Goal: Task Accomplishment & Management: Manage account settings

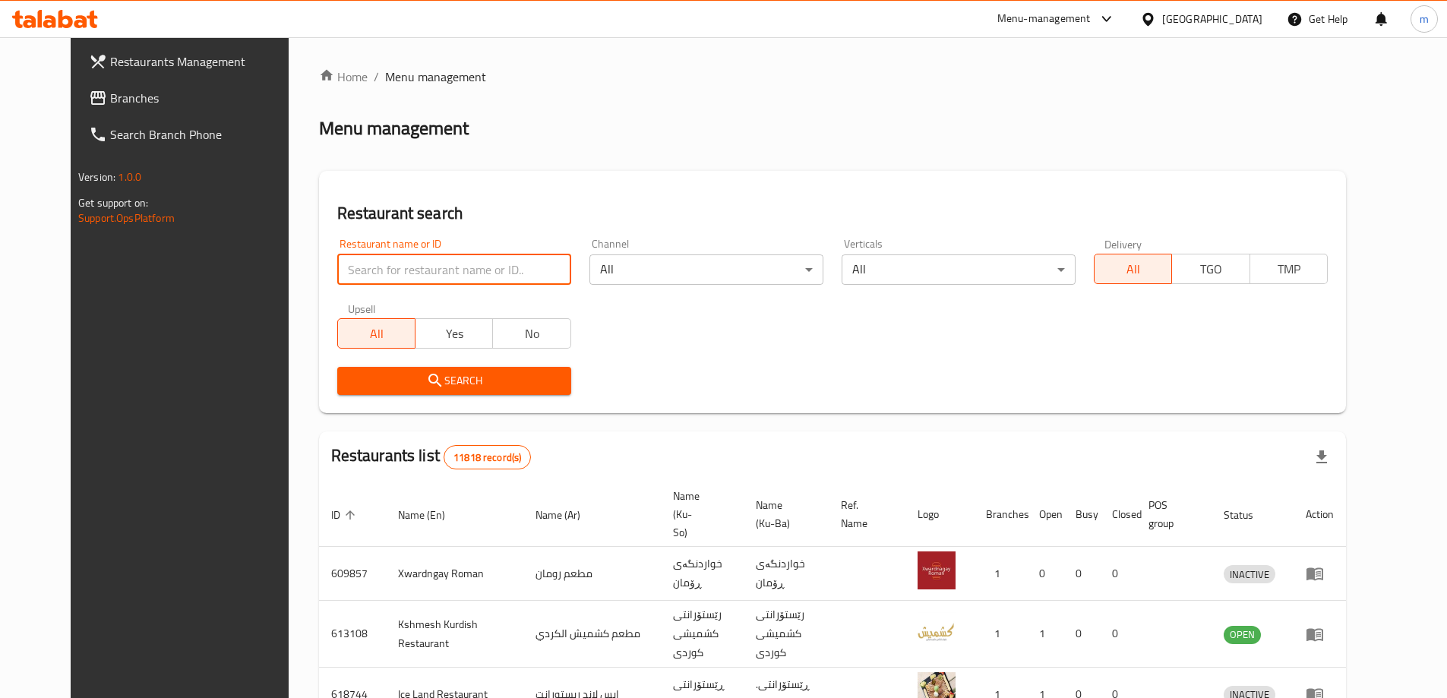
click at [377, 271] on input "search" at bounding box center [454, 269] width 234 height 30
paste input "739551"
type input "739551"
click button "Search" at bounding box center [454, 381] width 234 height 28
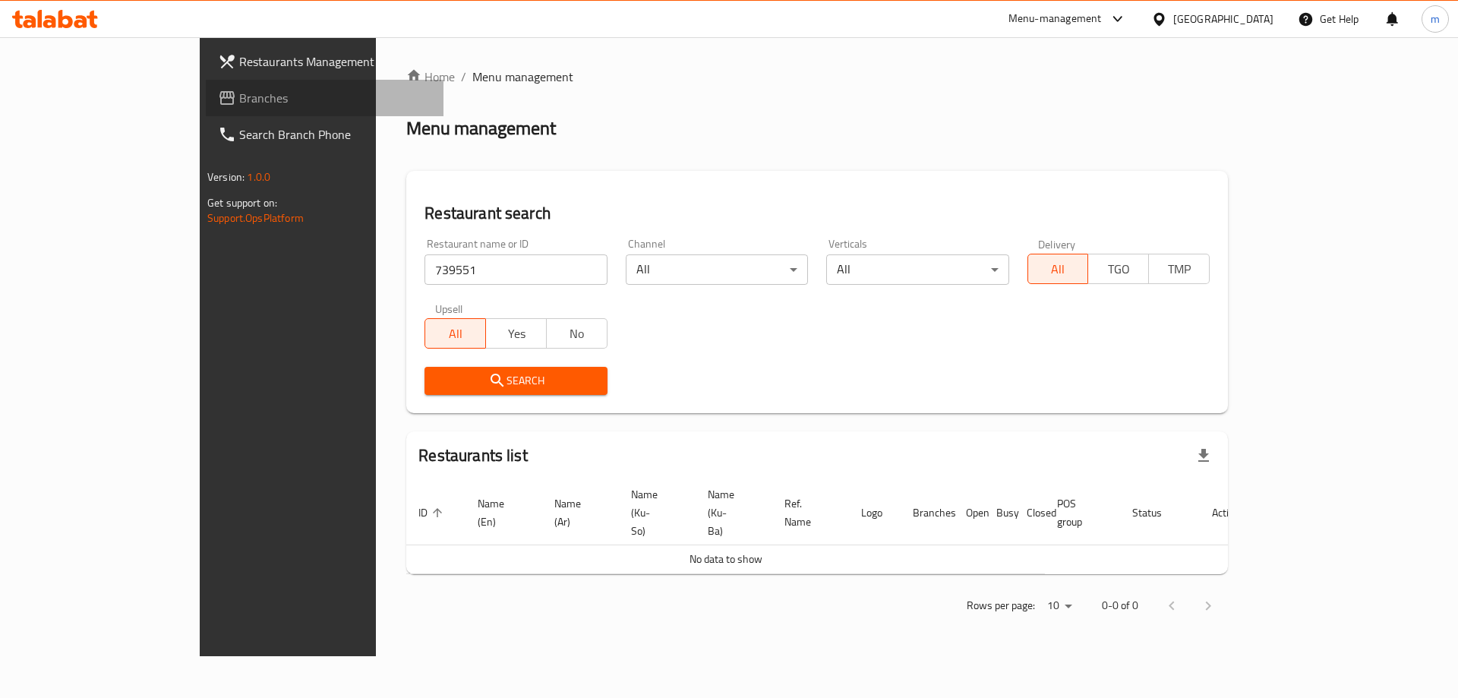
click at [239, 103] on span "Branches" at bounding box center [335, 98] width 192 height 18
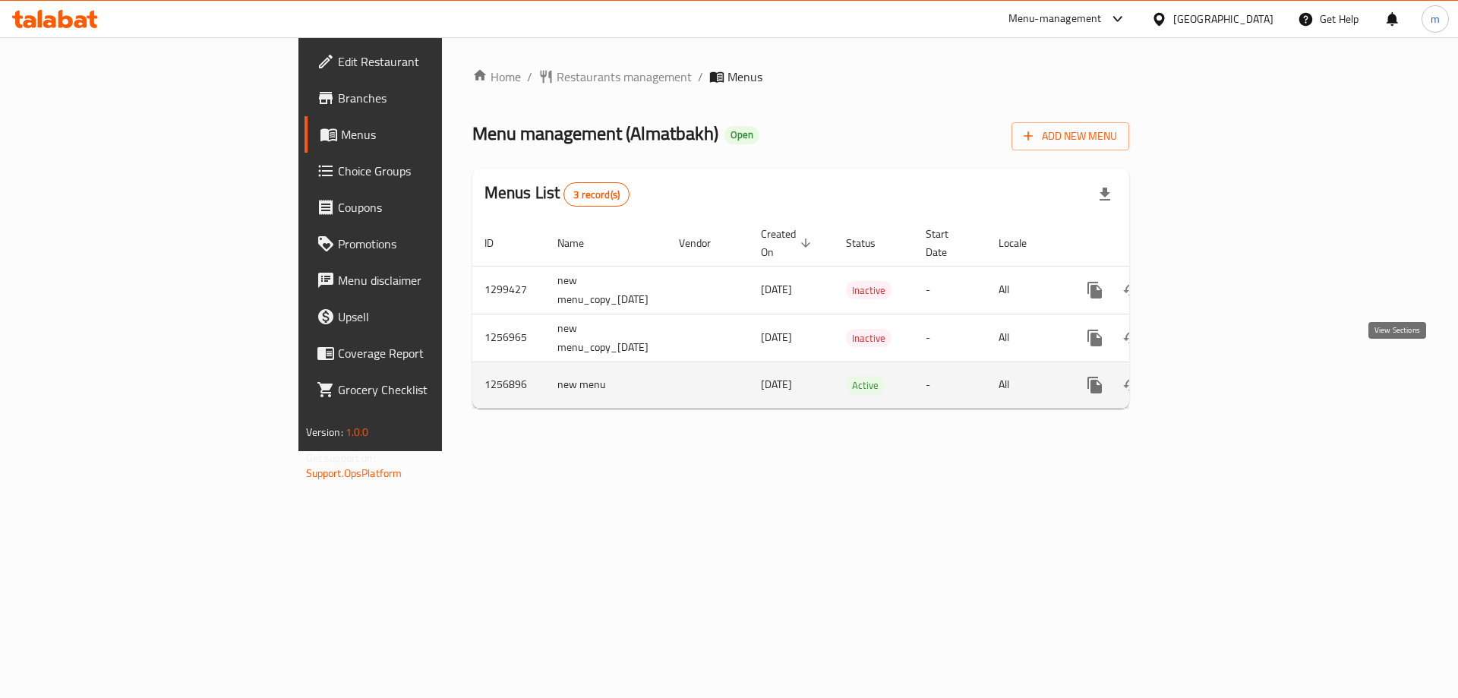
click at [1213, 376] on icon "enhanced table" at bounding box center [1204, 385] width 18 height 18
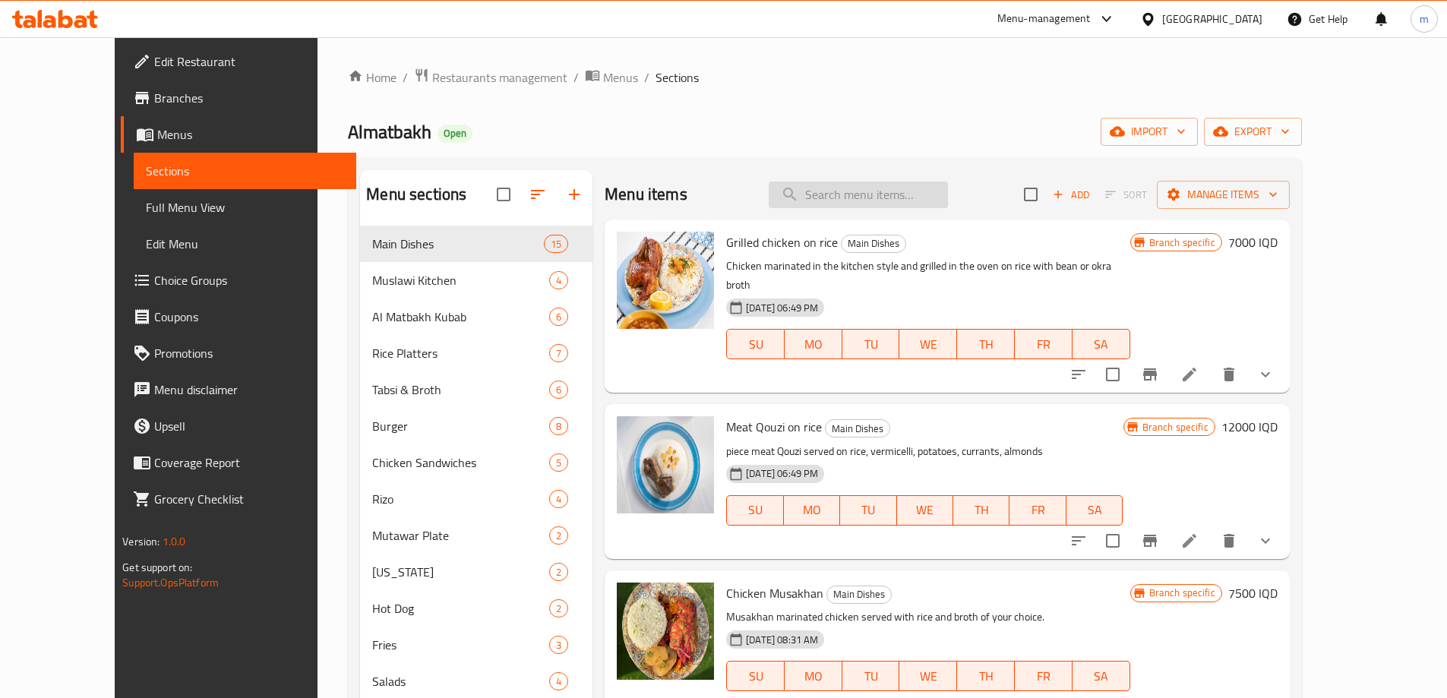
click at [847, 199] on input "search" at bounding box center [857, 194] width 179 height 27
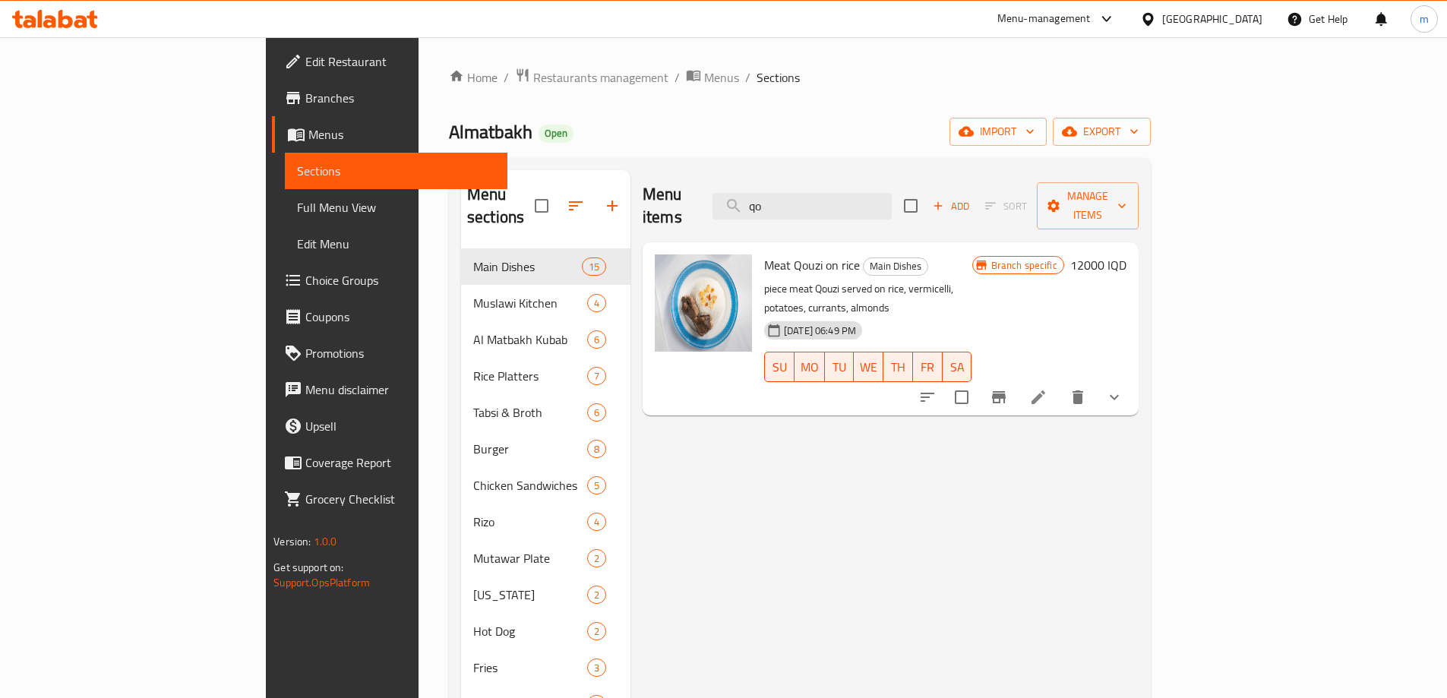
type input "qo"
click at [764, 254] on span "Meat Qouzi on rice" at bounding box center [812, 265] width 96 height 23
copy h6 "Meat Qouzi on rice"
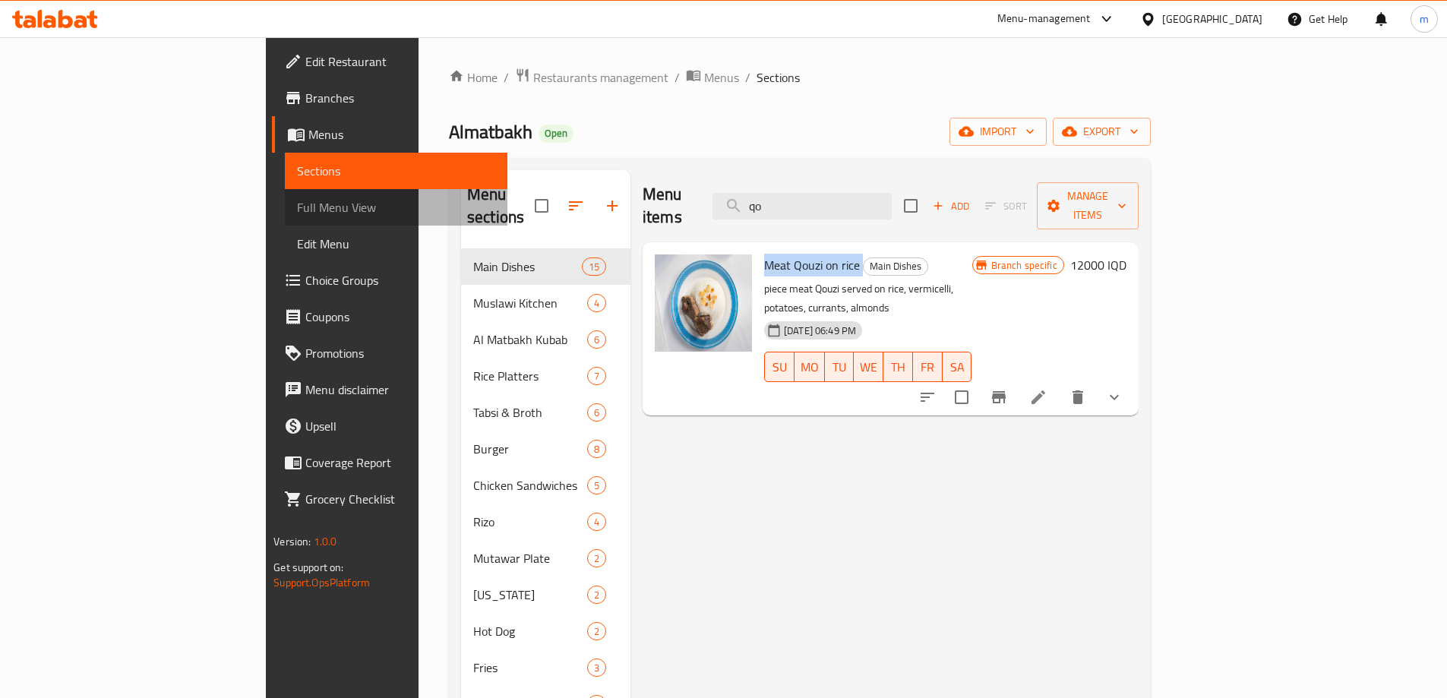
click at [297, 202] on span "Full Menu View" at bounding box center [396, 207] width 198 height 18
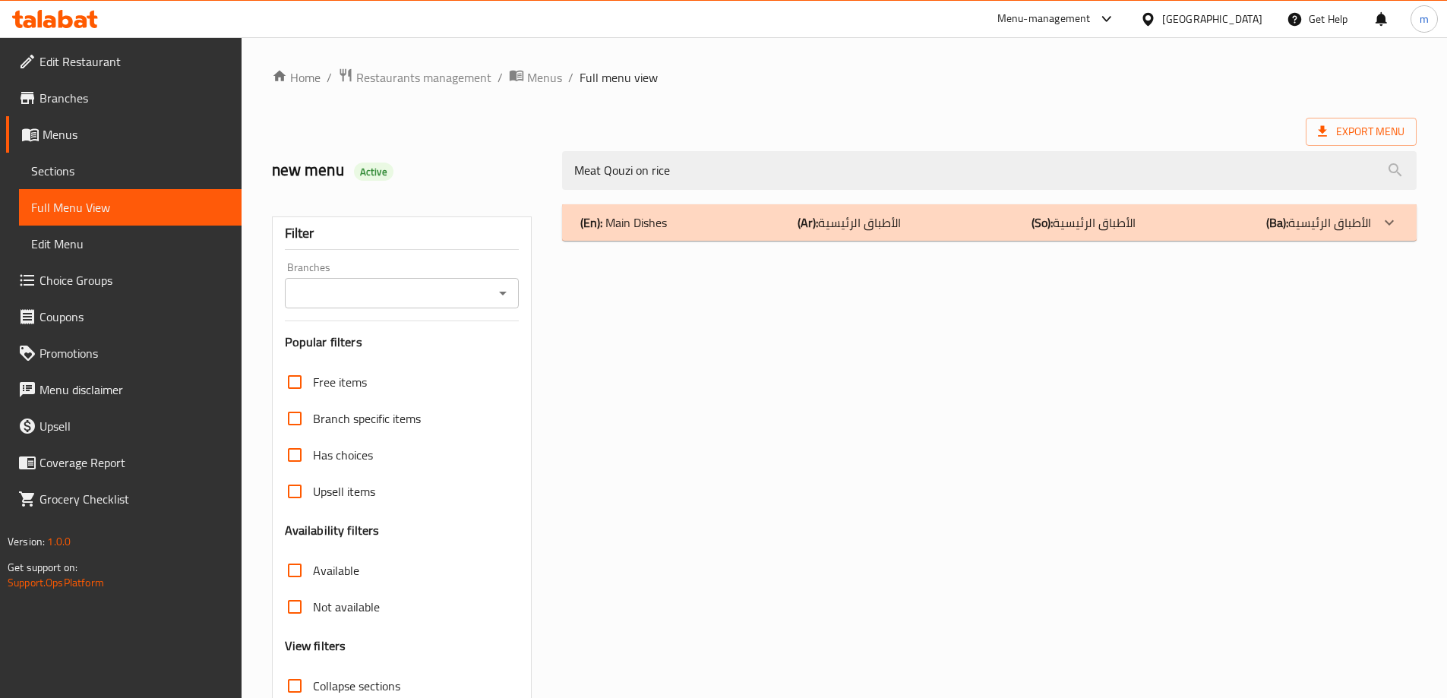
click at [504, 292] on icon "Open" at bounding box center [503, 294] width 8 height 4
type input "Meat Qouzi on rice"
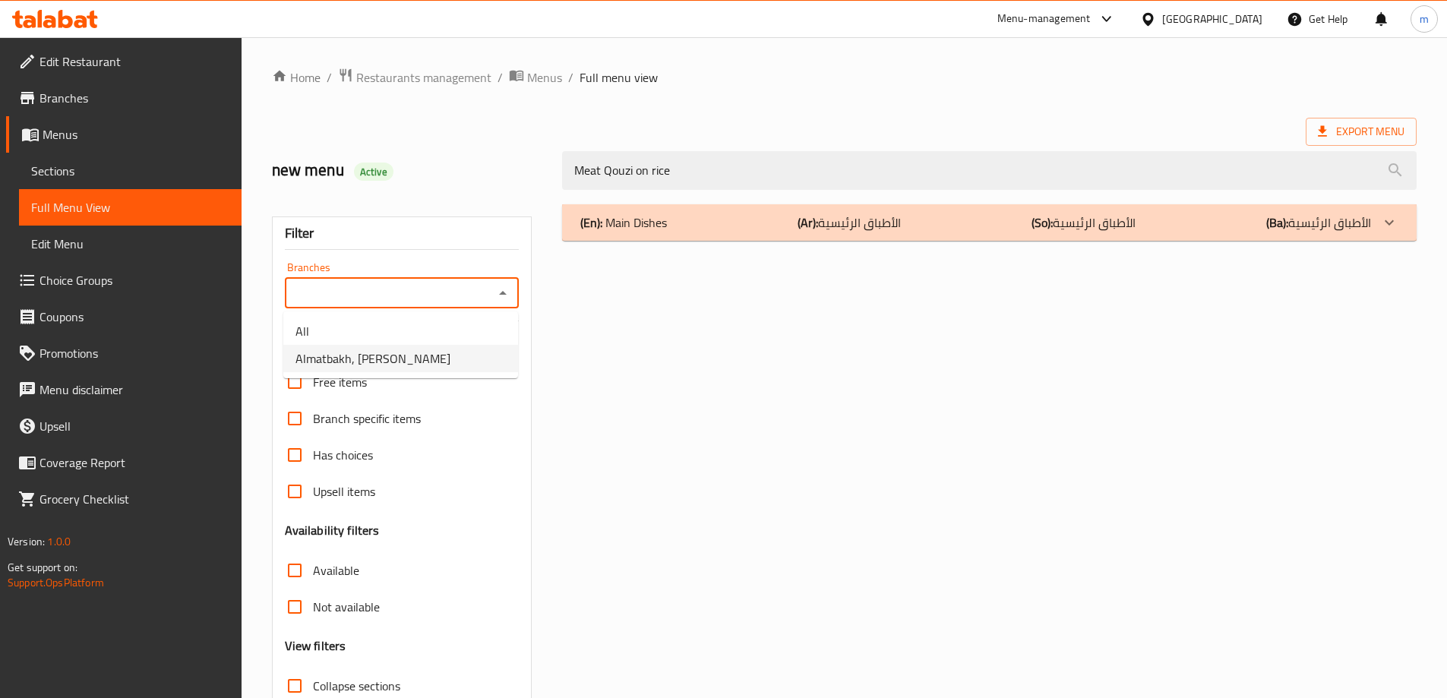
click at [378, 374] on ul "All Almatbakh, Al Dawoodi" at bounding box center [400, 344] width 235 height 67
click at [379, 371] on li "Almatbakh, Al Dawoodi" at bounding box center [400, 358] width 235 height 27
type input "Almatbakh, Al Dawoodi"
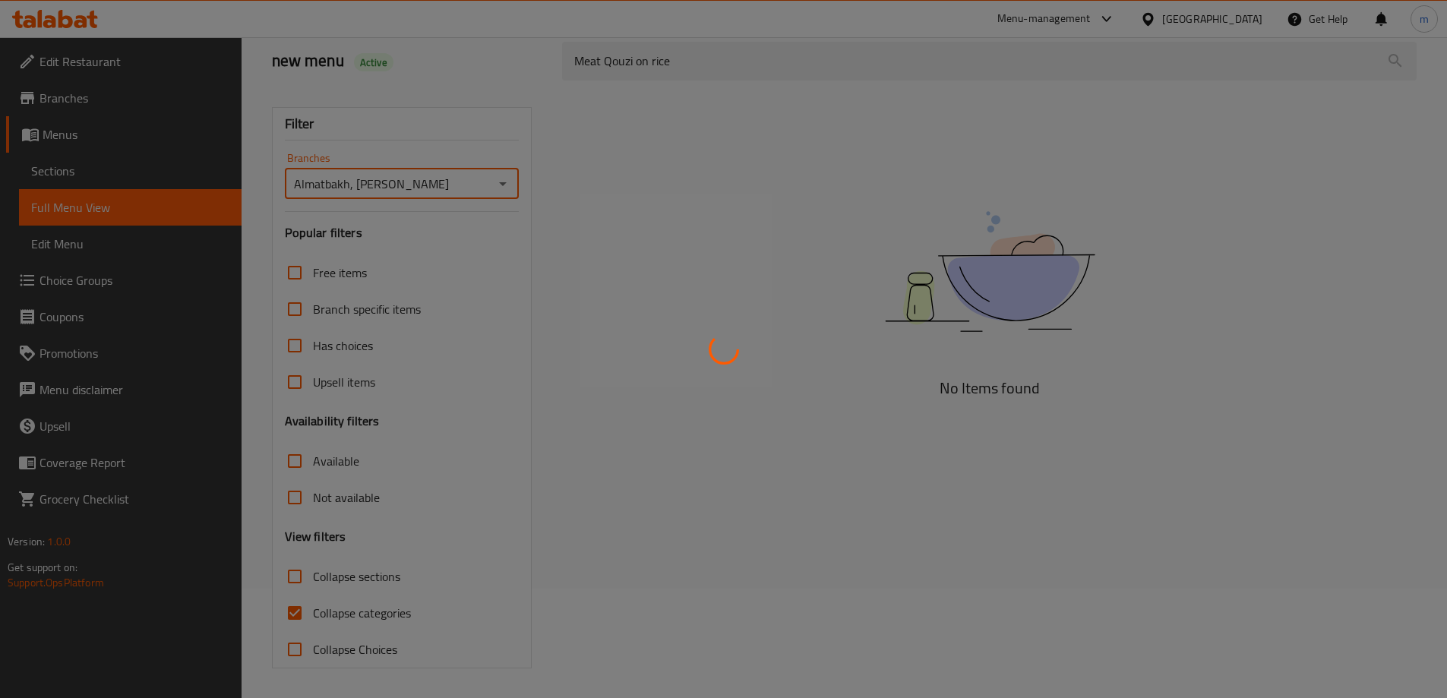
scroll to position [110, 0]
click at [371, 616] on div at bounding box center [723, 349] width 1447 height 698
click at [270, 612] on div at bounding box center [723, 349] width 1447 height 698
click at [300, 611] on div at bounding box center [723, 349] width 1447 height 698
click at [292, 610] on div at bounding box center [723, 349] width 1447 height 698
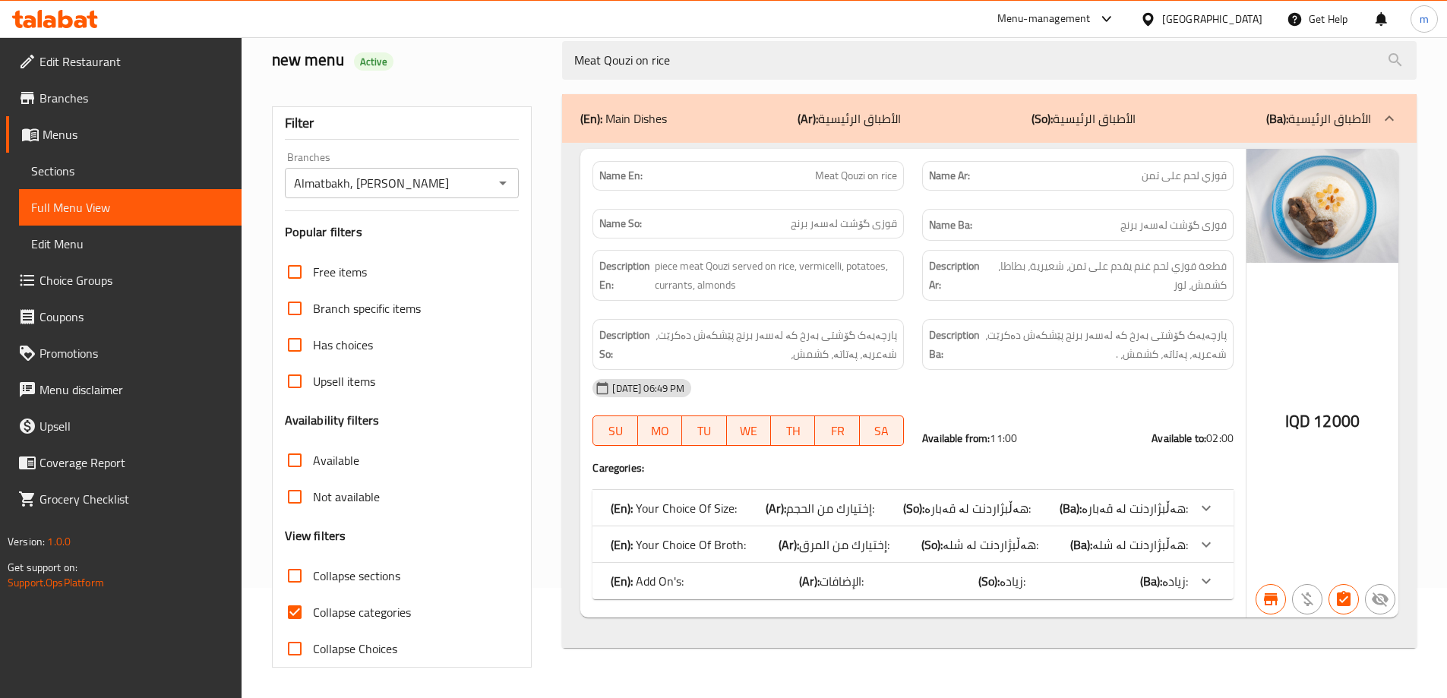
click at [301, 612] on div at bounding box center [723, 349] width 1447 height 698
click at [297, 614] on input "Collapse categories" at bounding box center [294, 612] width 36 height 36
checkbox input "false"
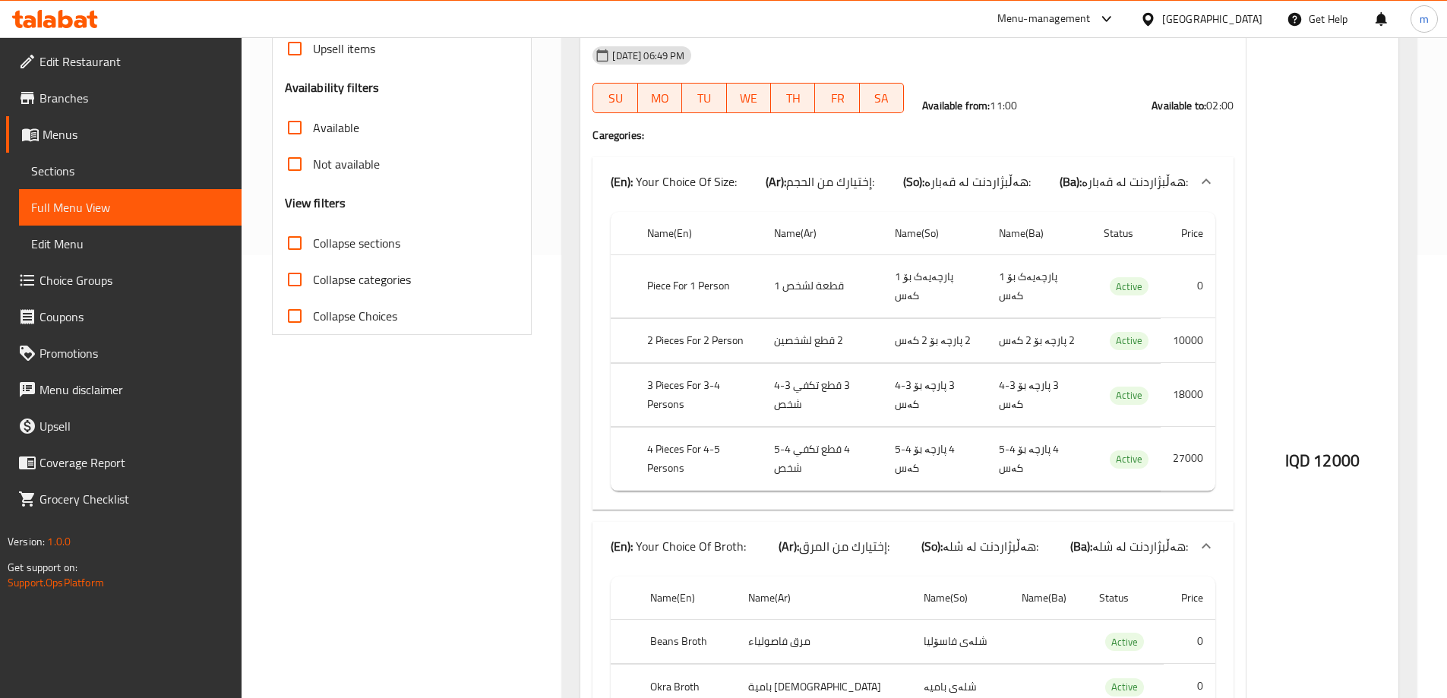
scroll to position [266, 0]
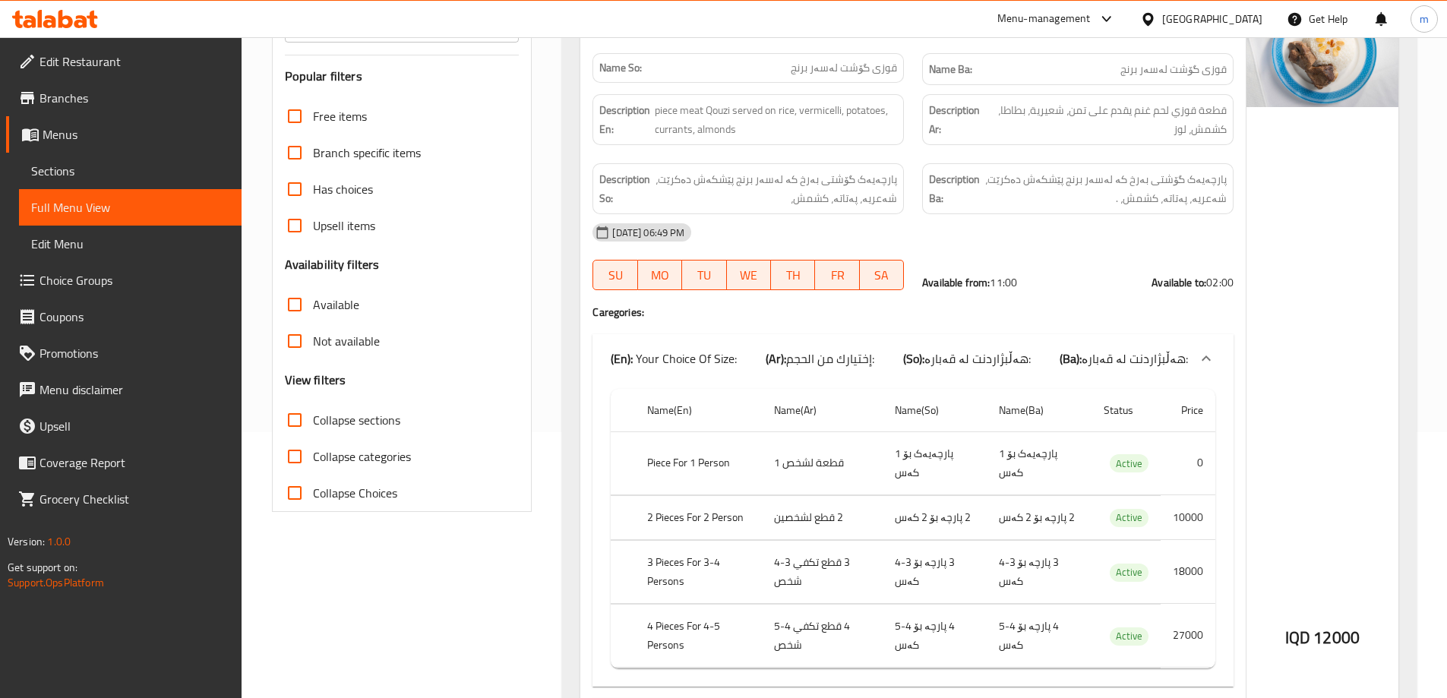
click at [682, 468] on th "Piece For 1 Person" at bounding box center [698, 462] width 126 height 63
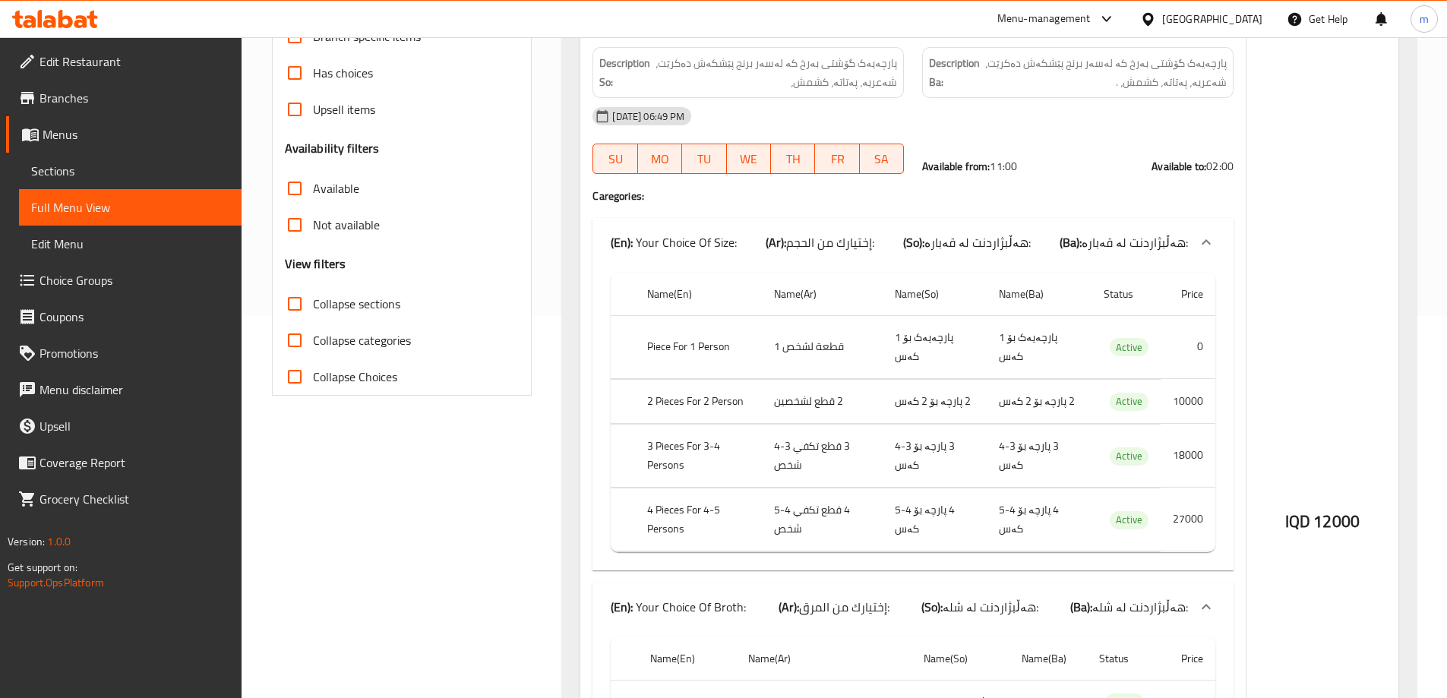
scroll to position [467, 0]
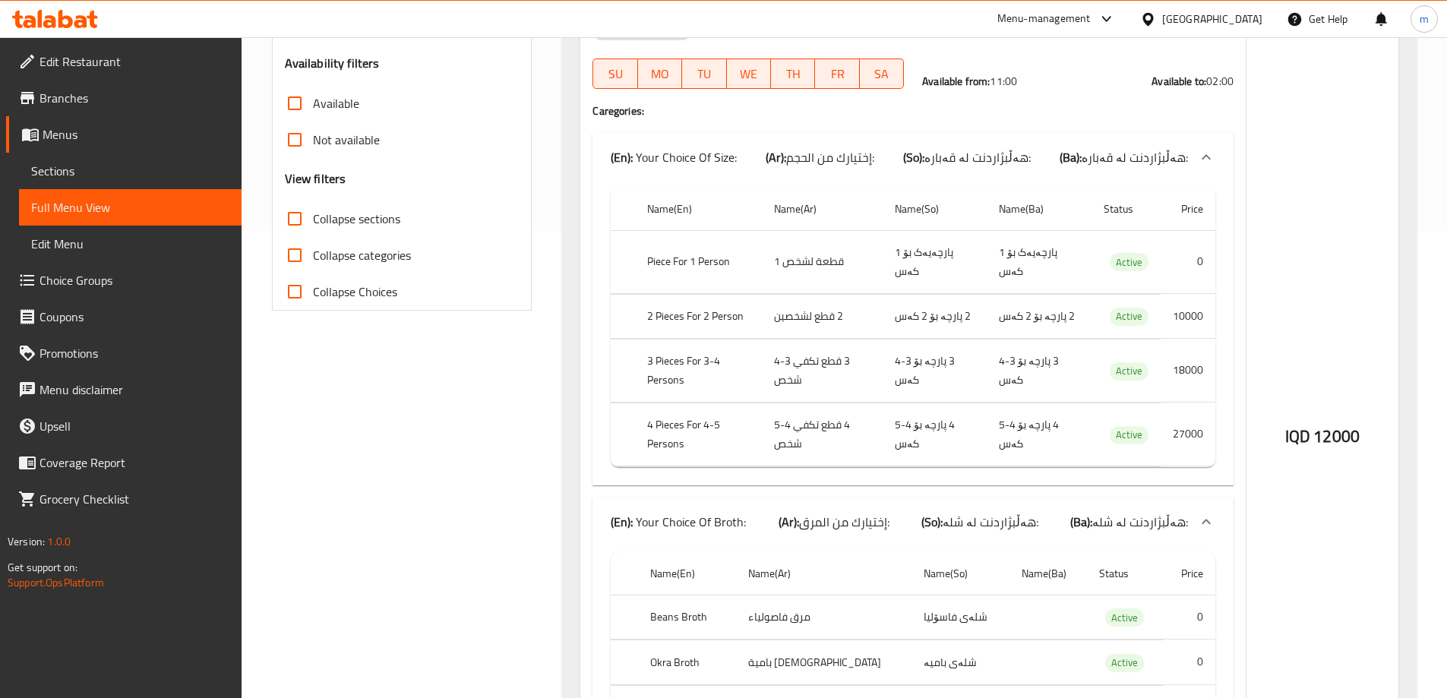
click at [816, 268] on td "قطعة لشخص 1" at bounding box center [822, 261] width 121 height 63
click at [816, 267] on td "قطعة لشخص 1" at bounding box center [822, 261] width 121 height 63
copy td "قطعة لشخص 1"
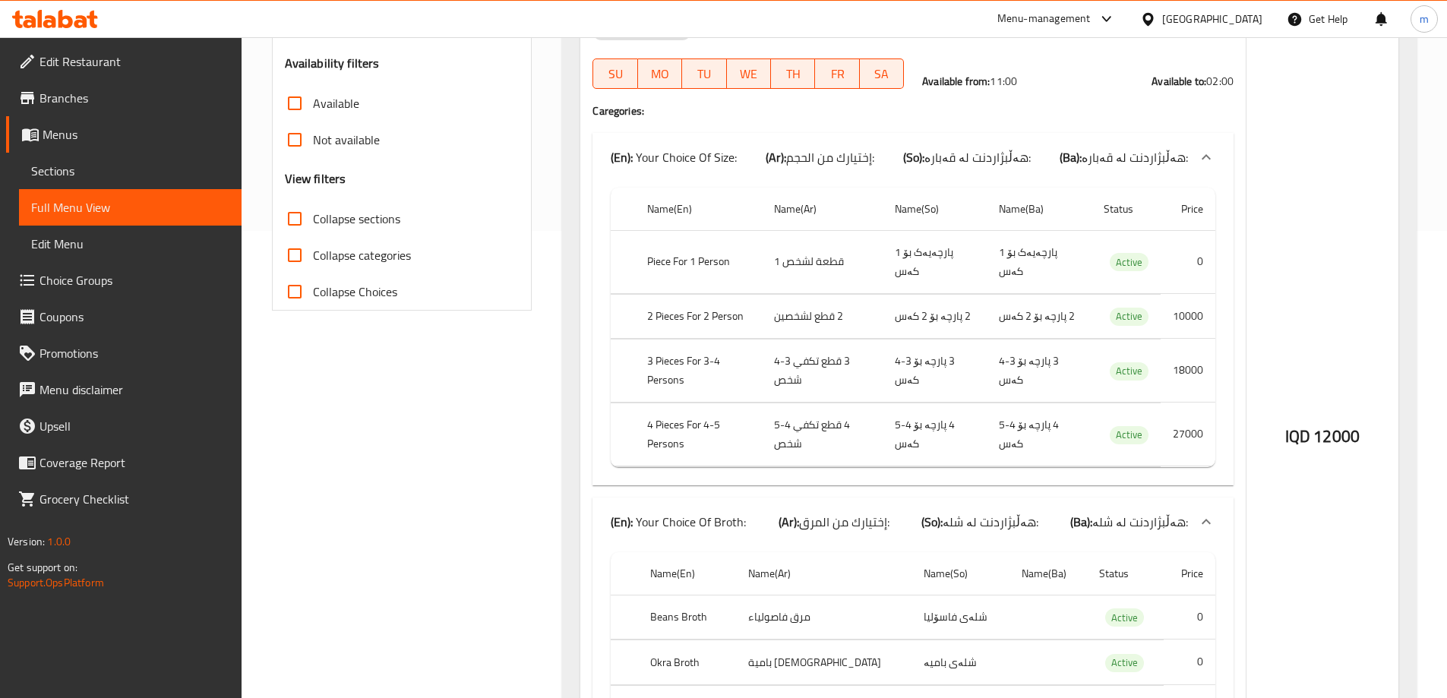
click at [819, 317] on td "2 قطع لشخصين" at bounding box center [822, 316] width 121 height 45
copy td "2 قطع لشخصين"
click at [819, 356] on td "3 قطع تكفي 3-4 شخص" at bounding box center [822, 370] width 121 height 63
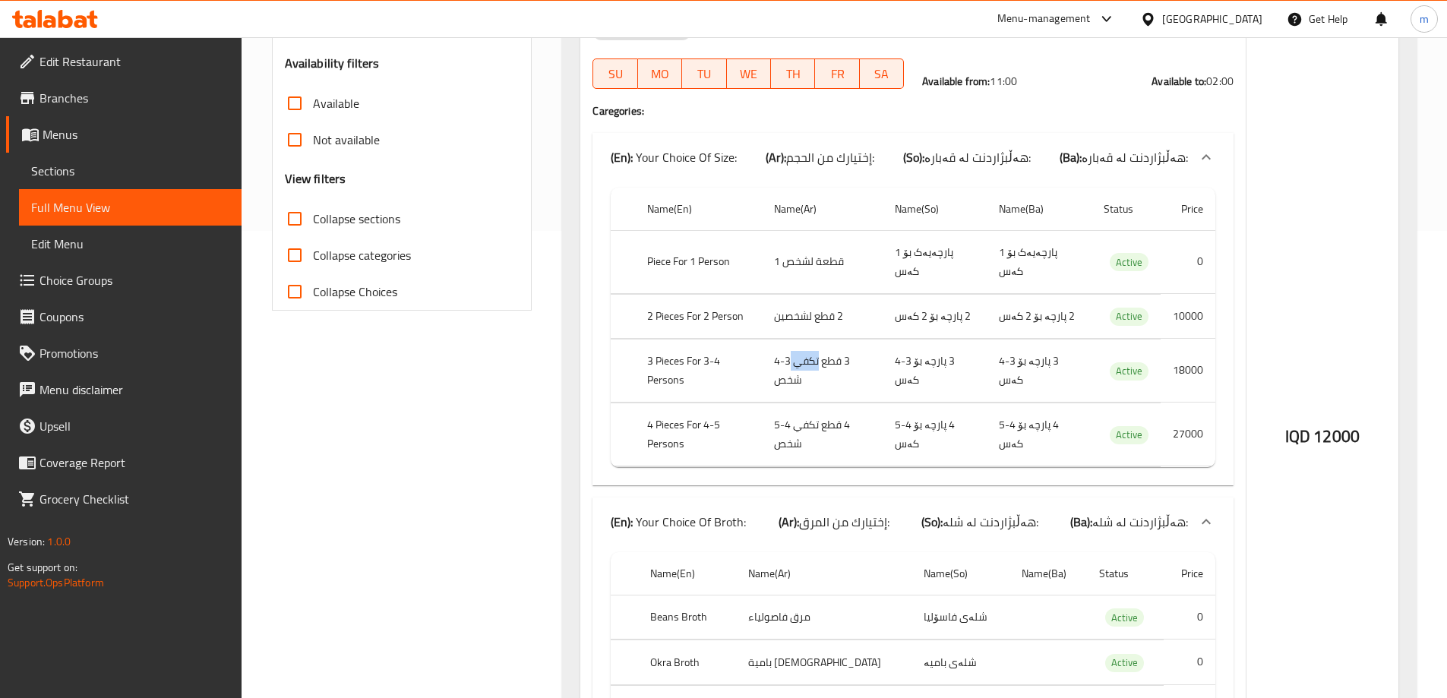
click at [819, 356] on td "3 قطع تكفي 3-4 شخص" at bounding box center [822, 370] width 121 height 63
copy td "3 قطع تكفي 3-4 شخص"
click at [799, 433] on td "4 قطع تكفي 4-5 شخص" at bounding box center [822, 434] width 121 height 63
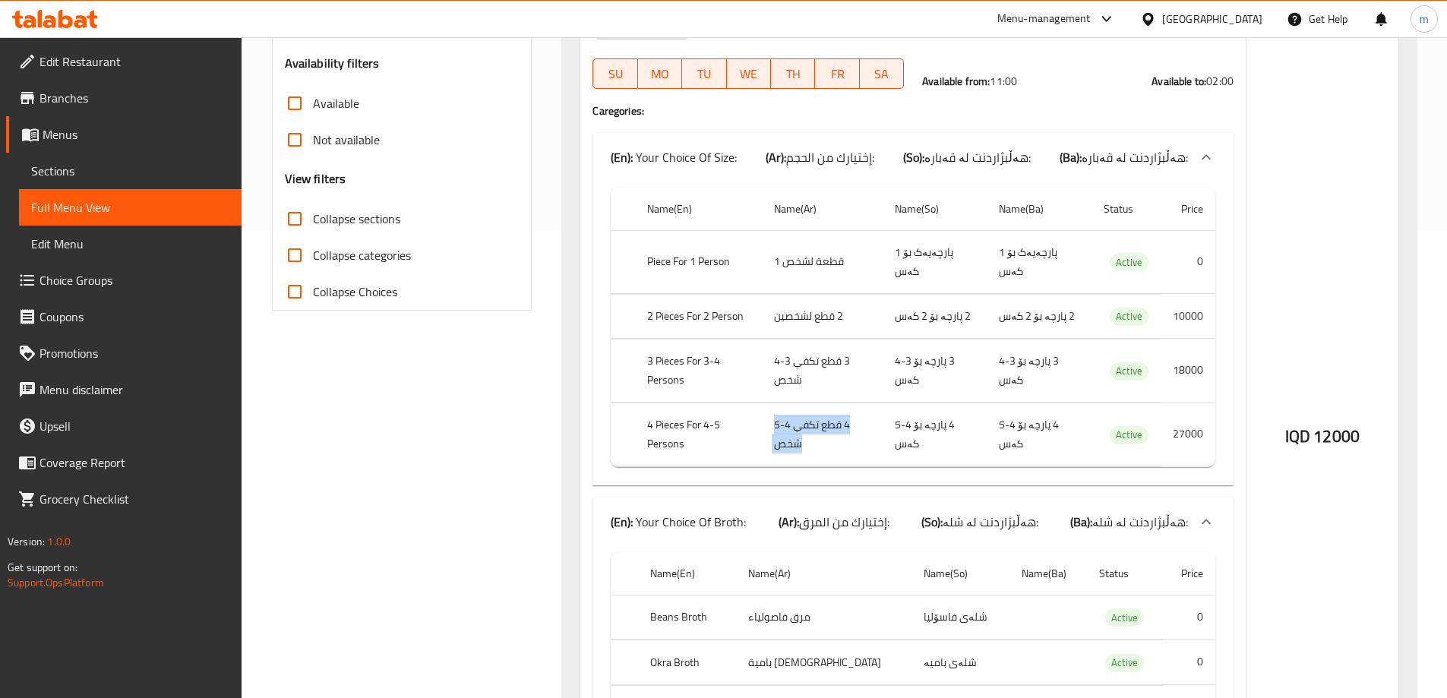
click at [799, 433] on td "4 قطع تكفي 4-5 شخص" at bounding box center [822, 434] width 121 height 63
copy td "4 قطع تكفي 4-5 شخص"
click at [74, 14] on icon at bounding box center [55, 19] width 86 height 18
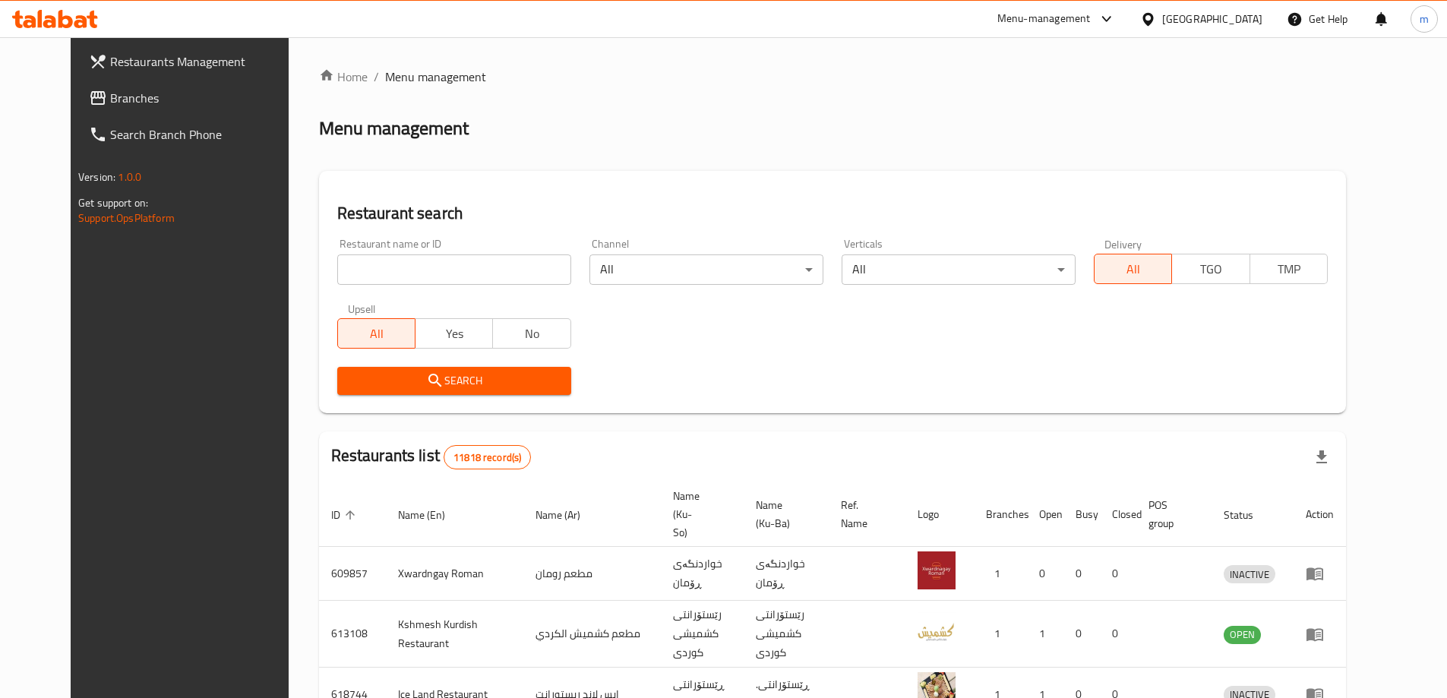
click at [364, 276] on input "search" at bounding box center [454, 269] width 234 height 30
paste input "778289"
type input "778289"
click button "Search" at bounding box center [454, 381] width 234 height 28
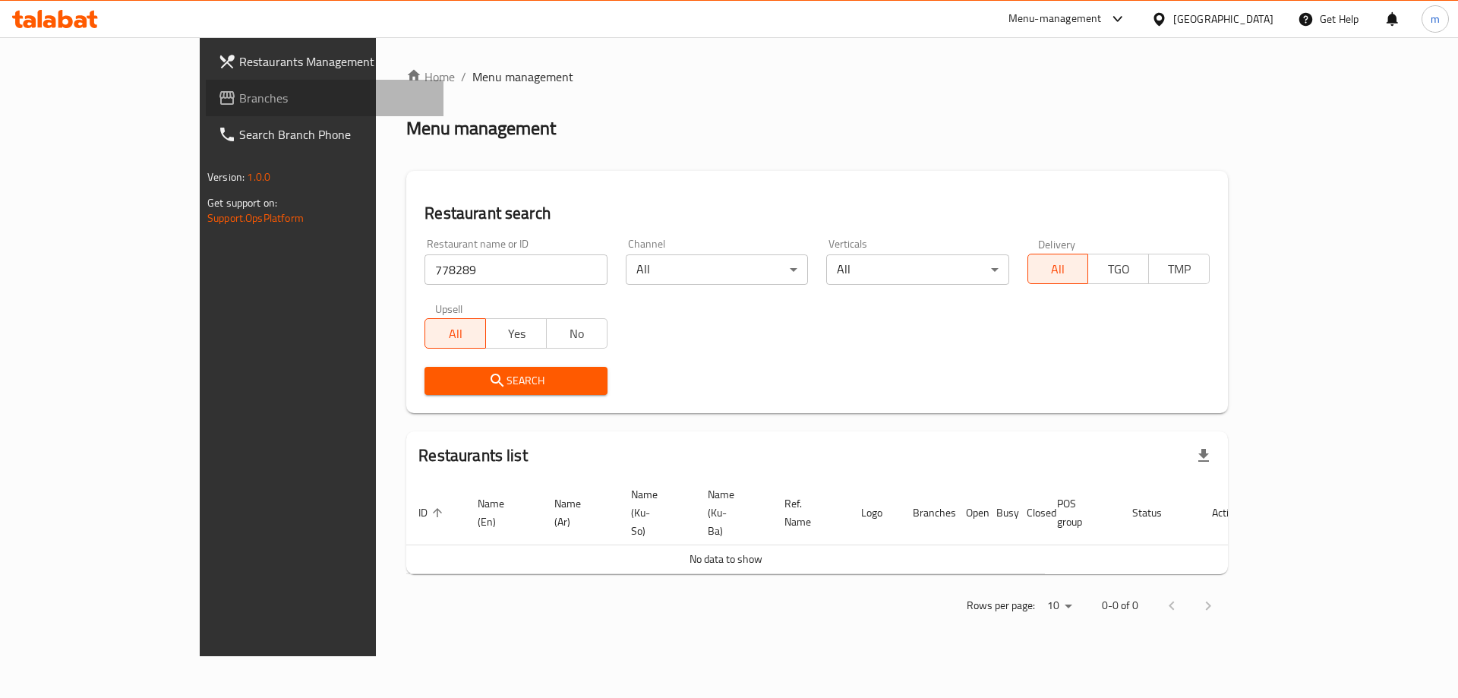
click at [239, 104] on span "Branches" at bounding box center [335, 98] width 192 height 18
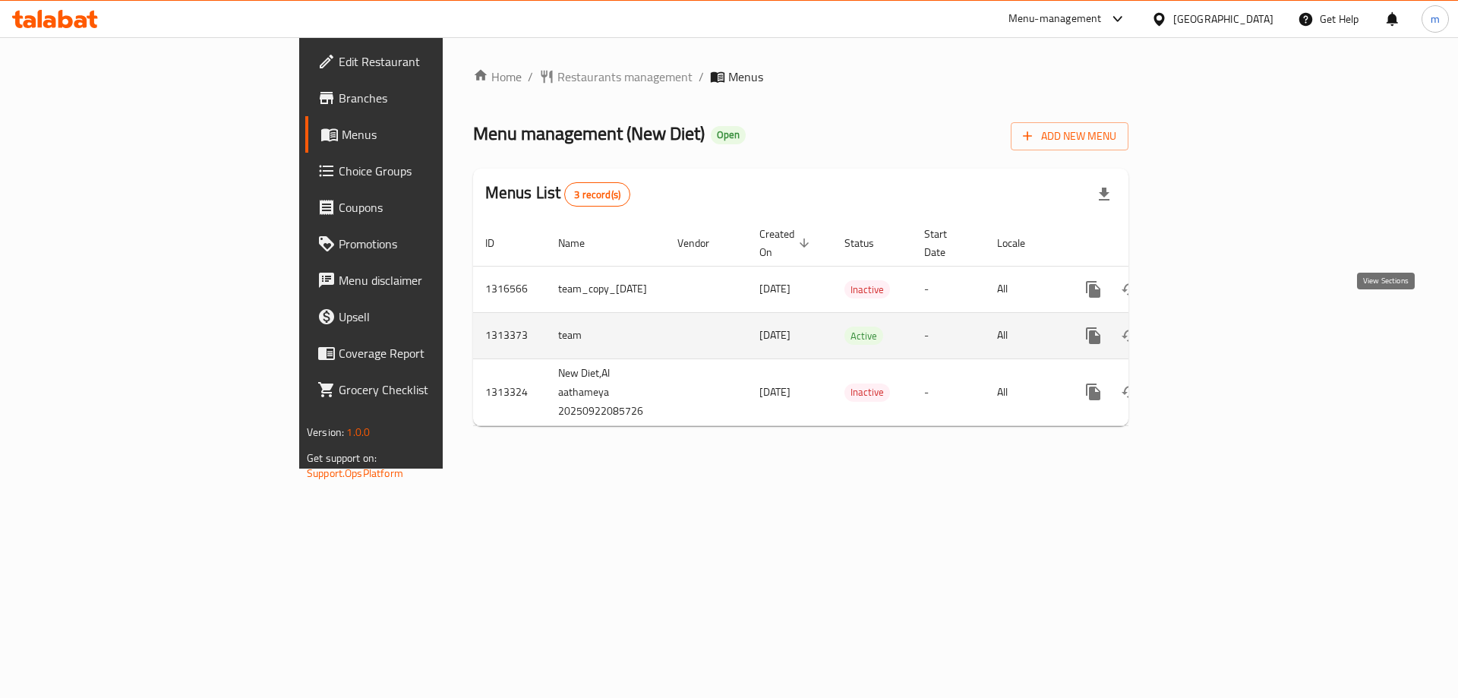
click at [1210, 329] on icon "enhanced table" at bounding box center [1203, 336] width 14 height 14
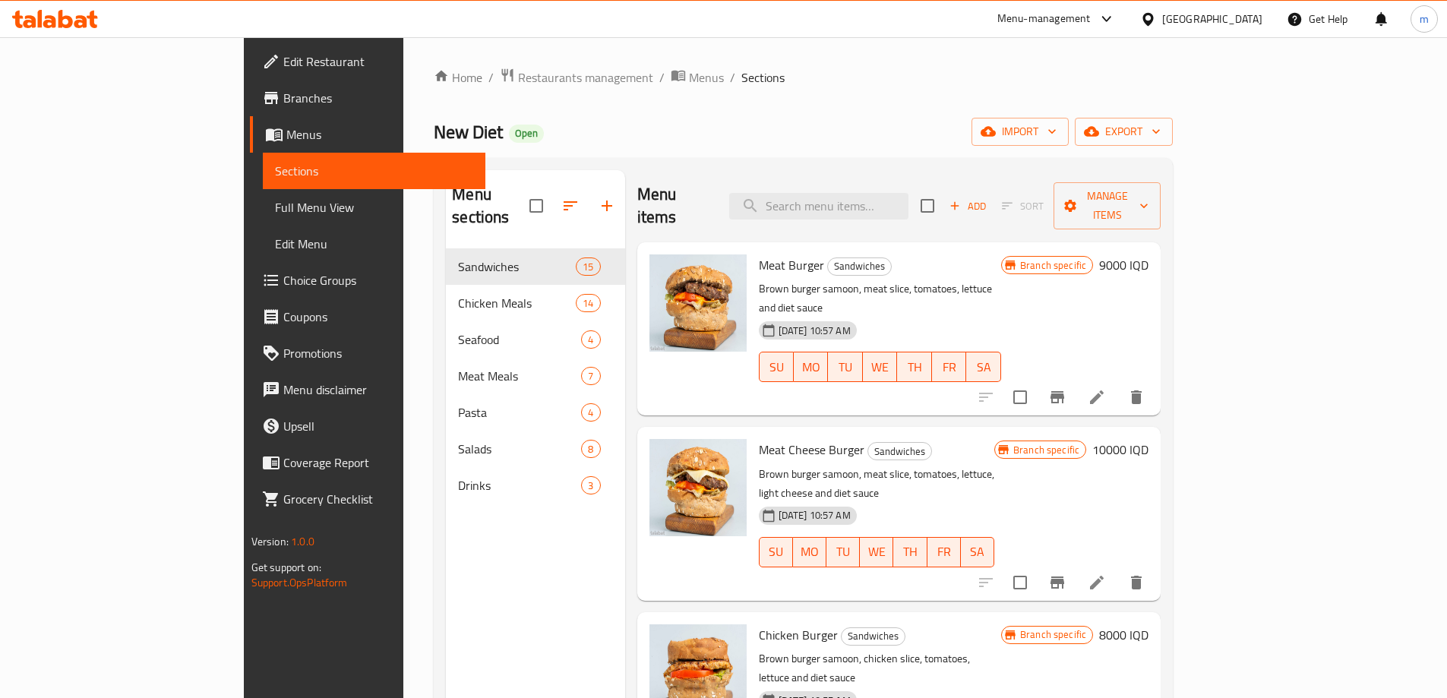
click at [65, 15] on icon at bounding box center [55, 19] width 86 height 18
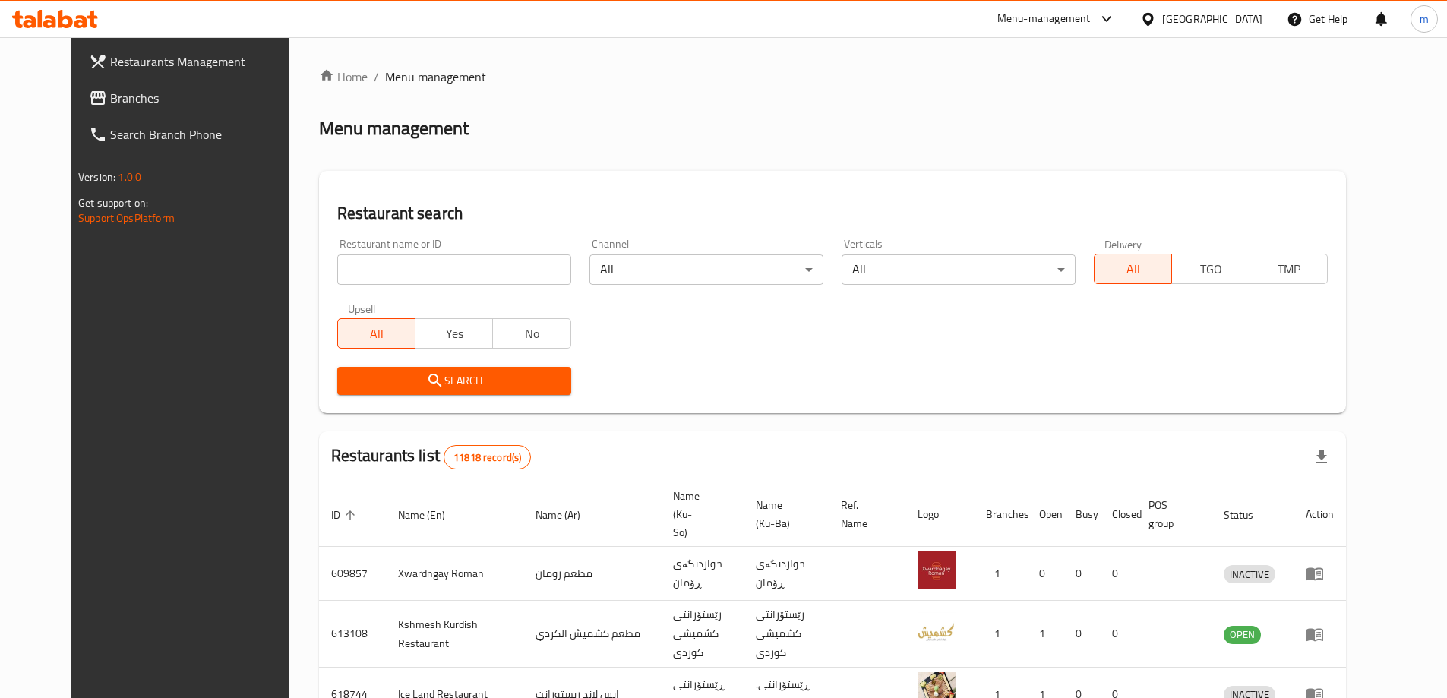
click at [365, 269] on input "search" at bounding box center [454, 269] width 234 height 30
paste input "778289"
click at [339, 266] on input "778289" at bounding box center [454, 269] width 234 height 30
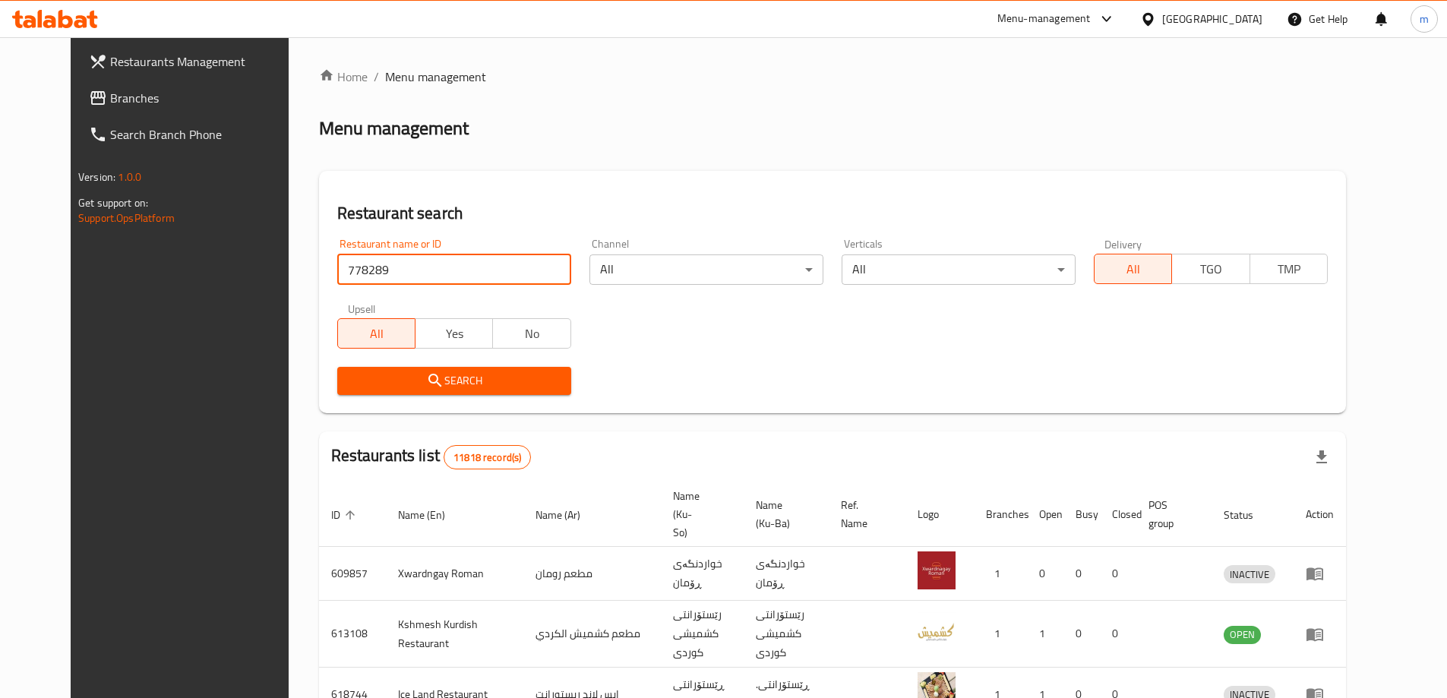
paste input "‎shirini xosh⁩"
type input "‎shirini xosh⁩"
click button "Search" at bounding box center [454, 381] width 234 height 28
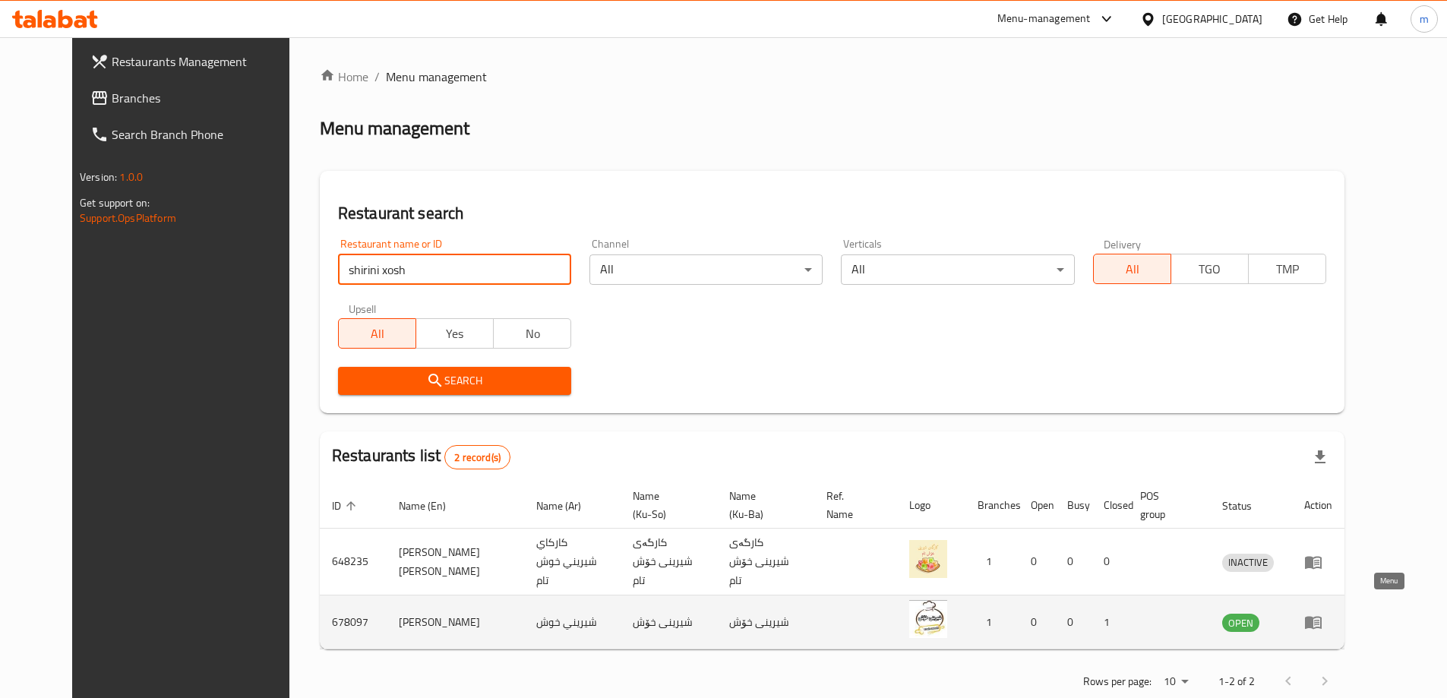
click at [1322, 613] on icon "enhanced table" at bounding box center [1313, 622] width 18 height 18
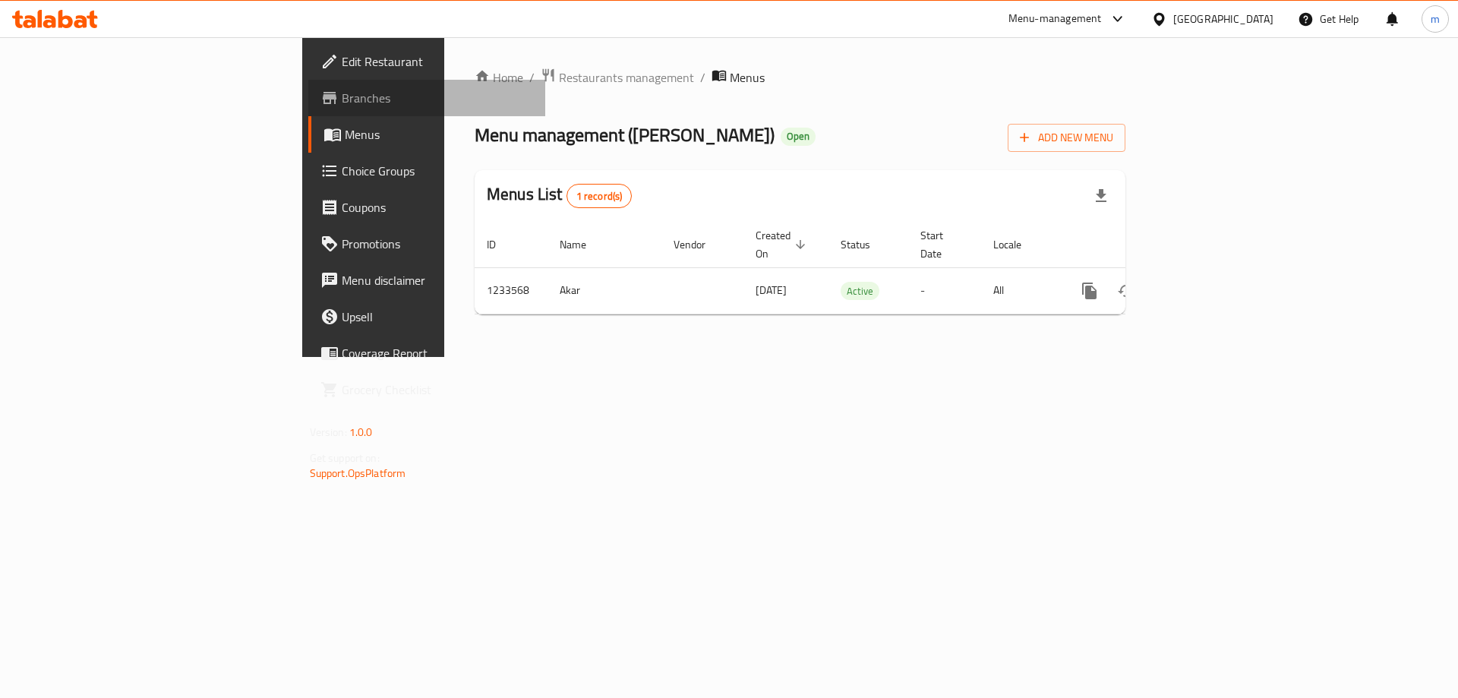
click at [342, 90] on span "Branches" at bounding box center [438, 98] width 192 height 18
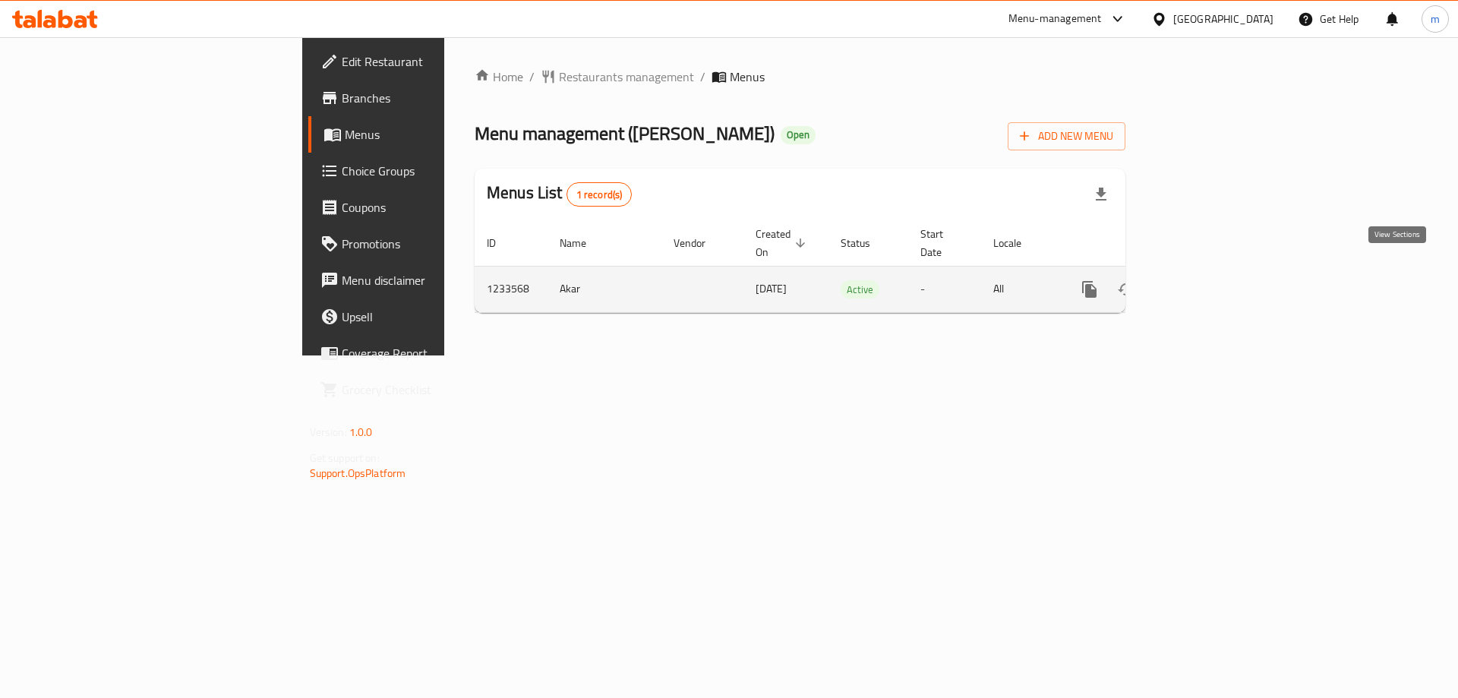
click at [1208, 280] on icon "enhanced table" at bounding box center [1199, 289] width 18 height 18
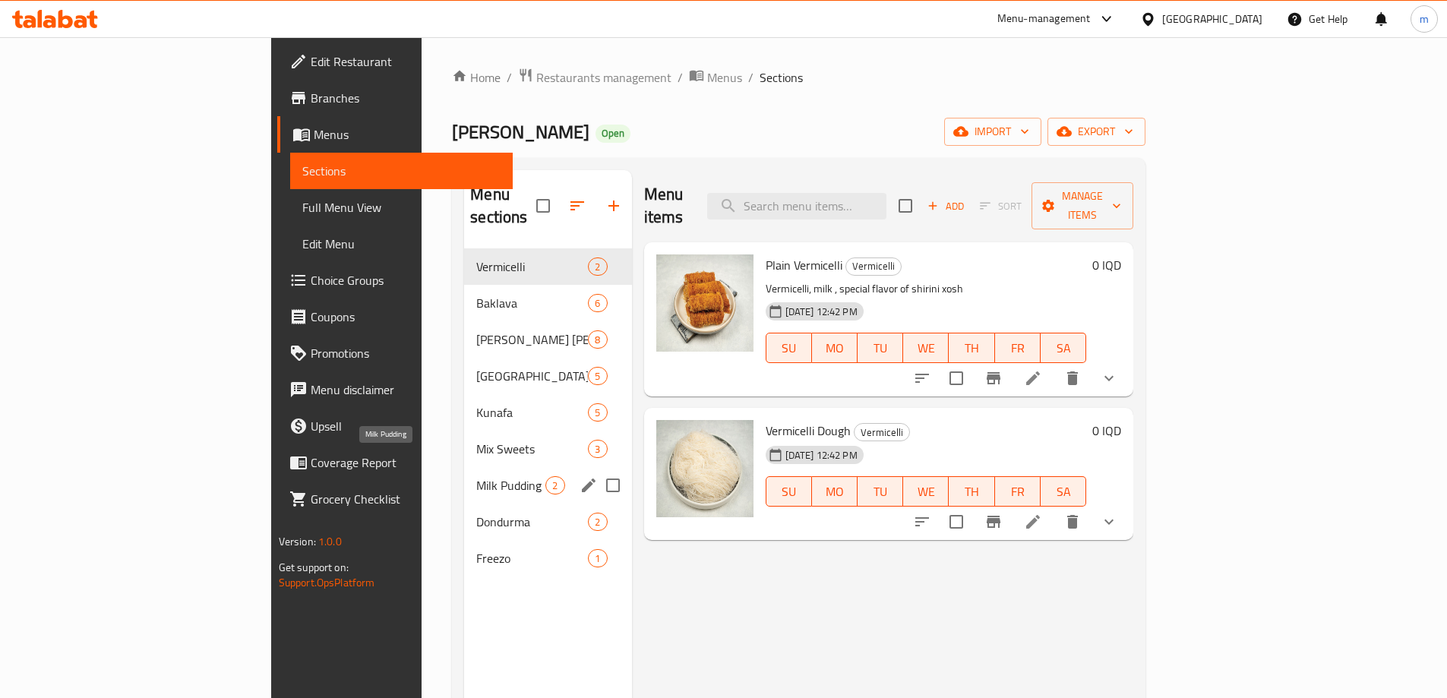
click at [476, 476] on span "Milk Pudding" at bounding box center [510, 485] width 69 height 18
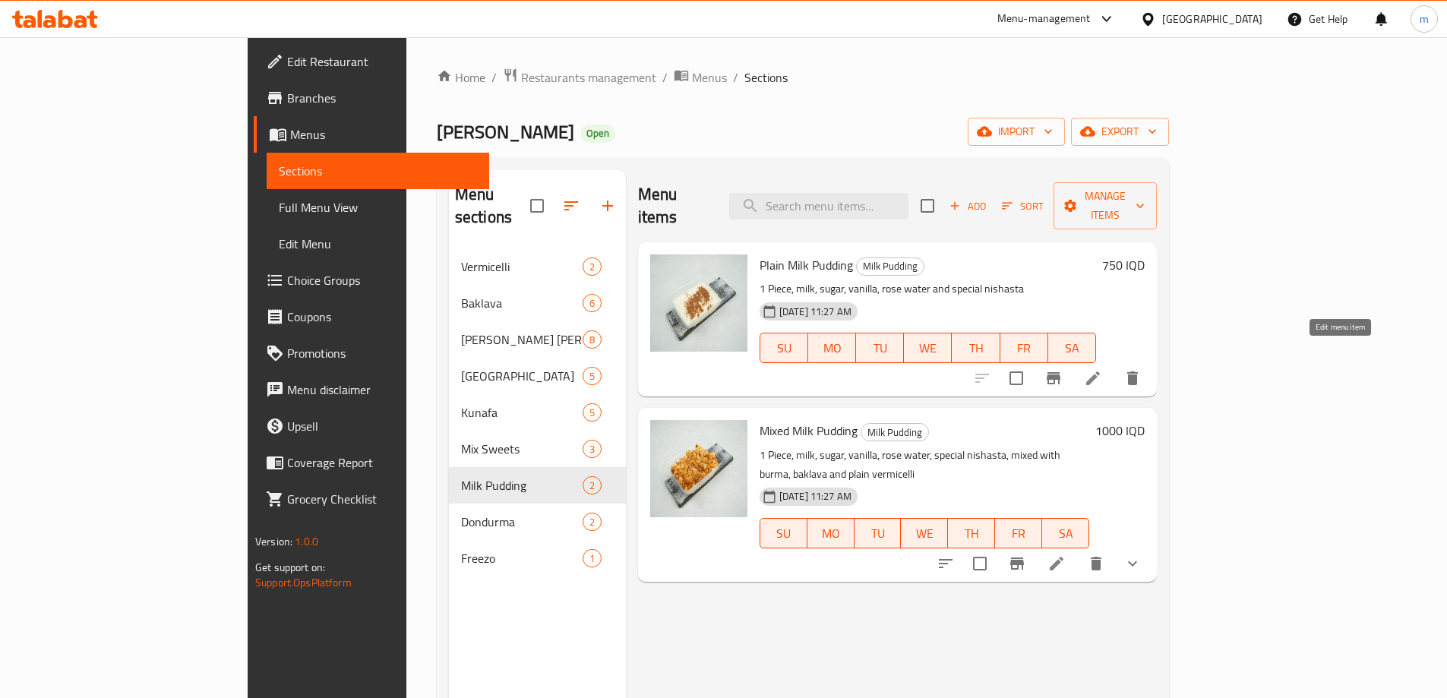
click at [1102, 369] on icon at bounding box center [1093, 378] width 18 height 18
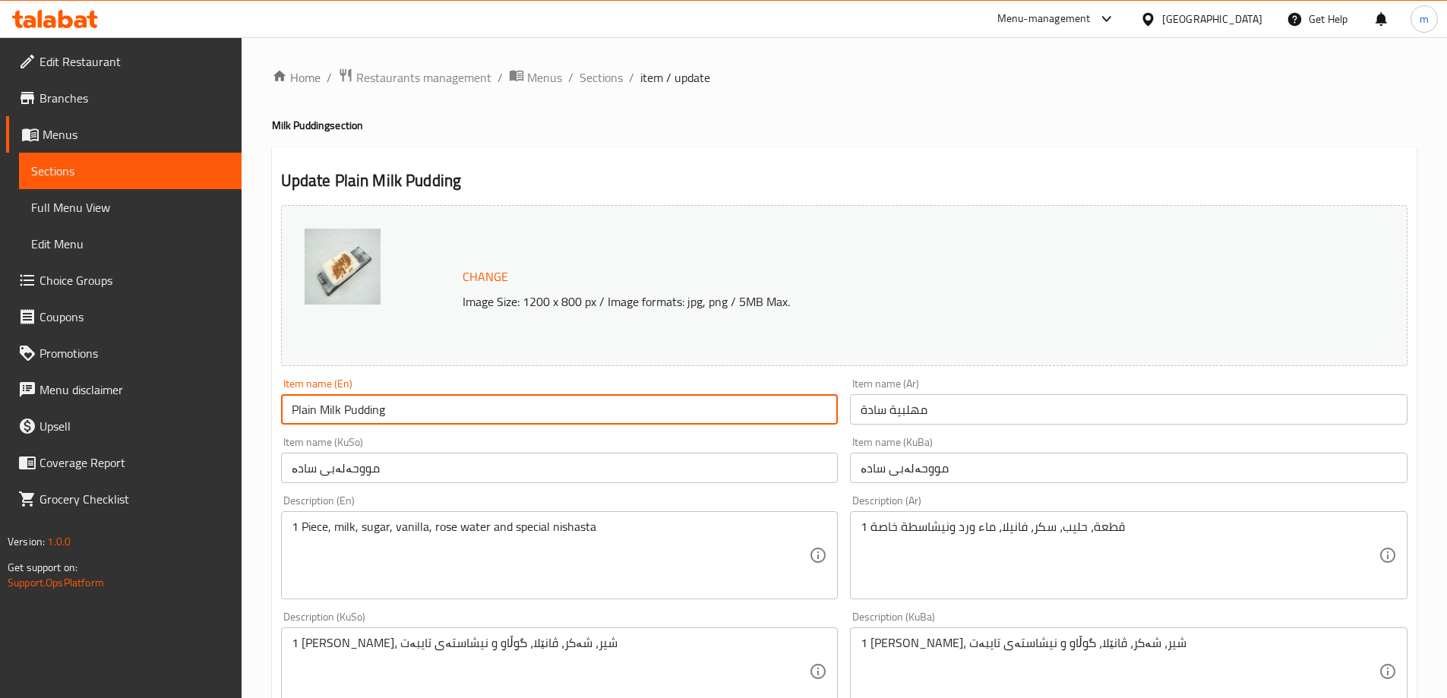
click at [414, 411] on input "Plain Milk Pudding" at bounding box center [559, 409] width 557 height 30
click at [415, 411] on input "Plain Milk Pudding" at bounding box center [559, 409] width 557 height 30
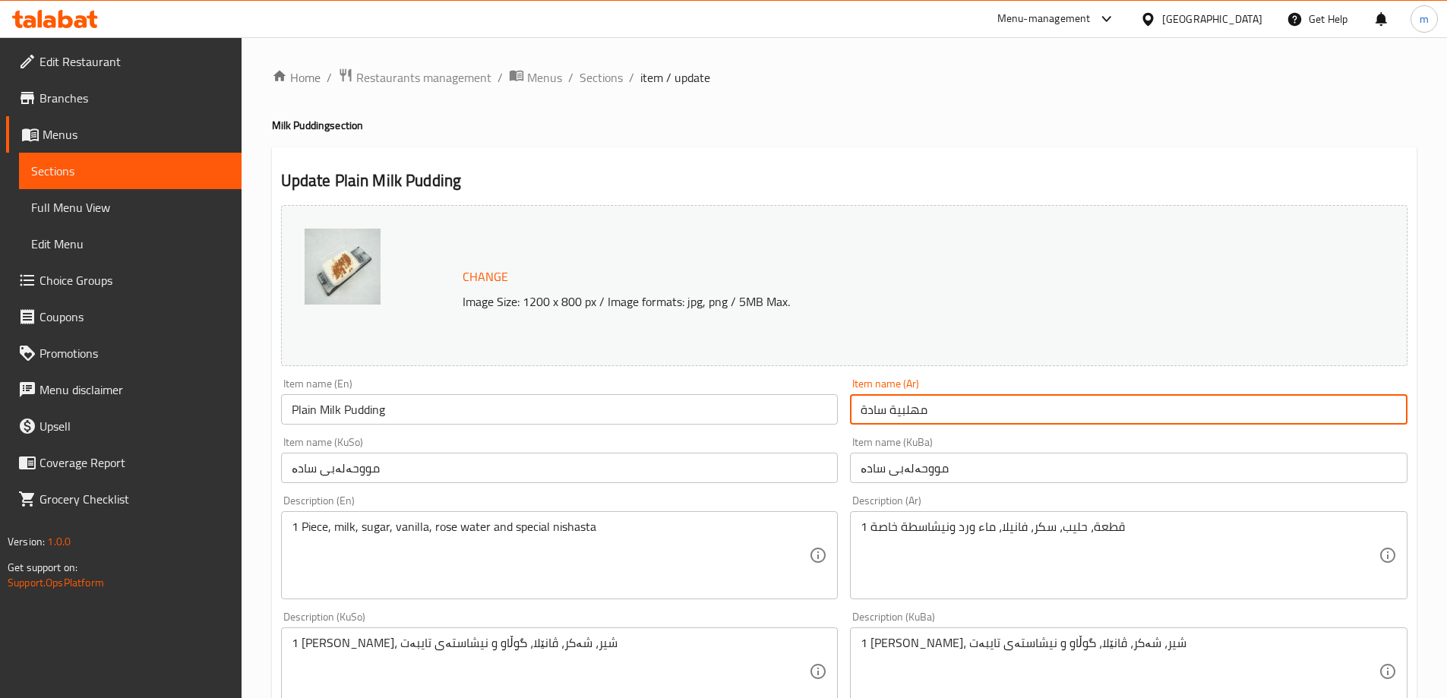
click at [887, 419] on input "مهلبية سادة" at bounding box center [1128, 409] width 557 height 30
click at [904, 478] on input "مووحەلەبی سادە" at bounding box center [1128, 468] width 557 height 30
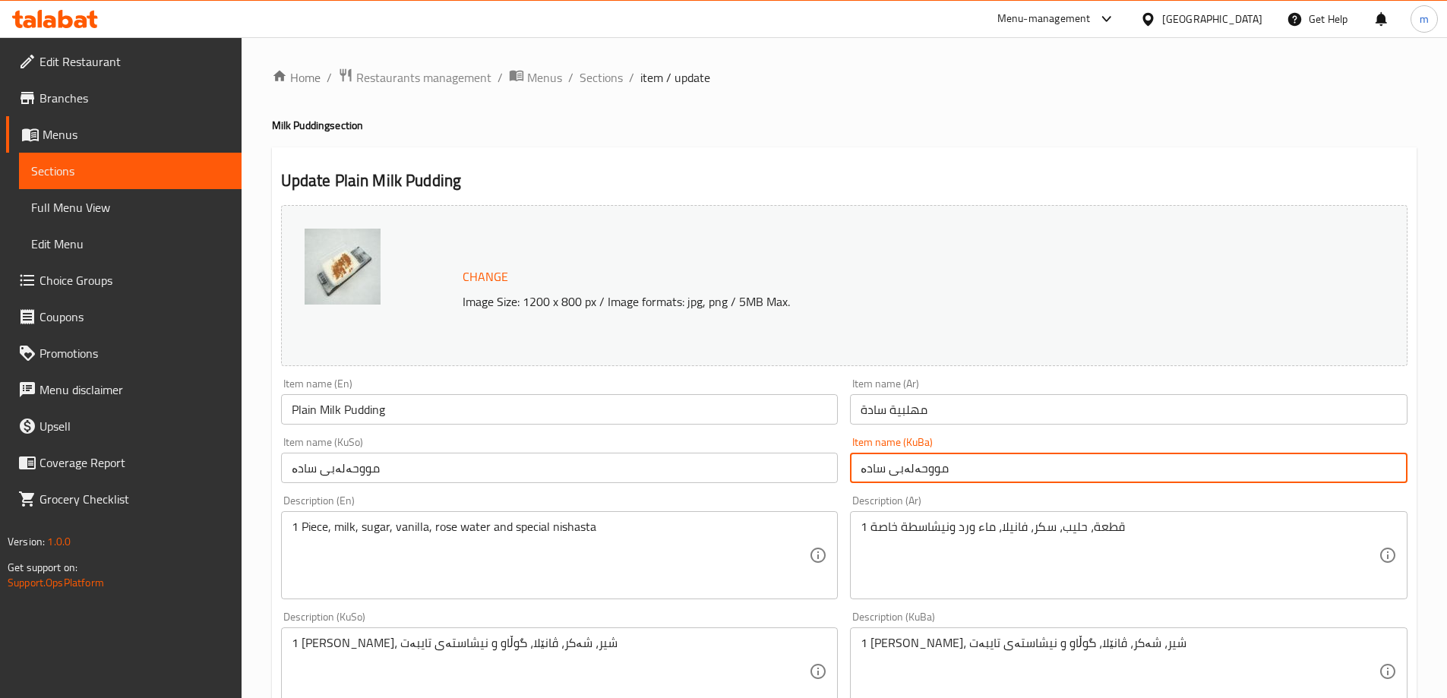
click at [904, 478] on input "مووحەلەبی سادە" at bounding box center [1128, 468] width 557 height 30
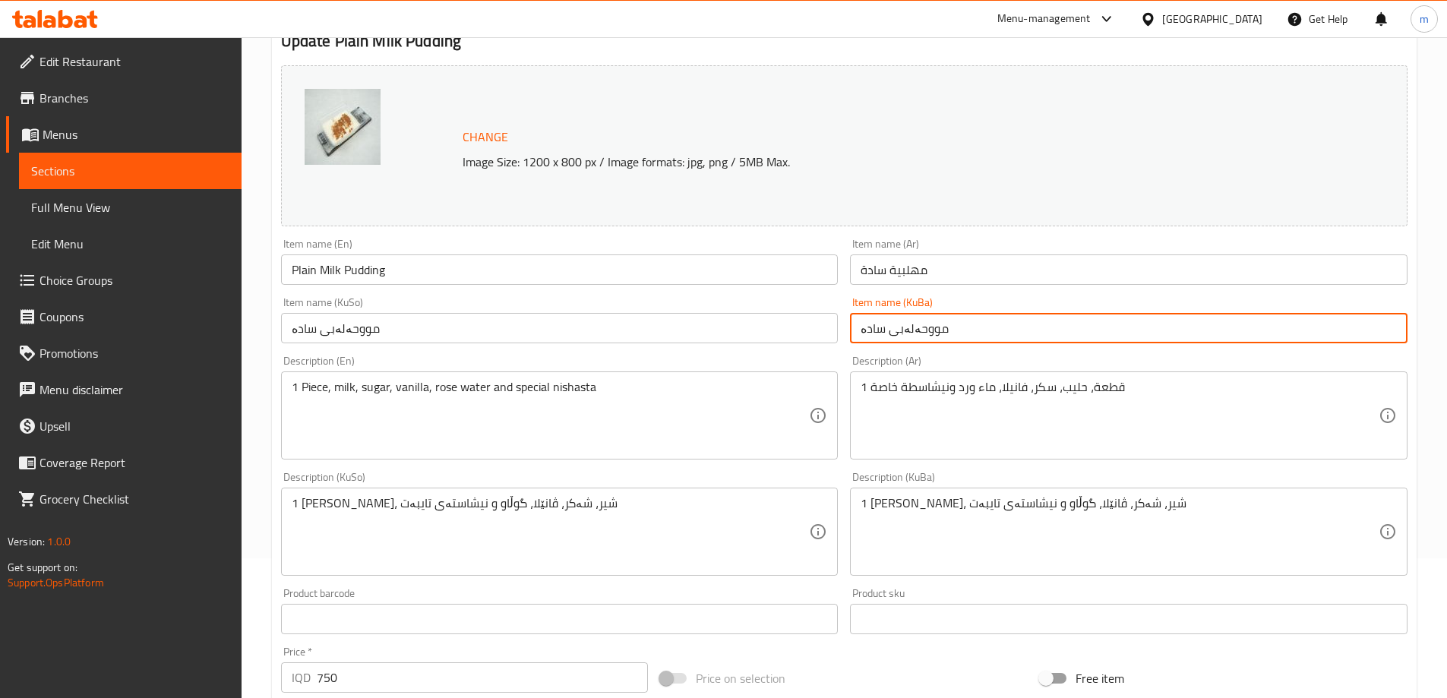
scroll to position [140, 0]
click at [498, 551] on textarea "1 دانە، شیر، شەکر، ڤانێلا، گوڵاو و نیشاستەی تایبەت" at bounding box center [551, 531] width 518 height 72
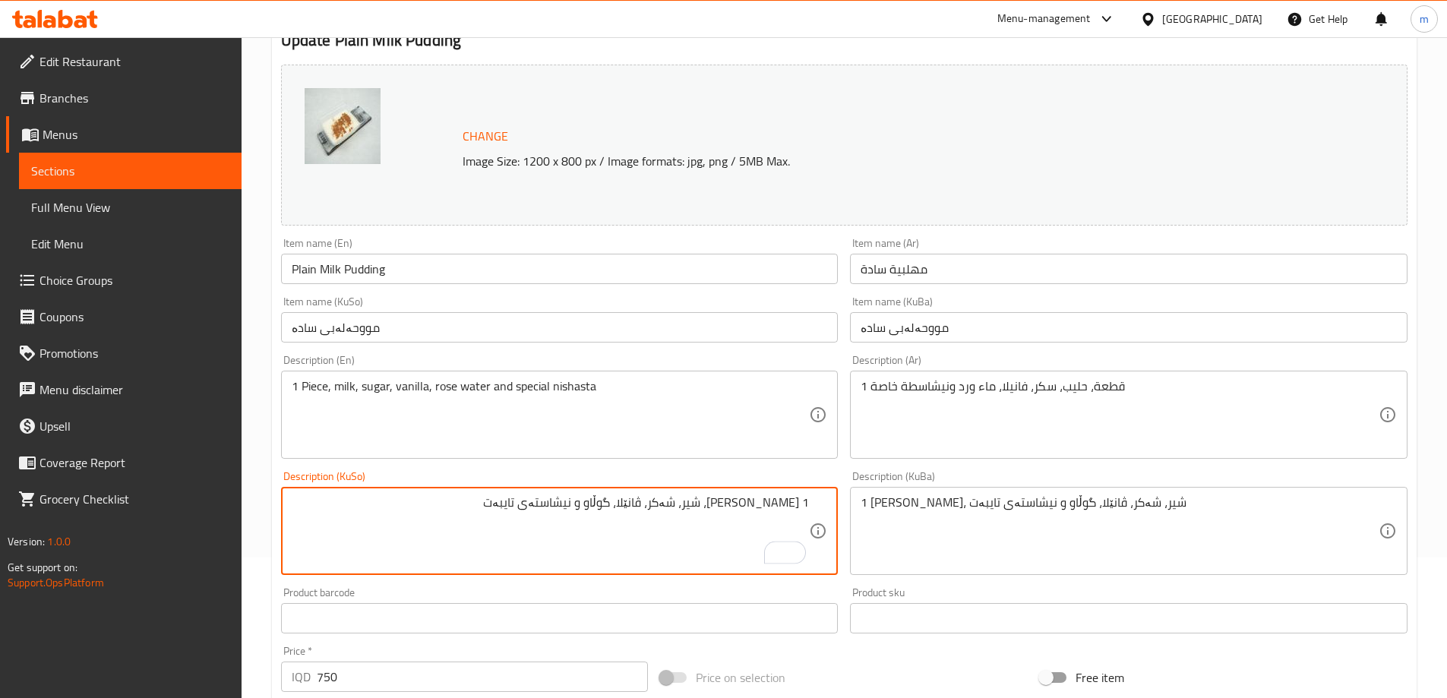
drag, startPoint x: 652, startPoint y: 506, endPoint x: 547, endPoint y: 504, distance: 104.8
click at [547, 504] on textarea "1 دانە، شیر، شەکر، ڤانێلا، گوڵاو و نیشاستەی تایبەت" at bounding box center [551, 531] width 518 height 72
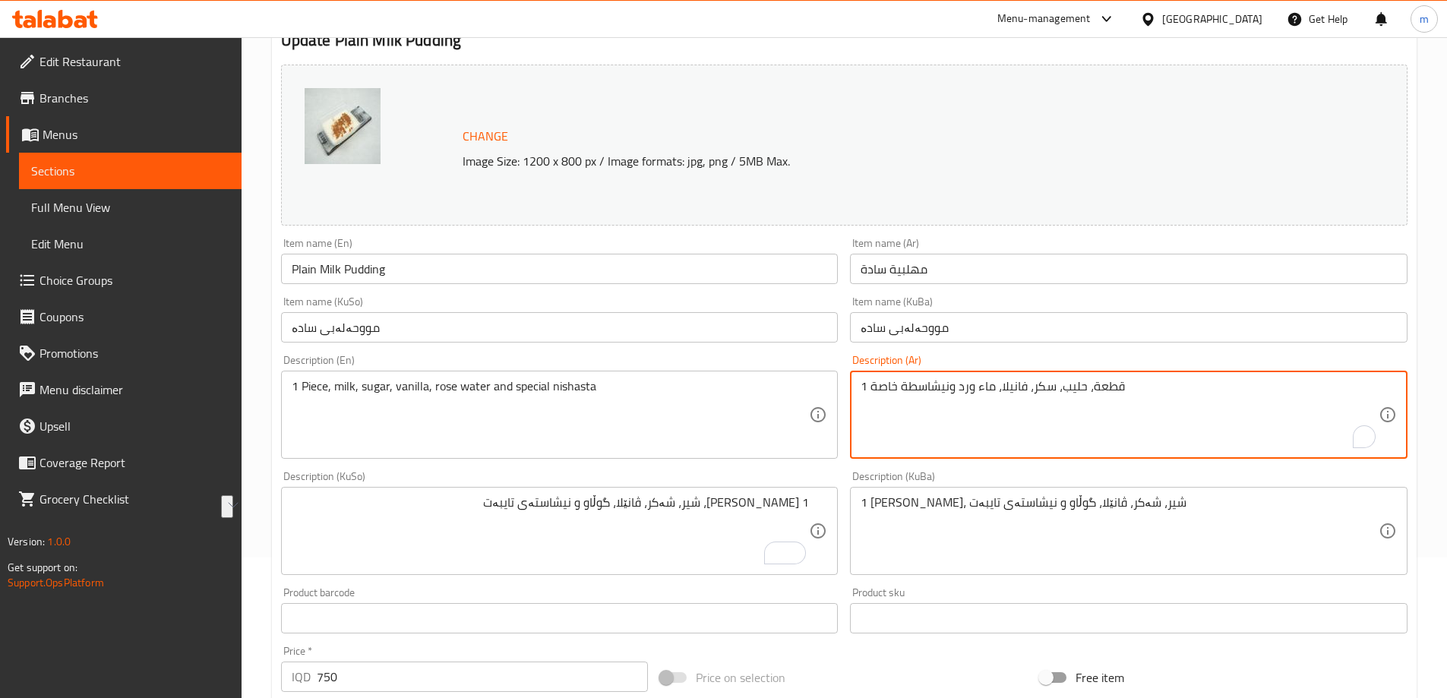
click at [947, 398] on textarea "1 قطعة، حليب، سكر، فانيلا، ماء ورد ونيشاسطة خاصة" at bounding box center [1119, 415] width 518 height 72
click at [922, 404] on textarea "1 قطعة، حليب، سكر، فانيلا، ماء ورد ونيشاسطة خاصة" at bounding box center [1119, 415] width 518 height 72
drag, startPoint x: 1199, startPoint y: 386, endPoint x: 1050, endPoint y: 396, distance: 149.2
click at [1050, 396] on textarea "1 قطعة، حليب، سكر، فانيلا، ماء ورد ونيشاسطة خاصة" at bounding box center [1119, 415] width 518 height 72
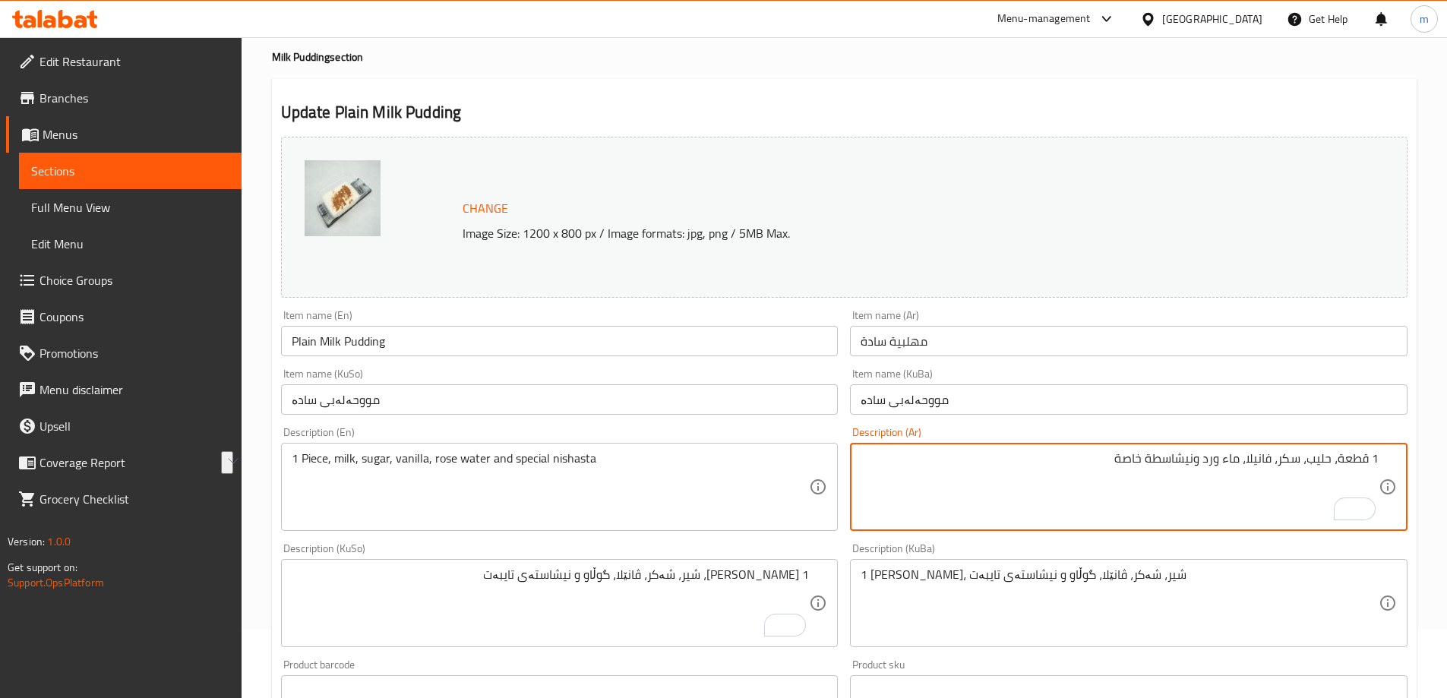
scroll to position [0, 0]
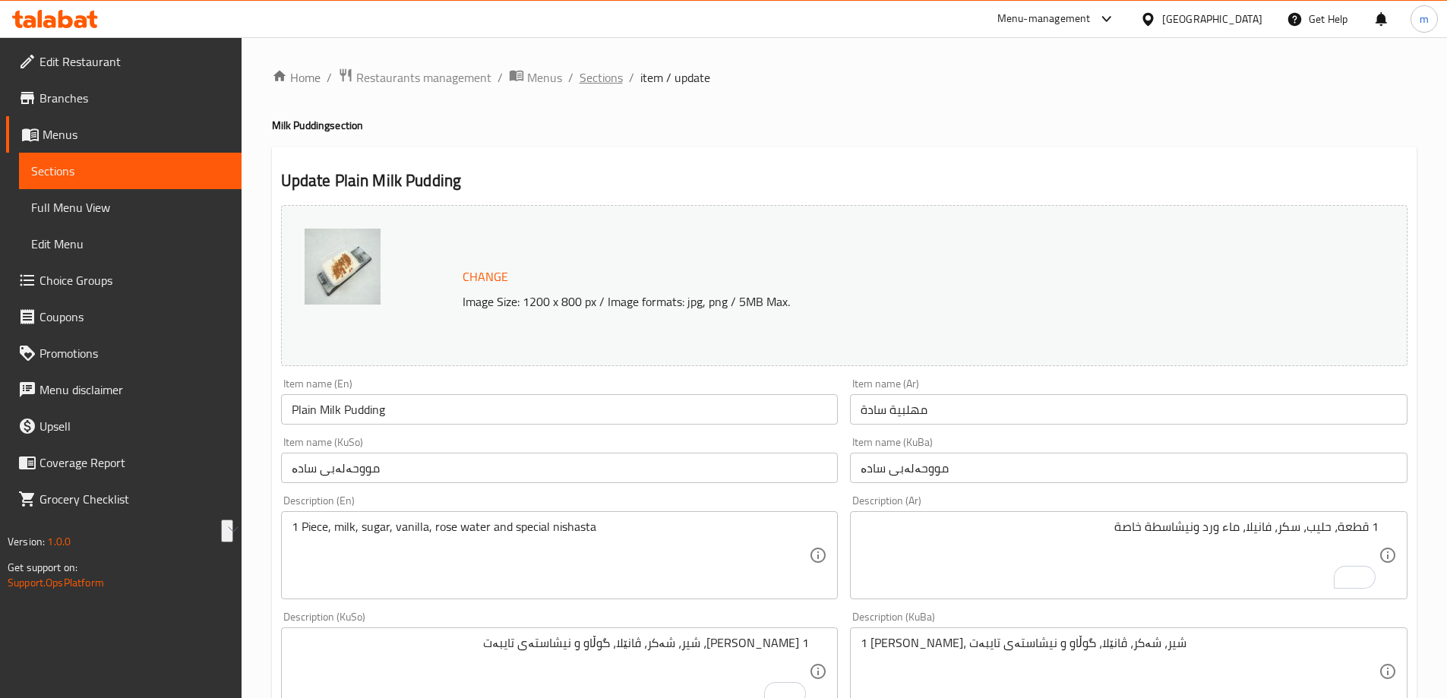
click at [608, 74] on span "Sections" at bounding box center [600, 77] width 43 height 18
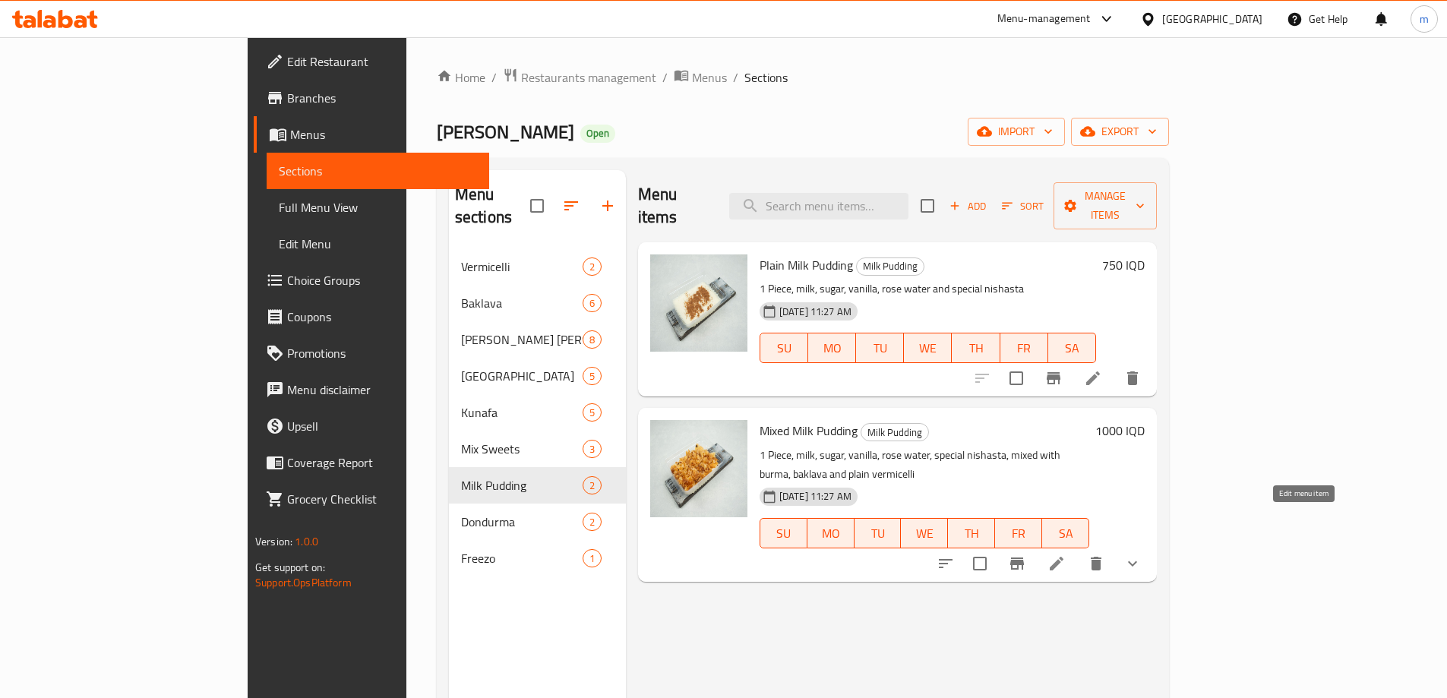
click at [1065, 554] on icon at bounding box center [1056, 563] width 18 height 18
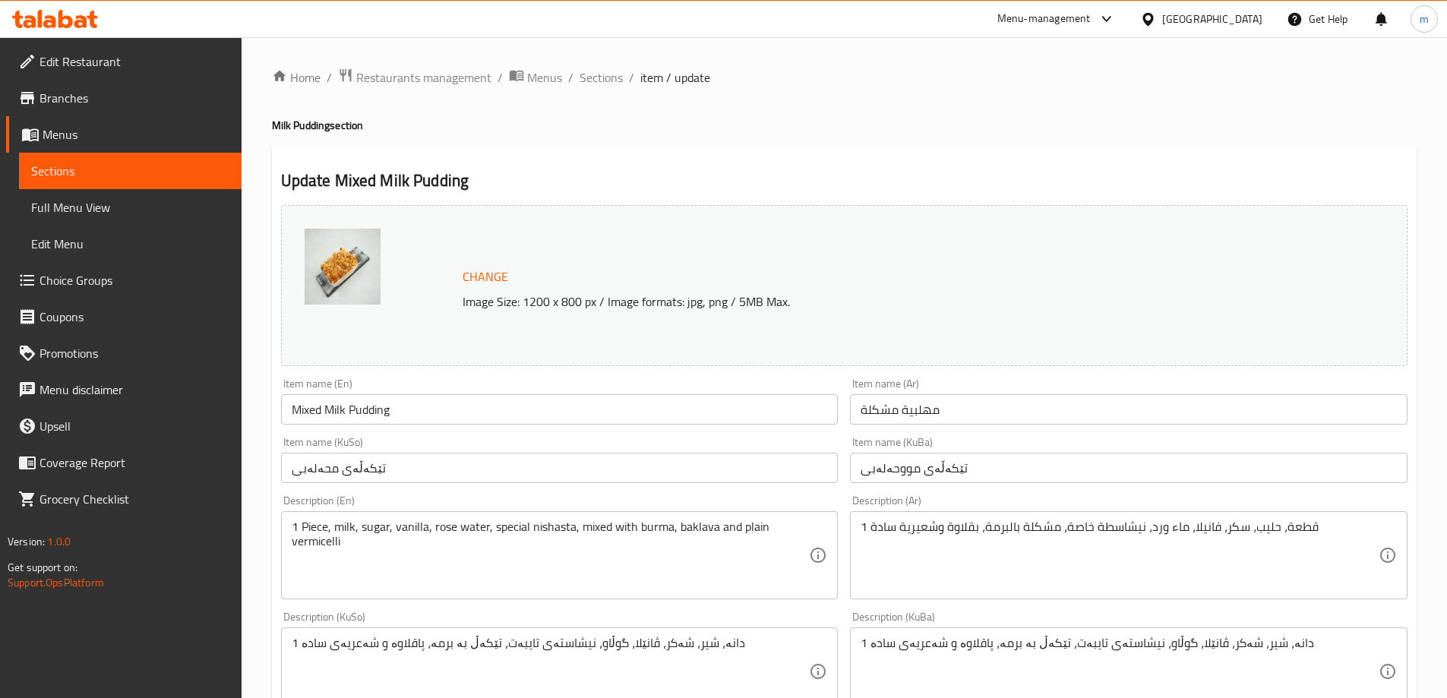
click at [521, 431] on div "Item name (KuSo) تێکەڵەی محەلەبی Item name (KuSo)" at bounding box center [560, 460] width 570 height 58
click at [521, 422] on input "Mixed Milk Pudding" at bounding box center [559, 409] width 557 height 30
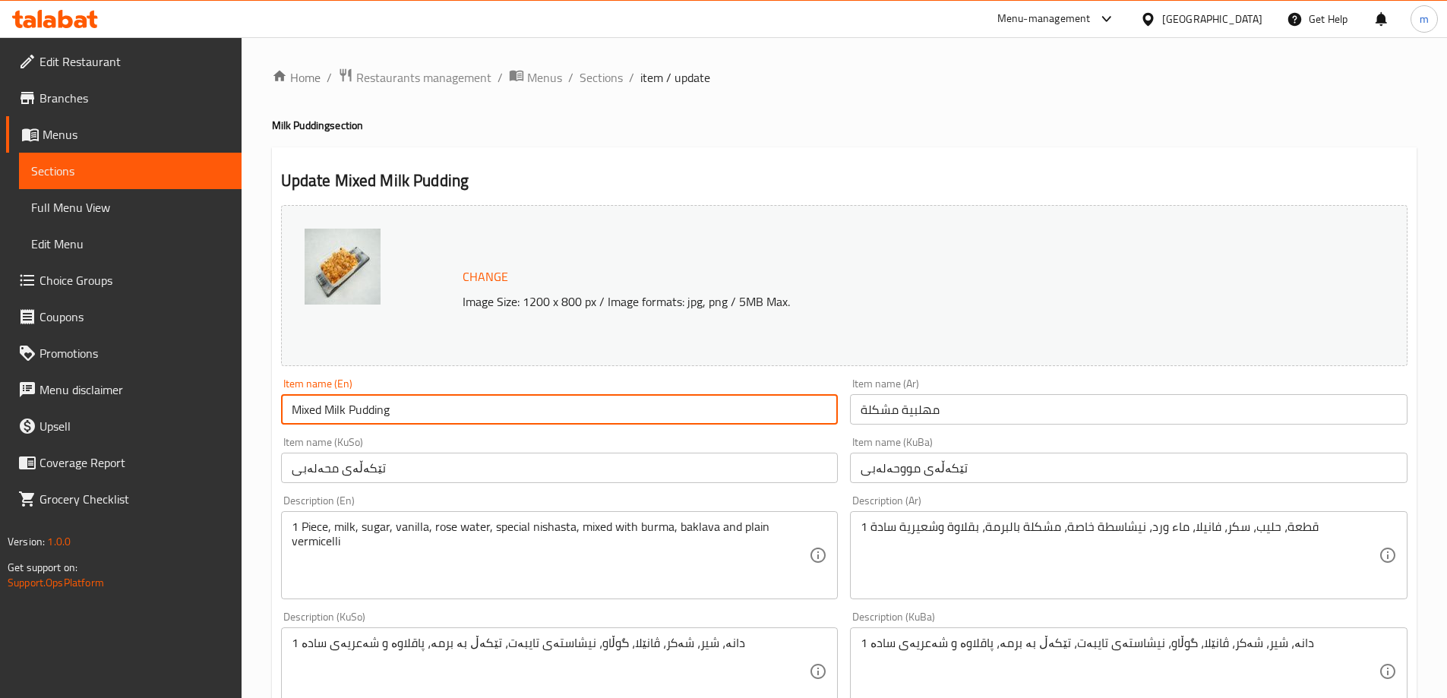
click at [521, 422] on input "Mixed Milk Pudding" at bounding box center [559, 409] width 557 height 30
click at [1005, 415] on input "مهلبية مشكلة" at bounding box center [1128, 409] width 557 height 30
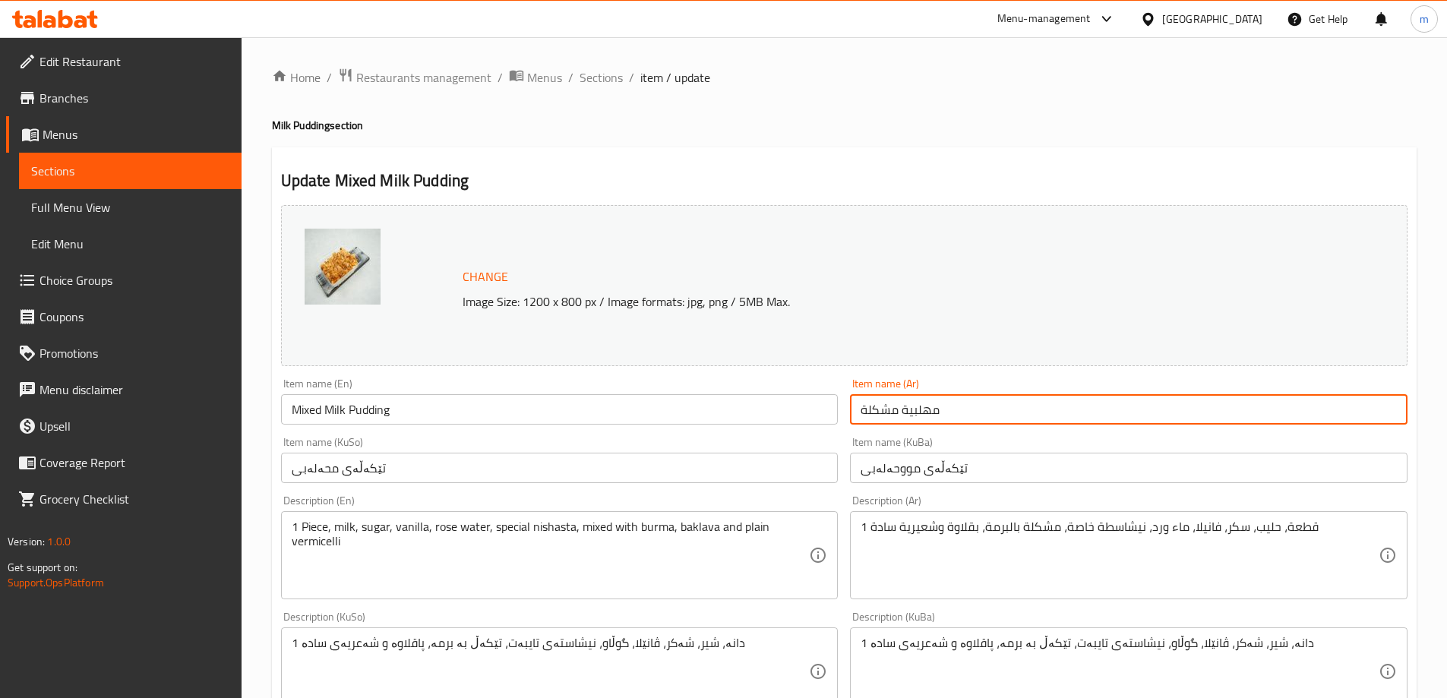
click at [1005, 415] on input "مهلبية مشكلة" at bounding box center [1128, 409] width 557 height 30
click at [986, 465] on input "تێکەڵەی مووحەلەبی" at bounding box center [1128, 468] width 557 height 30
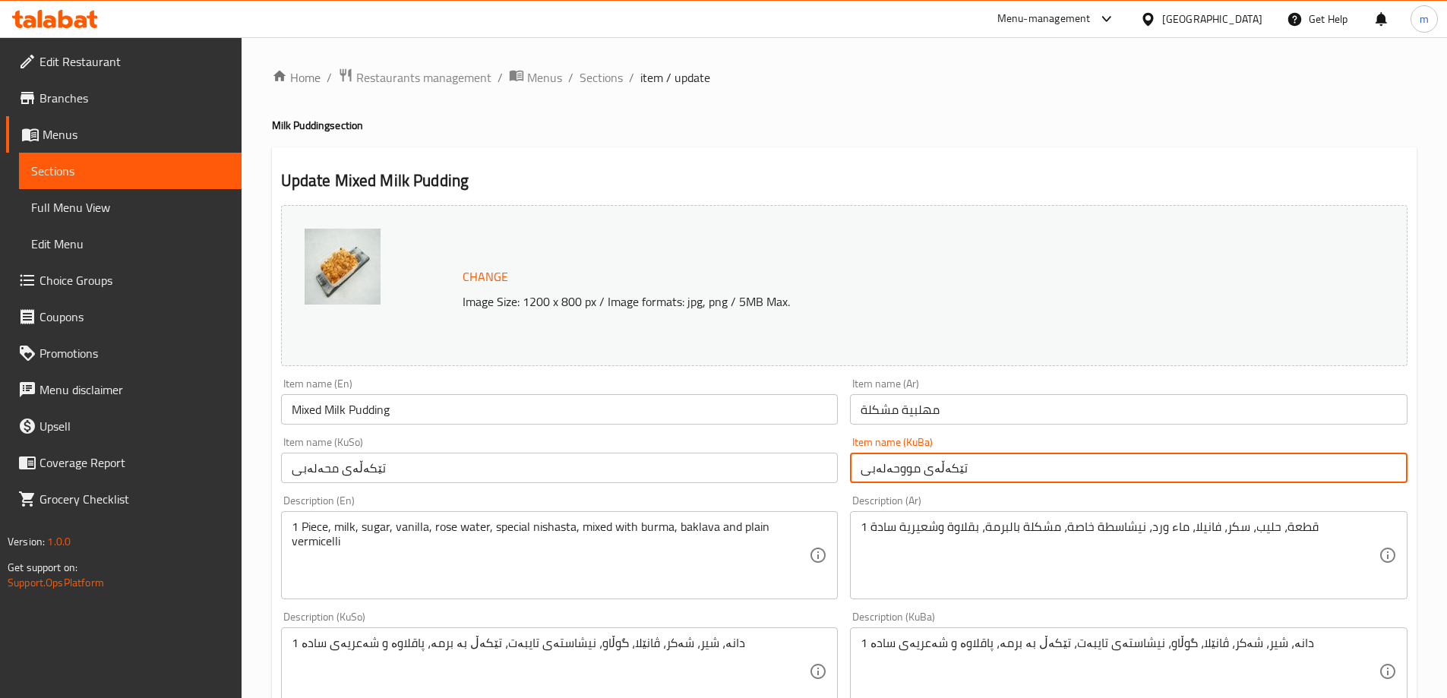
click at [986, 465] on input "تێکەڵەی مووحەلەبی" at bounding box center [1128, 468] width 557 height 30
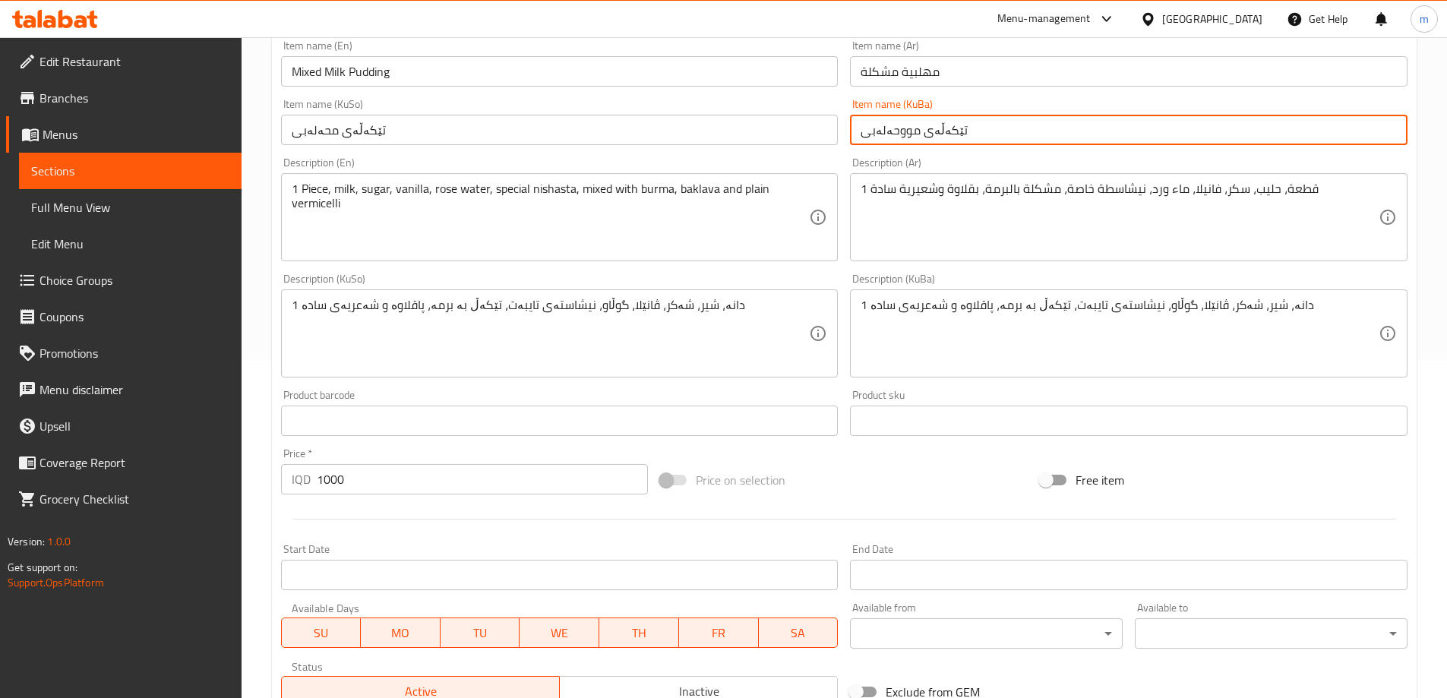
scroll to position [339, 0]
click at [1106, 305] on textarea "1 دانە، شیر، شەکر، ڤانێلا، گوڵاو، نیشاستەی تایبەت، تێکەڵ بە برمە، پاقلاوە و شەع…" at bounding box center [1119, 332] width 518 height 72
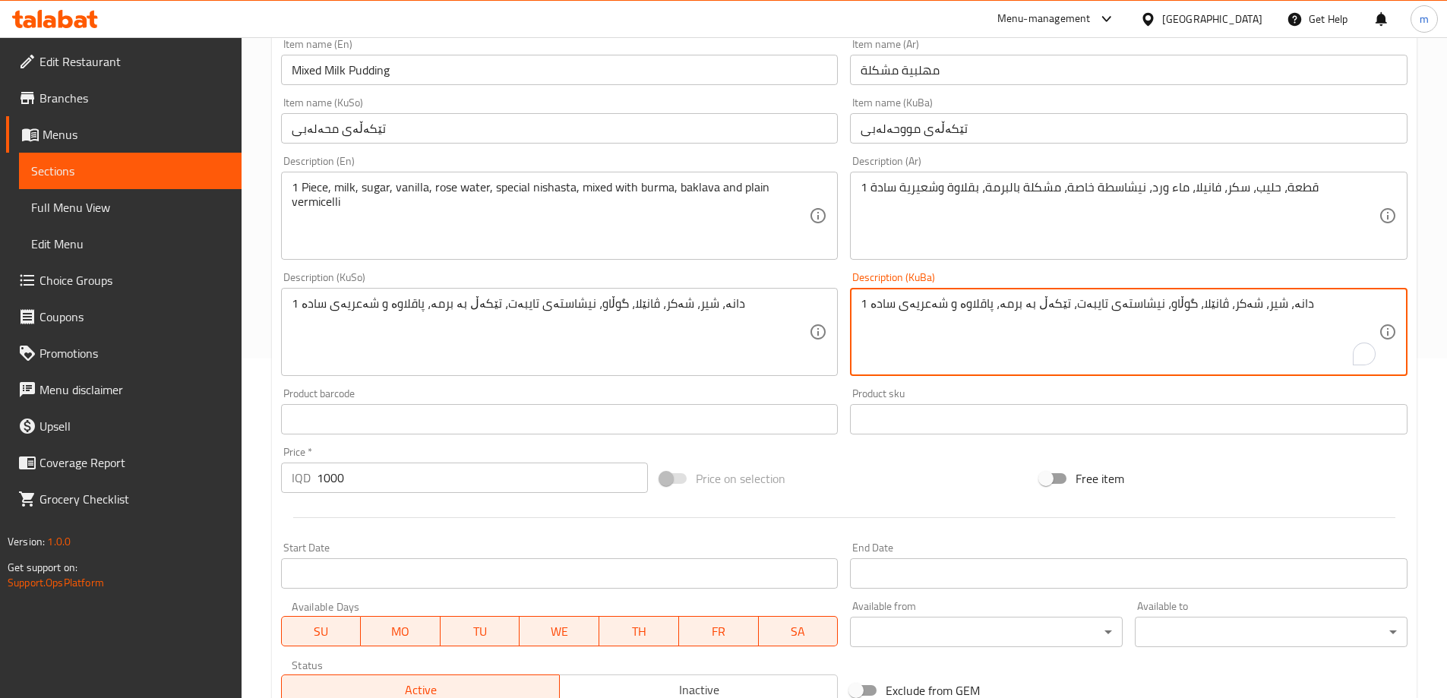
click at [1090, 342] on textarea "1 دانە، شیر، شەکر، ڤانێلا، گوڵاو، نیشاستەی تایبەت، تێکەڵ بە برمە، پاقلاوە و شەع…" at bounding box center [1119, 332] width 518 height 72
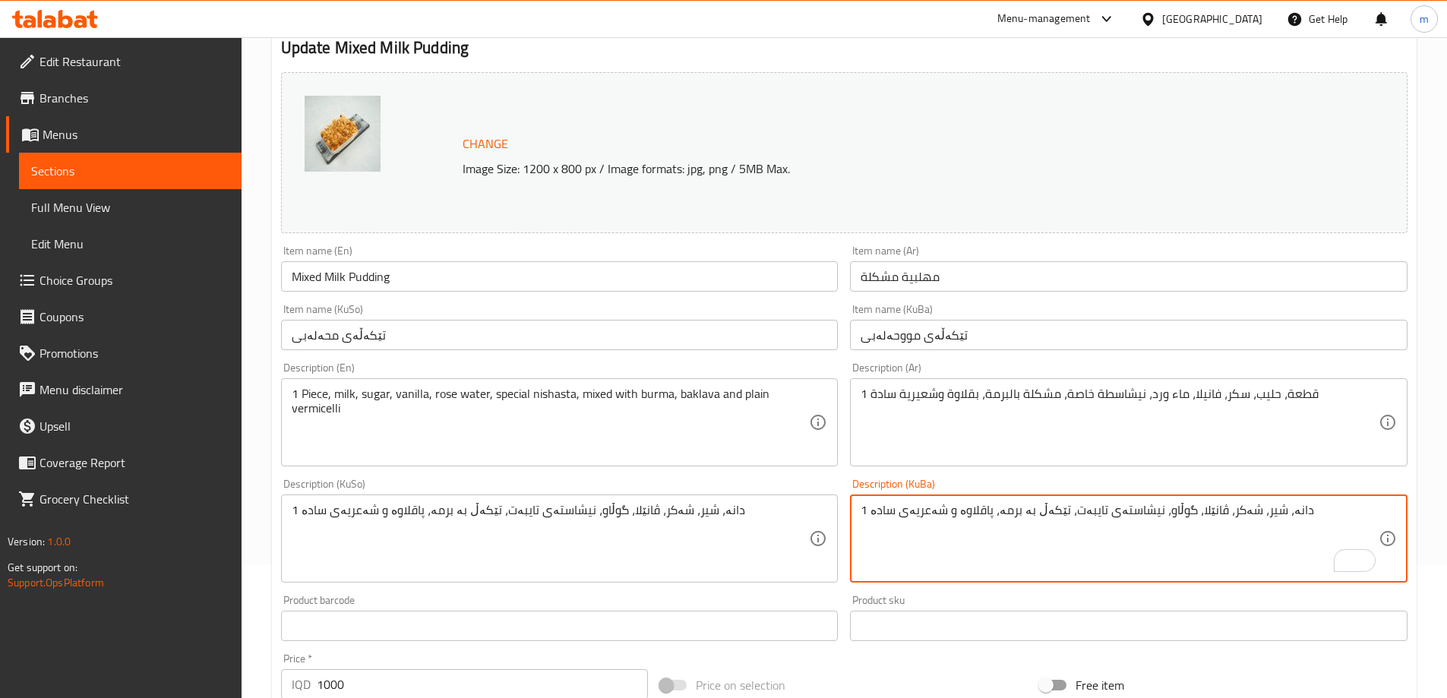
scroll to position [0, 0]
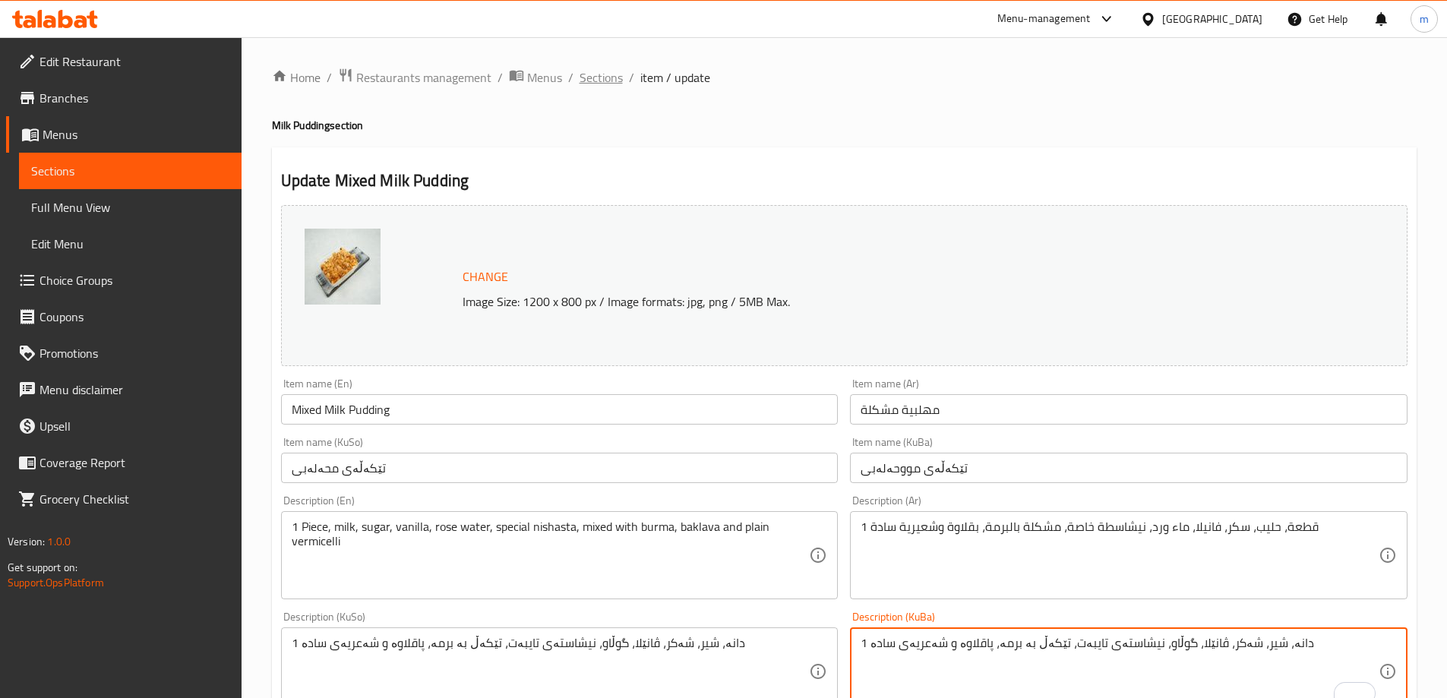
click at [592, 69] on span "Sections" at bounding box center [600, 77] width 43 height 18
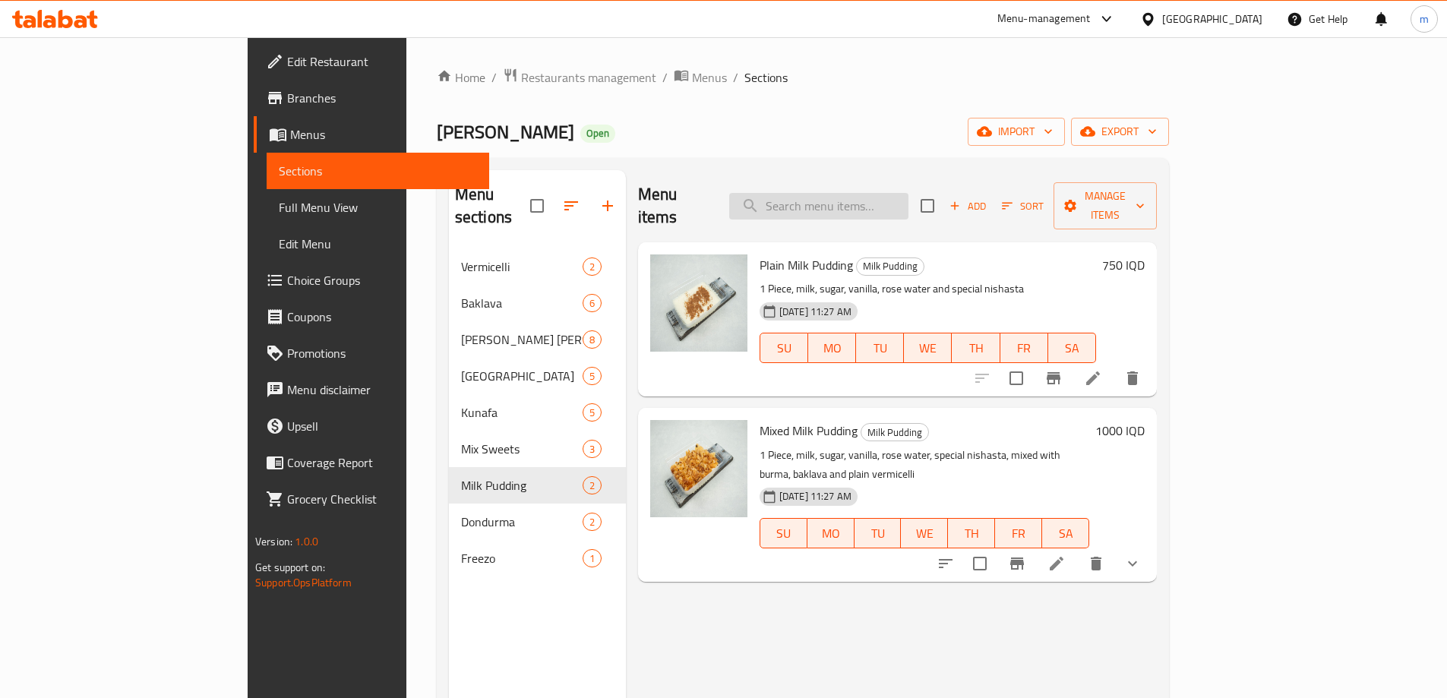
click at [885, 196] on input "search" at bounding box center [818, 206] width 179 height 27
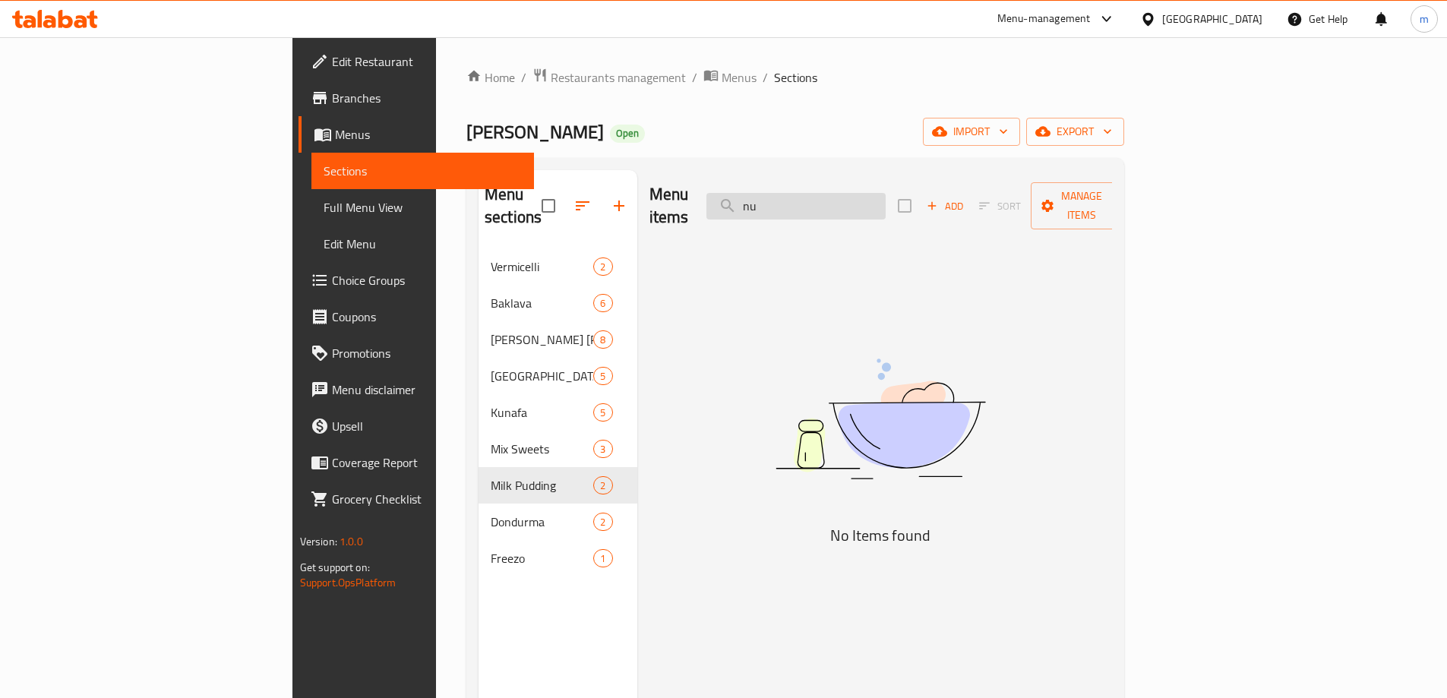
type input "n"
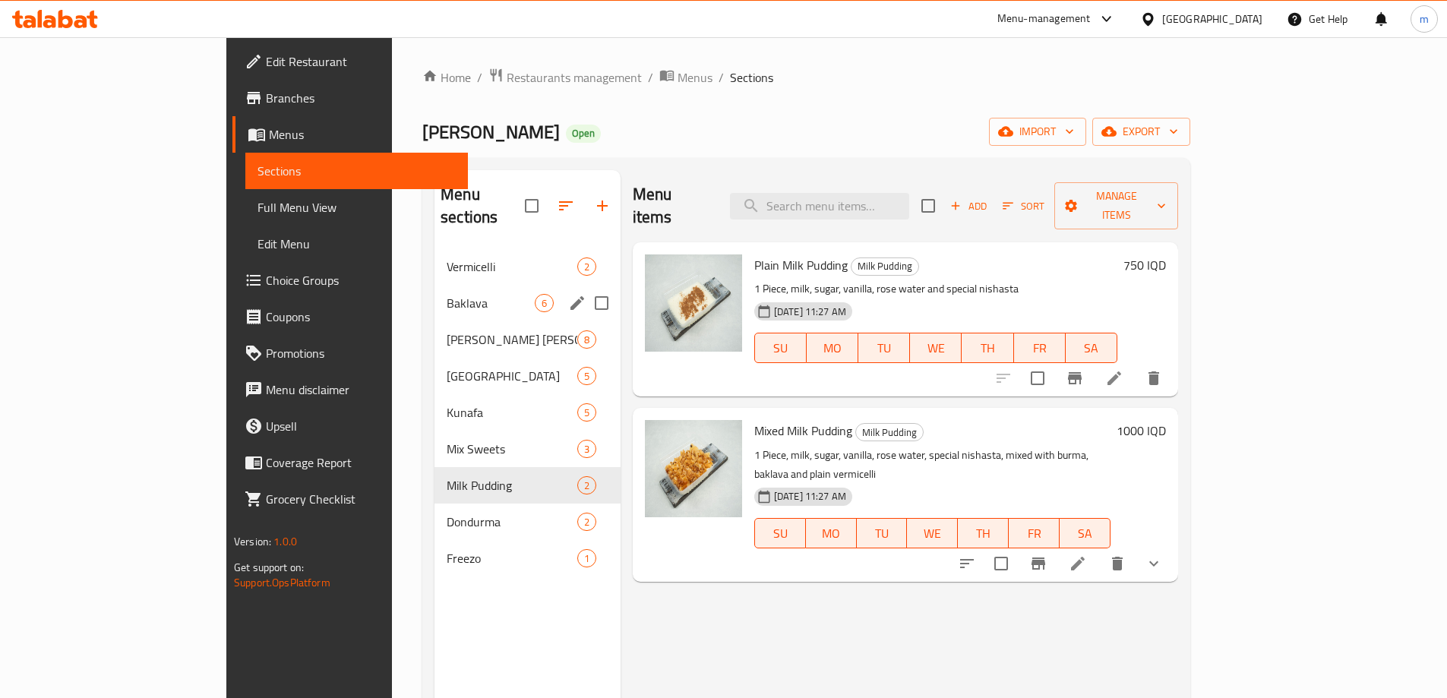
click at [434, 260] on div "Vermicelli 2" at bounding box center [527, 266] width 186 height 36
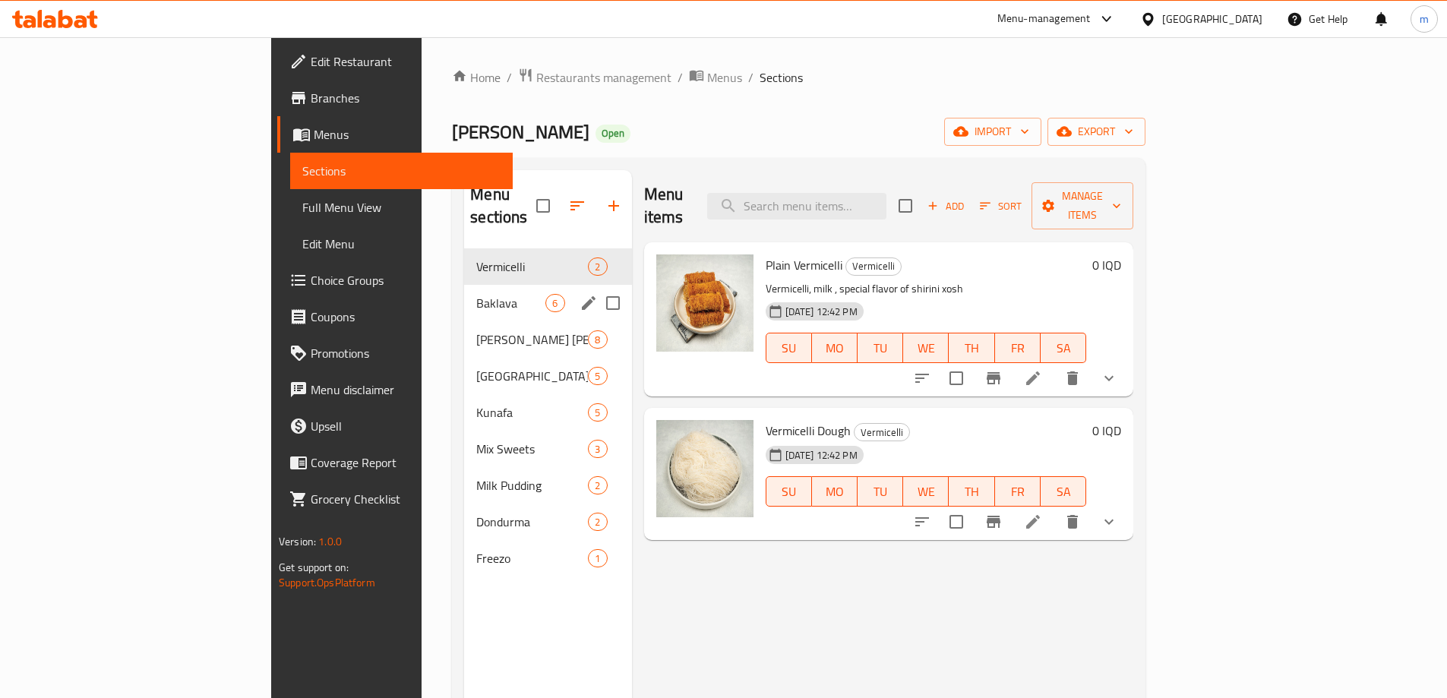
click at [476, 294] on span "Baklava" at bounding box center [510, 303] width 69 height 18
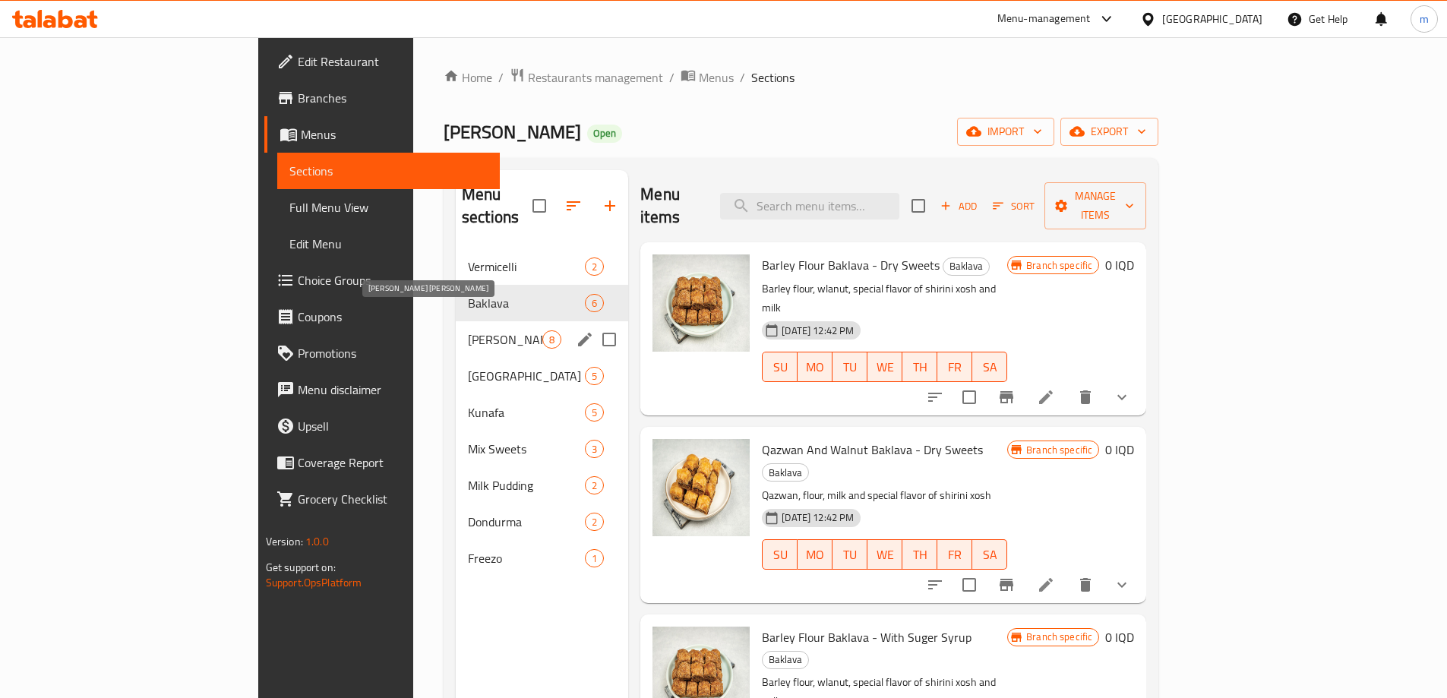
click at [468, 330] on span "Esh Asfour" at bounding box center [505, 339] width 74 height 18
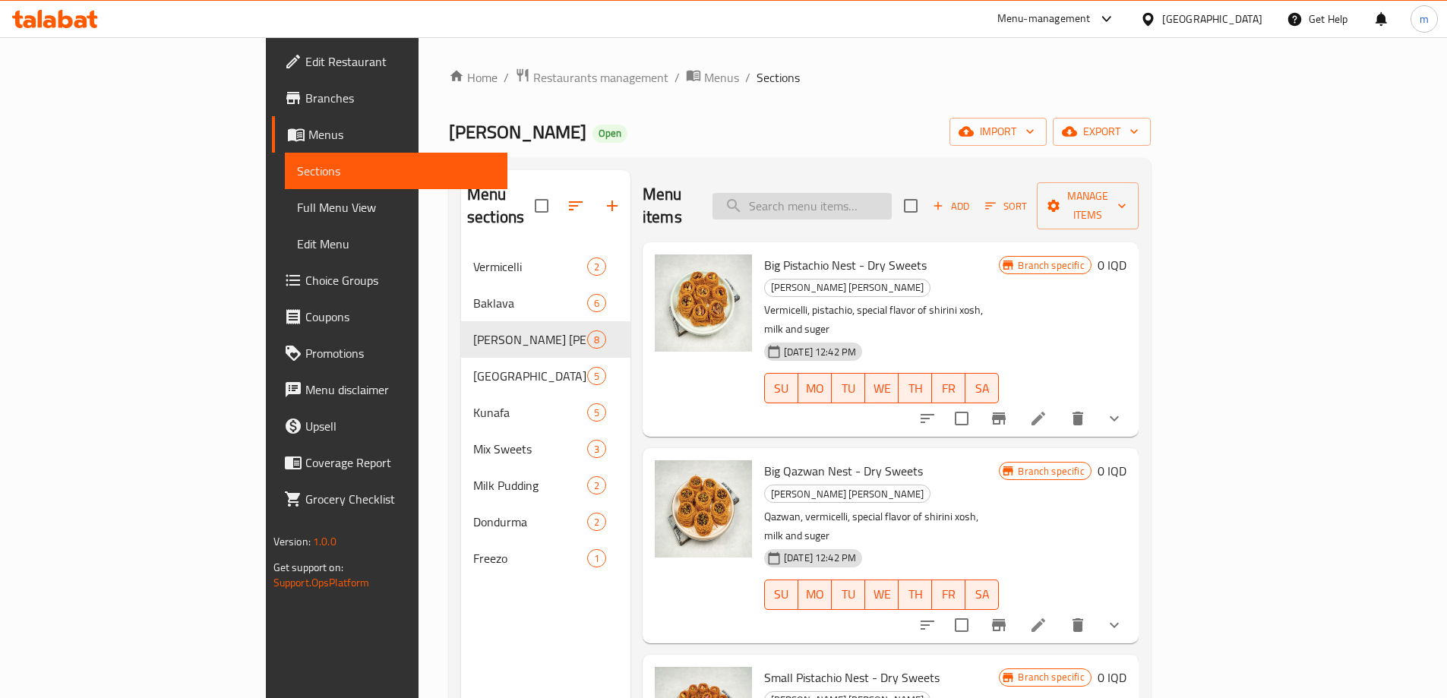
click at [880, 197] on input "search" at bounding box center [801, 206] width 179 height 27
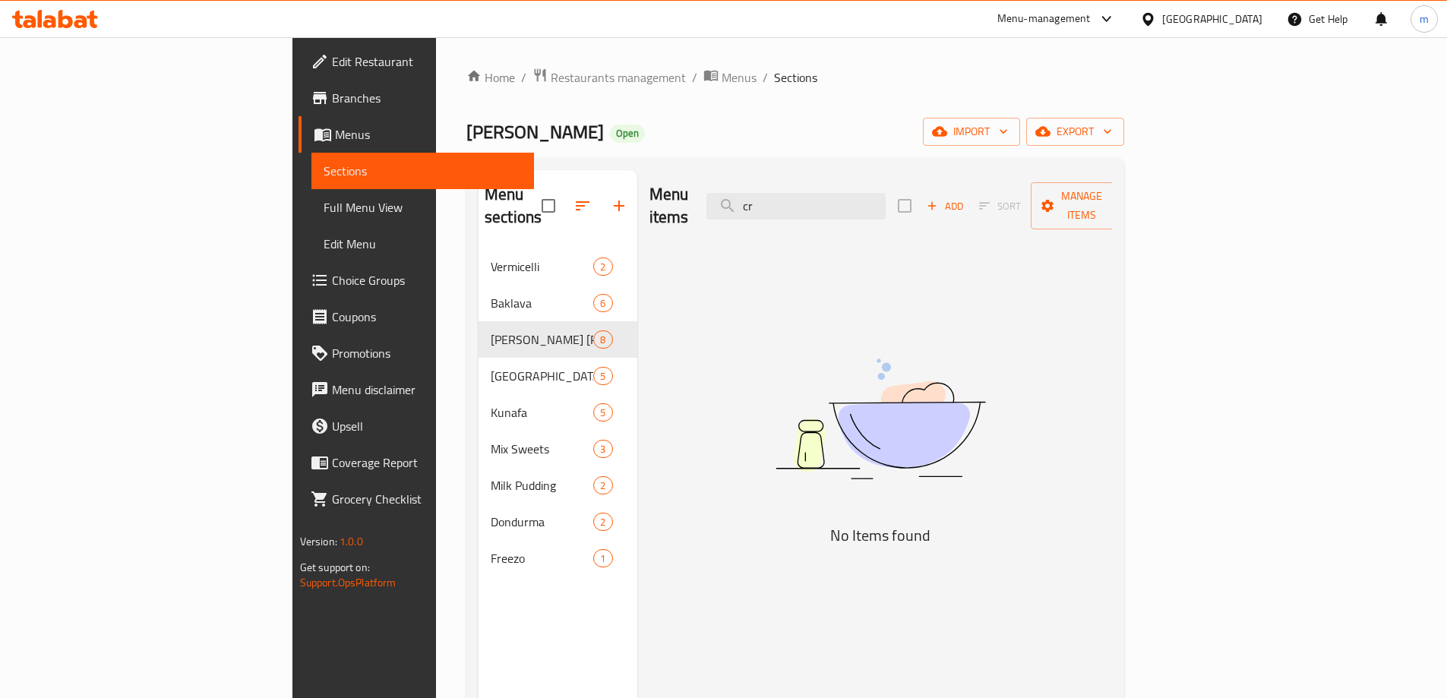
type input "c"
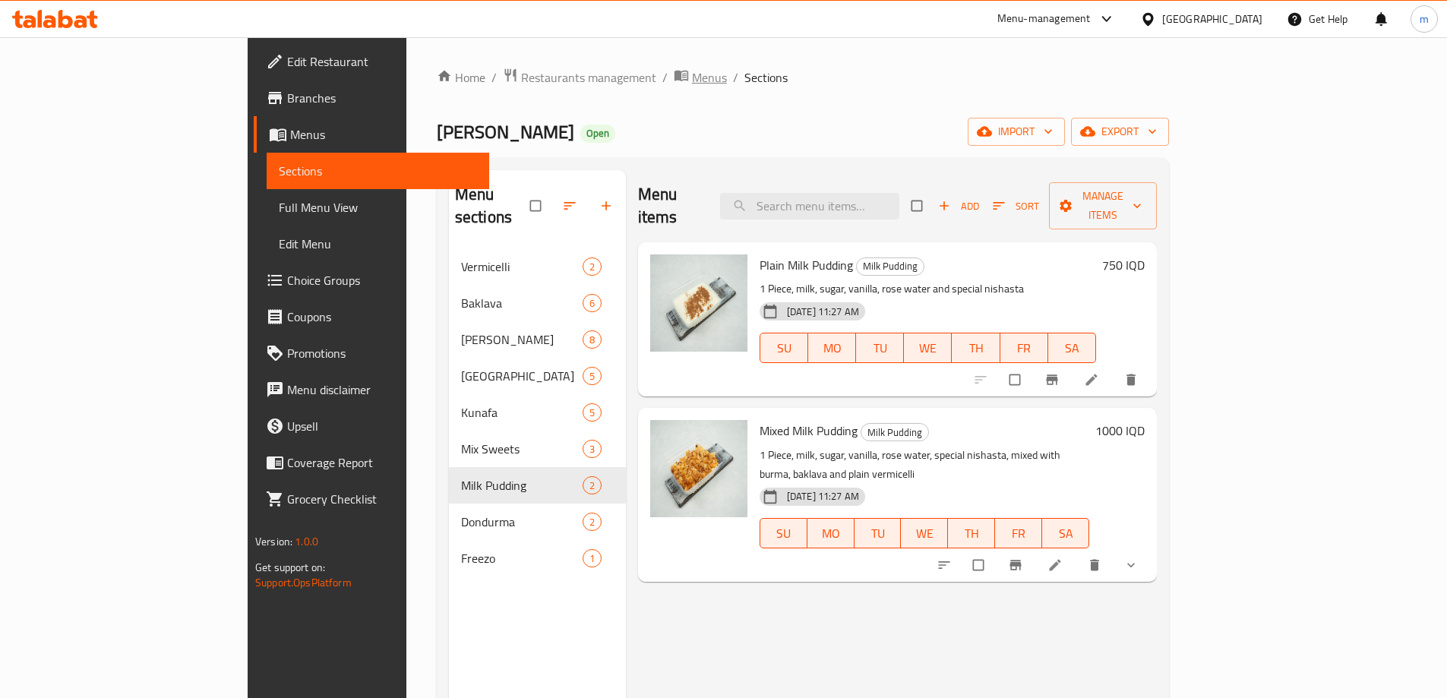
click at [692, 68] on span "Menus" at bounding box center [709, 77] width 35 height 18
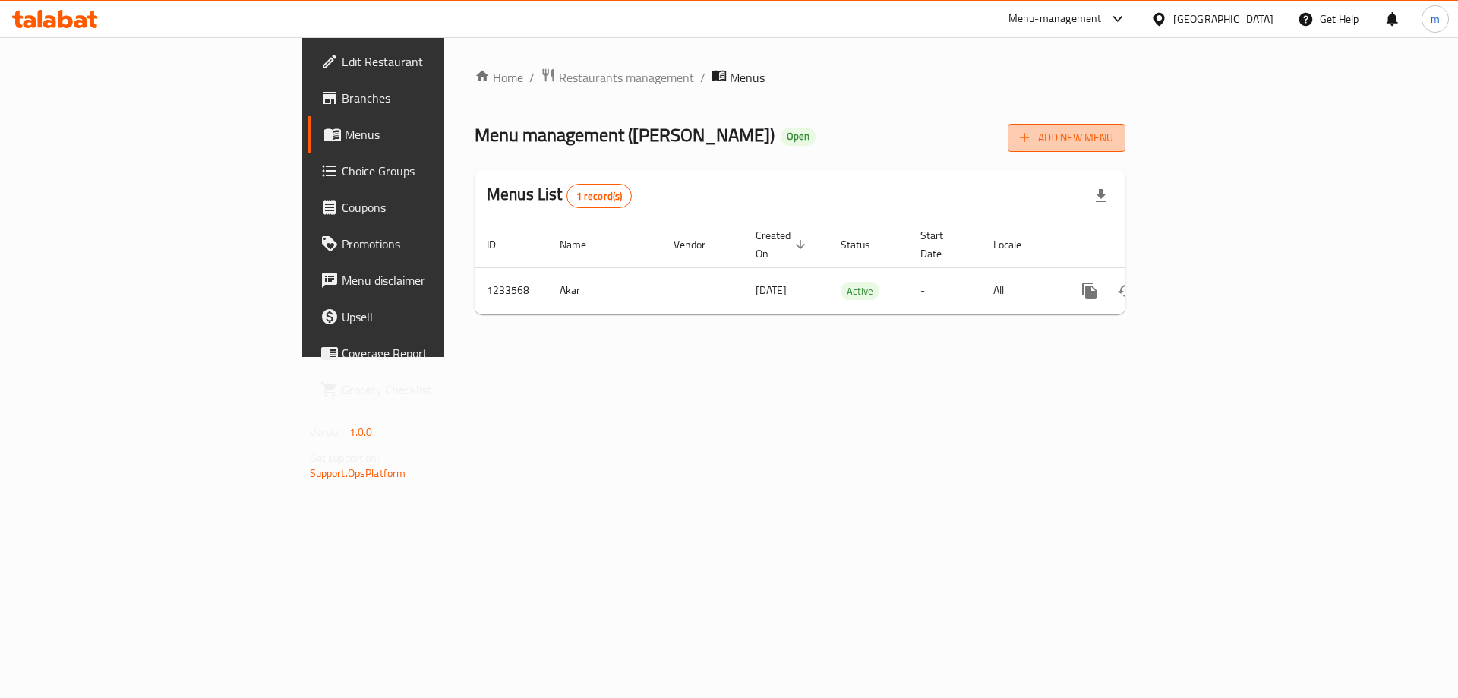
click at [1113, 144] on span "Add New Menu" at bounding box center [1066, 137] width 93 height 19
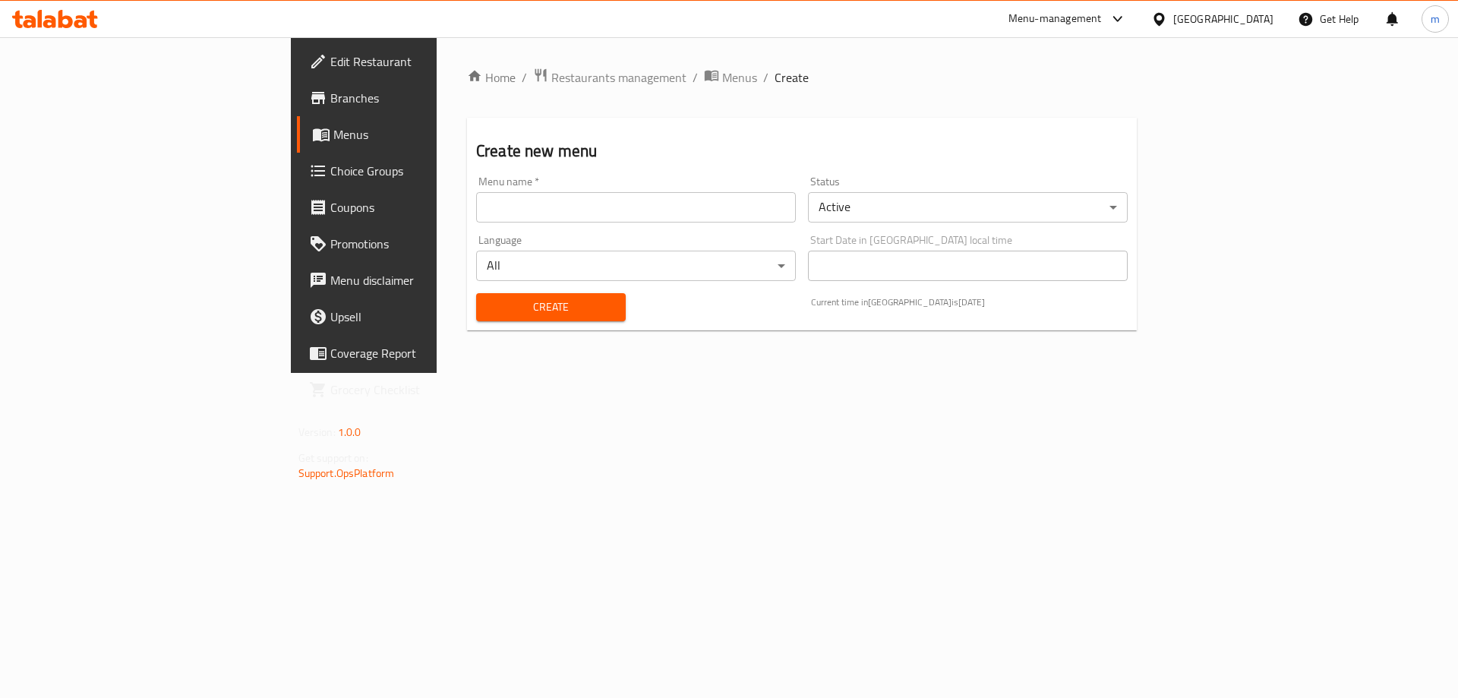
click at [499, 203] on input "text" at bounding box center [636, 207] width 320 height 30
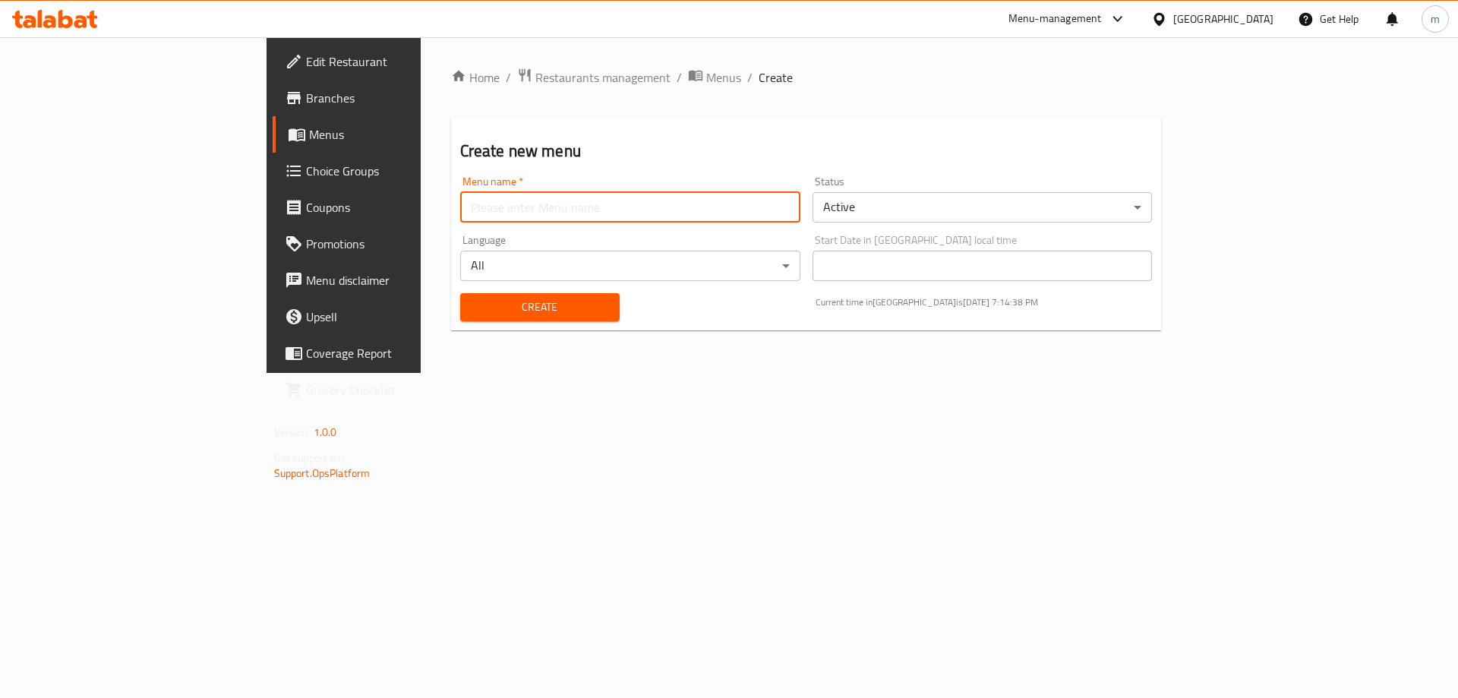
type input "new menu update M"
click at [472, 301] on span "Create" at bounding box center [539, 307] width 135 height 19
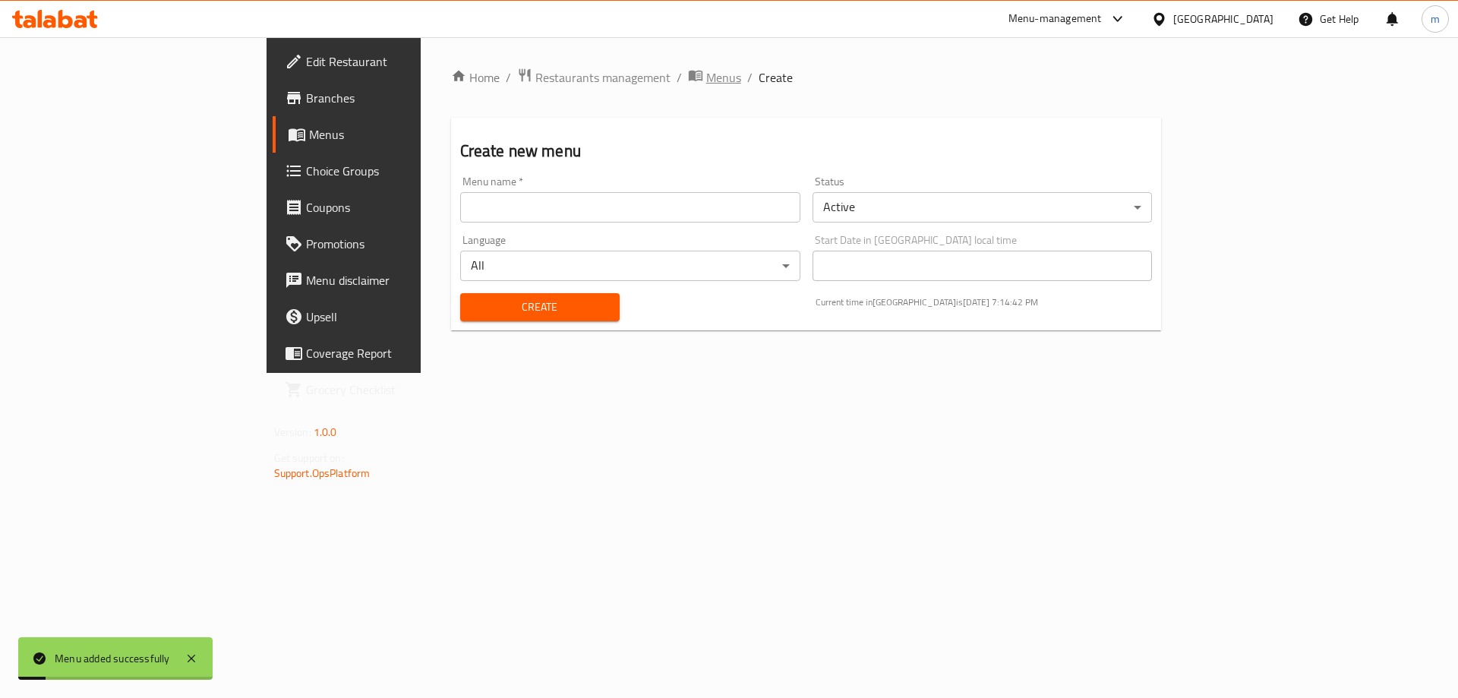
click at [706, 81] on span "Menus" at bounding box center [723, 77] width 35 height 18
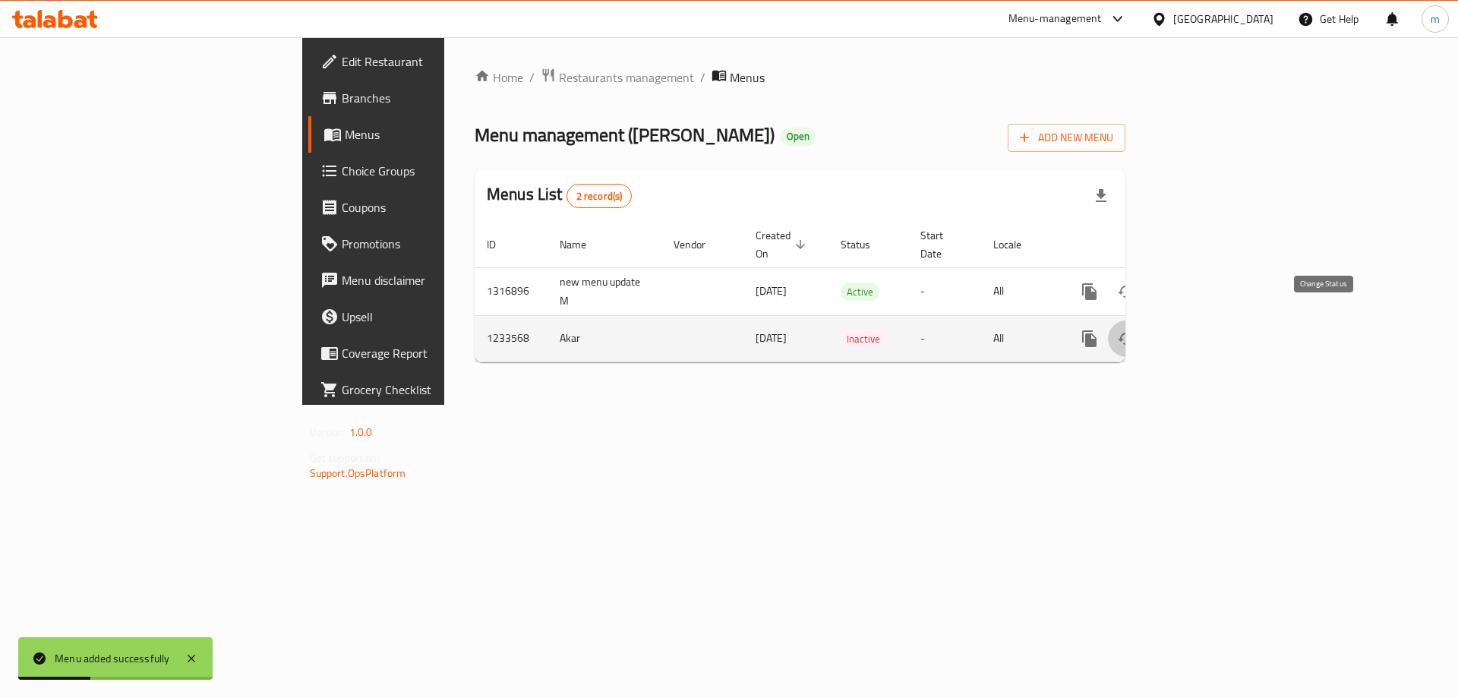
click at [1135, 330] on icon "enhanced table" at bounding box center [1126, 339] width 18 height 18
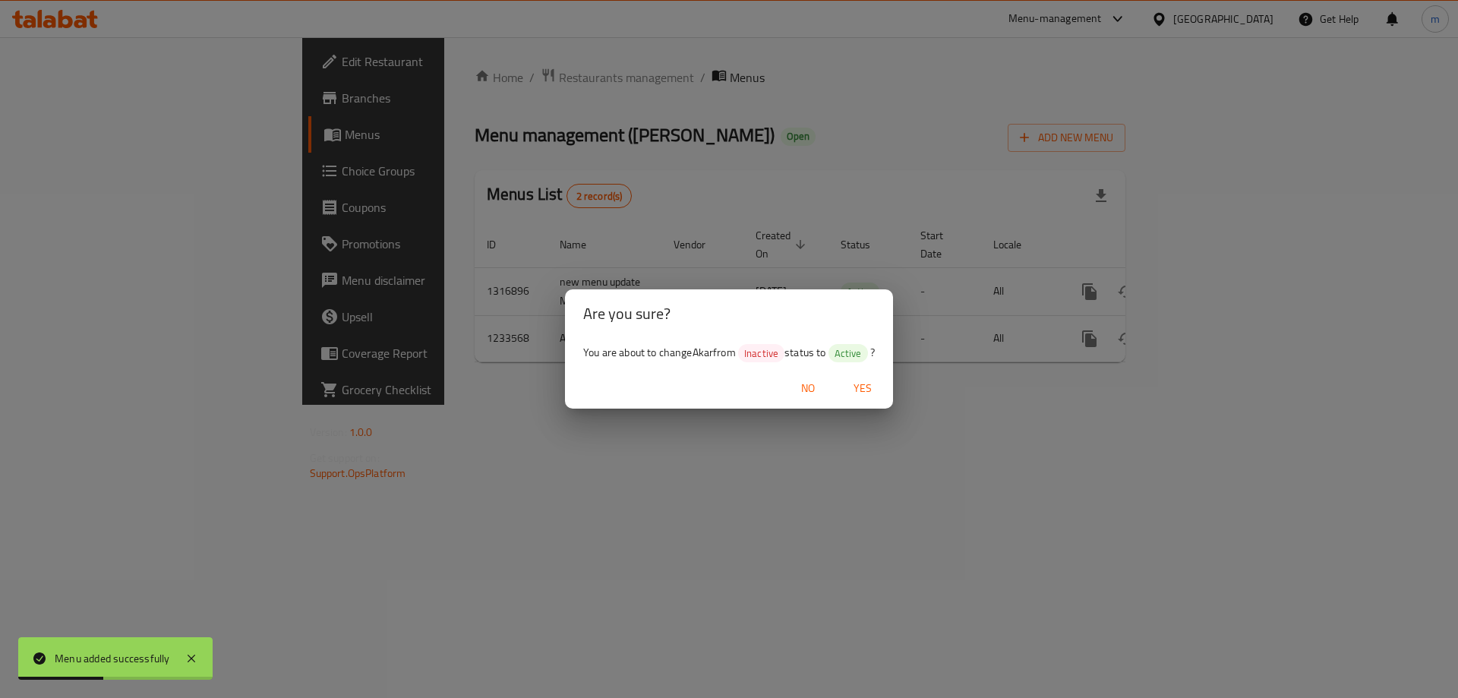
click at [869, 393] on span "Yes" at bounding box center [862, 388] width 36 height 19
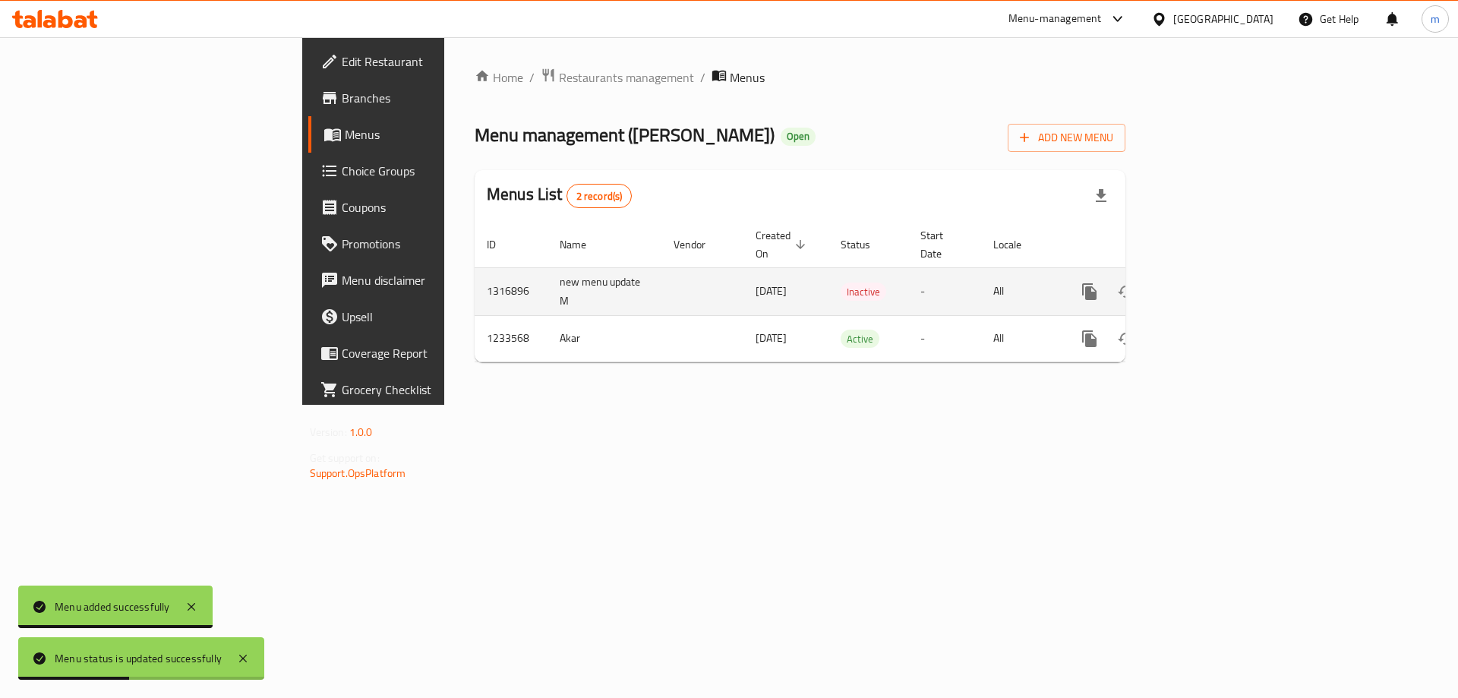
click at [1208, 282] on icon "enhanced table" at bounding box center [1199, 291] width 18 height 18
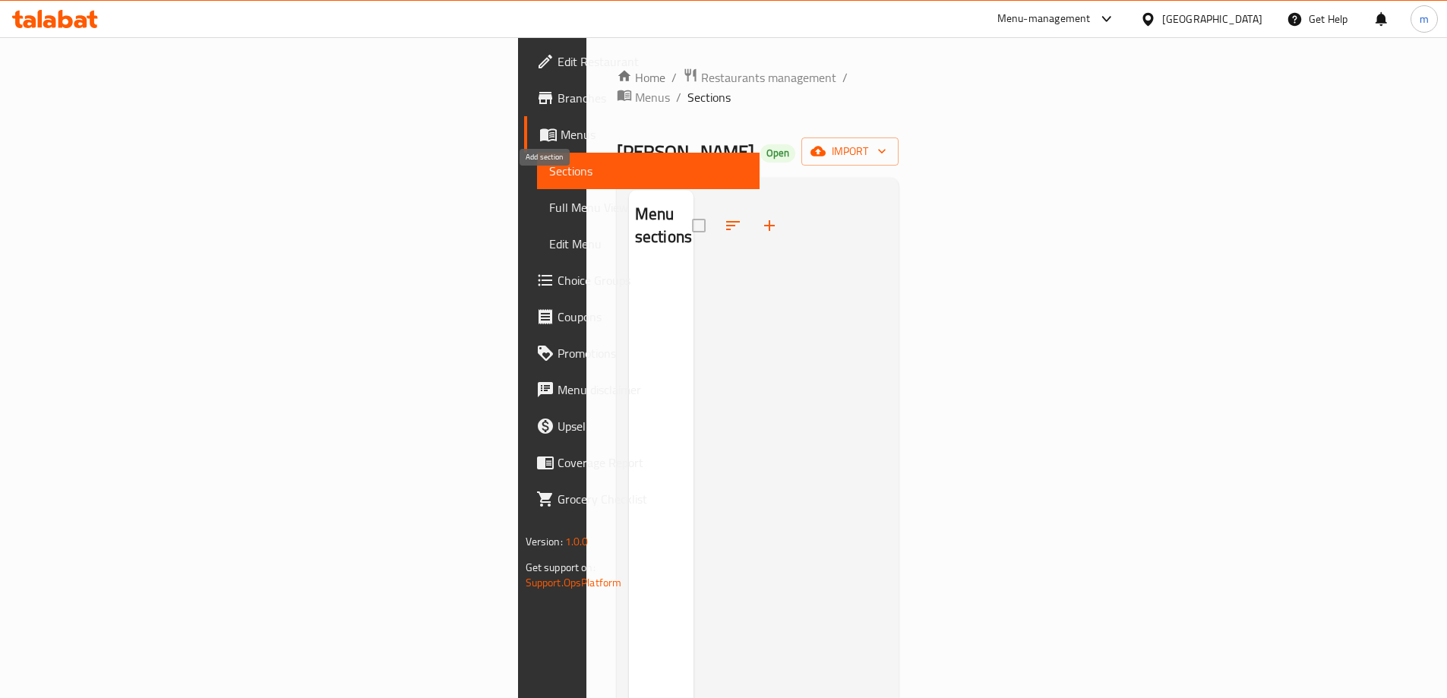
click at [760, 216] on icon "button" at bounding box center [769, 225] width 18 height 18
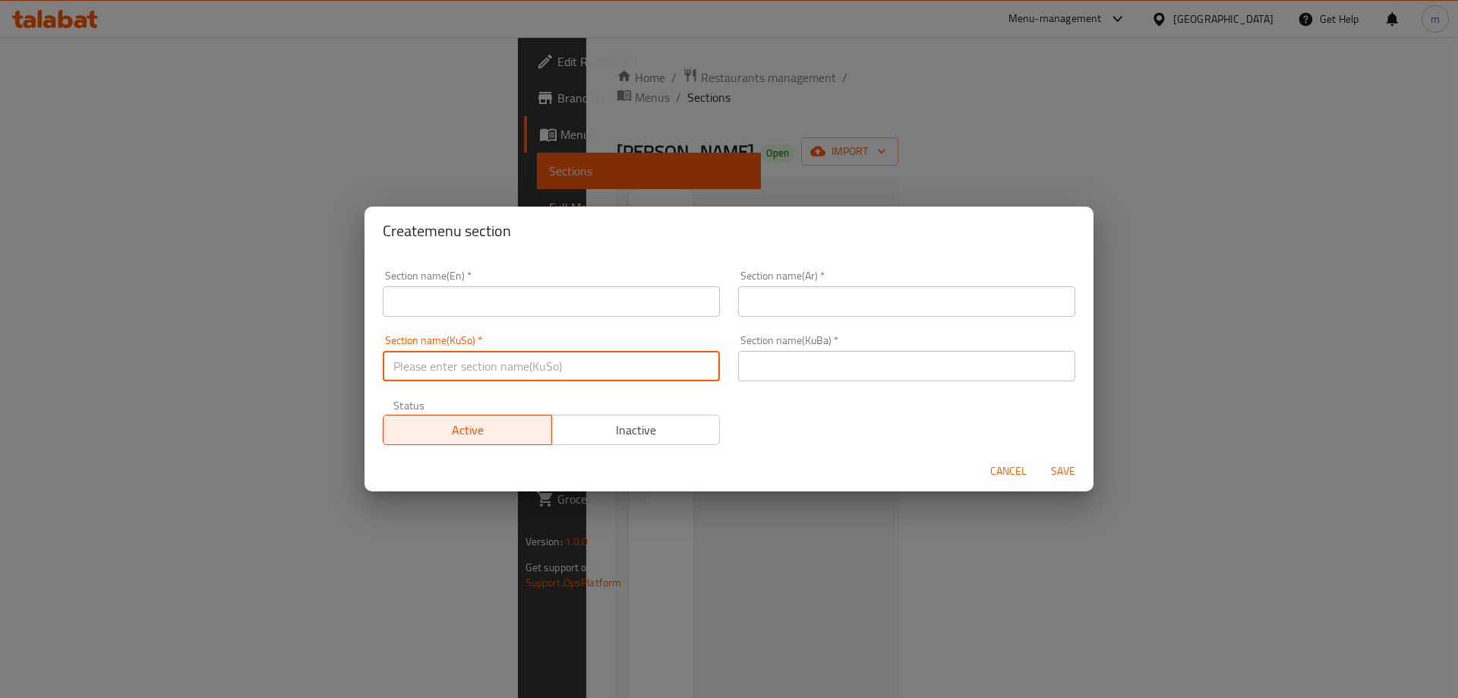
click at [581, 377] on input "text" at bounding box center [551, 366] width 337 height 30
paste input "مووحەلەبی"
type input "مووحەلەبی"
click at [827, 390] on div "Section name(KuBa)   * Section name(KuBa) *" at bounding box center [906, 358] width 355 height 65
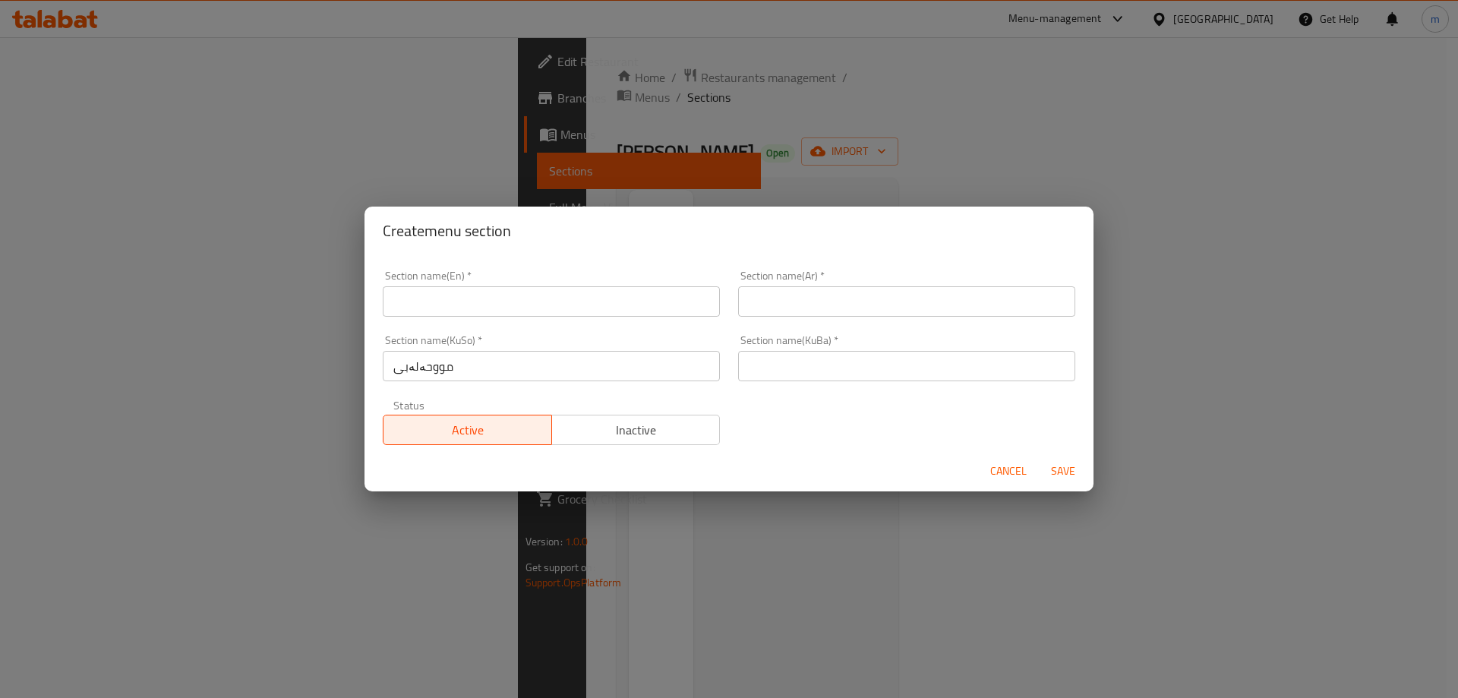
click at [826, 384] on div "Section name(KuBa)   * Section name(KuBa) *" at bounding box center [906, 358] width 355 height 65
click at [825, 377] on input "text" at bounding box center [906, 366] width 337 height 30
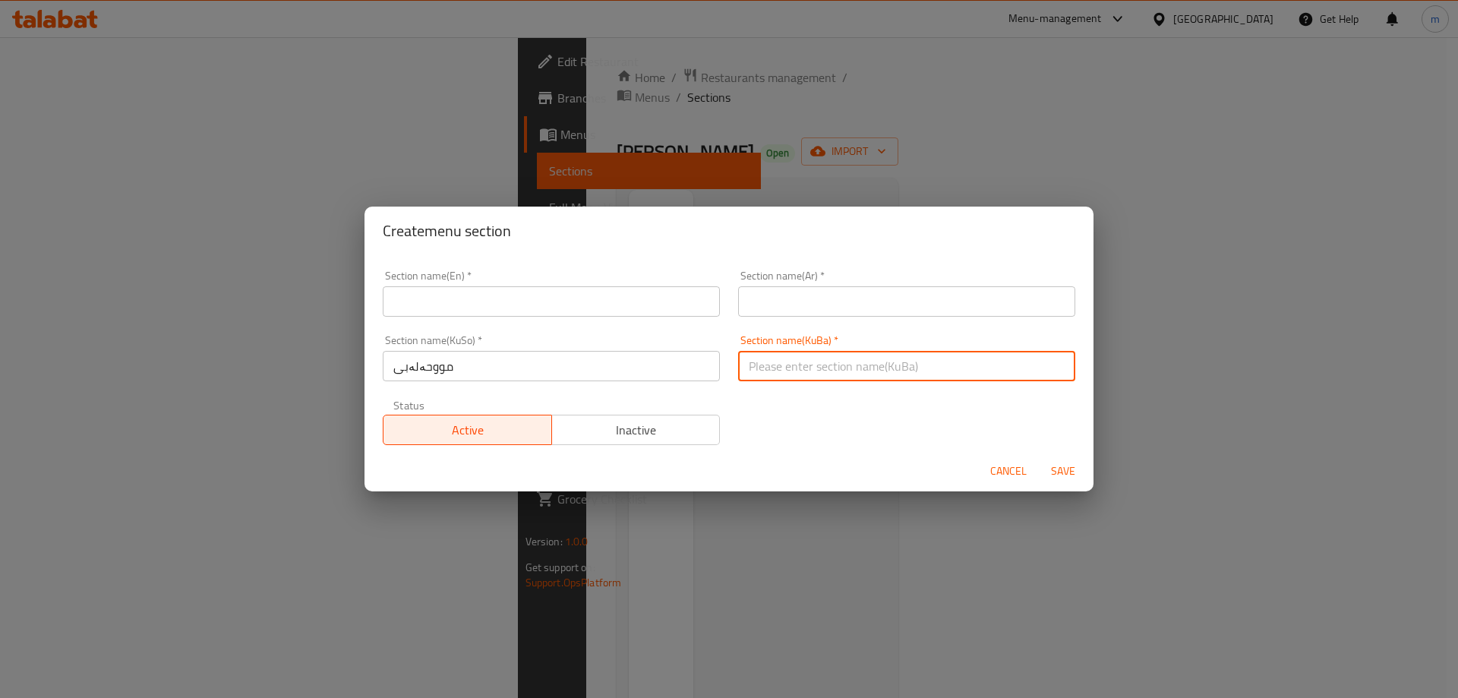
paste input "مووحەلەبی"
type input "مووحەلەبی"
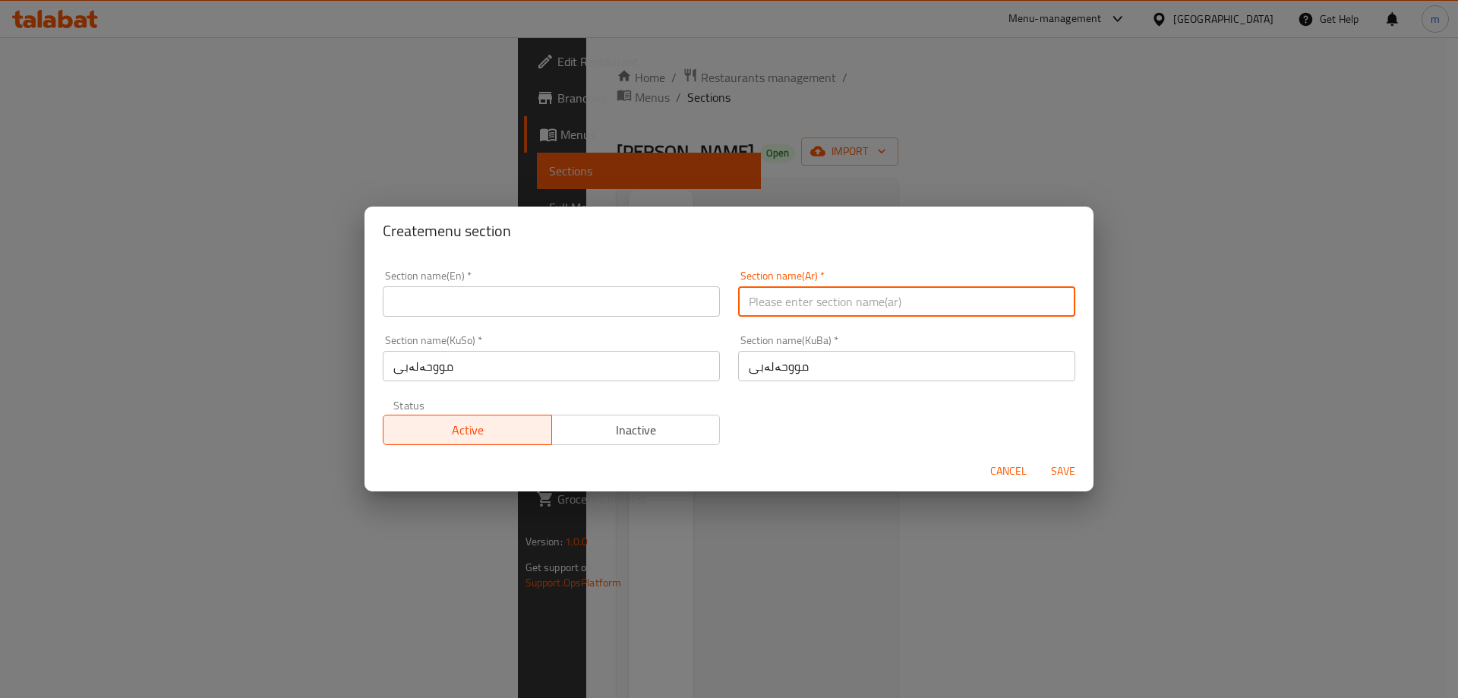
click at [814, 308] on input "text" at bounding box center [906, 301] width 337 height 30
paste input "مهلبية"
type input "مهلبية"
click at [680, 309] on input "text" at bounding box center [551, 301] width 337 height 30
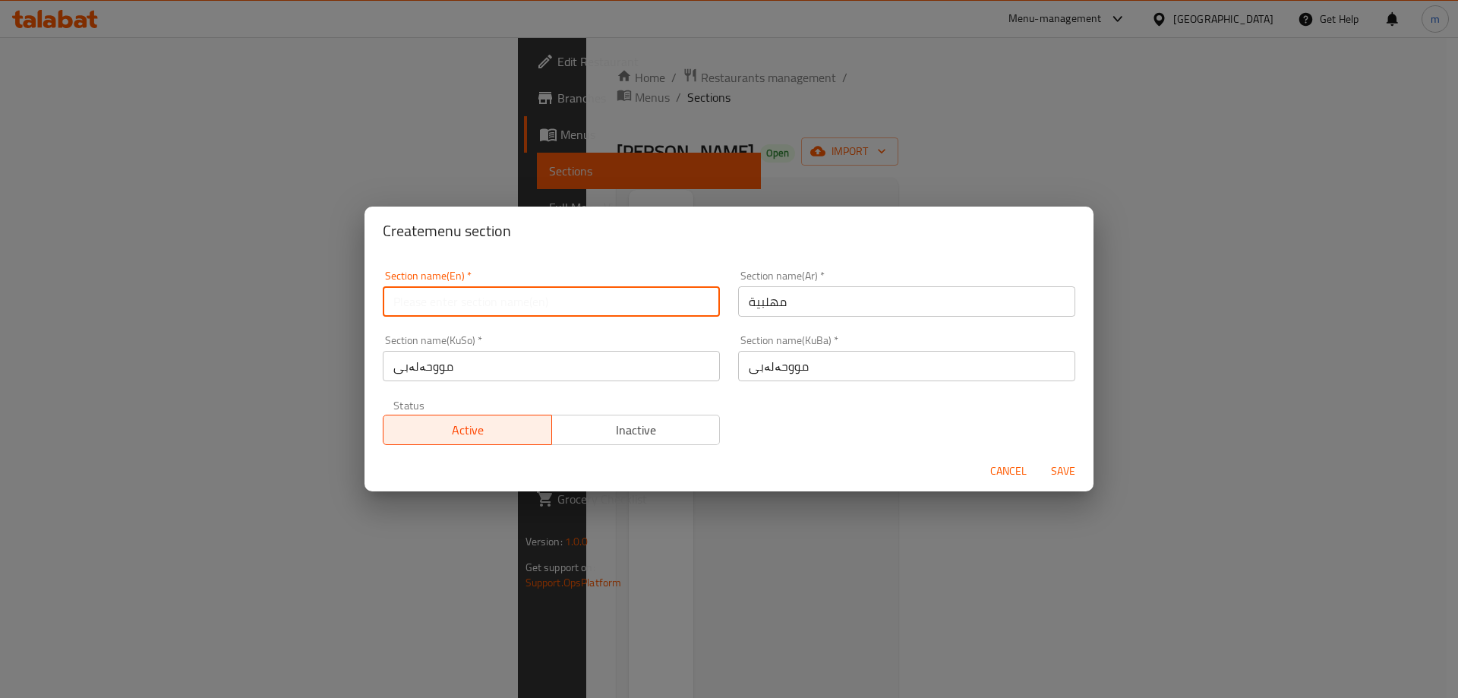
paste input "Milk Pudding"
type input "Milk Pudding"
click at [1061, 463] on span "Save" at bounding box center [1063, 471] width 36 height 19
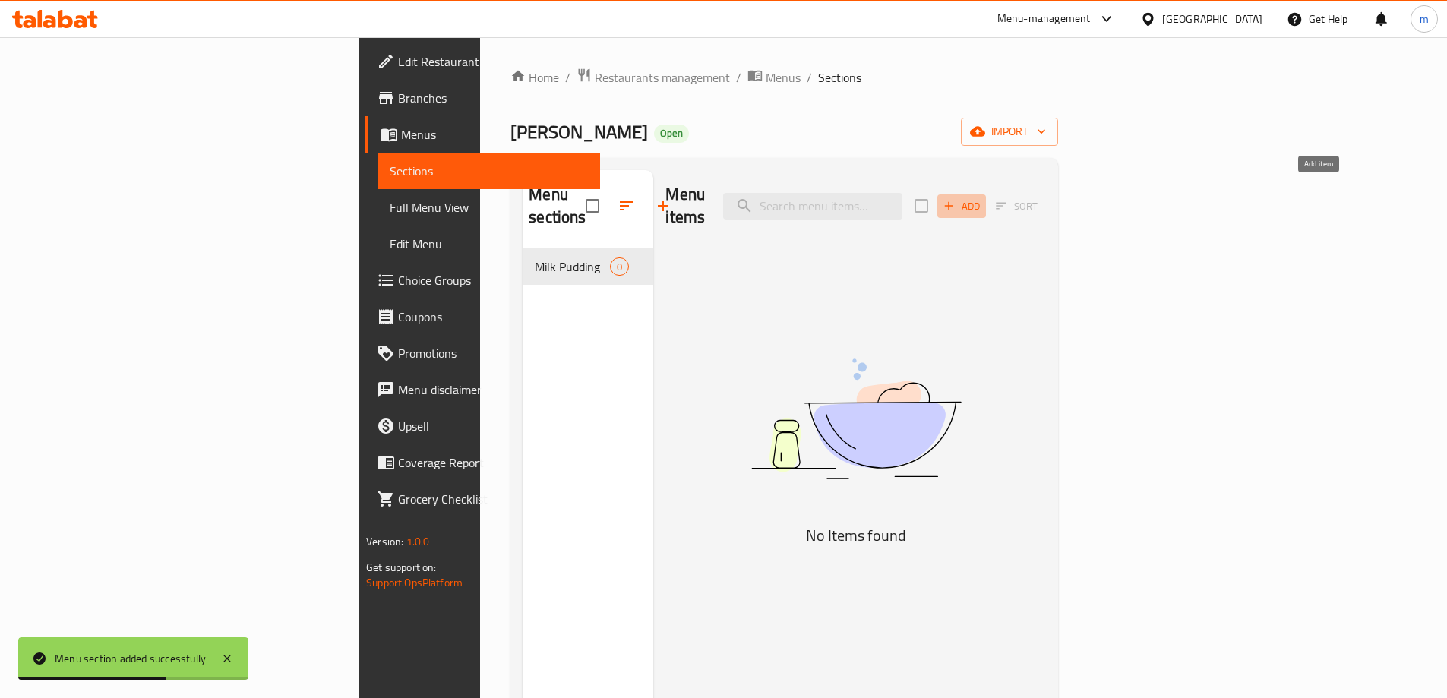
click at [982, 197] on span "Add" at bounding box center [961, 205] width 41 height 17
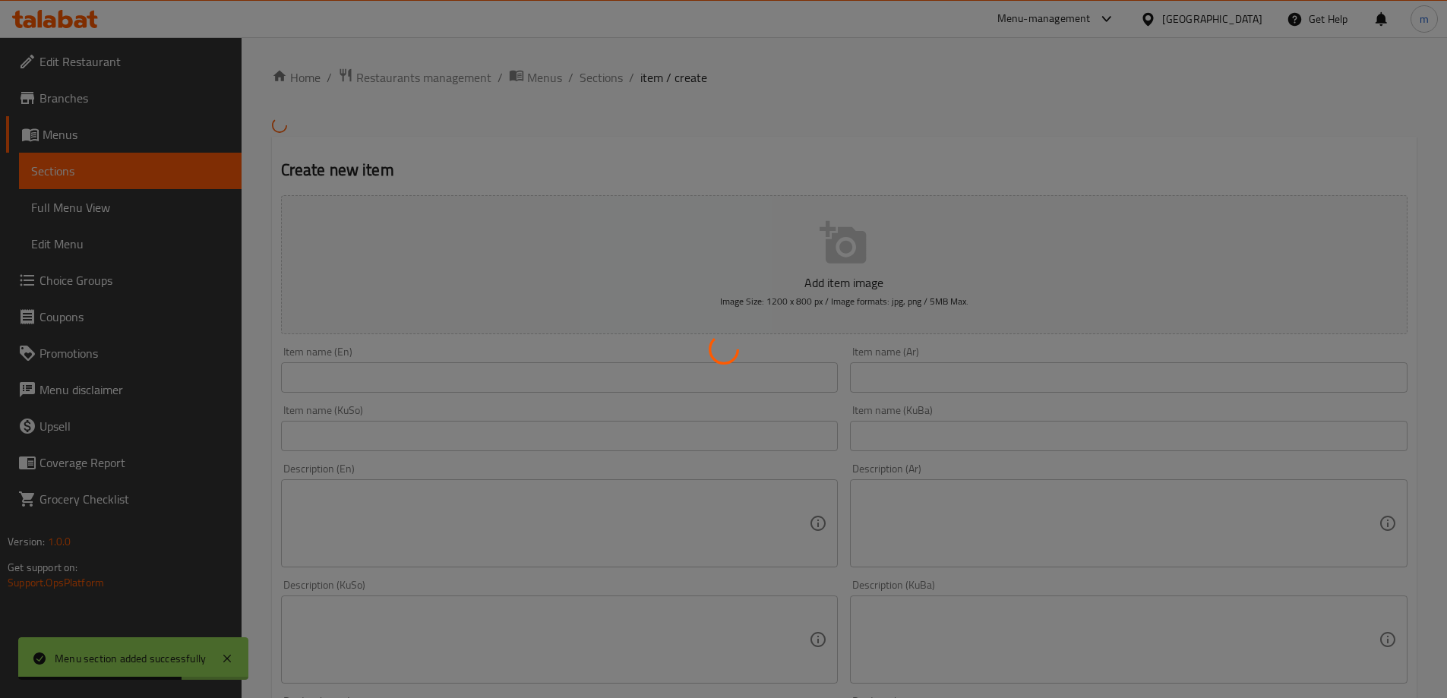
click at [920, 426] on div at bounding box center [723, 349] width 1447 height 698
click at [915, 431] on div at bounding box center [723, 349] width 1447 height 698
click at [904, 424] on div at bounding box center [723, 349] width 1447 height 698
click at [904, 425] on div at bounding box center [723, 349] width 1447 height 698
click at [903, 431] on div at bounding box center [723, 349] width 1447 height 698
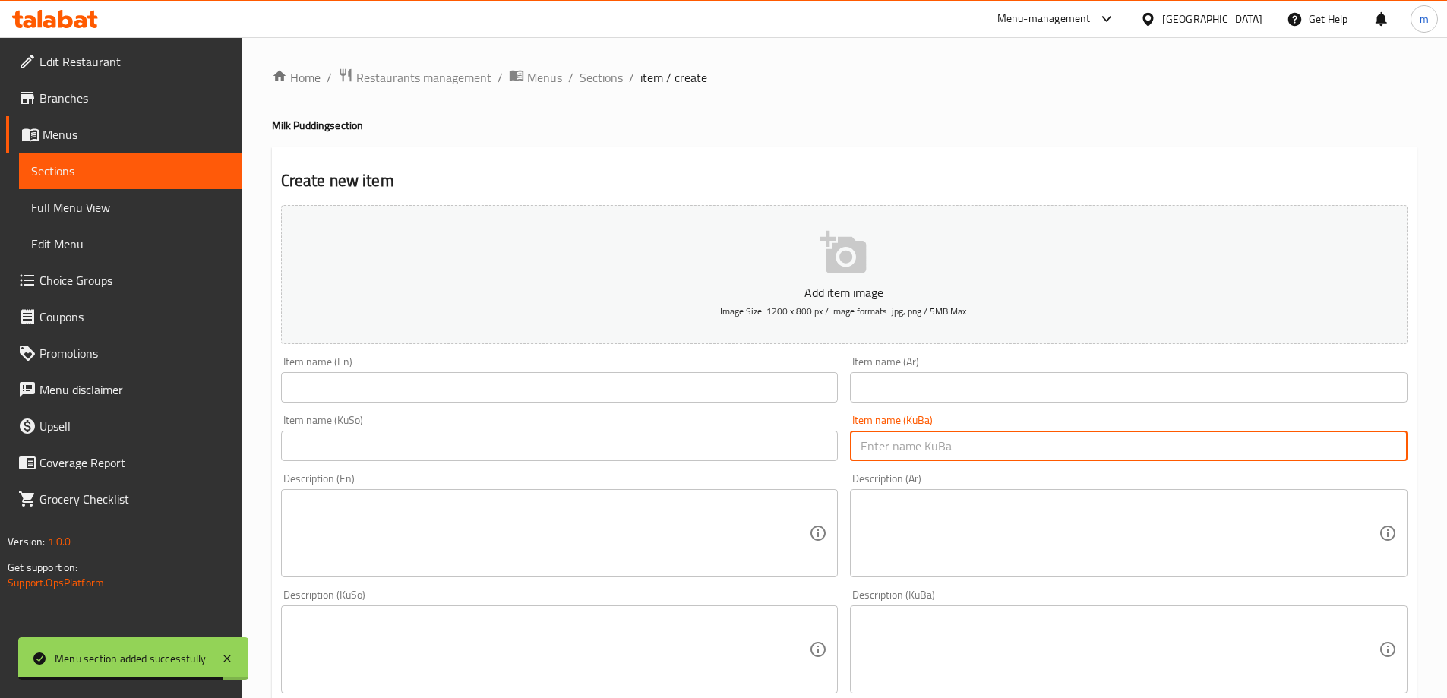
click at [898, 440] on input "text" at bounding box center [1128, 446] width 557 height 30
paste input "مووحەلەبی سادە"
type input "مووحەلەبی سادە"
click at [755, 436] on input "text" at bounding box center [559, 446] width 557 height 30
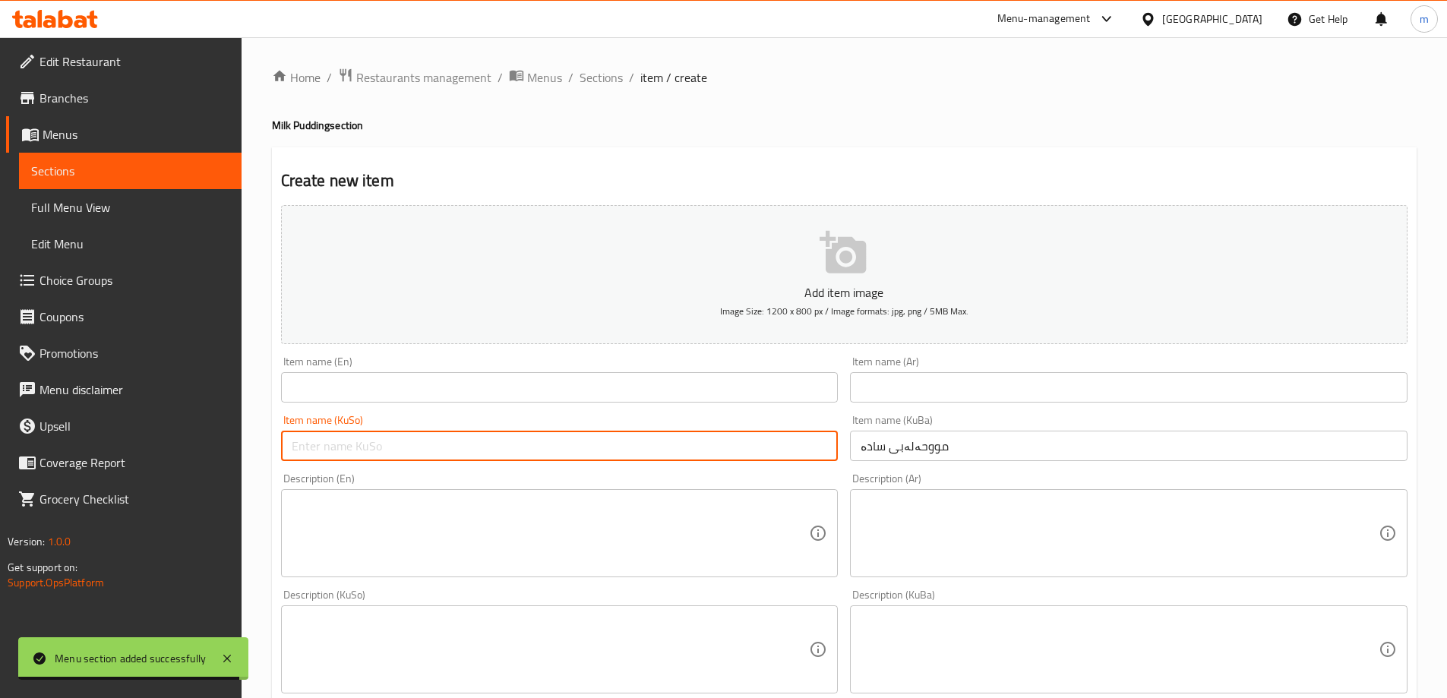
paste input "مووحەلەبی سادە"
type input "مووحەلەبی سادە"
click at [916, 378] on input "text" at bounding box center [1128, 387] width 557 height 30
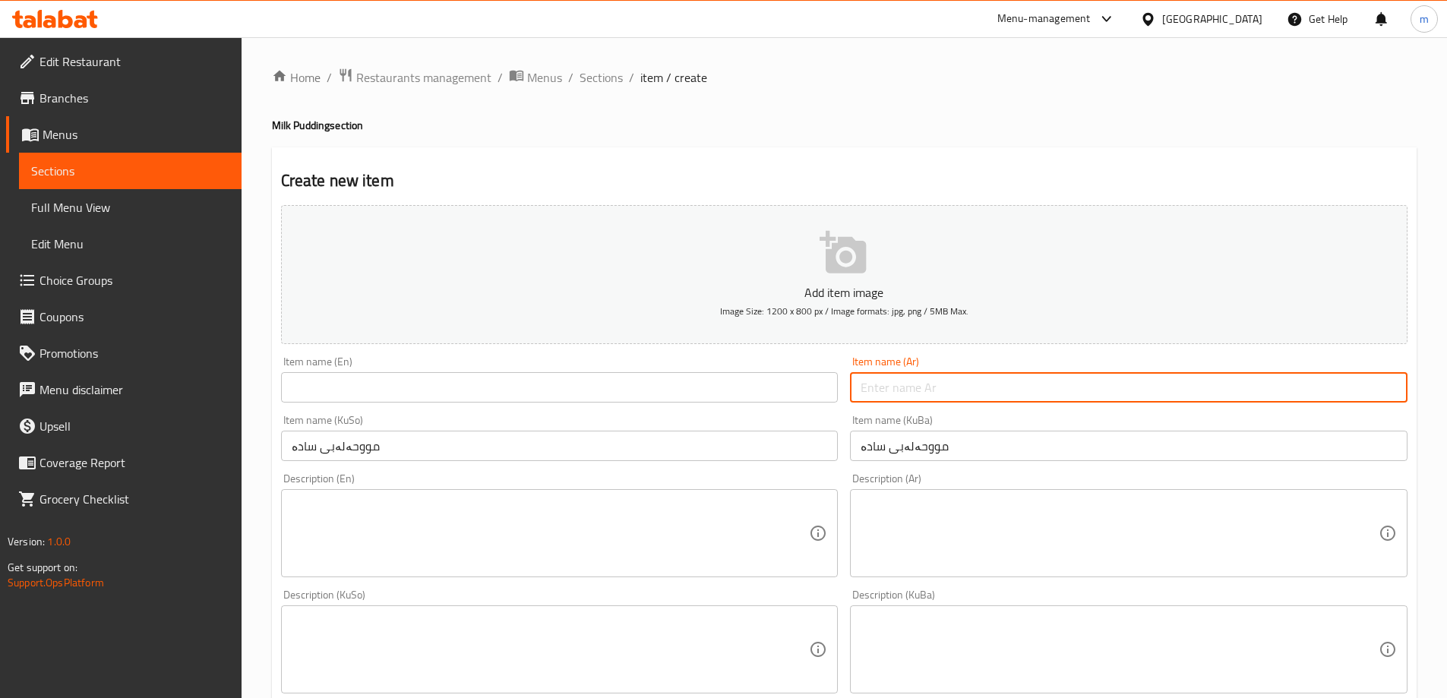
paste input "مهلبية سادة"
type input "مهلبية سادة"
click at [803, 394] on input "text" at bounding box center [559, 387] width 557 height 30
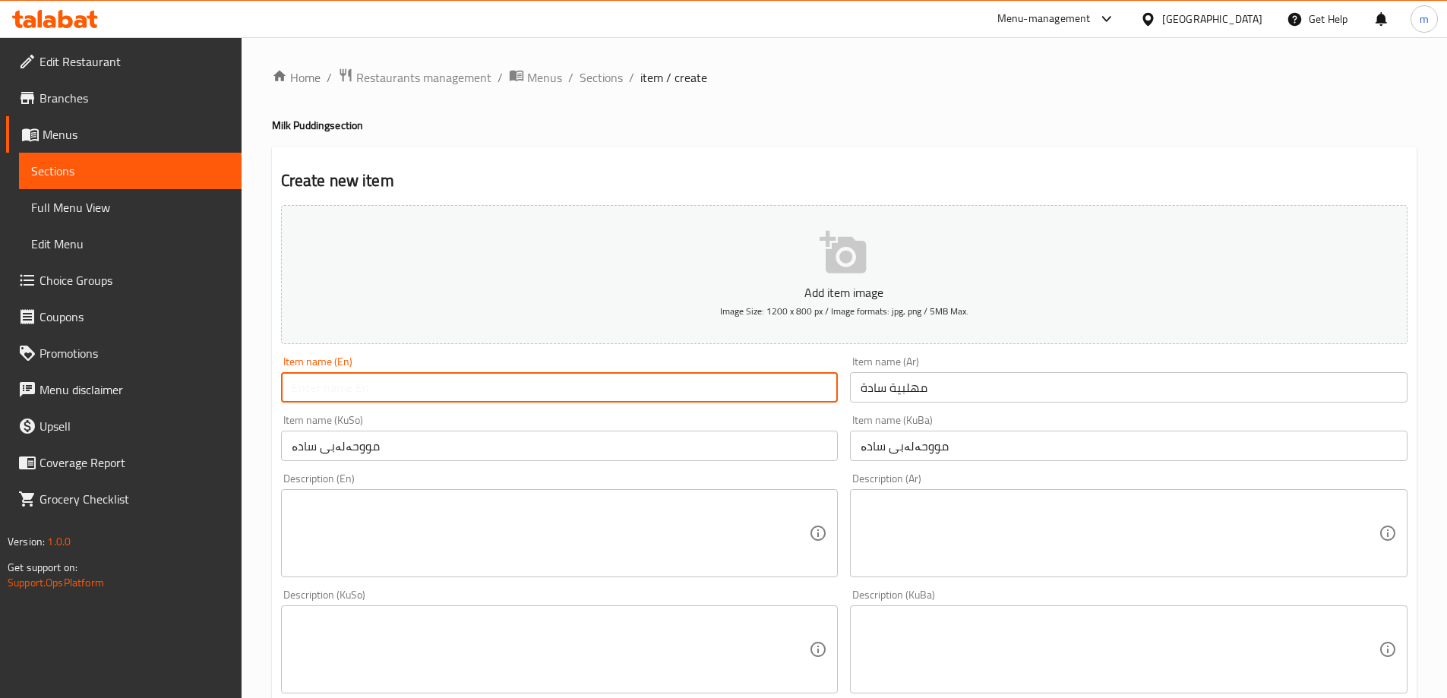
paste input "Plain Milk Pudding"
type input "Plain Milk Pudding"
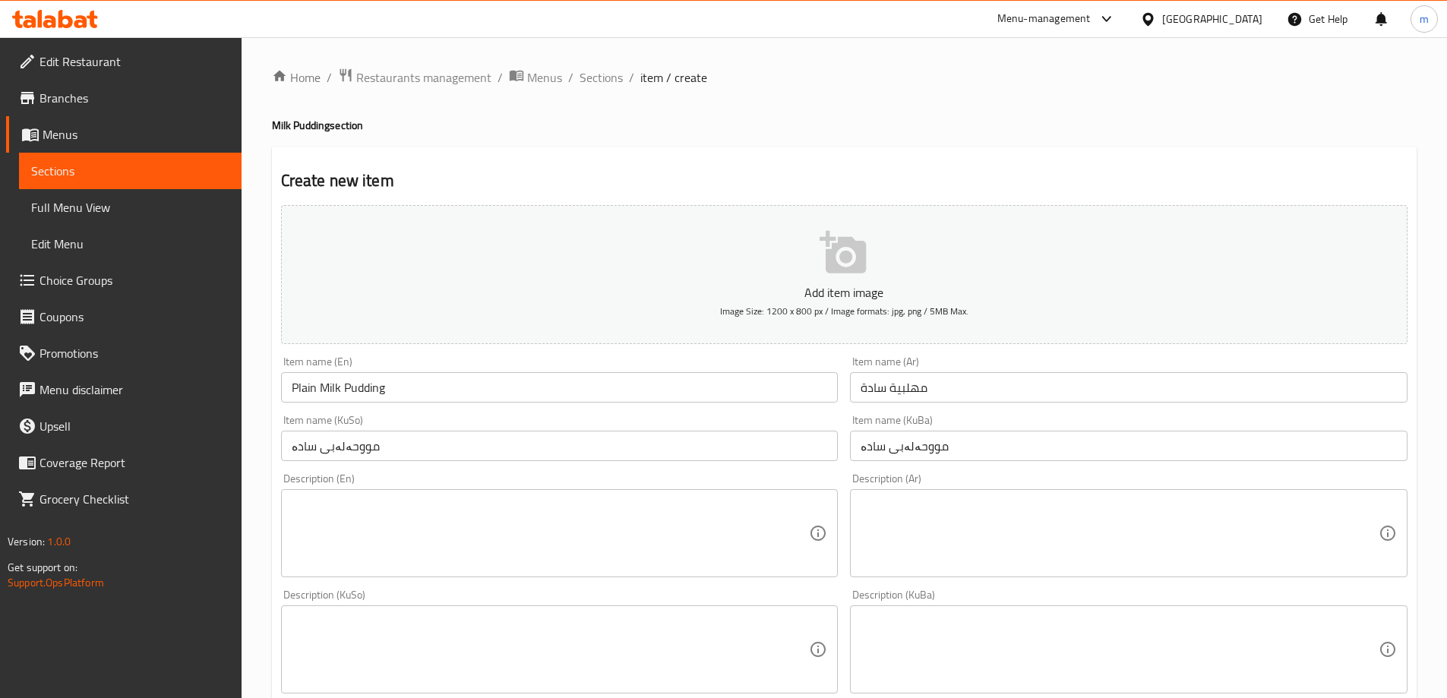
click at [459, 410] on div "Item name (KuSo) مووحەلەبی سادە Item name (KuSo)" at bounding box center [560, 438] width 570 height 58
click at [770, 640] on textarea at bounding box center [551, 650] width 518 height 72
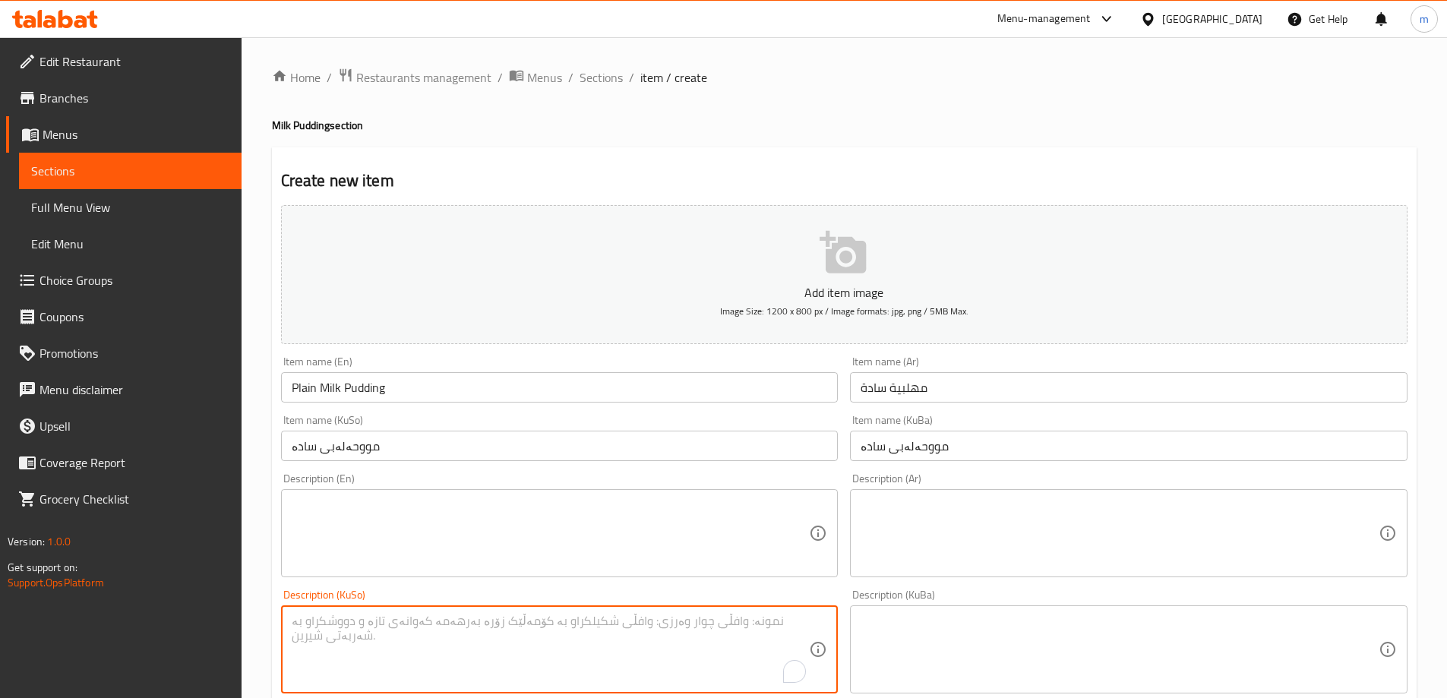
paste textarea "نیشاستەی تایبەت"
click at [793, 636] on textarea "نیشاستەی تایبەت، شیر و شەکر" at bounding box center [551, 650] width 518 height 72
type textarea "نیشاستەی تایبەت، شیر و شەکر"
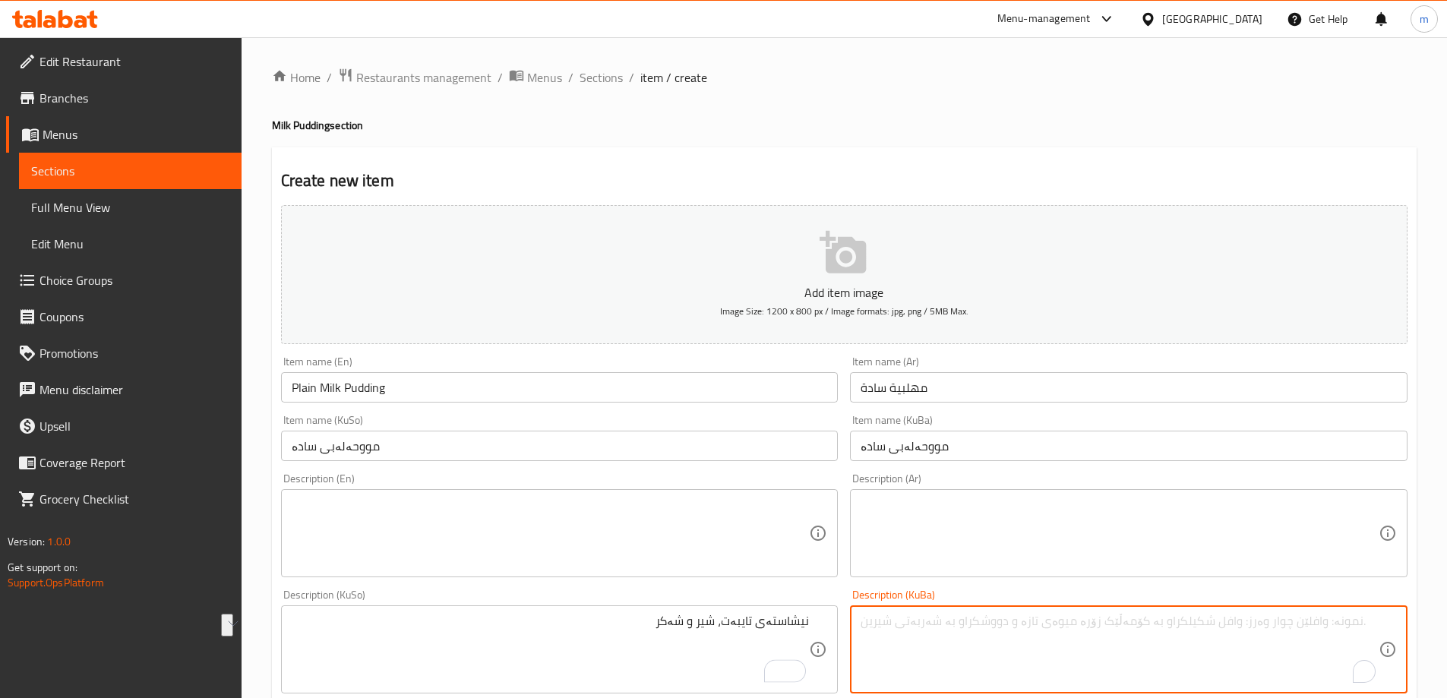
click at [919, 626] on textarea "To enrich screen reader interactions, please activate Accessibility in Grammarl…" at bounding box center [1119, 650] width 518 height 72
paste textarea "نیشاستەی تایبەت، شیر و شەکر"
type textarea "نیشاستەی تایبەت، شیر و شەکر"
click at [1198, 533] on textarea at bounding box center [1119, 533] width 518 height 72
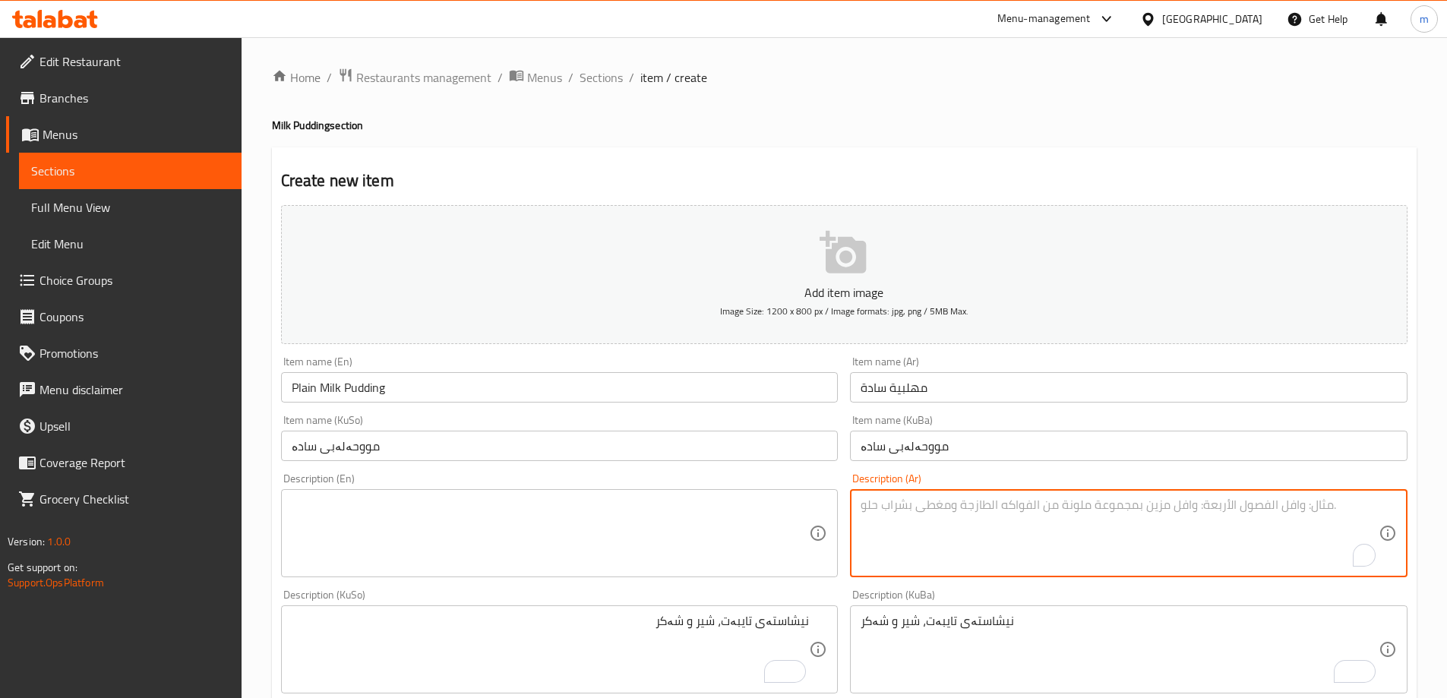
paste textarea "نيشاسطة خاصة"
type textarea "نيشاسطة خاصة، حليب وسكر"
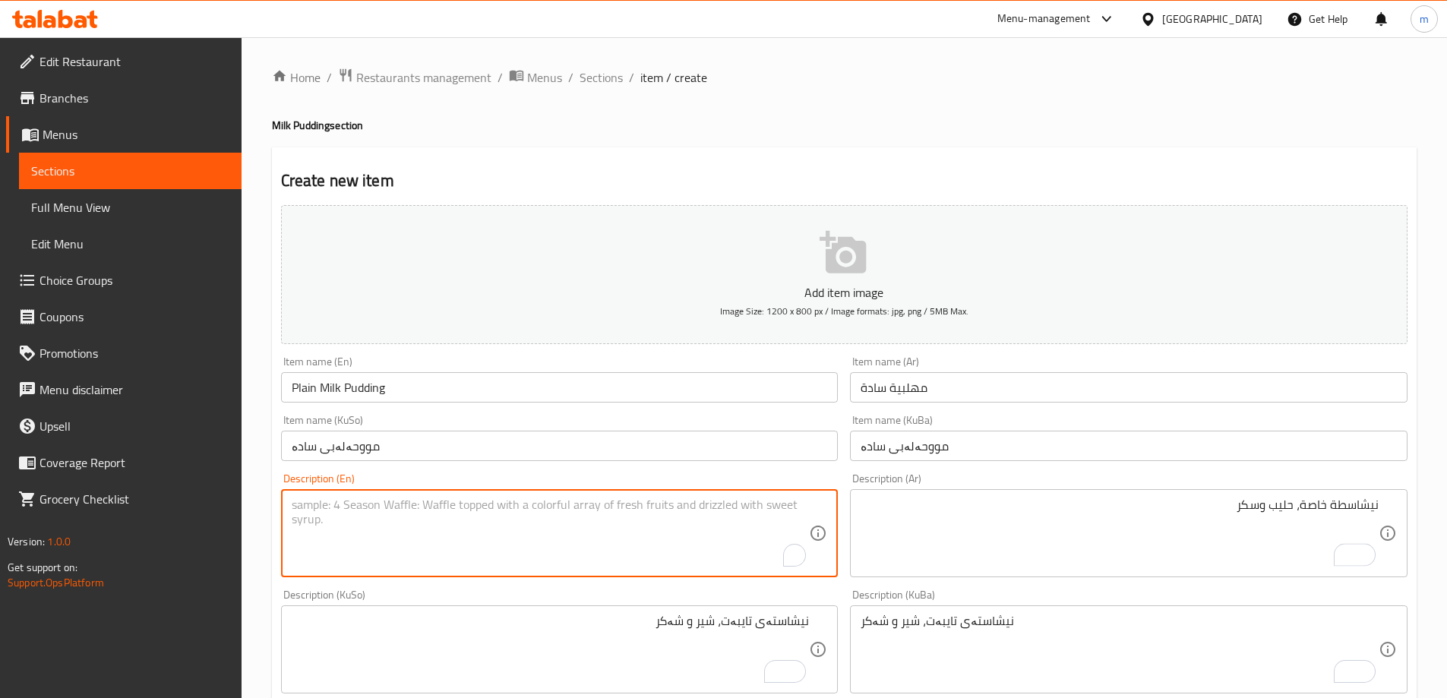
click at [718, 540] on textarea "To enrich screen reader interactions, please activate Accessibility in Grammarl…" at bounding box center [551, 533] width 518 height 72
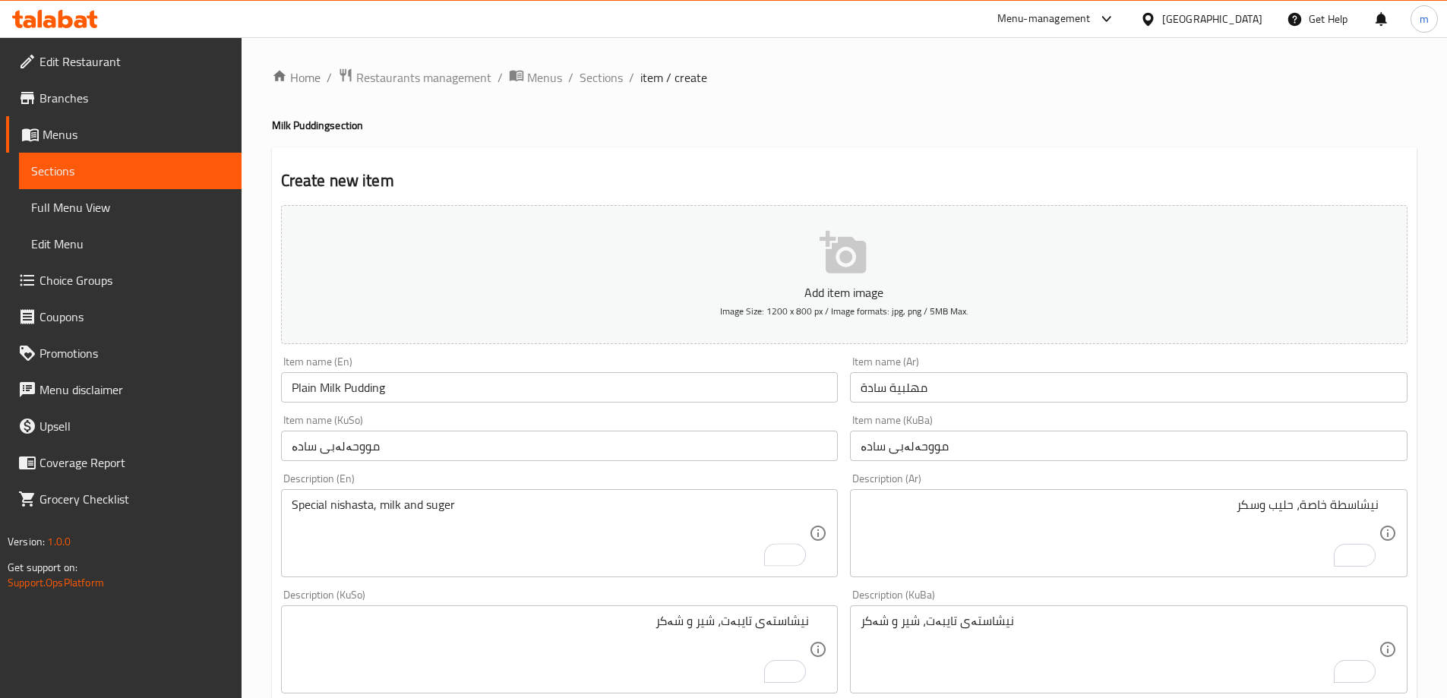
click at [671, 470] on div "Description (En) Special nishasta, milk and suger Description (En)" at bounding box center [560, 525] width 570 height 116
click at [663, 506] on textarea "Special nishasta, milk and suger" at bounding box center [551, 533] width 518 height 72
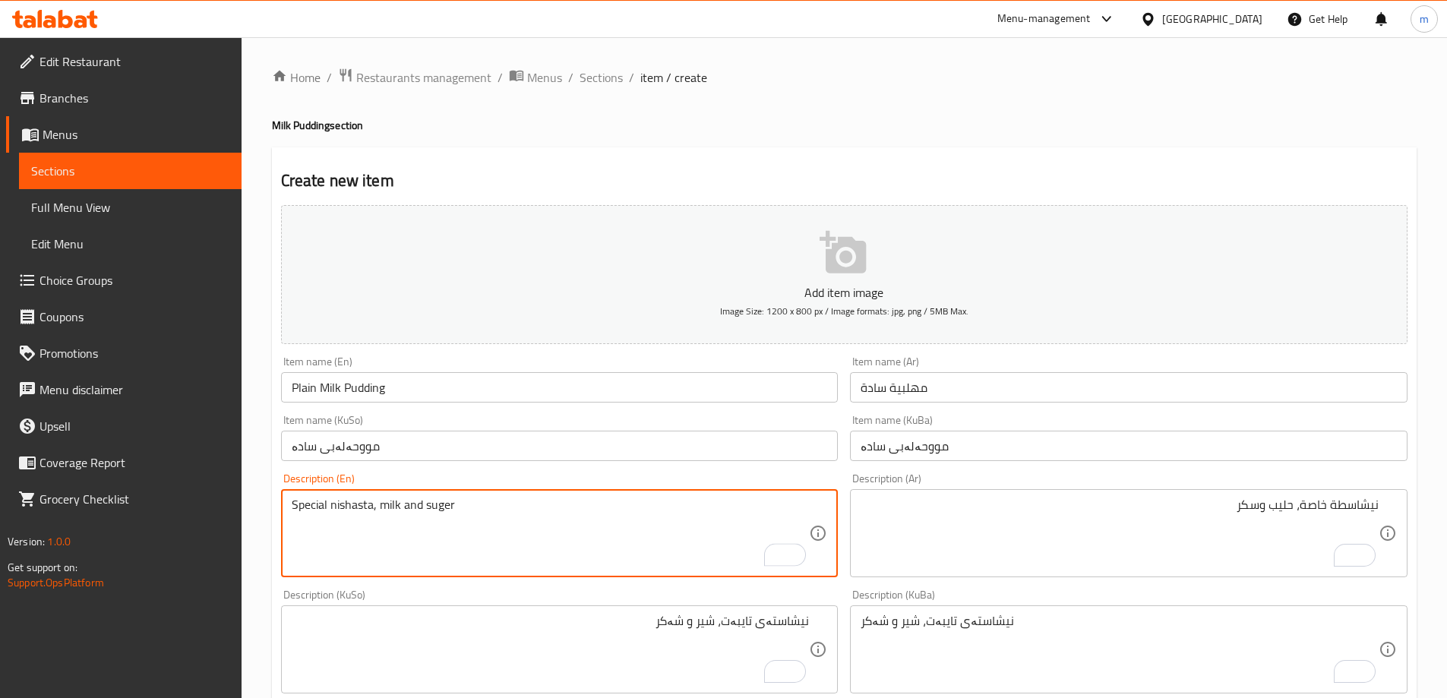
click at [663, 506] on textarea "Special nishasta, milk and suger" at bounding box center [551, 533] width 518 height 72
click at [488, 518] on textarea "Special nishasta, milk and sugar" at bounding box center [551, 533] width 518 height 72
type textarea "Special nishasta, milk and sugar"
click at [487, 465] on div "Item name (KuSo) مووحەلەبی سادە Item name (KuSo)" at bounding box center [560, 438] width 570 height 58
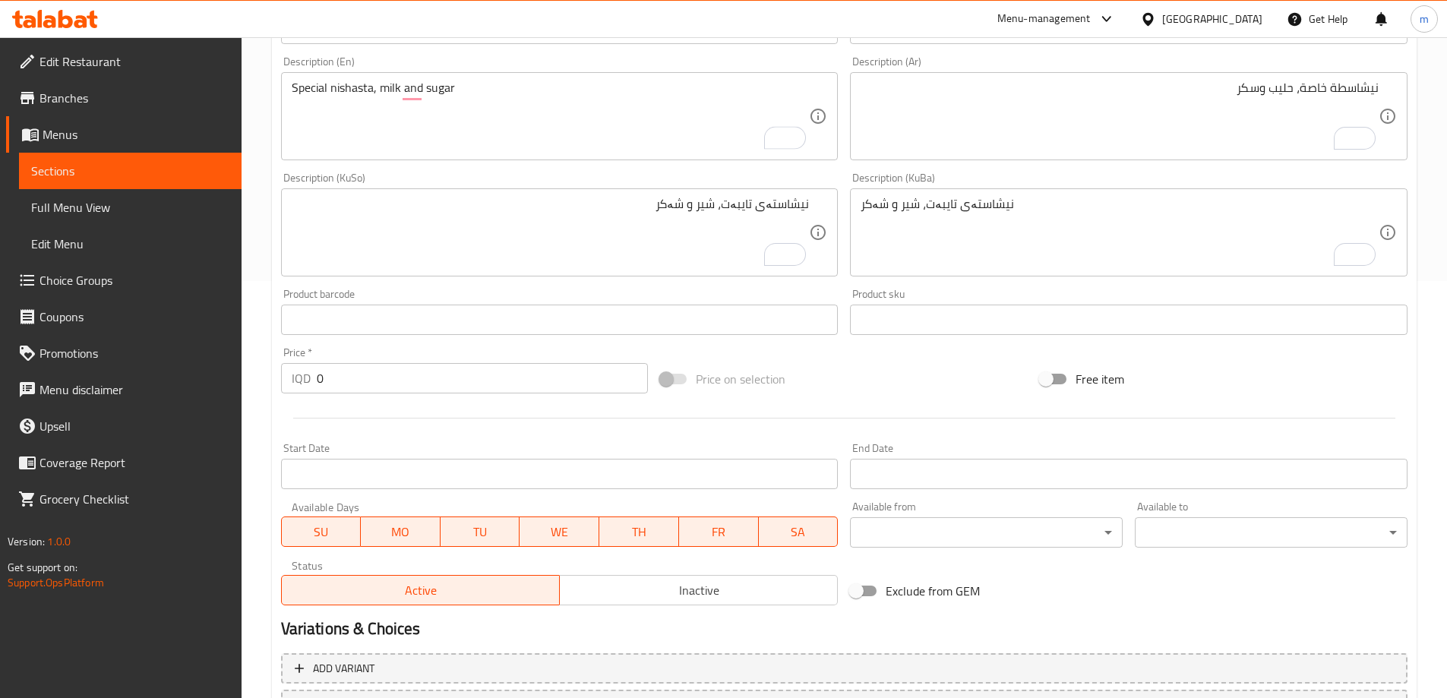
scroll to position [550, 0]
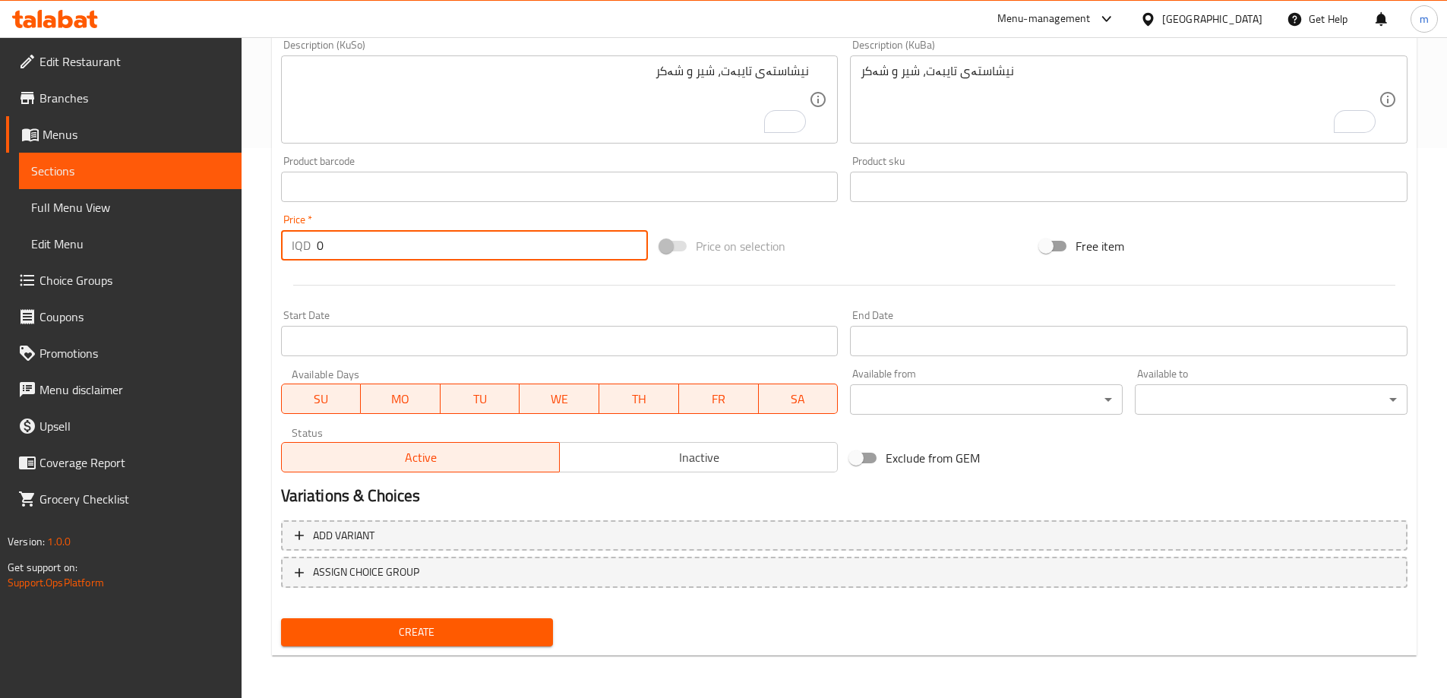
drag, startPoint x: 323, startPoint y: 244, endPoint x: 294, endPoint y: 243, distance: 28.9
click at [295, 243] on div "IQD 0 Price *" at bounding box center [465, 245] width 368 height 30
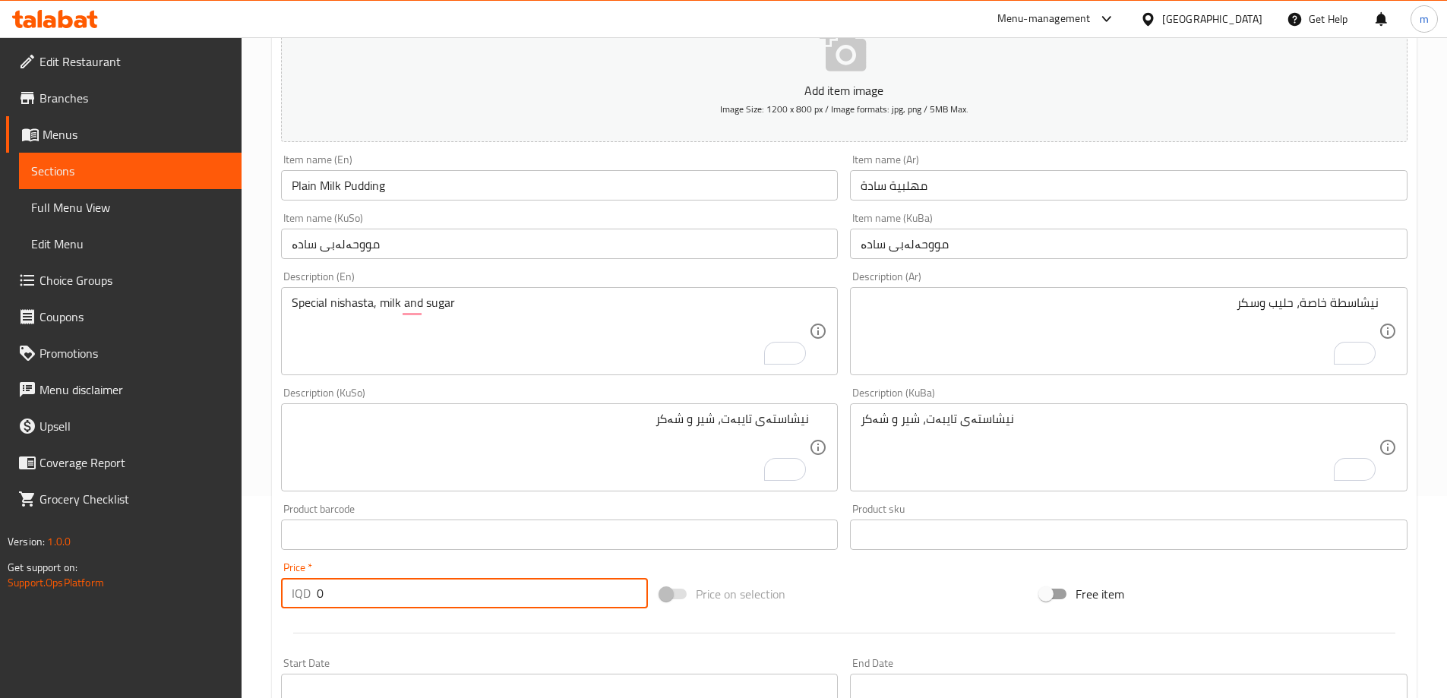
scroll to position [107, 0]
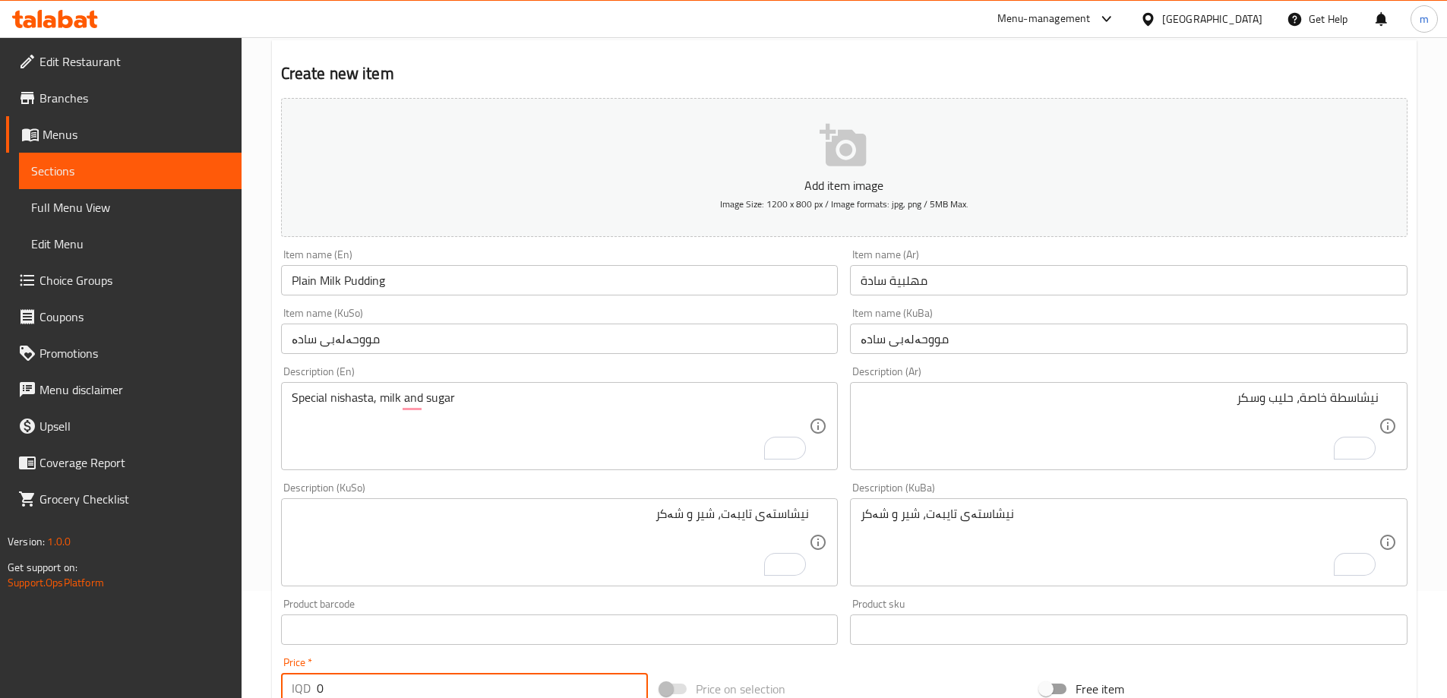
click at [592, 386] on div "Special nishasta, milk and sugar Description (En)" at bounding box center [559, 426] width 557 height 88
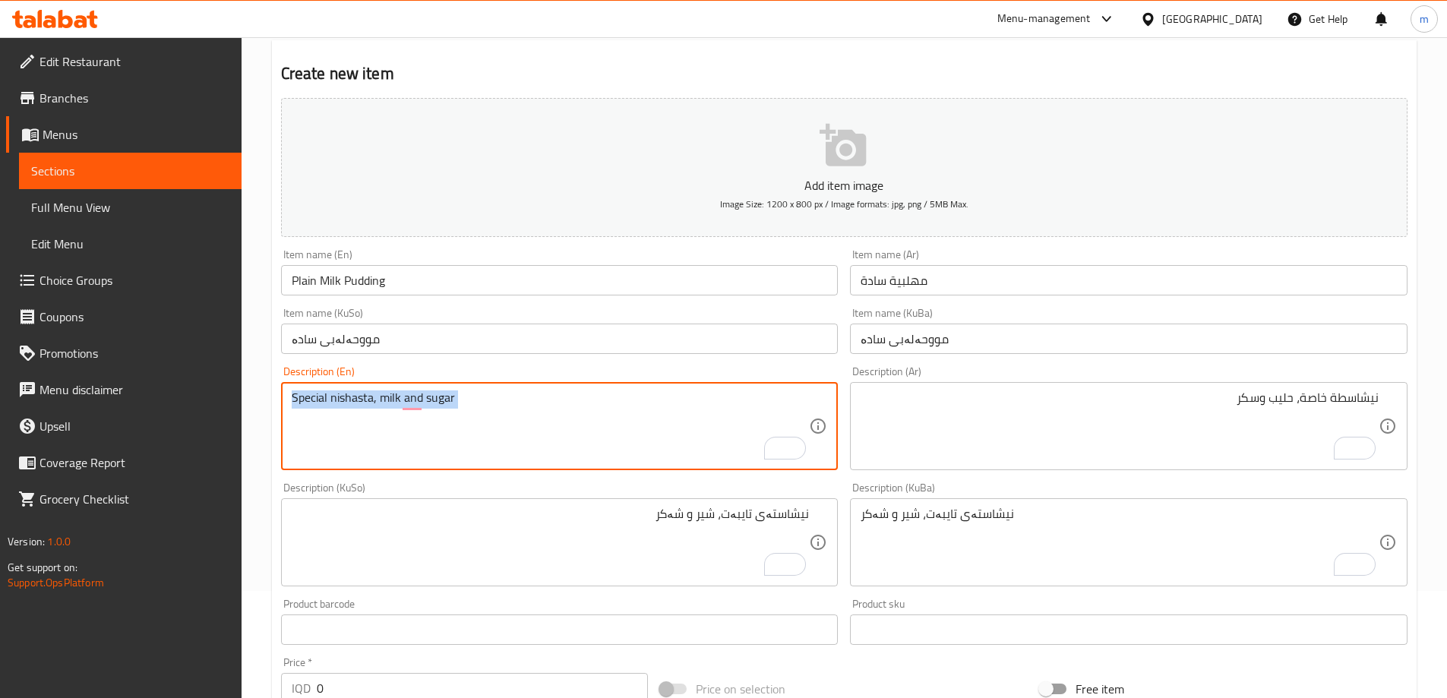
click at [592, 386] on div "Special nishasta, milk and sugar Description (En)" at bounding box center [559, 426] width 557 height 88
click at [592, 389] on div "Special nishasta, milk and sugar Description (En)" at bounding box center [559, 426] width 557 height 88
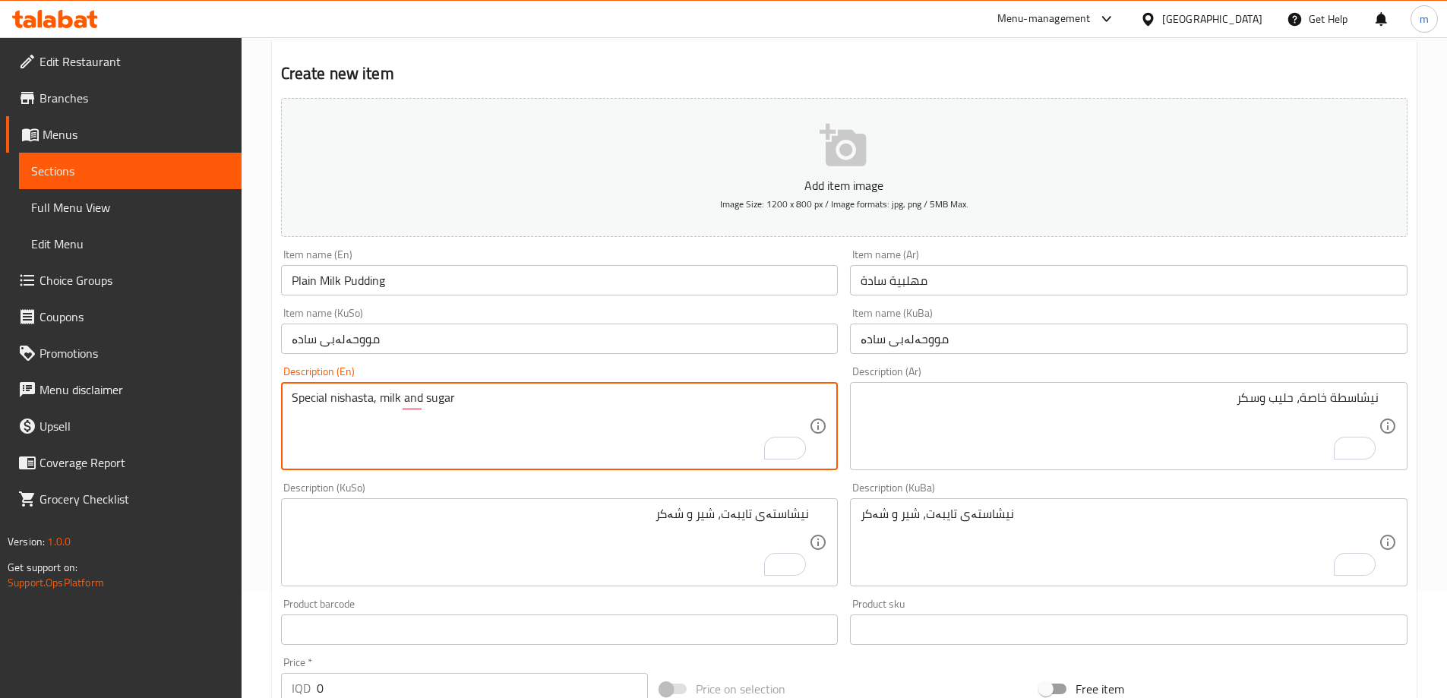
click at [592, 390] on textarea "Special nishasta, milk and sugar" at bounding box center [551, 426] width 518 height 72
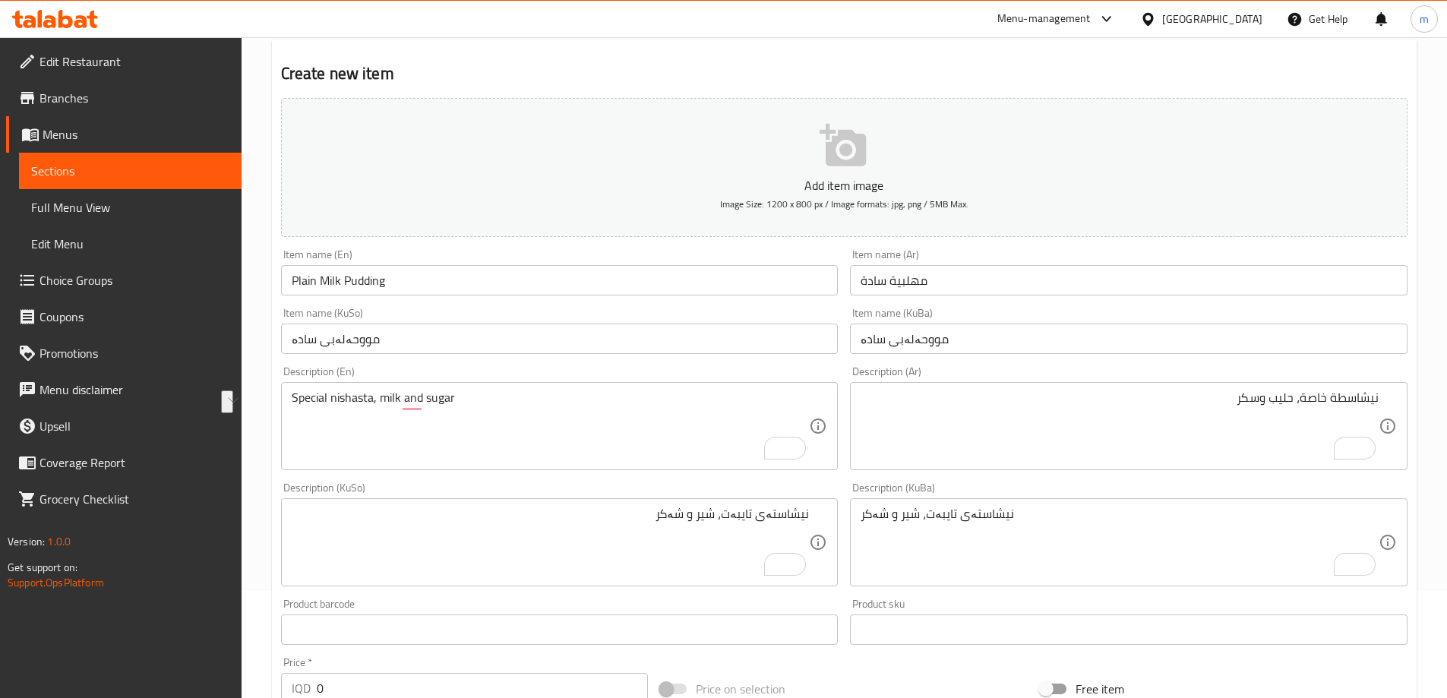
click at [980, 388] on div "نيشاسطة خاصة، حليب وسكر Description (Ar)" at bounding box center [1128, 426] width 557 height 88
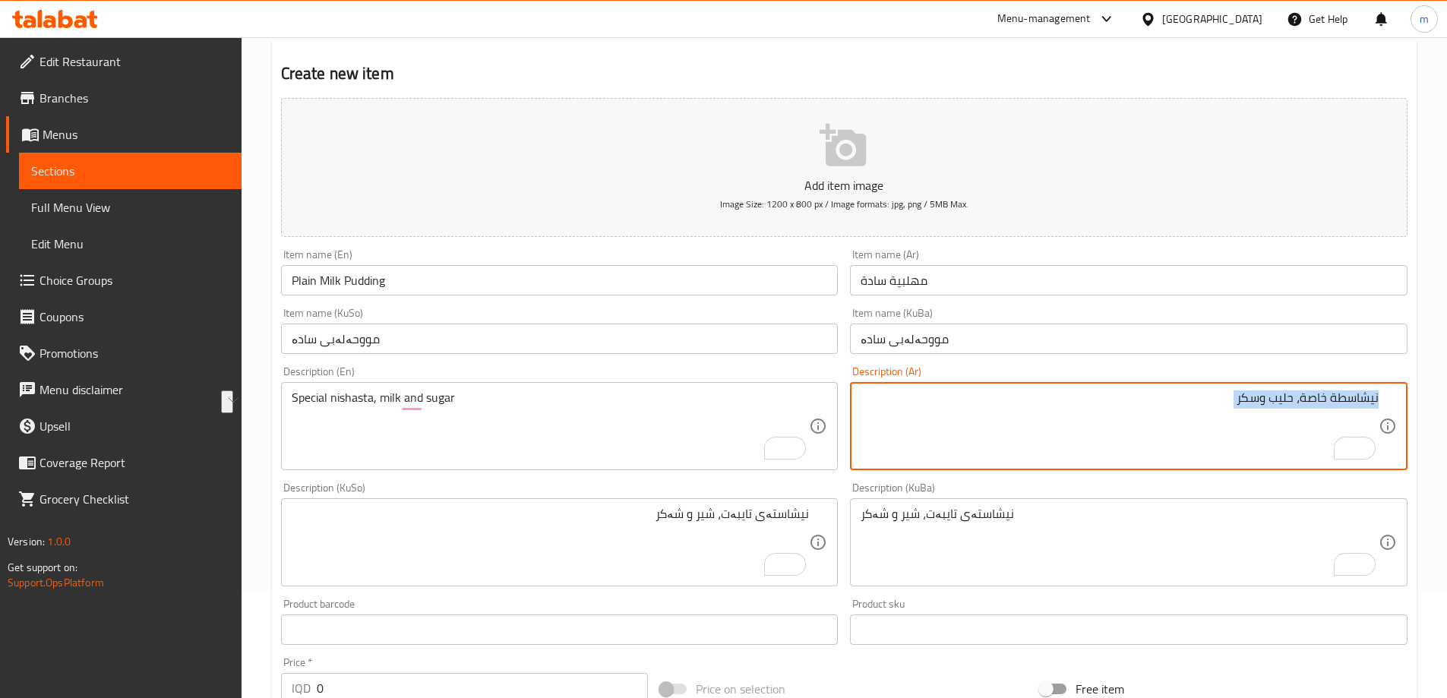
click at [980, 389] on div "نيشاسطة خاصة، حليب وسكر Description (Ar)" at bounding box center [1128, 426] width 557 height 88
click at [981, 389] on div "نيشاسطة خاصة، حليب وسكر Description (Ar)" at bounding box center [1128, 426] width 557 height 88
click at [982, 389] on div "نيشاسطة خاصة، حليب وسكر Description (Ar)" at bounding box center [1128, 426] width 557 height 88
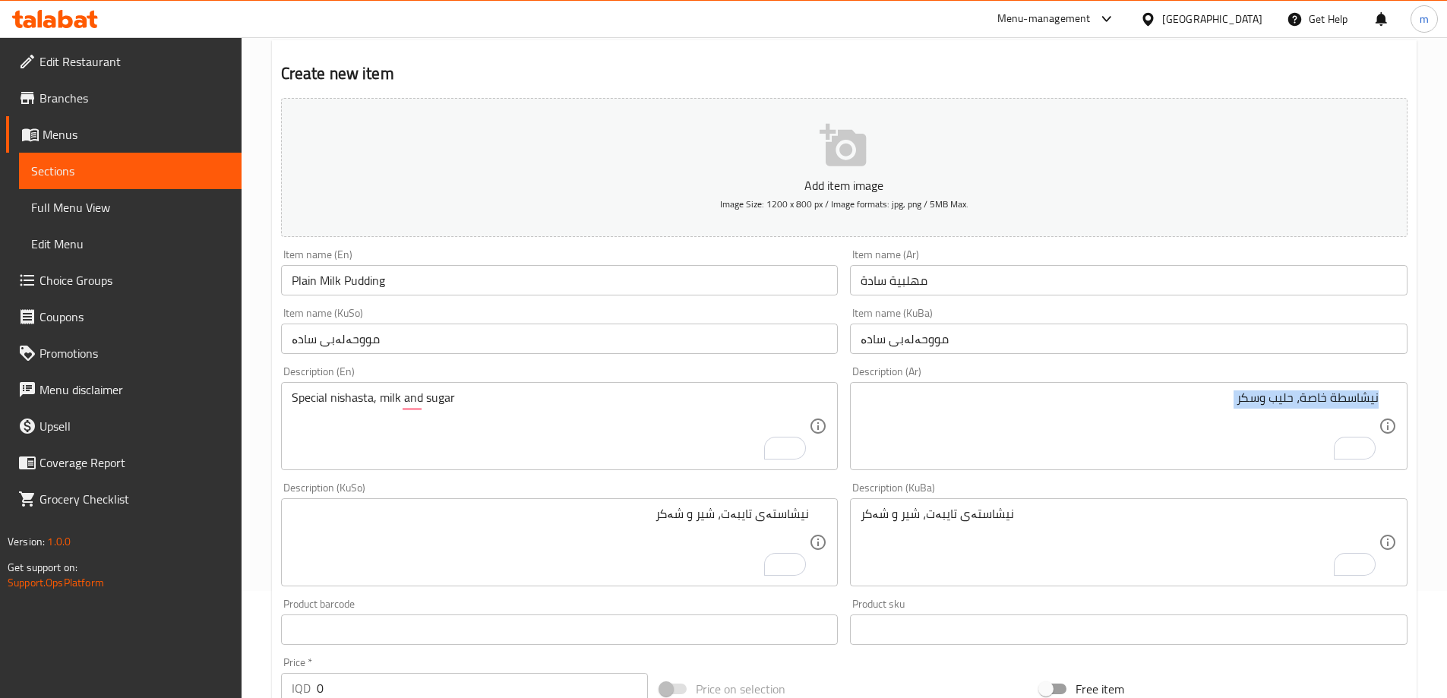
click at [982, 389] on div "نيشاسطة خاصة، حليب وسكر Description (Ar)" at bounding box center [1128, 426] width 557 height 88
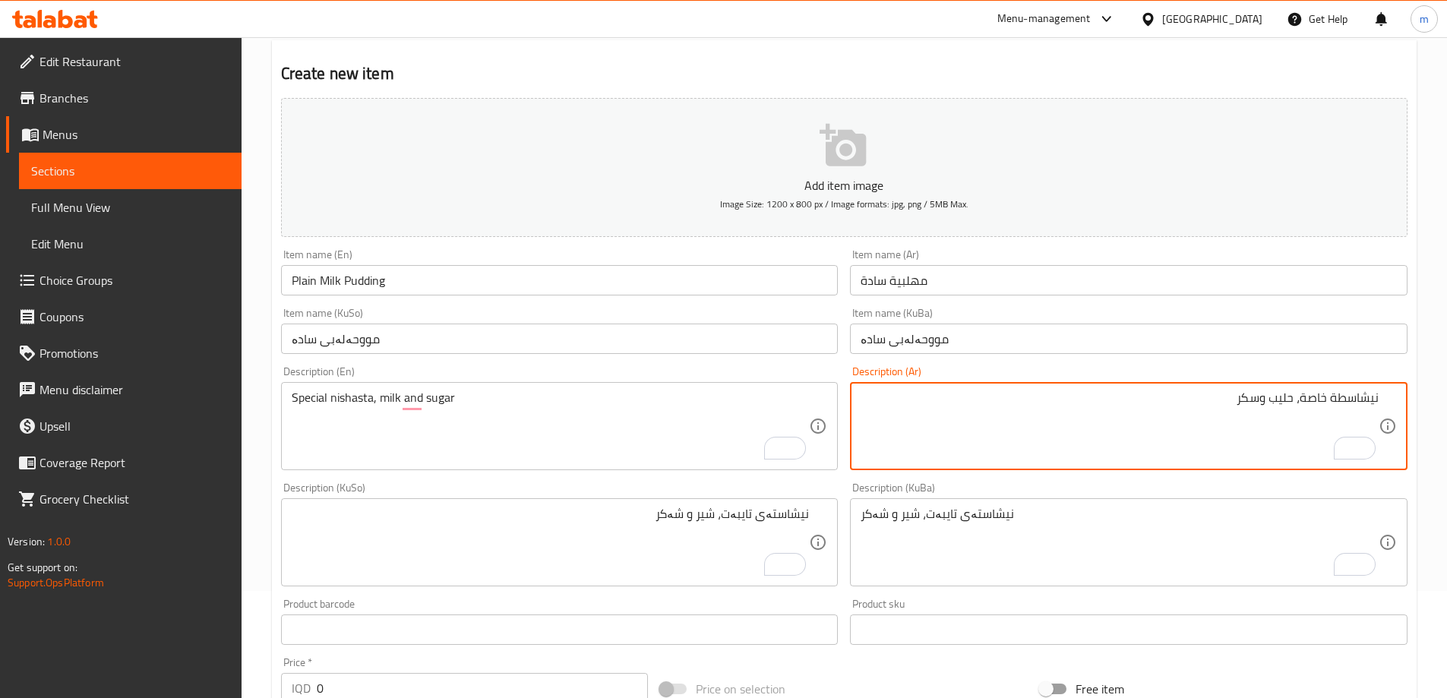
click at [978, 431] on textarea "نيشاسطة خاصة، حليب وسكر" at bounding box center [1119, 426] width 518 height 72
click at [979, 430] on textarea "نيشاسطة خاصة، حليب وسكر" at bounding box center [1119, 426] width 518 height 72
click at [1010, 375] on div "Description (Ar) نيشاسطة خاصة، حليب وسكر Description (Ar)" at bounding box center [1128, 418] width 557 height 104
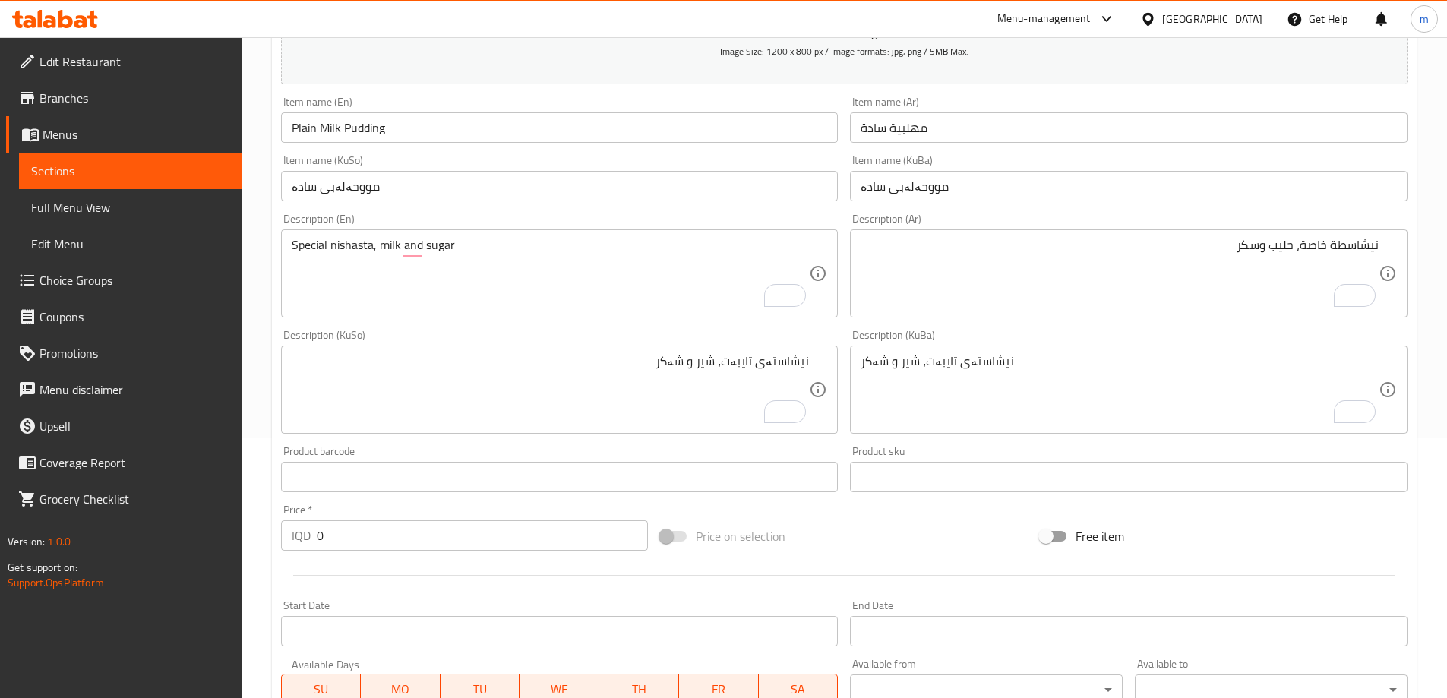
scroll to position [550, 0]
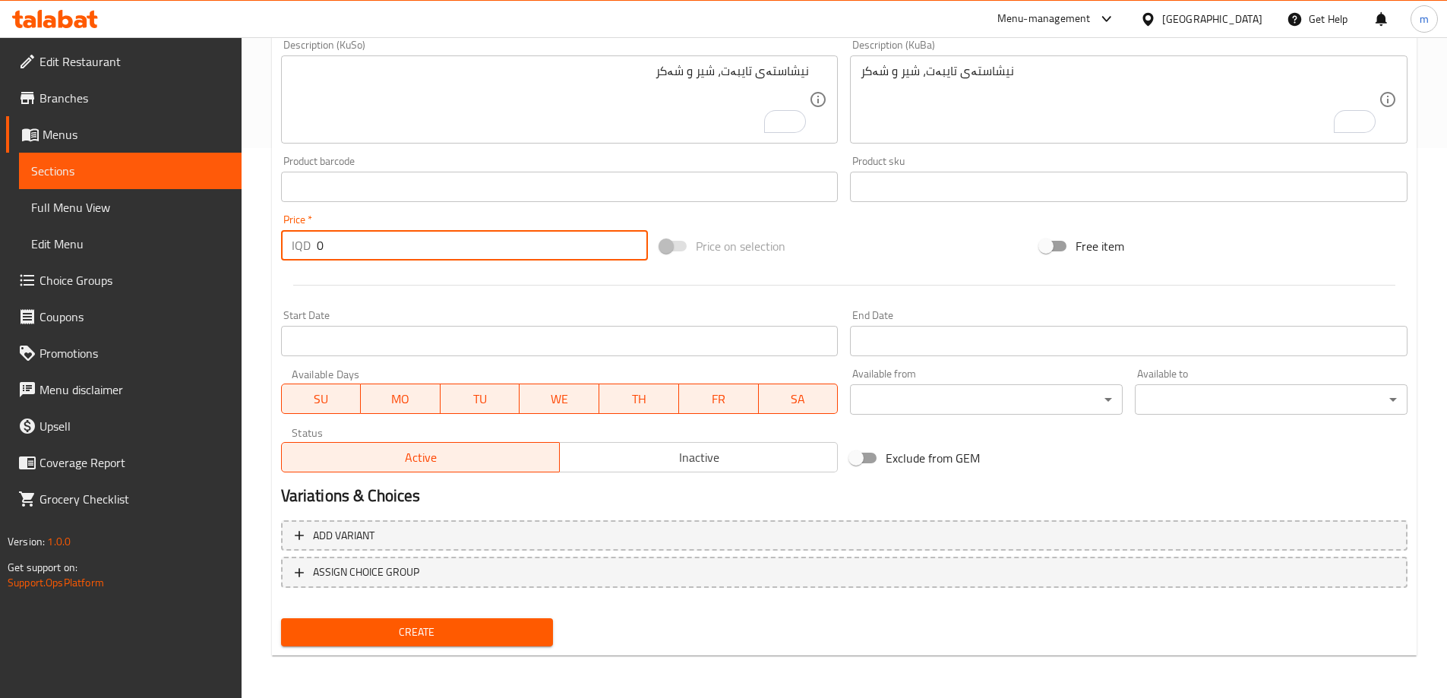
drag, startPoint x: 320, startPoint y: 250, endPoint x: 304, endPoint y: 247, distance: 16.2
click at [304, 247] on div "IQD 0 Price *" at bounding box center [465, 245] width 368 height 30
type input "500"
click at [372, 639] on span "Create" at bounding box center [417, 632] width 248 height 19
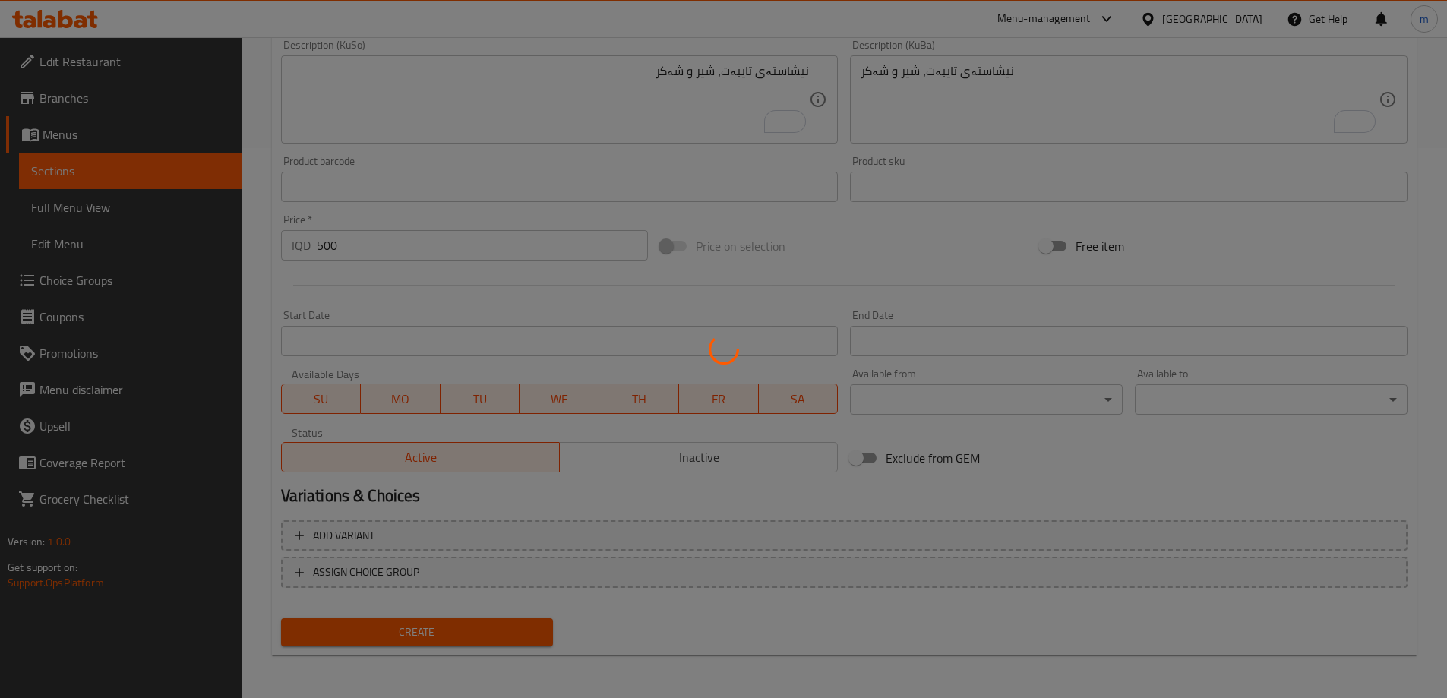
type input "0"
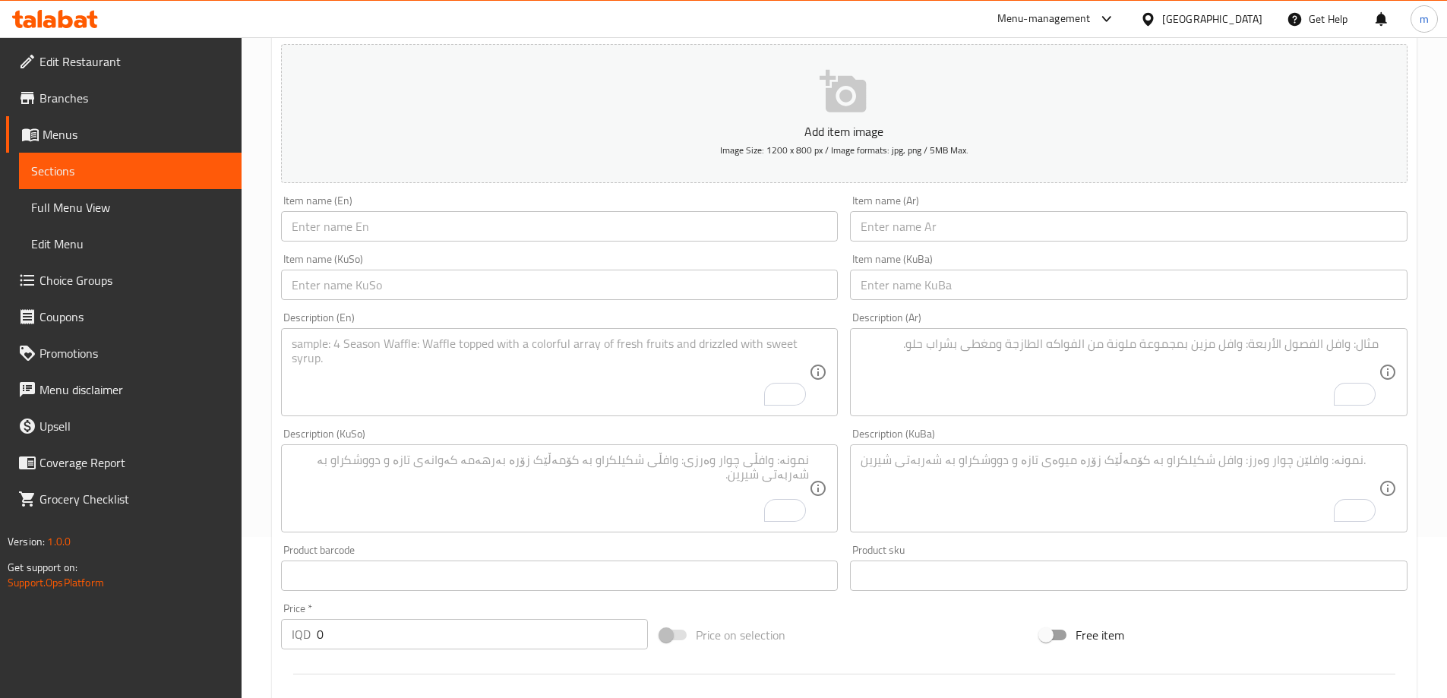
scroll to position [28, 0]
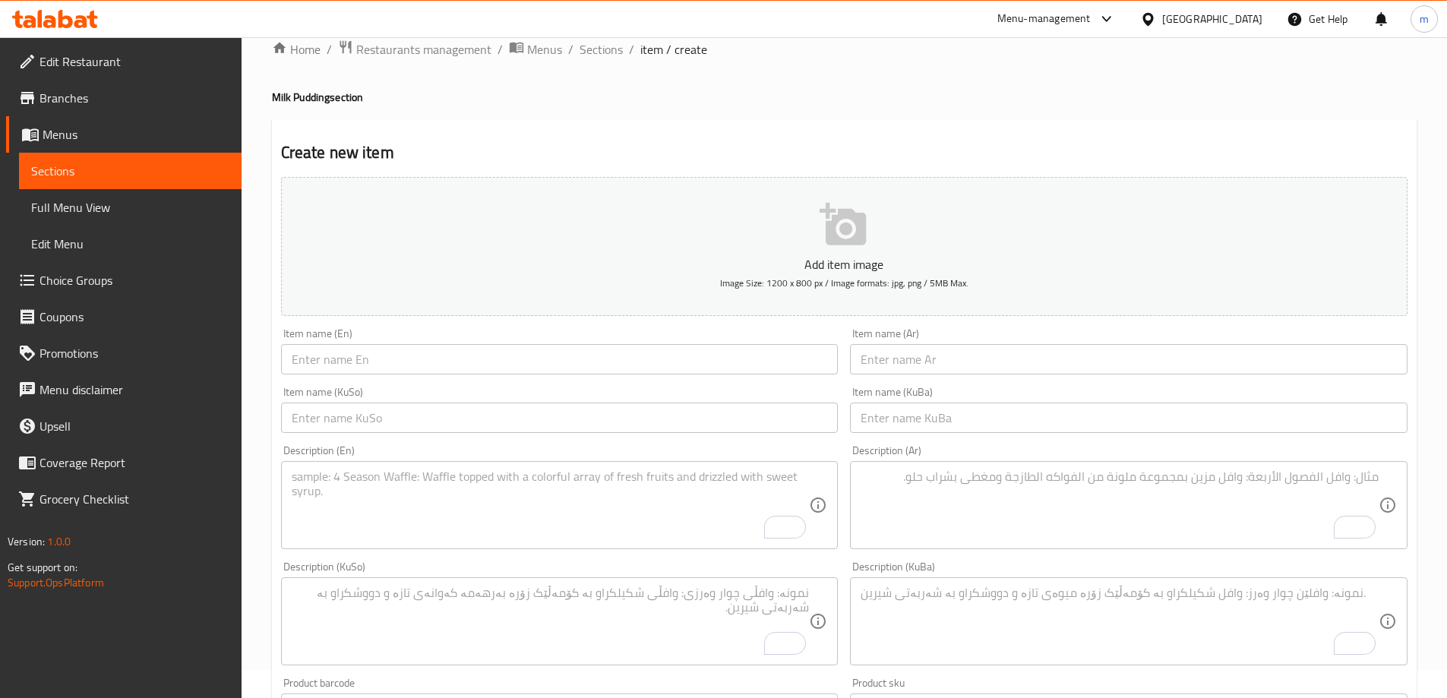
click at [783, 336] on div "Item name (En) Item name (En)" at bounding box center [559, 351] width 557 height 46
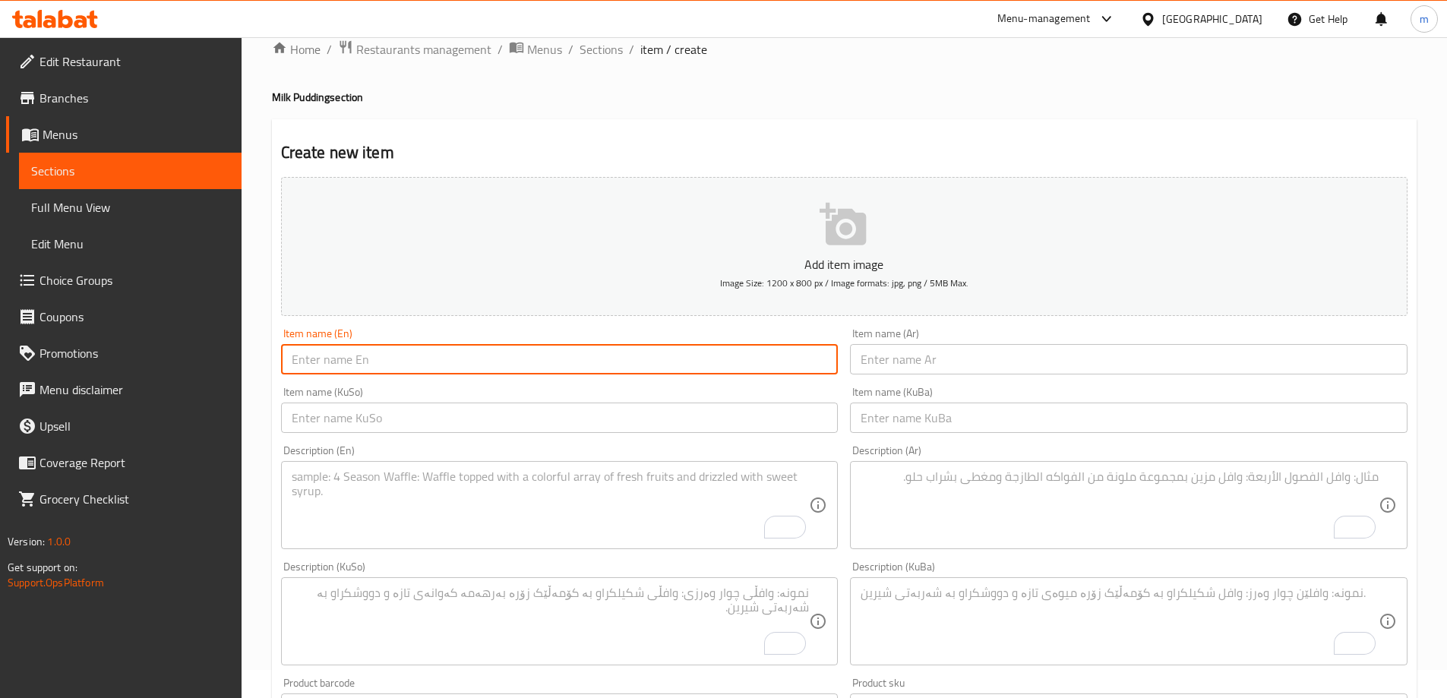
click at [785, 345] on input "text" at bounding box center [559, 359] width 557 height 30
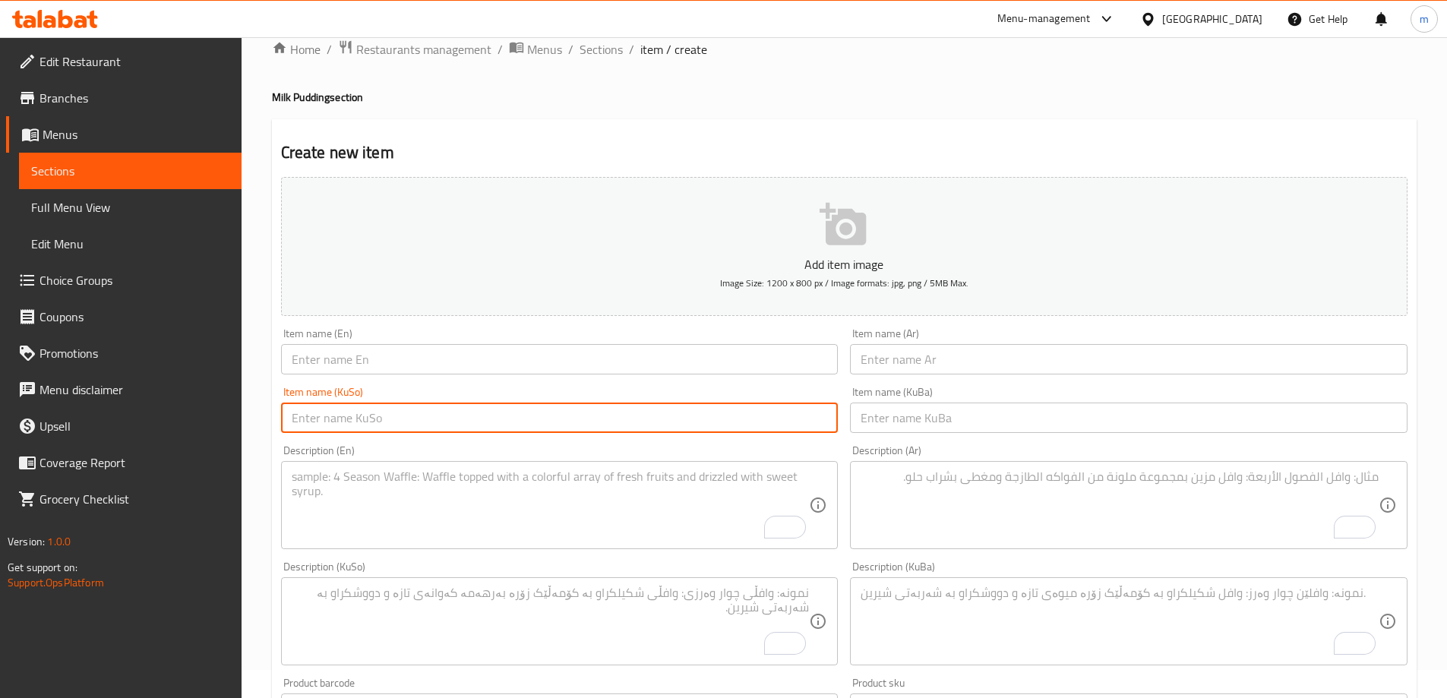
click at [765, 410] on input "text" at bounding box center [559, 417] width 557 height 30
paste input "تێکەڵەی مووحەلەبی"
type input "تێکەڵەی مووحەلەبی"
click at [964, 426] on input "text" at bounding box center [1128, 417] width 557 height 30
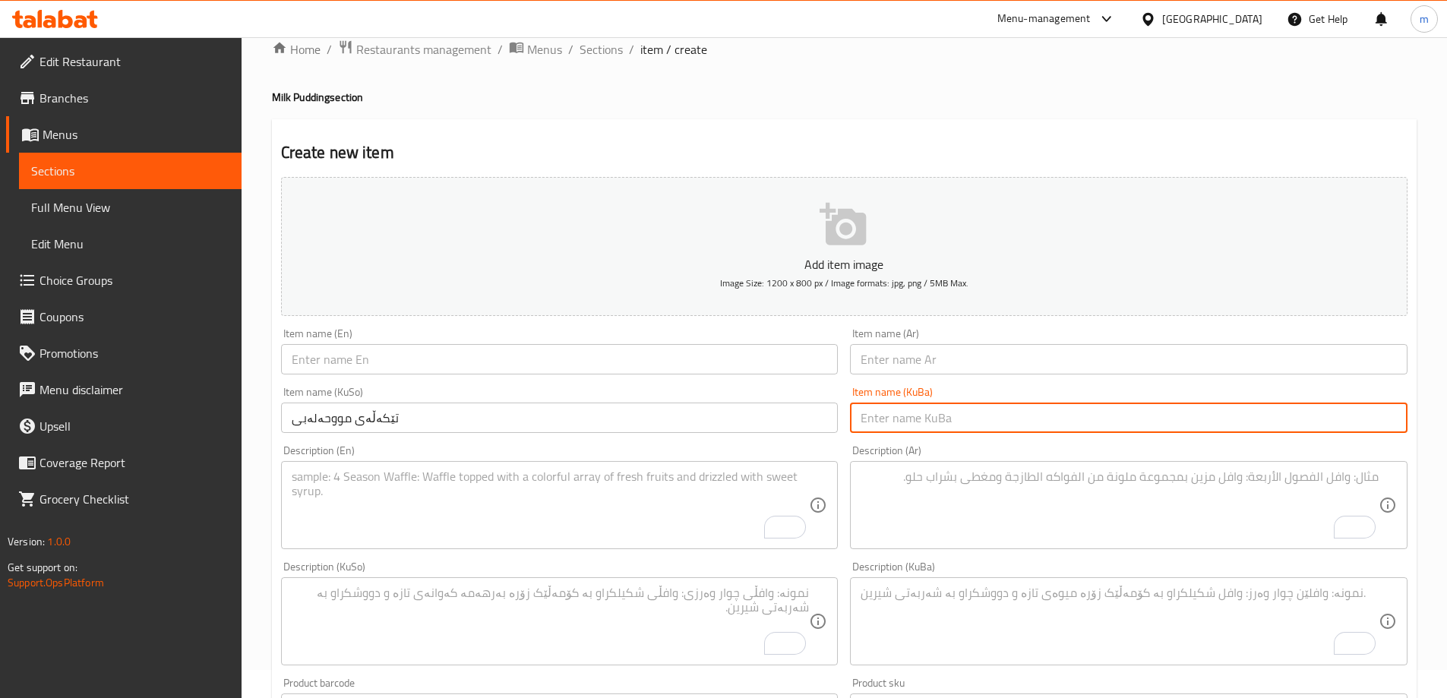
paste input "تێکەڵەی مووحەلەبی"
type input "تێکەڵەی مووحەلەبی"
click at [939, 364] on input "text" at bounding box center [1128, 359] width 557 height 30
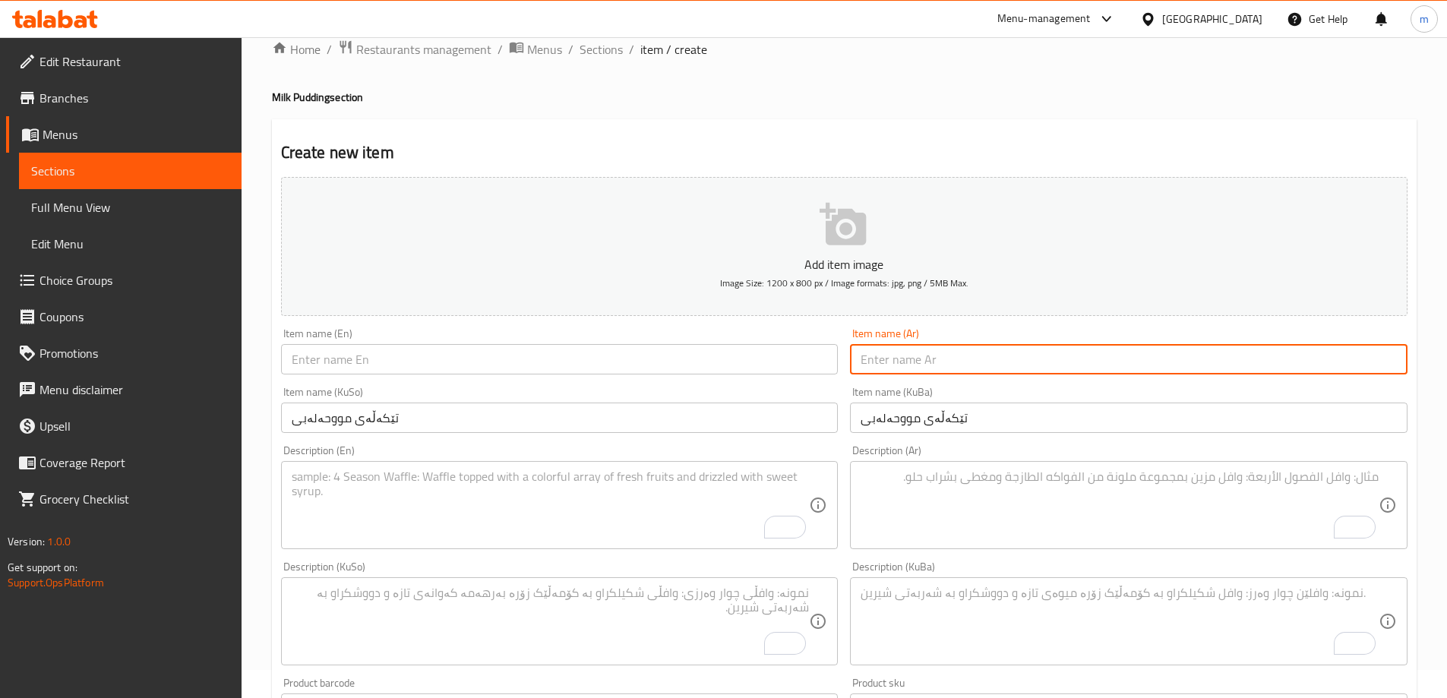
paste input "مهلبية مشكلة"
type input "مهلبية مشكلة"
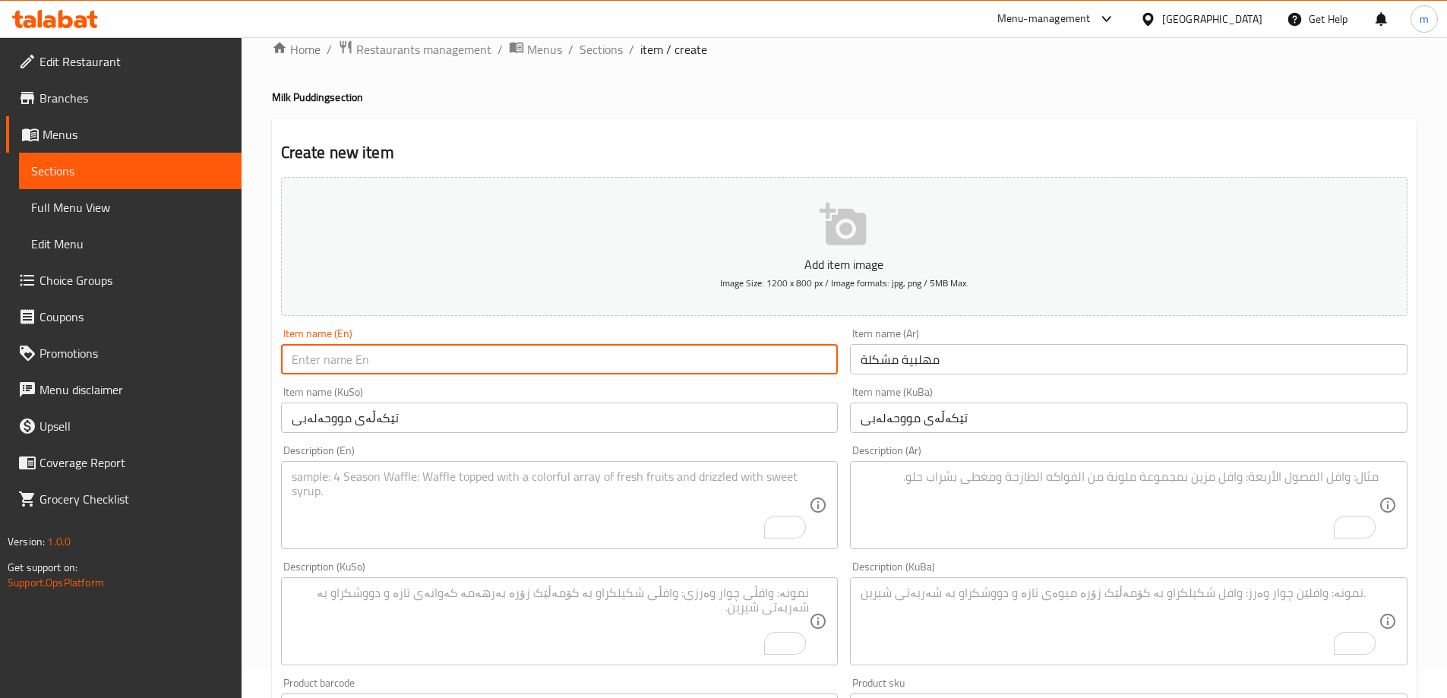
click at [787, 357] on input "text" at bounding box center [559, 359] width 557 height 30
paste input "Mixed Milk Pudding"
type input "Mixed Milk Pudding"
click at [941, 491] on textarea "To enrich screen reader interactions, please activate Accessibility in Grammarl…" at bounding box center [1119, 505] width 518 height 72
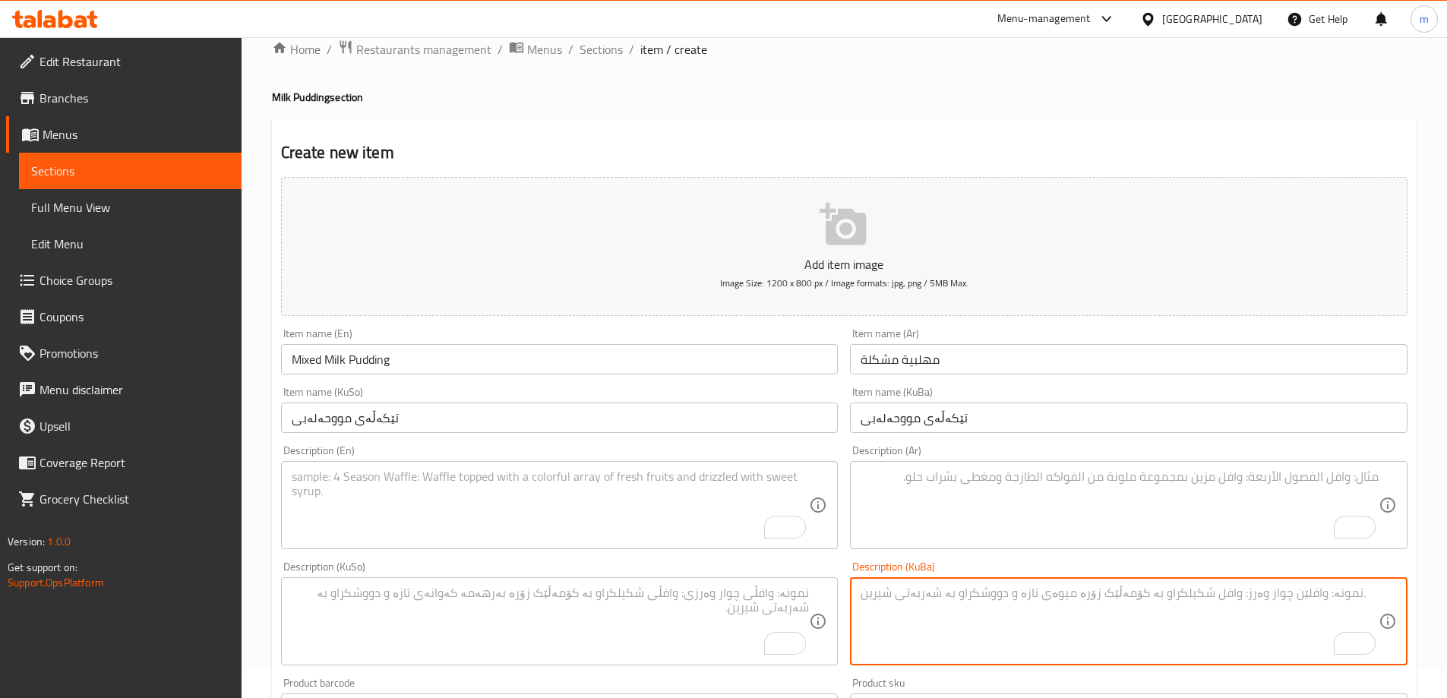
click at [923, 590] on textarea "To enrich screen reader interactions, please activate Accessibility in Grammarl…" at bounding box center [1119, 621] width 518 height 72
paste textarea "نیشاستەی تایبەت، شیر، شەکر وشیرینی"
type textarea "نیشاستەی تایبەت، شیر، شەکر وشیرینی"
click at [706, 595] on textarea "To enrich screen reader interactions, please activate Accessibility in Grammarl…" at bounding box center [551, 621] width 518 height 72
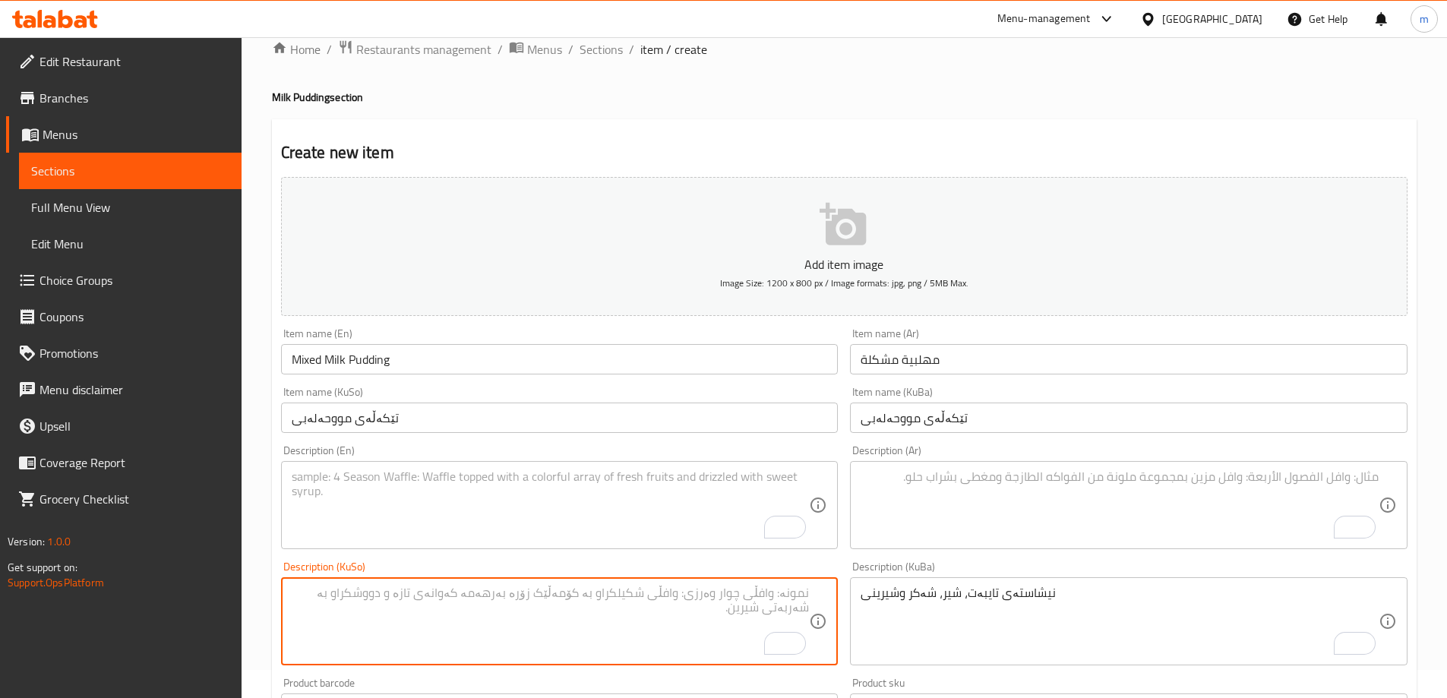
paste textarea "نیشاستەی تایبەت، شیر، شەکر وشیرینی"
type textarea "نیشاستەی تایبەت، شیر، شەکر وشیرینی"
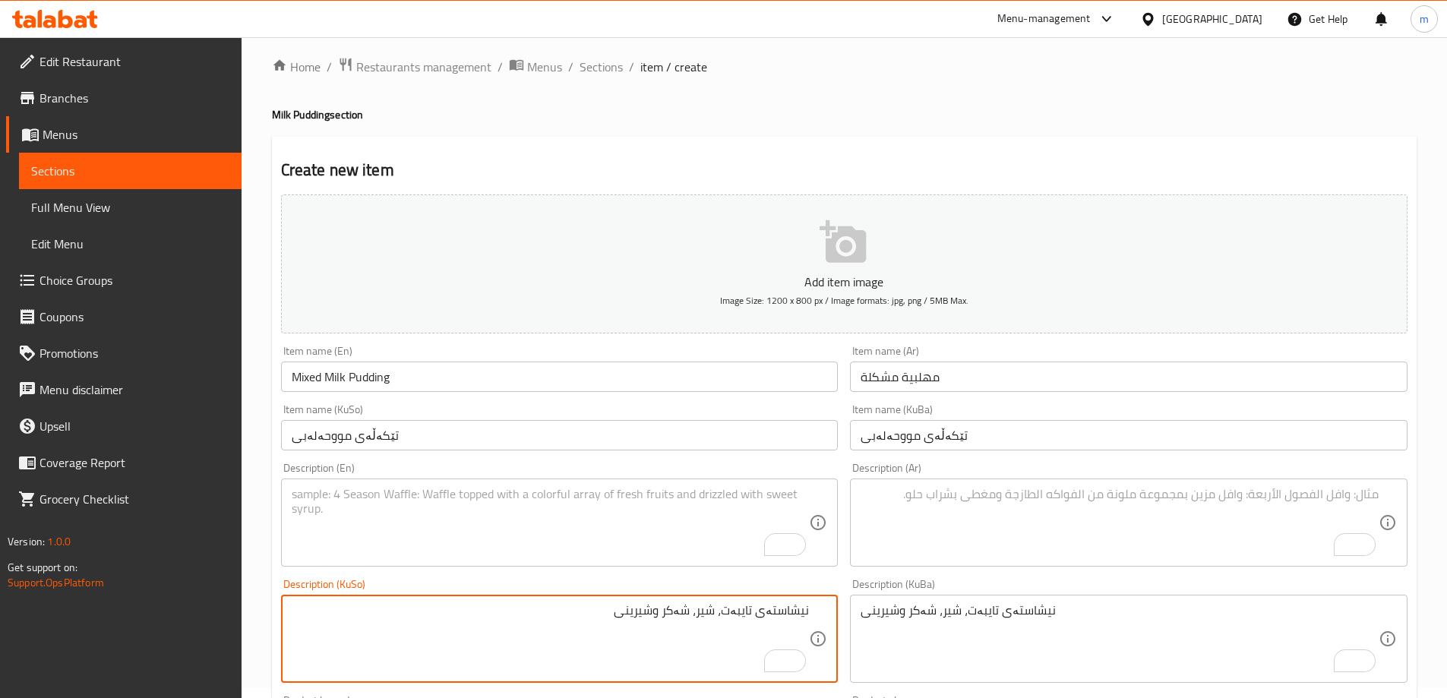
scroll to position [0, 0]
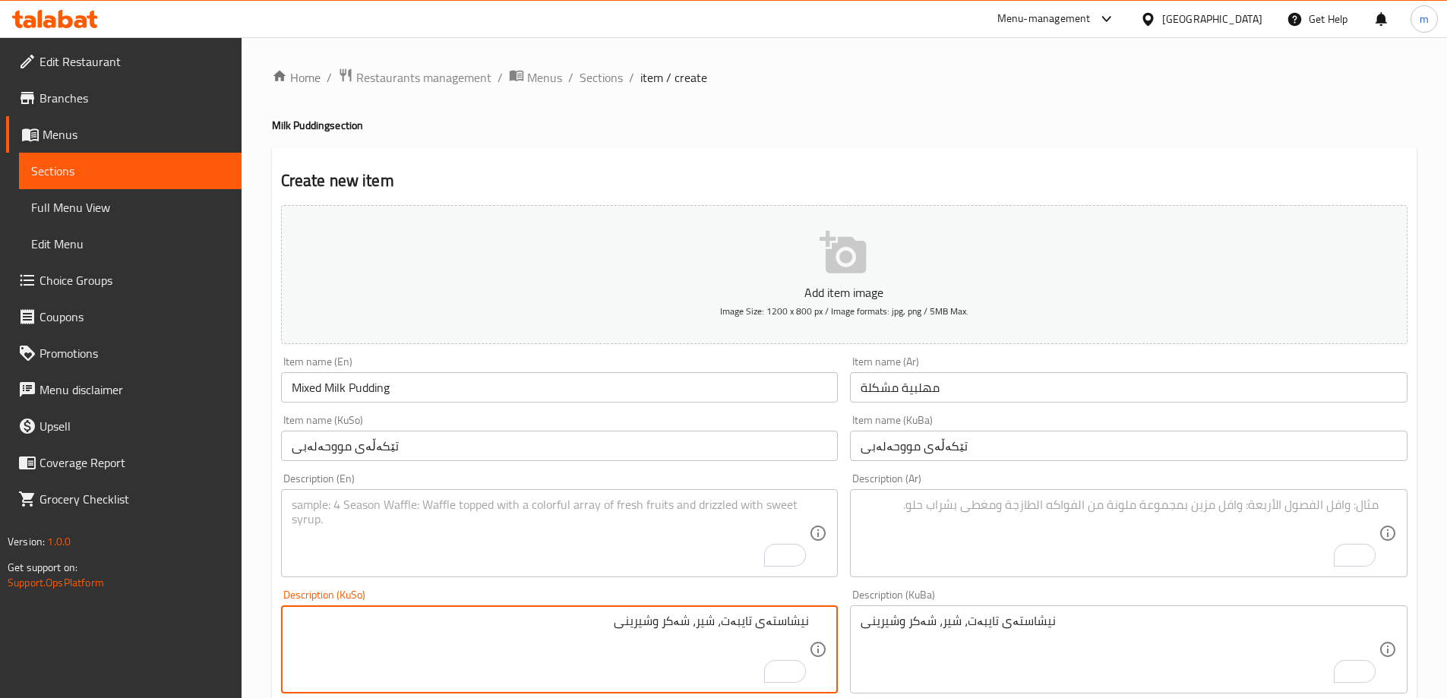
click at [939, 530] on textarea "To enrich screen reader interactions, please activate Accessibility in Grammarl…" at bounding box center [1119, 533] width 518 height 72
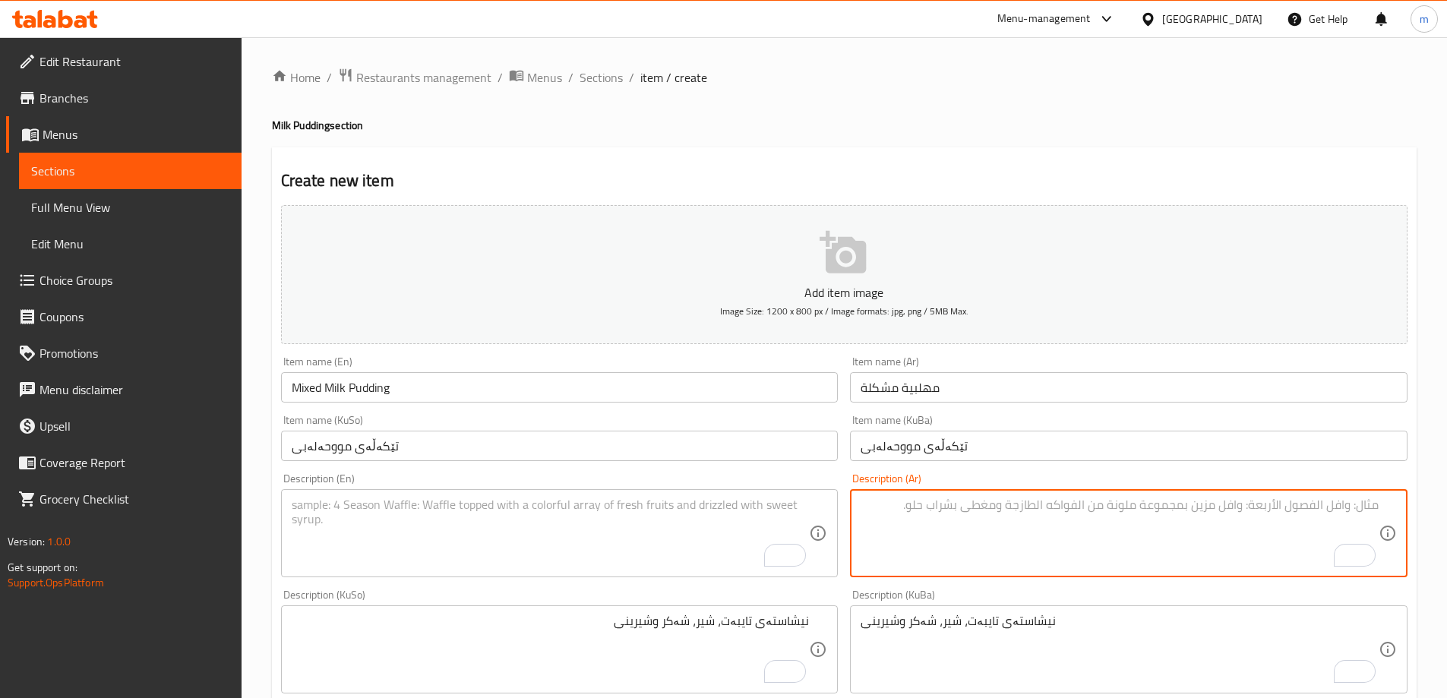
paste textarea "نشويات خاصة، حليب، سكر وحلويات"
type textarea "نشويات خاصة، حليب، سكر وحلويات"
click at [550, 529] on textarea "To enrich screen reader interactions, please activate Accessibility in Grammarl…" at bounding box center [551, 533] width 518 height 72
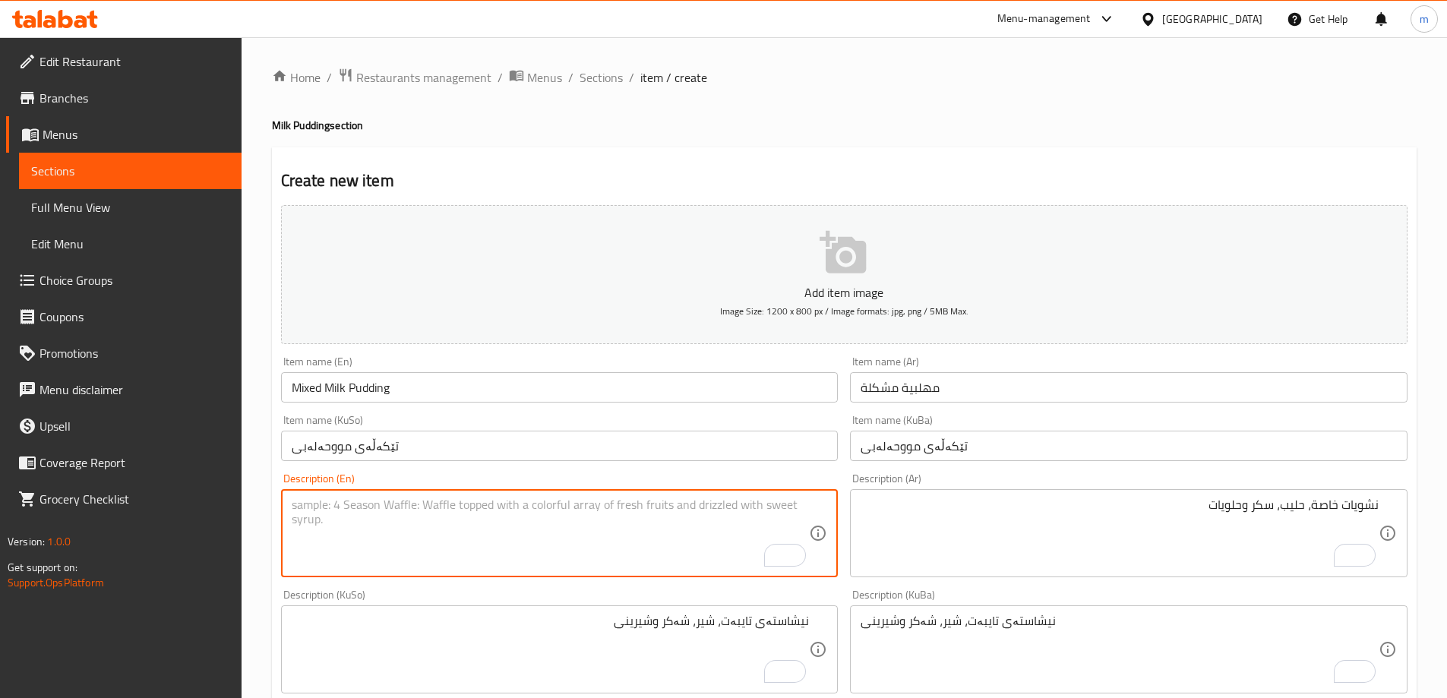
paste textarea "Special starches, milk, sugar and sweets"
click at [347, 504] on textarea "Special starches, milk, sugar and sweets" at bounding box center [551, 533] width 518 height 72
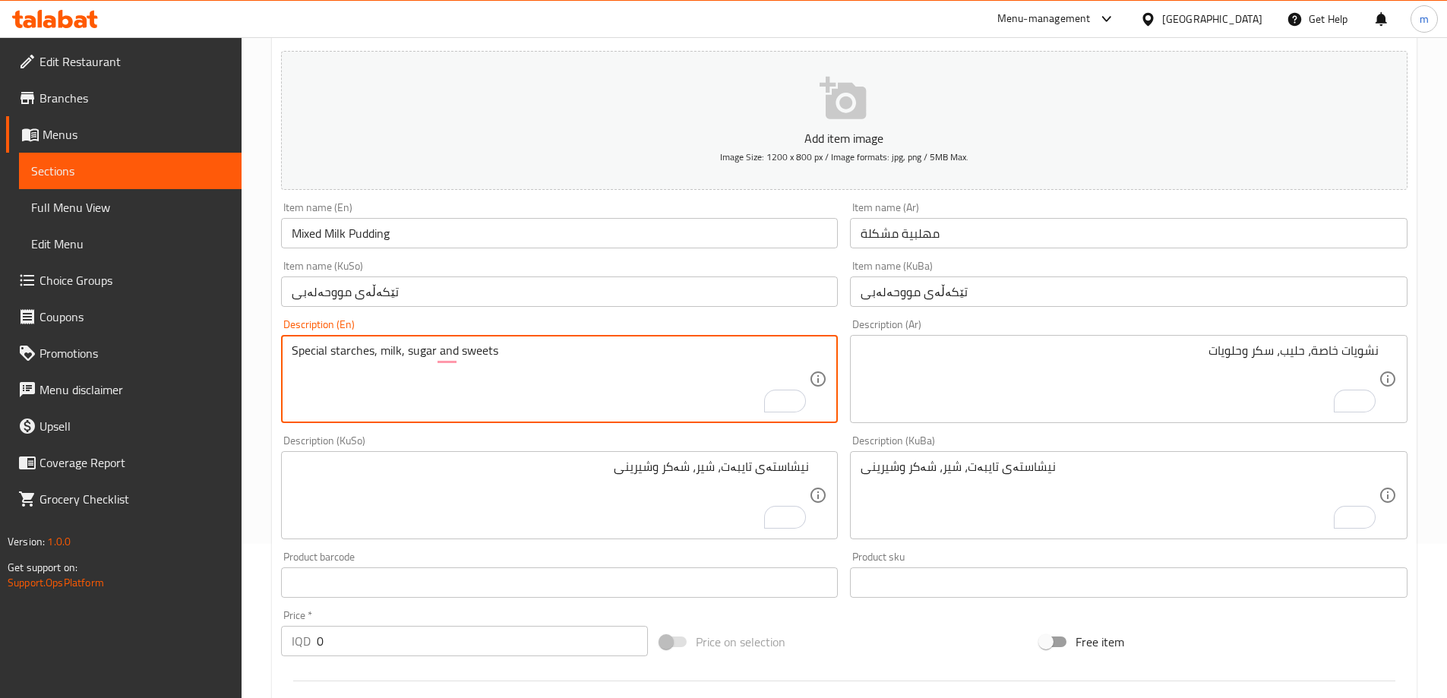
scroll to position [156, 0]
type textarea "Special nishasta, milk, sugar and sweets"
click at [1367, 346] on textarea "نشويات خاصة، حليب، سكر وحلويات" at bounding box center [1119, 378] width 518 height 72
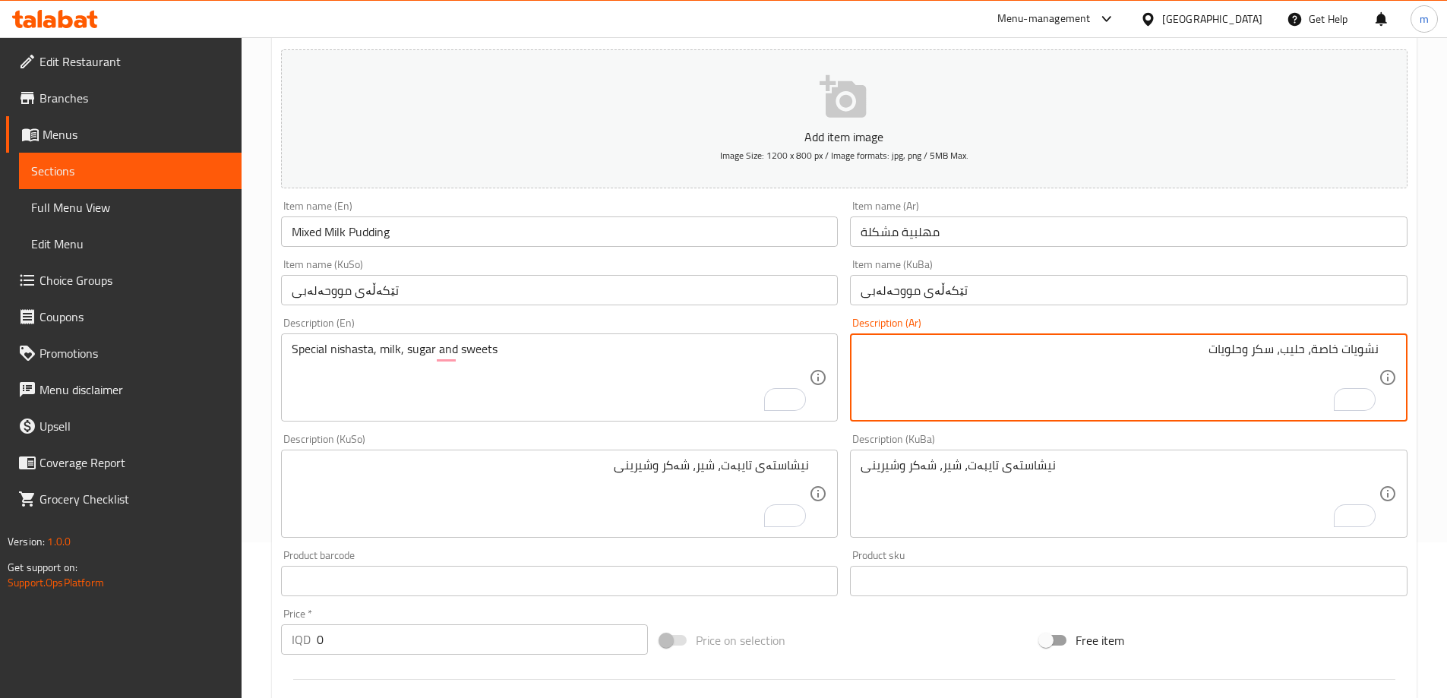
click at [1368, 346] on textarea "نشويات خاصة، حليب، سكر وحلويات" at bounding box center [1119, 378] width 518 height 72
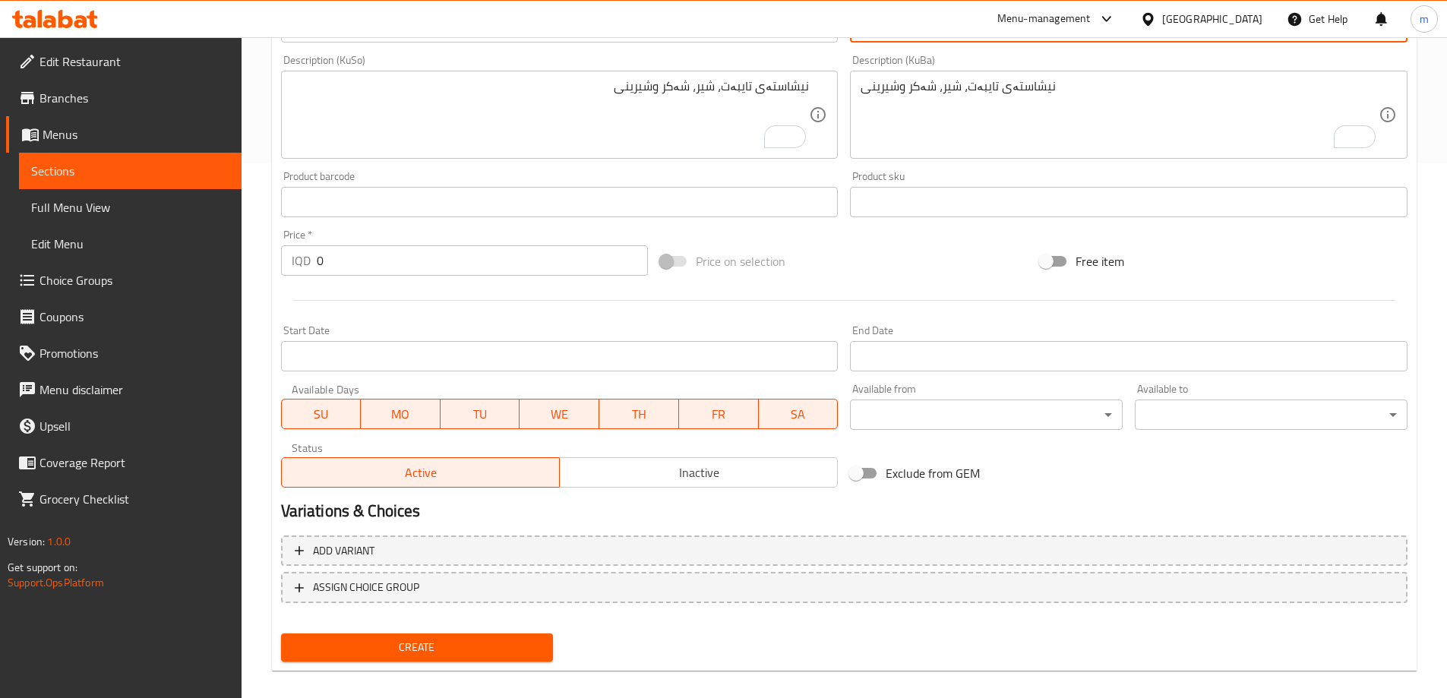
scroll to position [550, 0]
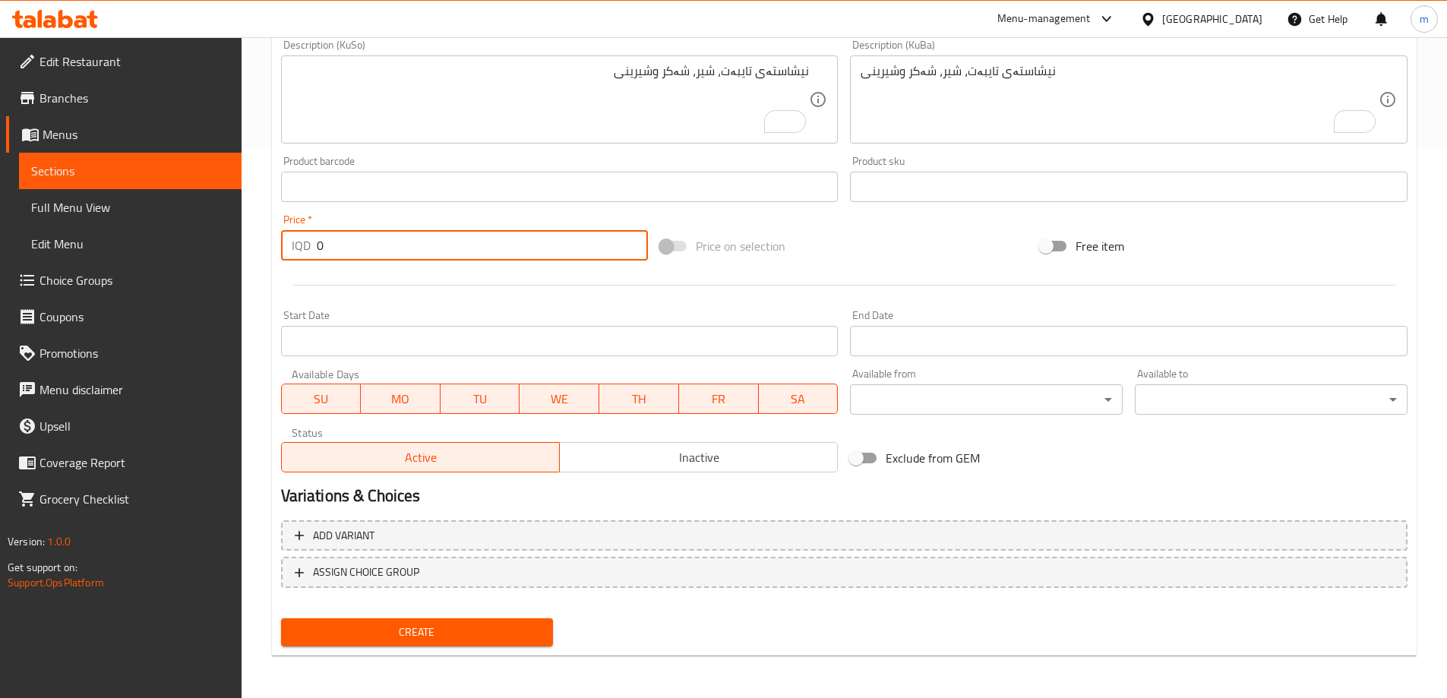
drag, startPoint x: 401, startPoint y: 251, endPoint x: 288, endPoint y: 250, distance: 113.2
click at [289, 251] on div "IQD 0 Price *" at bounding box center [465, 245] width 368 height 30
type input "1000"
click at [394, 634] on span "Create" at bounding box center [417, 632] width 248 height 19
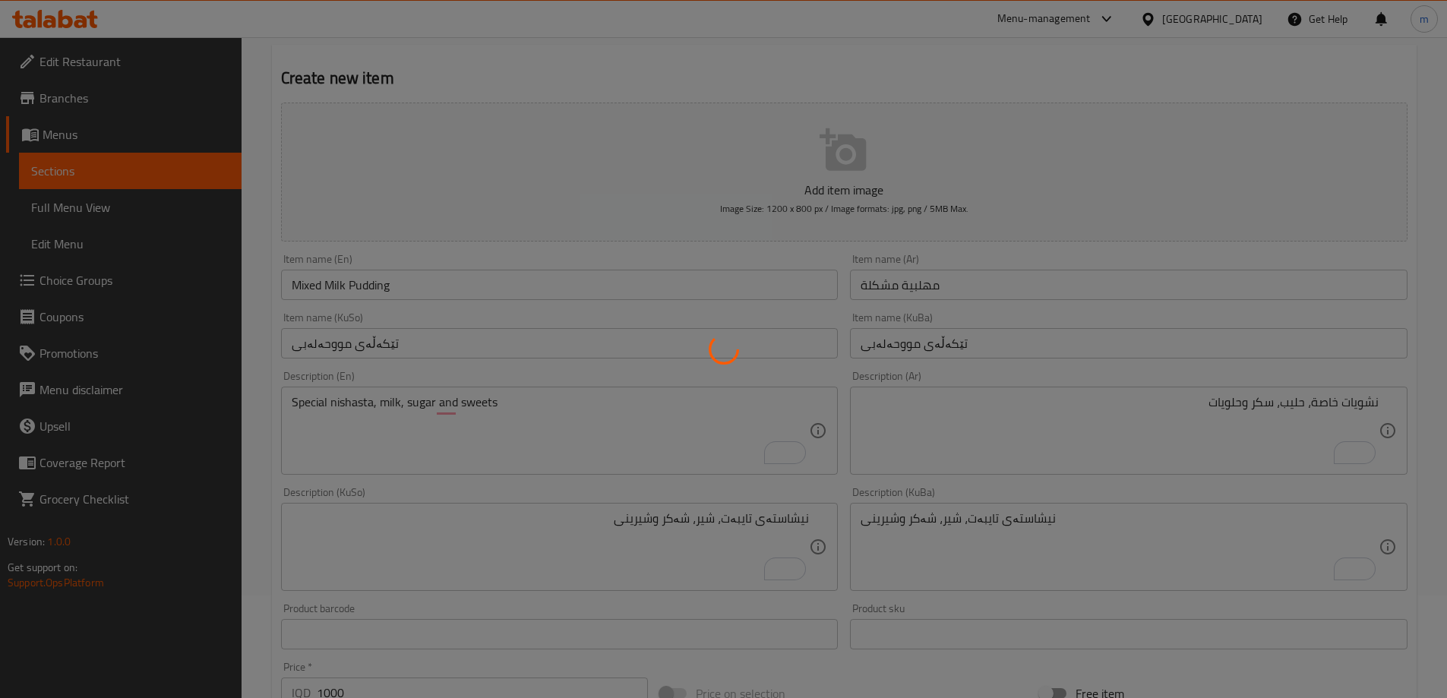
scroll to position [0, 0]
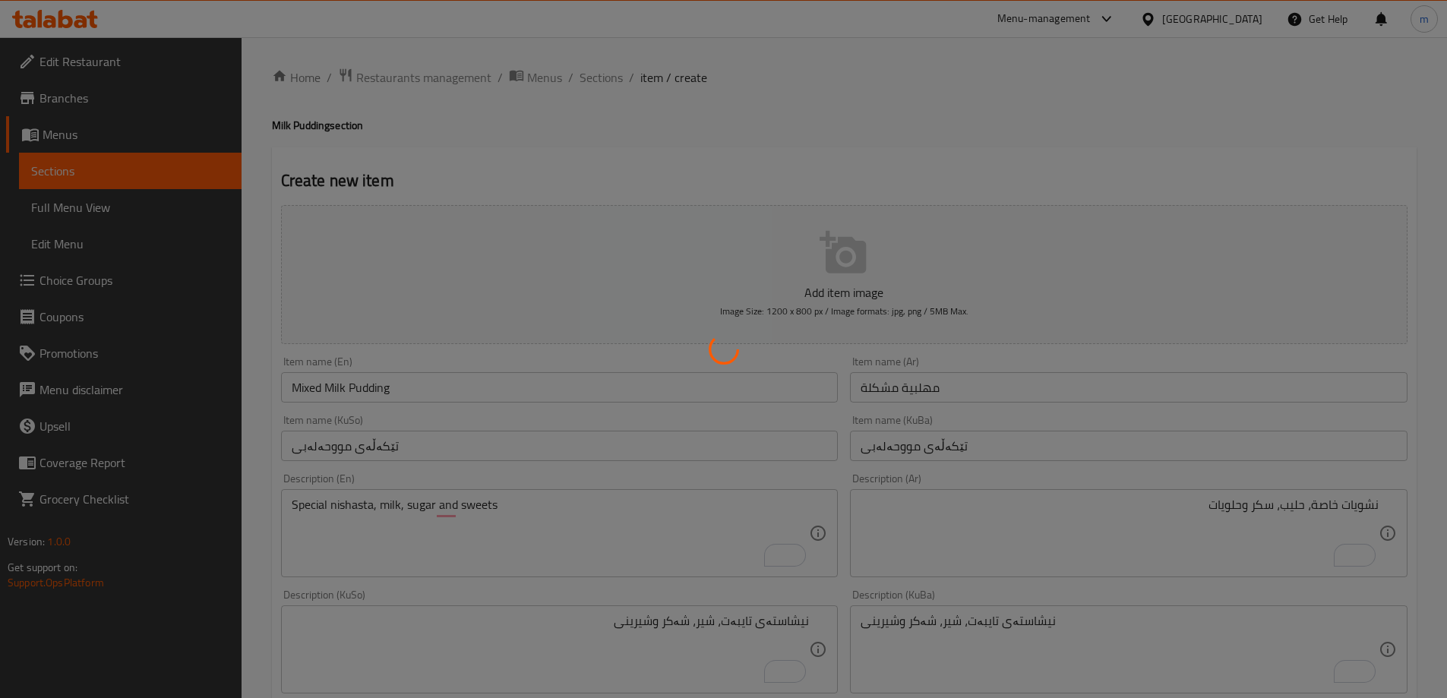
type input "0"
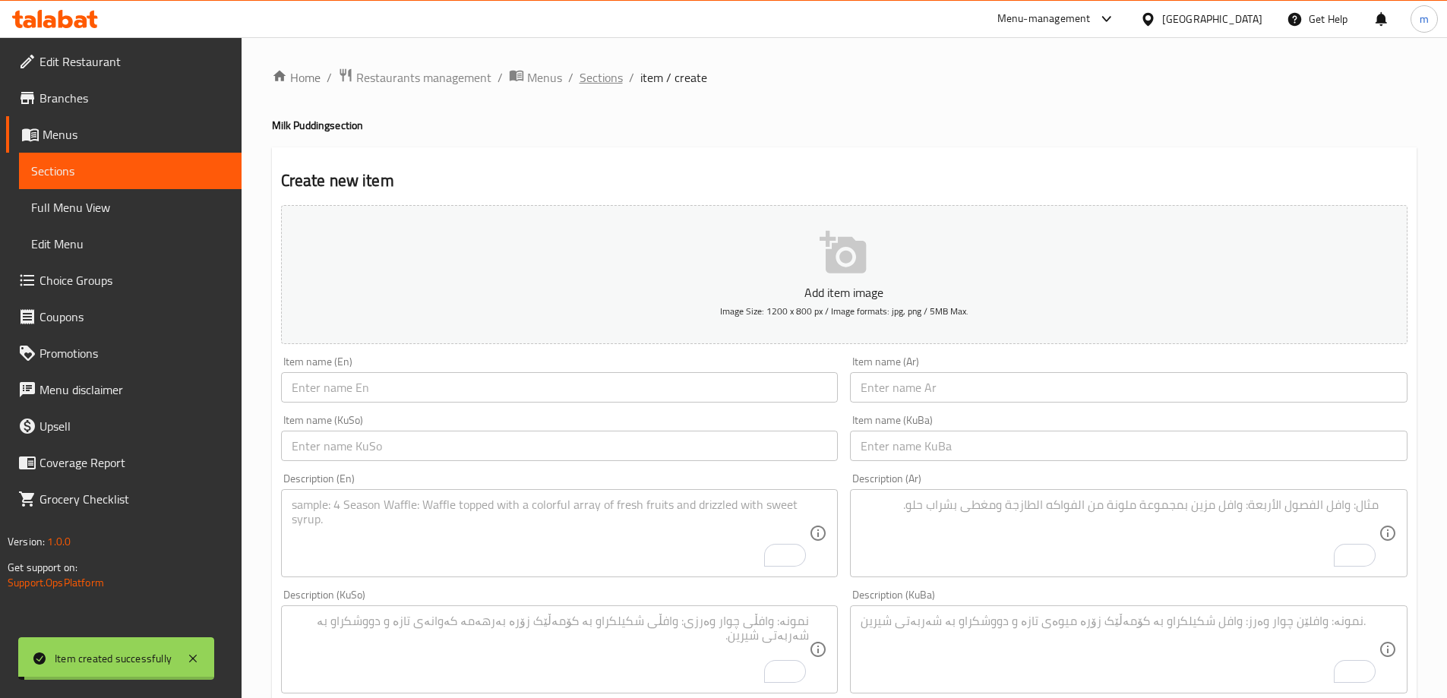
click at [607, 74] on span "Sections" at bounding box center [600, 77] width 43 height 18
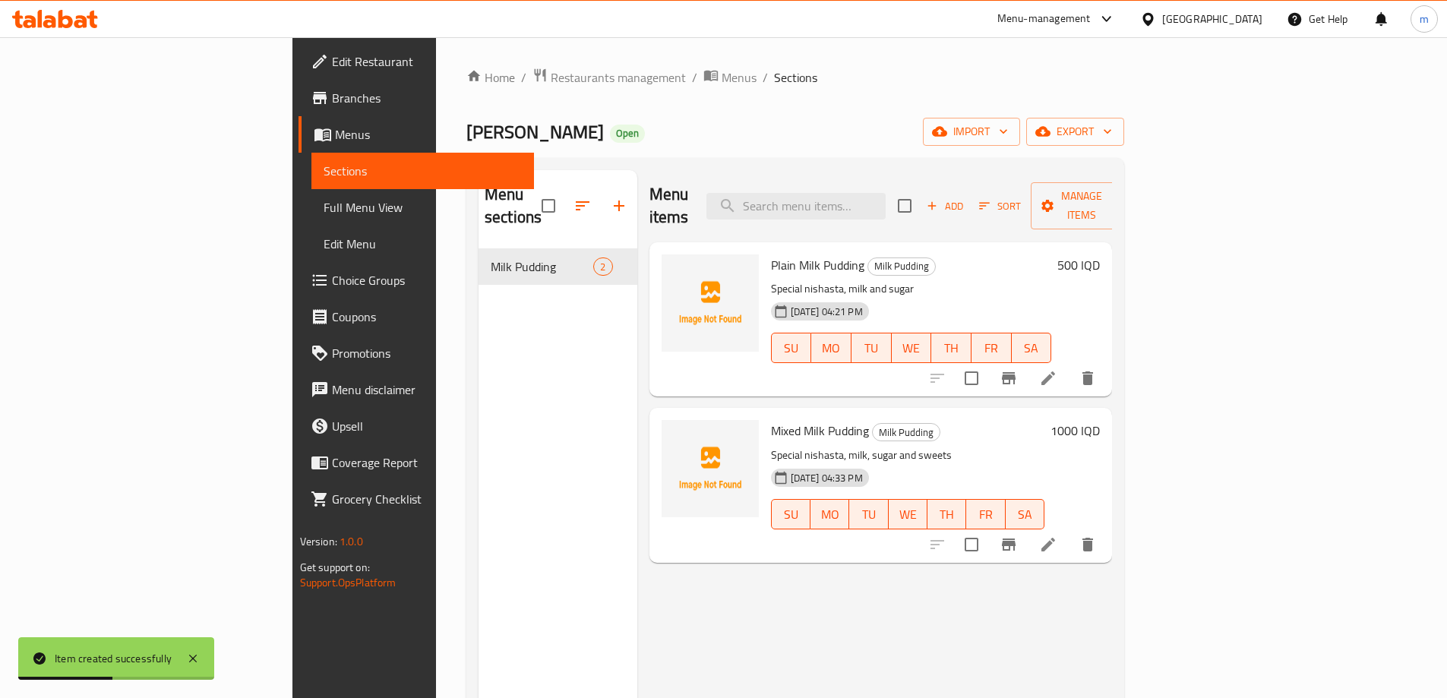
click at [1057, 369] on icon at bounding box center [1048, 378] width 18 height 18
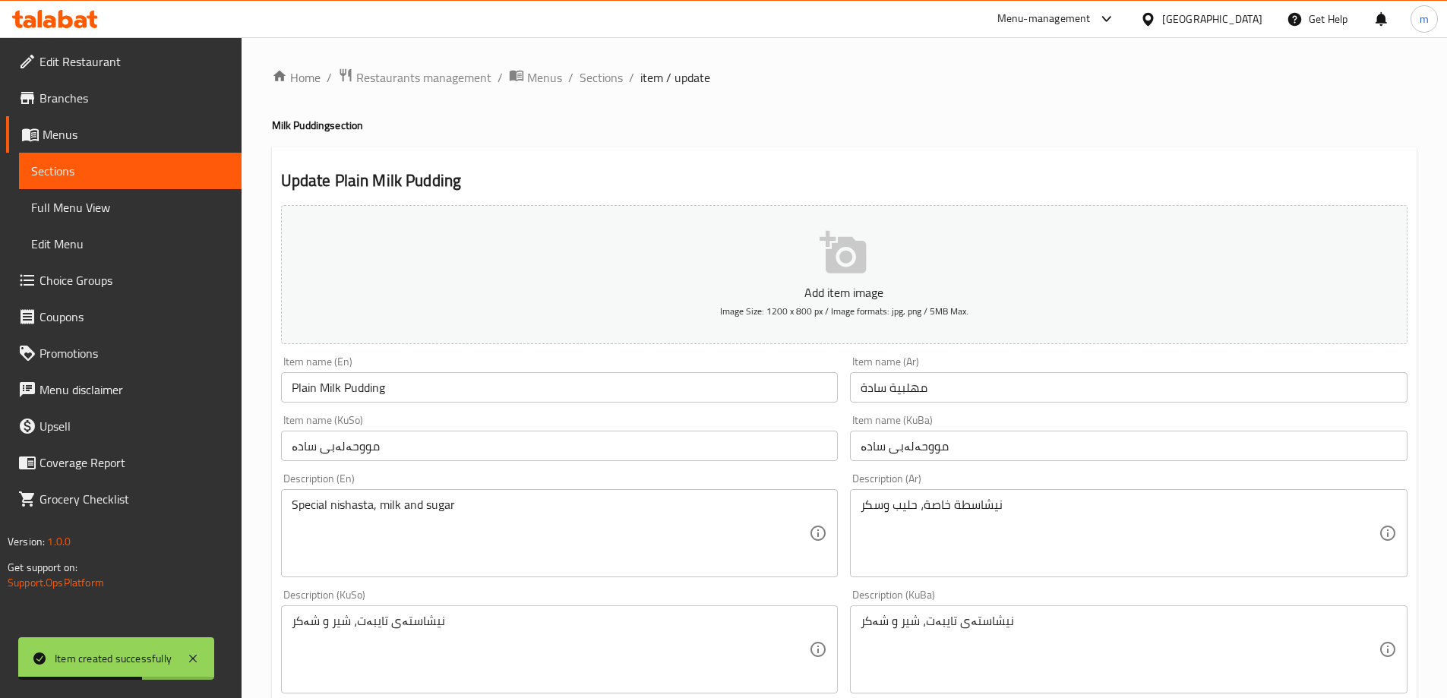
click at [976, 509] on textarea "نيشاسطة خاصة، حليب وسكر" at bounding box center [1119, 533] width 518 height 72
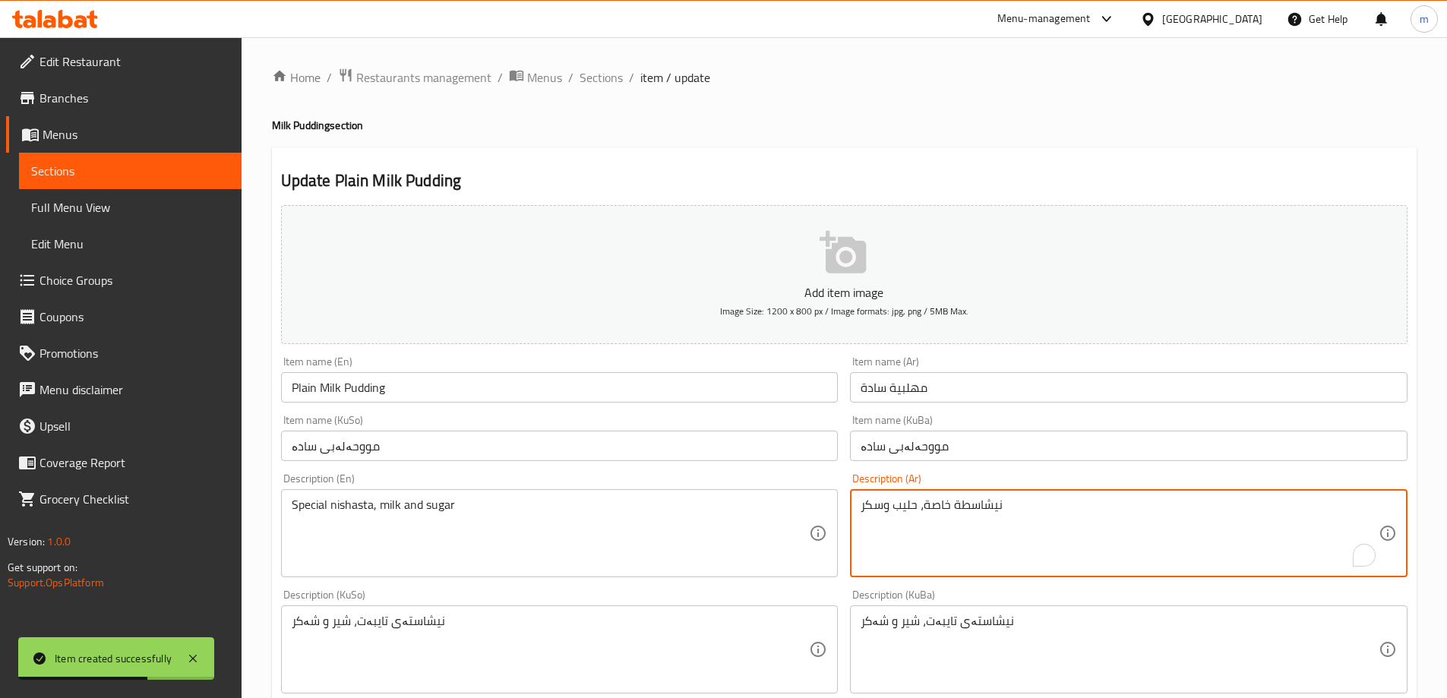
click at [977, 508] on textarea "نيشاسطة خاصة، حليب وسكر" at bounding box center [1119, 533] width 518 height 72
paste textarea "نشويات"
click at [1008, 505] on textarea "نيشانشويات خاصة، حليب وسكر" at bounding box center [1119, 533] width 518 height 72
paste textarea "شويات"
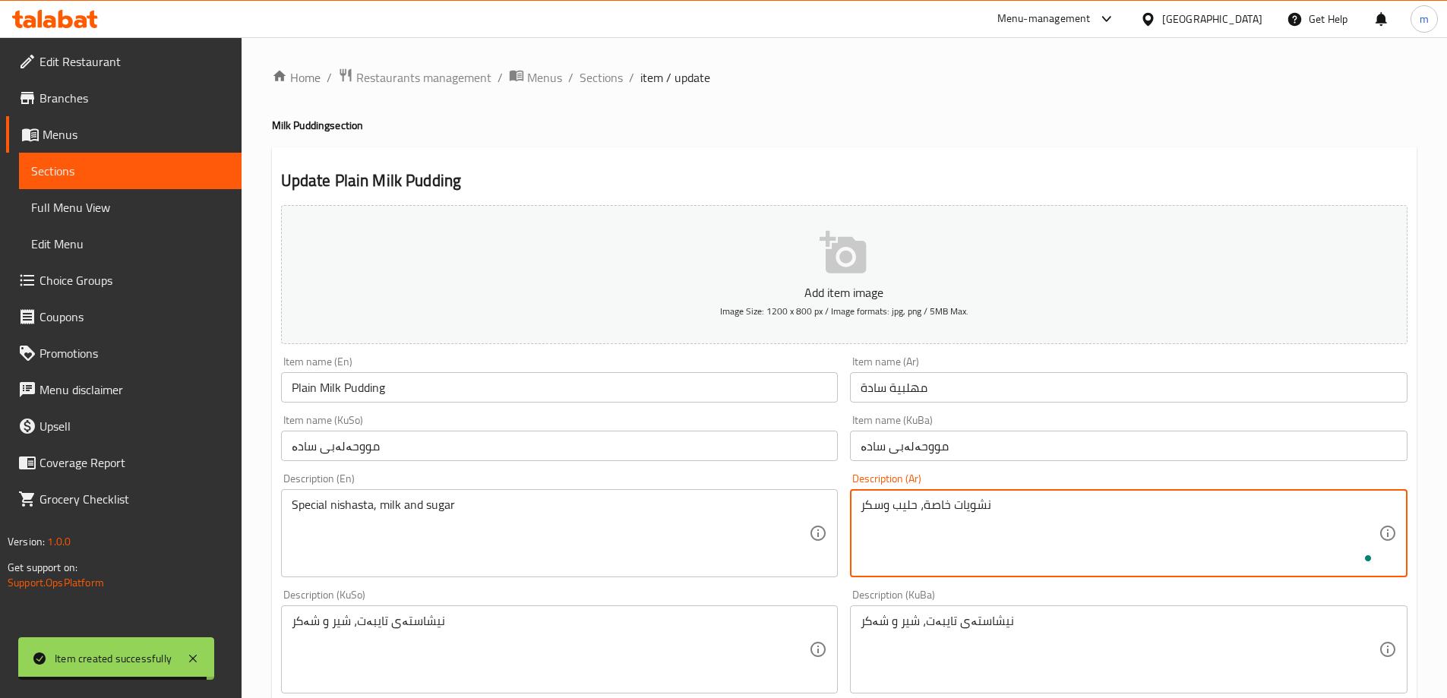
scroll to position [550, 0]
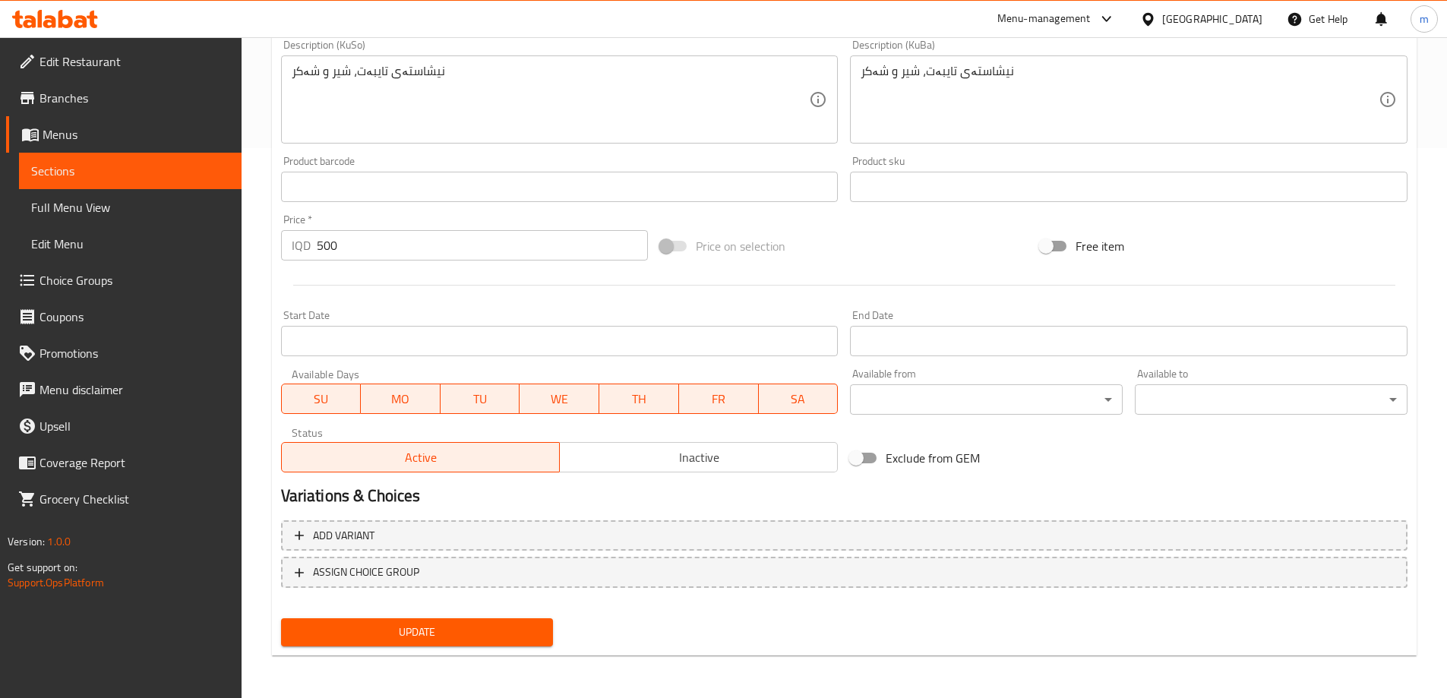
type textarea "نشويات خاصة، حليب وسكر"
click at [439, 625] on span "Update" at bounding box center [417, 632] width 248 height 19
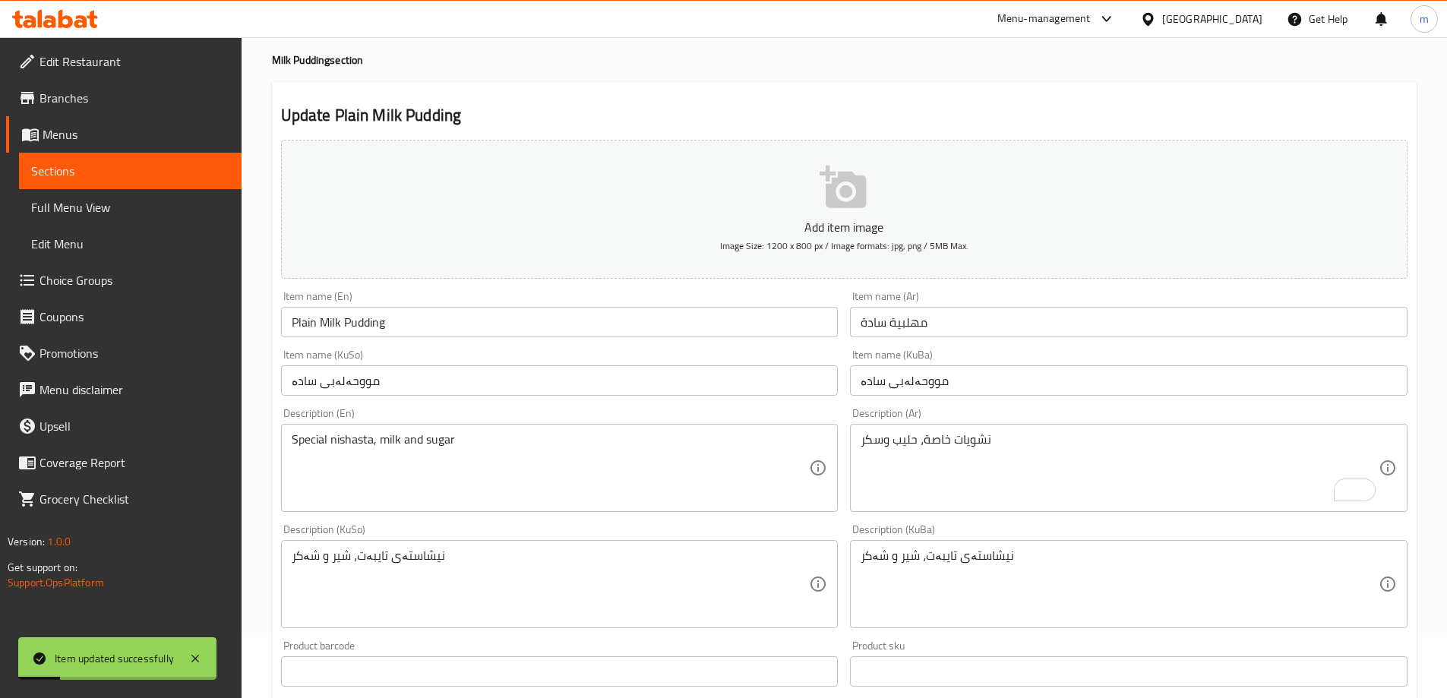
scroll to position [0, 0]
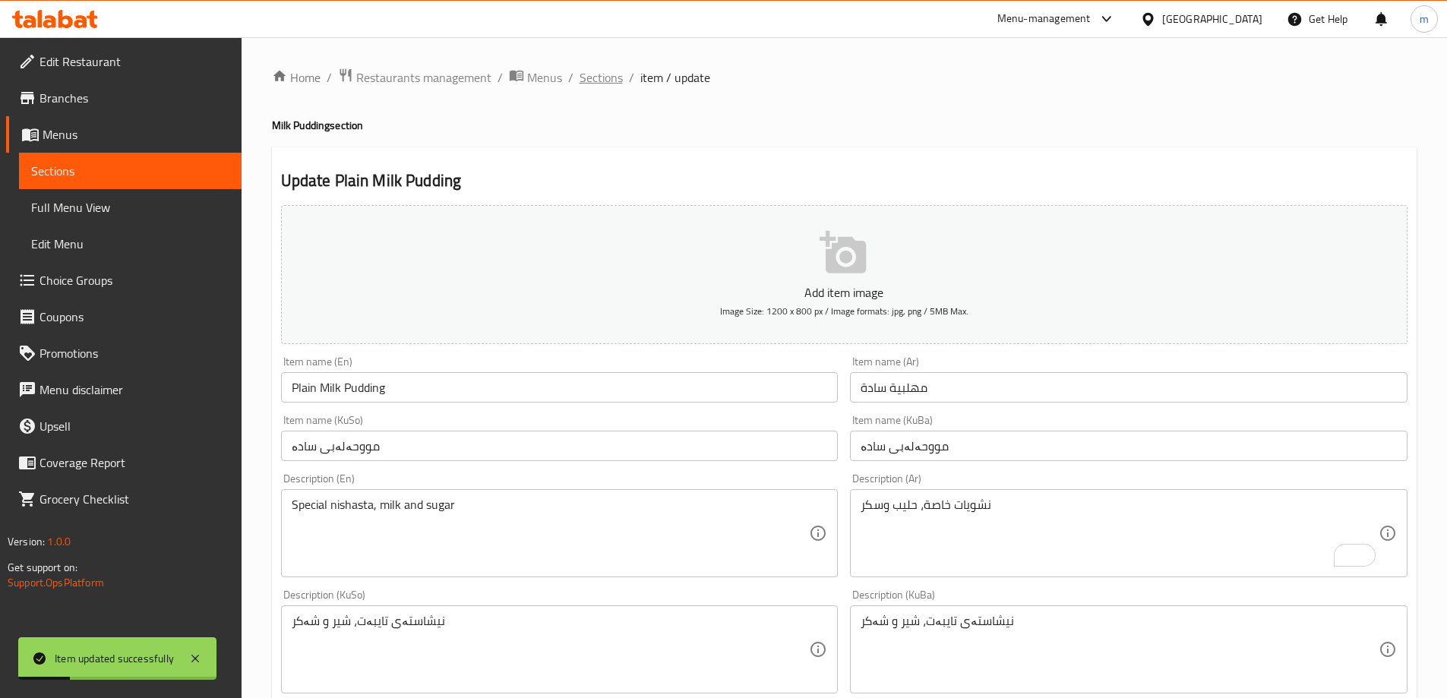
click at [614, 74] on span "Sections" at bounding box center [600, 77] width 43 height 18
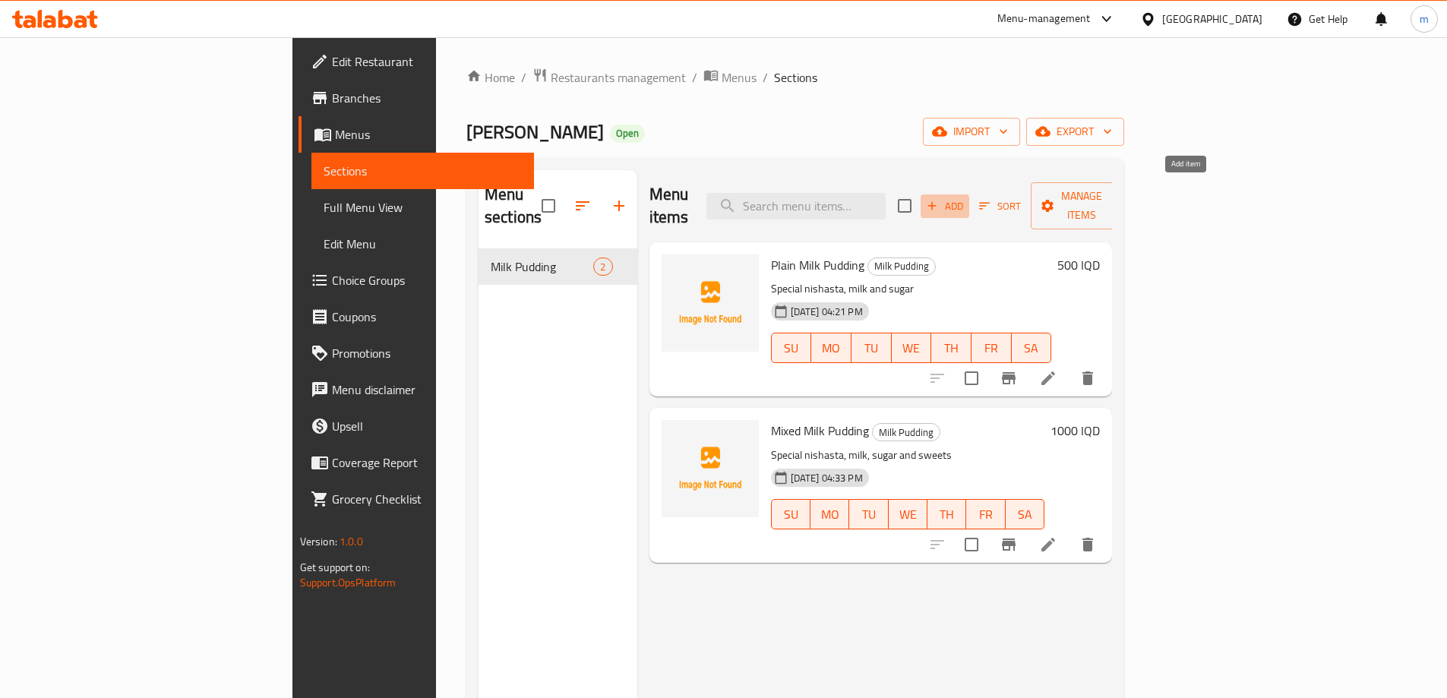
click at [965, 197] on span "Add" at bounding box center [944, 205] width 41 height 17
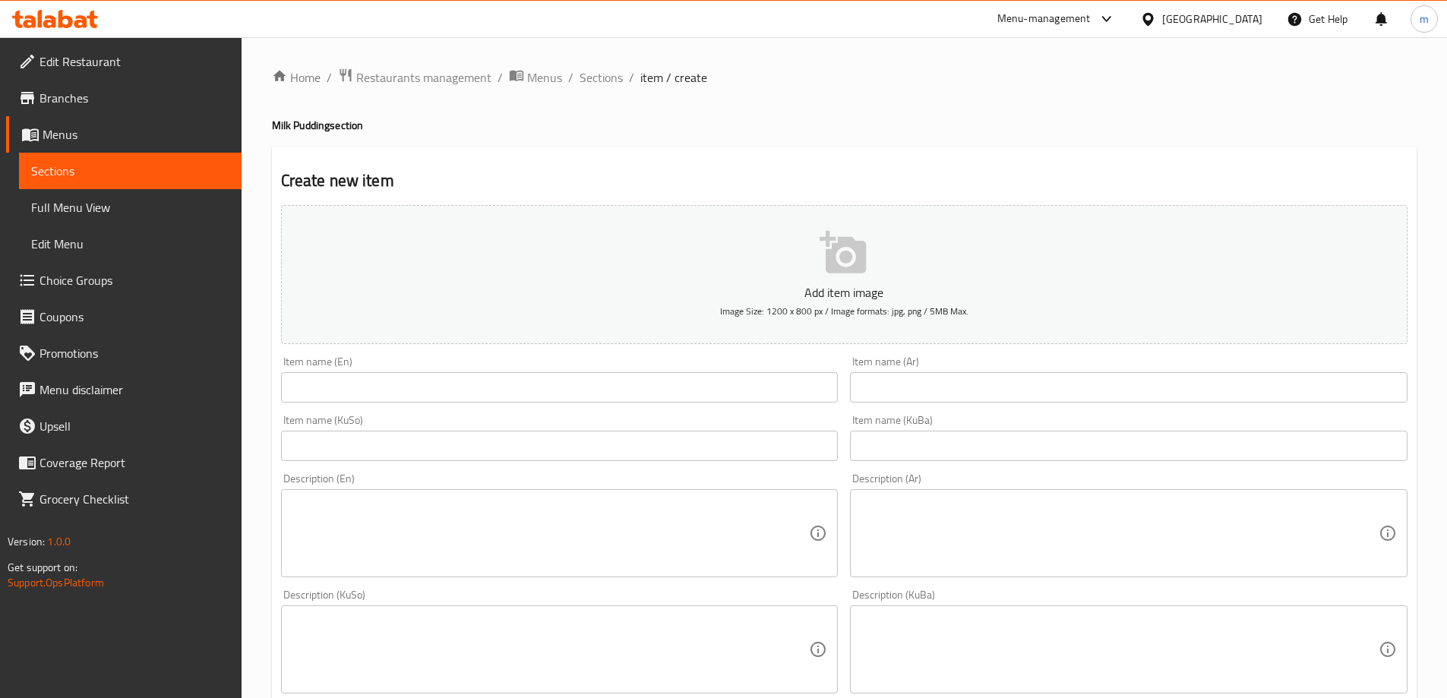
drag, startPoint x: 922, startPoint y: 385, endPoint x: 905, endPoint y: 393, distance: 18.4
click at [920, 385] on input "text" at bounding box center [1128, 387] width 557 height 30
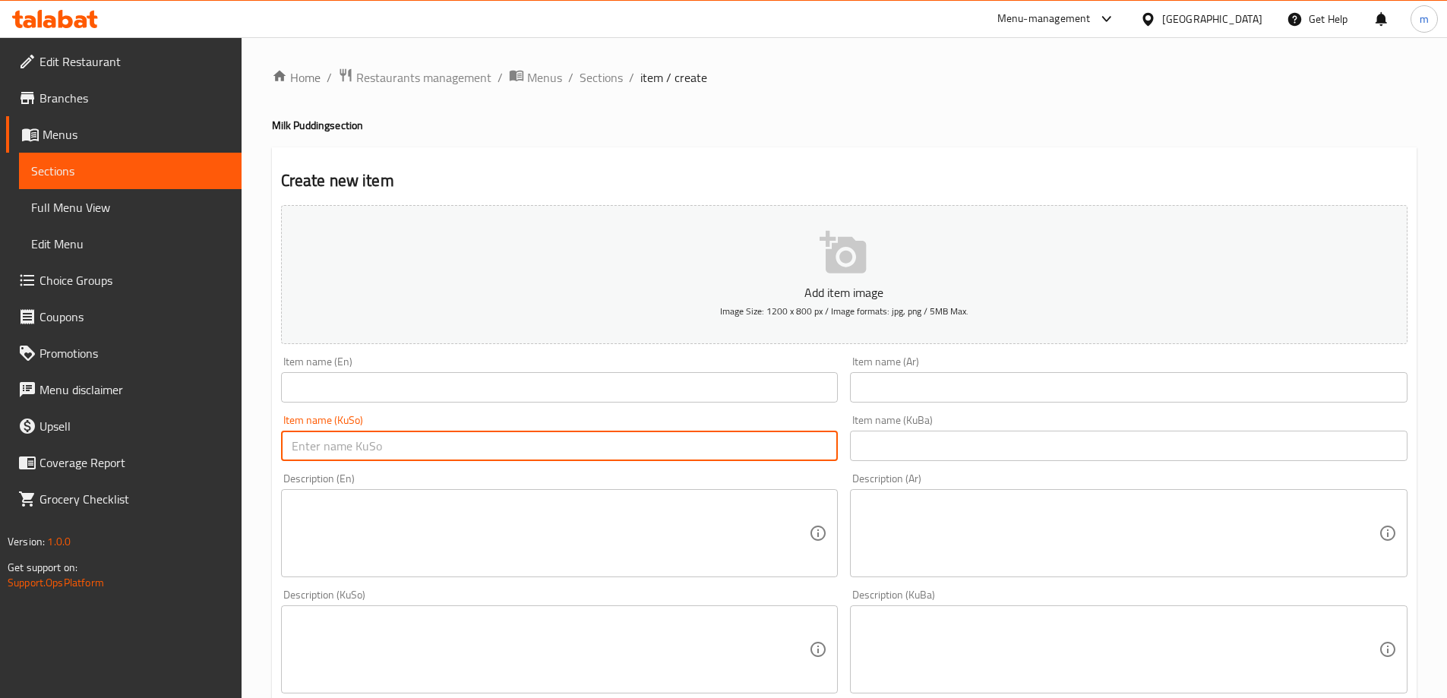
click at [785, 456] on input "text" at bounding box center [559, 446] width 557 height 30
paste input "تێکەڵەی مووحەلەبی"
click at [805, 458] on input "تێکەڵەی مووحەلەبی" at bounding box center [559, 446] width 557 height 30
click at [733, 444] on input "مووحەلەبی" at bounding box center [559, 446] width 557 height 30
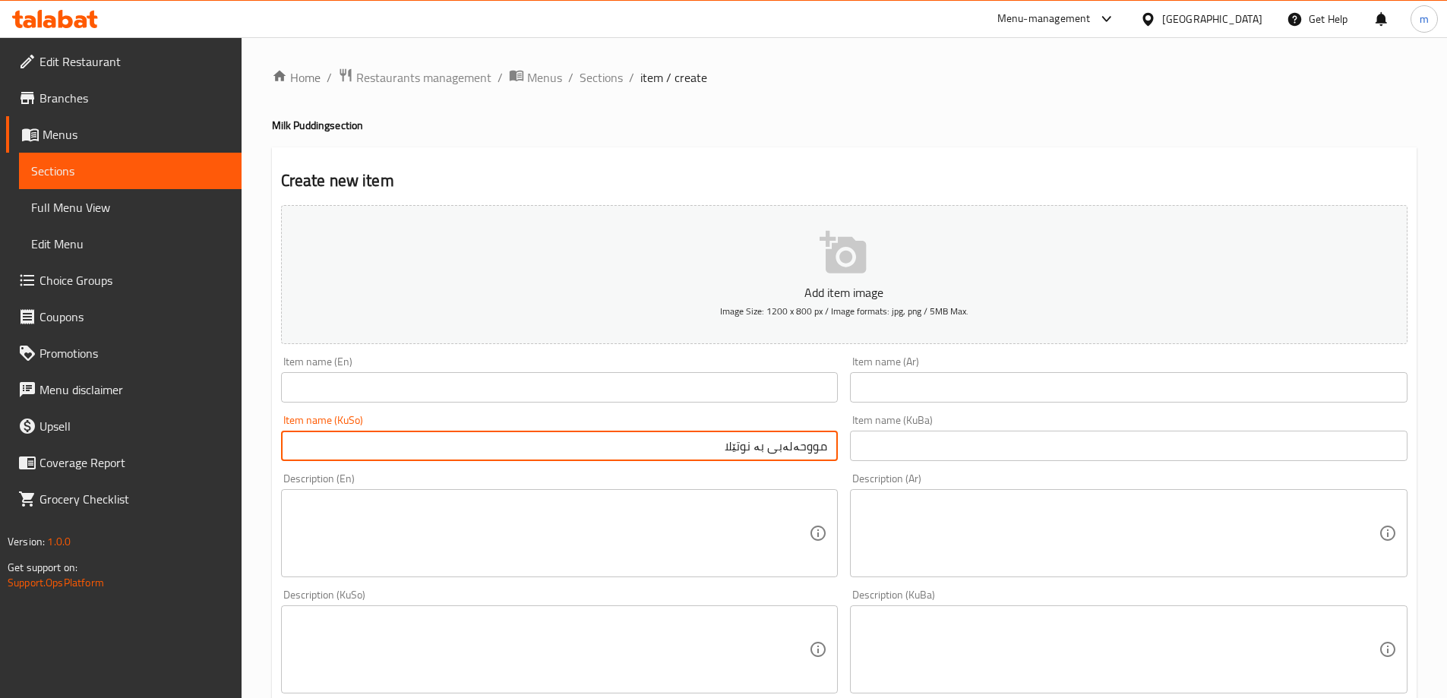
click at [796, 445] on input "مووحەلەبی بە نوتێلا" at bounding box center [559, 446] width 557 height 30
click at [797, 445] on input "مووحەلەبی بە نوتێلا" at bounding box center [559, 446] width 557 height 30
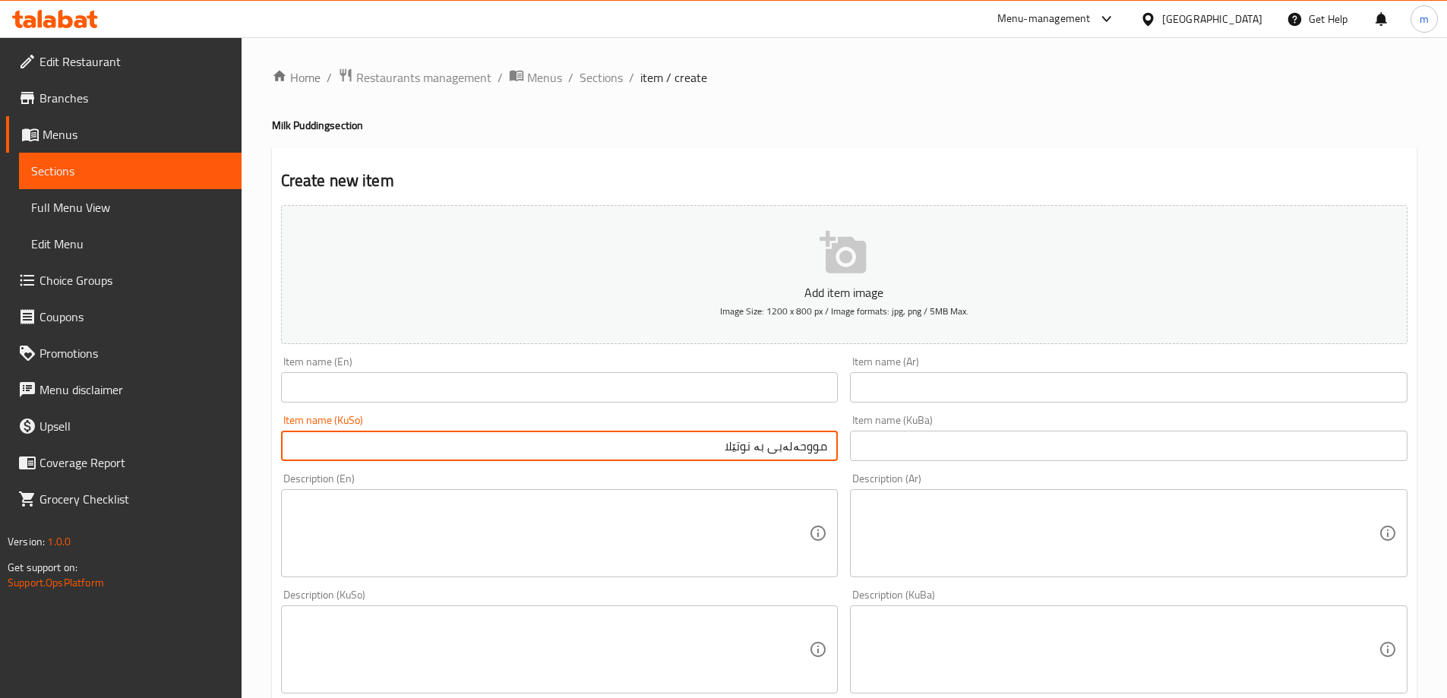
click at [797, 445] on input "مووحەلەبی بە نوتێلا" at bounding box center [559, 446] width 557 height 30
type input "مووحەلەبی بە نوتێلا"
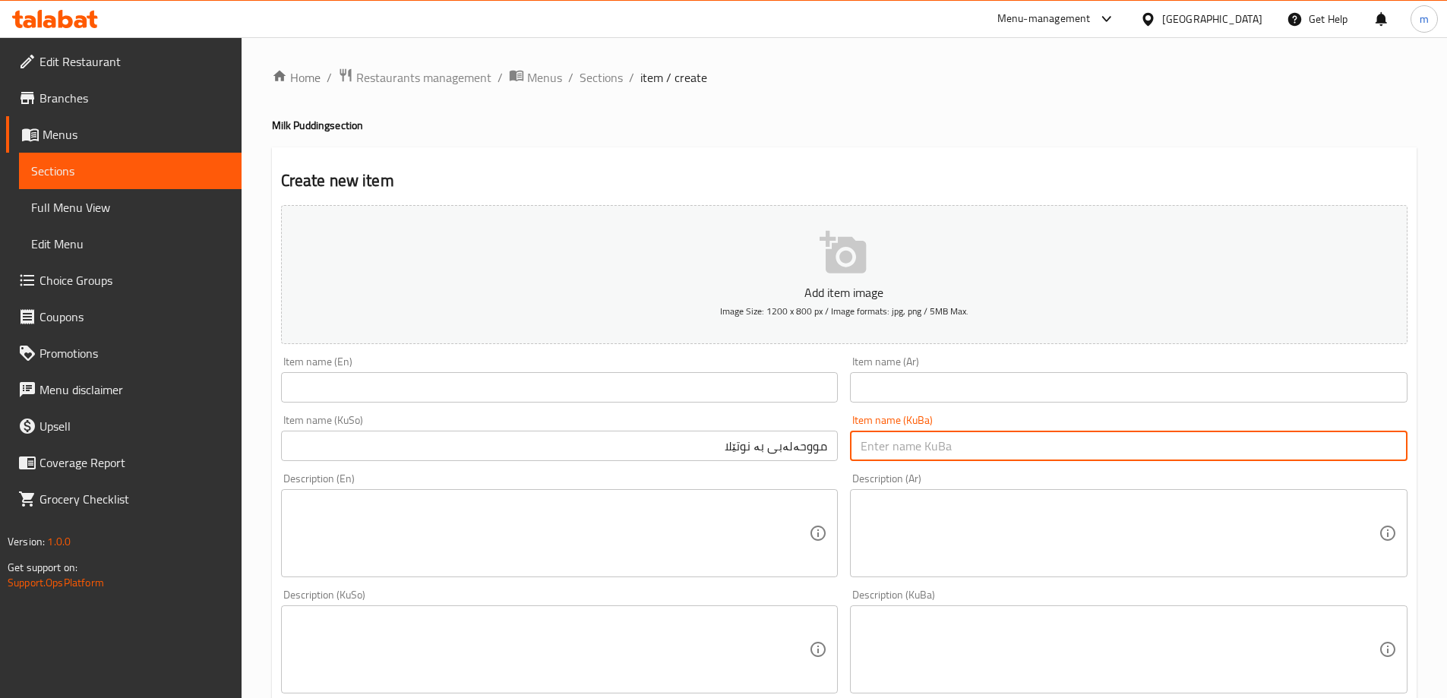
click at [939, 453] on input "text" at bounding box center [1128, 446] width 557 height 30
paste input "مووحەلەبی بە نوتێلا"
type input "مووحەلەبی بە نوتێلا"
click at [889, 393] on input "text" at bounding box center [1128, 387] width 557 height 30
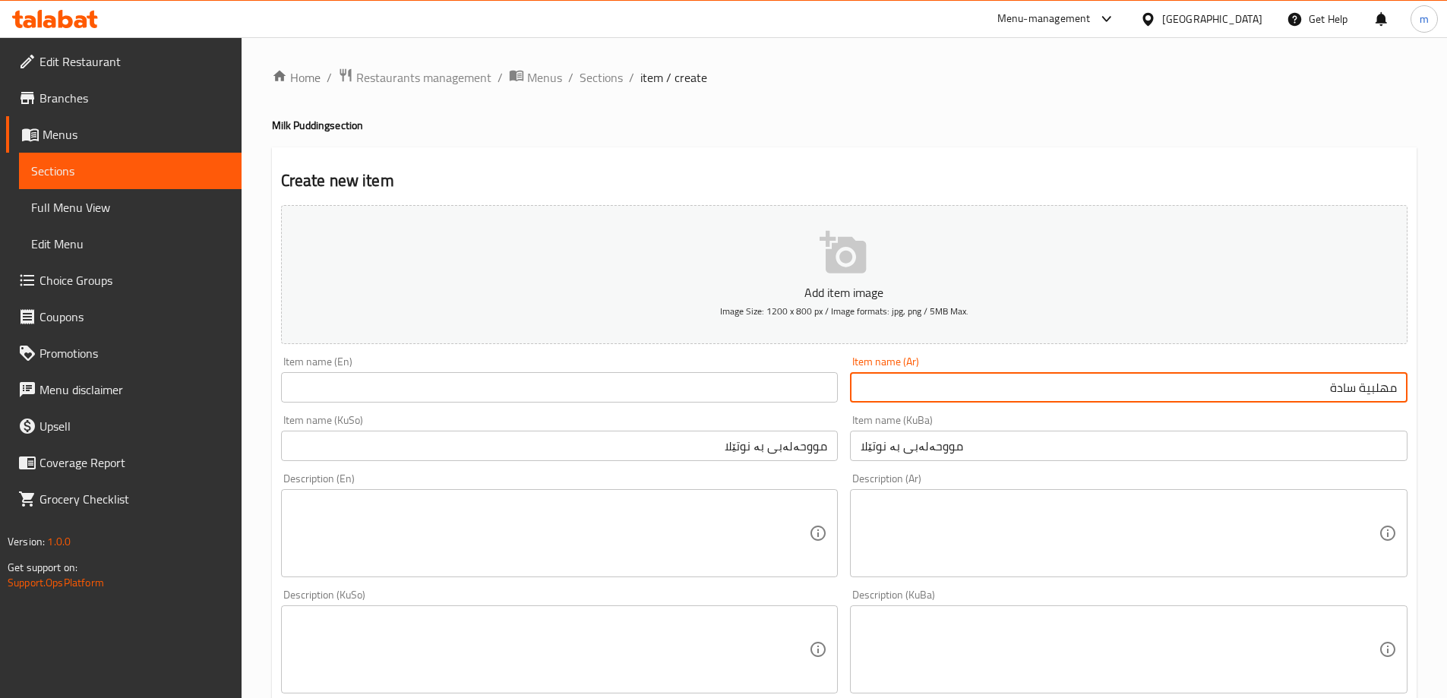
click at [1336, 383] on input "مهلبية سادة" at bounding box center [1128, 387] width 557 height 30
type input "مهلبية بالنوتيلا"
click at [791, 380] on input "text" at bounding box center [559, 387] width 557 height 30
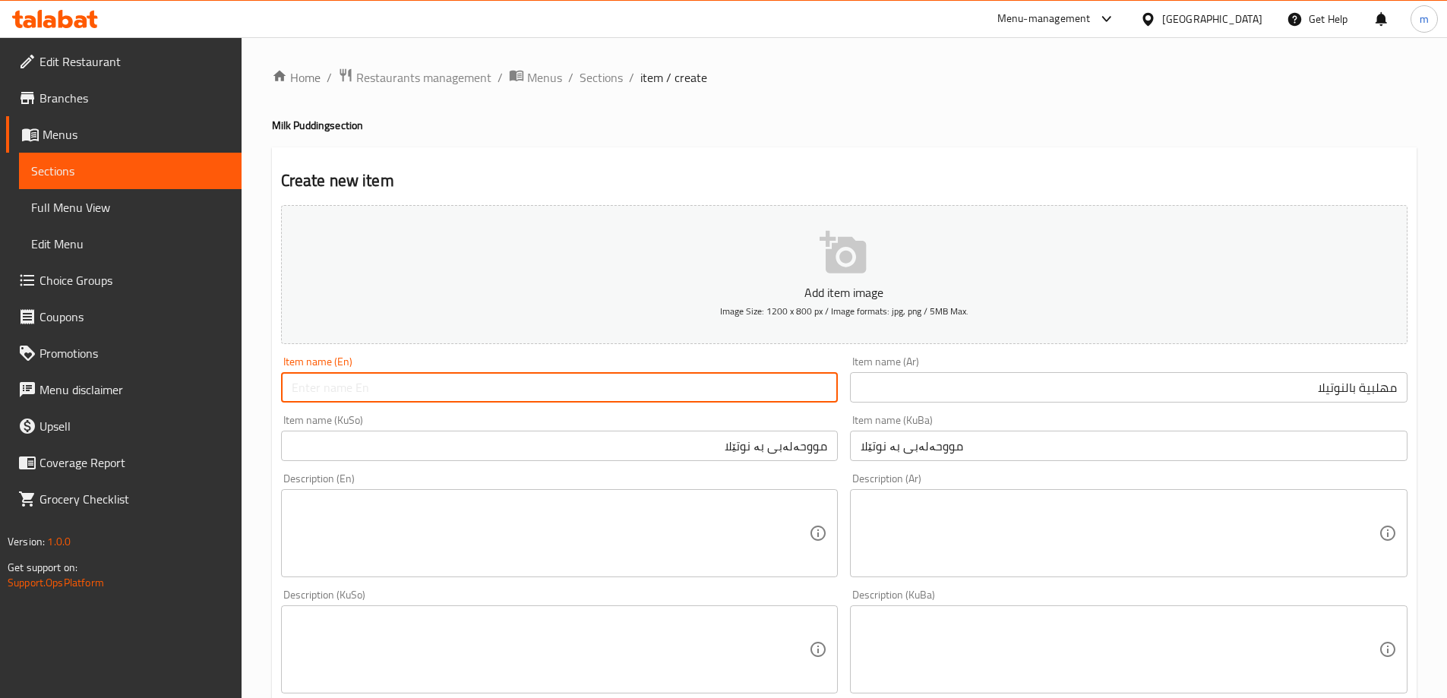
paste input "Mixed Milk Pudding"
click at [304, 375] on input "Mixed Milk Pudding" at bounding box center [559, 387] width 557 height 30
click at [304, 376] on input "Mixed Milk Pudding" at bounding box center [559, 387] width 557 height 30
click at [478, 383] on input "Milk Pudding" at bounding box center [559, 387] width 557 height 30
type input "Milk Pudding With Nutella"
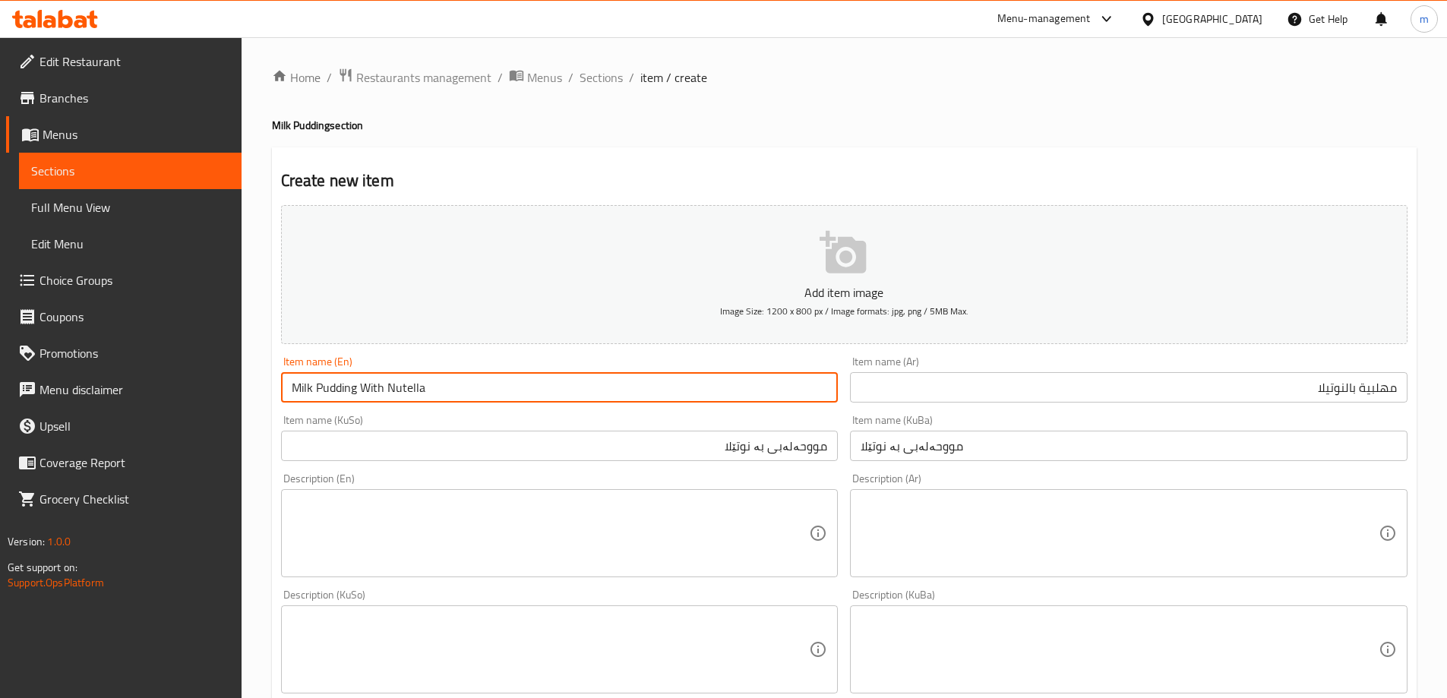
click at [746, 554] on textarea at bounding box center [551, 533] width 518 height 72
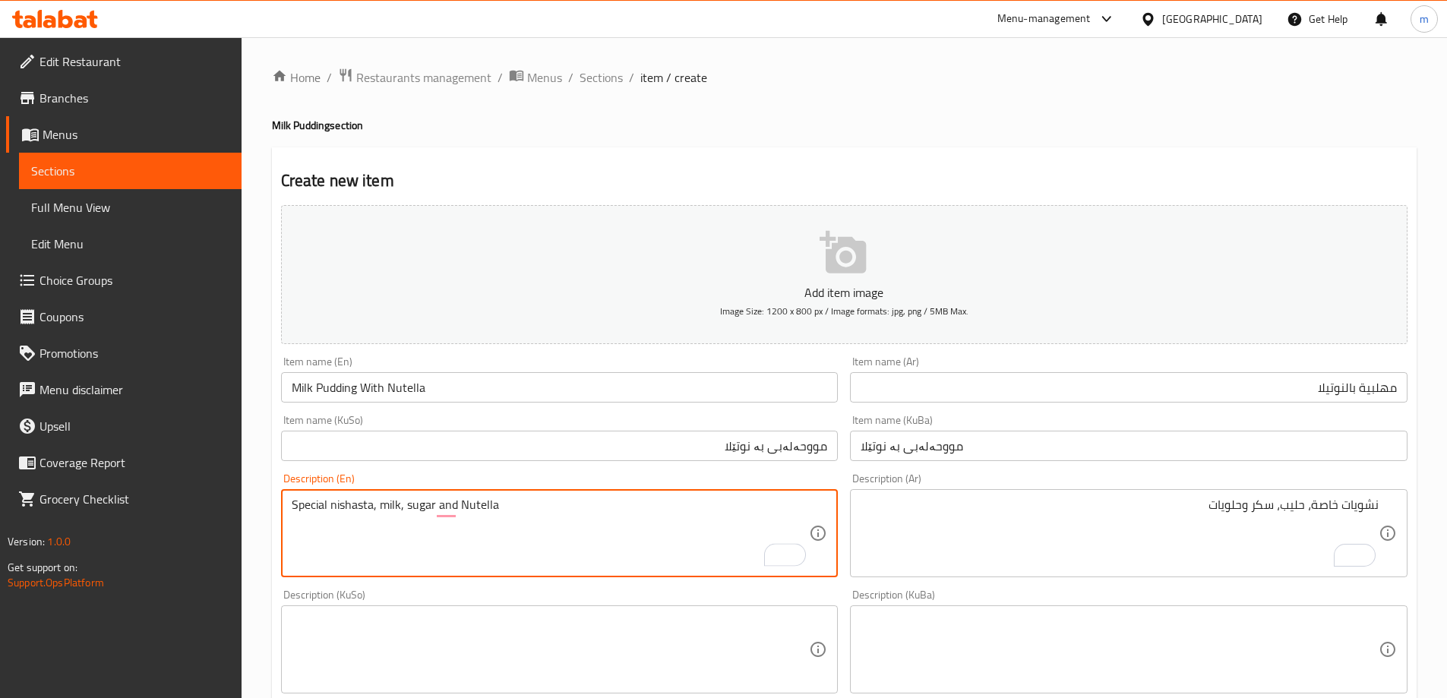
click at [363, 503] on textarea "Special nishasta, milk, sugar and Nutella" at bounding box center [551, 533] width 518 height 72
type textarea "Special nishasta, milk, sugar and Nutella"
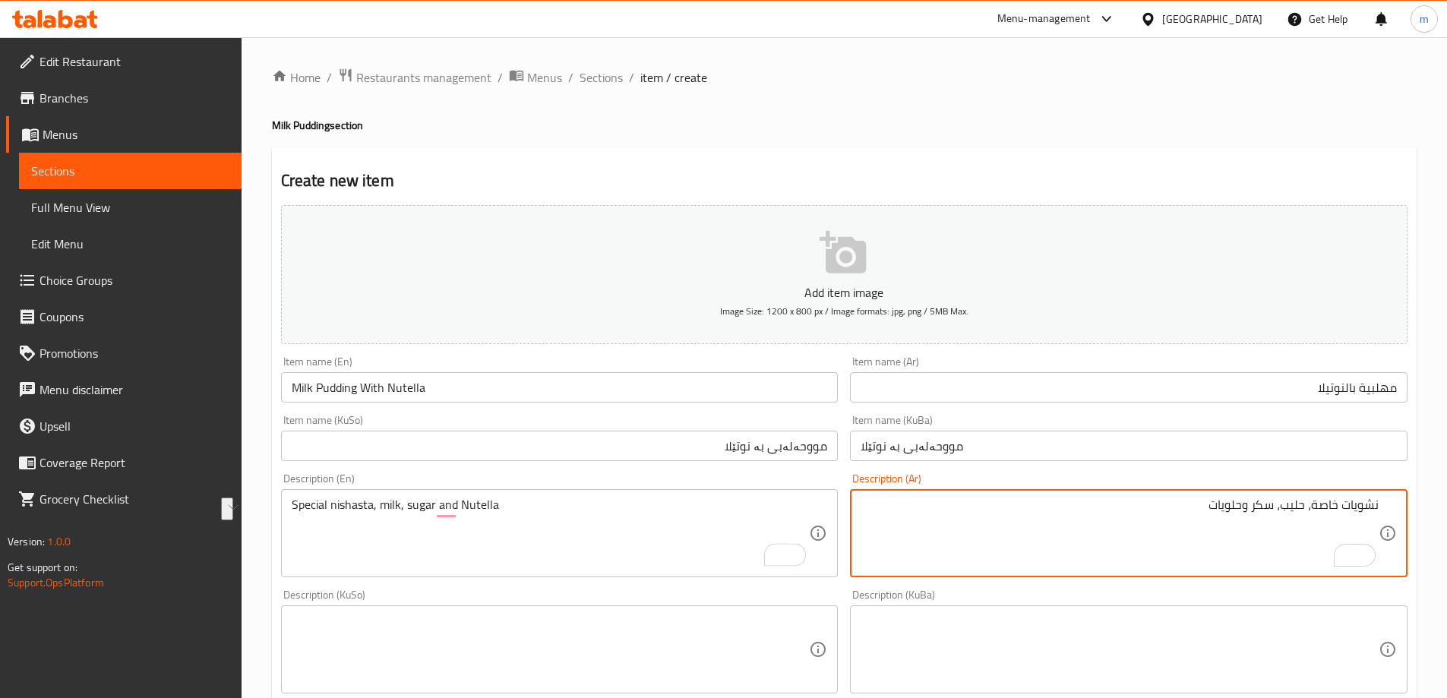
click at [1239, 499] on textarea "نشويات خاصة، حليب، سكر وحلويات" at bounding box center [1119, 533] width 518 height 72
drag, startPoint x: 1234, startPoint y: 508, endPoint x: 1120, endPoint y: 503, distance: 114.0
click at [1120, 503] on textarea "نشويات خاصة، حليب، سكر وحلويات" at bounding box center [1119, 533] width 518 height 72
click at [1330, 498] on textarea "نشويات خاصة، حليب، سكر ونوتيلا" at bounding box center [1119, 533] width 518 height 72
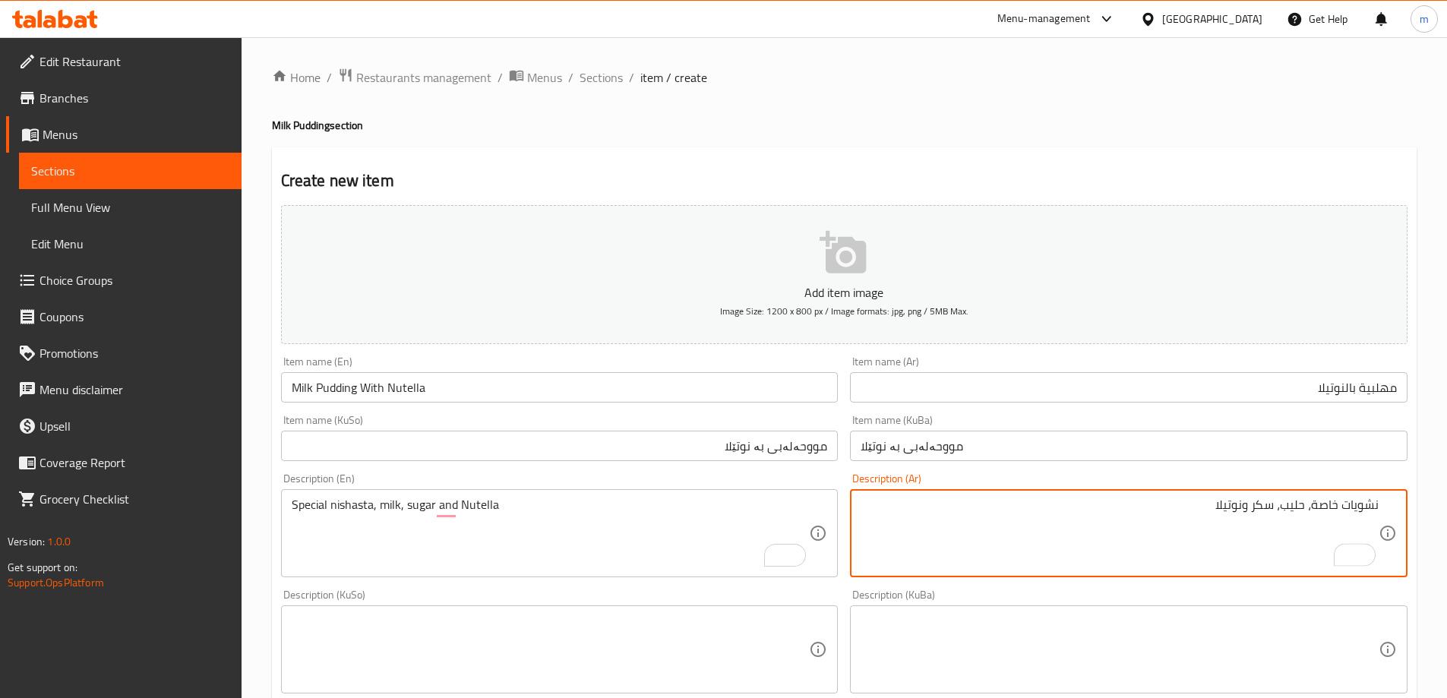
click at [1330, 498] on textarea "نشويات خاصة، حليب، سكر ونوتيلا" at bounding box center [1119, 533] width 518 height 72
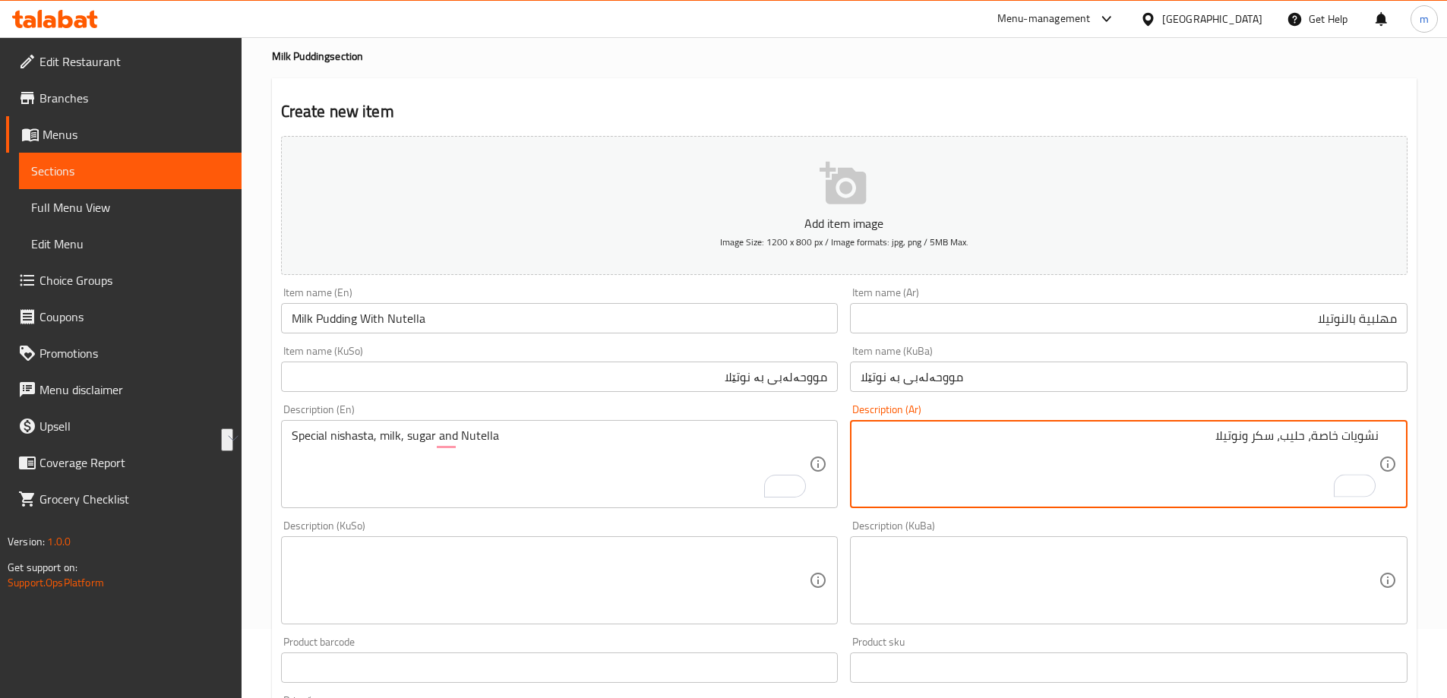
scroll to position [166, 0]
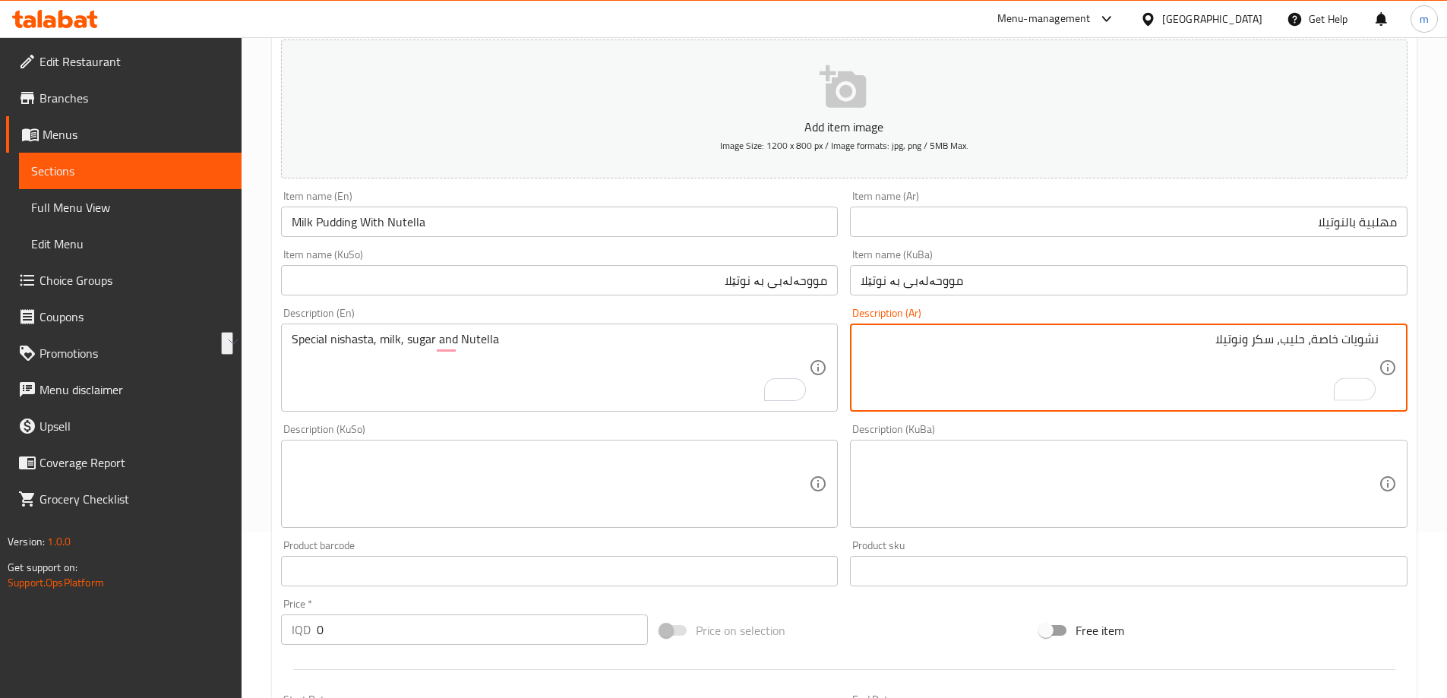
type textarea "نشويات خاصة، حليب، سكر ونوتيلا"
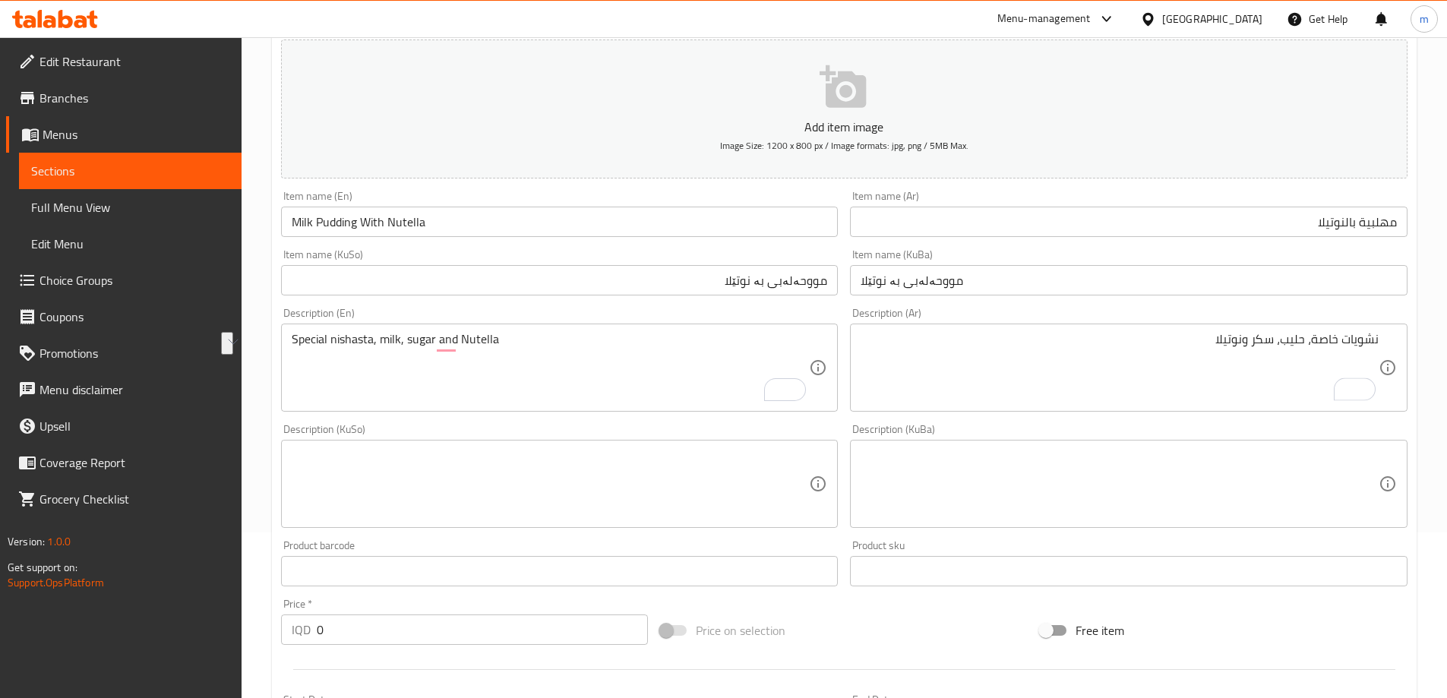
click at [819, 472] on div "Description (KuSo)" at bounding box center [559, 484] width 557 height 88
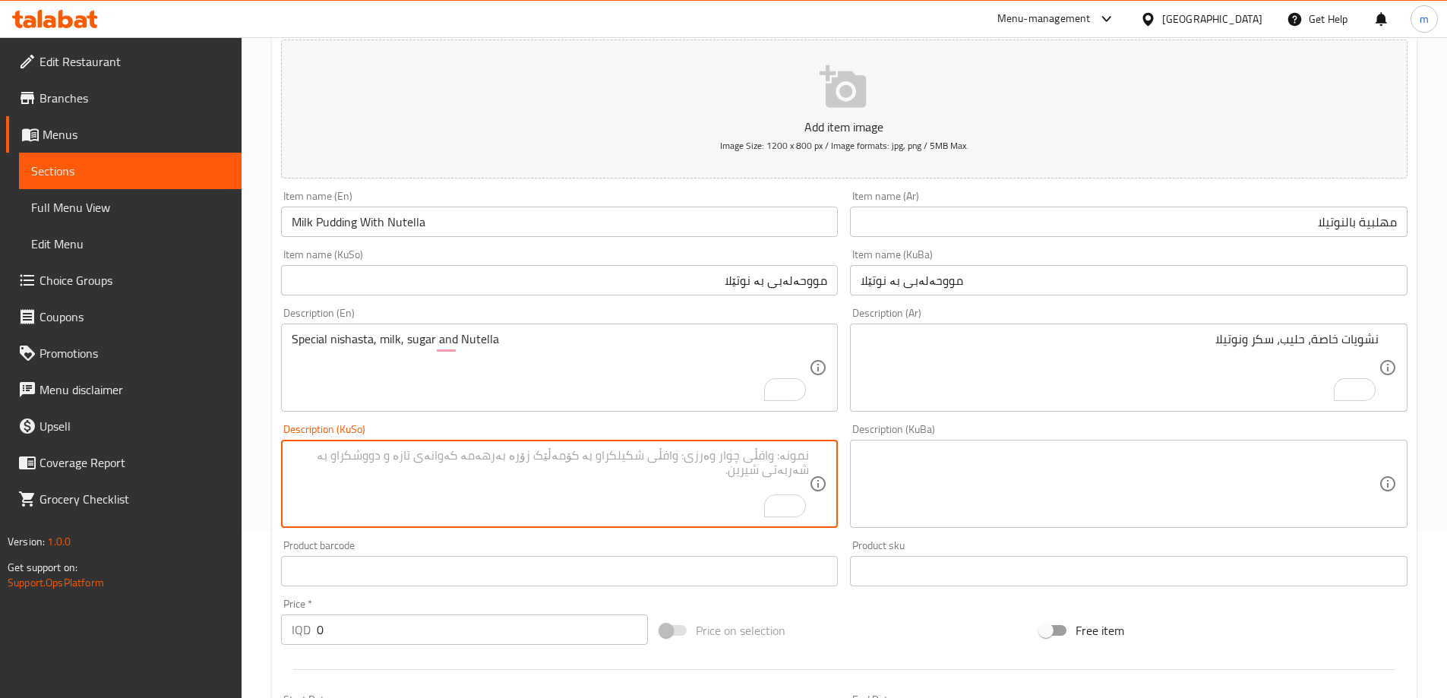
paste textarea "نیشاستەی تایبەت، شیر، شەکر وشیرینی"
click at [642, 451] on textarea "نیشاستەی تایبەت، شیر، شەکر وشیرینی" at bounding box center [551, 484] width 518 height 72
drag, startPoint x: 658, startPoint y: 460, endPoint x: 543, endPoint y: 460, distance: 115.4
click at [543, 460] on textarea "نیشاستەی تایبەت، شیر، شەکر وشیرینی" at bounding box center [551, 484] width 518 height 72
click at [671, 451] on textarea "نیشاستەی تایبەت، شیر، شەکر و نوتێلا" at bounding box center [551, 484] width 518 height 72
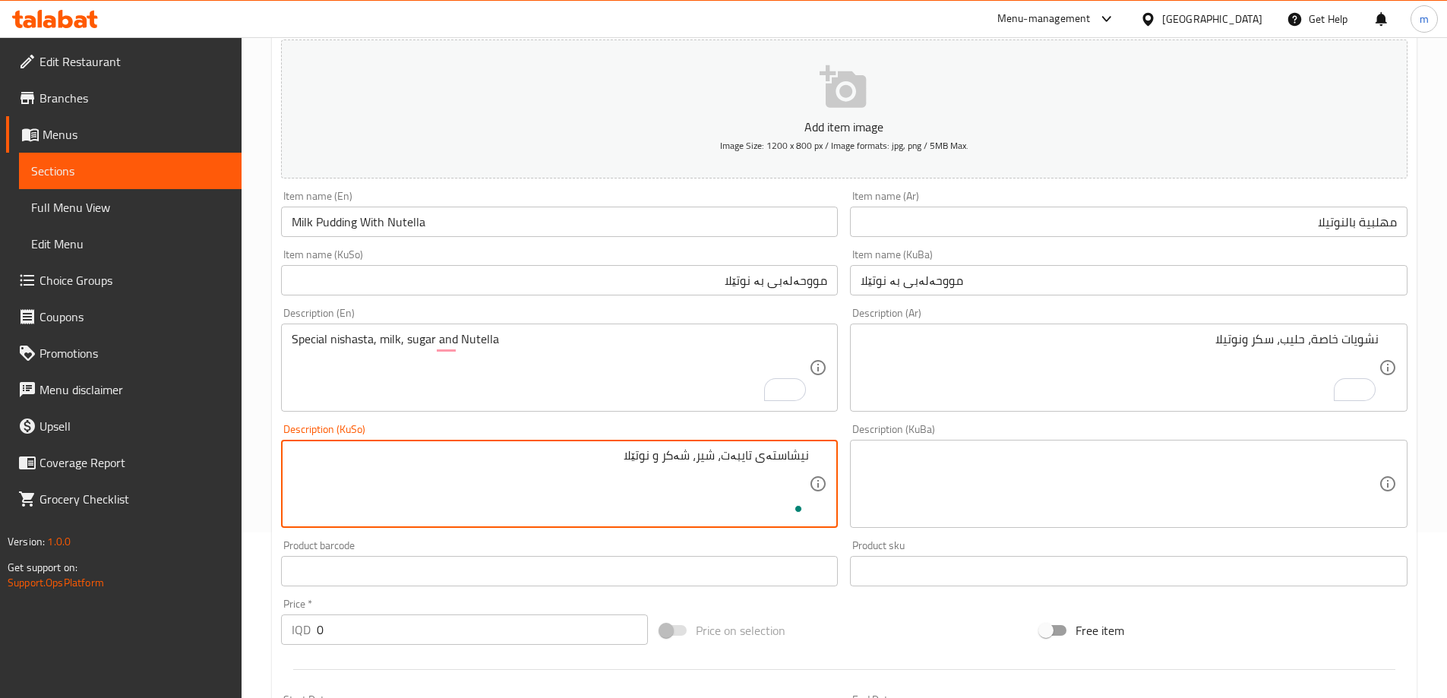
click at [671, 451] on textarea "نیشاستەی تایبەت، شیر، شەکر و نوتێلا" at bounding box center [551, 484] width 518 height 72
click at [673, 453] on textarea "نیشاستەی تایبەت، شیر، شەکر و نوتێلا" at bounding box center [551, 484] width 518 height 72
type textarea "نیشاستەی تایبەت، شیر، شەکر و نوتێلا"
click at [937, 473] on textarea at bounding box center [1119, 484] width 518 height 72
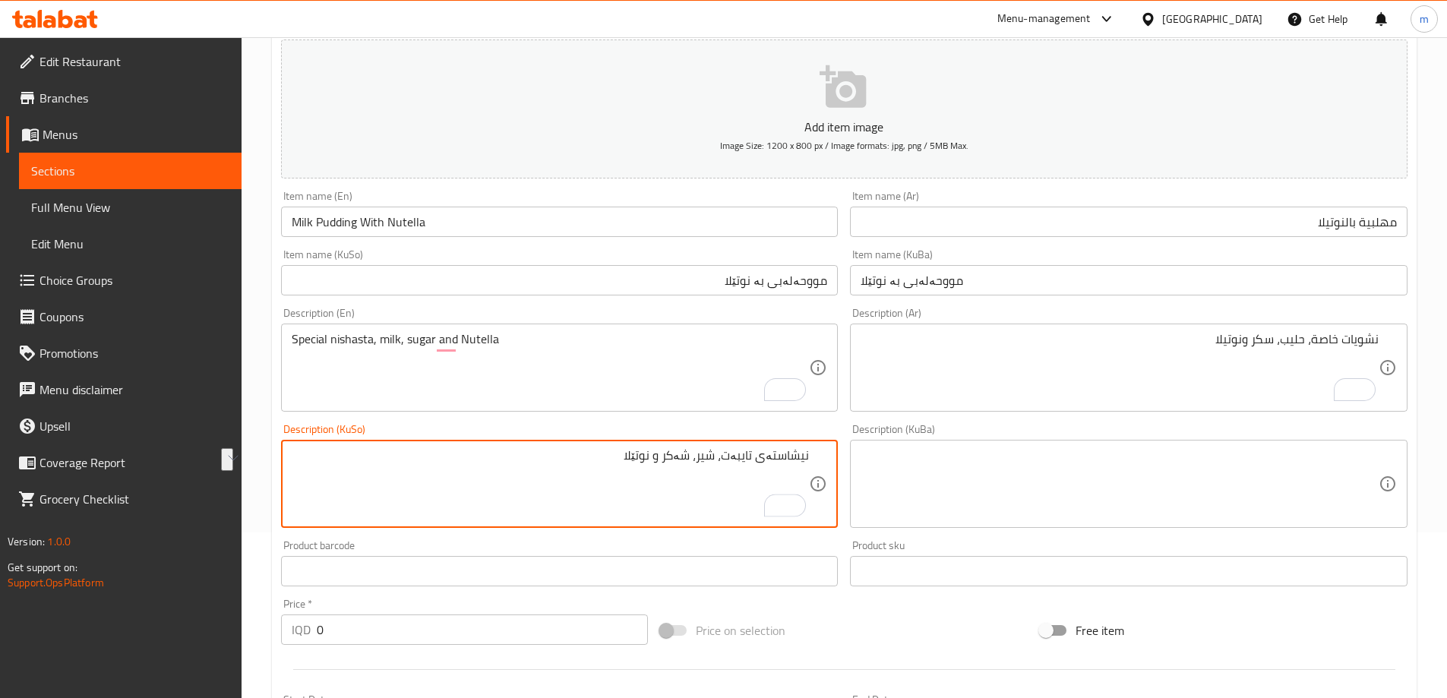
paste textarea "نیشاستەی تایبەت، شیر، شەکر و نوتێلا"
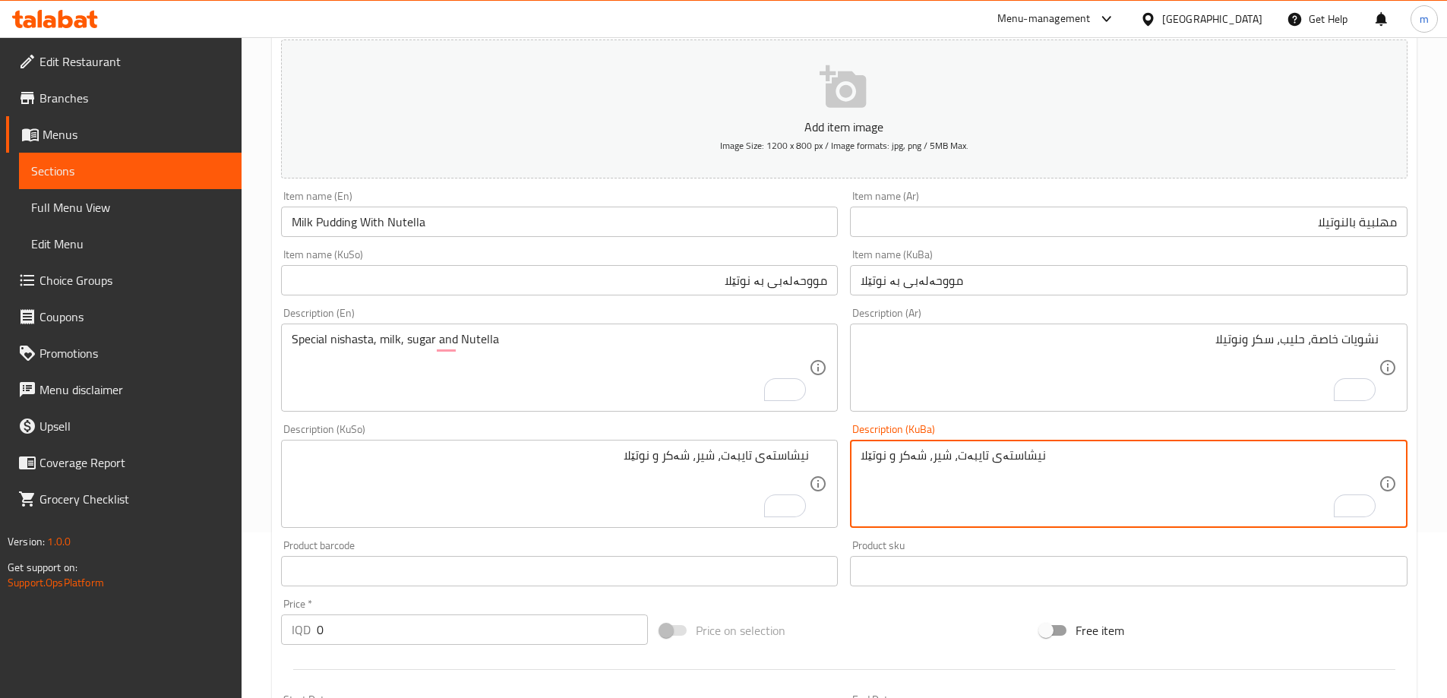
type textarea "نیشاستەی تایبەت، شیر، شەکر و نوتێلا"
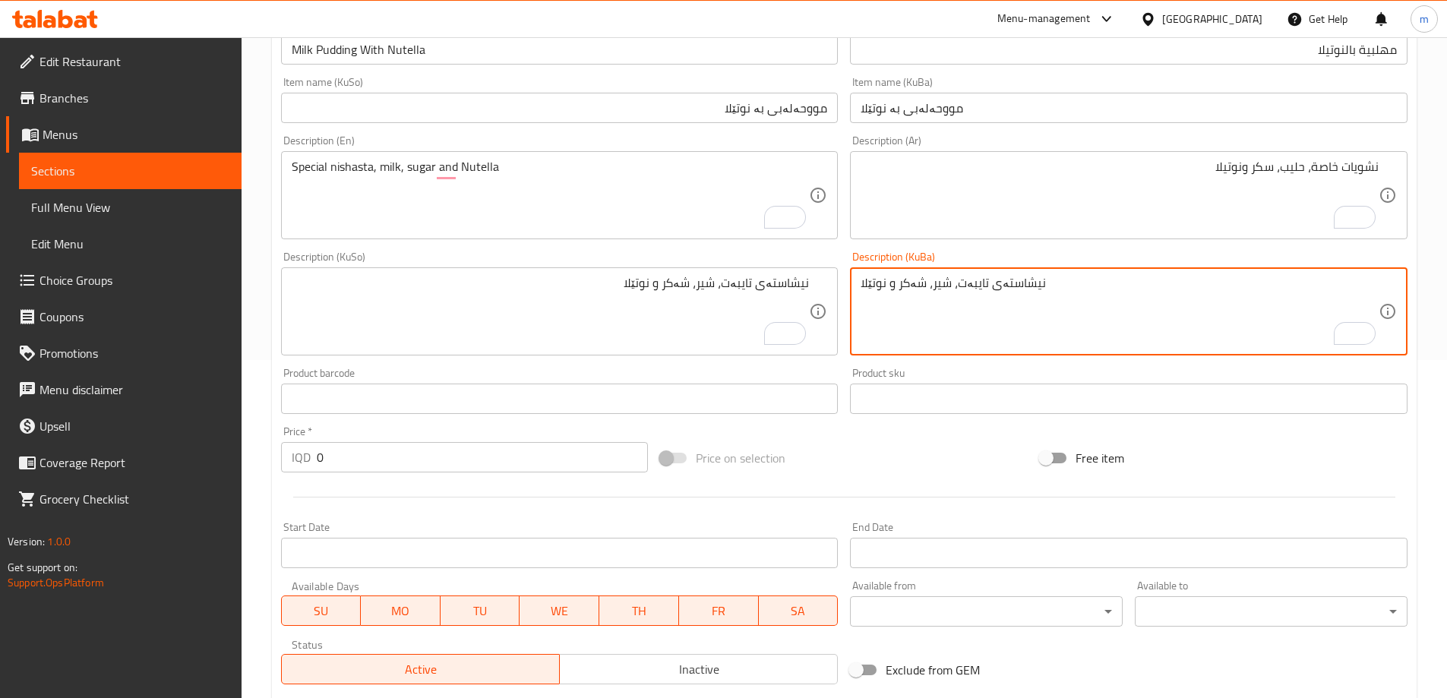
scroll to position [550, 0]
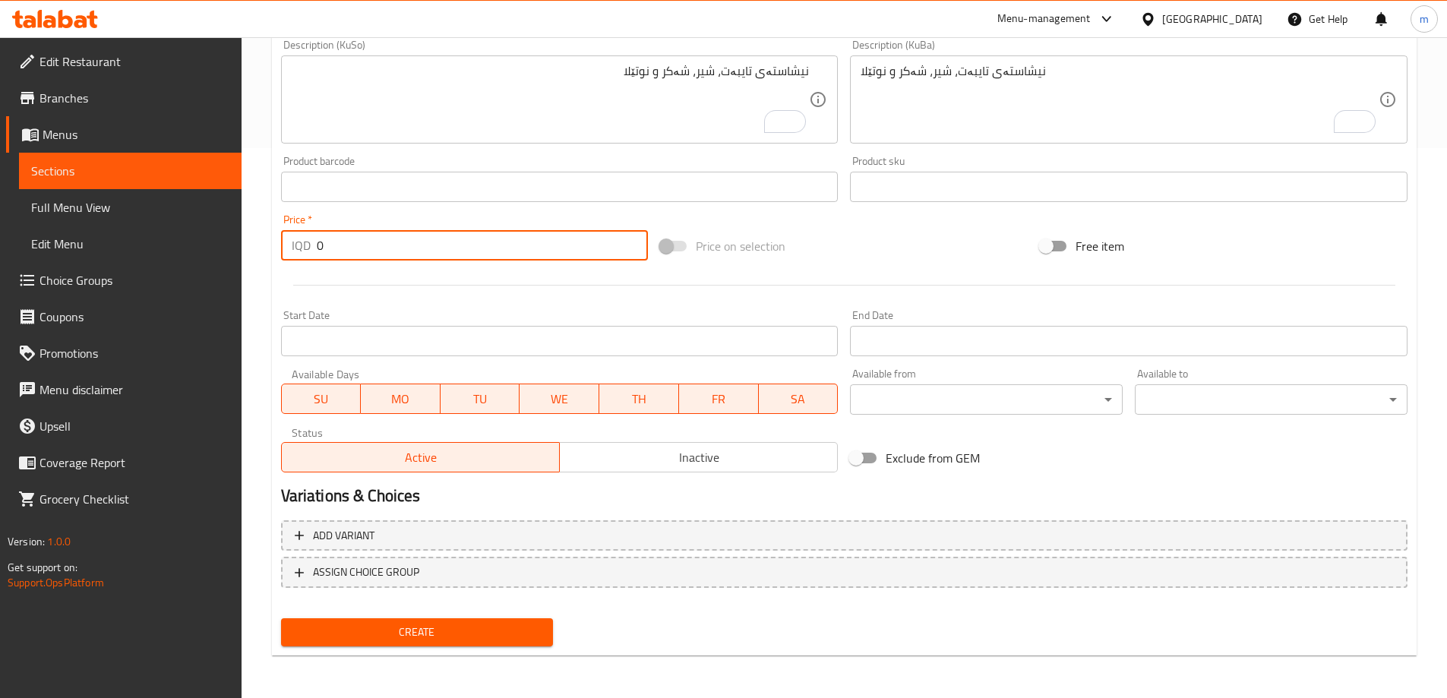
drag, startPoint x: 337, startPoint y: 235, endPoint x: 280, endPoint y: 241, distance: 57.4
click at [286, 240] on div "IQD 0 Price *" at bounding box center [465, 245] width 368 height 30
type input "1000"
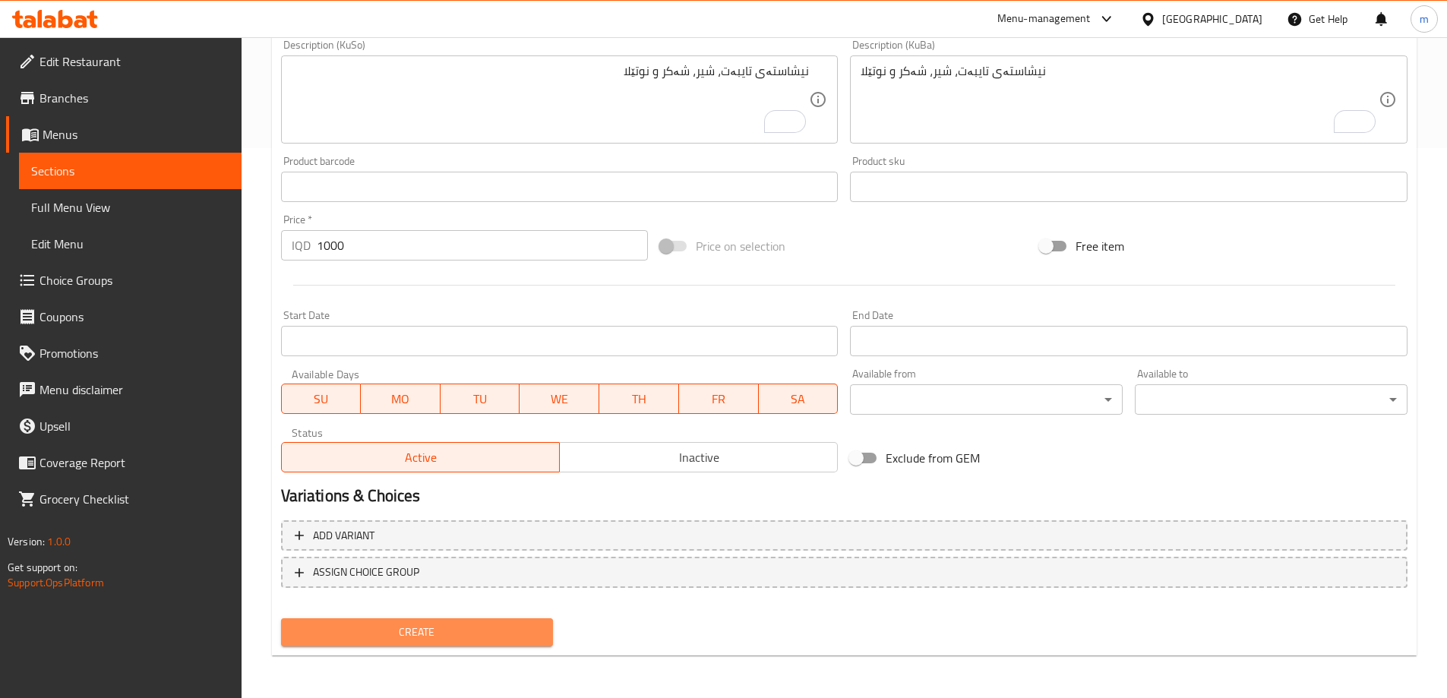
click at [413, 636] on span "Create" at bounding box center [417, 632] width 248 height 19
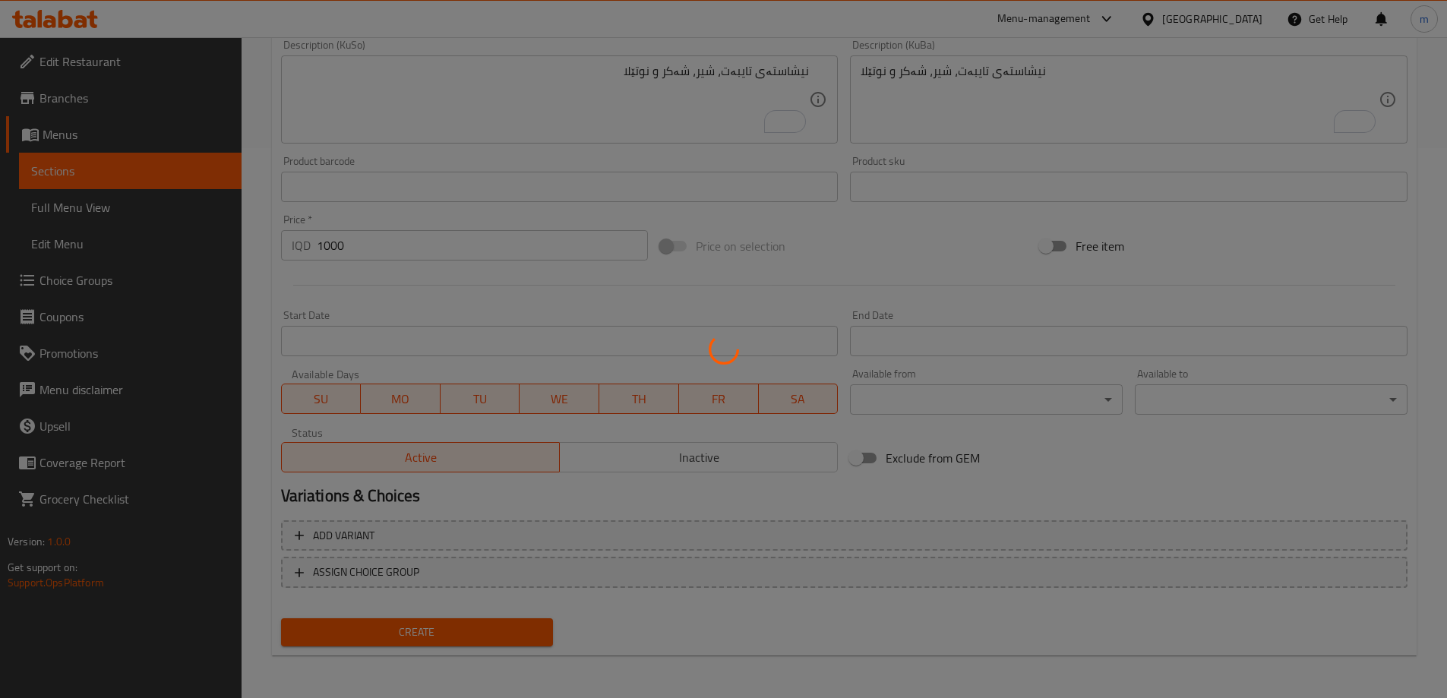
type input "0"
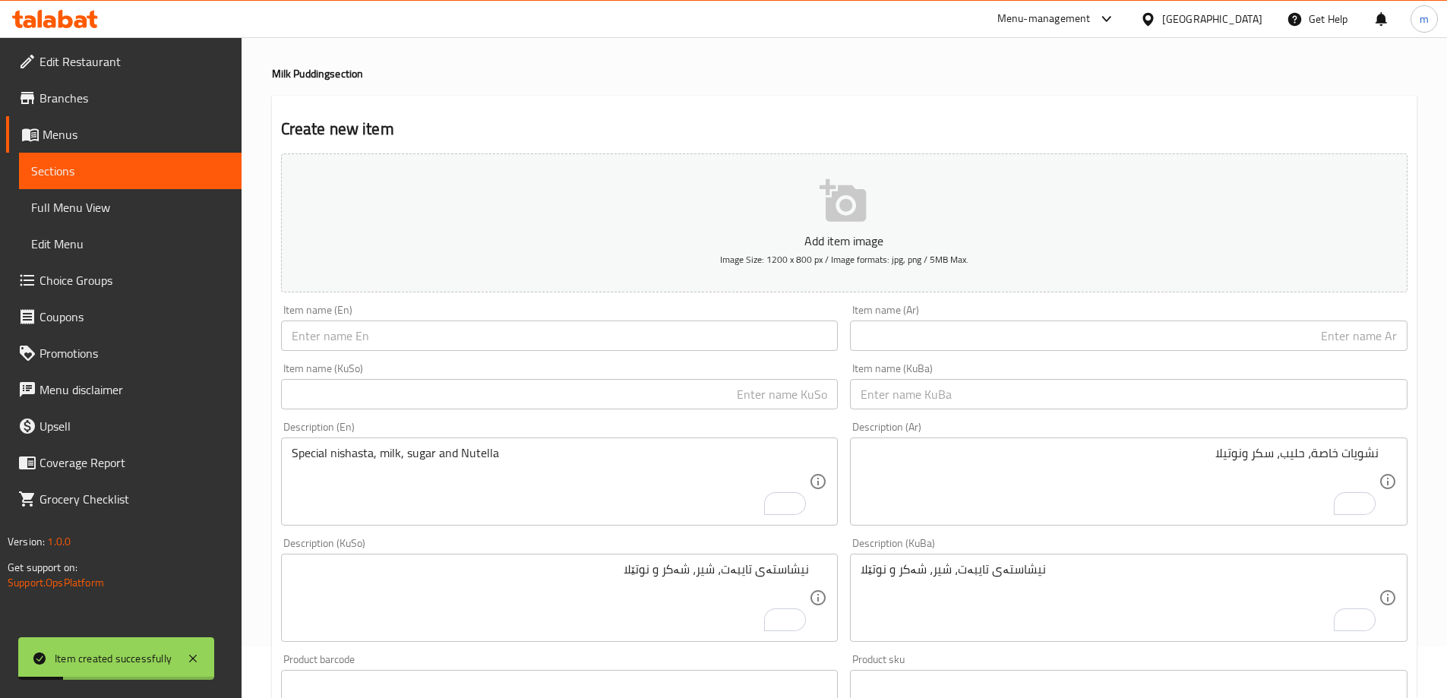
scroll to position [18, 0]
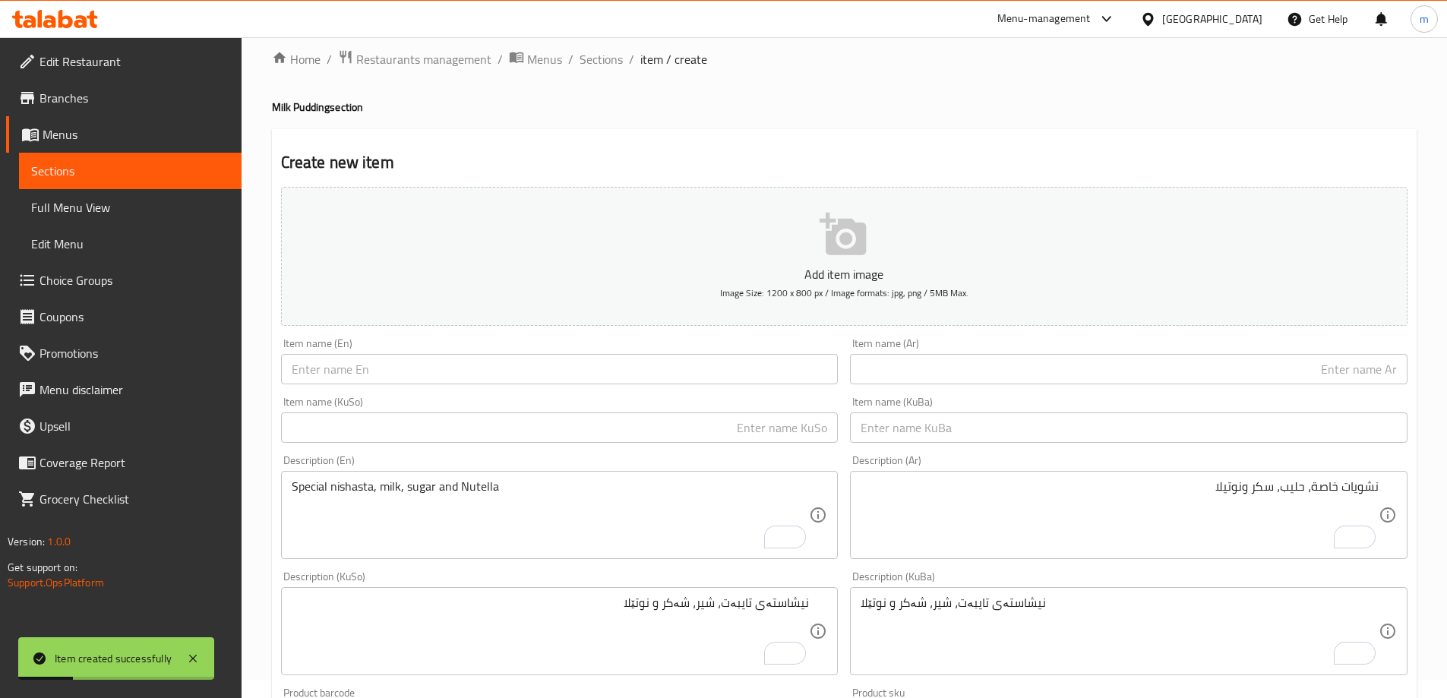
click at [395, 375] on input "text" at bounding box center [559, 369] width 557 height 30
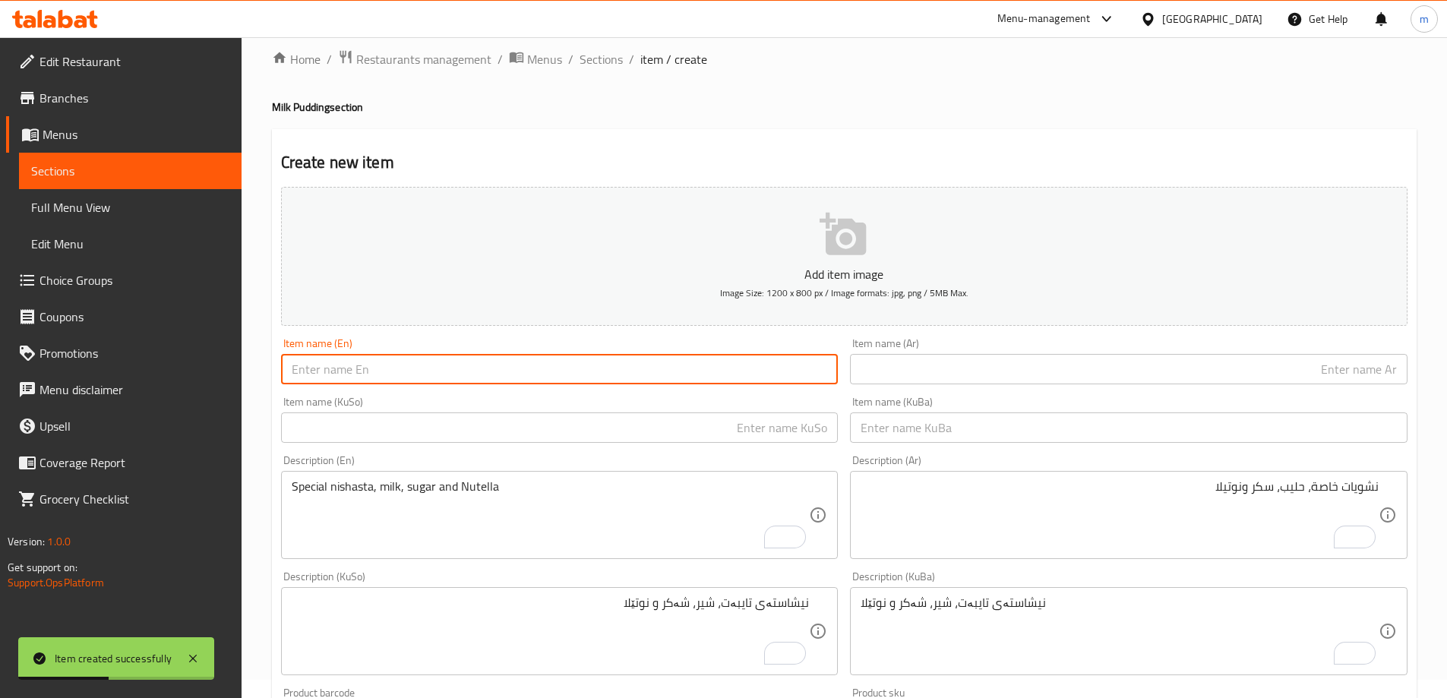
click at [401, 368] on input "text" at bounding box center [559, 369] width 557 height 30
click at [394, 371] on input "text" at bounding box center [559, 369] width 557 height 30
click at [399, 364] on input "text" at bounding box center [559, 369] width 557 height 30
click at [399, 365] on input "text" at bounding box center [559, 369] width 557 height 30
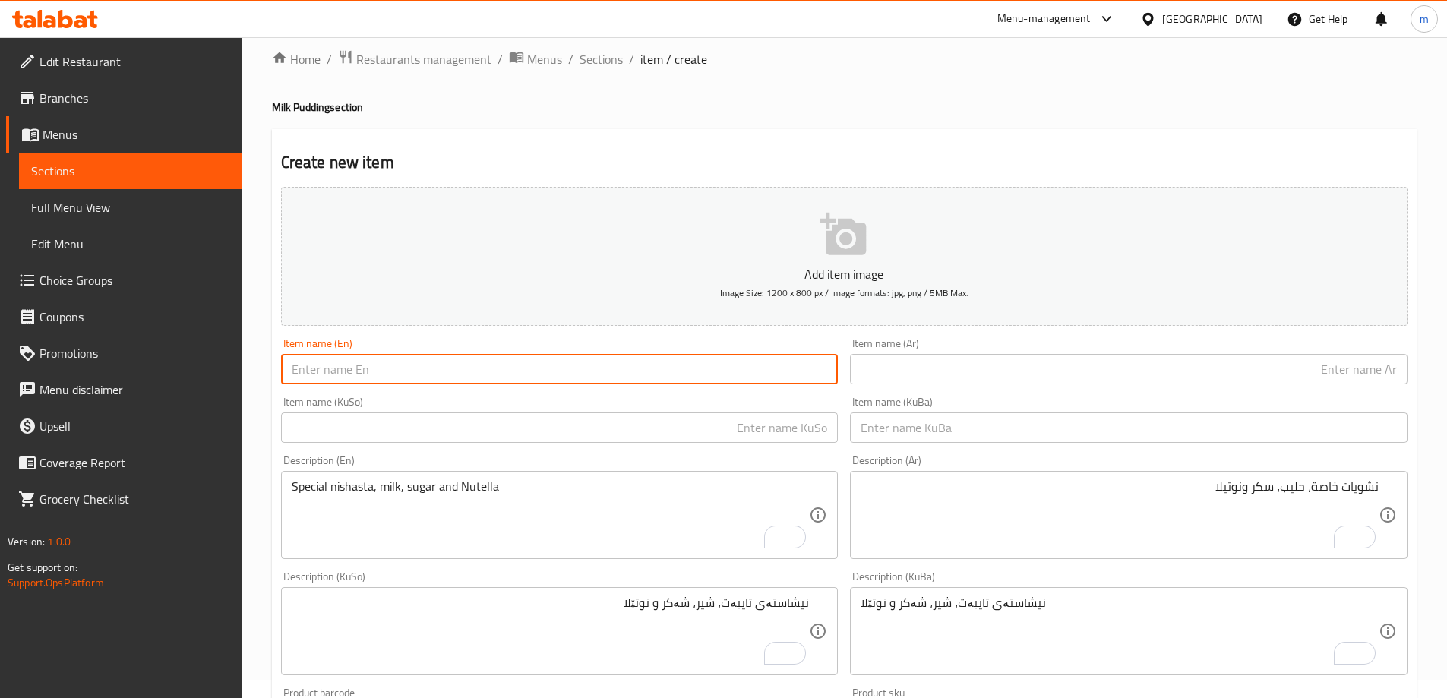
click at [397, 362] on input "text" at bounding box center [559, 369] width 557 height 30
drag, startPoint x: 397, startPoint y: 361, endPoint x: 361, endPoint y: 363, distance: 35.7
click at [361, 363] on input "text" at bounding box center [559, 369] width 557 height 30
click at [391, 374] on input "text" at bounding box center [559, 369] width 557 height 30
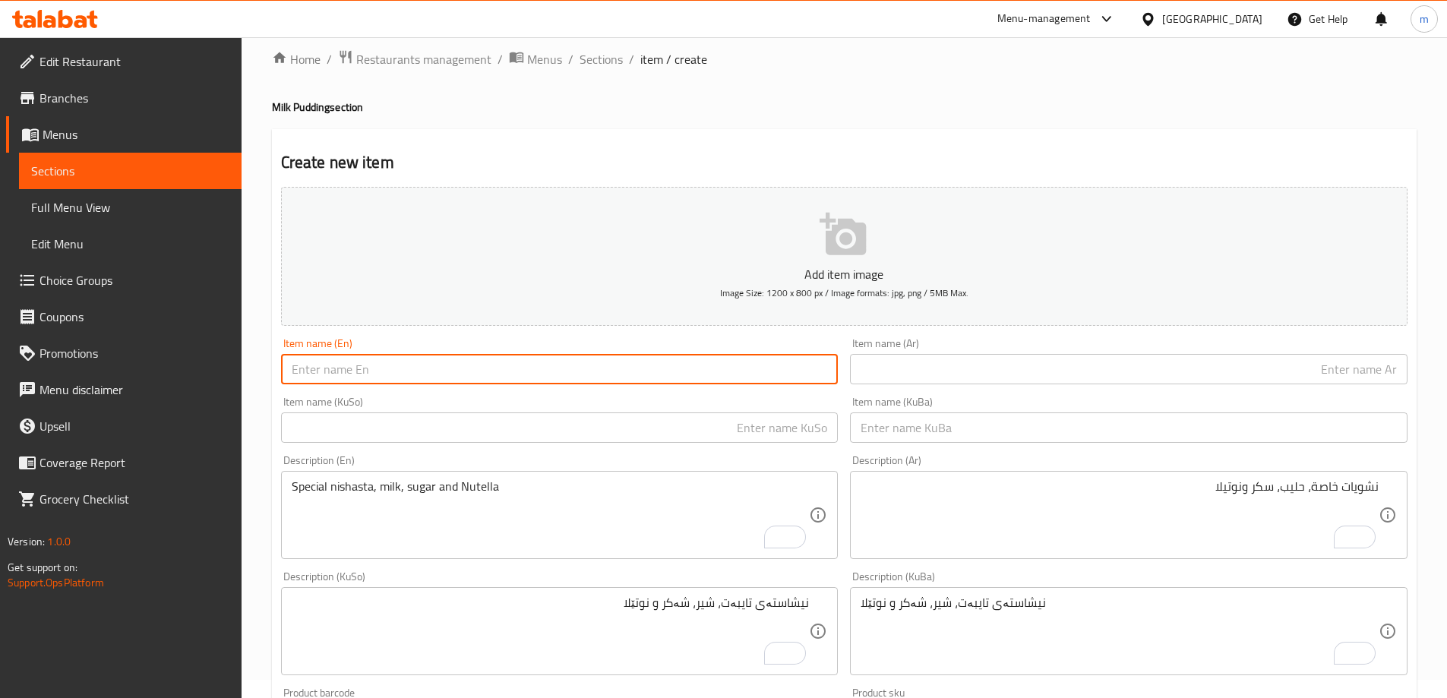
paste input "Mixed Milk Pudding"
click at [301, 371] on input "Mixed Milk Pudding" at bounding box center [559, 369] width 557 height 30
click at [399, 358] on input "Milk Pudding" at bounding box center [559, 369] width 557 height 30
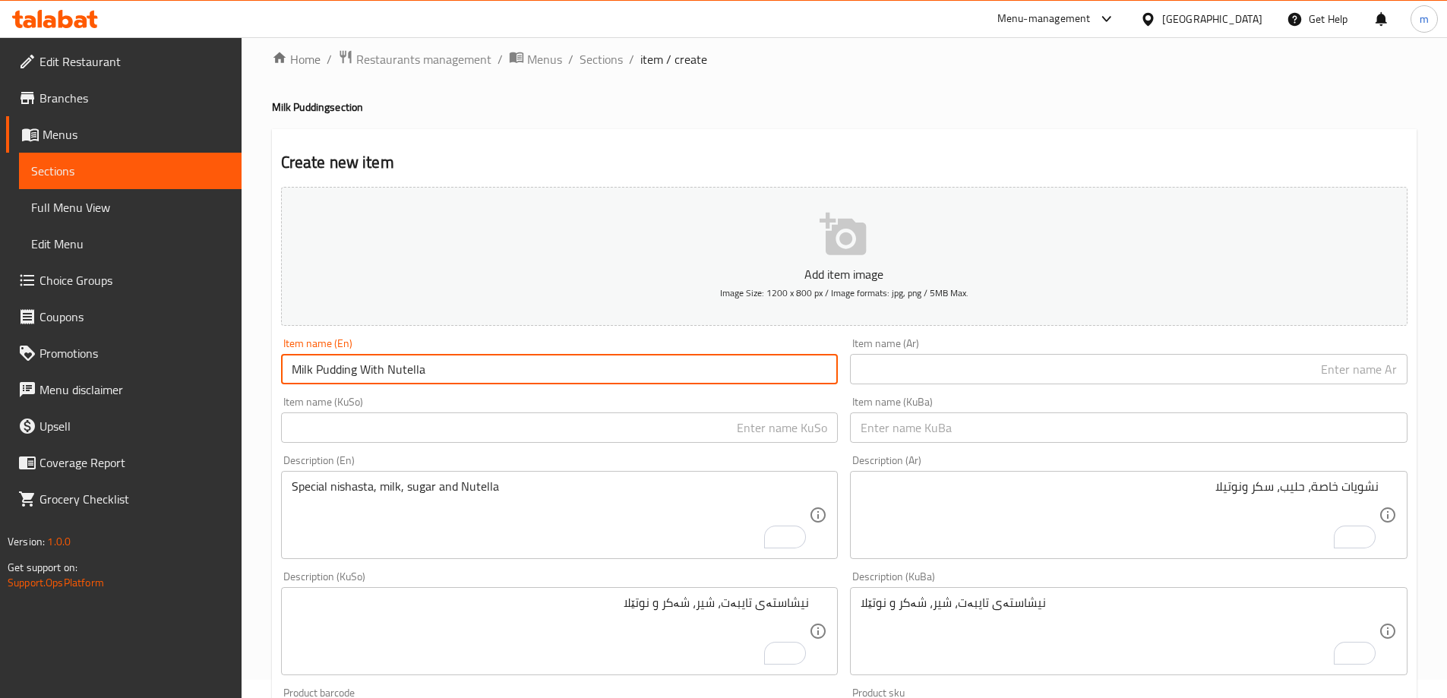
click at [399, 366] on input "Milk Pudding With Nutella" at bounding box center [559, 369] width 557 height 30
click at [402, 366] on input "Milk Pudding With Nutella" at bounding box center [559, 369] width 557 height 30
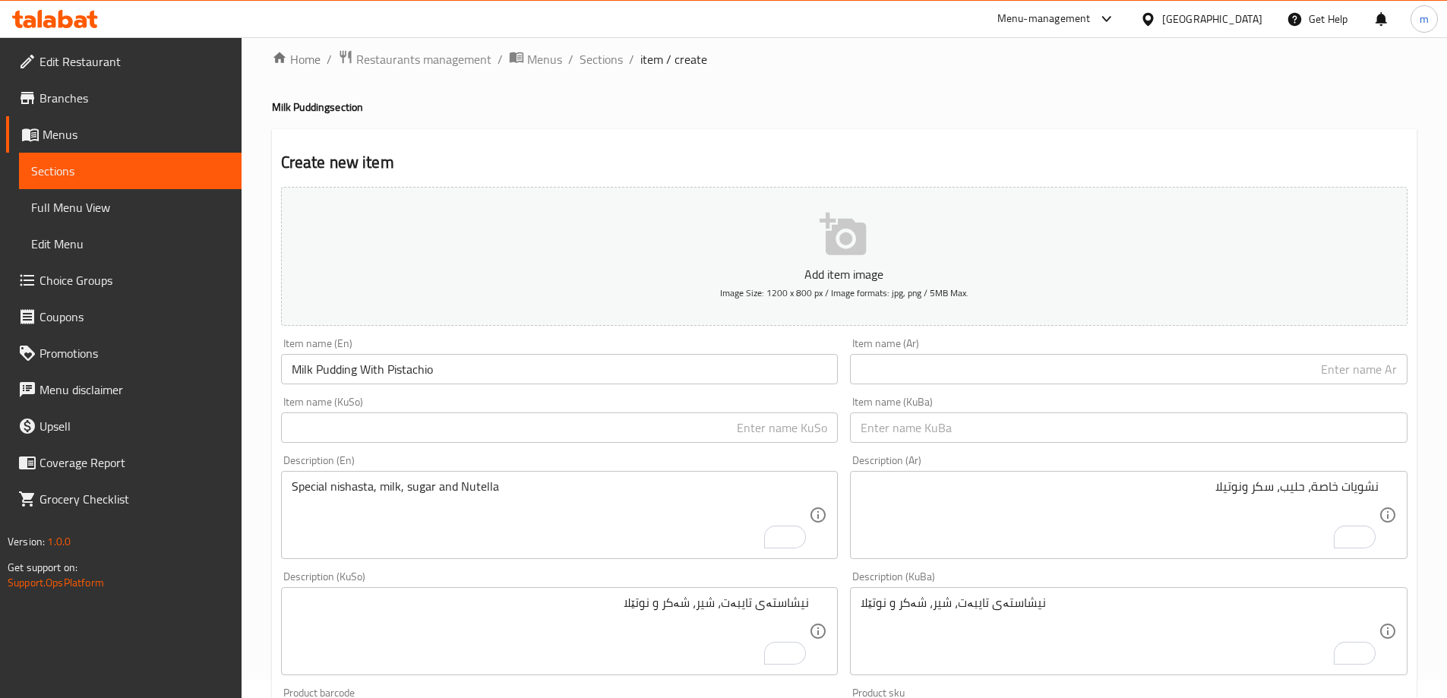
click at [958, 389] on div "Item name (Ar) Item name (Ar)" at bounding box center [1129, 361] width 570 height 58
click at [955, 374] on input "text" at bounding box center [1128, 369] width 557 height 30
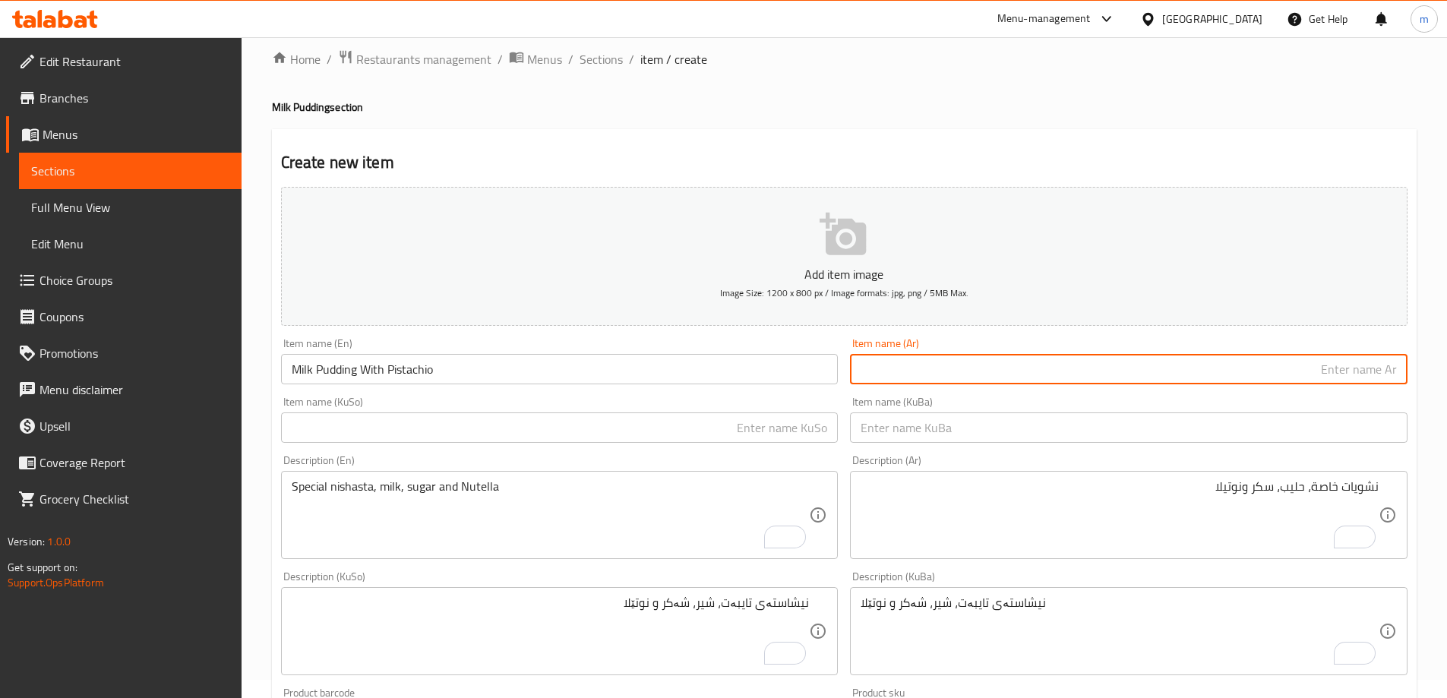
click at [702, 376] on input "Milk Pudding With Pistachio" at bounding box center [559, 369] width 557 height 30
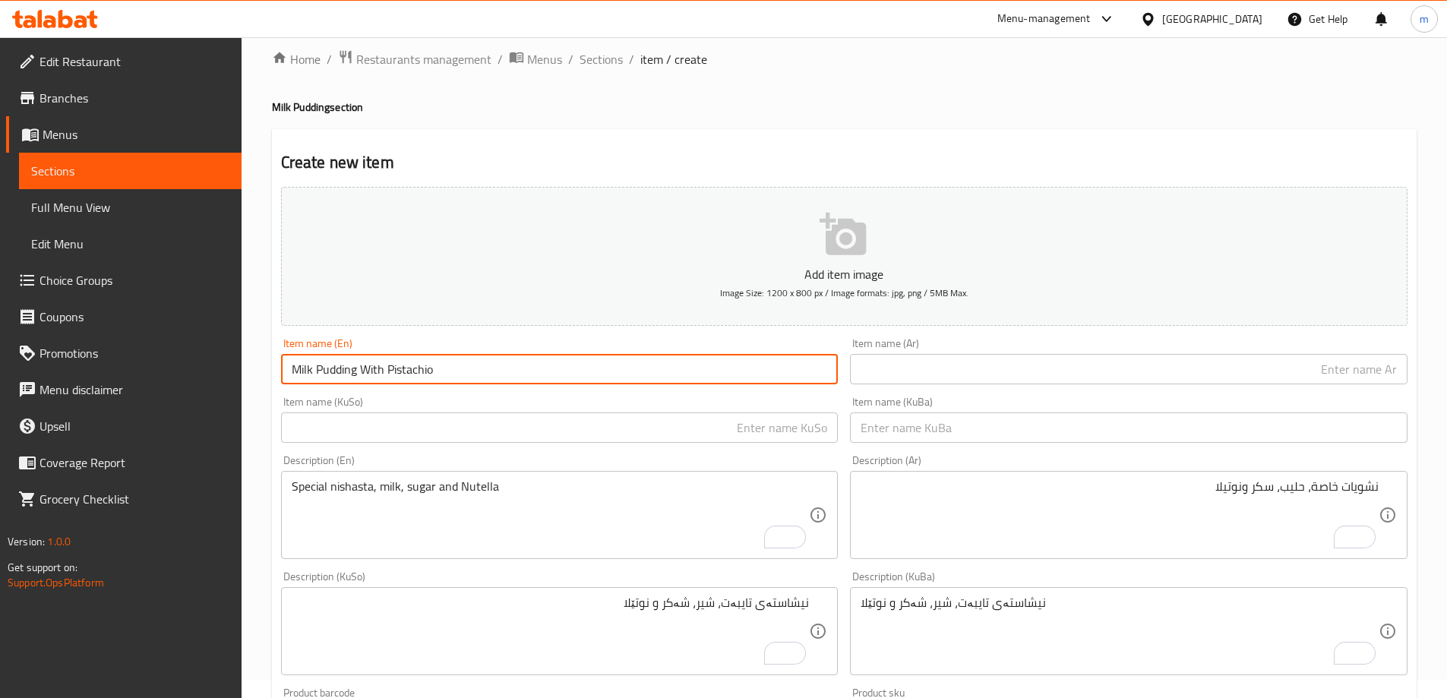
type input "Milk Pudding With Pistachio"
click at [965, 372] on input "text" at bounding box center [1128, 369] width 557 height 30
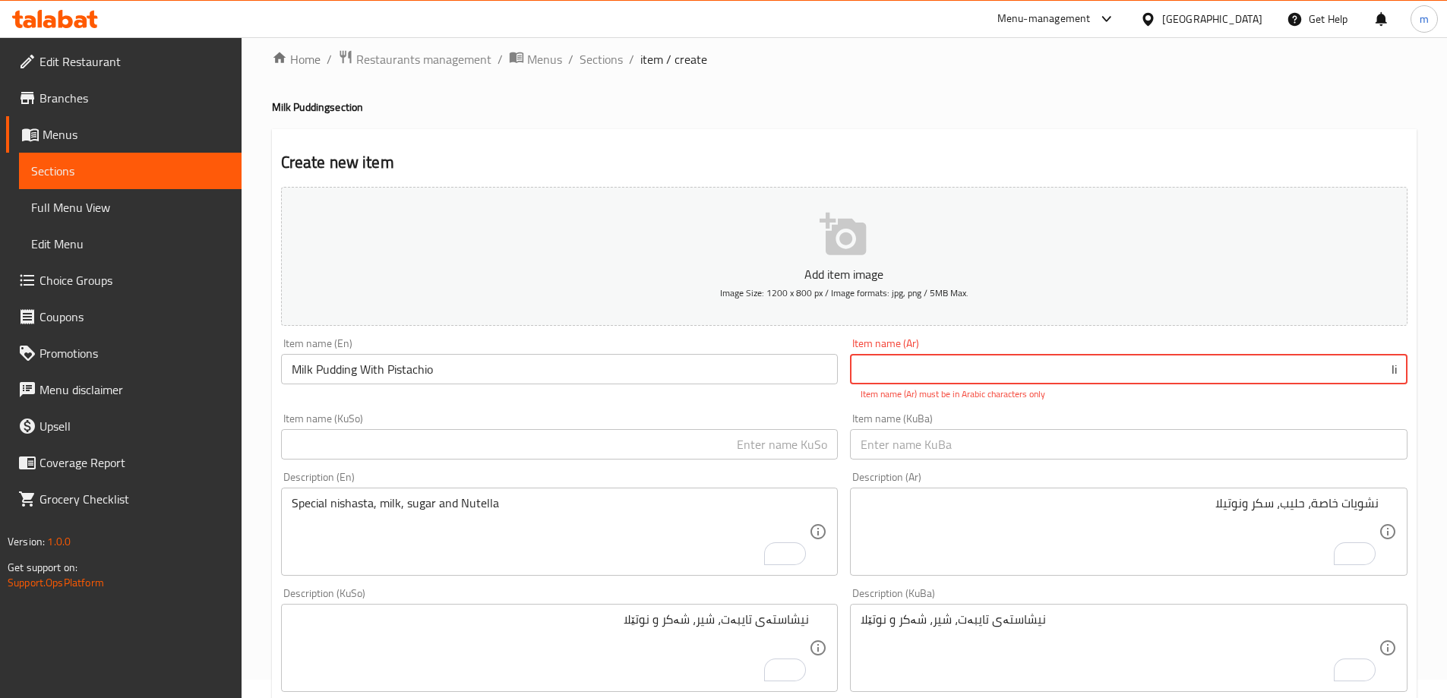
type input "l"
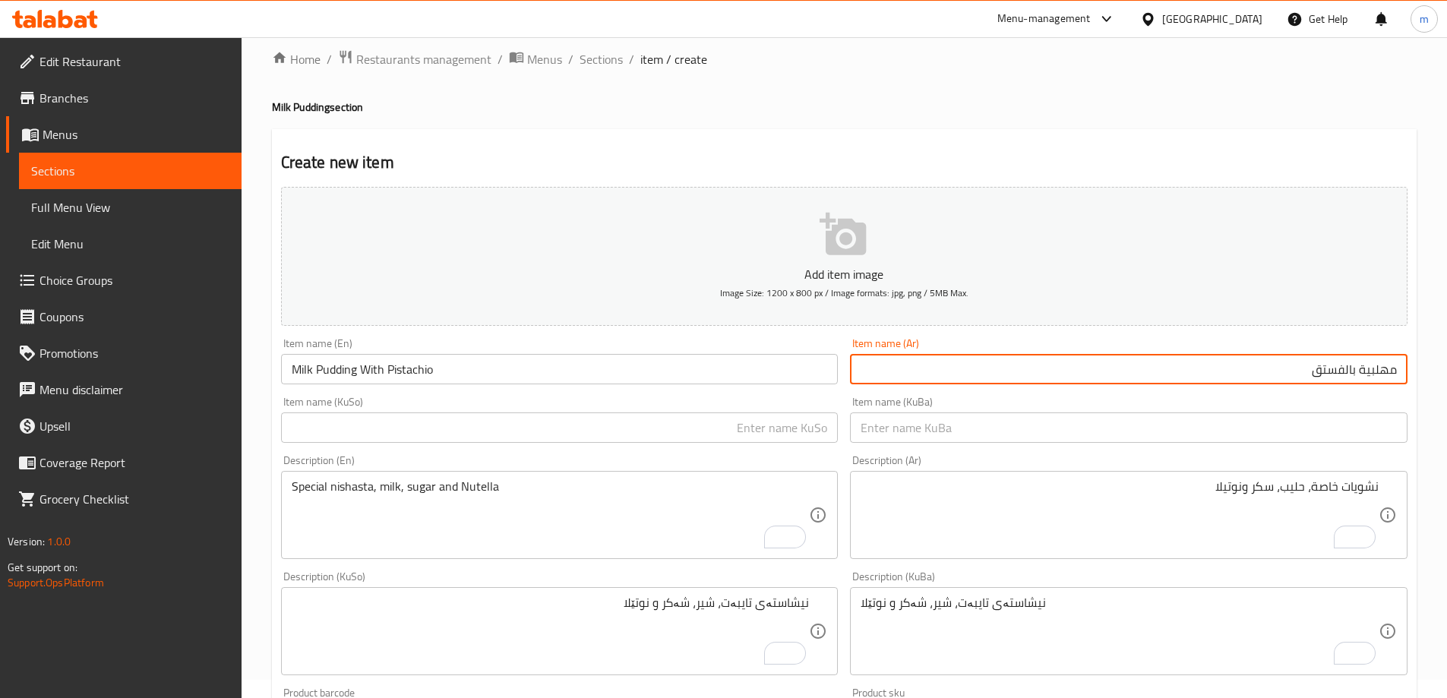
type input "مهلبية بالفستق"
click at [794, 414] on div "Item name (KuSo) Item name (KuSo)" at bounding box center [559, 419] width 557 height 46
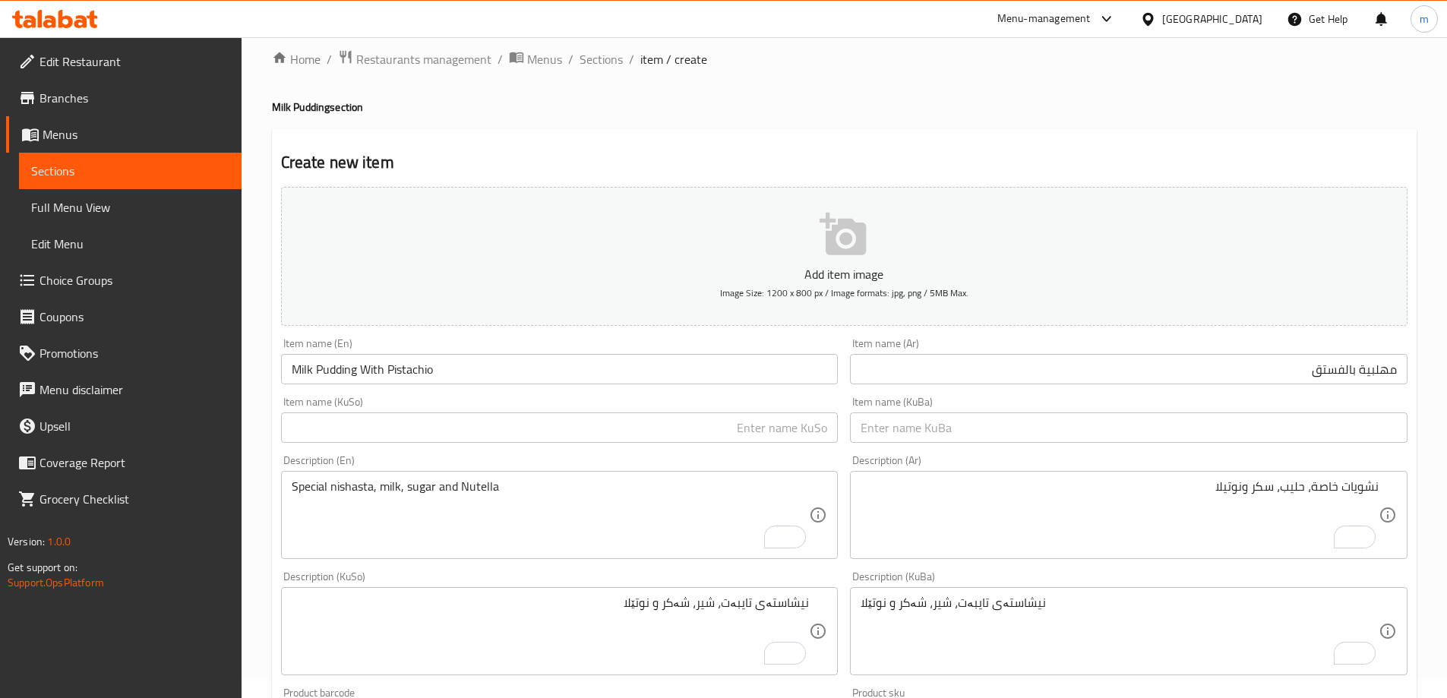
click at [794, 414] on input "text" at bounding box center [559, 427] width 557 height 30
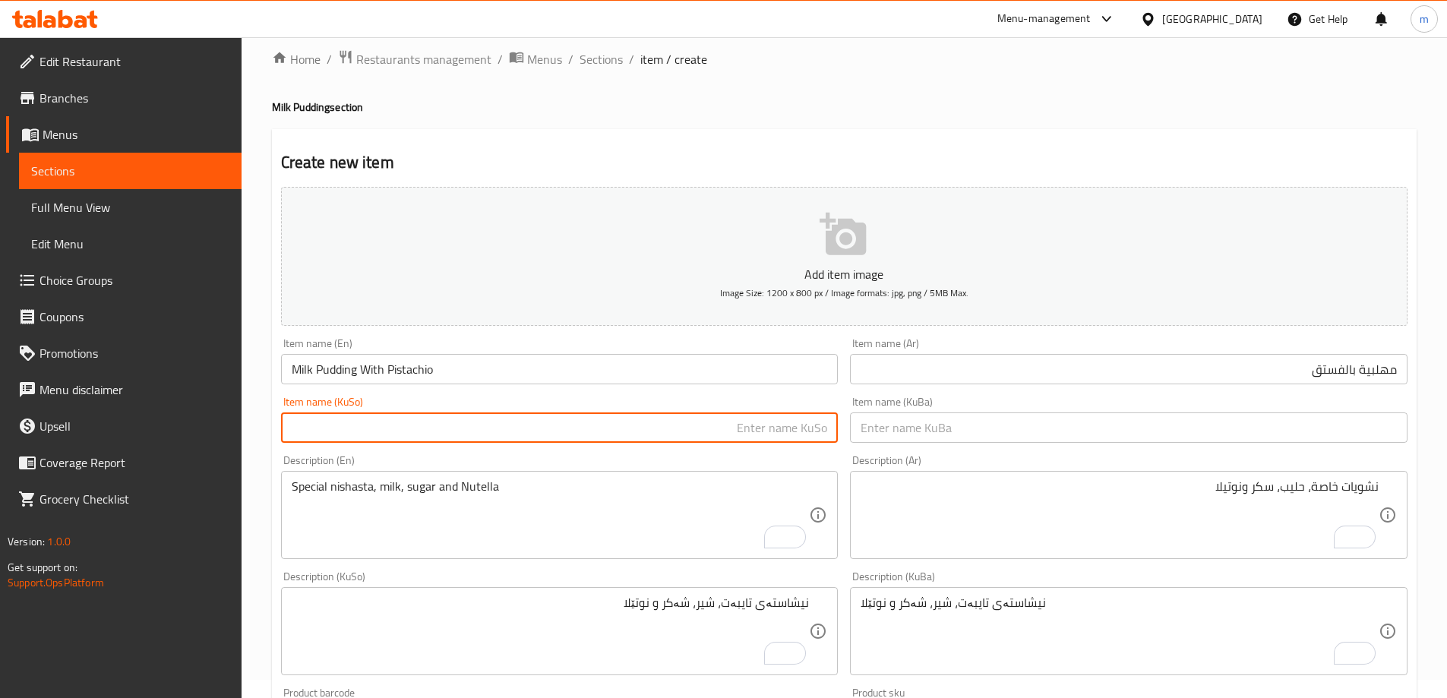
paste input "مووحەلەبی بە نوتێلا"
click at [753, 431] on input "مووحەلەبی بە نوتێلا" at bounding box center [559, 427] width 557 height 30
click at [753, 432] on input "مووحەلەبی بە نوتێلا" at bounding box center [559, 427] width 557 height 30
click at [756, 433] on input "مووحەلەبی بە فستەق" at bounding box center [559, 427] width 557 height 30
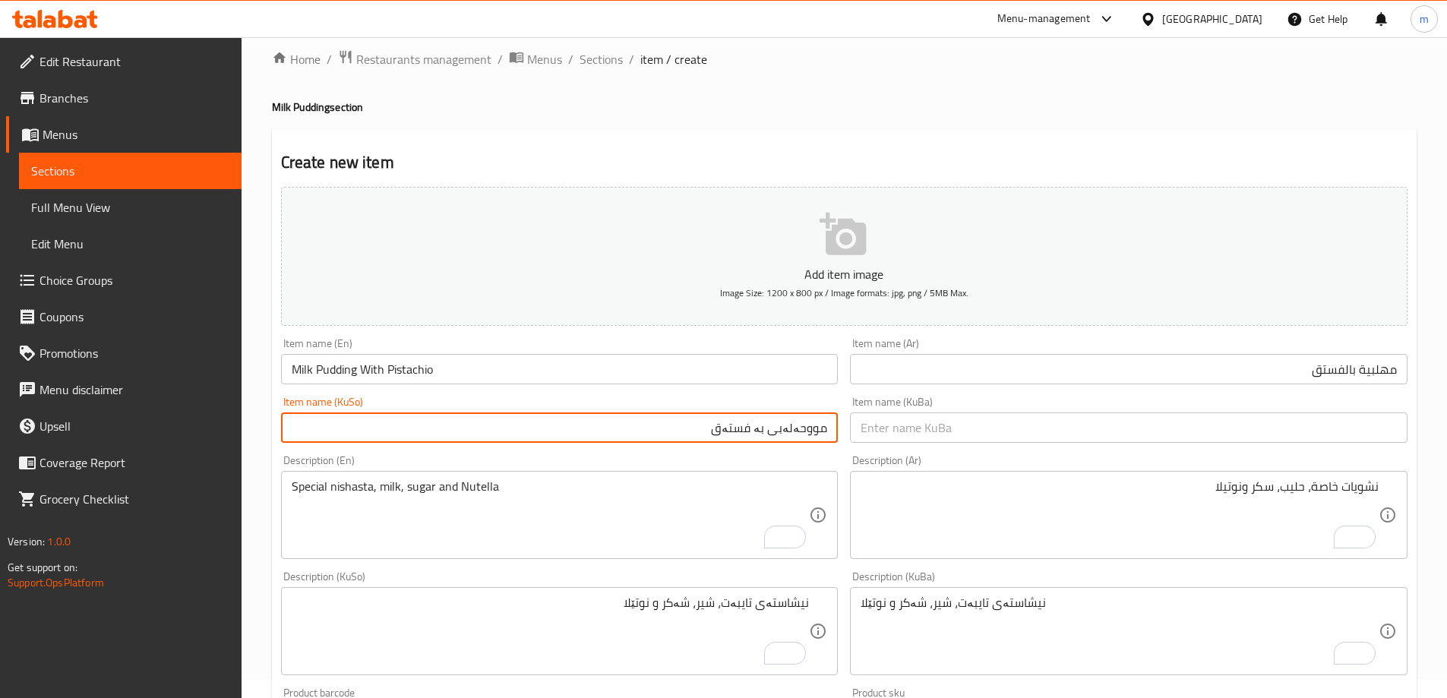
click at [756, 433] on input "مووحەلەبی بە فستەق" at bounding box center [559, 427] width 557 height 30
type input "مووحەلەبی بە فستەق"
click at [951, 423] on input "text" at bounding box center [1128, 427] width 557 height 30
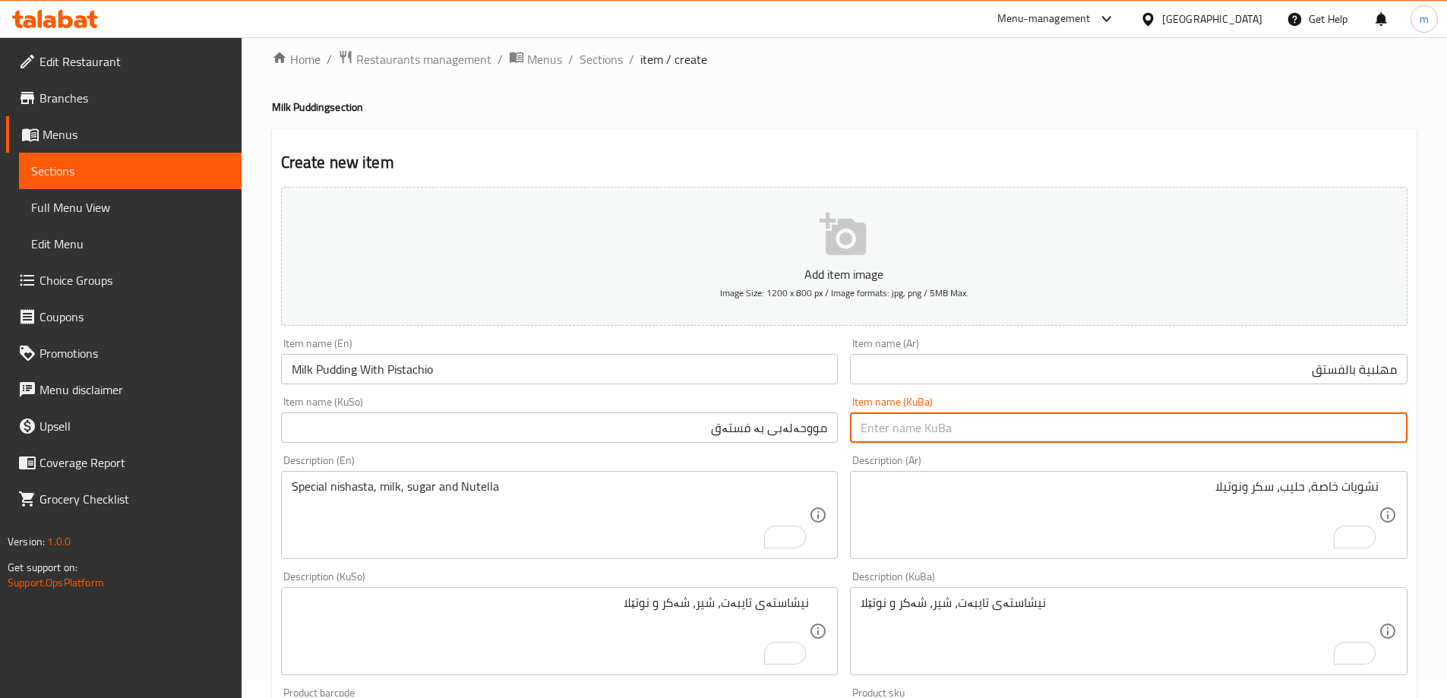
paste input "مووحەلەبی بە فستەق"
type input "مووحەلەبی بە فستەق"
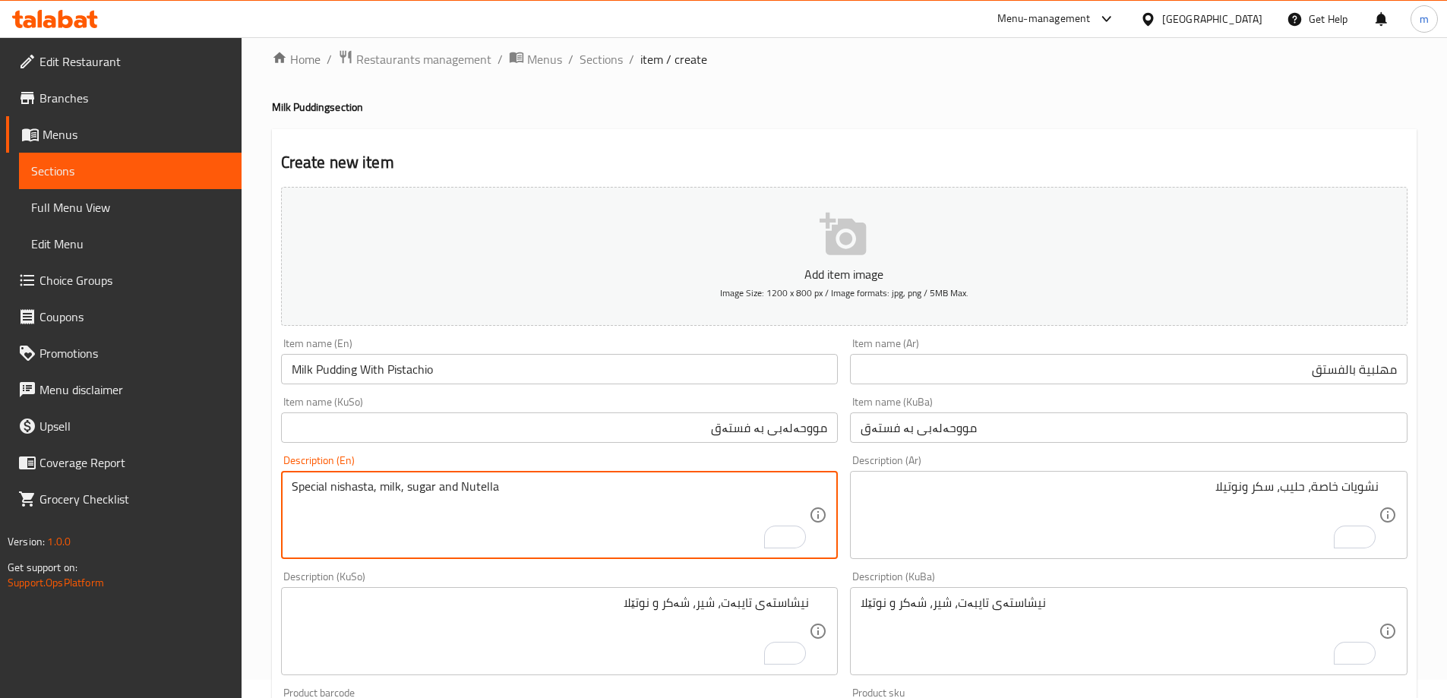
click at [676, 547] on textarea "Special nishasta, milk, sugar and Nutella" at bounding box center [551, 515] width 518 height 72
click at [673, 525] on textarea "Special nishasta, milk, sugar and Nutella" at bounding box center [551, 515] width 518 height 72
paste textarea "Special nishasta, milk, sugar and Nutella"
click at [485, 491] on textarea "Special nishasta, milk, sugar and Nutella" at bounding box center [551, 515] width 518 height 72
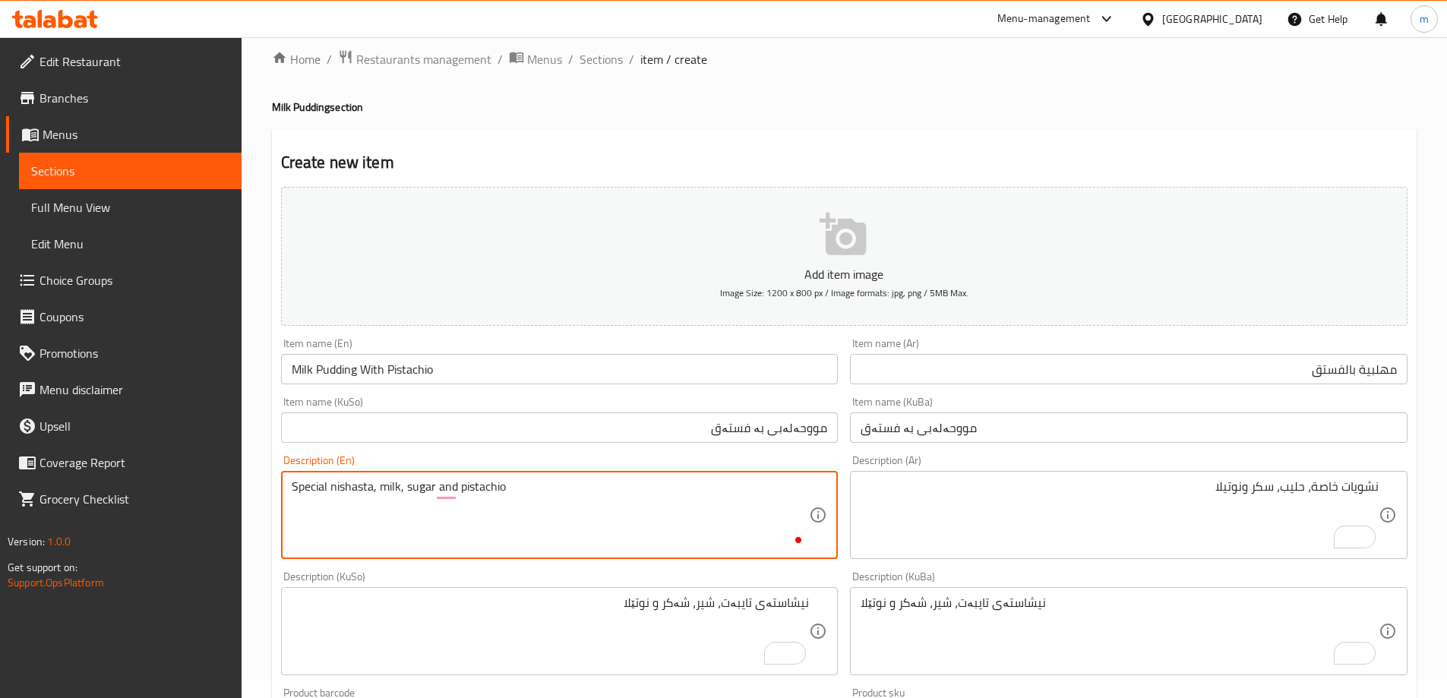
type textarea "Special nishasta, milk, sugar and pistachio"
click at [974, 494] on textarea "نشويات خاصة، حليب، سكر ونوتيلا" at bounding box center [1119, 515] width 518 height 72
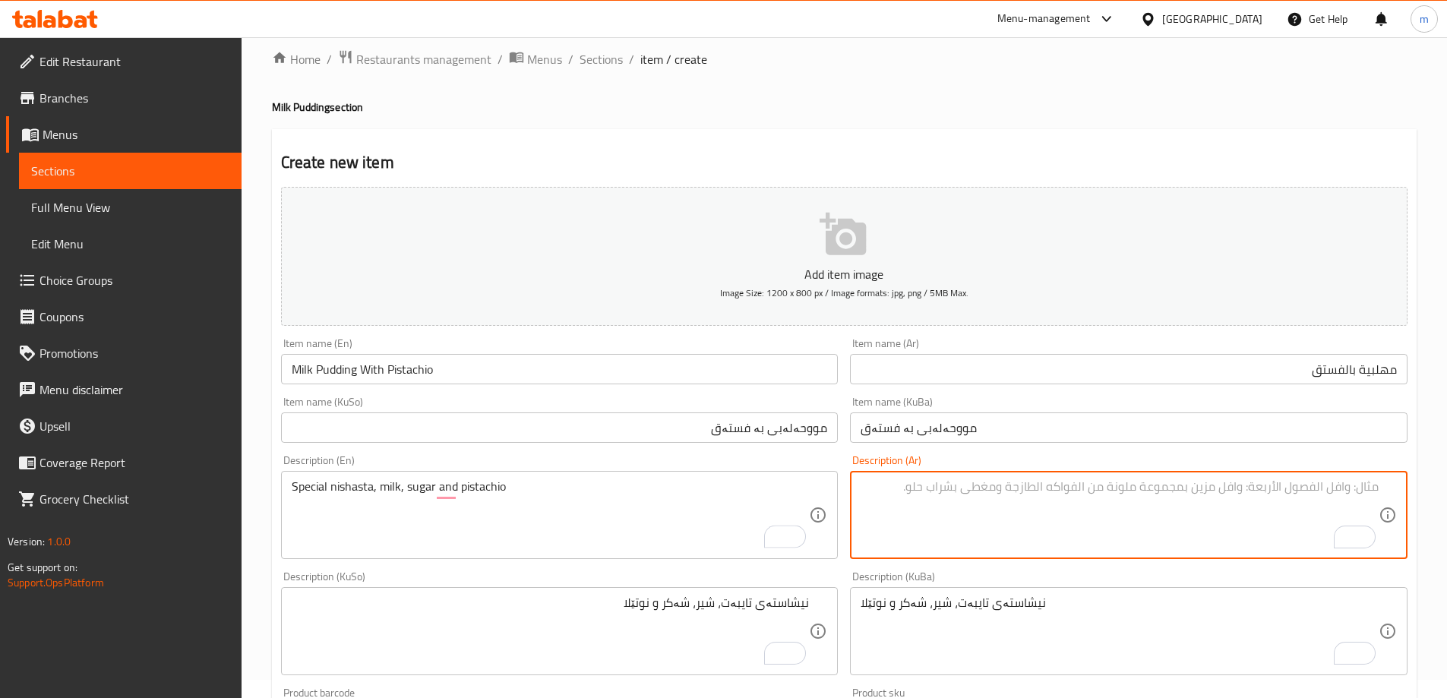
paste textarea "نشويات خاصة، حليب، سكر ونوتيلا"
click at [1235, 491] on textarea "نشويات خاصة، حليب، سكر ونوتيلا" at bounding box center [1119, 515] width 518 height 72
type textarea "نشويات خاصة، حليب، سكر وفستق"
click at [763, 606] on textarea "نیشاستەی تایبەت، شیر، شەکر و نوتێلا" at bounding box center [551, 631] width 518 height 72
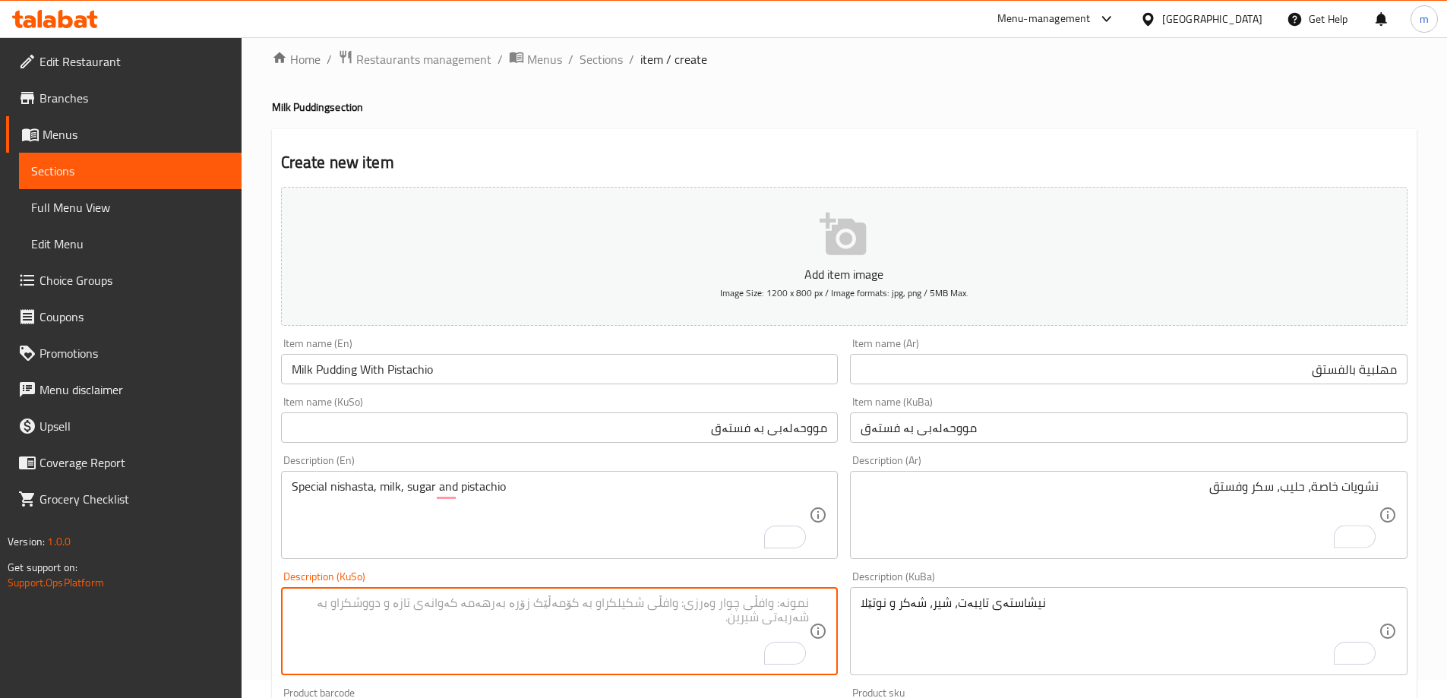
paste textarea "نیشاستەی تایبەت، شیر، شەکر و نوتێلا"
click at [650, 607] on textarea "نیشاستەی تایبەت، شیر، شەکر و نوتێلا" at bounding box center [551, 631] width 518 height 72
click at [665, 607] on textarea "نیشاستەی تایبەت، شیر، شەکر و فستەق" at bounding box center [551, 631] width 518 height 72
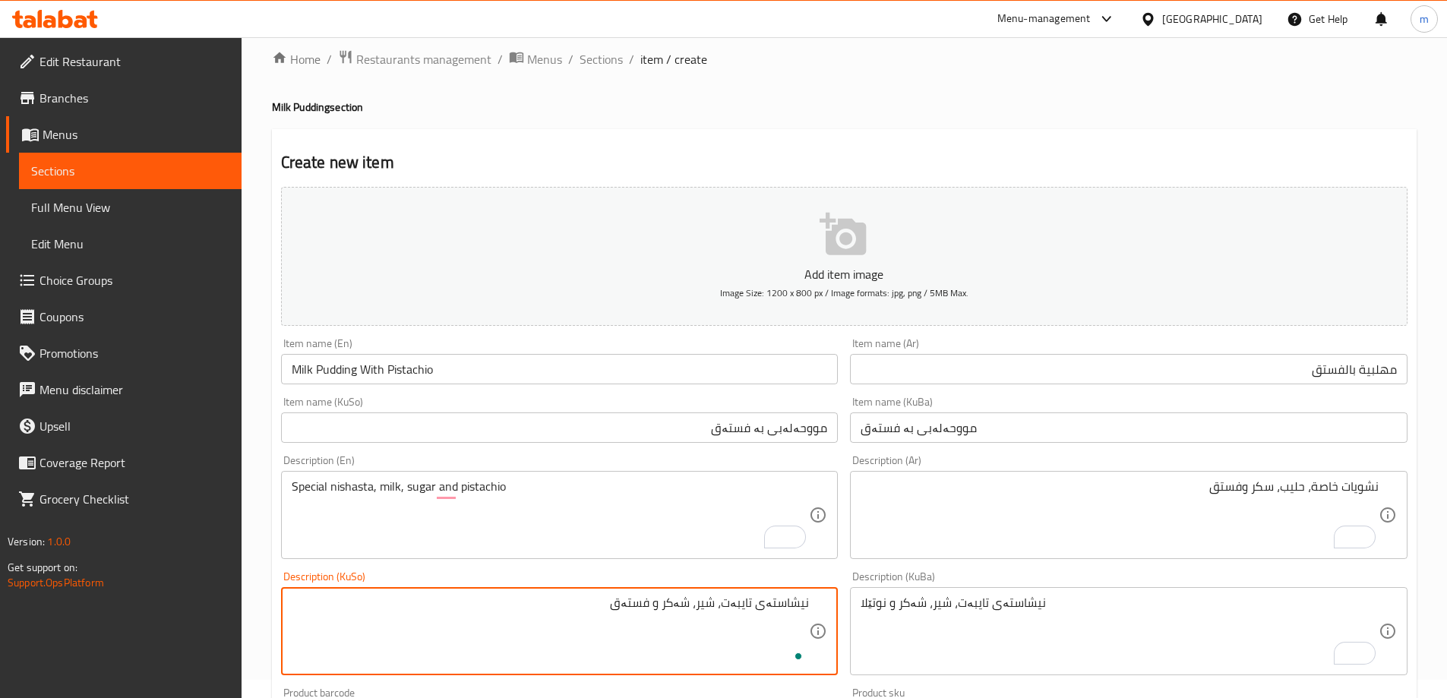
click at [665, 607] on textarea "نیشاستەی تایبەت، شیر، شەکر و فستەق" at bounding box center [551, 631] width 518 height 72
type textarea "نیشاستەی تایبەت، شیر، شەکر و فستەق"
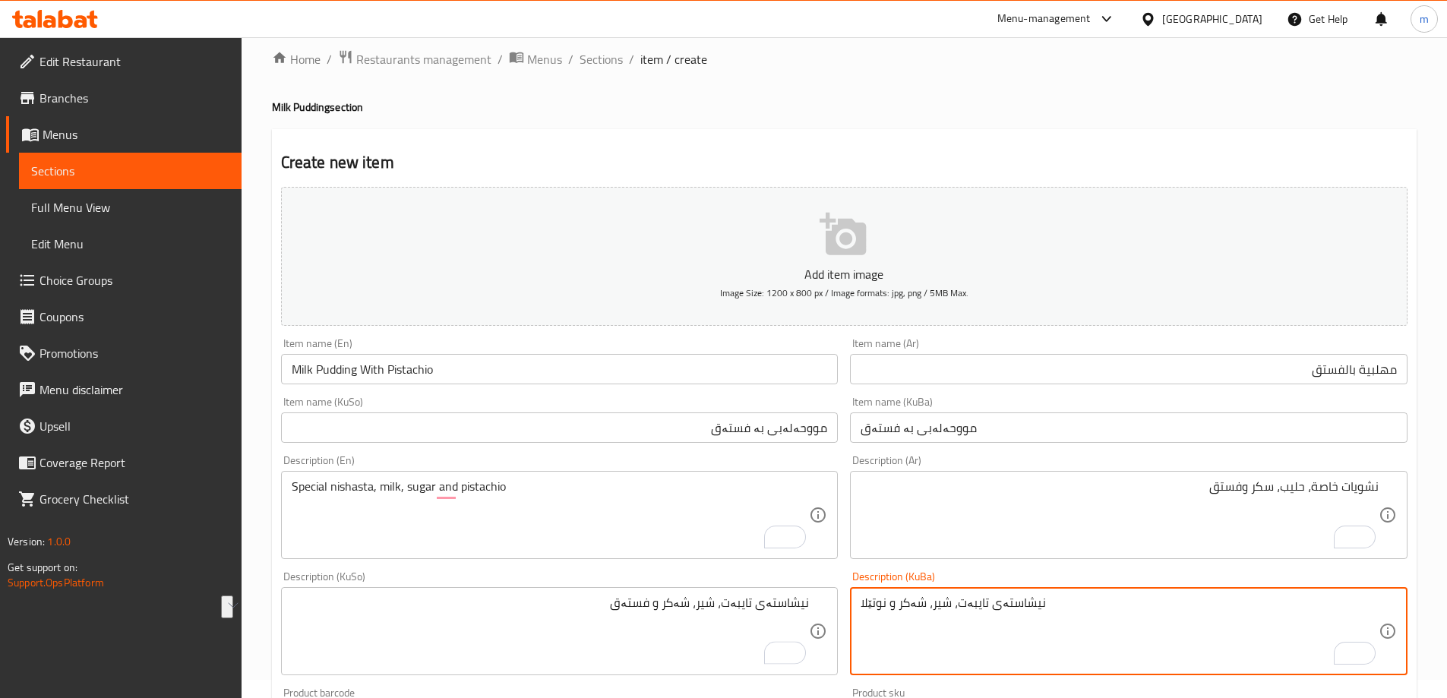
click at [968, 623] on textarea "نیشاستەی تایبەت، شیر، شەکر و نوتێلا" at bounding box center [1119, 631] width 518 height 72
paste textarea "نیشاستەی تایبەت، شیر، شەکر و فستەق"
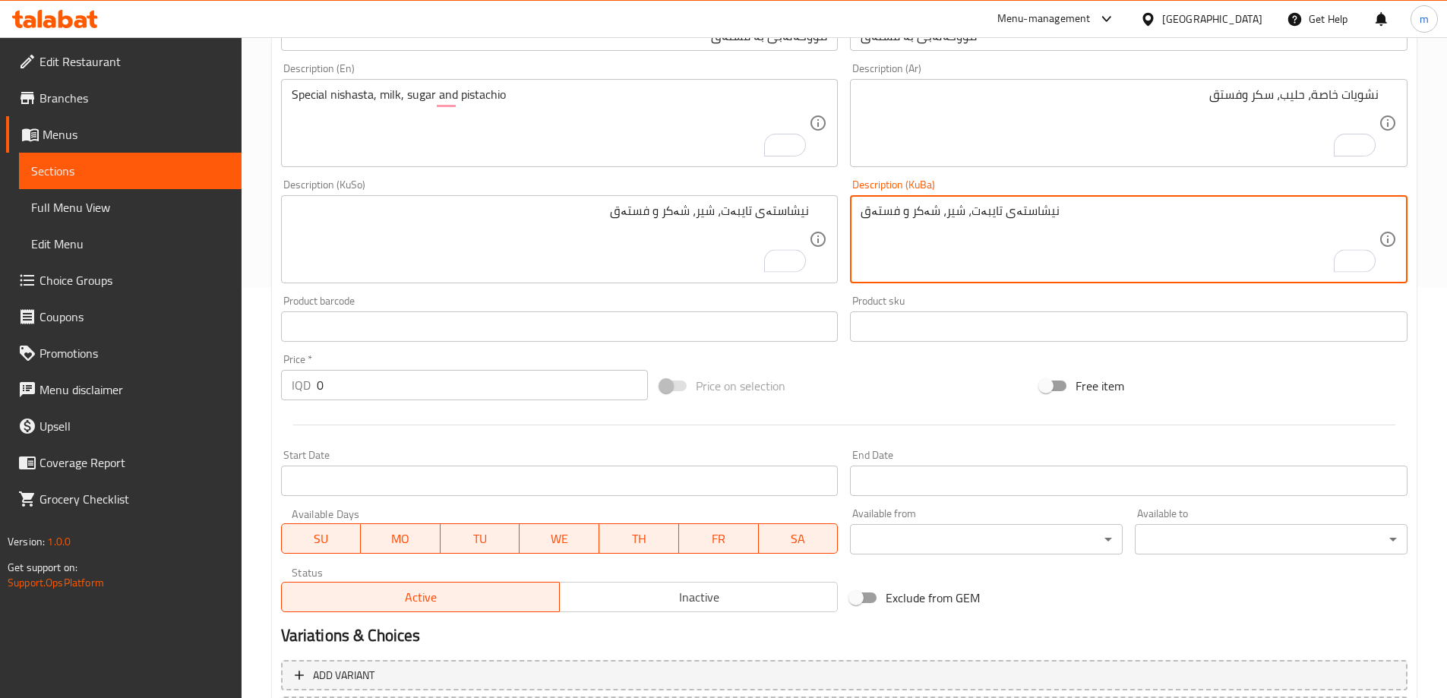
scroll to position [550, 0]
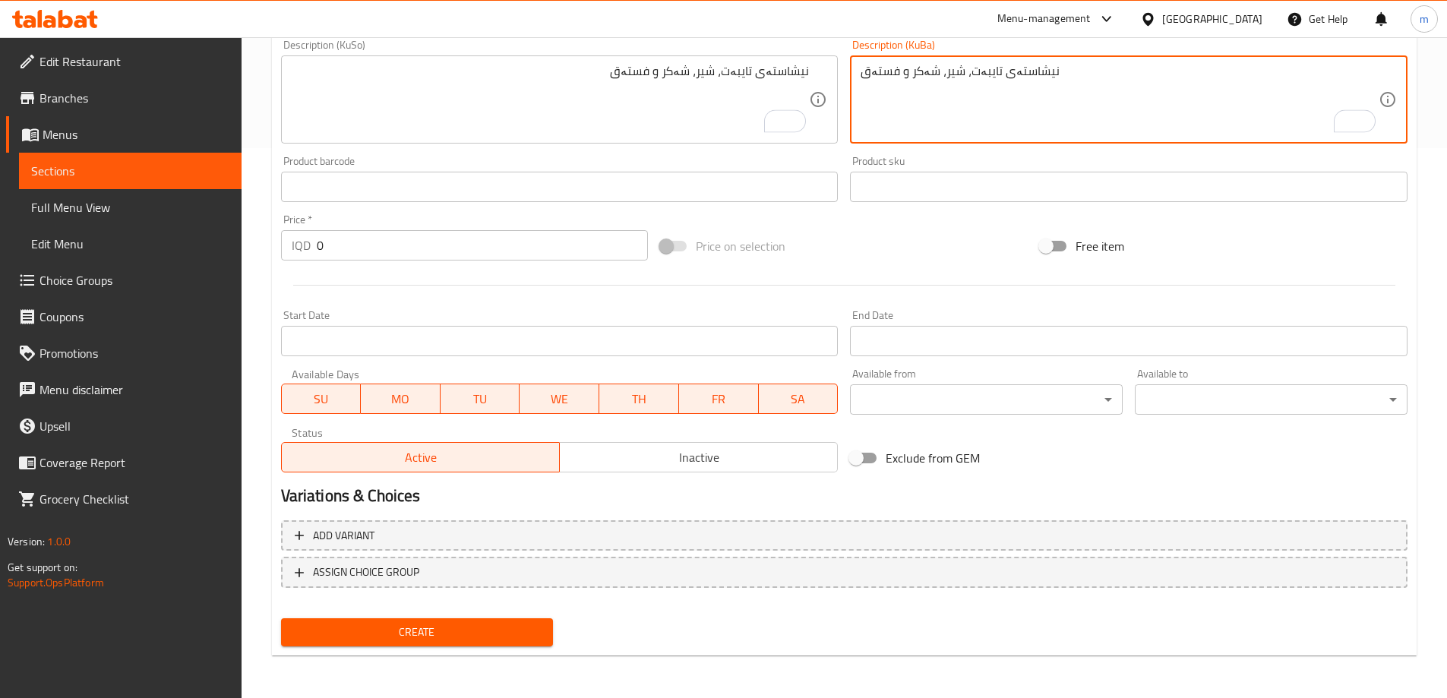
type textarea "نیشاستەی تایبەت، شیر، شەکر و فستەق"
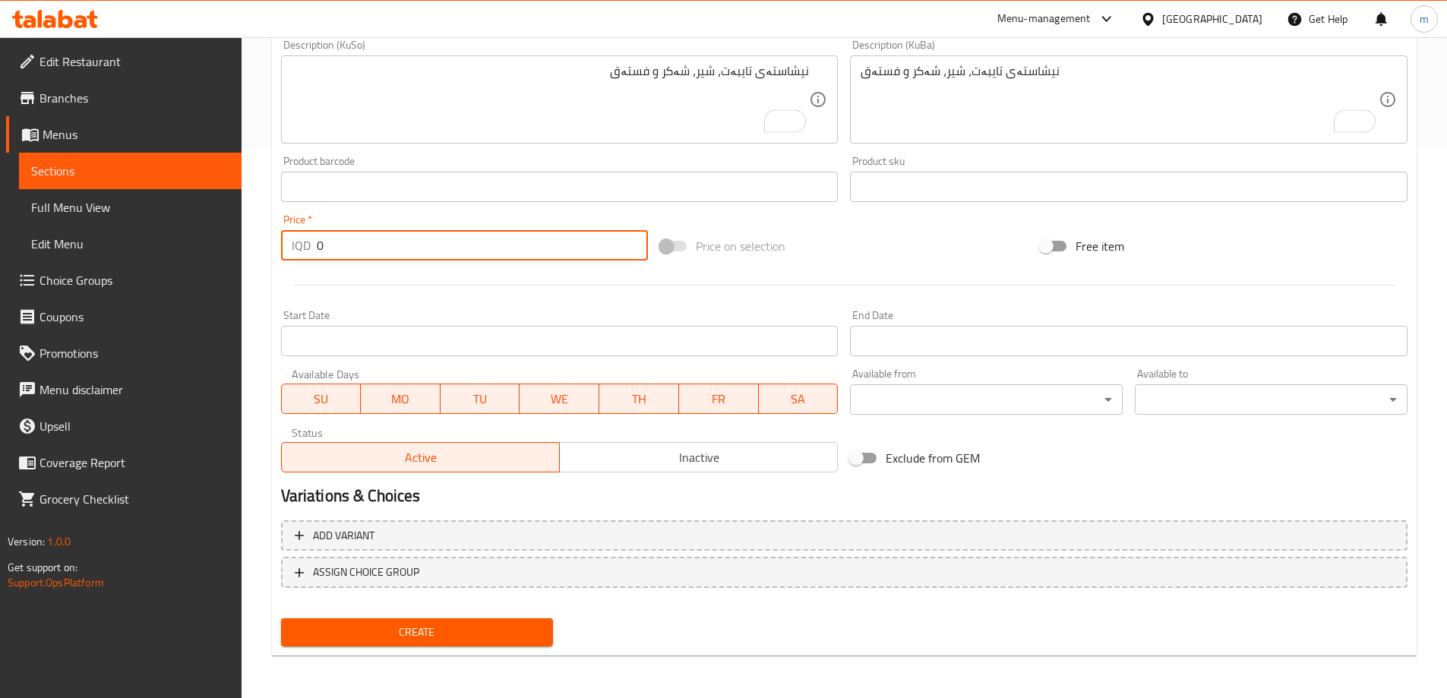
drag, startPoint x: 363, startPoint y: 252, endPoint x: 292, endPoint y: 247, distance: 71.6
click at [294, 247] on div "IQD 0 Price *" at bounding box center [465, 245] width 368 height 30
type input "1000"
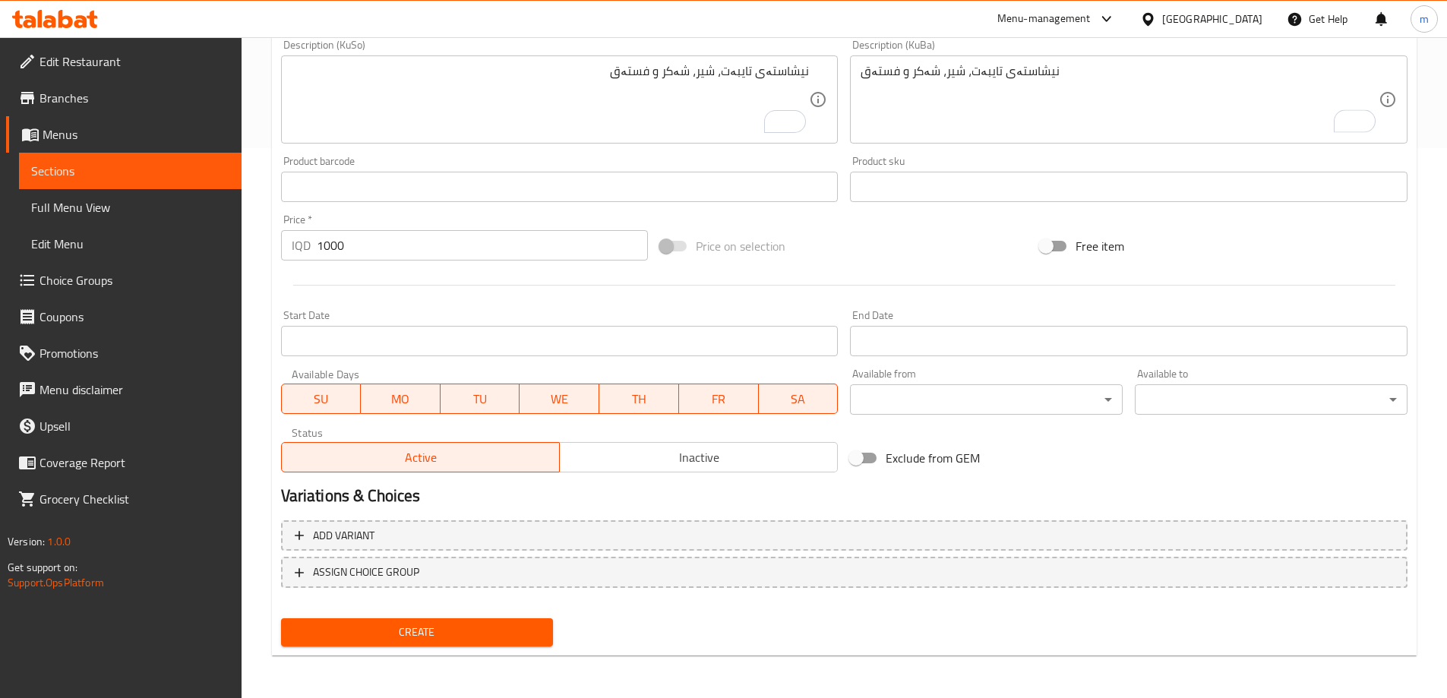
click at [421, 647] on div "Create" at bounding box center [417, 632] width 285 height 40
click at [440, 625] on span "Create" at bounding box center [417, 632] width 248 height 19
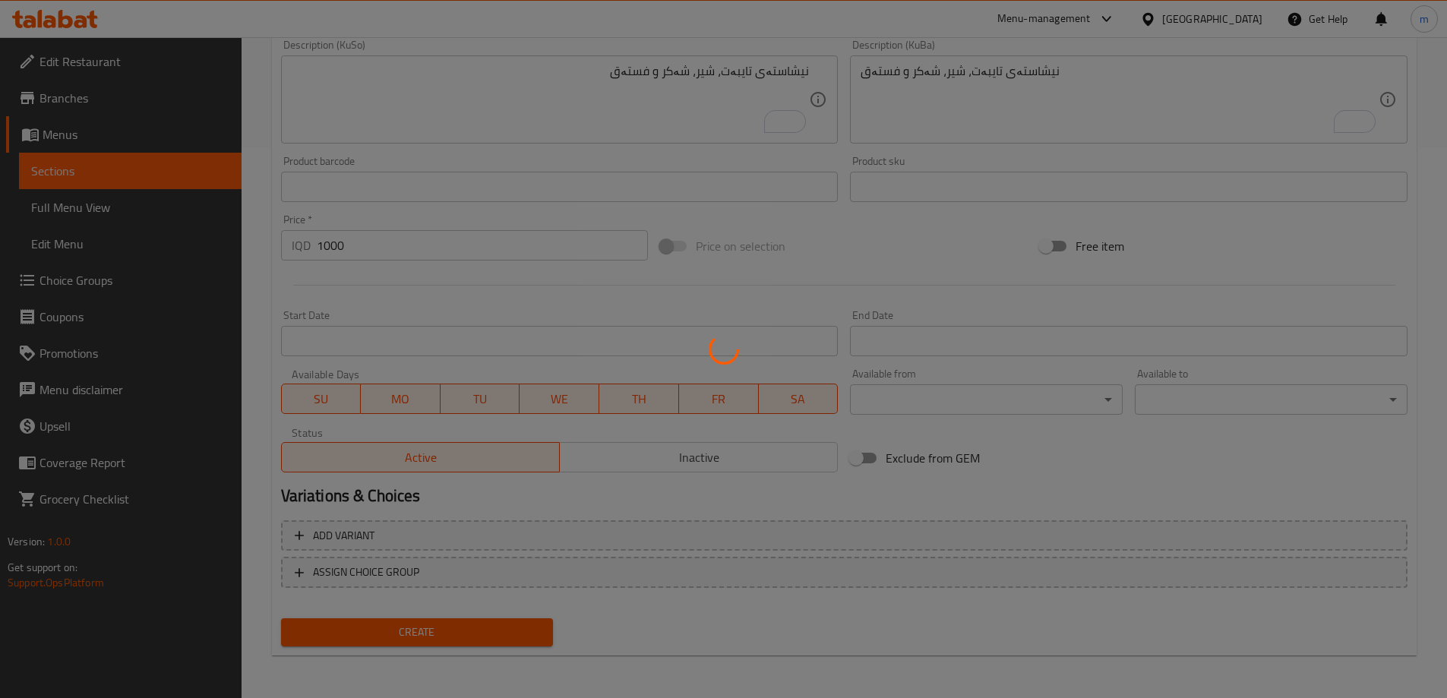
type input "0"
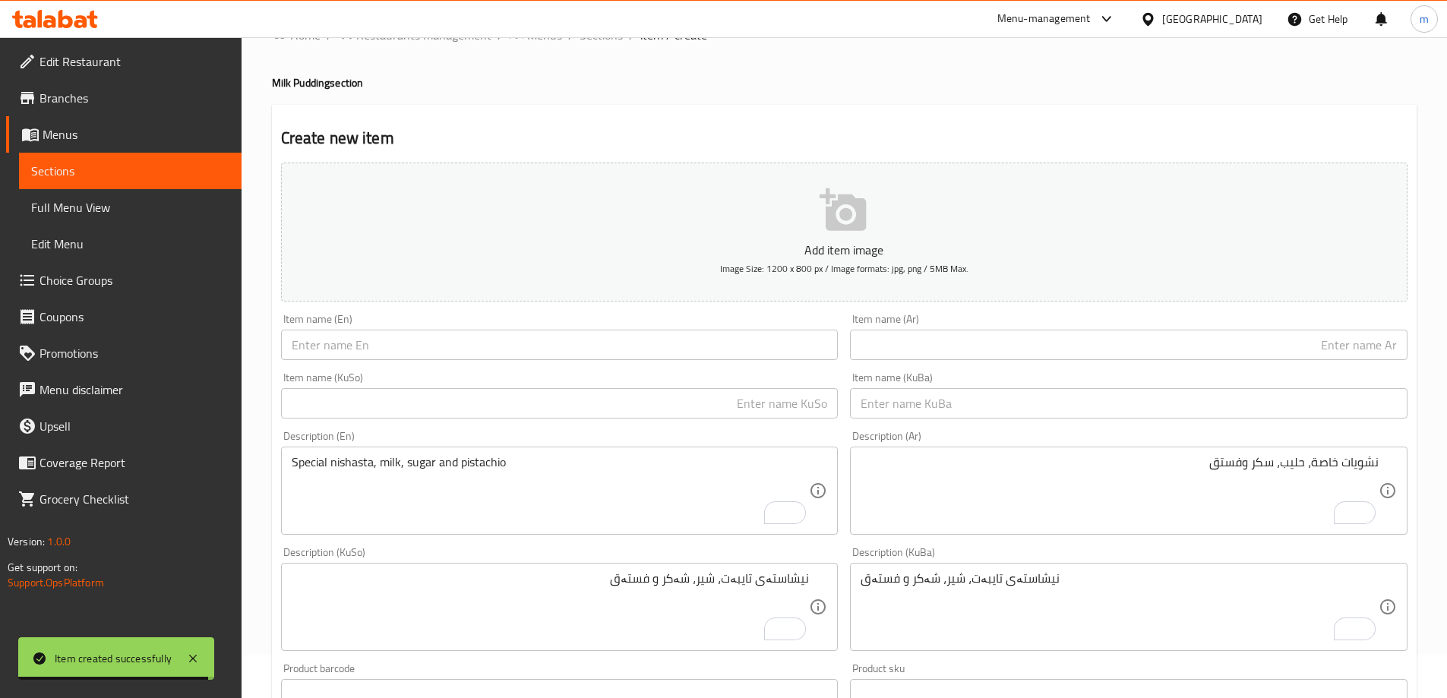
scroll to position [0, 0]
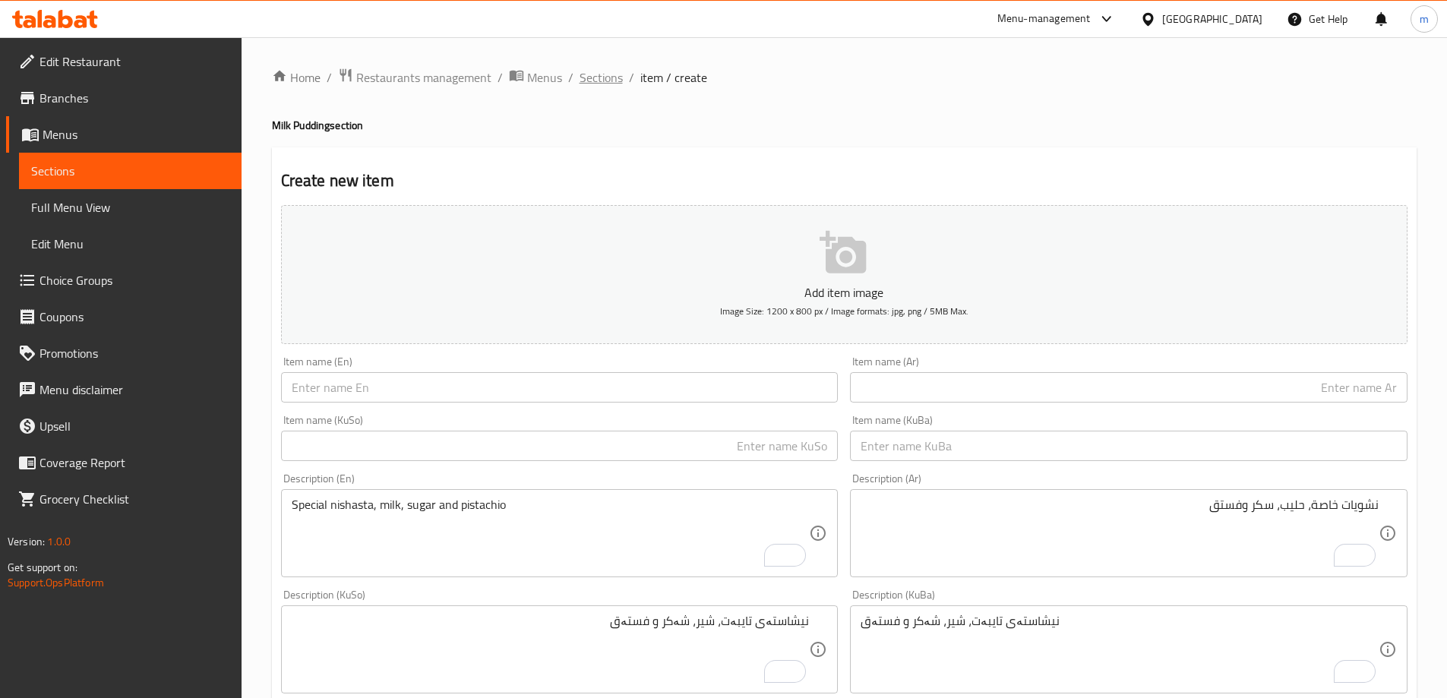
click at [618, 71] on span "Sections" at bounding box center [600, 77] width 43 height 18
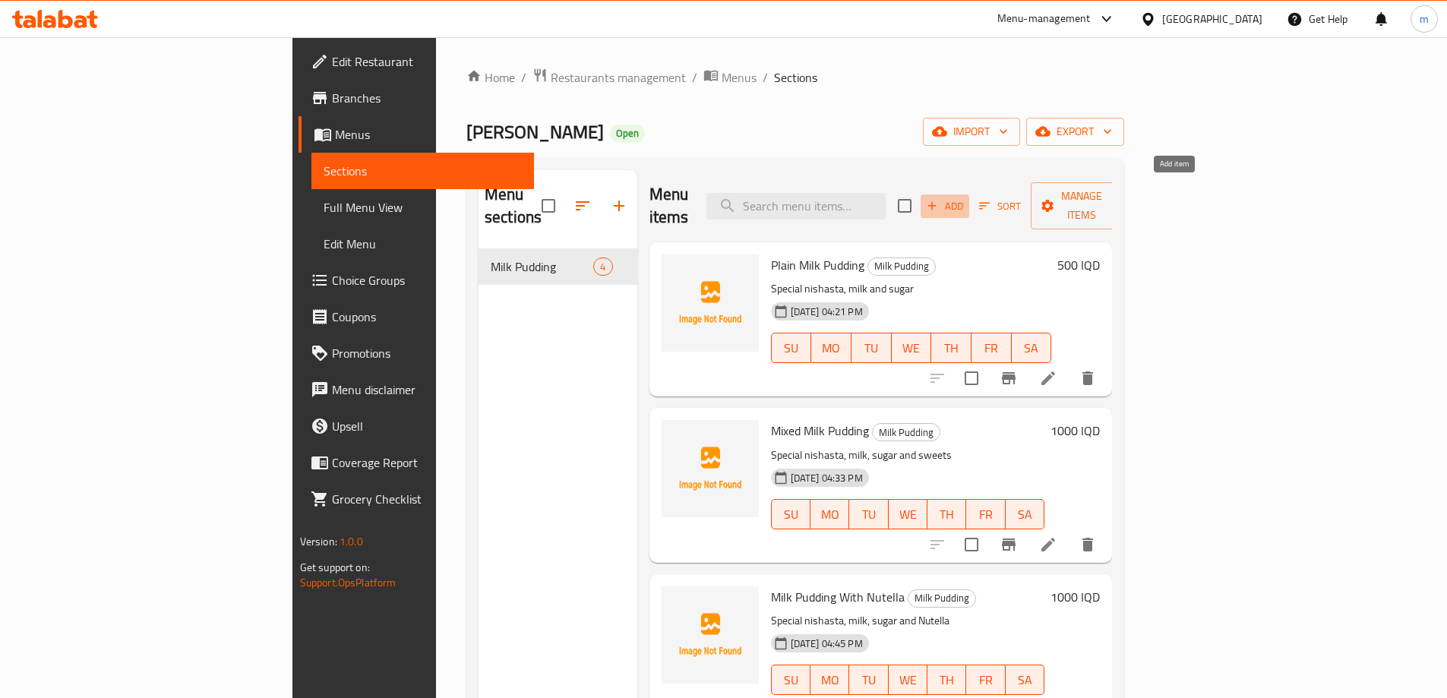
click at [965, 197] on span "Add" at bounding box center [944, 205] width 41 height 17
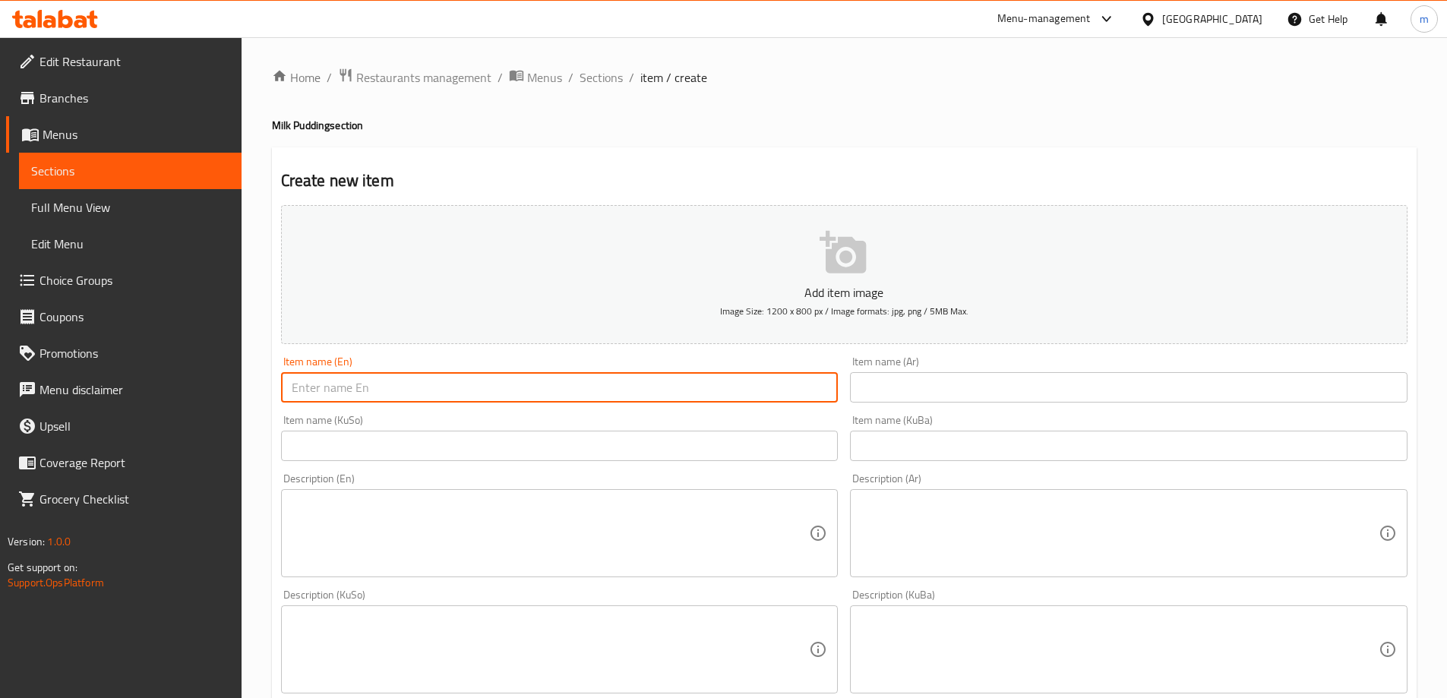
click at [772, 392] on input "text" at bounding box center [559, 387] width 557 height 30
paste input "Mixed Milk Pudding"
click at [314, 380] on input "Mixed Milk Pudding" at bounding box center [559, 387] width 557 height 30
click at [315, 380] on input "Mixed Milk Pudding" at bounding box center [559, 387] width 557 height 30
click at [296, 389] on input "Milk Pudding" at bounding box center [559, 387] width 557 height 30
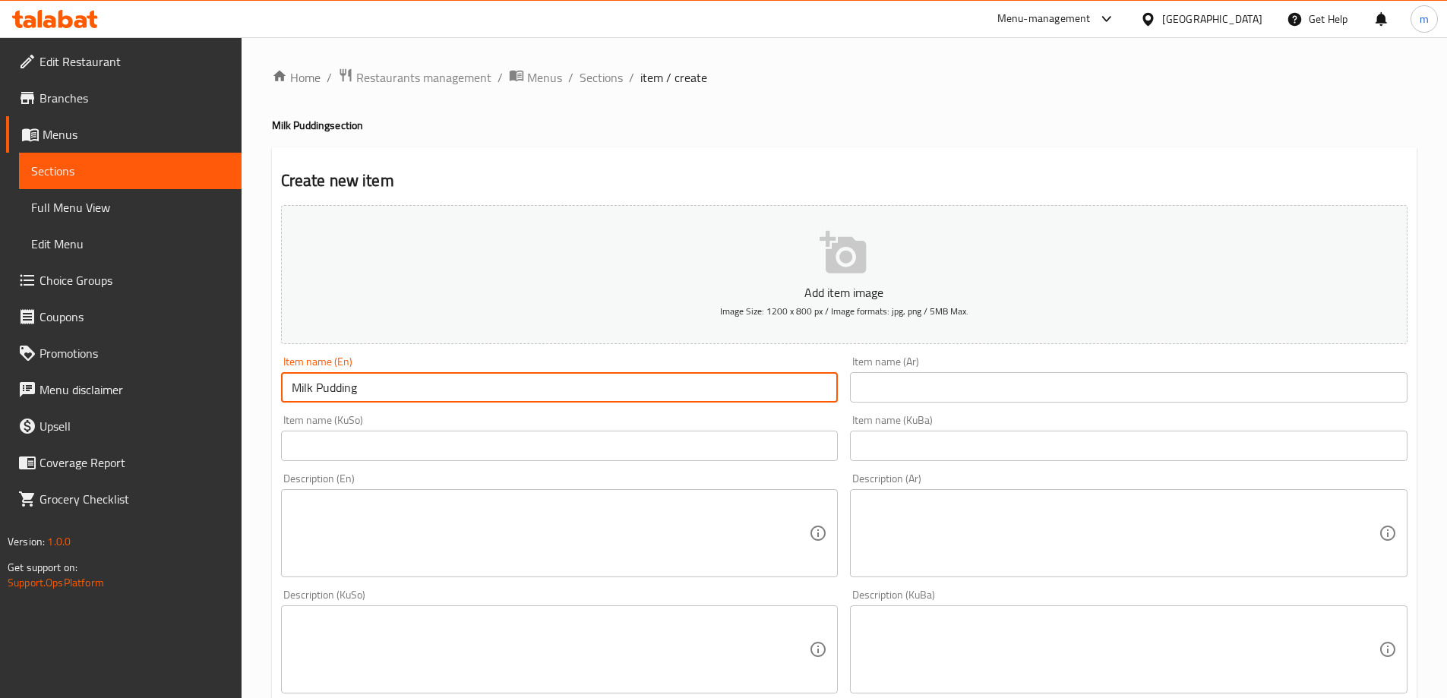
click at [378, 386] on input "Milk Pudding" at bounding box center [559, 387] width 557 height 30
click at [384, 388] on input "Milk Pudding With Nutella" at bounding box center [559, 387] width 557 height 30
type input "Milk Pudding With Pistachio And Nutella"
click at [893, 402] on input "text" at bounding box center [1128, 387] width 557 height 30
click at [779, 377] on input "Milk Pudding With Pistachio And Nutella" at bounding box center [559, 387] width 557 height 30
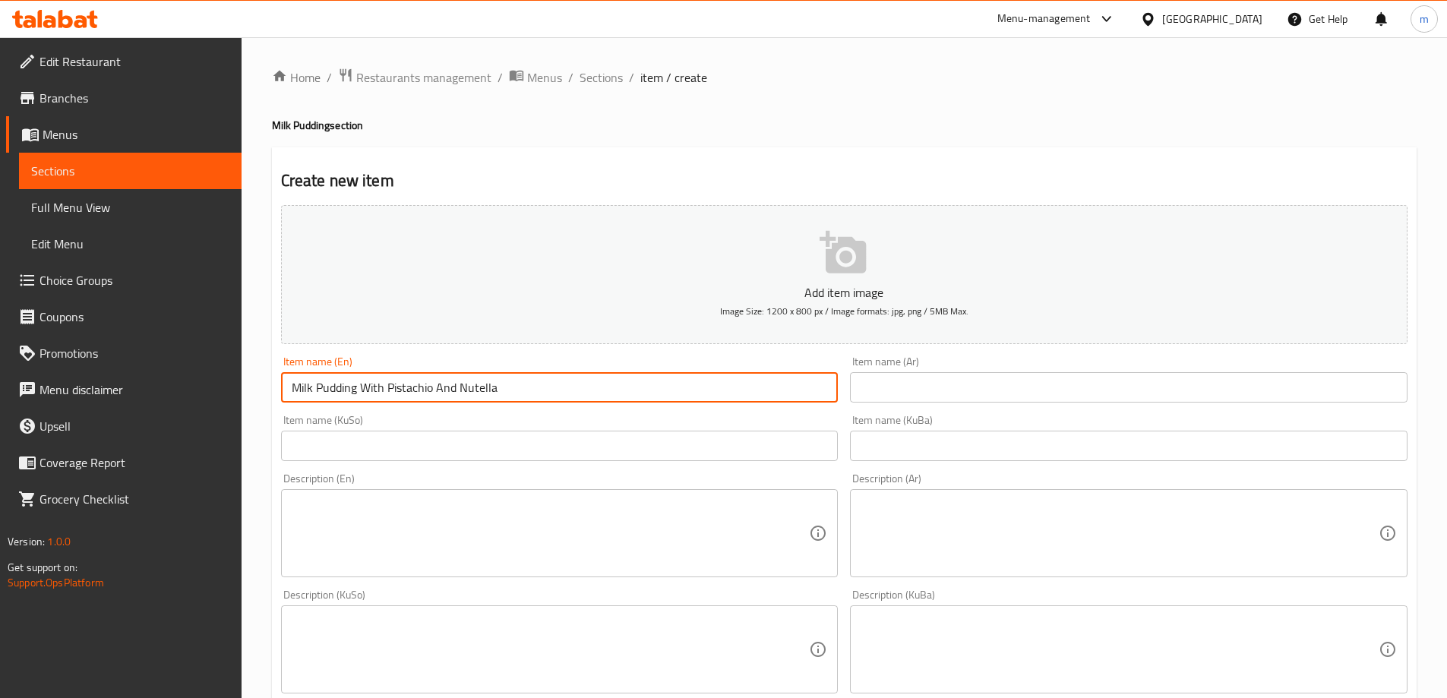
click at [779, 377] on input "Milk Pudding With Pistachio And Nutella" at bounding box center [559, 387] width 557 height 30
click at [781, 377] on input "Milk Pudding With Pistachio And Nutella" at bounding box center [559, 387] width 557 height 30
click at [885, 397] on input "text" at bounding box center [1128, 387] width 557 height 30
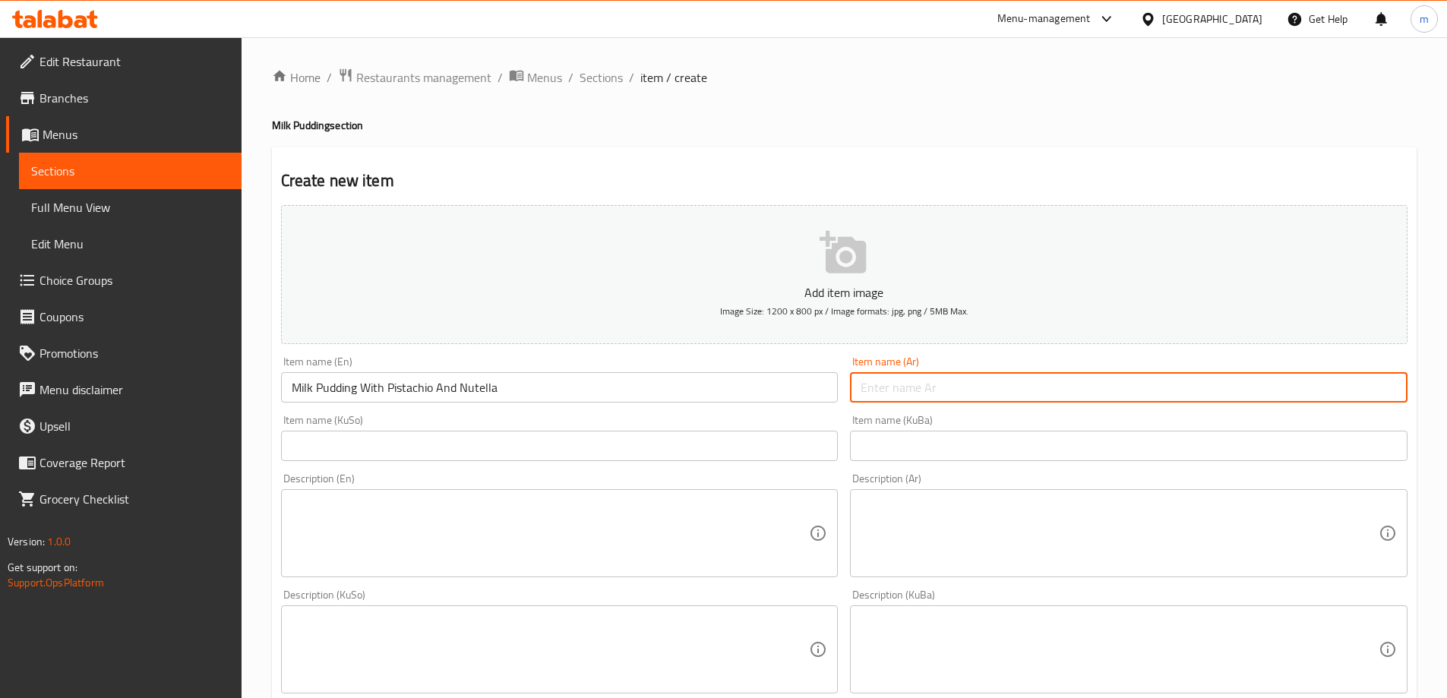
paste input "مهلبية مع فستق ونوتيلا"
type input "مهلبية مع فستق ونوتيلا"
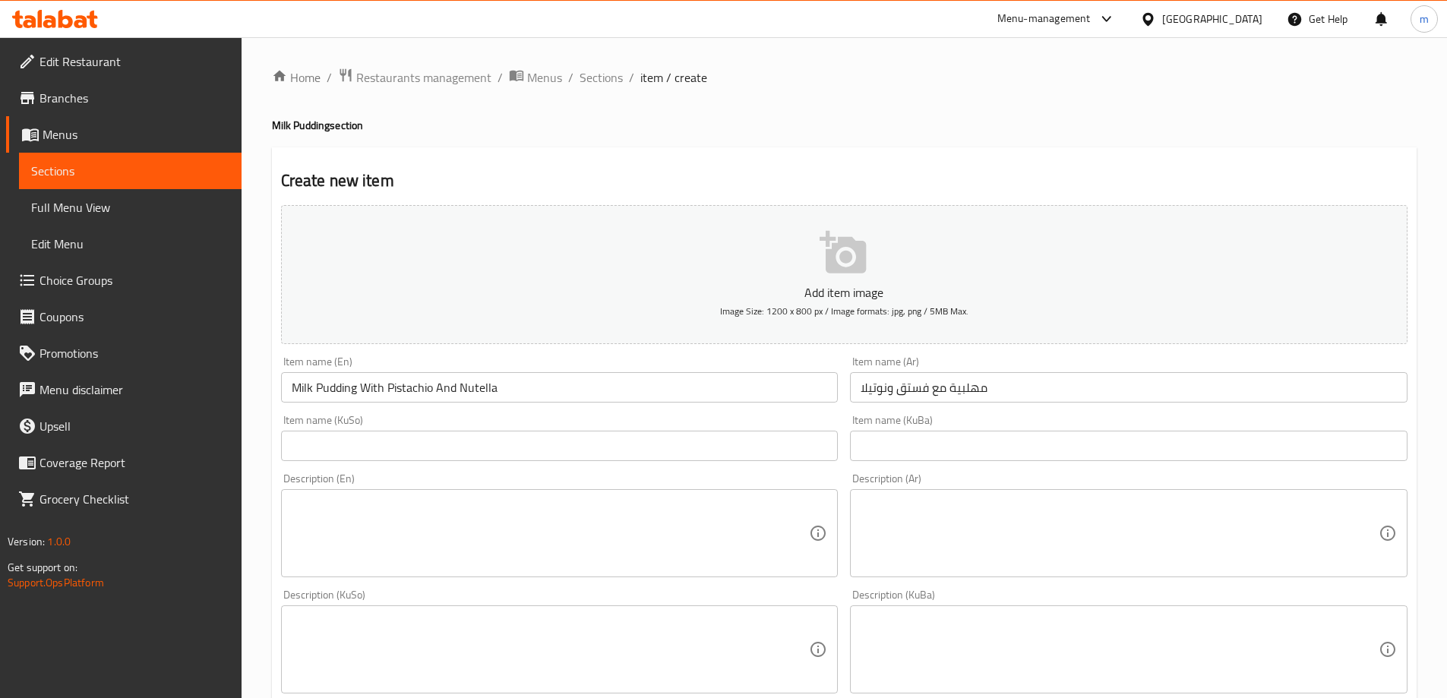
click at [759, 428] on div "Item name (KuSo) Item name (KuSo)" at bounding box center [559, 438] width 557 height 46
click at [762, 439] on input "text" at bounding box center [559, 446] width 557 height 30
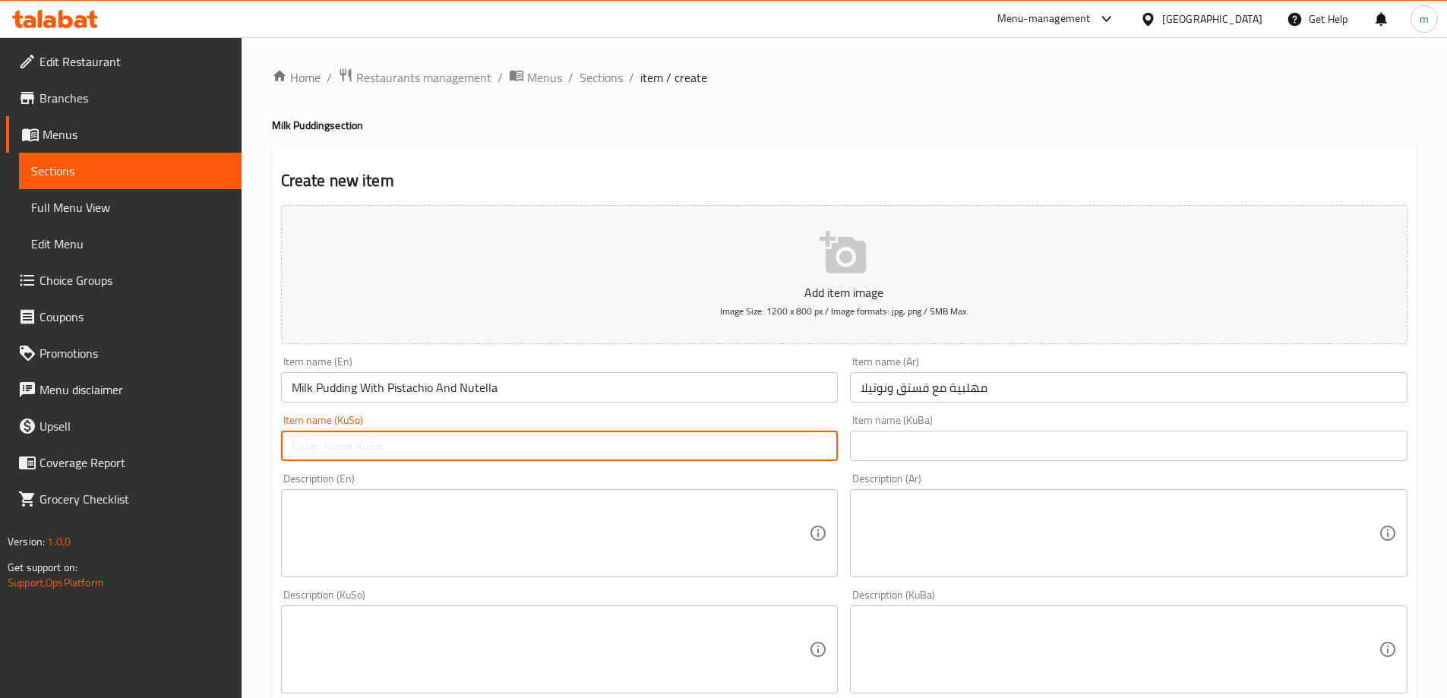
paste input "مووحەلەبی لەگەڵ فستەق و نوتێلا"
type input "مووحەلەبی لەگەڵ فستەق و نوتێلا"
click at [907, 445] on input "text" at bounding box center [1128, 446] width 557 height 30
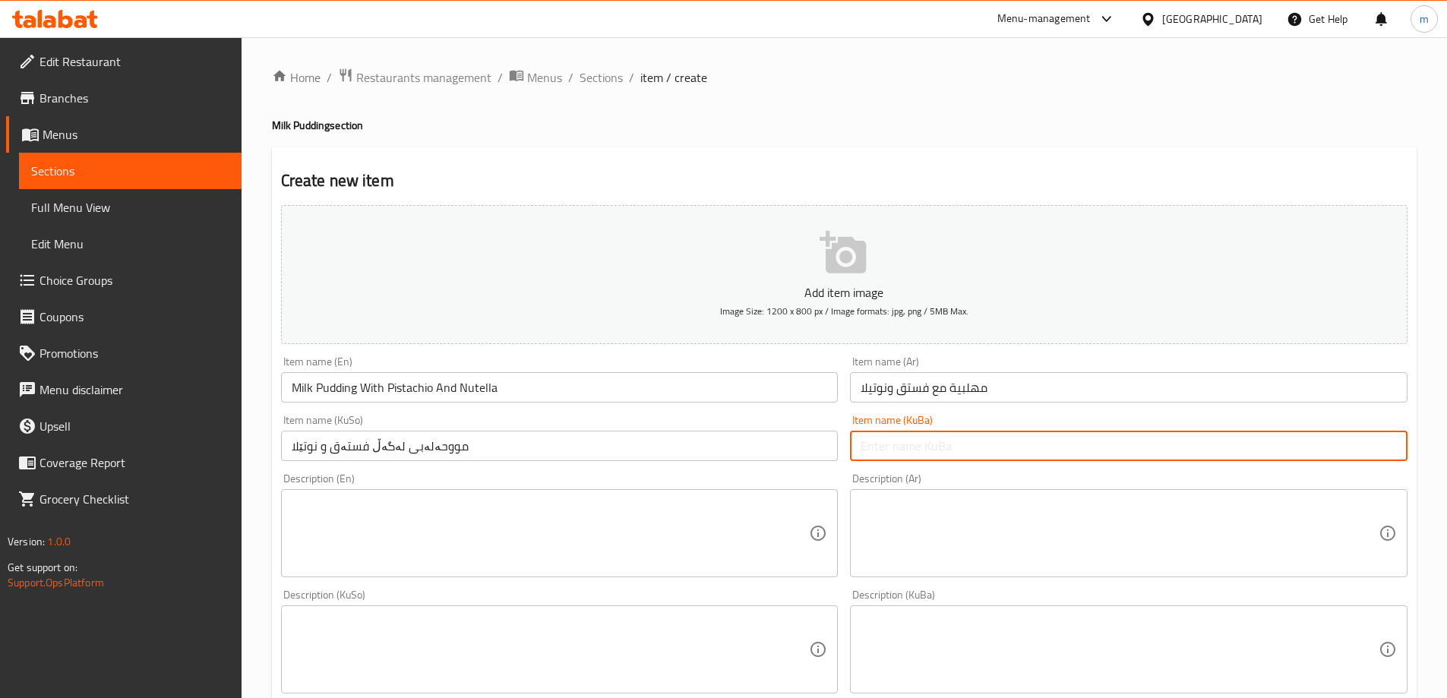
paste input "مووحەلەبی لەگەڵ فستەق و نوتێلا"
type input "مووحەلەبی لەگەڵ فستەق و نوتێلا"
click at [952, 416] on div "Item name (KuBa) مووحەلەبی لەگەڵ فستەق و نوتێلا Item name (KuBa)" at bounding box center [1128, 438] width 557 height 46
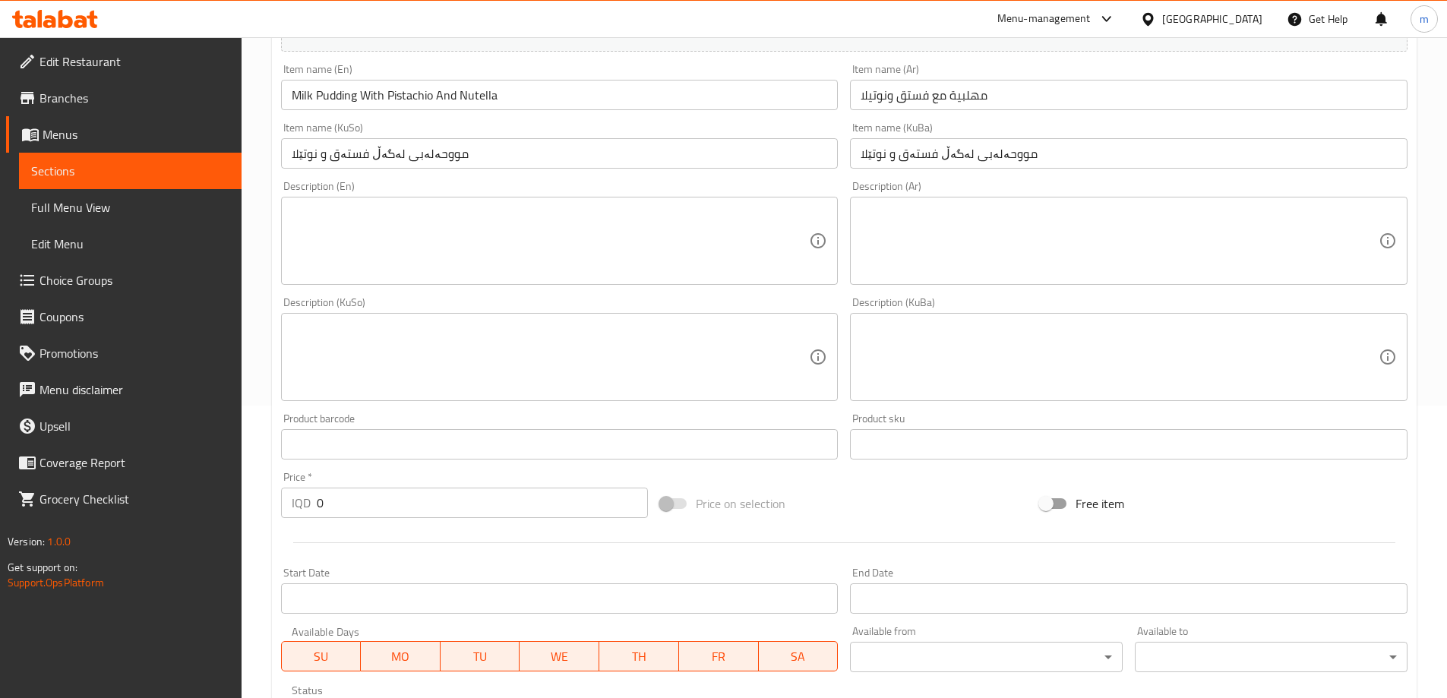
scroll to position [550, 0]
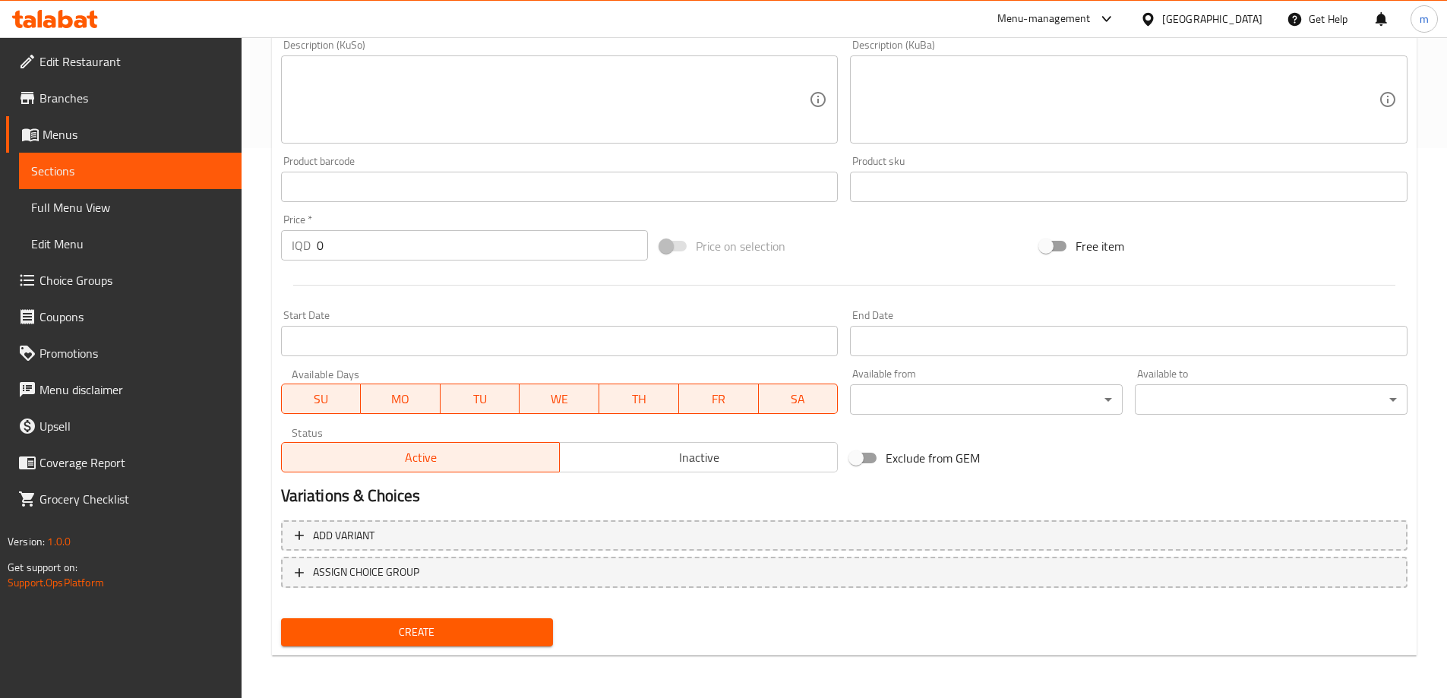
click at [304, 242] on div "IQD 0 Price *" at bounding box center [465, 245] width 368 height 30
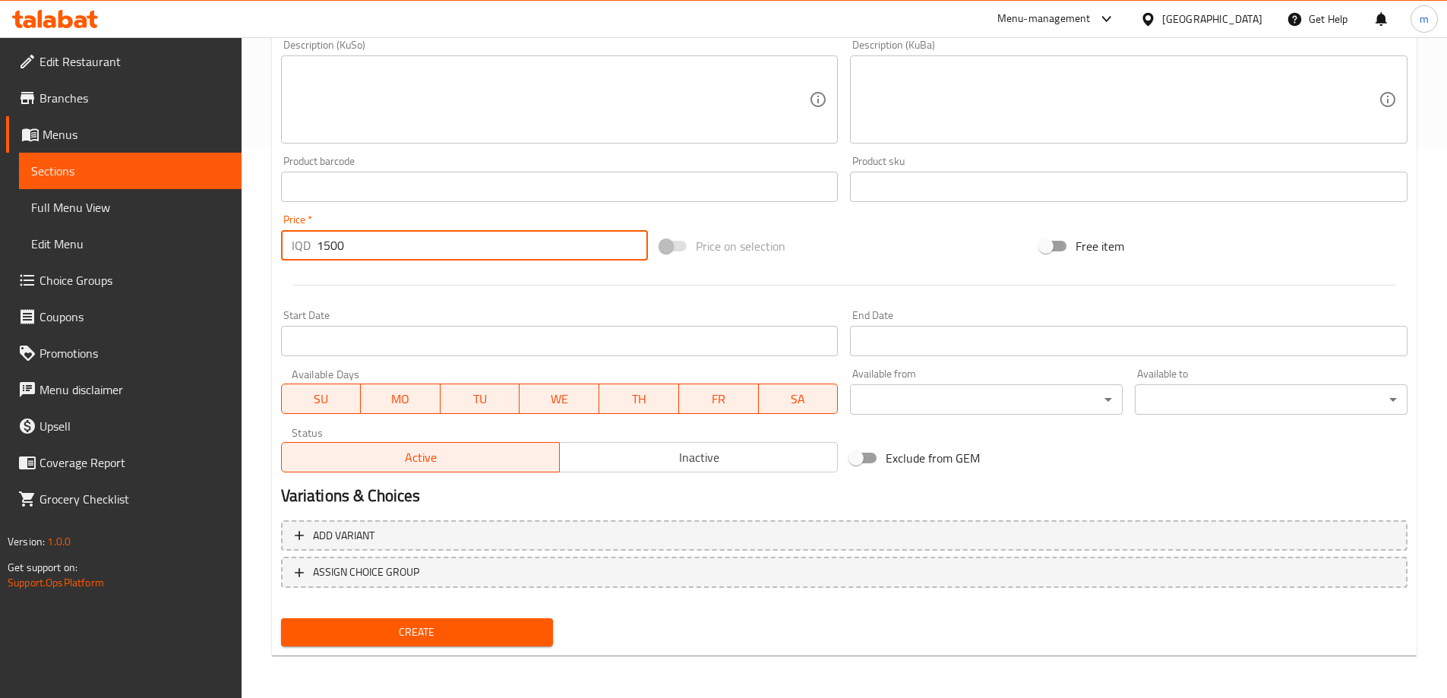
type input "1500"
click at [342, 629] on span "Create" at bounding box center [417, 632] width 248 height 19
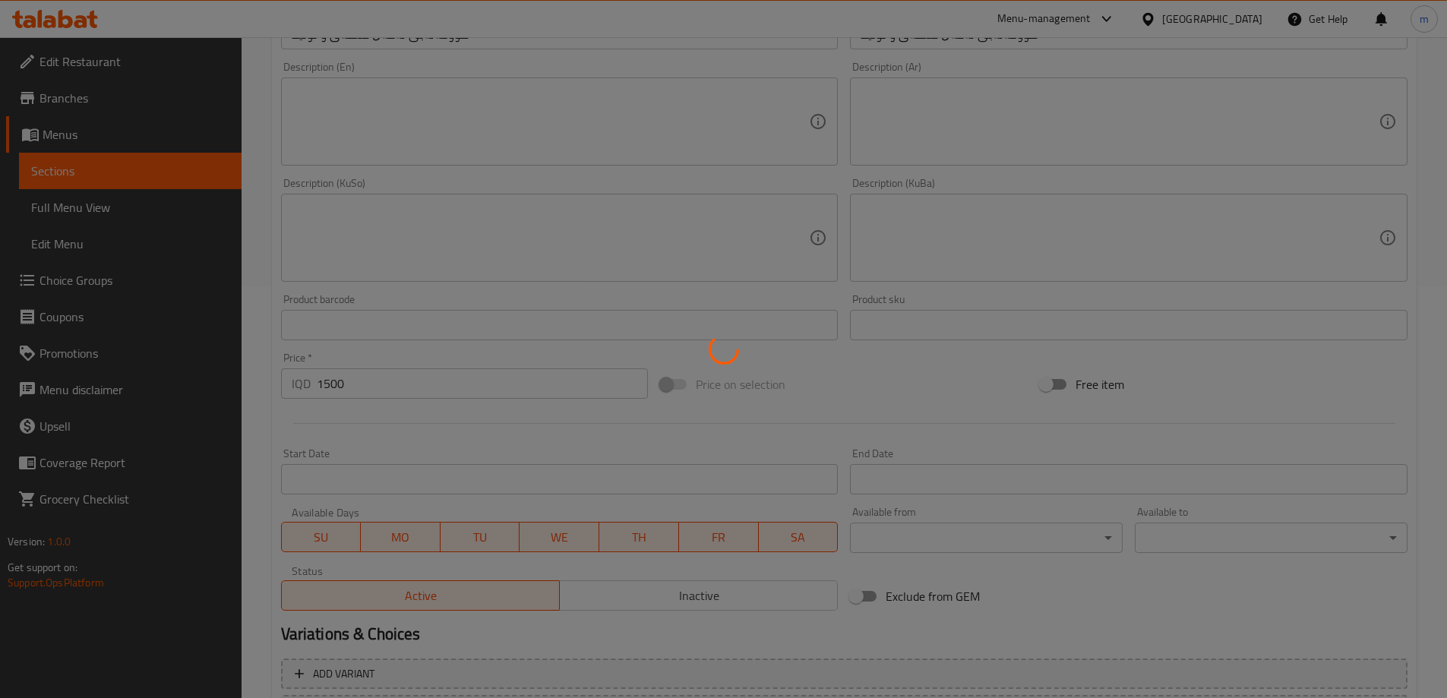
scroll to position [0, 0]
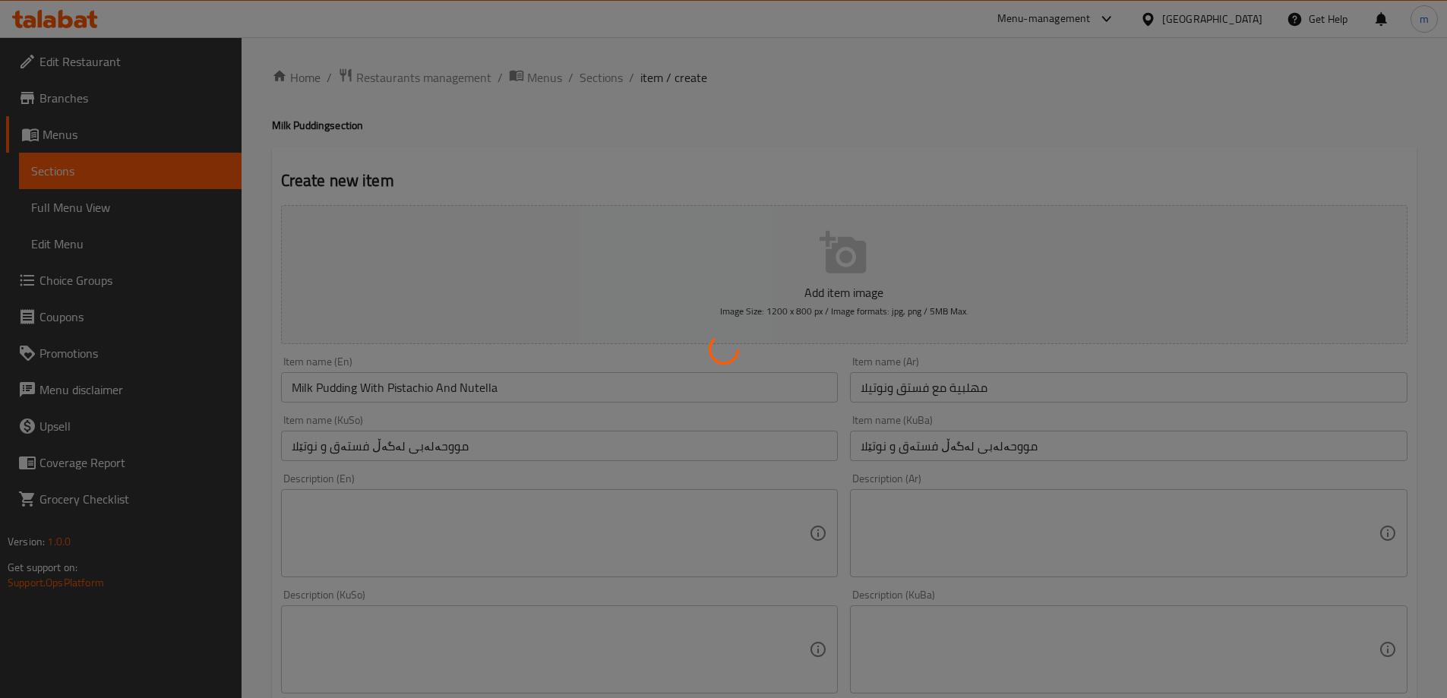
type input "0"
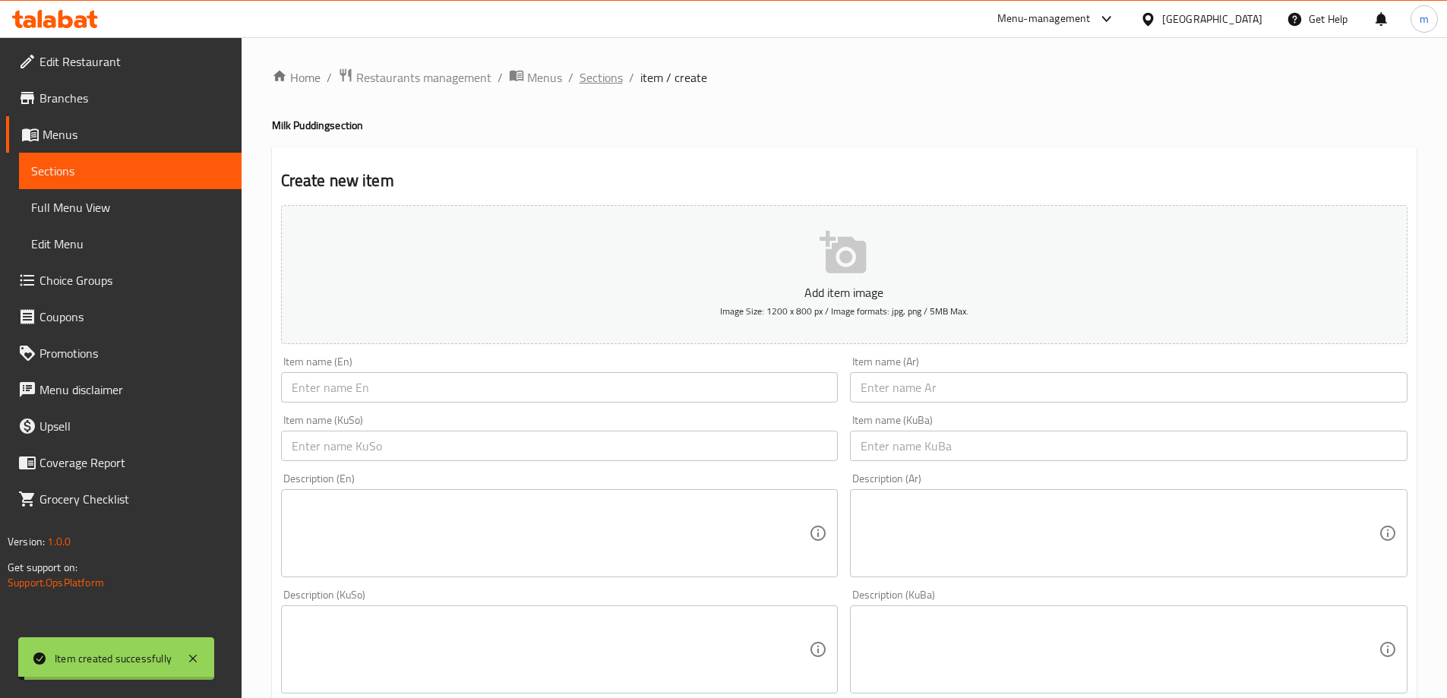
click at [607, 78] on span "Sections" at bounding box center [600, 77] width 43 height 18
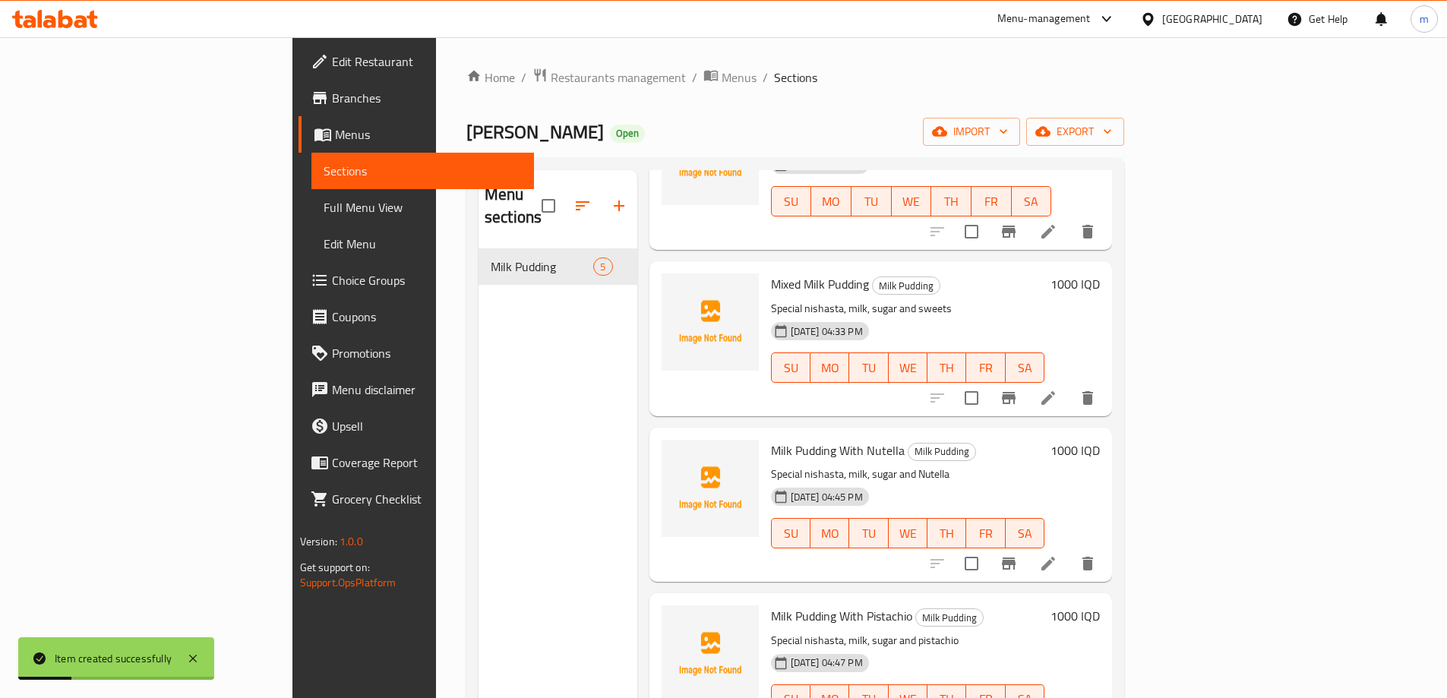
scroll to position [213, 0]
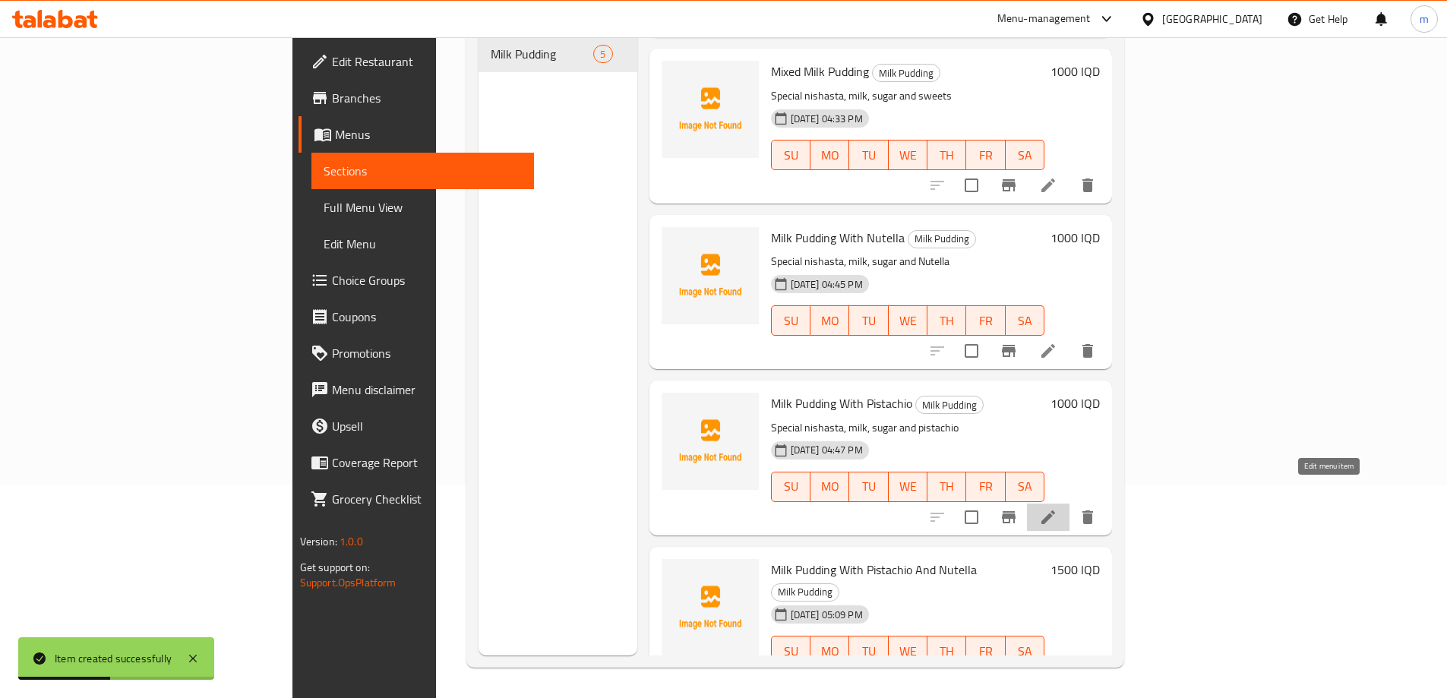
click at [1057, 508] on icon at bounding box center [1048, 517] width 18 height 18
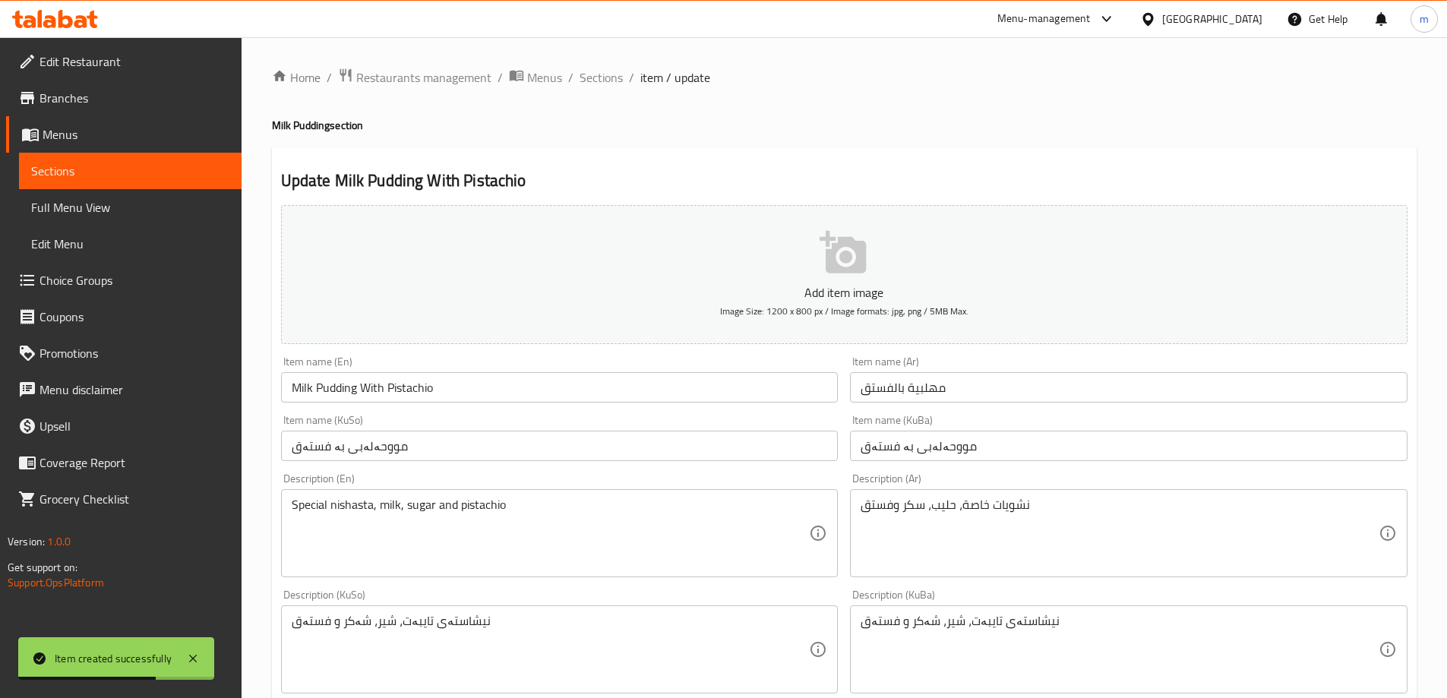
click at [461, 504] on textarea "Special nishasta, milk, sugar and pistachio" at bounding box center [551, 533] width 518 height 72
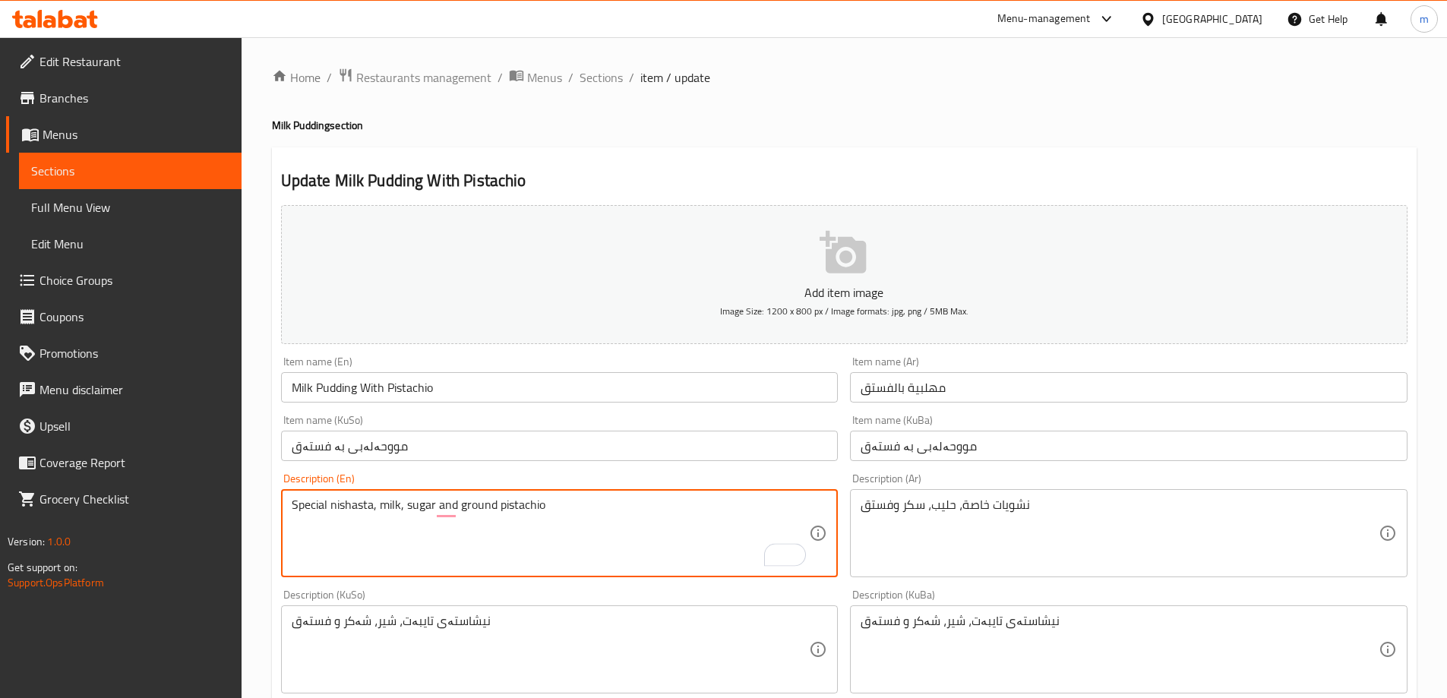
type textarea "Special nishasta, milk, sugar and ground pistachio"
click at [1014, 566] on textarea "نشويات خاصة، حليب، سكر وفستق" at bounding box center [1119, 533] width 518 height 72
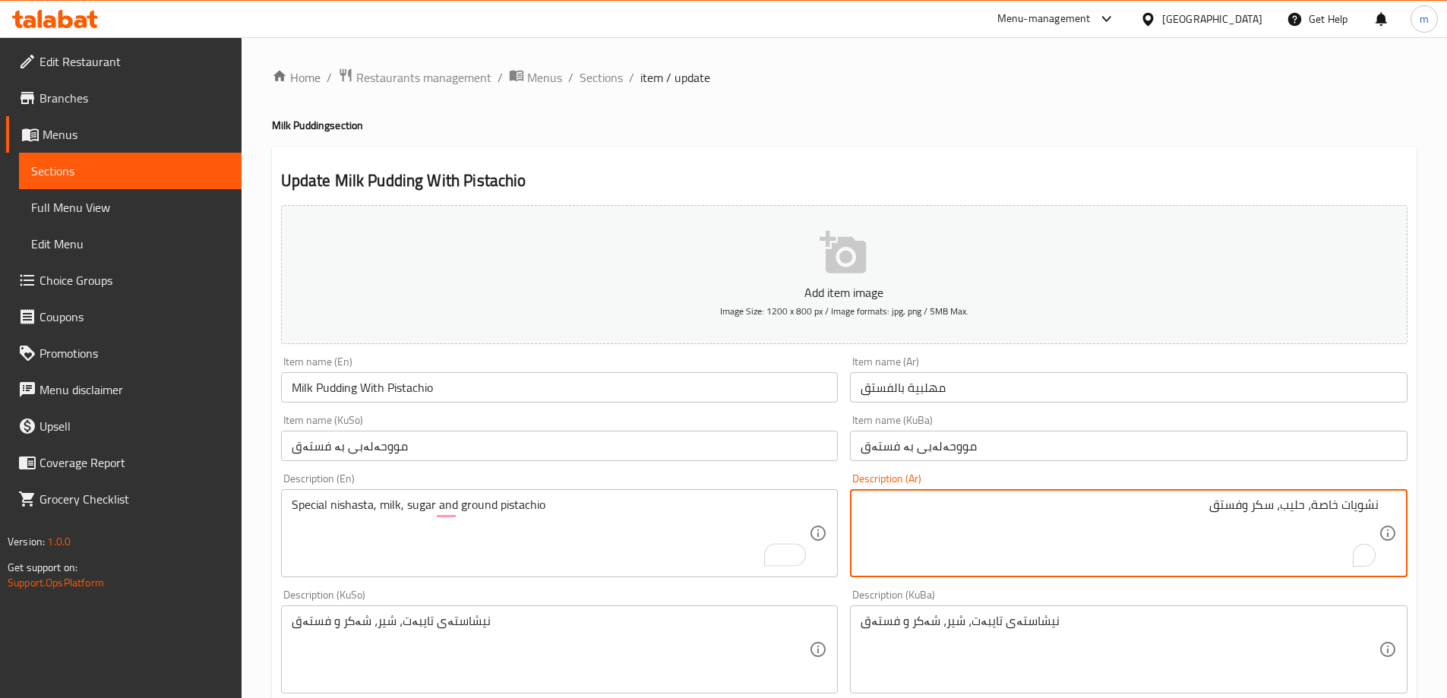
click at [1180, 506] on textarea "نشويات خاصة، حليب، سكر وفستق" at bounding box center [1119, 533] width 518 height 72
type textarea "نشويات خاصة، حليب، سكر وفستق مطحون"
click at [800, 647] on textarea "نیشاستەی تایبەت، شیر، شەکر و فستەق" at bounding box center [551, 650] width 518 height 72
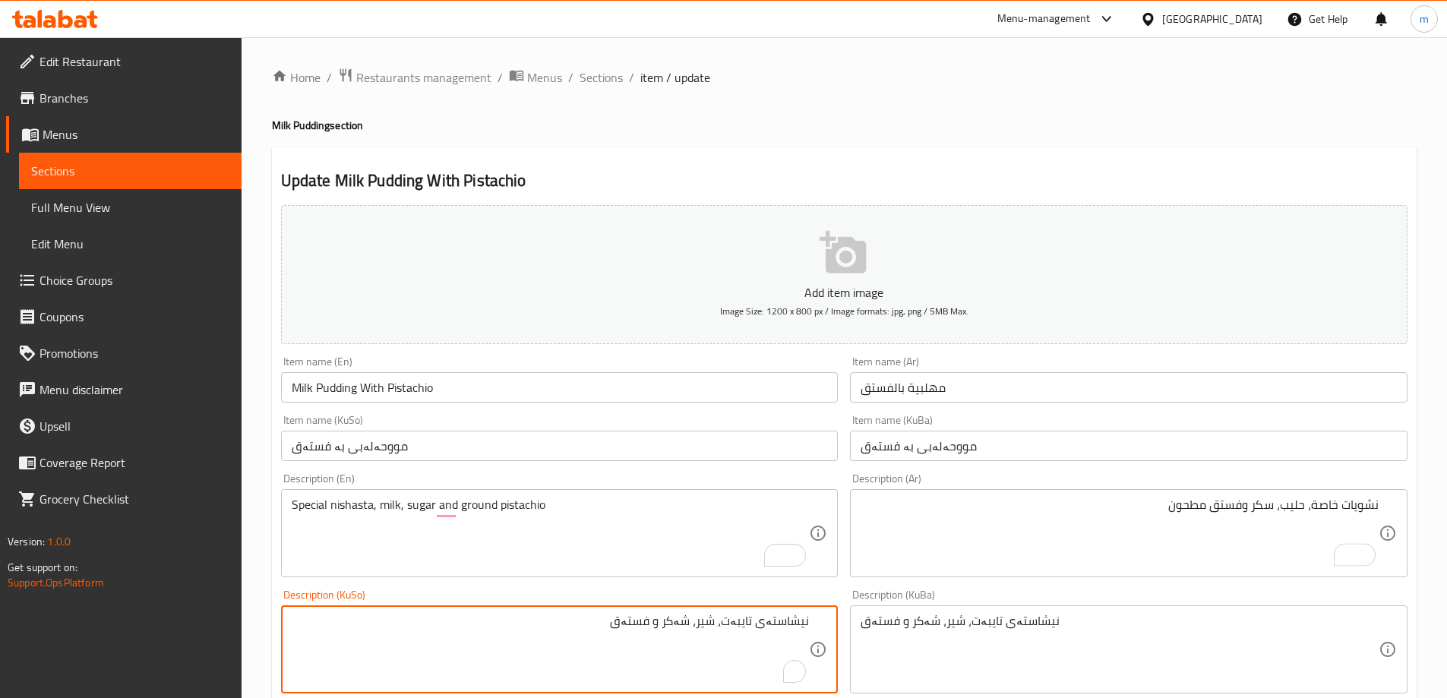
click at [606, 627] on textarea "نیشاستەی تایبەت، شیر، شەکر و فستەق" at bounding box center [551, 650] width 518 height 72
click at [613, 620] on textarea "نیشاستەی تایبەت، شیر، شەکر و فستەقی هاڕاو" at bounding box center [551, 650] width 518 height 72
type textarea "نیشاستەی تایبەت، شیر، شەکر و فستەقی هاڕاو"
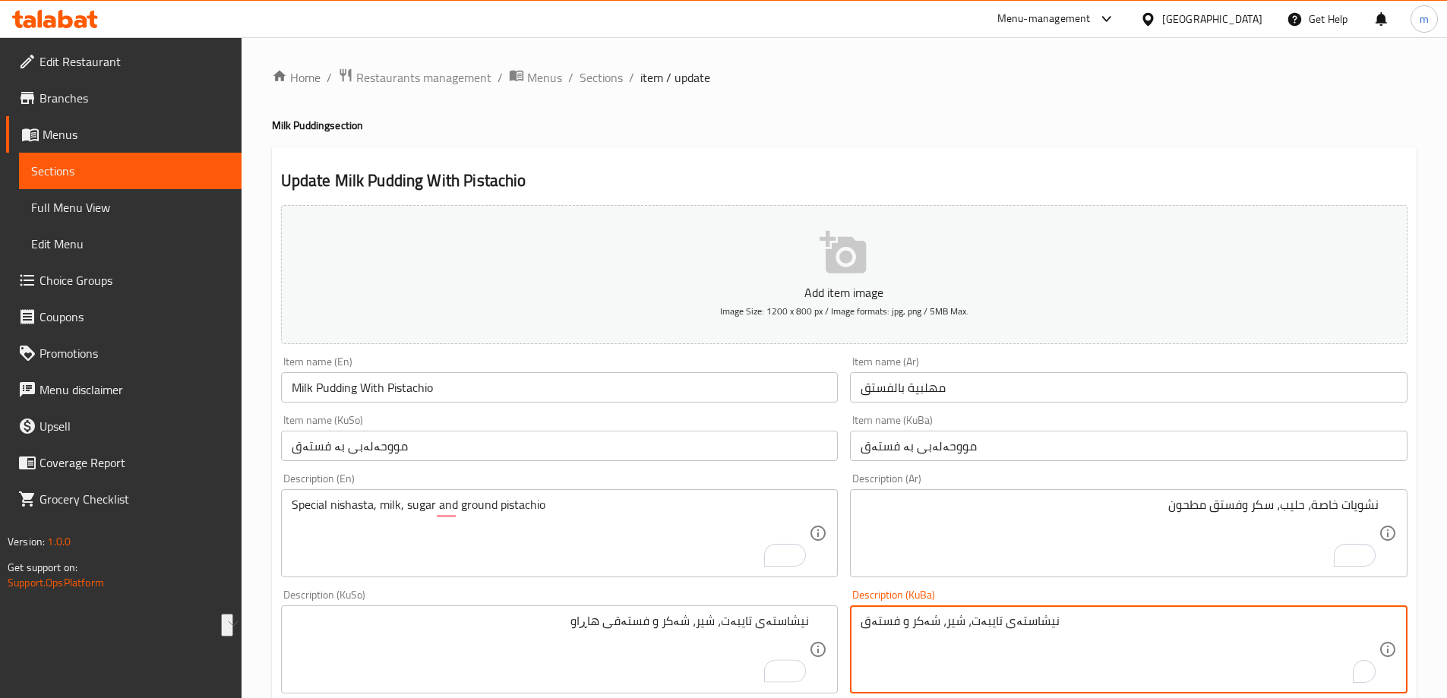
click at [892, 629] on textarea "نیشاستەی تایبەت، شیر، شەکر و فستەق" at bounding box center [1119, 650] width 518 height 72
paste textarea "ی هاڕاو"
type textarea "نیشاستەی تایبەت، شیر، شەکر و فستەقی هاڕاو"
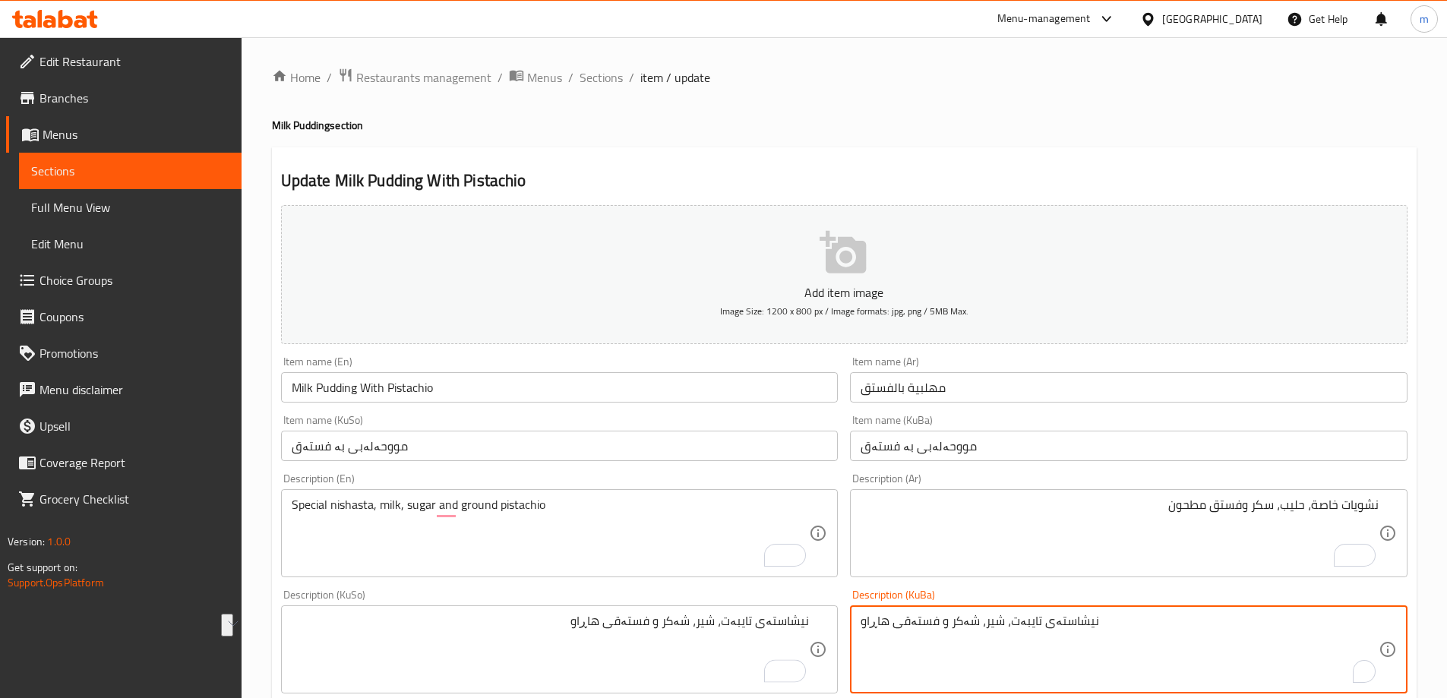
click at [1017, 511] on textarea "نشويات خاصة، حليب، سكر وفستق مطحون" at bounding box center [1119, 533] width 518 height 72
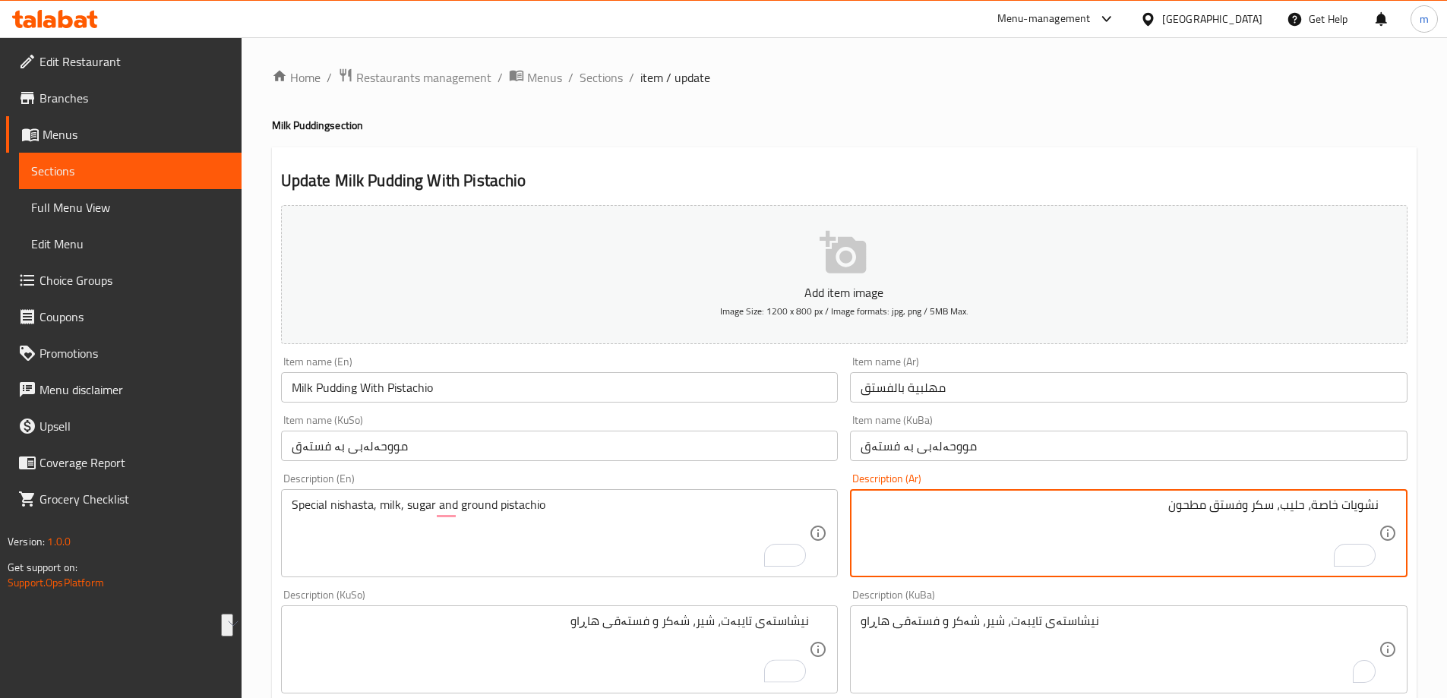
click at [1017, 511] on textarea "نشويات خاصة، حليب، سكر وفستق مطحون" at bounding box center [1119, 533] width 518 height 72
click at [633, 496] on div "Special nishasta, milk, sugar and ground pistachio Description (En)" at bounding box center [559, 533] width 557 height 88
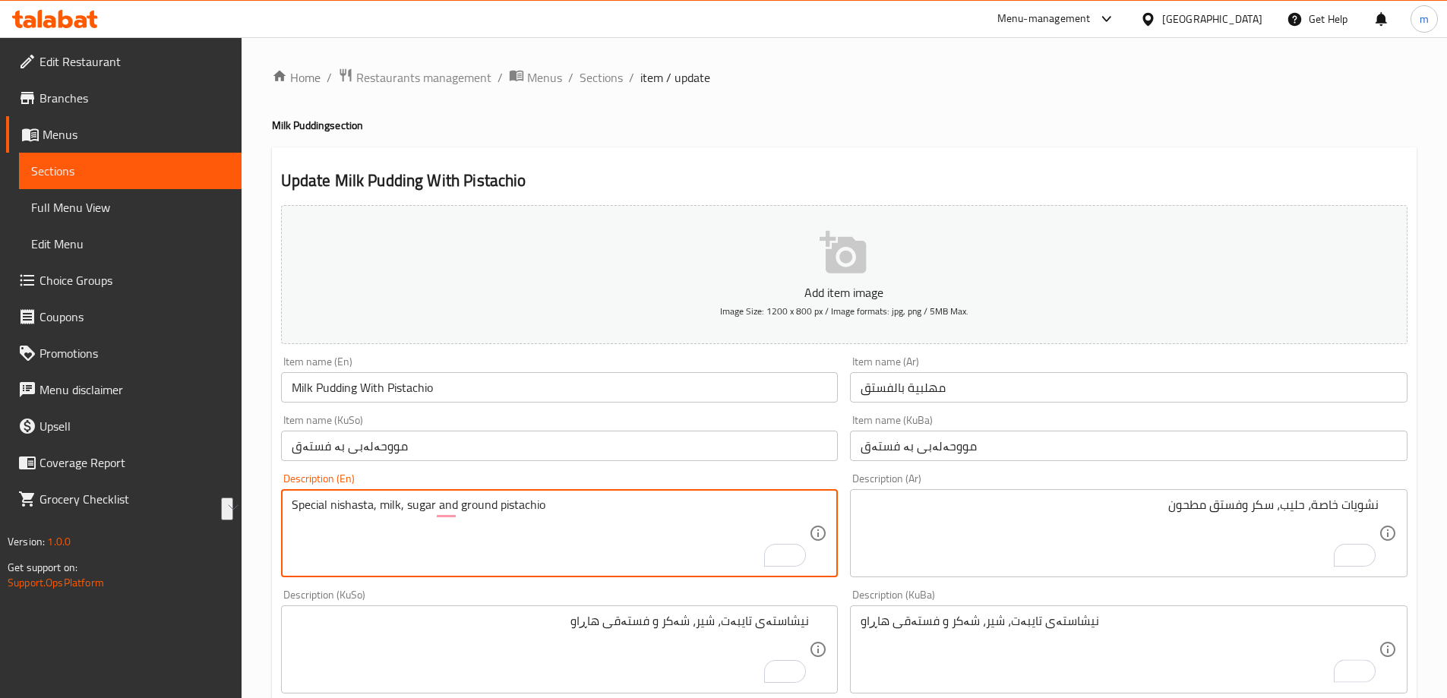
click at [633, 496] on div "Special nishasta, milk, sugar and ground pistachio Description (En)" at bounding box center [559, 533] width 557 height 88
click at [634, 500] on textarea "Special nishasta, milk, sugar and ground pistachio" at bounding box center [551, 533] width 518 height 72
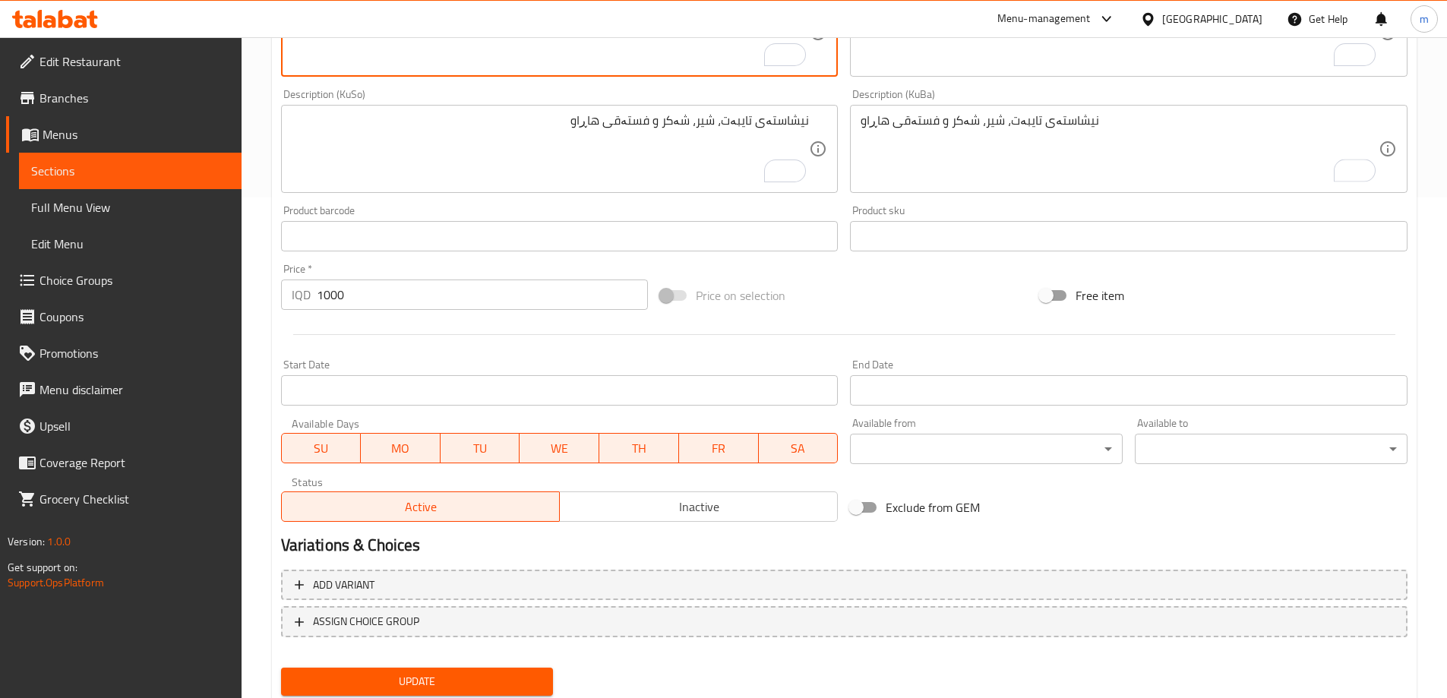
scroll to position [550, 0]
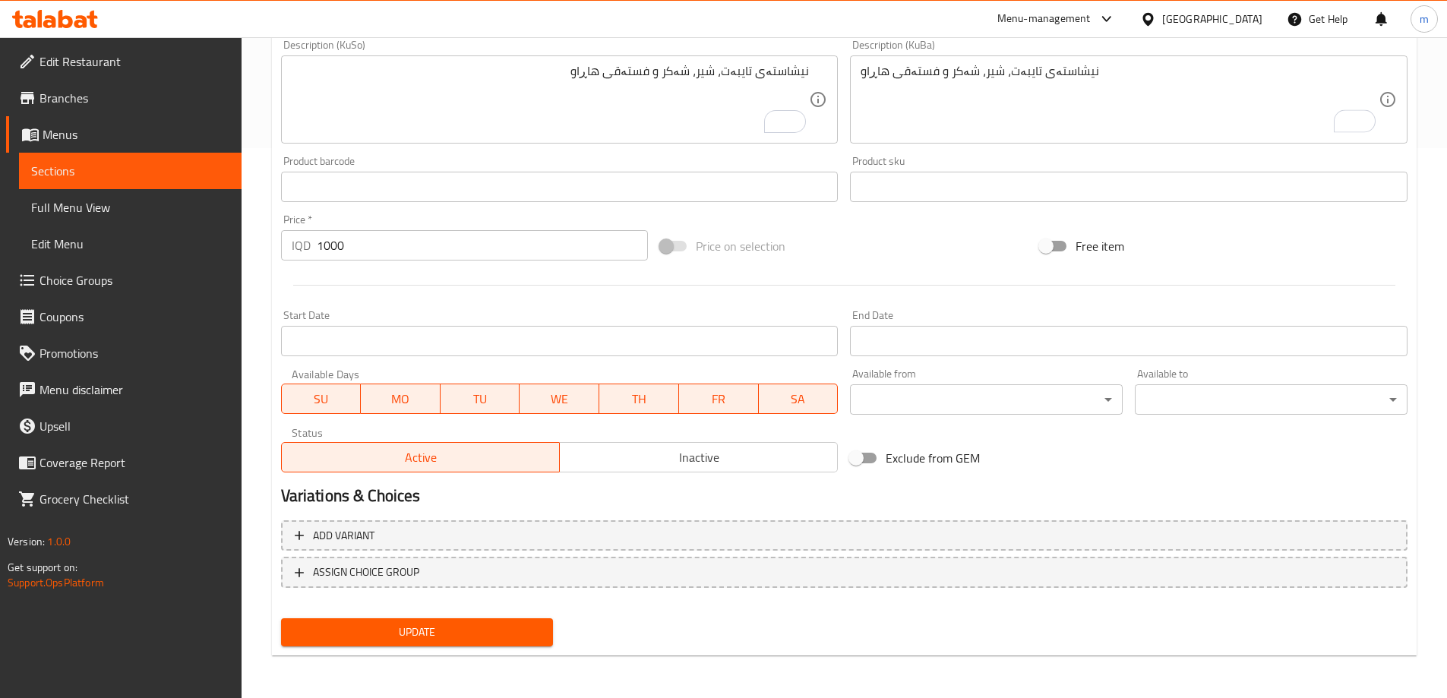
click at [465, 627] on span "Update" at bounding box center [417, 632] width 248 height 19
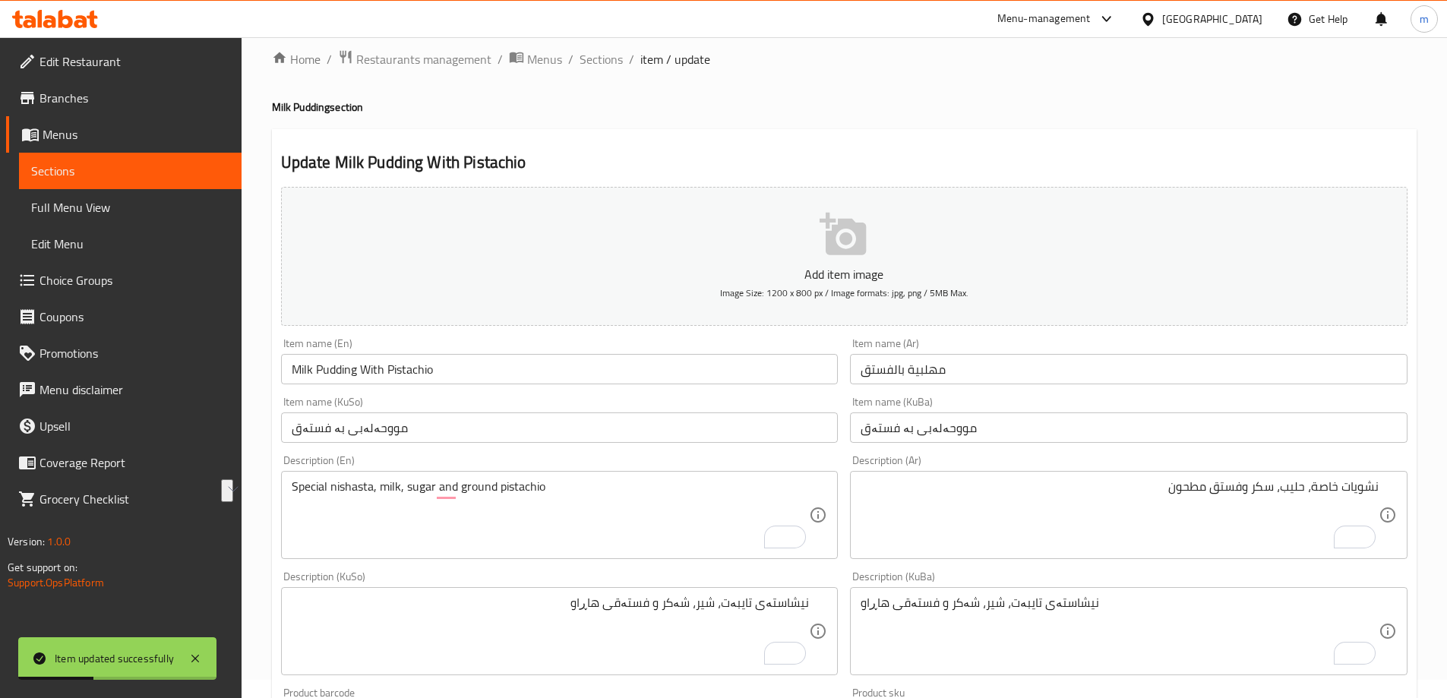
scroll to position [0, 0]
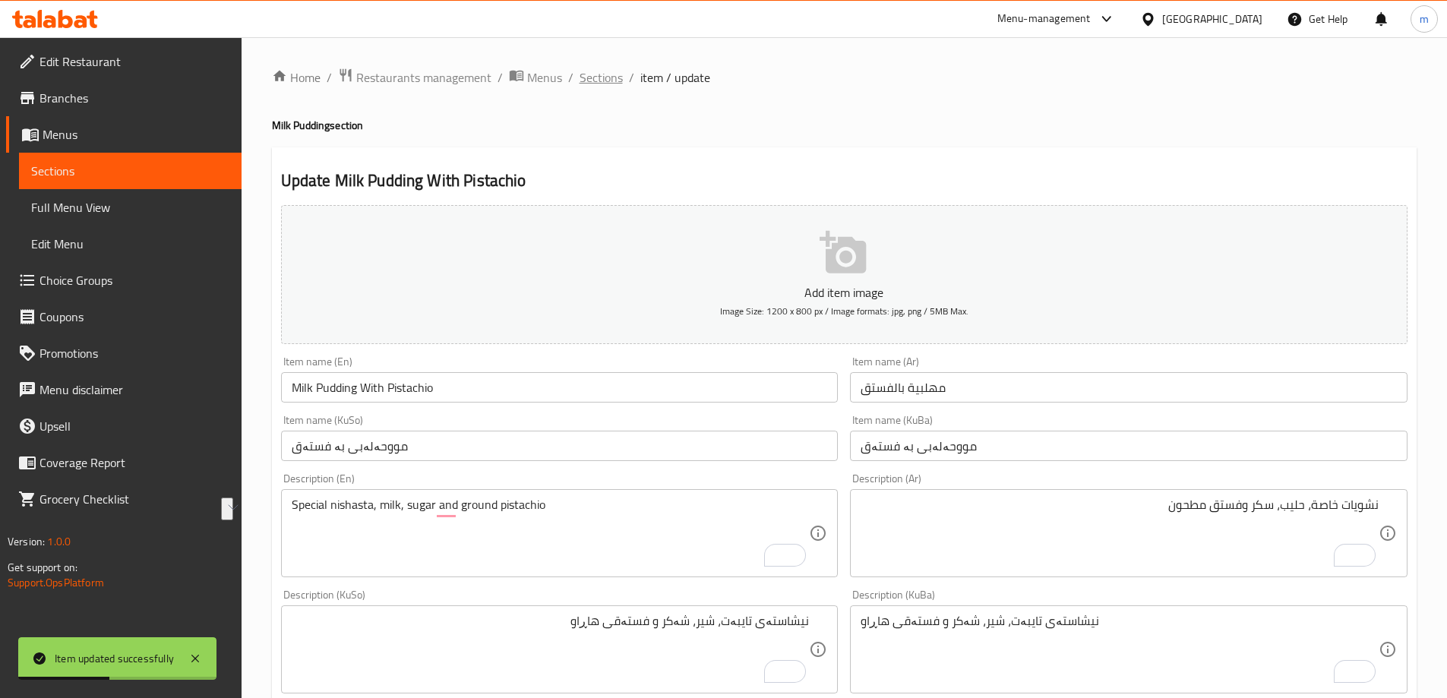
click at [593, 87] on span "Sections" at bounding box center [600, 77] width 43 height 18
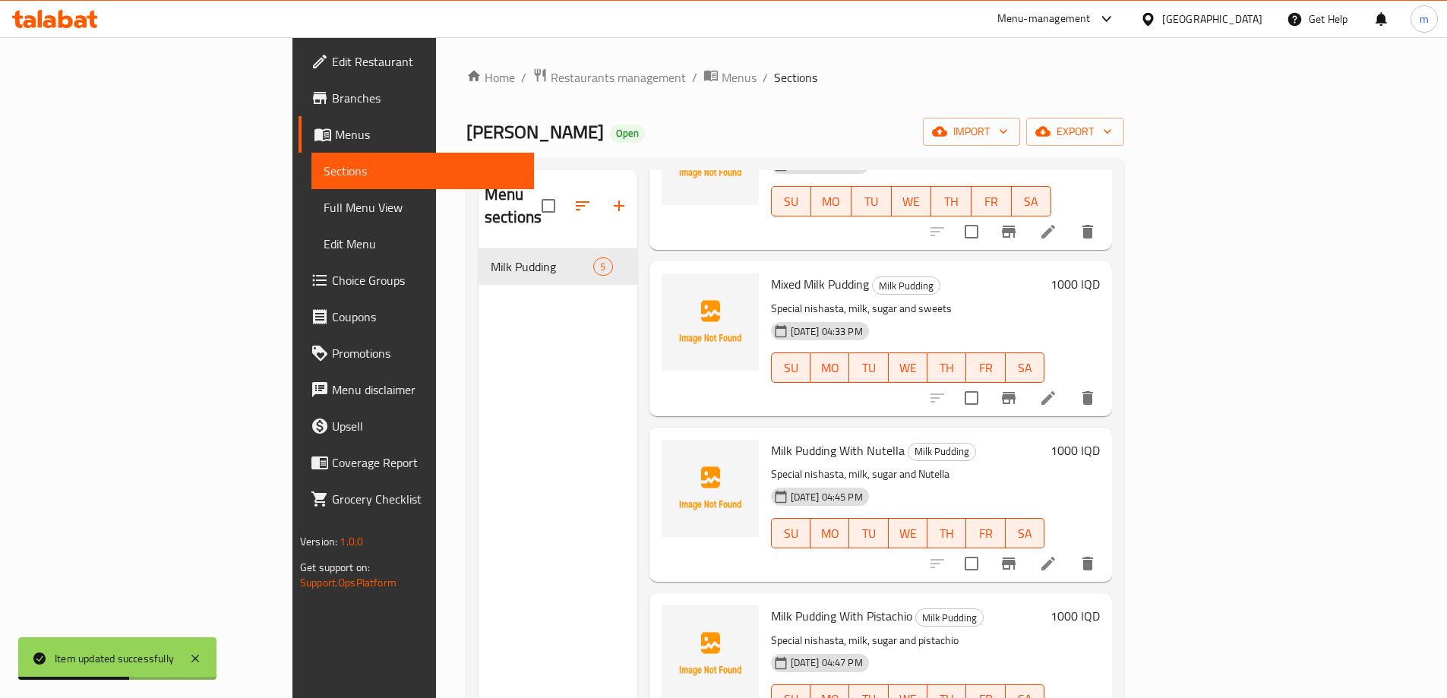
scroll to position [213, 0]
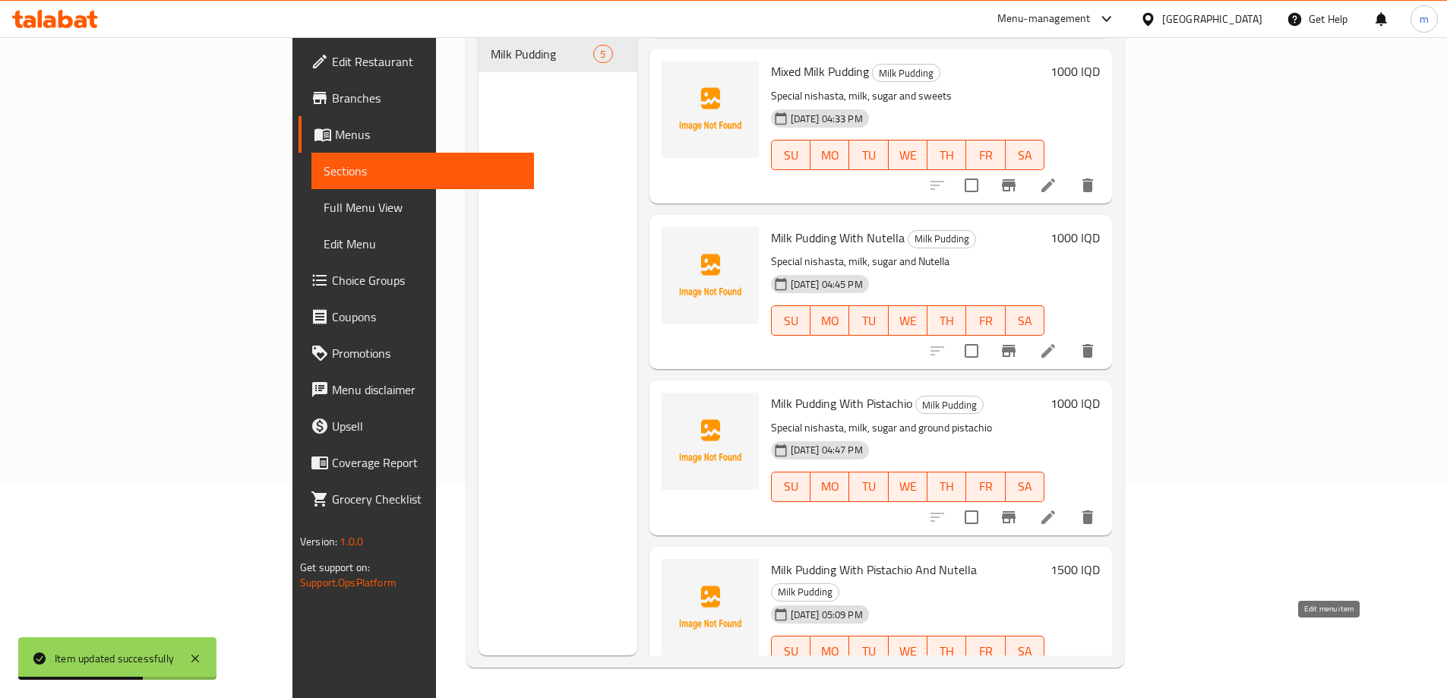
click at [1057, 672] on icon at bounding box center [1048, 681] width 18 height 18
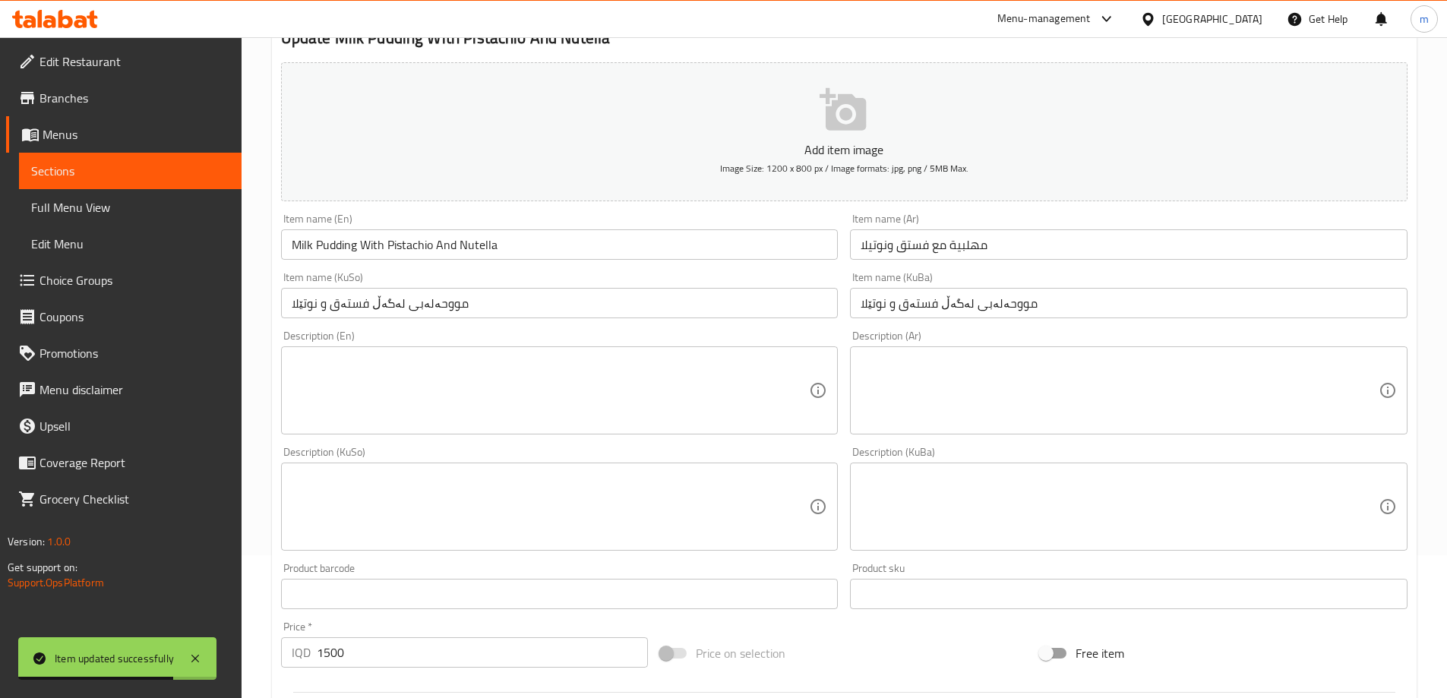
scroll to position [177, 0]
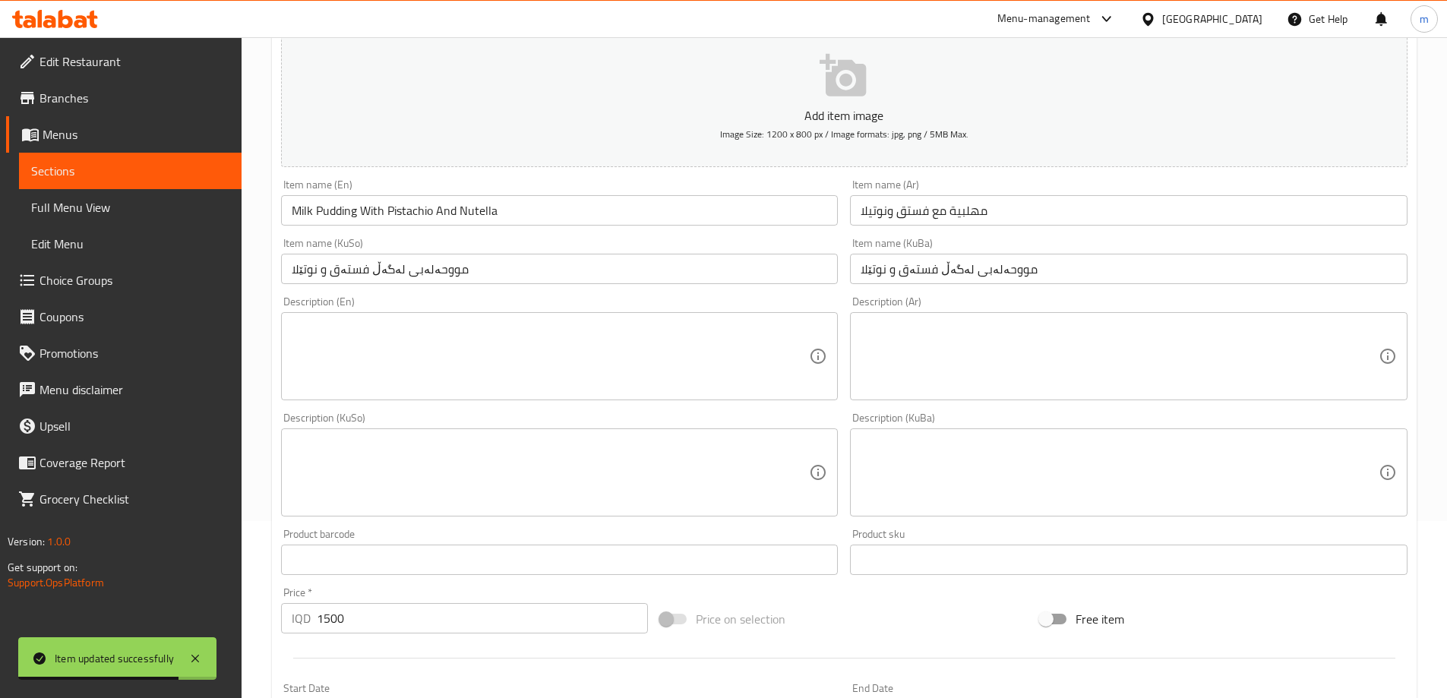
click at [456, 349] on textarea at bounding box center [551, 356] width 518 height 72
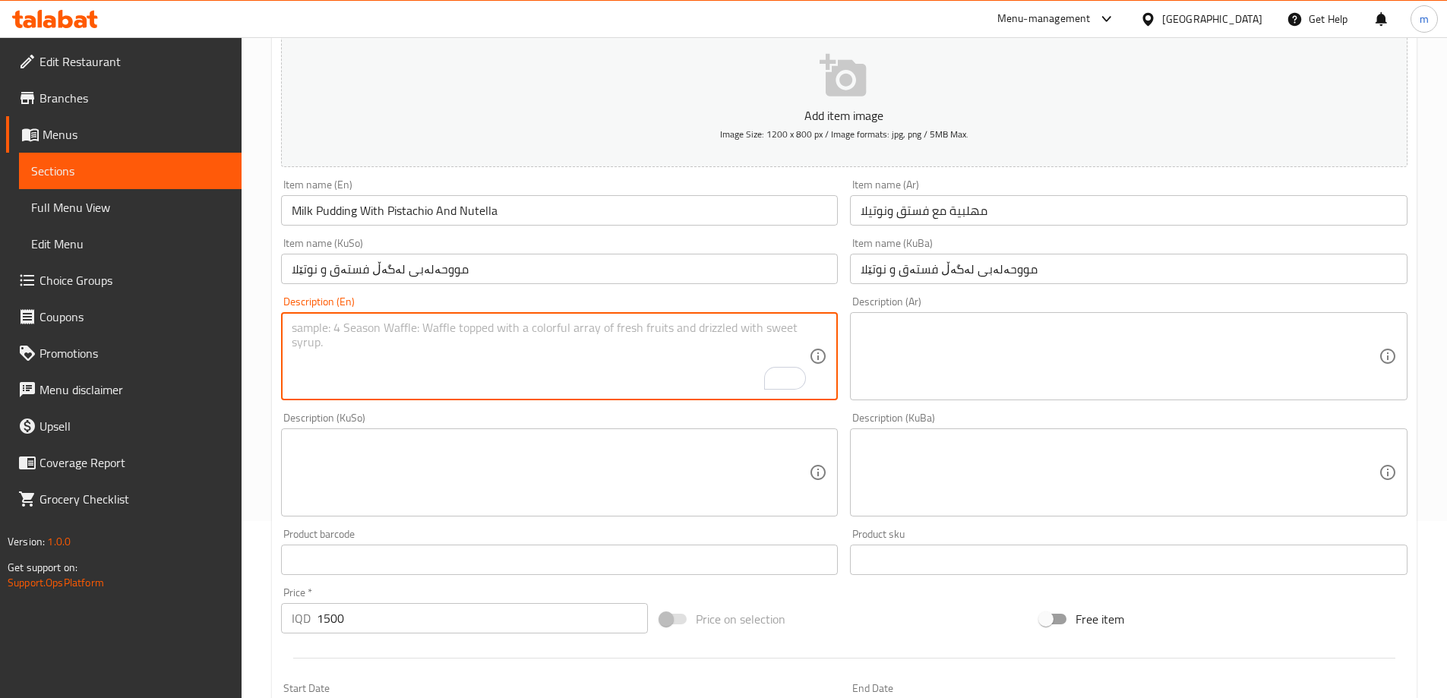
paste textarea "Special nishasta, milk, sugar and ground pistachio"
type textarea "Special nishasta, milk, sugar and ground pistachio"
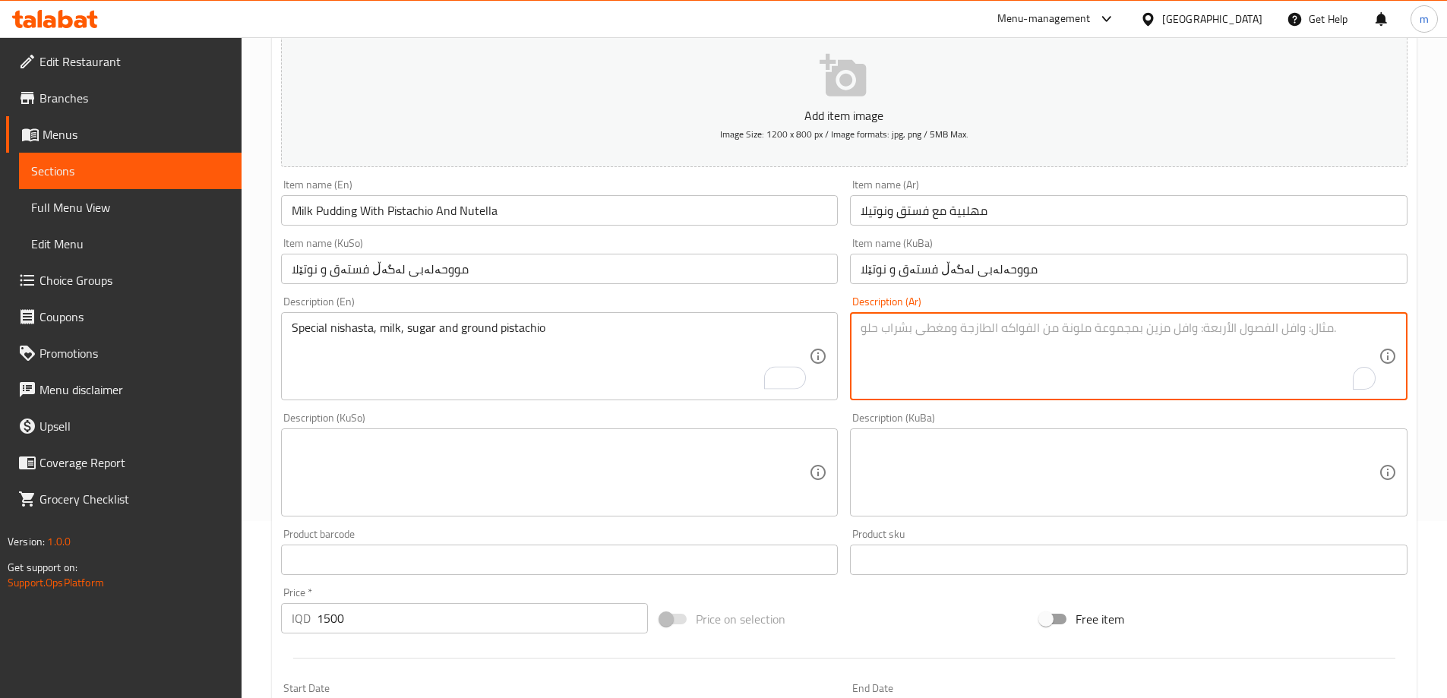
click at [951, 356] on textarea "To enrich screen reader interactions, please activate Accessibility in Grammarl…" at bounding box center [1119, 356] width 518 height 72
paste textarea "نشويات خاصة، حليب، سكر وفستق مطحون"
type textarea "نشويات خاصة، حليب، سكر وفستق مطحون"
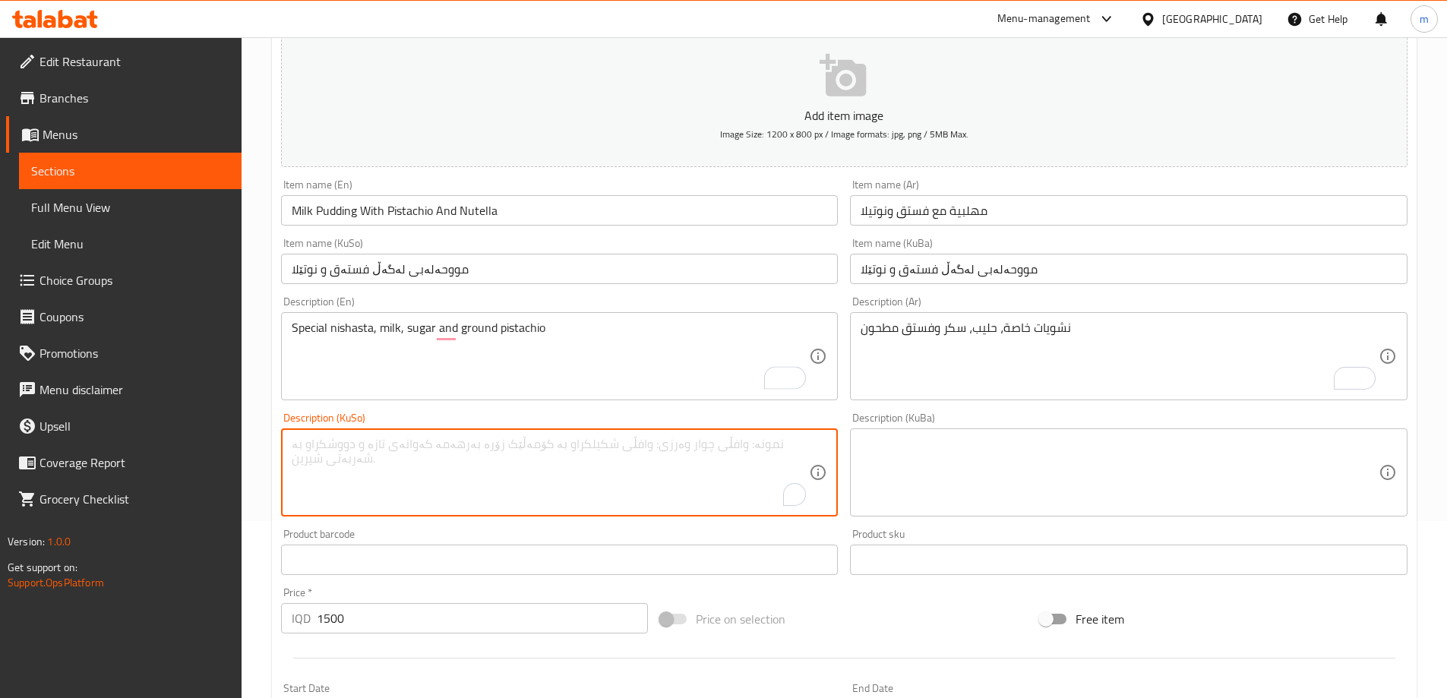
click at [694, 461] on textarea "To enrich screen reader interactions, please activate Accessibility in Grammarl…" at bounding box center [551, 473] width 518 height 72
paste textarea "نیشاستەی تایبەت، شیر، شەکر و فستەقی هاڕاو"
type textarea "نیشاستەی تایبەت، شیر، شەکر و فستەقی هاڕاو"
click at [433, 328] on textarea "Special nishasta, milk, sugar and ground pistachio" at bounding box center [551, 356] width 518 height 72
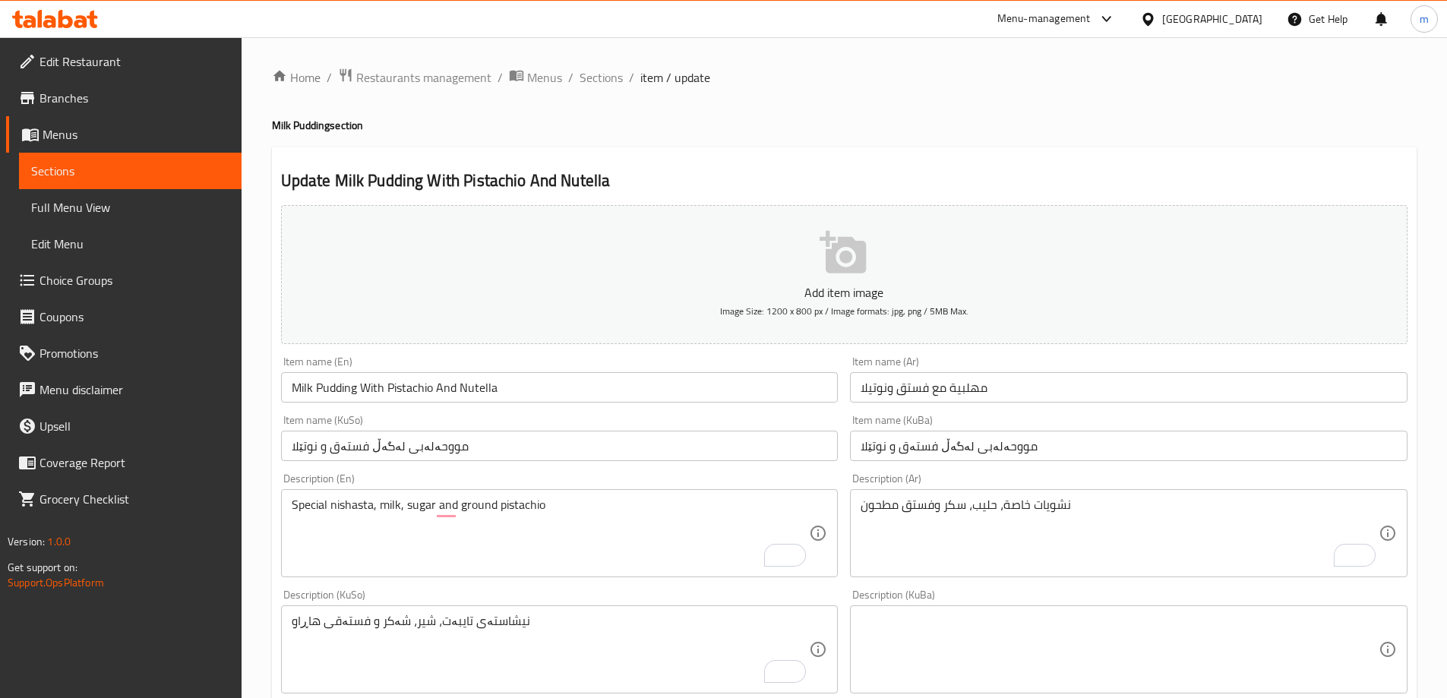
scroll to position [177, 0]
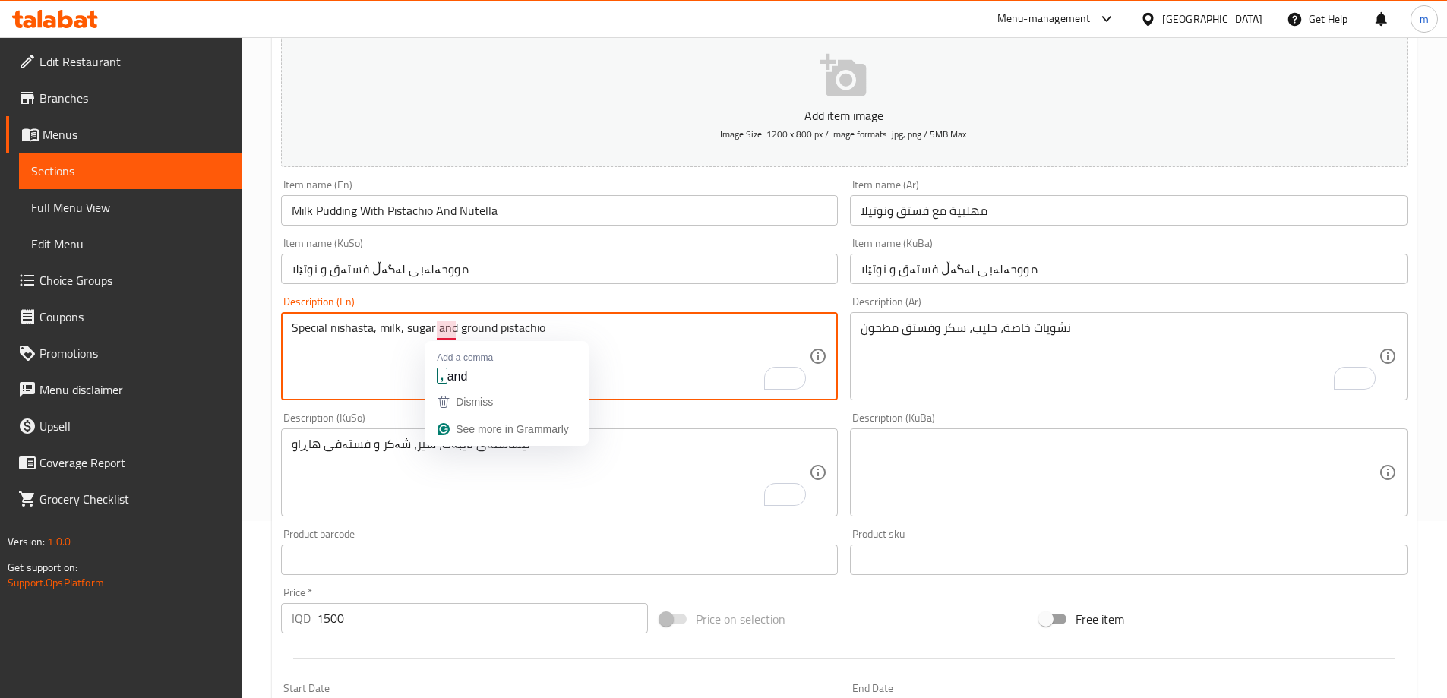
drag, startPoint x: 456, startPoint y: 330, endPoint x: 434, endPoint y: 330, distance: 21.3
click at [434, 330] on textarea "Special nishasta, milk, sugar and ground pistachio" at bounding box center [551, 356] width 518 height 72
click at [564, 329] on textarea "Special nishasta, milk, sugar, ground pistachio" at bounding box center [551, 356] width 518 height 72
type textarea "Special nishasta, milk, sugar, ground pistachio and Nutella"
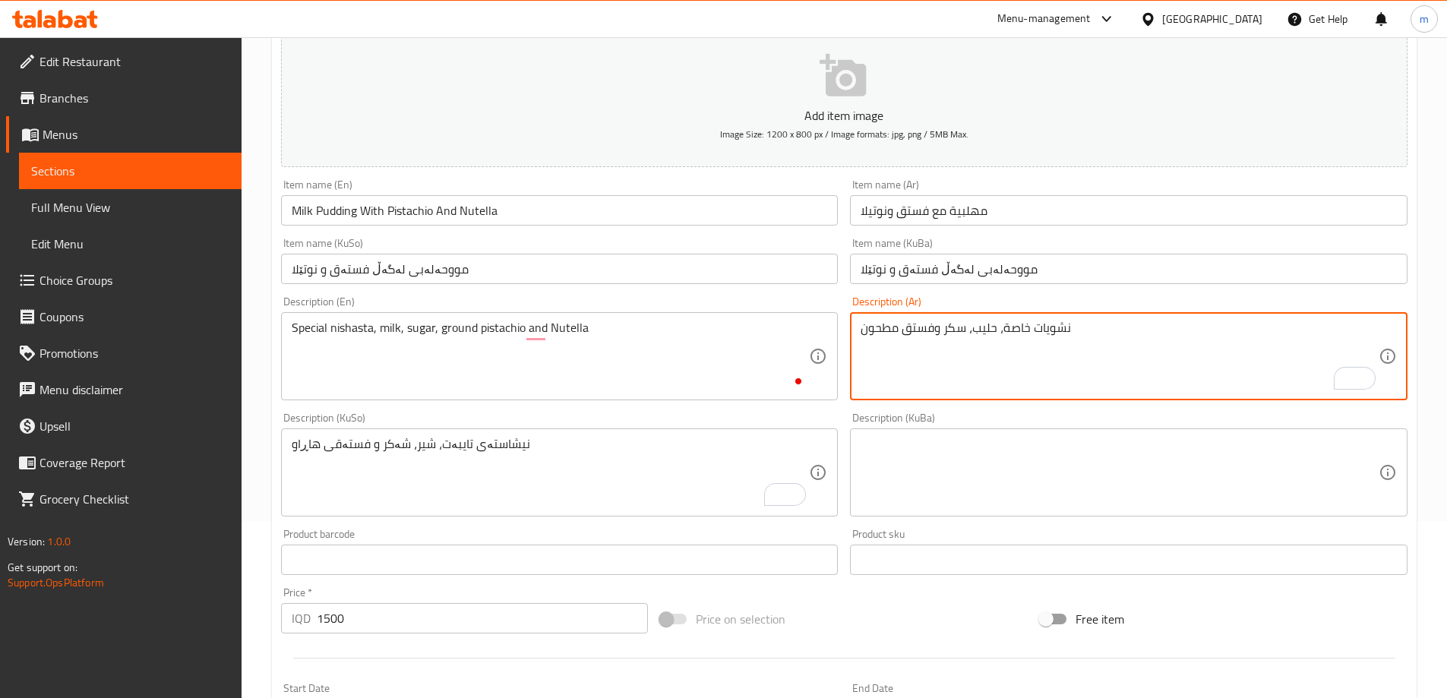
click at [1032, 355] on textarea "نشويات خاصة، حليب، سكر وفستق مطحون" at bounding box center [1119, 356] width 518 height 72
click at [1251, 334] on textarea "نشويات خاصة، حليب، سكر وفستق مطحون" at bounding box center [1119, 356] width 518 height 72
click at [1132, 333] on textarea "نشويات خاصة، حليب، سكر، فستق مطحون" at bounding box center [1119, 356] width 518 height 72
type textarea "نشويات خاصة، حليب، سكر، فستق مطحون ونوتيلا"
click at [696, 473] on textarea "نیشاستەی تایبەت، شیر، شەکر و فستەقی هاڕاو" at bounding box center [551, 473] width 518 height 72
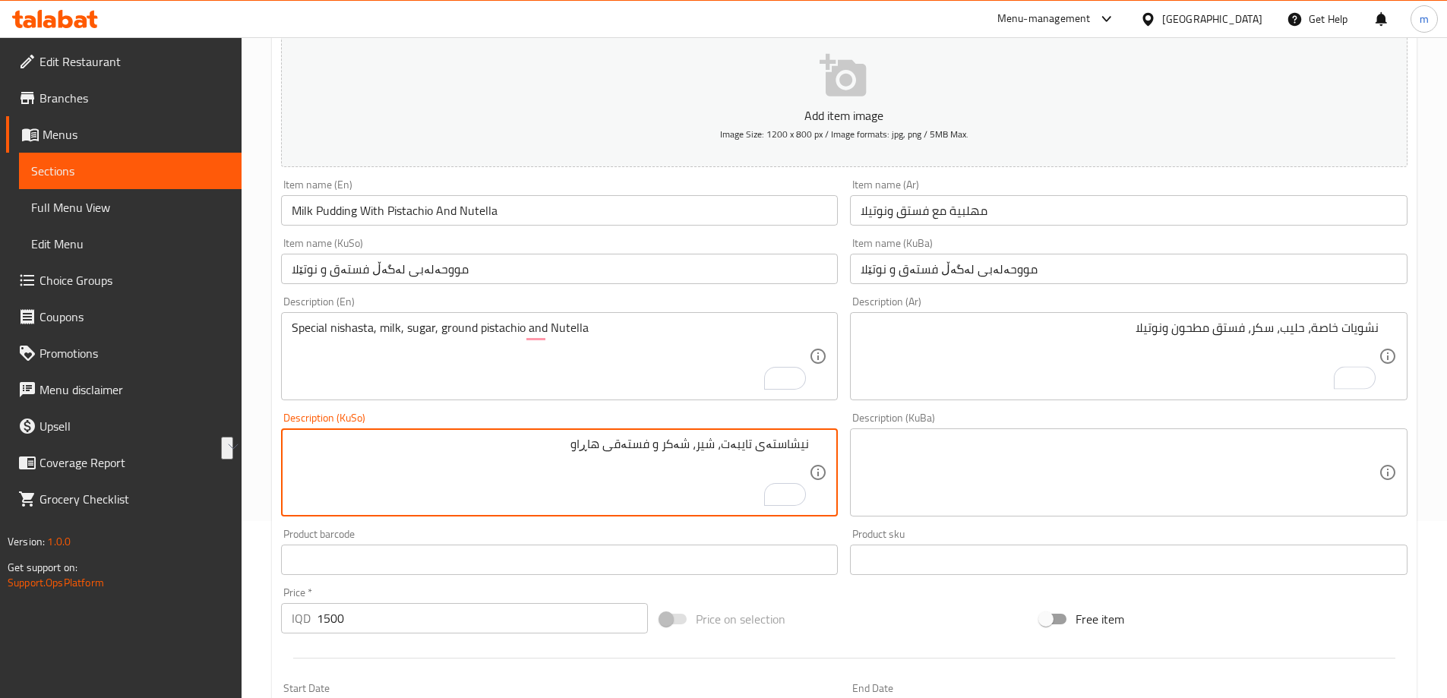
drag, startPoint x: 659, startPoint y: 448, endPoint x: 673, endPoint y: 454, distance: 15.0
click at [673, 454] on textarea "نیشاستەی تایبەت، شیر، شەکر و فستەقی هاڕاو" at bounding box center [551, 473] width 518 height 72
click at [671, 452] on textarea "نیشاستەی تایبەت، شیر، شەکر و فستەقی هاڕاو" at bounding box center [551, 473] width 518 height 72
drag, startPoint x: 662, startPoint y: 444, endPoint x: 668, endPoint y: 450, distance: 8.6
click at [668, 450] on textarea "نیشاستەی تایبەت، شیر، شەکر و فستەقی هاڕاو" at bounding box center [551, 473] width 518 height 72
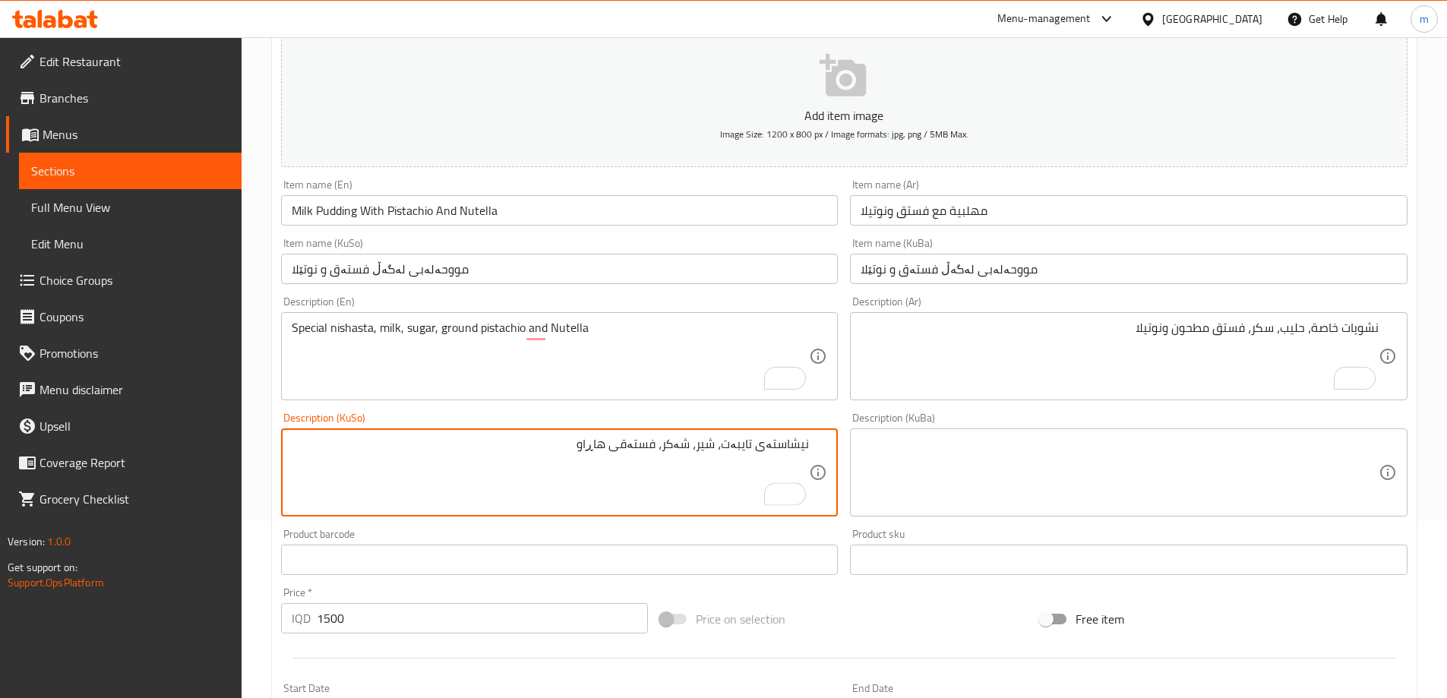
click at [571, 452] on textarea "نیشاستەی تایبەت، شیر، شەکر، فستەقی هاڕاو" at bounding box center [551, 473] width 518 height 72
click at [584, 452] on textarea "نیشاستەی تایبەت، شیر، شەکر، فستەقی هاڕاو و نوتێلا" at bounding box center [551, 473] width 518 height 72
type textarea "نیشاستەی تایبەت، شیر، شەکر، فستەقی هاڕاو و نوتێلا"
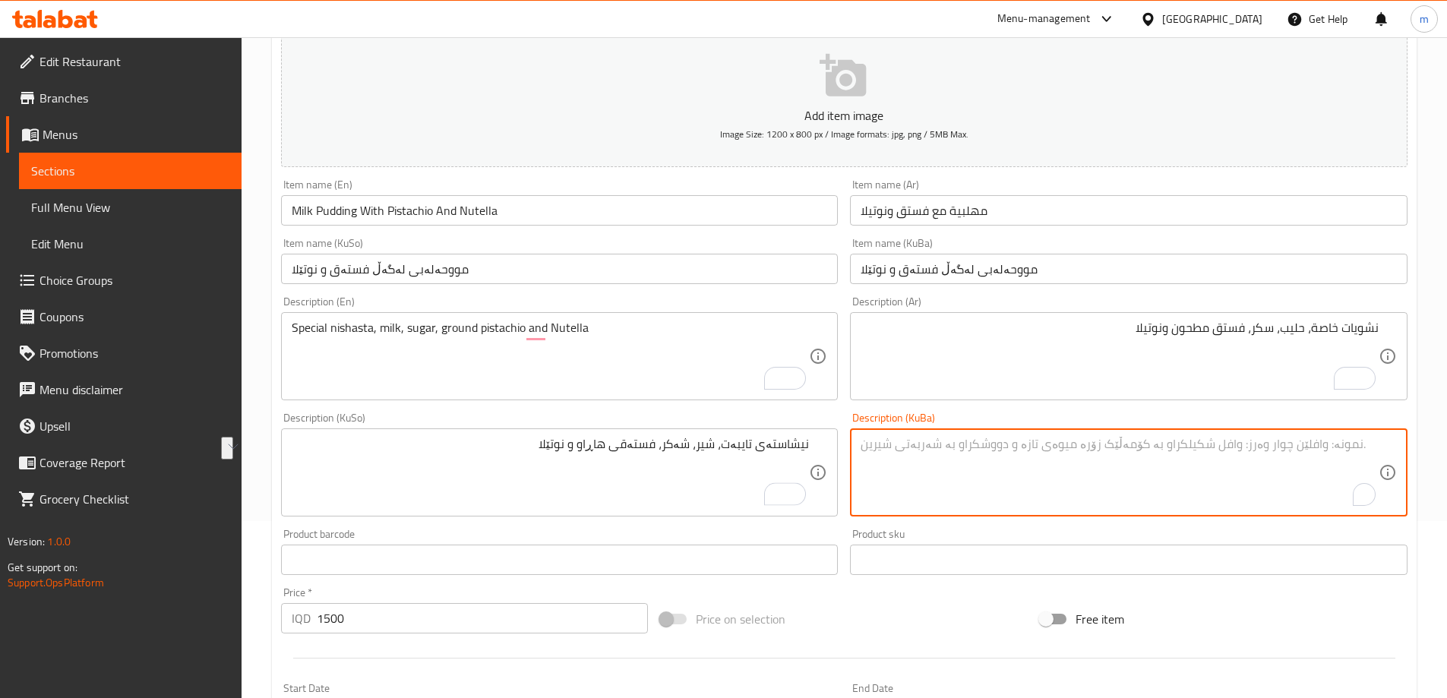
click at [953, 494] on textarea "To enrich screen reader interactions, please activate Accessibility in Grammarl…" at bounding box center [1119, 473] width 518 height 72
paste textarea "نیشاستەی تایبەت، شیر، شەکر، فستەقی هاڕاو و نوتێلا"
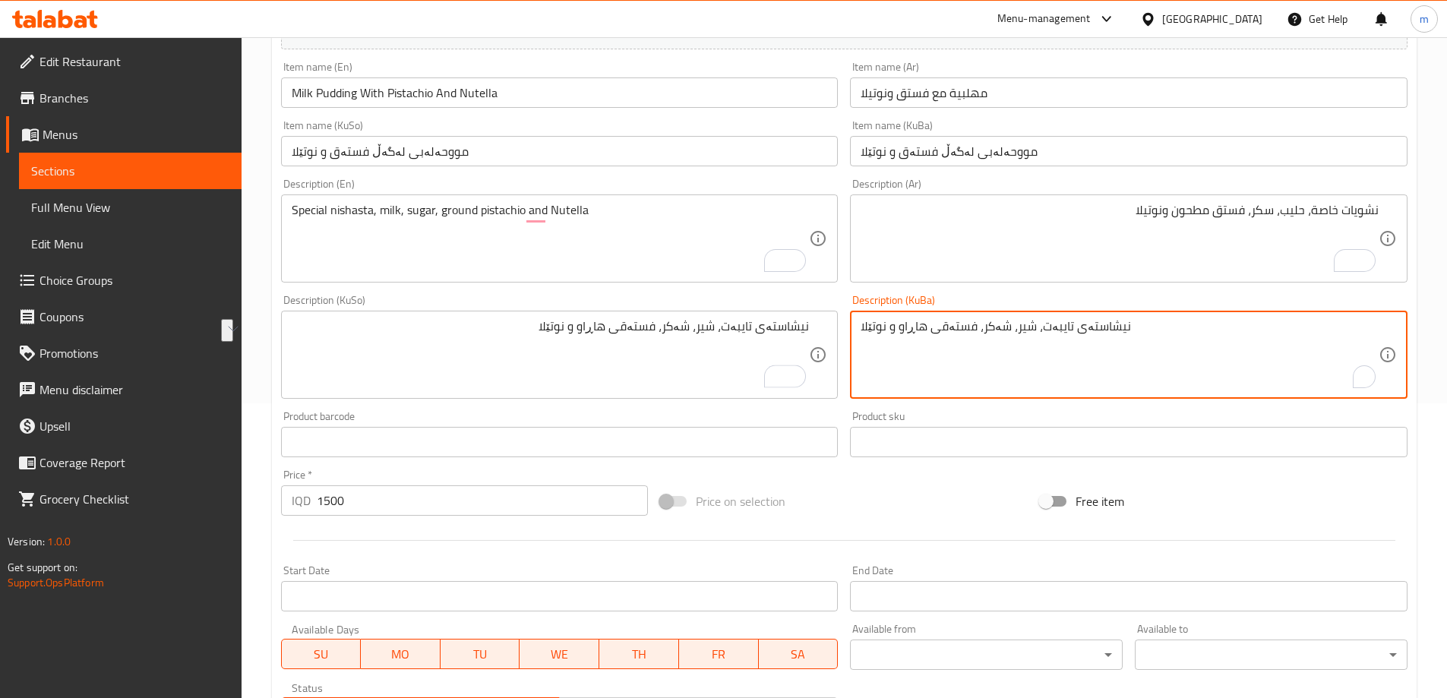
scroll to position [550, 0]
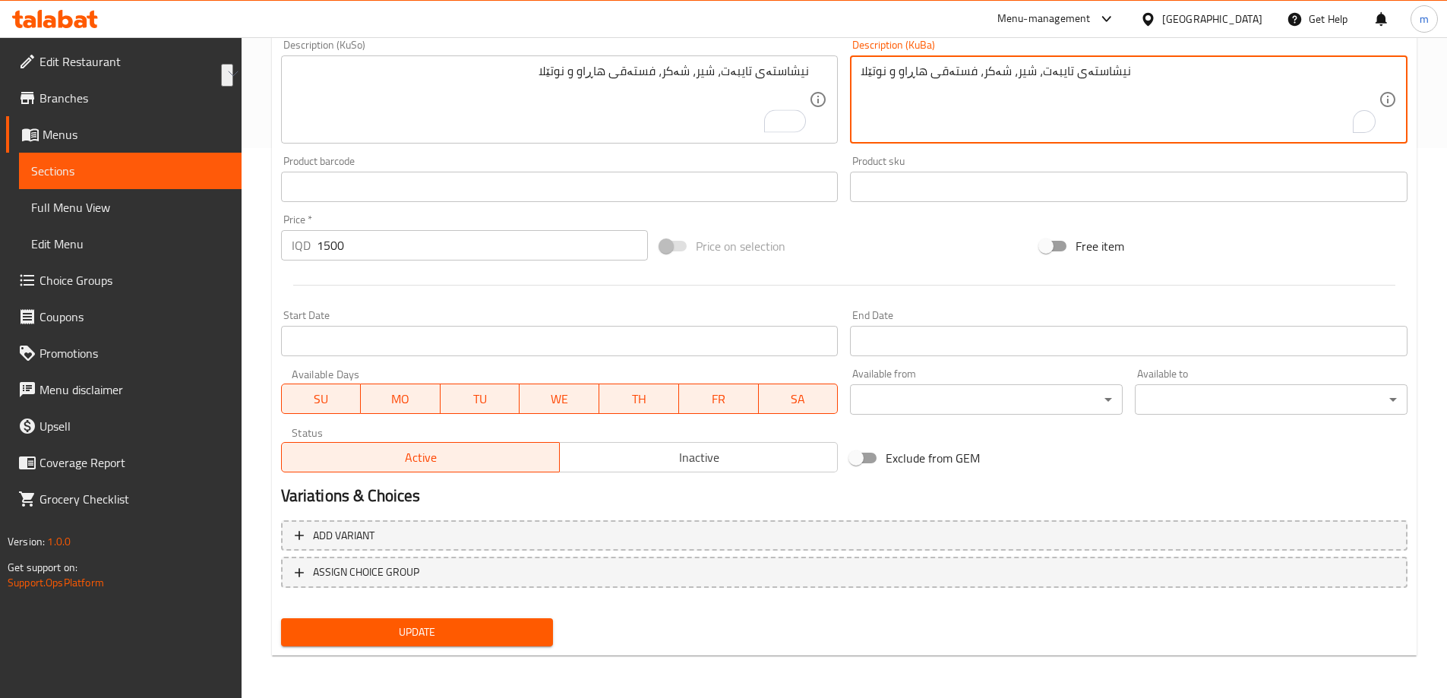
type textarea "نیشاستەی تایبەت، شیر، شەکر، فستەقی هاڕاو و نوتێلا"
click at [480, 616] on div "Update" at bounding box center [417, 632] width 285 height 40
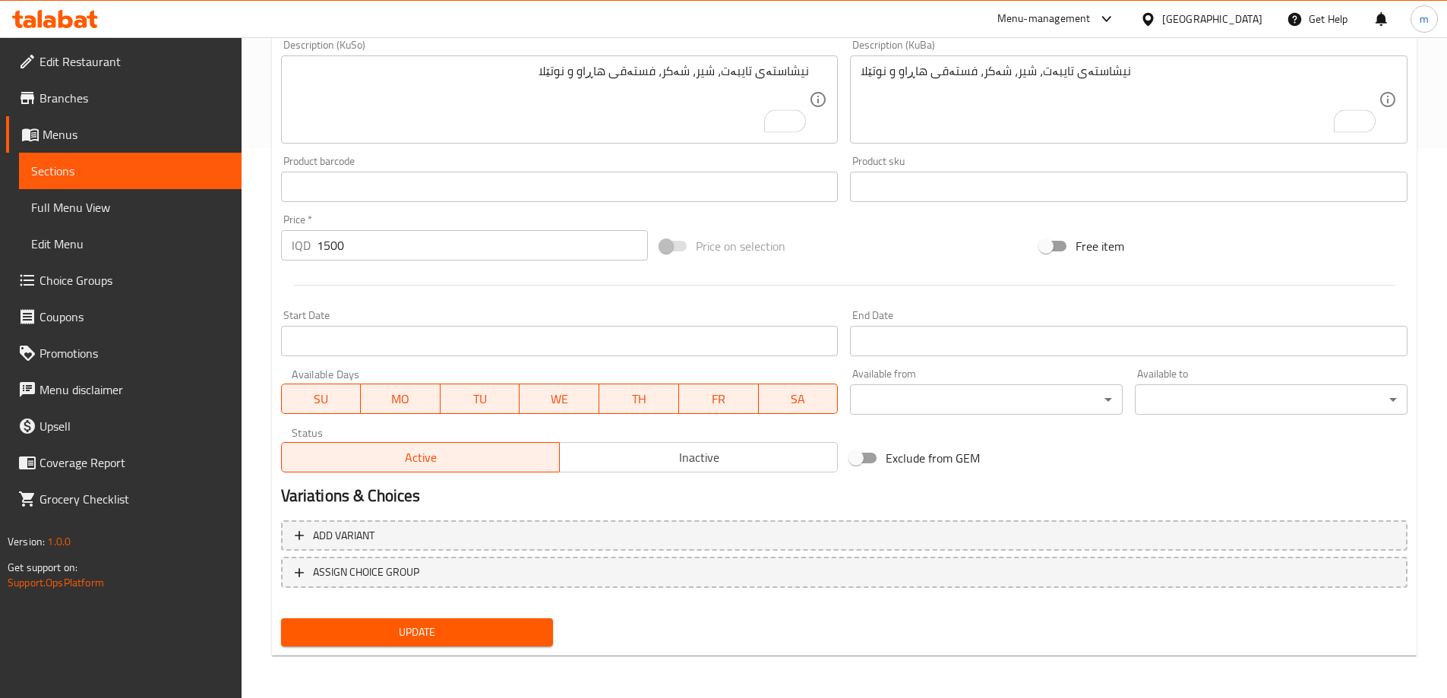
scroll to position [195, 0]
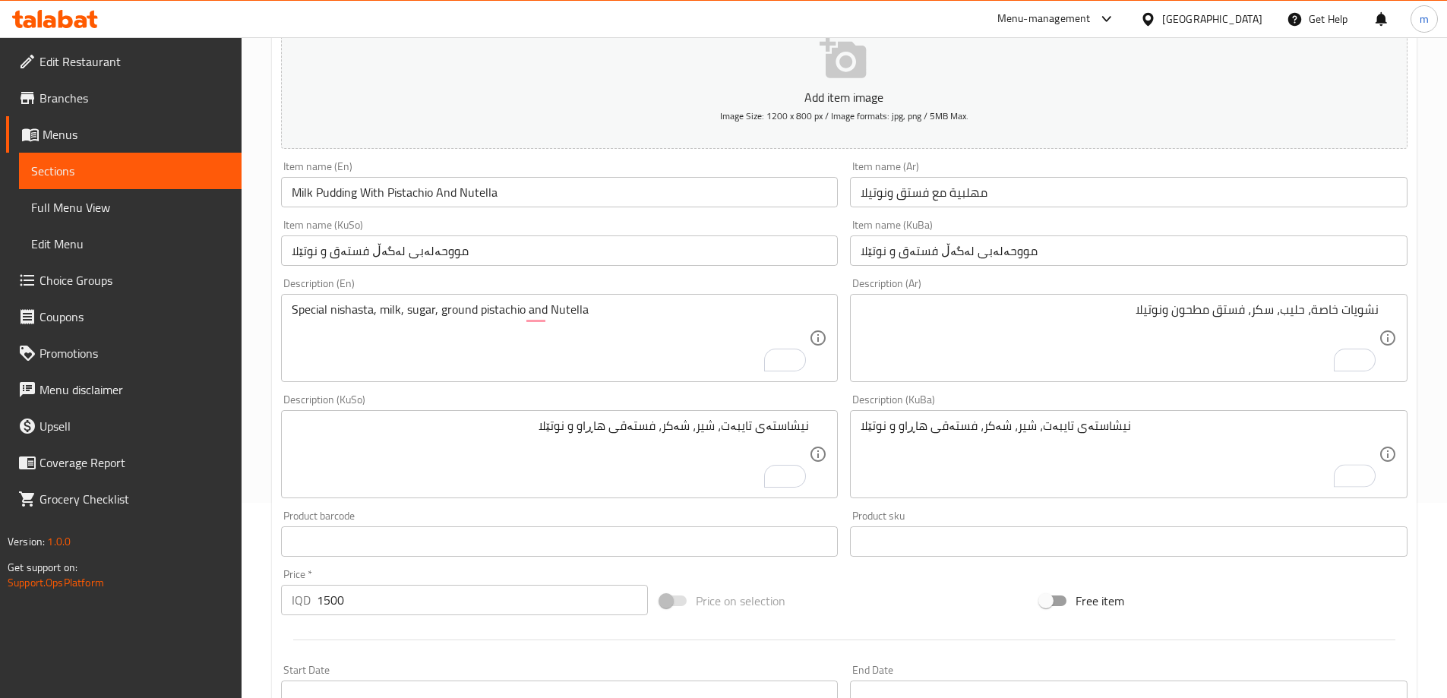
click at [421, 311] on textarea "Special nishasta, milk, sugar, ground pistachio and Nutella" at bounding box center [551, 338] width 518 height 72
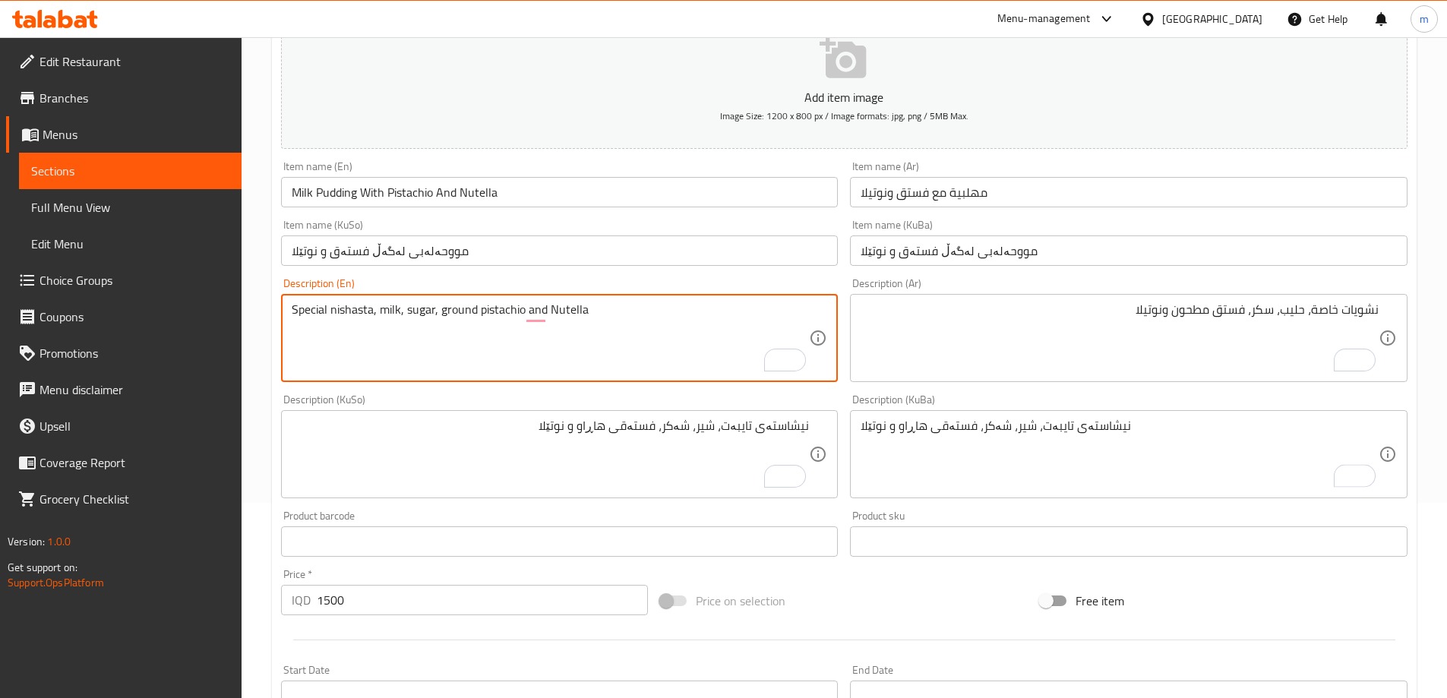
click at [421, 311] on textarea "Special nishasta, milk, sugar, ground pistachio and Nutella" at bounding box center [551, 338] width 518 height 72
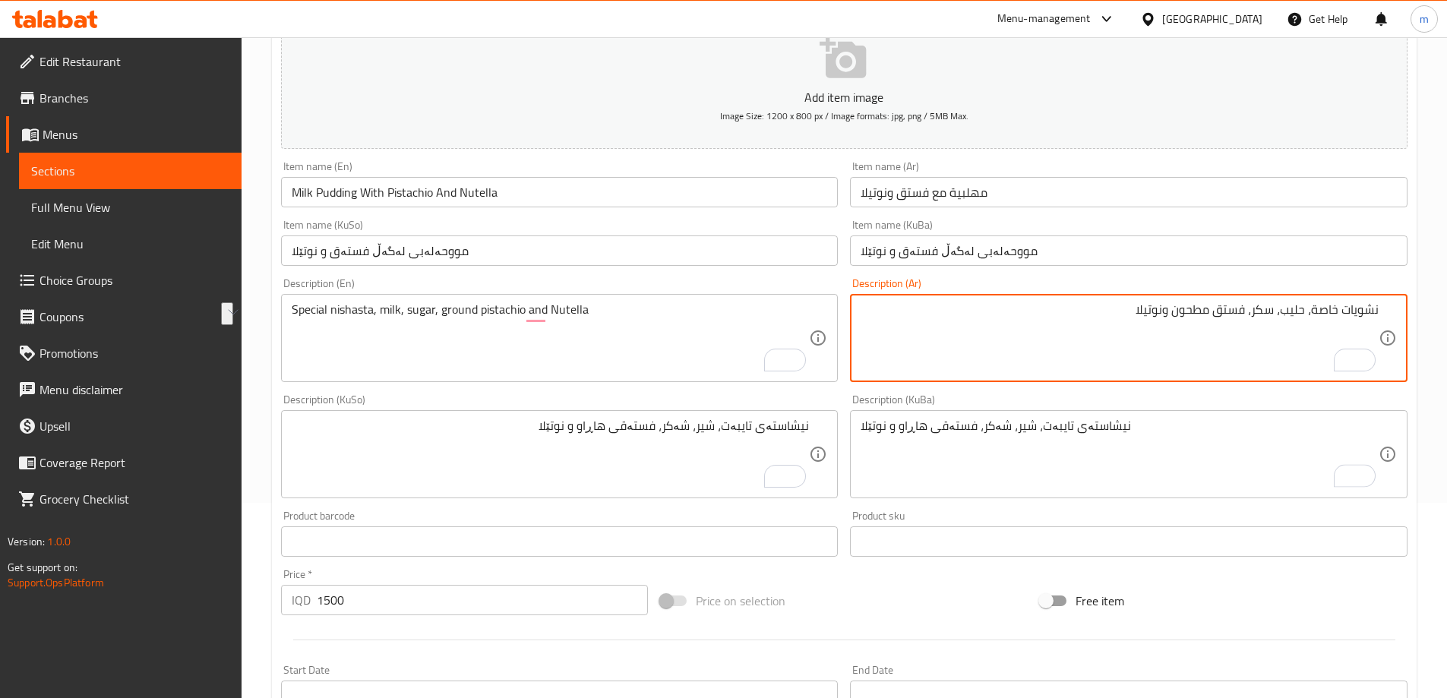
click at [948, 330] on textarea "نشويات خاصة، حليب، سكر، فستق مطحون ونوتيلا" at bounding box center [1119, 338] width 518 height 72
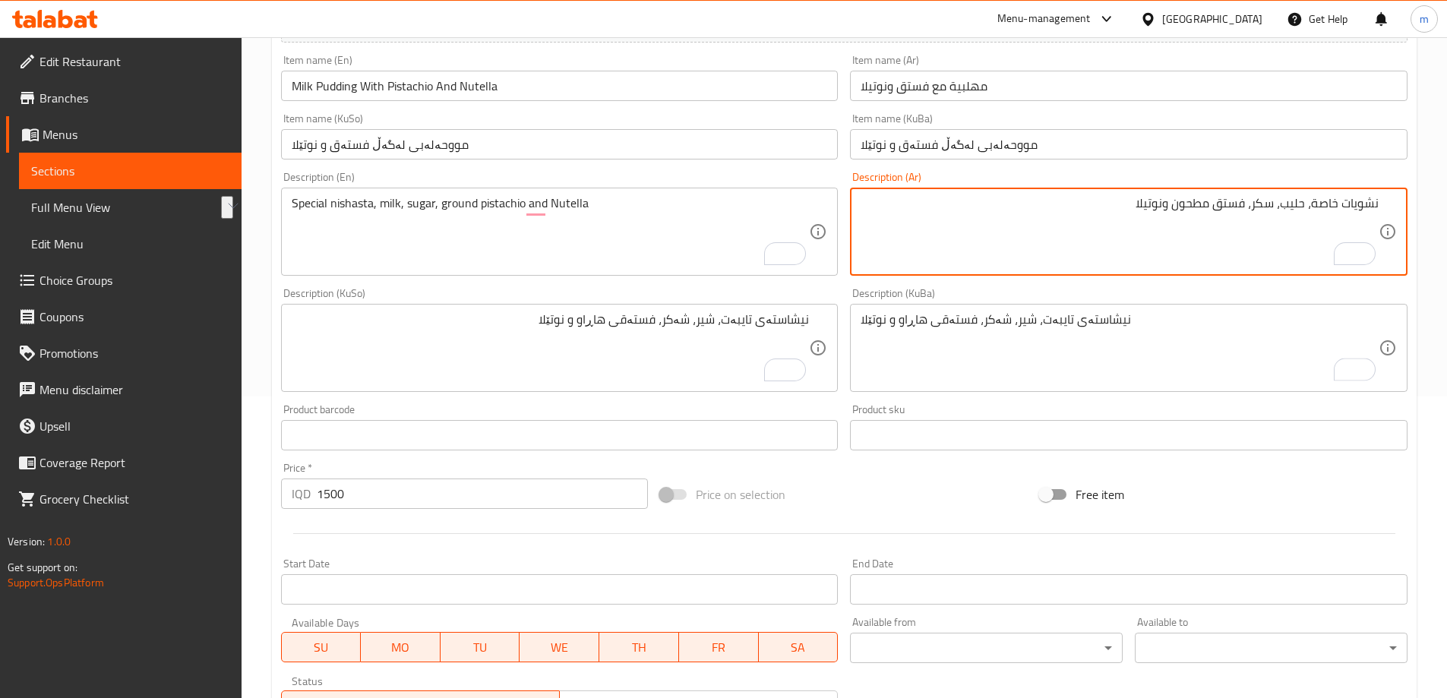
scroll to position [550, 0]
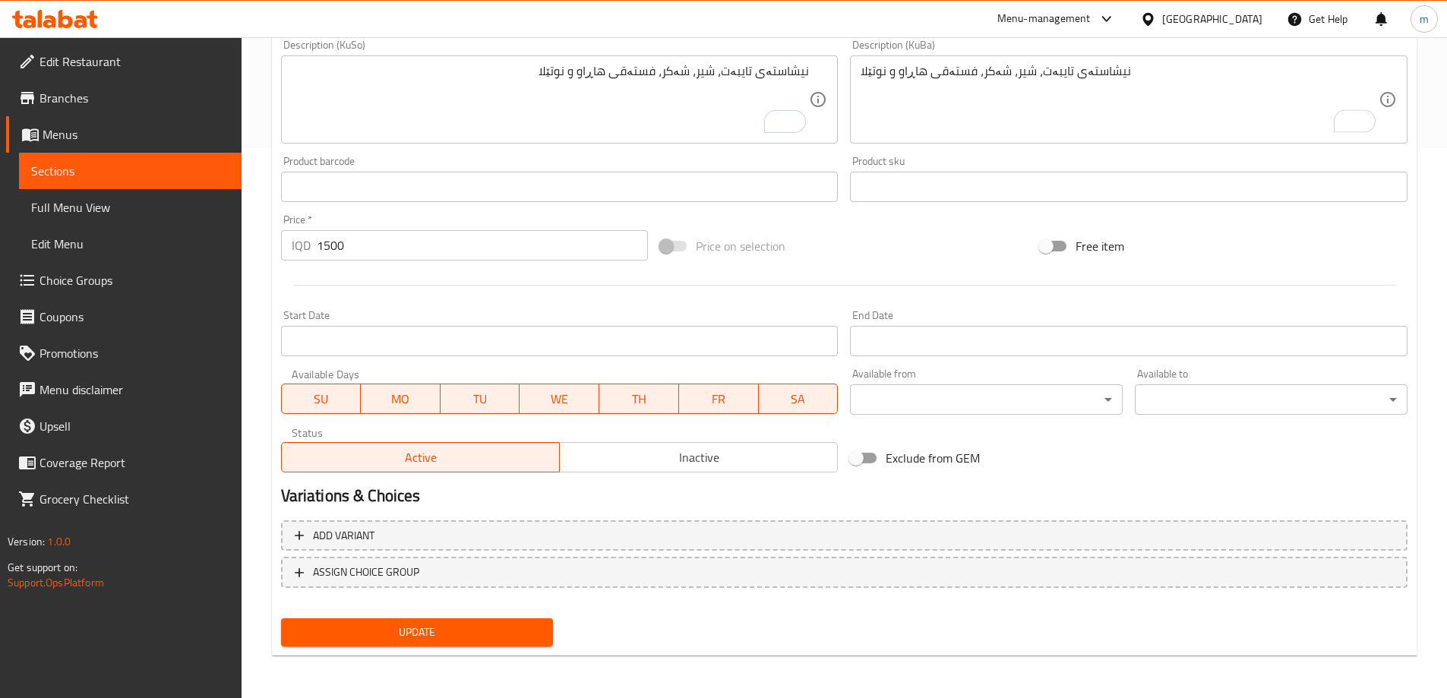
click at [467, 625] on span "Update" at bounding box center [417, 632] width 248 height 19
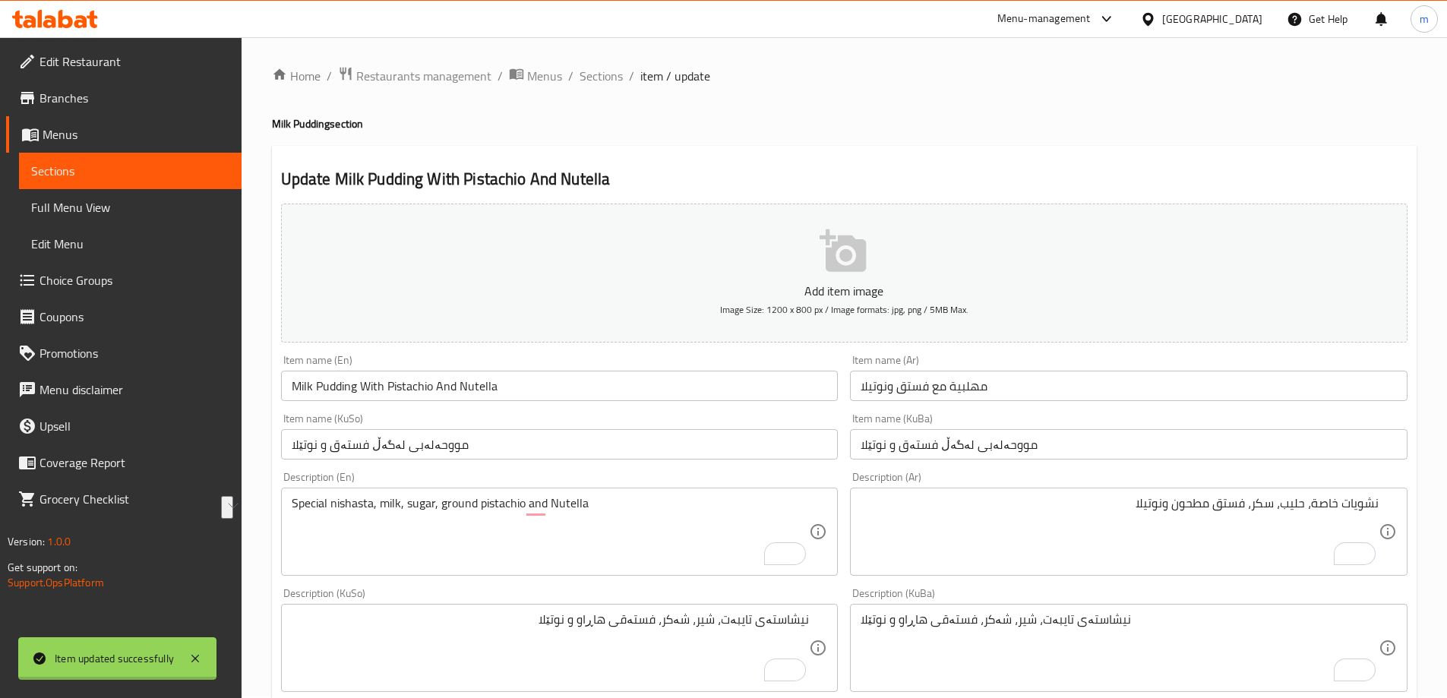
scroll to position [0, 0]
click at [579, 80] on span "Sections" at bounding box center [600, 77] width 43 height 18
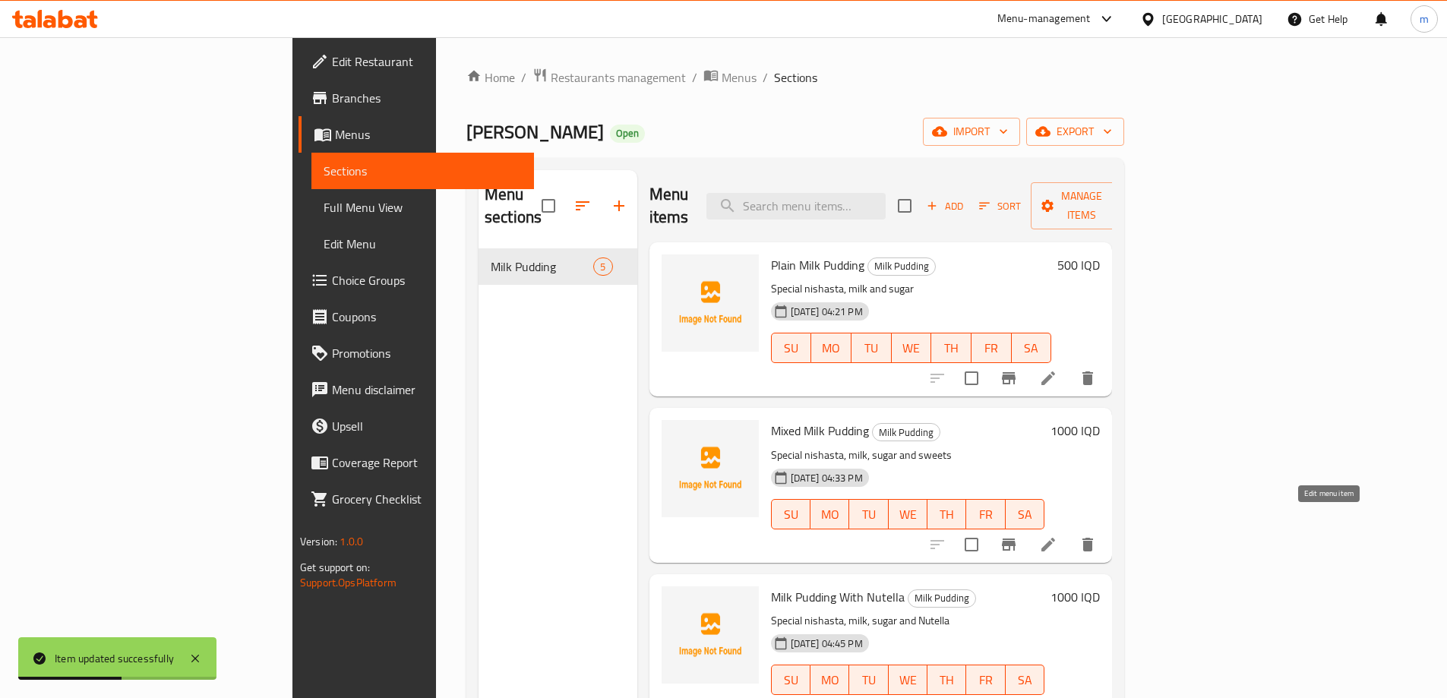
click at [1057, 535] on icon at bounding box center [1048, 544] width 18 height 18
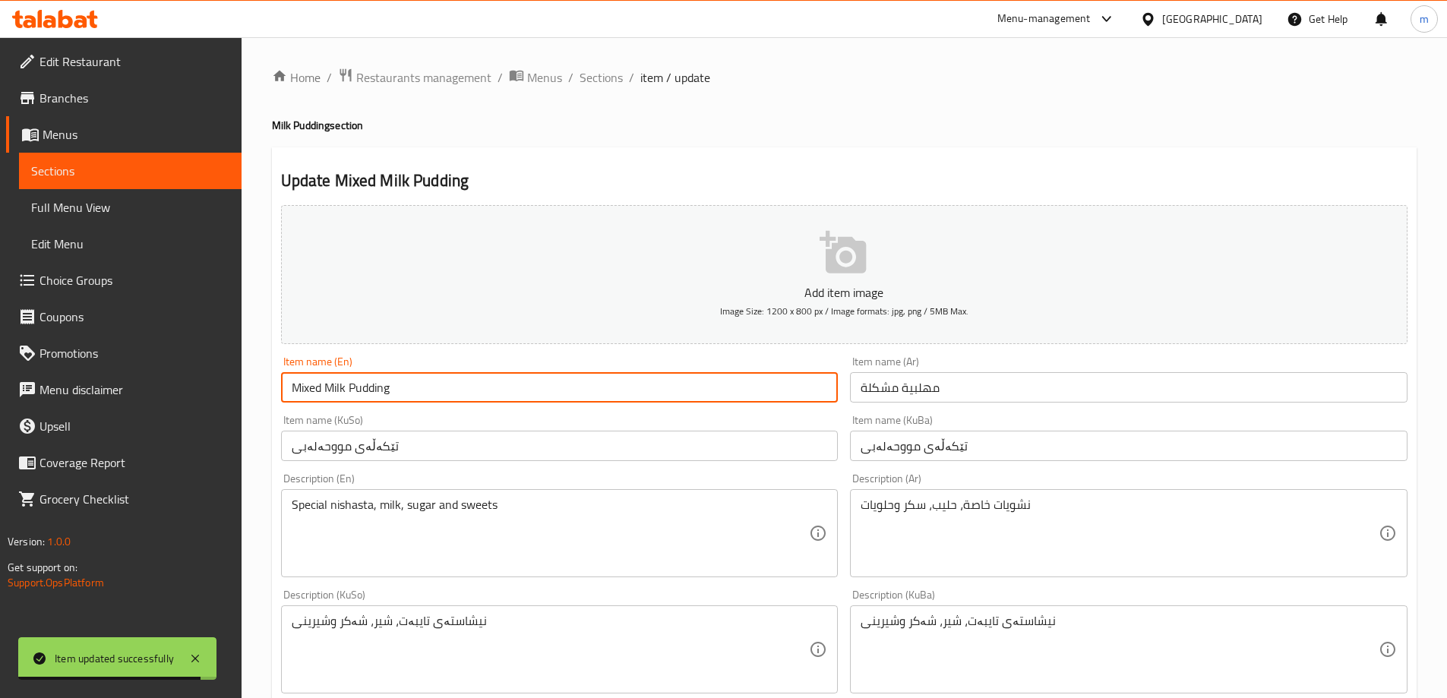
click at [317, 390] on input "Mixed Milk Pudding" at bounding box center [559, 387] width 557 height 30
drag, startPoint x: 312, startPoint y: 388, endPoint x: 320, endPoint y: 391, distance: 8.9
click at [320, 391] on input "Mixed Milk Pudding" at bounding box center [559, 387] width 557 height 30
type input "Mixture of Milk Pudding"
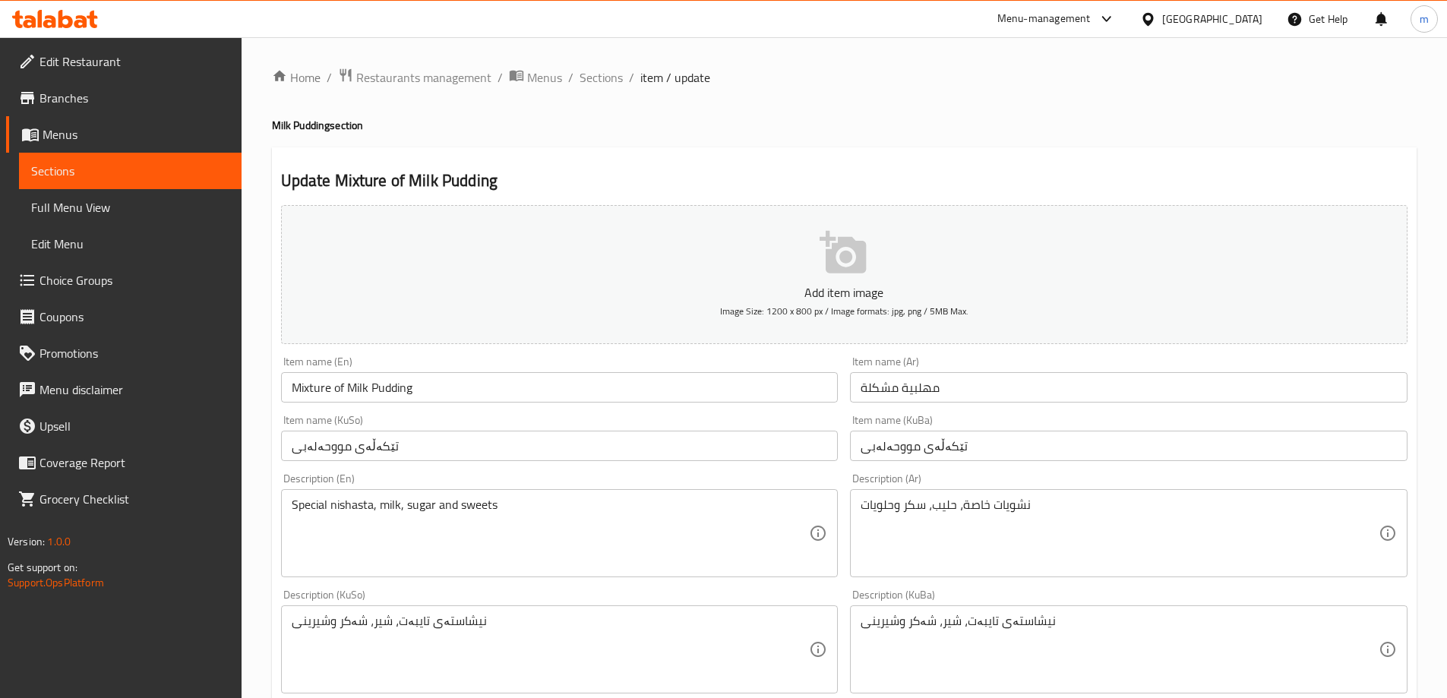
click at [439, 414] on div "Item name (KuSo) تێکەڵەی مووحەلەبی Item name (KuSo)" at bounding box center [560, 438] width 570 height 58
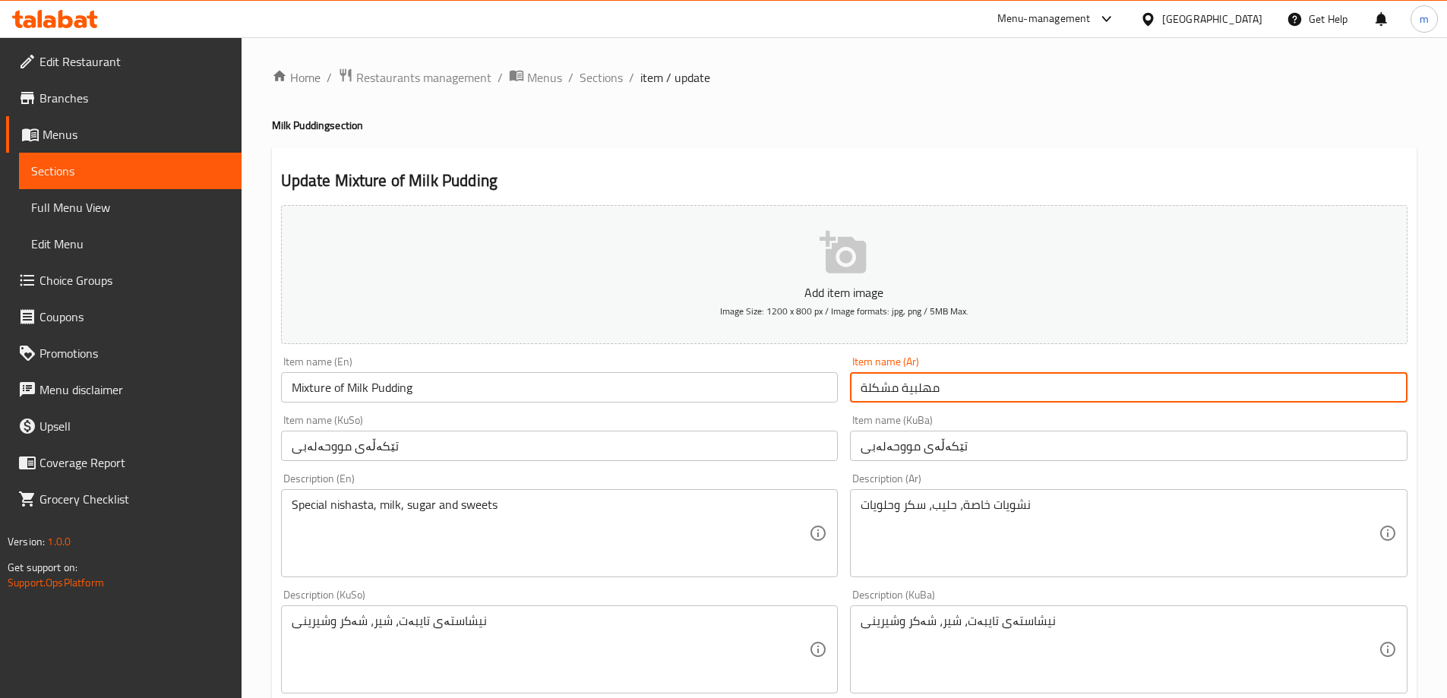
click at [981, 374] on input "مهلبية مشكلة" at bounding box center [1128, 387] width 557 height 30
click at [1341, 397] on input "مهلبية مشكلة" at bounding box center [1128, 387] width 557 height 30
click at [1396, 390] on input "مهلبية" at bounding box center [1128, 387] width 557 height 30
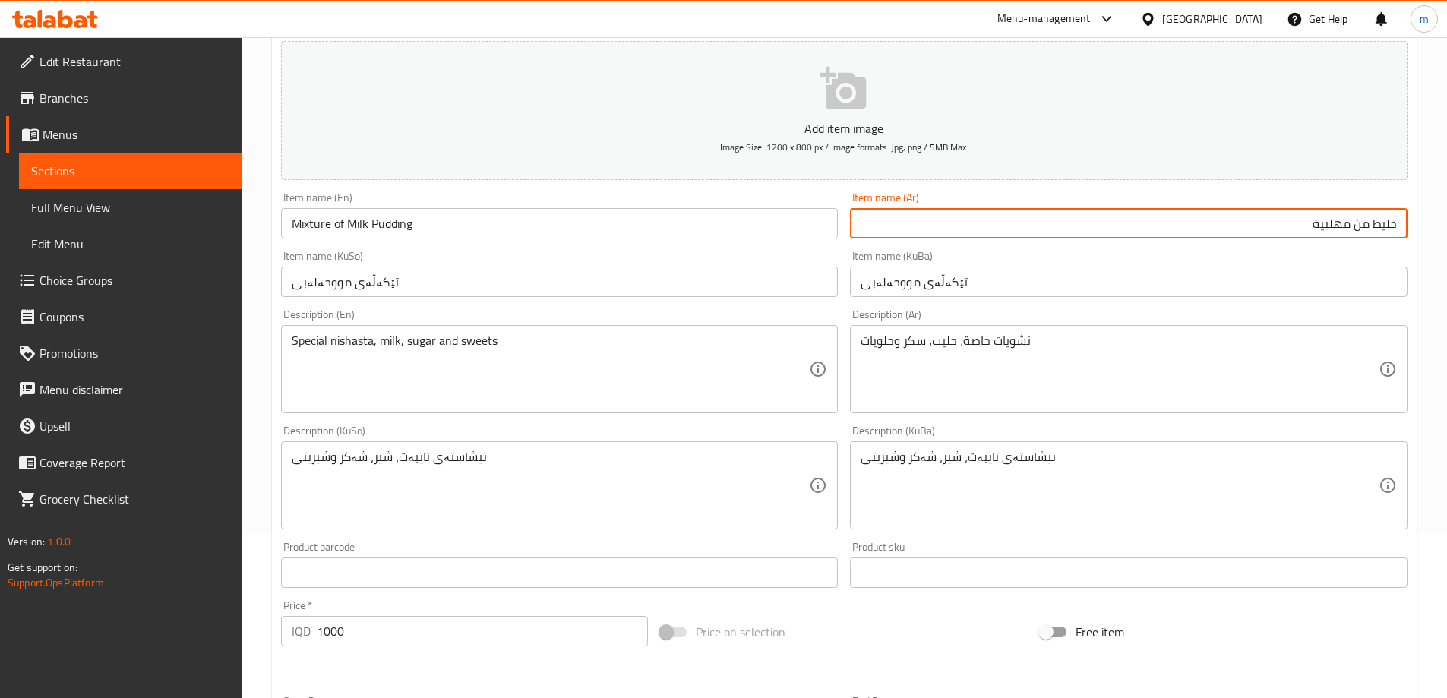
scroll to position [550, 0]
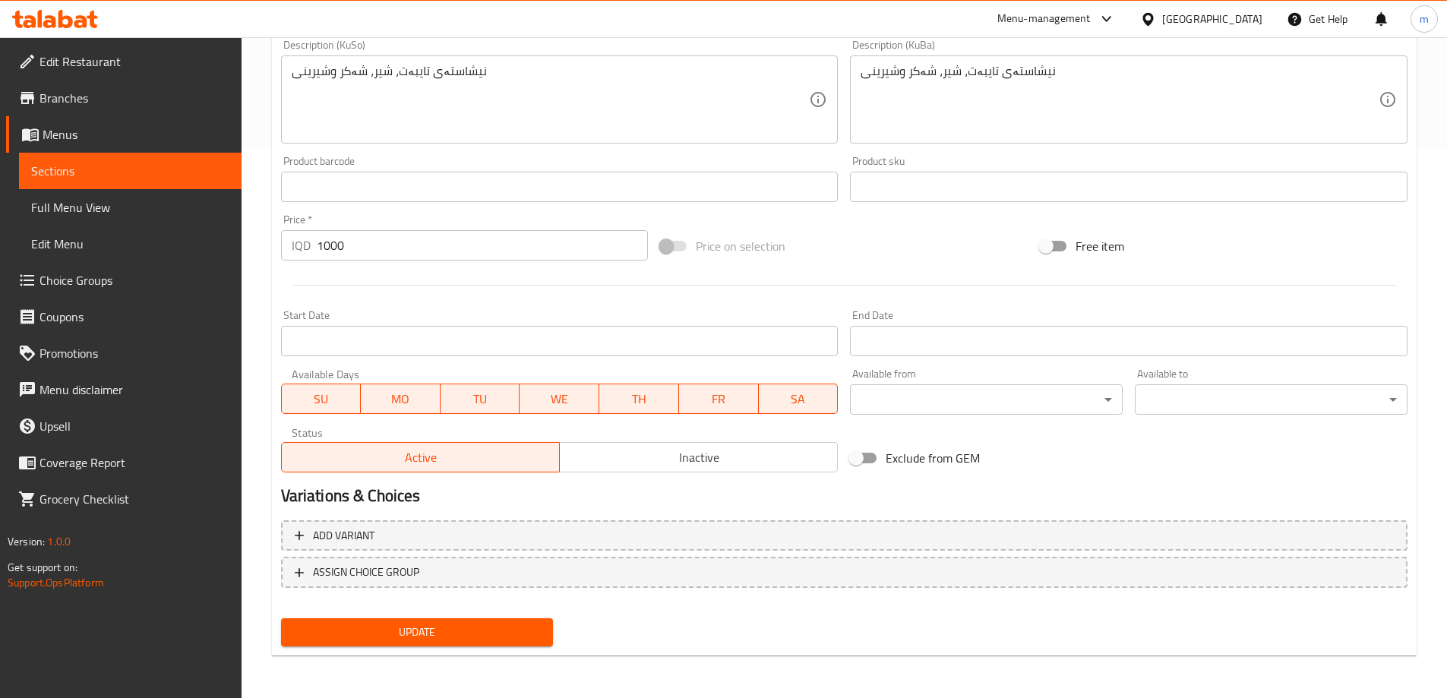
type input "خليط من مهلبية"
click at [506, 647] on div "Update" at bounding box center [417, 632] width 285 height 40
click at [506, 644] on button "Update" at bounding box center [417, 632] width 273 height 28
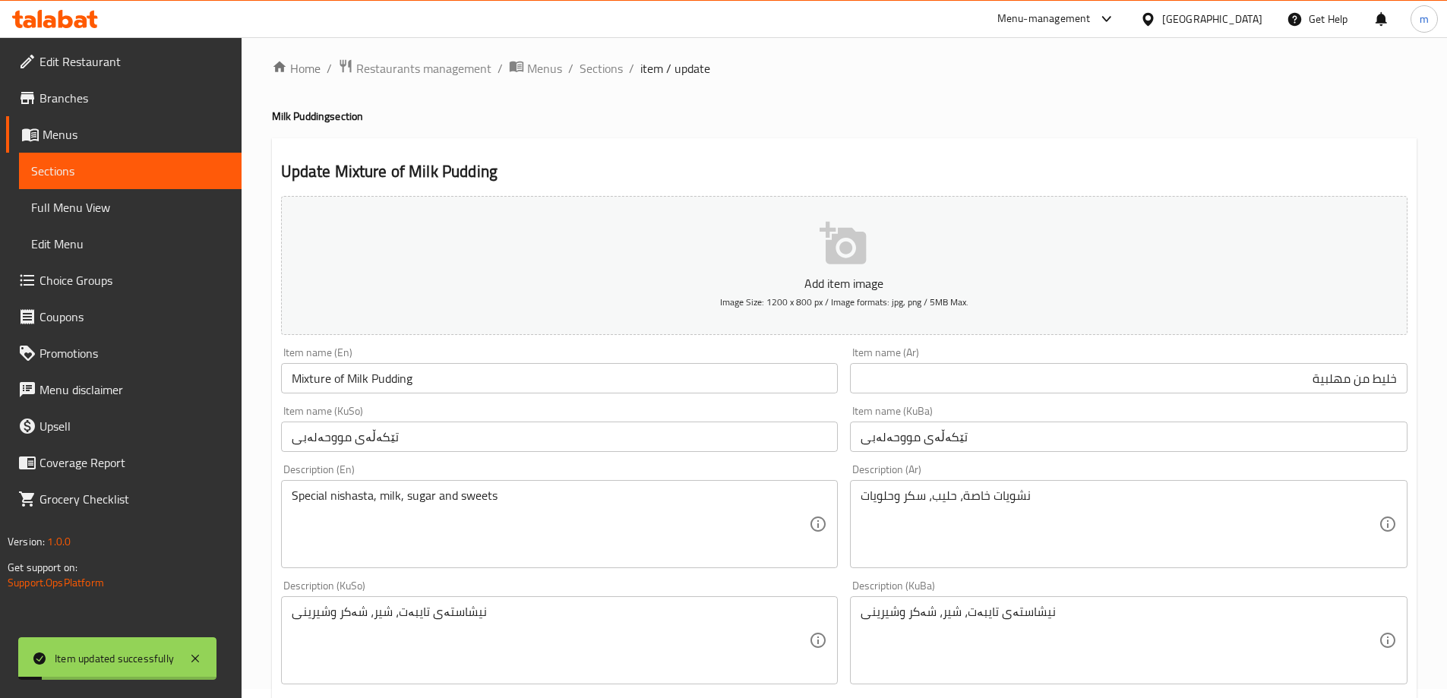
scroll to position [0, 0]
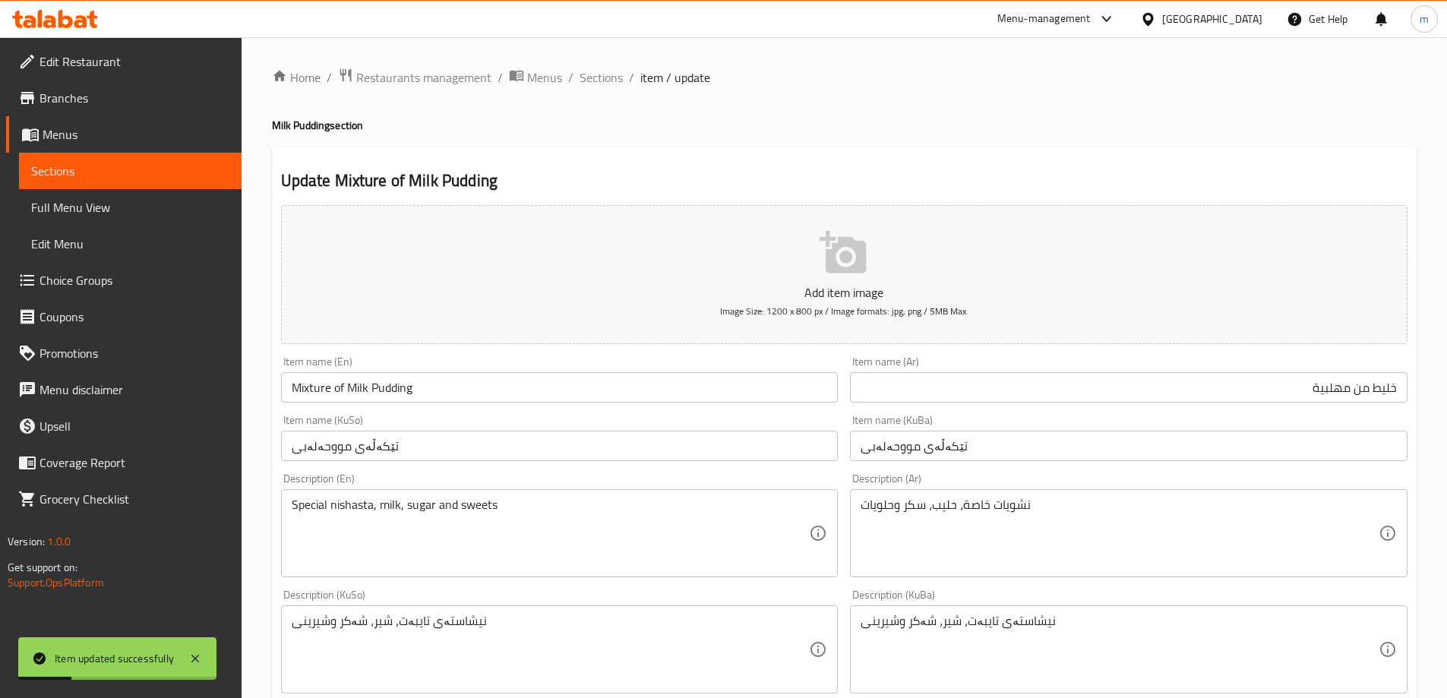
click at [549, 361] on div "Item name (En) Mixture of Milk Pudding Item name (En)" at bounding box center [559, 379] width 557 height 46
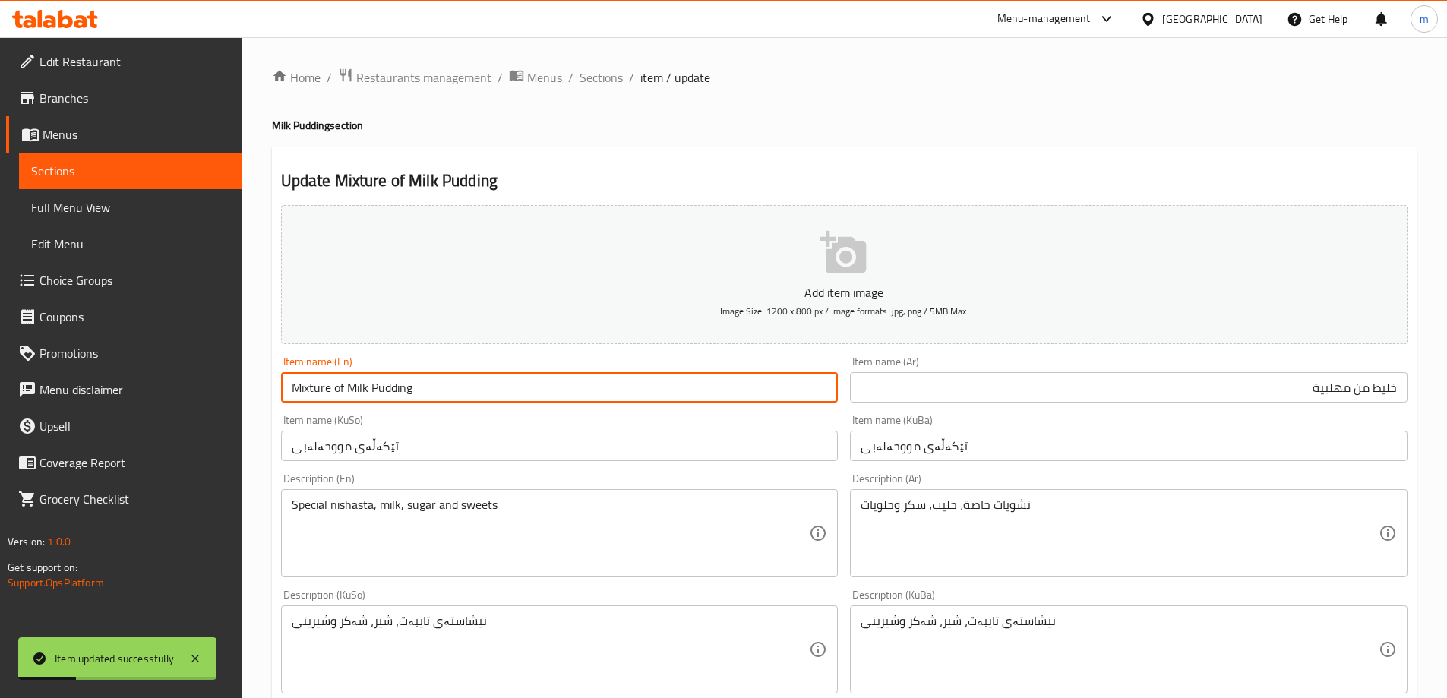
click at [519, 383] on input "Mixture of Milk Pudding" at bounding box center [559, 387] width 557 height 30
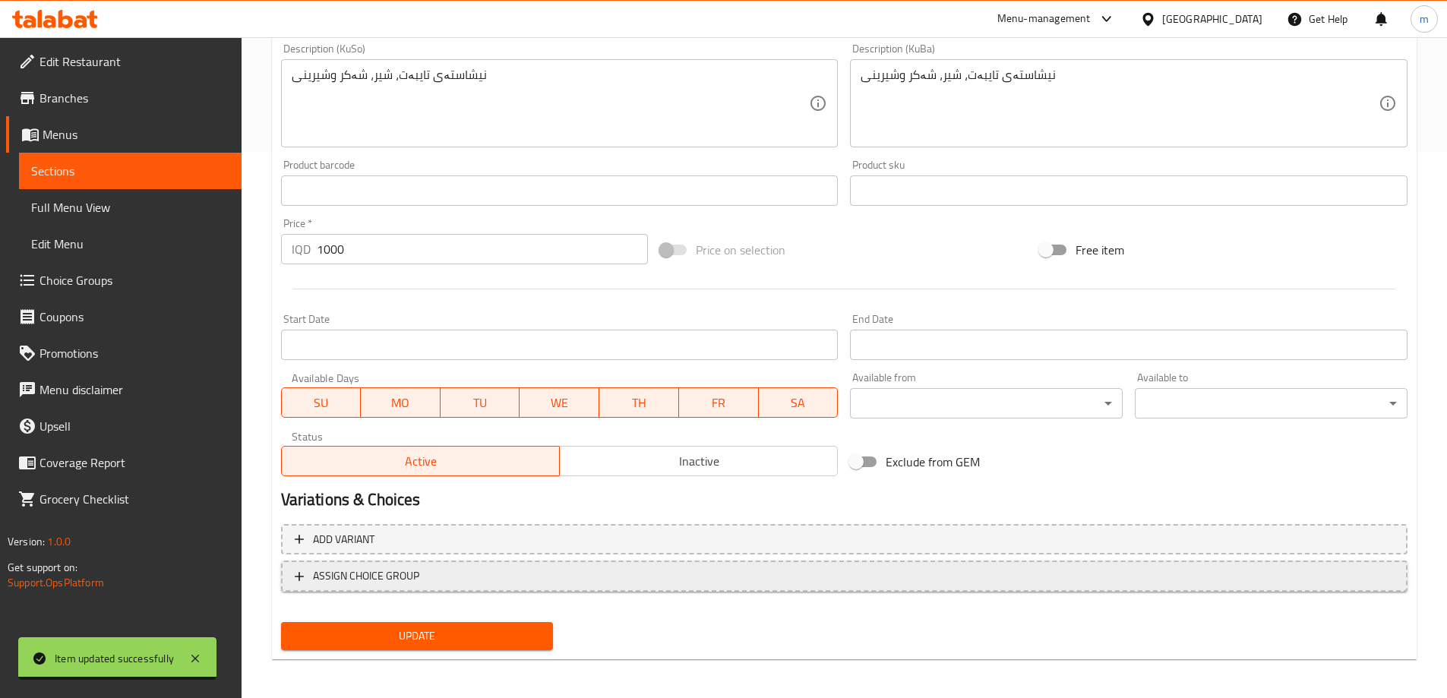
scroll to position [550, 0]
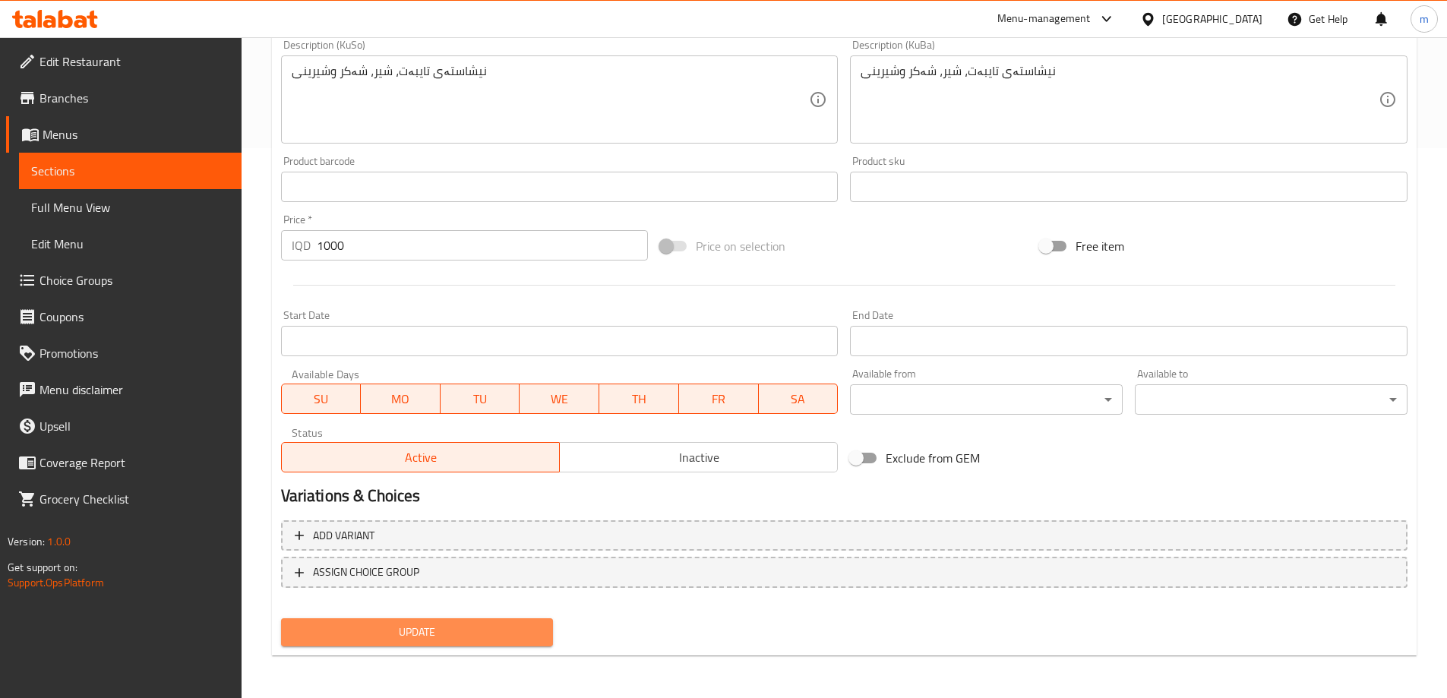
click at [457, 619] on button "Update" at bounding box center [417, 632] width 273 height 28
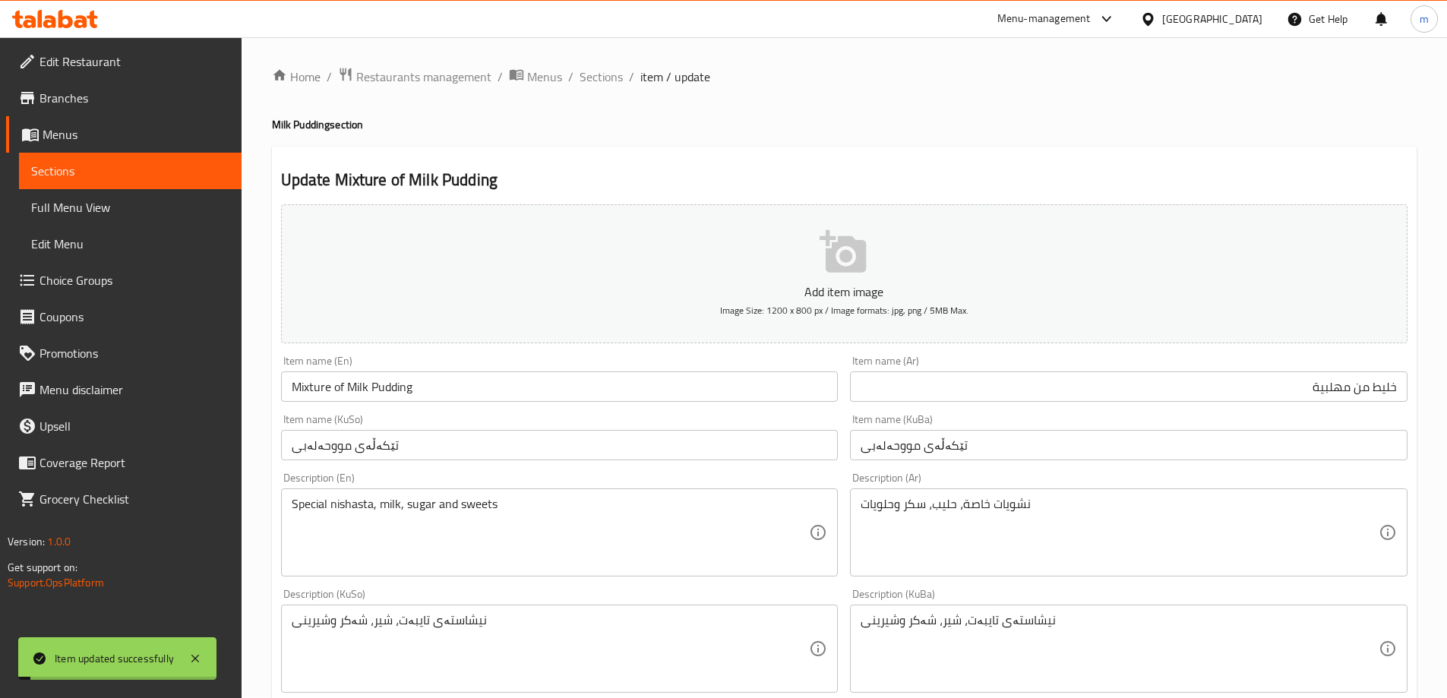
scroll to position [0, 0]
click at [595, 81] on span "Sections" at bounding box center [600, 77] width 43 height 18
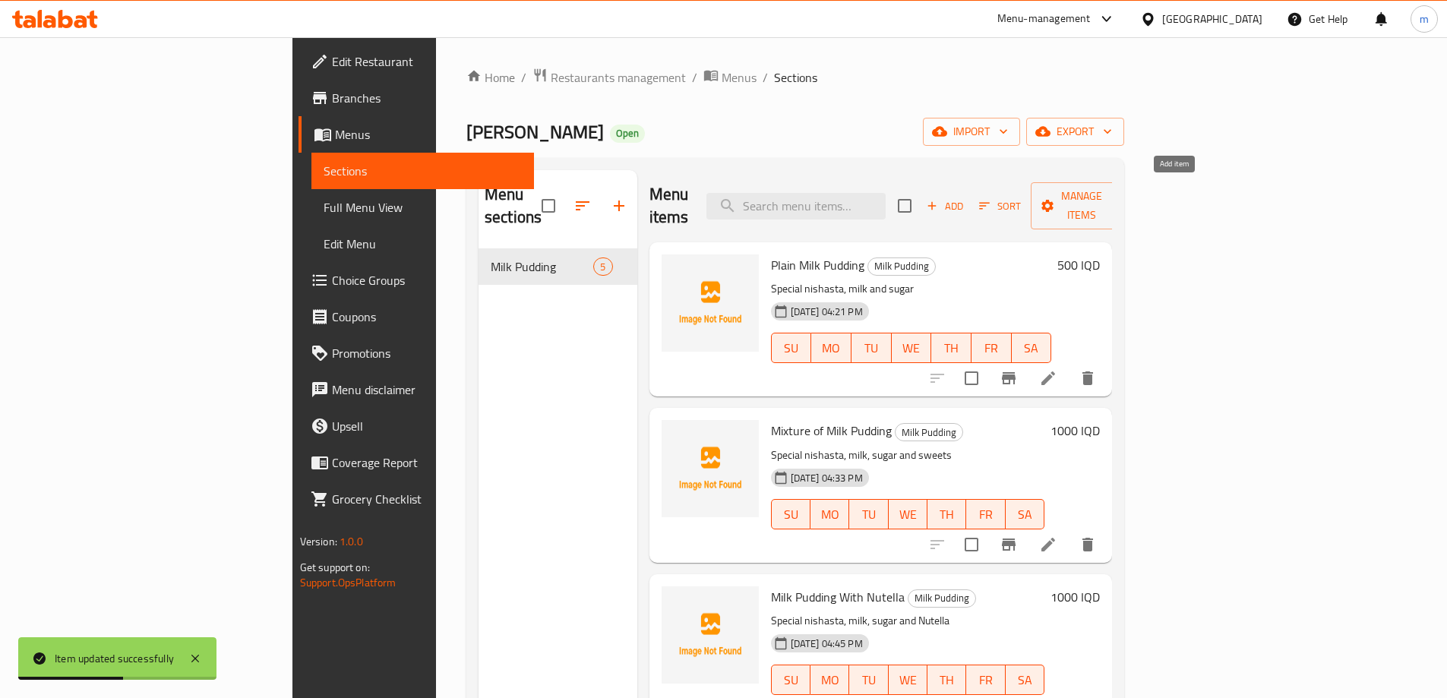
click at [965, 197] on span "Add" at bounding box center [944, 205] width 41 height 17
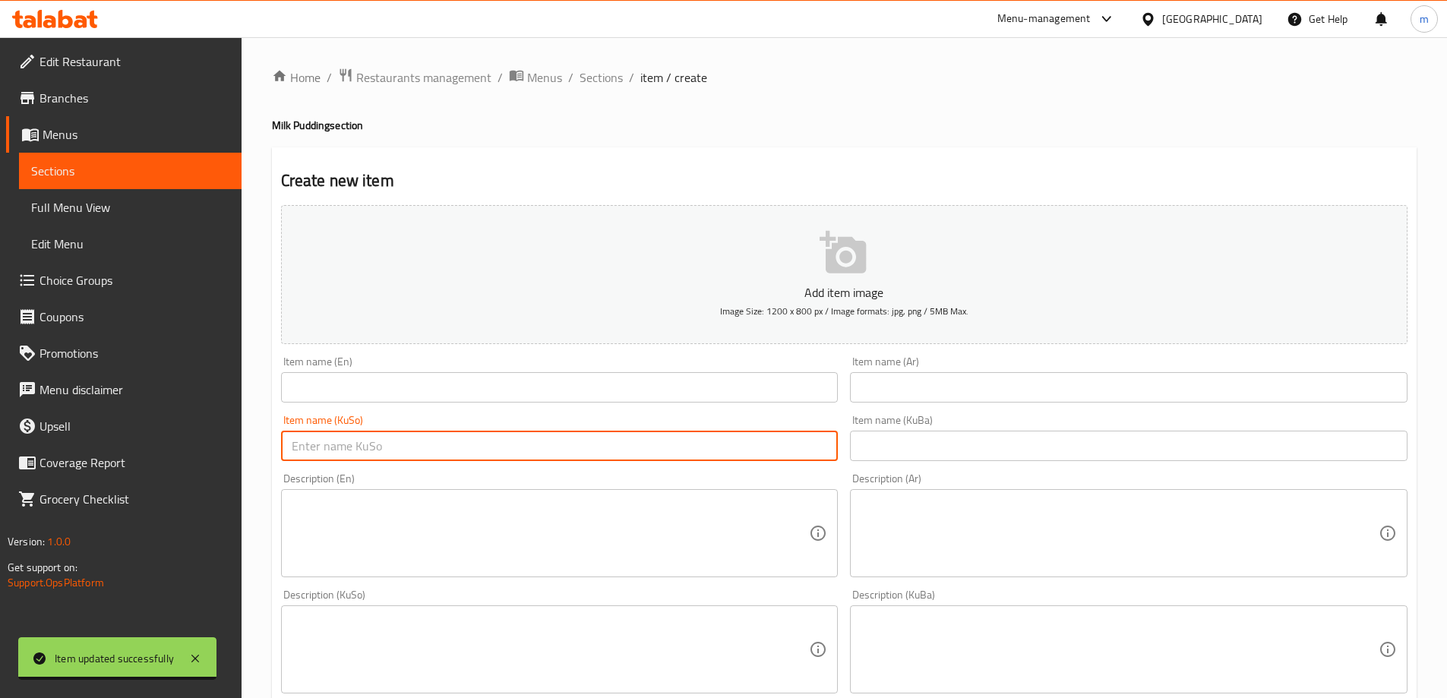
click at [697, 450] on input "text" at bounding box center [559, 446] width 557 height 30
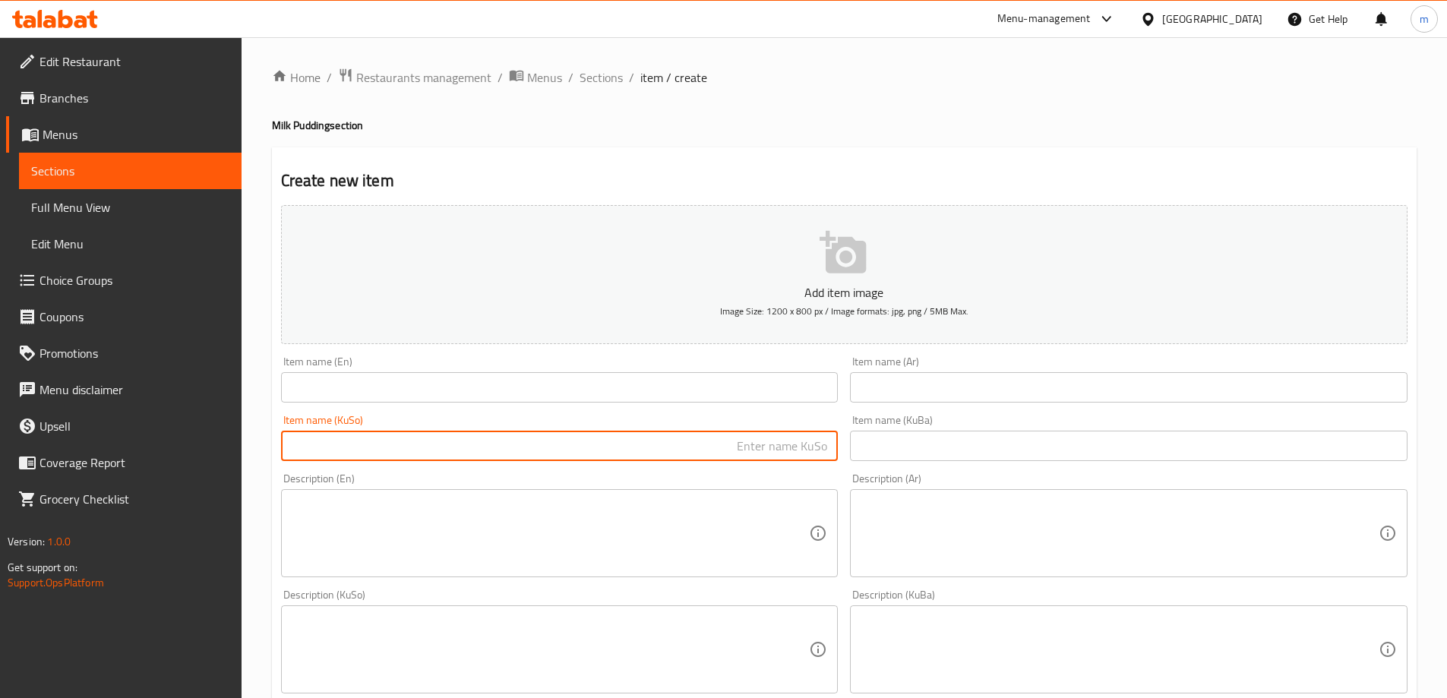
click at [652, 518] on textarea at bounding box center [551, 533] width 518 height 72
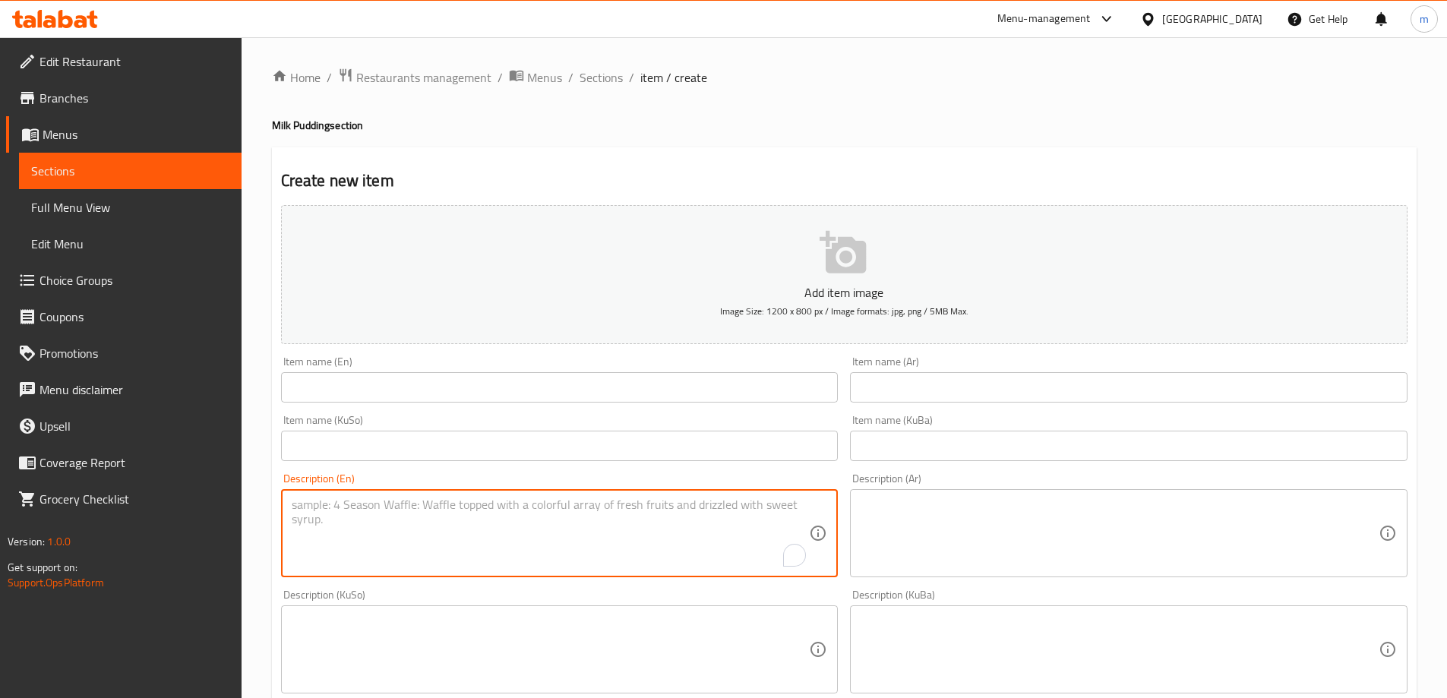
click at [650, 518] on textarea "To enrich screen reader interactions, please activate Accessibility in Grammarl…" at bounding box center [551, 533] width 518 height 72
click at [650, 519] on textarea "To enrich screen reader interactions, please activate Accessibility in Grammarl…" at bounding box center [551, 533] width 518 height 72
click at [694, 465] on div "Item name (KuSo) Item name (KuSo)" at bounding box center [560, 438] width 570 height 58
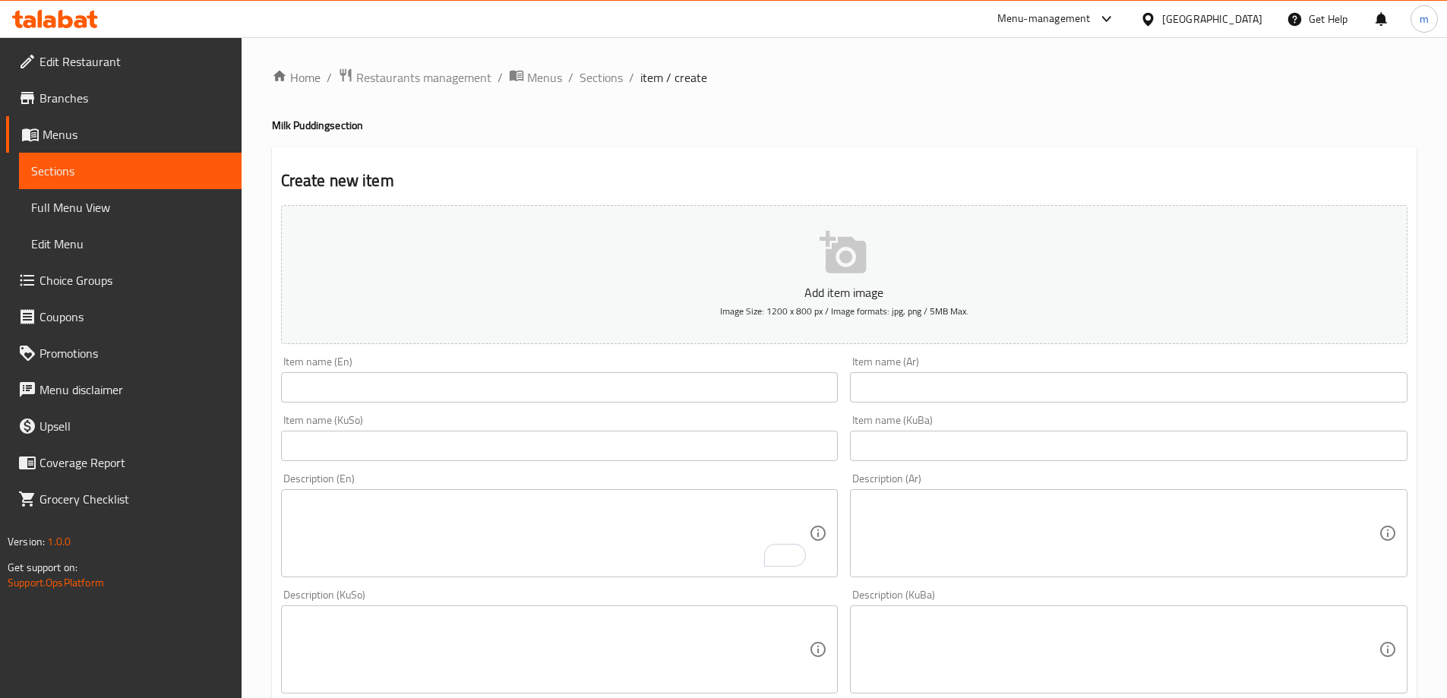
click at [699, 455] on input "text" at bounding box center [559, 446] width 557 height 30
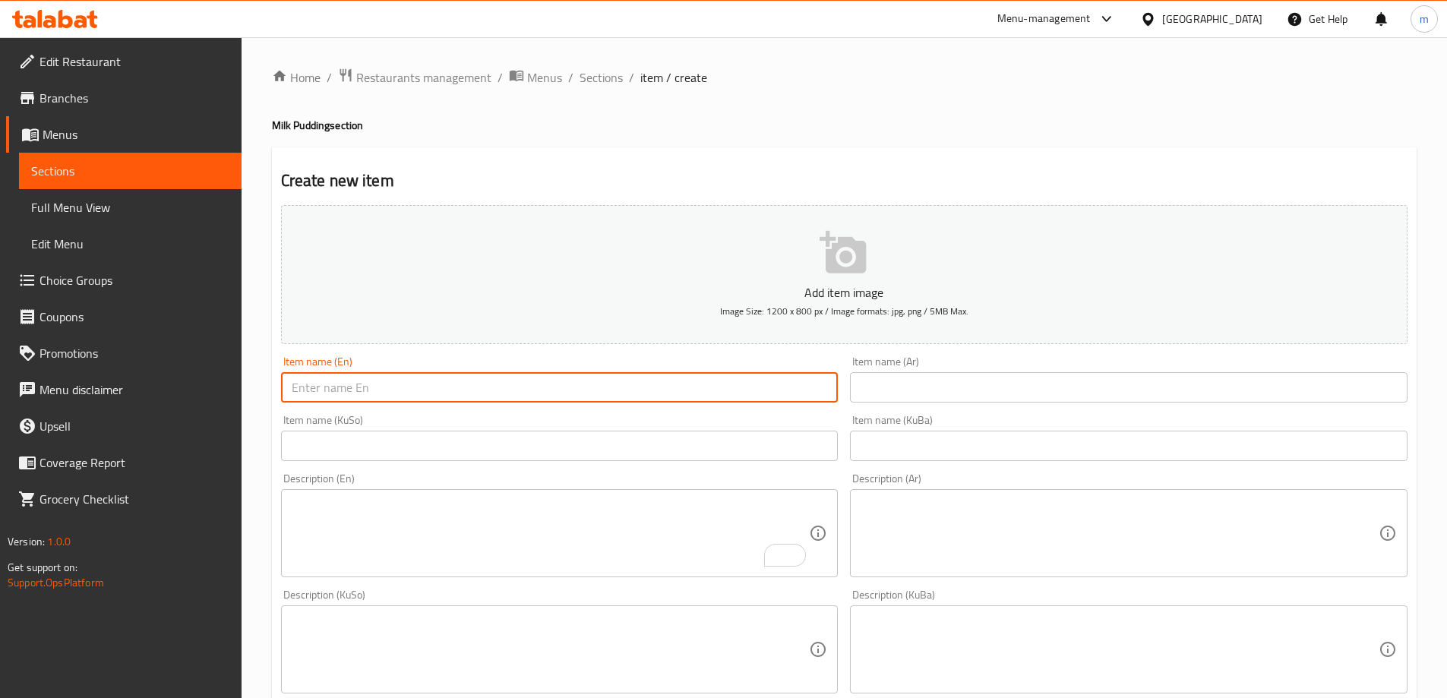
click at [698, 375] on input "text" at bounding box center [559, 387] width 557 height 30
type input "Mixed Milk Pudding"
click at [948, 385] on input "text" at bounding box center [1128, 387] width 557 height 30
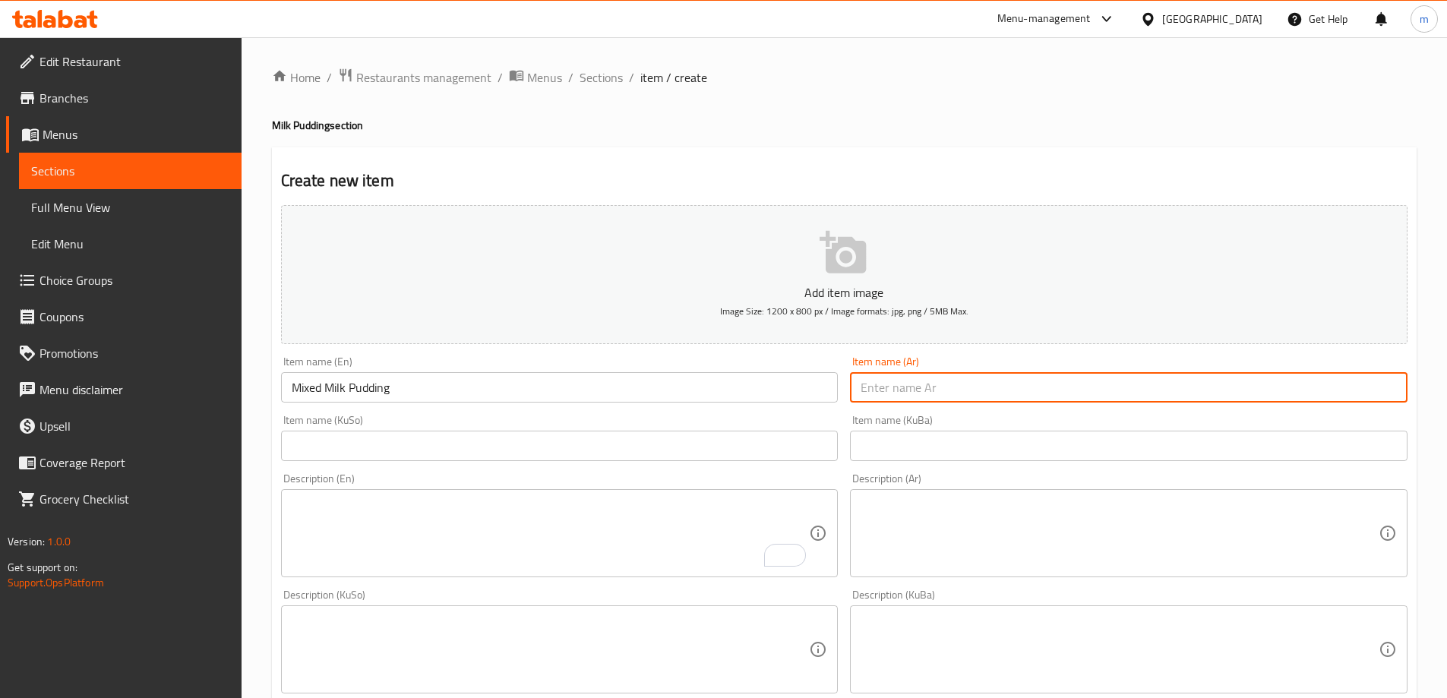
click at [967, 385] on input "text" at bounding box center [1128, 387] width 557 height 30
type input "مهلبية مشكلة"
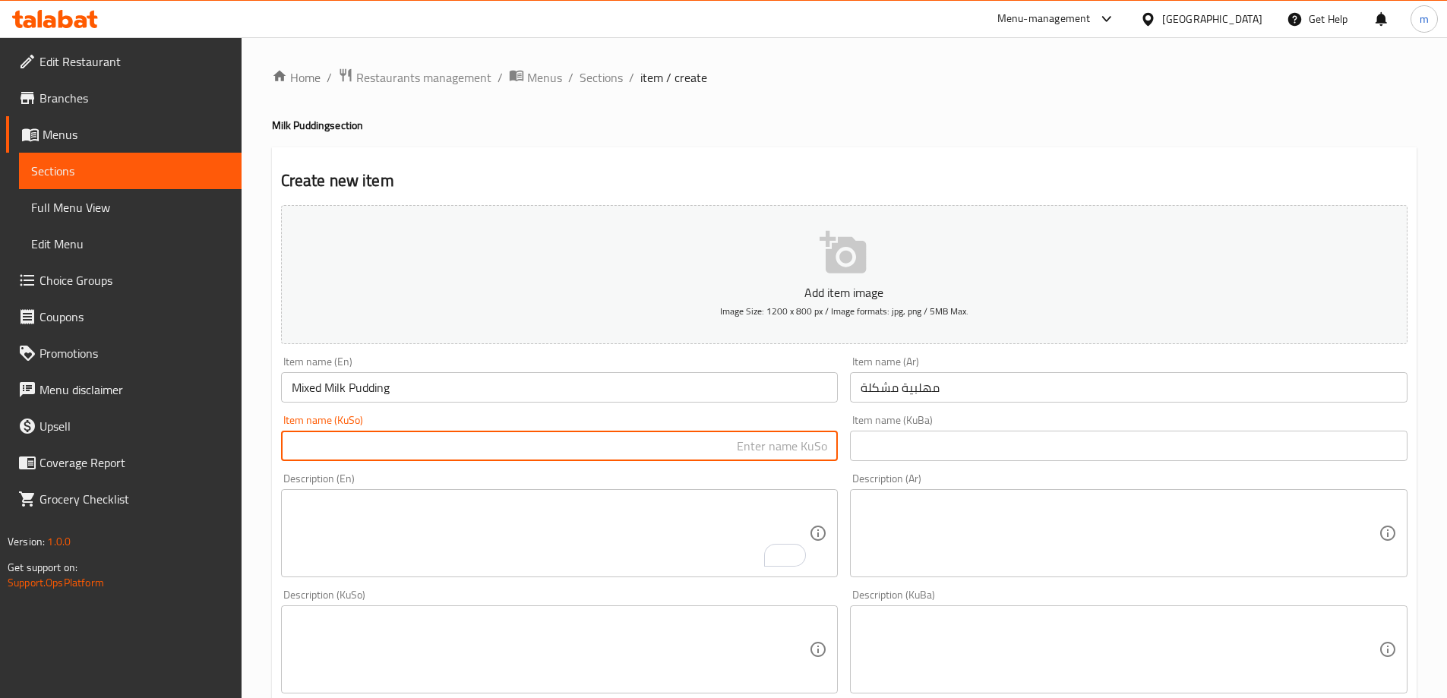
click at [797, 434] on input "text" at bounding box center [559, 446] width 557 height 30
click at [760, 444] on input "مووحەلەبی سادە" at bounding box center [559, 446] width 557 height 30
click at [760, 445] on input "مووحەلەبی موشەکەل" at bounding box center [559, 446] width 557 height 30
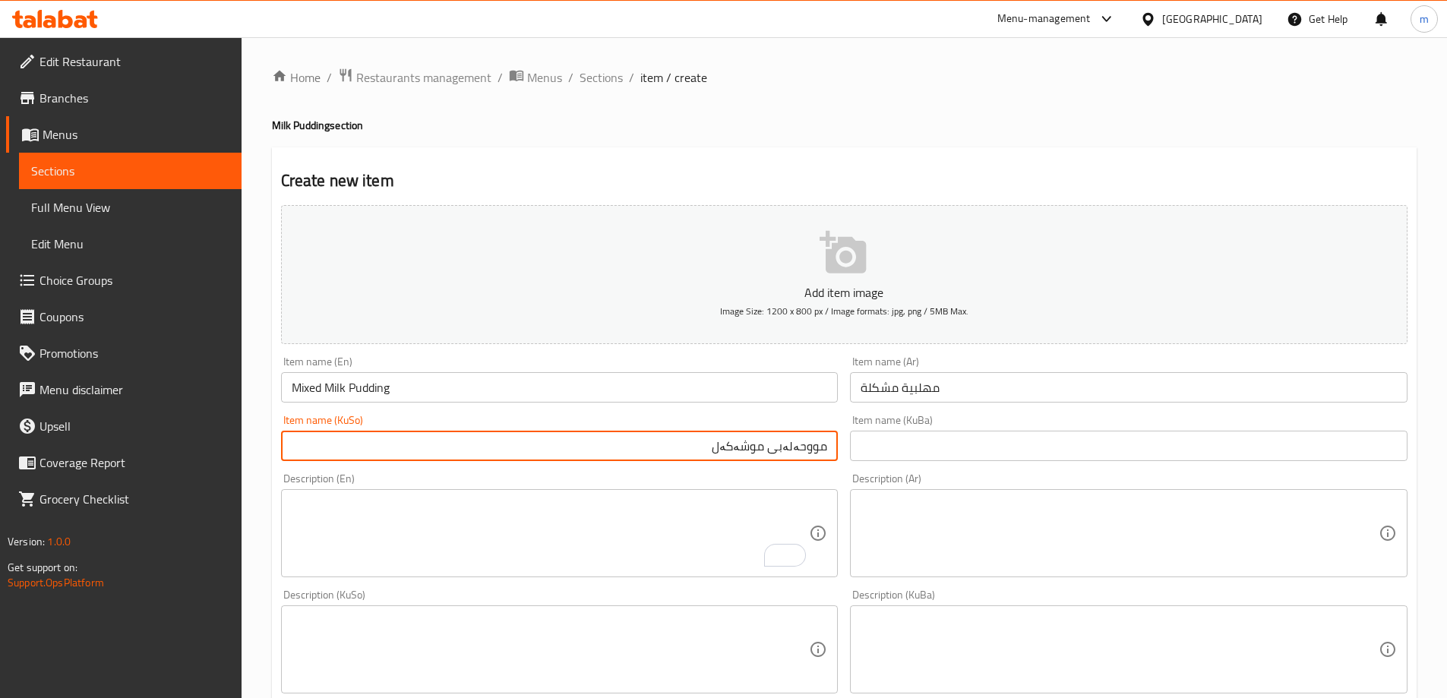
click at [760, 445] on input "مووحەلەبی موشەکەل" at bounding box center [559, 446] width 557 height 30
type input "مووحەلەبی موشەکەل"
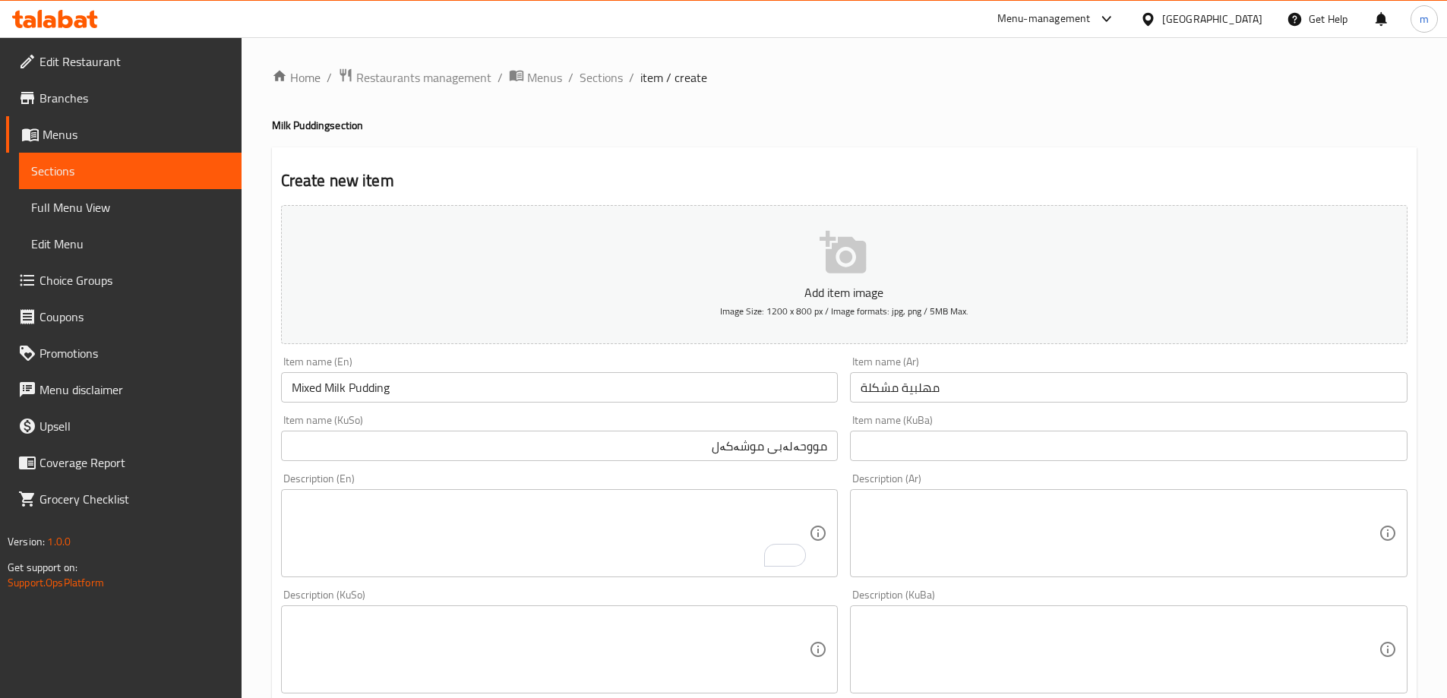
click at [955, 427] on div "Item name (KuBa) Item name (KuBa)" at bounding box center [1128, 438] width 557 height 46
click at [952, 435] on input "text" at bounding box center [1128, 446] width 557 height 30
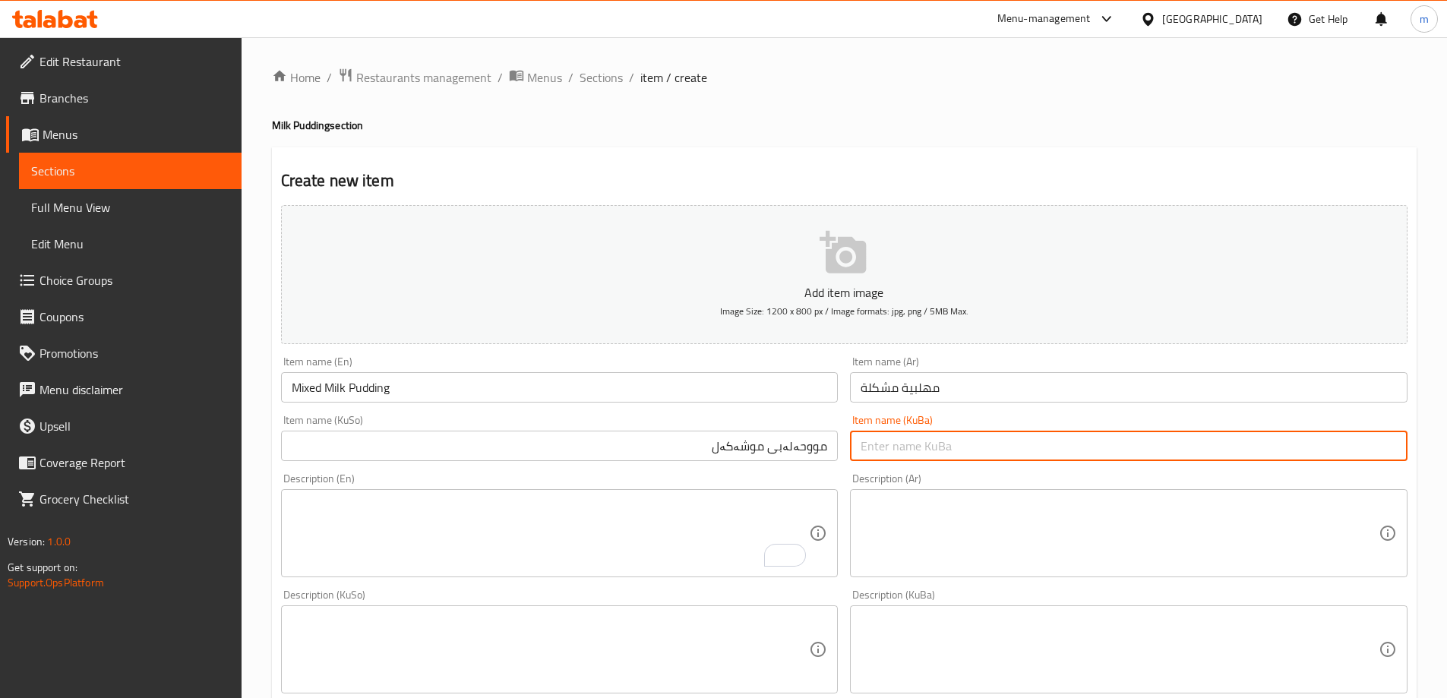
paste input "مووحەلەبی موشەکەل"
type input "مووحەلەبی موشەکەل"
click at [650, 506] on textarea "To enrich screen reader interactions, please activate Accessibility in Grammarl…" at bounding box center [551, 533] width 518 height 72
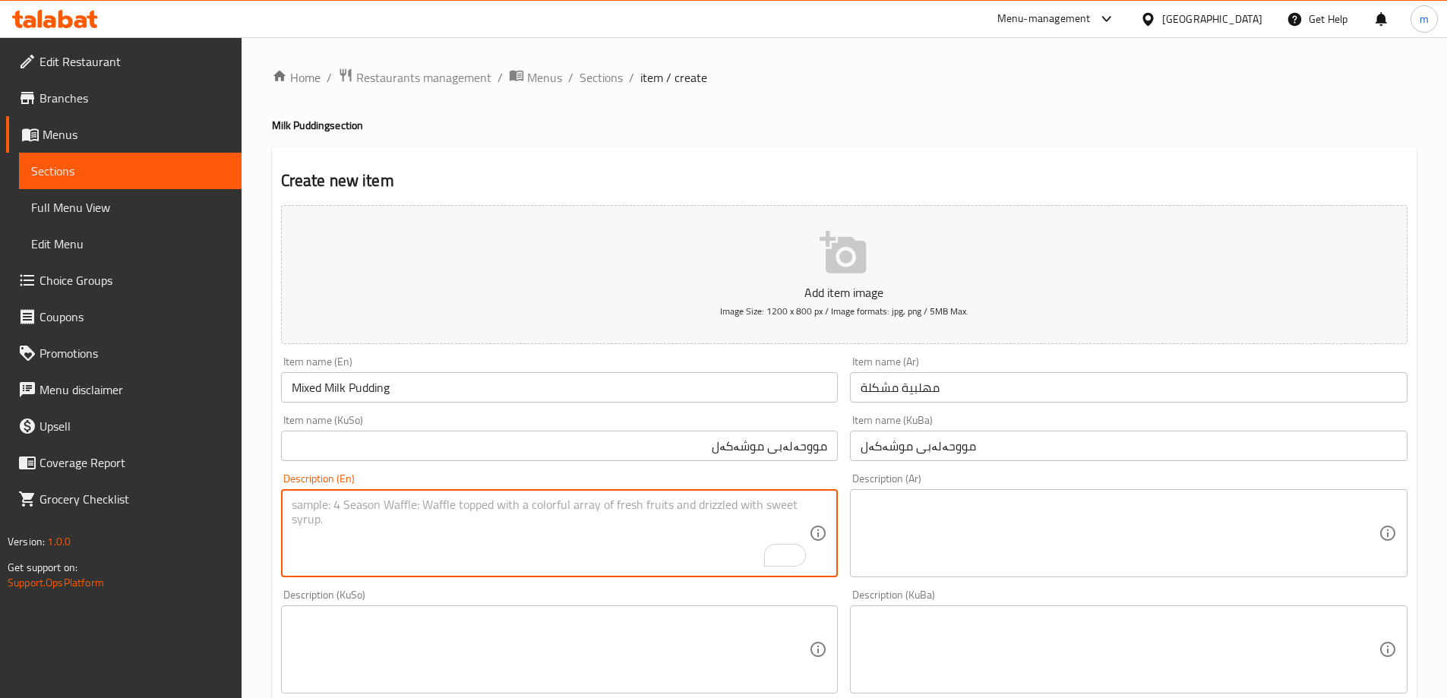
paste textarea "Special nishasta, milk, sugar, ground pistachio and Nutella"
click at [539, 508] on textarea "Special nishasta, milk, sugar, ground pistachio and Nutella" at bounding box center [551, 533] width 518 height 72
click at [587, 510] on textarea "Special nishasta, milk, sugar, ground pistachio, Nutella" at bounding box center [551, 533] width 518 height 72
type textarea "Special nishasta, milk, sugar, ground pistachio, Nutella, Oreo and Kinder"
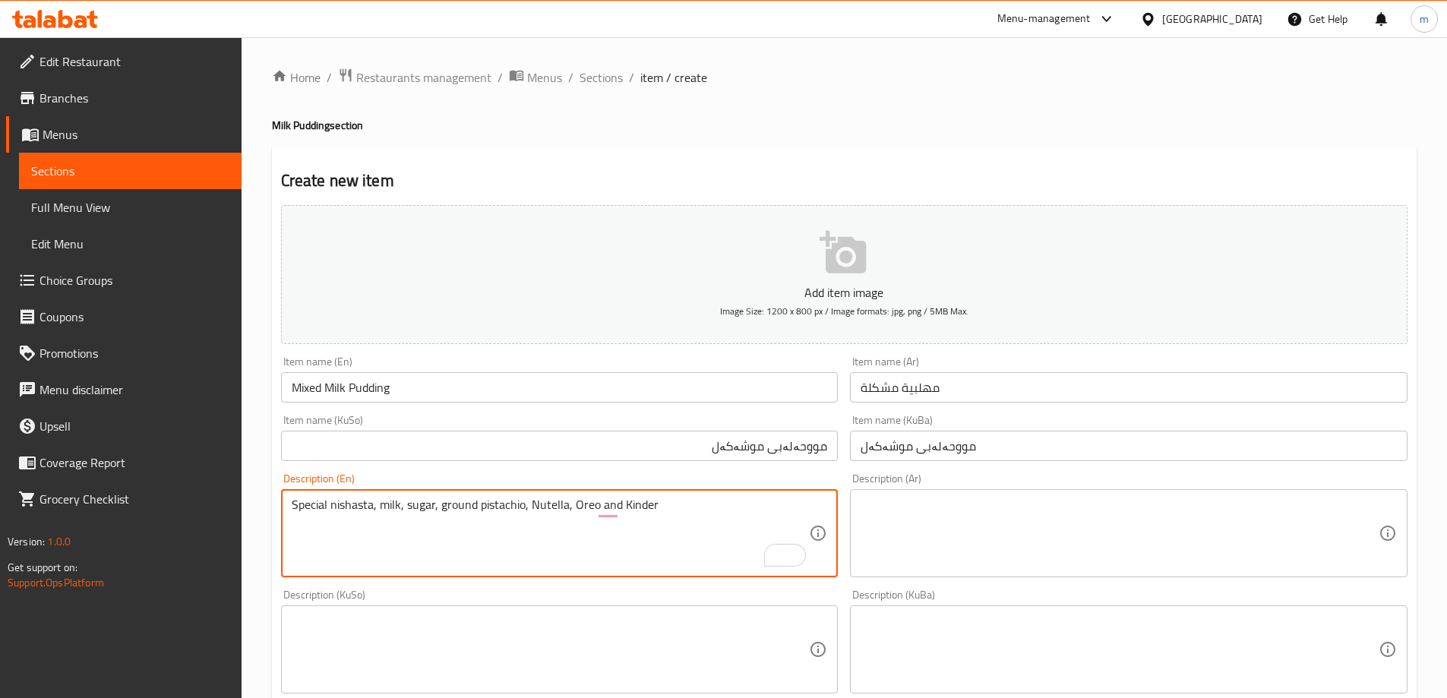
click at [910, 534] on textarea at bounding box center [1119, 533] width 518 height 72
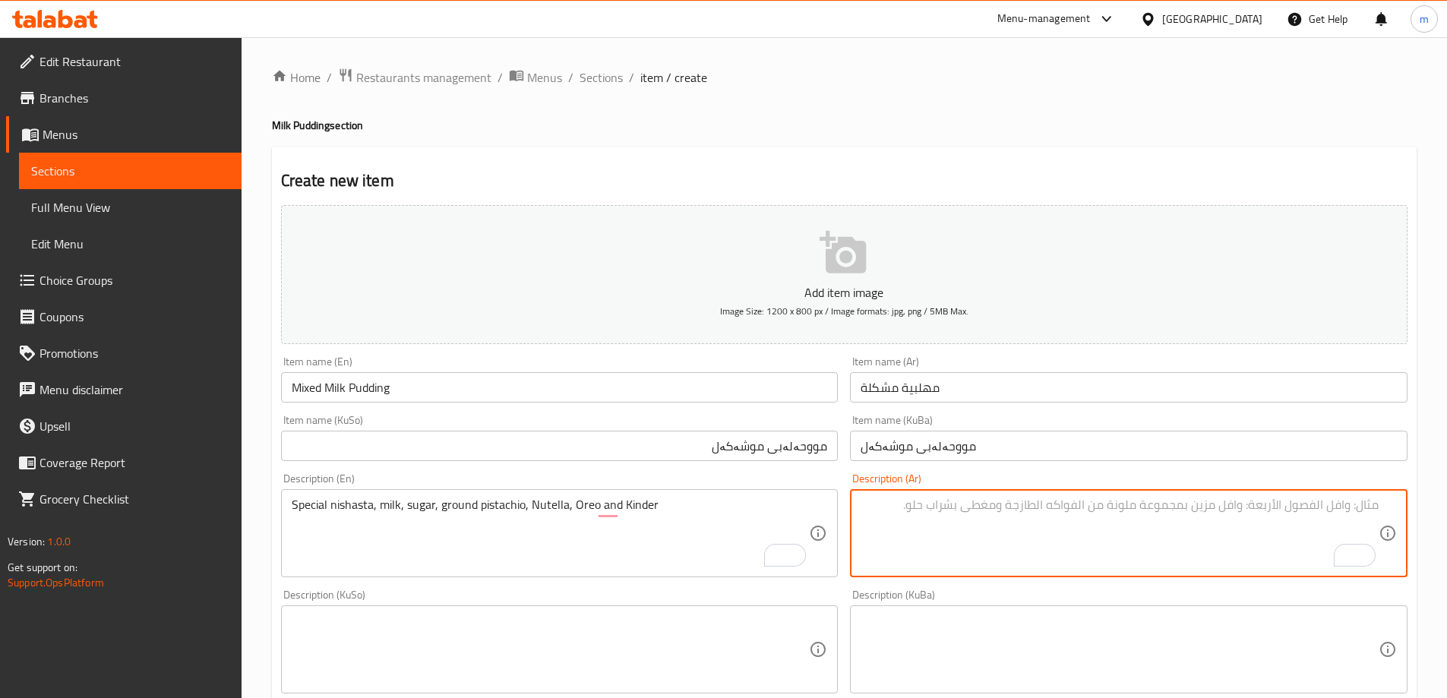
paste textarea "نشويات خاصة، حليب، سكر، فستق مطحون ونوتيلا"
click at [1174, 513] on textarea "نشويات خاصة، حليب، سكر، فستق مطحون ونوتيلا" at bounding box center [1119, 533] width 518 height 72
click at [1081, 506] on textarea "نشويات خاصة، حليب، سكر، فستق مطحون، نوتيلا" at bounding box center [1119, 533] width 518 height 72
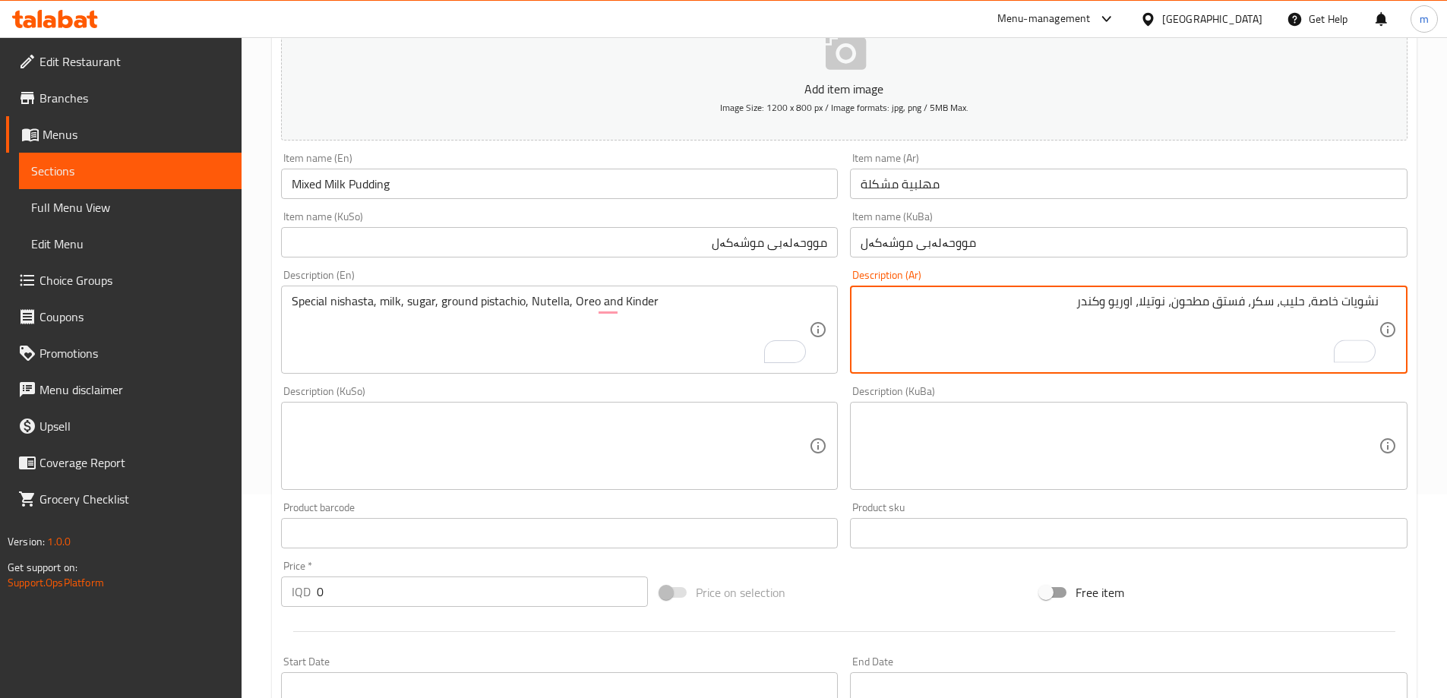
scroll to position [238, 0]
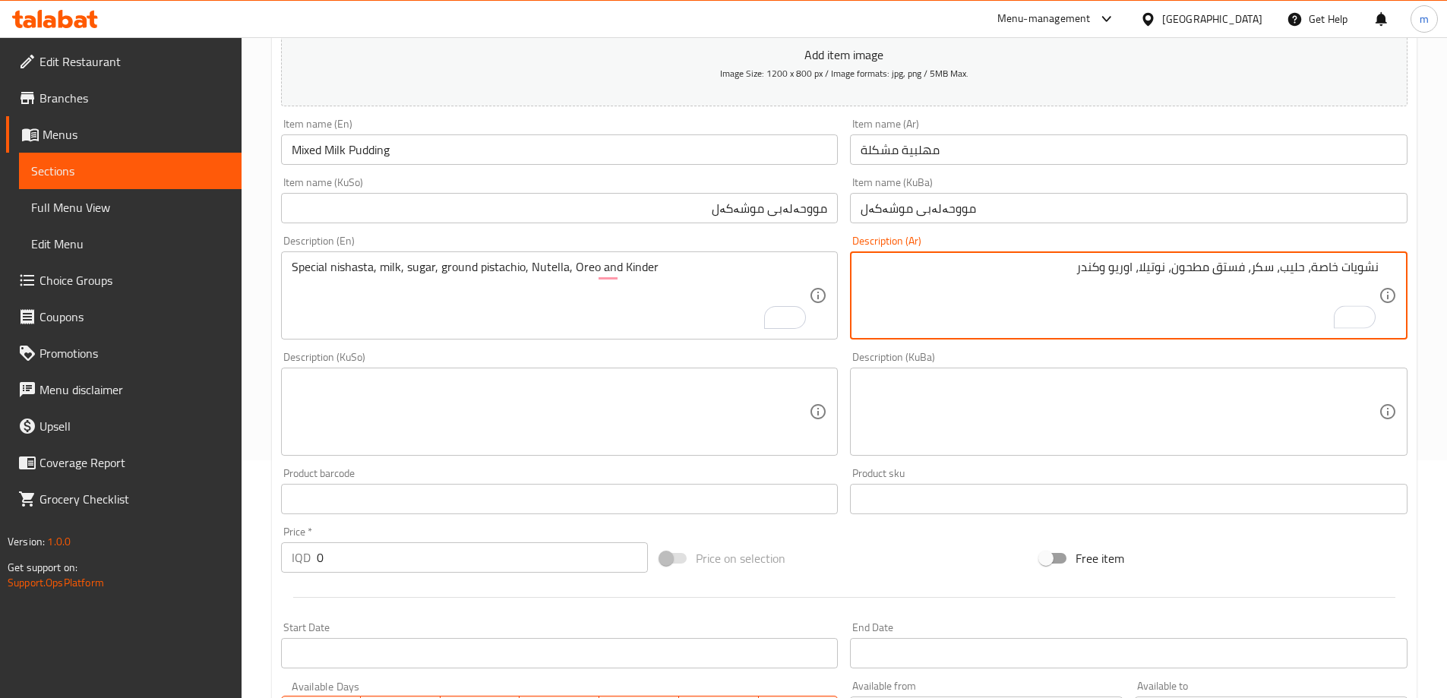
type textarea "نشويات خاصة، حليب، سكر، فستق مطحون، نوتيلا، اوريو وكندر"
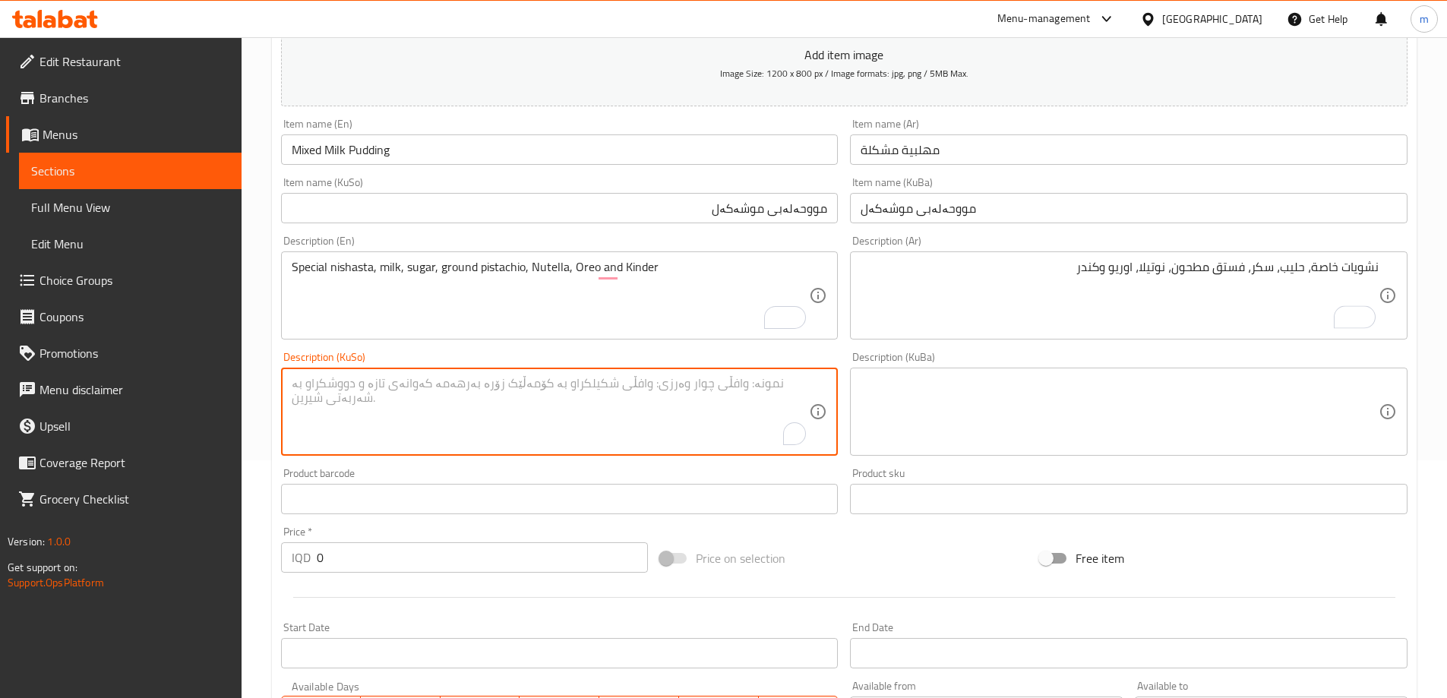
click at [734, 412] on textarea "To enrich screen reader interactions, please activate Accessibility in Grammarl…" at bounding box center [551, 412] width 518 height 72
click at [755, 405] on textarea "To enrich screen reader interactions, please activate Accessibility in Grammarl…" at bounding box center [551, 412] width 518 height 72
paste textarea "نیشاستەی تایبەت، شیر، شەکر، فستەقی هاڕاو و نوتێلا"
drag, startPoint x: 579, startPoint y: 387, endPoint x: 588, endPoint y: 390, distance: 8.9
click at [588, 390] on textarea "نیشاستەی تایبەت، شیر، شەکر، فستەقی هاڕاو و نوتێلا" at bounding box center [551, 412] width 518 height 72
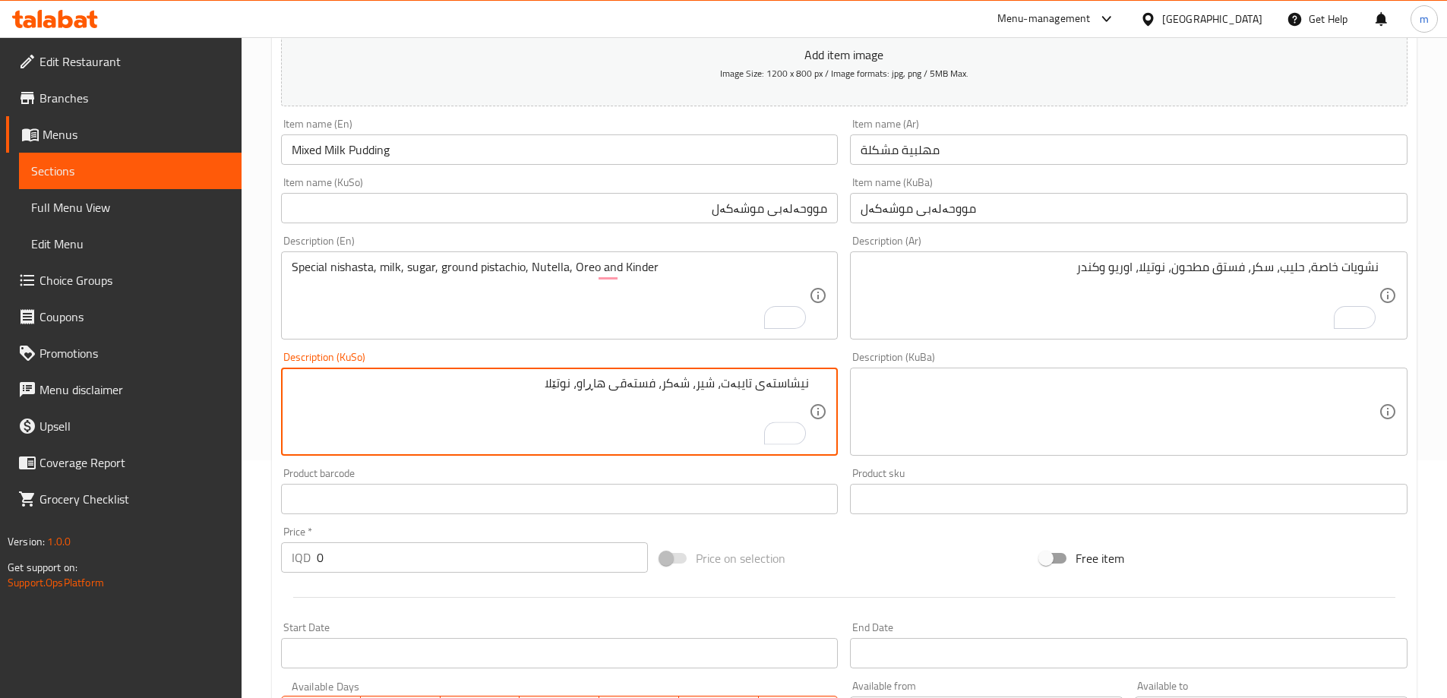
click at [518, 387] on textarea "نیشاستەی تایبەت، شیر، شەکر، فستەقی هاڕاو، نوتێلا" at bounding box center [551, 412] width 518 height 72
click at [525, 387] on textarea "نیشاستەی تایبەت، شیر، شەکر، فستەقی هاڕاو، نوتێلا، ئۆریۆ و کیندەر" at bounding box center [551, 412] width 518 height 72
click at [526, 387] on textarea "نیشاستەی تایبەت، شیر، شەکر، فستەقی هاڕاو، نوتێلا، ئۆریۆ و کیندەر" at bounding box center [551, 412] width 518 height 72
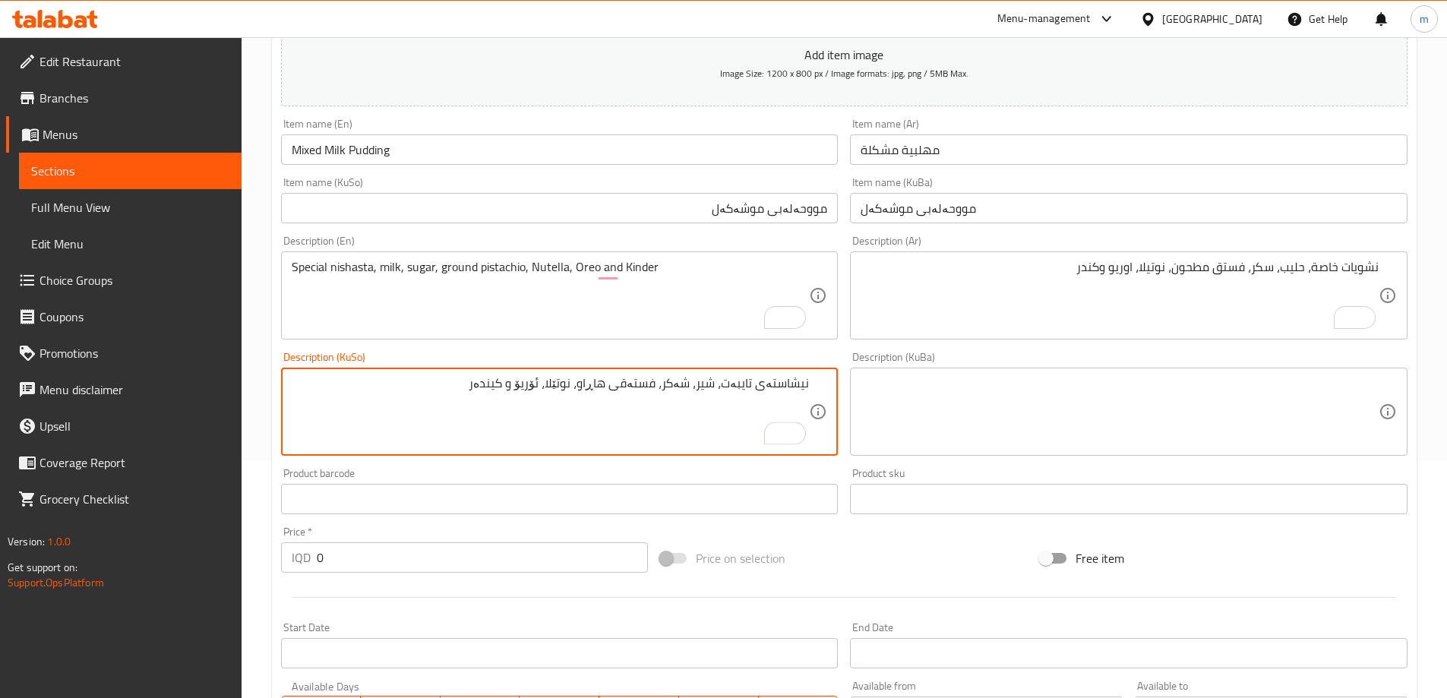
click at [529, 387] on textarea "نیشاستەی تایبەت، شیر، شەکر، فستەقی هاڕاو، نوتێلا، ئۆریۆ و کیندەر" at bounding box center [551, 412] width 518 height 72
click at [529, 388] on textarea "نیشاستەی تایبەت، شیر، شەکر، فستەقی هاڕاو، نوتێلا، ئۆریۆ و کیندەر" at bounding box center [551, 412] width 518 height 72
click at [531, 388] on textarea "نیشاستەی تایبەت، شیر، شەکر، فستەقی هاڕاو، نوتێلا، ئۆریۆ و کیندەر" at bounding box center [551, 412] width 518 height 72
type textarea "نیشاستەی تایبەت، شیر، شەکر، فستەقی هاڕاو، نوتێلا، ئۆریۆ و کیندەر"
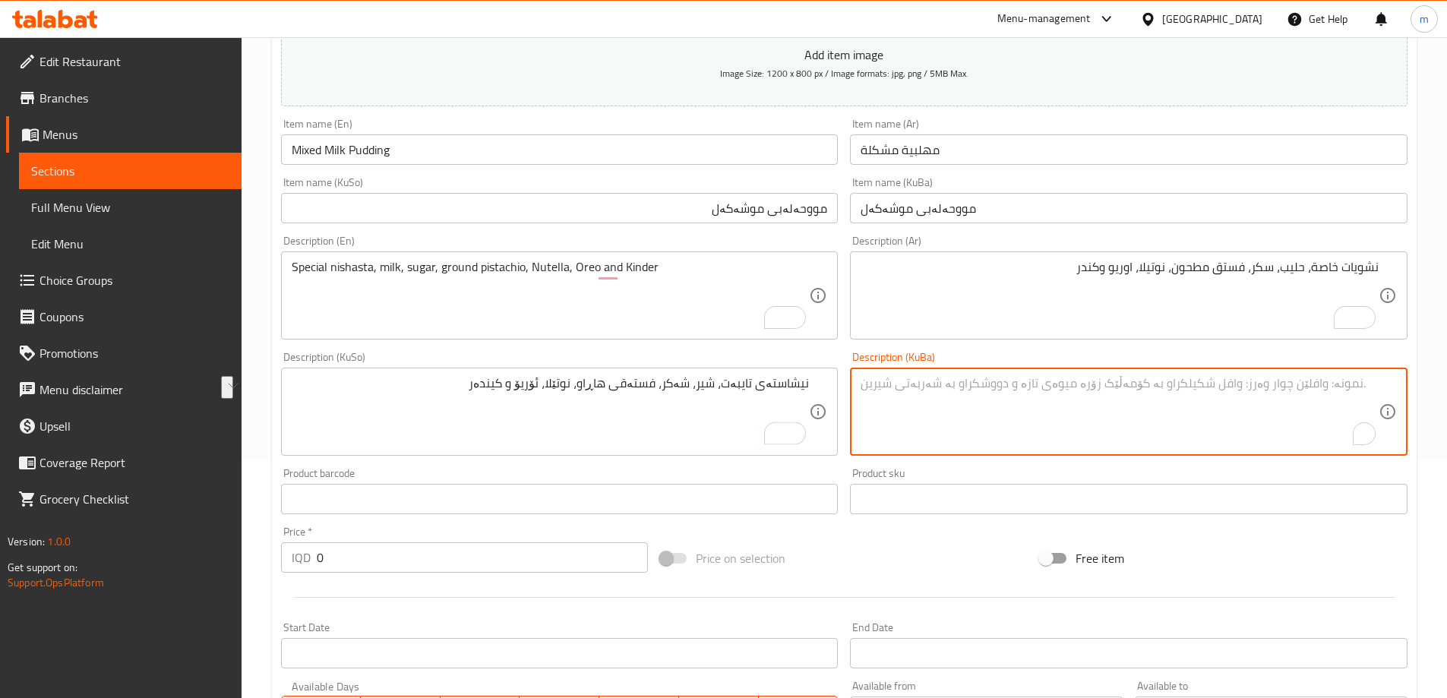
click at [891, 402] on textarea "To enrich screen reader interactions, please activate Accessibility in Grammarl…" at bounding box center [1119, 412] width 518 height 72
paste textarea "نیشاستەی تایبەت، شیر، شەکر، فستەقی هاڕاو، نوتێلا، ئۆریۆ و کیندەر"
type textarea "نیشاستەی تایبەت، شیر، شەکر، فستەقی هاڕاو، نوتێلا، ئۆریۆ و کیندەر"
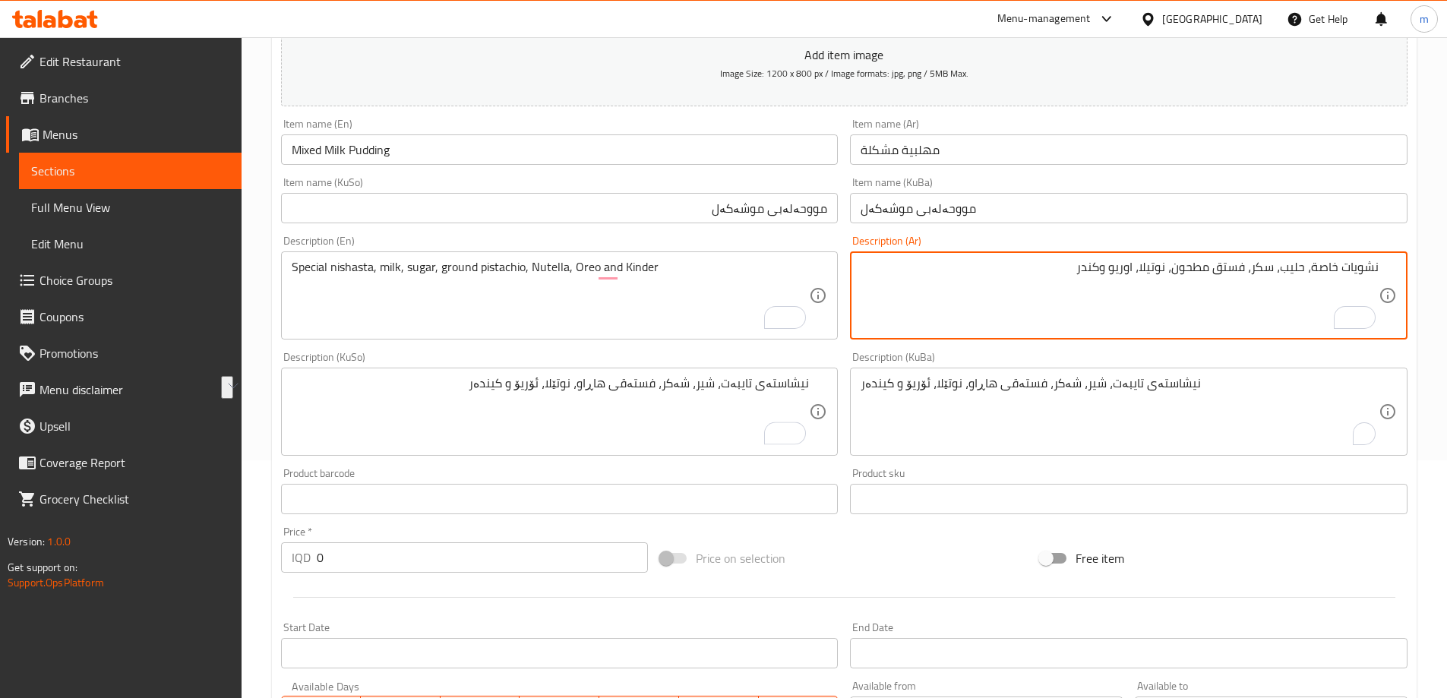
click at [992, 286] on textarea "نشويات خاصة، حليب، سكر، فستق مطحون، نوتيلا، اوريو وكندر" at bounding box center [1119, 296] width 518 height 72
click at [680, 289] on textarea "Special nishasta, milk, sugar, ground pistachio, Nutella, Oreo and Kinder" at bounding box center [551, 296] width 518 height 72
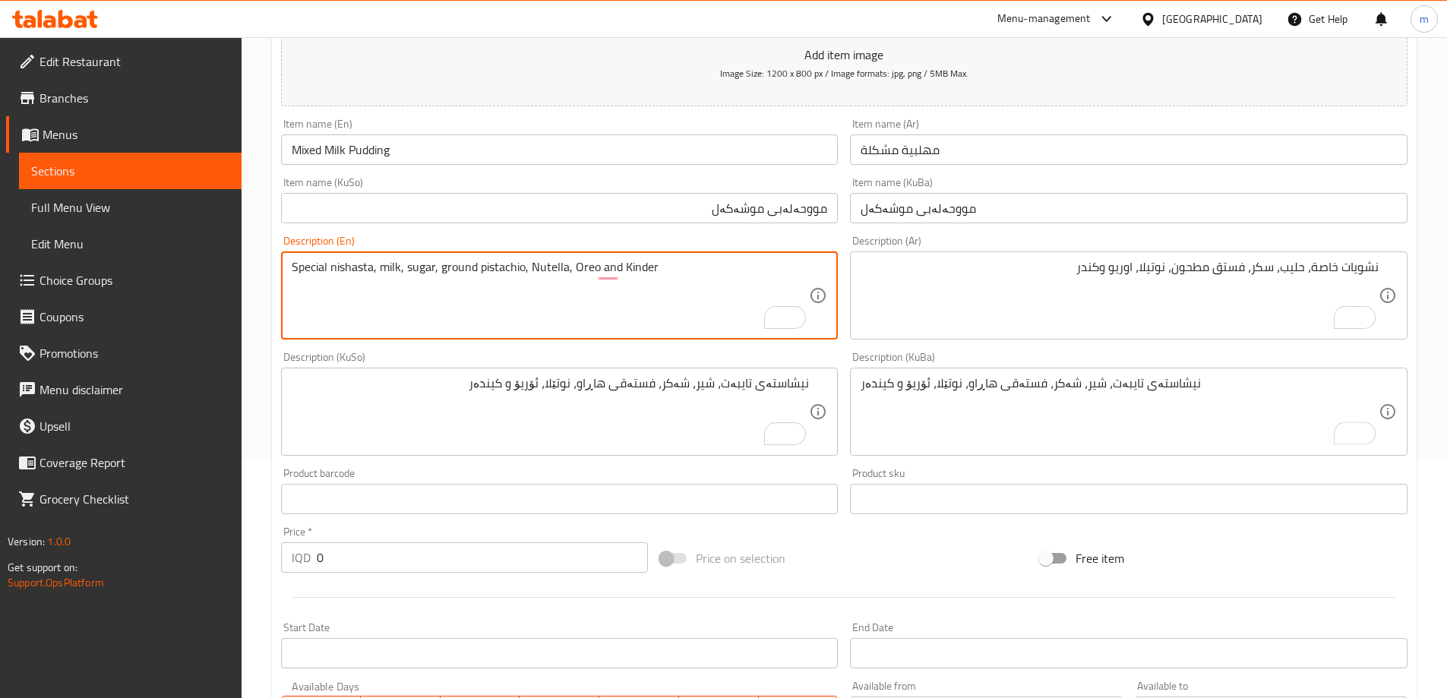
click at [680, 289] on textarea "Special nishasta, milk, sugar, ground pistachio, Nutella, Oreo and Kinder" at bounding box center [551, 296] width 518 height 72
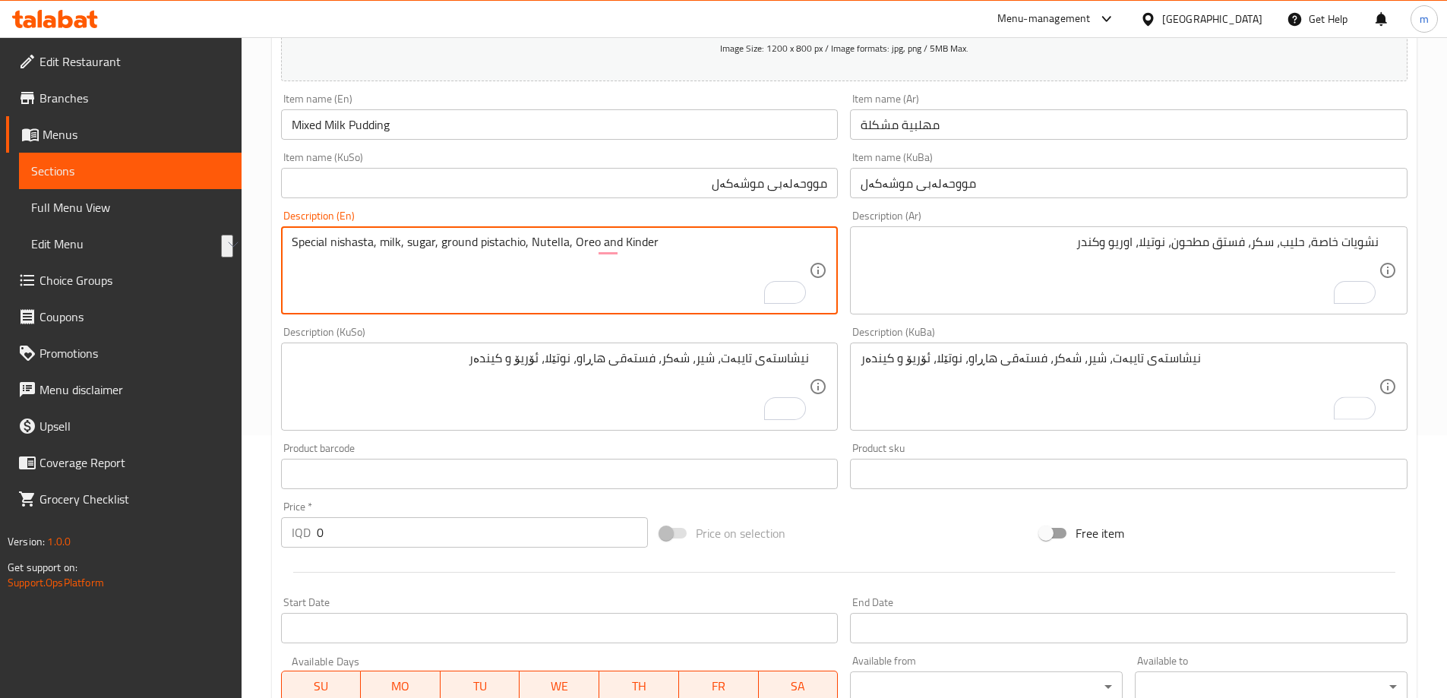
scroll to position [550, 0]
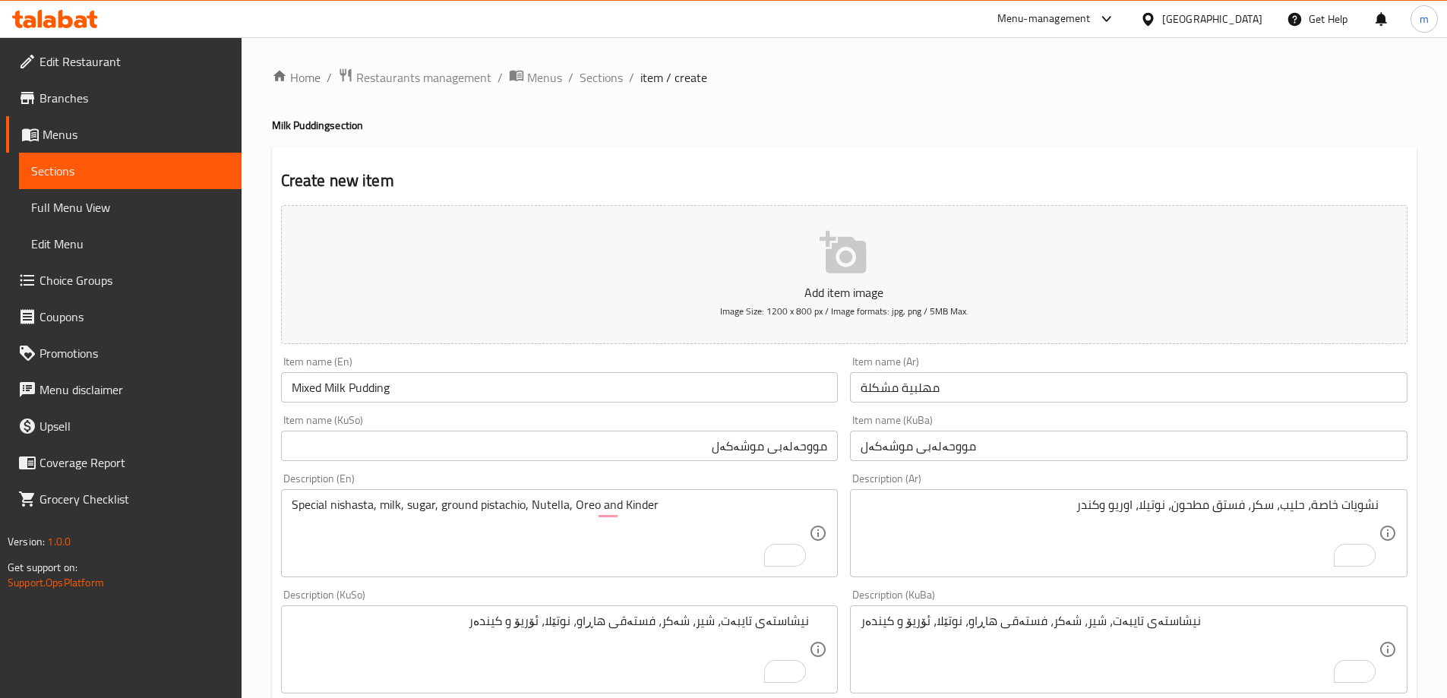
scroll to position [550, 0]
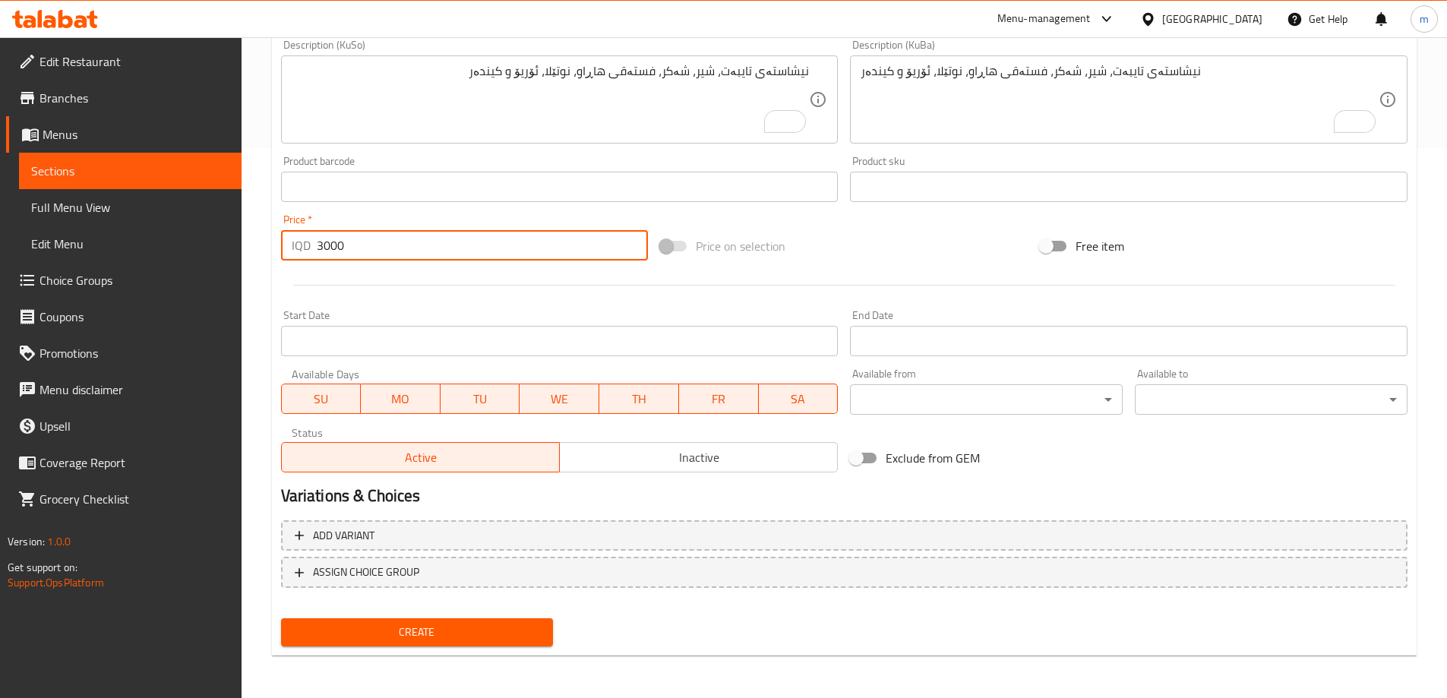
type input "3000"
click at [361, 622] on button "Create" at bounding box center [417, 632] width 273 height 28
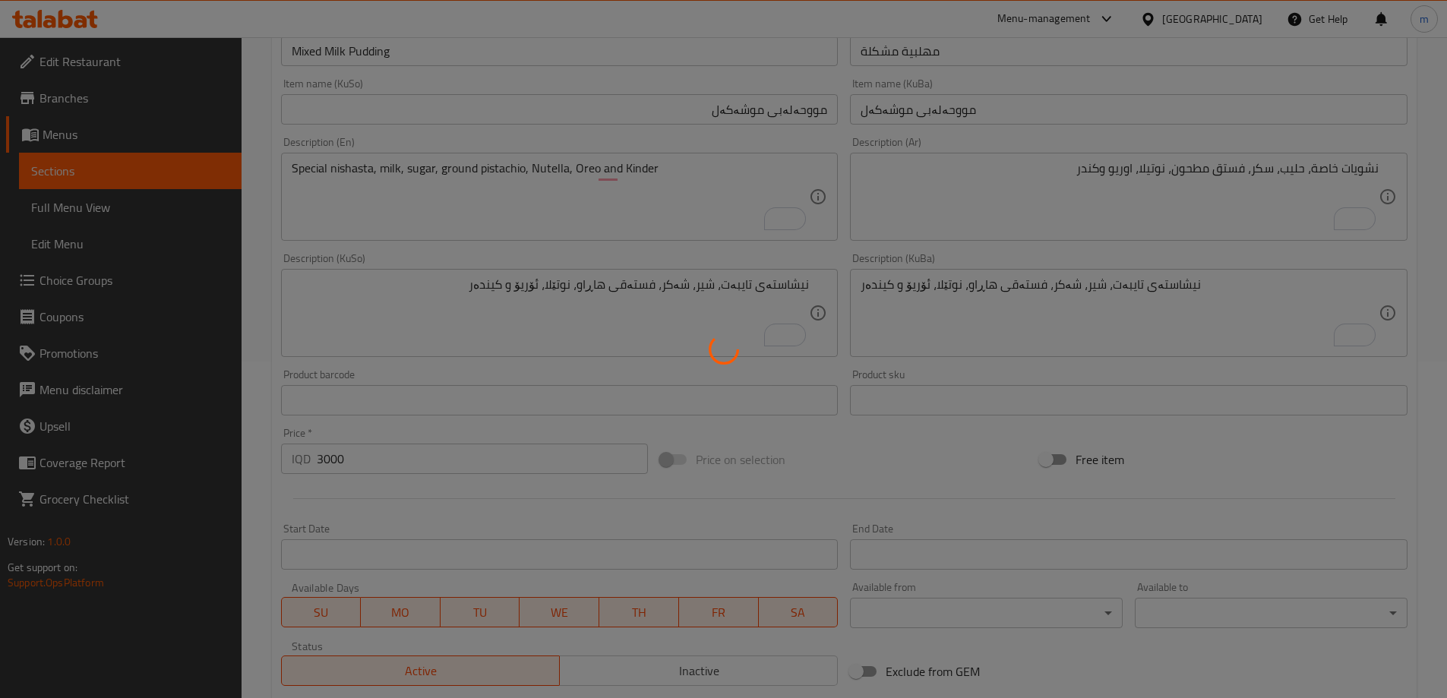
scroll to position [195, 0]
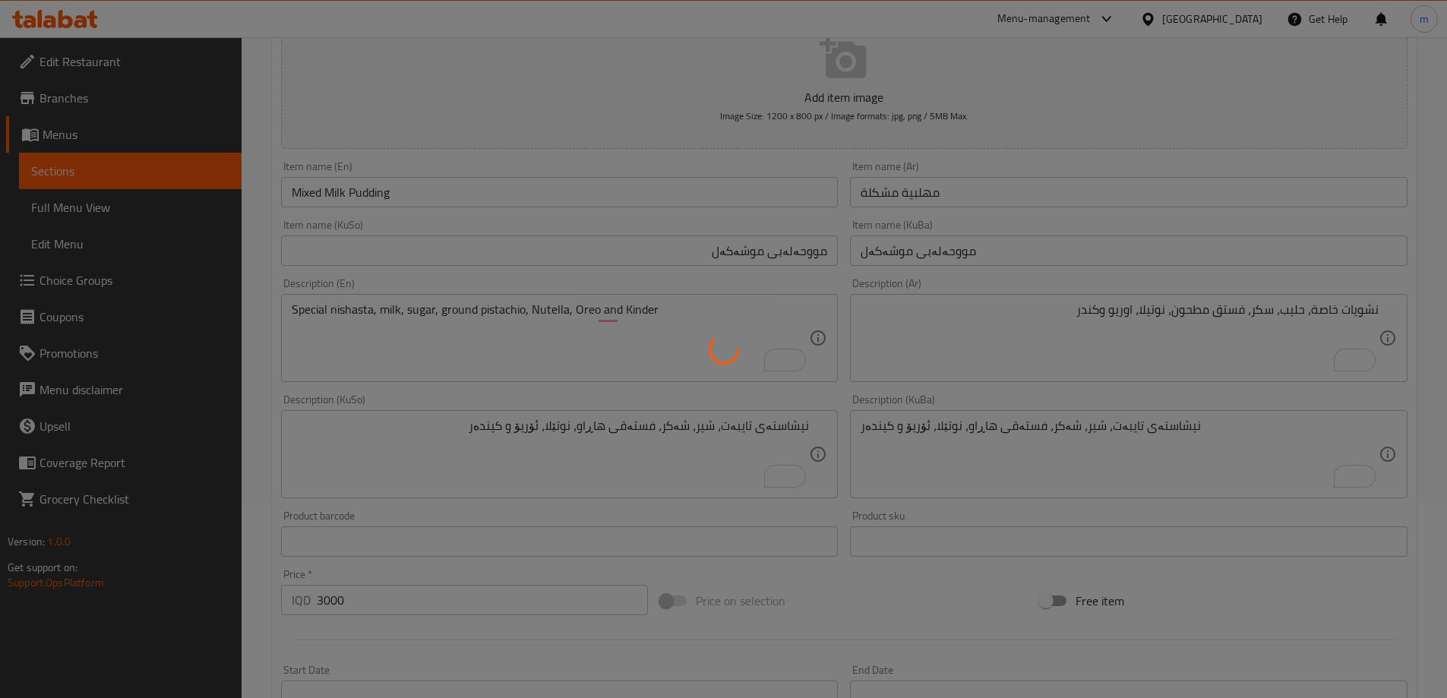
type input "0"
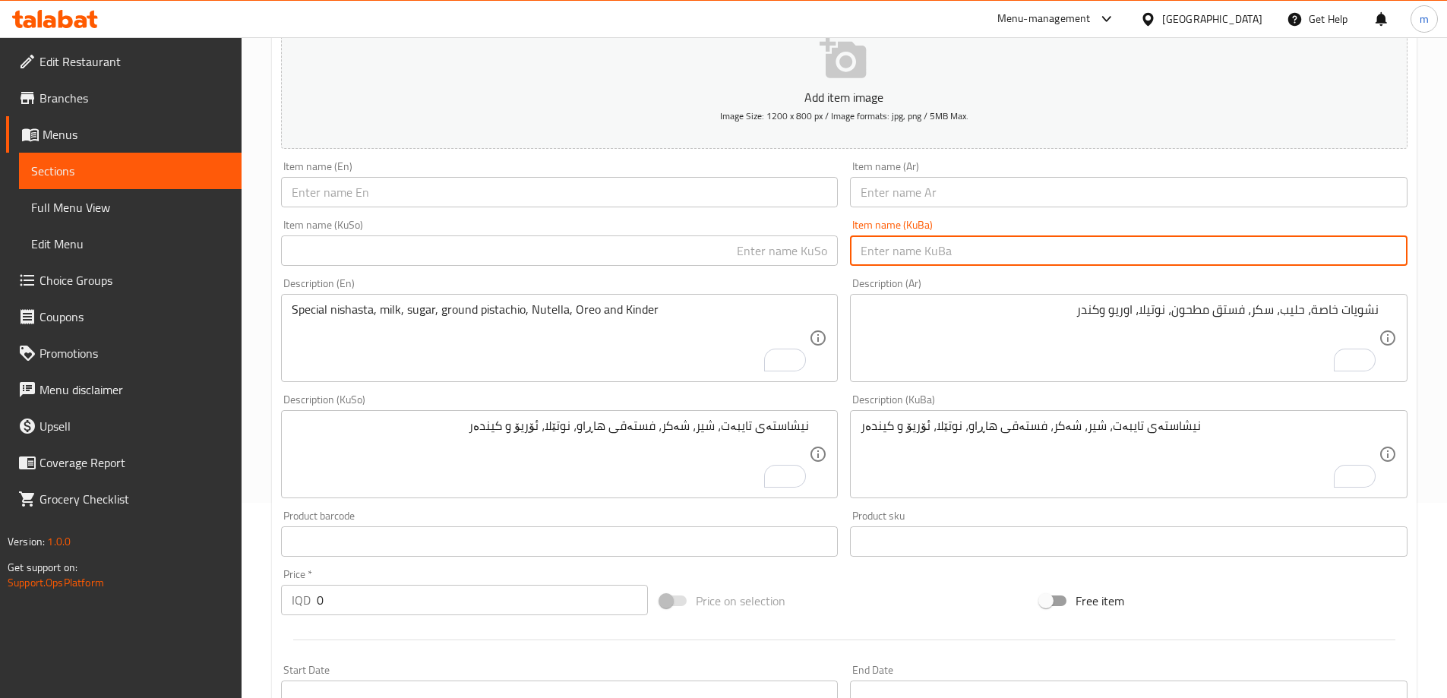
click at [967, 251] on input "text" at bounding box center [1128, 250] width 557 height 30
paste input "مووحەلەبی بە بسکویتی ئۆریۆ و نەستەلەی کیندەر"
type input "مووحەلەبی بە بسکویتی ئۆریۆ و نەستەلەی کیندەر"
click at [677, 267] on div "Item name (KuSo) Item name (KuSo)" at bounding box center [560, 242] width 570 height 58
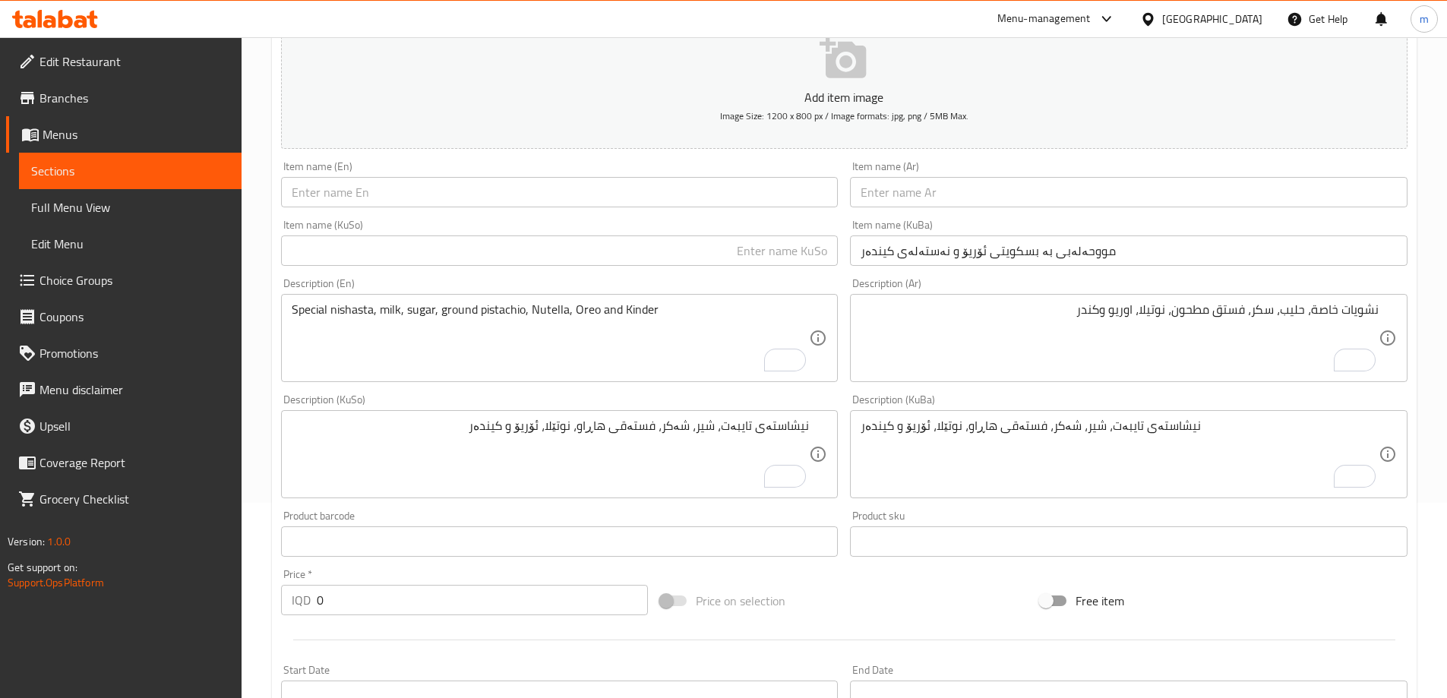
click at [675, 252] on input "text" at bounding box center [559, 250] width 557 height 30
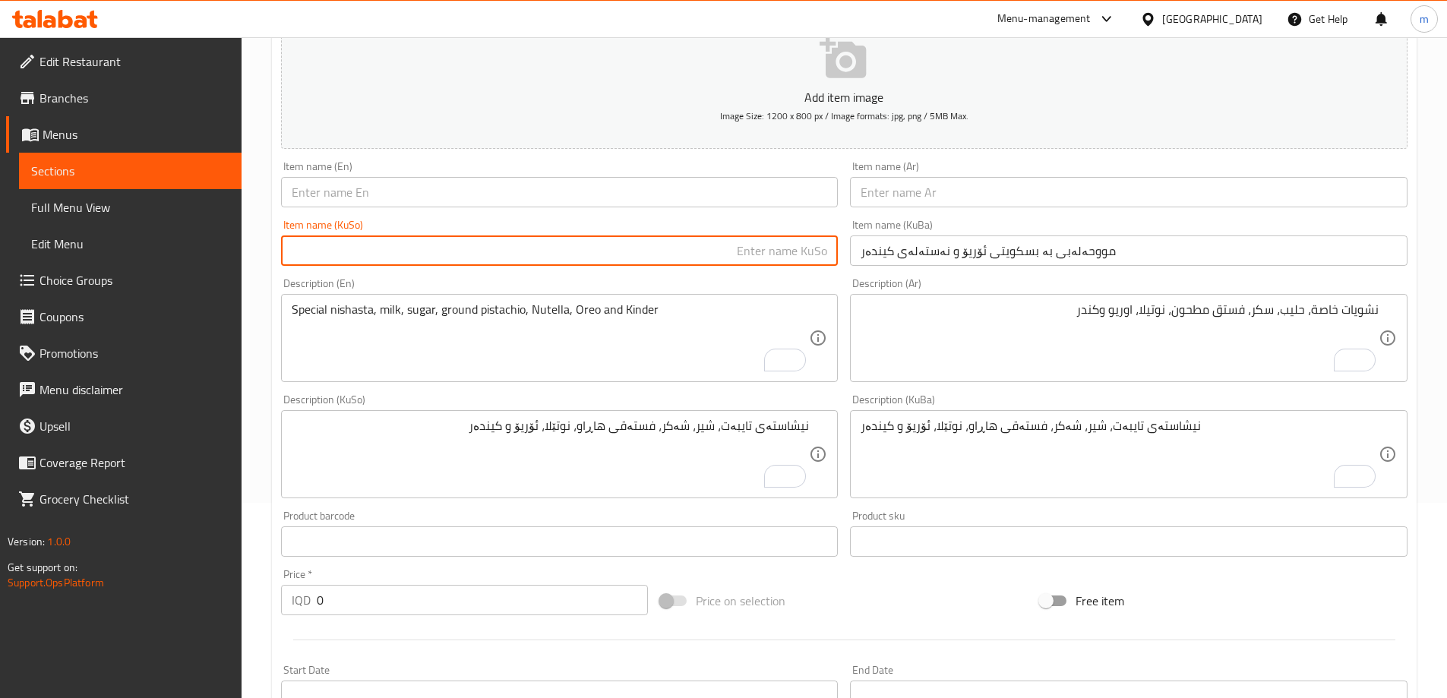
paste input "مووحەلەبی بە بسکویتی ئۆریۆ و نەستەلەی کیندەر"
type input "مووحەلەبی بە بسکویتی ئۆریۆ و نەستەلەی کیندەر"
click at [958, 188] on input "text" at bounding box center [1128, 192] width 557 height 30
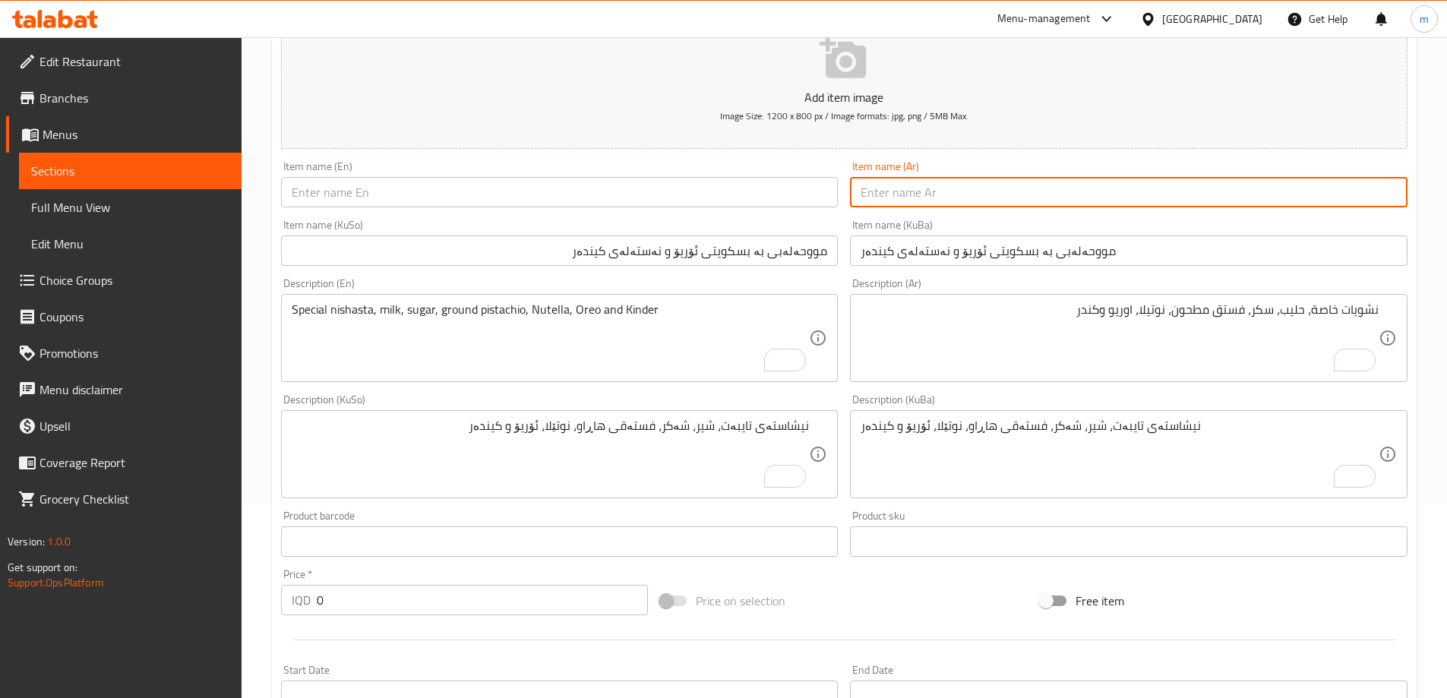
paste input "مهلبية مع [PERSON_NAME] و[PERSON_NAME]"
drag, startPoint x: 1261, startPoint y: 200, endPoint x: 1212, endPoint y: 191, distance: 49.4
click at [1212, 191] on input "مهلبية مع [PERSON_NAME] و[PERSON_NAME]" at bounding box center [1128, 192] width 557 height 30
click at [1248, 196] on input "مهلبية مع بسكويت أوريو ونستلة كيندر" at bounding box center [1128, 192] width 557 height 30
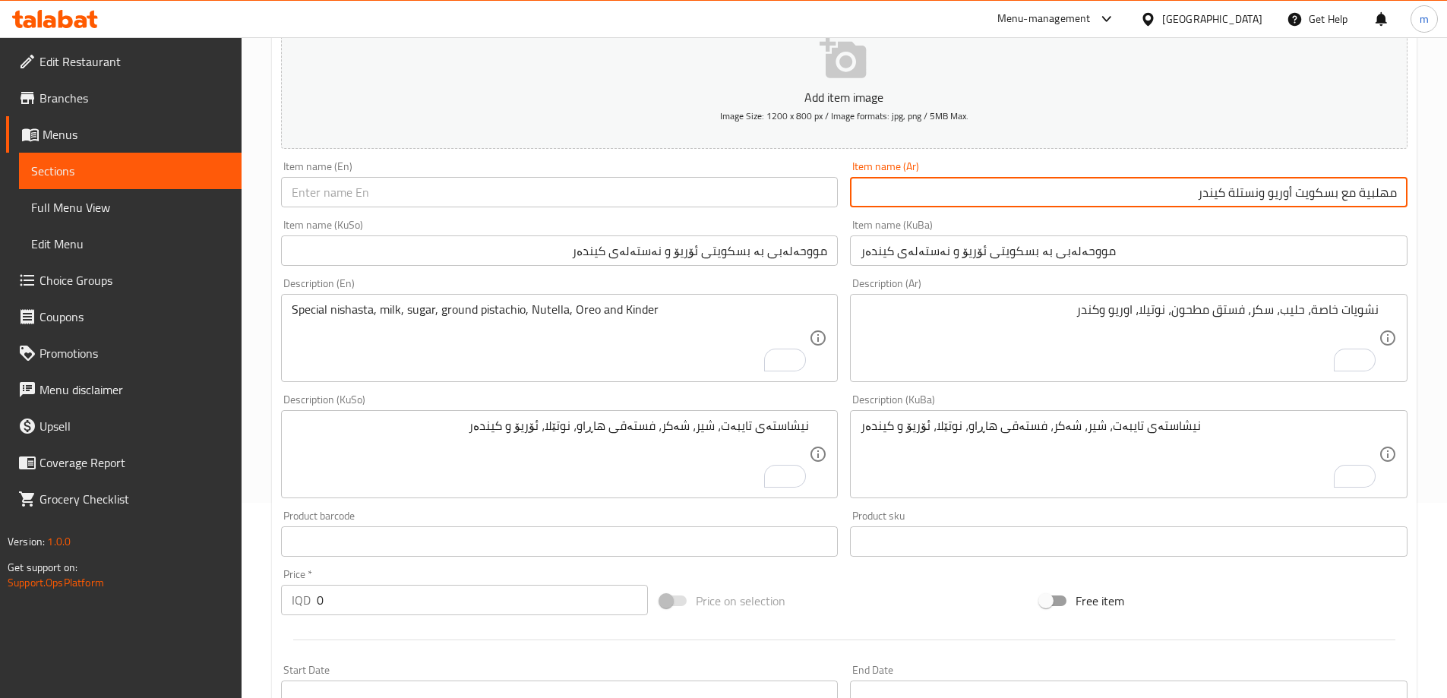
click at [1248, 196] on input "مهلبية مع بسكويت أوريو ونستلة كيندر" at bounding box center [1128, 192] width 557 height 30
type input "مهلبية مع بسكويت أوريو ونستلة كيندر"
click at [427, 199] on input "text" at bounding box center [559, 192] width 557 height 30
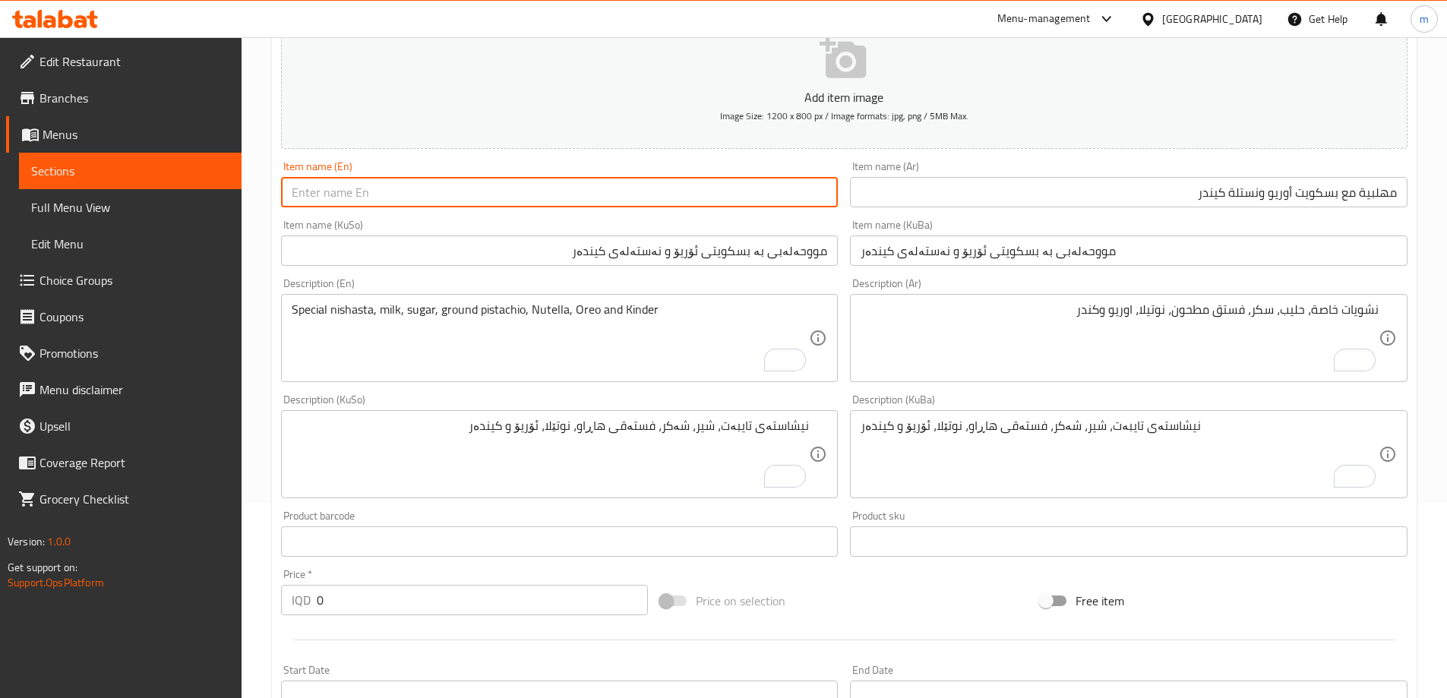
paste input "Milk Pudding with Oreo Biscuits And Kinder Nestle"
type input "Milk Pudding with Oreo Biscuits And Kinder Nestle"
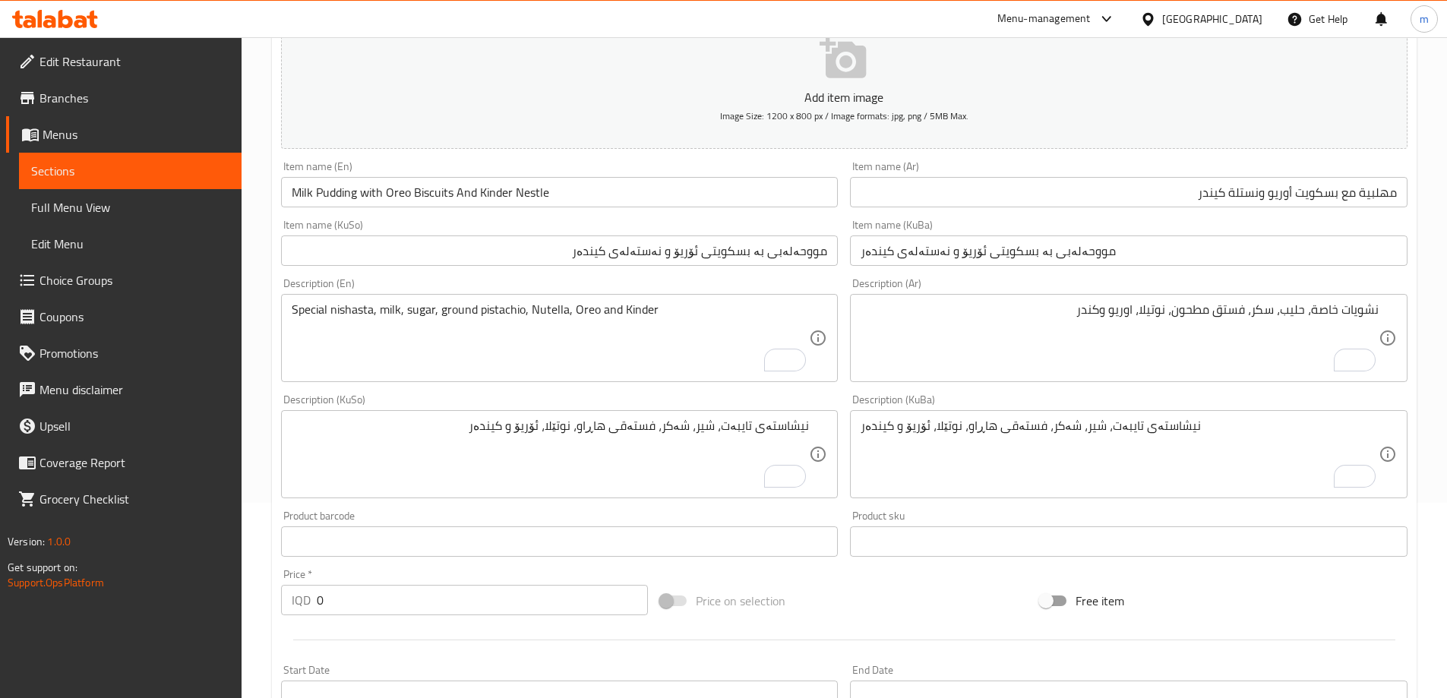
click at [455, 225] on div "Item name (KuSo) مووحەلەبی بە بسکویتی ئۆریۆ و نەستەلەی کیندەر Item name (KuSo)" at bounding box center [559, 242] width 557 height 46
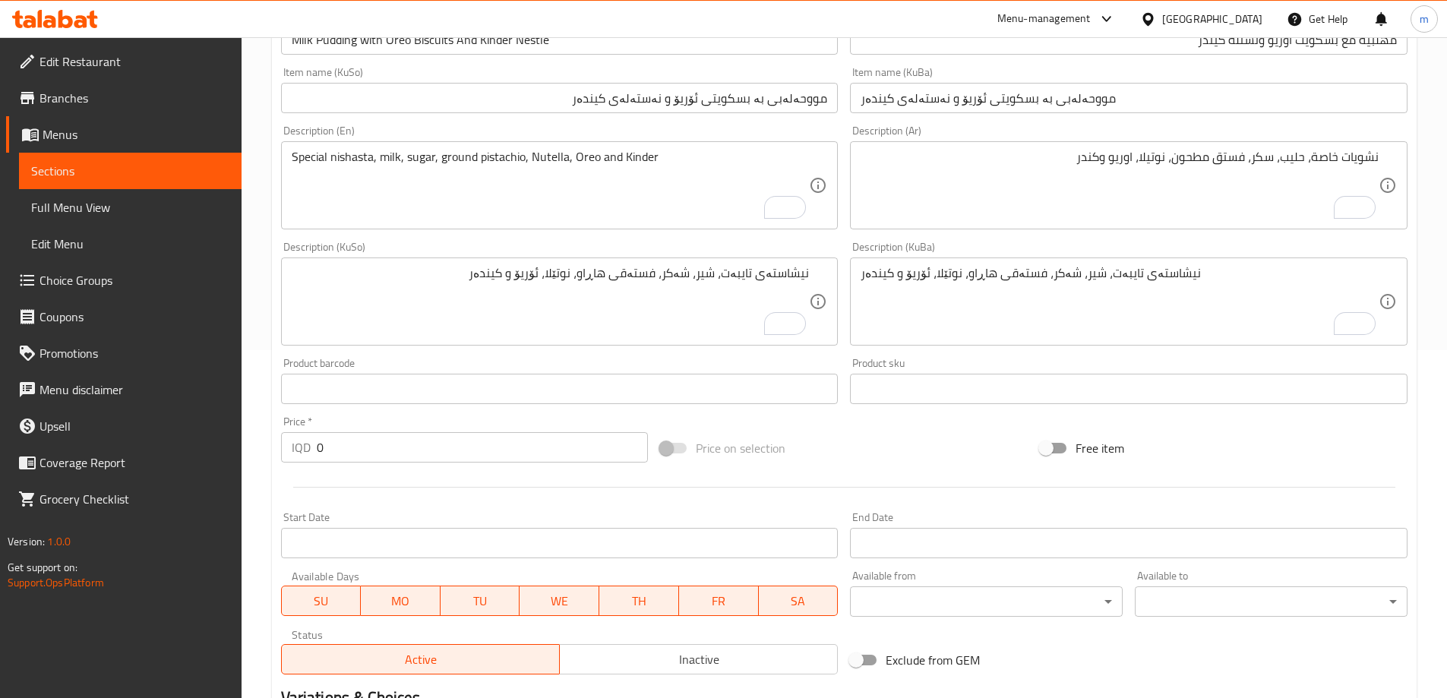
scroll to position [218, 0]
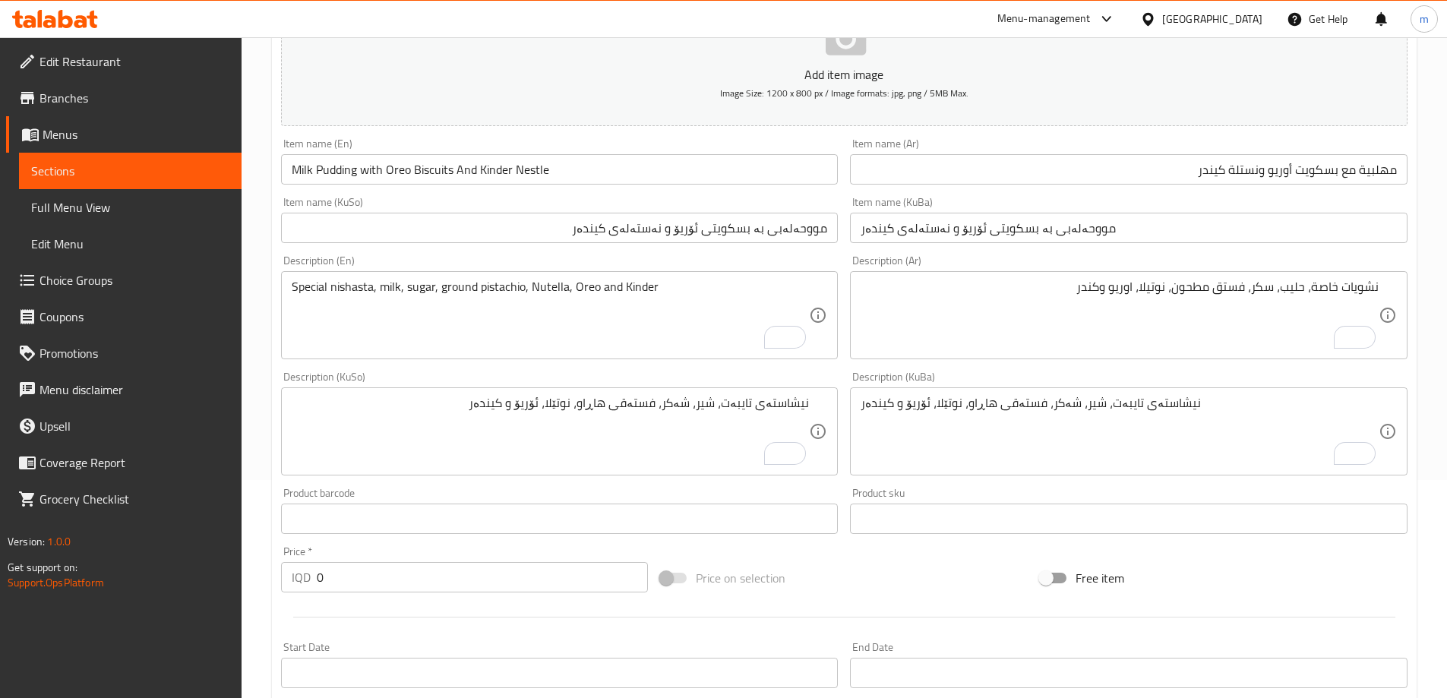
click at [654, 469] on div "نیشاستەی تایبەت، شیر، شەکر، فستەقی هاڕاو، نوتێلا، ئۆریۆ و کیندەر Description (K…" at bounding box center [559, 431] width 557 height 88
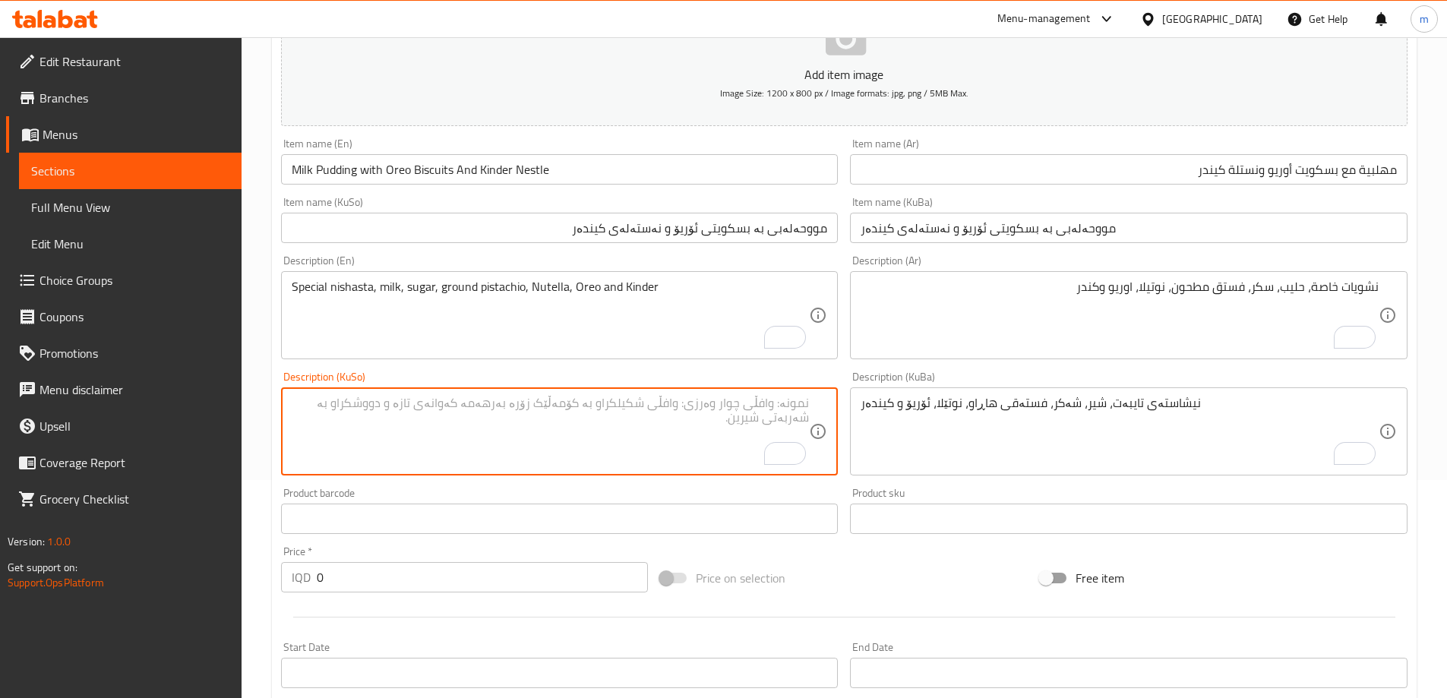
paste textarea "نیشاستەی تایبەت، شیر، شەکر، فستەقی هاڕاو، نوتێلا، ئۆریۆ و کیندەر"
drag, startPoint x: 554, startPoint y: 406, endPoint x: 665, endPoint y: 412, distance: 111.0
click at [665, 412] on textarea "نیشاستەی تایبەت، شیر، شەکر، فستەقی هاڕاو، نوتێلا، ئۆریۆ و کیندەر" at bounding box center [551, 432] width 518 height 72
click at [624, 408] on textarea "نیشاستەی تایبەت، شیر، شەکر، ئۆریۆ و کیندەر" at bounding box center [551, 432] width 518 height 72
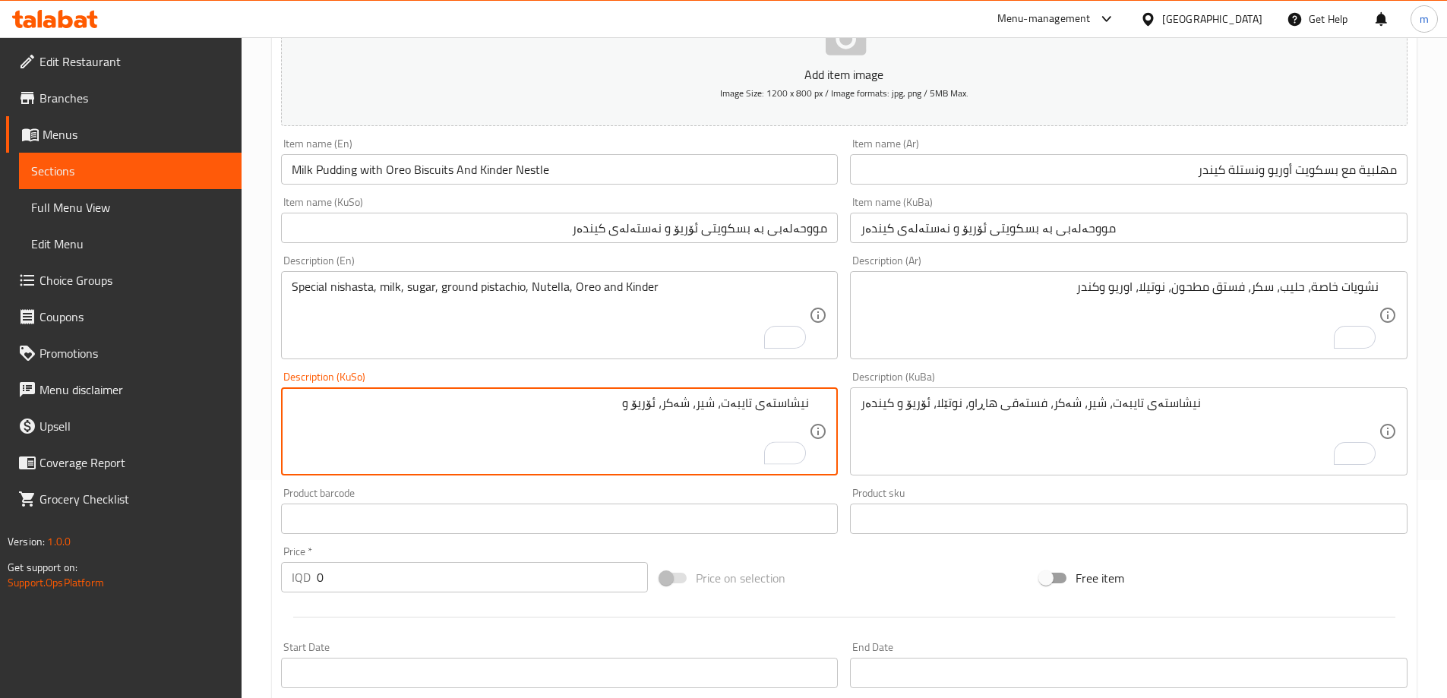
click at [665, 402] on textarea "نیشاستەی تایبەت، شیر، شەکر، ئۆریۆ و" at bounding box center [551, 432] width 518 height 72
click at [661, 412] on textarea "نیشاستەی تایبەت، شیر، شەکر، ئۆریۆ و" at bounding box center [551, 432] width 518 height 72
click at [661, 403] on textarea "نیشاستەی تایبەت، شیر، شەکر، ئۆریۆ و" at bounding box center [551, 432] width 518 height 72
click at [662, 408] on textarea "نیشاستەی تایبەت، شیر، شەکر، ئۆریۆ و" at bounding box center [551, 432] width 518 height 72
click at [550, 406] on textarea "نیشاستەی تایبەت، شیر، شەکر، نەستەلەی کیندەر و ئۆریۆ و" at bounding box center [551, 432] width 518 height 72
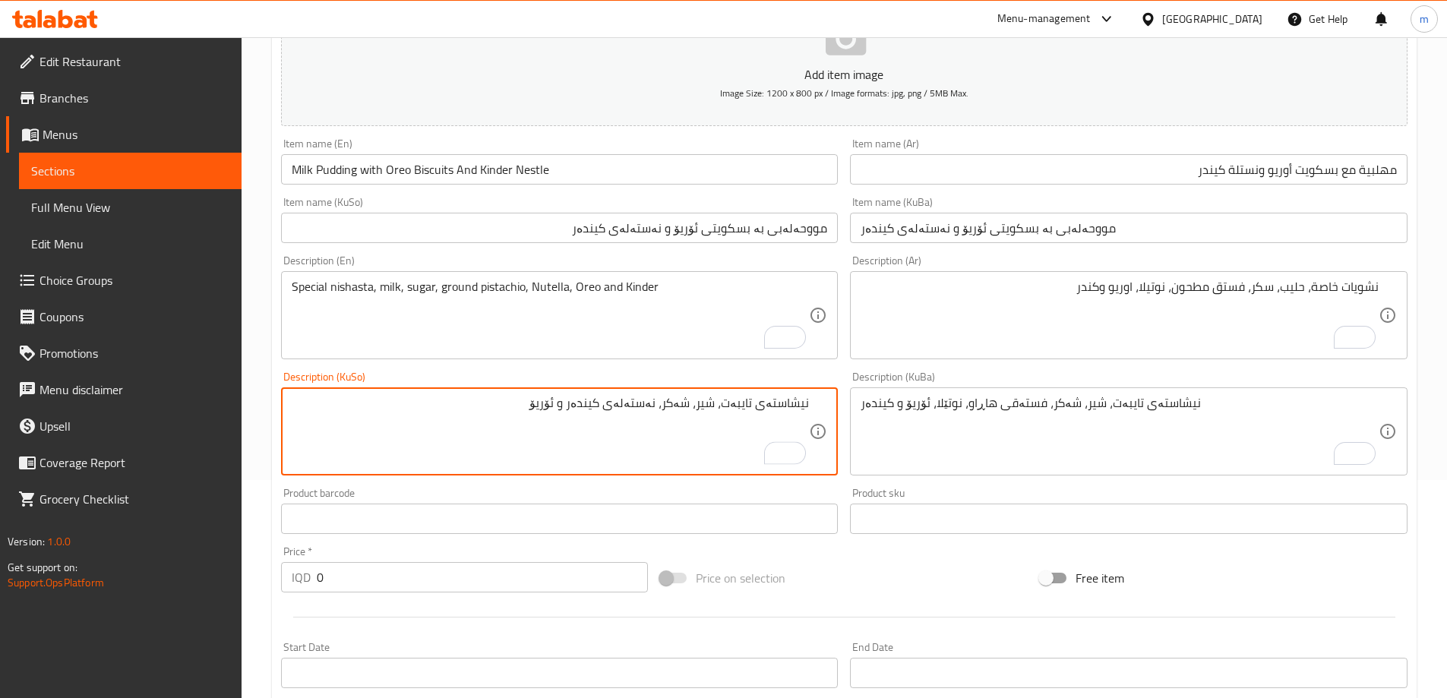
click at [681, 402] on textarea "نیشاستەی تایبەت، شیر، شەکر، نەستەلەی کیندەر و ئۆریۆ" at bounding box center [551, 432] width 518 height 72
type textarea "نیشاستەی تایبەت، شیر، شەکر، نەستەلەی کیندەر و ئۆریۆ"
click at [1005, 314] on textarea "نشويات خاصة، حليب، سكر، فستق مطحون، نوتيلا، اوريو وكندر" at bounding box center [1119, 315] width 518 height 72
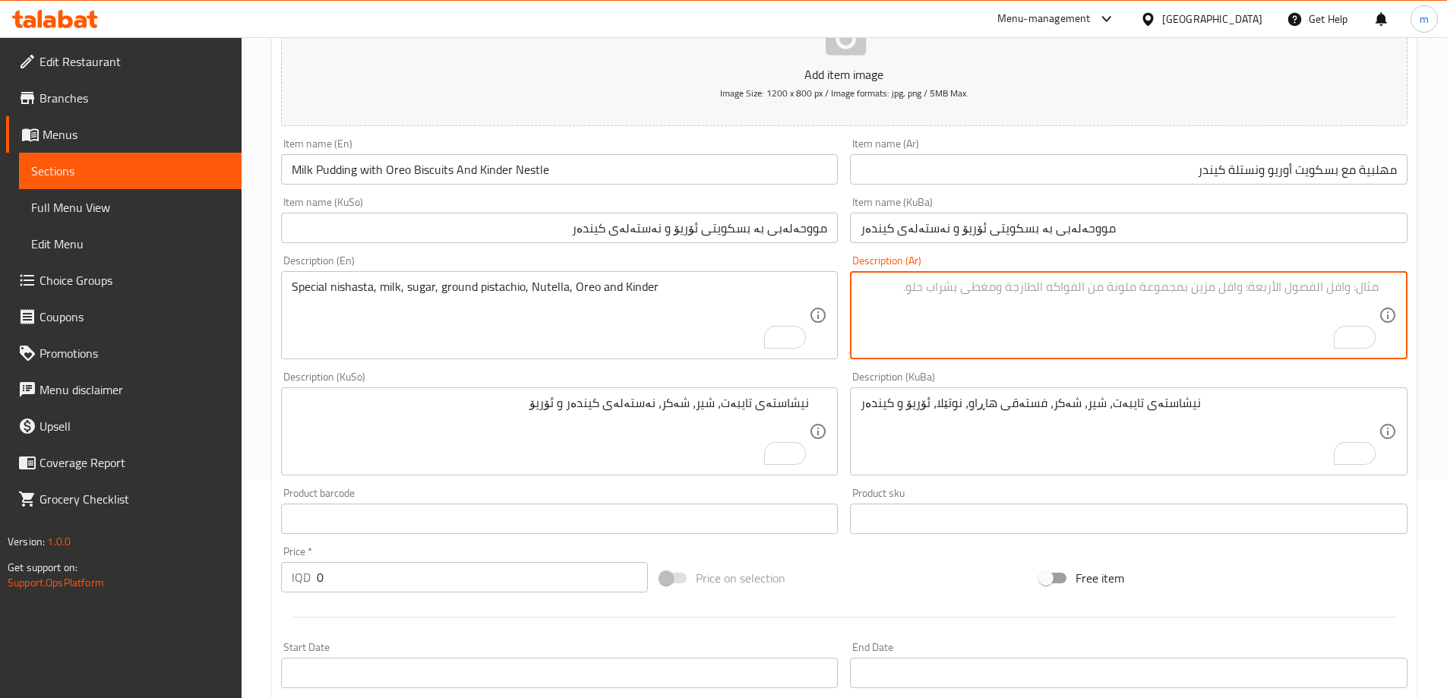
paste textarea "نشا خاص، [PERSON_NAME]، سكر، [PERSON_NAME] و[PERSON_NAME]"
click at [1377, 282] on textarea "نشا خاص، [PERSON_NAME]، سكر، [PERSON_NAME] و[PERSON_NAME]" at bounding box center [1119, 315] width 518 height 72
click at [1365, 287] on textarea "نشا خاص، [PERSON_NAME]، سكر، [PERSON_NAME] و[PERSON_NAME]" at bounding box center [1119, 315] width 518 height 72
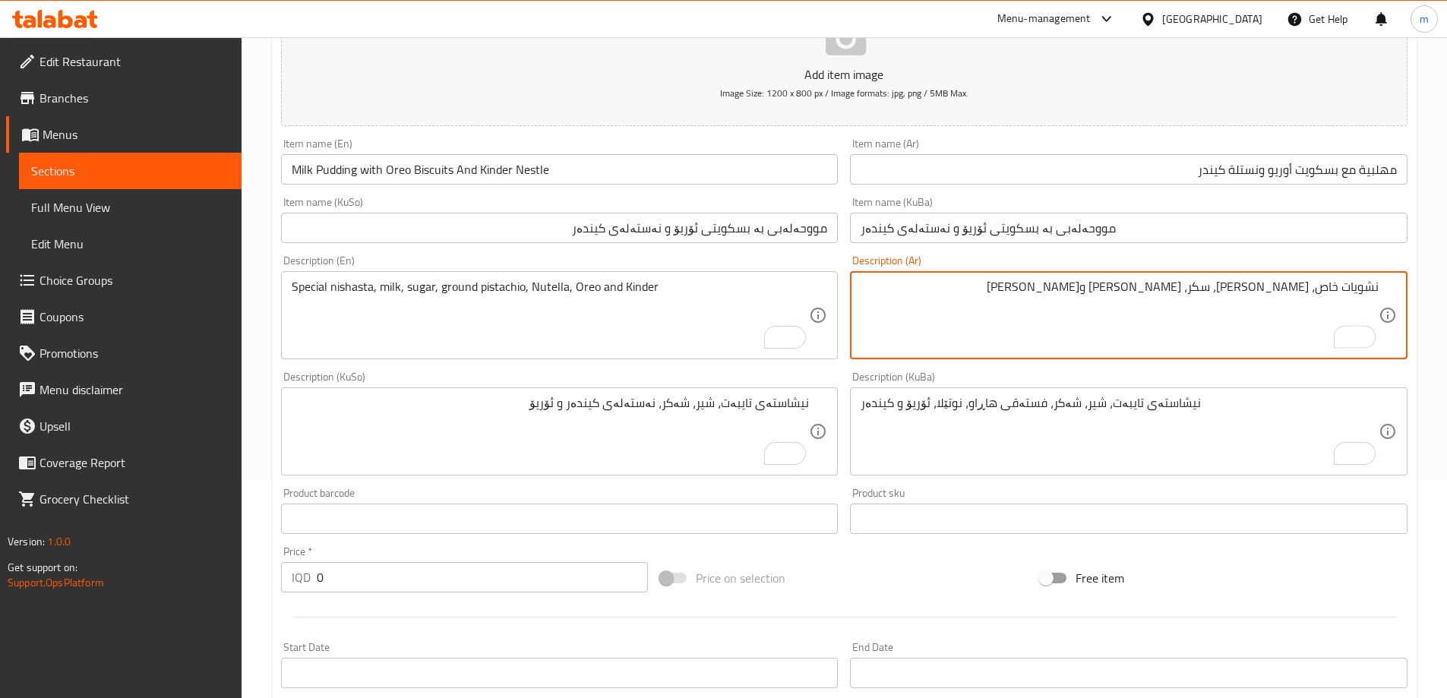
click at [1318, 290] on textarea "نشويات خاص، [PERSON_NAME]، سكر، [PERSON_NAME] و[PERSON_NAME]" at bounding box center [1119, 315] width 518 height 72
drag, startPoint x: 1246, startPoint y: 289, endPoint x: 1200, endPoint y: 295, distance: 46.8
click at [1200, 295] on textarea "نشويات خاصة، حليب، سكر، آيس كريم كيندر وأوريوس" at bounding box center [1119, 315] width 518 height 72
drag, startPoint x: 1139, startPoint y: 292, endPoint x: 1148, endPoint y: 292, distance: 9.1
click at [1148, 292] on textarea "نشويات خاصة، حليب، سكر، نستلة كيندر وأوريوس" at bounding box center [1119, 315] width 518 height 72
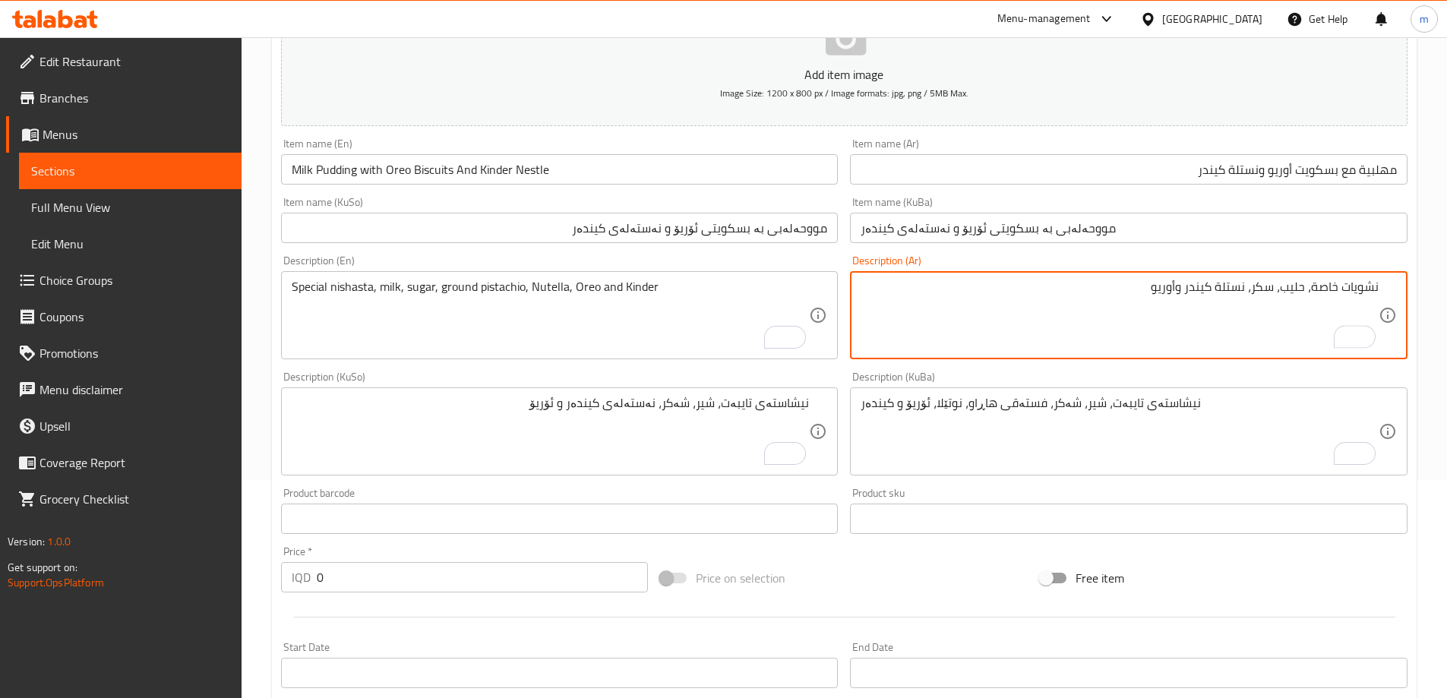
type textarea "نشويات خاصة، حليب، سكر، نستلة كيندر وأوريو"
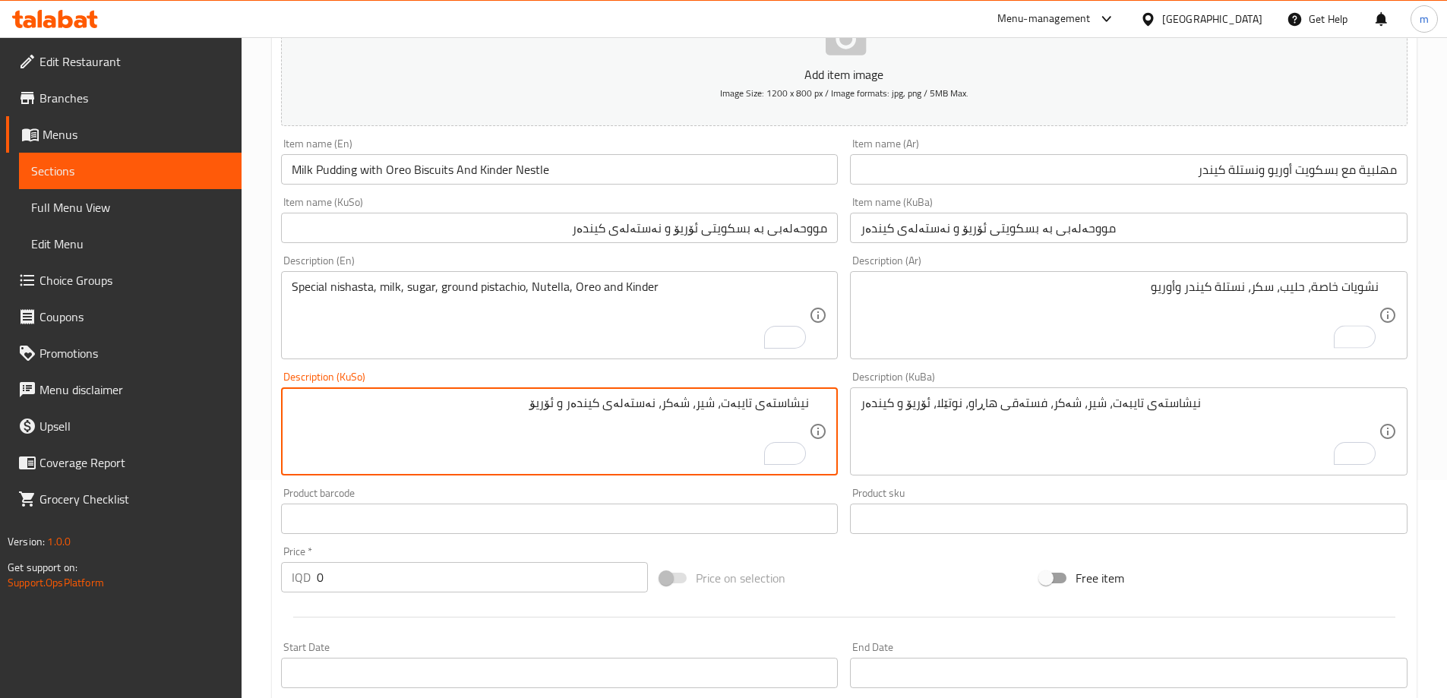
click at [750, 410] on textarea "نیشاستەی تایبەت، شیر، شەکر، نەستەلەی کیندەر و ئۆریۆ" at bounding box center [551, 432] width 518 height 72
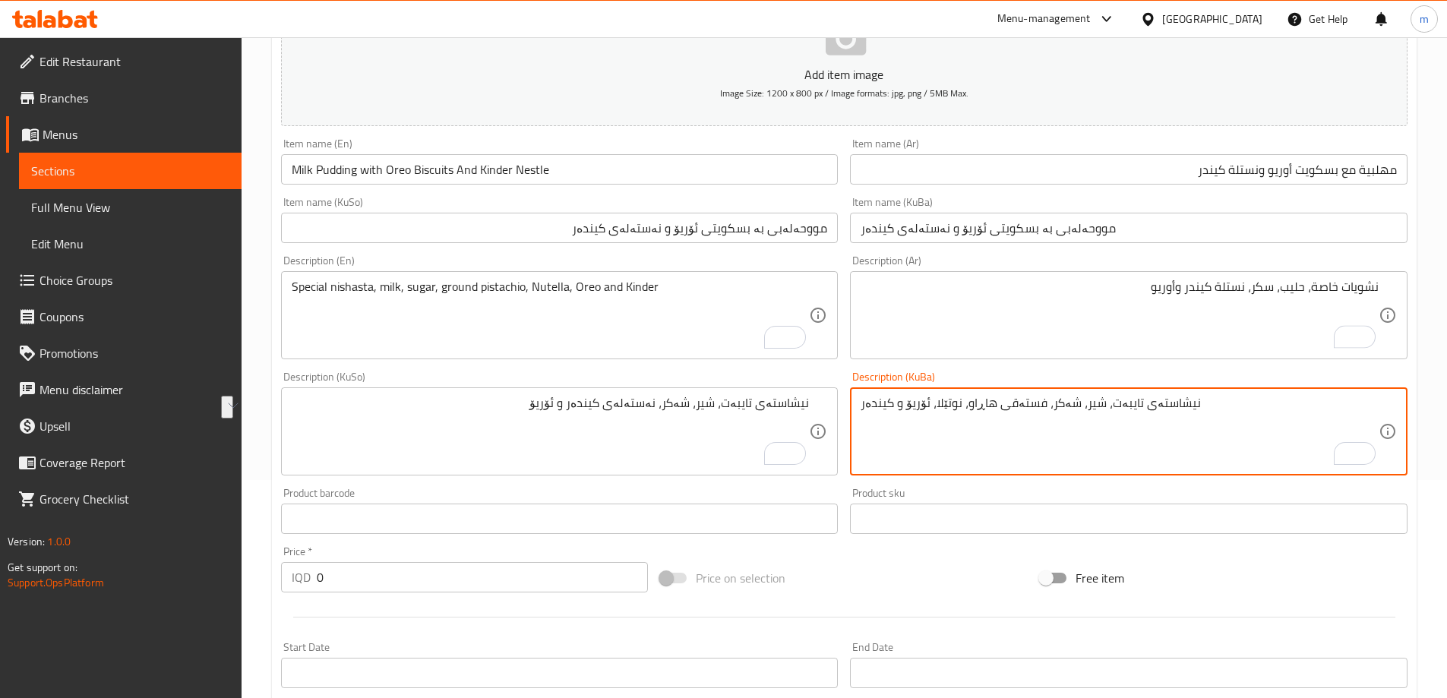
click at [957, 445] on textarea "نیشاستەی تایبەت، شیر، شەکر، فستەقی هاڕاو، نوتێلا، ئۆریۆ و کیندەر" at bounding box center [1119, 432] width 518 height 72
paste textarea "نیشاستەی تایبەت، شیر، شەکر، نەستەلەی کیندەر و ئۆریۆ"
type textarea "نیشاستەی تایبەت، شیر، شەکر، نەستەلەی کیندەر و ئۆریۆ"
click at [681, 333] on textarea "Special nishasta, milk, sugar, ground pistachio, Nutella, Oreo and Kinder" at bounding box center [551, 315] width 518 height 72
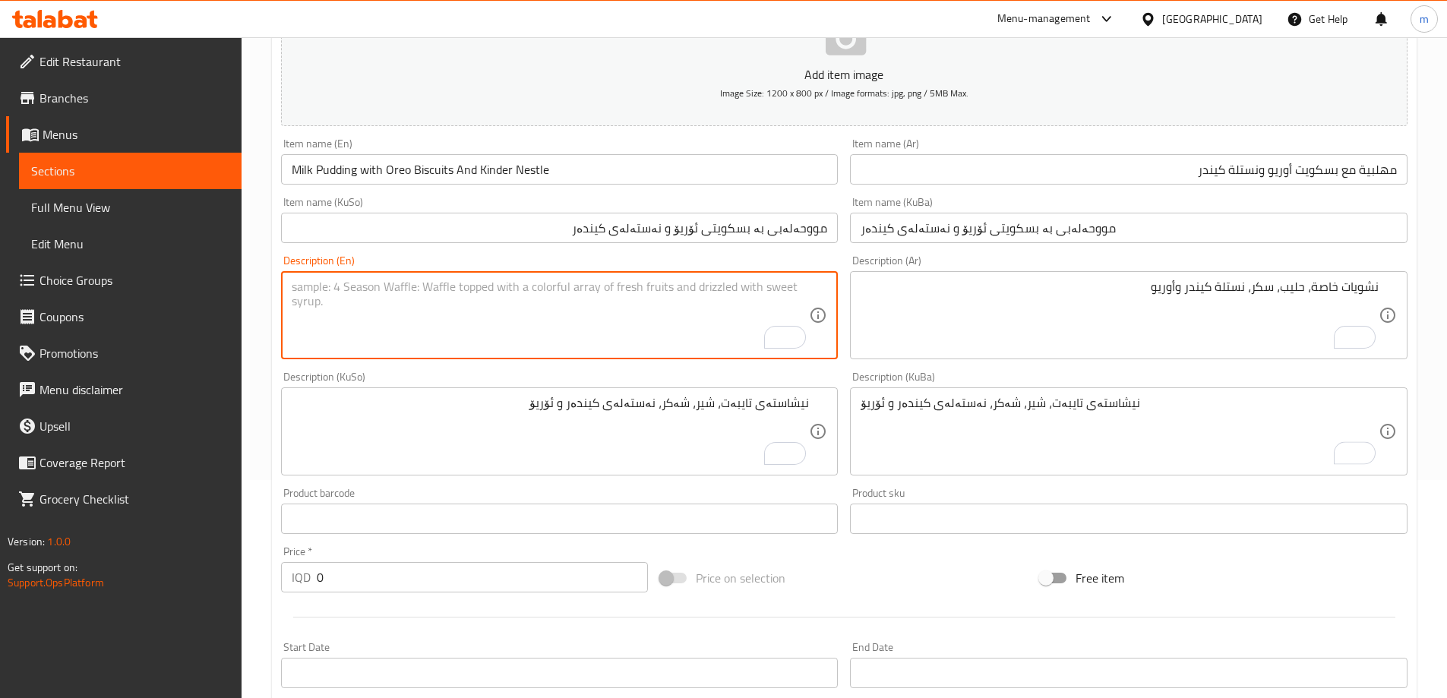
paste textarea "Special nishasta, milk, sugar, ground pistachio, Nutella, Oreo and Kinder"
drag, startPoint x: 438, startPoint y: 290, endPoint x: 565, endPoint y: 293, distance: 126.8
click at [565, 293] on textarea "Special nishasta, milk, sugar, ground pistachio, Nutella, Oreo and Kinder" at bounding box center [551, 315] width 518 height 72
click at [502, 289] on textarea "Special nishasta, milk, sugar, Oreo and Kinder" at bounding box center [551, 315] width 518 height 72
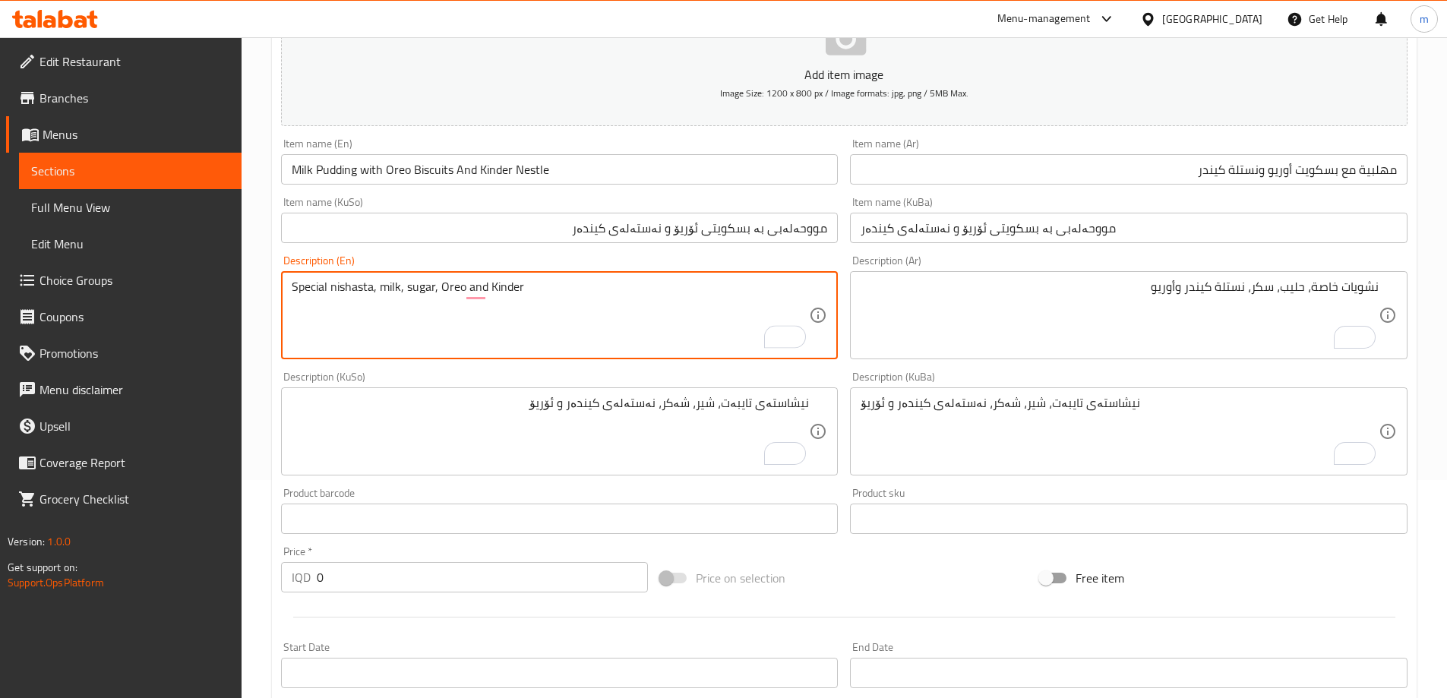
click at [456, 278] on div "Special nishasta, milk, sugar, Oreo and Kinder Description (En)" at bounding box center [559, 315] width 557 height 88
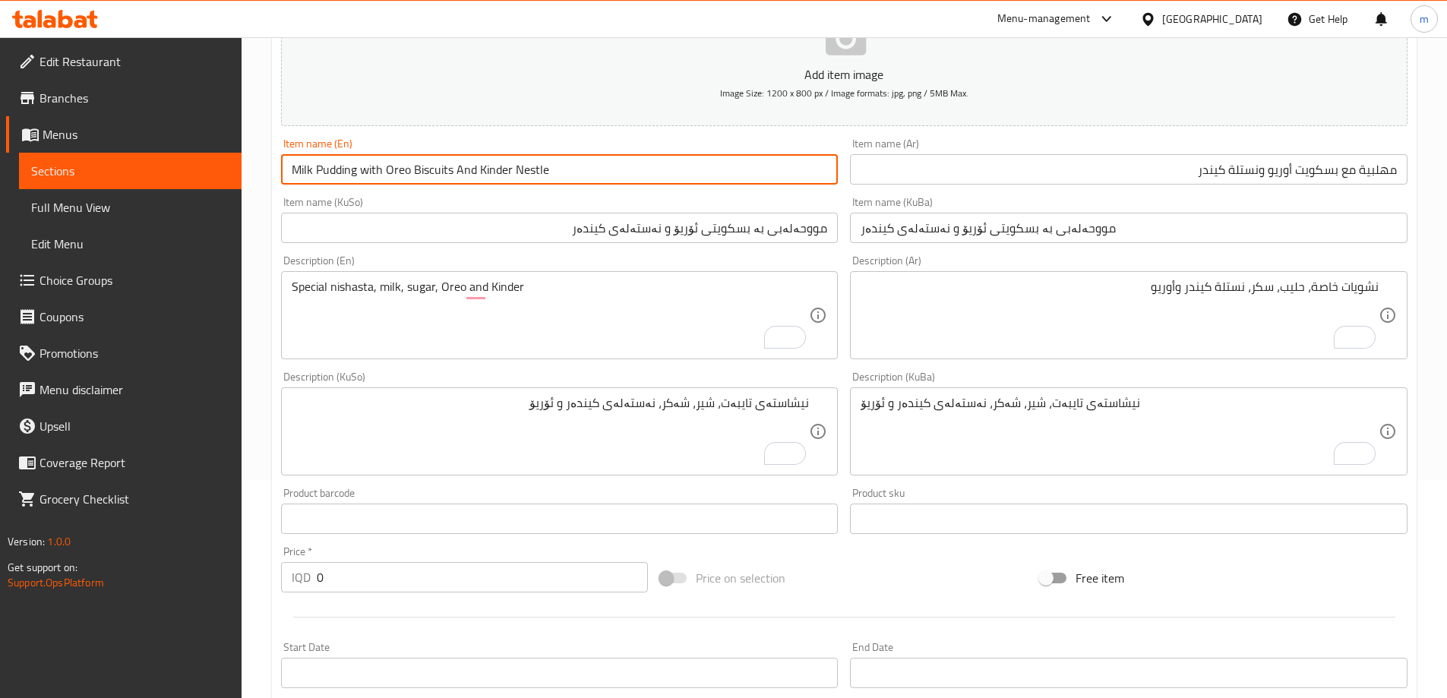
drag, startPoint x: 482, startPoint y: 175, endPoint x: 591, endPoint y: 162, distance: 109.4
click at [591, 162] on input "Milk Pudding with Oreo Biscuits And Kinder Nestle" at bounding box center [559, 169] width 557 height 30
click at [442, 288] on textarea "Special nishasta, milk, sugar, Oreo and Kinder" at bounding box center [551, 315] width 518 height 72
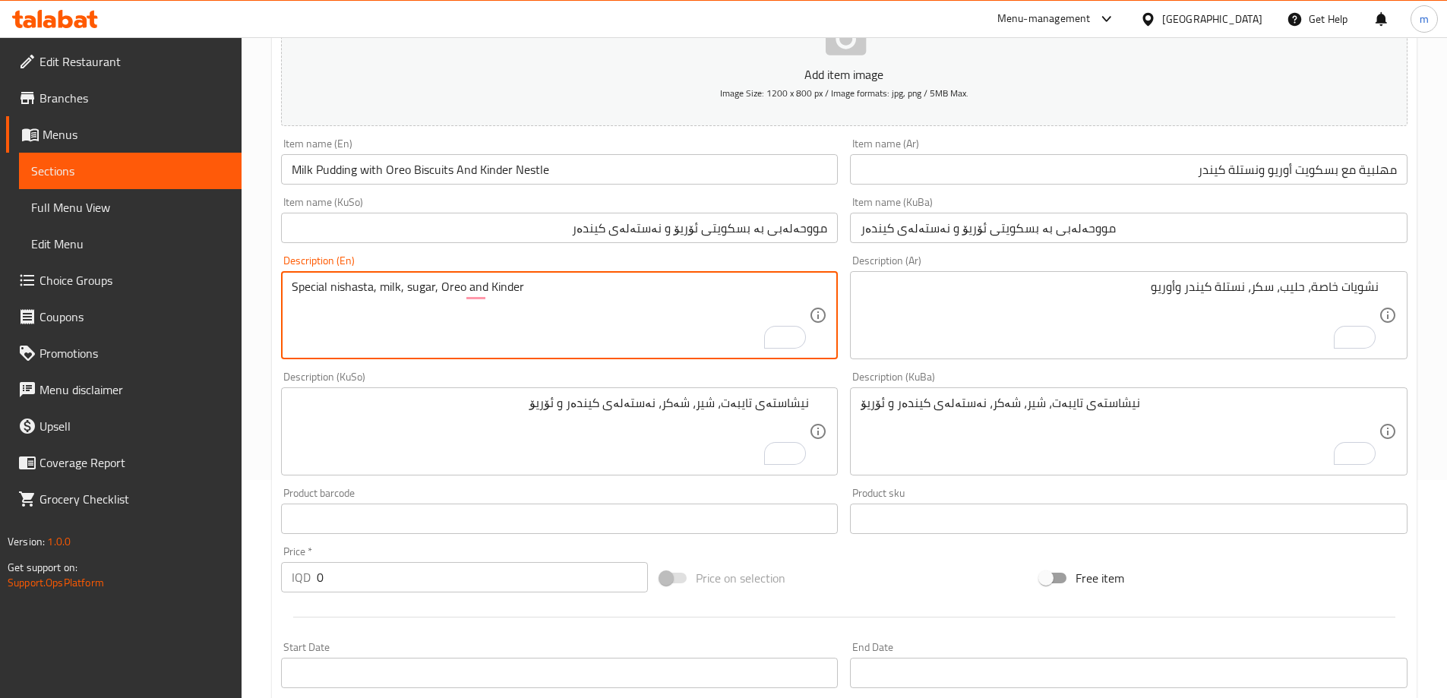
paste textarea "Kinder Nestle"
drag, startPoint x: 558, startPoint y: 282, endPoint x: 649, endPoint y: 282, distance: 91.1
click at [649, 282] on textarea "Special nishasta, milk, sugar, Kinder Nestle and Oreo and Kinder" at bounding box center [551, 315] width 518 height 72
type textarea "Special nishasta, milk, sugar, Kinder Nestle and Oreo"
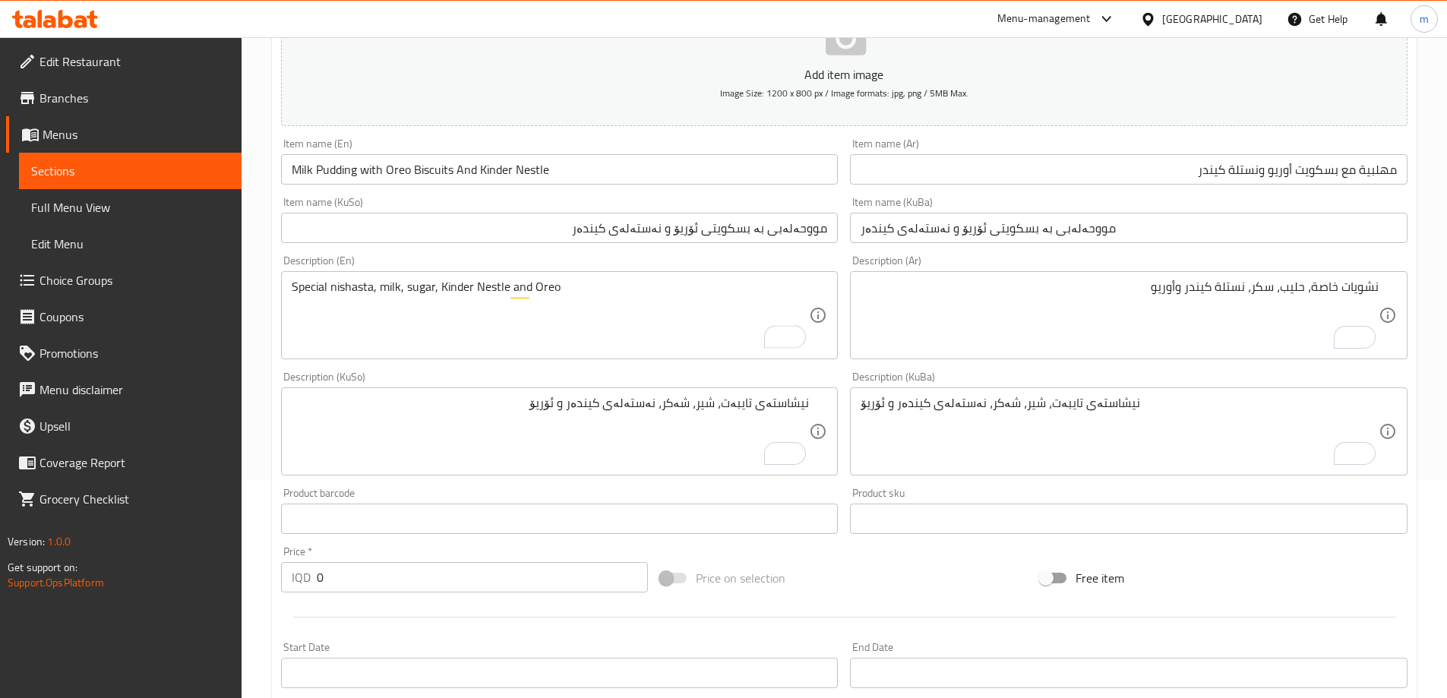
click at [838, 261] on div "Description (En) Special nishasta, milk, sugar, Kinder Nestle and Oreo Descript…" at bounding box center [560, 307] width 570 height 116
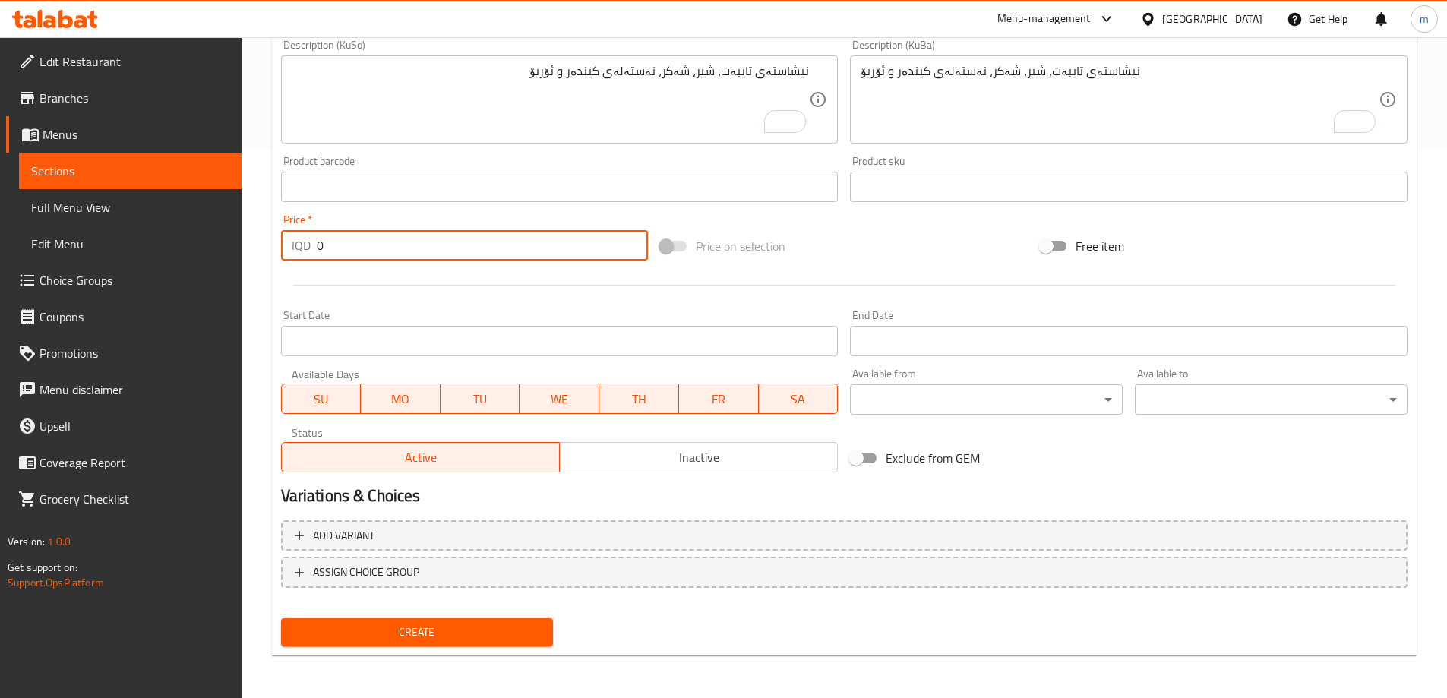
drag, startPoint x: 346, startPoint y: 253, endPoint x: 266, endPoint y: 238, distance: 81.2
click at [275, 240] on div "Price   * IQD 0 Price *" at bounding box center [465, 237] width 380 height 58
type input "1500"
click at [368, 630] on span "Create" at bounding box center [417, 632] width 248 height 19
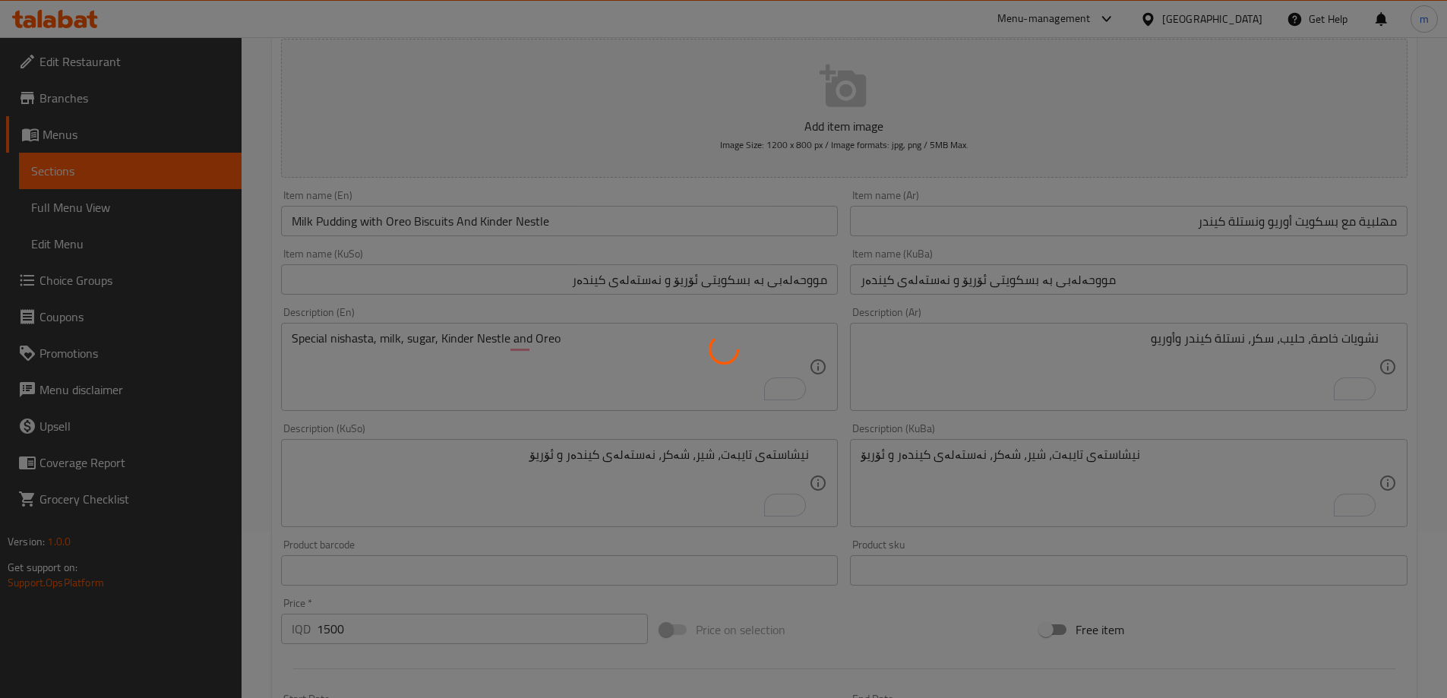
scroll to position [18, 0]
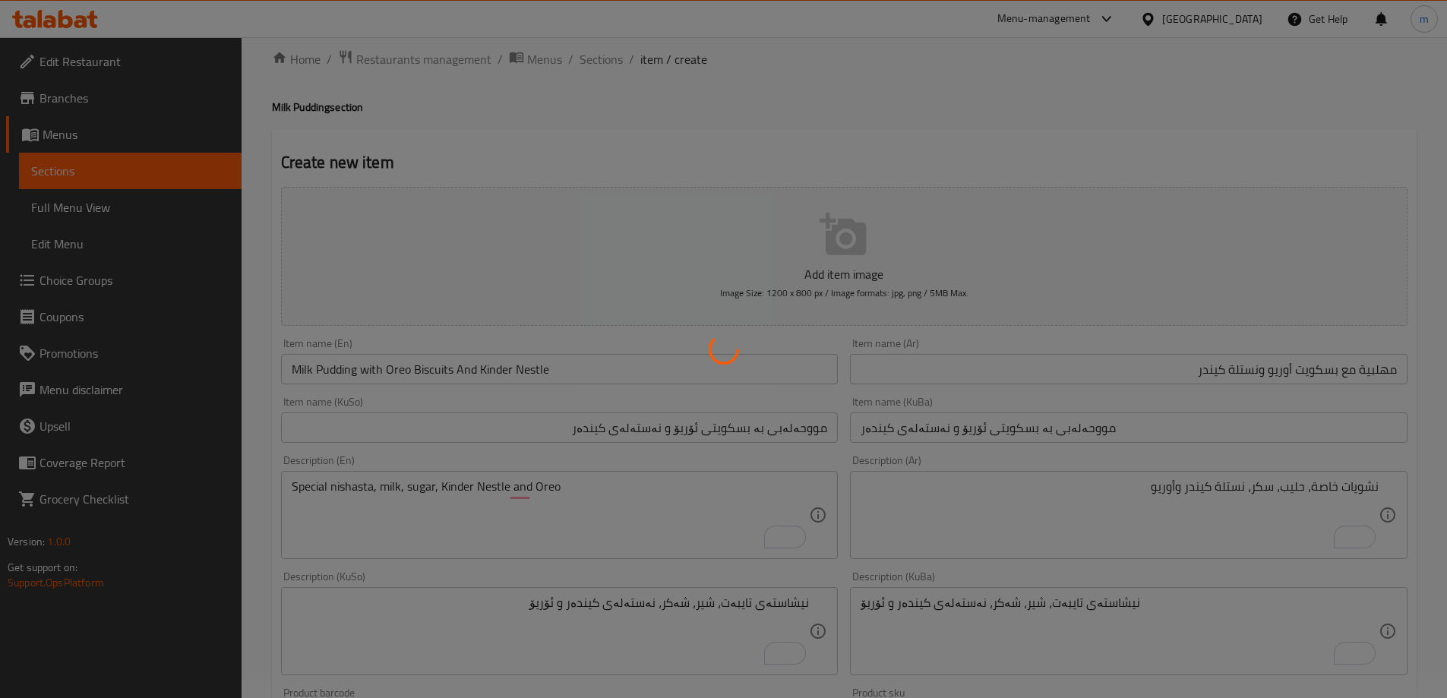
type input "0"
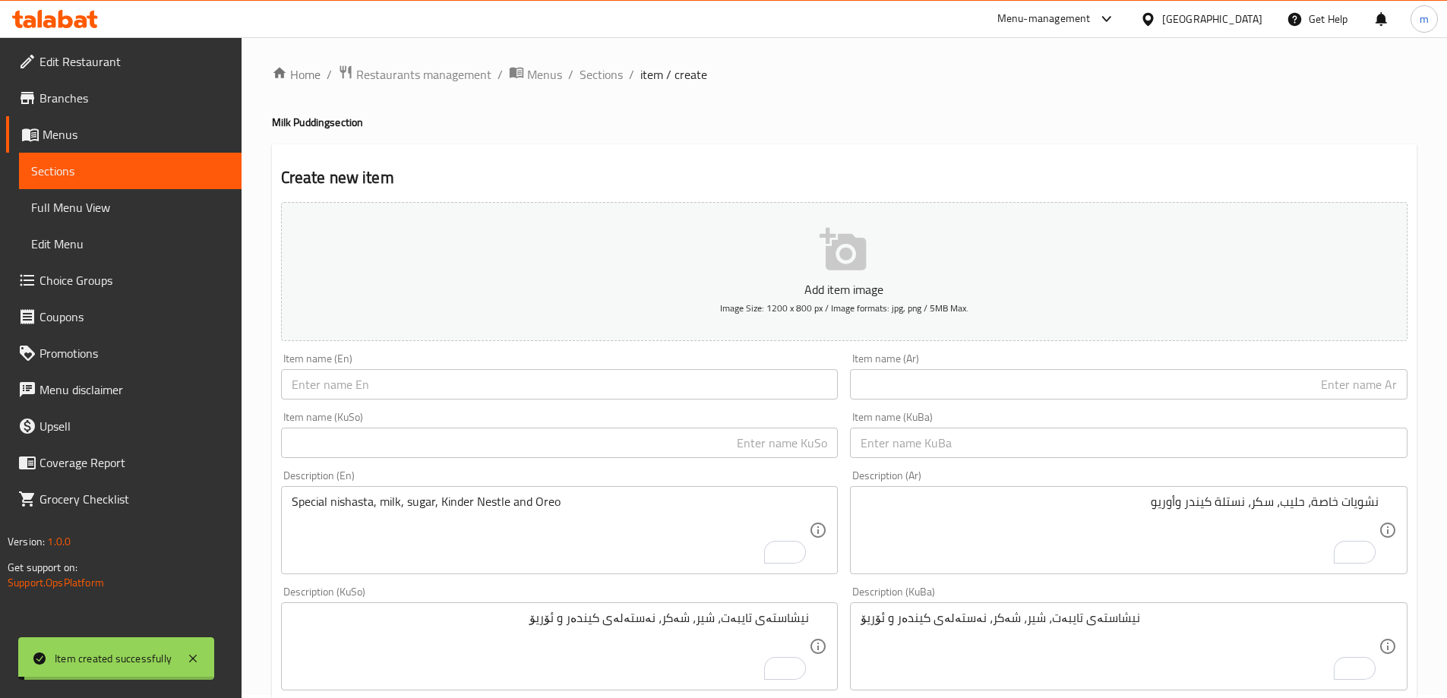
scroll to position [0, 0]
click at [605, 84] on span "Sections" at bounding box center [600, 77] width 43 height 18
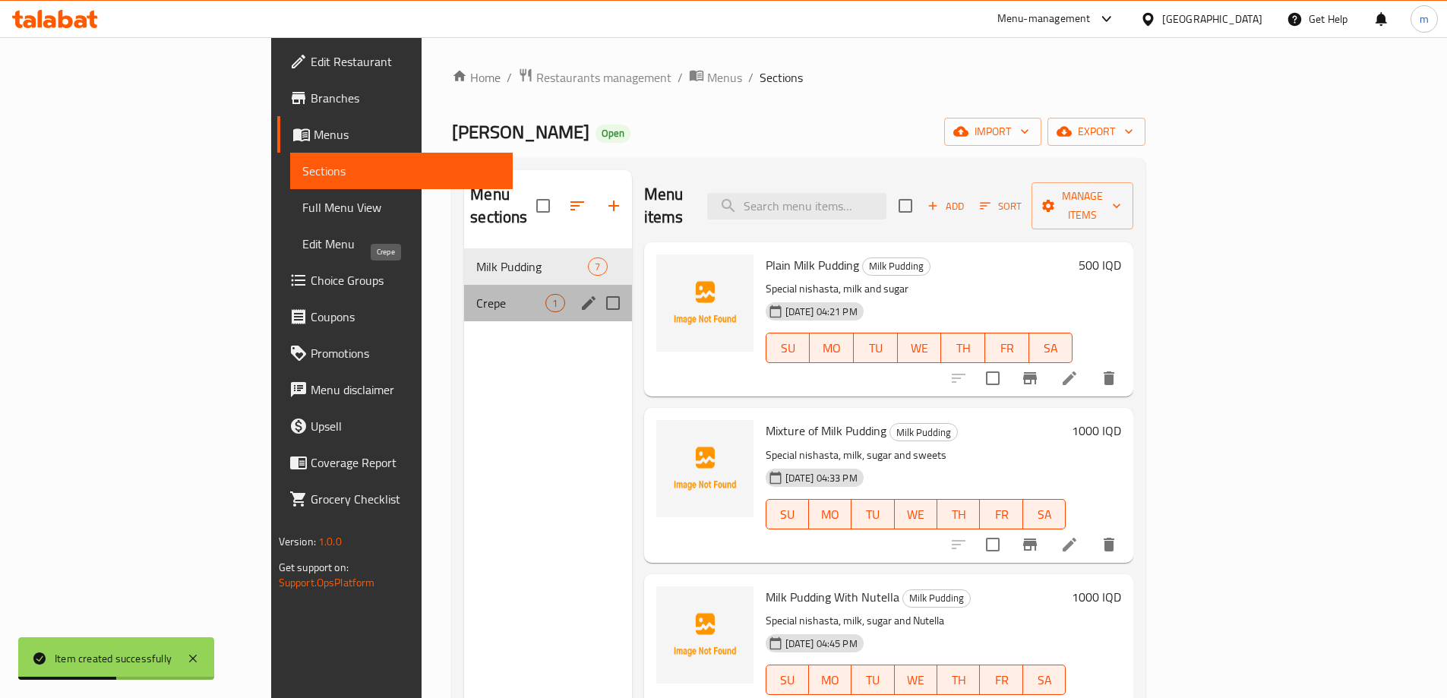
click at [476, 294] on span "Crepe" at bounding box center [510, 303] width 69 height 18
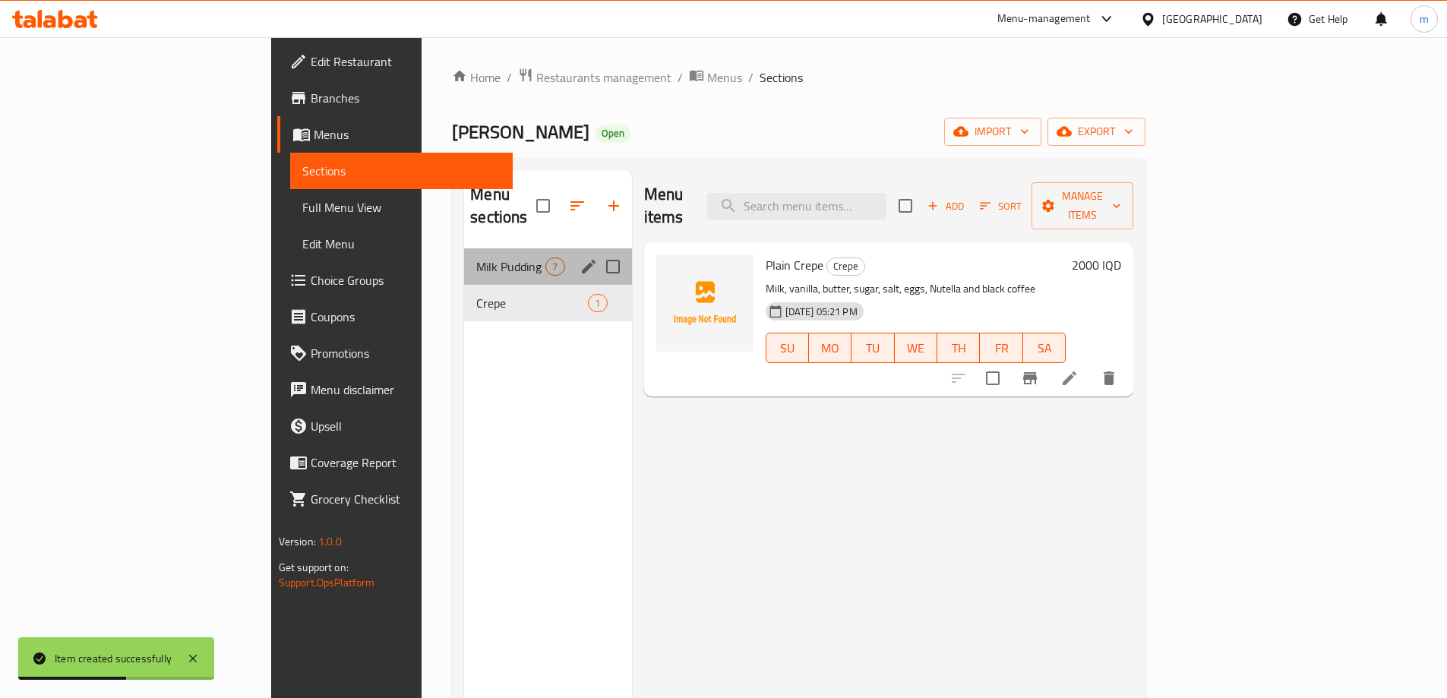
click at [464, 253] on div "Milk Pudding 7" at bounding box center [547, 266] width 167 height 36
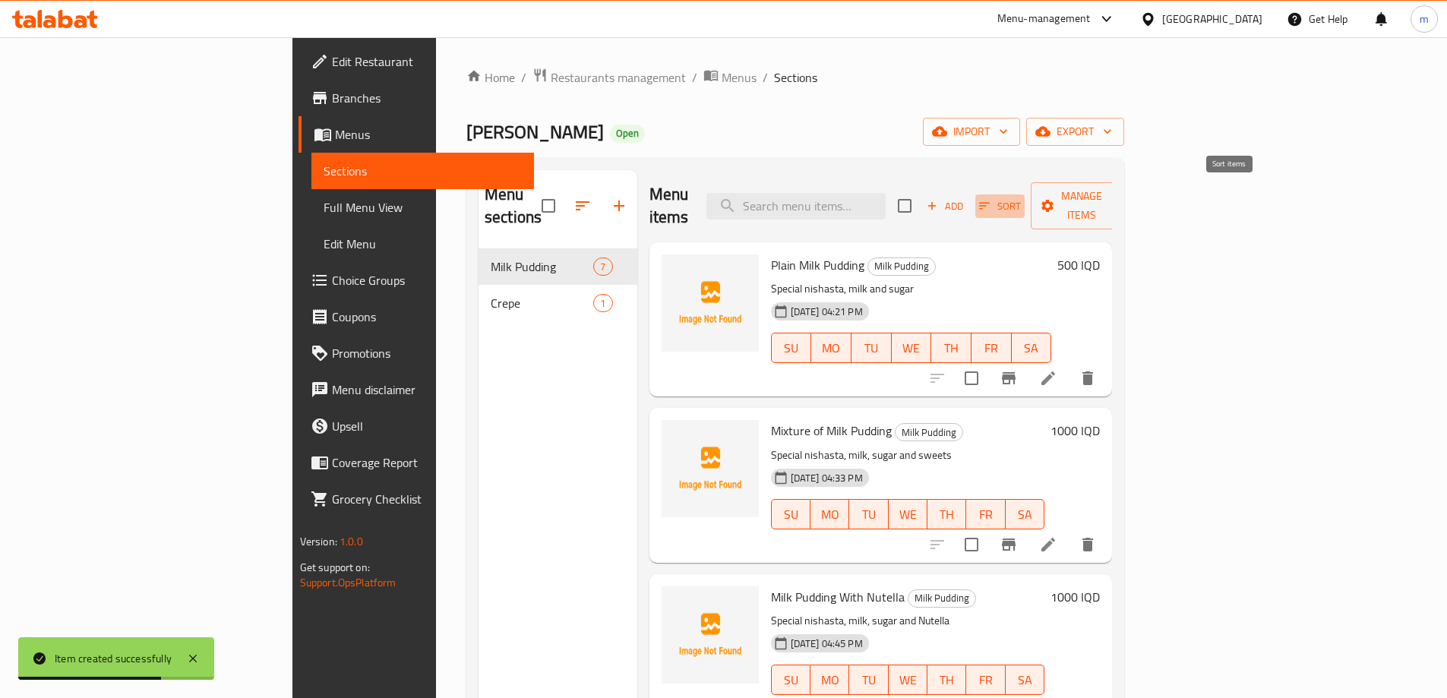
click at [1021, 197] on span "Sort" at bounding box center [1000, 205] width 42 height 17
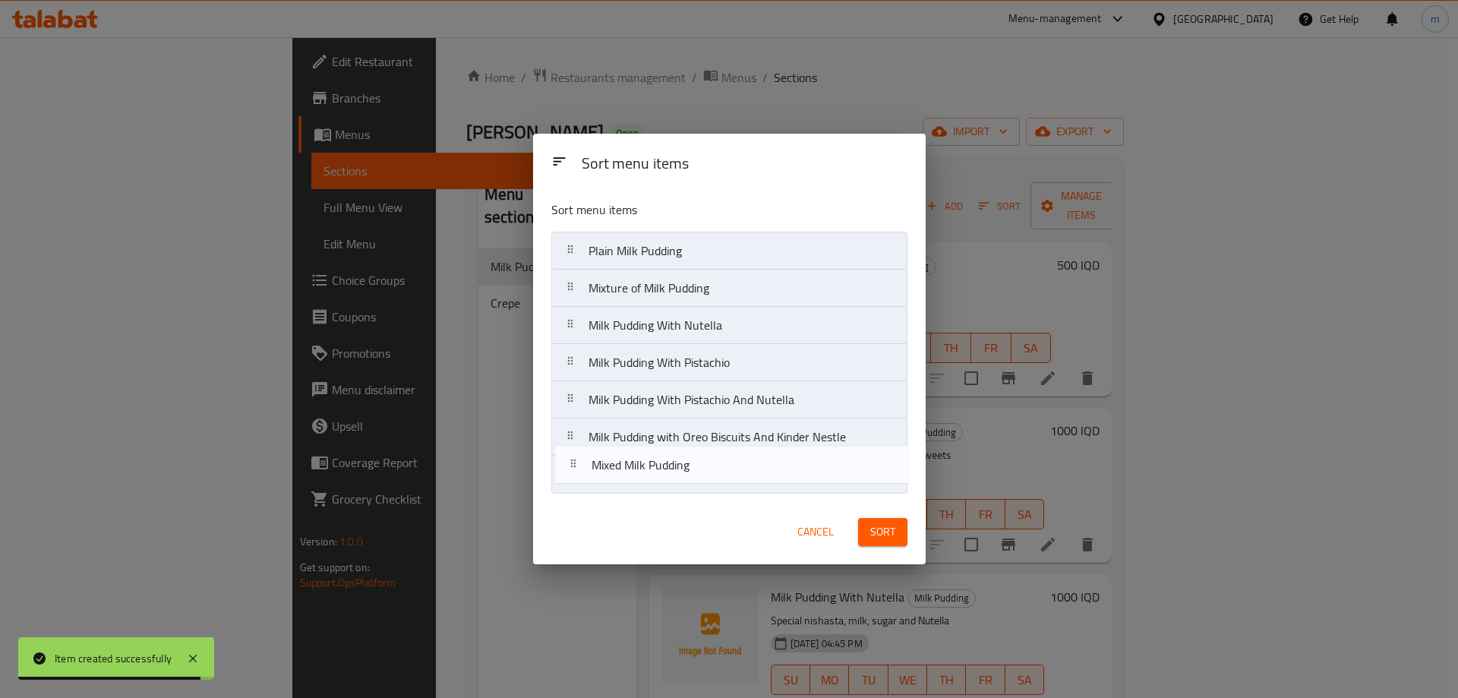
drag, startPoint x: 661, startPoint y: 448, endPoint x: 664, endPoint y: 481, distance: 32.8
click at [664, 481] on nav "Plain Milk Pudding Mixture of Milk Pudding Milk Pudding With Nutella Milk Puddi…" at bounding box center [729, 363] width 356 height 262
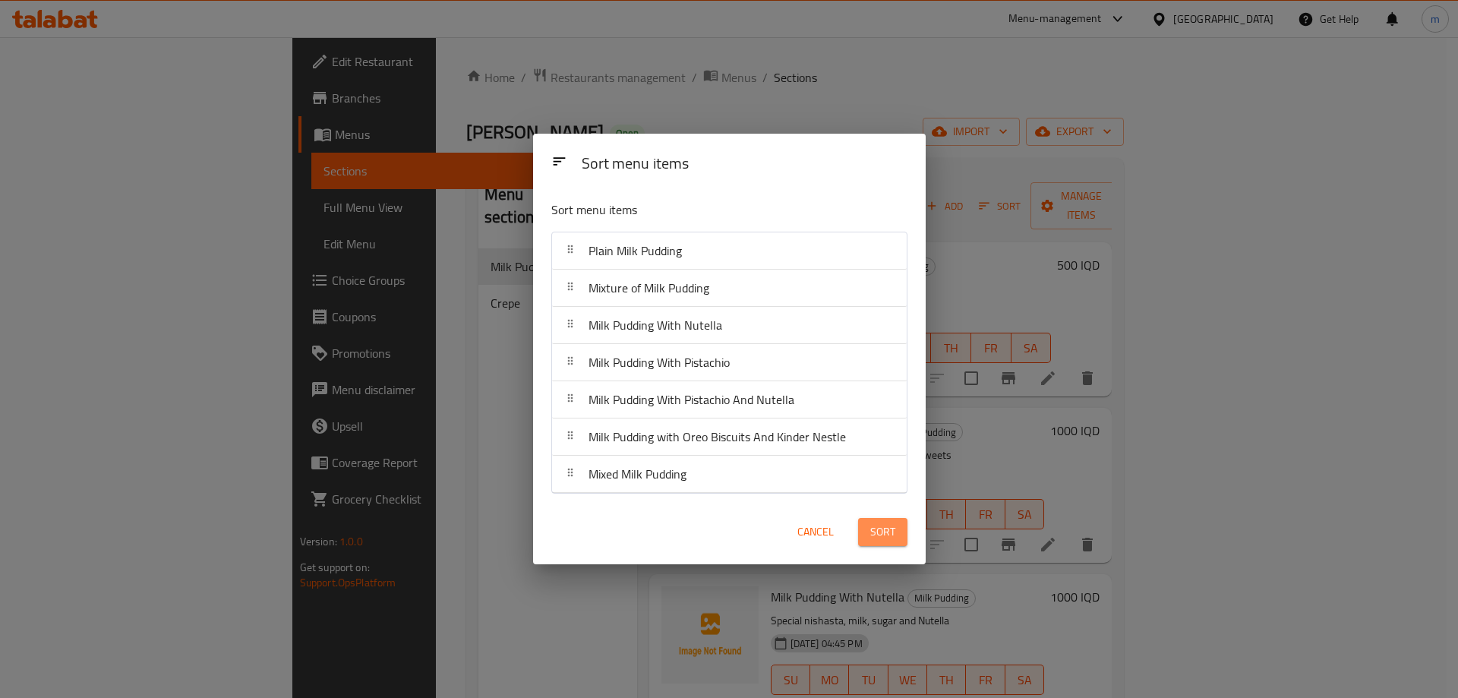
click at [882, 532] on span "Sort" at bounding box center [882, 531] width 25 height 19
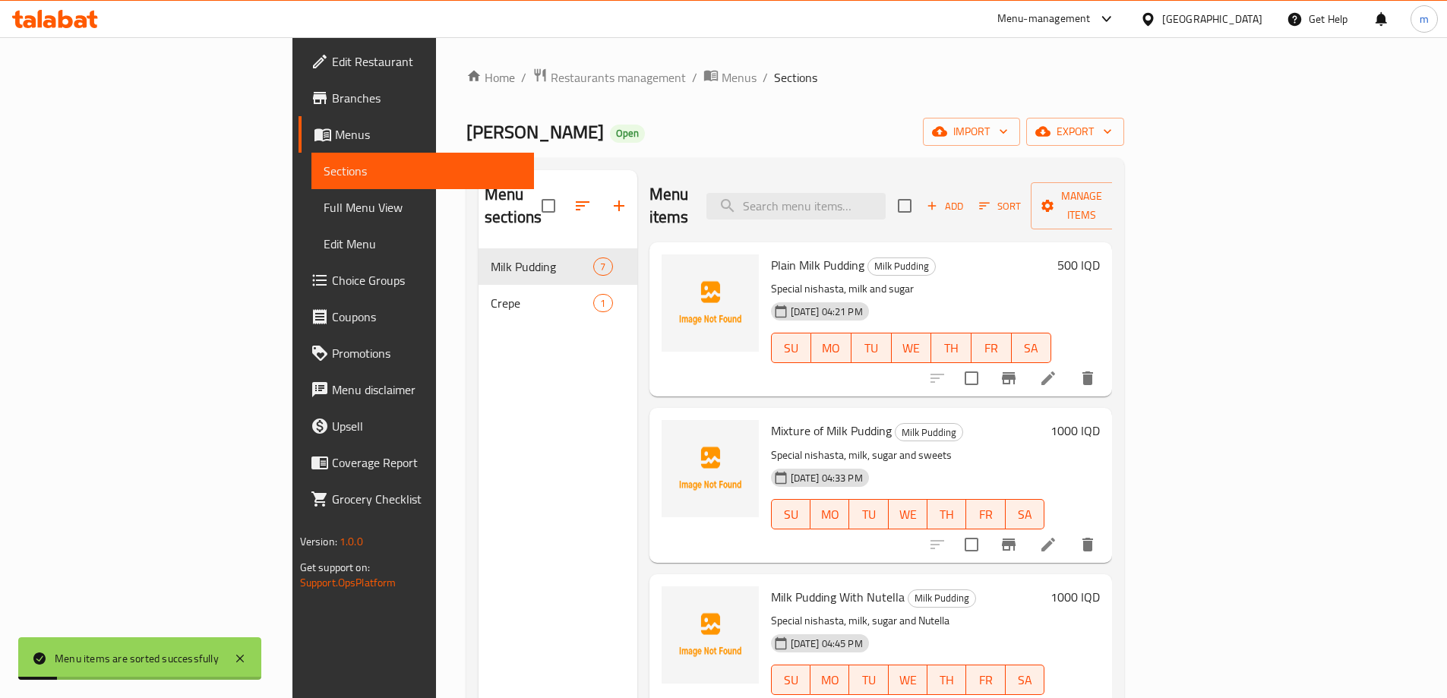
scroll to position [177, 0]
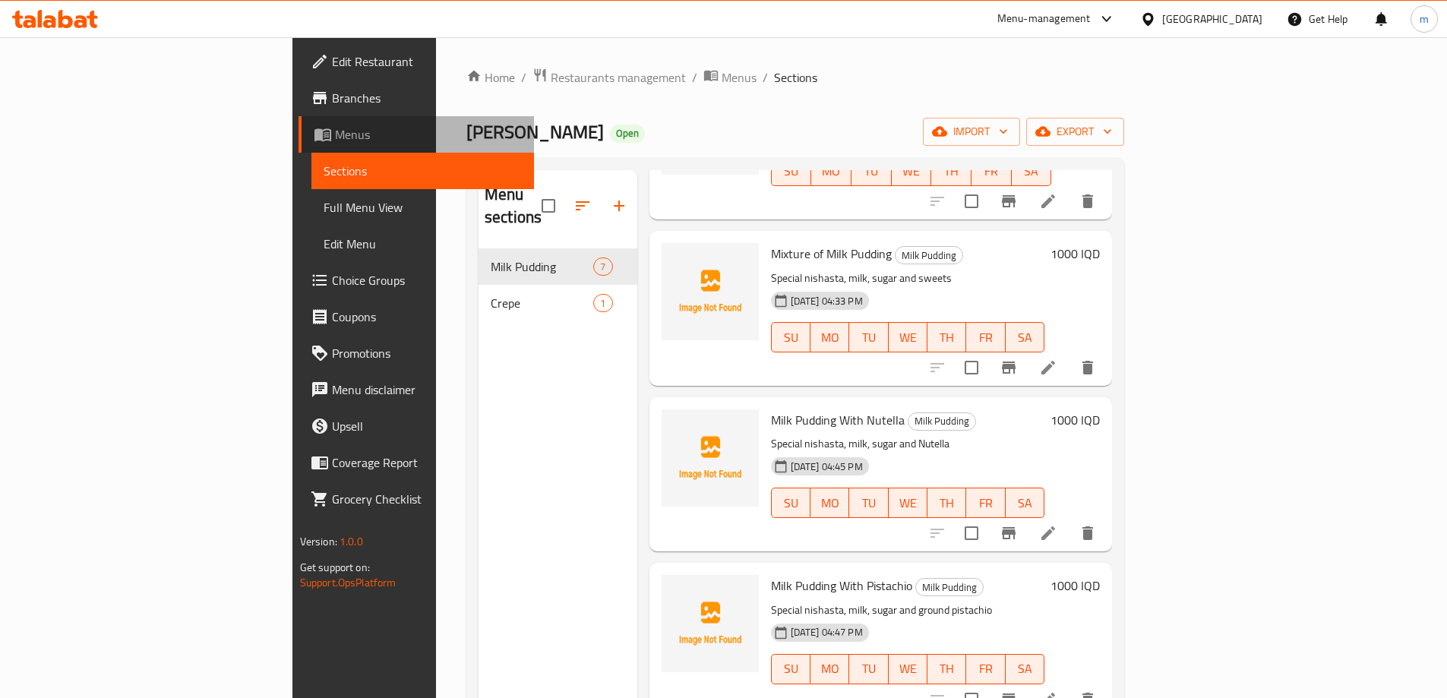
click at [335, 131] on span "Menus" at bounding box center [428, 134] width 187 height 18
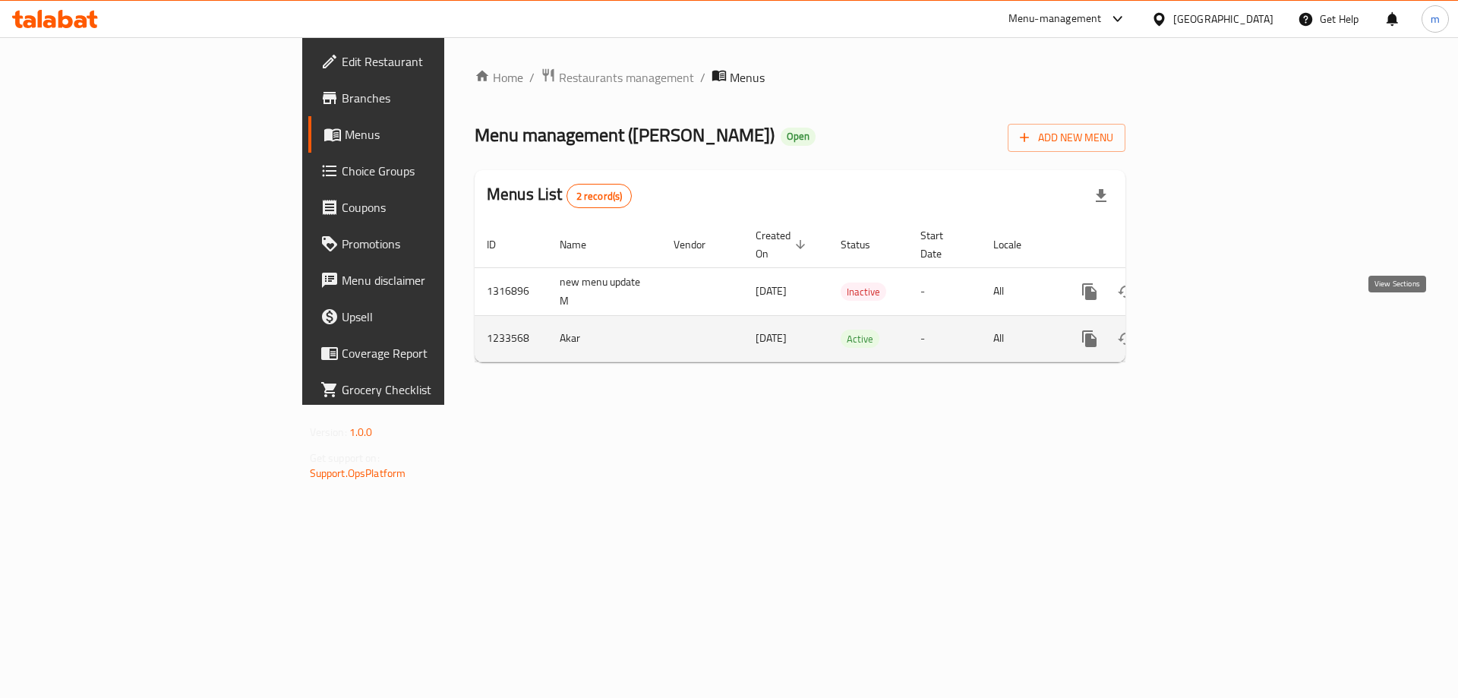
click at [1208, 330] on icon "enhanced table" at bounding box center [1199, 339] width 18 height 18
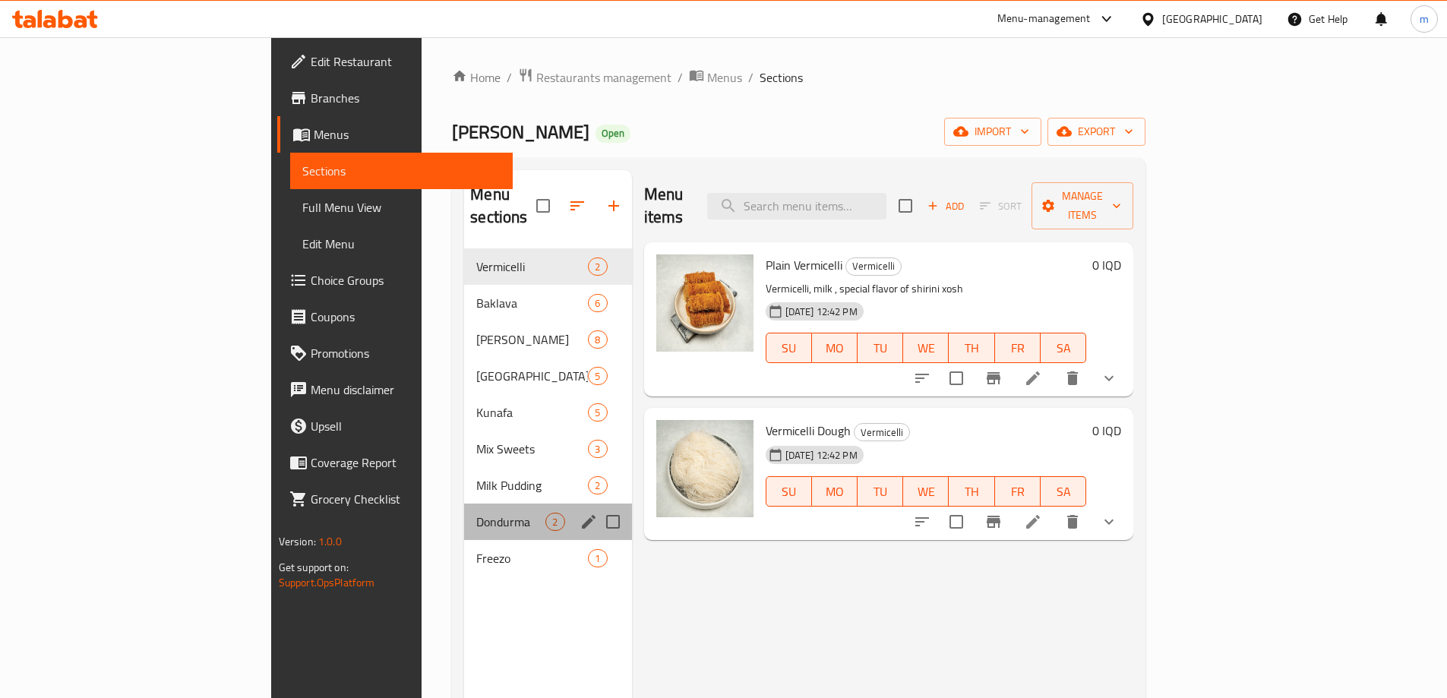
click at [464, 510] on div "Dondurma 2" at bounding box center [547, 521] width 167 height 36
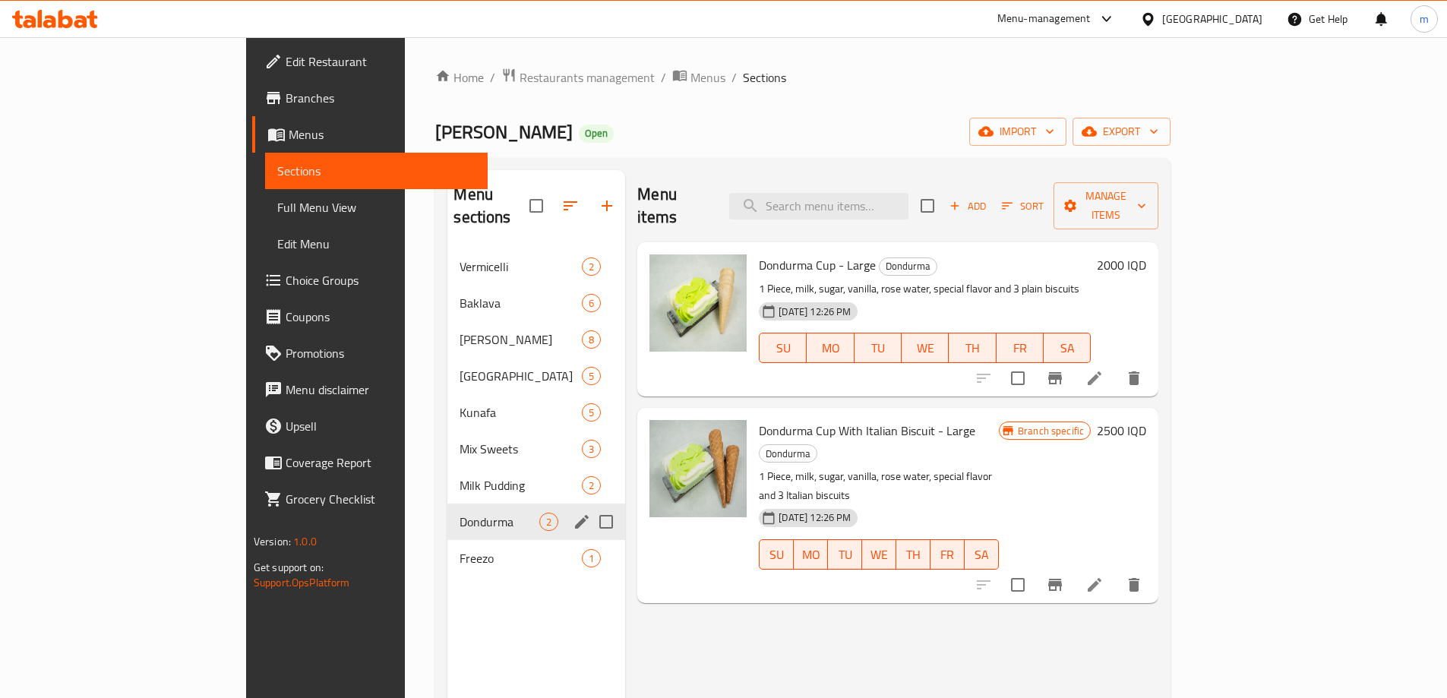
click at [573, 513] on icon "edit" at bounding box center [582, 522] width 18 height 18
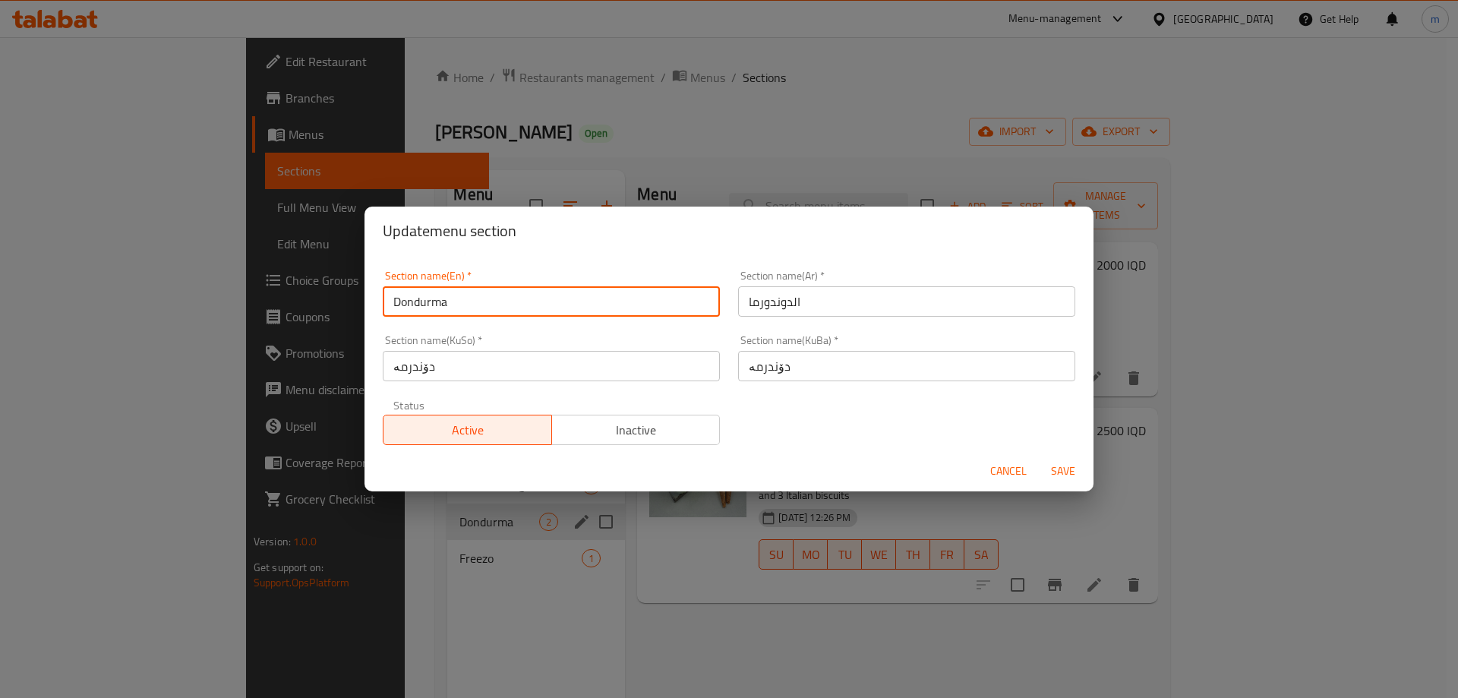
click at [519, 310] on input "Dondurma" at bounding box center [551, 301] width 337 height 30
click at [788, 298] on input "الدوندورما" at bounding box center [906, 301] width 337 height 30
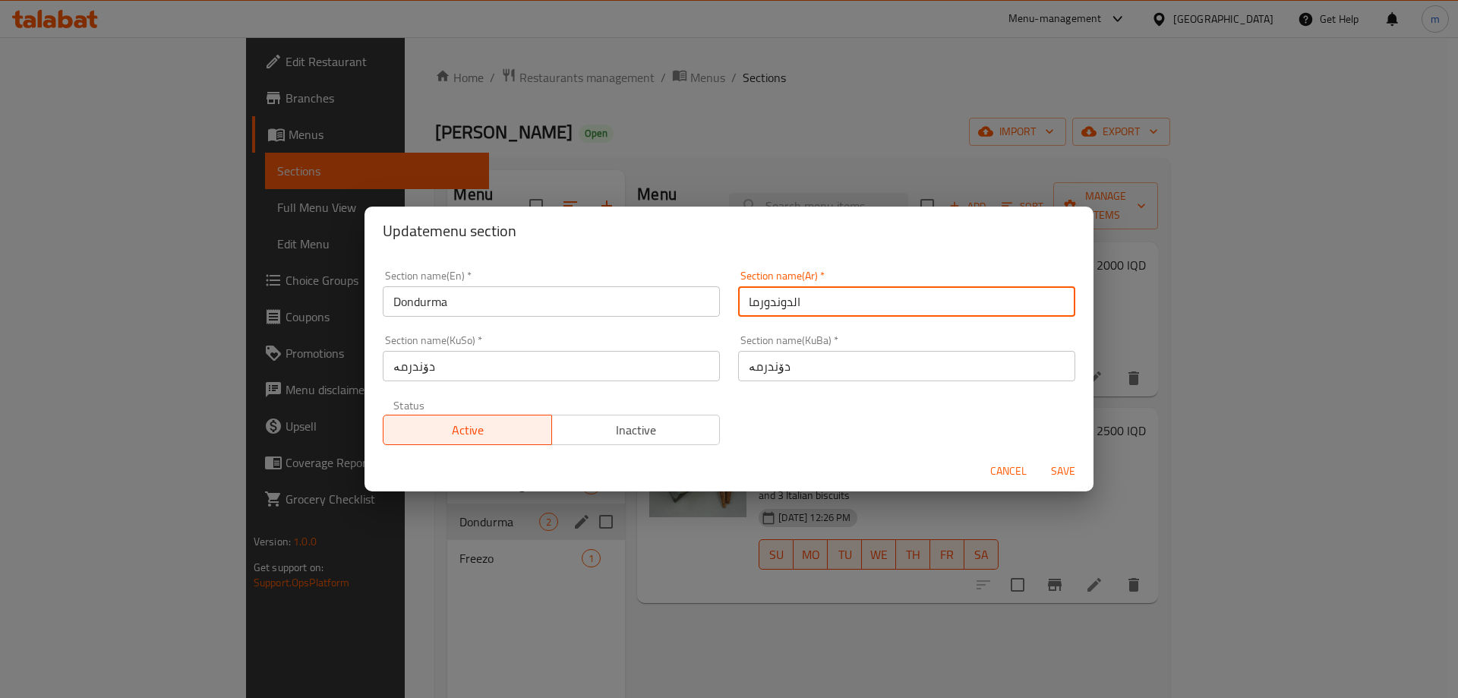
click at [788, 298] on input "الدوندورما" at bounding box center [906, 301] width 337 height 30
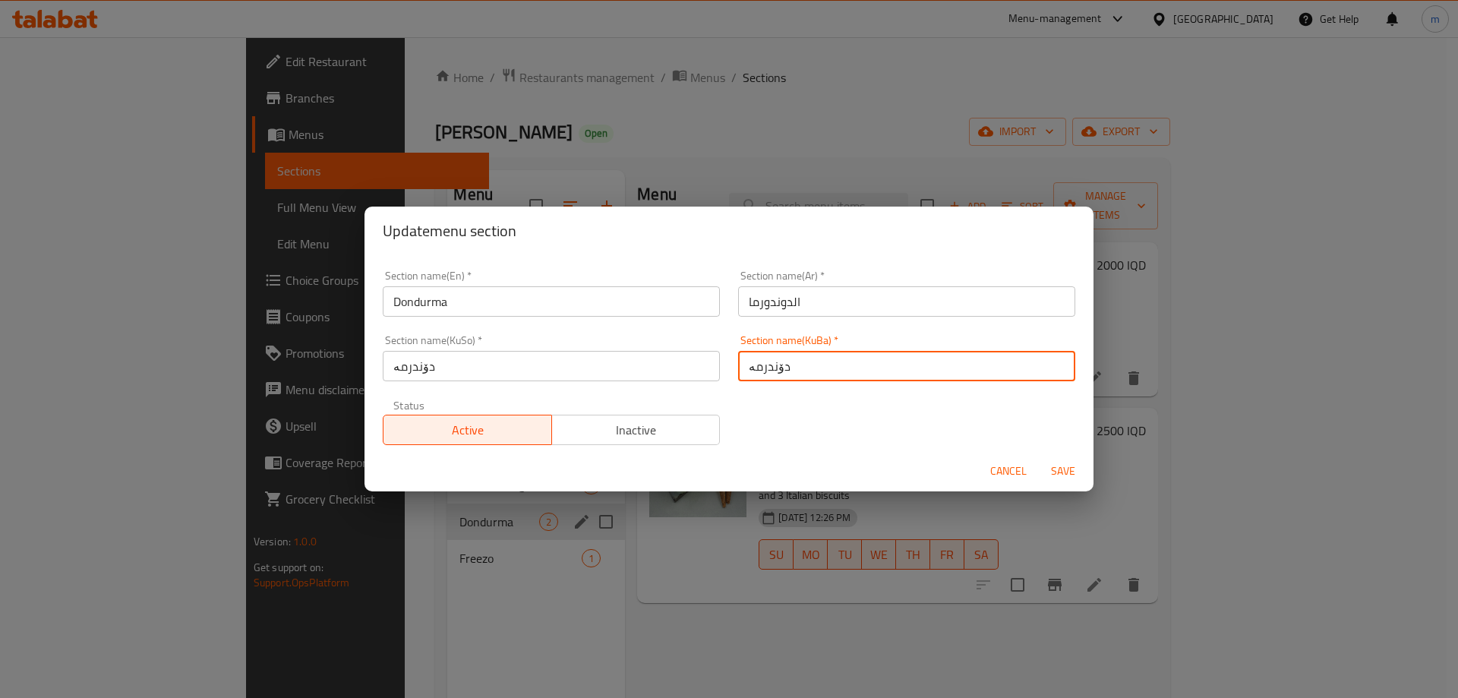
click at [791, 374] on input "دۆندرمە" at bounding box center [906, 366] width 337 height 30
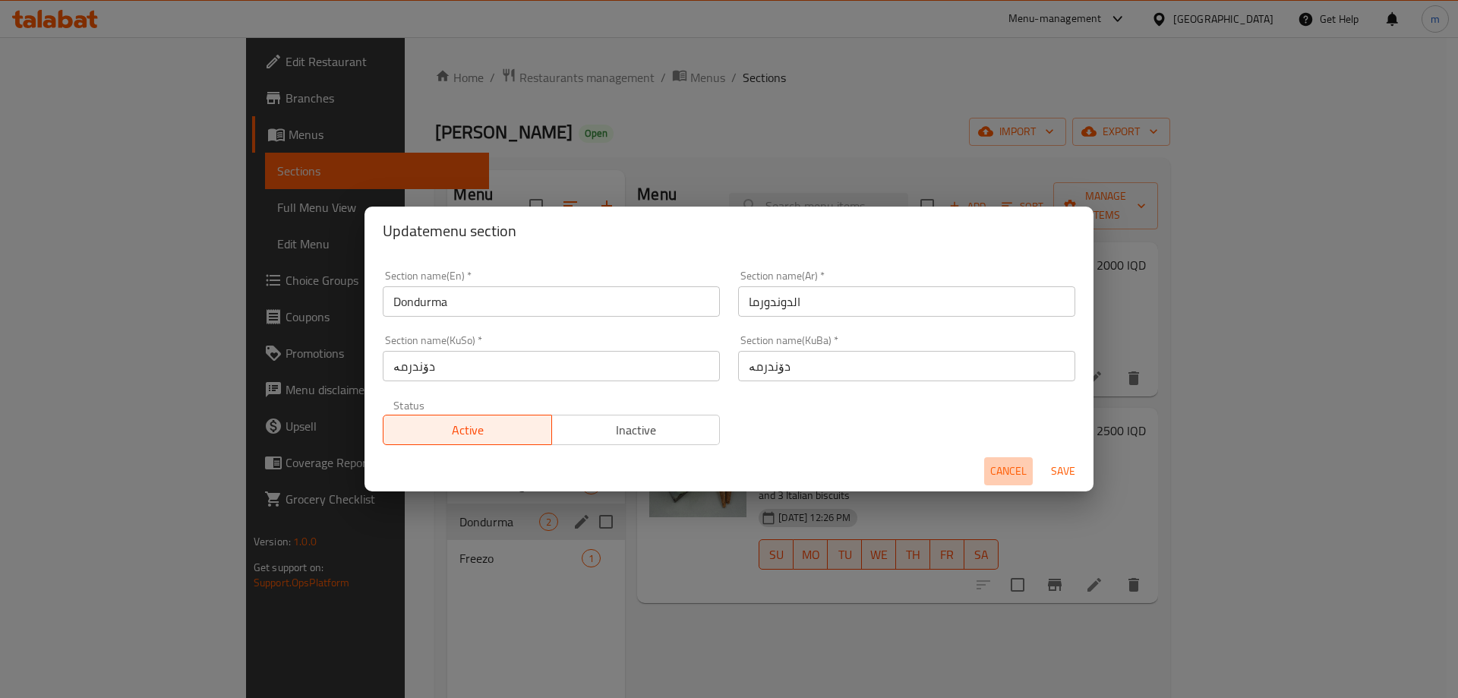
click at [996, 459] on button "Cancel" at bounding box center [1008, 471] width 49 height 28
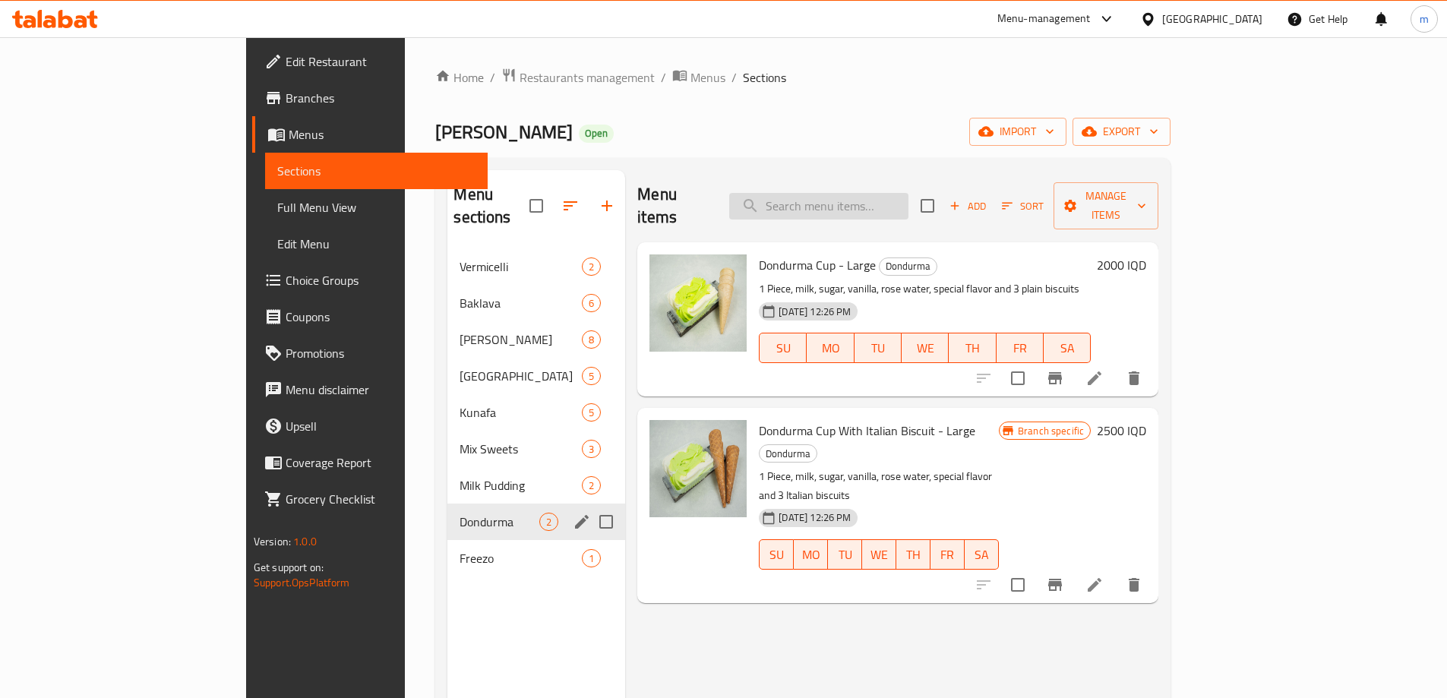
click at [874, 193] on input "search" at bounding box center [818, 206] width 179 height 27
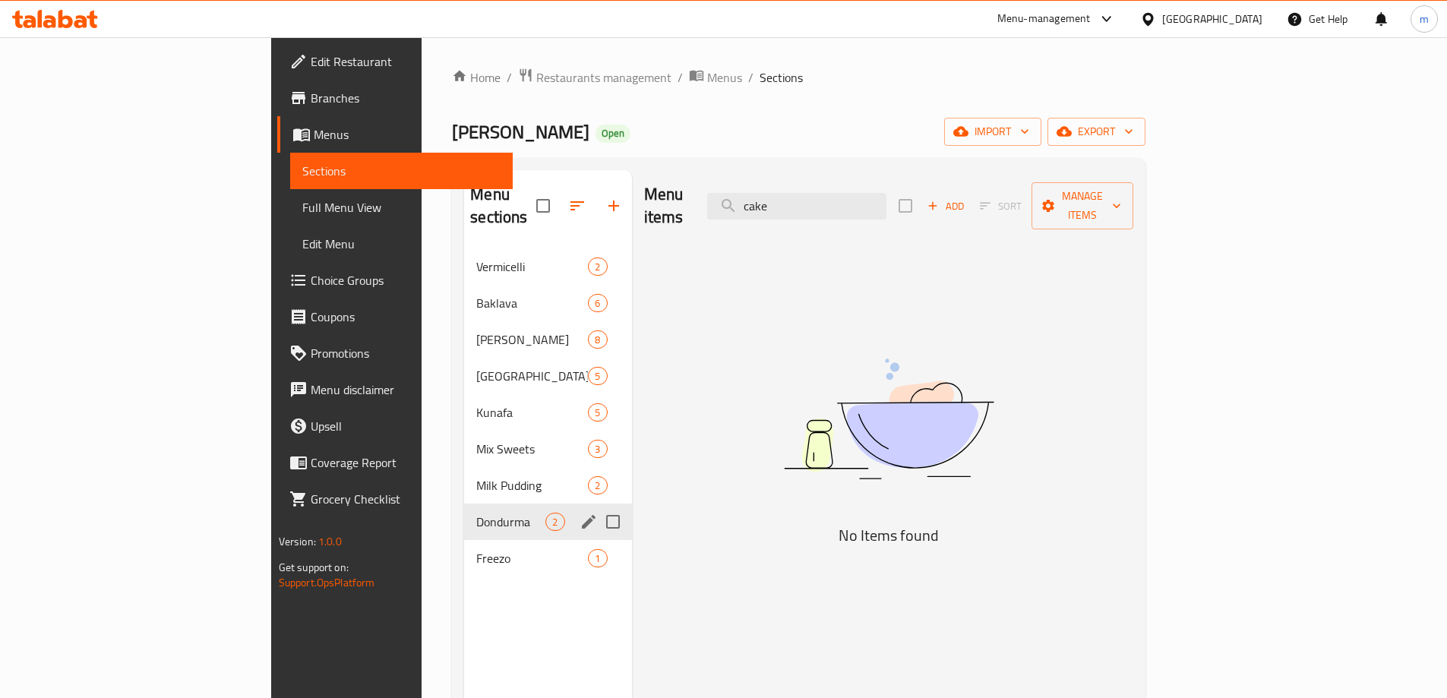
type input "cake"
click at [882, 208] on div "Menu items cake Add Sort Manage items" at bounding box center [889, 206] width 490 height 72
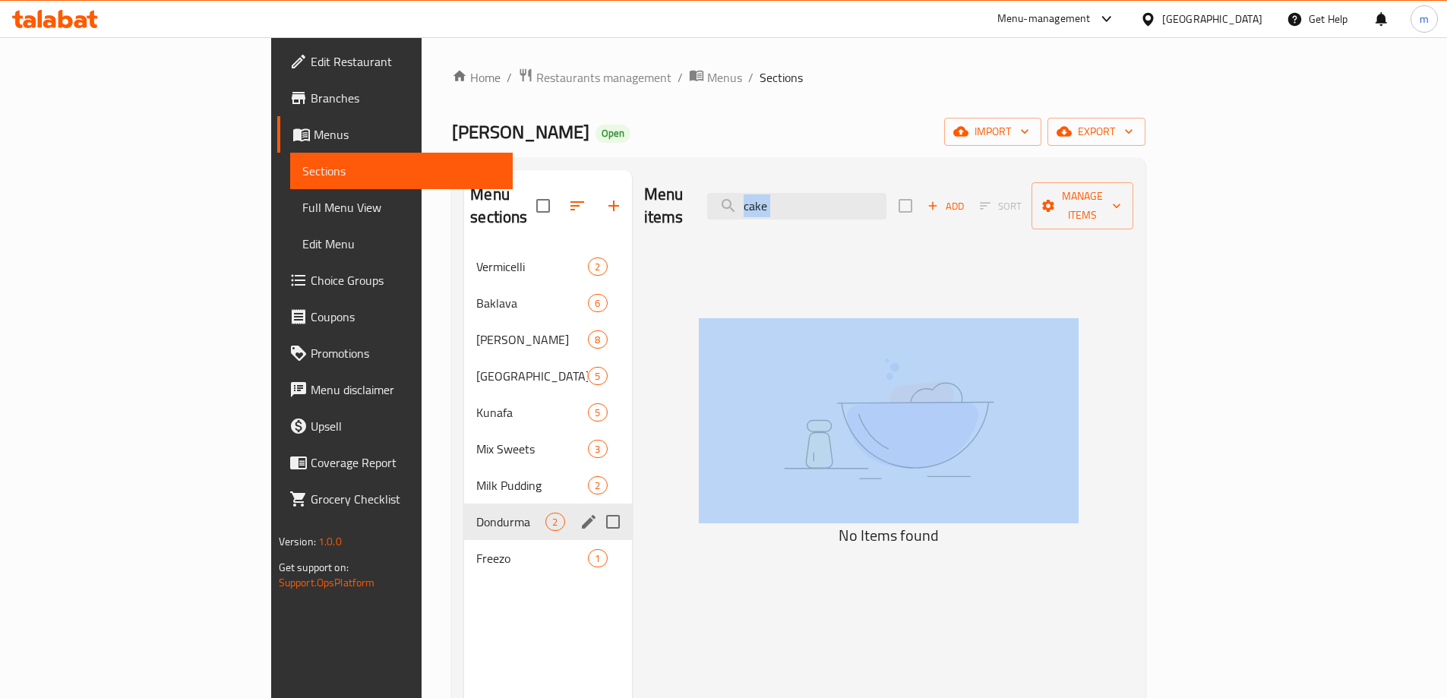
click at [882, 208] on div "Menu items cake Add Sort Manage items" at bounding box center [889, 206] width 490 height 72
click at [476, 440] on span "Mix Sweets" at bounding box center [510, 449] width 69 height 18
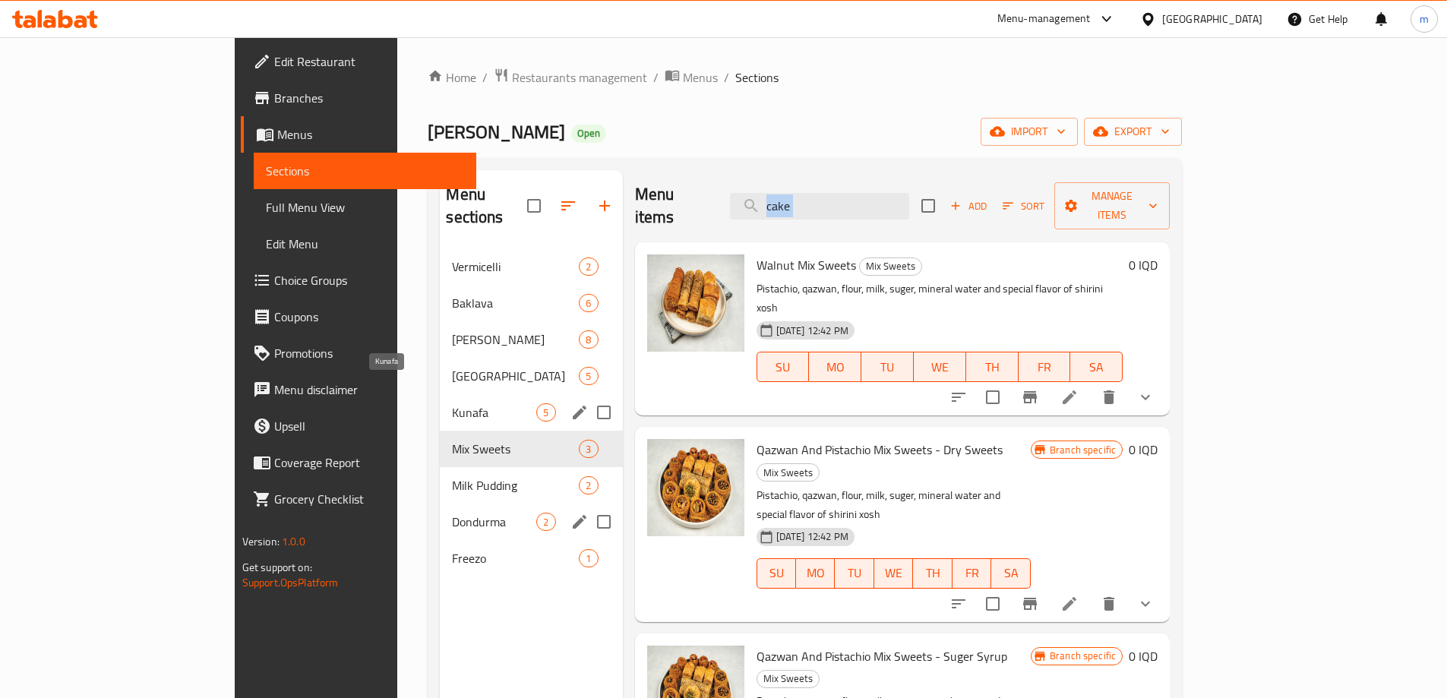
click at [452, 403] on span "Kunafa" at bounding box center [494, 412] width 84 height 18
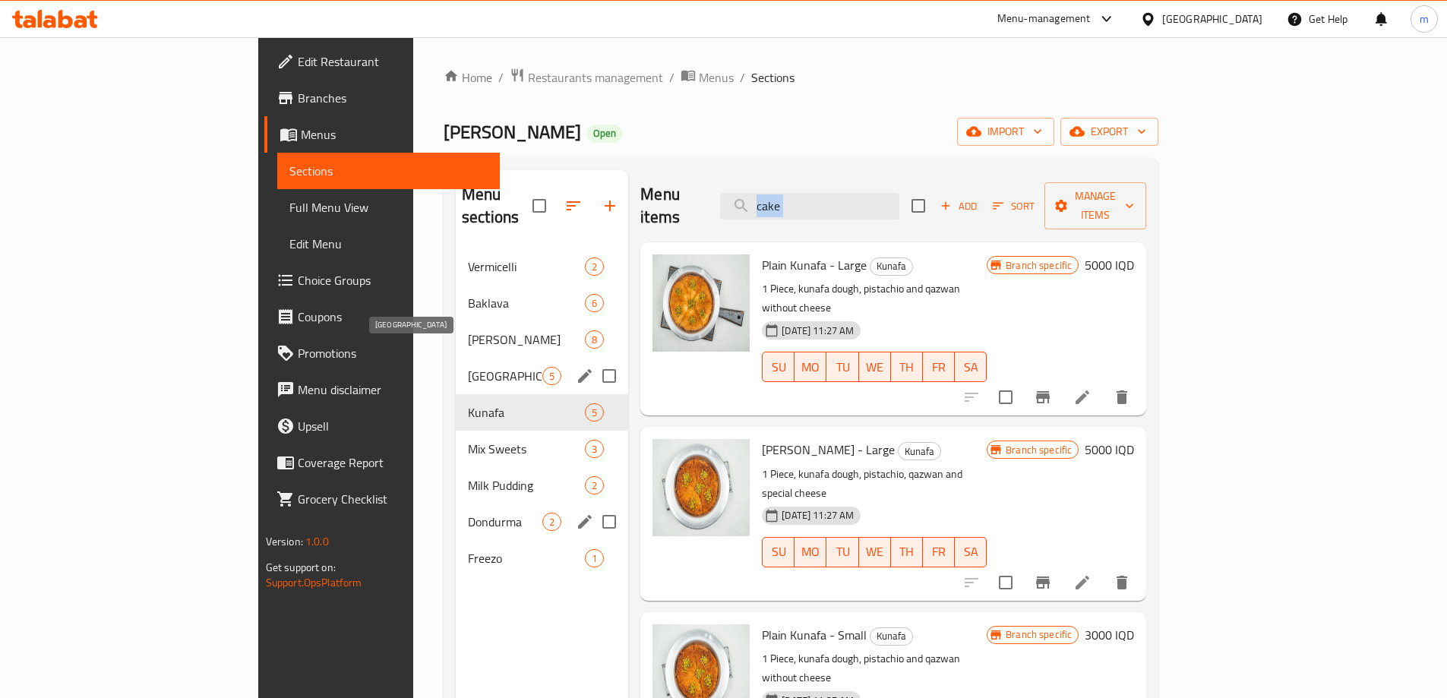
click at [468, 367] on span "Burma" at bounding box center [505, 376] width 74 height 18
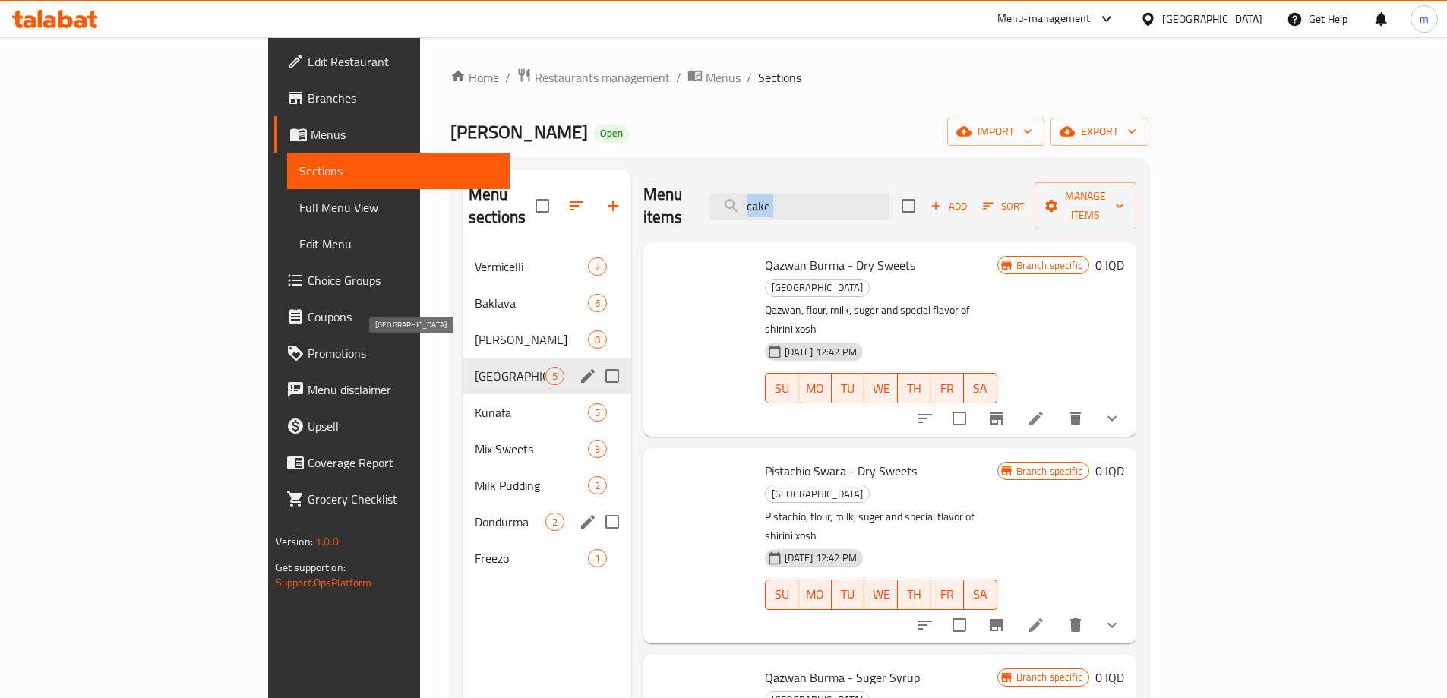
click at [462, 329] on div "Esh Asfour 8" at bounding box center [546, 339] width 169 height 36
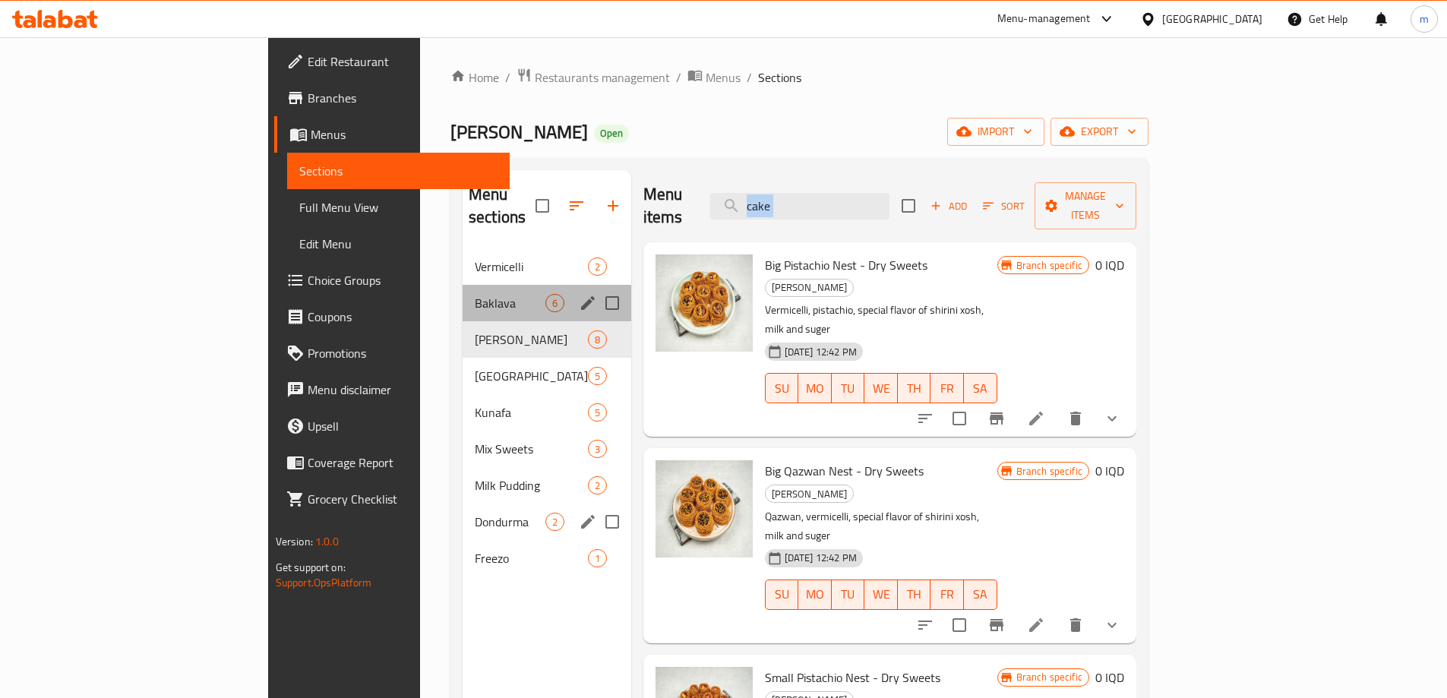
click at [462, 297] on div "Baklava 6" at bounding box center [546, 303] width 169 height 36
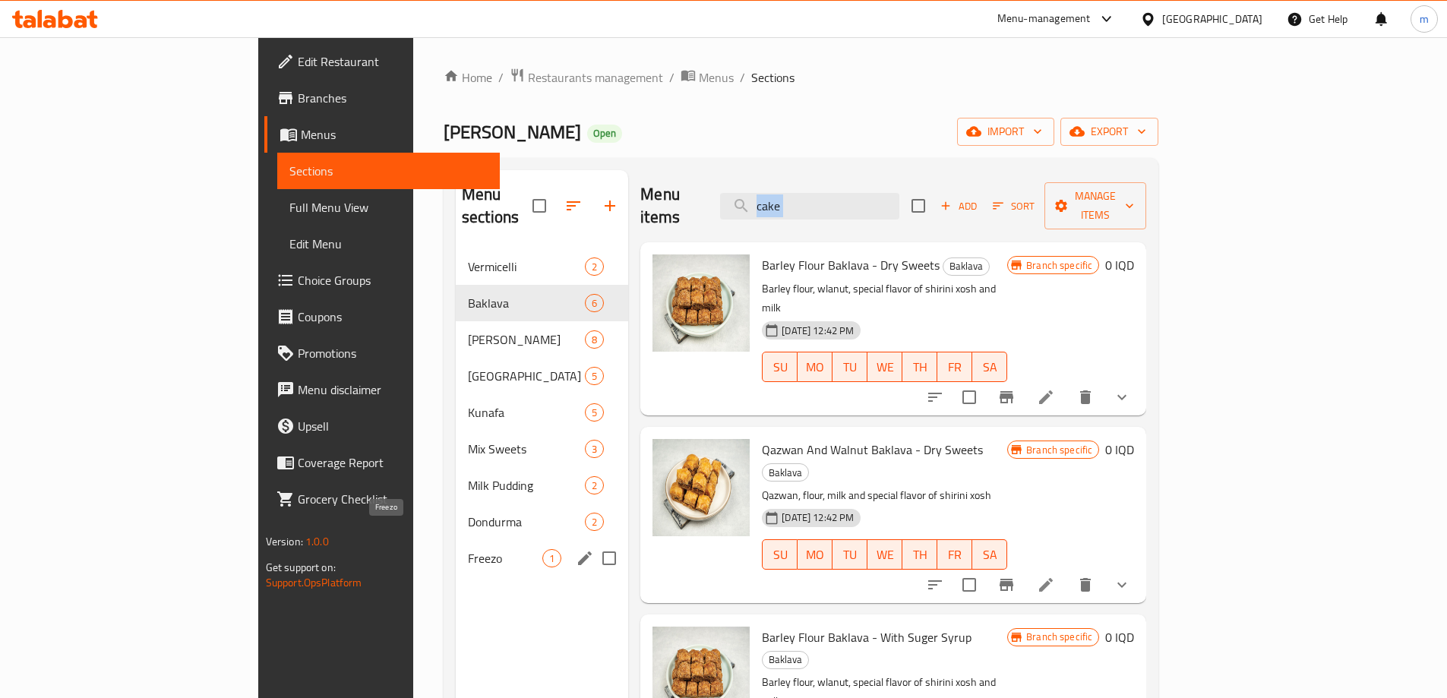
click at [468, 549] on span "Freezo" at bounding box center [505, 558] width 74 height 18
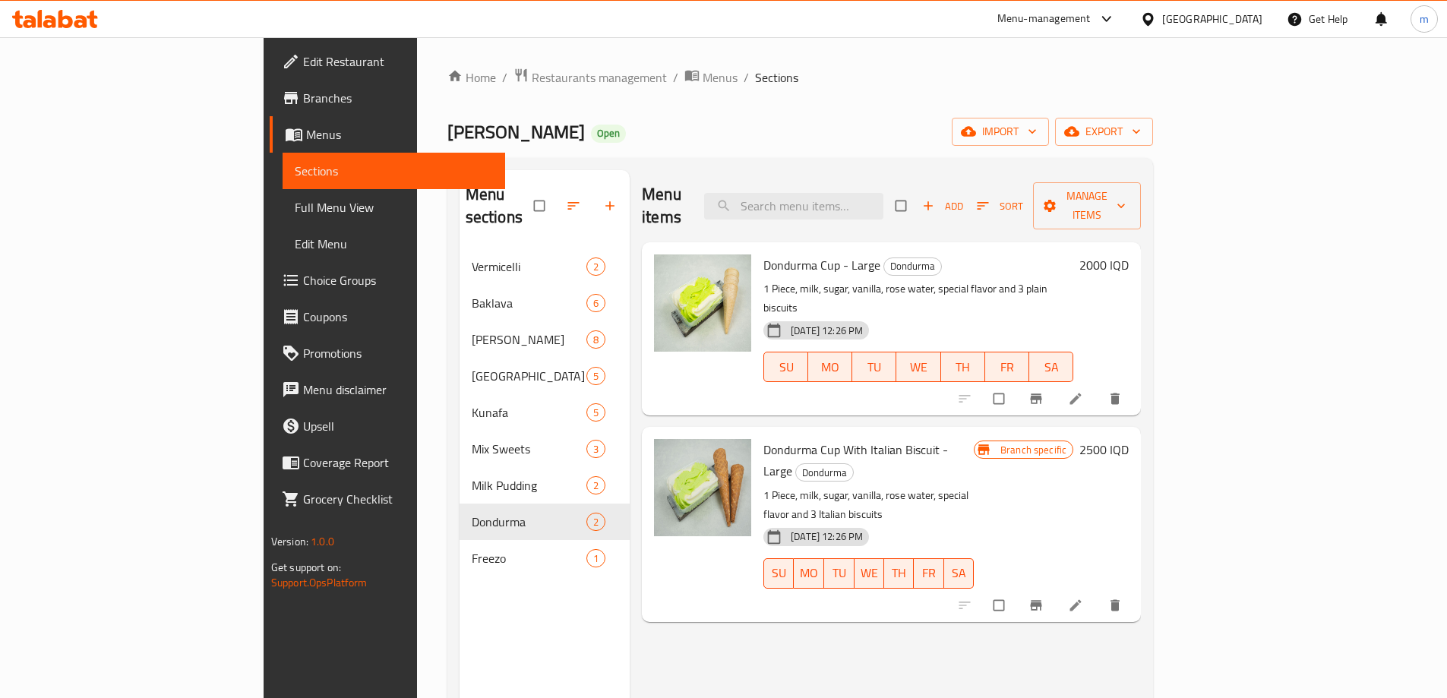
click at [306, 131] on span "Menus" at bounding box center [399, 134] width 187 height 18
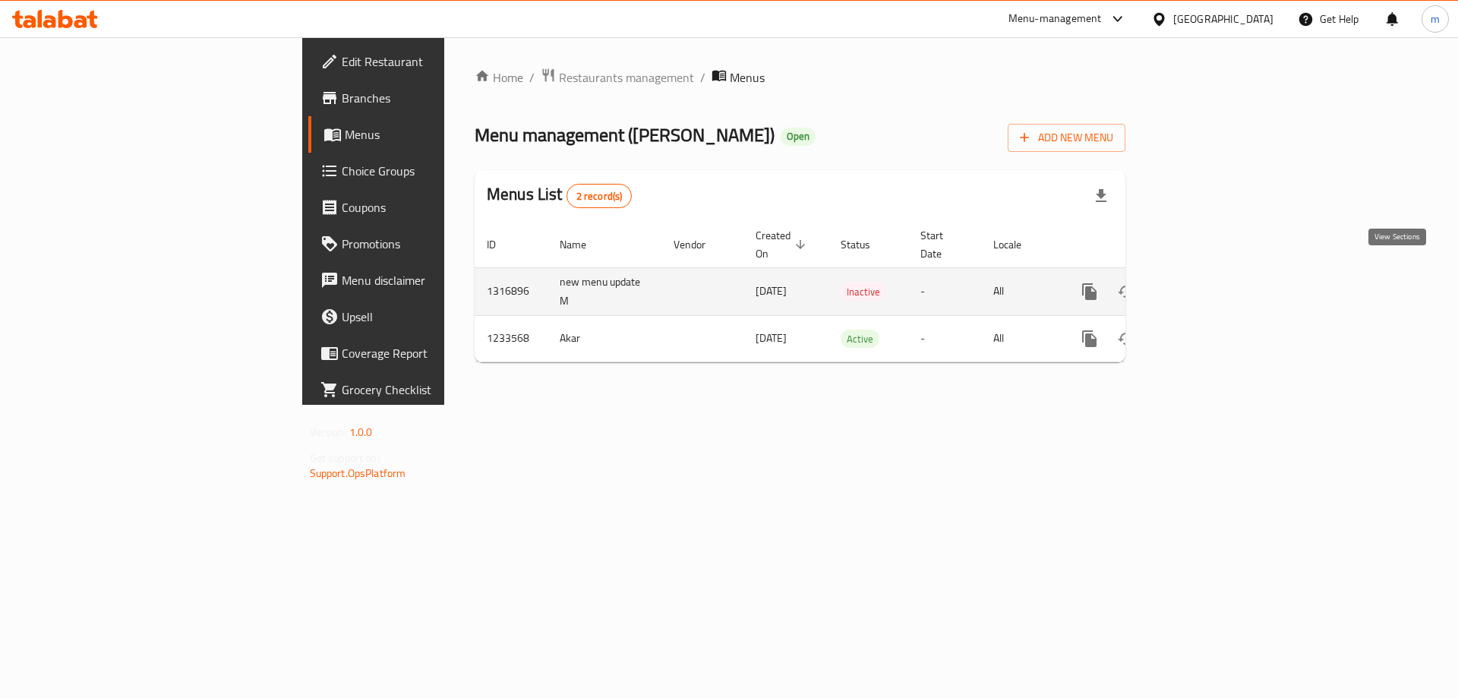
click at [1217, 273] on link "enhanced table" at bounding box center [1199, 291] width 36 height 36
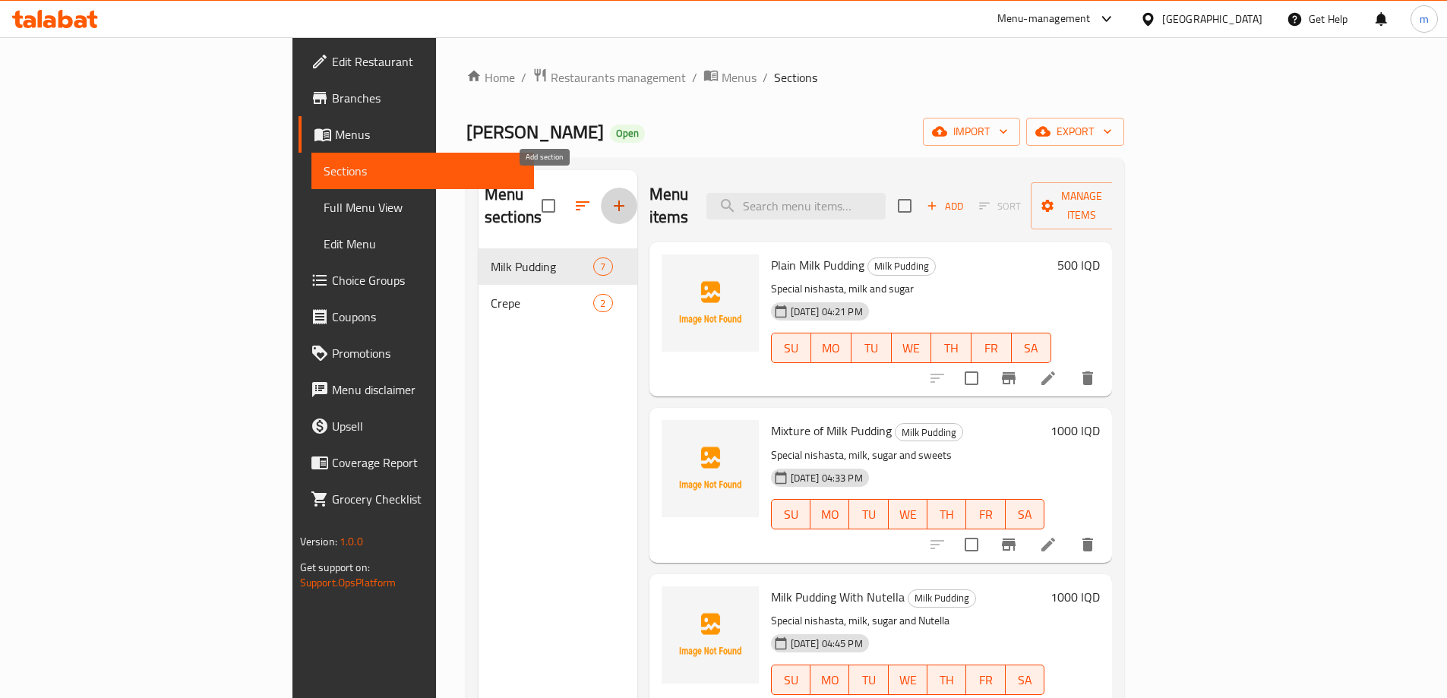
click at [610, 197] on icon "button" at bounding box center [619, 206] width 18 height 18
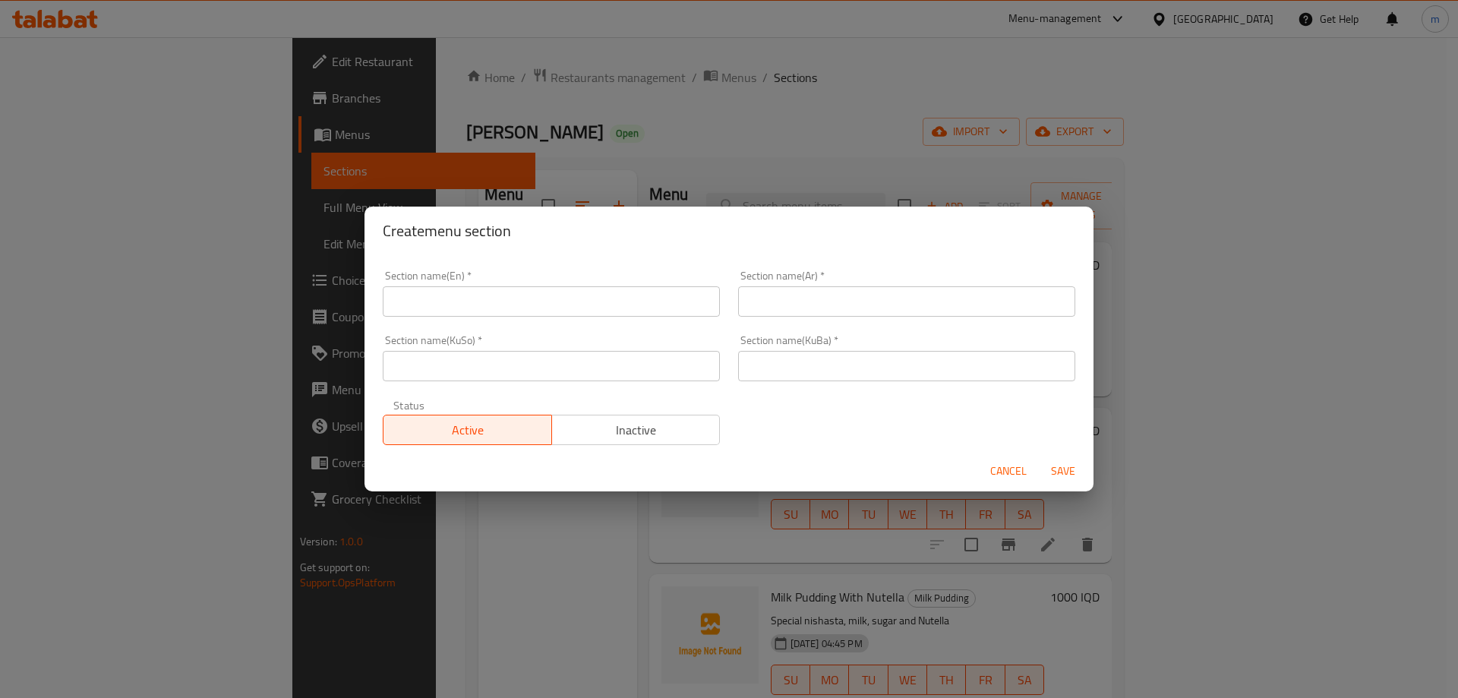
click at [560, 369] on input "text" at bounding box center [551, 366] width 337 height 30
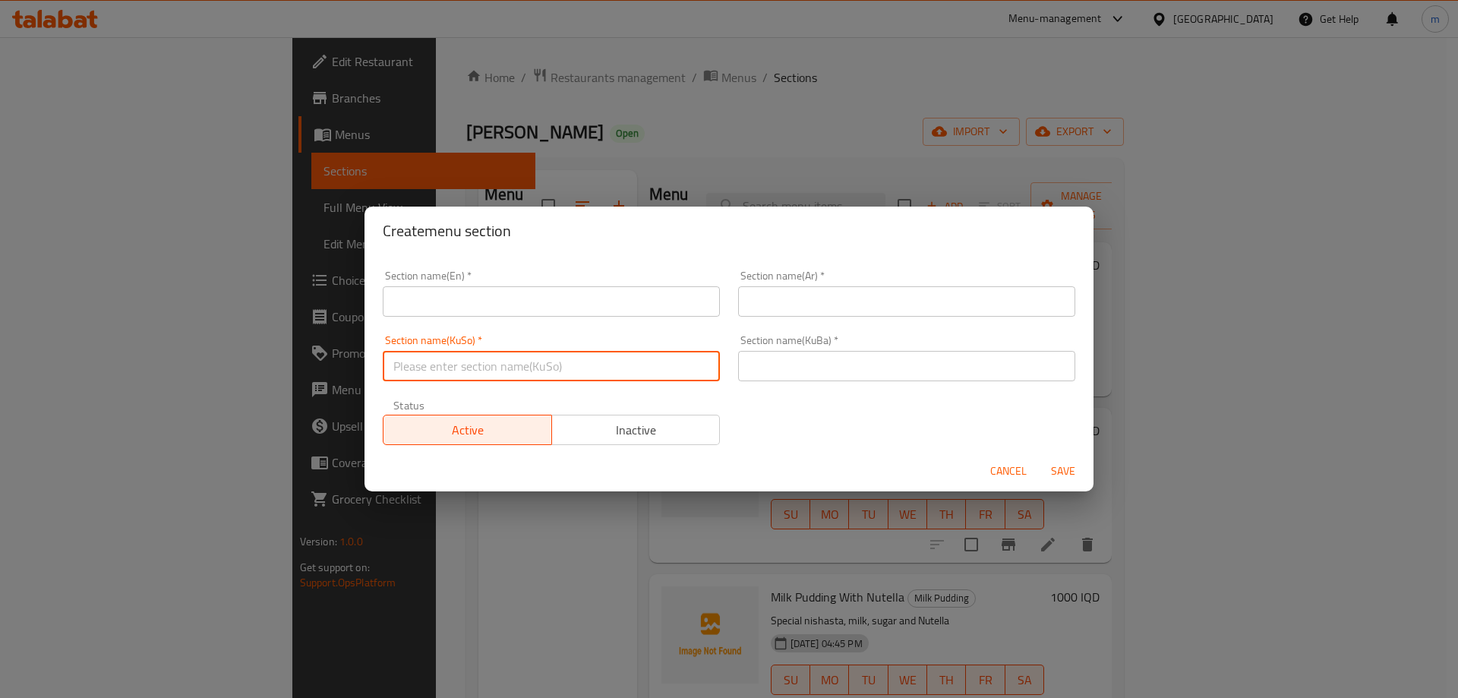
paste input "دۆندرمە"
type input "دۆندرمە"
click at [838, 366] on input "text" at bounding box center [906, 366] width 337 height 30
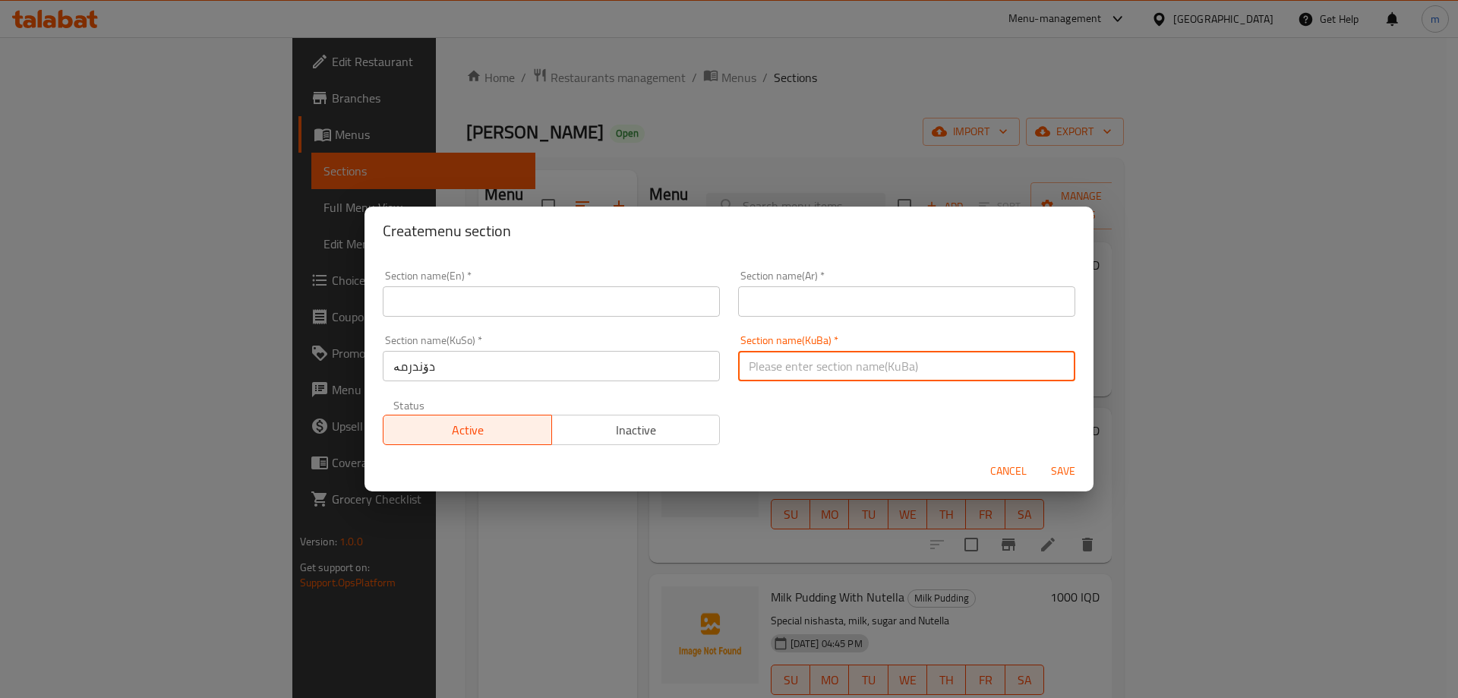
paste input "دۆندرمە"
type input "دۆندرمە"
click at [831, 308] on input "text" at bounding box center [906, 301] width 337 height 30
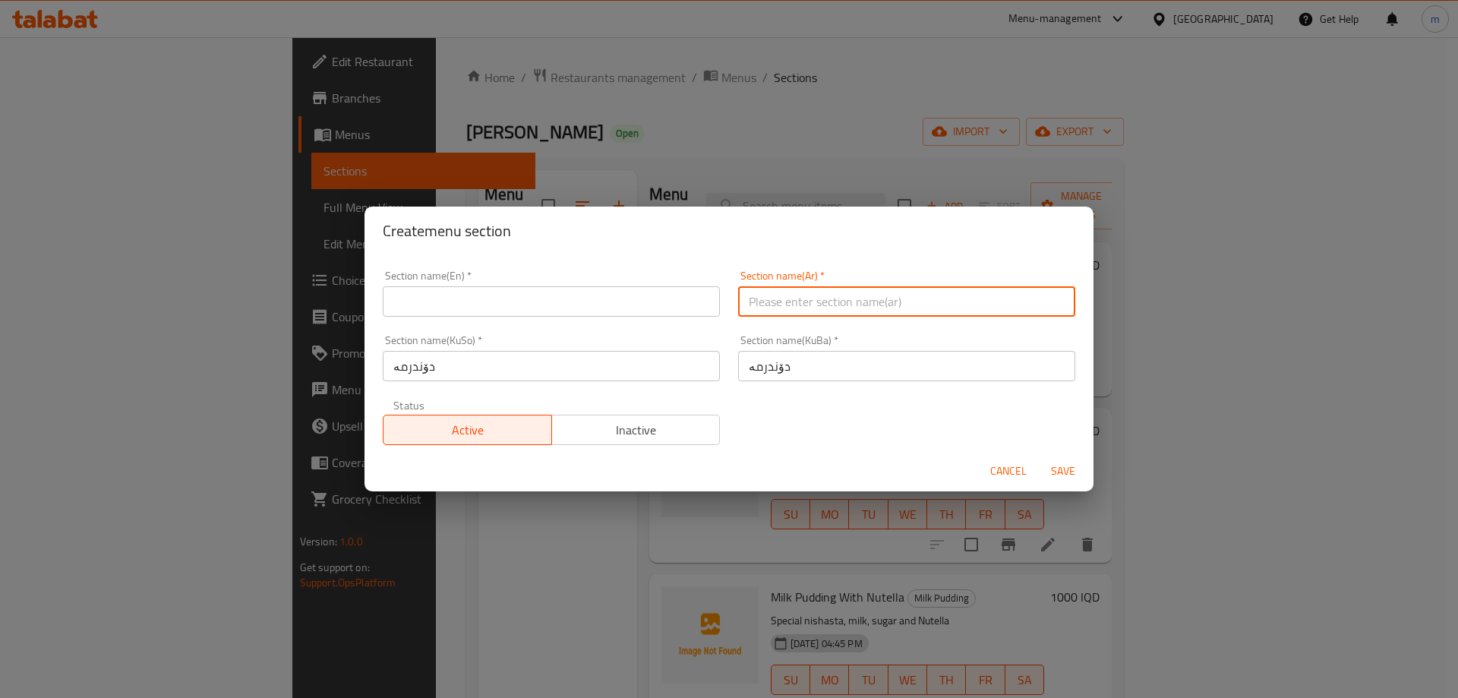
paste input "الدوندورما"
type input "الدوندورما"
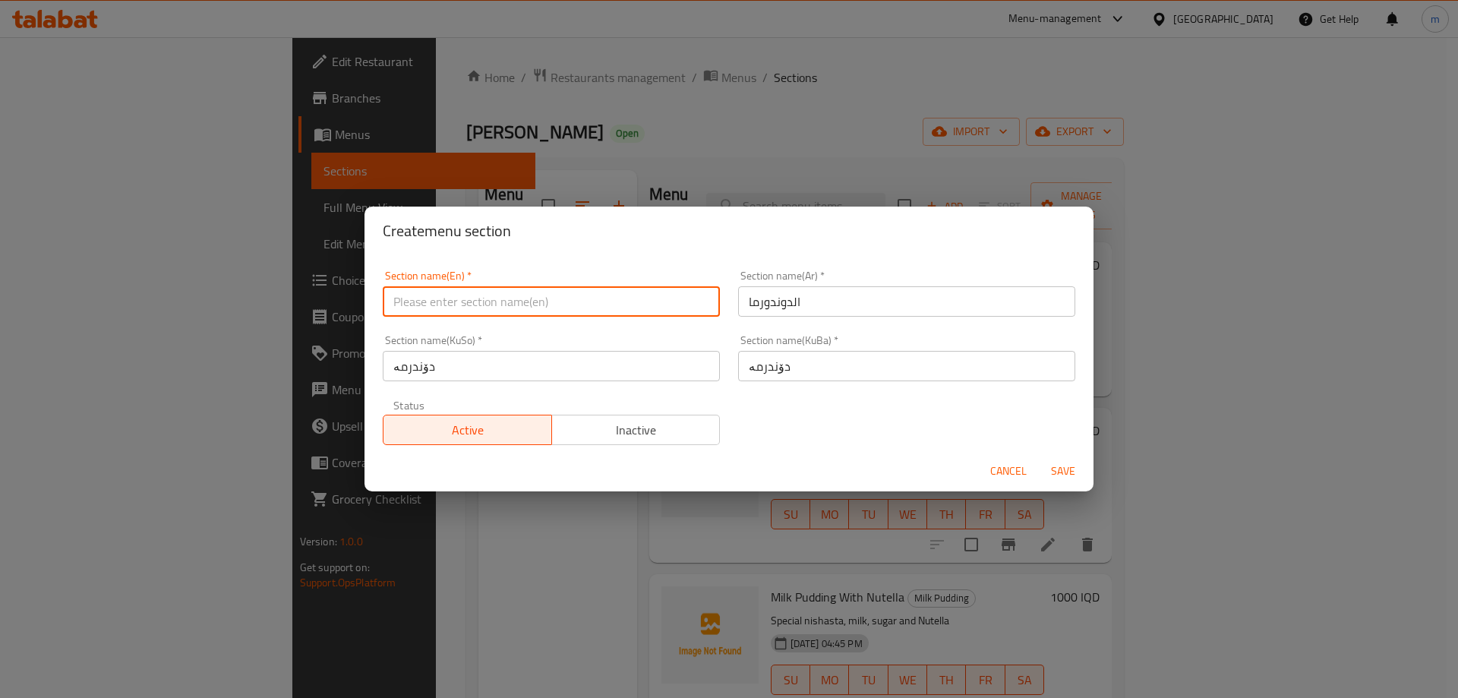
click at [660, 295] on input "text" at bounding box center [551, 301] width 337 height 30
paste input "Dondurma"
type input "Dondurma"
click at [882, 415] on div "Section name(En)   * Dondurma Section name(En) * Section name(Ar)   * الدوندورم…" at bounding box center [729, 357] width 711 height 193
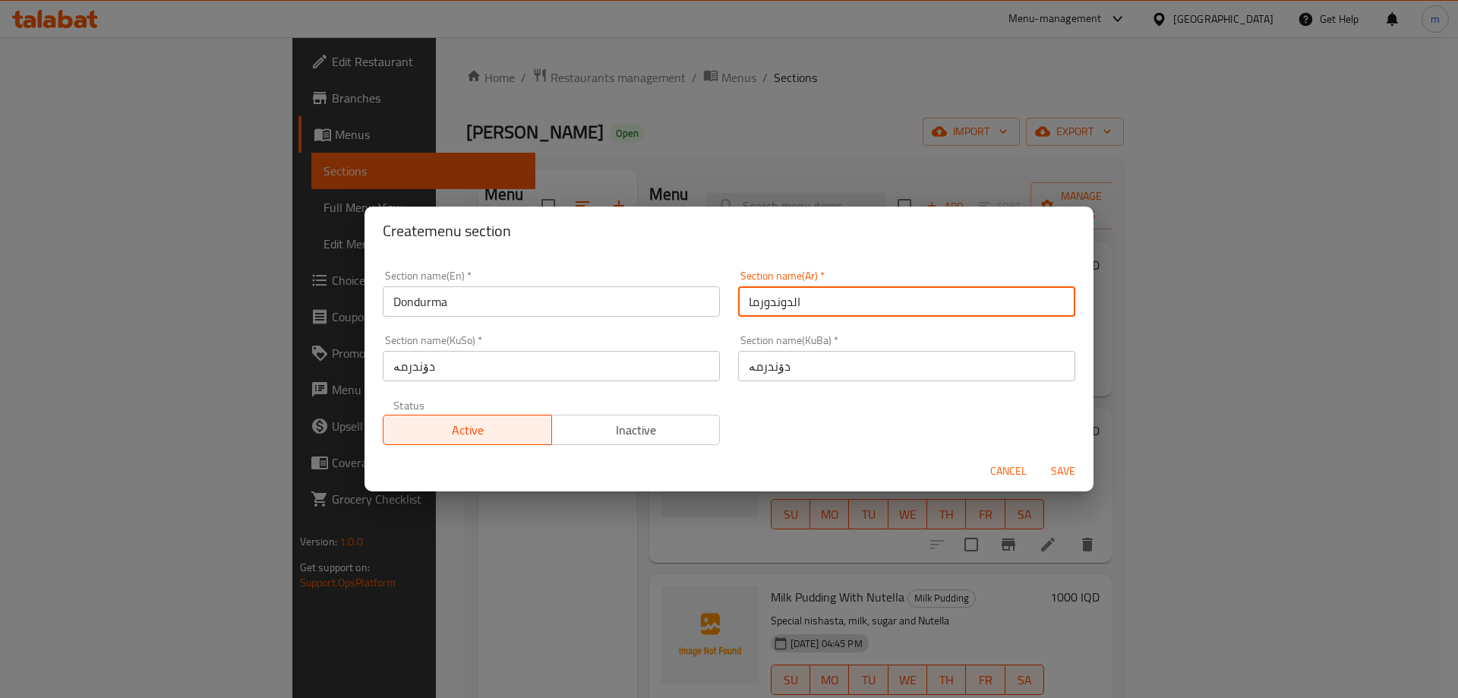
click at [762, 308] on input "الدوندورما" at bounding box center [906, 301] width 337 height 30
type input "الدوندرما"
click at [1061, 472] on span "Save" at bounding box center [1063, 471] width 36 height 19
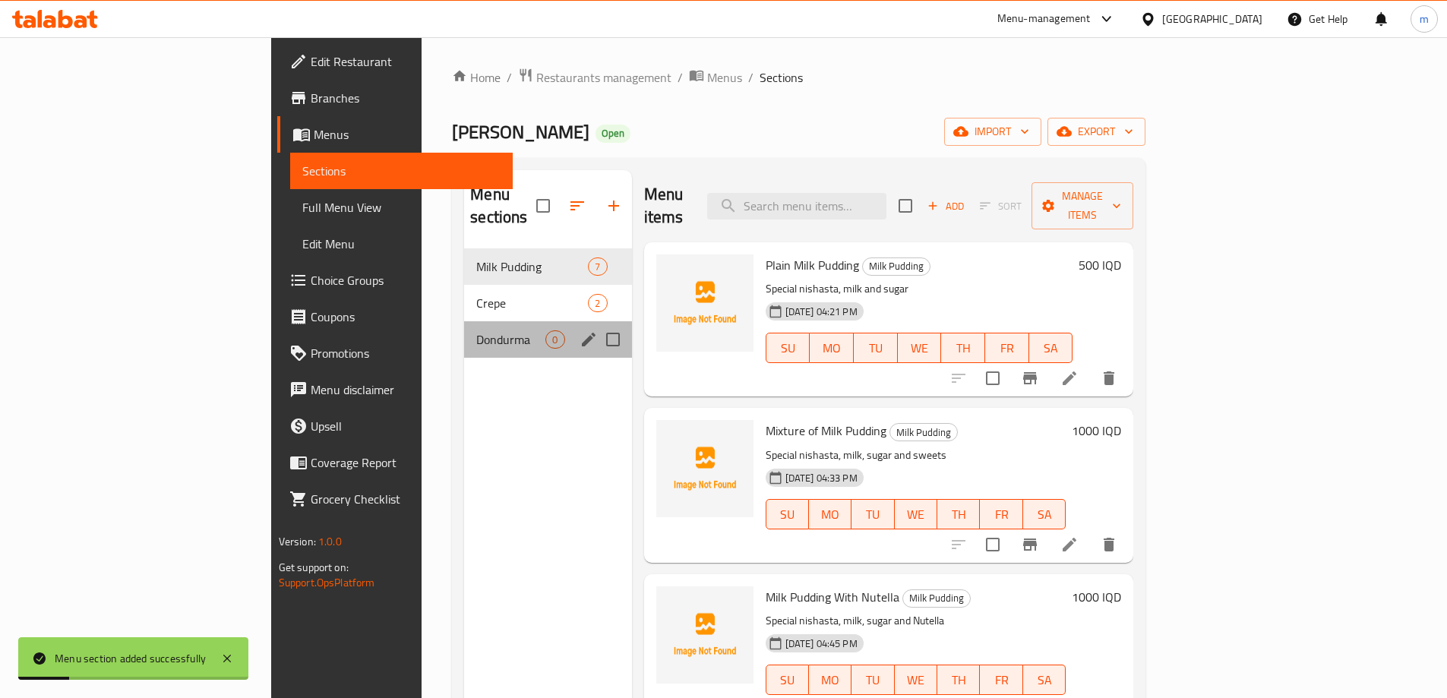
click at [464, 321] on div "Dondurma 0" at bounding box center [547, 339] width 167 height 36
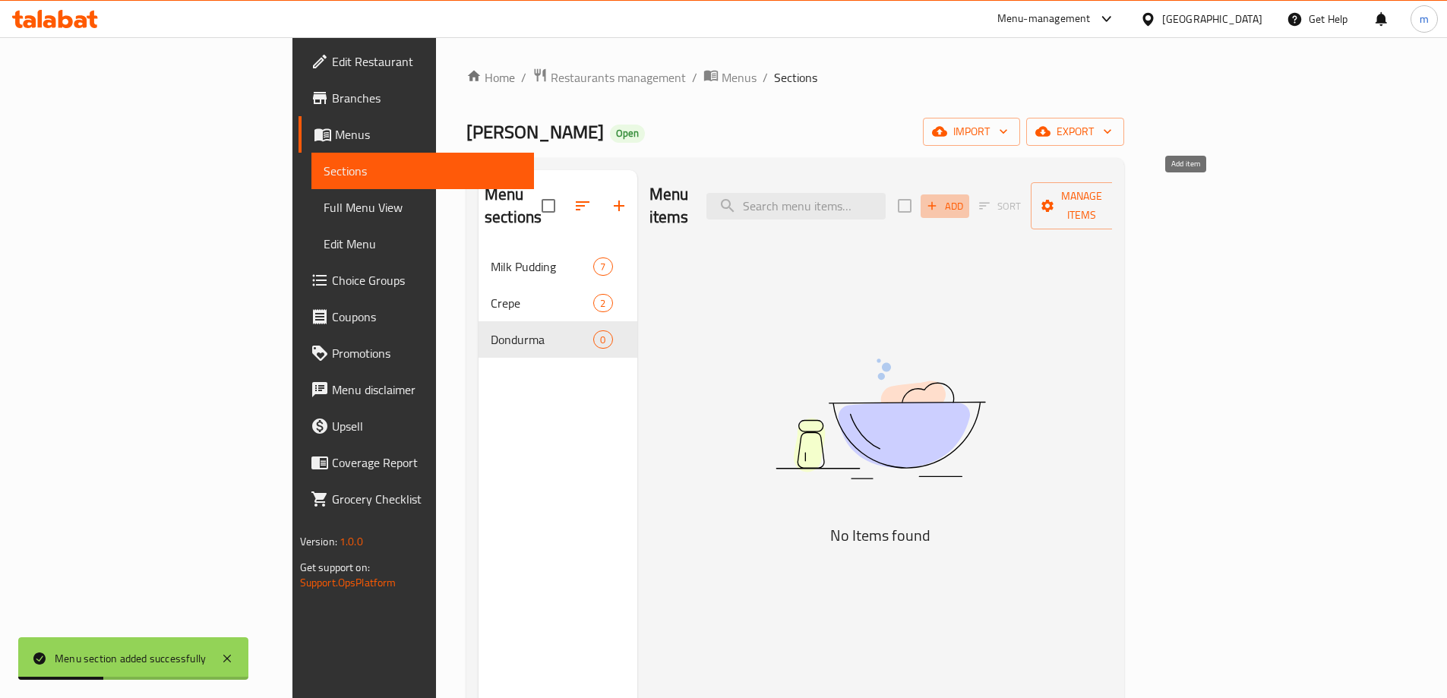
click at [965, 197] on span "Add" at bounding box center [944, 205] width 41 height 17
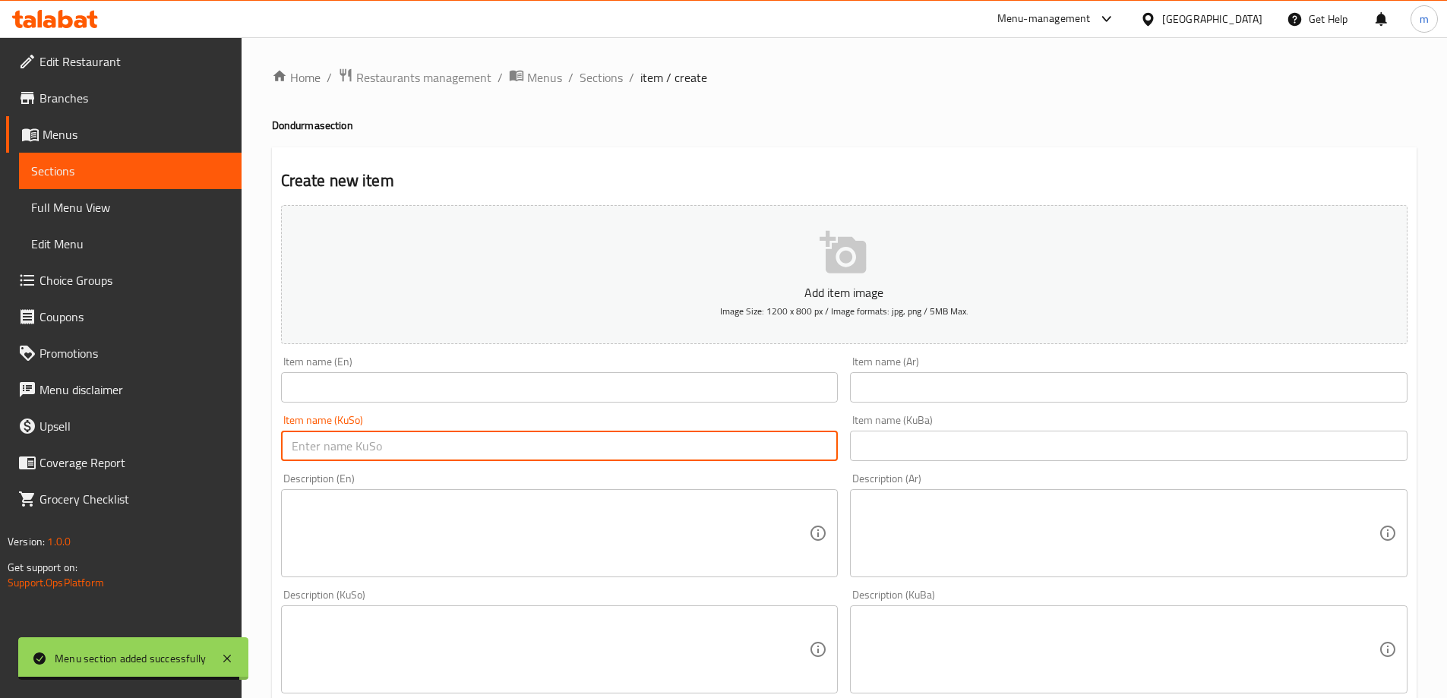
click at [778, 434] on input "text" at bounding box center [559, 446] width 557 height 30
paste input "دۆندرمەی قاپ بە بسکیتی سادە"
type input "دۆندرمەی قاپ بە بسکیتی سادە"
click at [899, 443] on input "text" at bounding box center [1128, 446] width 557 height 30
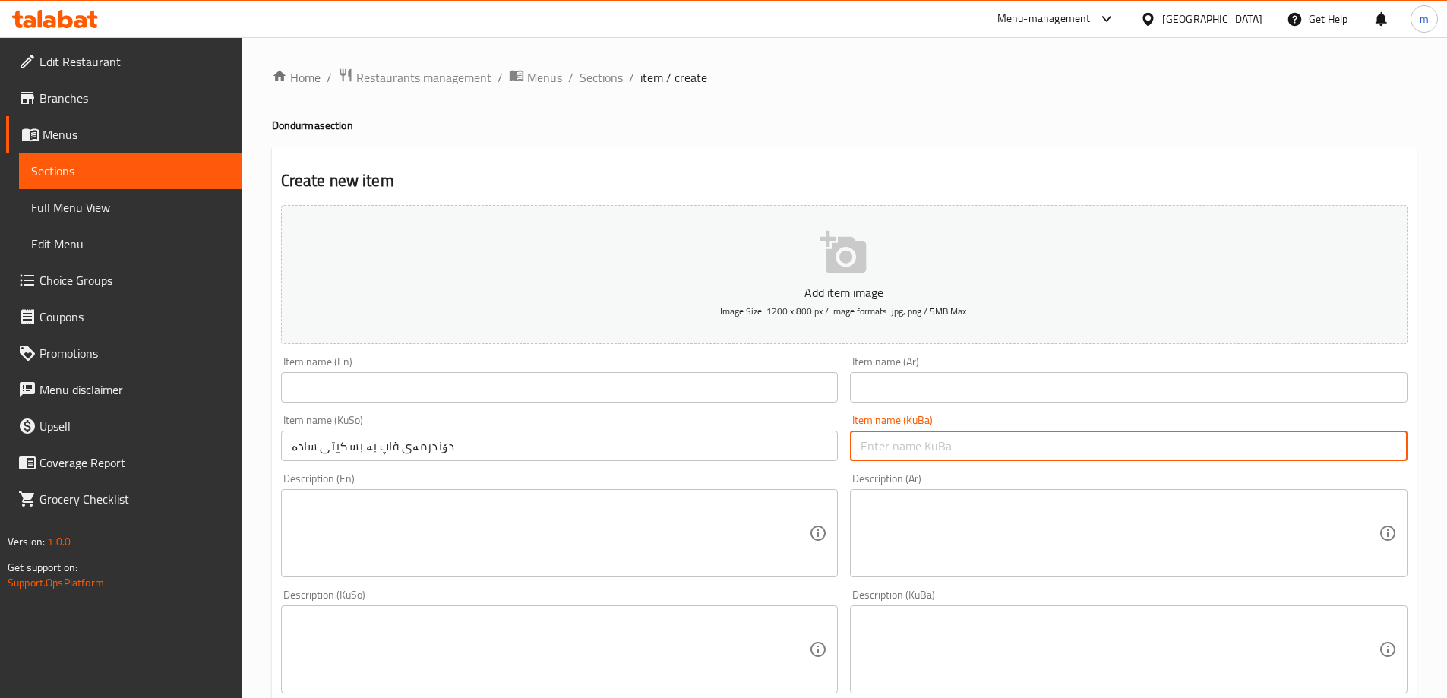
paste input "دۆندرمەی قاپ بە بسکیتی سادە"
type input "دۆندرمەی قاپ بە بسکیتی سادە"
click at [901, 371] on div "Item name (Ar) Item name (Ar)" at bounding box center [1128, 379] width 557 height 46
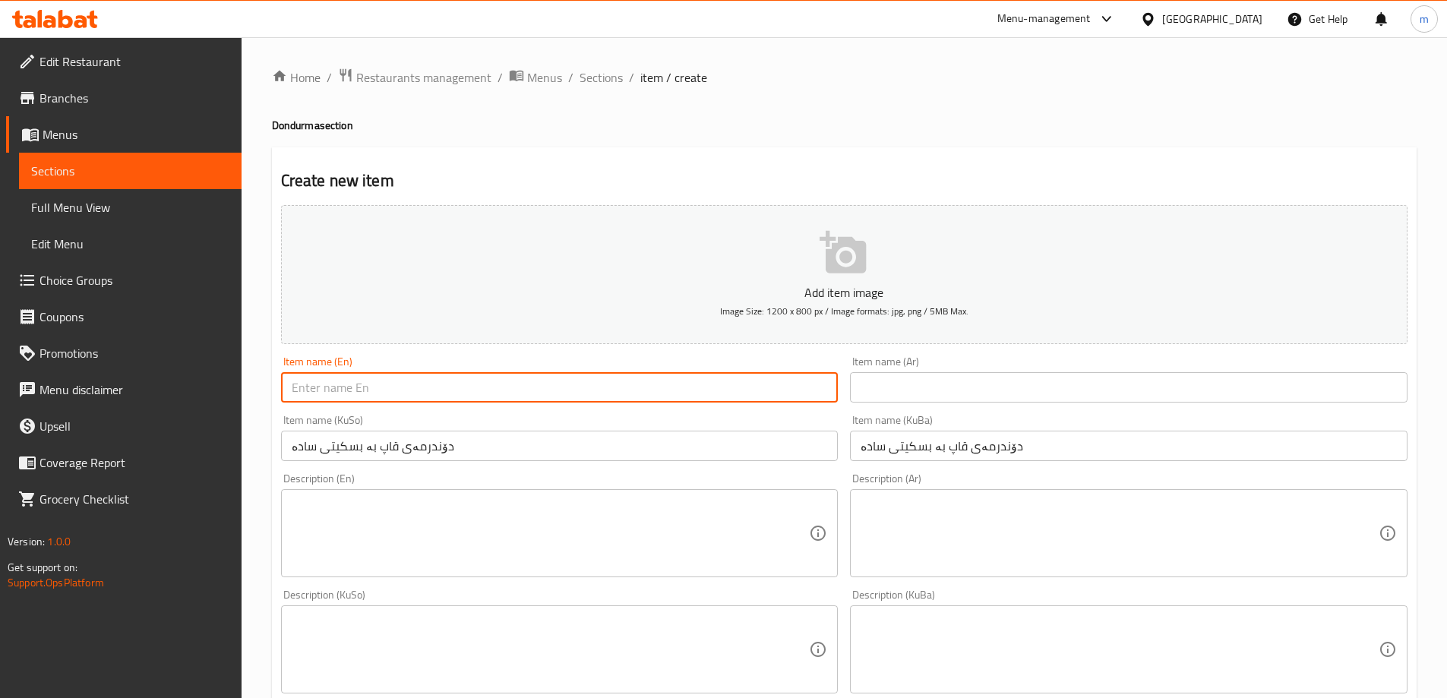
click at [401, 382] on input "text" at bounding box center [559, 387] width 557 height 30
paste input "Dondurma Plate With Plain Biscuits"
type input "Dondurma Plate With Plain Biscuits"
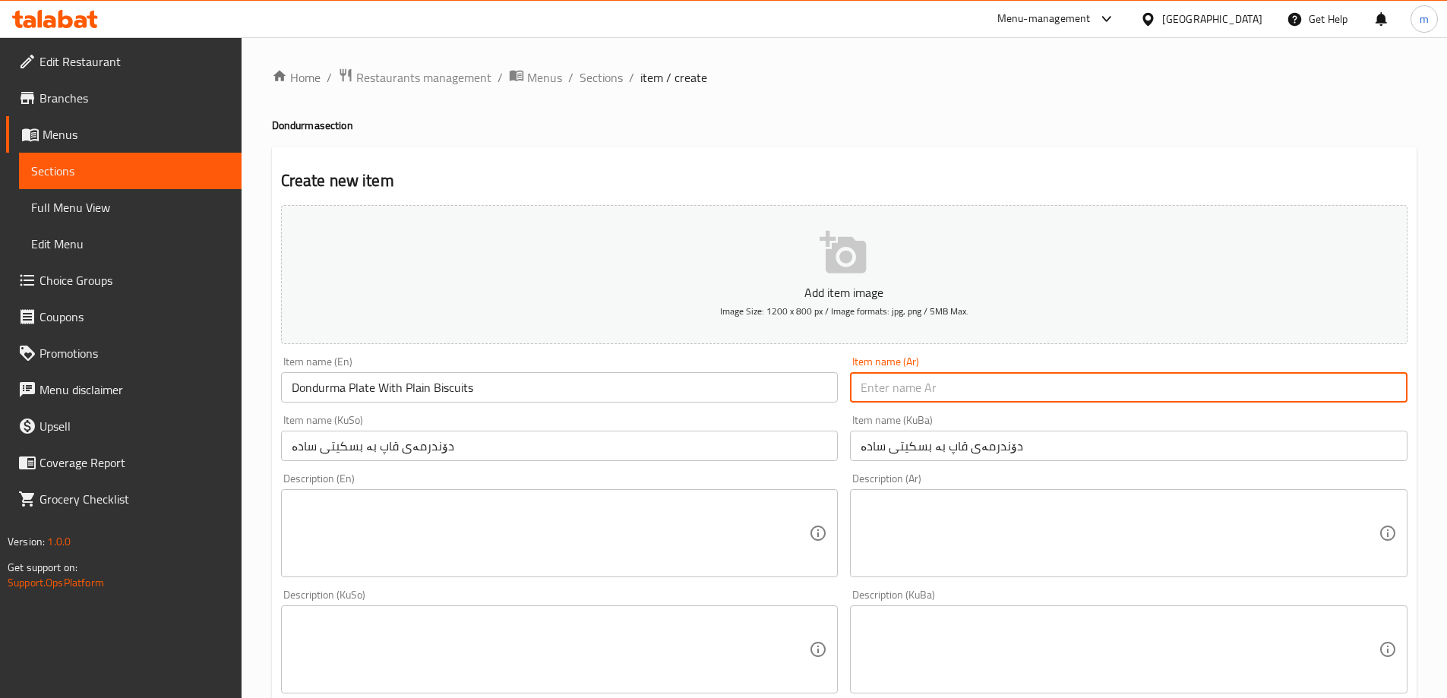
click at [888, 386] on input "text" at bounding box center [1128, 387] width 557 height 30
click at [1093, 391] on input "text" at bounding box center [1128, 387] width 557 height 30
type input "دوندرما ماعون مع بسكويت سادة"
click at [340, 436] on input "دۆندرمەی قاپ بە بسکیتی سادە" at bounding box center [559, 446] width 557 height 30
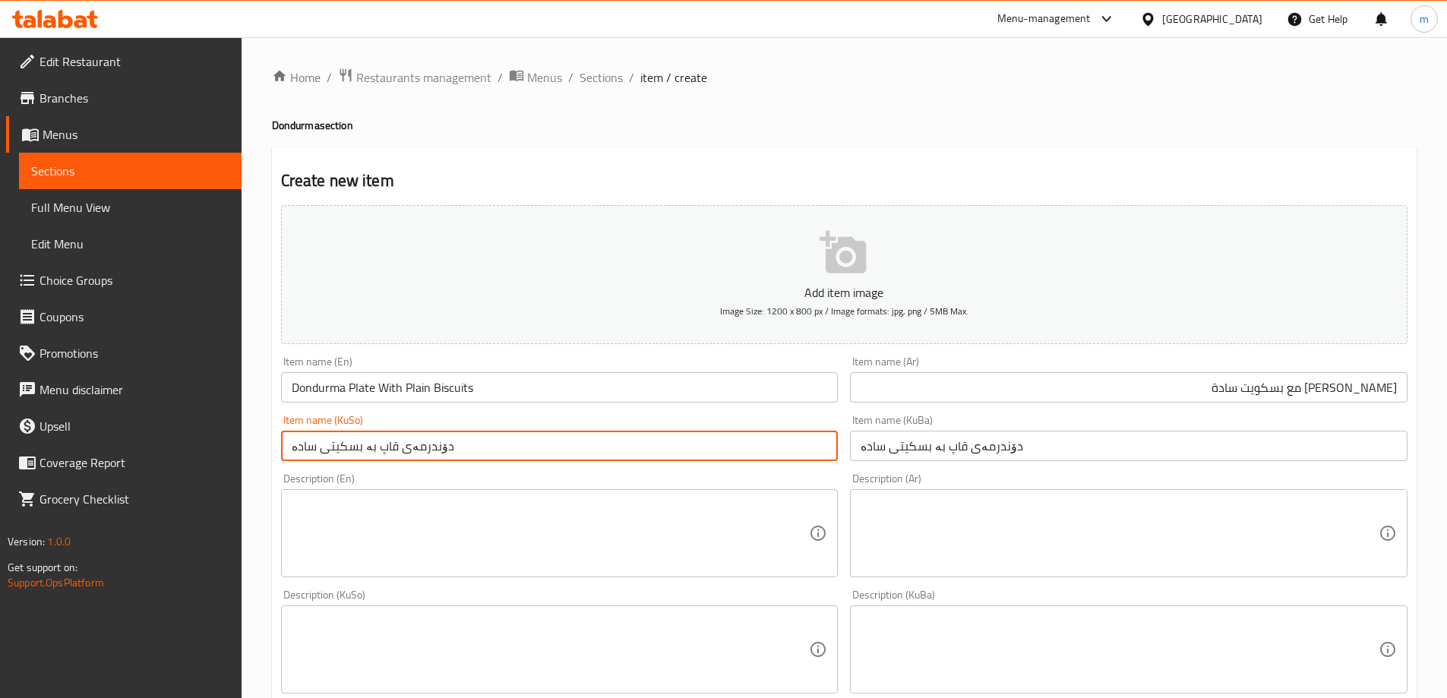
click at [340, 436] on input "دۆندرمەی قاپ بە بسکیتی سادە" at bounding box center [559, 446] width 557 height 30
paste input "و"
click at [413, 434] on input "دۆندرمەی قاپ بە بسکویتی سادە" at bounding box center [559, 446] width 557 height 30
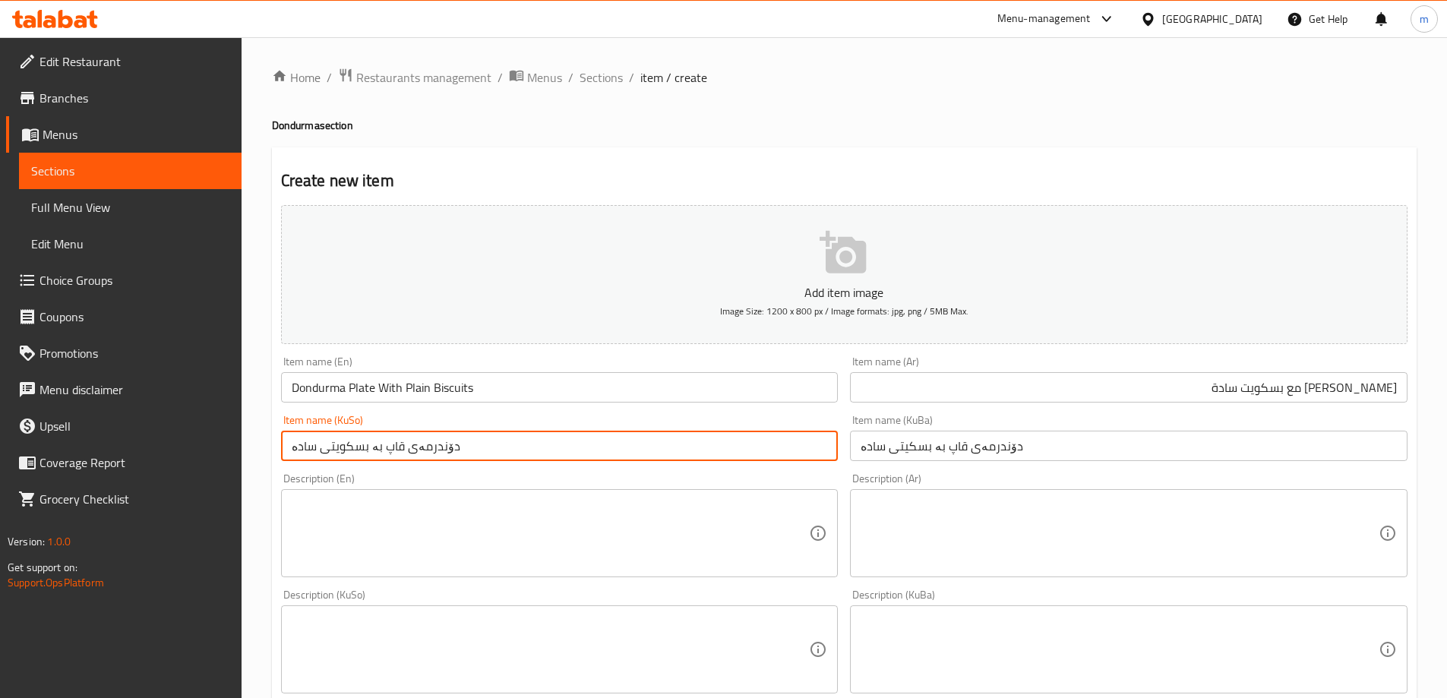
type input "دۆندرمەی قاپ بە بسکویتی سادە"
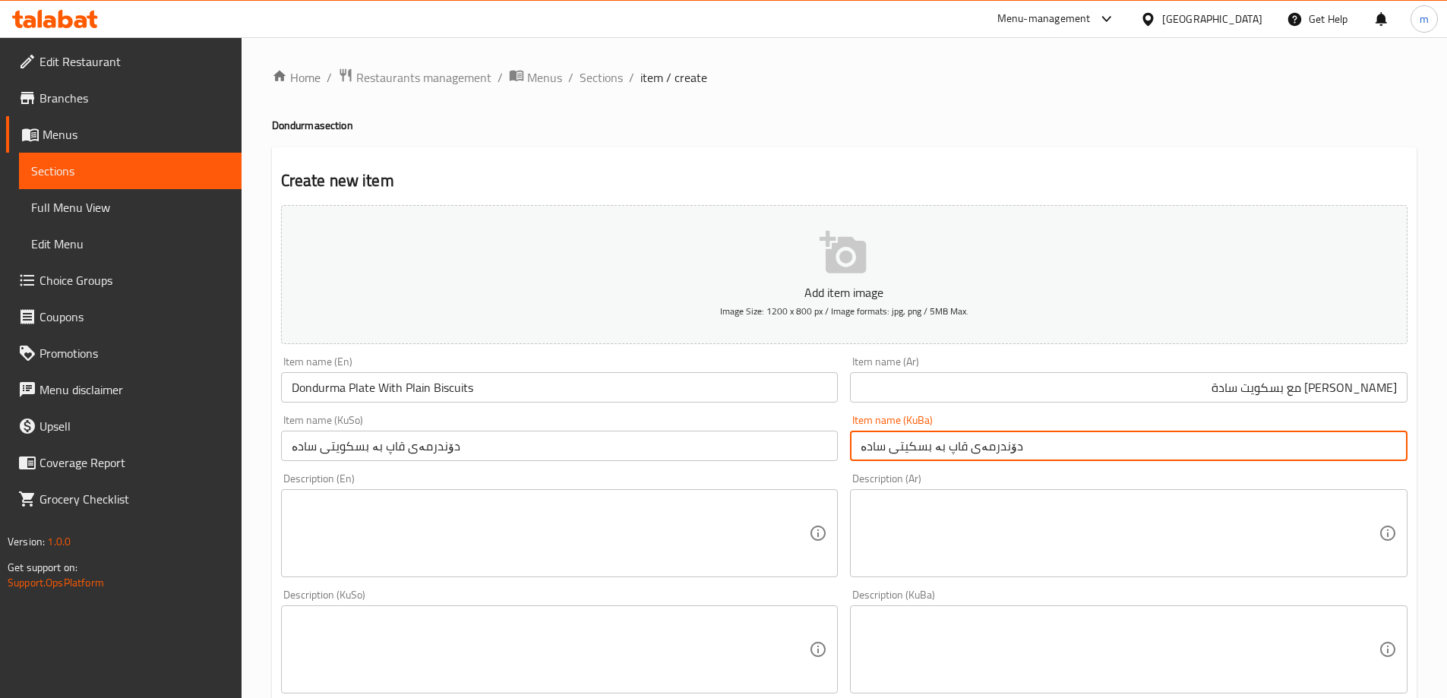
click at [910, 458] on input "دۆندرمەی قاپ بە بسکیتی سادە" at bounding box center [1128, 446] width 557 height 30
paste input "و"
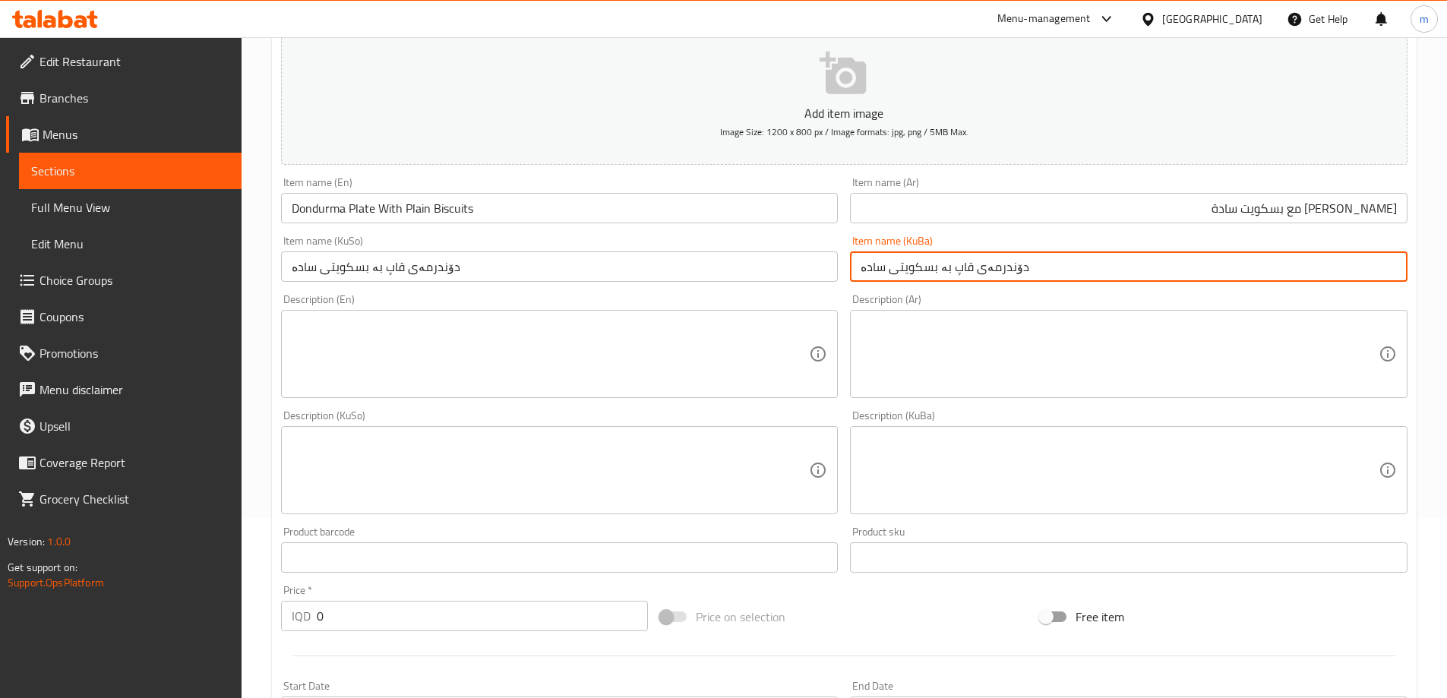
scroll to position [181, 0]
type input "دۆندرمەی قاپ بە بسکویتی سادە"
click at [920, 315] on div "Description (Ar) Description (Ar)" at bounding box center [1128, 344] width 557 height 104
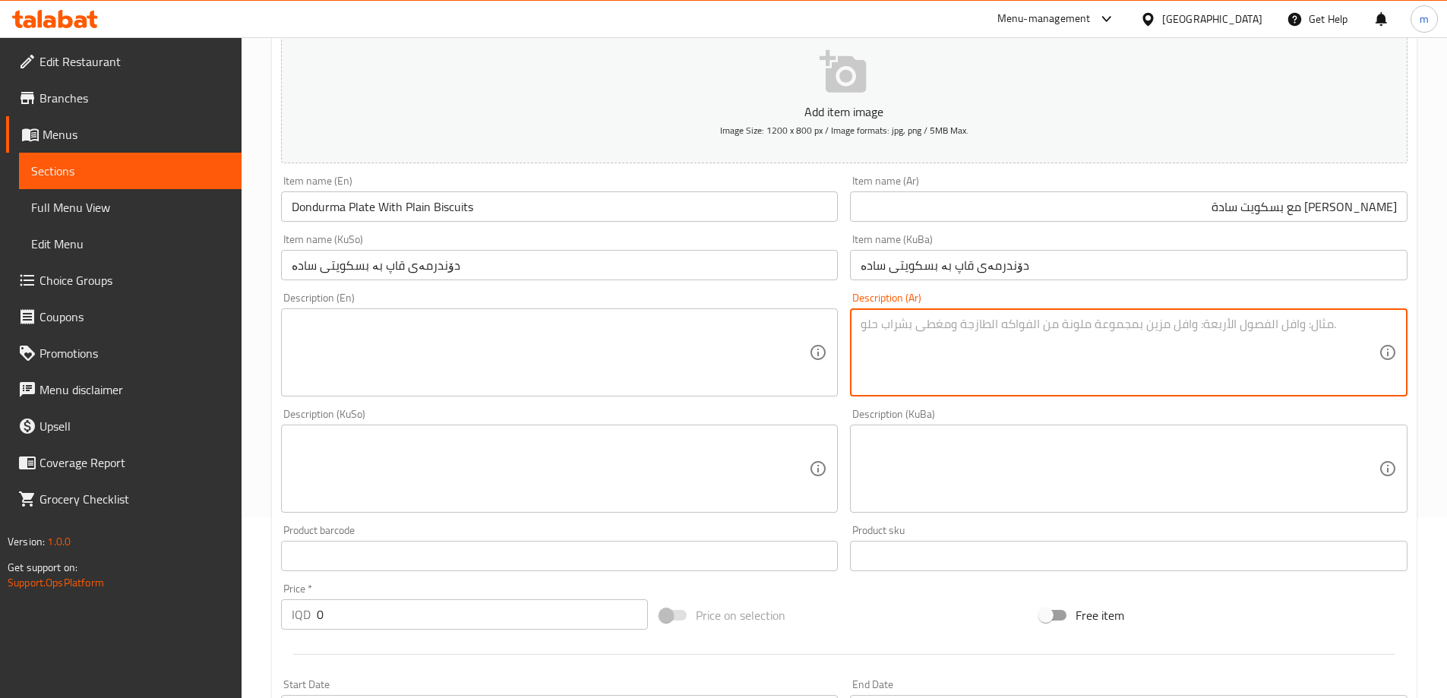
click at [920, 325] on textarea at bounding box center [1119, 353] width 518 height 72
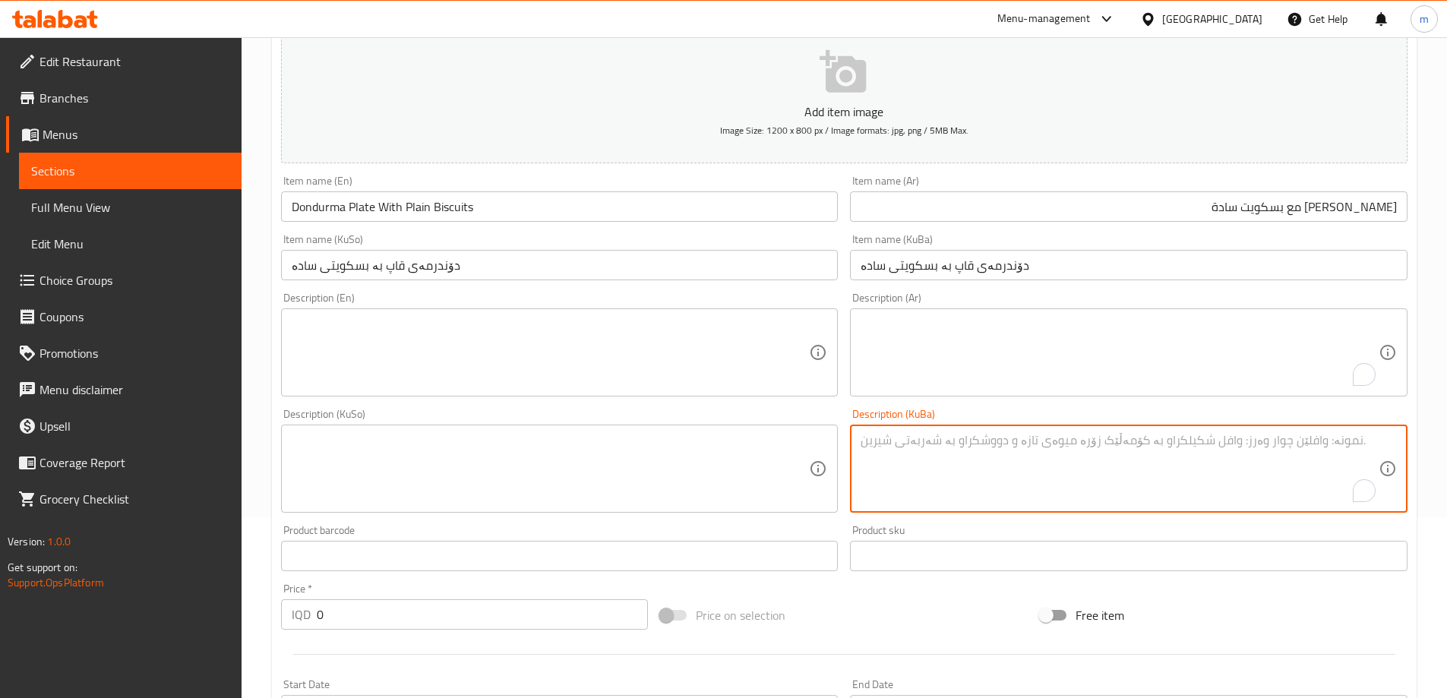
click at [867, 504] on textarea "To enrich screen reader interactions, please activate Accessibility in Grammarl…" at bounding box center [1119, 469] width 518 height 72
paste textarea "شیر، شەکر، ڤانێالا، گوڵاو و تامی تایبەت"
type textarea "شیر، شەکر، ڤانێالا، گوڵاو و تامی تایبەت"
click at [738, 465] on textarea at bounding box center [551, 469] width 518 height 72
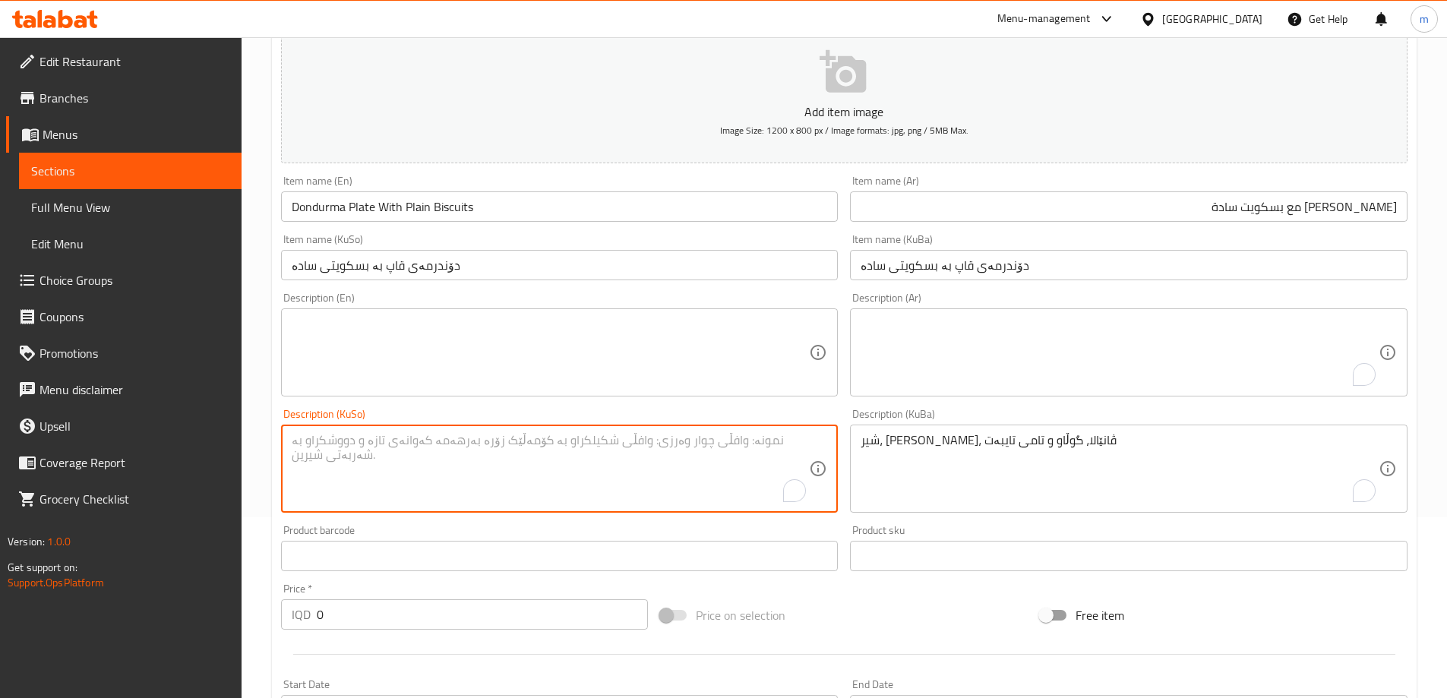
paste textarea "شیر، شەکر، ڤانێالا، گوڵاو و تامی تایبەت"
type textarea "شیر، شەکر، ڤانێالا، گوڵاو و تامی تایبەت"
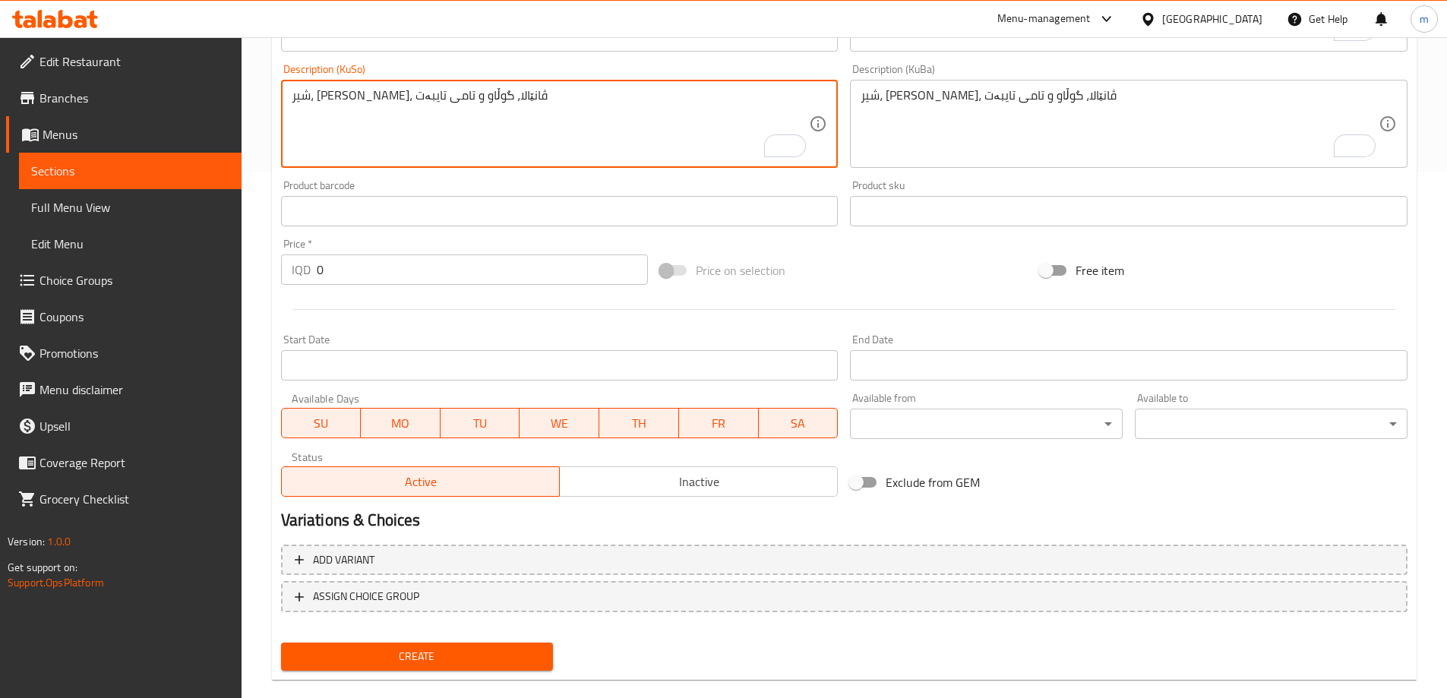
scroll to position [550, 0]
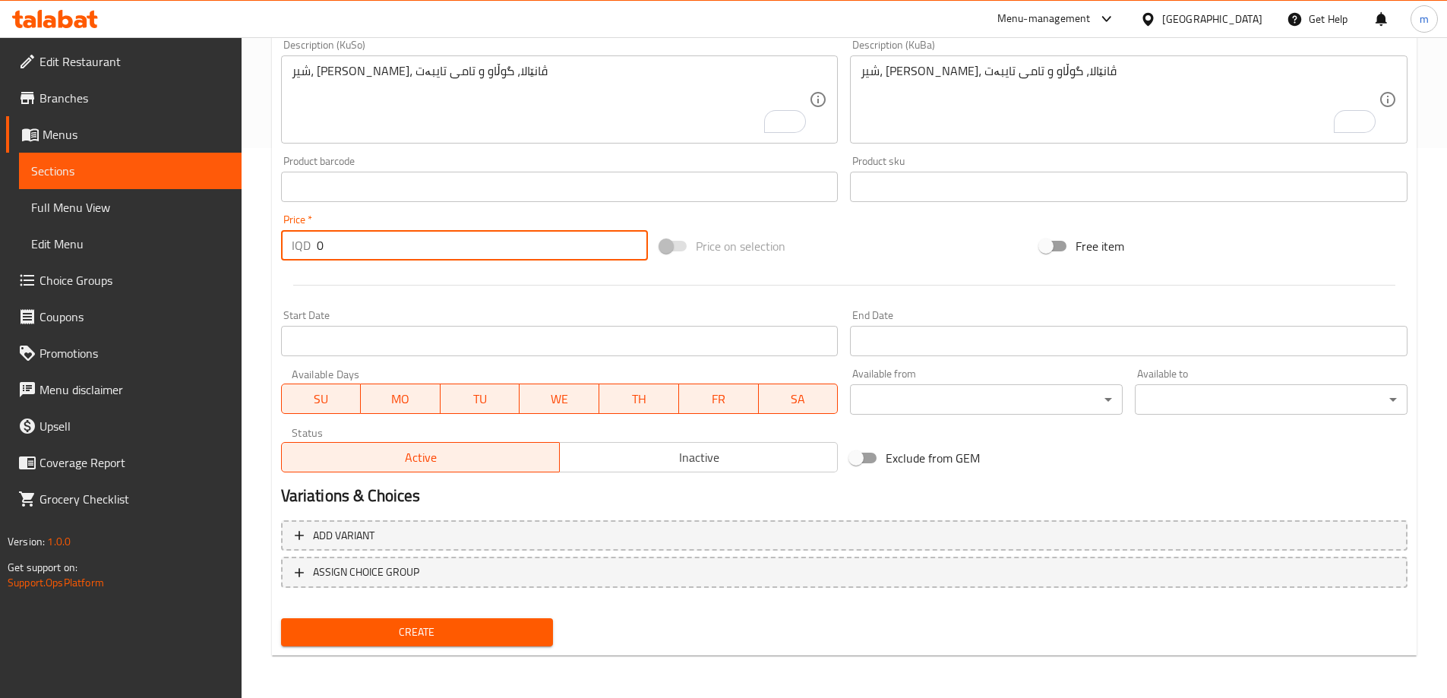
drag, startPoint x: 346, startPoint y: 241, endPoint x: 299, endPoint y: 253, distance: 47.7
click at [301, 241] on div "IQD 0 Price *" at bounding box center [465, 245] width 368 height 30
type input "2500"
click at [430, 618] on button "Create" at bounding box center [417, 632] width 273 height 28
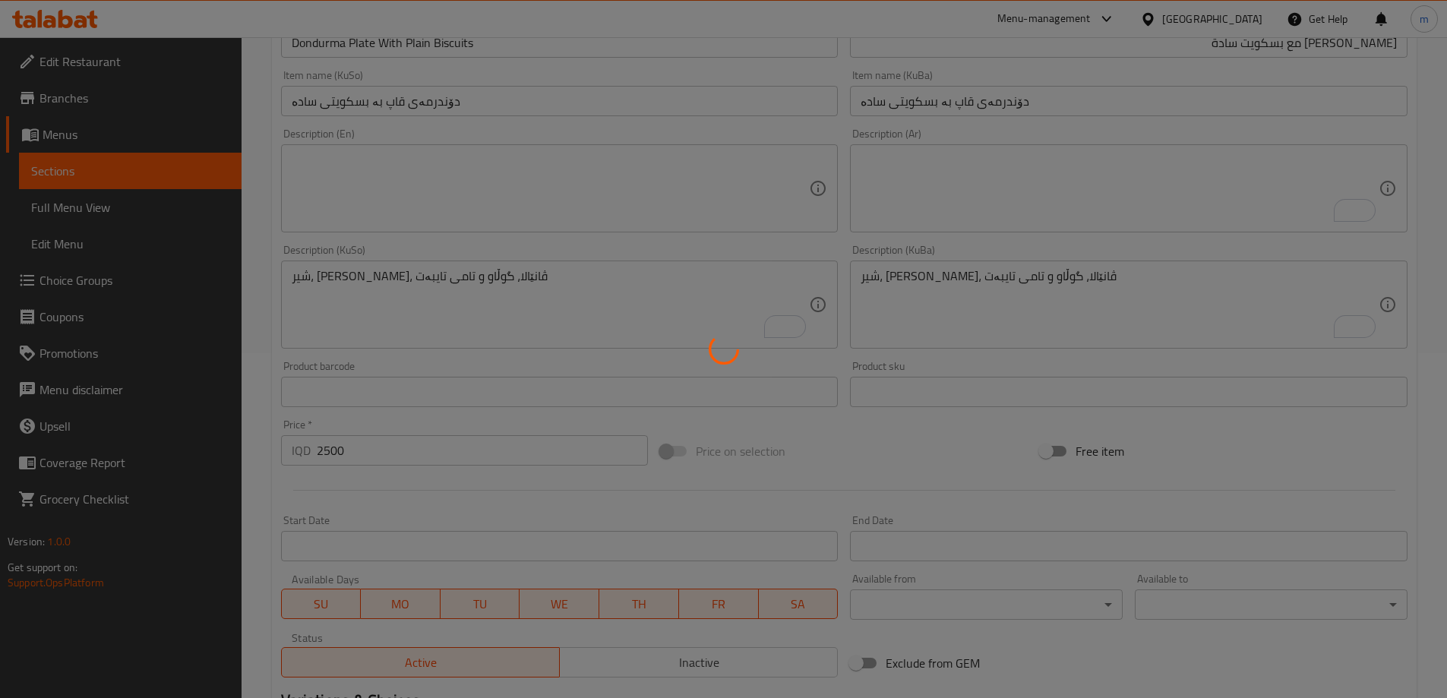
scroll to position [0, 0]
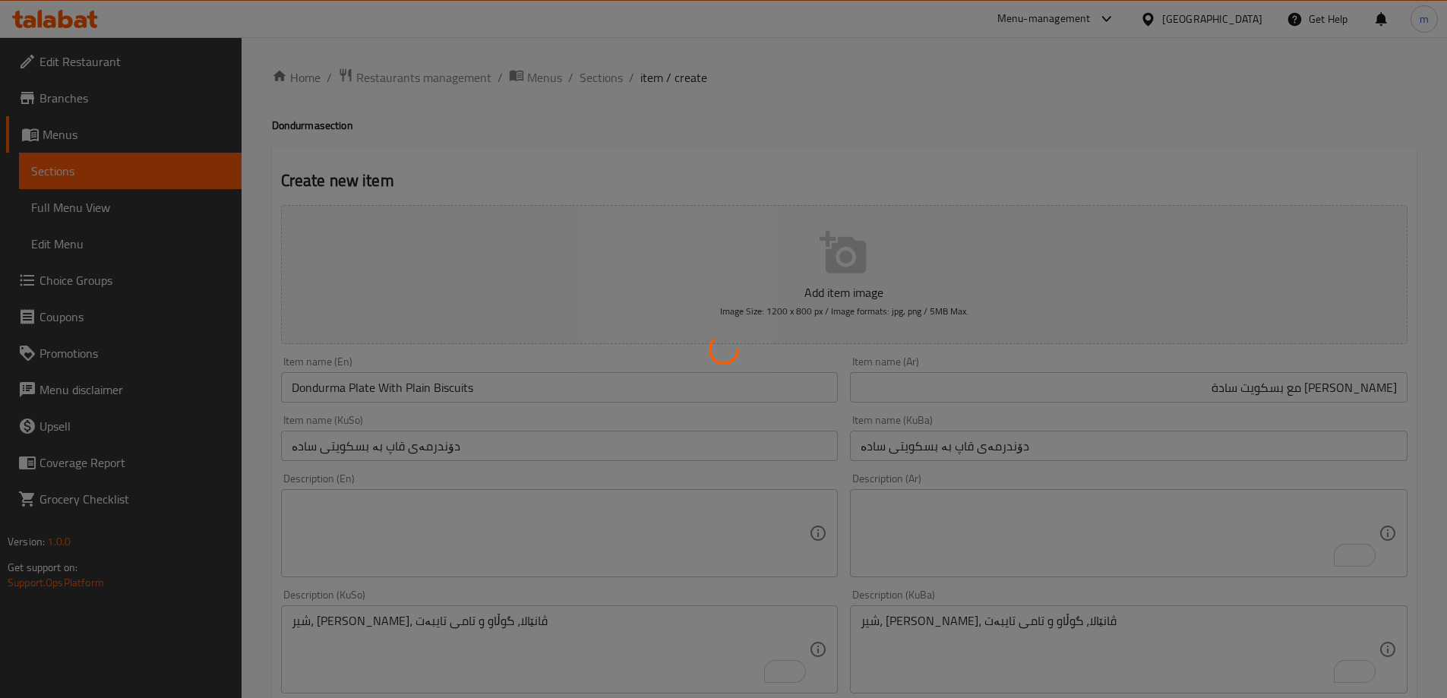
type input "0"
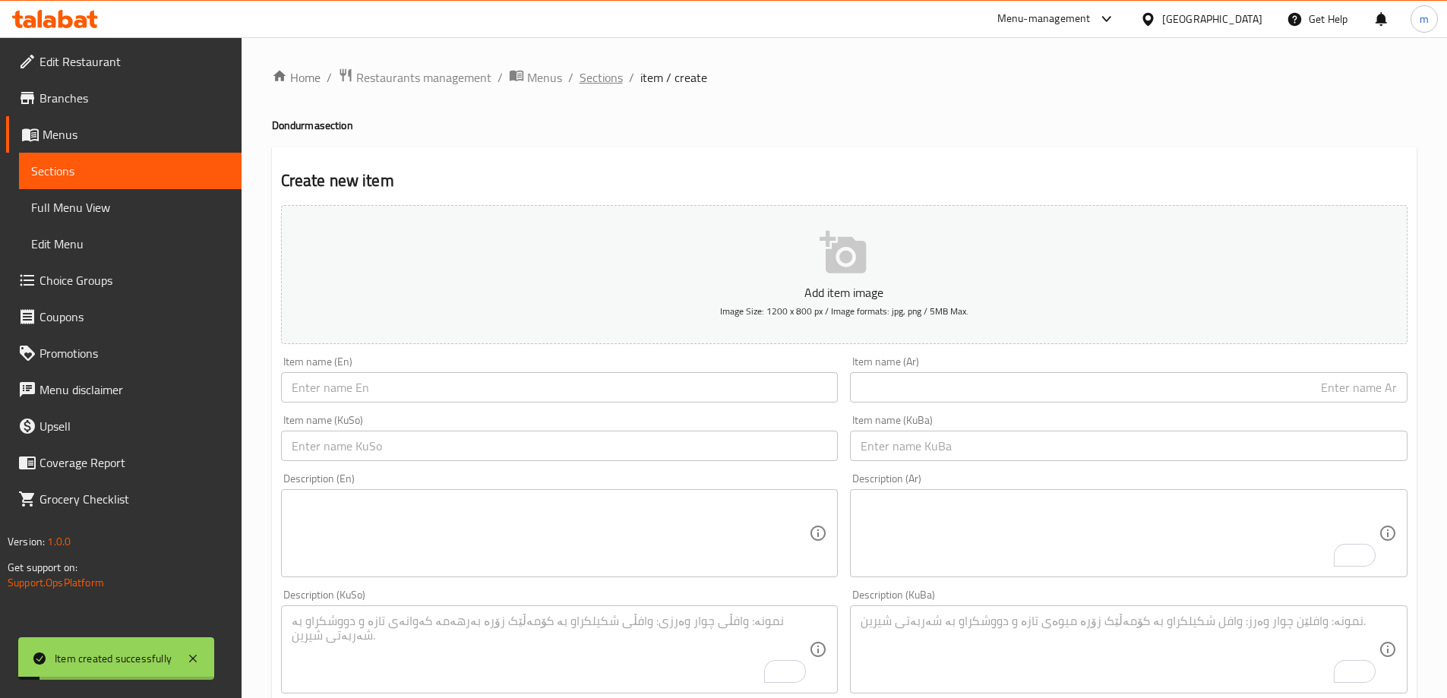
click at [607, 87] on span "Sections" at bounding box center [600, 77] width 43 height 18
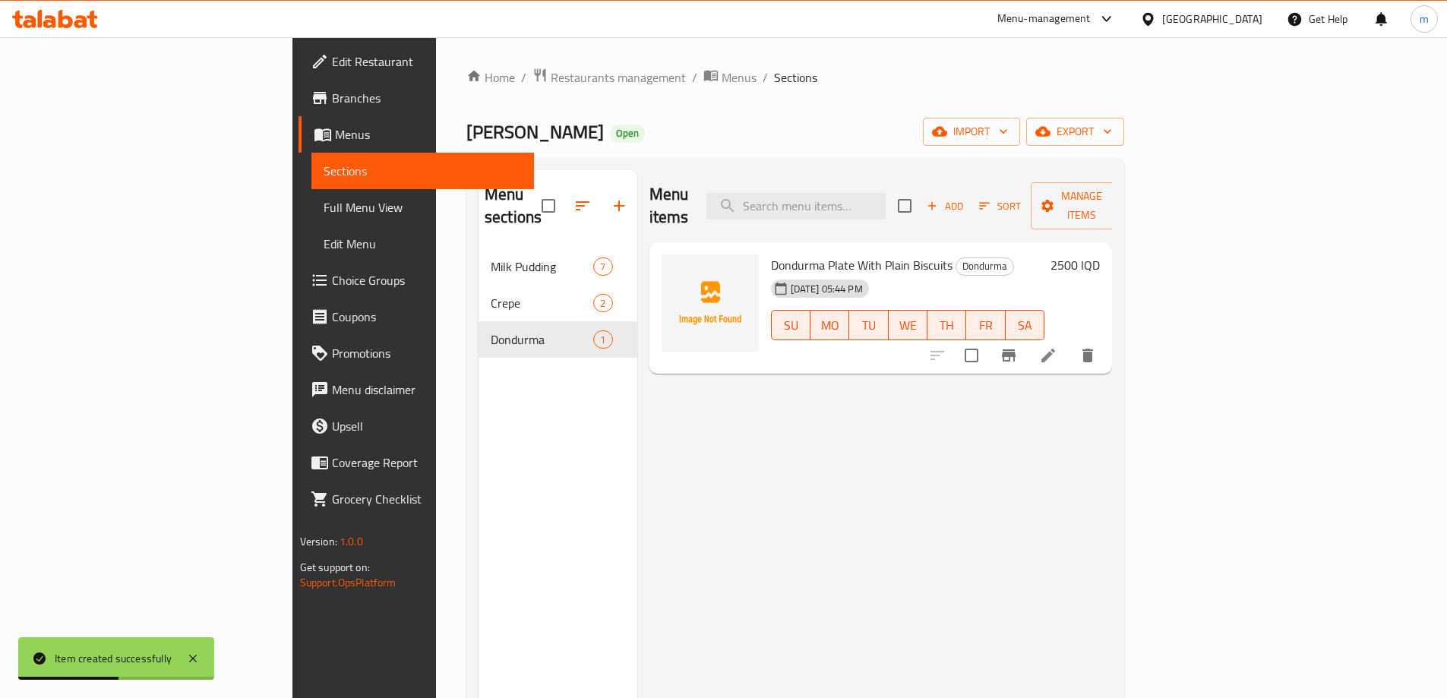
click at [965, 197] on span "Add" at bounding box center [944, 205] width 41 height 17
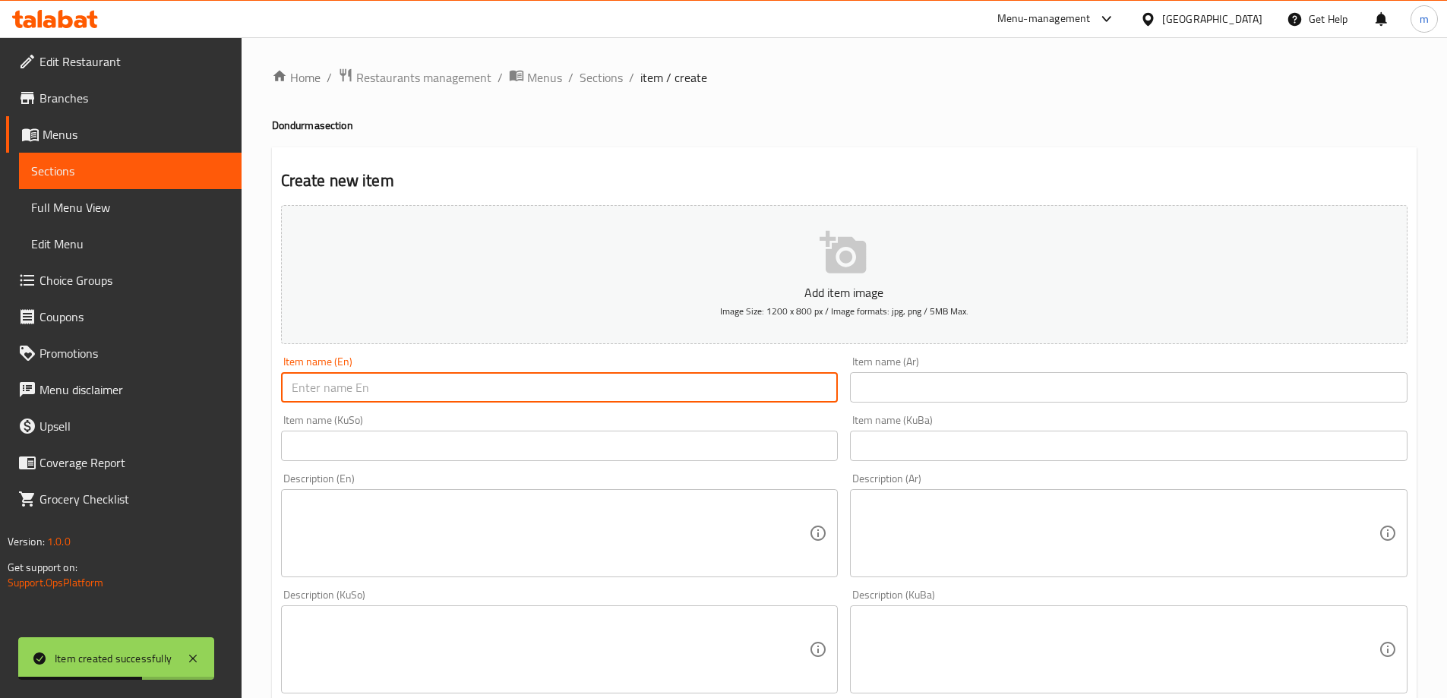
click at [601, 384] on input "text" at bounding box center [559, 387] width 557 height 30
paste input "Dondurma Plate With Plain Biscuits"
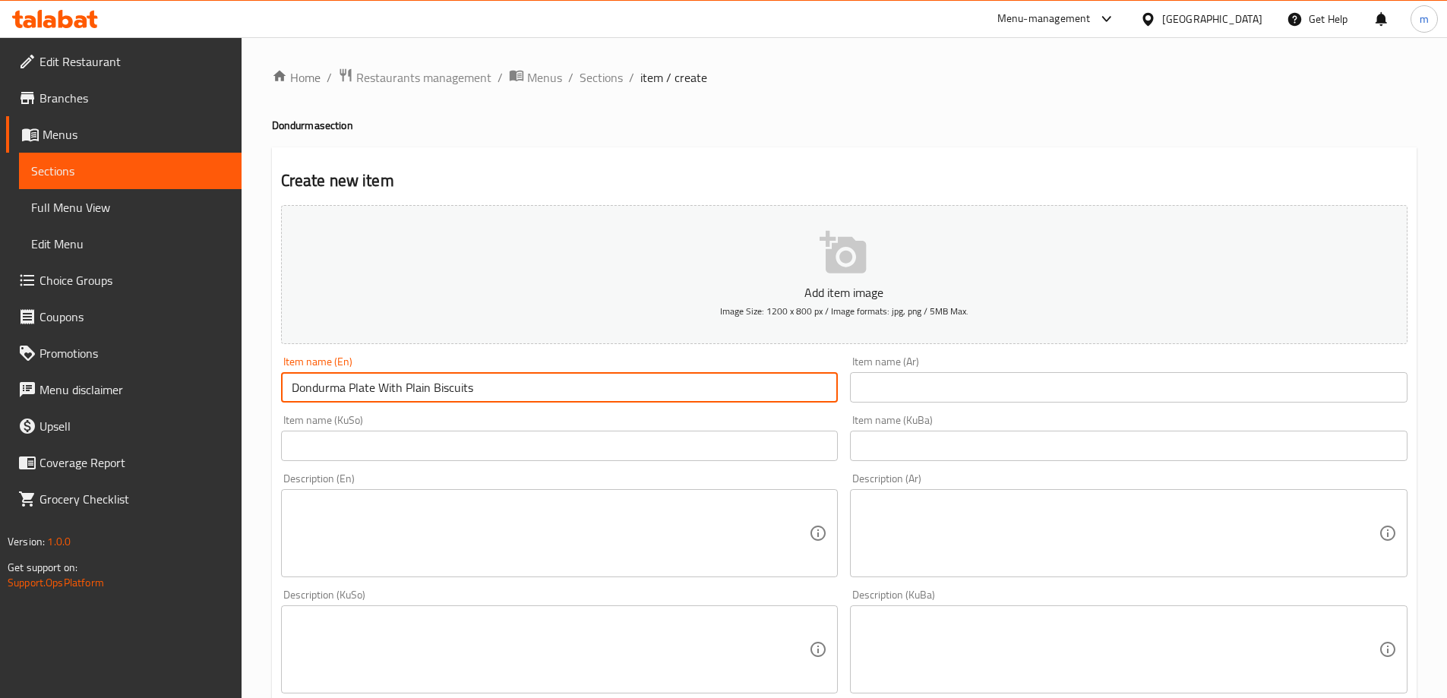
click at [409, 381] on input "Dondurma Plate With Plain Biscuits" at bounding box center [559, 387] width 557 height 30
type input "Dondurma Plate With Italian Biscuits"
click at [892, 376] on input "text" at bounding box center [1128, 387] width 557 height 30
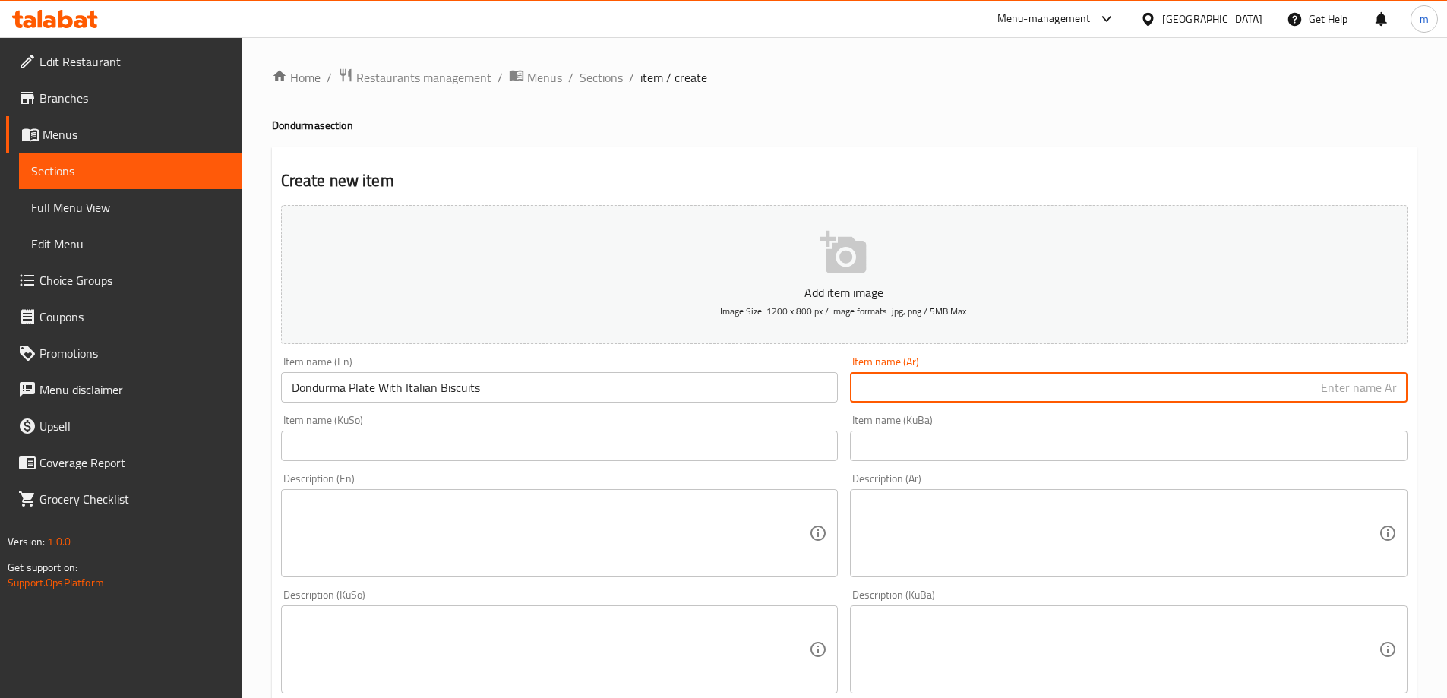
click at [771, 448] on input "text" at bounding box center [559, 446] width 557 height 30
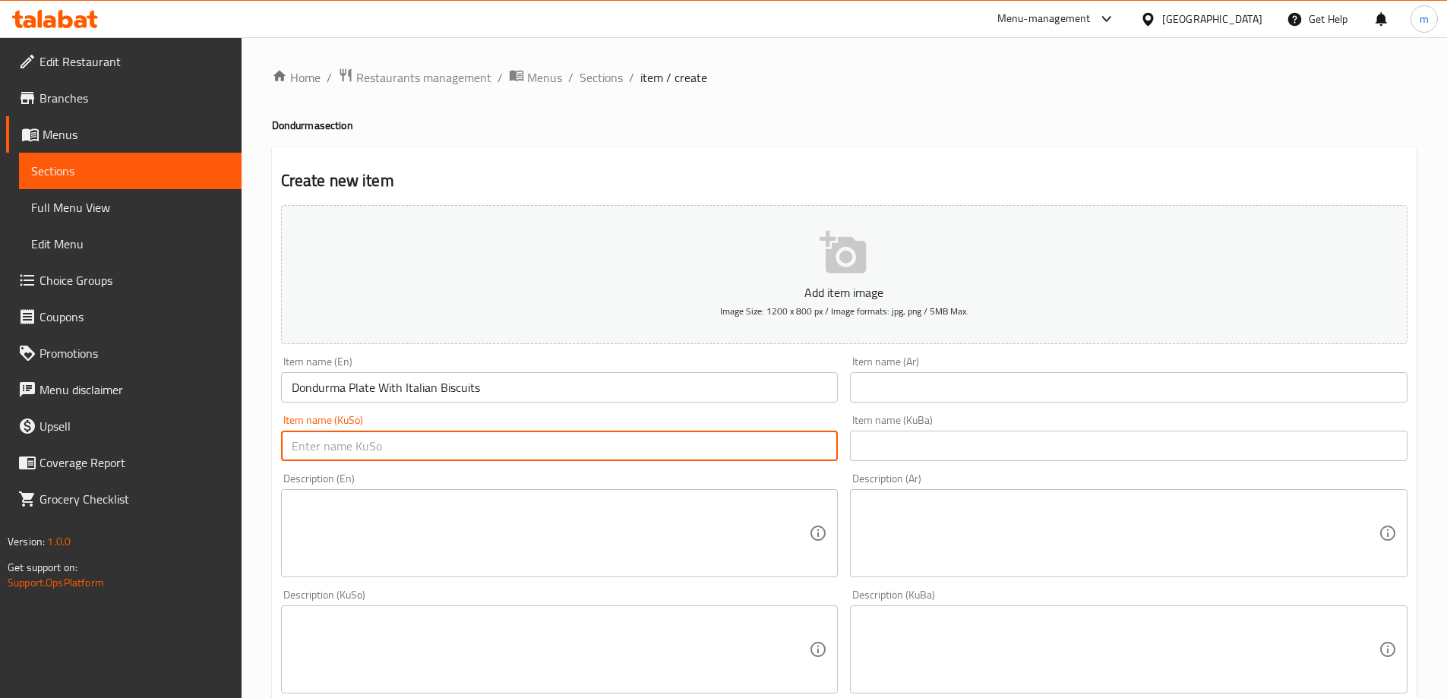
paste input "دۆندرمەی قاپ بە بسکیتی سادە"
click at [684, 443] on input "دۆندرمەی قاپ بە بسکیتی سادە" at bounding box center [559, 446] width 557 height 30
click at [689, 440] on input "دۆندرمەی قاپ بە بسکیتی ئیتاڵی" at bounding box center [559, 446] width 557 height 30
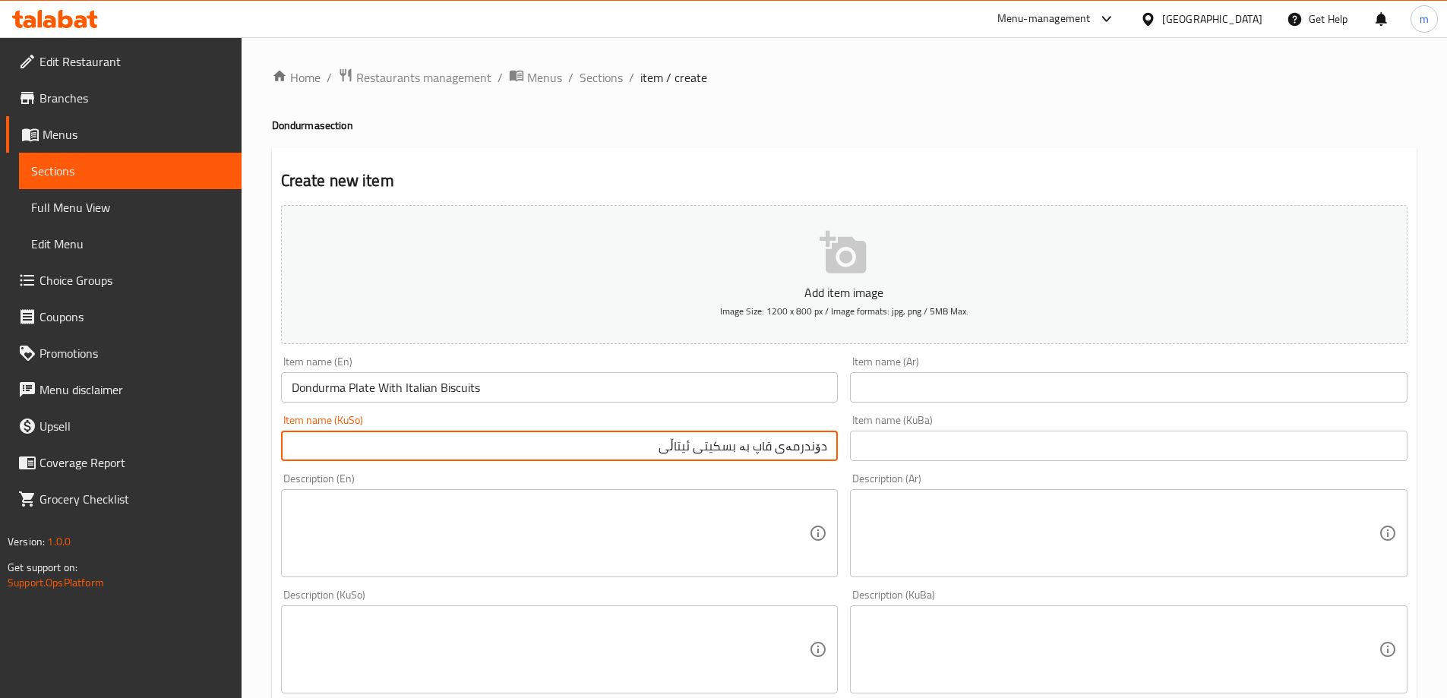
click at [691, 440] on input "دۆندرمەی قاپ بە بسکیتی ئیتاڵی" at bounding box center [559, 446] width 557 height 30
click at [736, 444] on input "دۆندرمەی قاپ بە بسکیتی ئیتاڵی" at bounding box center [559, 446] width 557 height 30
paste input "ۆندرمەی قاپ بە بسکویتی سادە"
click at [571, 447] on input "دۆندرمەی قاپ بە دۆندرمەی قاپ بە بسکویتی سادەئیتاڵی" at bounding box center [559, 446] width 557 height 30
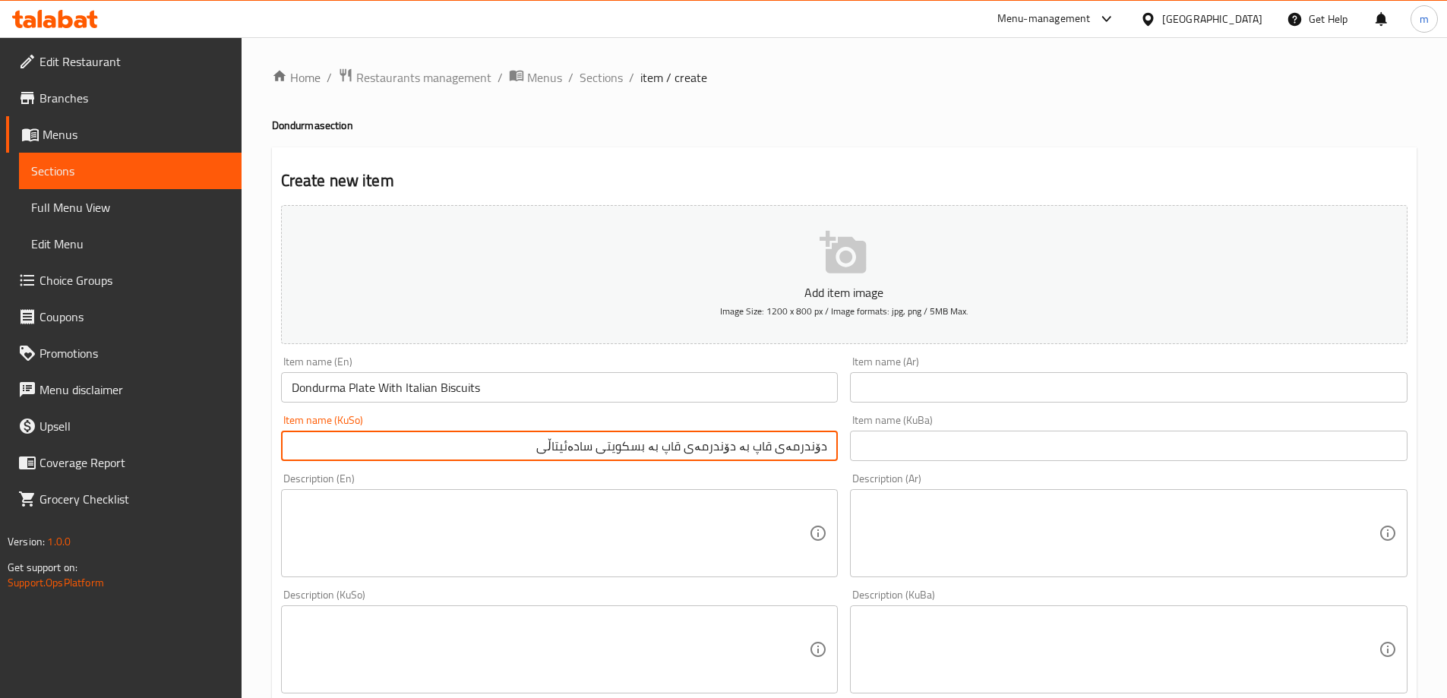
drag, startPoint x: 587, startPoint y: 443, endPoint x: 604, endPoint y: 450, distance: 18.5
click at [604, 450] on input "دۆندرمەی قاپ بە دۆندرمەی قاپ بە بسکویتی سادەئیتاڵی" at bounding box center [559, 446] width 557 height 30
drag, startPoint x: 745, startPoint y: 449, endPoint x: 872, endPoint y: 464, distance: 128.5
click at [872, 464] on div "Add item image Image Size: 1200 x 800 px / Image formats: jpg, png / 5MB Max. I…" at bounding box center [844, 613] width 1138 height 829
click at [753, 452] on input "دۆندرمەی قاپ بە بسکویتی ەئیتاڵی" at bounding box center [559, 446] width 557 height 30
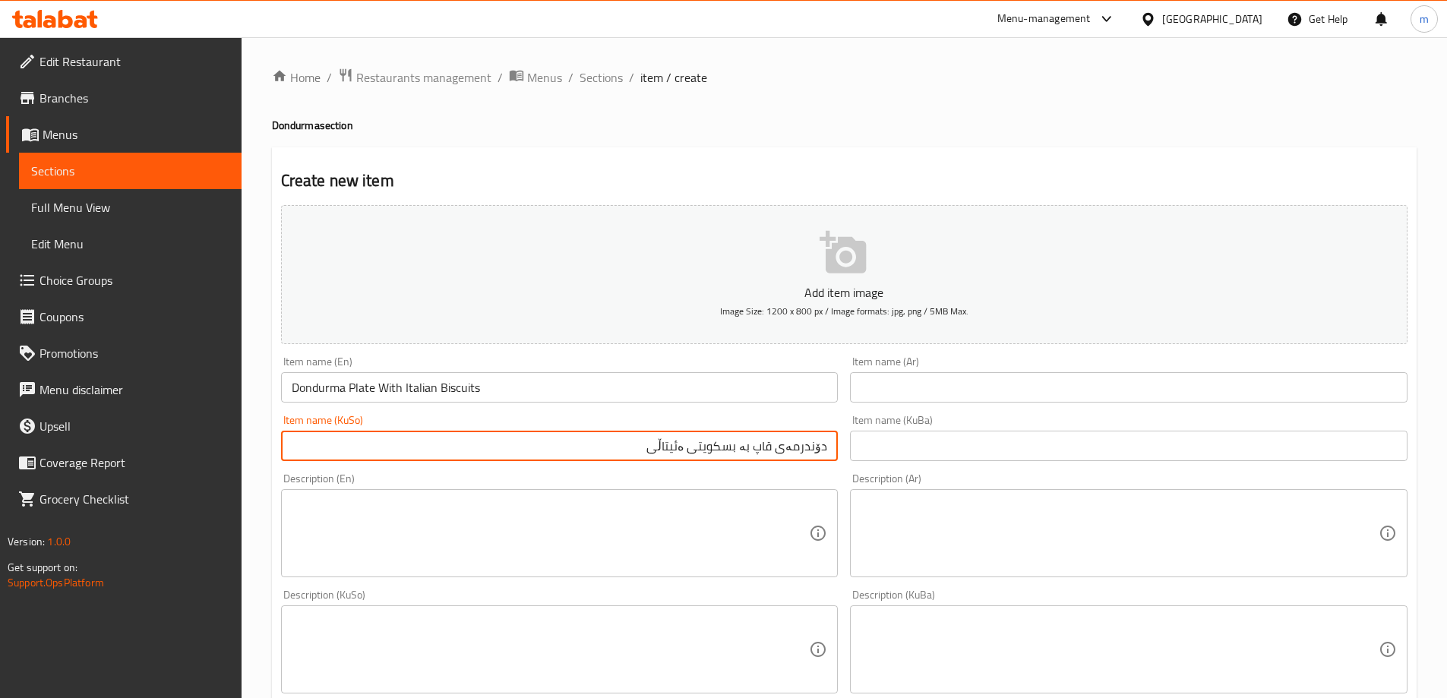
click at [754, 452] on input "دۆندرمەی قاپ بە بسکویتی ەئیتاڵی" at bounding box center [559, 446] width 557 height 30
click at [694, 440] on input "دۆندرمەی قاپ بە بسکویتی ەئیتاڵی" at bounding box center [559, 446] width 557 height 30
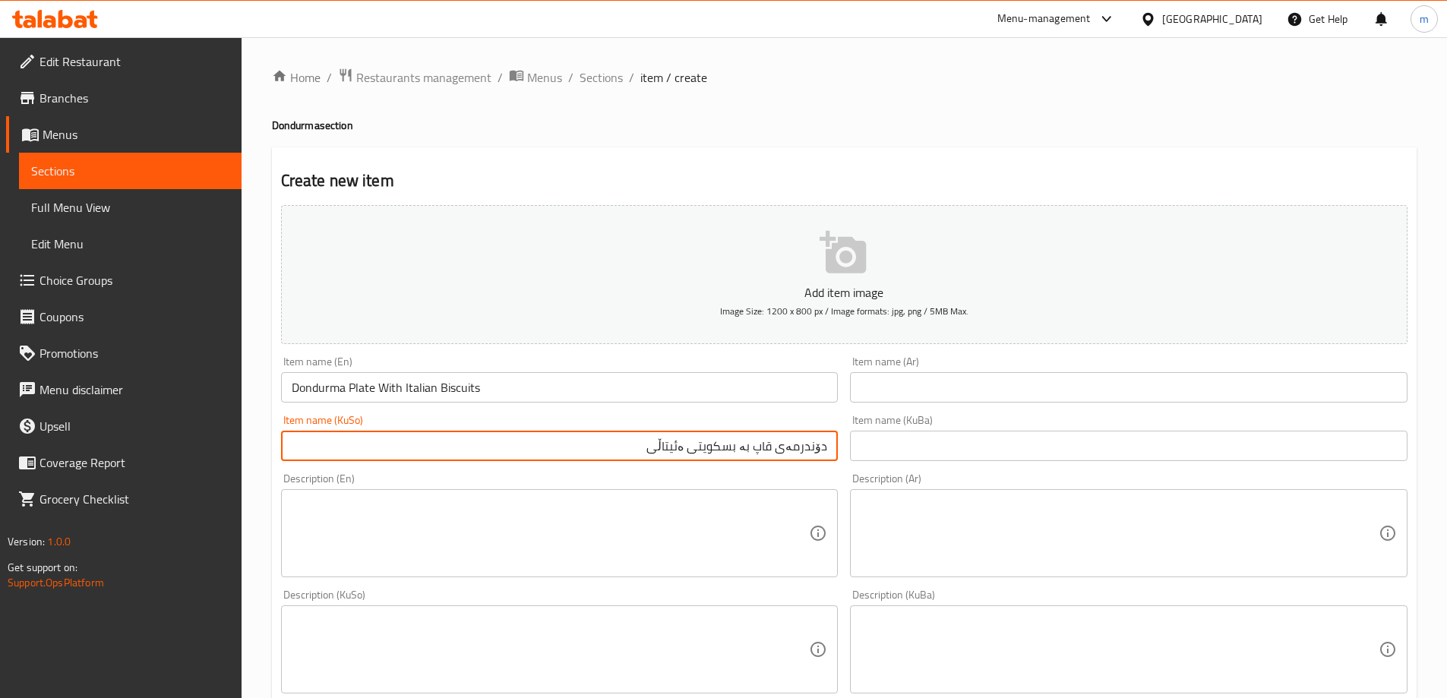
click at [692, 450] on input "دۆندرمەی قاپ بە بسکویتی ەئیتاڵی" at bounding box center [559, 446] width 557 height 30
click at [705, 453] on input "دۆندرمەی قاپ بە بسکویتی ئیتاڵی" at bounding box center [559, 446] width 557 height 30
type input "دۆندرمەی قاپ بە بسکویتی ئیتاڵی"
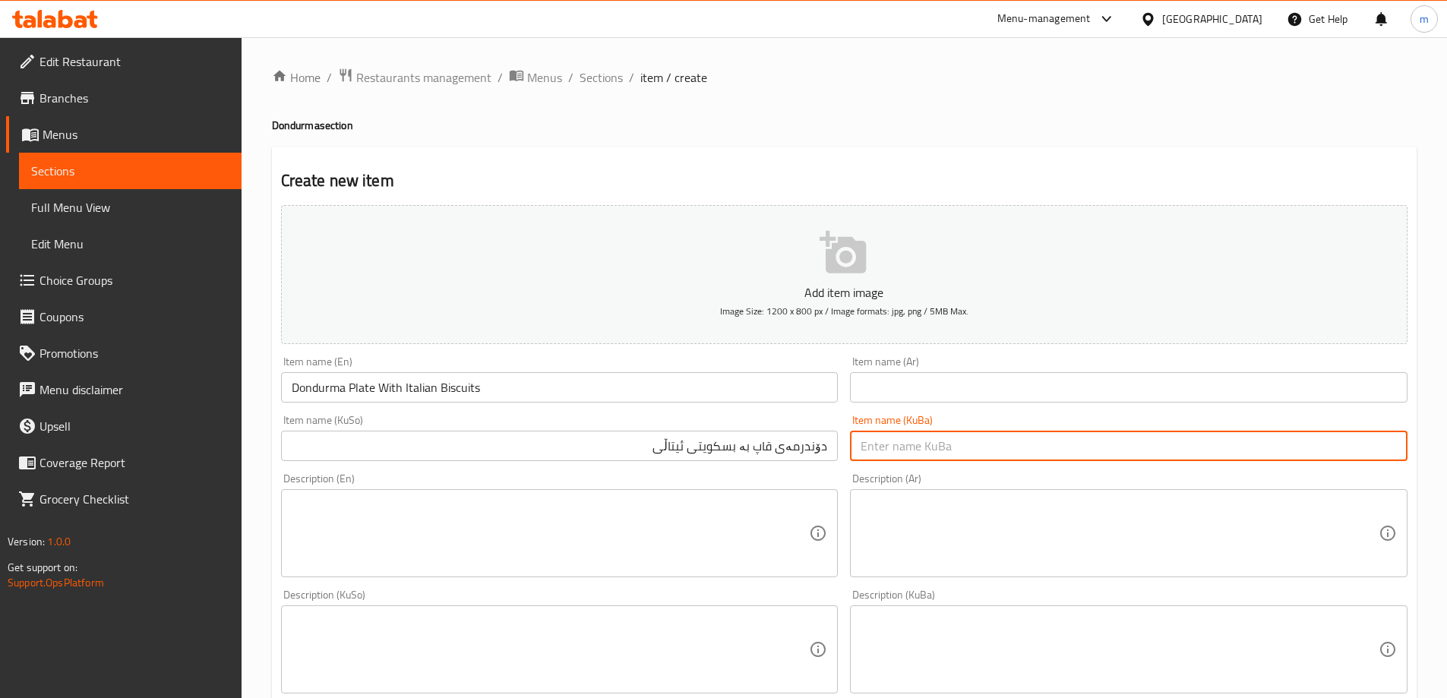
click at [870, 459] on input "text" at bounding box center [1128, 446] width 557 height 30
paste input "دۆندرمەی قاپ بە بسکویتی ئیتاڵی"
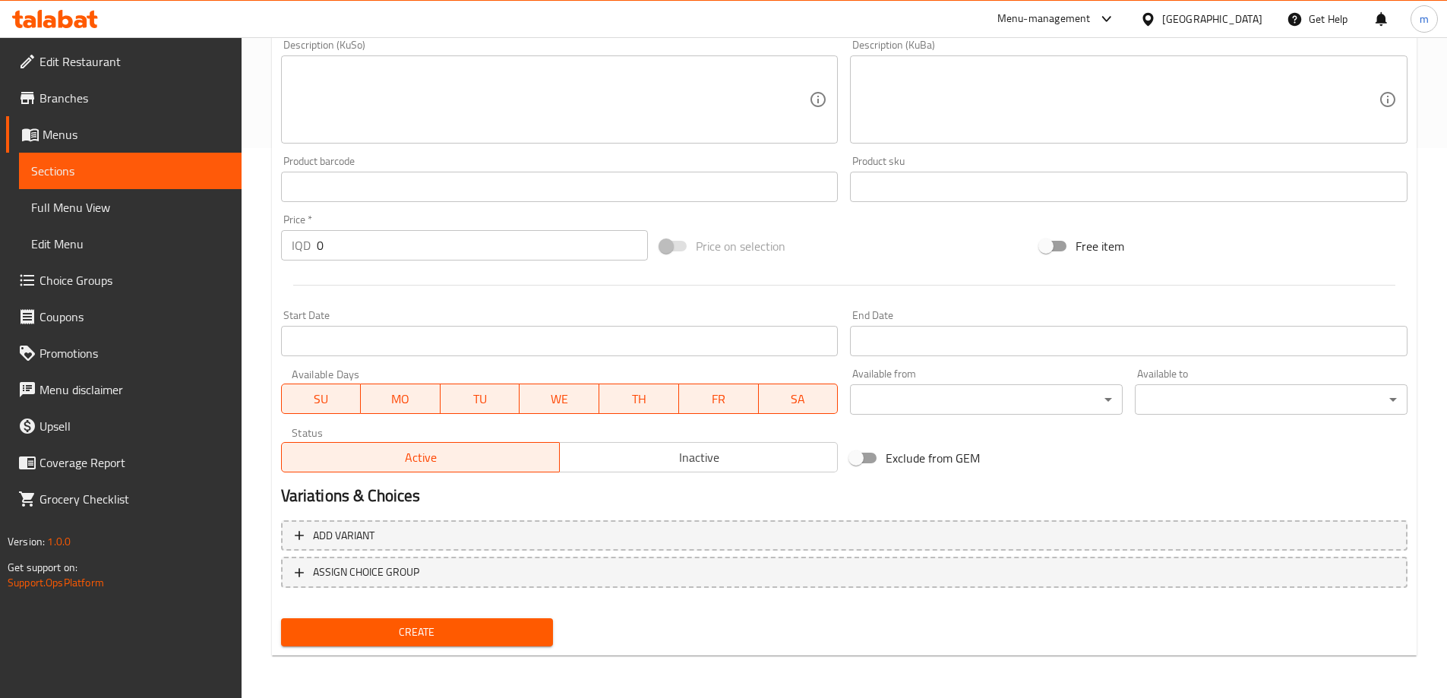
type input "دۆندرمەی قاپ بە بسکویتی ئیتاڵی"
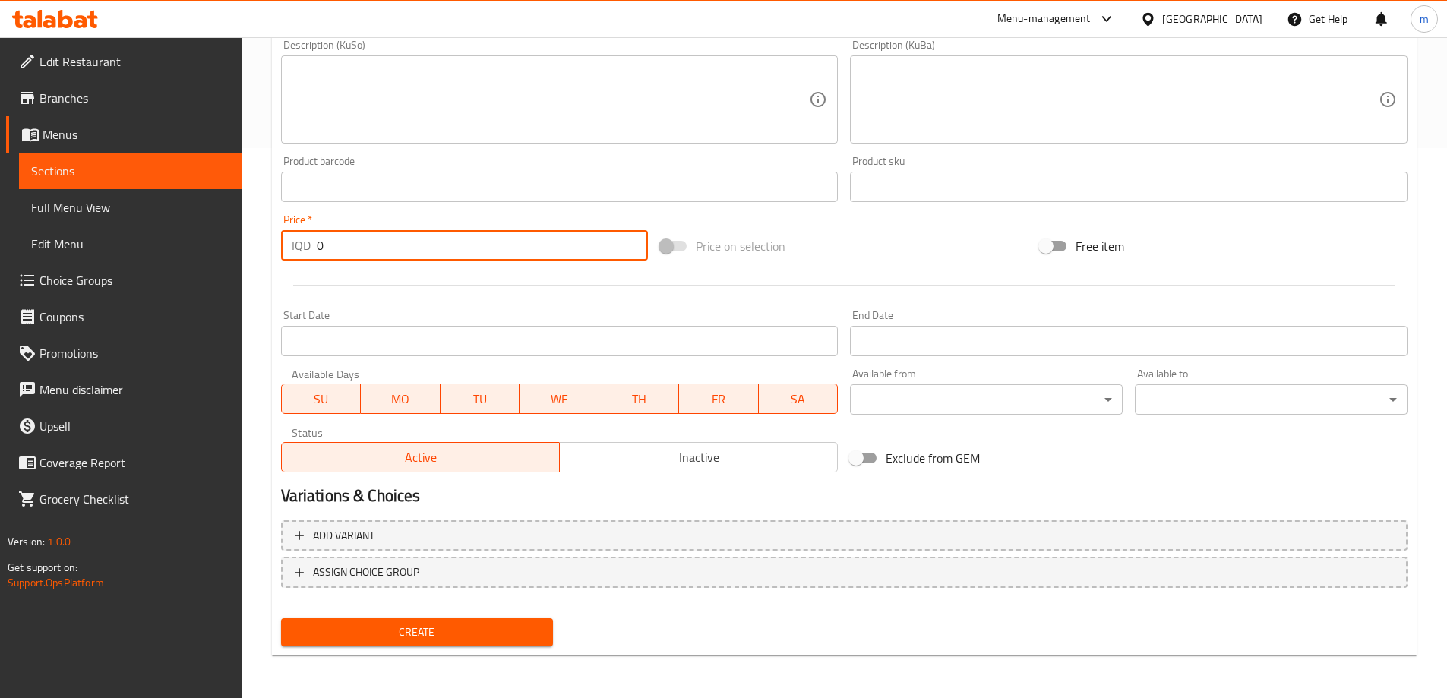
drag, startPoint x: 323, startPoint y: 247, endPoint x: 315, endPoint y: 242, distance: 8.9
click at [315, 244] on div "IQD 0 Price *" at bounding box center [465, 245] width 368 height 30
type input "3000"
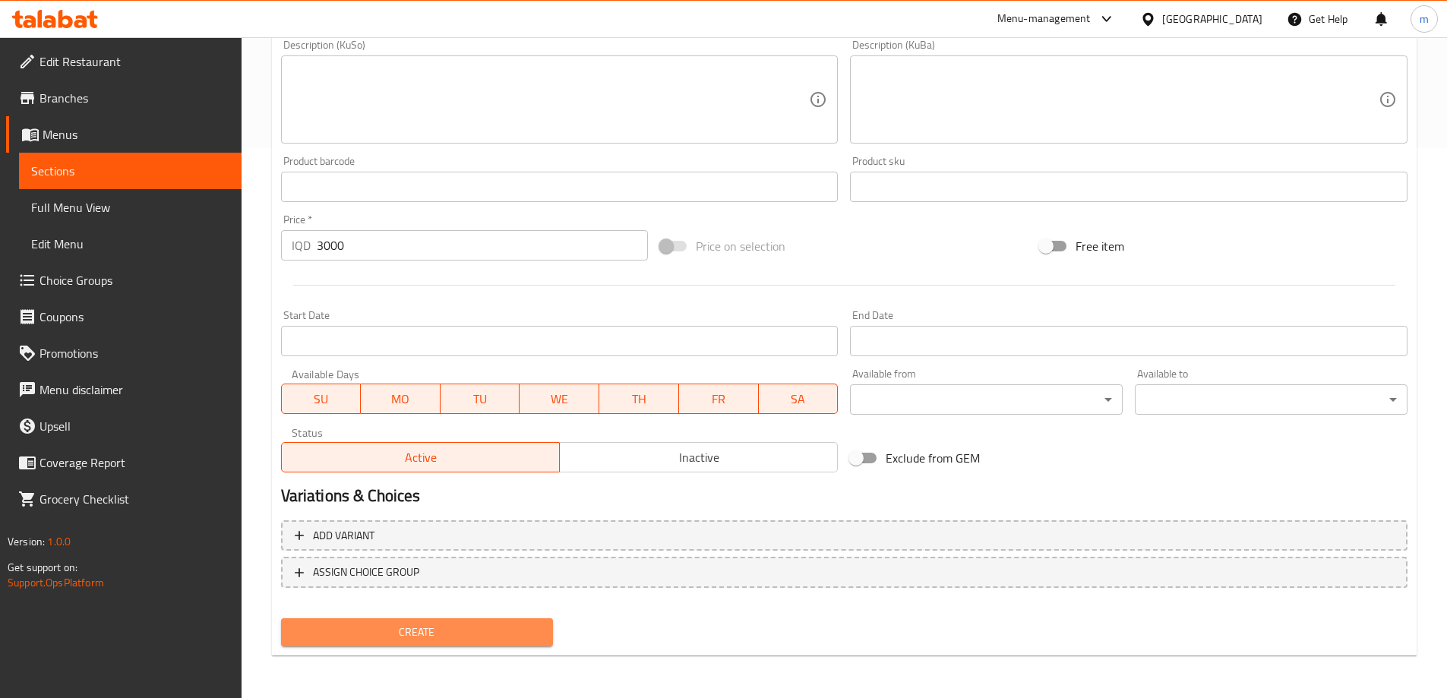
click at [414, 635] on span "Create" at bounding box center [417, 632] width 248 height 19
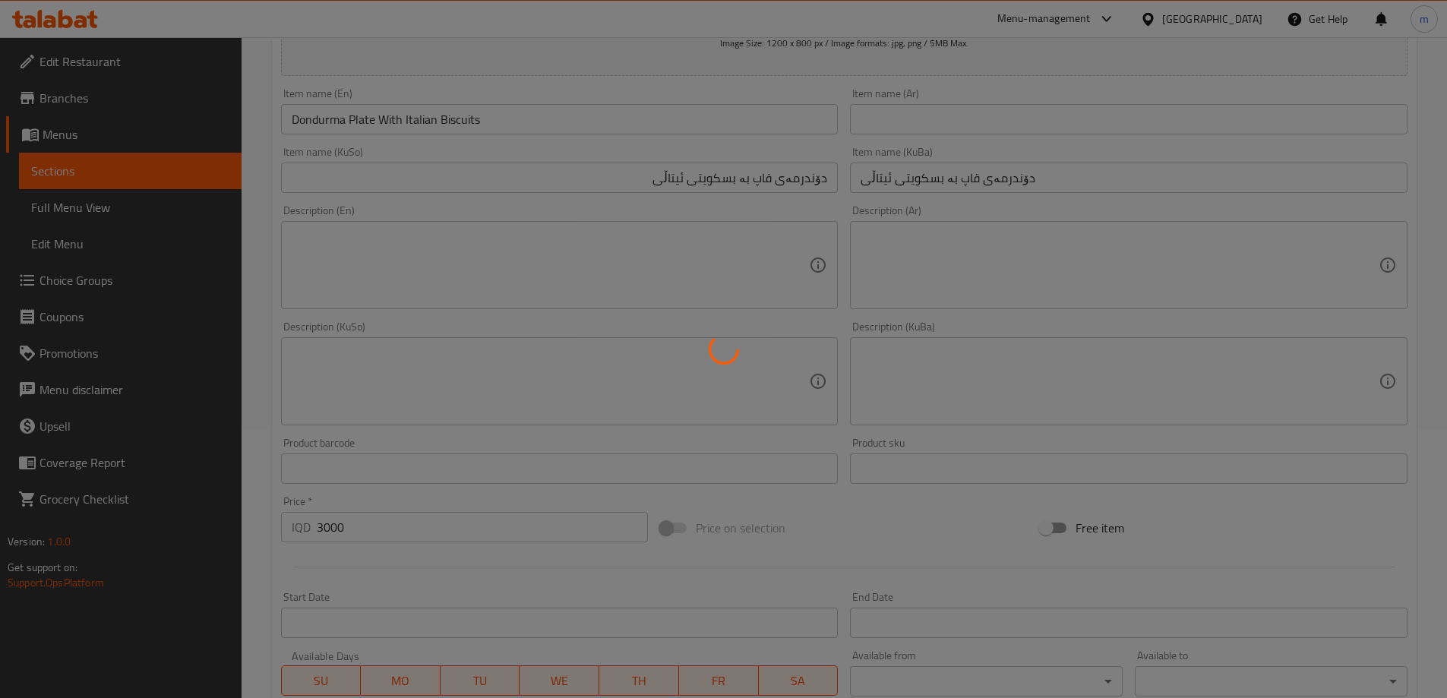
scroll to position [0, 0]
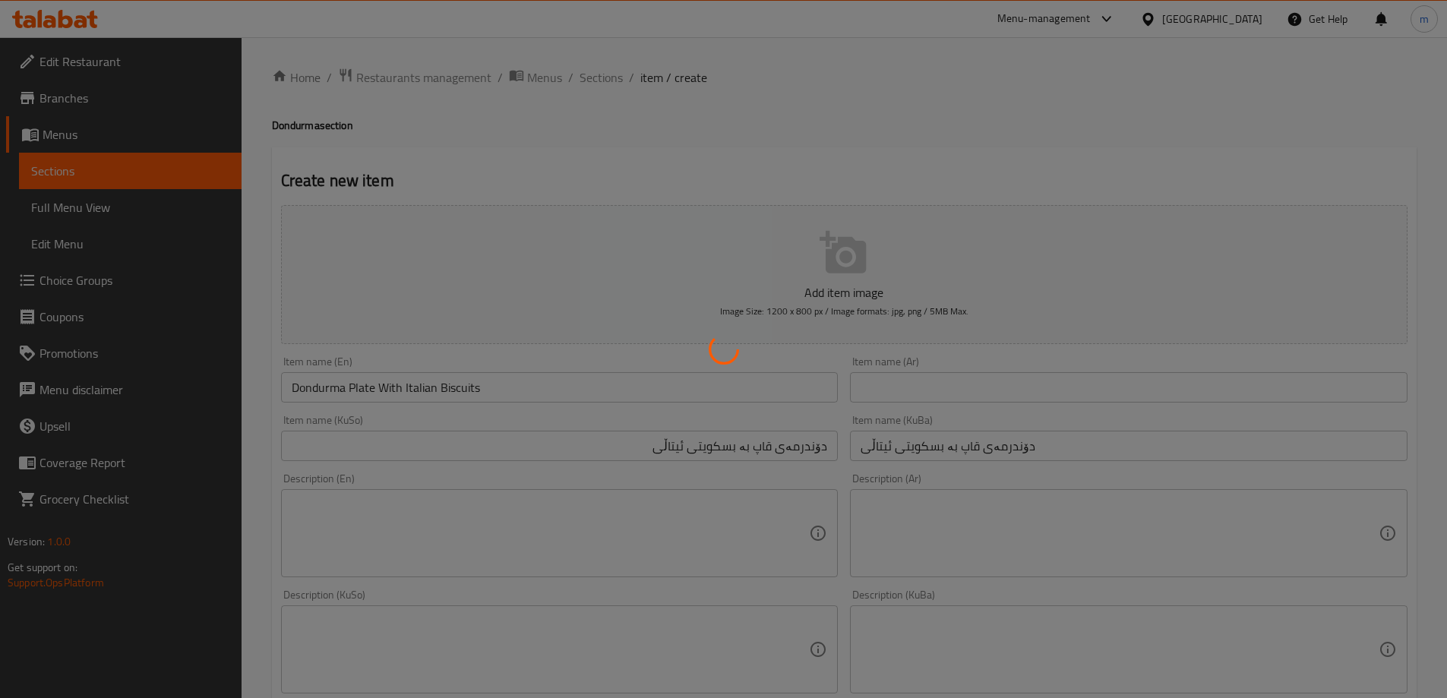
type input "0"
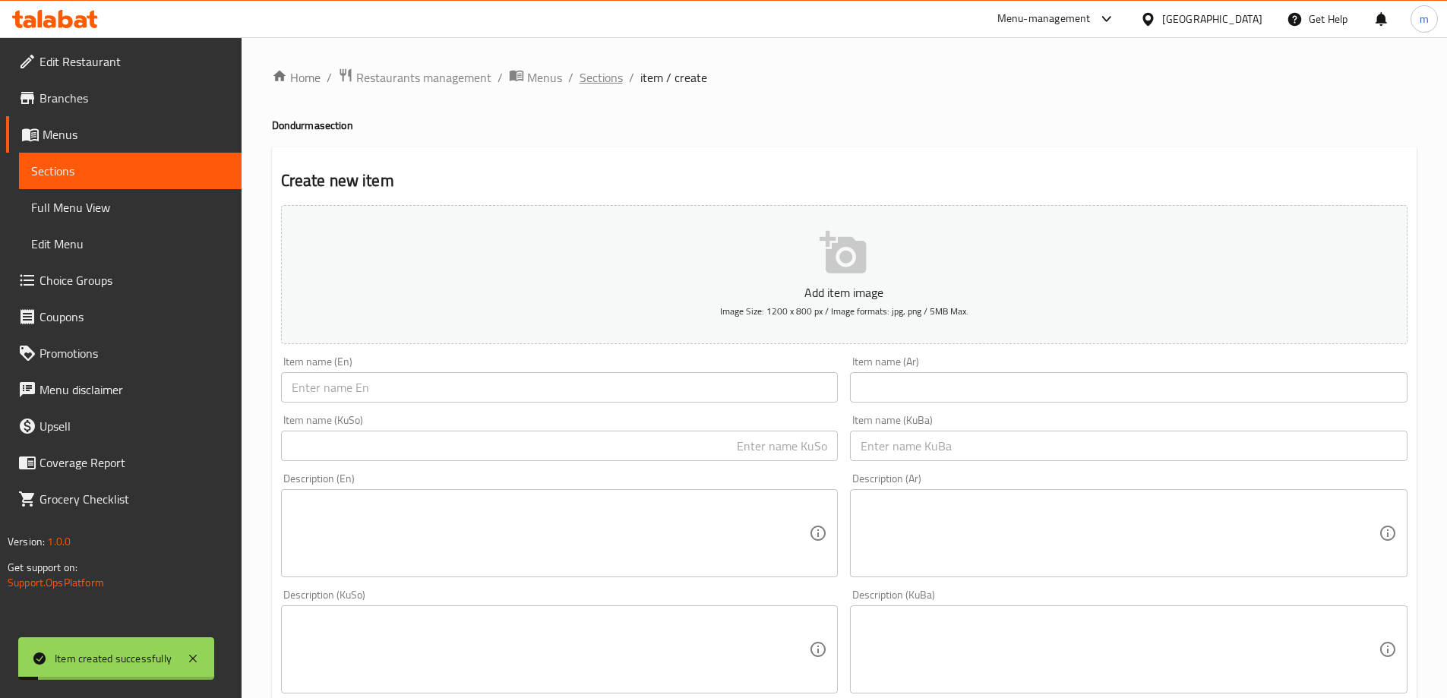
click at [616, 72] on span "Sections" at bounding box center [600, 77] width 43 height 18
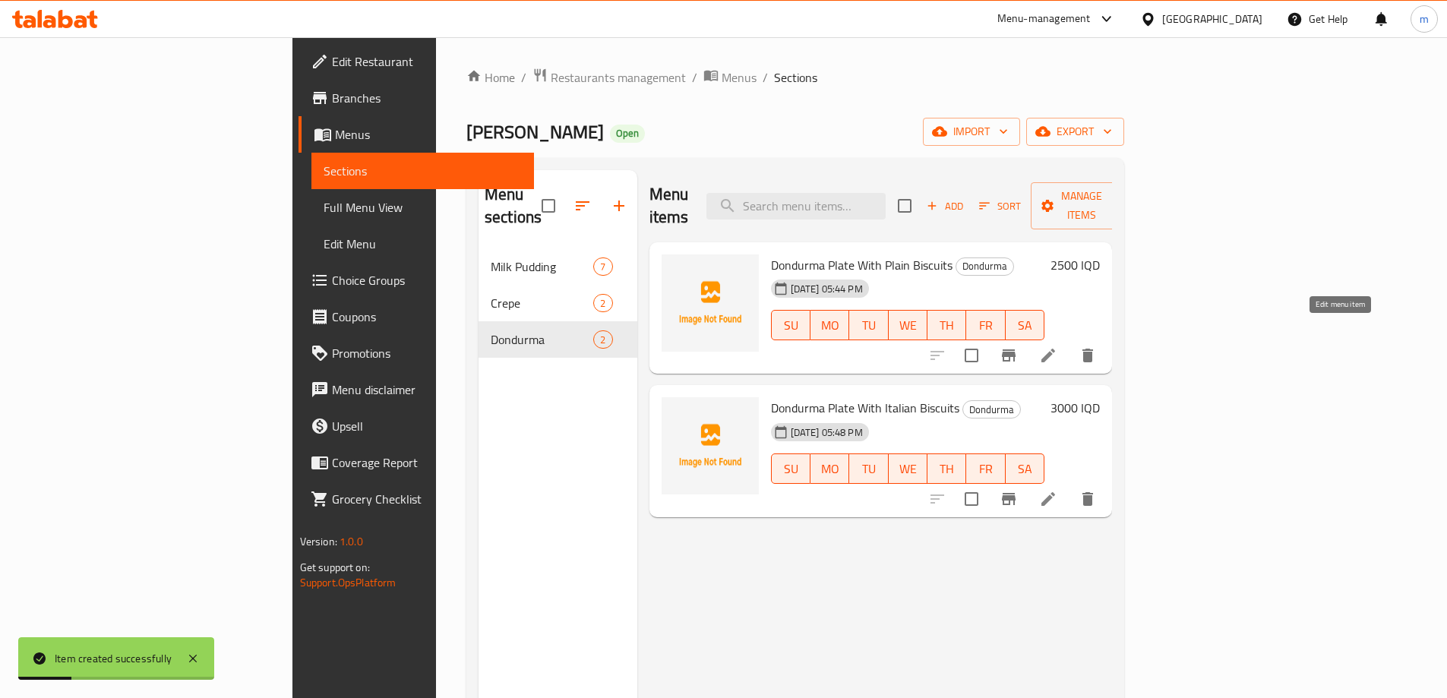
click at [1057, 346] on icon at bounding box center [1048, 355] width 18 height 18
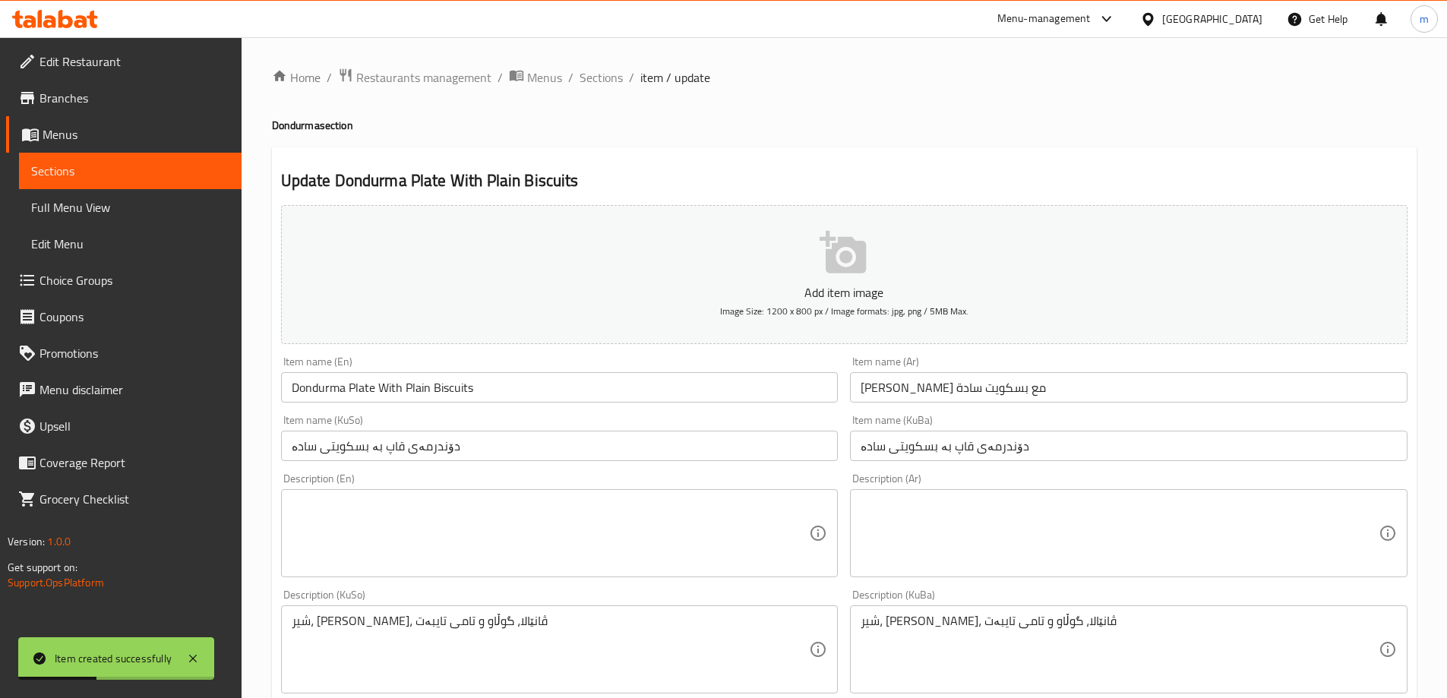
click at [1002, 389] on input "دوندرما ماعون مع بسكويت سادة" at bounding box center [1128, 387] width 557 height 30
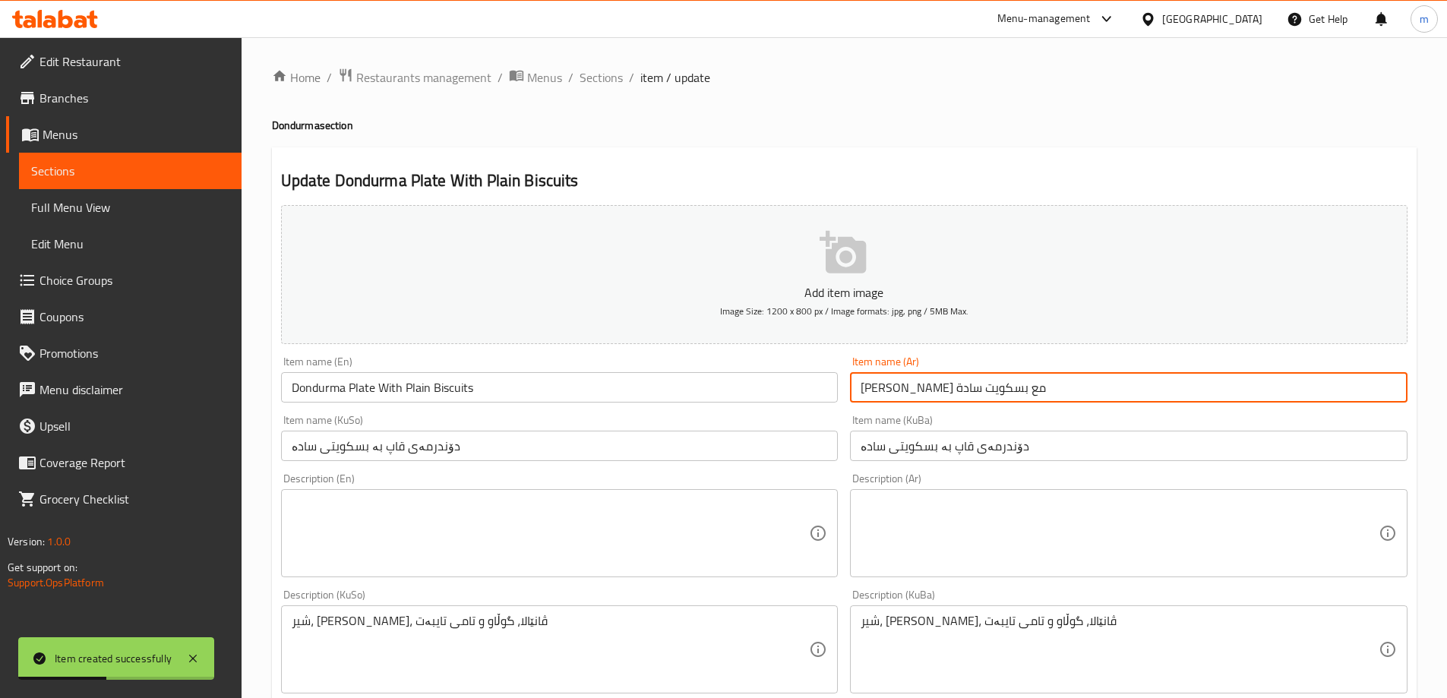
click at [1002, 389] on input "دوندرما ماعون مع بسكويت سادة" at bounding box center [1128, 387] width 557 height 30
click at [595, 72] on span "Sections" at bounding box center [600, 77] width 43 height 18
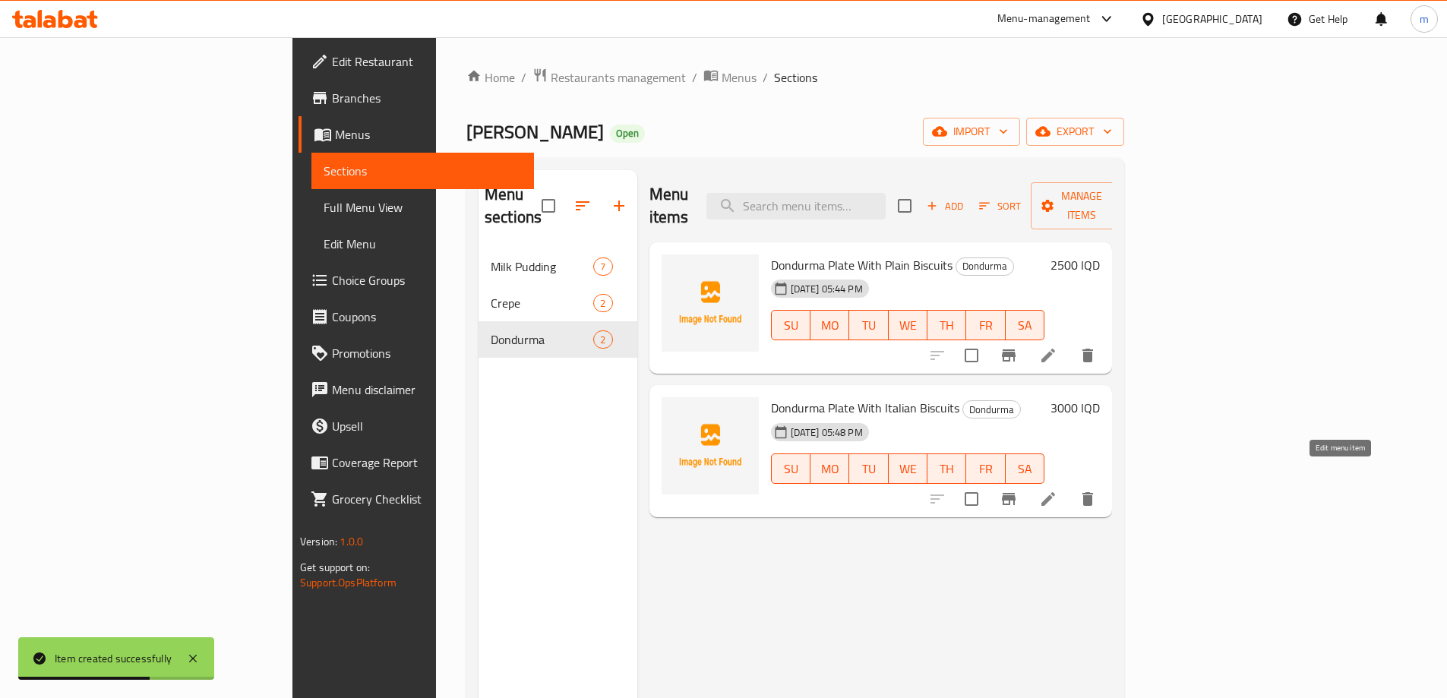
click at [1057, 490] on icon at bounding box center [1048, 499] width 18 height 18
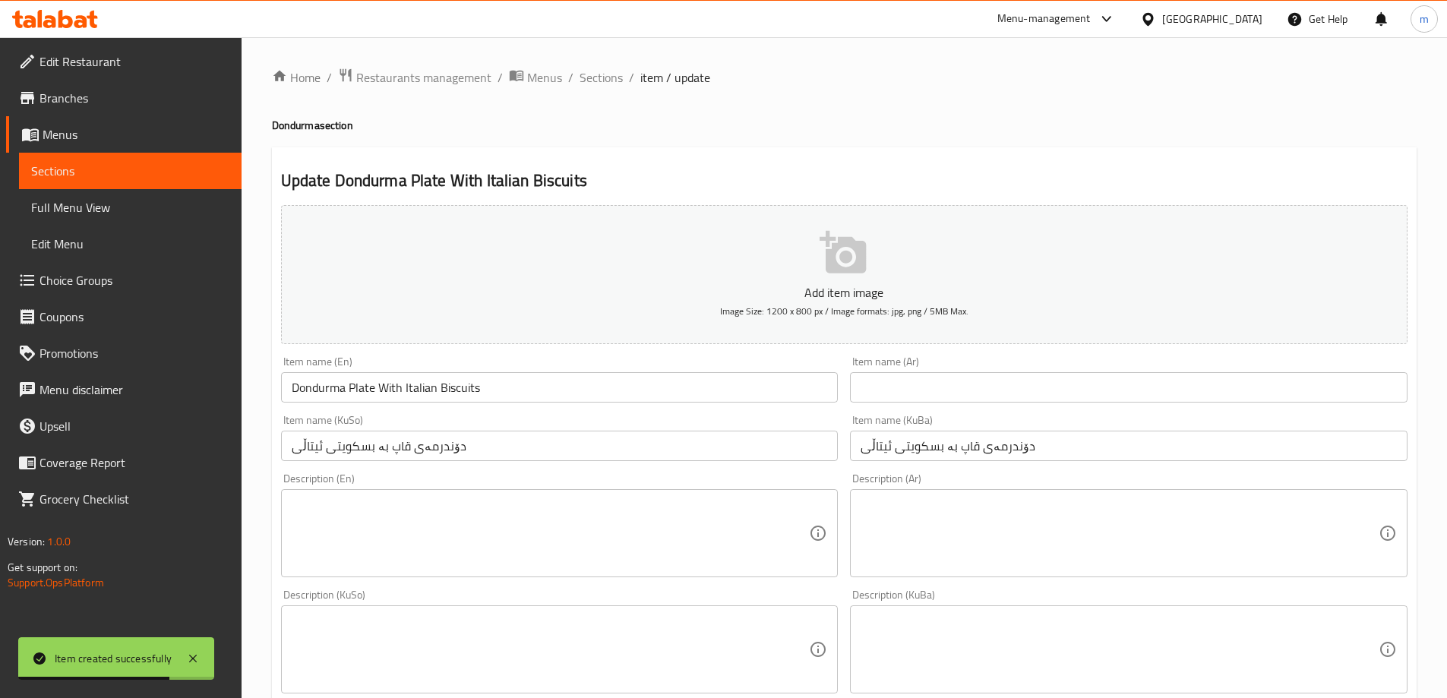
click at [1008, 390] on input "text" at bounding box center [1128, 387] width 557 height 30
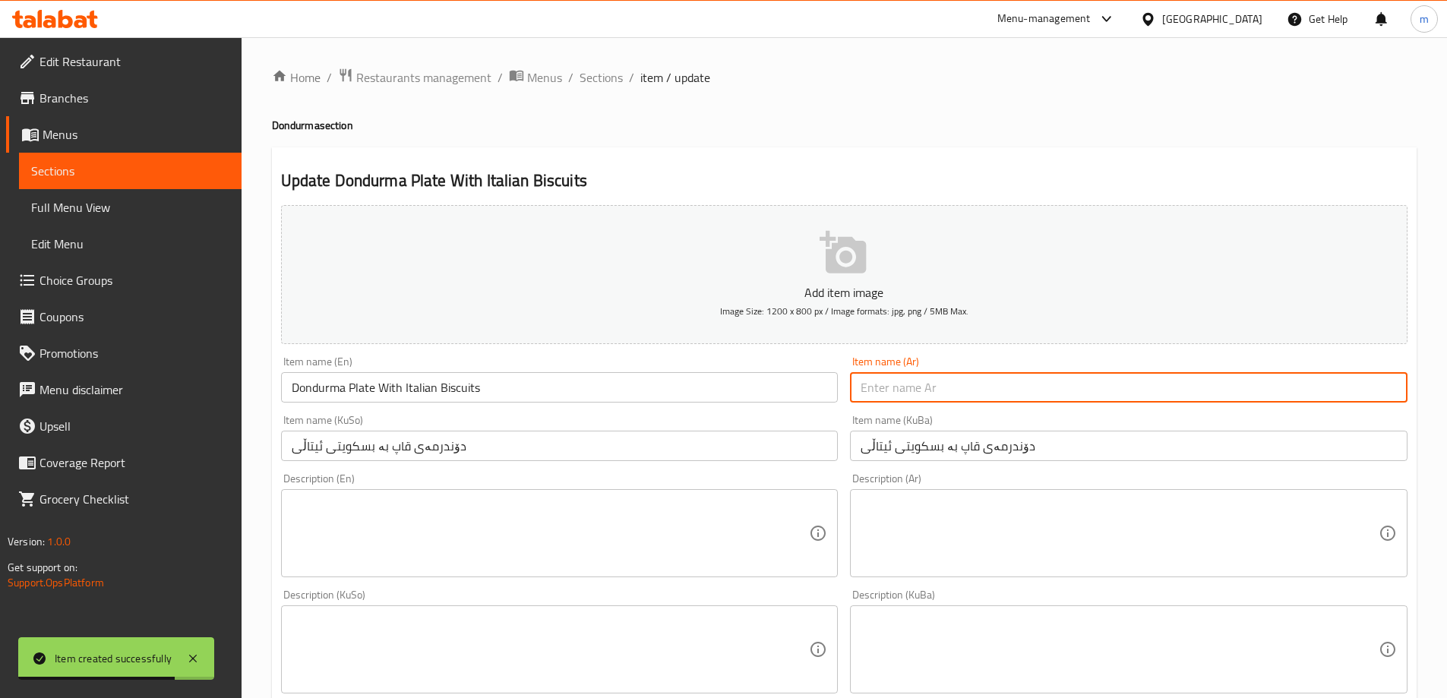
paste input "دوندرما ماعون مع بسكويت سادة"
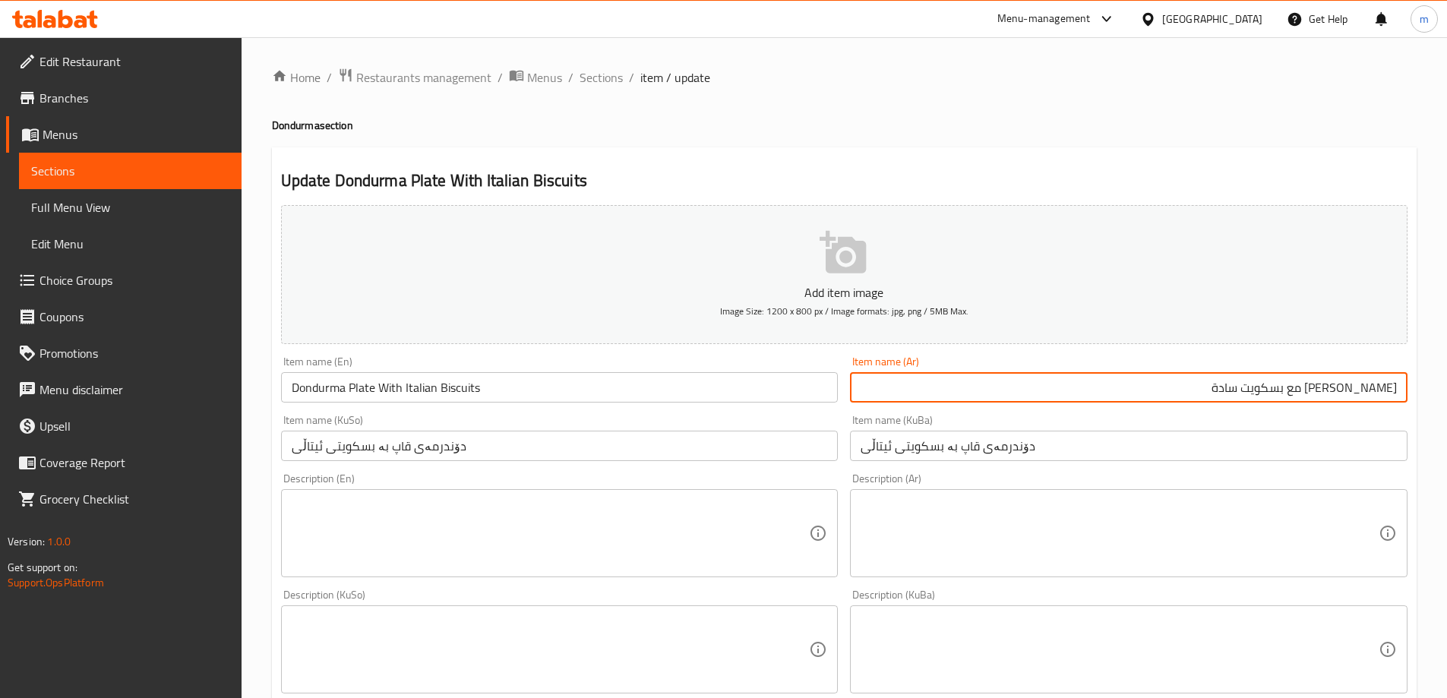
click at [1238, 391] on input "دوندرما ماعون مع بسكويت سادة" at bounding box center [1128, 387] width 557 height 30
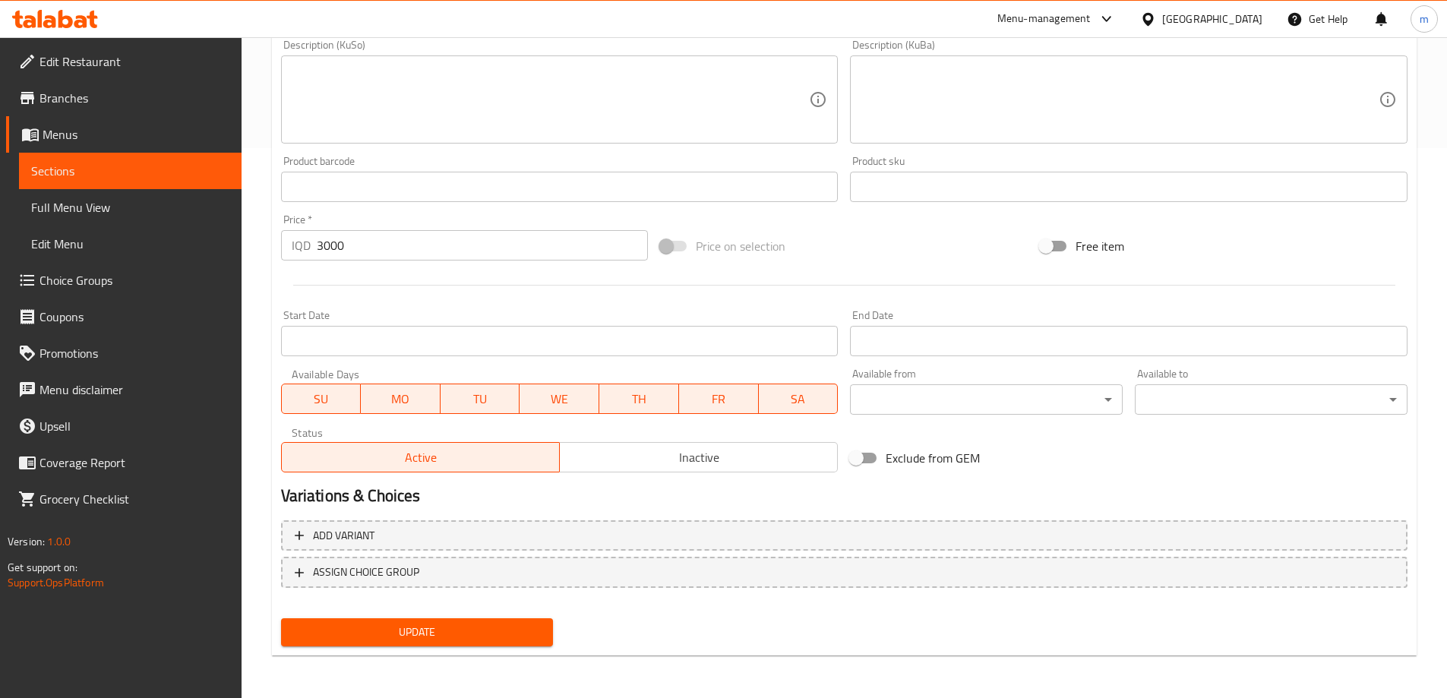
type input "دوندرما ماعون مع بسكويت ايطالي"
click at [491, 613] on div "Update" at bounding box center [417, 632] width 285 height 40
click at [486, 625] on span "Update" at bounding box center [417, 632] width 248 height 19
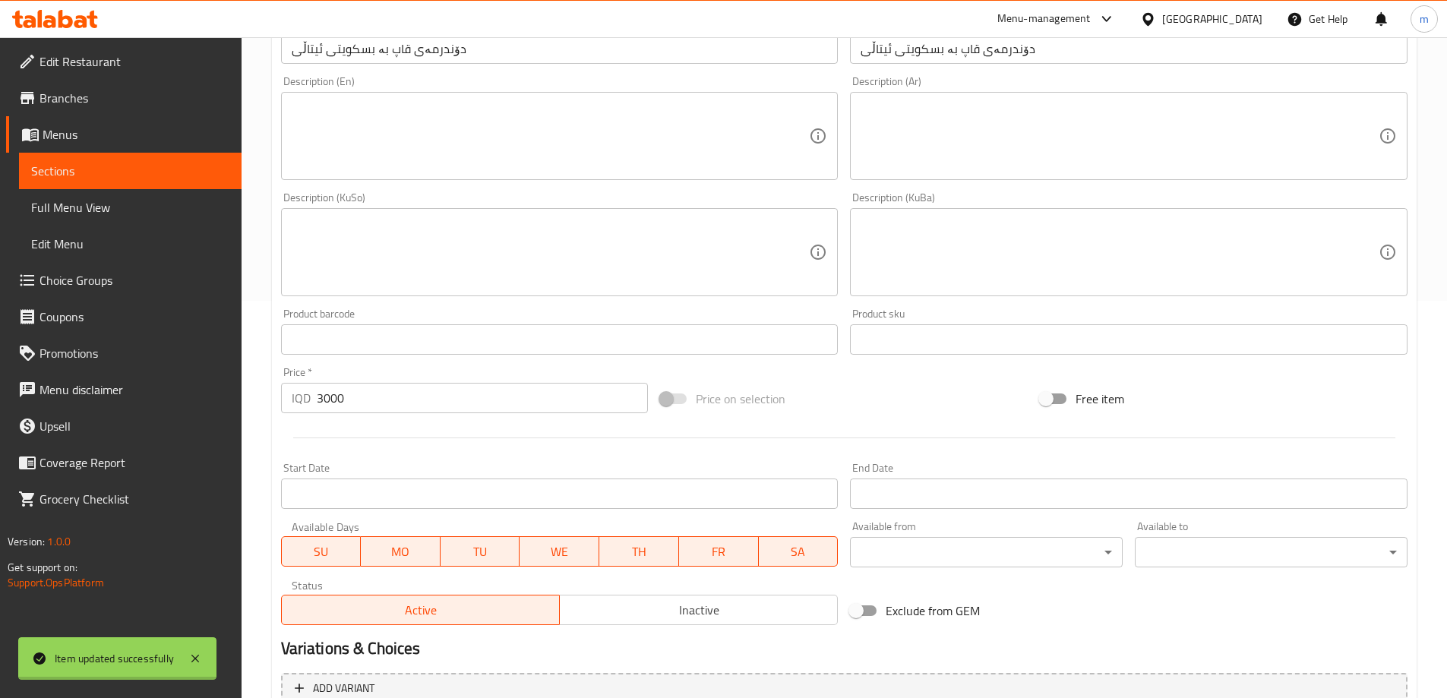
scroll to position [195, 0]
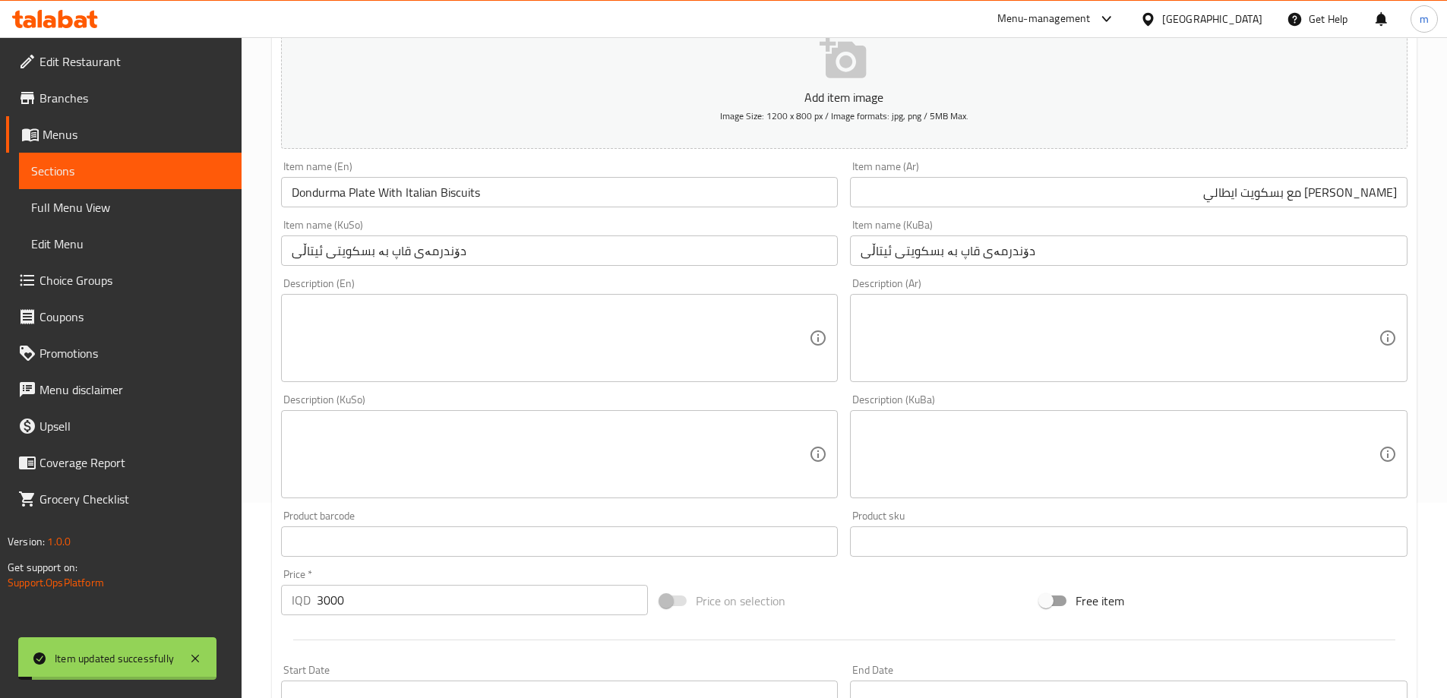
click at [651, 471] on textarea at bounding box center [551, 454] width 518 height 72
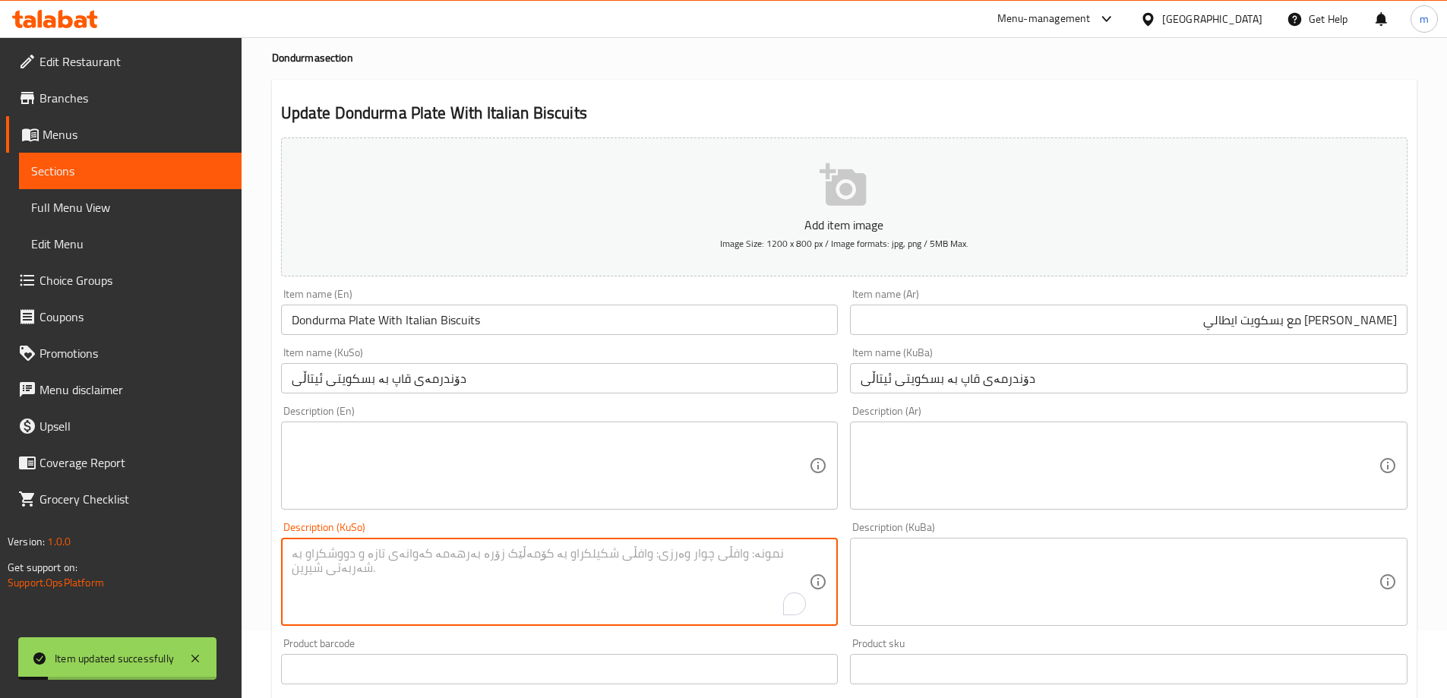
scroll to position [0, 0]
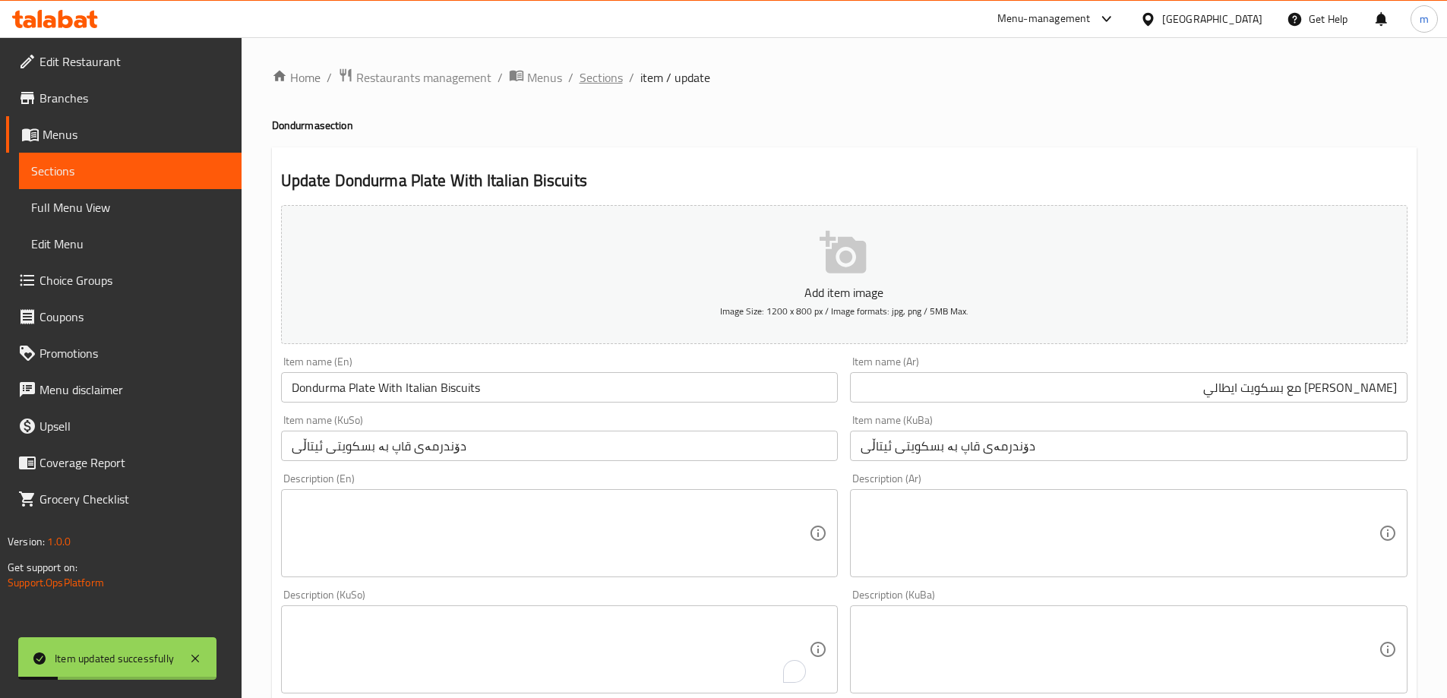
click at [615, 79] on span "Sections" at bounding box center [600, 77] width 43 height 18
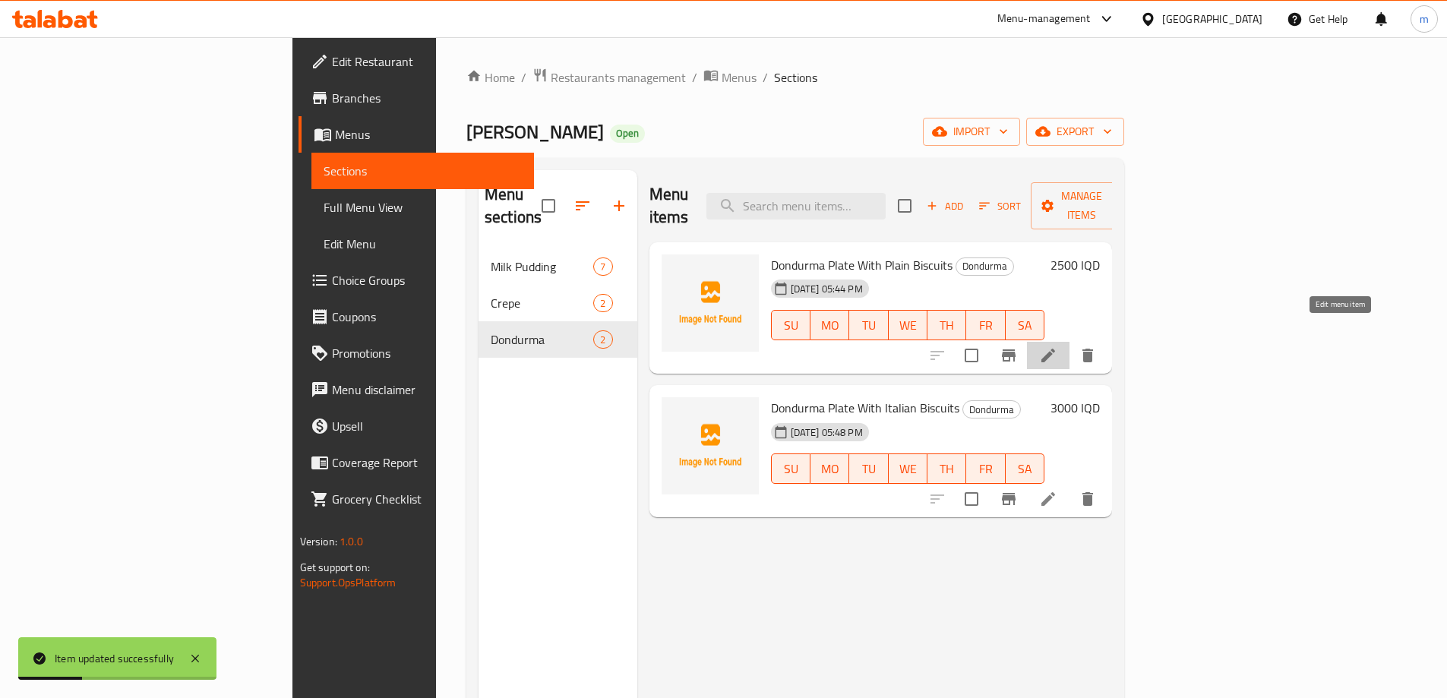
click at [1057, 346] on icon at bounding box center [1048, 355] width 18 height 18
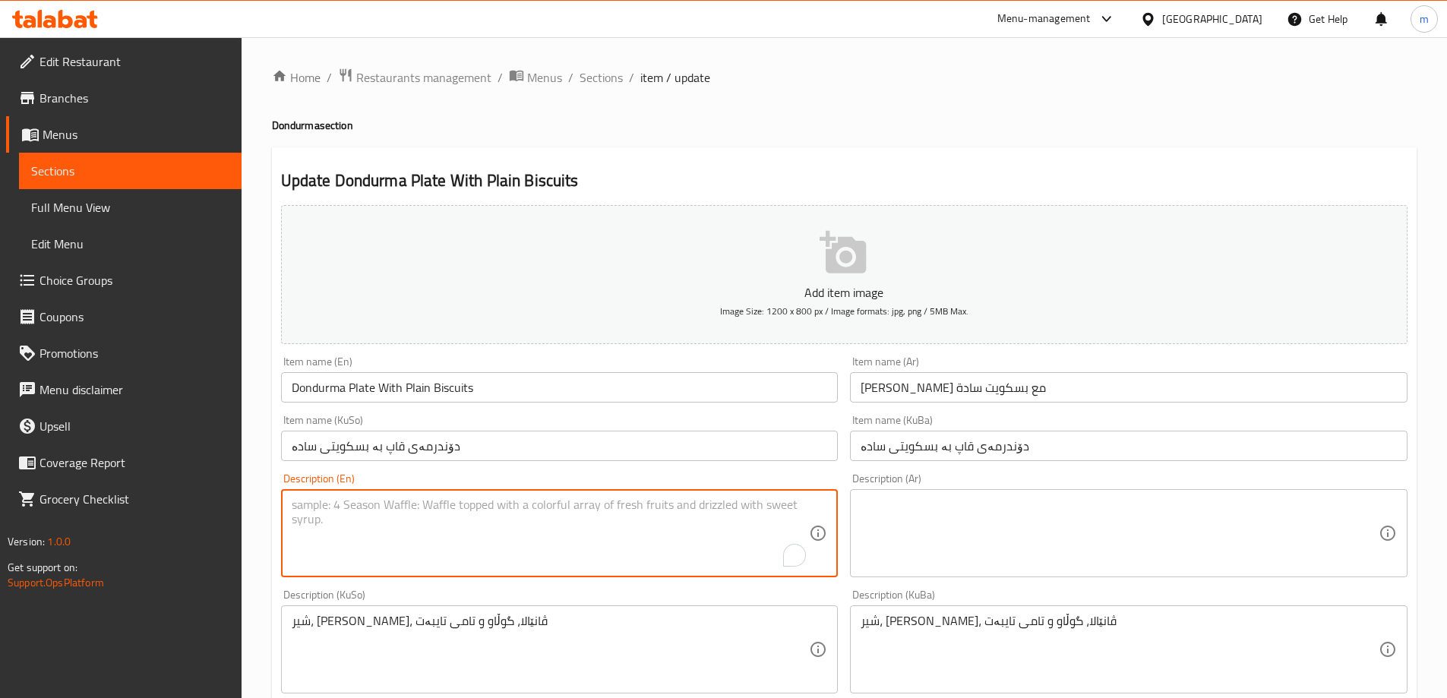
click at [461, 547] on textarea "To enrich screen reader interactions, please activate Accessibility in Grammarl…" at bounding box center [551, 533] width 518 height 72
paste textarea "Milk, sugar, vanilla, rose water and special flavor"
type textarea "Milk, sugar, vanilla, rose water and special flavor"
click at [946, 513] on textarea at bounding box center [1119, 533] width 518 height 72
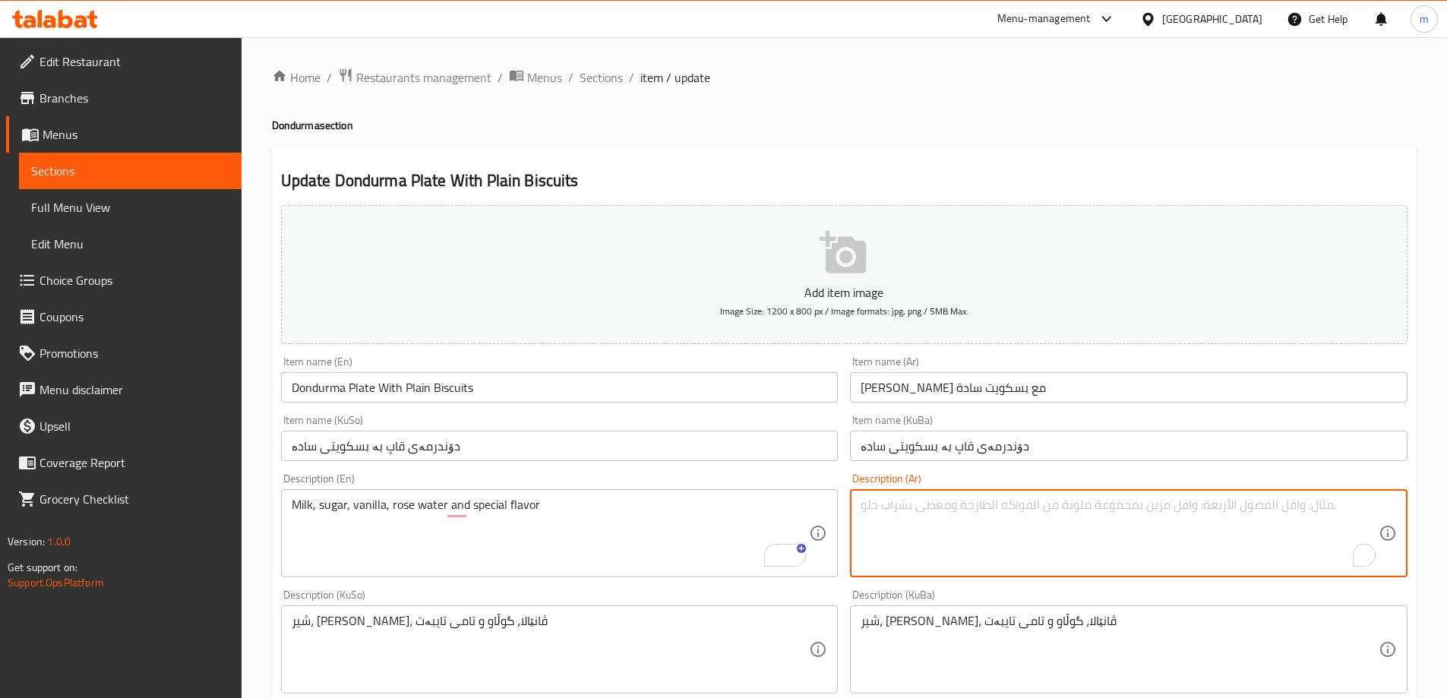
paste textarea "حليب، سكر، فانيليا، ماء ورد ونكهة خاصة"
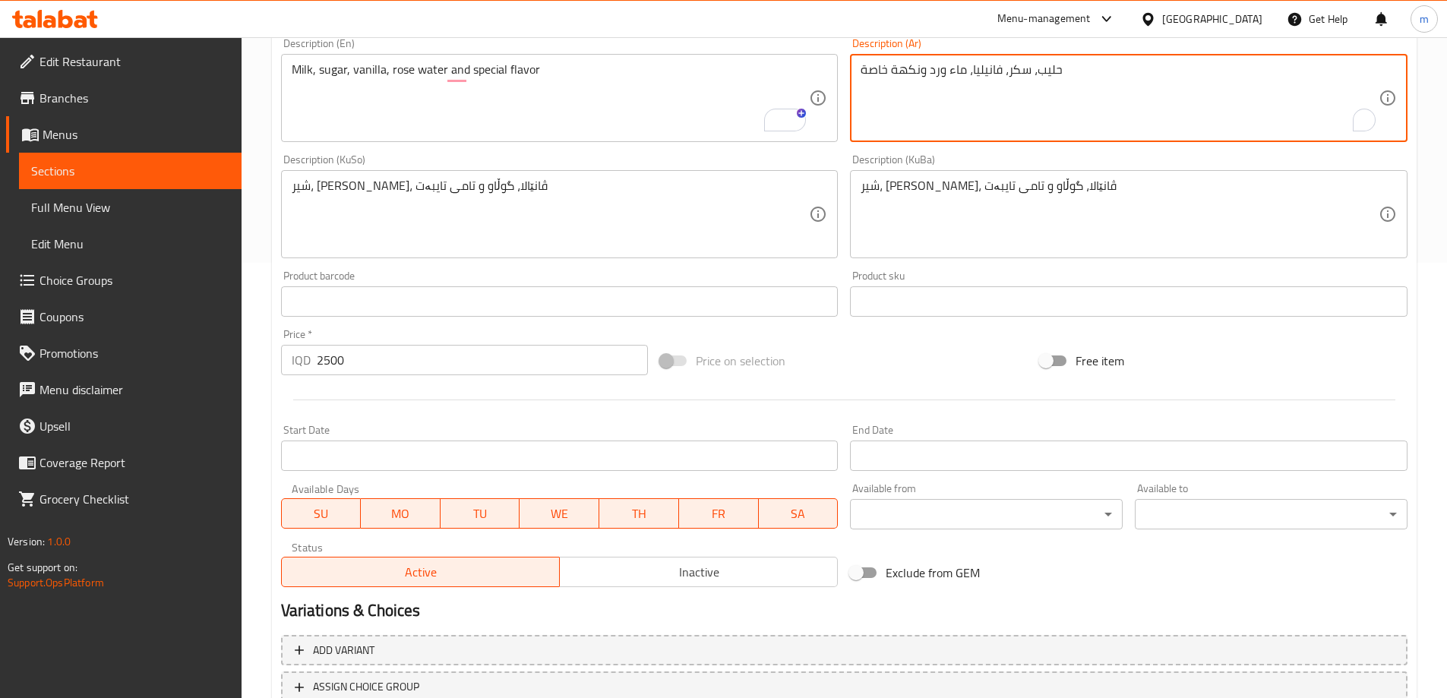
scroll to position [550, 0]
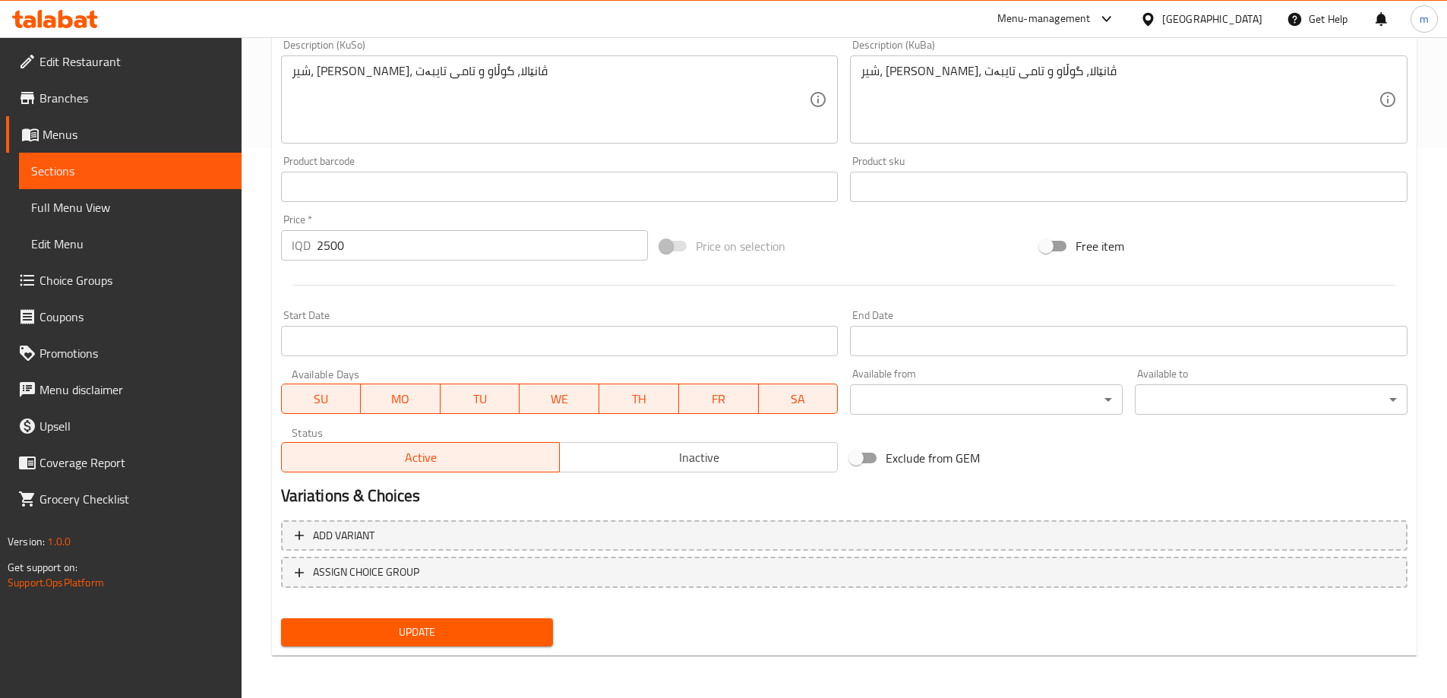
type textarea "حليب، سكر، فانيليا، ماء ورد ونكهة خاصة"
click at [496, 623] on button "Update" at bounding box center [417, 632] width 273 height 28
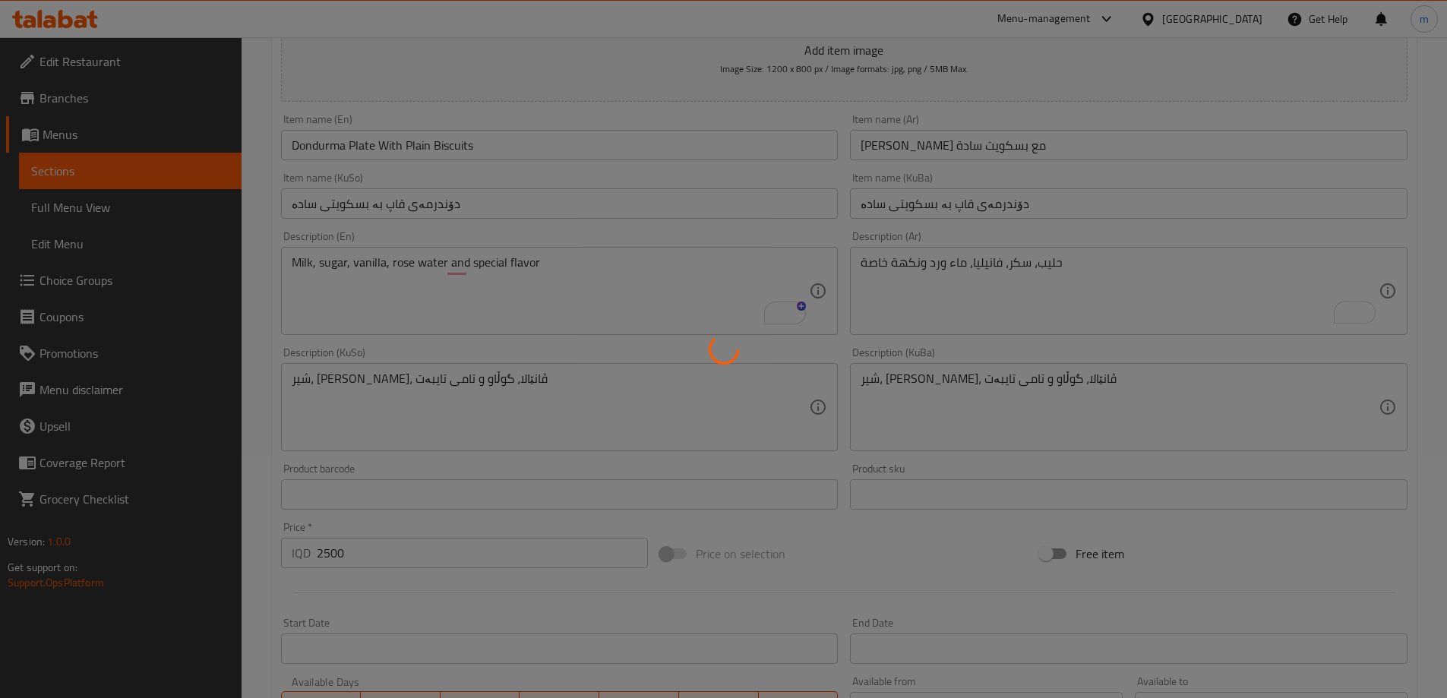
scroll to position [0, 0]
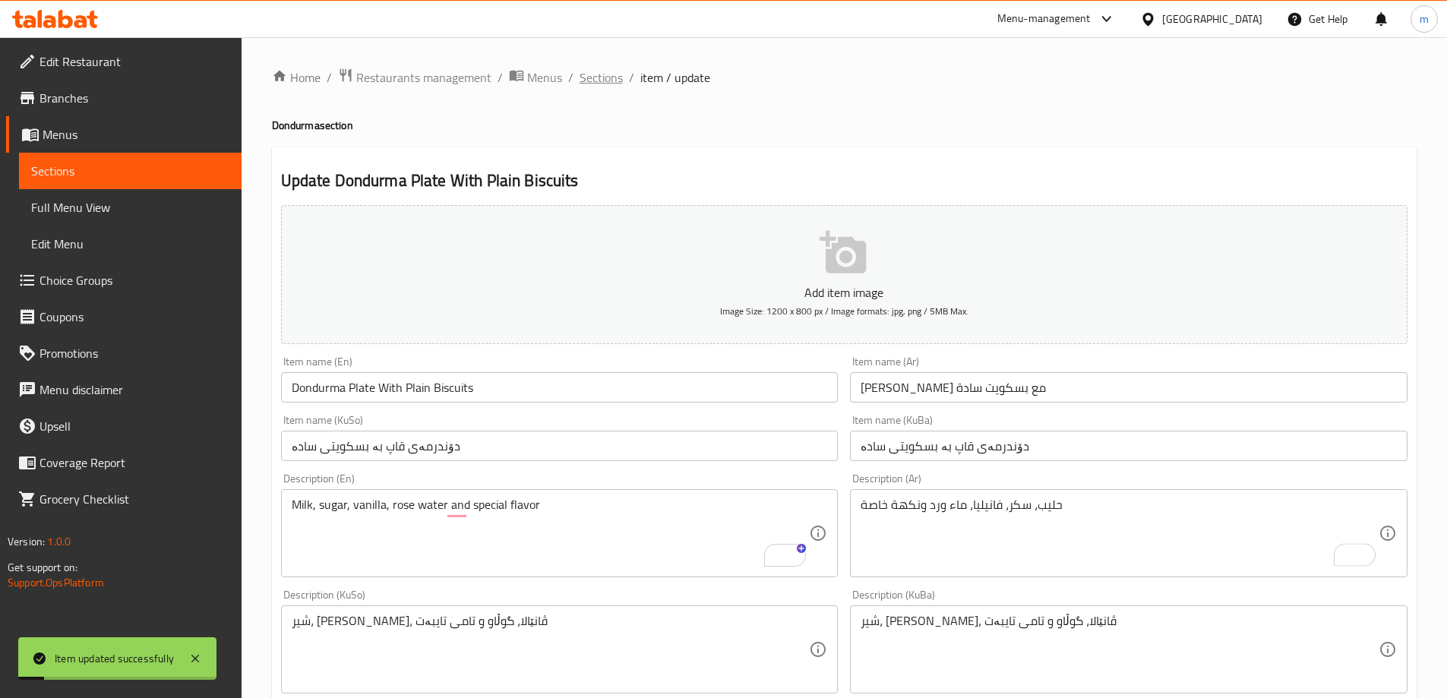
click at [598, 70] on span "Sections" at bounding box center [600, 77] width 43 height 18
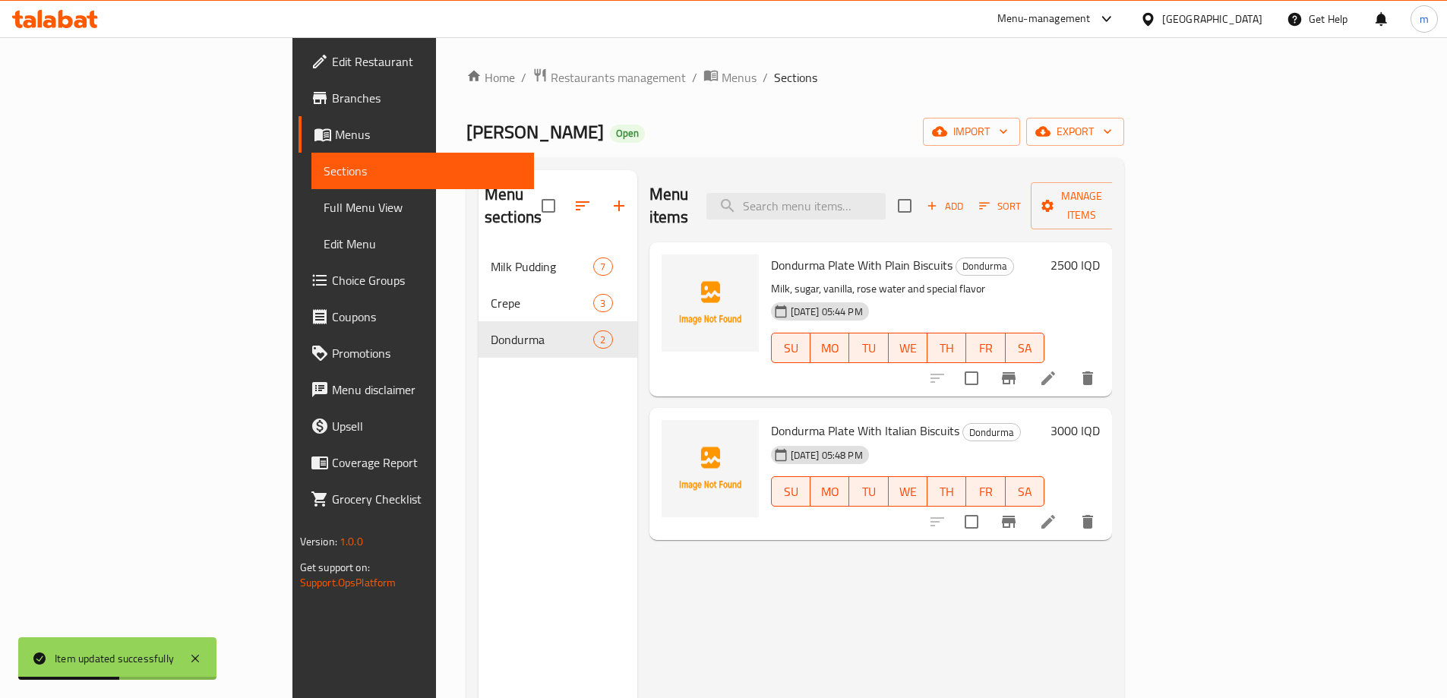
click at [1057, 513] on icon at bounding box center [1048, 522] width 18 height 18
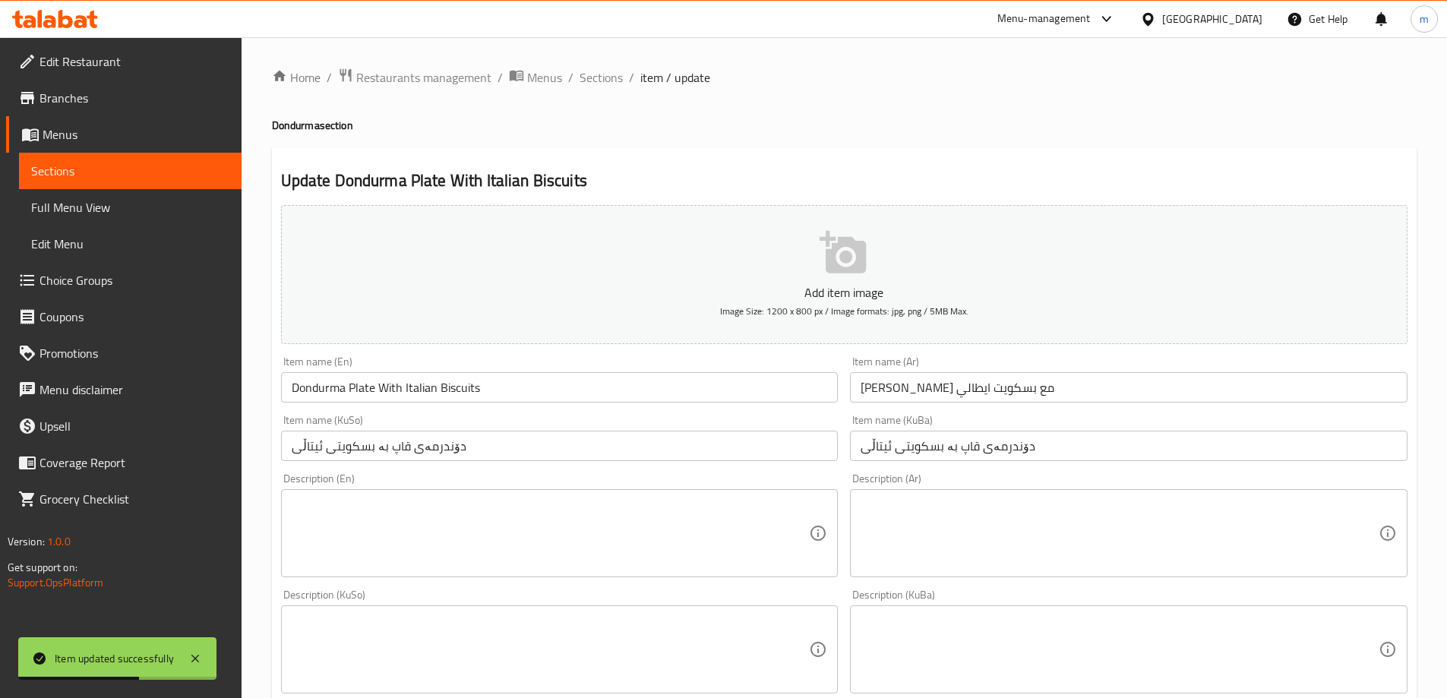
click at [452, 545] on textarea at bounding box center [551, 533] width 518 height 72
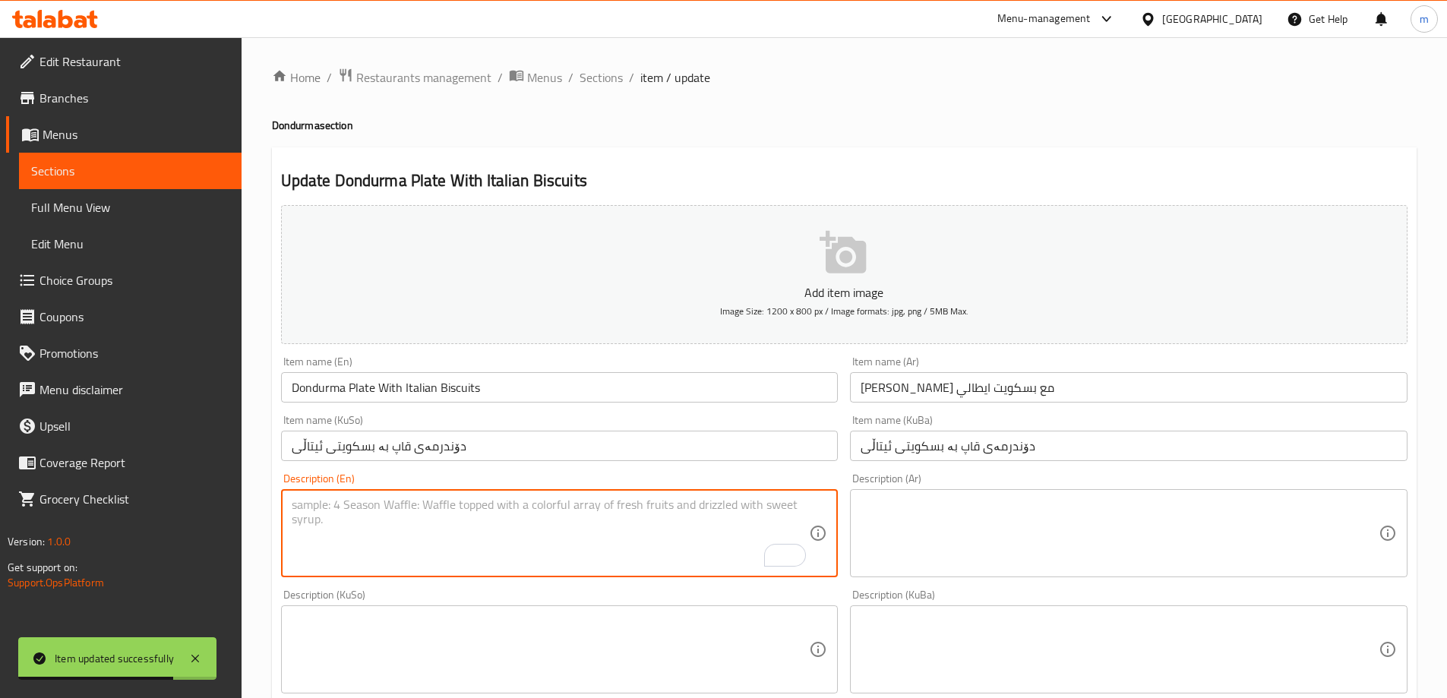
paste textarea "Milk, sugar, vanilla, rose water and special flavor"
type textarea "Milk, sugar, vanilla, rose water and special flavor"
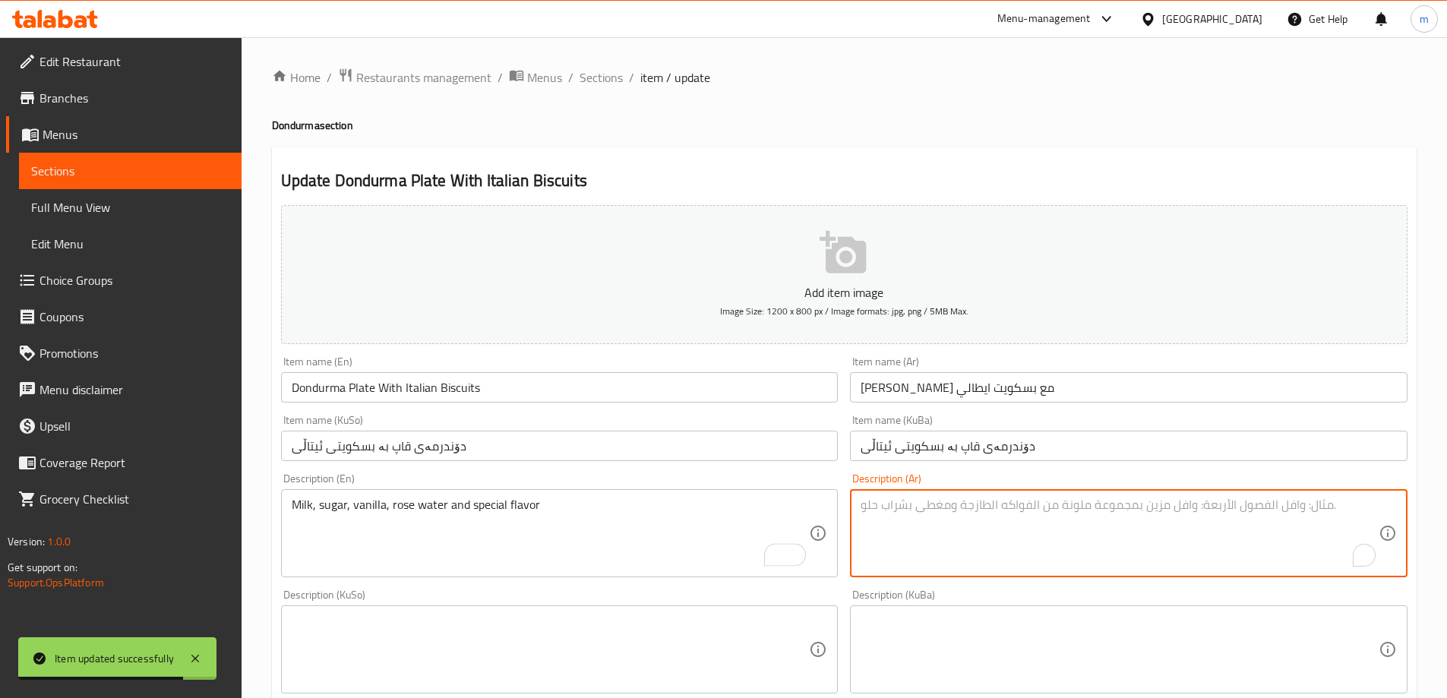
click at [1028, 516] on textarea "To enrich screen reader interactions, please activate Accessibility in Grammarl…" at bounding box center [1119, 533] width 518 height 72
paste textarea "حليب، سكر، فانيليا، ماء ورد ونكهة خاصة"
type textarea "حليب، سكر، فانيليا، ماء ورد ونكهة خاصة"
click at [652, 620] on textarea at bounding box center [551, 650] width 518 height 72
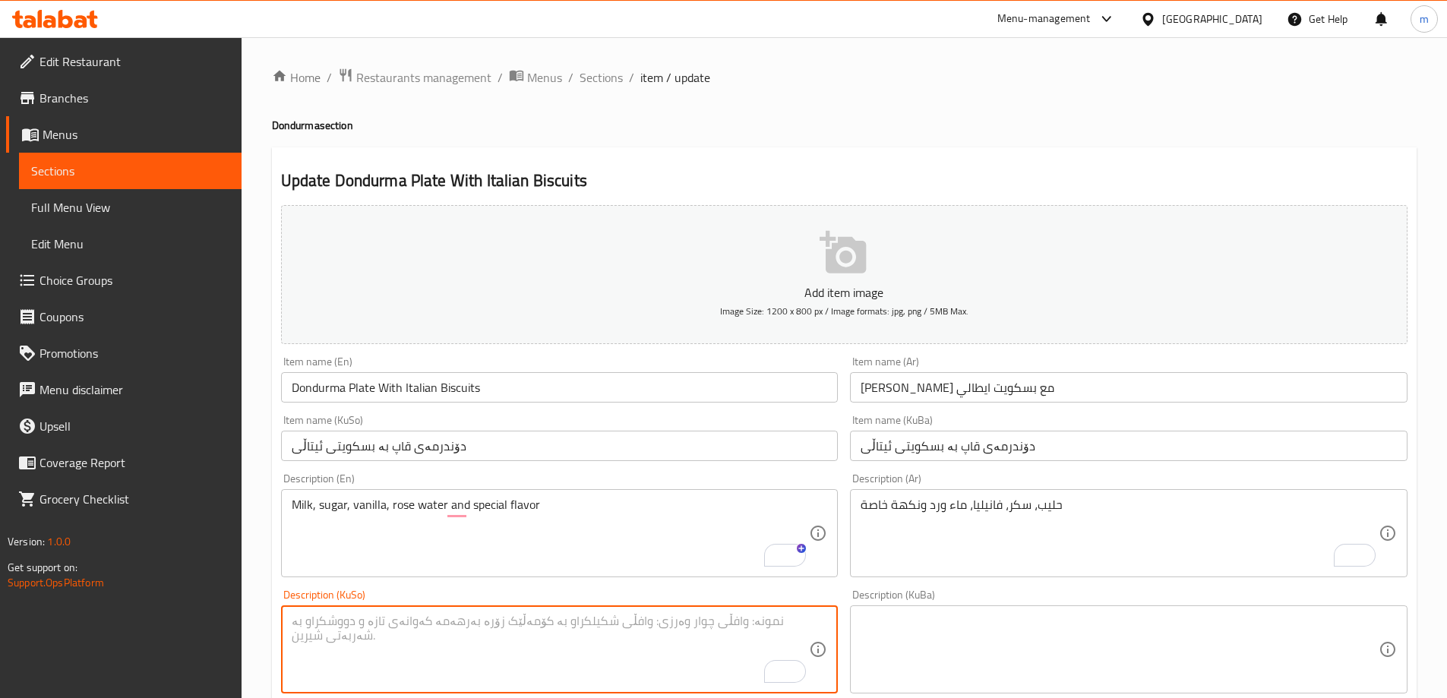
paste textarea "شیر، شەکر، ڤانێالا، گوڵاو و تامی تایبەت"
type textarea "شیر، شەکر، ڤانێالا، گوڵاو و تامی تایبەت"
click at [1006, 665] on textarea at bounding box center [1119, 650] width 518 height 72
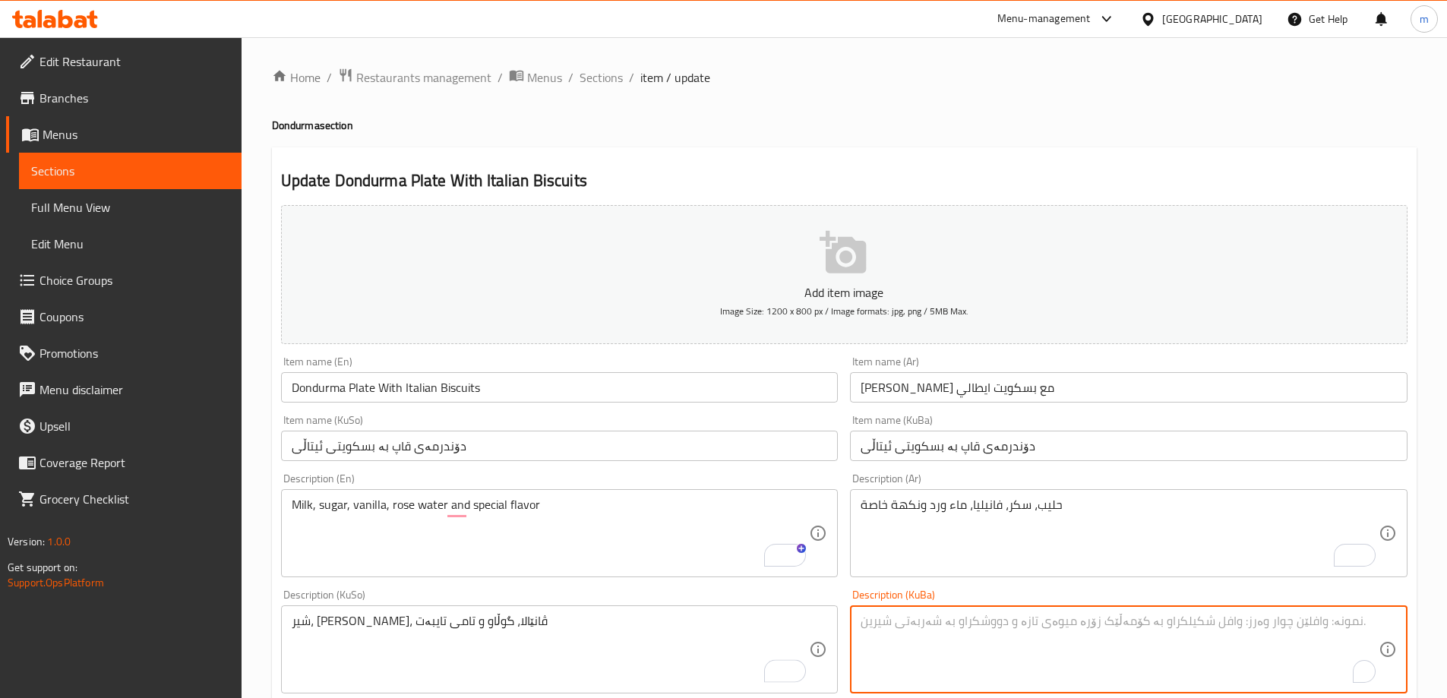
paste textarea "شیر، شەکر، ڤانێالا، گوڵاو و تامی تایبەت"
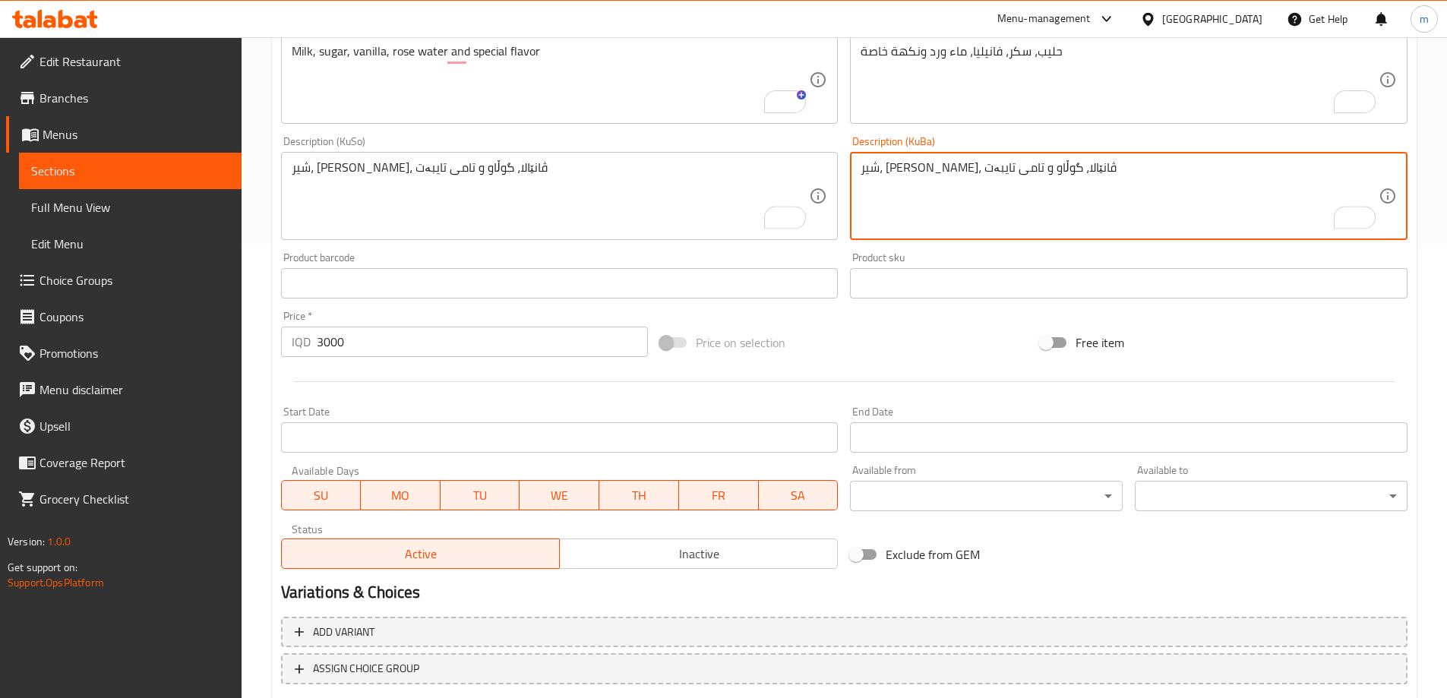
scroll to position [550, 0]
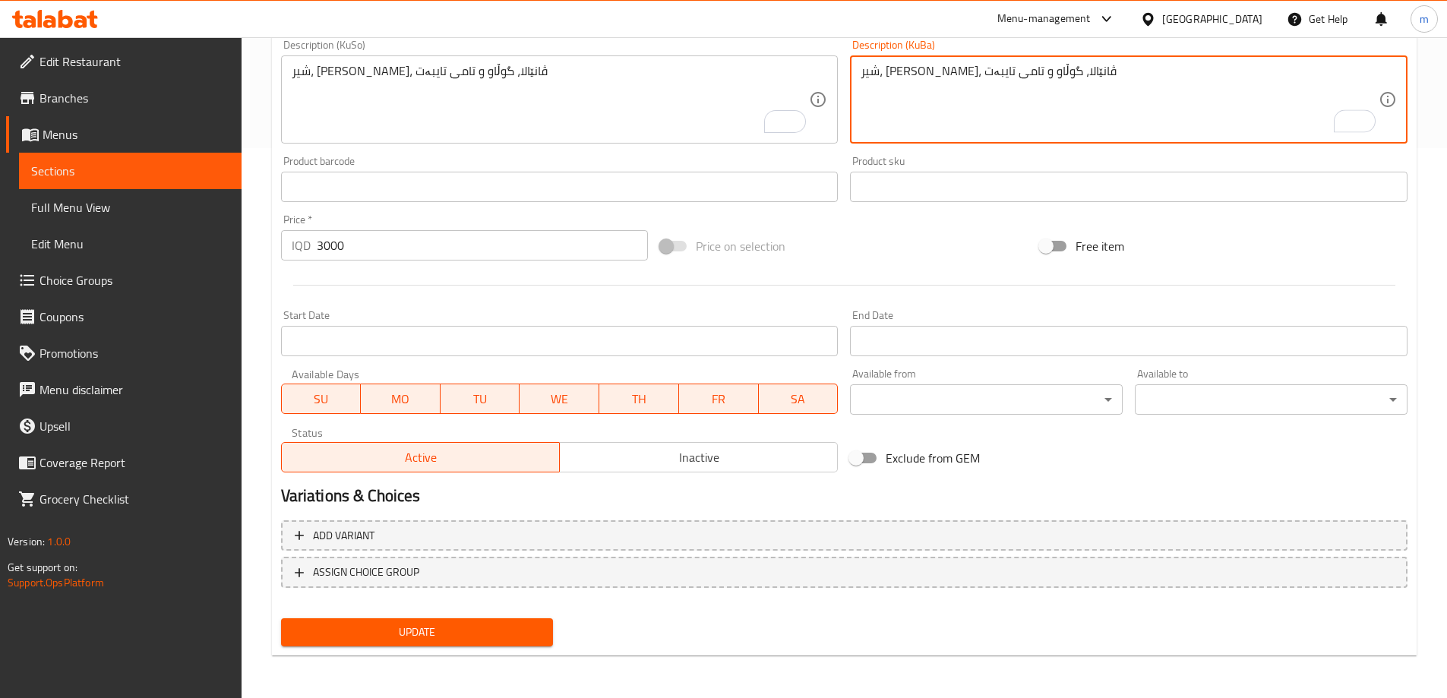
type textarea "شیر، شەکر، ڤانێالا، گوڵاو و تامی تایبەت"
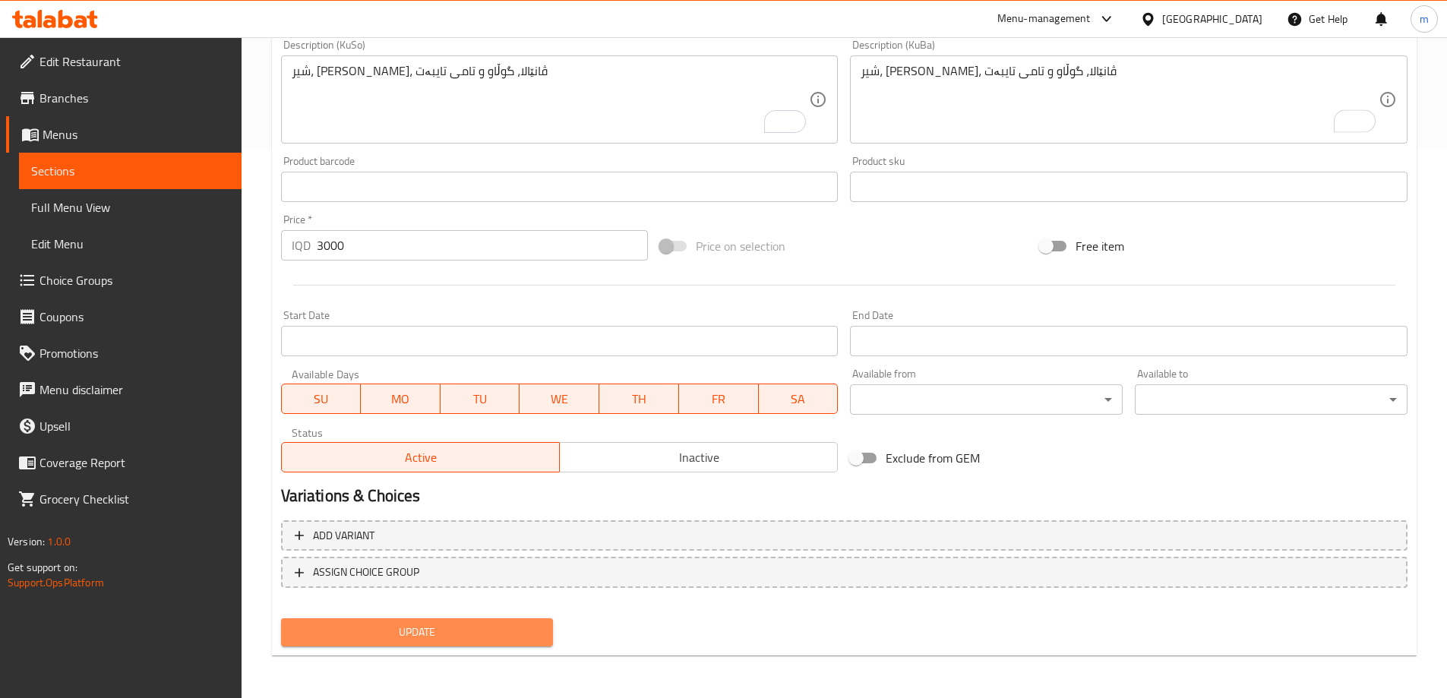
click at [470, 622] on button "Update" at bounding box center [417, 632] width 273 height 28
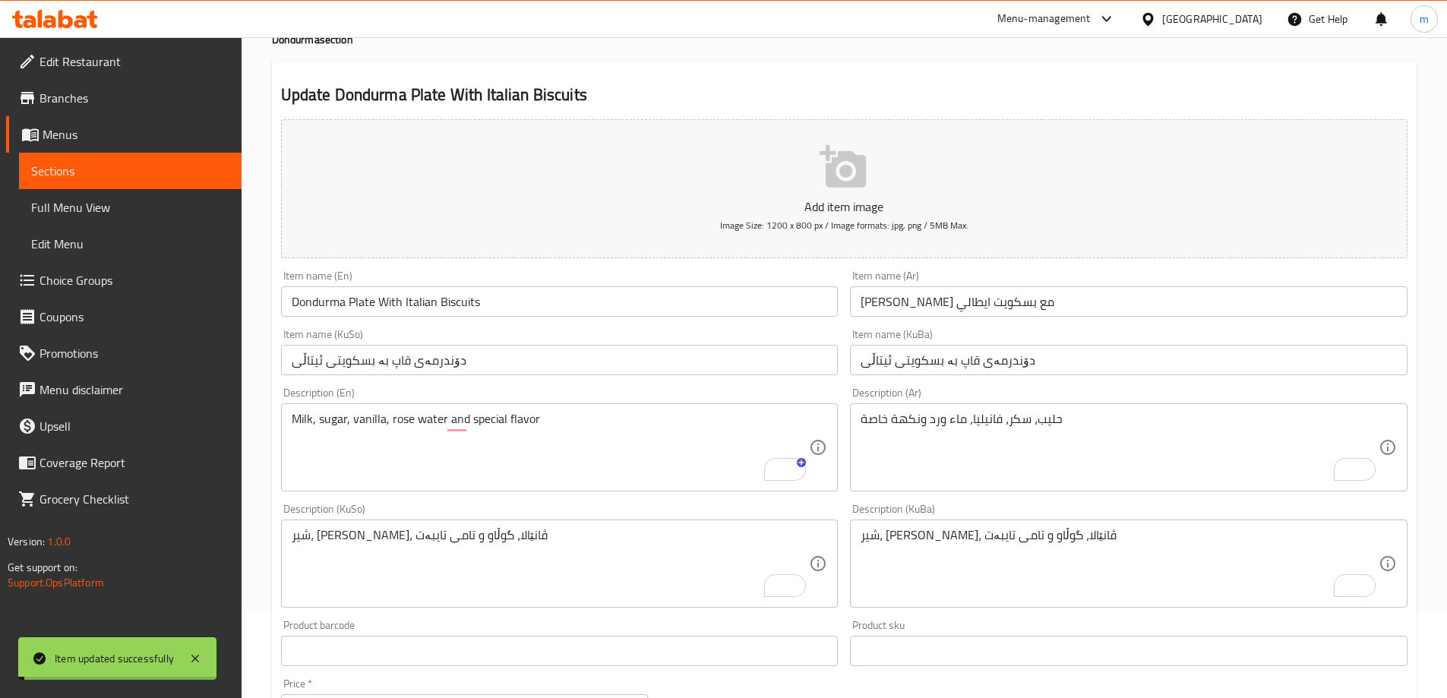
scroll to position [0, 0]
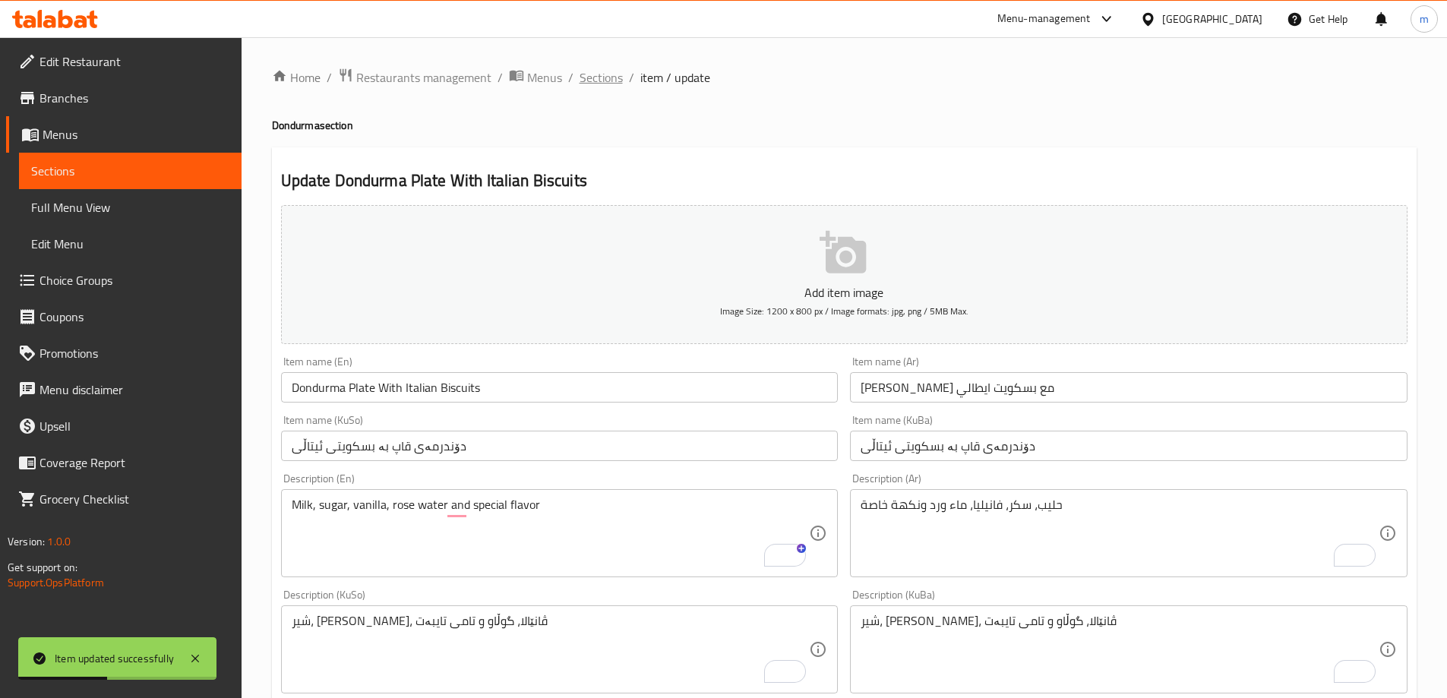
click at [611, 82] on span "Sections" at bounding box center [600, 77] width 43 height 18
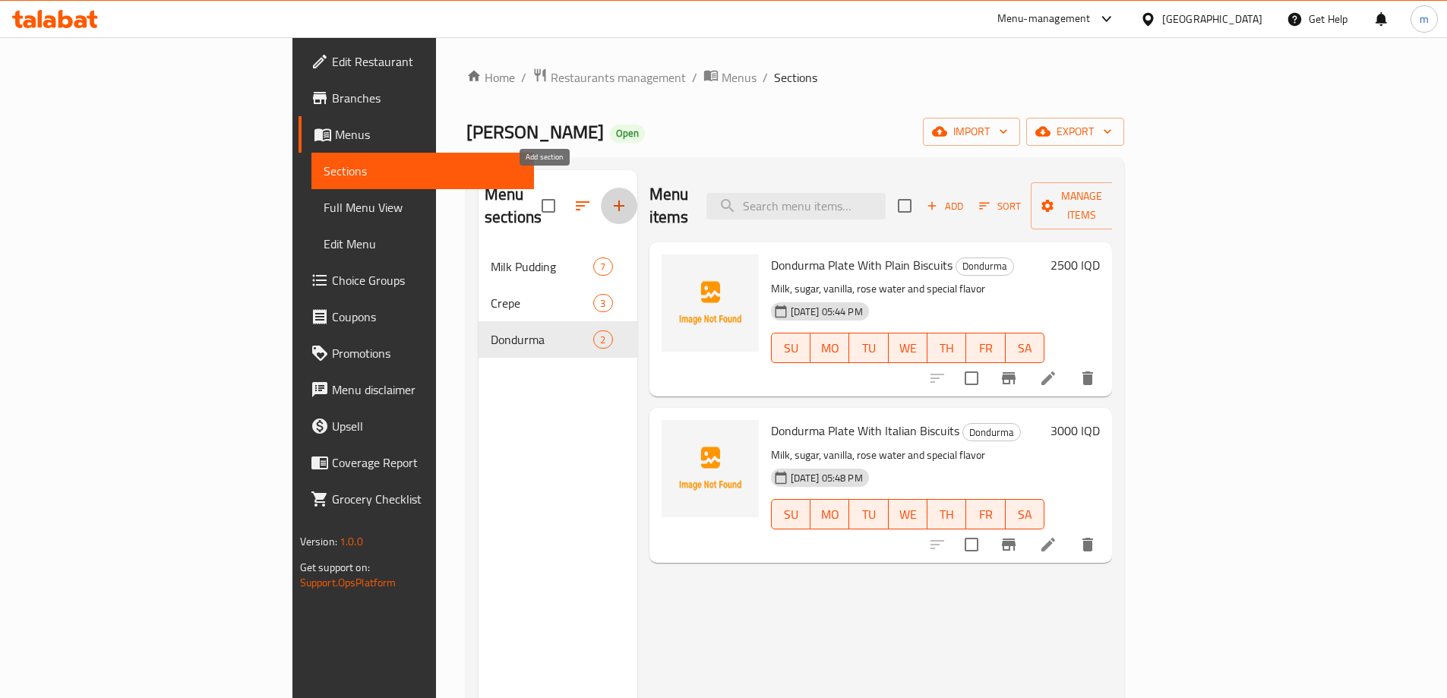
click at [610, 201] on icon "button" at bounding box center [619, 206] width 18 height 18
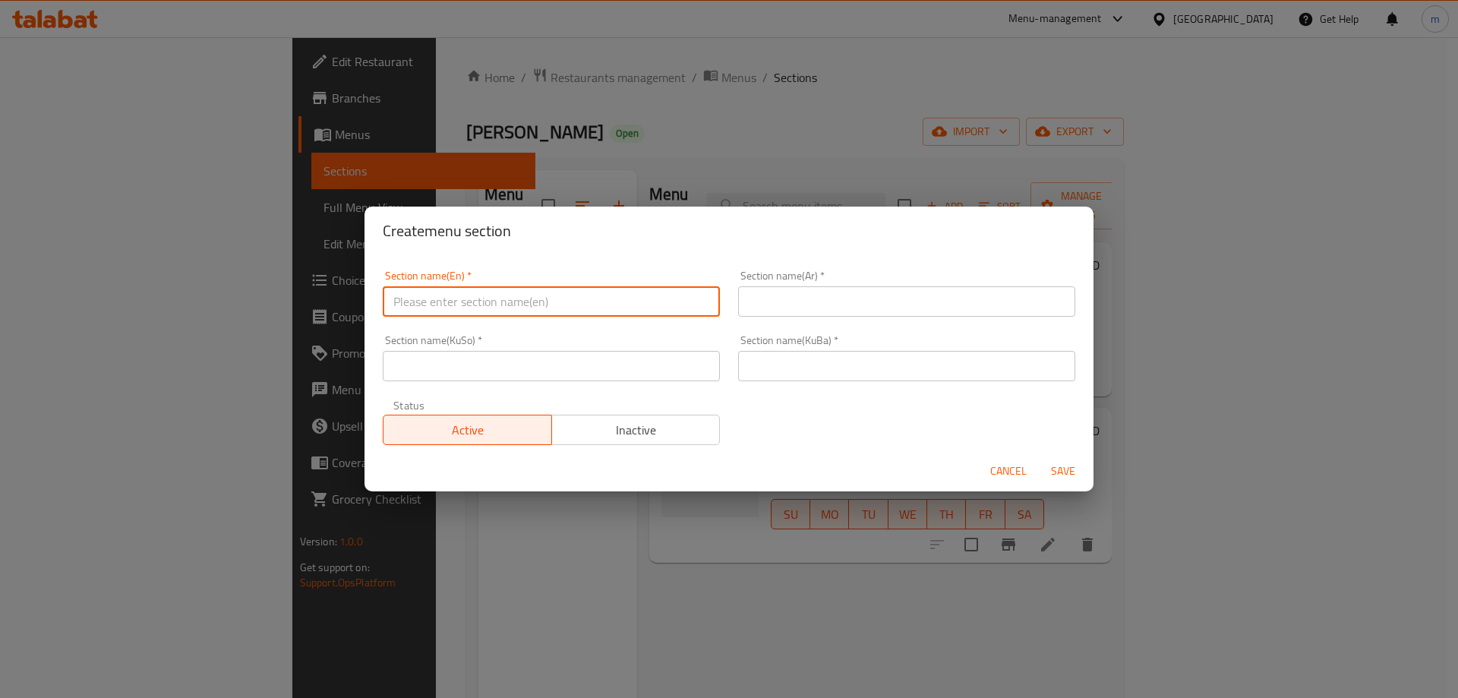
click at [515, 295] on input "text" at bounding box center [551, 301] width 337 height 30
paste input "Pastries"
type input "Pastries"
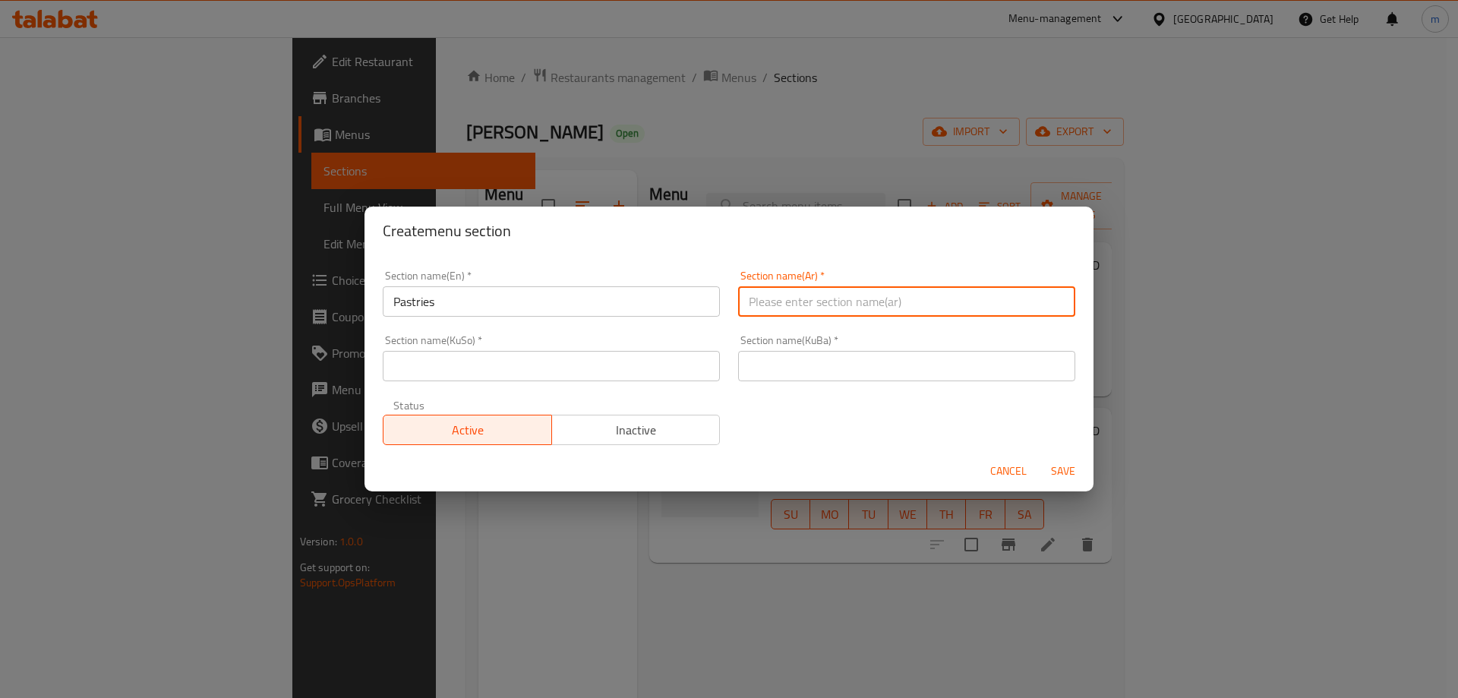
click at [822, 298] on input "text" at bounding box center [906, 301] width 337 height 30
paste input "المعجنات"
type input "المعجنات"
click at [634, 371] on input "text" at bounding box center [551, 366] width 337 height 30
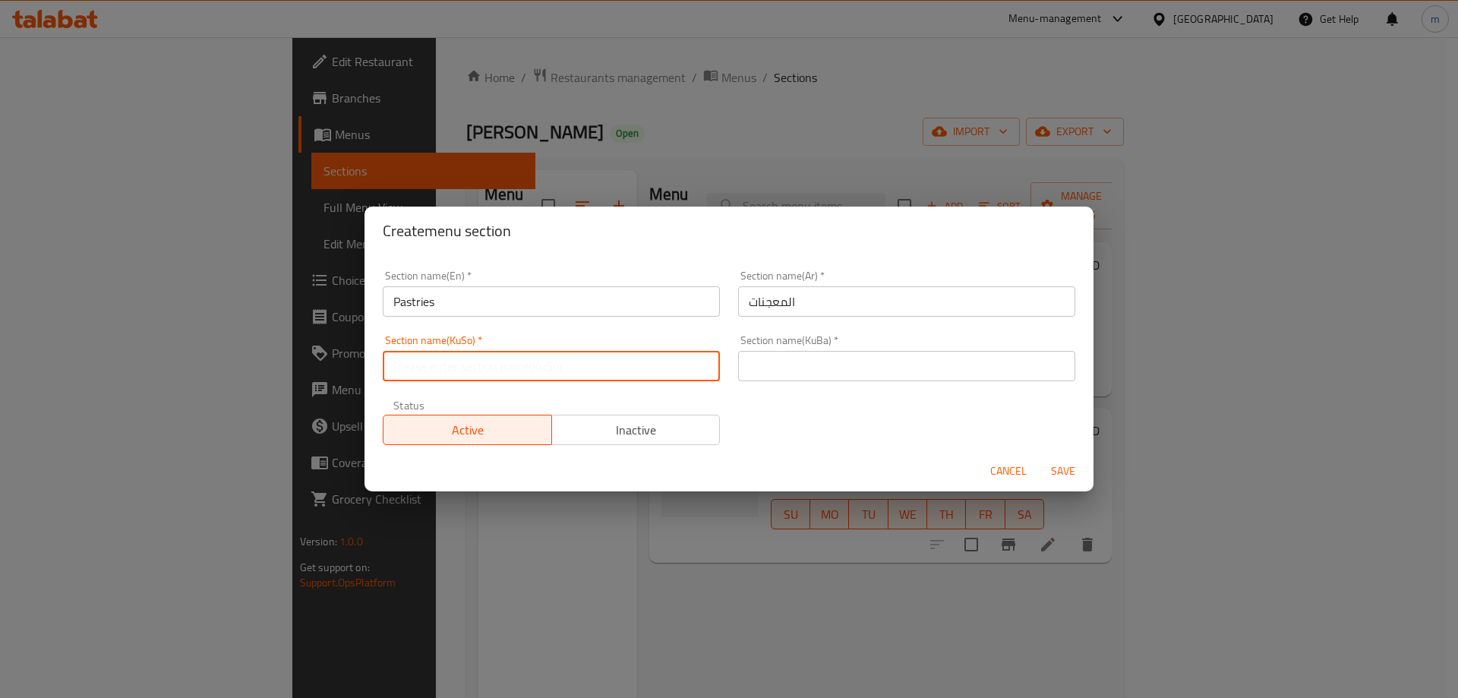
paste input "هەویرکاری"
type input "هەویرکاری"
click at [887, 356] on input "text" at bounding box center [906, 366] width 337 height 30
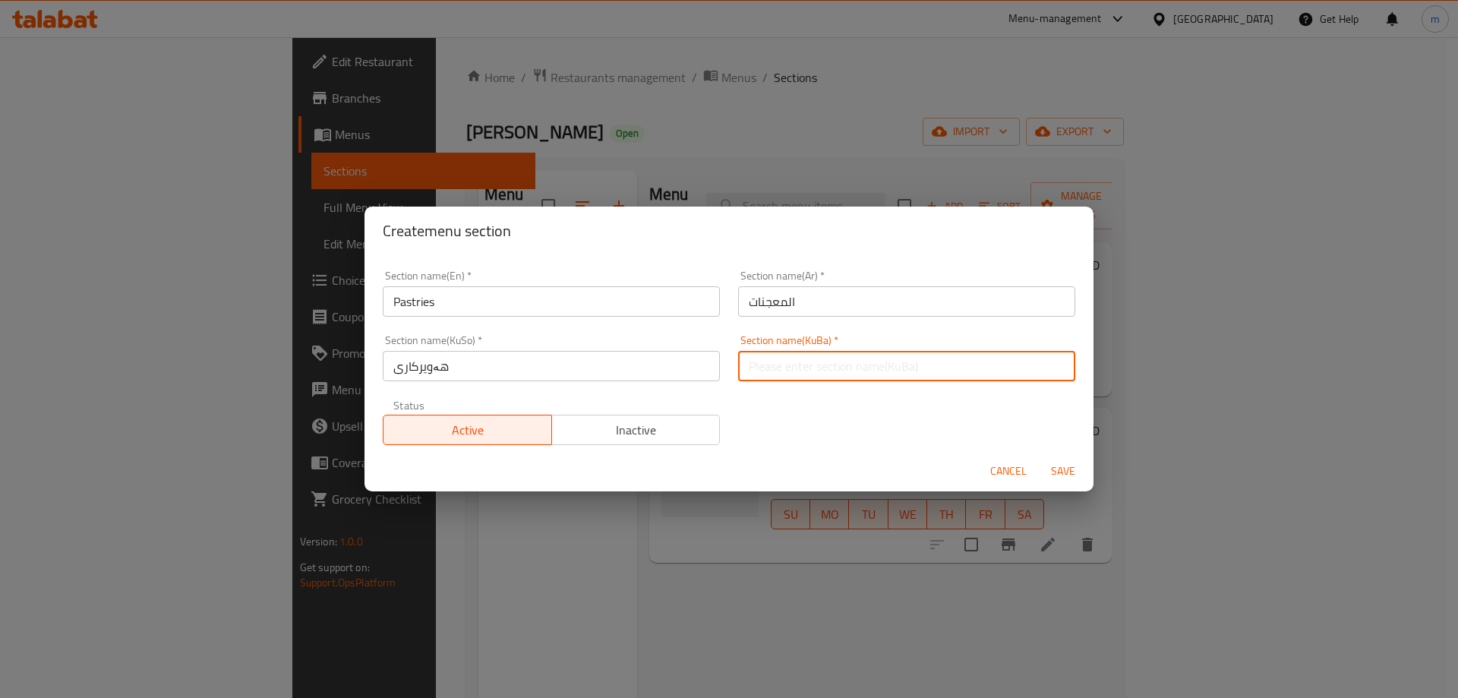
paste input "هەویرکاری"
type input "هەویرکاری"
click at [1065, 465] on span "Save" at bounding box center [1063, 471] width 36 height 19
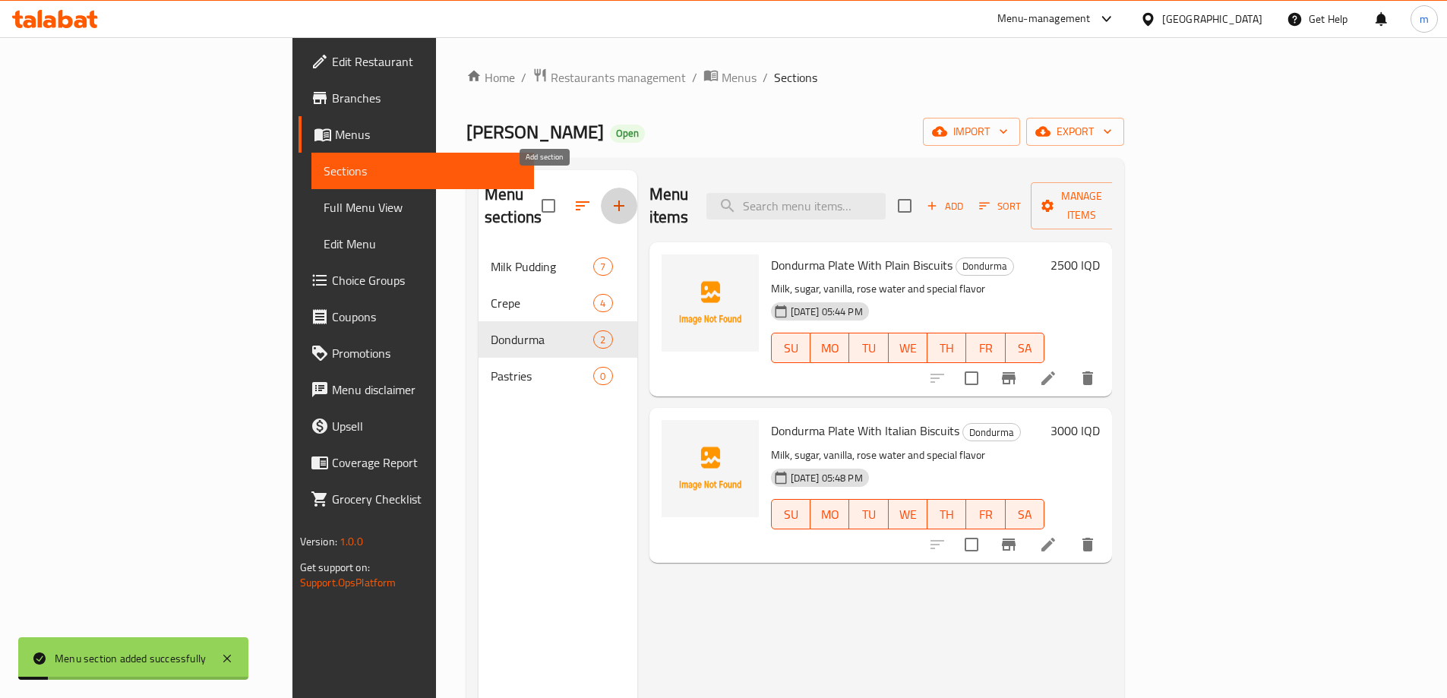
click at [601, 188] on button "button" at bounding box center [619, 206] width 36 height 36
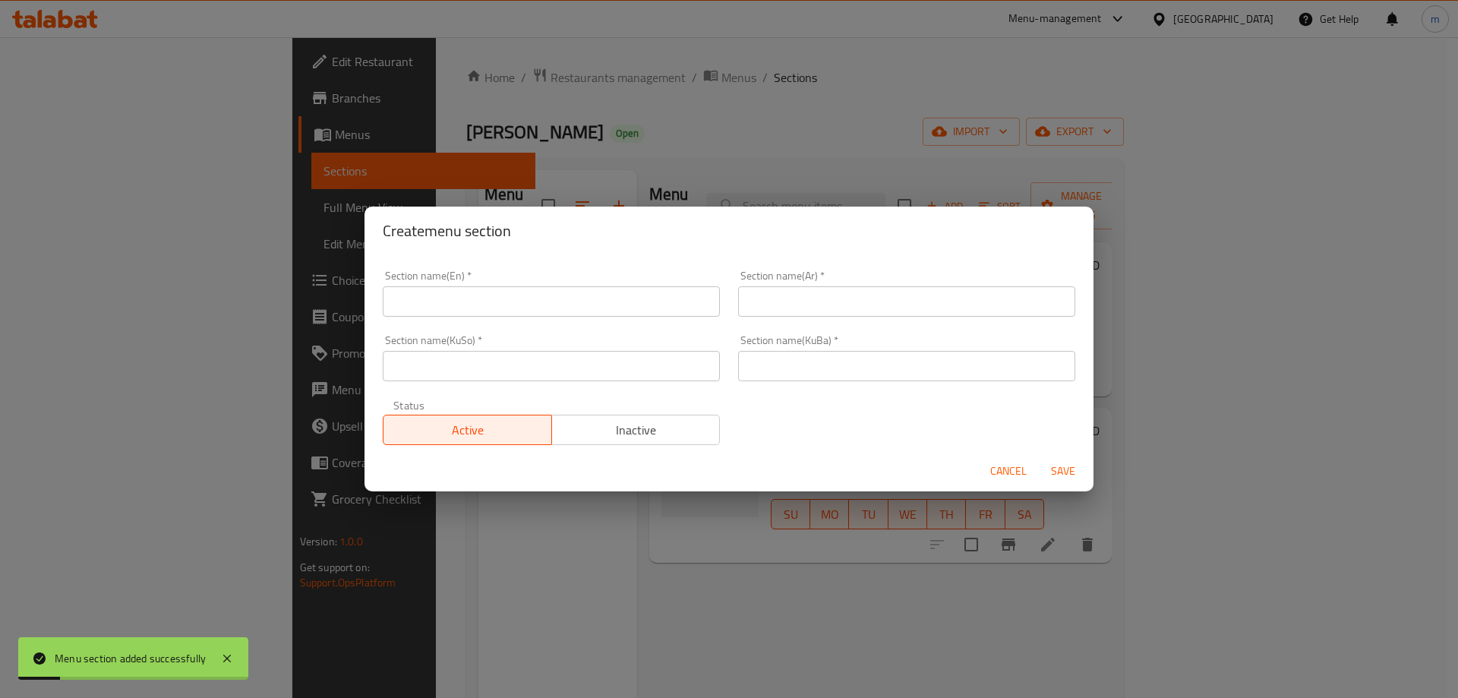
click at [521, 312] on input "text" at bounding box center [551, 301] width 337 height 30
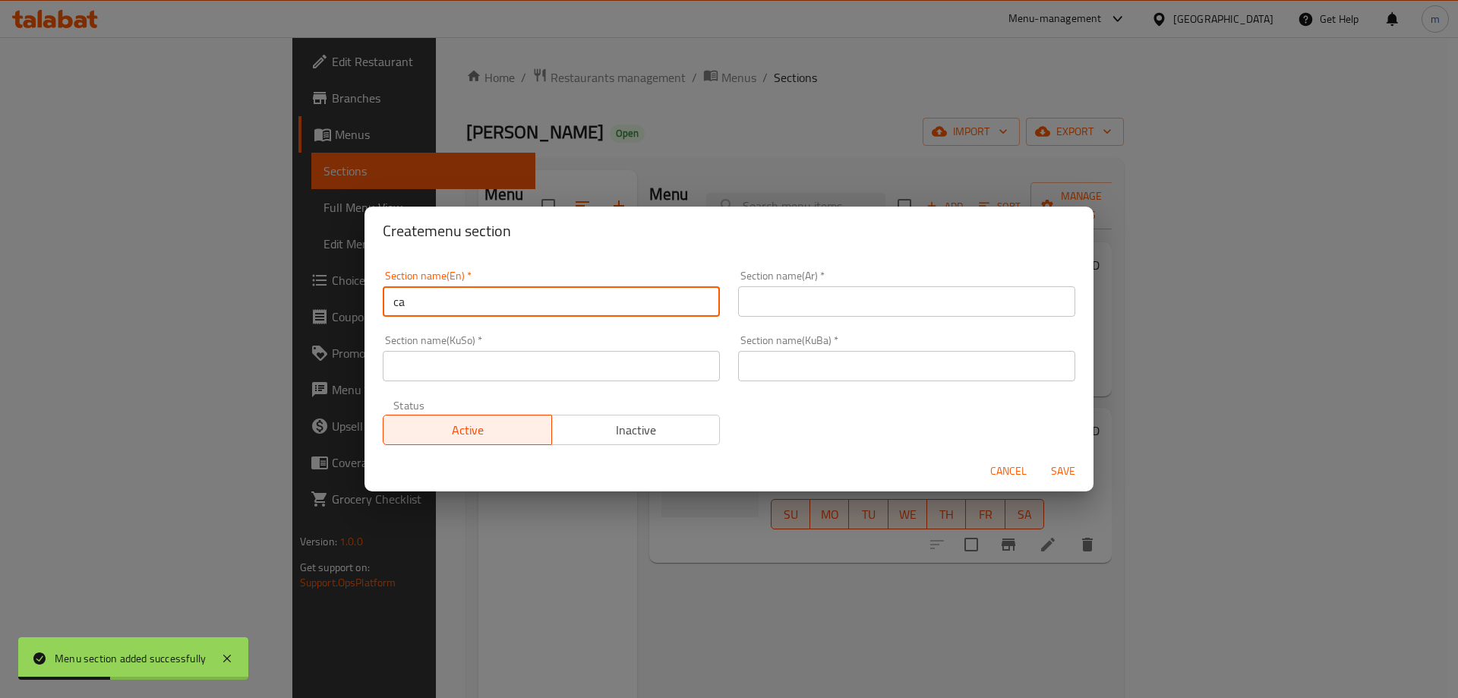
type input "Cake"
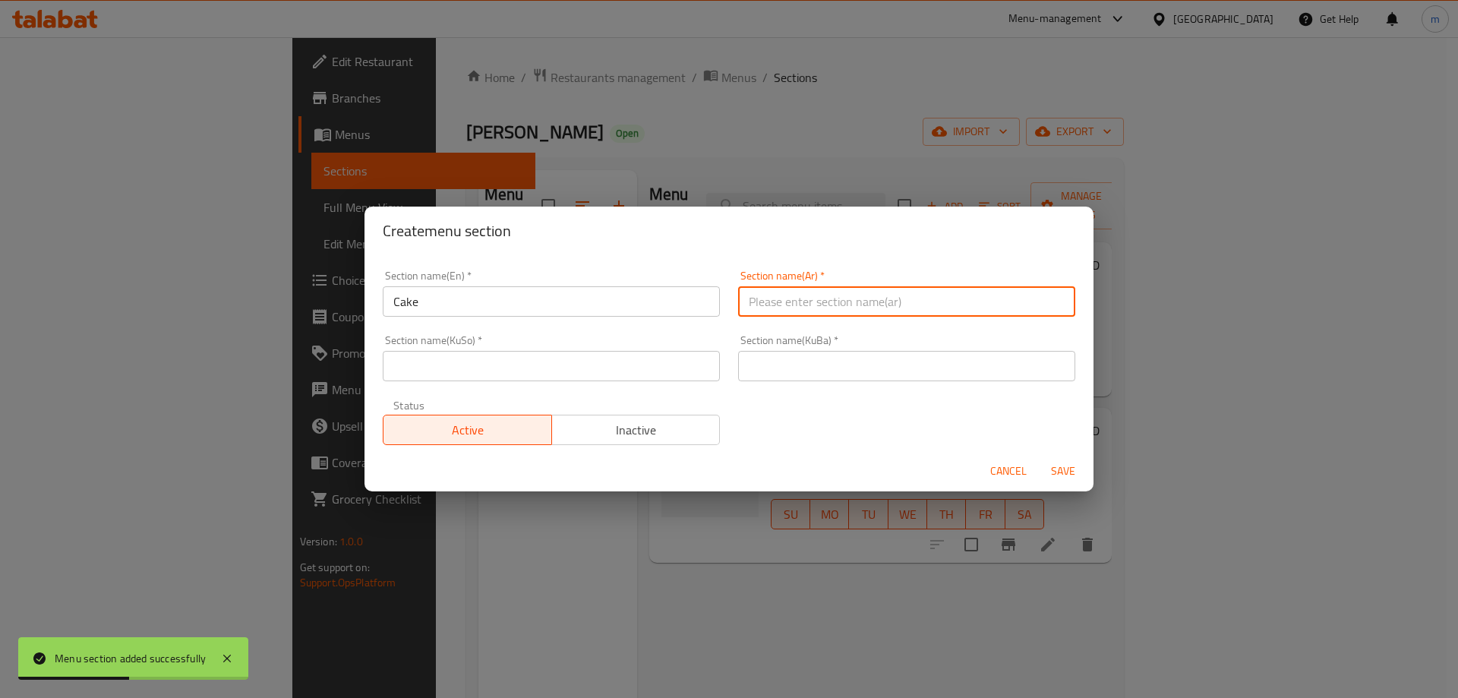
click at [769, 309] on input "text" at bounding box center [906, 301] width 337 height 30
type input "الكيك"
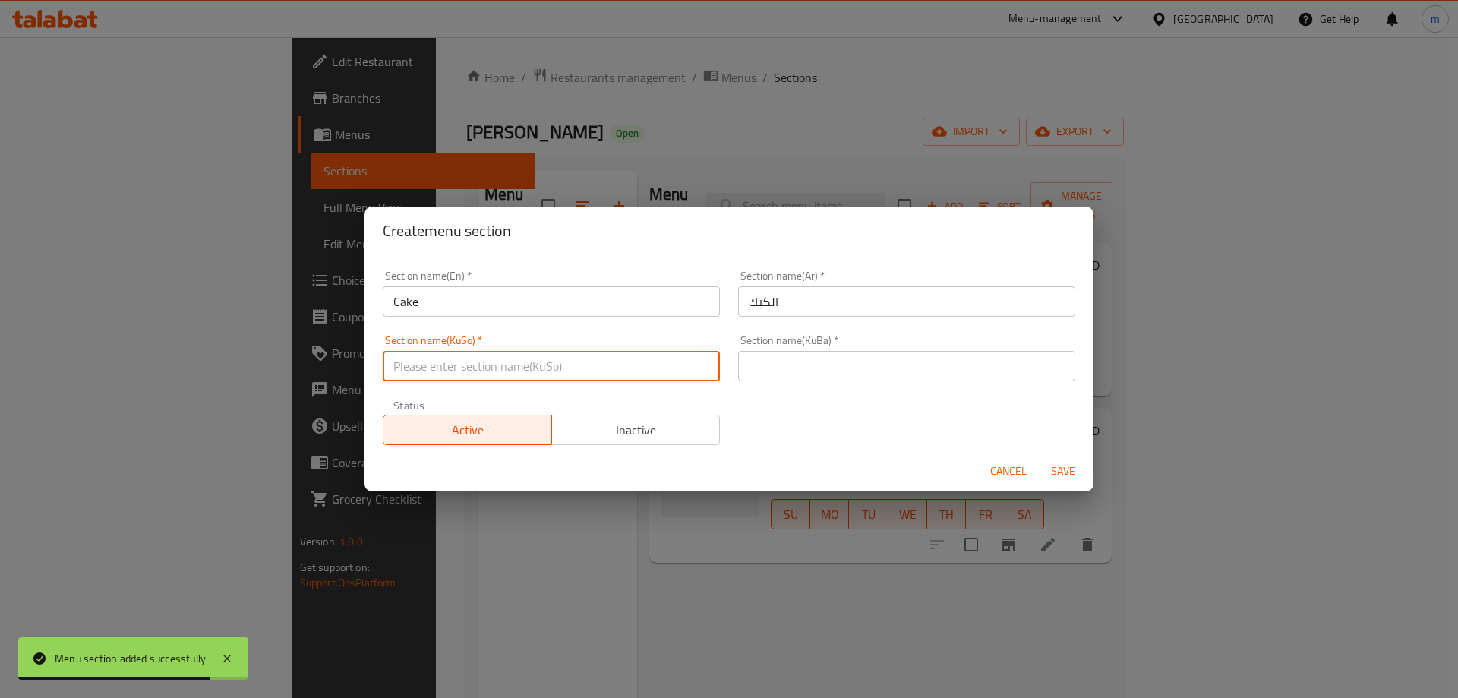
click at [652, 373] on input "text" at bounding box center [551, 366] width 337 height 30
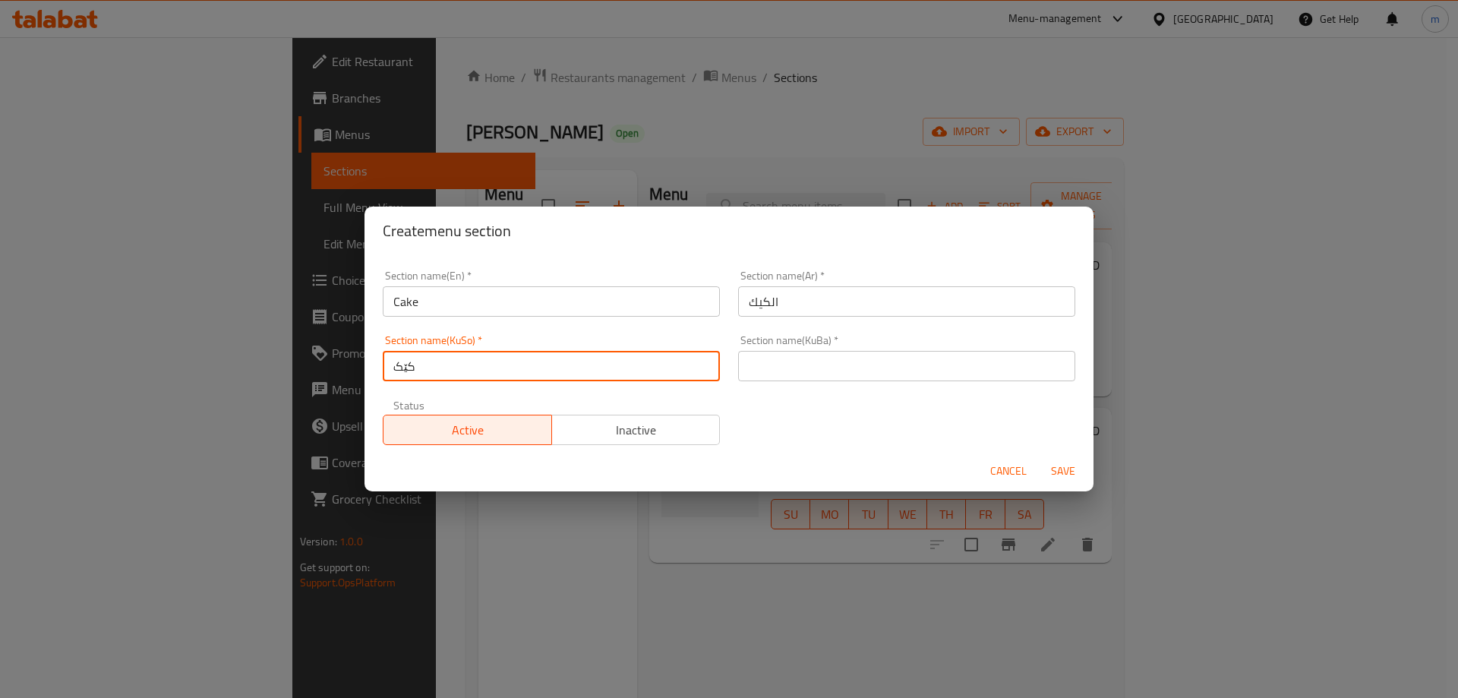
click at [523, 364] on input "کێک" at bounding box center [551, 366] width 337 height 30
click at [525, 365] on input "کێک" at bounding box center [551, 366] width 337 height 30
type input "کێک"
click at [796, 371] on input "text" at bounding box center [906, 366] width 337 height 30
paste input "کێک"
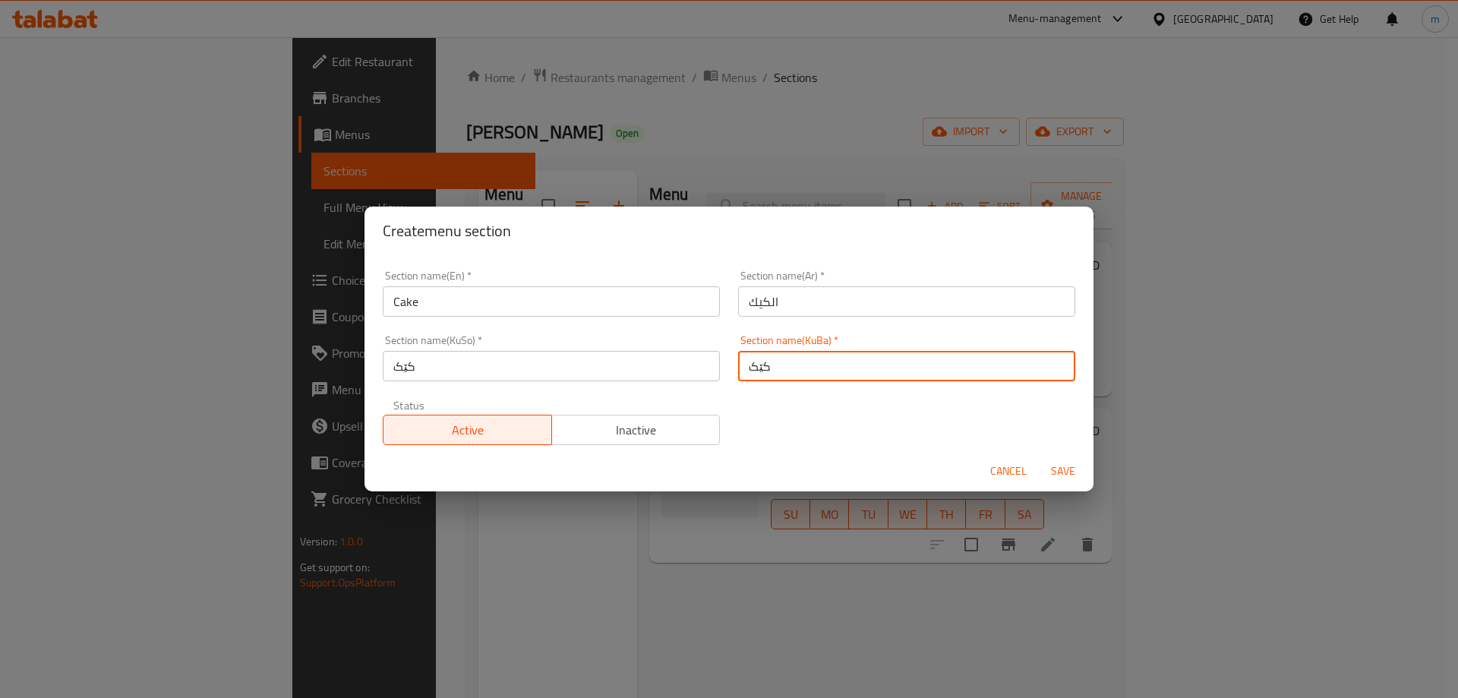
type input "کێک"
click at [1059, 470] on span "Save" at bounding box center [1063, 471] width 36 height 19
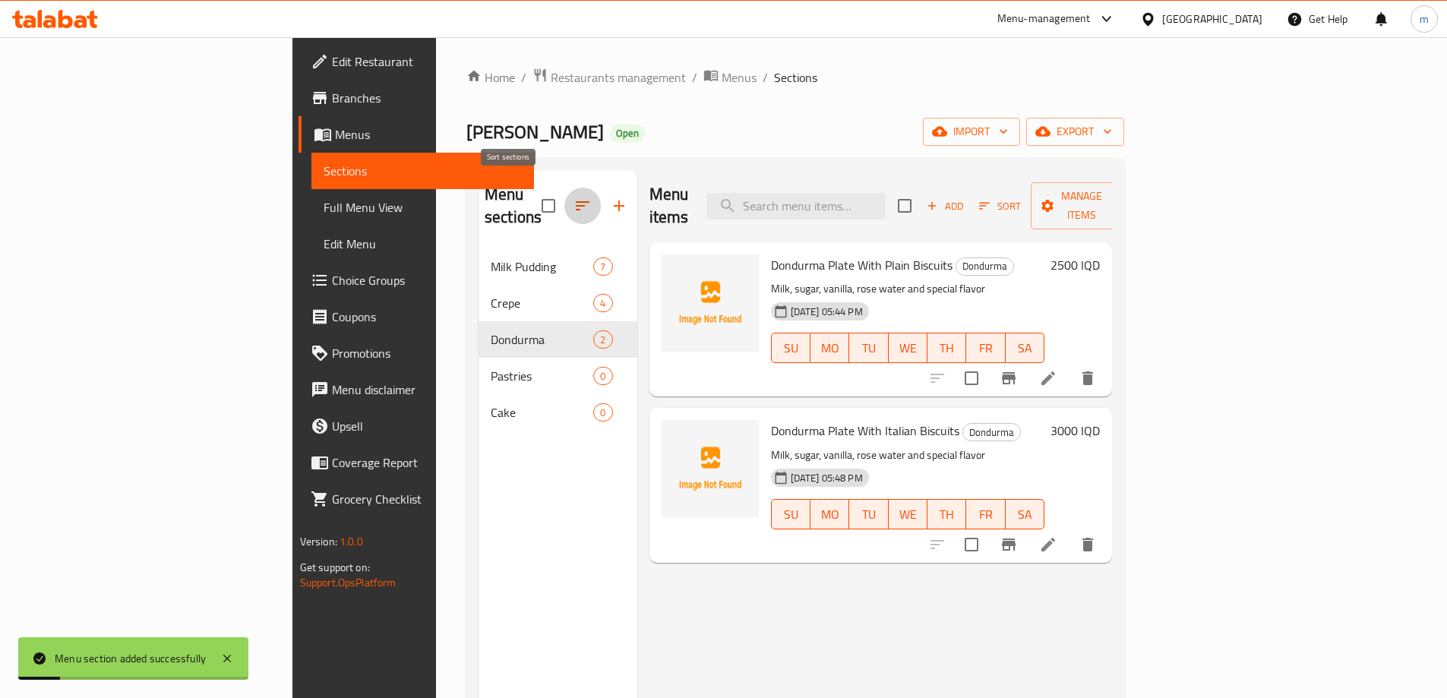
click at [573, 200] on icon "button" at bounding box center [582, 206] width 18 height 18
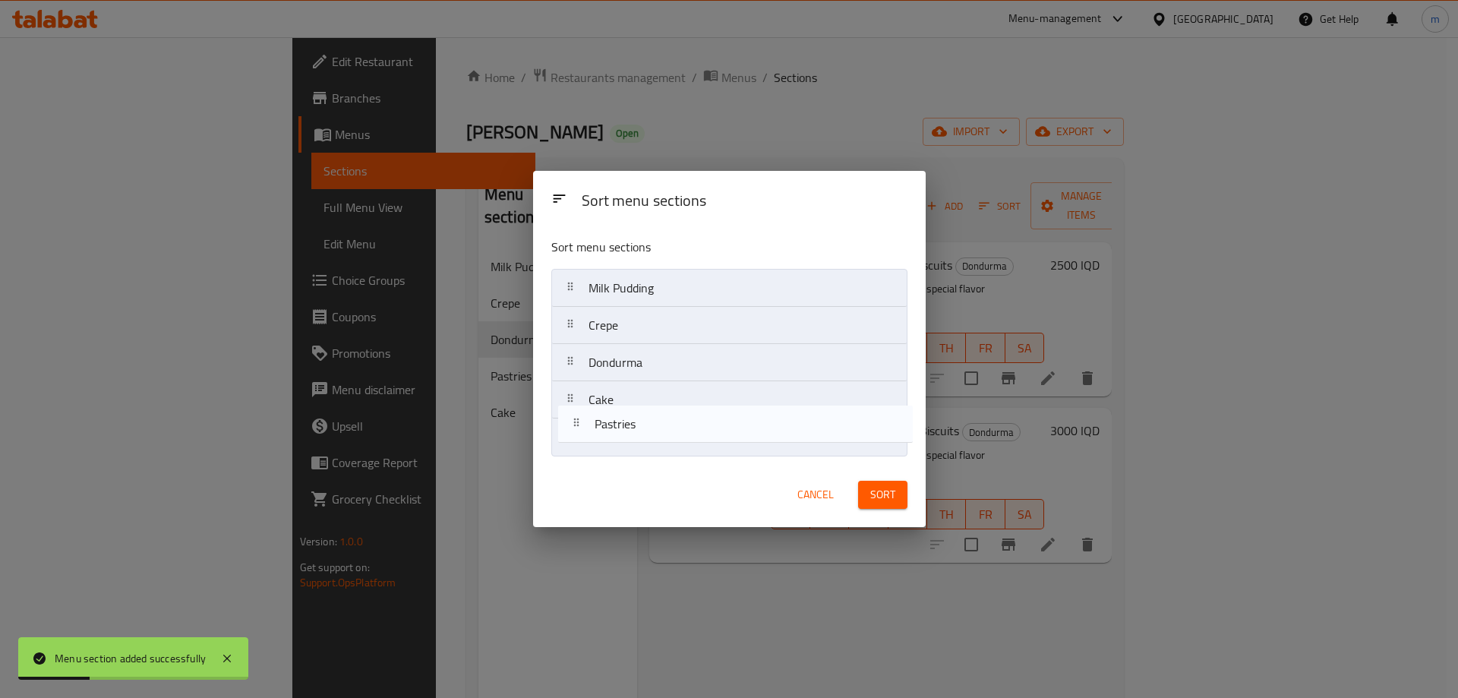
drag, startPoint x: 637, startPoint y: 397, endPoint x: 645, endPoint y: 426, distance: 30.0
click at [645, 426] on nav "Milk Pudding Crepe Dondurma Pastries Cake" at bounding box center [729, 363] width 356 height 188
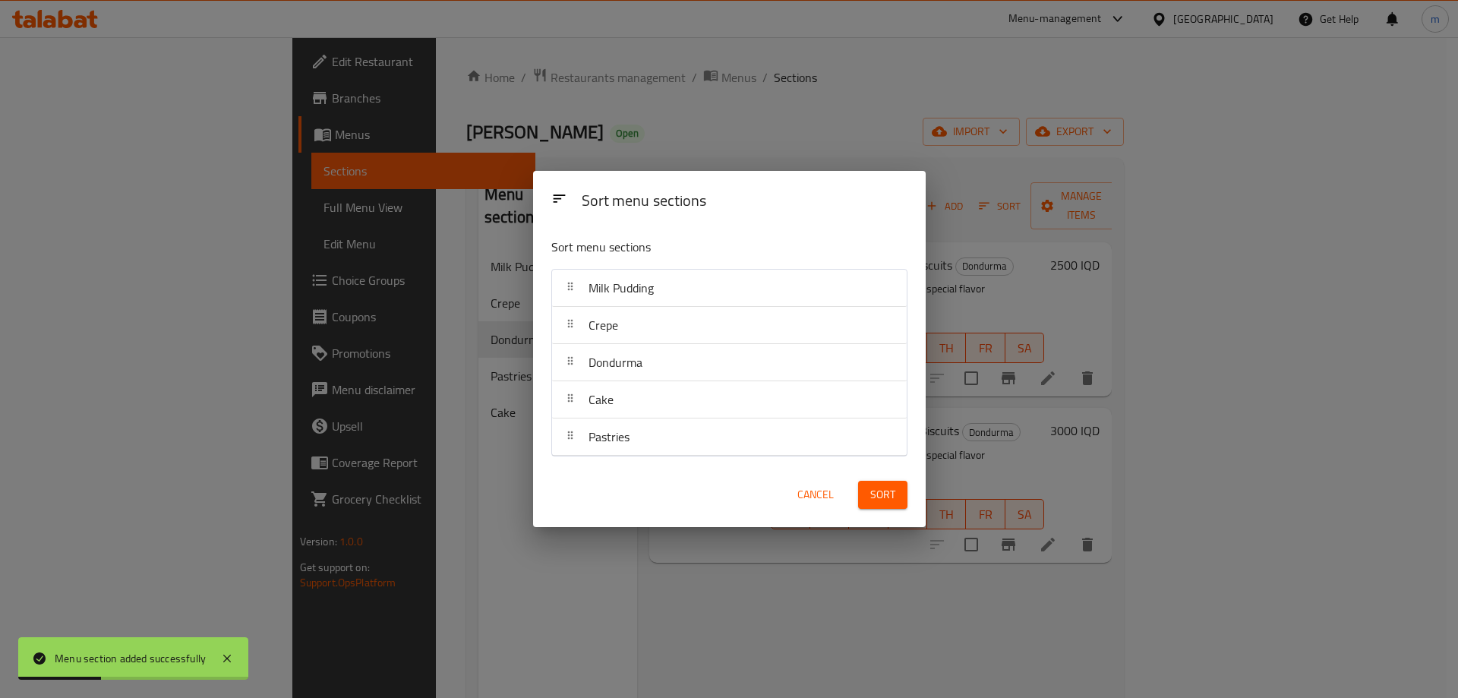
click at [896, 503] on button "Sort" at bounding box center [882, 495] width 49 height 28
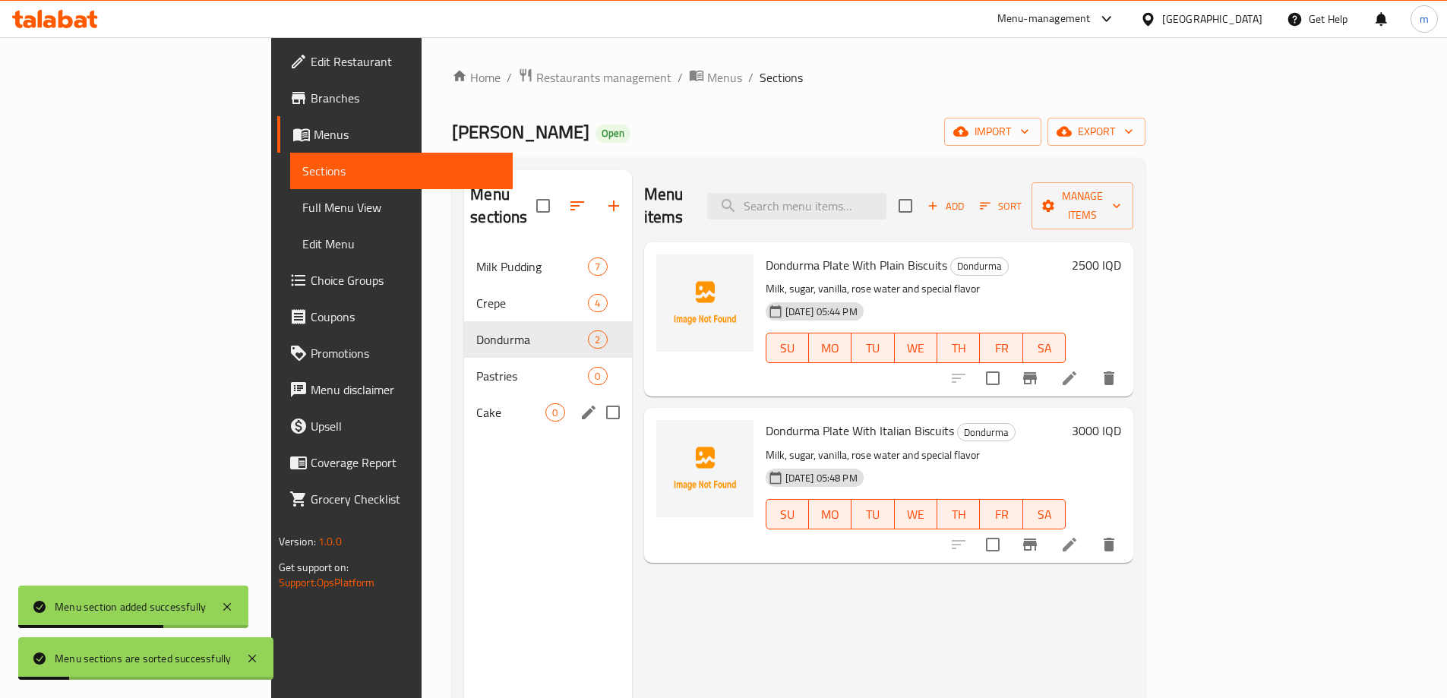
click at [464, 394] on div "Cake 0" at bounding box center [547, 412] width 167 height 36
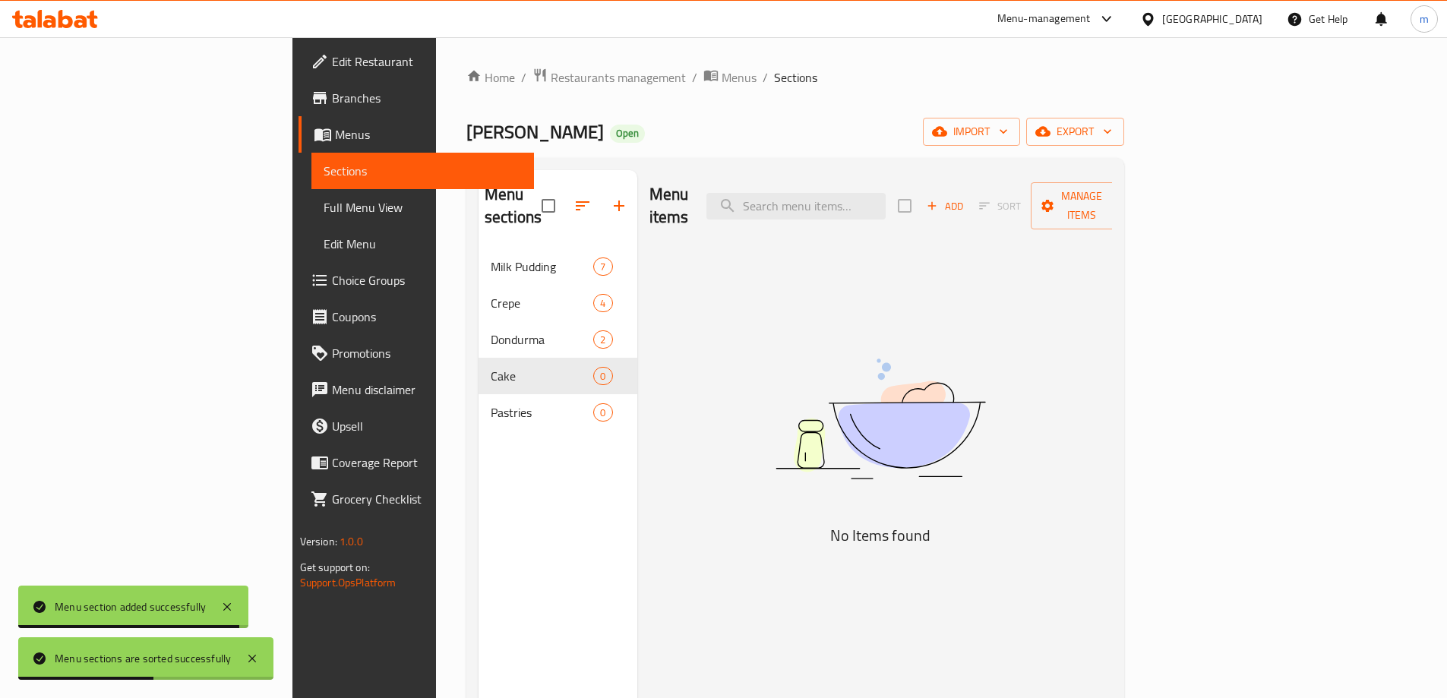
click at [965, 197] on span "Add" at bounding box center [944, 205] width 41 height 17
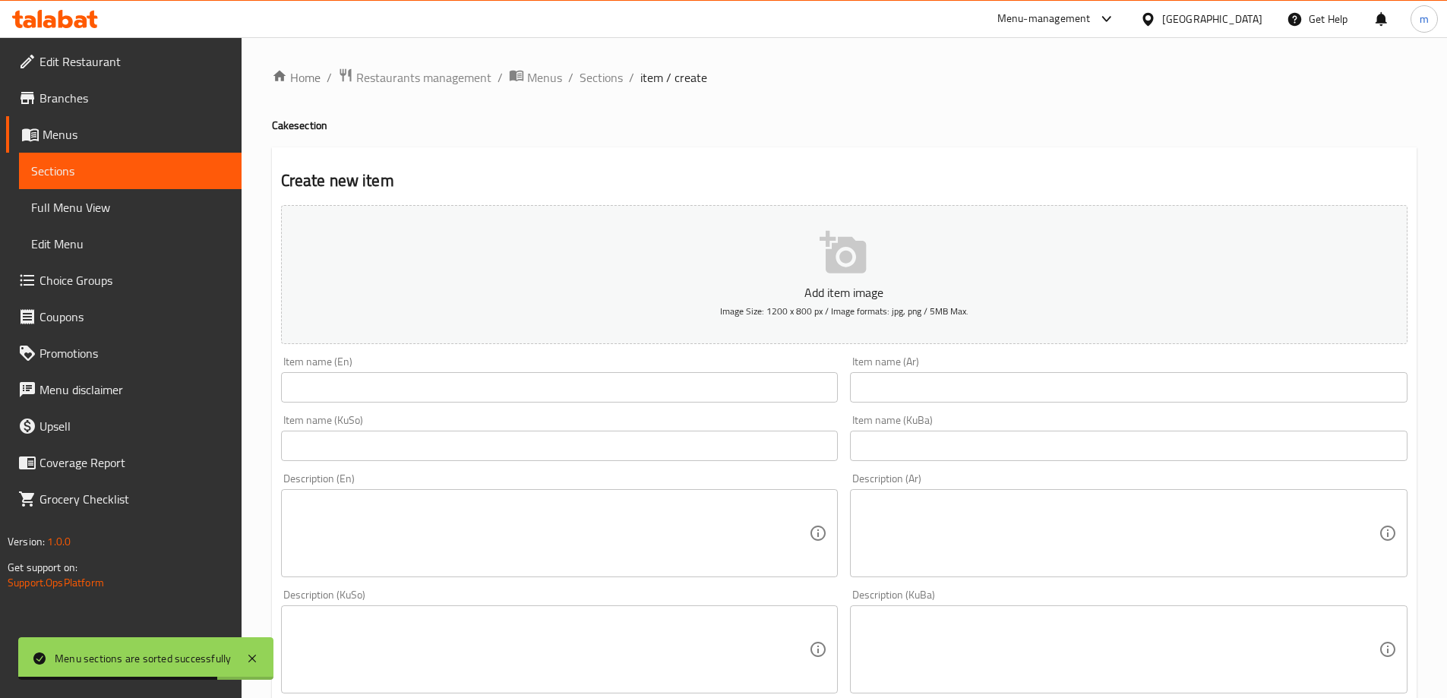
click at [948, 450] on input "text" at bounding box center [1128, 446] width 557 height 30
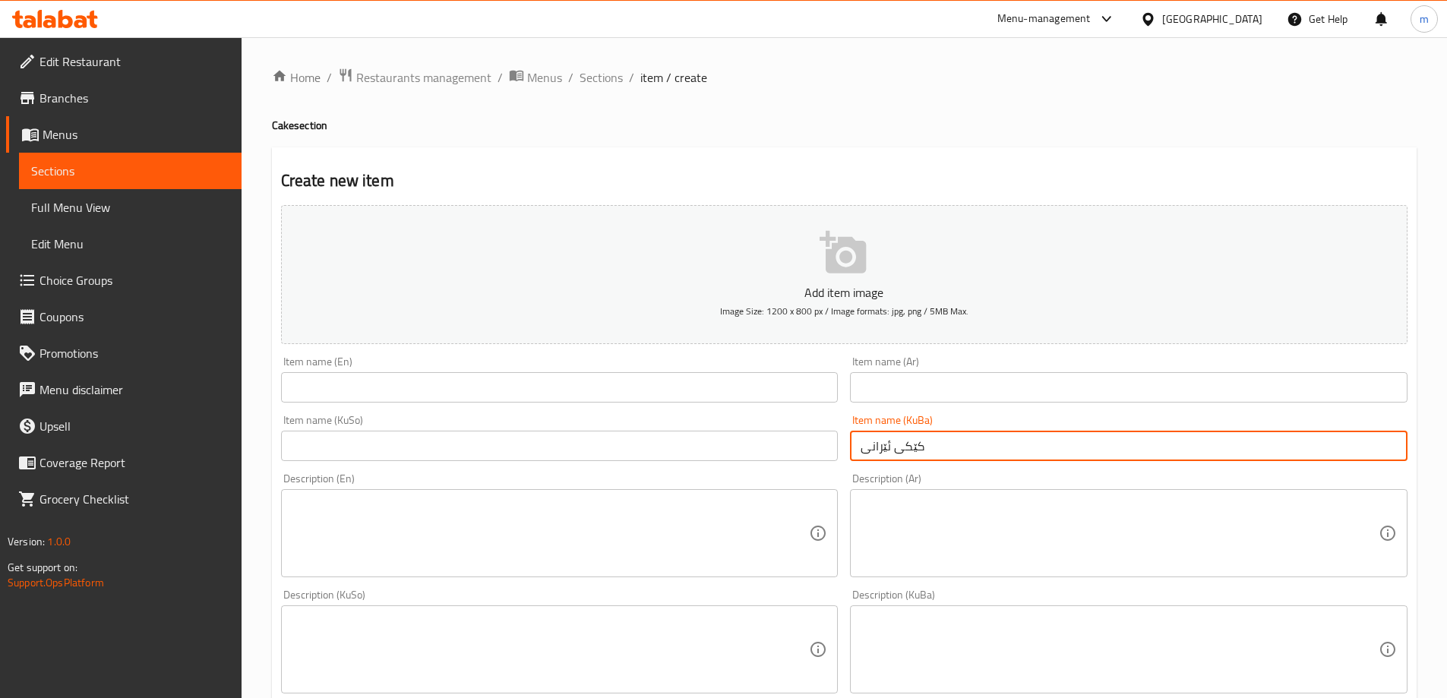
click at [891, 447] on input "کێکی ئێرانی" at bounding box center [1128, 446] width 557 height 30
type input "کێکی ئێرانی"
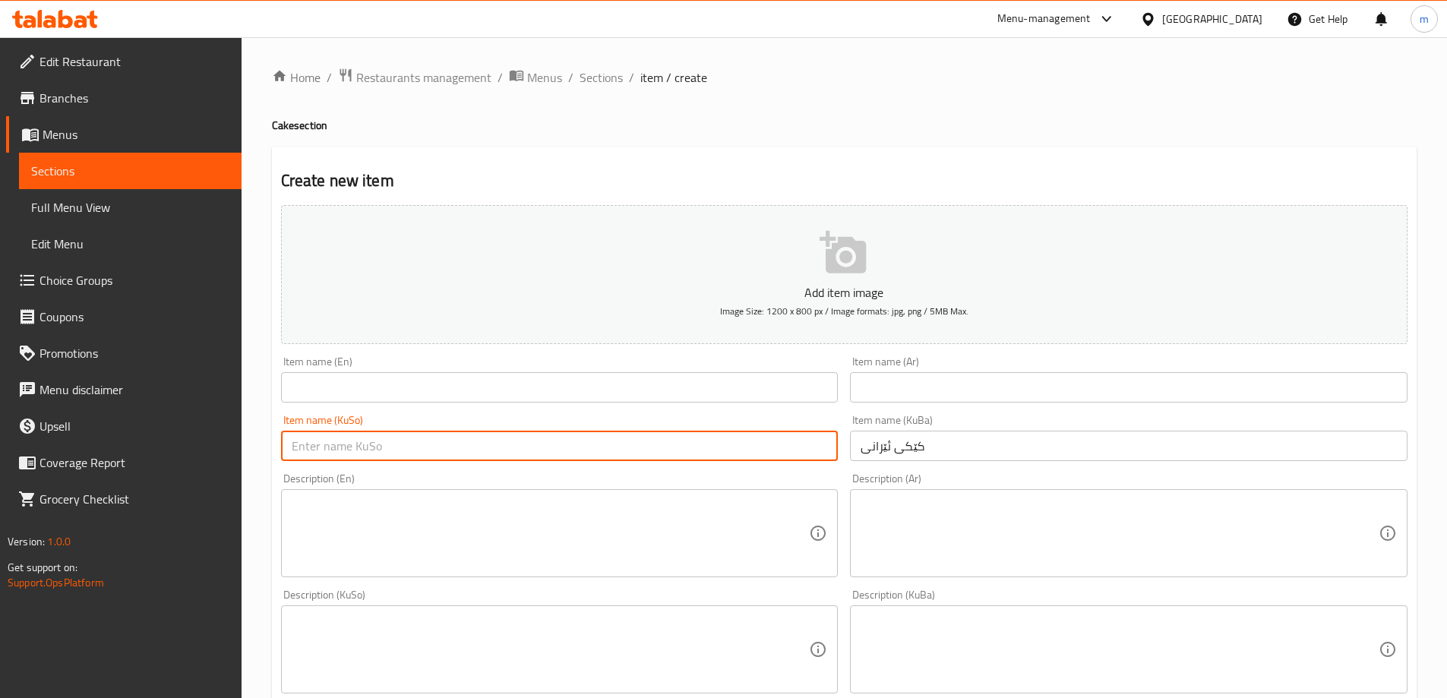
click at [807, 449] on input "text" at bounding box center [559, 446] width 557 height 30
paste input "کێکی ئێرانی"
type input "کێکی ئێرانی"
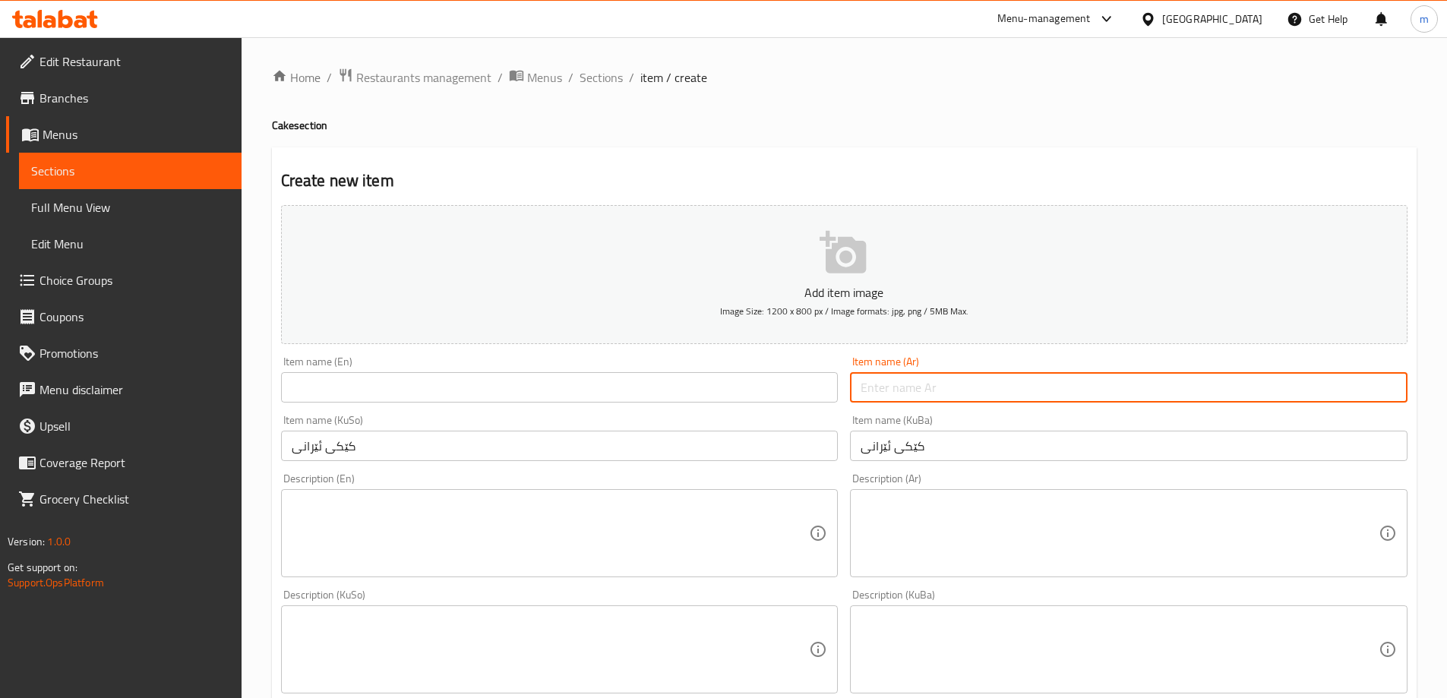
click at [946, 383] on input "text" at bounding box center [1128, 387] width 557 height 30
paste input "كعكة إيرانية"
click at [1384, 392] on input "كعكة إيرانية" at bounding box center [1128, 387] width 557 height 30
click at [1314, 396] on input "كيك إيرانية" at bounding box center [1128, 387] width 557 height 30
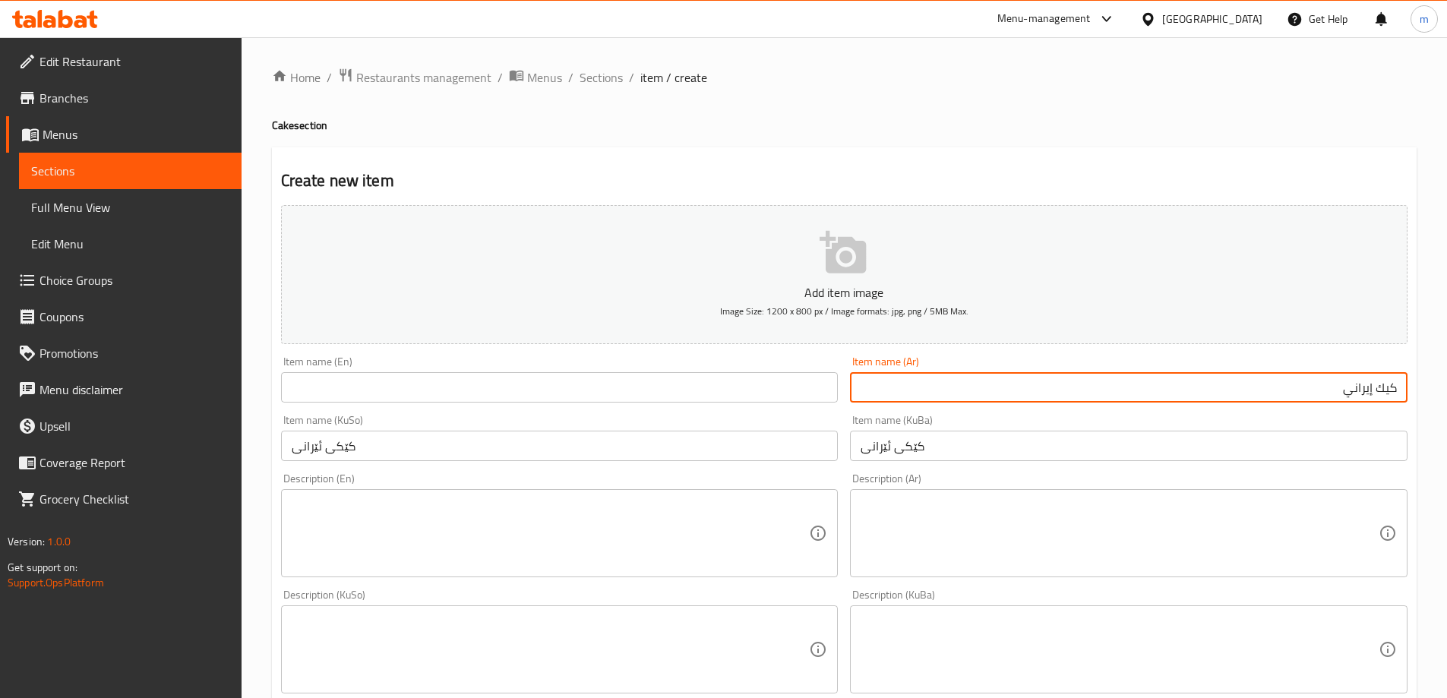
type input "كيك إيراني"
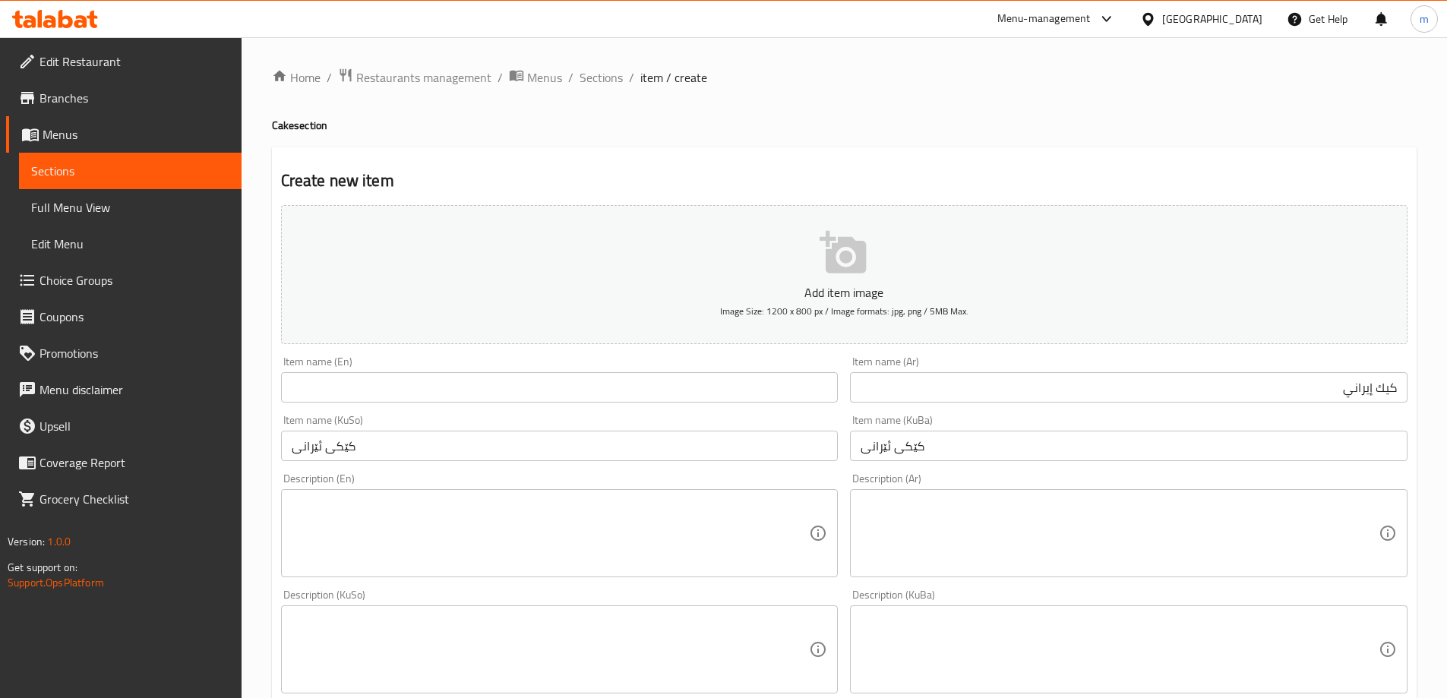
click at [1275, 359] on div "Item name (Ar) كيك إيراني Item name ([GEOGRAPHIC_DATA])" at bounding box center [1128, 379] width 557 height 46
click at [517, 385] on input "text" at bounding box center [559, 387] width 557 height 30
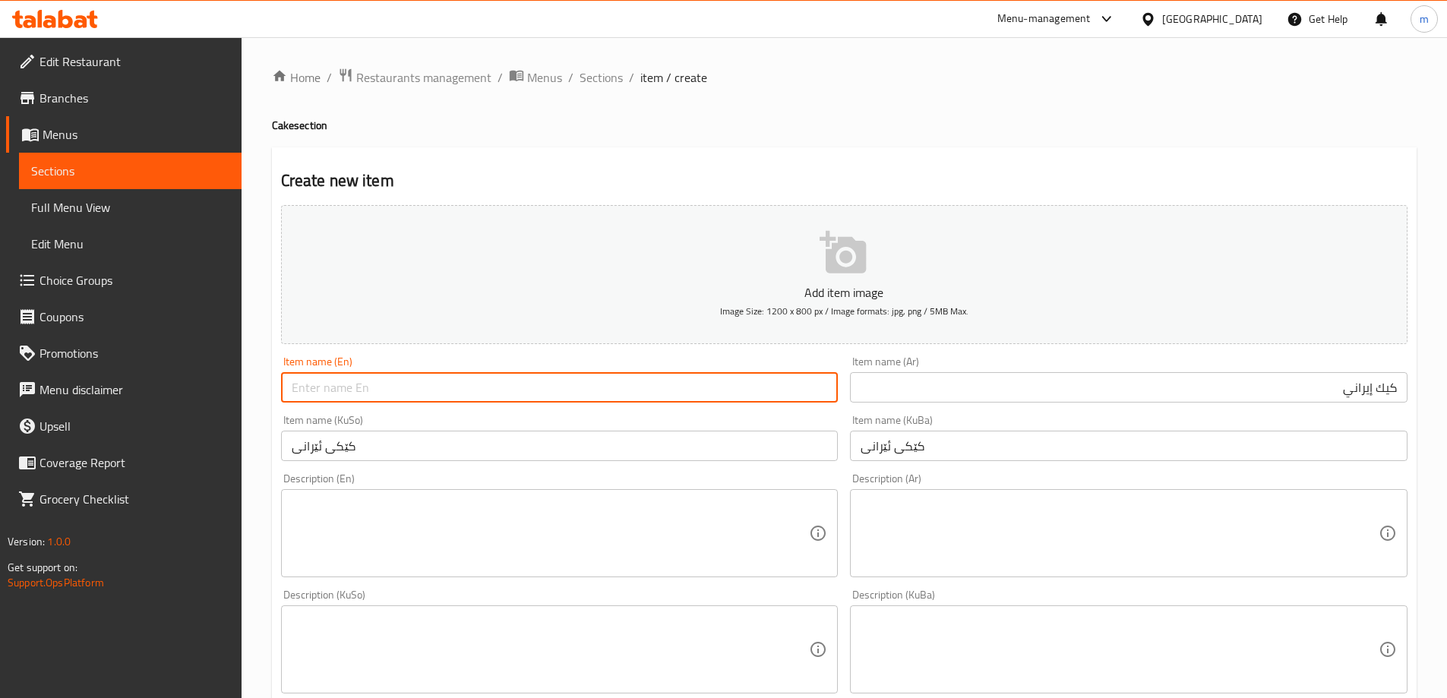
paste input "Iranian cake"
click at [331, 382] on input "Iranian cake" at bounding box center [559, 387] width 557 height 30
type input "Iranian Cake"
click at [409, 358] on div "Item name (En) Iranian Cake Item name (En)" at bounding box center [559, 379] width 557 height 46
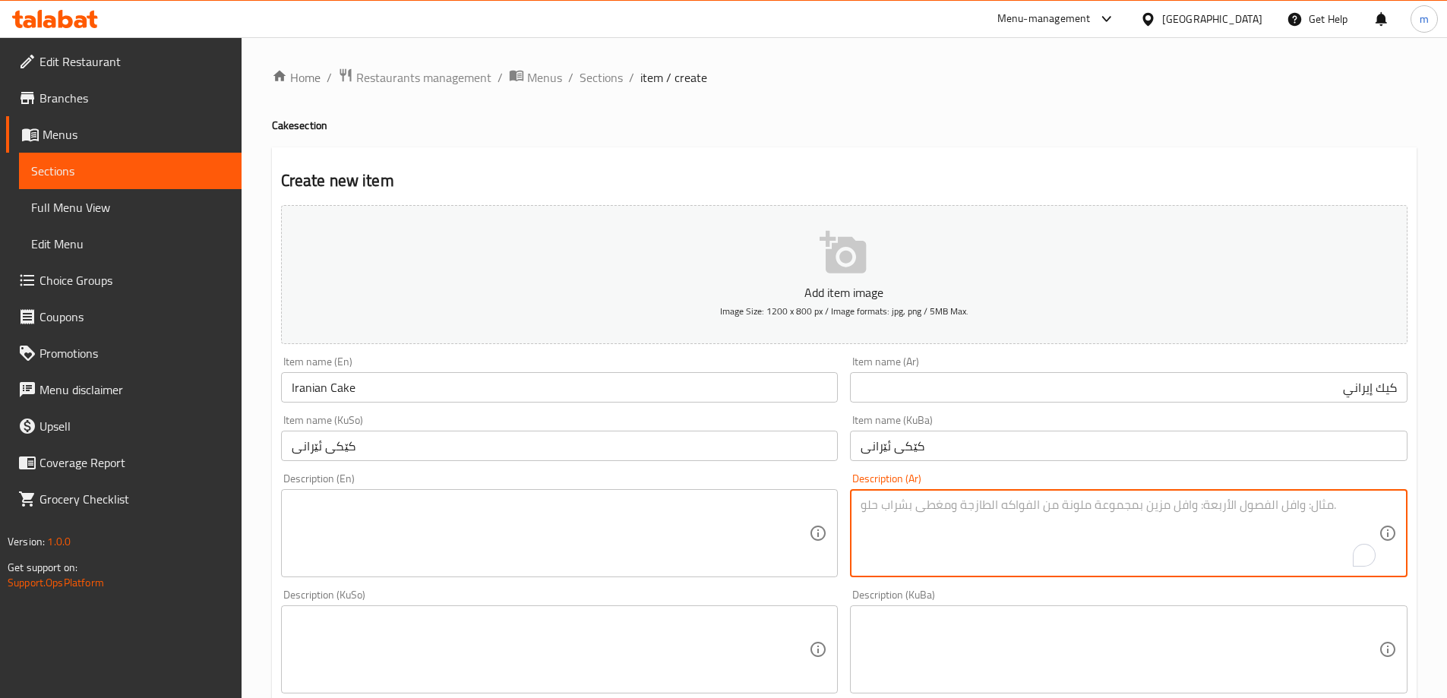
click at [964, 516] on textarea "To enrich screen reader interactions, please activate Accessibility in Grammarl…" at bounding box center [1119, 533] width 518 height 72
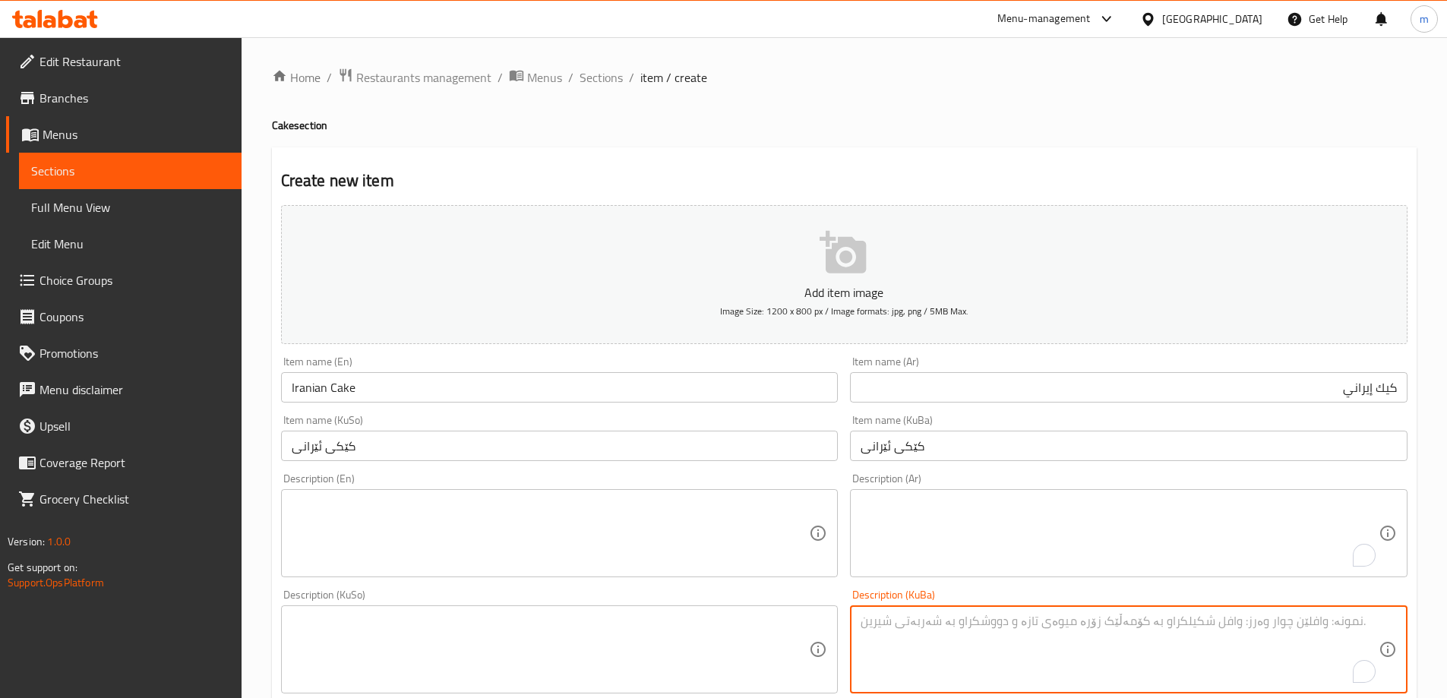
click at [945, 625] on textarea "To enrich screen reader interactions, please activate Accessibility in Grammarl…" at bounding box center [1119, 650] width 518 height 72
paste textarea "خامە، ئارد، نیشاستە، پیکینپاودەر، ڤانێلا، هێلکە، کرێم و جەلی"
type textarea "خامە، ئارد، نیشاستە، پیکینپاودەر، ڤانێلا، هێلکە، کرێم و جەلی"
click at [727, 610] on div "Description (KuSo)" at bounding box center [559, 649] width 557 height 88
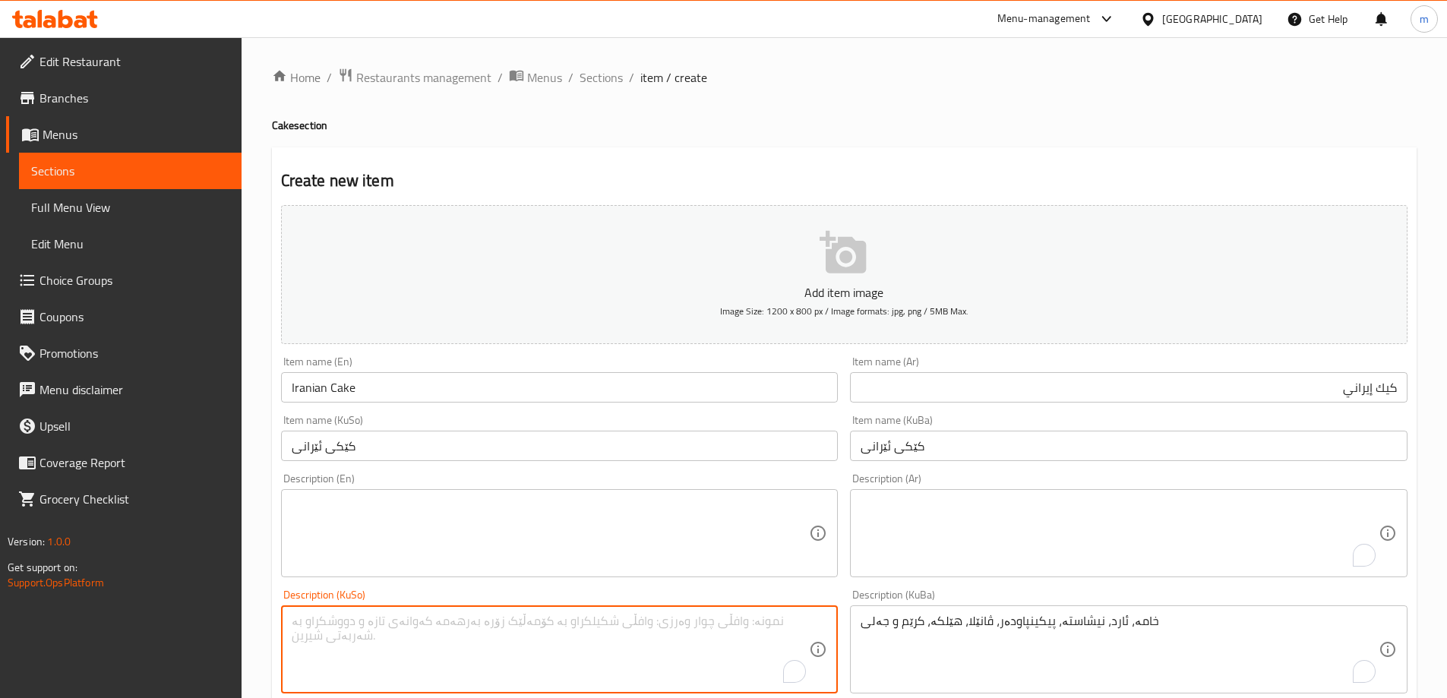
paste textarea "خامە، ئارد، نیشاستە، پیکینپاودەر، ڤانێلا، هێلکە، کرێم و جەلی"
type textarea "خامە، ئارد، نیشاستە، پیکینپاودەر، ڤانێلا، هێلکە، کرێم و جەلی"
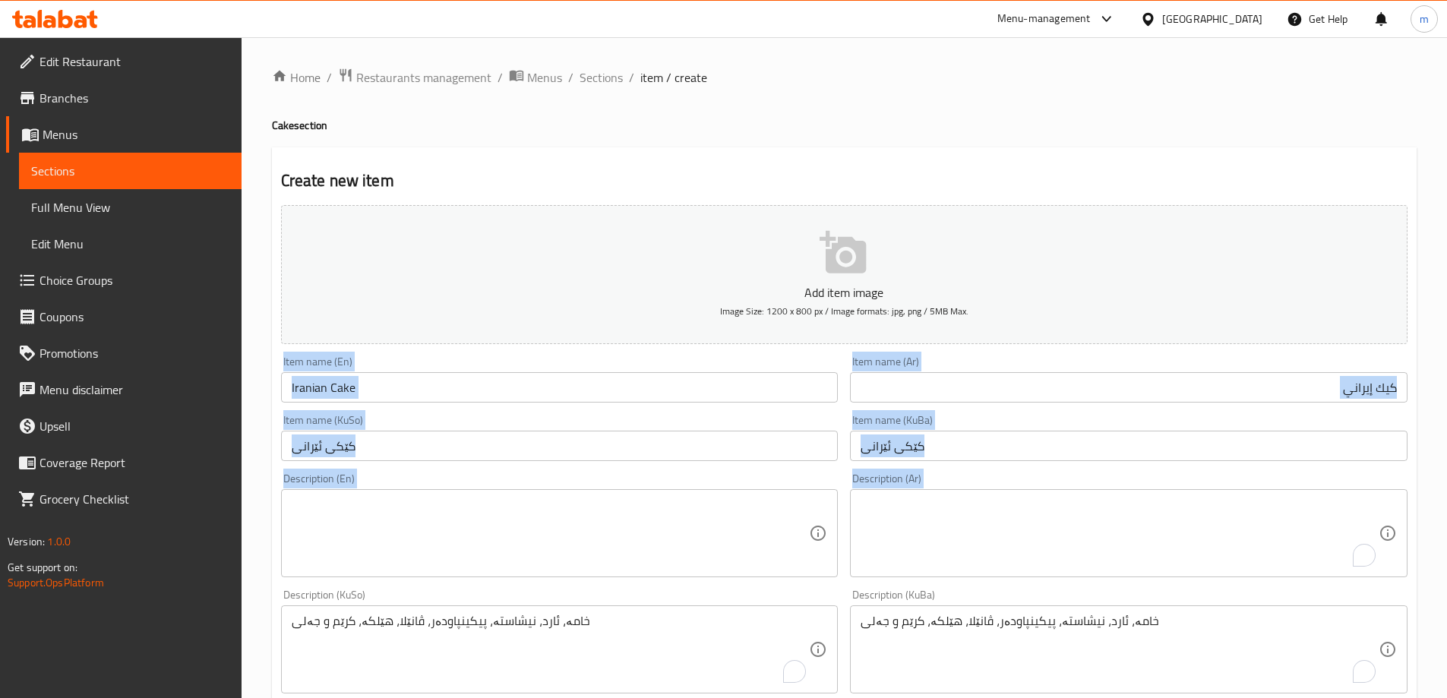
drag, startPoint x: 1443, startPoint y: 348, endPoint x: 1456, endPoint y: 453, distance: 105.6
click at [1446, 534] on html "​ Menu-management [GEOGRAPHIC_DATA] Get Help m Edit Restaurant Branches Menus S…" at bounding box center [723, 349] width 1447 height 698
click at [471, 494] on div "Description (En)" at bounding box center [559, 533] width 557 height 88
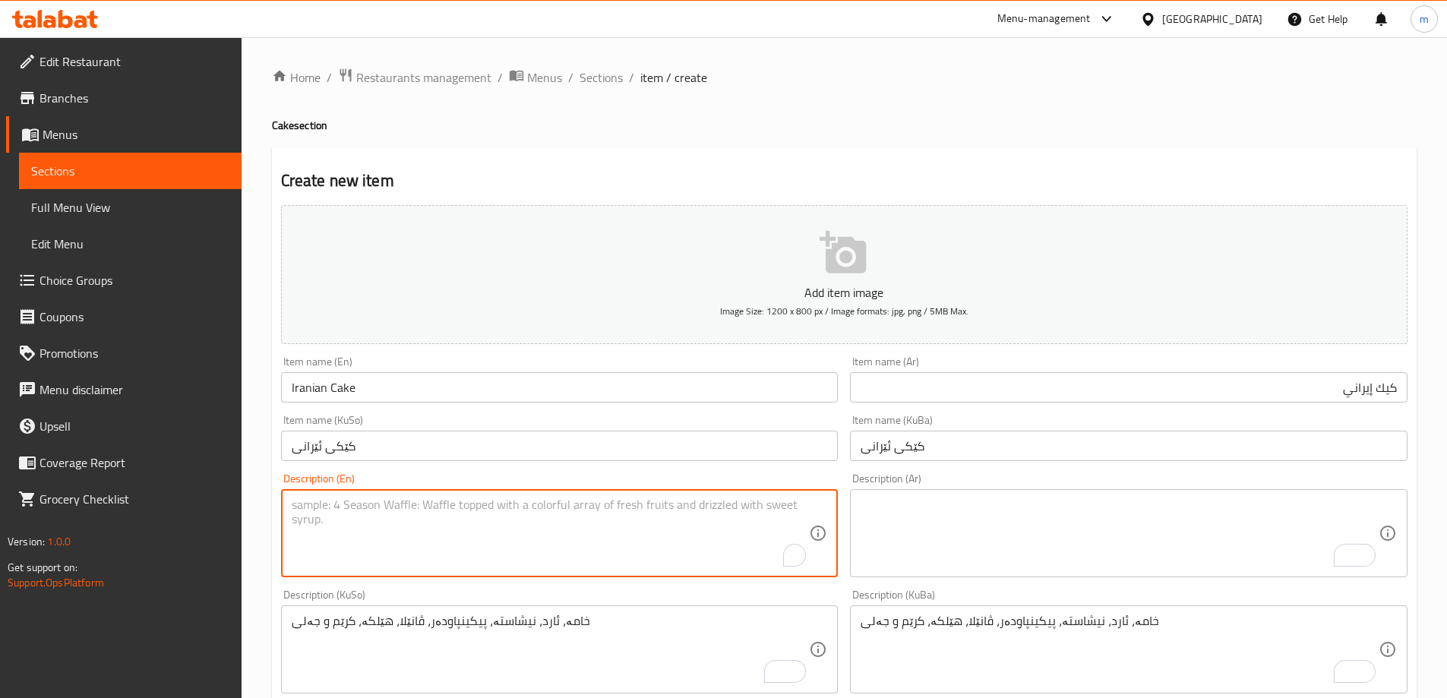
click at [465, 506] on textarea "To enrich screen reader interactions, please activate Accessibility in Grammarl…" at bounding box center [551, 533] width 518 height 72
paste textarea "raw, flour, starch, bakingpowder, vanilla, eggs, cream and jelly"
drag, startPoint x: 300, startPoint y: 504, endPoint x: 271, endPoint y: 506, distance: 28.9
click at [272, 506] on div "Create new item Add item image Image Size: 1200 x 800 px / Image formats: jpg, …" at bounding box center [844, 676] width 1144 height 1059
click at [306, 506] on textarea "raw, flour, starch, bakingpowder, vanilla, eggs, cream and jelly" at bounding box center [551, 533] width 518 height 72
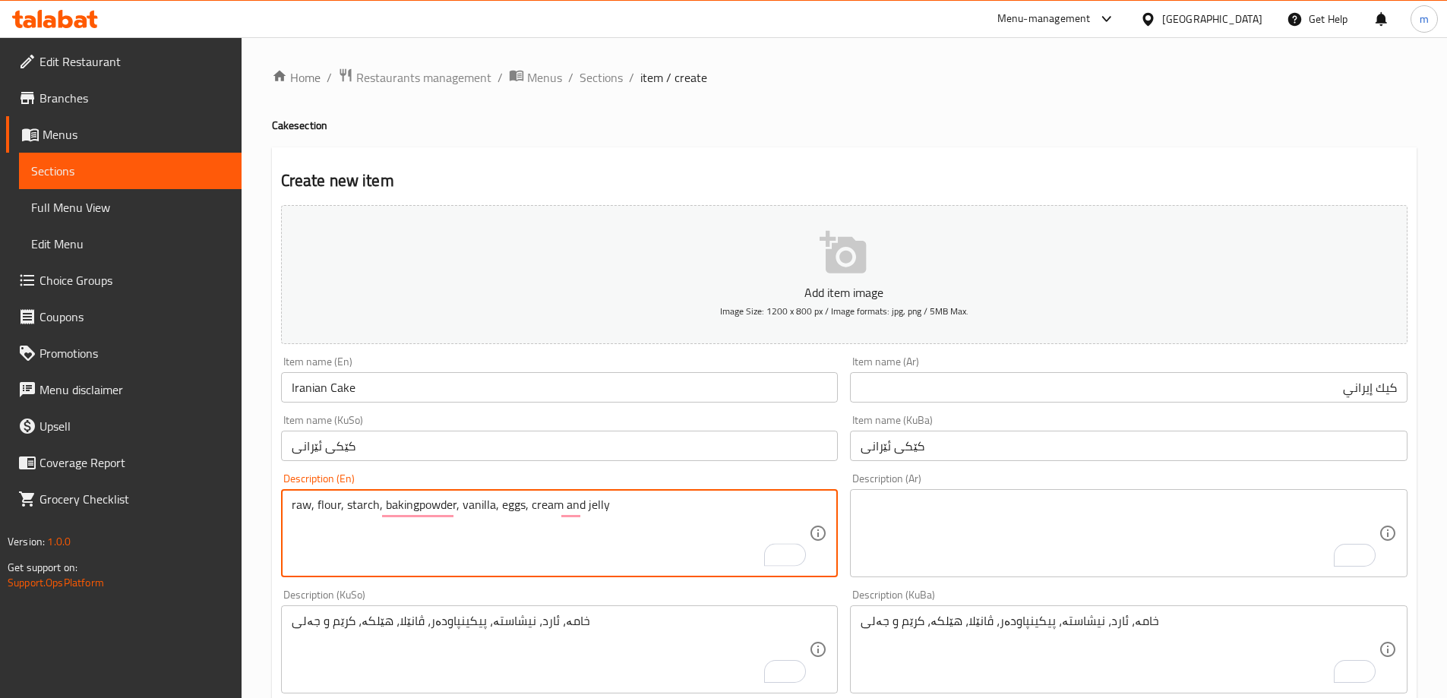
click at [306, 506] on textarea "raw, flour, starch, bakingpowder, vanilla, eggs, cream and jelly" at bounding box center [551, 533] width 518 height 72
click at [301, 506] on textarea "raw, flour, starch, bakingpowder, vanilla, eggs, cream and jelly" at bounding box center [551, 533] width 518 height 72
click at [364, 509] on textarea "Xama, flour, starch, bakingpowder, vanilla, eggs, cream and jelly" at bounding box center [551, 533] width 518 height 72
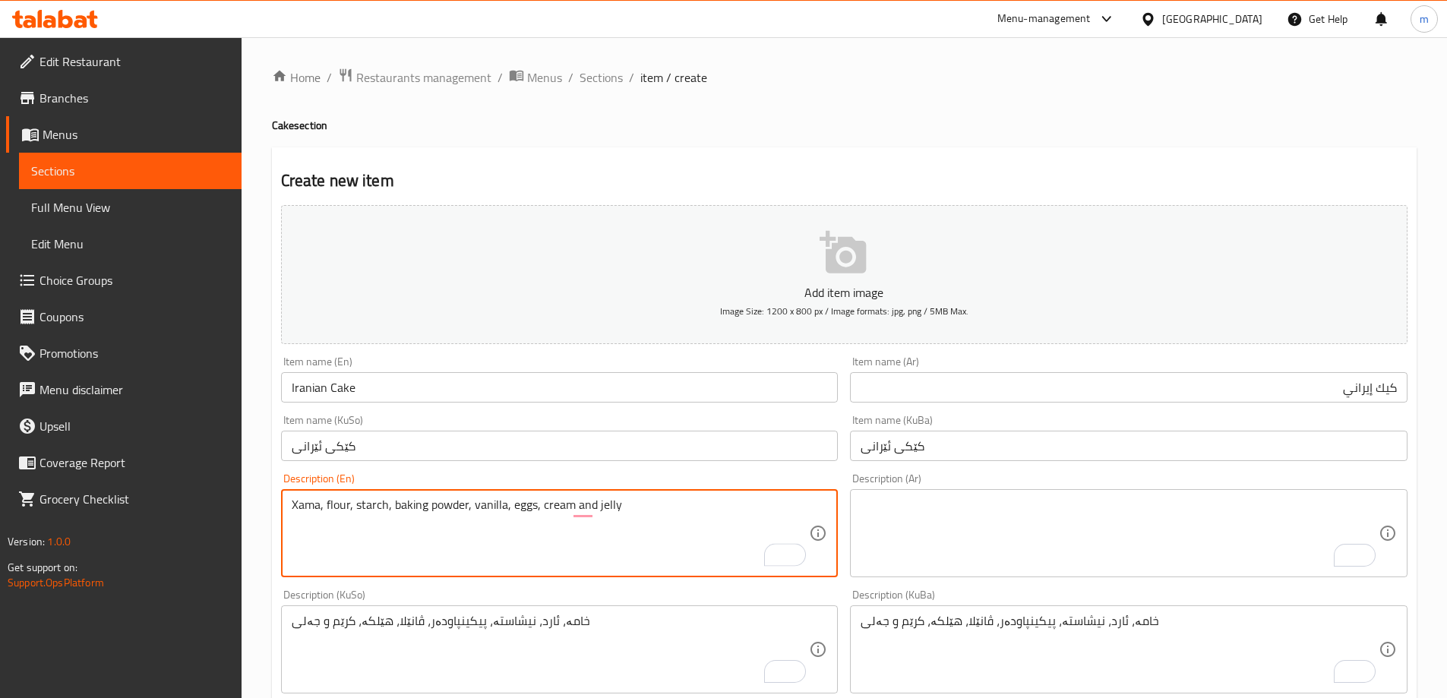
click at [649, 510] on textarea "Xama, flour, starch, baking powder, vanilla, eggs, cream and jelly" at bounding box center [551, 533] width 518 height 72
type textarea "Xama, flour, starch, baking powder, vanilla, eggs, cream and jelly"
click at [887, 525] on textarea "To enrich screen reader interactions, please activate Accessibility in Grammarl…" at bounding box center [1119, 533] width 518 height 72
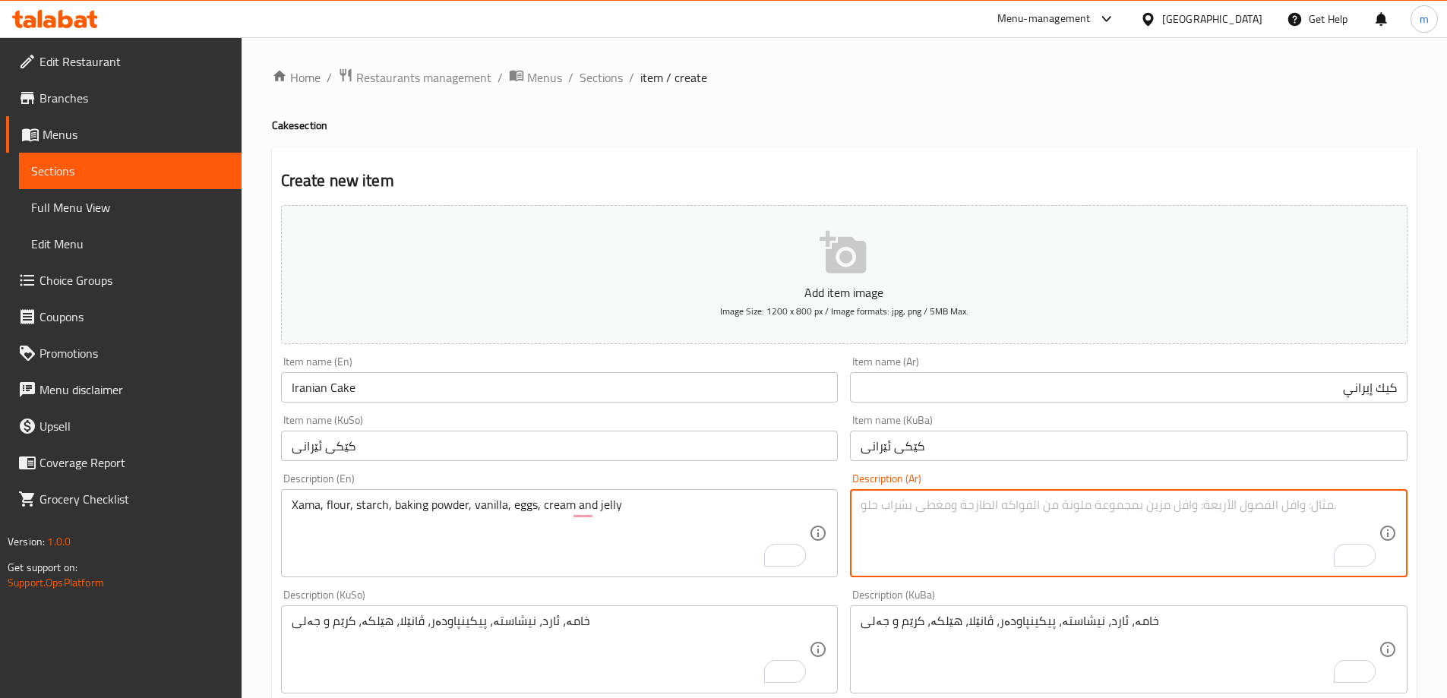
paste textarea "خامة، [PERSON_NAME]، [PERSON_NAME]، [PERSON_NAME]، [PERSON_NAME]، [PERSON_NAME]…"
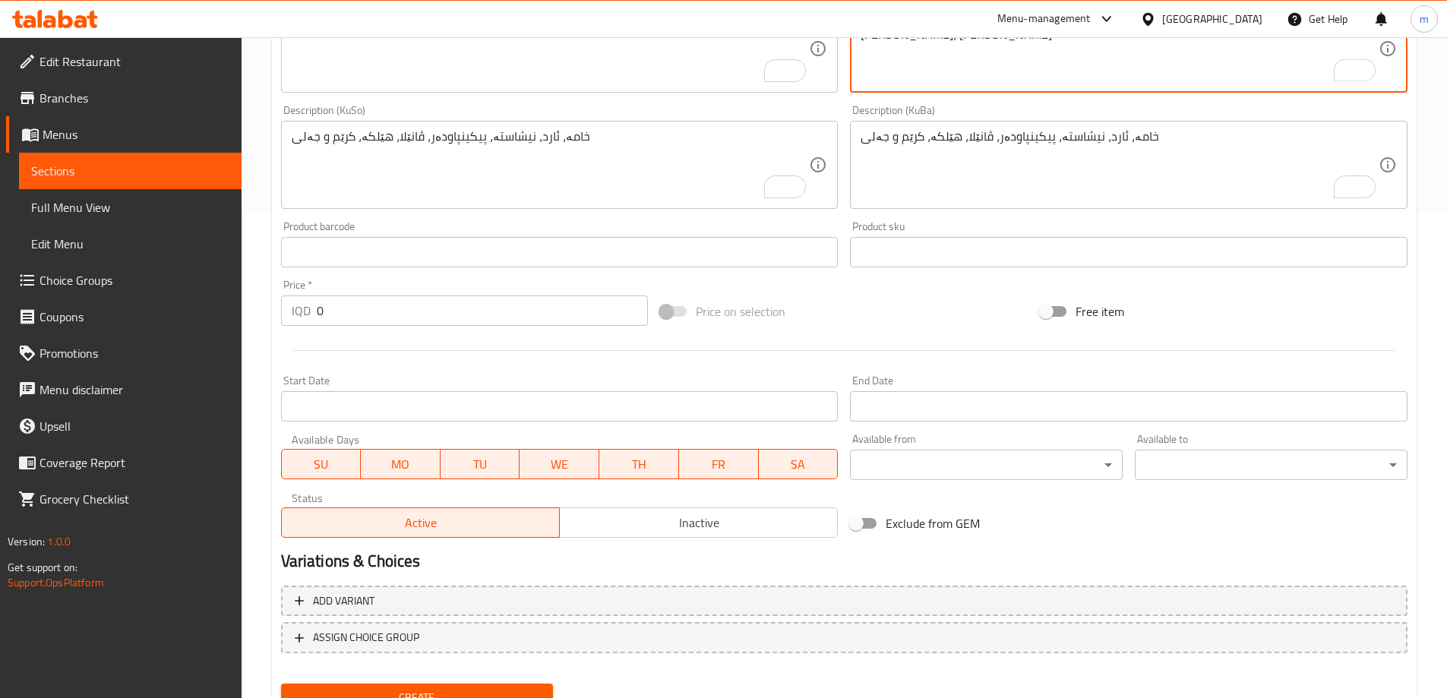
scroll to position [550, 0]
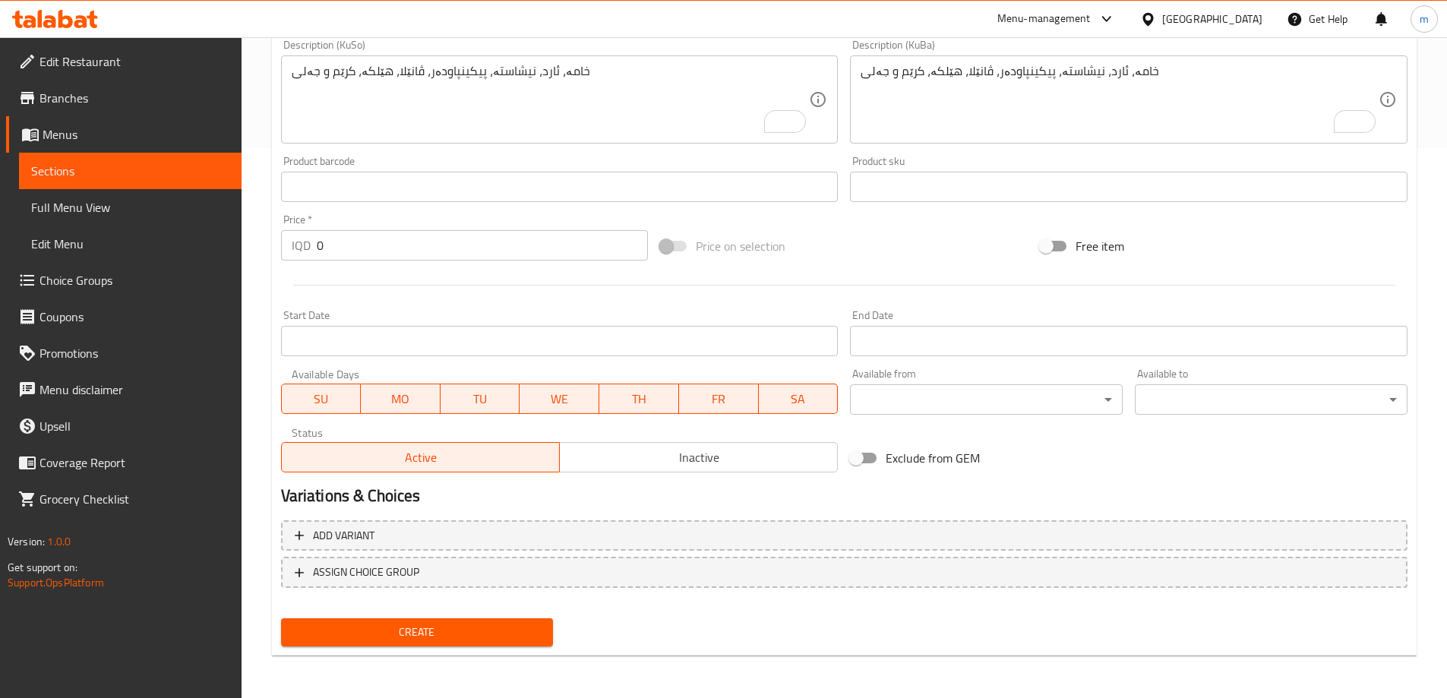
type textarea "خامة، دقيق، نشا، بيكينج باودر، فانيليا، بيض، كريمة وجلي"
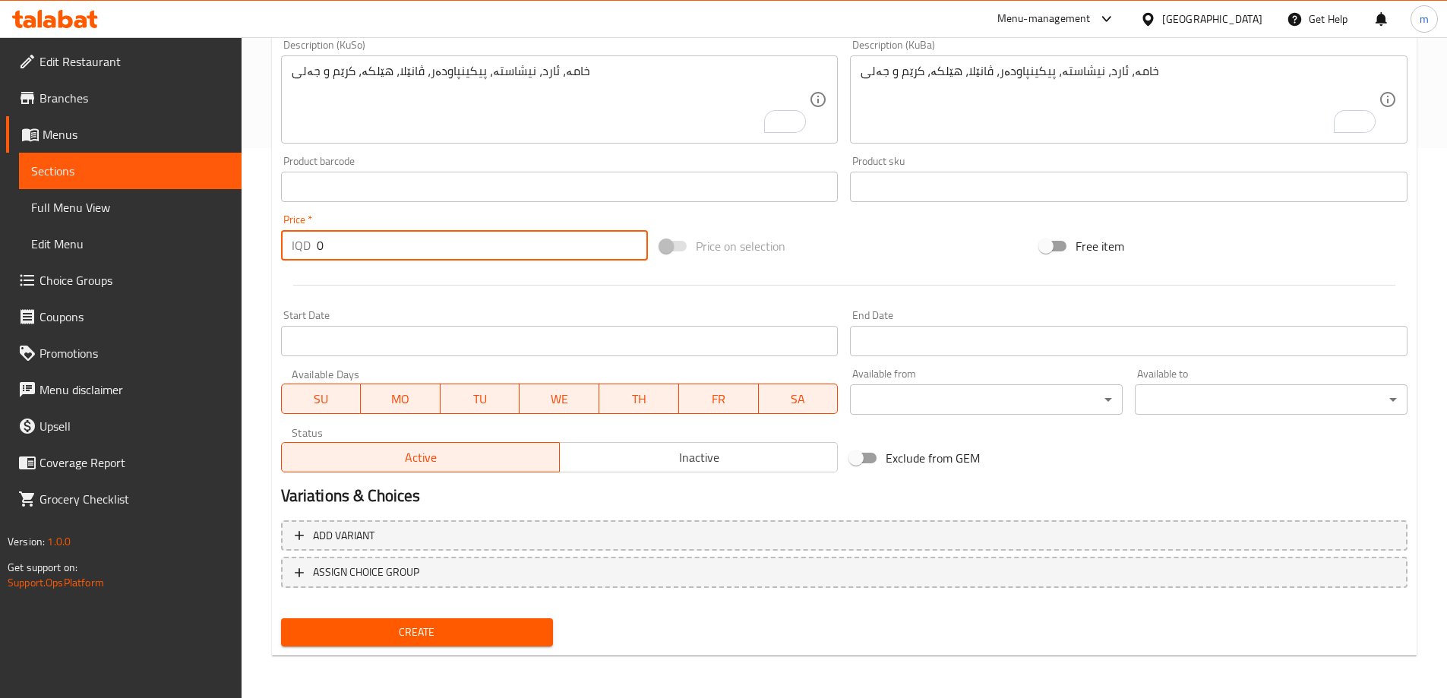
drag, startPoint x: 287, startPoint y: 239, endPoint x: 274, endPoint y: 238, distance: 13.0
click at [277, 239] on div "Price   * IQD 0 Price *" at bounding box center [465, 237] width 380 height 58
type input "10000"
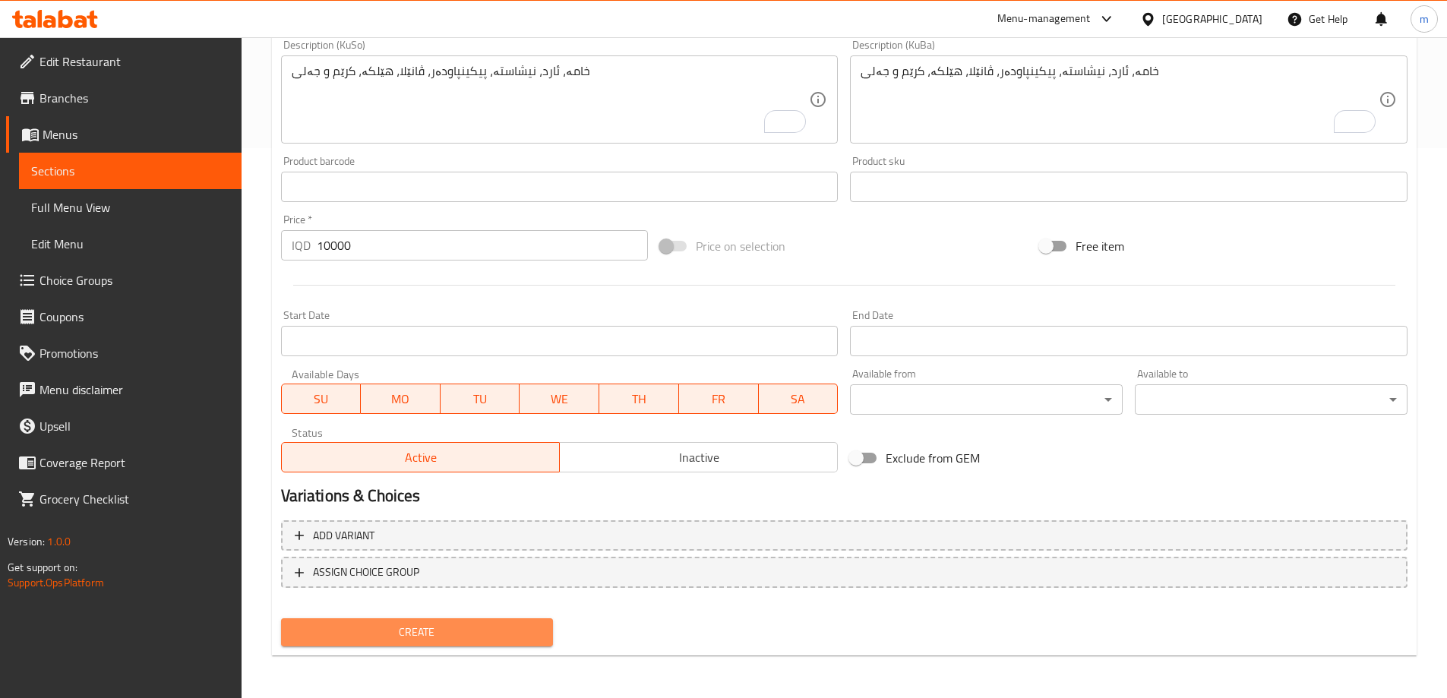
click at [446, 632] on span "Create" at bounding box center [417, 632] width 248 height 19
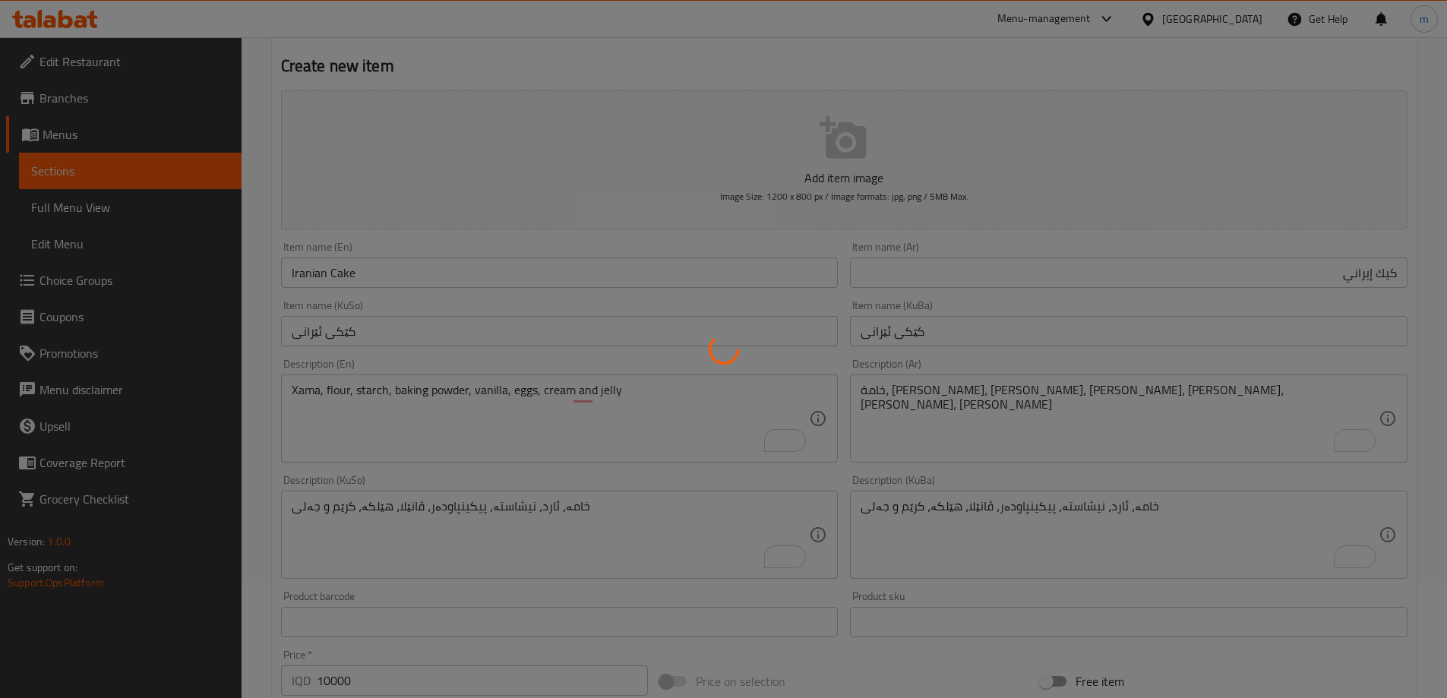
scroll to position [0, 0]
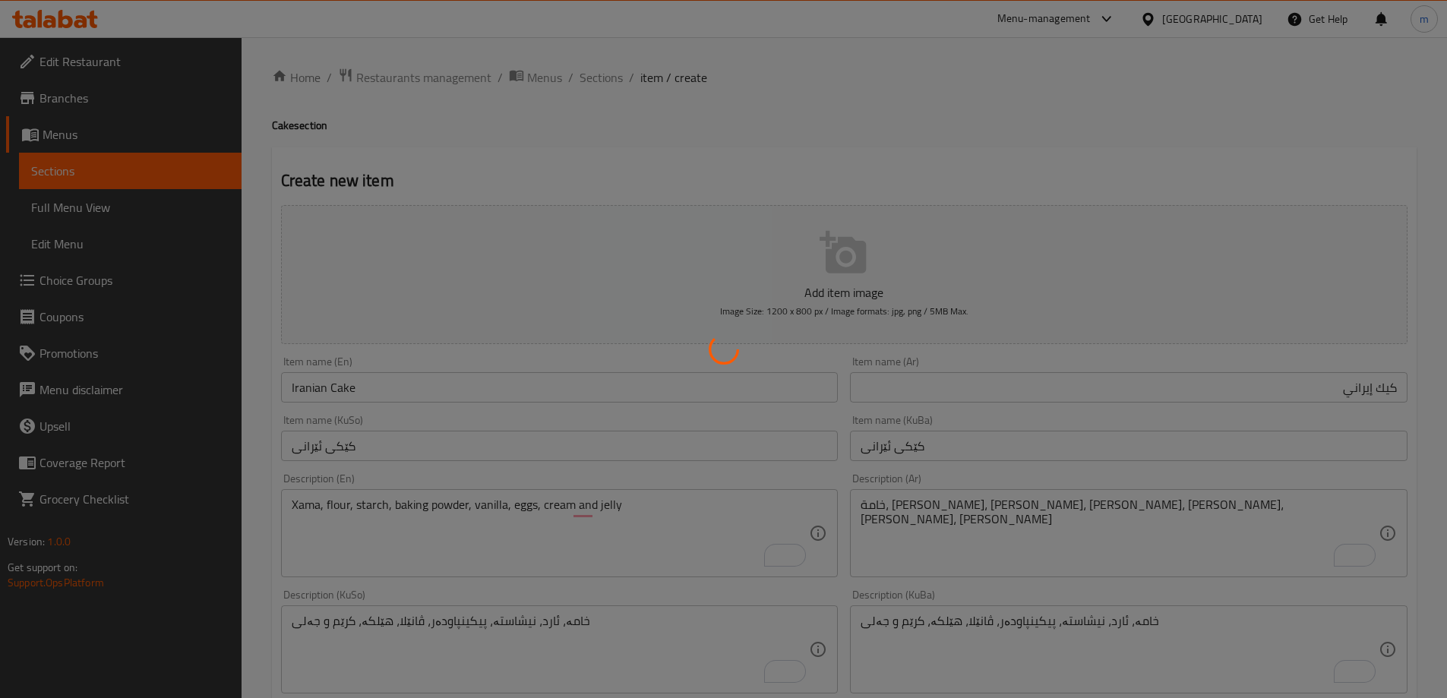
type input "0"
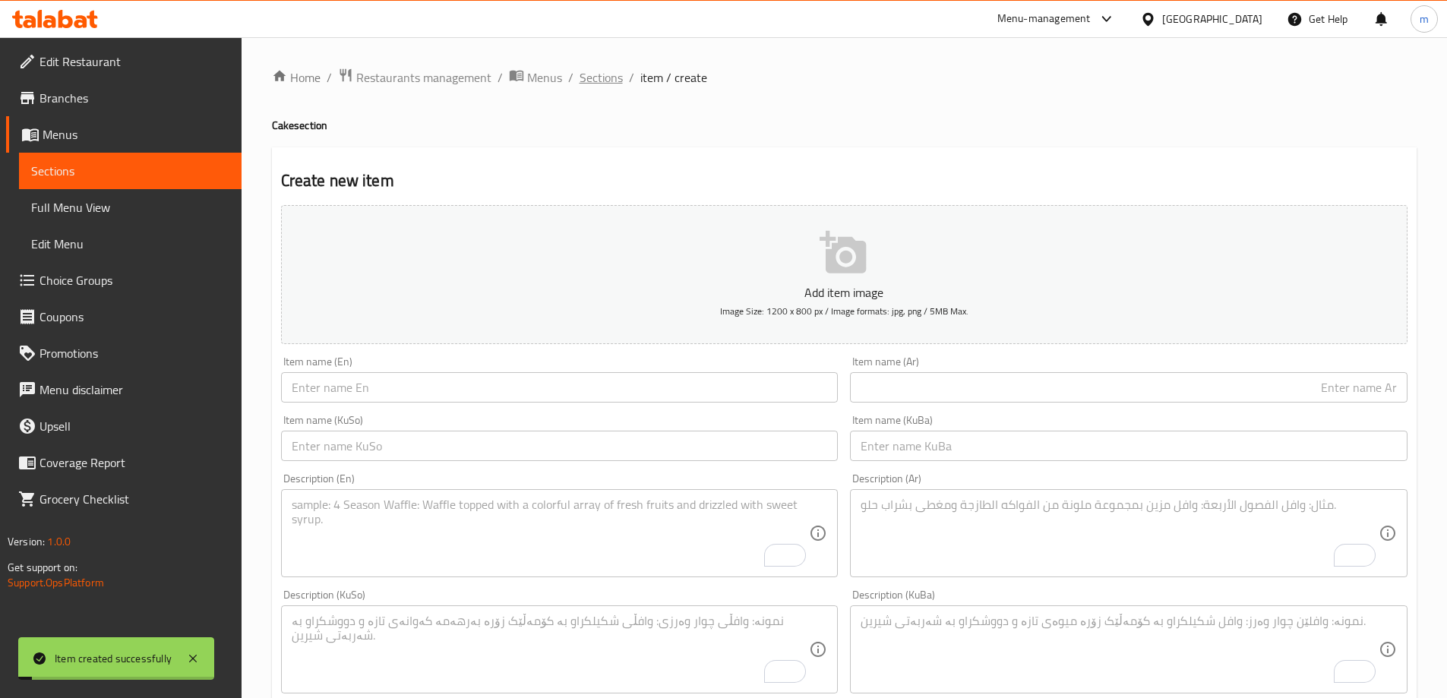
click at [592, 72] on span "Sections" at bounding box center [600, 77] width 43 height 18
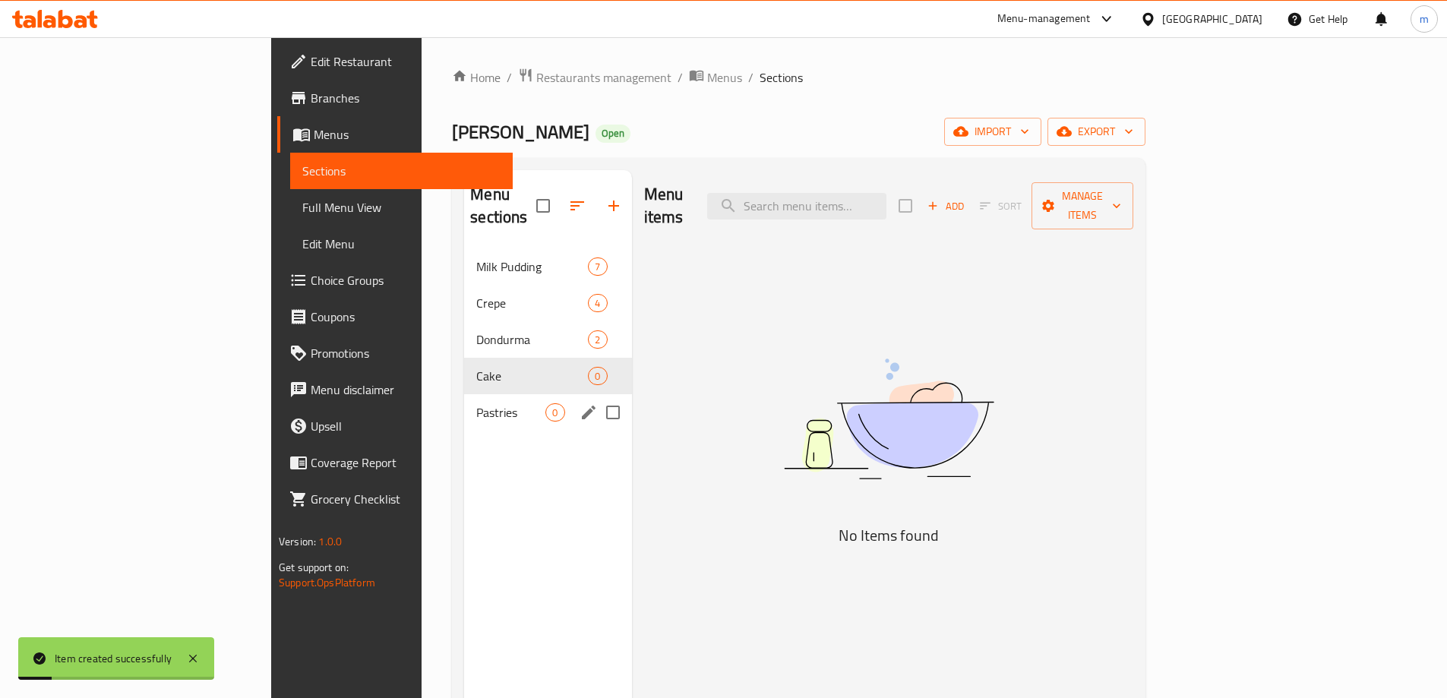
click at [464, 394] on div "Pastries 0" at bounding box center [547, 412] width 167 height 36
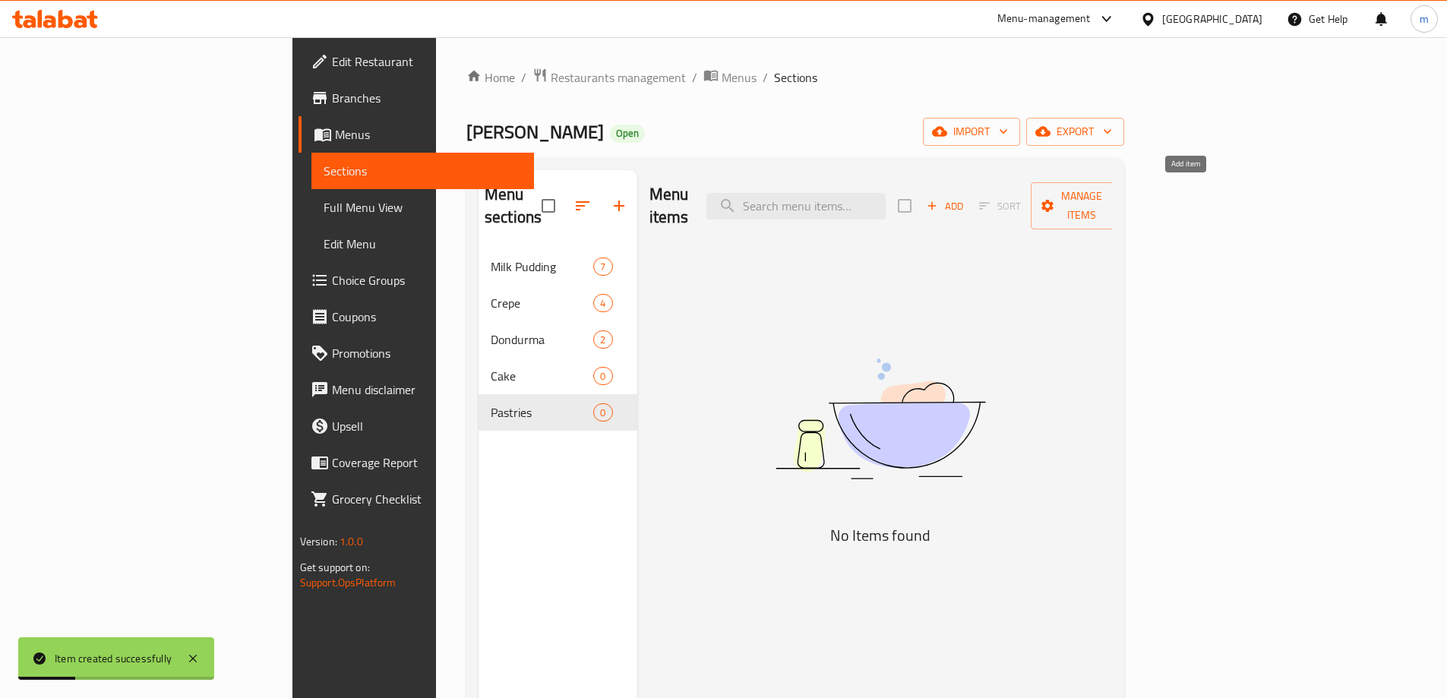
click at [965, 197] on span "Add" at bounding box center [944, 205] width 41 height 17
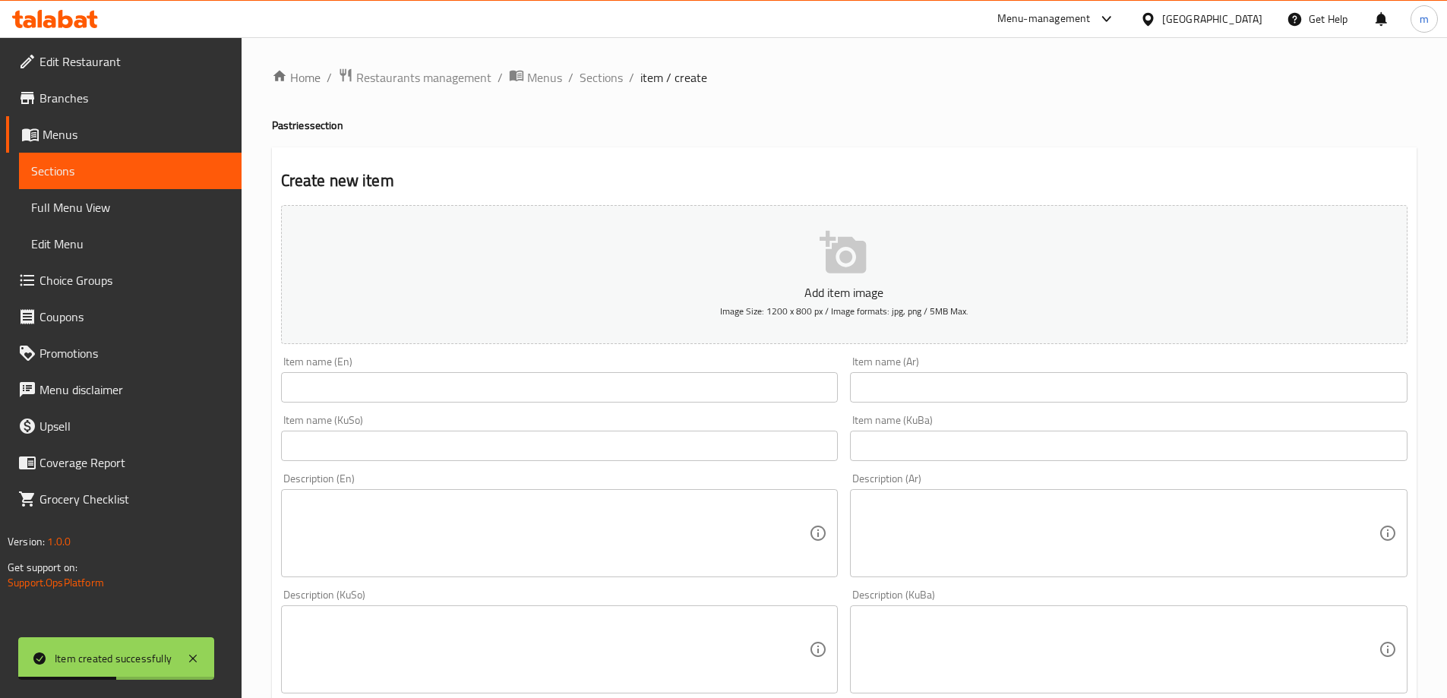
click at [638, 393] on input "text" at bounding box center [559, 387] width 557 height 30
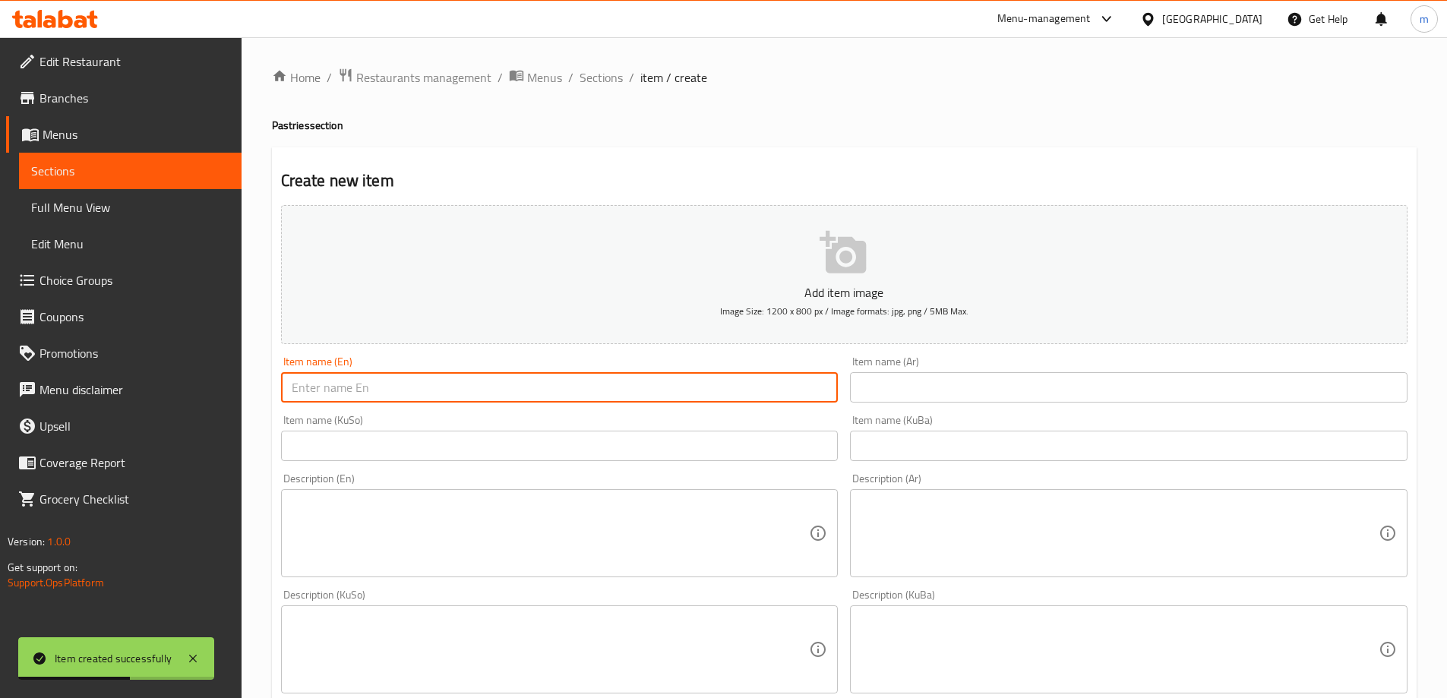
click at [944, 405] on div "Item name (Ar) Item name (Ar)" at bounding box center [1129, 379] width 570 height 58
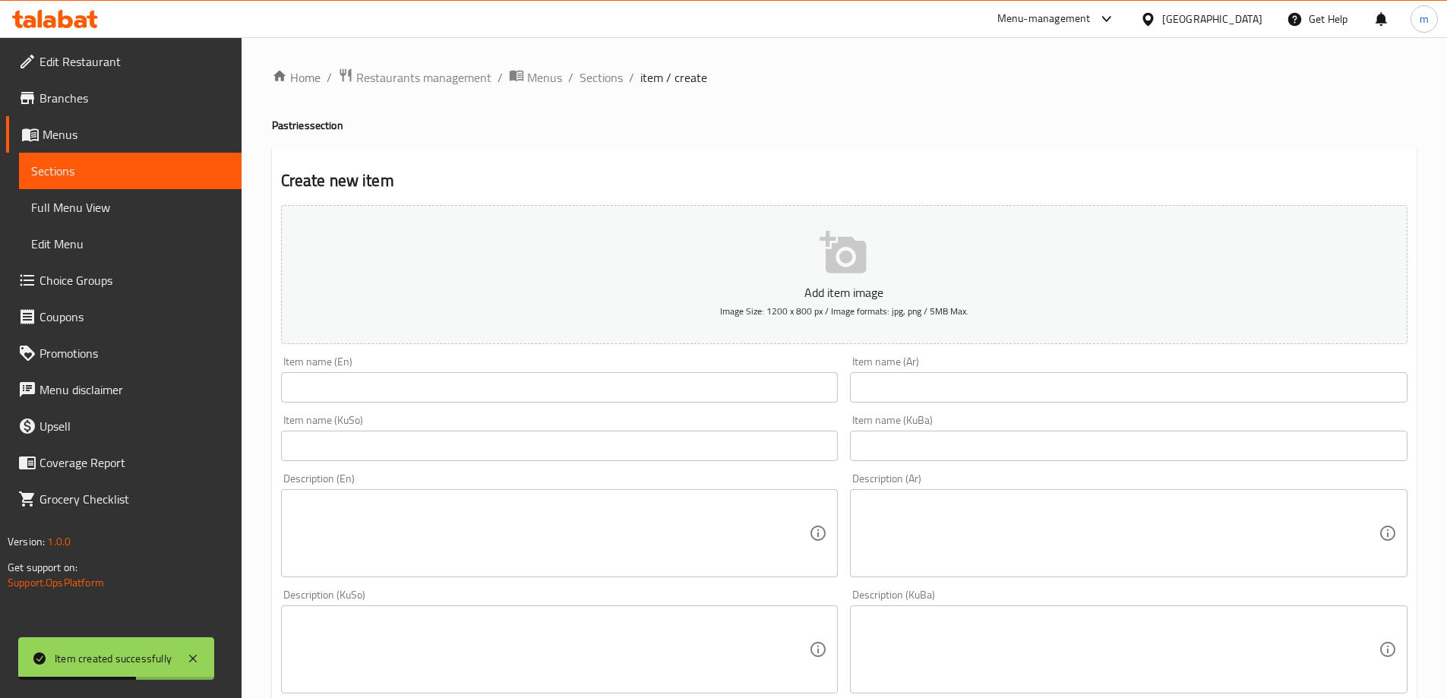
click at [944, 393] on input "text" at bounding box center [1128, 387] width 557 height 30
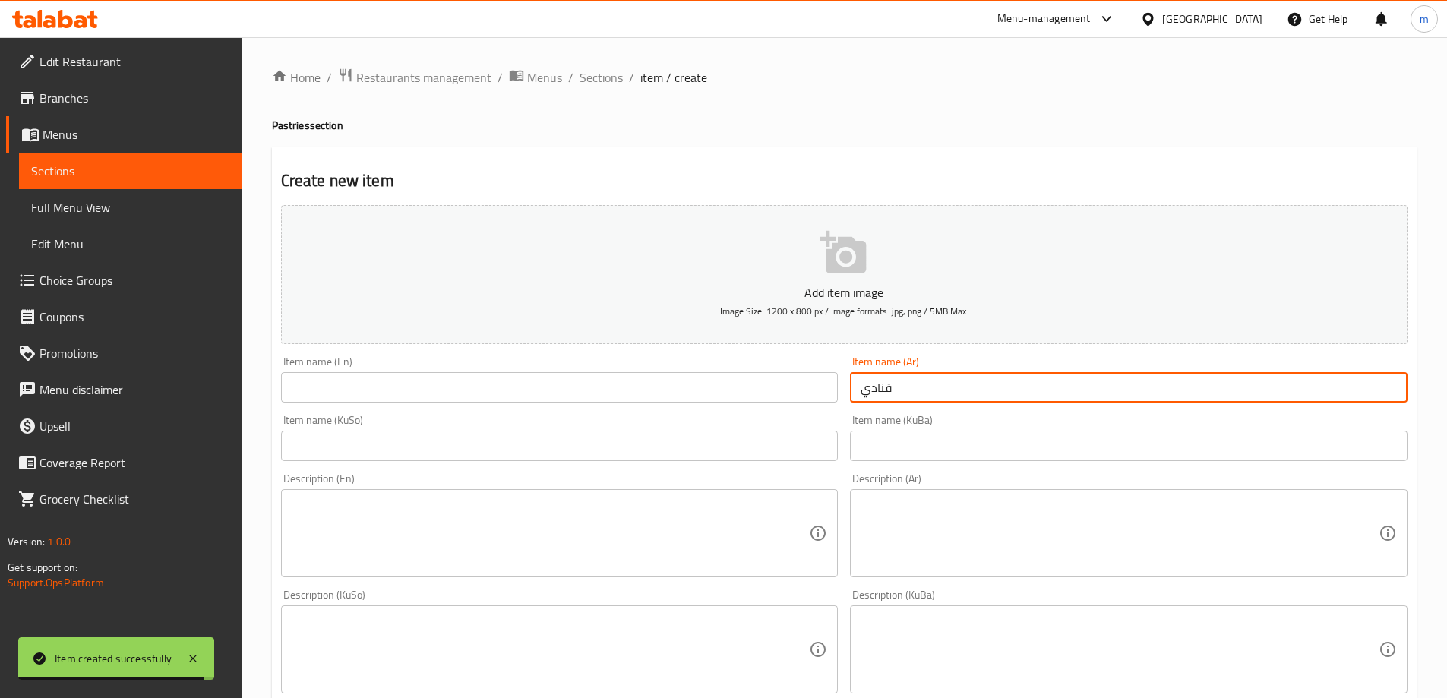
type input "قنادي"
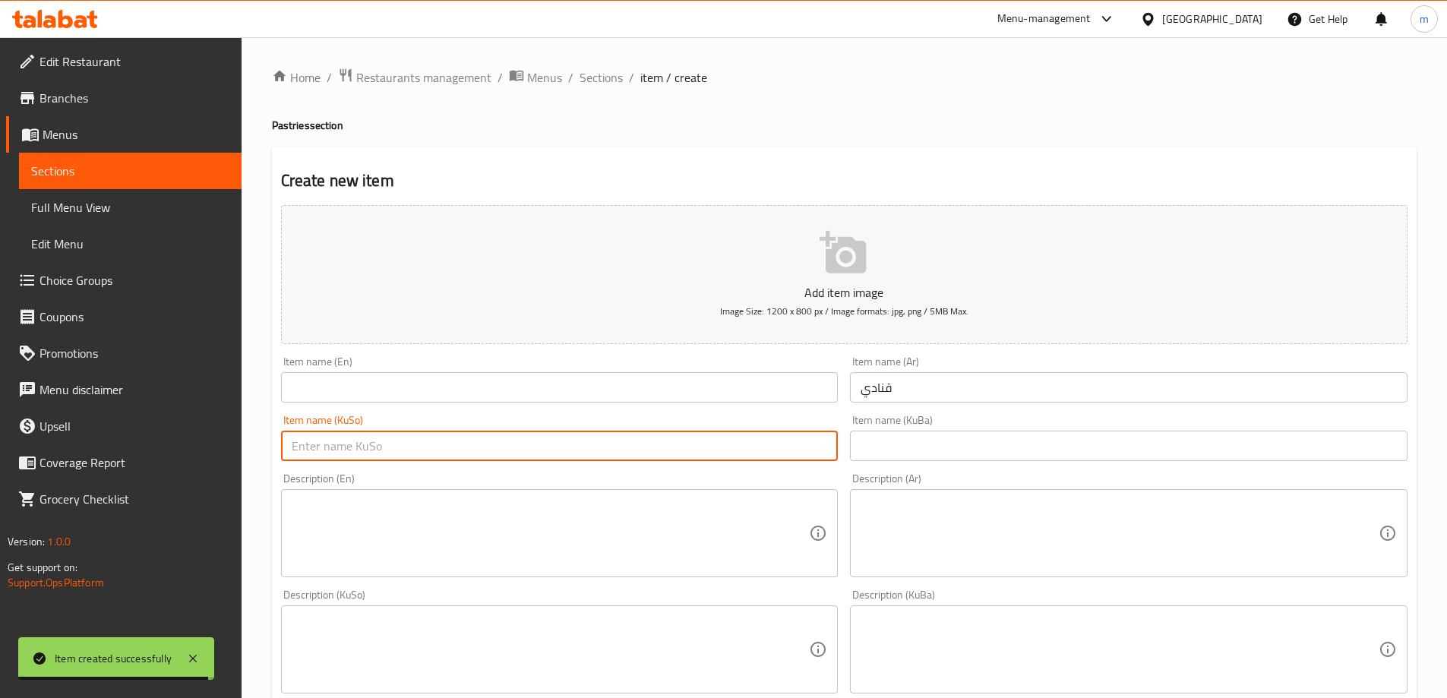
click at [785, 434] on input "text" at bounding box center [559, 446] width 557 height 30
click at [709, 437] on input "قەنادی" at bounding box center [559, 446] width 557 height 30
type input "قەنادی"
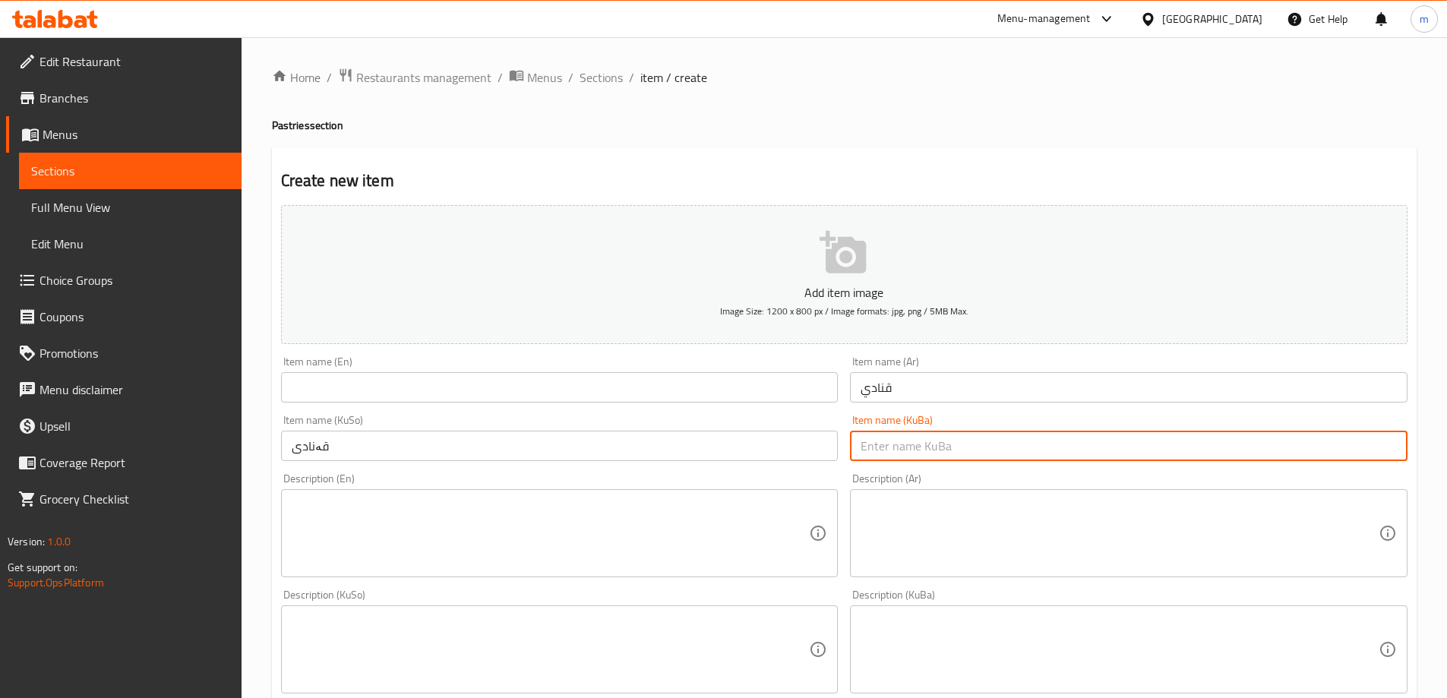
click at [917, 447] on input "text" at bounding box center [1128, 446] width 557 height 30
paste input "قەنادی"
type input "قەنادی"
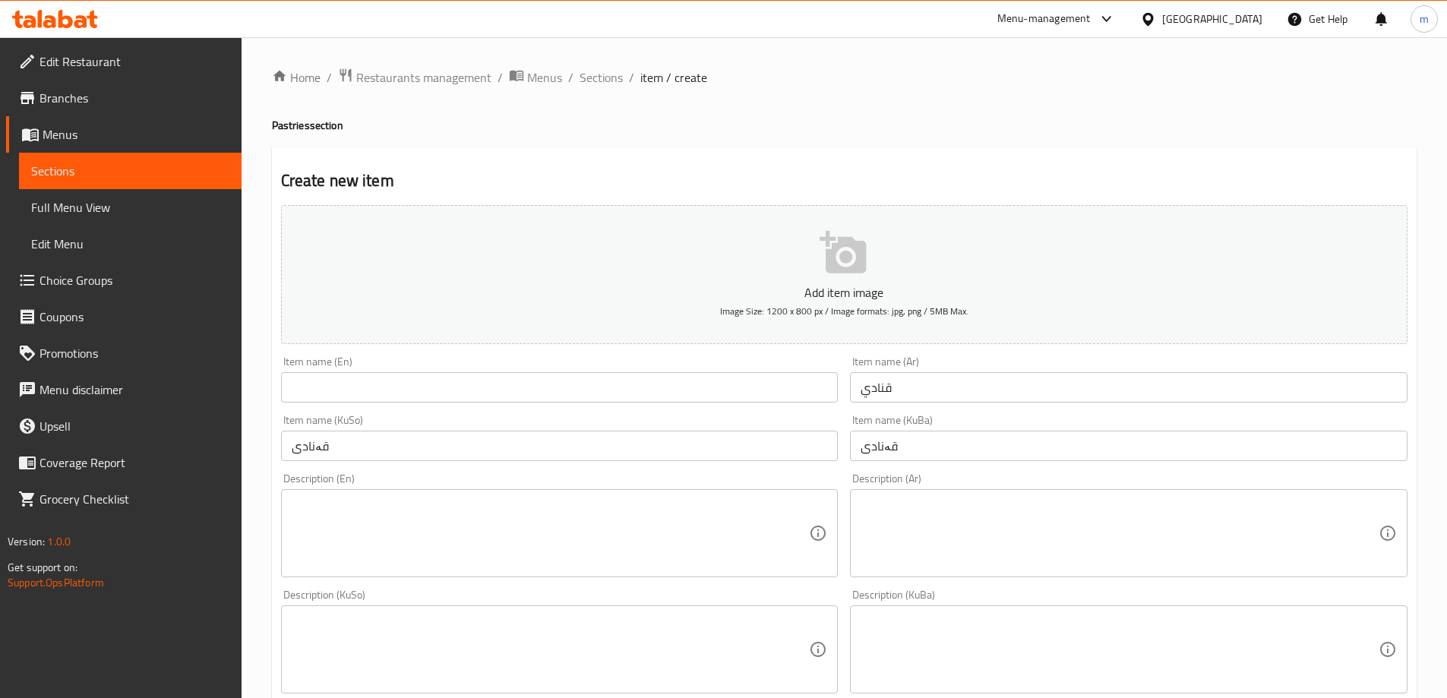
click at [758, 366] on div "Item name (En) Item name (En)" at bounding box center [559, 379] width 557 height 46
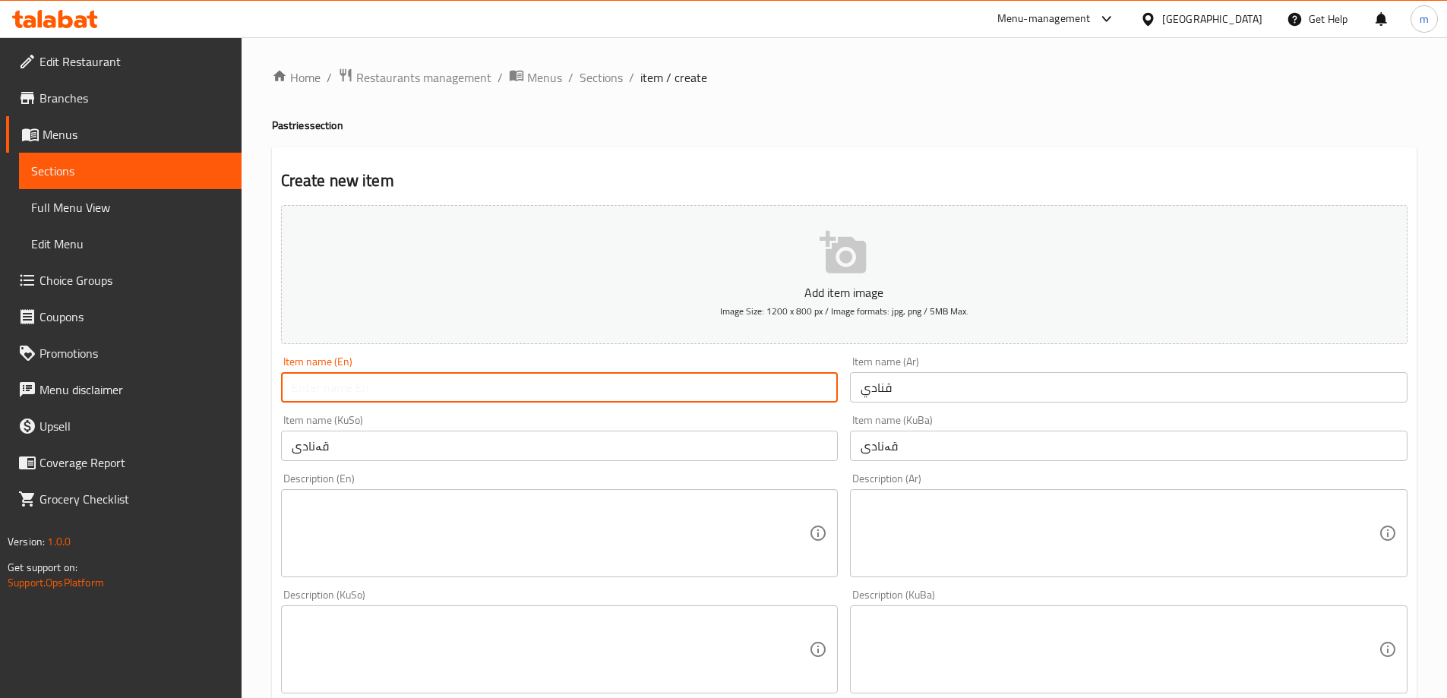
click at [756, 382] on input "text" at bounding box center [559, 387] width 557 height 30
type input "Qanadi"
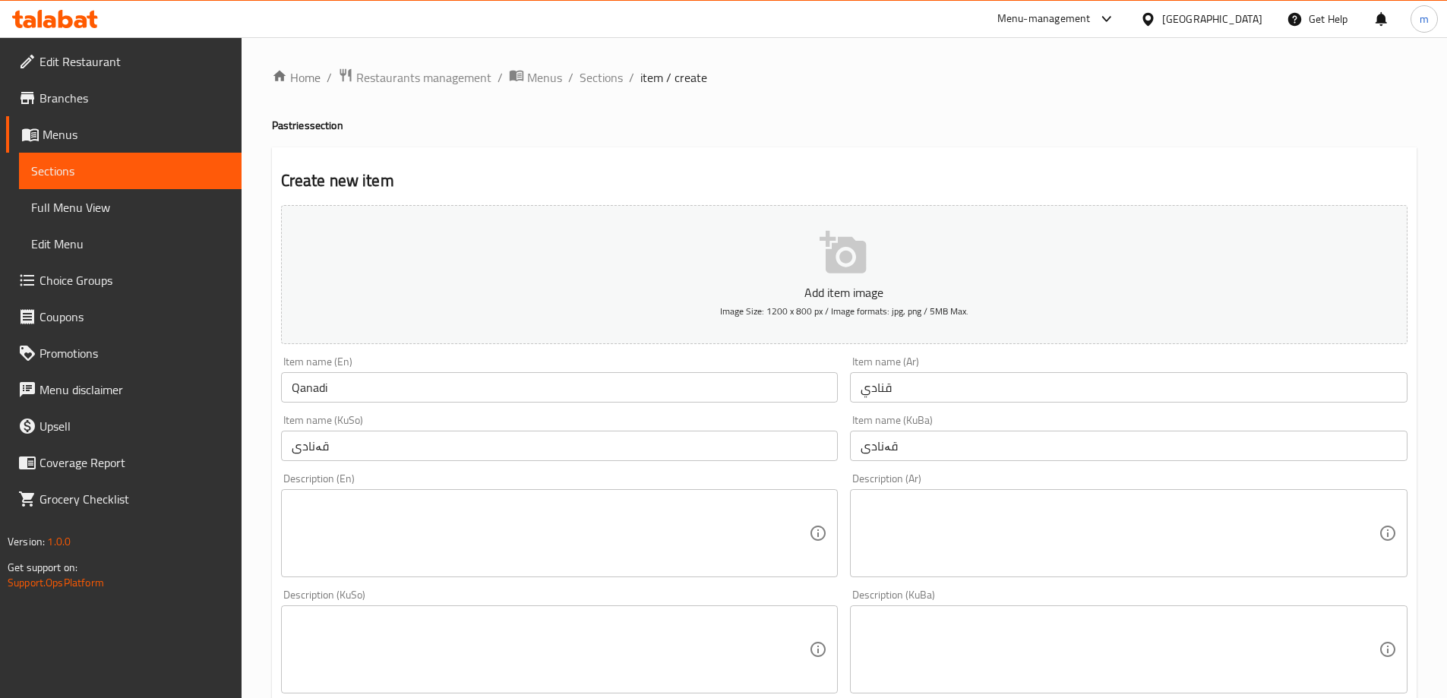
click at [758, 365] on div "Item name (En) Qanadi Item name (En)" at bounding box center [559, 379] width 557 height 46
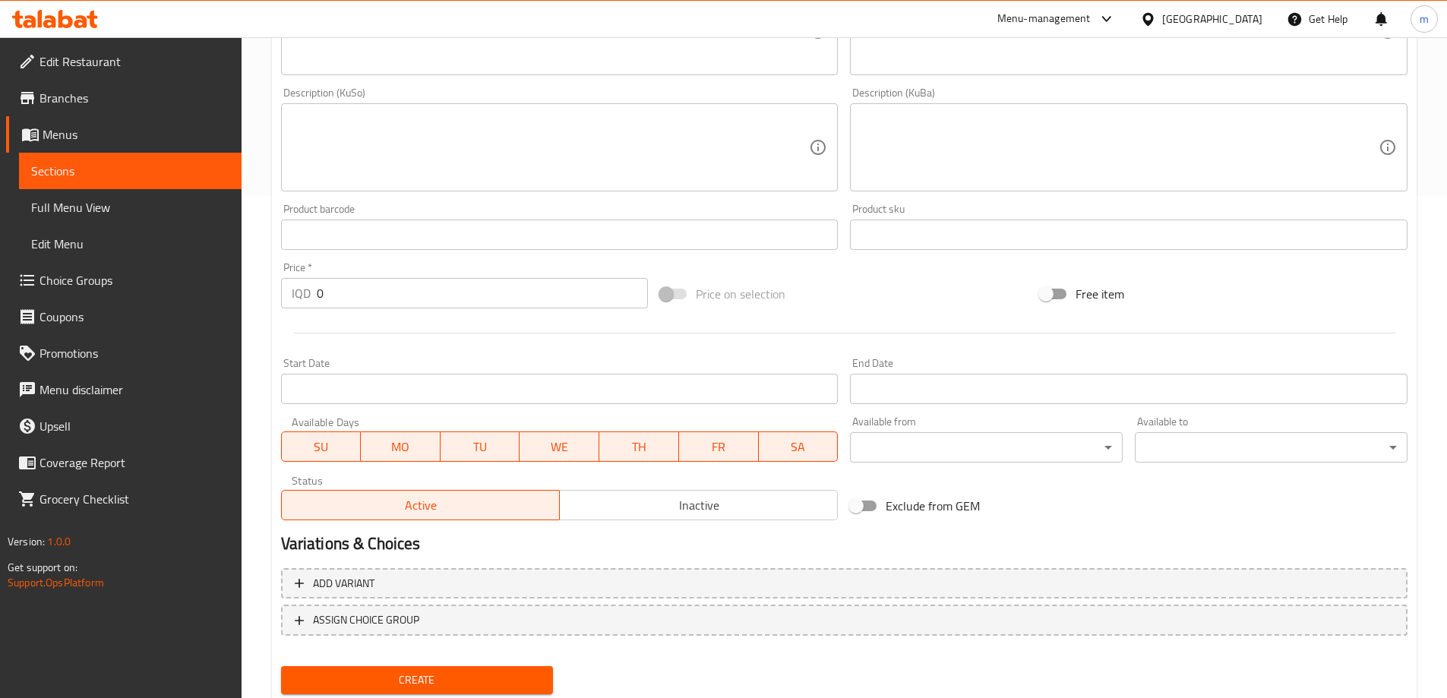
scroll to position [550, 0]
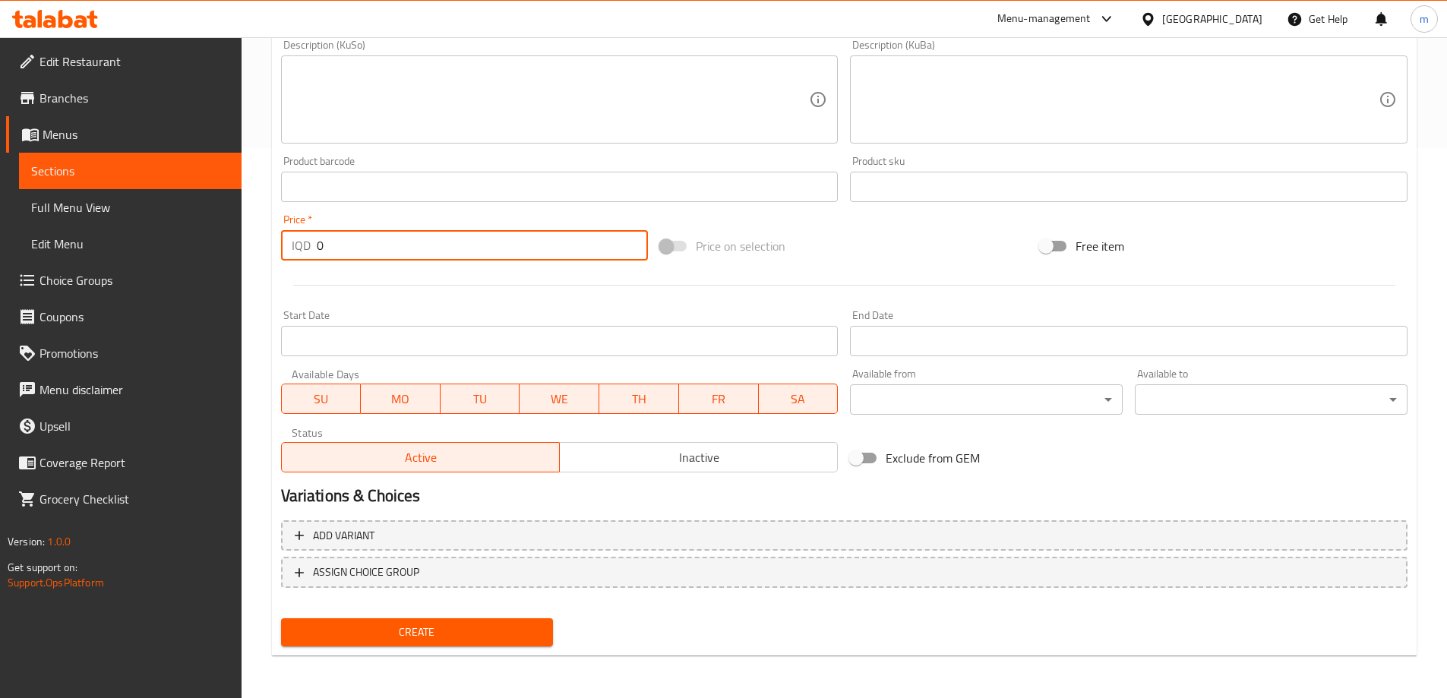
drag, startPoint x: 347, startPoint y: 243, endPoint x: 279, endPoint y: 242, distance: 68.3
click at [282, 242] on div "IQD 0 Price *" at bounding box center [465, 245] width 368 height 30
type input "5000"
click at [281, 618] on button "Create" at bounding box center [417, 632] width 273 height 28
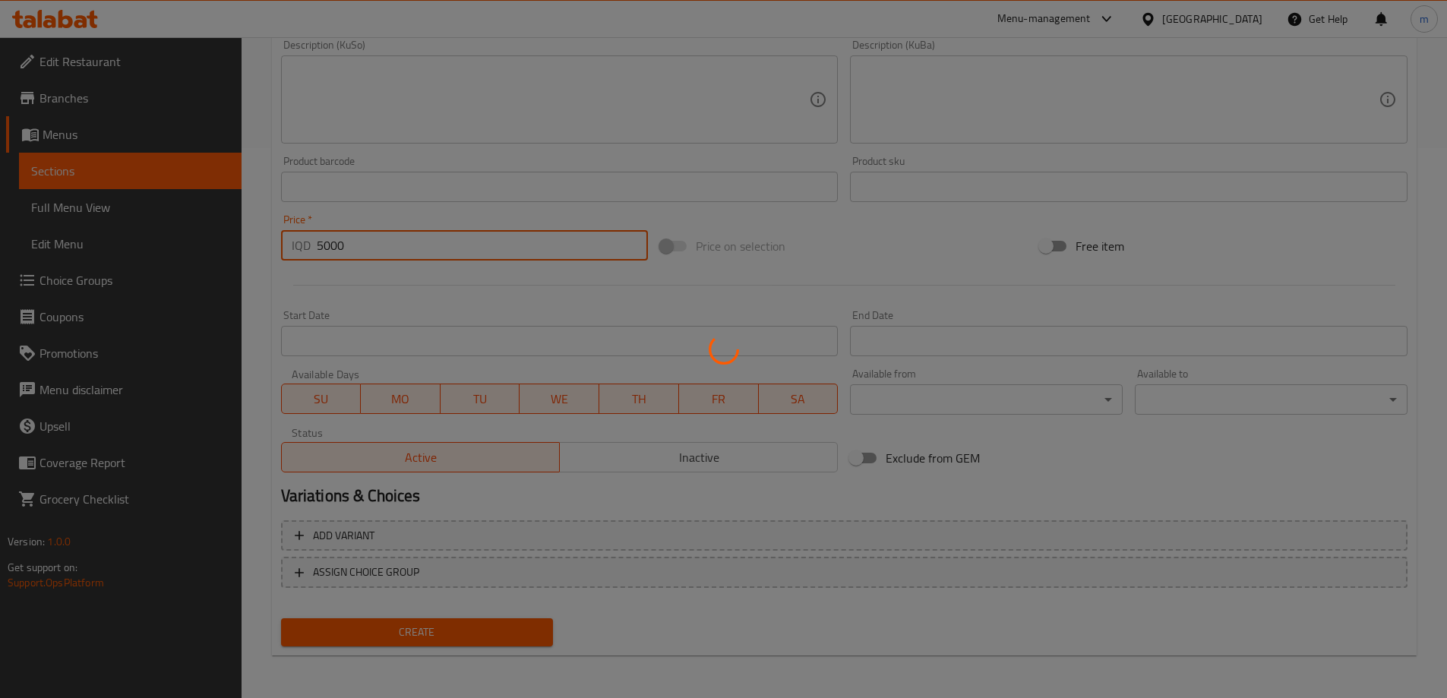
type input "0"
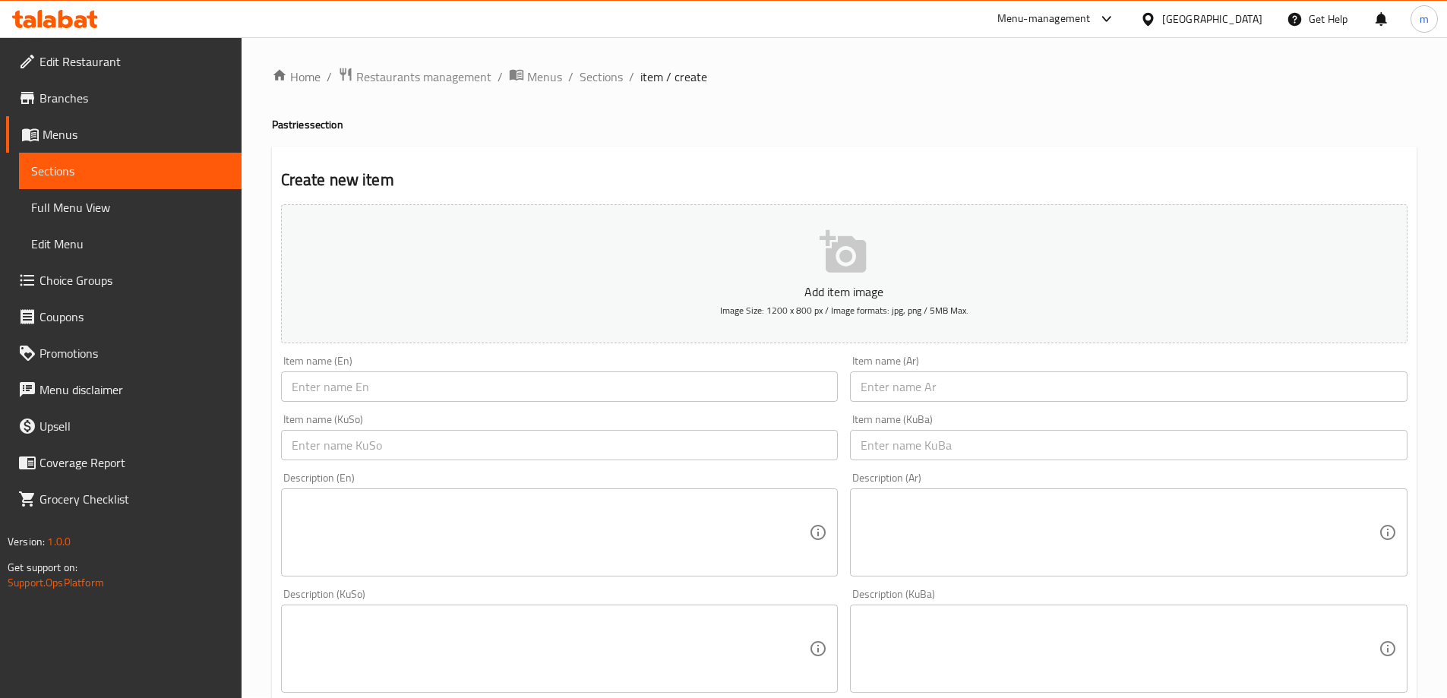
scroll to position [0, 0]
click at [609, 84] on span "Sections" at bounding box center [600, 77] width 43 height 18
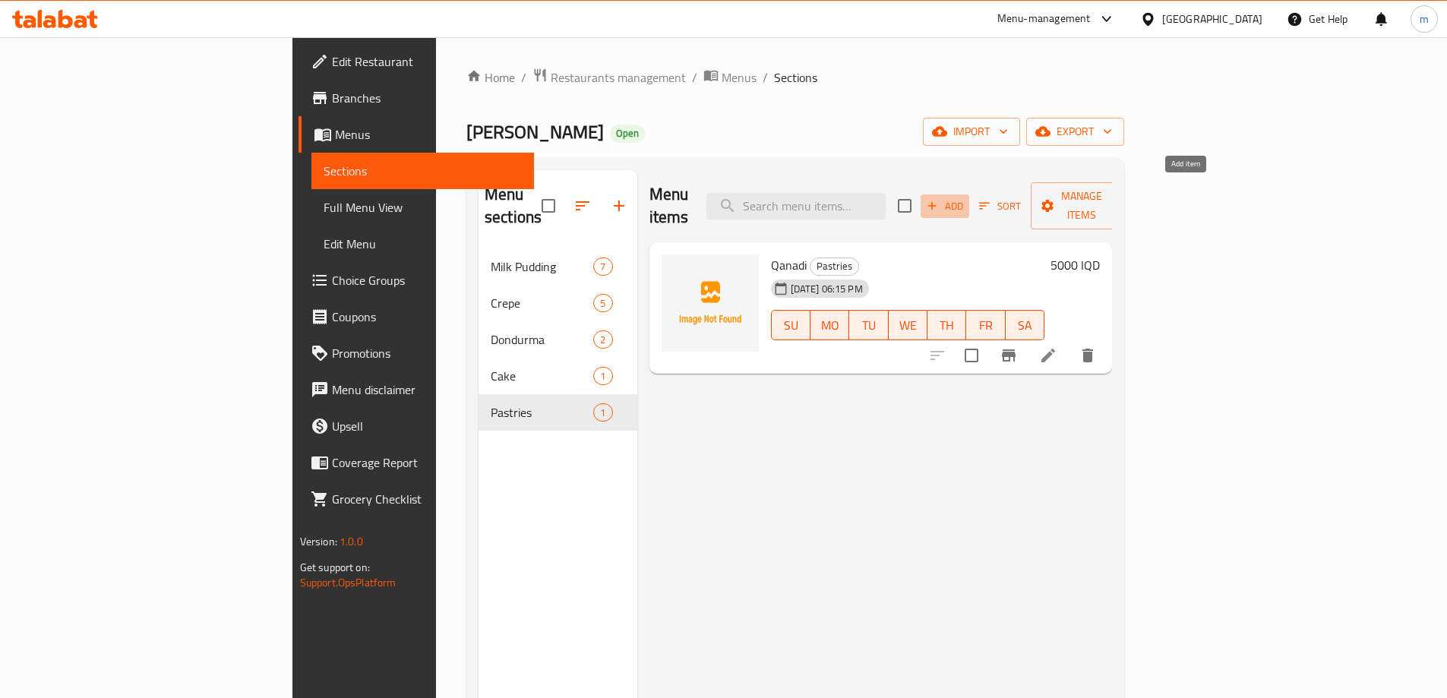
click at [965, 197] on span "Add" at bounding box center [944, 205] width 41 height 17
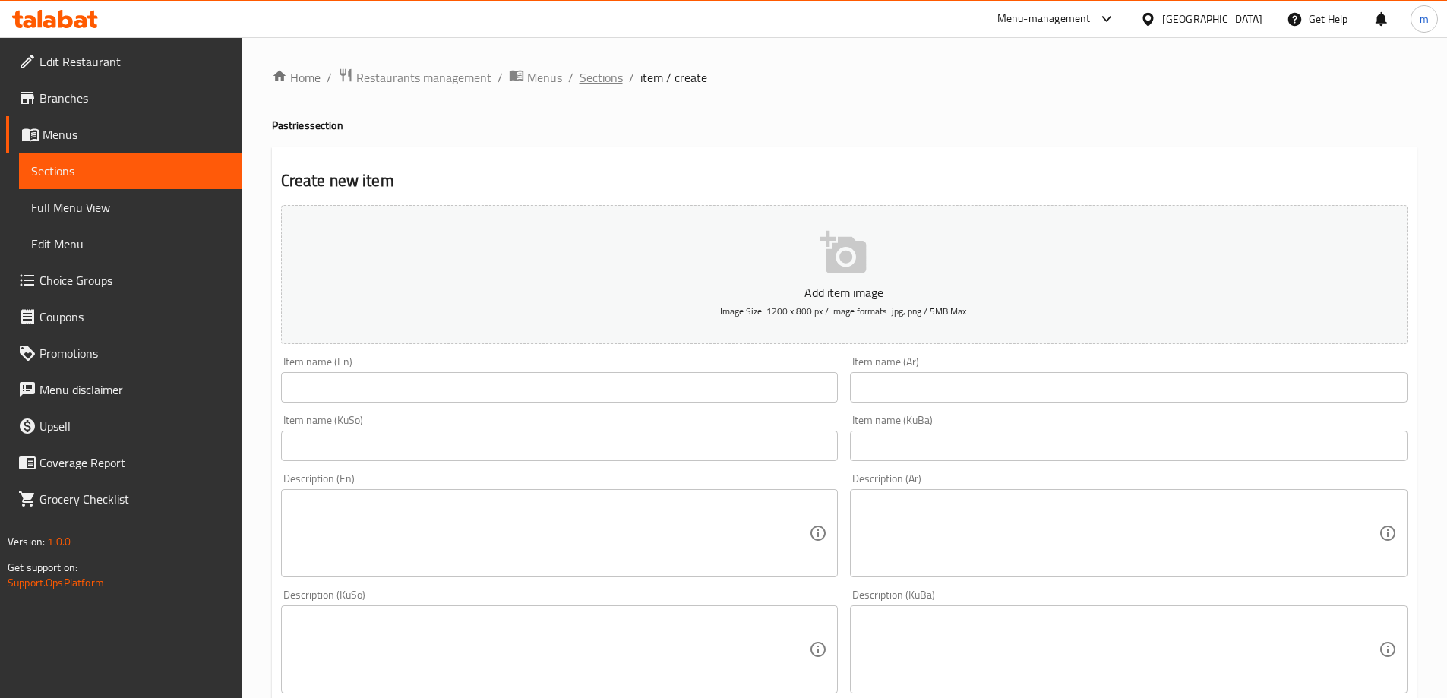
click at [595, 70] on span "Sections" at bounding box center [600, 77] width 43 height 18
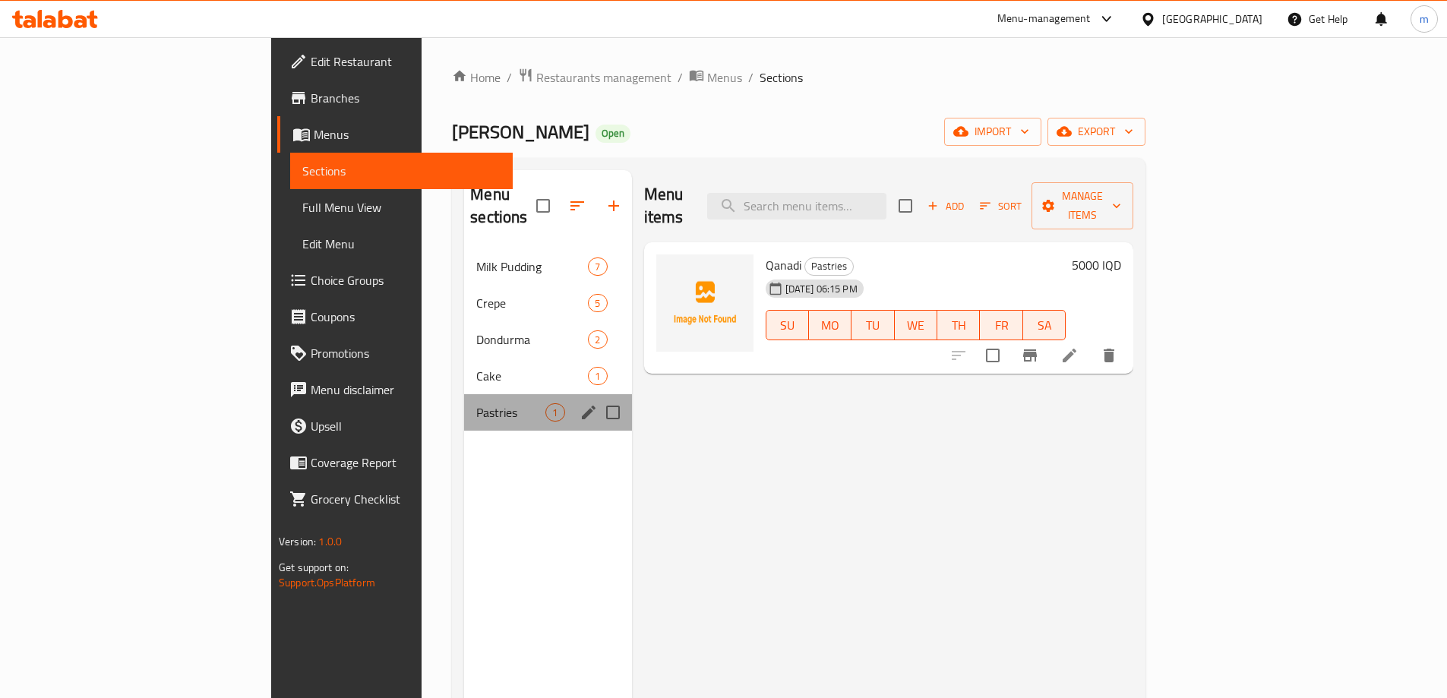
click at [464, 394] on div "Pastries 1" at bounding box center [547, 412] width 167 height 36
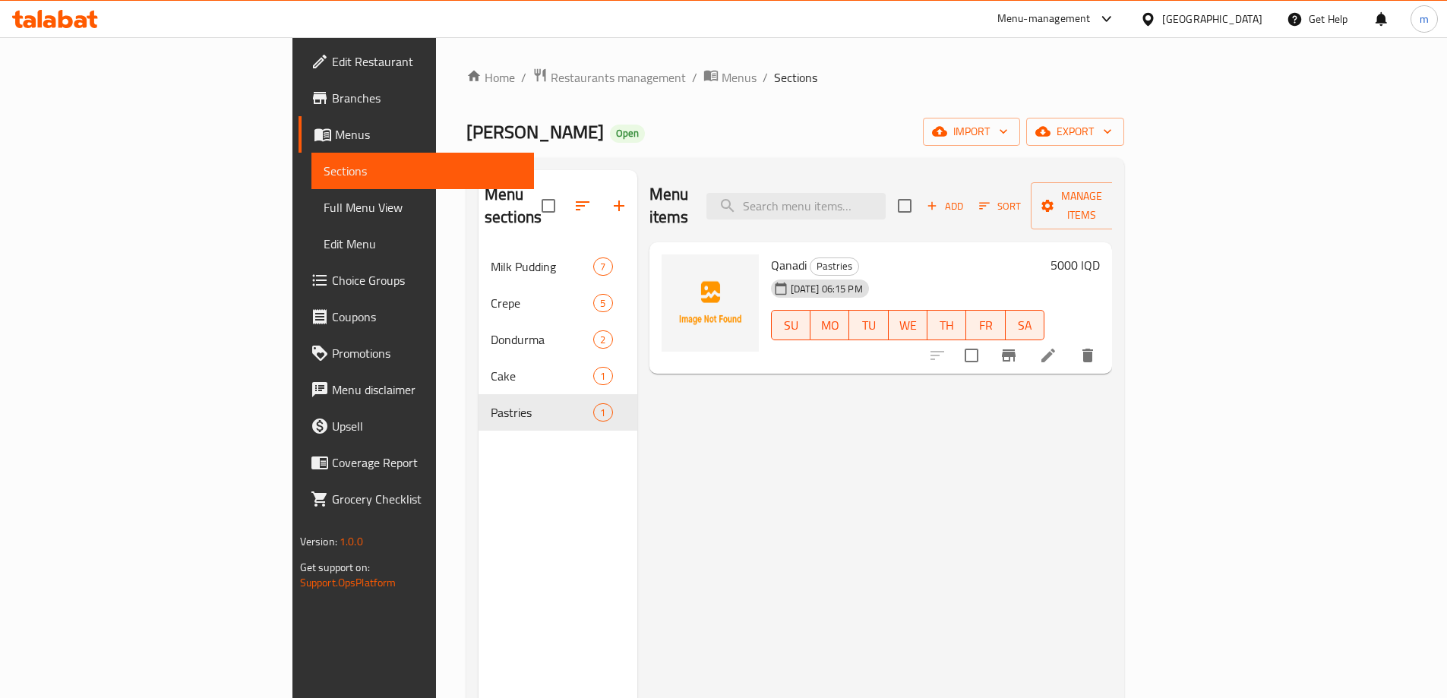
click at [1057, 346] on icon at bounding box center [1048, 355] width 18 height 18
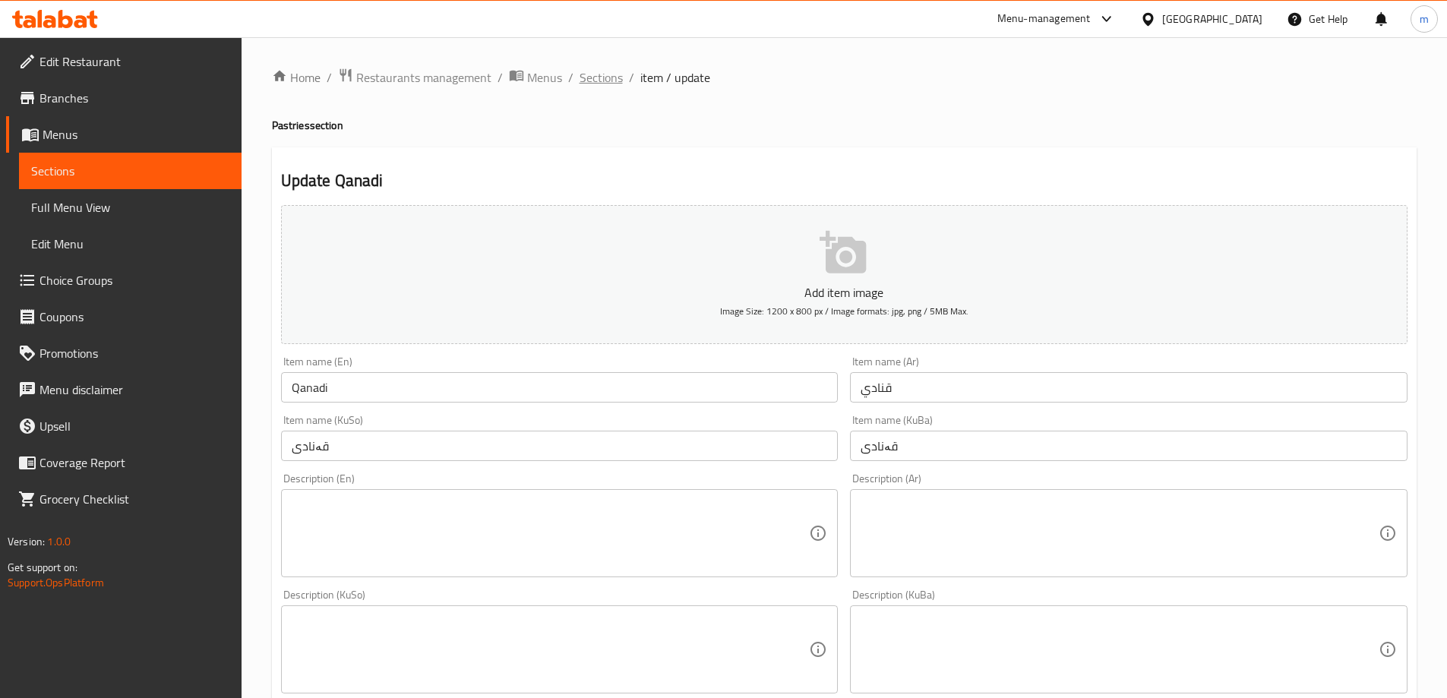
click at [598, 72] on span "Sections" at bounding box center [600, 77] width 43 height 18
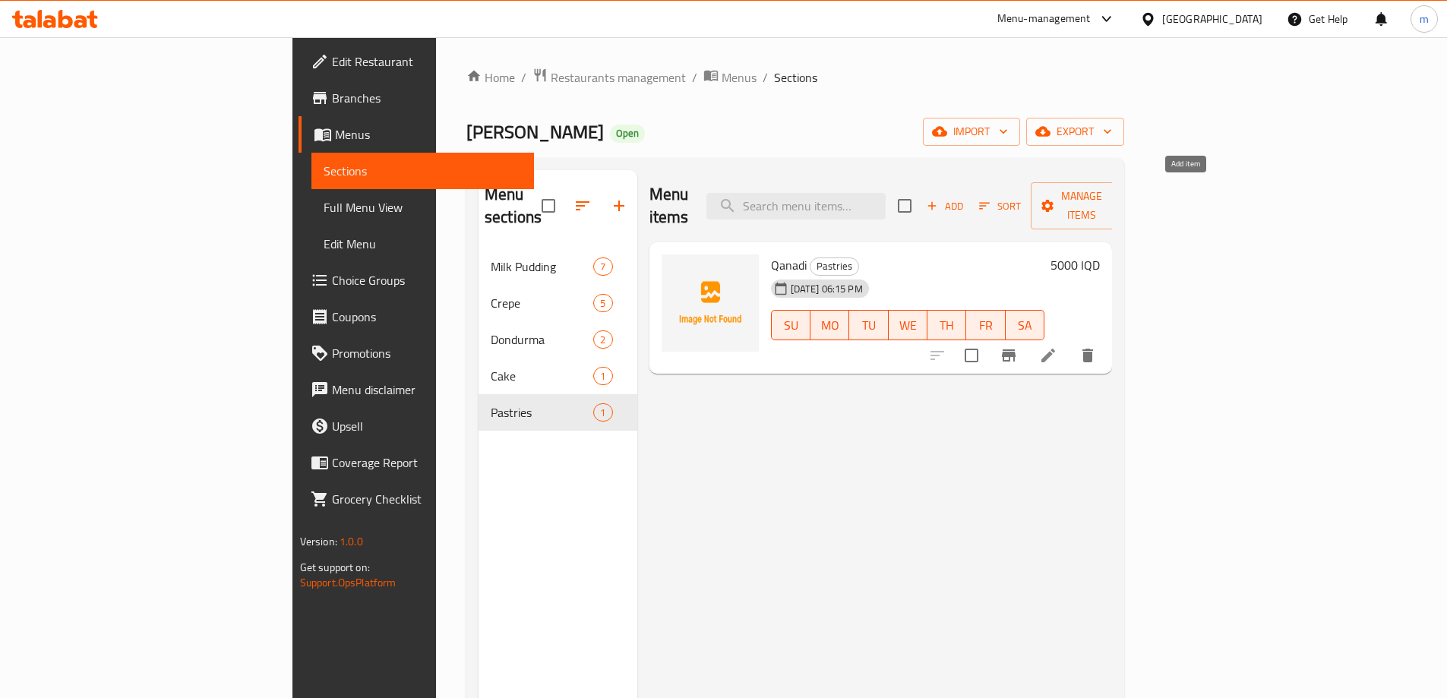
click at [965, 197] on span "Add" at bounding box center [944, 205] width 41 height 17
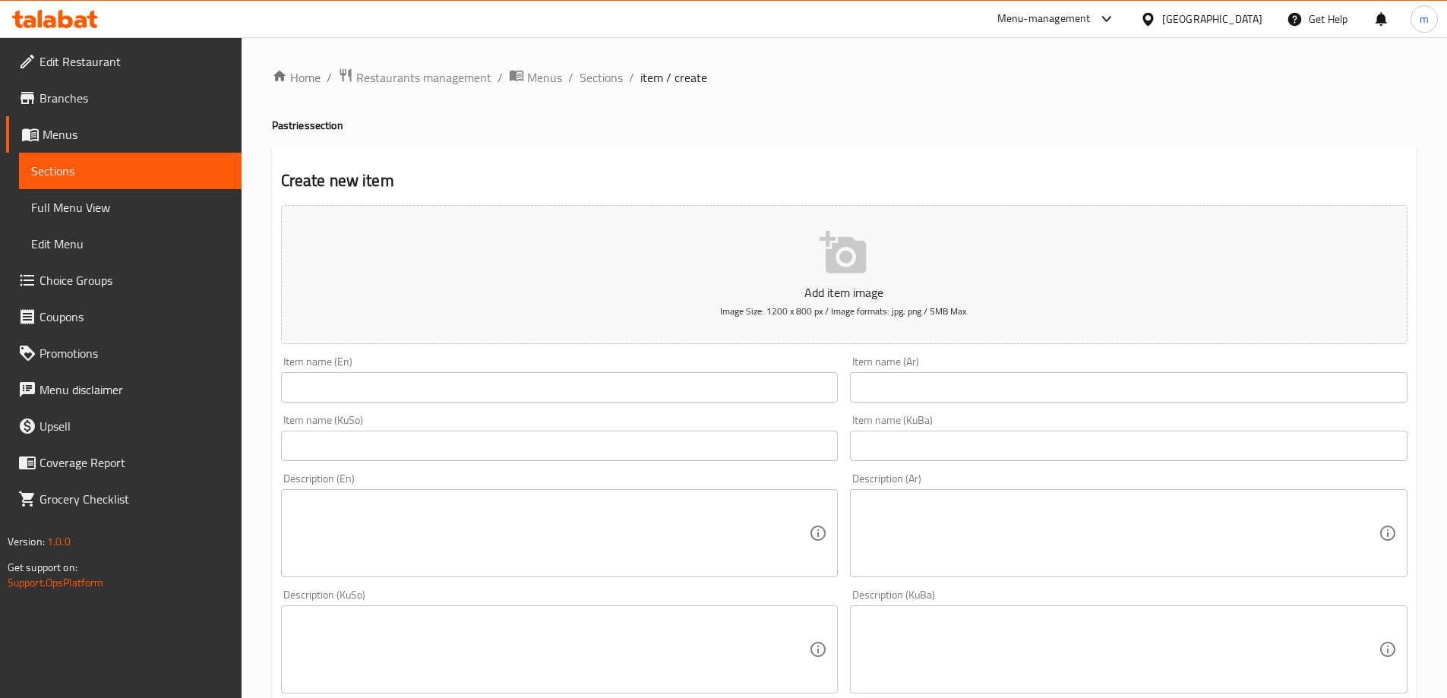
click at [603, 378] on input "text" at bounding box center [559, 387] width 557 height 30
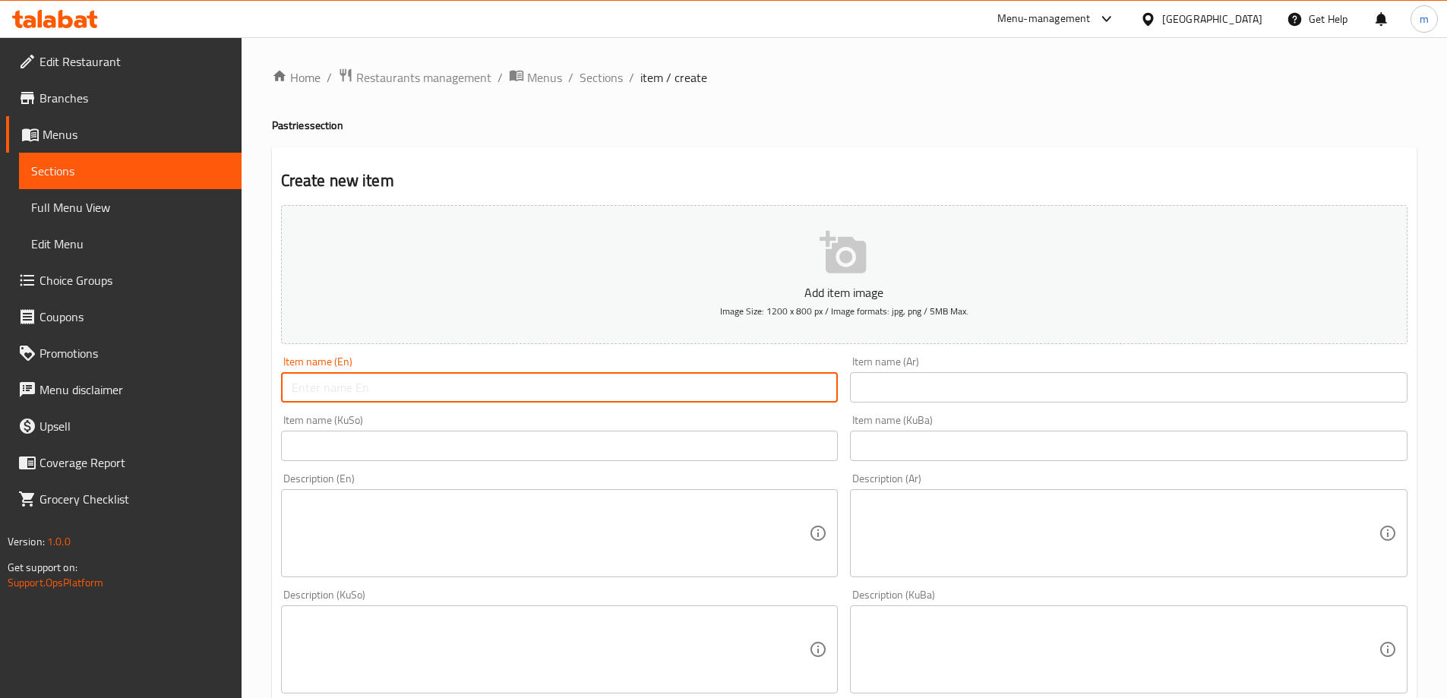
paste input "Shakrlama"
type input "Shakrlama"
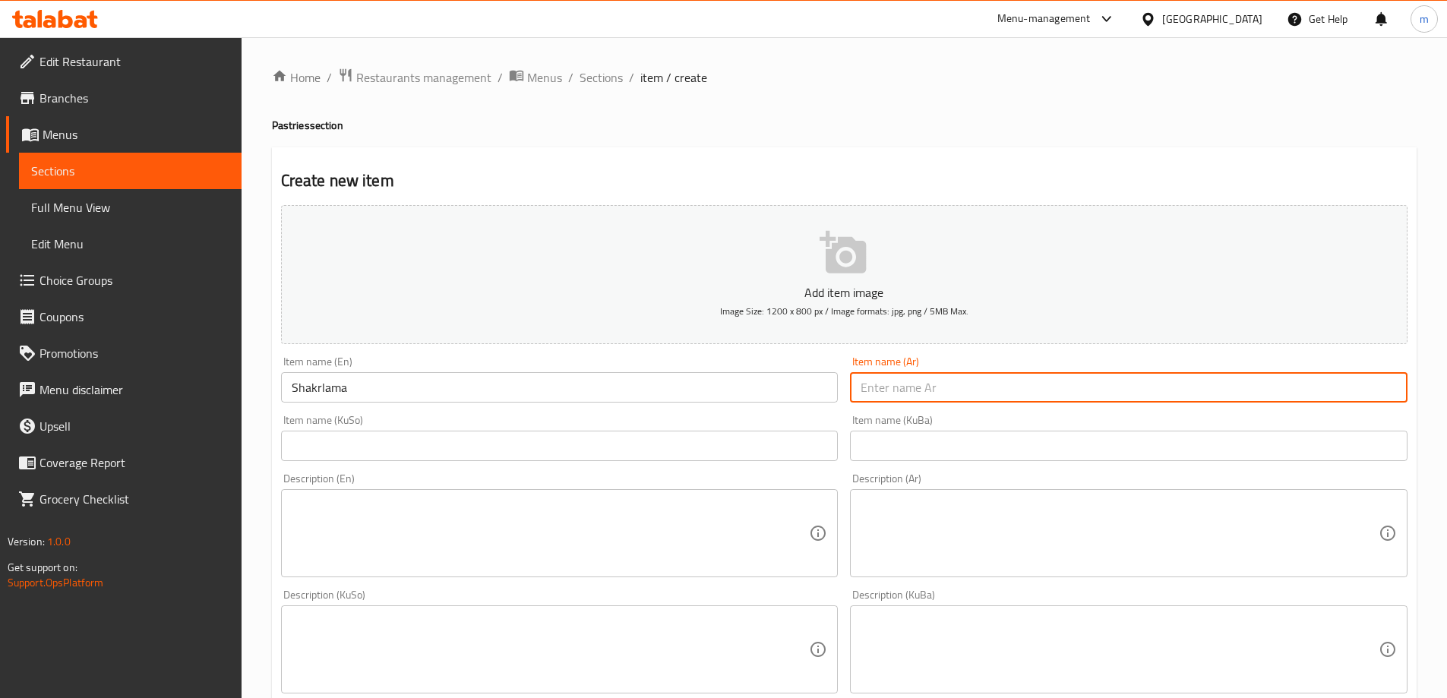
click at [891, 391] on input "text" at bounding box center [1128, 387] width 557 height 30
paste input "شكرلمة"
type input "شكرلمة"
click at [790, 419] on div "Item name (KuSo) Item name (KuSo)" at bounding box center [559, 438] width 557 height 46
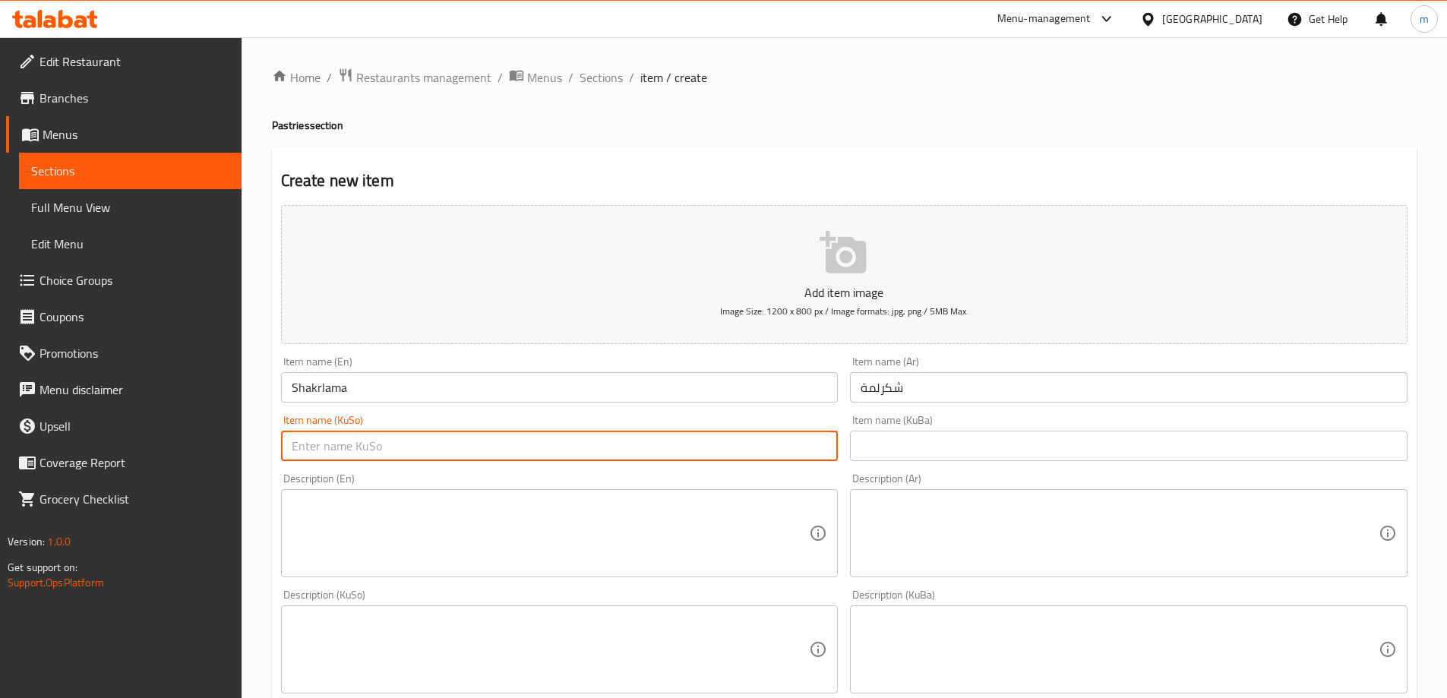
click at [778, 449] on input "text" at bounding box center [559, 446] width 557 height 30
paste input "شەکرلەمە"
type input "شەکرلەمە"
click at [918, 438] on input "text" at bounding box center [1128, 446] width 557 height 30
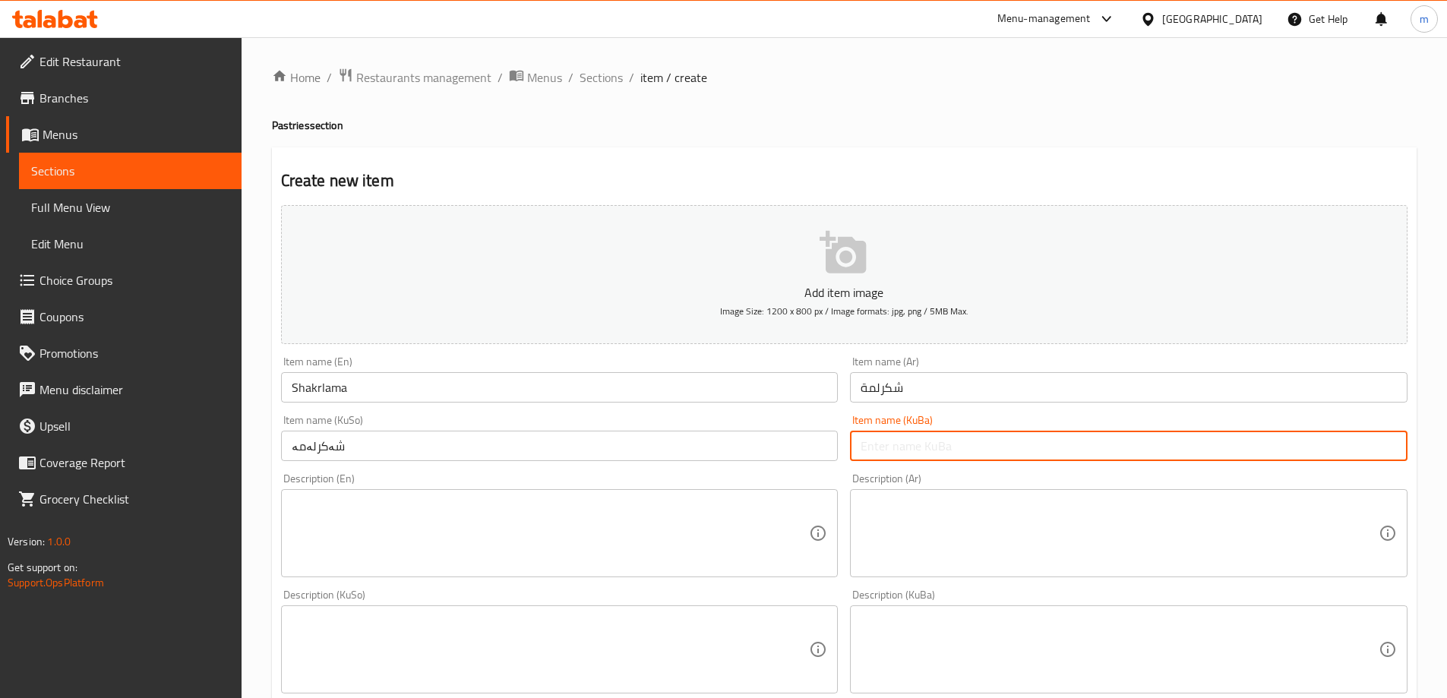
paste input "شەکرلەمە"
type input "شەکرلەمە"
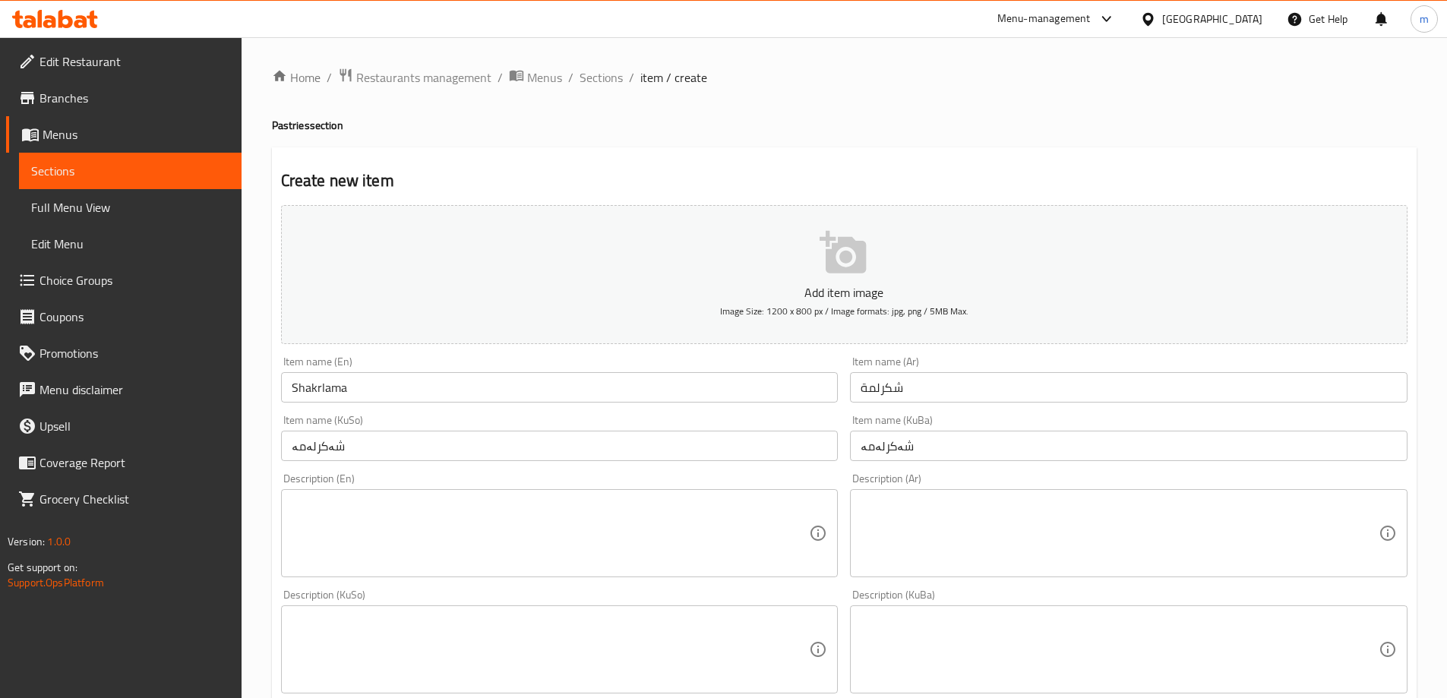
click at [944, 170] on h2 "Create new item" at bounding box center [844, 180] width 1126 height 23
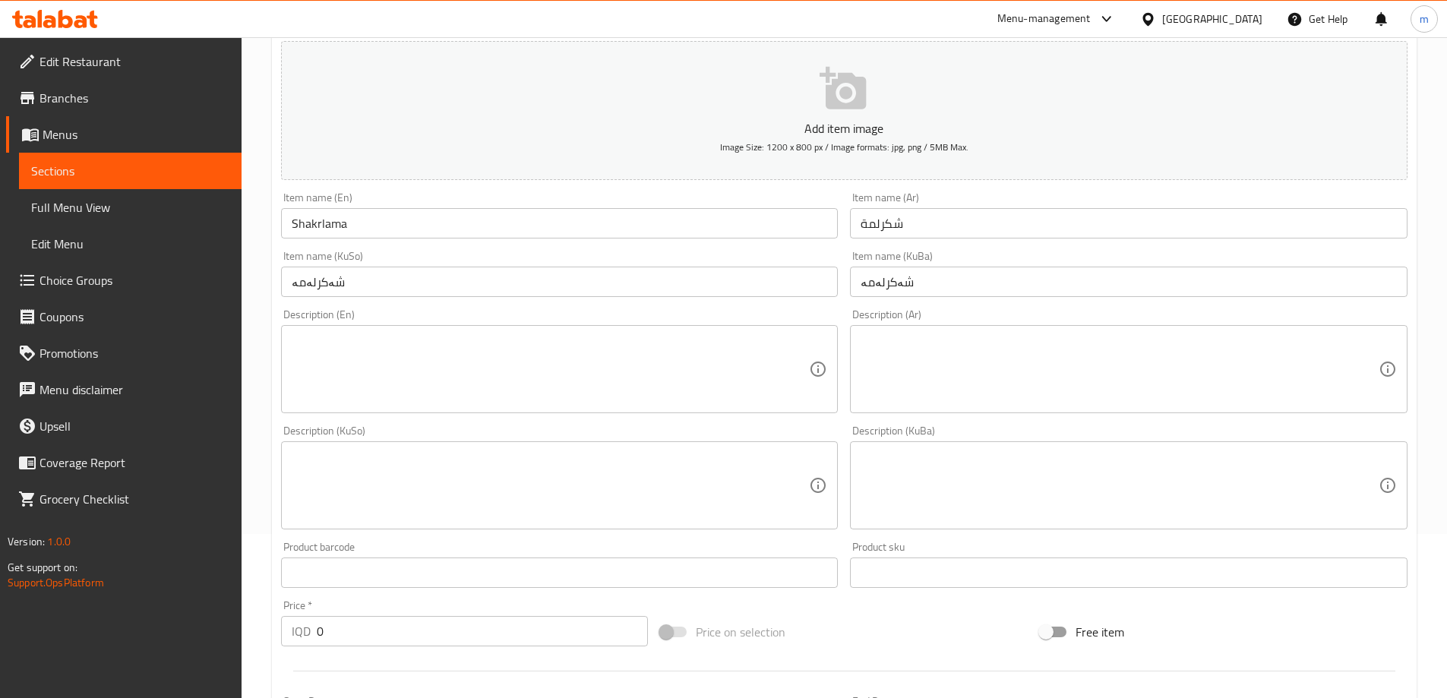
scroll to position [550, 0]
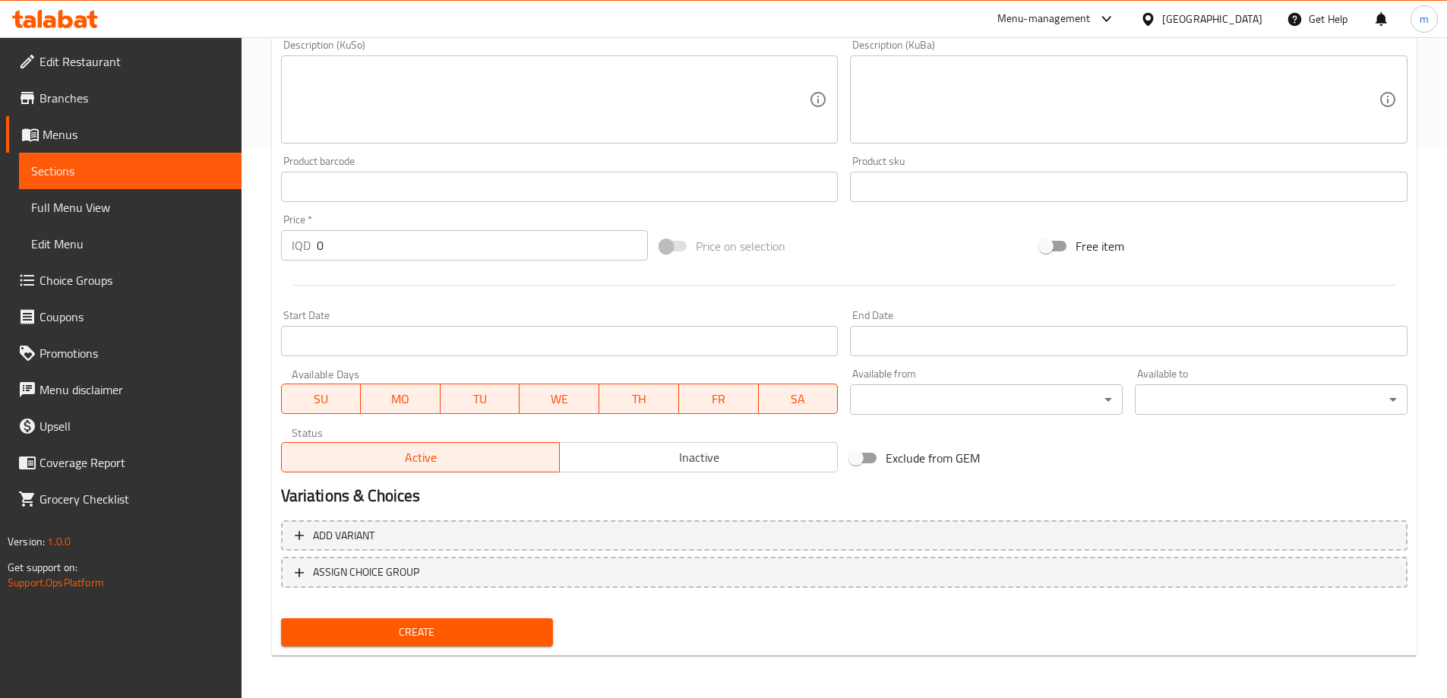
drag, startPoint x: 349, startPoint y: 248, endPoint x: 310, endPoint y: 248, distance: 38.7
click at [311, 248] on div "IQD 0 Price *" at bounding box center [465, 245] width 368 height 30
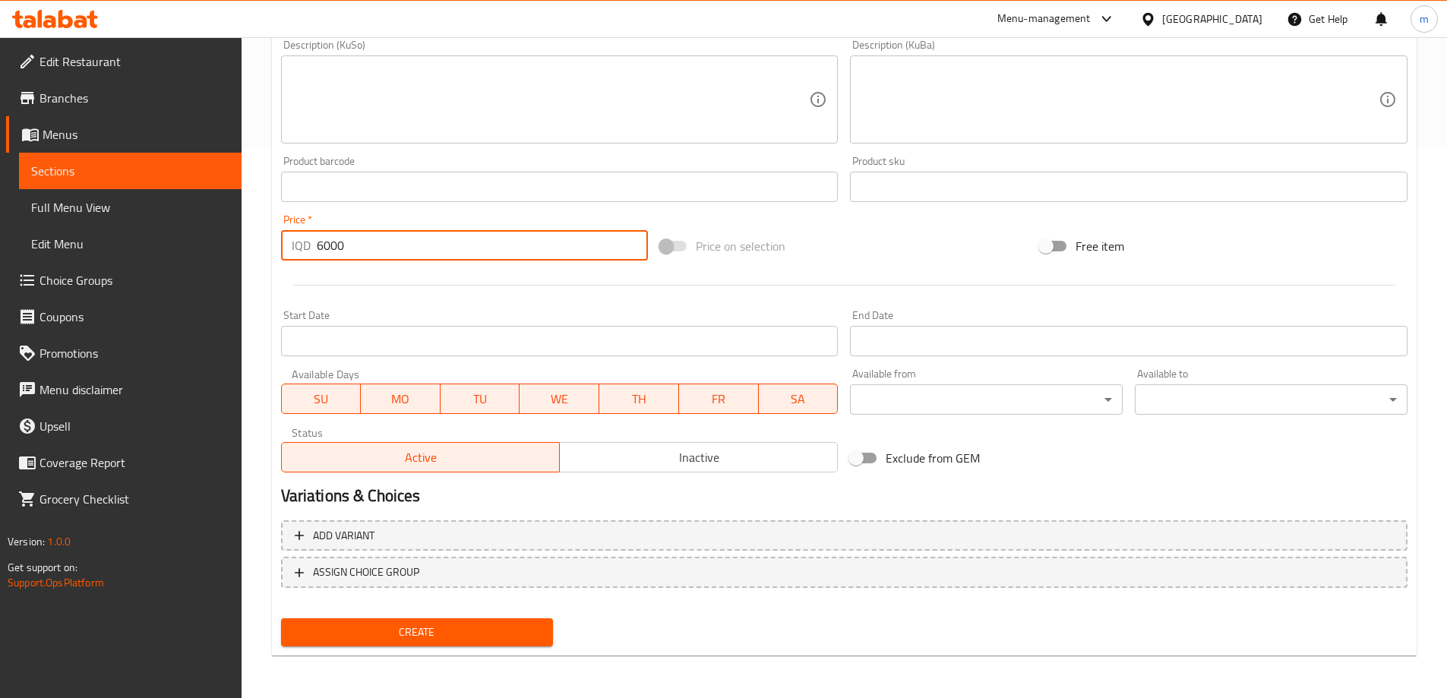
type input "6000"
click at [409, 633] on span "Create" at bounding box center [417, 632] width 248 height 19
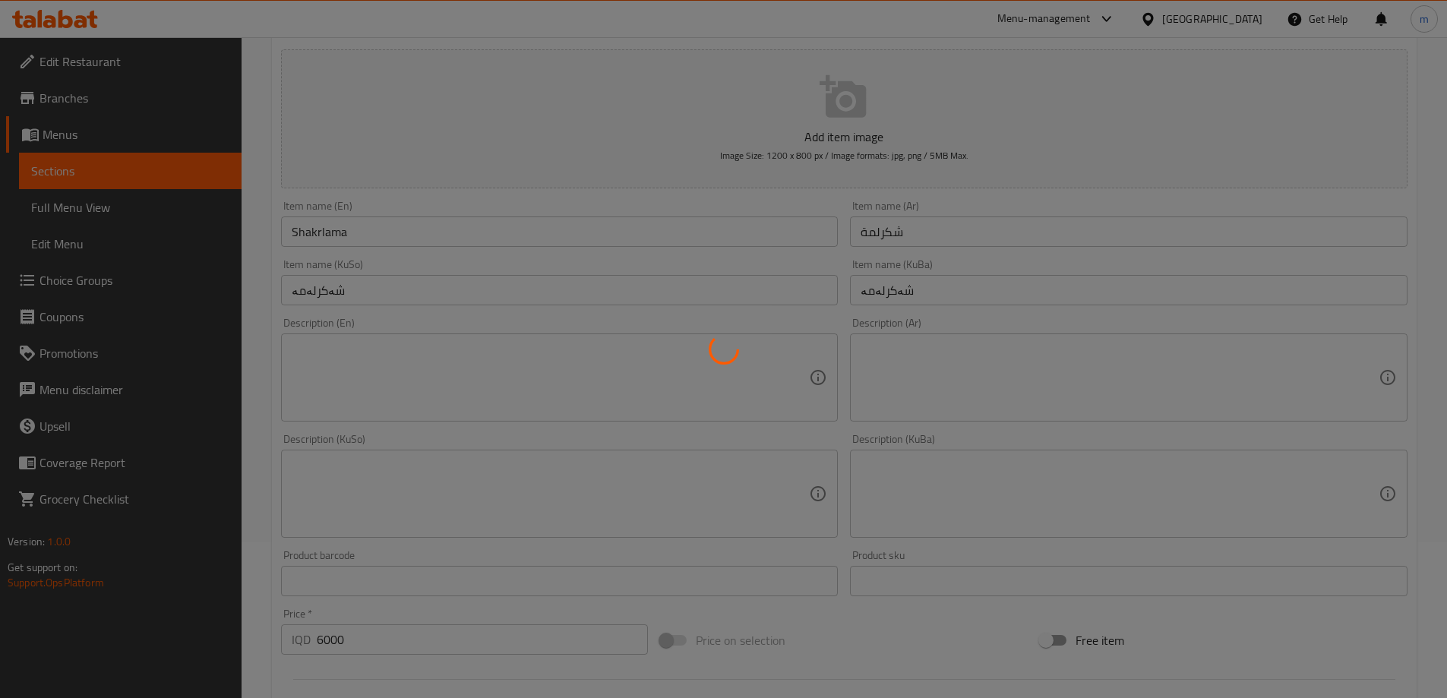
scroll to position [18, 0]
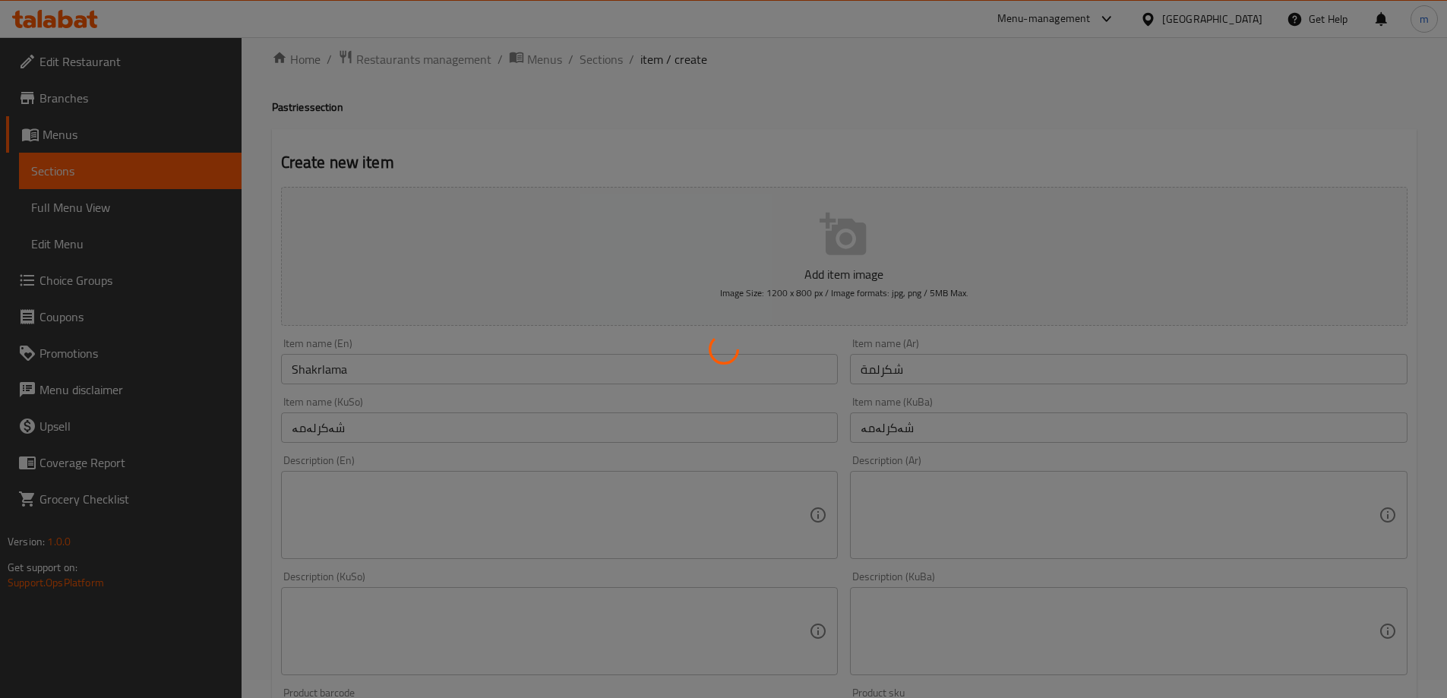
type input "0"
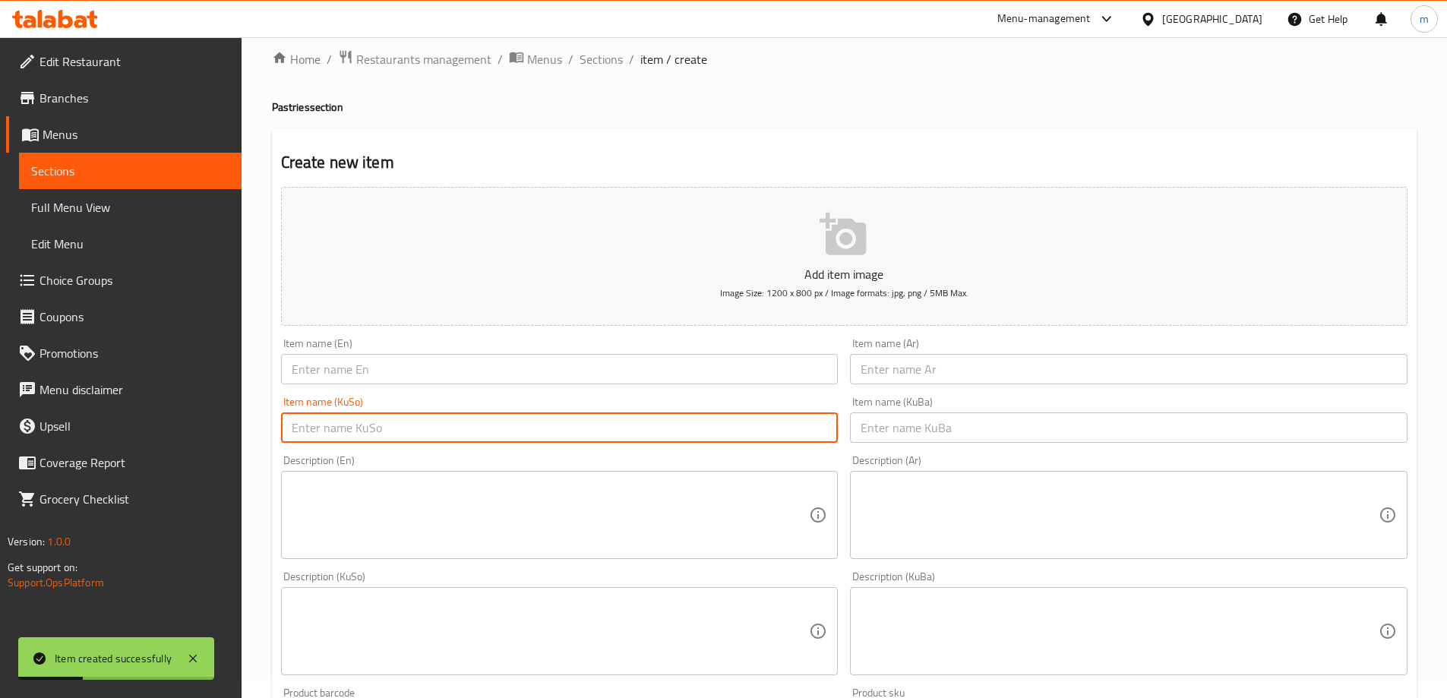
click at [805, 441] on input "text" at bounding box center [559, 427] width 557 height 30
click at [806, 437] on input "text" at bounding box center [559, 427] width 557 height 30
paste input "کولیچە بە گوێز"
type input "کولیچە بە گوێز"
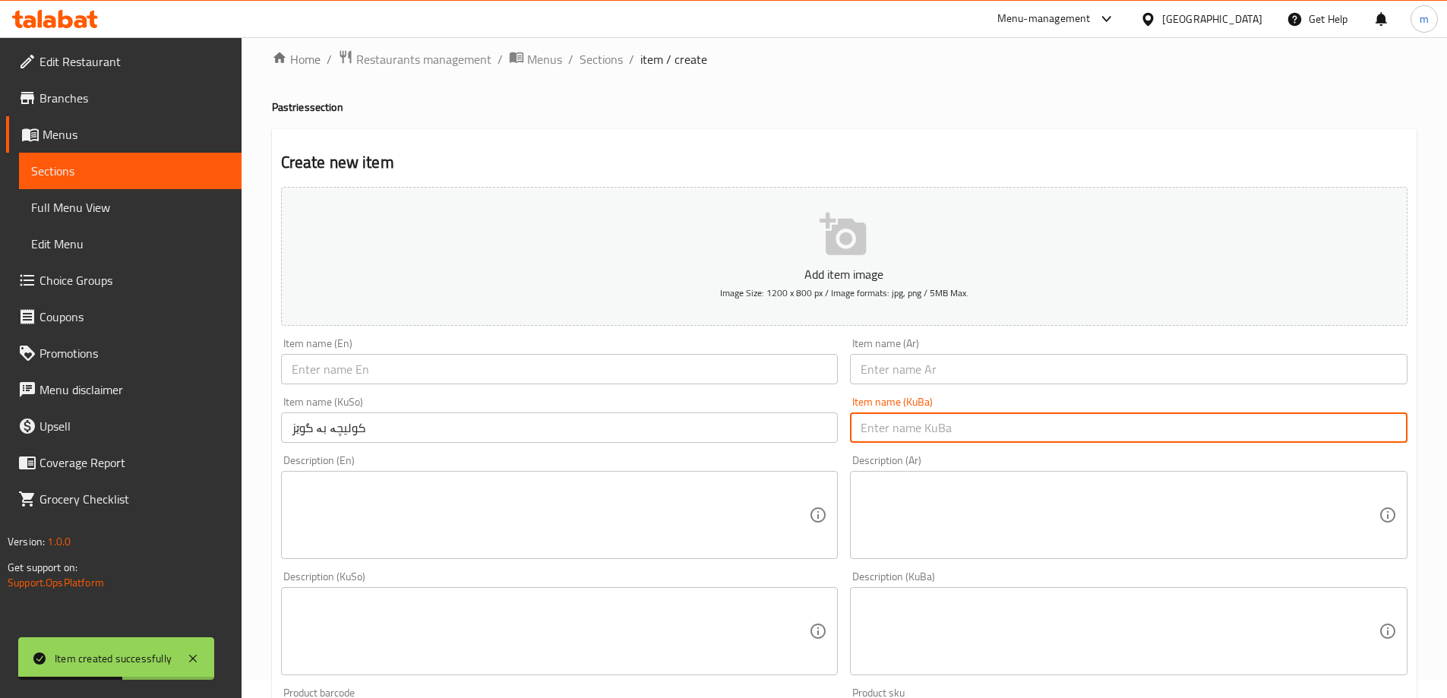
click at [919, 420] on input "text" at bounding box center [1128, 427] width 557 height 30
paste input "کولیچە بە گوێز"
type input "کولیچە بە گوێز"
click at [920, 372] on input "text" at bounding box center [1128, 369] width 557 height 30
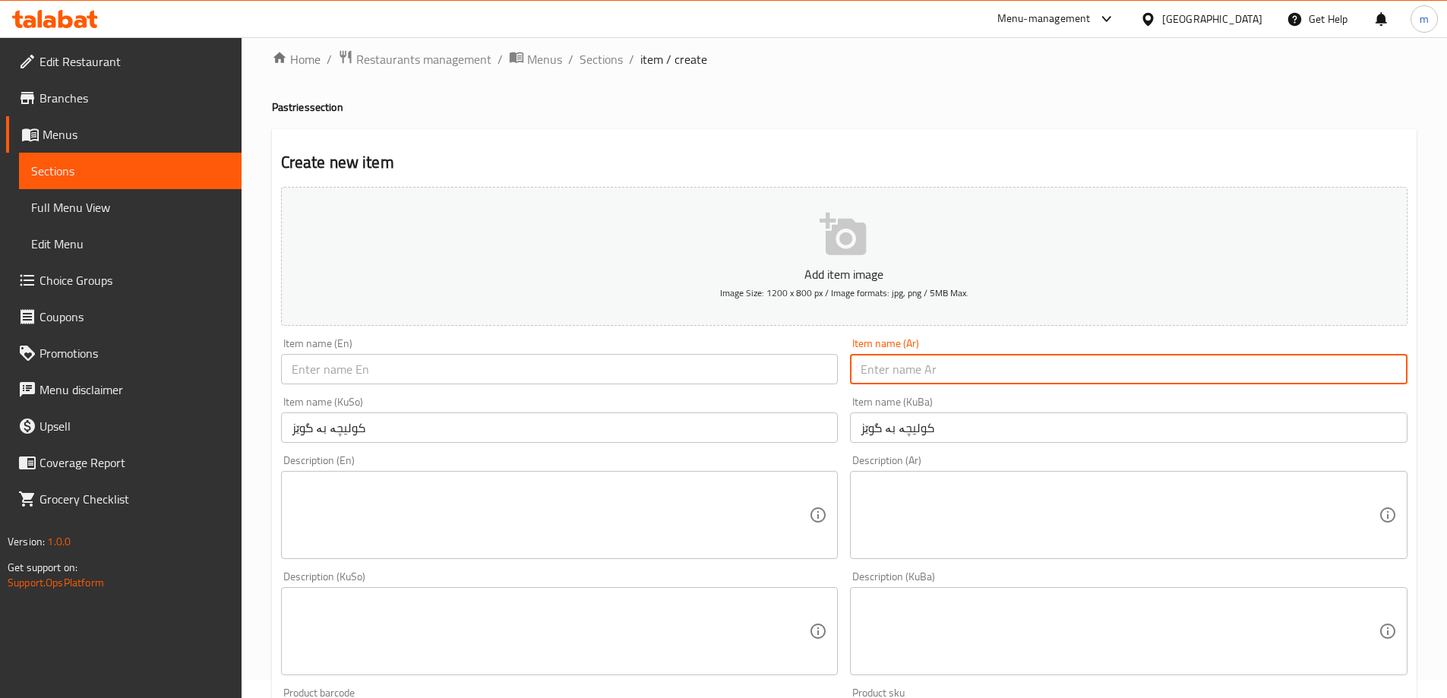
click at [389, 365] on input "text" at bounding box center [559, 369] width 557 height 30
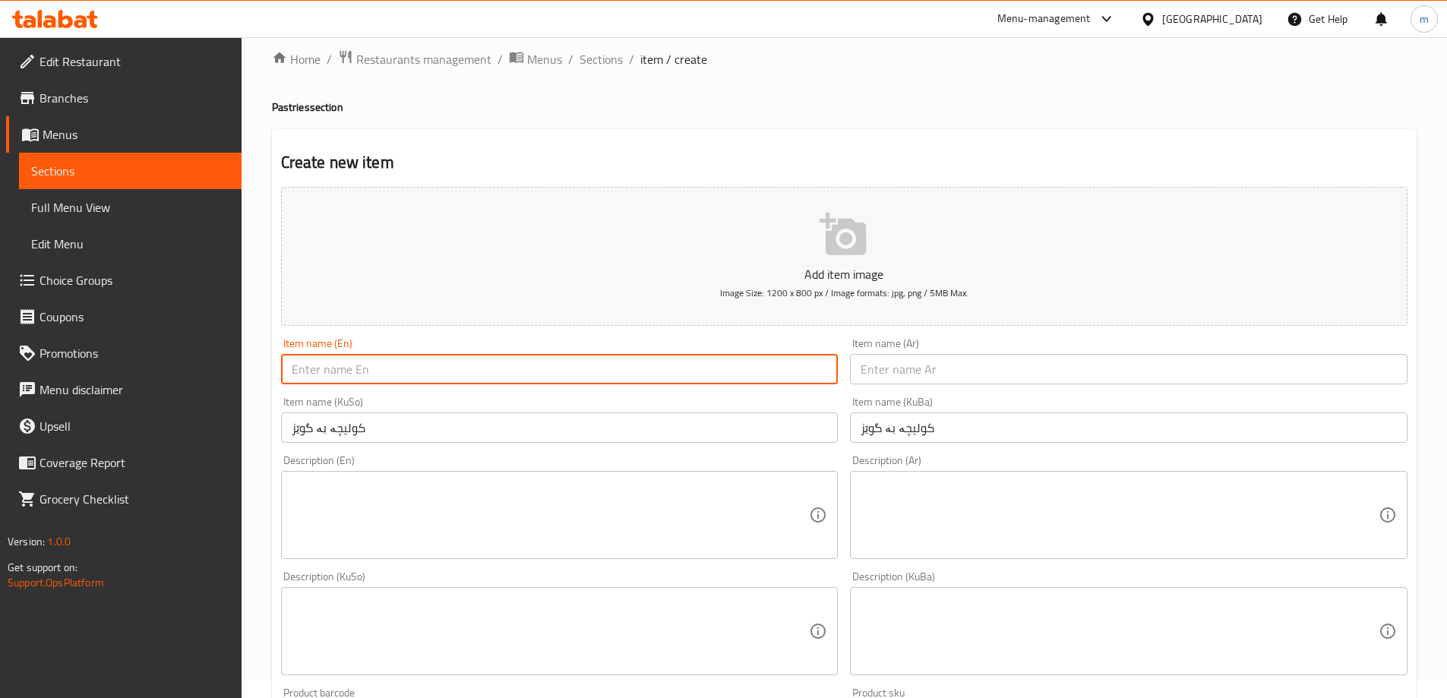
paste input "معمول"
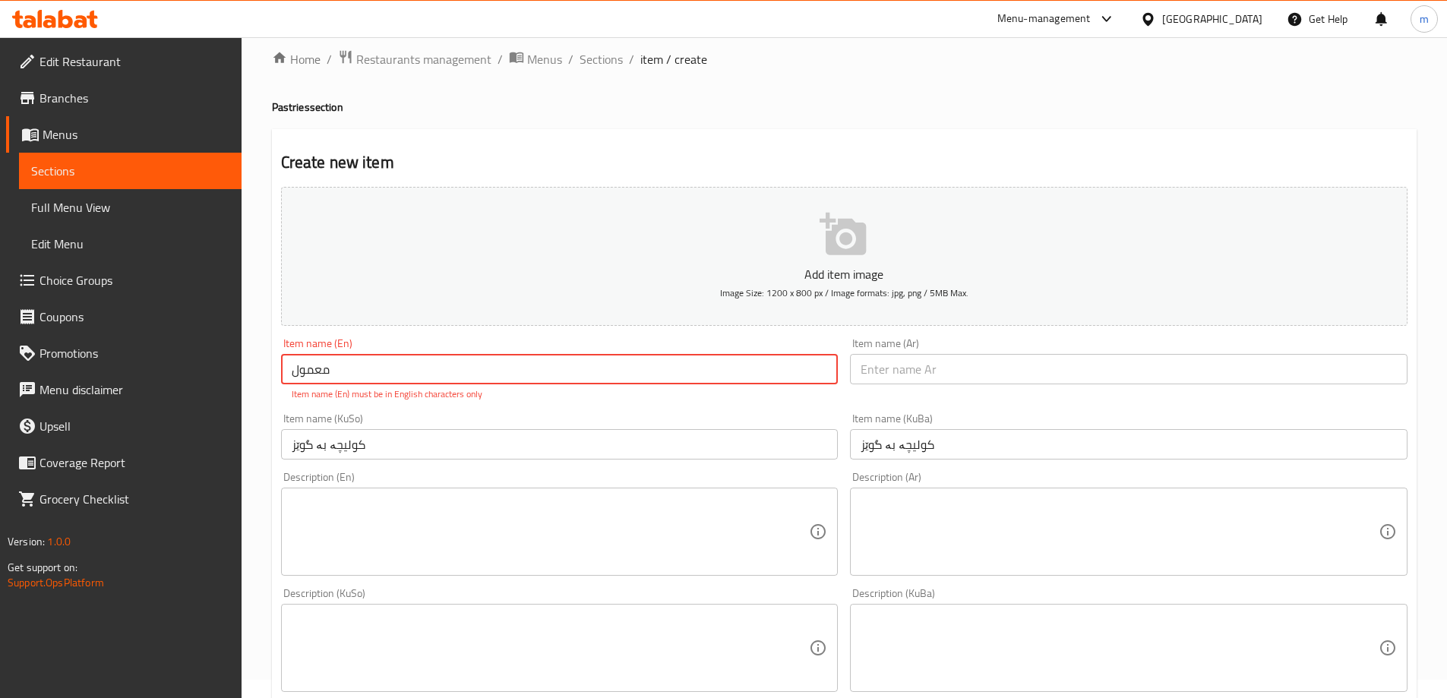
click at [396, 366] on input "معمول" at bounding box center [559, 369] width 557 height 30
click at [397, 366] on input "معمول" at bounding box center [559, 369] width 557 height 30
paste input "Maamoul"
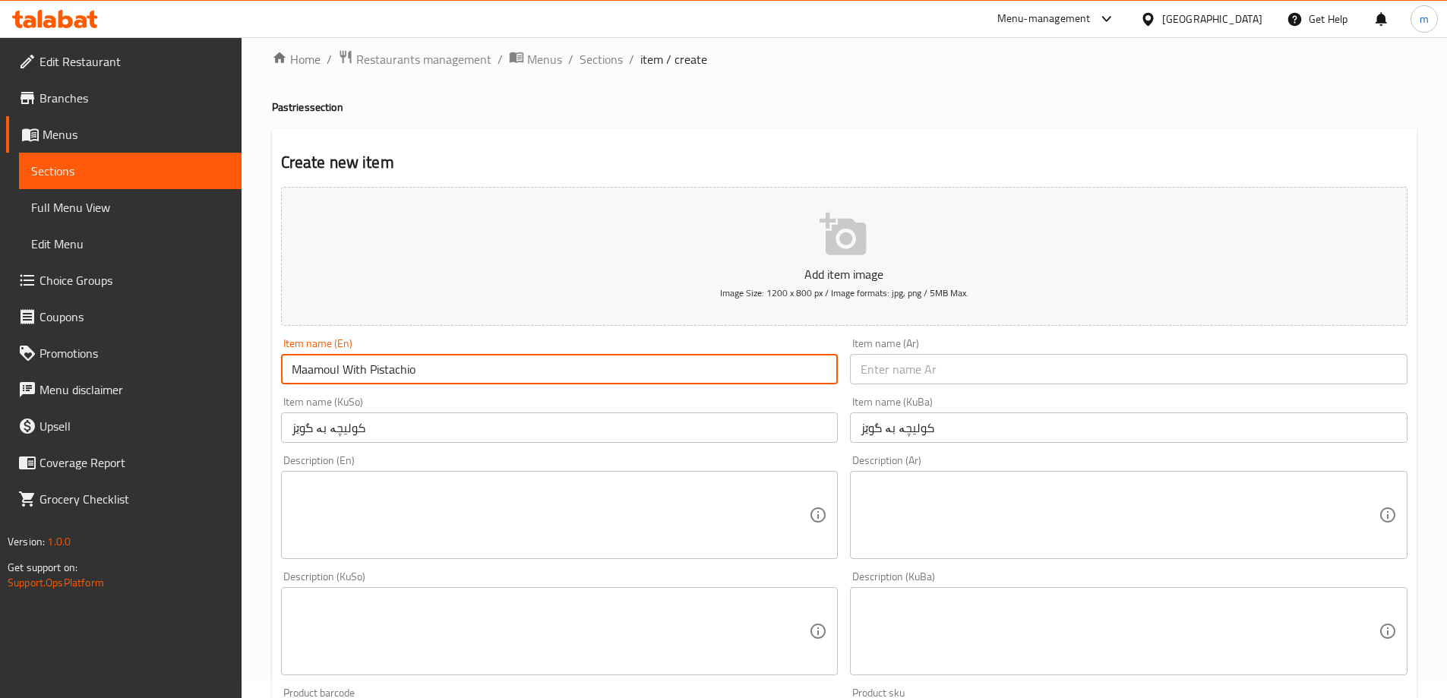
click at [395, 374] on input "Maamoul With Pistachio" at bounding box center [559, 369] width 557 height 30
type input "Maamoul With Walnuts"
click at [1197, 361] on input "text" at bounding box center [1128, 369] width 557 height 30
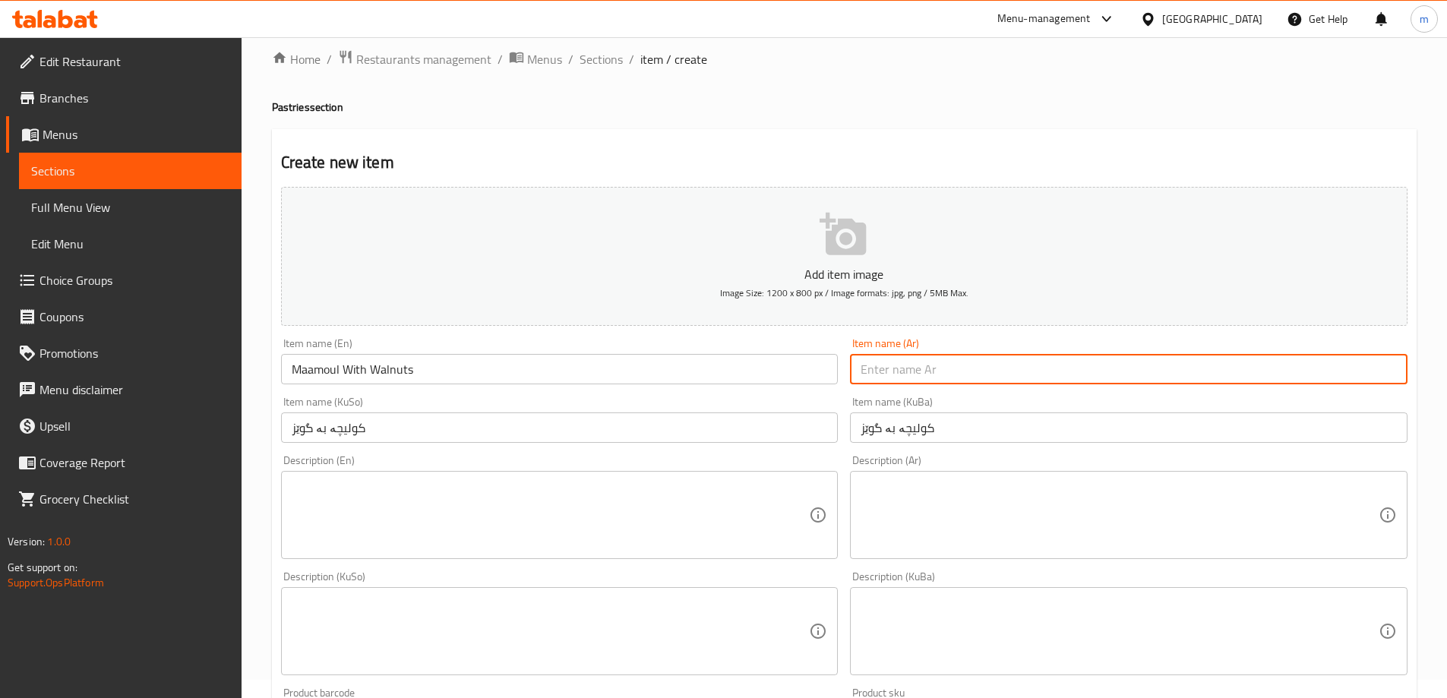
paste input "معمول"
type input "معمول بالجوز"
click at [1398, 333] on div "Item name (Ar) معمول بالجوز Item name (Ar)" at bounding box center [1129, 361] width 570 height 58
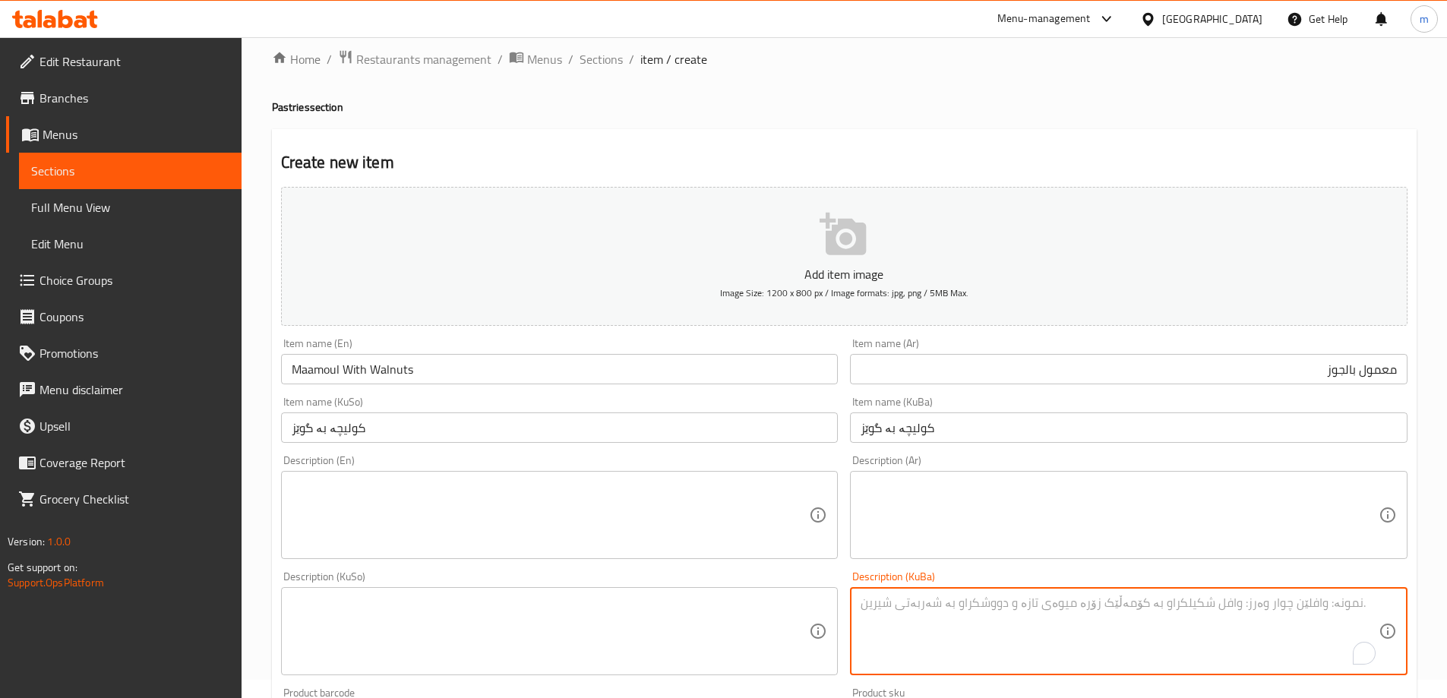
click at [903, 613] on textarea "To enrich screen reader interactions, please activate Accessibility in Grammarl…" at bounding box center [1119, 631] width 518 height 72
paste textarea "ئارد، گوێز، هێلکە و ڤانێلا"
type textarea "ئارد، گوێز، هێلکە و ڤانێلا"
click at [655, 604] on textarea at bounding box center [551, 631] width 518 height 72
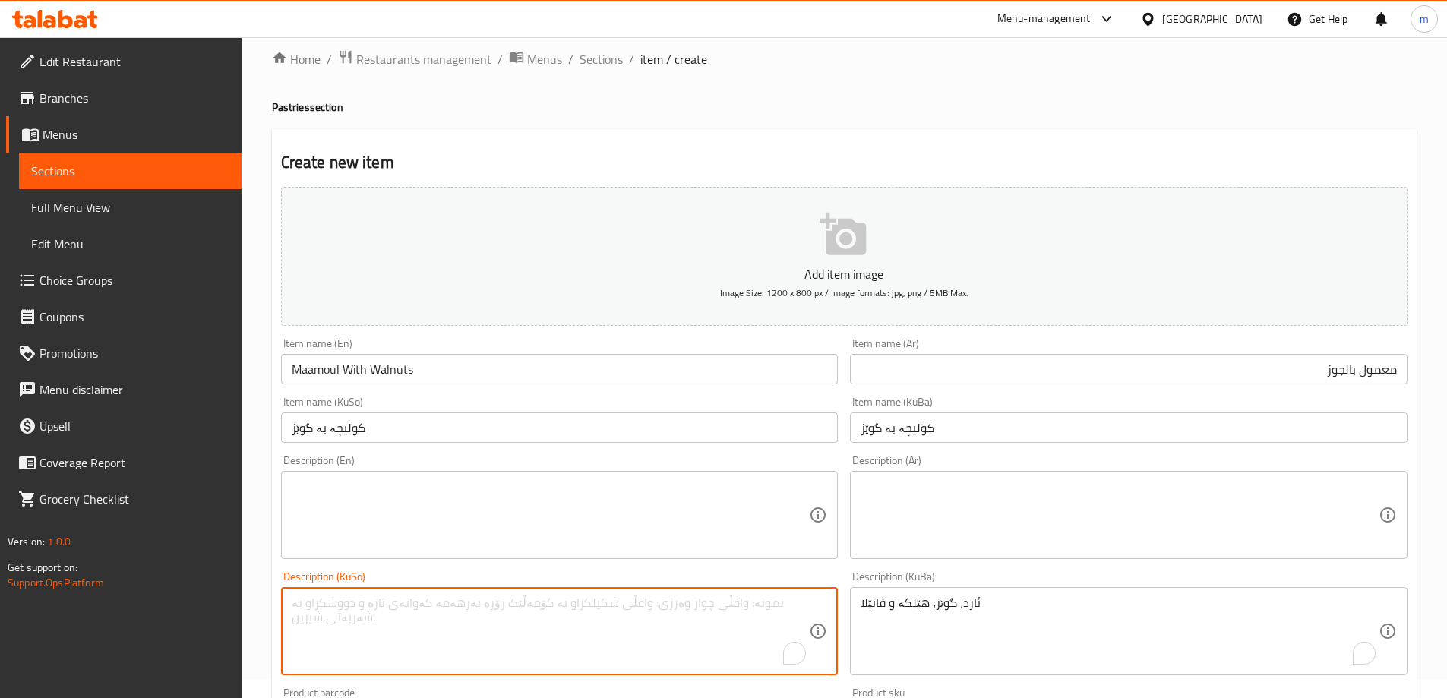
paste textarea "ئارد، گوێز، هێلکە و ڤانێلا"
type textarea "ئارد، گوێز، هێلکە و ڤانێلا"
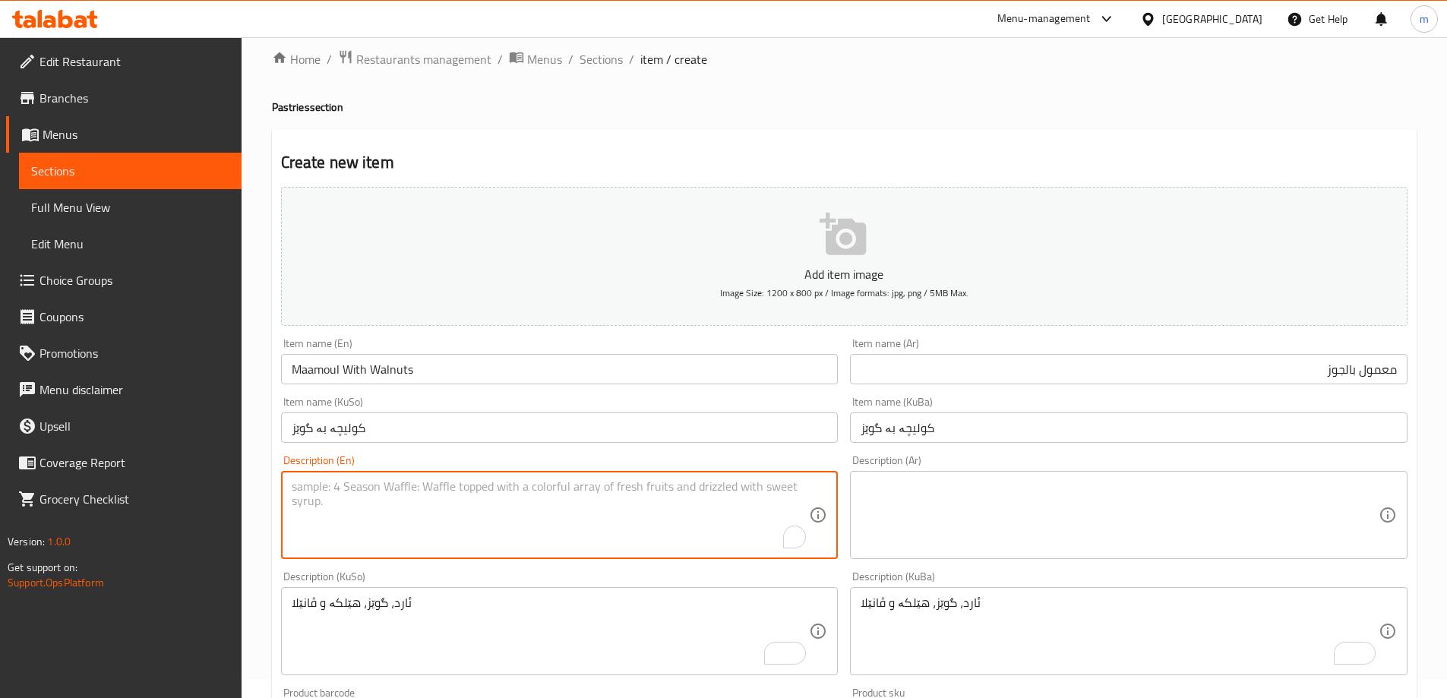
click at [377, 508] on textarea "To enrich screen reader interactions, please activate Accessibility in Grammarl…" at bounding box center [551, 515] width 518 height 72
paste textarea "flour, nuts, eggs and vanilla"
click at [338, 487] on textarea "flour, nuts, eggs and vanilla" at bounding box center [551, 515] width 518 height 72
click at [387, 489] on textarea "flour, walnuts, eggs and vanilla" at bounding box center [551, 515] width 518 height 72
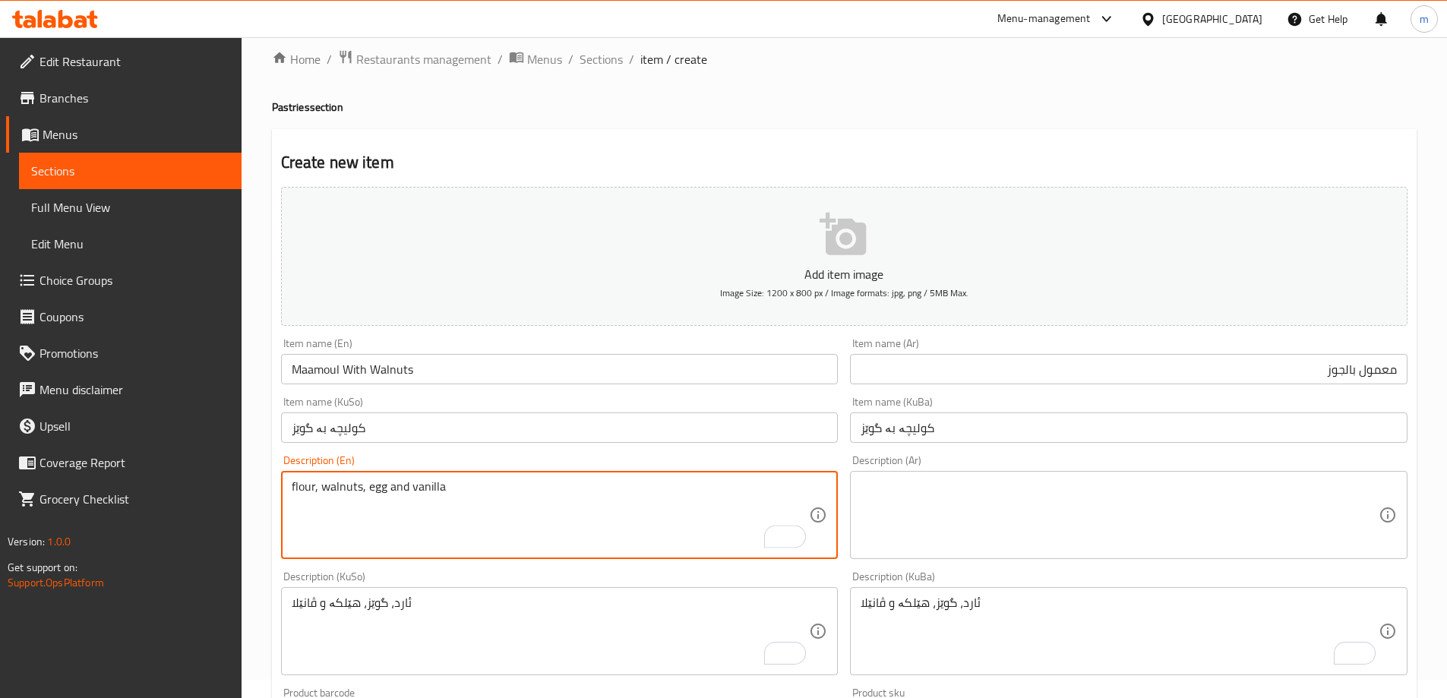
type textarea "flour, walnuts, egg and vanilla"
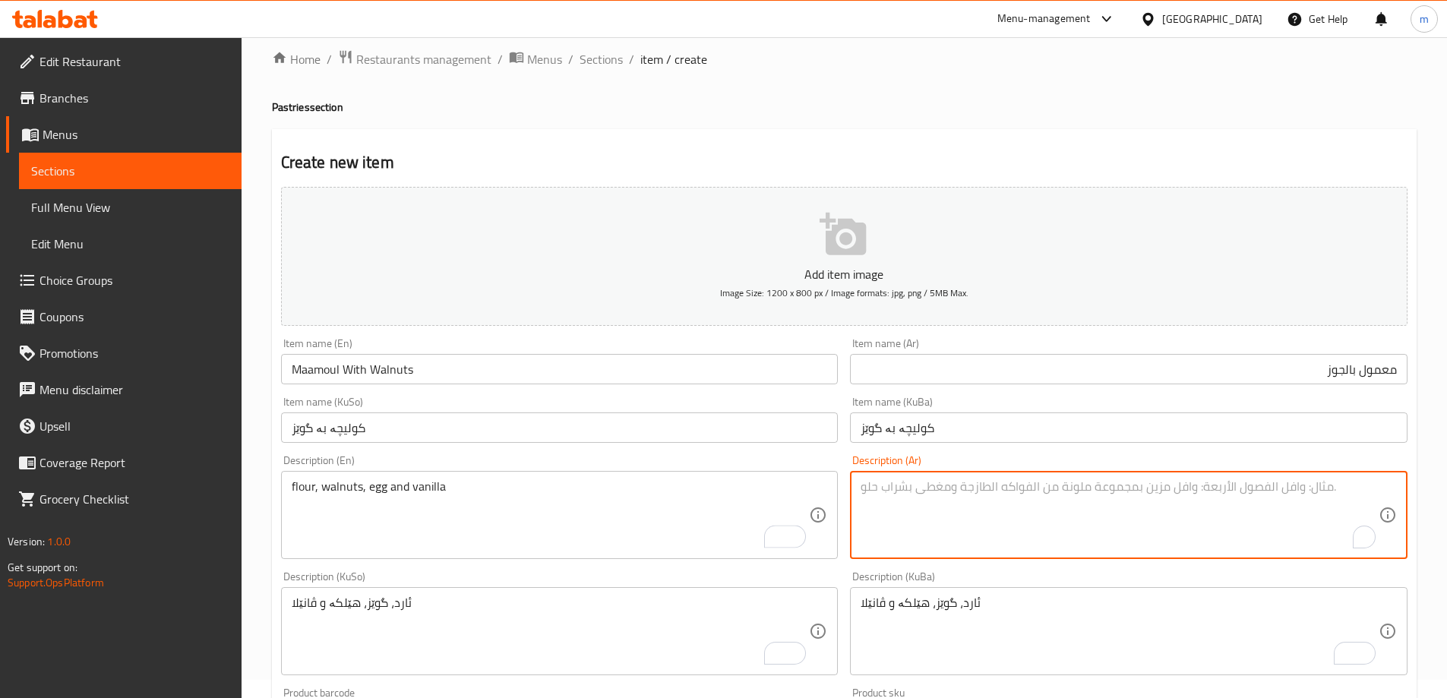
click at [1042, 496] on textarea "To enrich screen reader interactions, please activate Accessibility in Grammarl…" at bounding box center [1119, 515] width 518 height 72
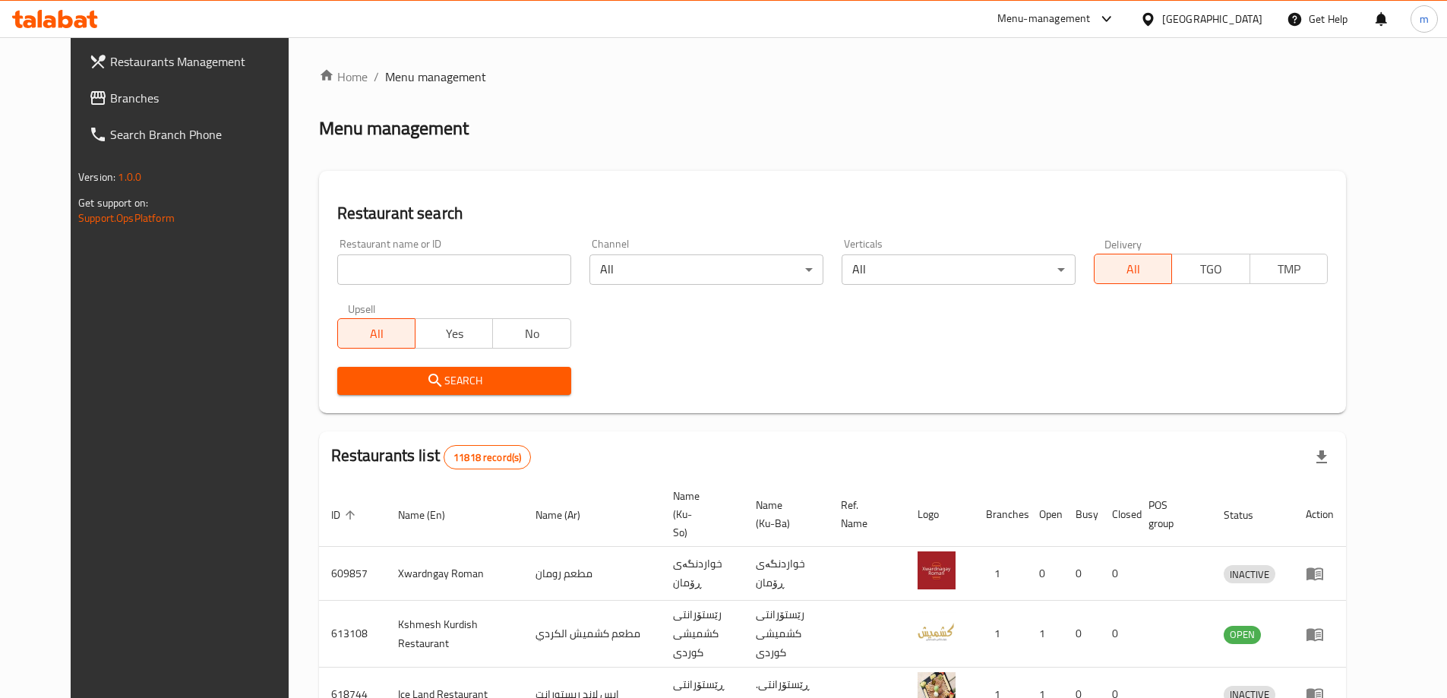
click at [110, 92] on span "Branches" at bounding box center [205, 98] width 190 height 18
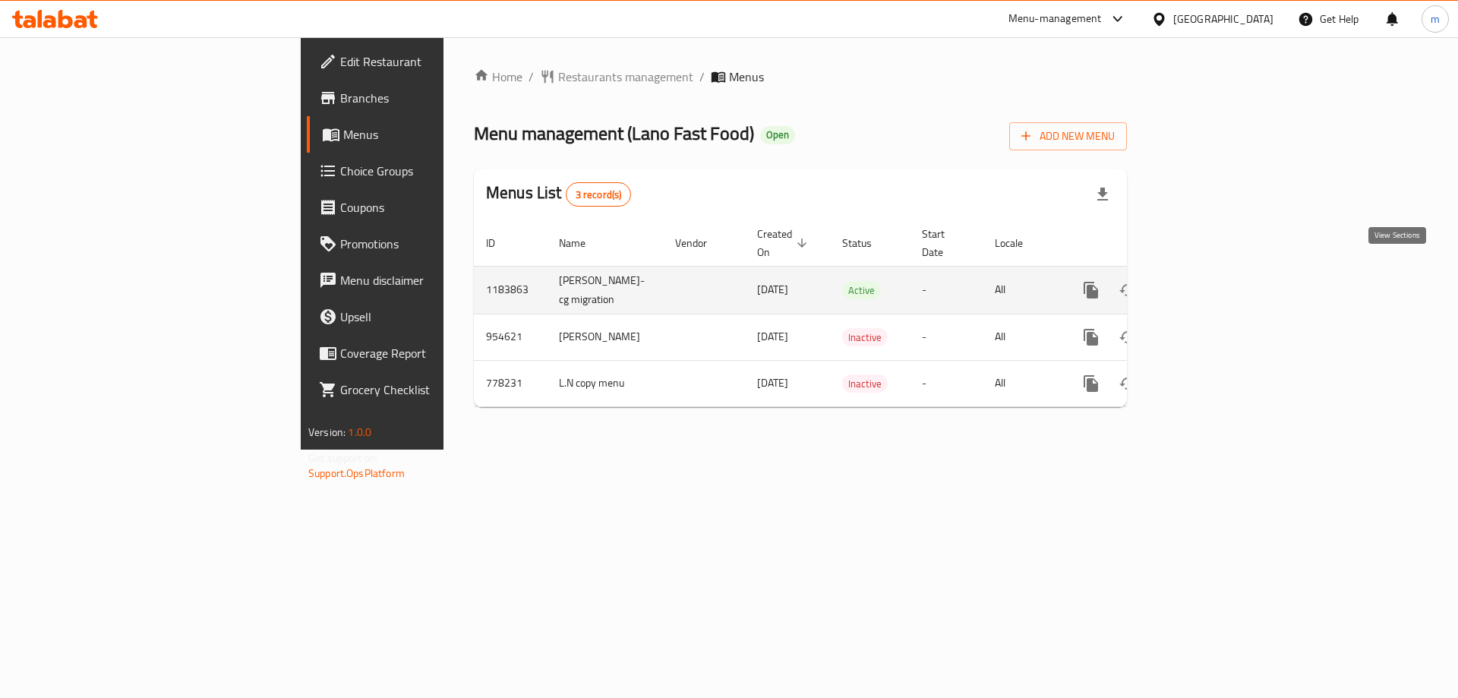
click at [1219, 272] on link "enhanced table" at bounding box center [1200, 290] width 36 height 36
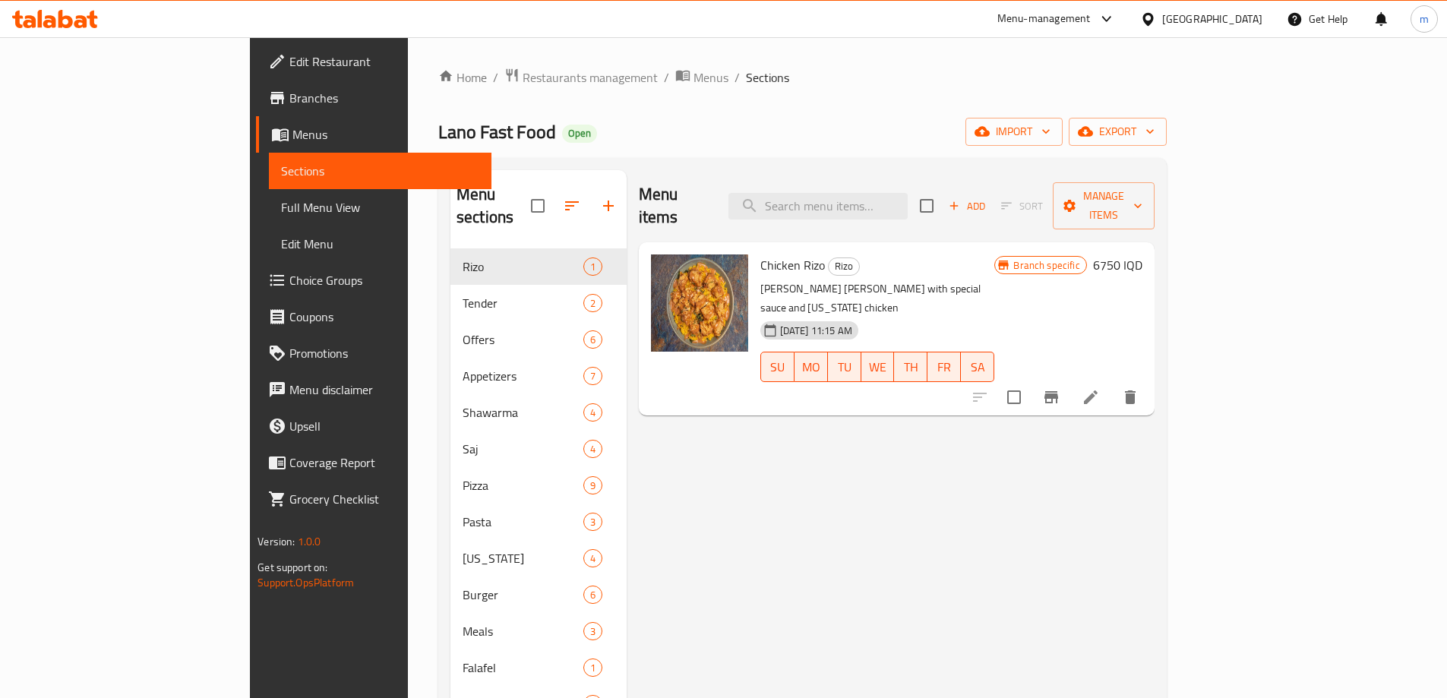
click at [912, 178] on div "Menu items Add Sort Manage items" at bounding box center [897, 206] width 516 height 72
click at [907, 196] on input "search" at bounding box center [817, 206] width 179 height 27
paste input "Buffalo [PERSON_NAME]"
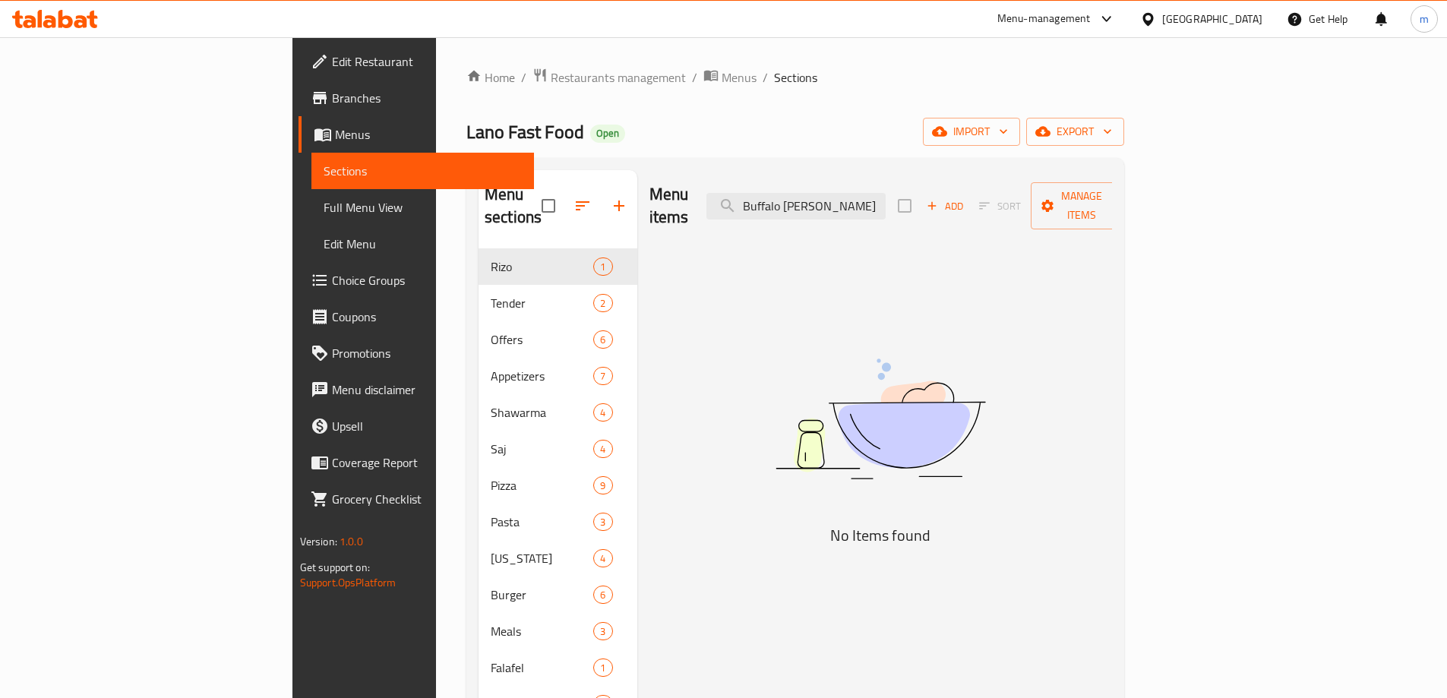
type input "Buffalo [PERSON_NAME]"
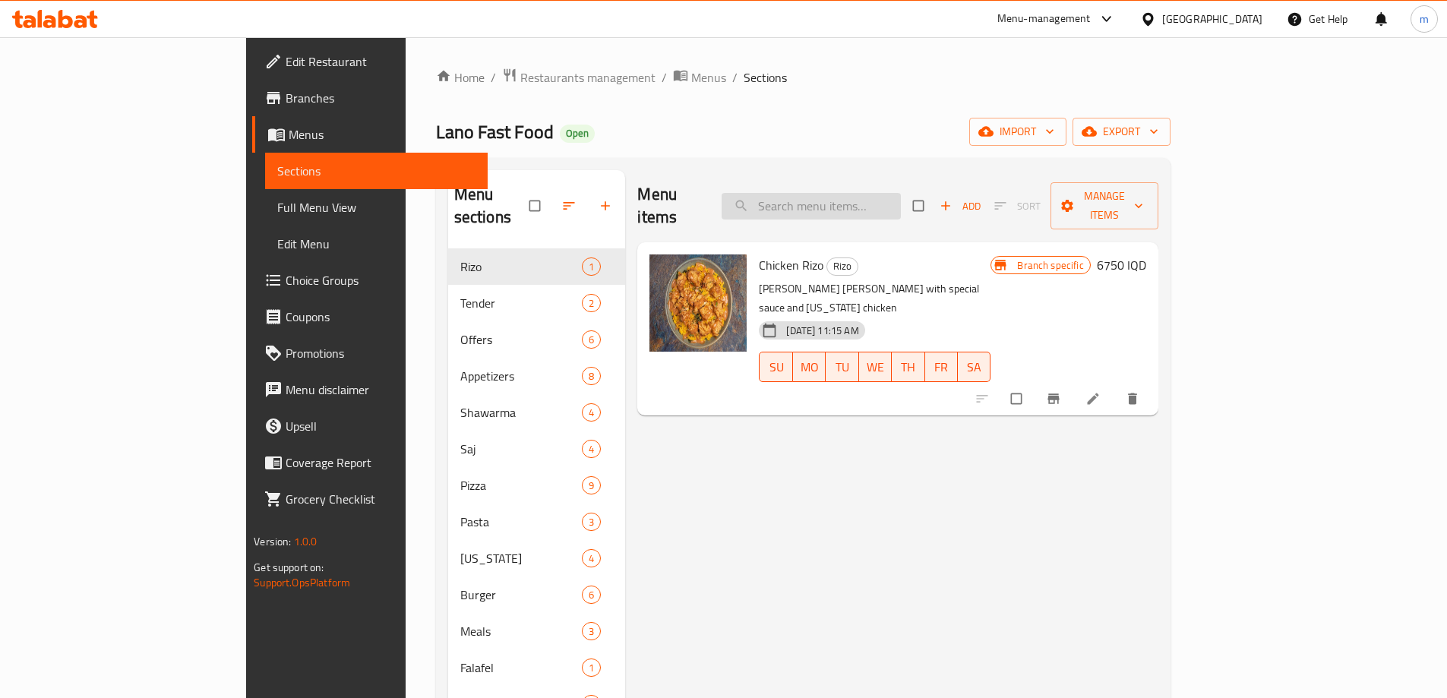
click at [886, 205] on input "search" at bounding box center [810, 206] width 179 height 27
paste input "Buffalo [PERSON_NAME]"
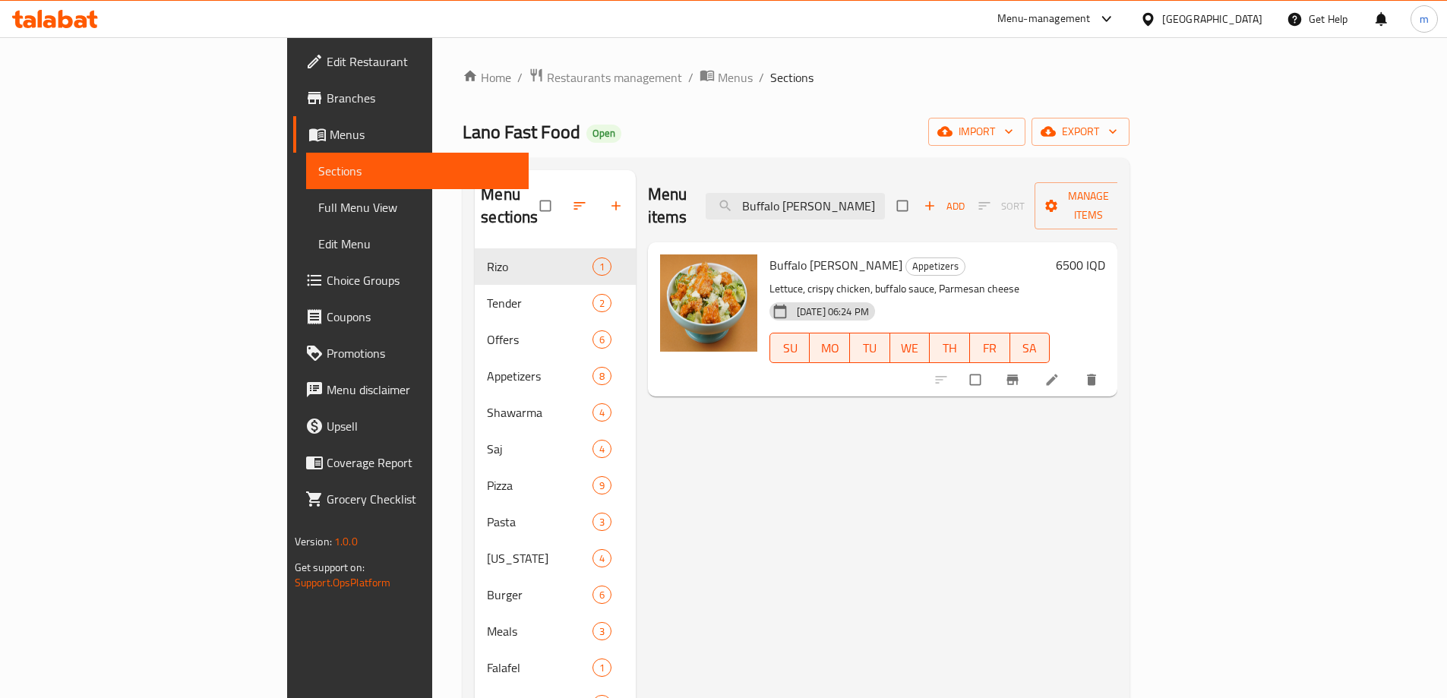
type input "Buffalo [PERSON_NAME]"
click at [1074, 368] on li at bounding box center [1053, 380] width 43 height 24
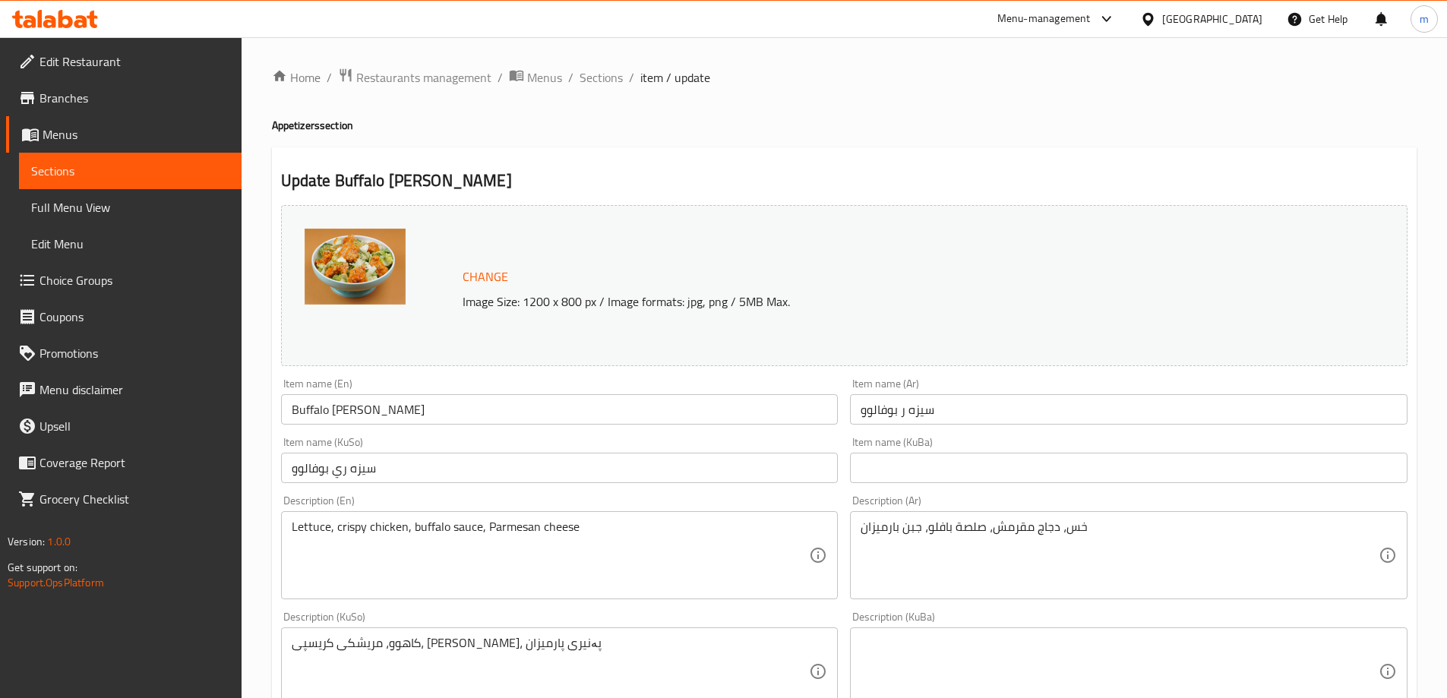
click at [989, 419] on input "سيزه ر بوفالوو" at bounding box center [1128, 409] width 557 height 30
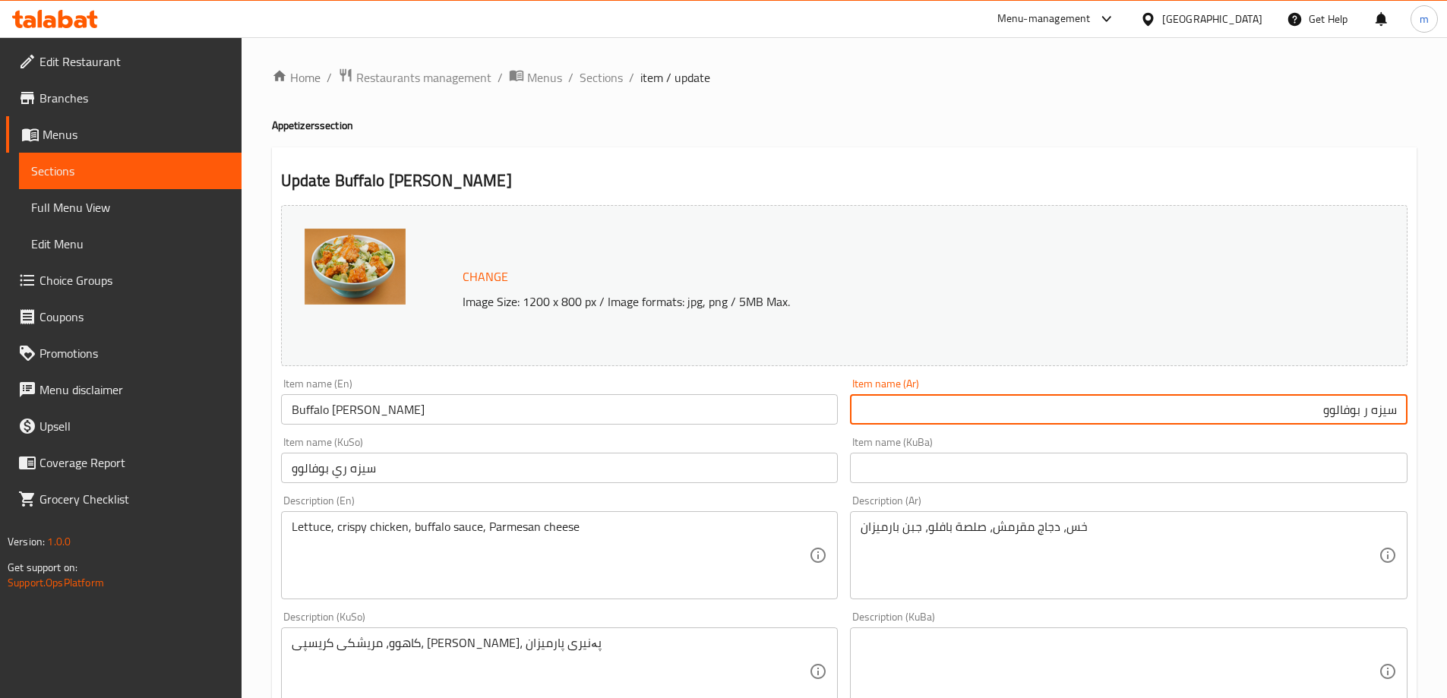
click at [1061, 410] on input "سيزه ر بوفالوو" at bounding box center [1128, 409] width 557 height 30
click at [293, 416] on input "Buffalo [PERSON_NAME]" at bounding box center [559, 409] width 557 height 30
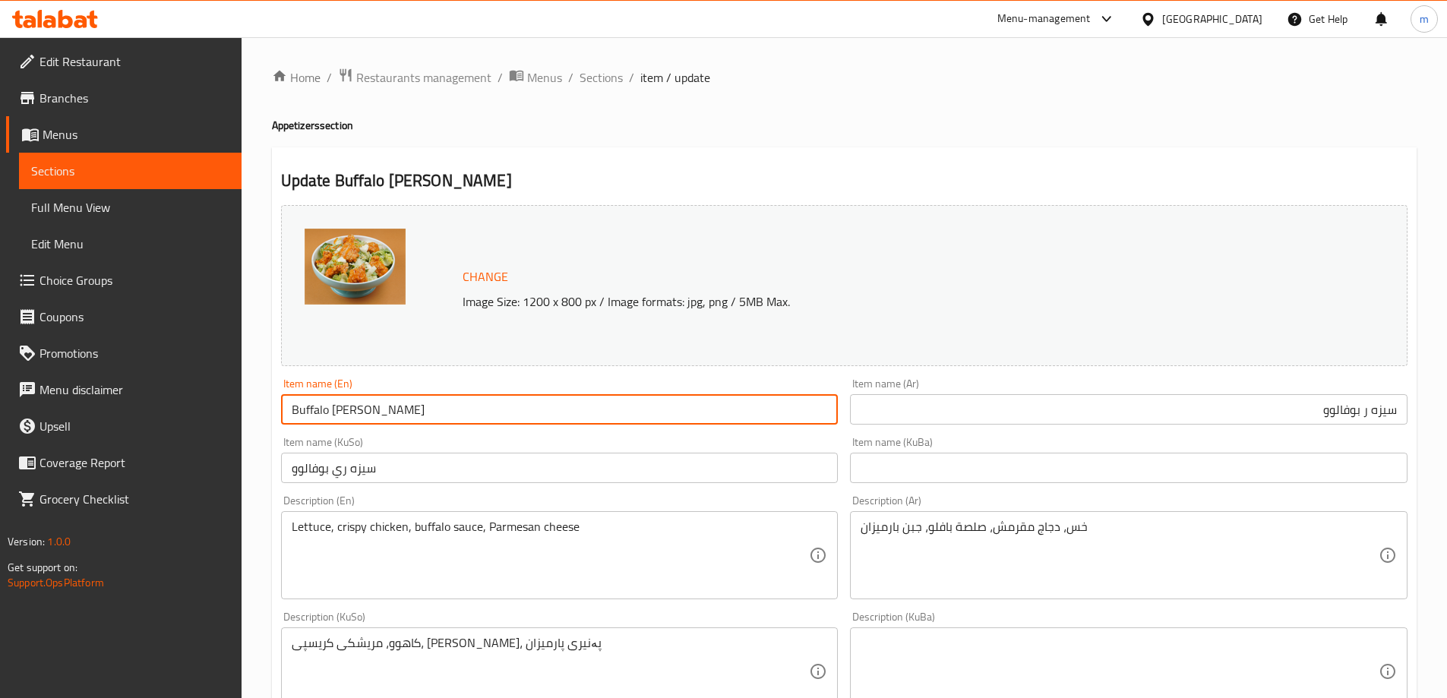
click at [293, 416] on input "Buffalo [PERSON_NAME]" at bounding box center [559, 409] width 557 height 30
click at [364, 409] on input "Buffalo [PERSON_NAME]" at bounding box center [559, 409] width 557 height 30
click at [353, 409] on input "Buffalo [PERSON_NAME]" at bounding box center [559, 409] width 557 height 30
click at [340, 402] on input "Buffalo Caesar" at bounding box center [559, 409] width 557 height 30
click at [348, 418] on input "Buffalo Caesar" at bounding box center [559, 409] width 557 height 30
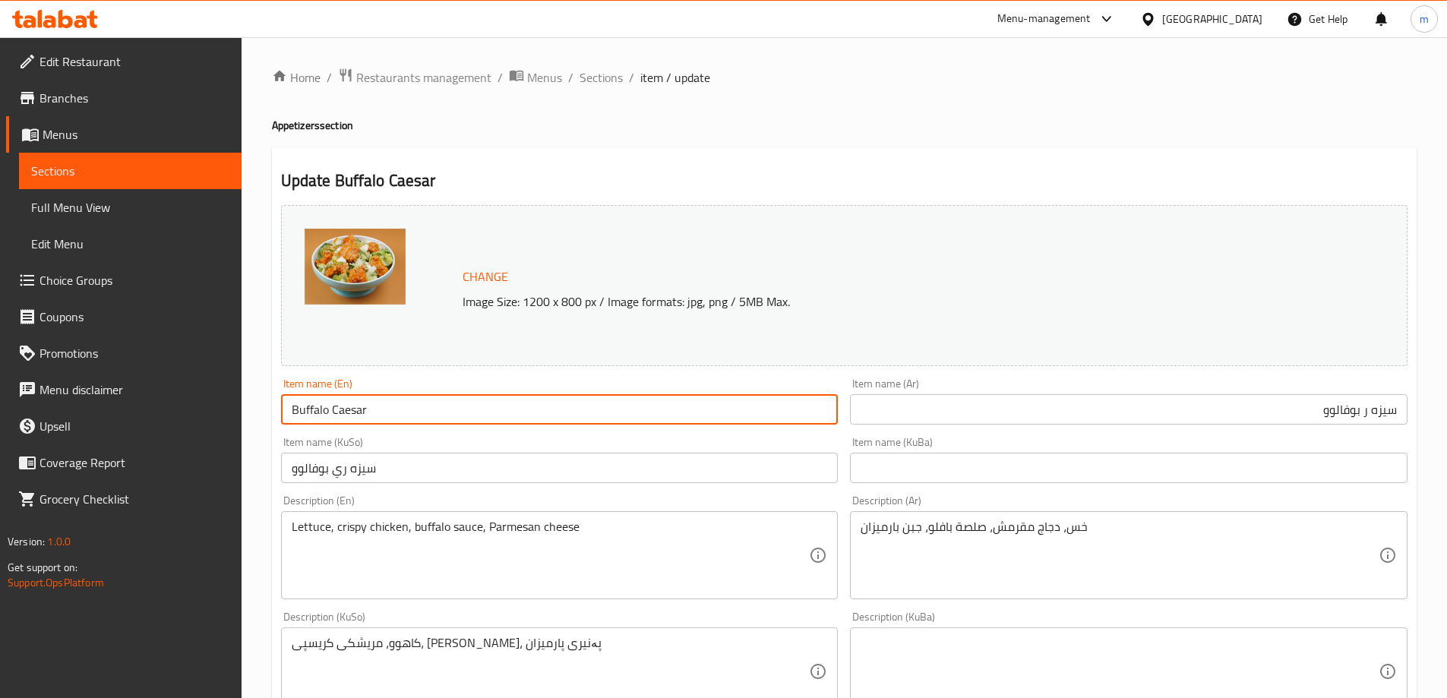
click at [348, 419] on input "Buffalo Caesar" at bounding box center [559, 409] width 557 height 30
paste input "Sauce"
click at [390, 417] on input "Buffalo Caesar Sauce" at bounding box center [559, 409] width 557 height 30
type input "Buffalo Caesar"
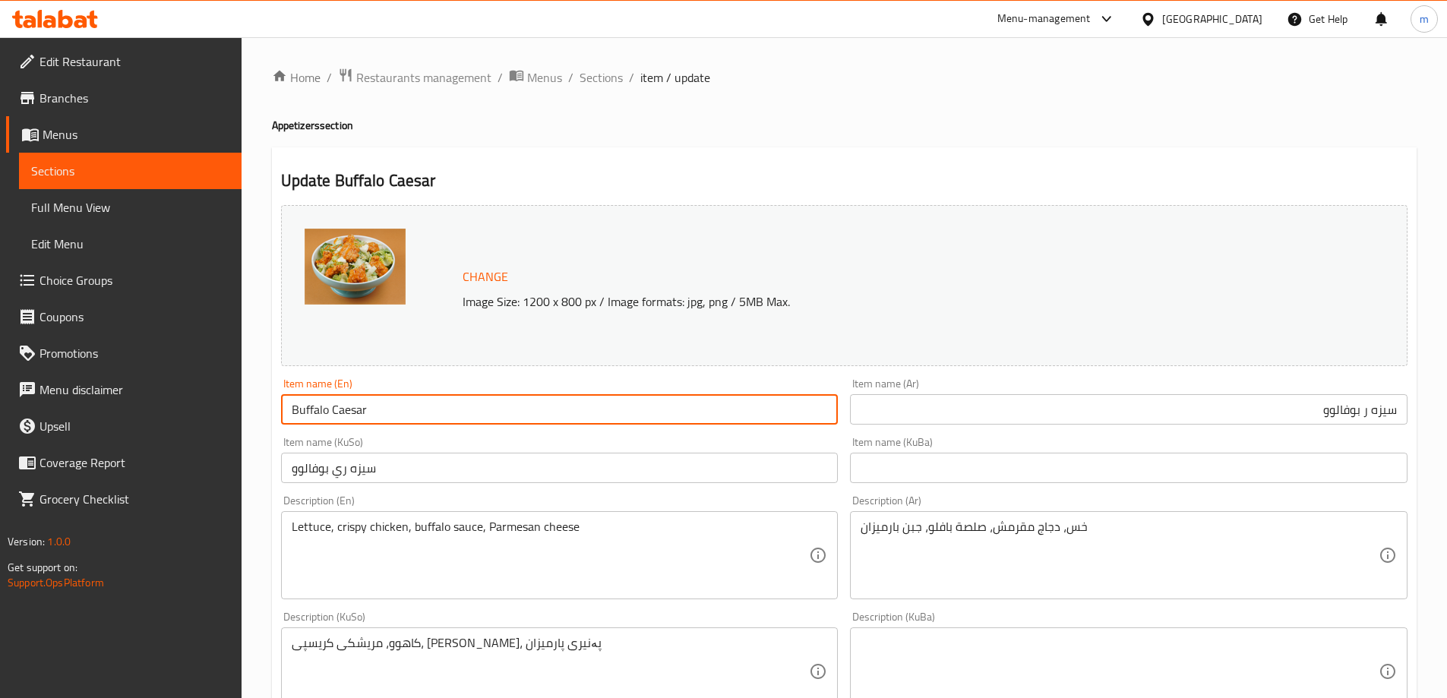
click at [1317, 430] on div "Item name (Ar) [PERSON_NAME] Item name (Ar)" at bounding box center [1129, 401] width 570 height 58
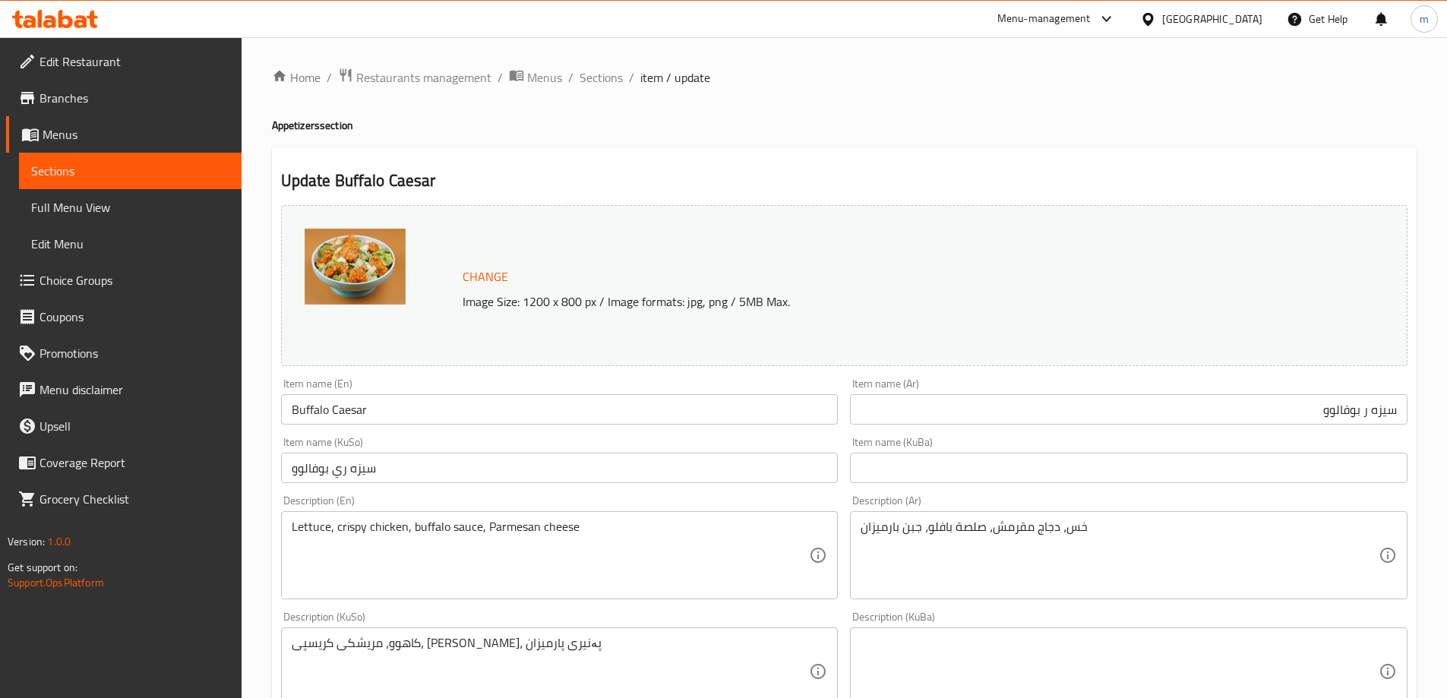
click at [1315, 422] on input "سيزه ر بوفالوو" at bounding box center [1128, 409] width 557 height 30
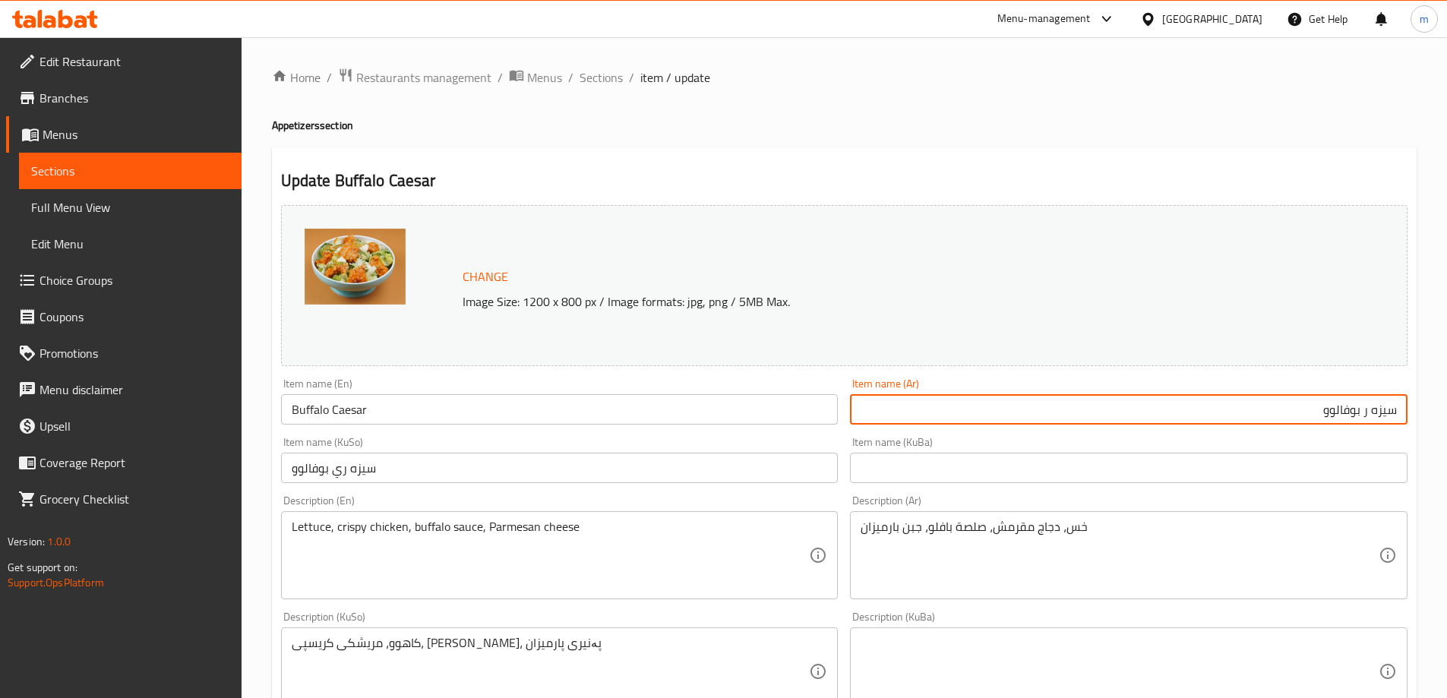
click at [1315, 422] on input "سيزه ر بوفالوو" at bounding box center [1128, 409] width 557 height 30
paste input "افل"
click at [1397, 403] on input "بافلو" at bounding box center [1128, 409] width 557 height 30
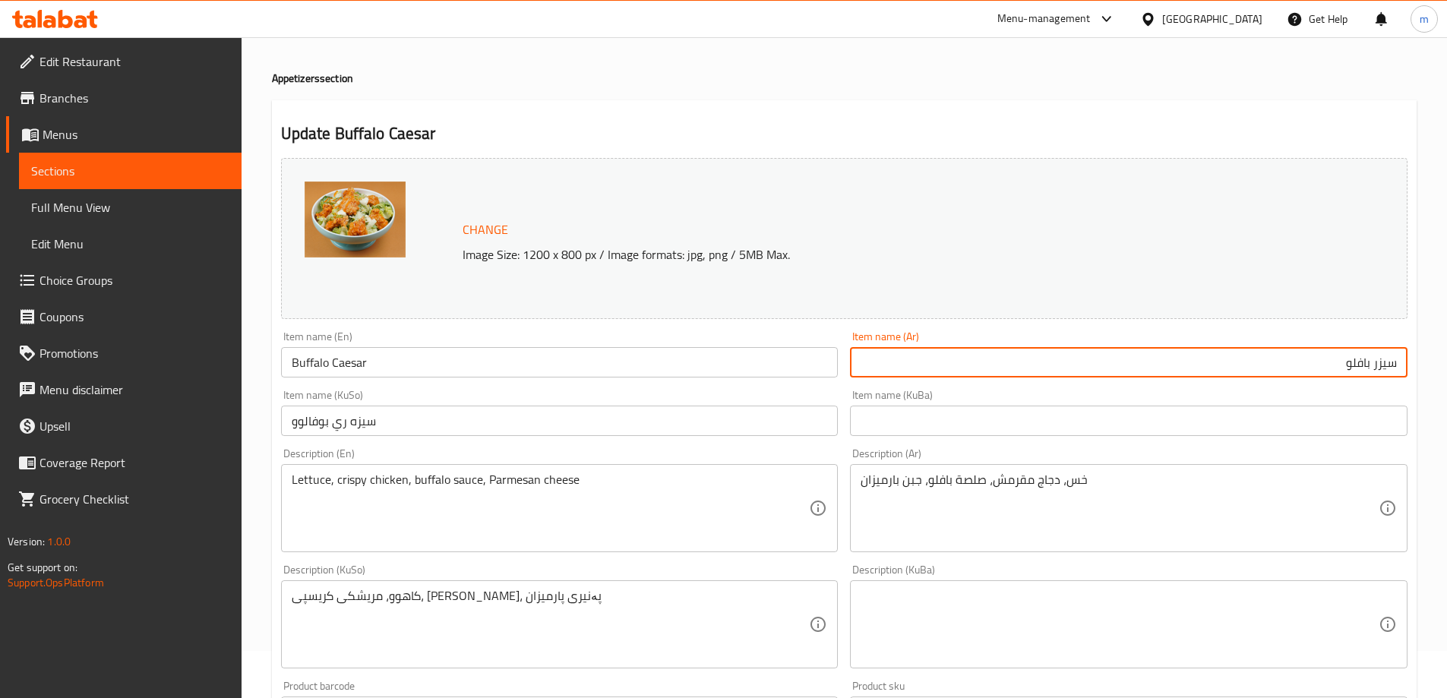
scroll to position [77, 0]
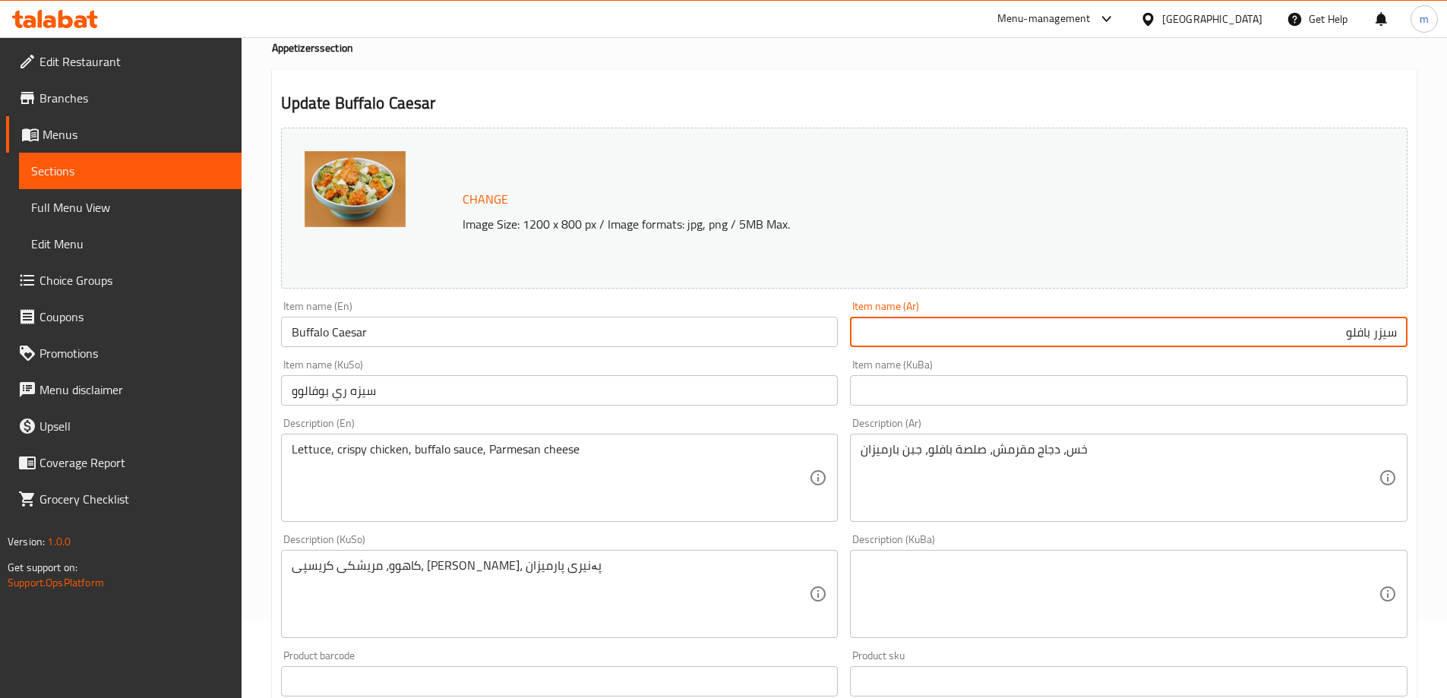
type input "سيزر بافلو"
click at [768, 393] on input "سيزه ري بوفالوو" at bounding box center [559, 390] width 557 height 30
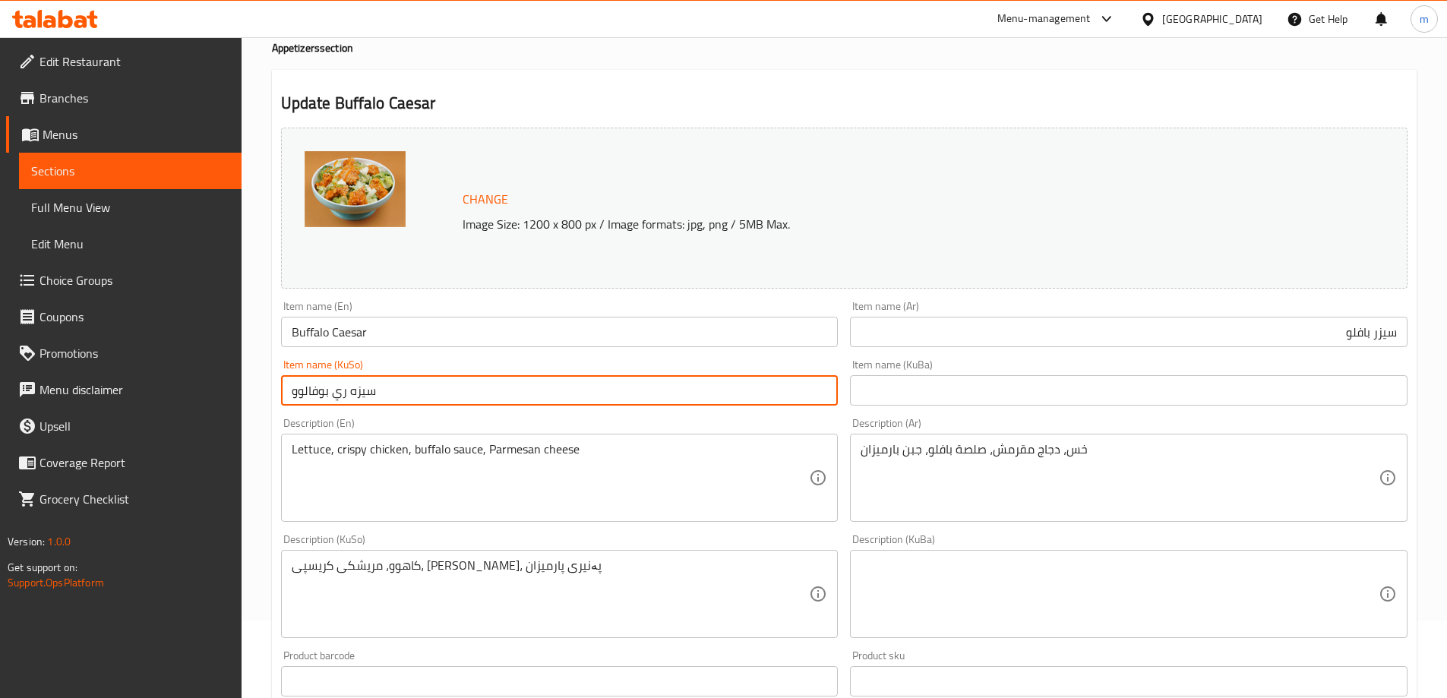
click at [768, 393] on input "سيزه ري بوفالوو" at bounding box center [559, 390] width 557 height 30
paste input "بەفاڵۆو"
click at [787, 397] on input "سیزەری بەفاڵۆو" at bounding box center [559, 390] width 557 height 30
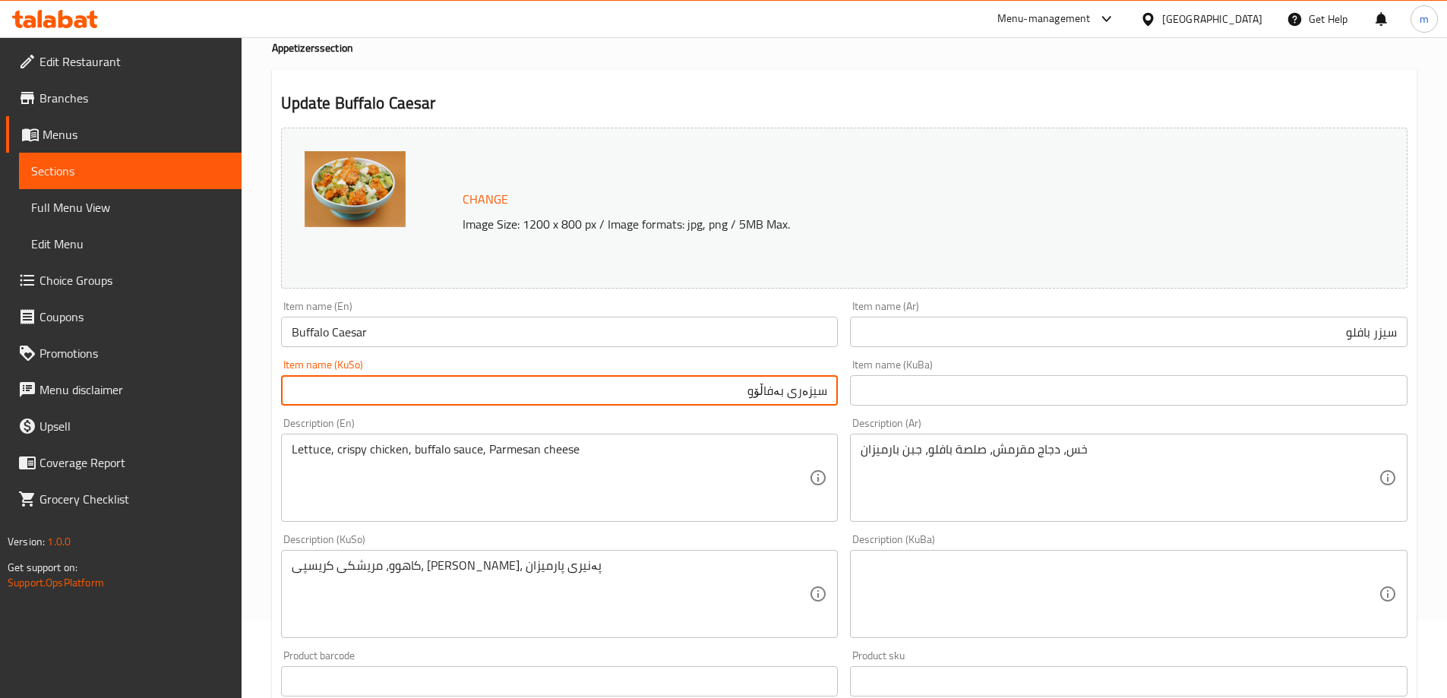
click at [787, 397] on input "سیزەری بەفاڵۆو" at bounding box center [559, 390] width 557 height 30
type input "سیزەری بەفاڵۆو"
click at [888, 399] on input "text" at bounding box center [1128, 390] width 557 height 30
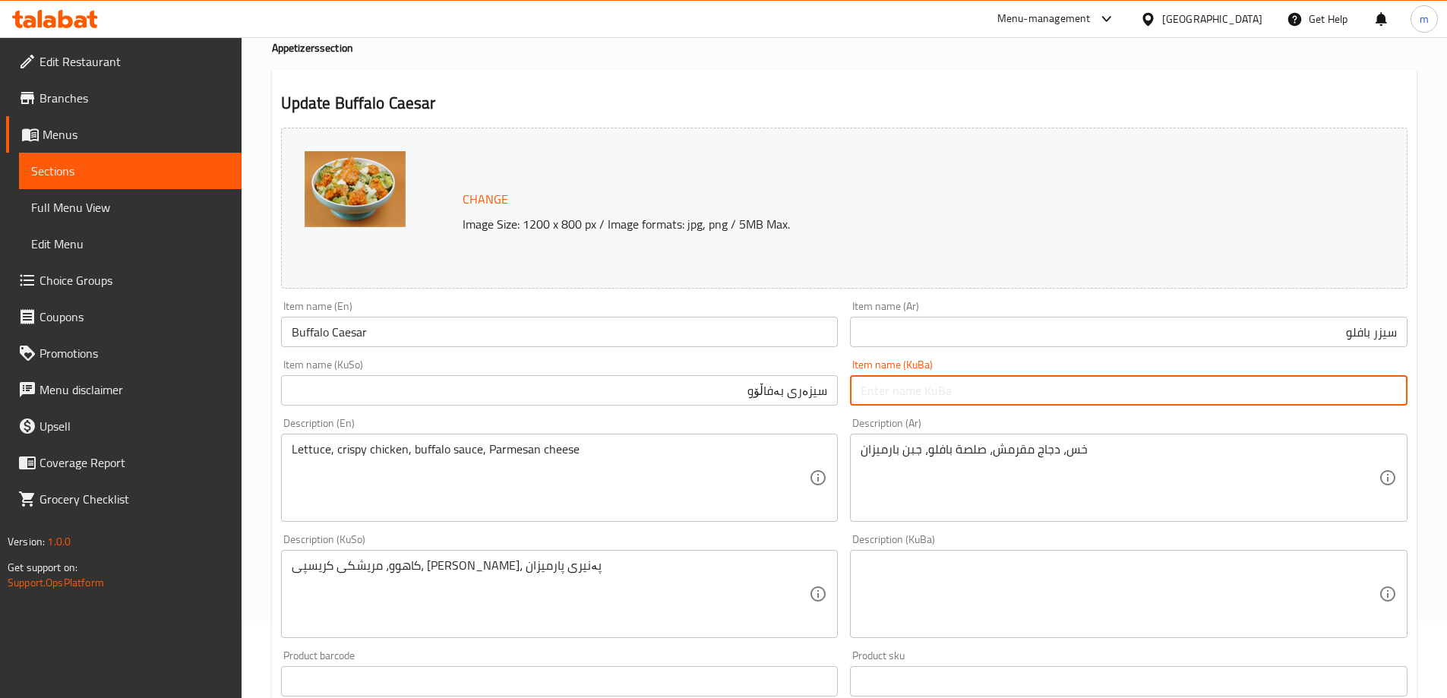
paste input "سیزەری بەفاڵۆو"
type input "سیزەری بەفاڵۆو"
click at [708, 489] on textarea "Lettuce, crispy chicken, buffalo sauce, Parmesan cheese" at bounding box center [551, 478] width 518 height 72
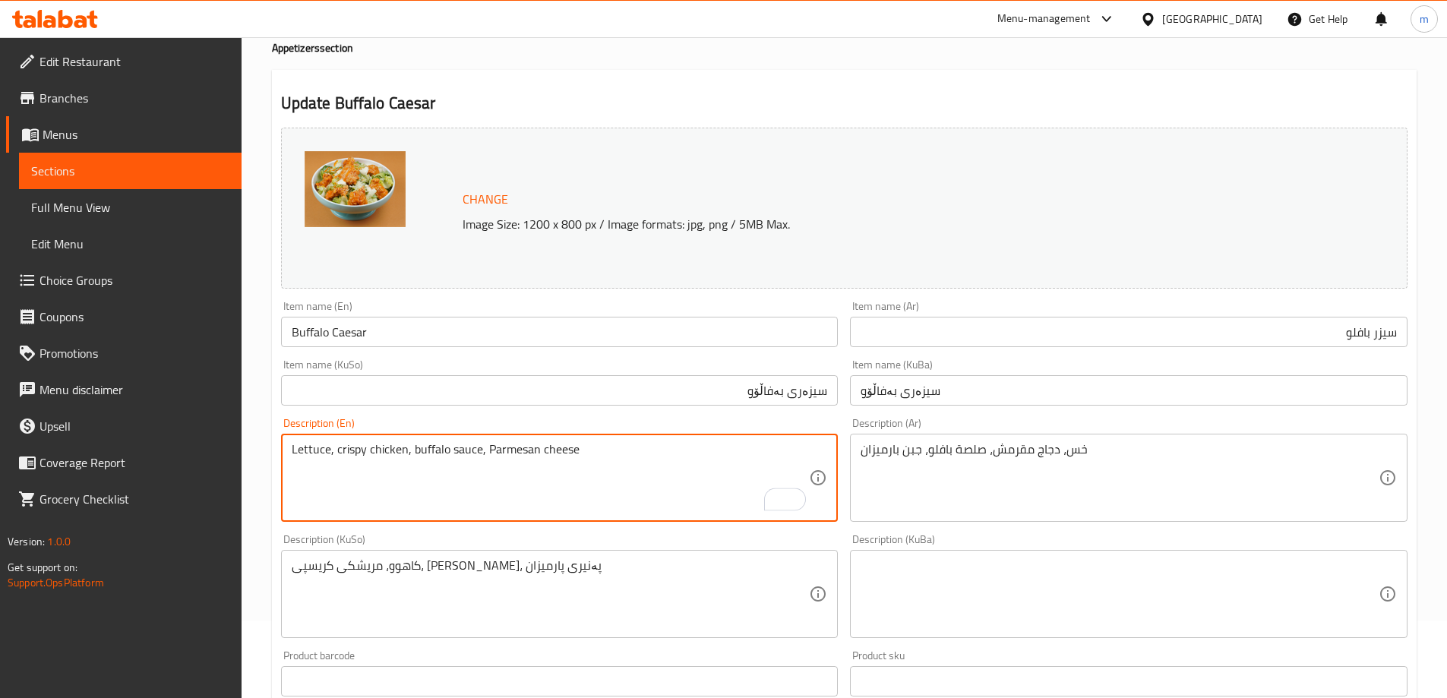
click at [597, 453] on textarea "Lettuce, crispy chicken, buffalo sauce, Parmesan cheese" at bounding box center [551, 478] width 518 height 72
click at [482, 450] on textarea "Lettuce, crispy chicken, buffalo sauce, Parmesan cheese" at bounding box center [551, 478] width 518 height 72
click at [488, 450] on textarea "Lettuce, crispy chicken, buffalo sauce and Parmesan cheese" at bounding box center [551, 478] width 518 height 72
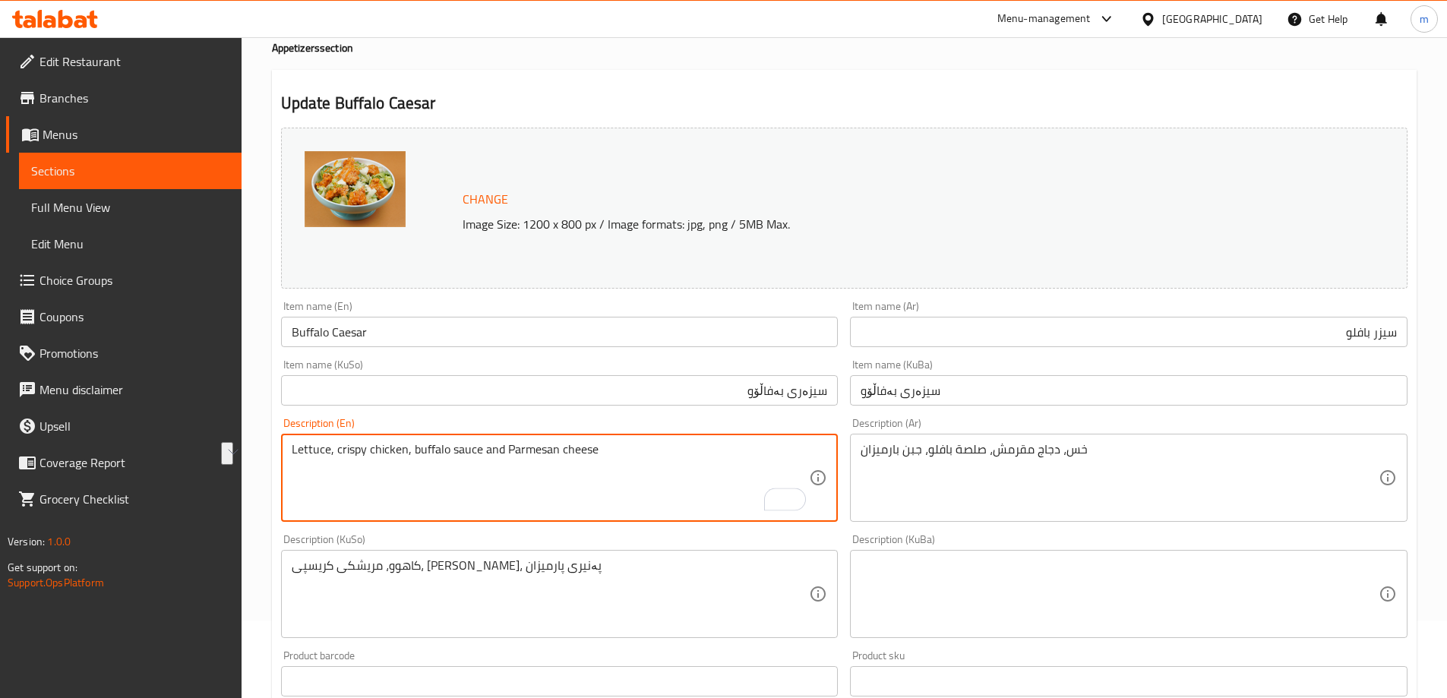
type textarea "Lettuce, crispy chicken, buffalo sauce and Parmesan cheese"
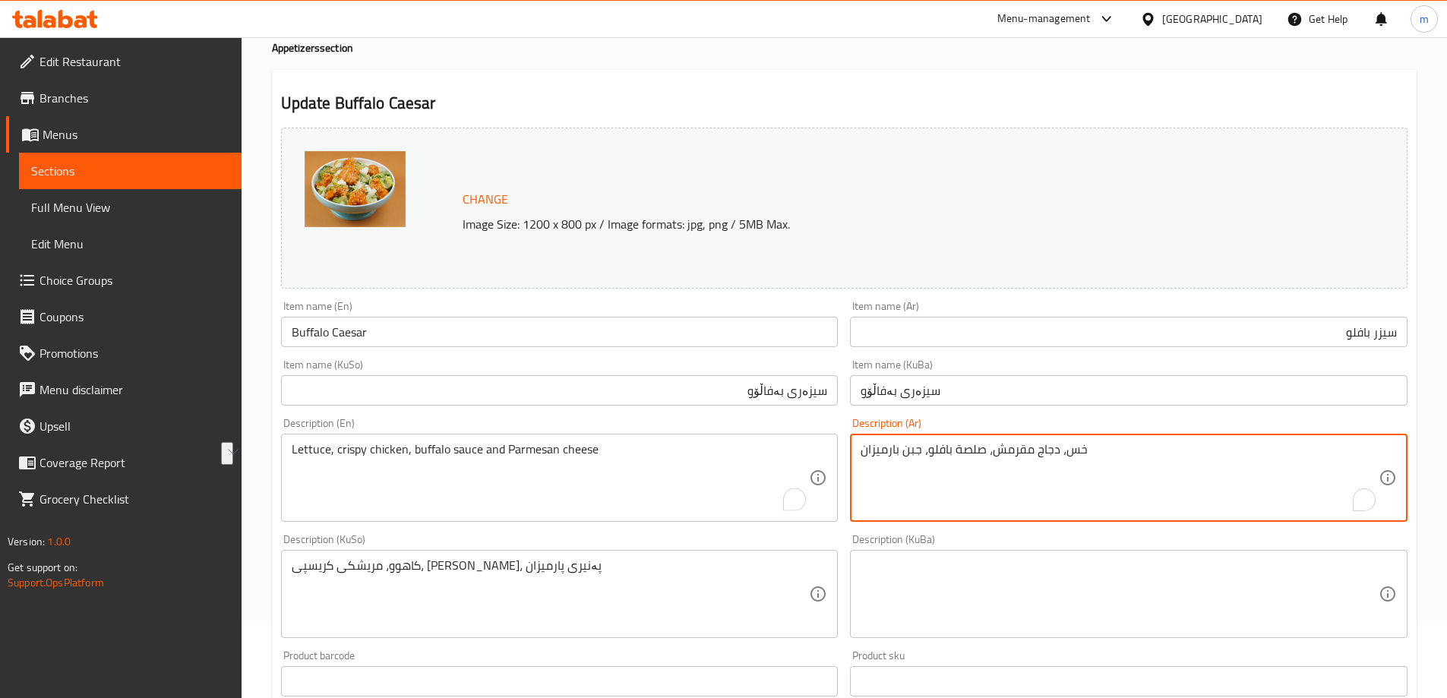
click at [1056, 443] on textarea "خس، دجاج مقرمش، صلصة بافلو، جبن بارميزان" at bounding box center [1119, 478] width 518 height 72
click at [1221, 456] on textarea "خس، دجاج مقرمش، صلصة بافلو، جبن بارميزان" at bounding box center [1119, 478] width 518 height 72
click at [1216, 449] on textarea "خس، دجاج مقرمش، صلصة بافلو جبن بارميزان" at bounding box center [1119, 478] width 518 height 72
click at [1216, 452] on textarea "خس، دجاج مقرمش، صلصة بافلو جبن بارميزان" at bounding box center [1119, 478] width 518 height 72
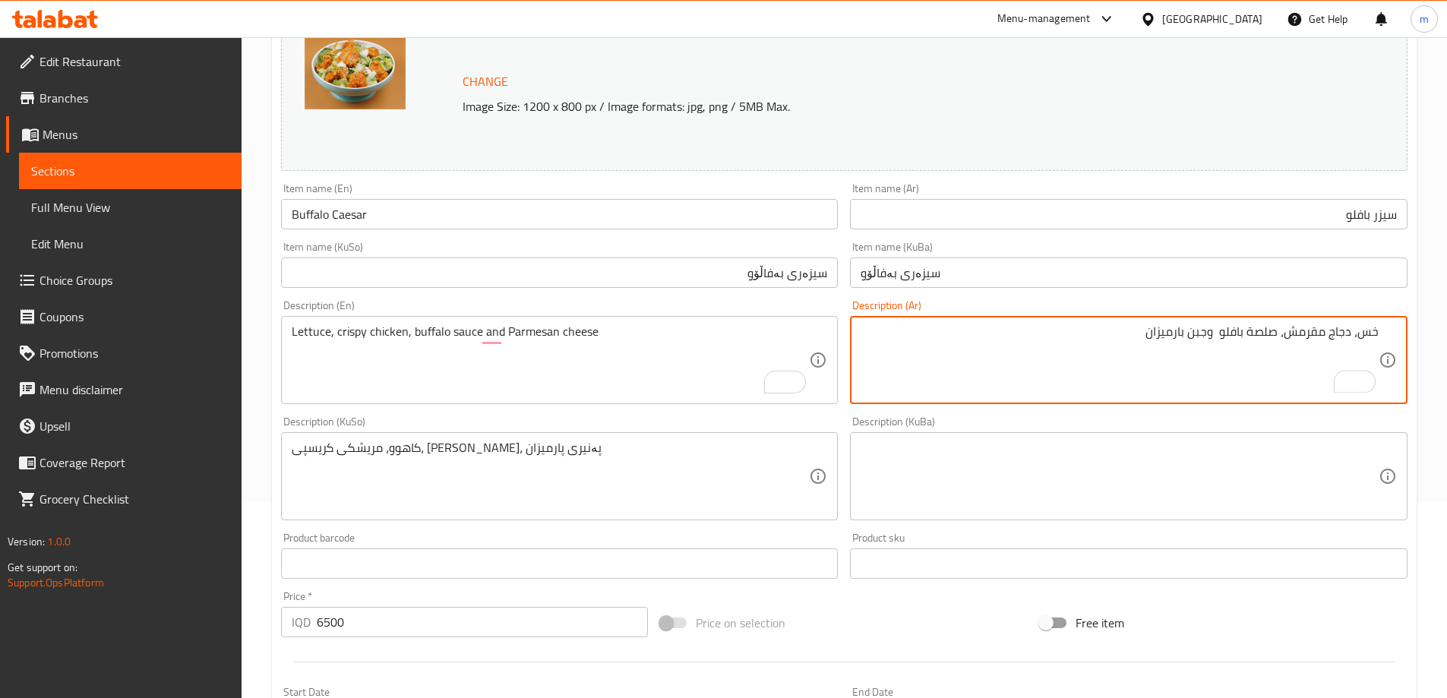
scroll to position [198, 0]
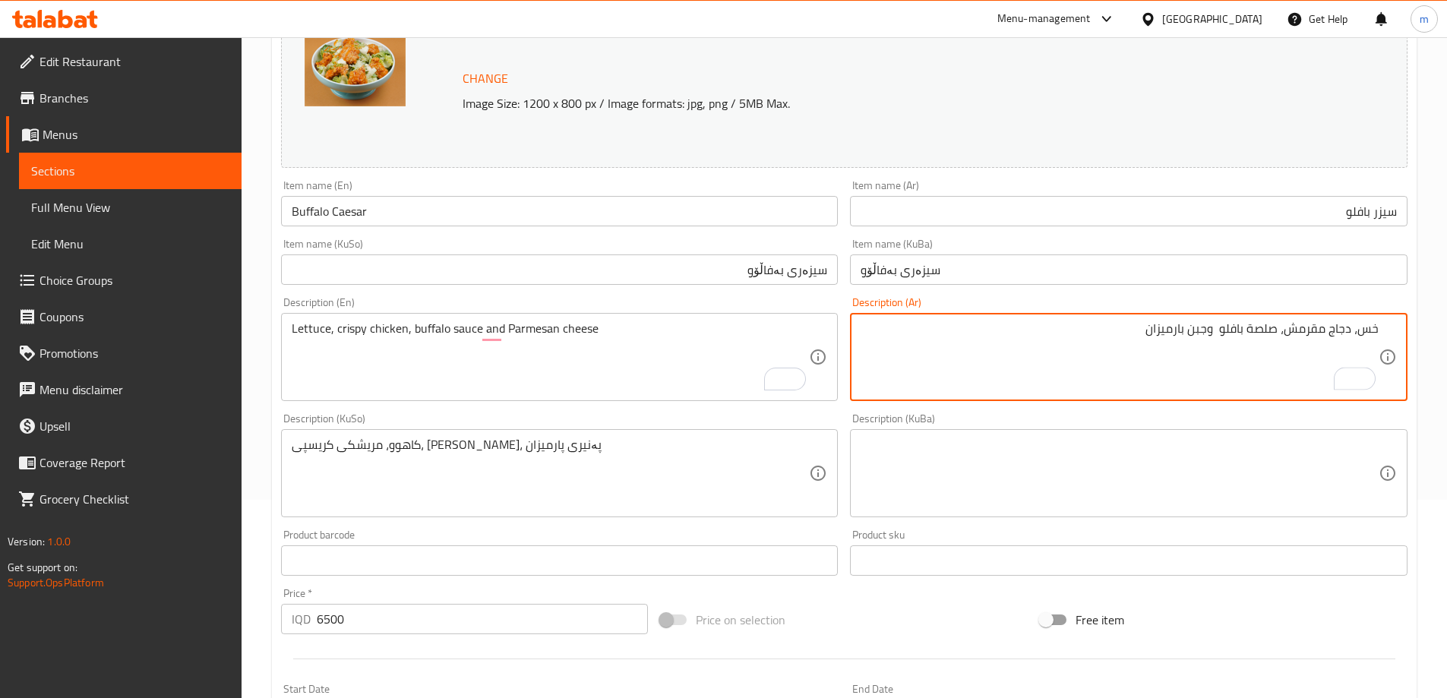
type textarea "خس، دجاج مقرمش، صلصة بافلو وجبن بارميزان"
click at [775, 465] on textarea "کاهوو، مریشکی کریسپی، [PERSON_NAME]، پەنیری پارمیزان" at bounding box center [551, 473] width 518 height 72
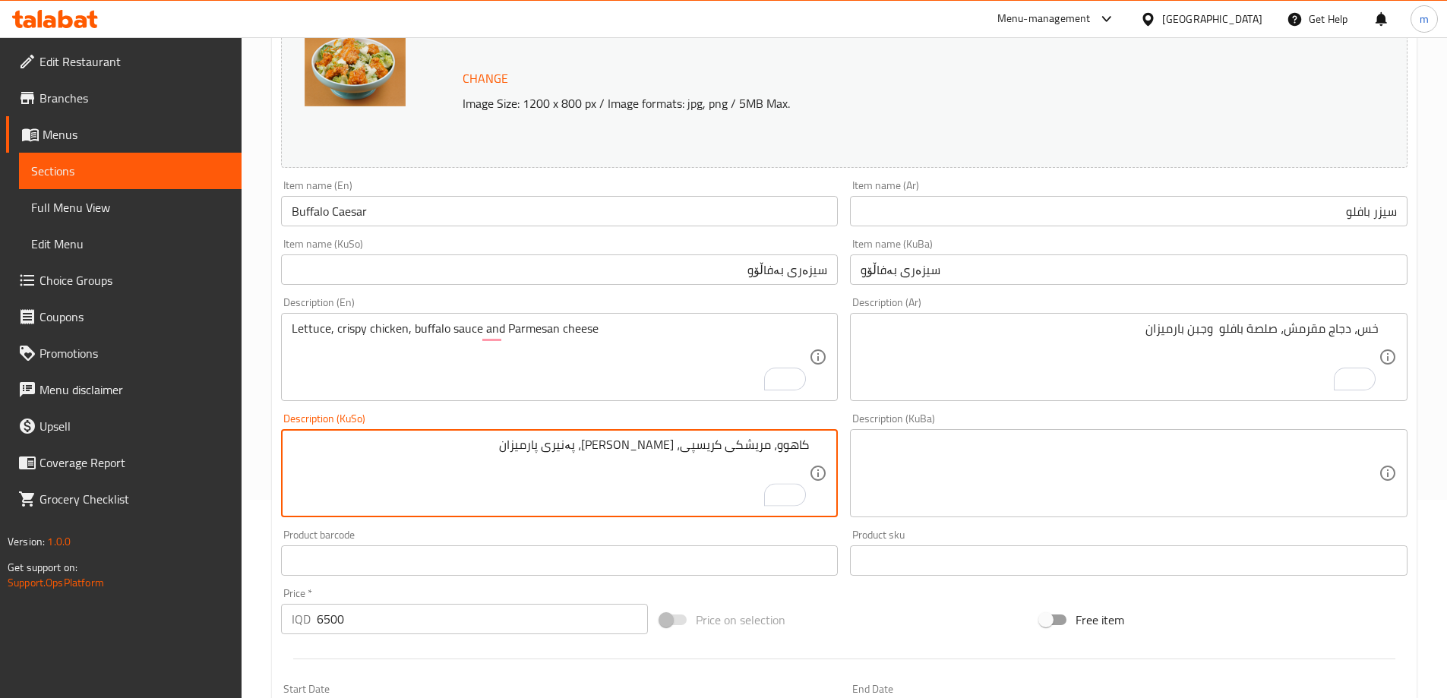
click at [629, 449] on textarea "کاهوو، مریشکی کریسپی، [PERSON_NAME]، پەنیری پارمیزان" at bounding box center [551, 473] width 518 height 72
click at [775, 266] on input "سیزەری بەفاڵۆو" at bounding box center [559, 269] width 557 height 30
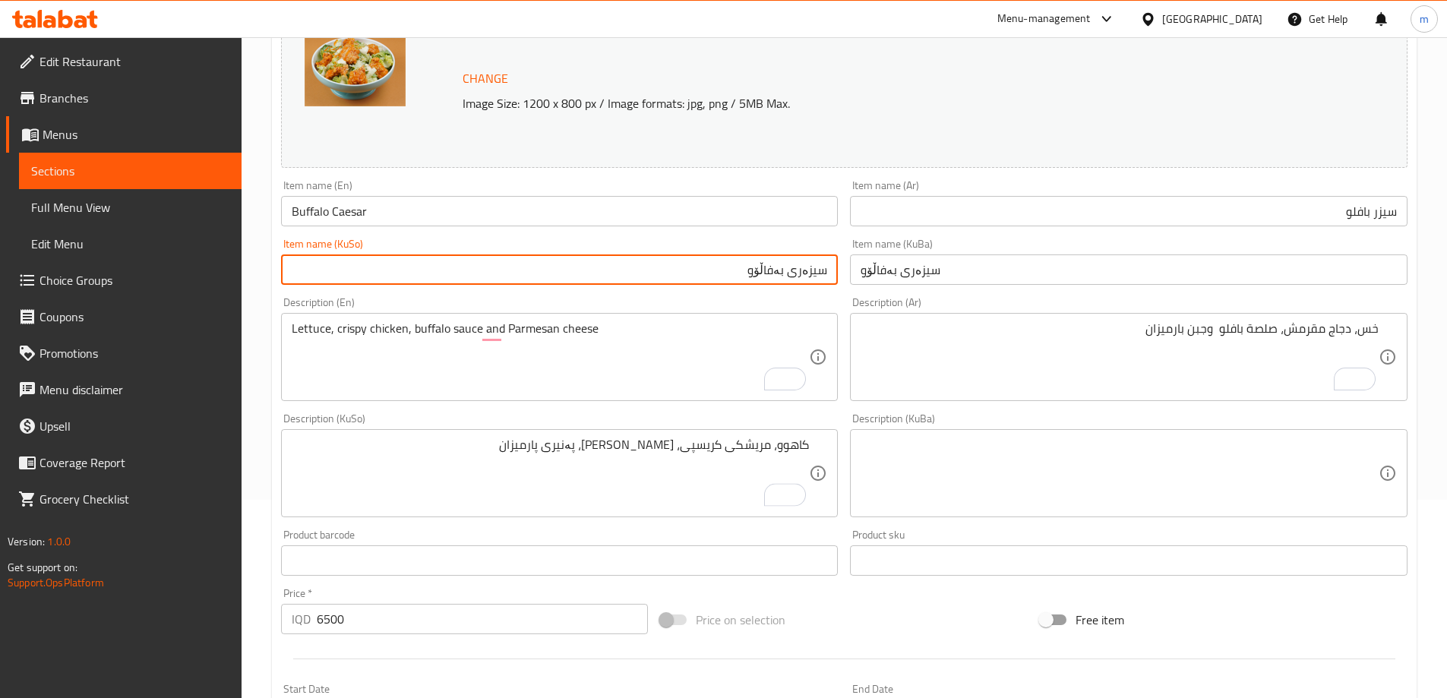
click at [614, 453] on textarea "کاهوو، مریشکی کریسپی، [PERSON_NAME]، پەنیری پارمیزان" at bounding box center [551, 473] width 518 height 72
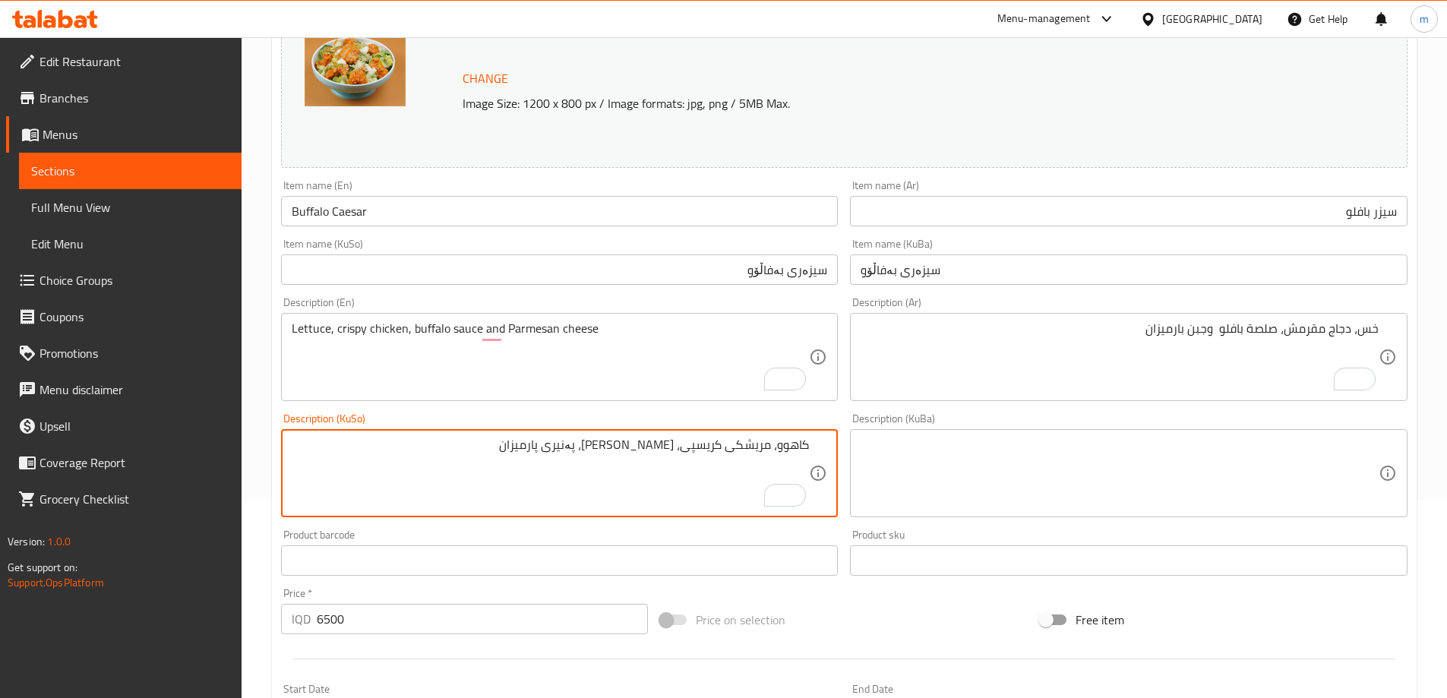
click at [615, 453] on textarea "کاهوو، مریشکی کریسپی، [PERSON_NAME]، پەنیری پارمیزان" at bounding box center [551, 473] width 518 height 72
paste textarea "ەفاڵۆو"
click at [603, 448] on textarea "کاهوو، مریشکی کریسپی، سۆسی بەفاڵۆو، پەنیری پارمیزان" at bounding box center [551, 473] width 518 height 72
click at [602, 450] on textarea "کاهوو، مریشکی کریسپی، سۆسی بەفاڵۆو و پەنیری پارمیزان" at bounding box center [551, 473] width 518 height 72
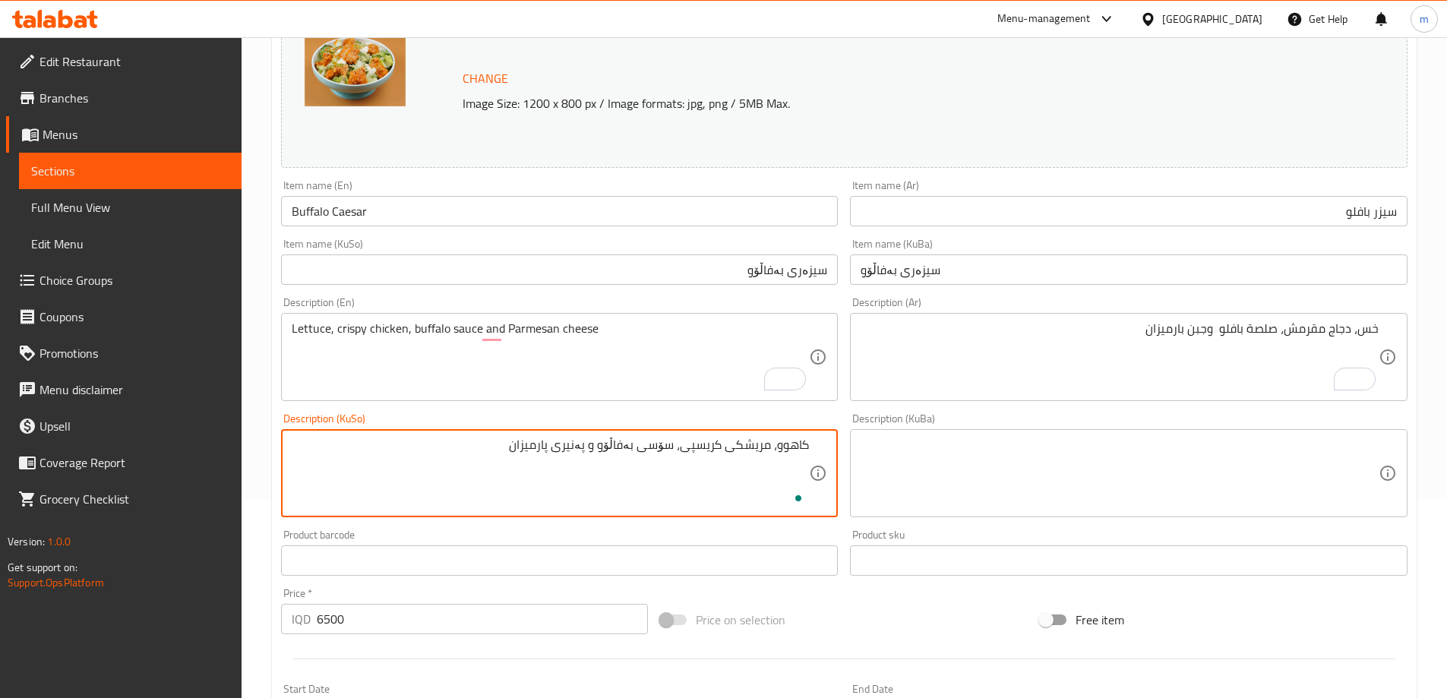
click at [602, 450] on textarea "کاهوو، مریشکی کریسپی، سۆسی بەفاڵۆو و پەنیری پارمیزان" at bounding box center [551, 473] width 518 height 72
type textarea "کاهوو، مریشکی کریسپی، سۆسی بەفاڵۆو و پەنیری پارمیزان"
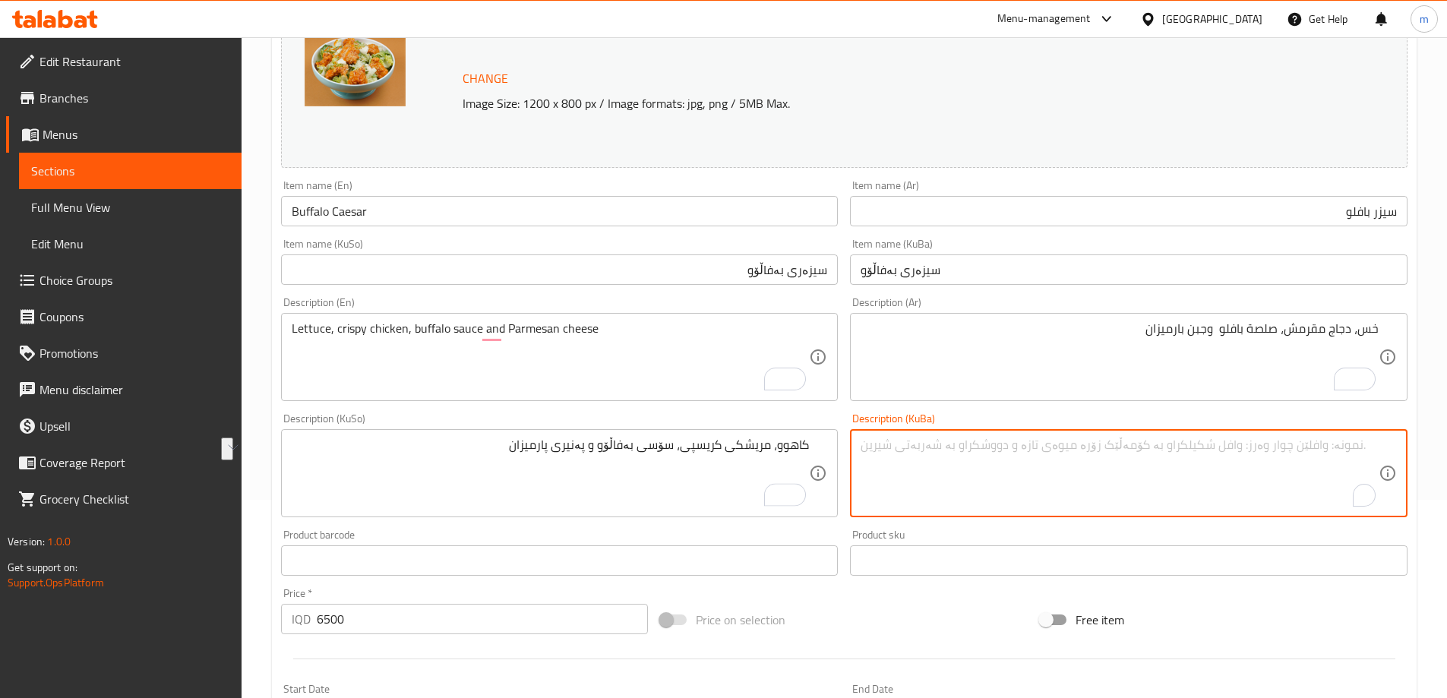
click at [1018, 449] on textarea "To enrich screen reader interactions, please activate Accessibility in Grammarl…" at bounding box center [1119, 473] width 518 height 72
paste textarea "کاهوو، مریشکی کریسپی، سۆسی بەفاڵۆو و پەنیری پارمیزان"
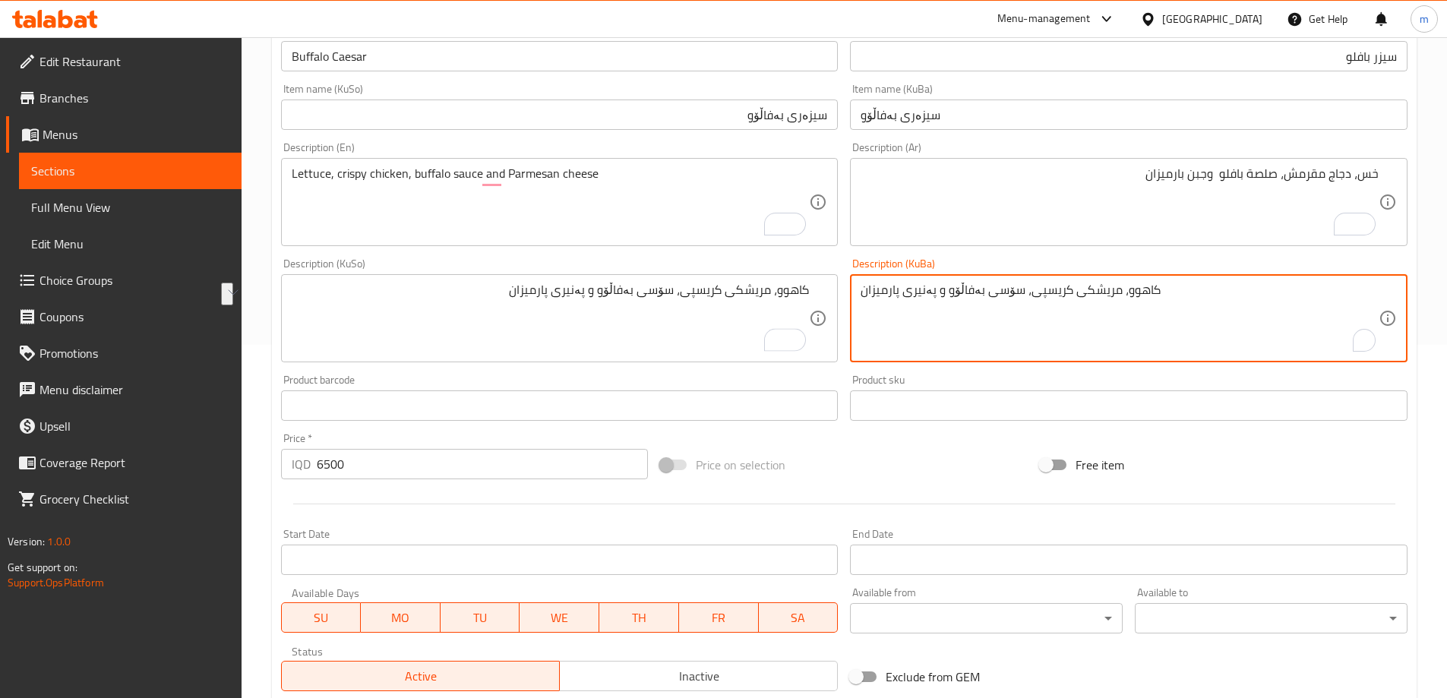
scroll to position [572, 0]
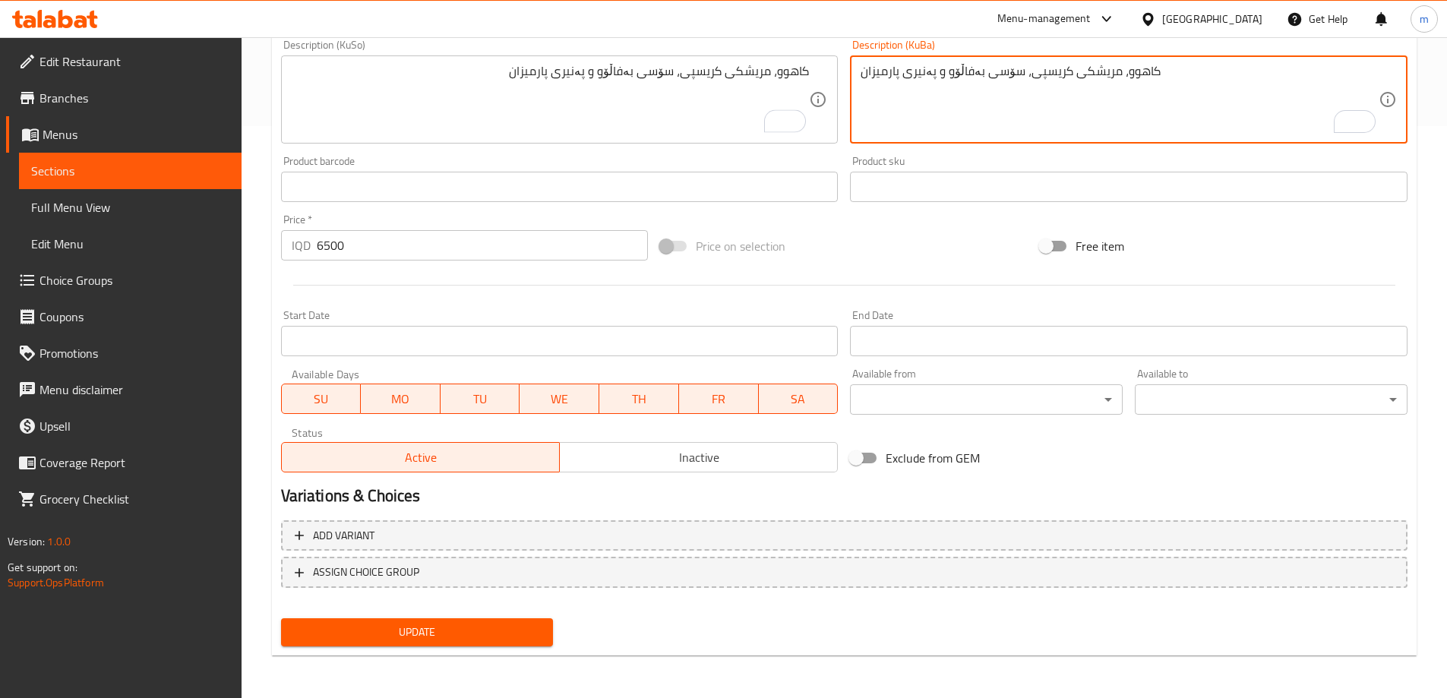
type textarea "کاهوو، مریشکی کریسپی، سۆسی بەفاڵۆو و پەنیری پارمیزان"
drag, startPoint x: 478, startPoint y: 638, endPoint x: 487, endPoint y: 615, distance: 24.5
click at [478, 638] on span "Update" at bounding box center [417, 632] width 248 height 19
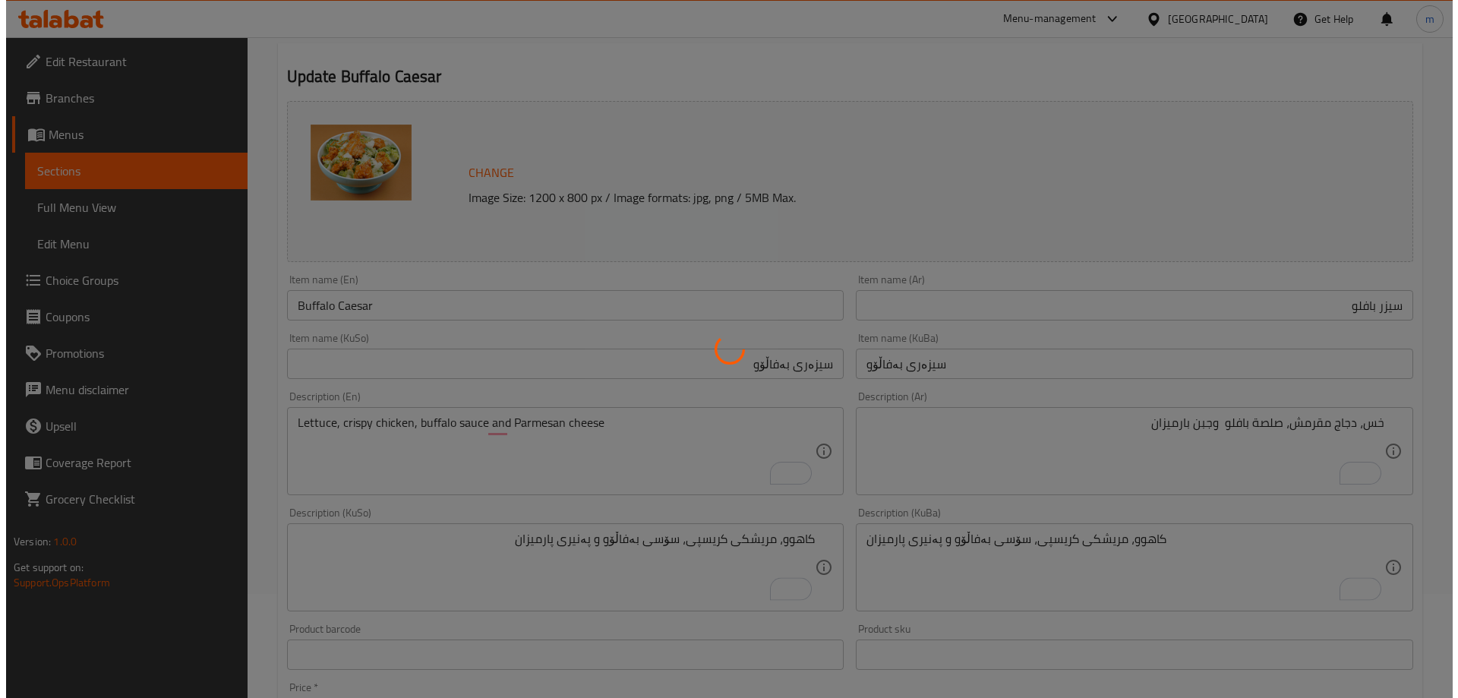
scroll to position [0, 0]
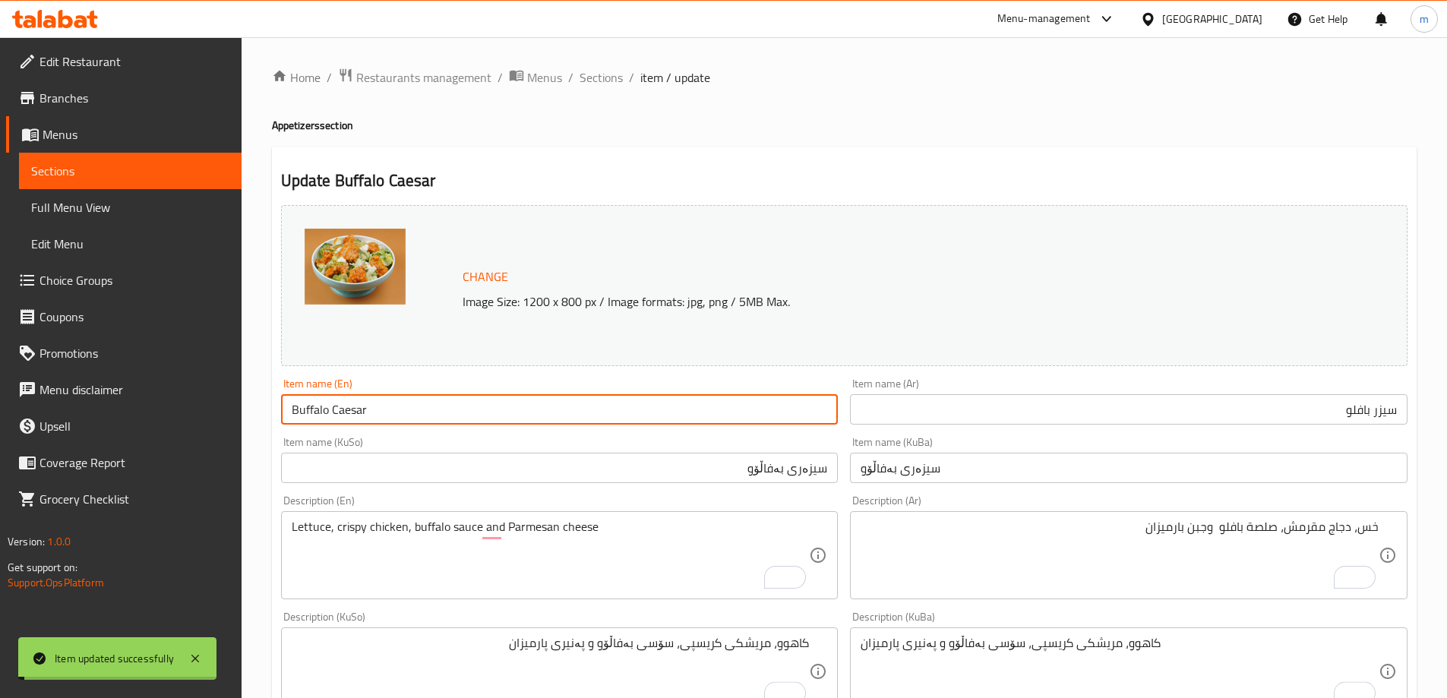
click at [347, 408] on input "Buffalo Caesar" at bounding box center [559, 409] width 557 height 30
click at [349, 408] on input "Buffalo Caesar" at bounding box center [559, 409] width 557 height 30
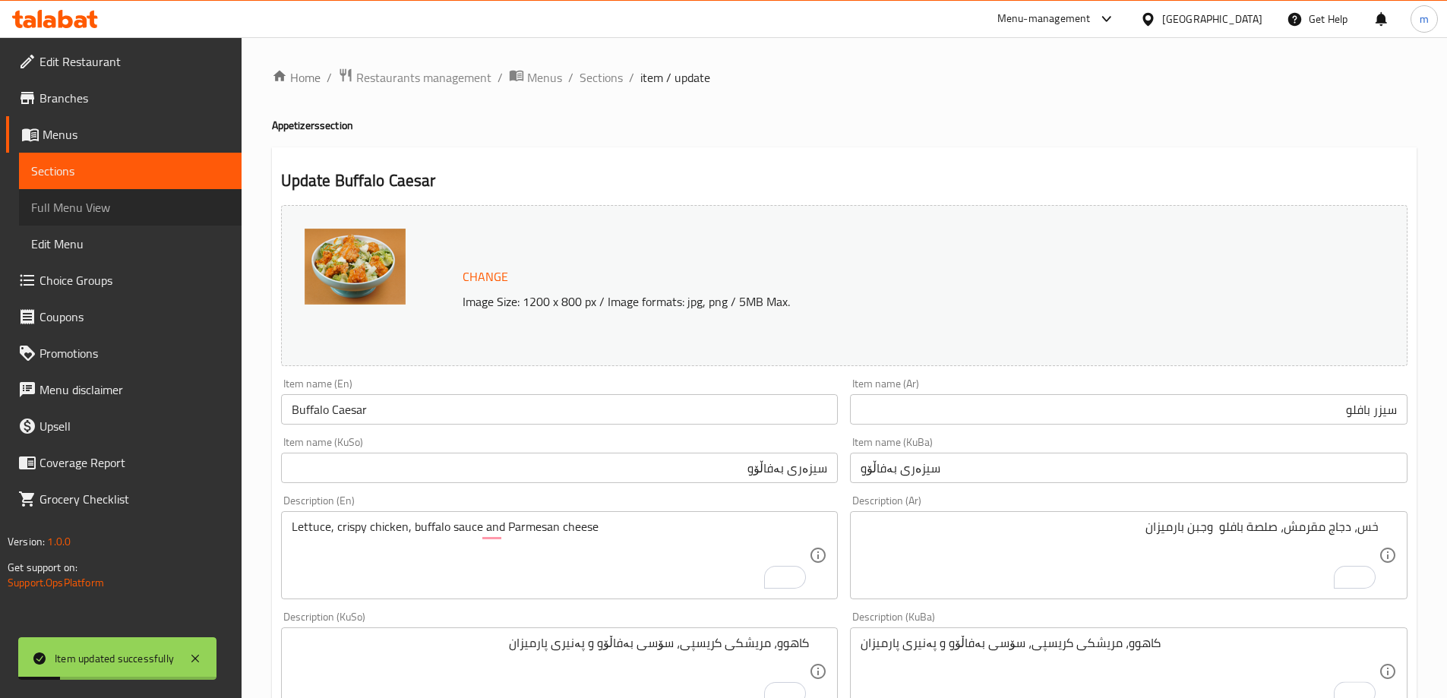
click at [143, 191] on link "Full Menu View" at bounding box center [130, 207] width 222 height 36
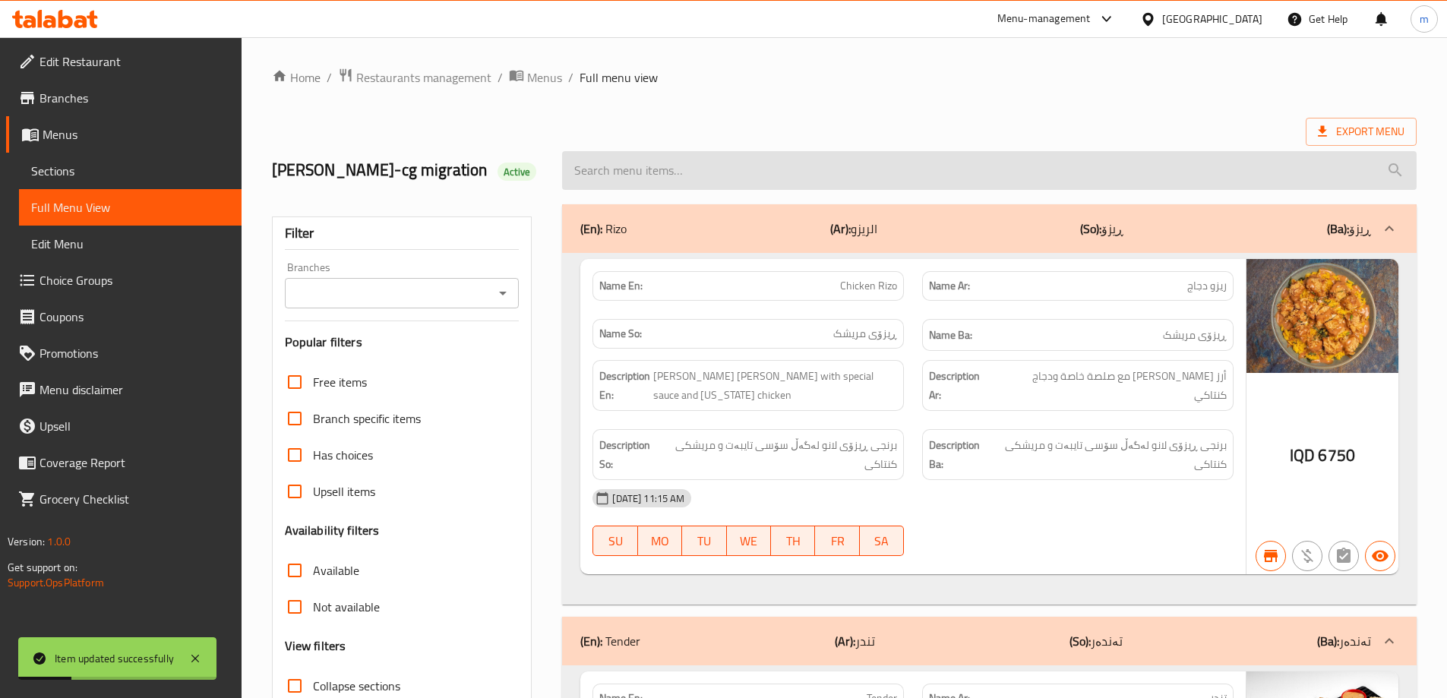
click at [655, 164] on input "search" at bounding box center [989, 170] width 854 height 39
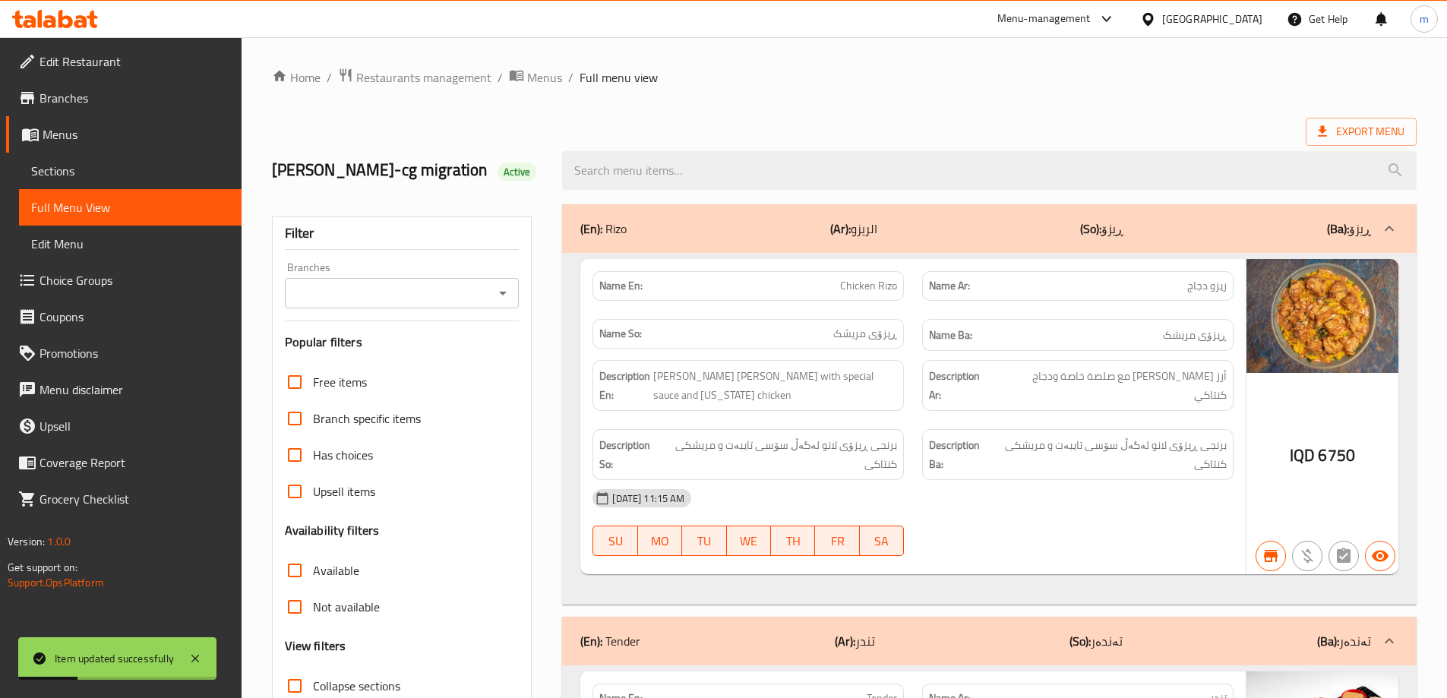
paste input "Buffalo Caesar"
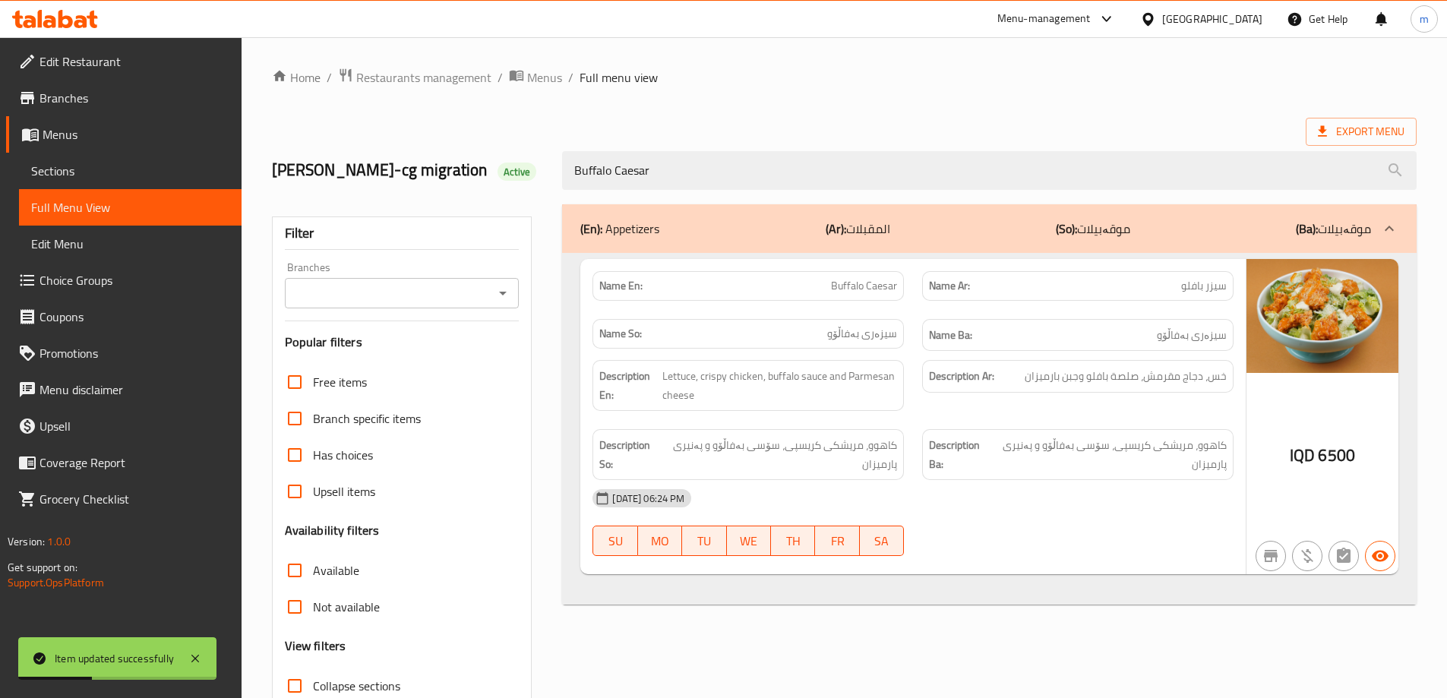
click at [499, 288] on icon "Open" at bounding box center [503, 293] width 18 height 18
type input "Buffalo Caesar"
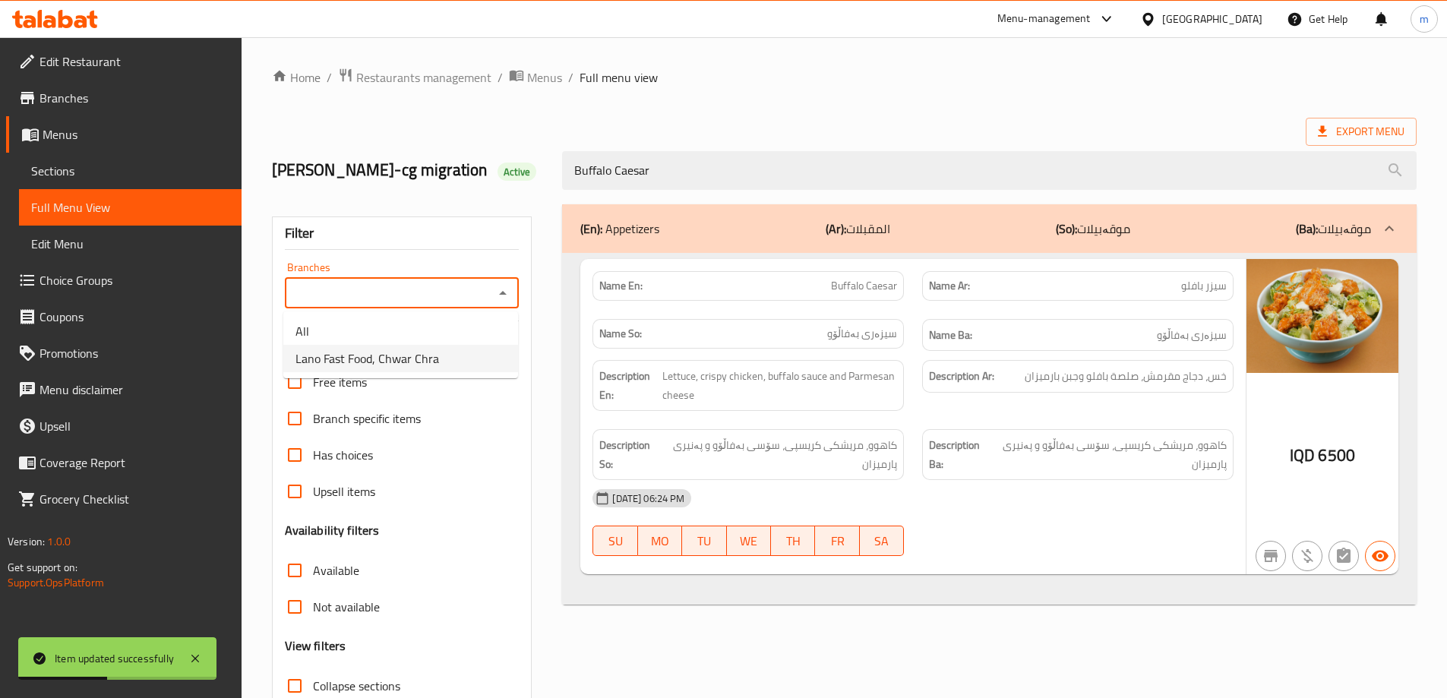
click at [372, 350] on span "Lano Fast Food, Chwar Chra" at bounding box center [367, 358] width 144 height 18
type input "Lano Fast Food, Chwar Chra"
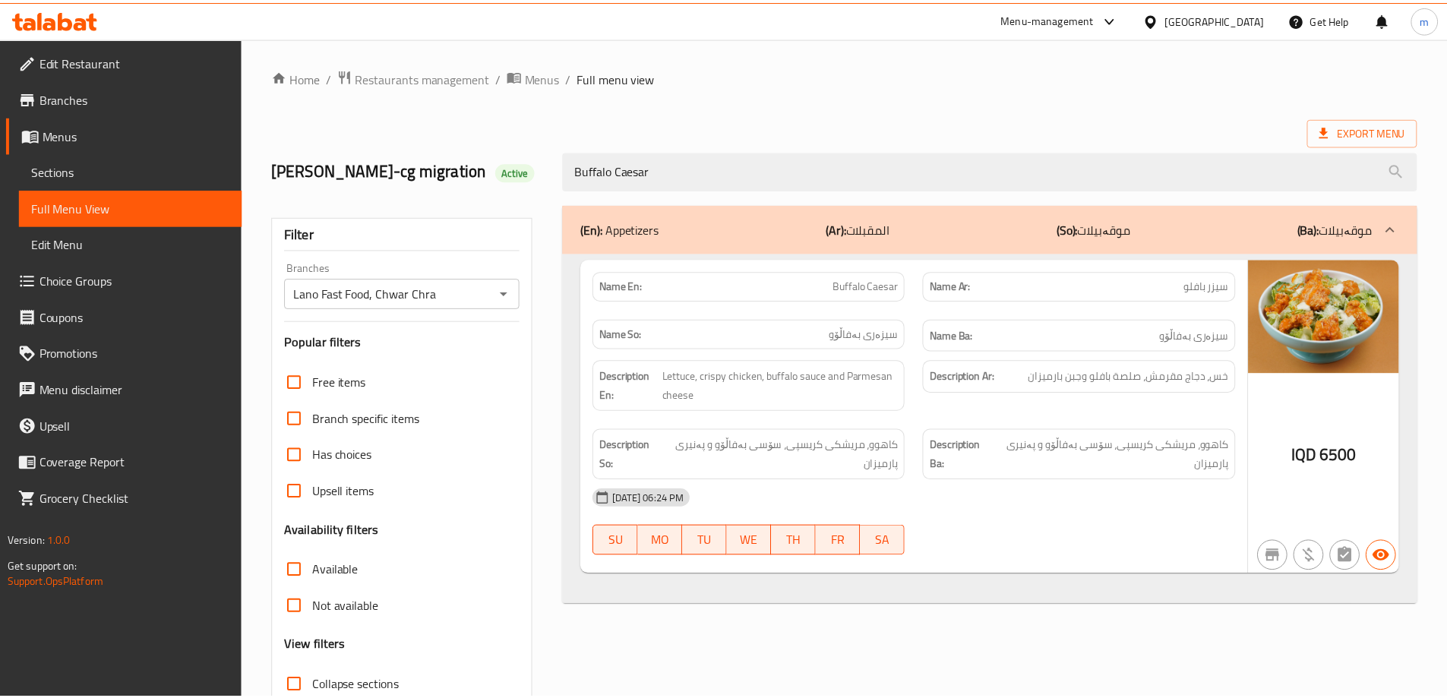
scroll to position [110, 0]
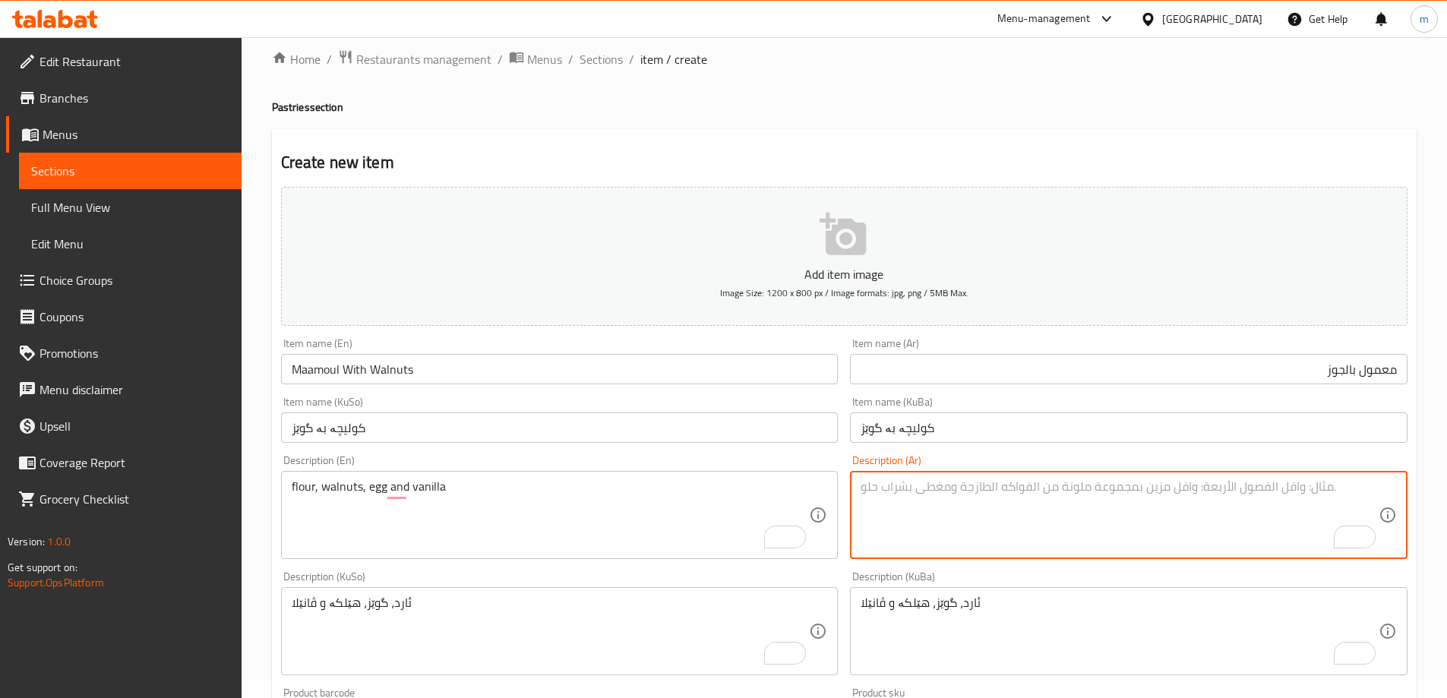
scroll to position [18, 0]
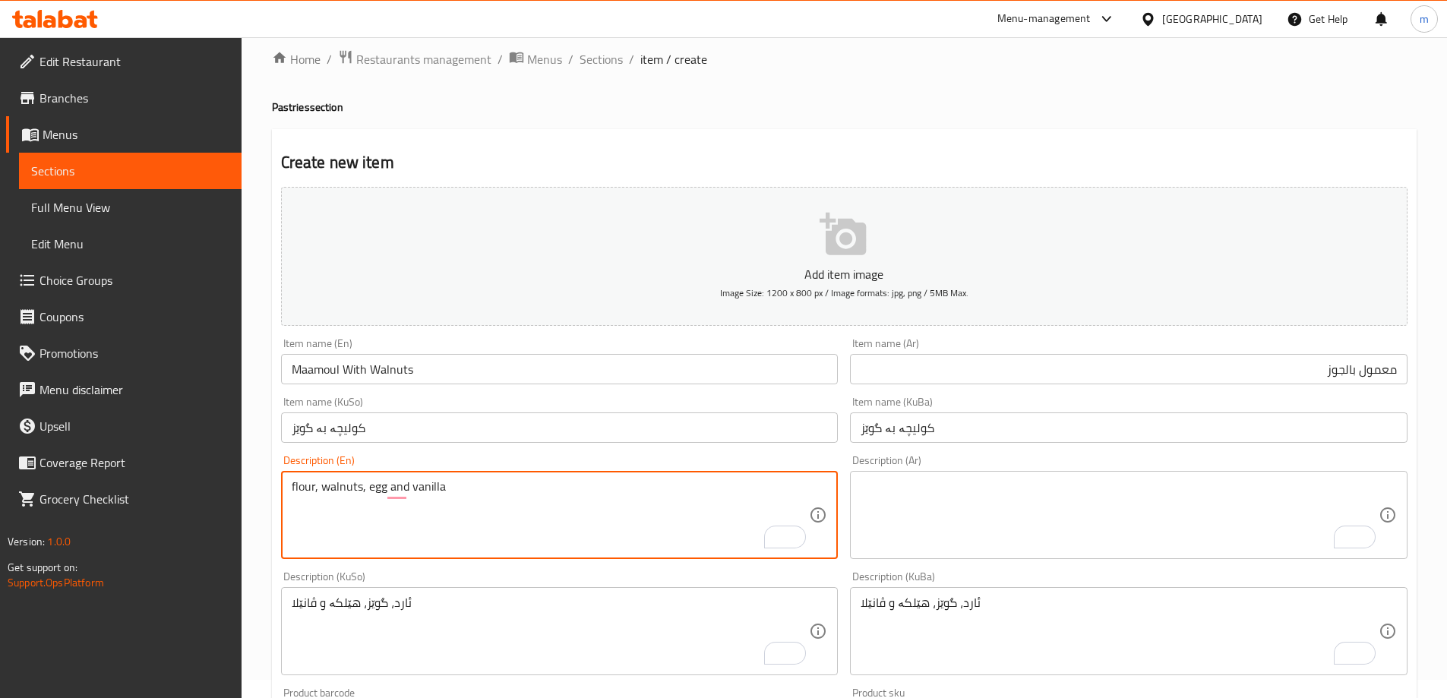
click at [297, 490] on textarea "flour, walnuts, egg and vanilla" at bounding box center [551, 515] width 518 height 72
type textarea "Flour, walnuts, egg and vanilla"
drag, startPoint x: 912, startPoint y: 508, endPoint x: 988, endPoint y: 477, distance: 82.1
click at [912, 507] on textarea "To enrich screen reader interactions, please activate Accessibility in Grammarl…" at bounding box center [1119, 515] width 518 height 72
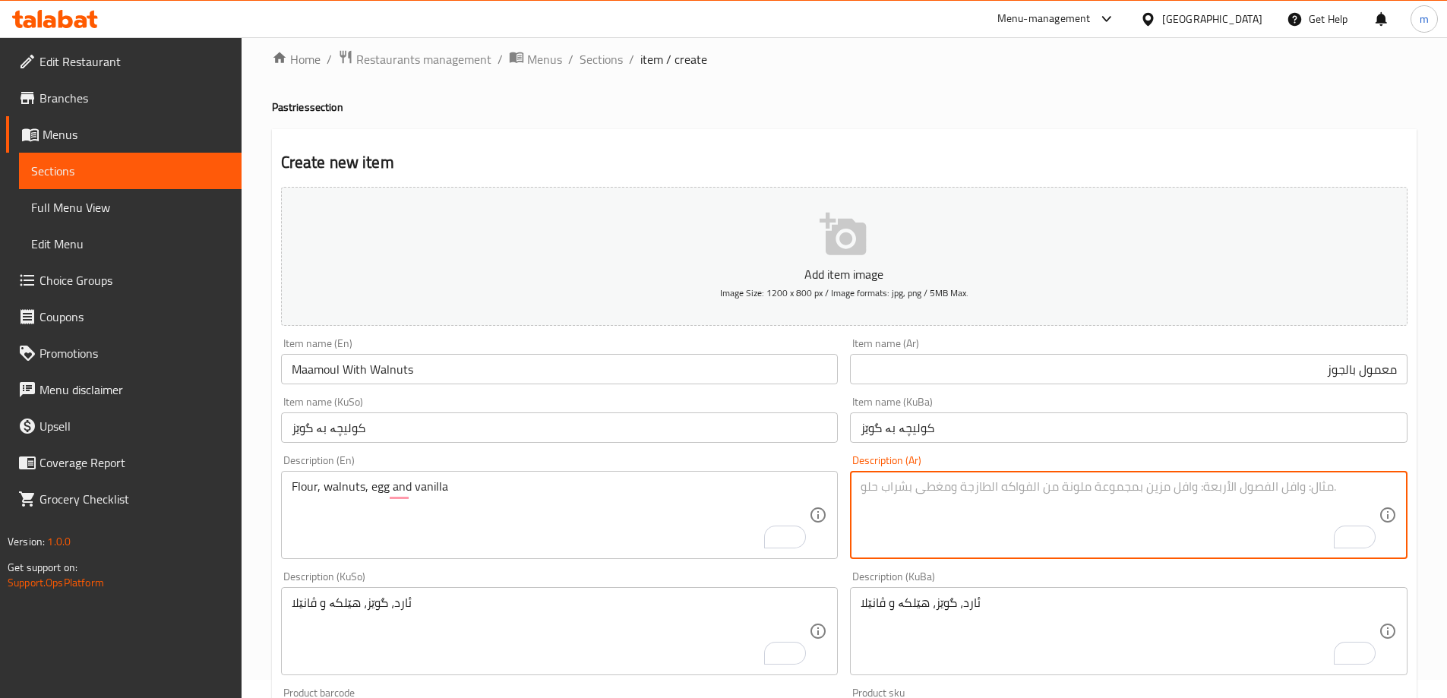
paste textarea "دقيق، جوز، بيض وفانيليا"
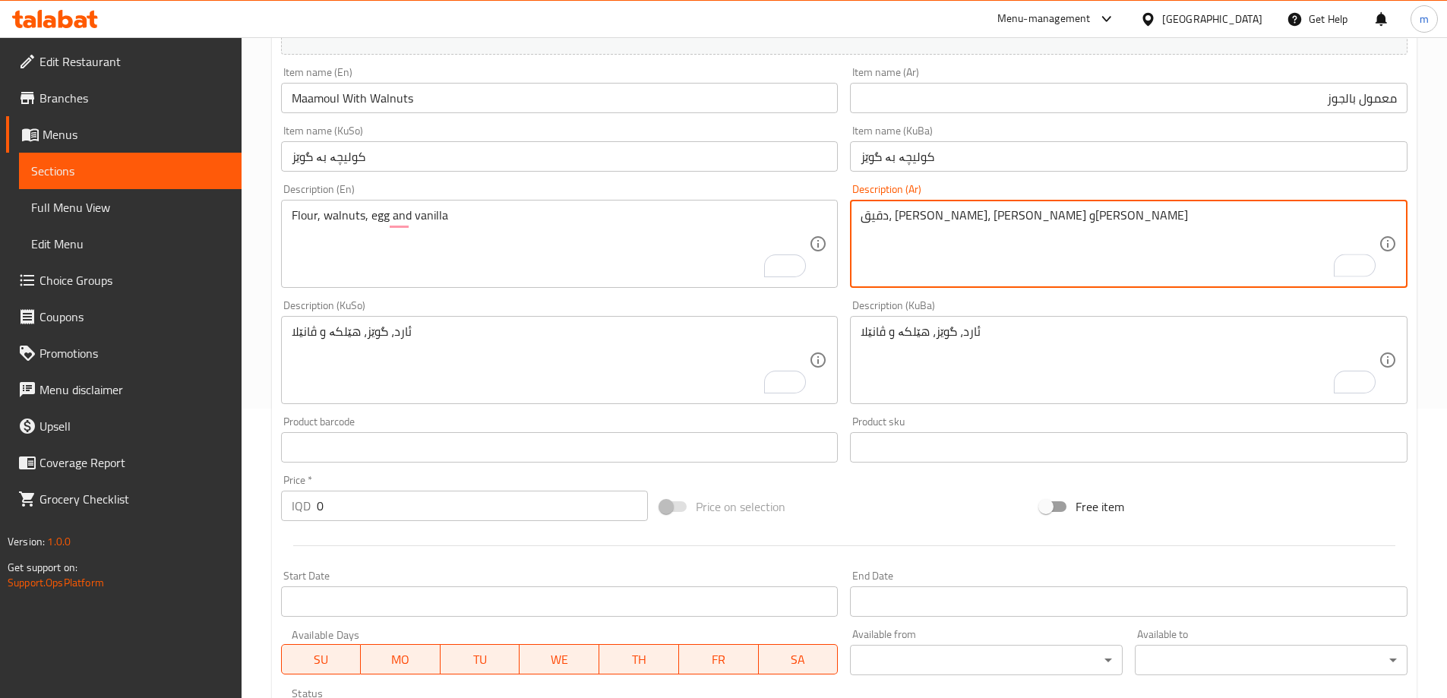
scroll to position [550, 0]
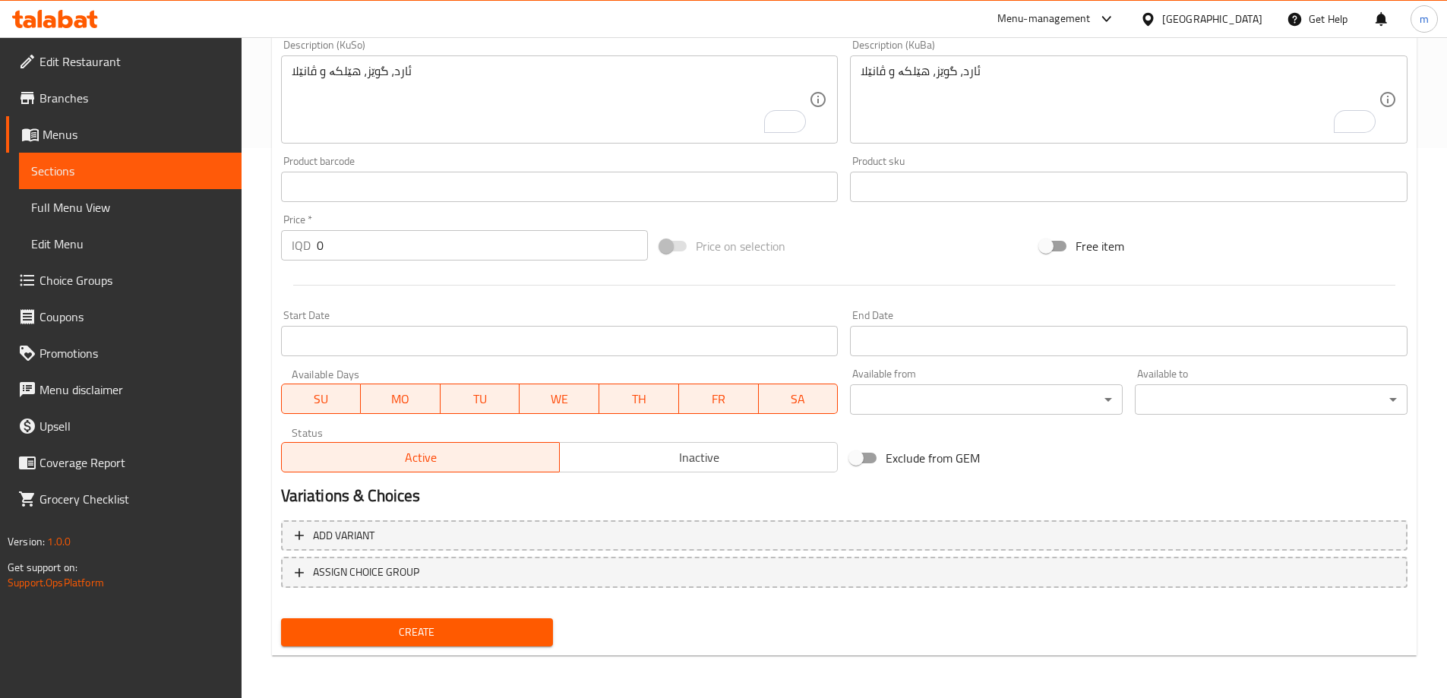
type textarea "دقيق، جوز، بيض وفانيليا"
drag, startPoint x: 318, startPoint y: 245, endPoint x: 235, endPoint y: 232, distance: 84.6
click at [250, 239] on div "Home / Restaurants management / Menus / Sections / item / create Pastries secti…" at bounding box center [843, 92] width 1205 height 1210
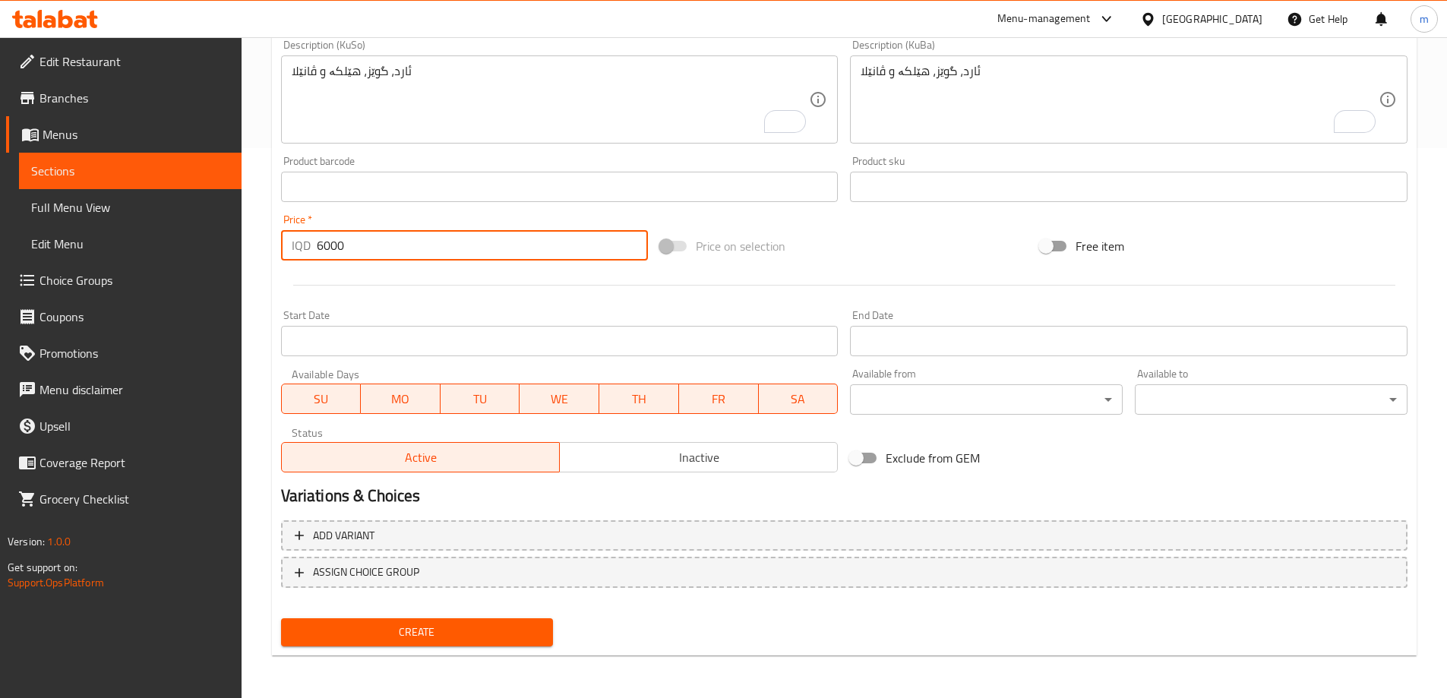
type input "6000"
click at [281, 618] on button "Create" at bounding box center [417, 632] width 273 height 28
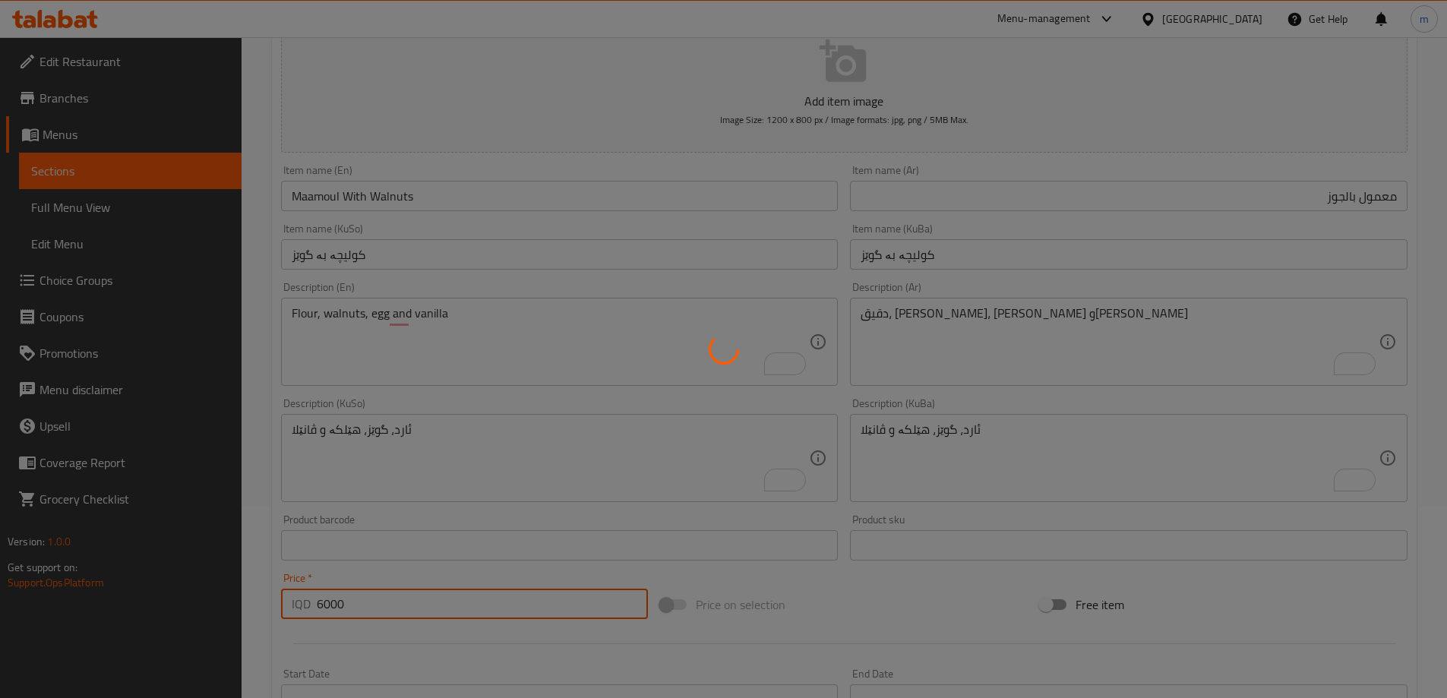
scroll to position [18, 0]
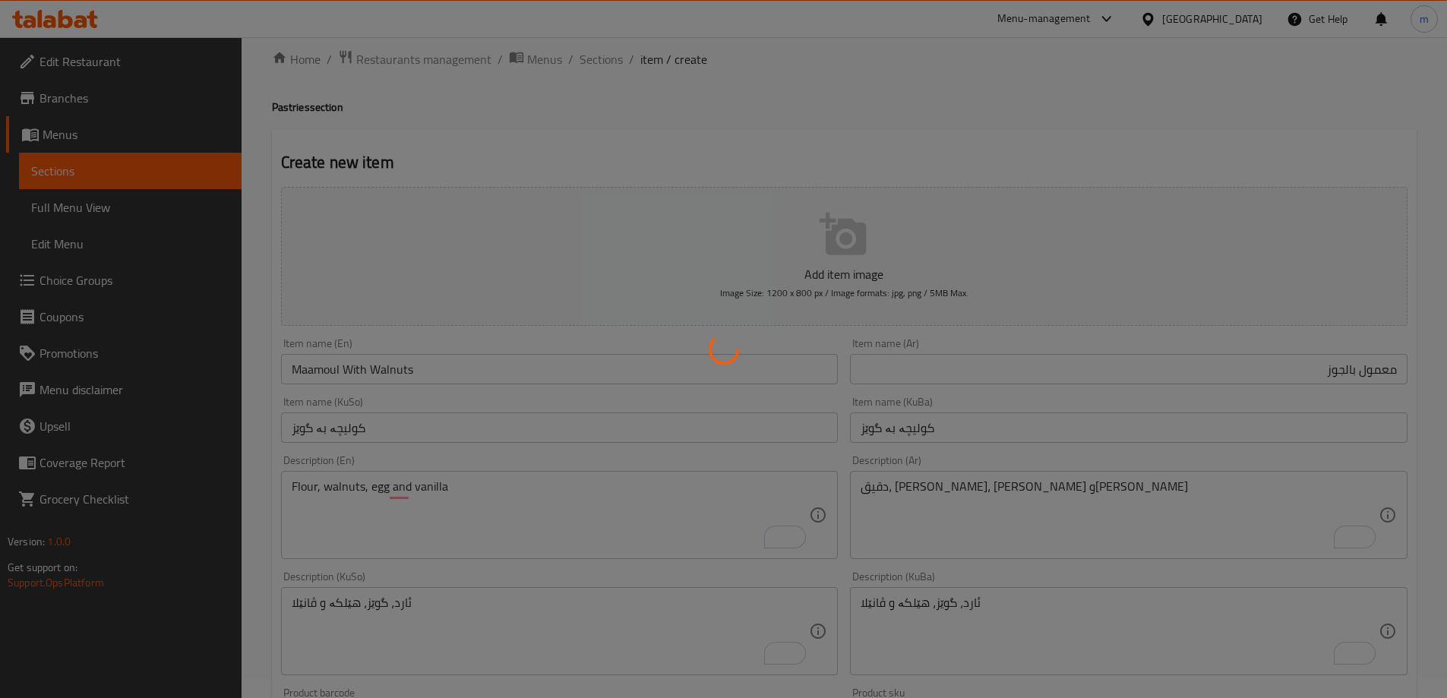
type input "0"
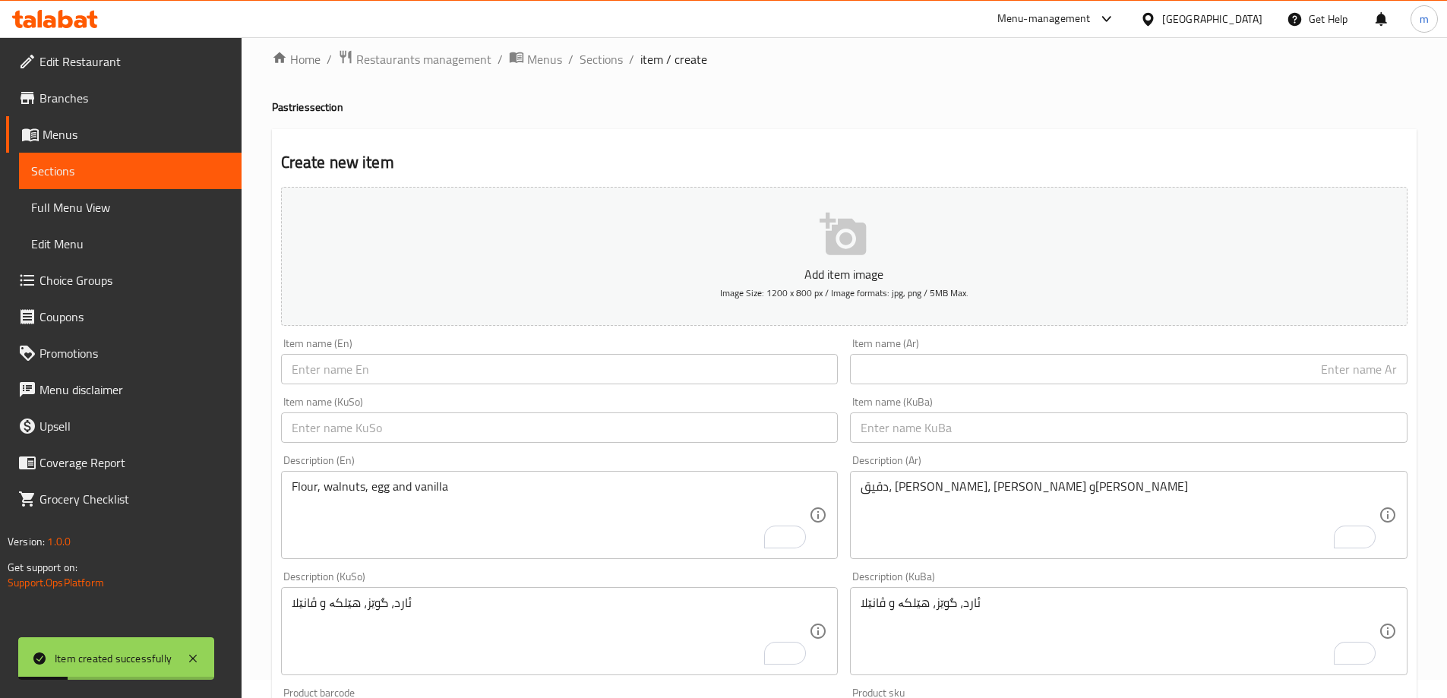
click at [428, 343] on div "Item name (En) Item name (En)" at bounding box center [559, 361] width 557 height 46
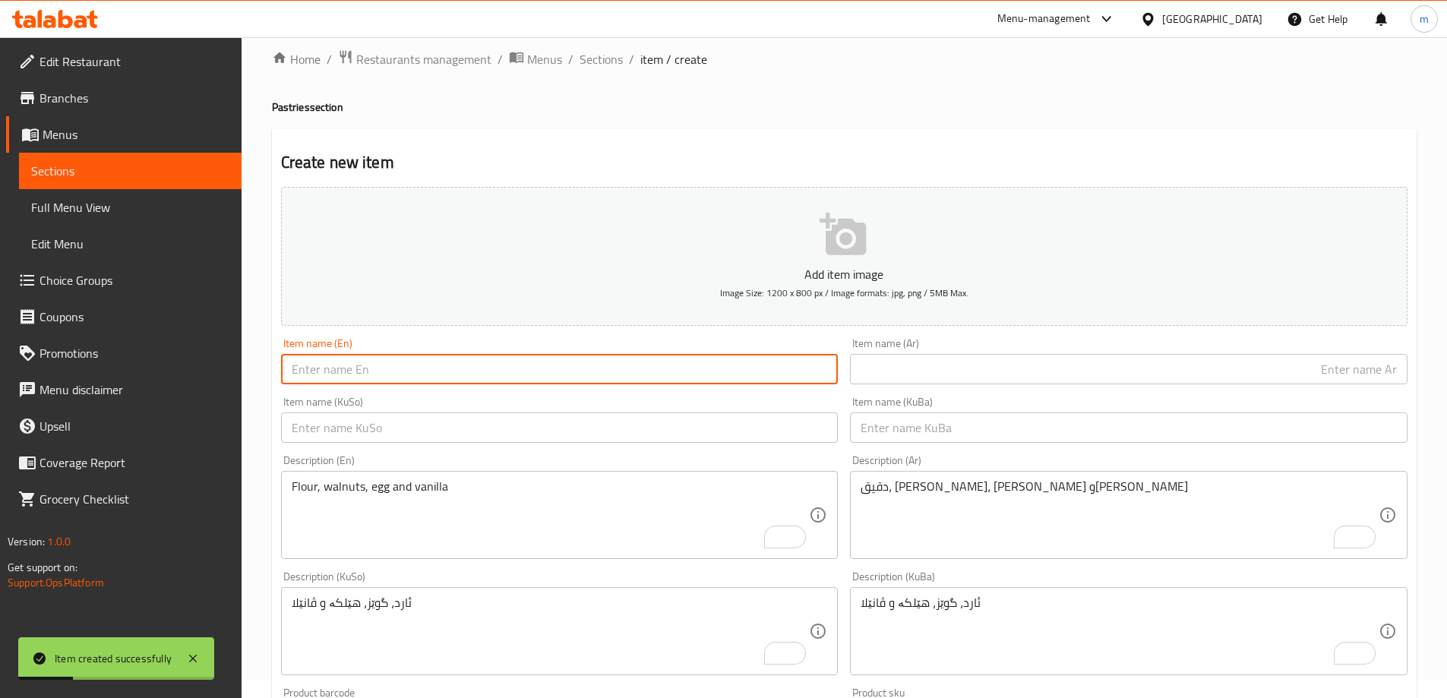
click at [430, 369] on input "text" at bounding box center [559, 369] width 557 height 30
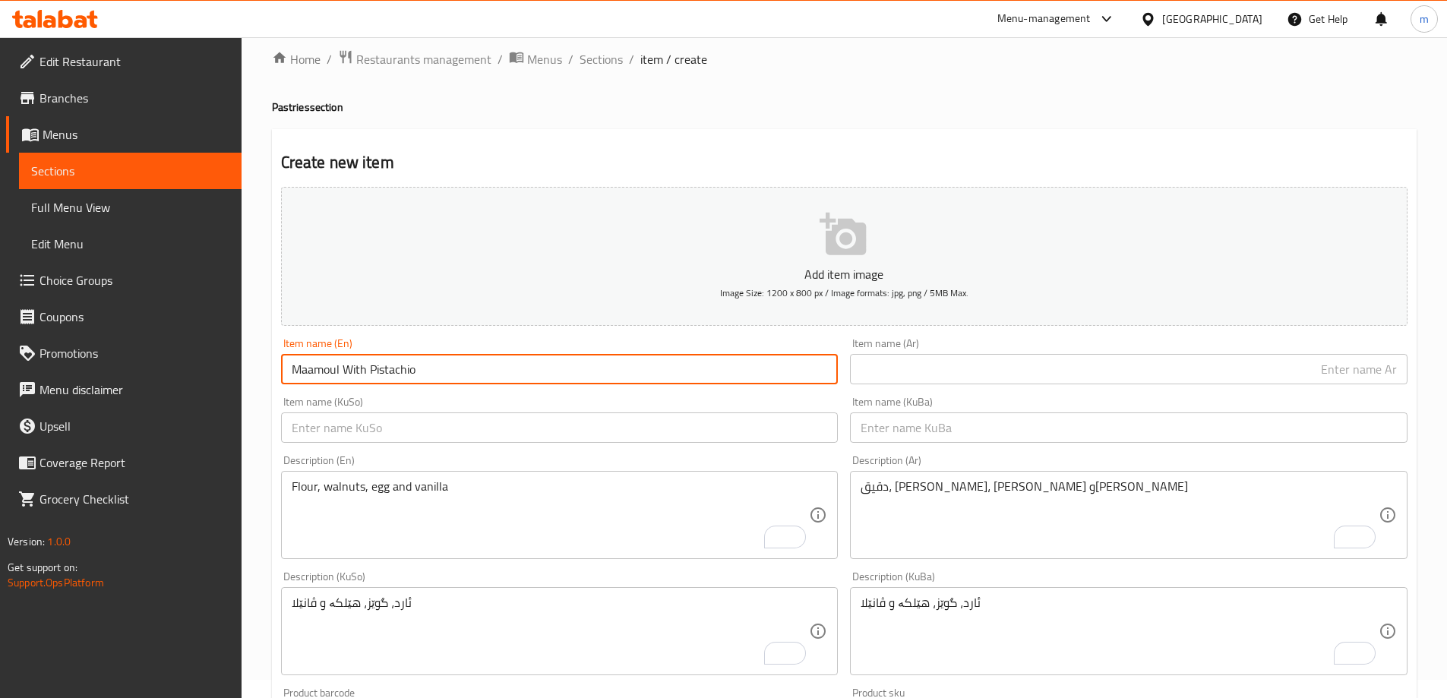
click at [406, 375] on input "Maamoul With Pistachio" at bounding box center [559, 369] width 557 height 30
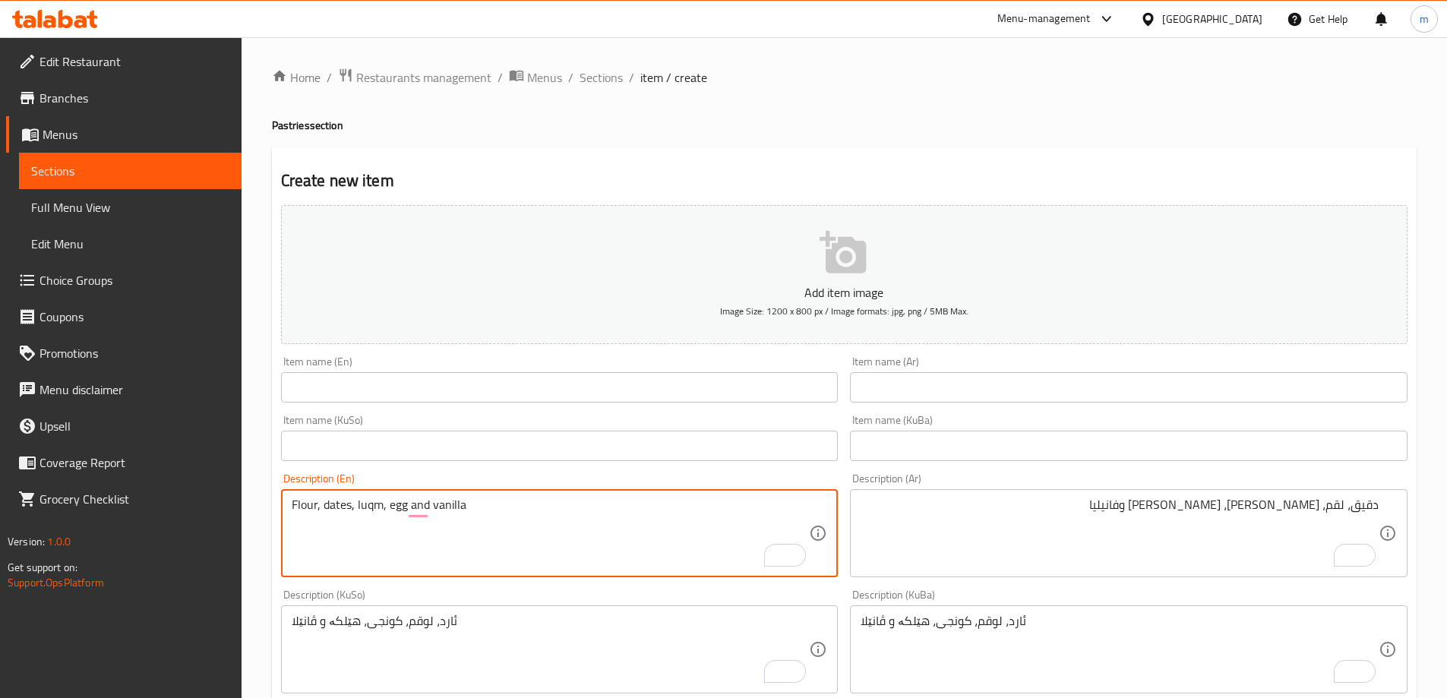
scroll to position [66, 0]
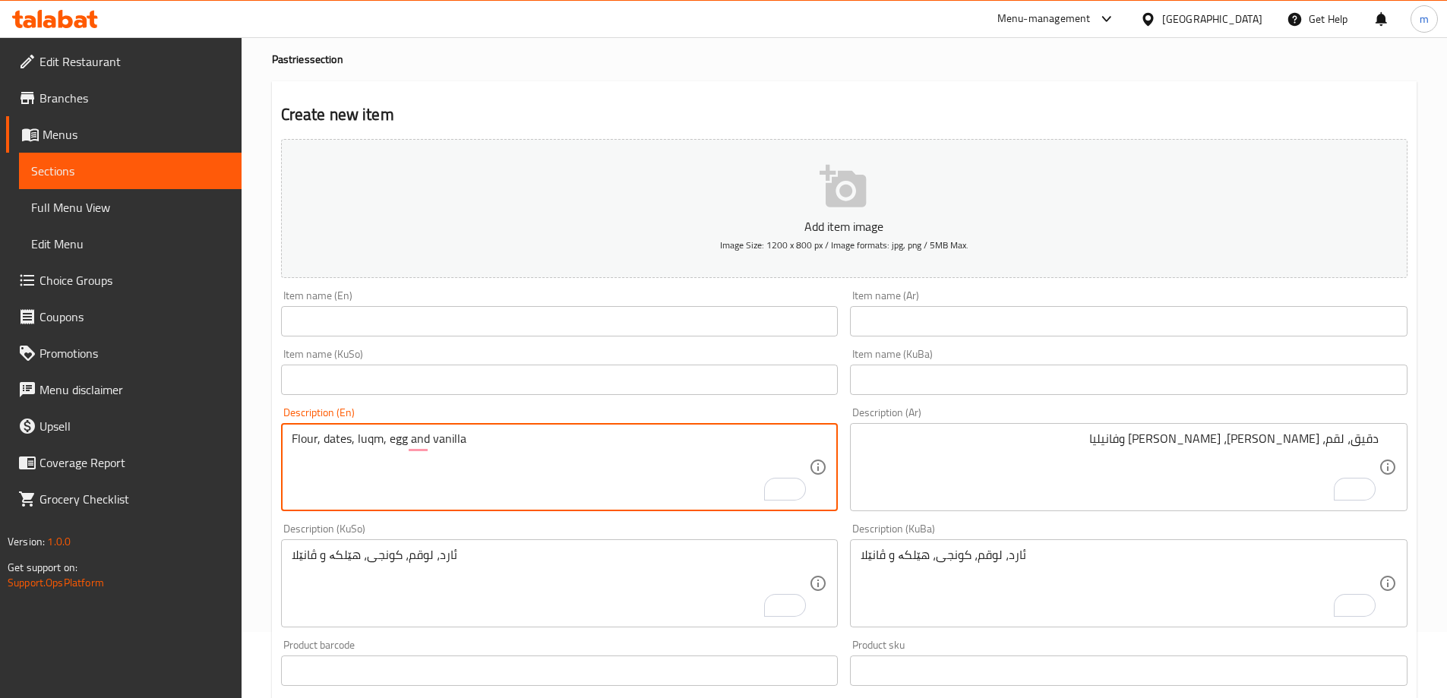
click at [782, 390] on input "text" at bounding box center [559, 379] width 557 height 30
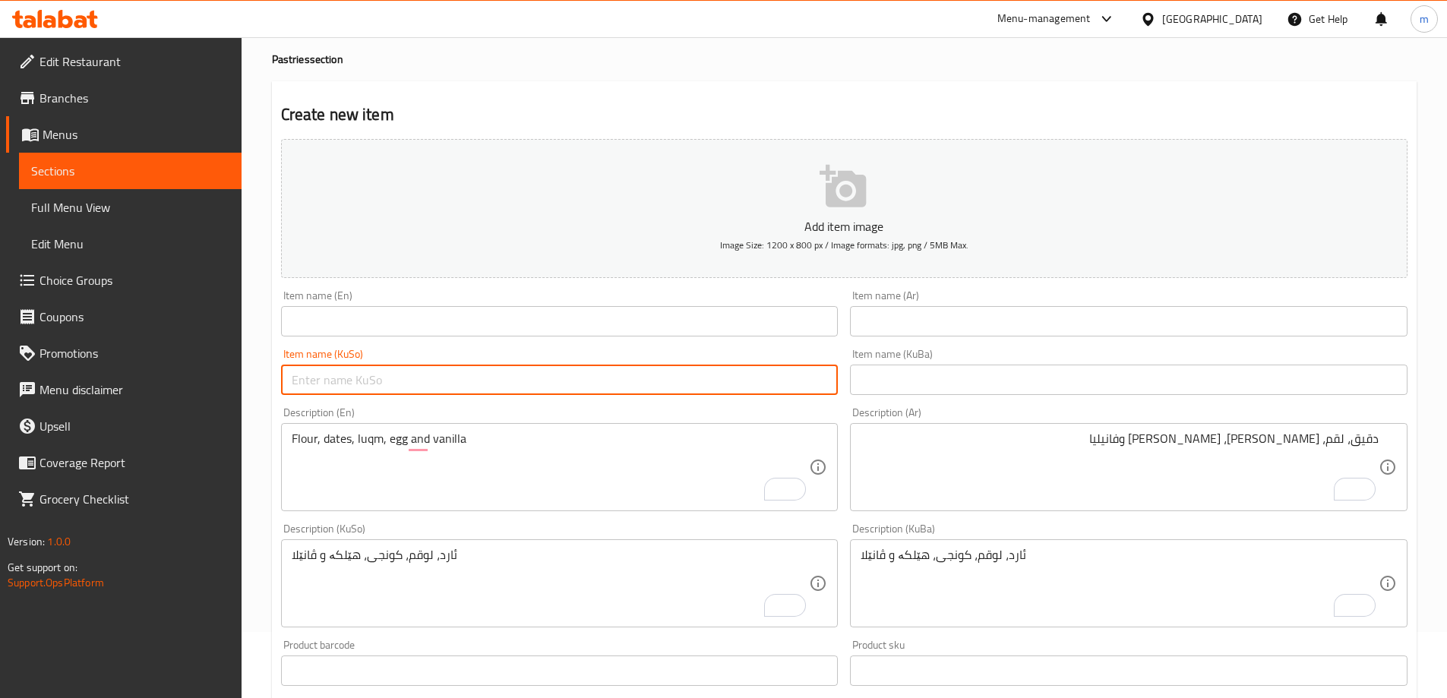
paste input "کولیچە بە لوقم"
type input "کولیچە بە لوقم"
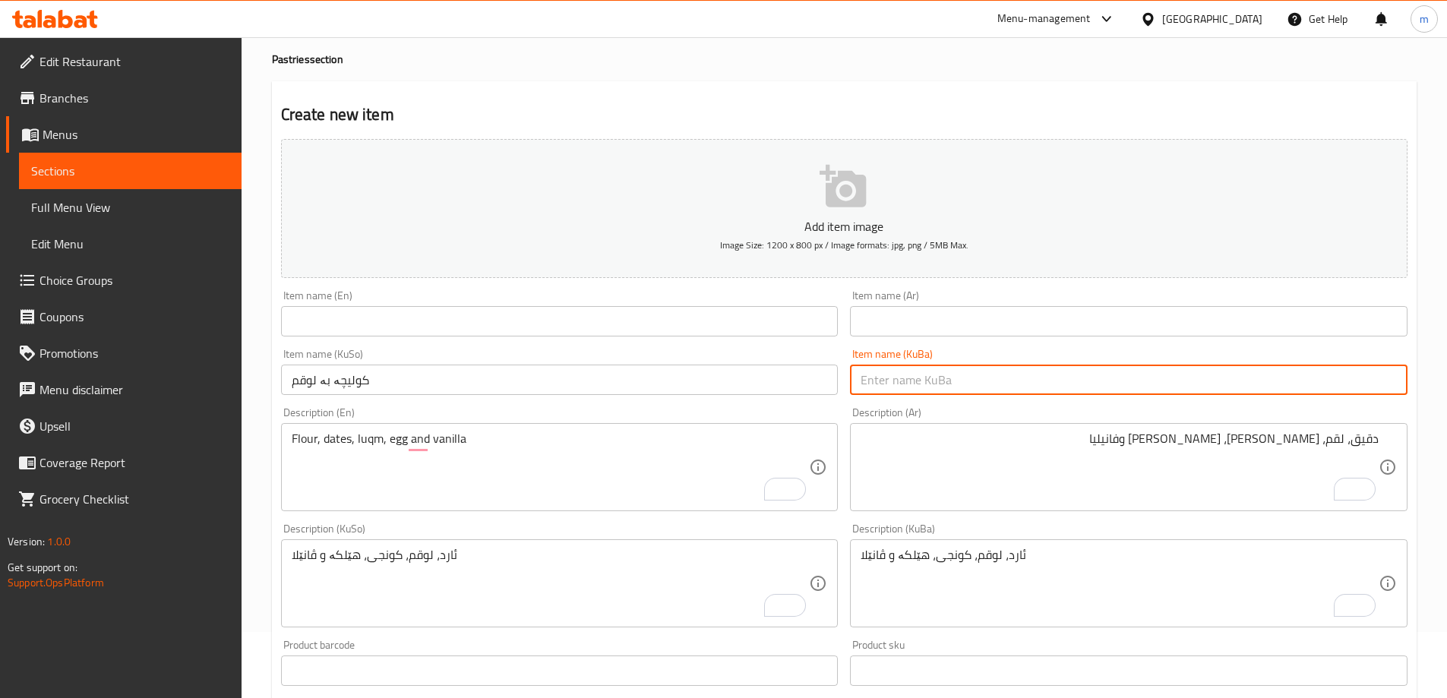
click at [896, 387] on input "text" at bounding box center [1128, 379] width 557 height 30
paste input "کولیچە بە لوقم"
type input "کولیچە بە لوقم"
click at [371, 442] on textarea "Flour, dates, luqm, egg and vanilla" at bounding box center [551, 467] width 518 height 72
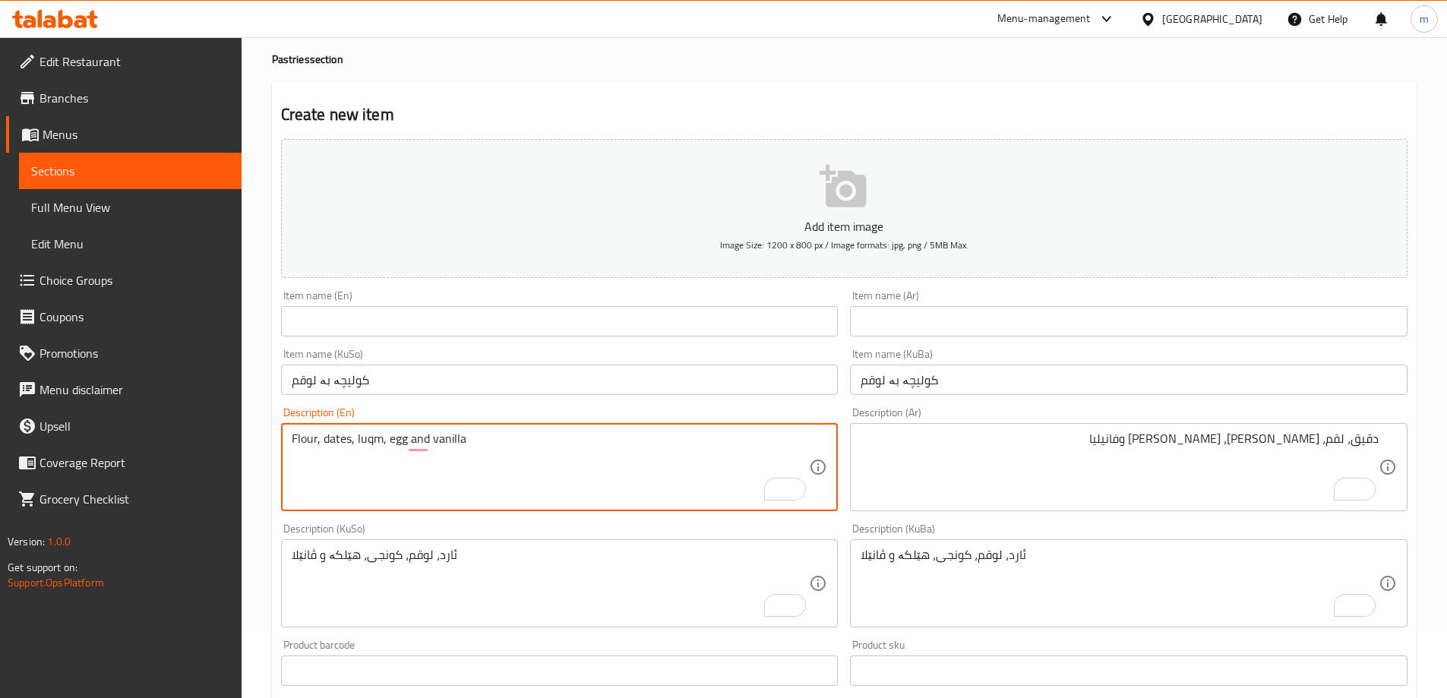
click at [371, 445] on textarea "Flour, dates, luqm, egg and vanilla" at bounding box center [551, 467] width 518 height 72
type textarea "Flour, dates, lokum, egg and vanilla"
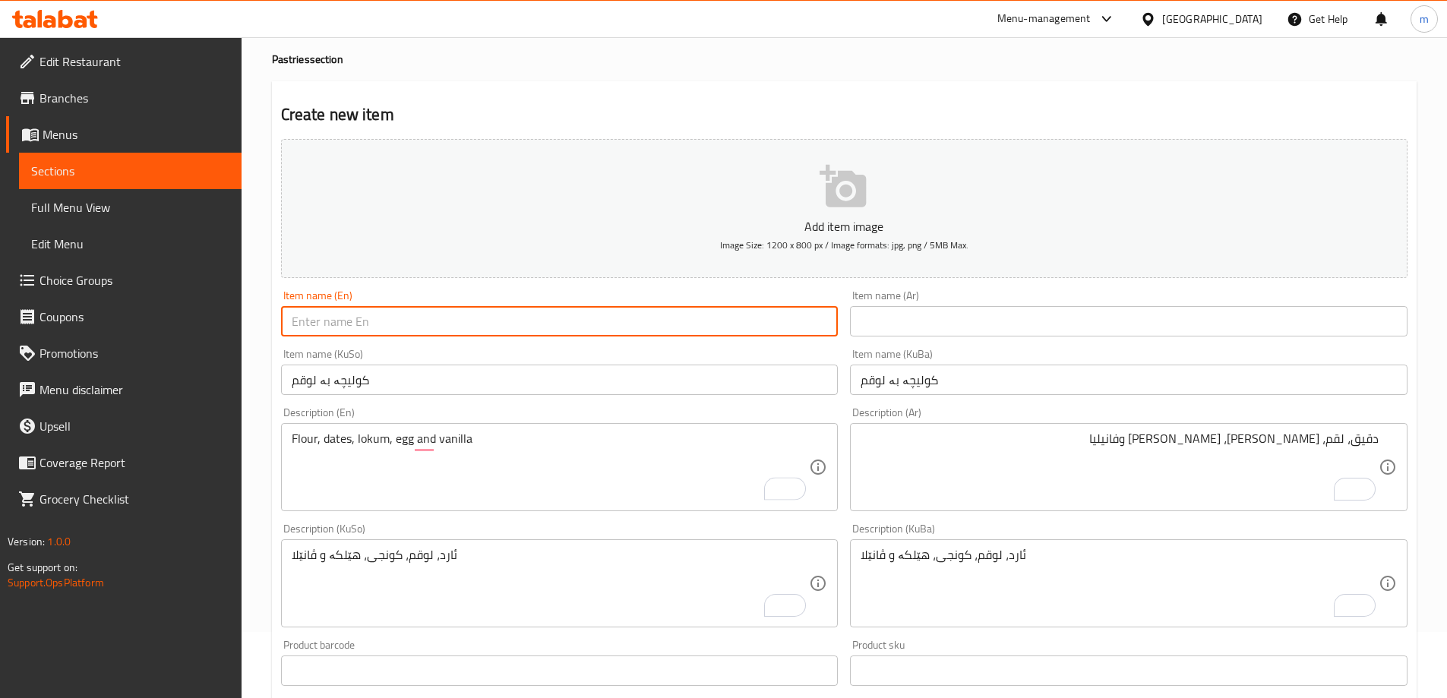
click at [351, 328] on input "text" at bounding box center [559, 321] width 557 height 30
paste input "Lokum"
click at [293, 314] on input "Lokum" at bounding box center [559, 321] width 557 height 30
paste input "Maamoul"
type input "Maamoul With Lokum"
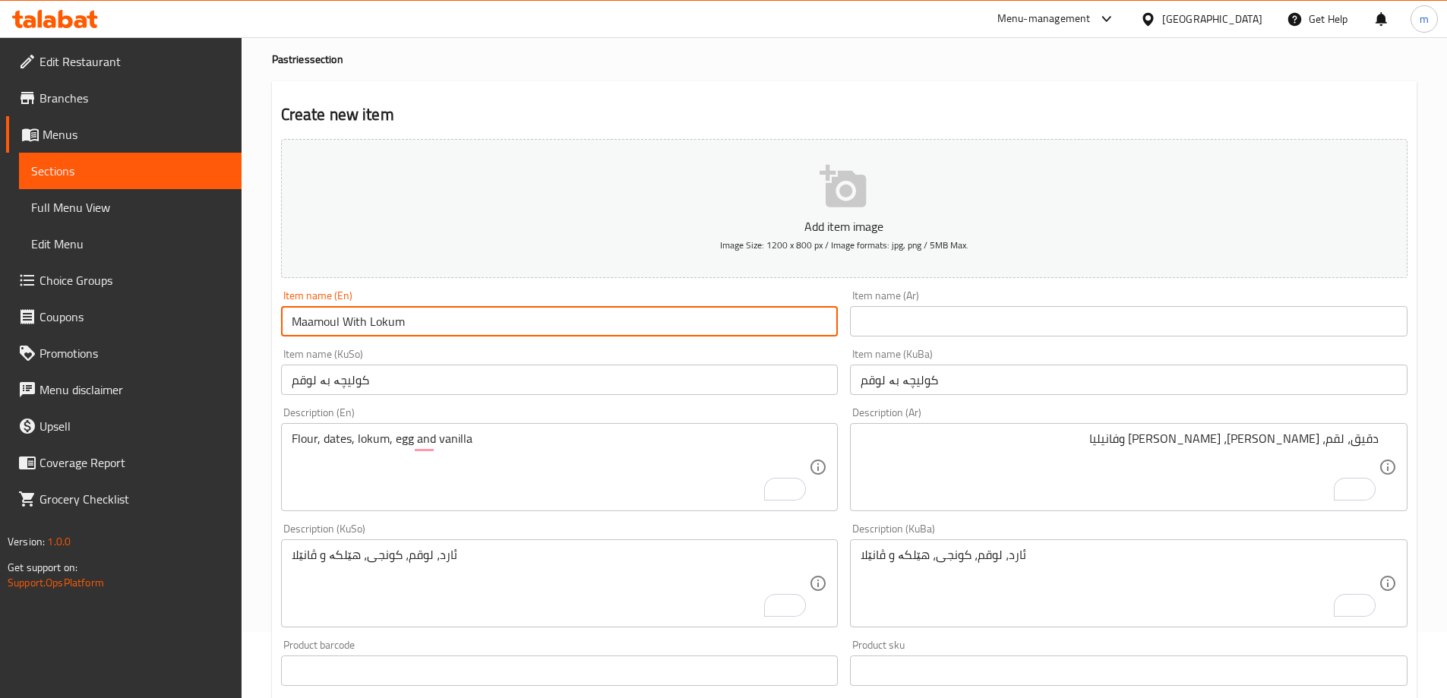
click at [921, 304] on div "Item name (Ar) Item name (Ar)" at bounding box center [1128, 313] width 557 height 46
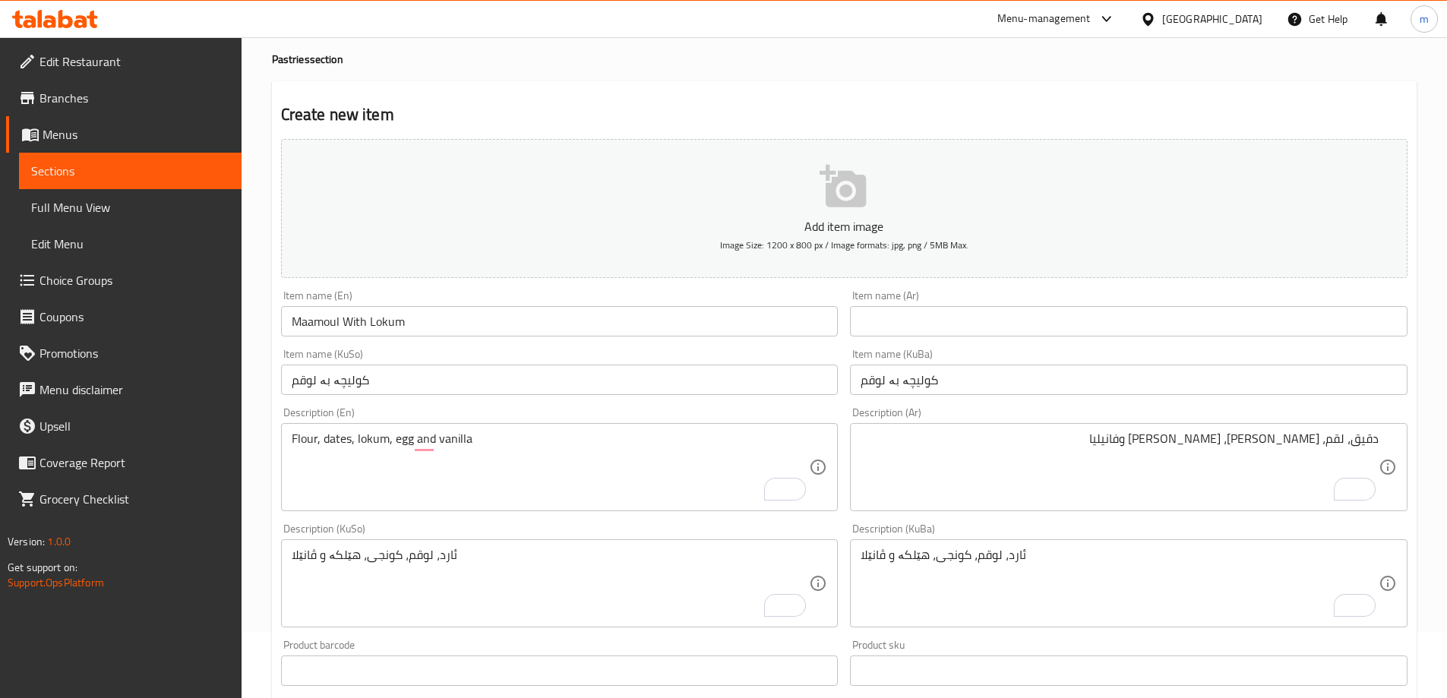
click at [919, 320] on input "text" at bounding box center [1128, 321] width 557 height 30
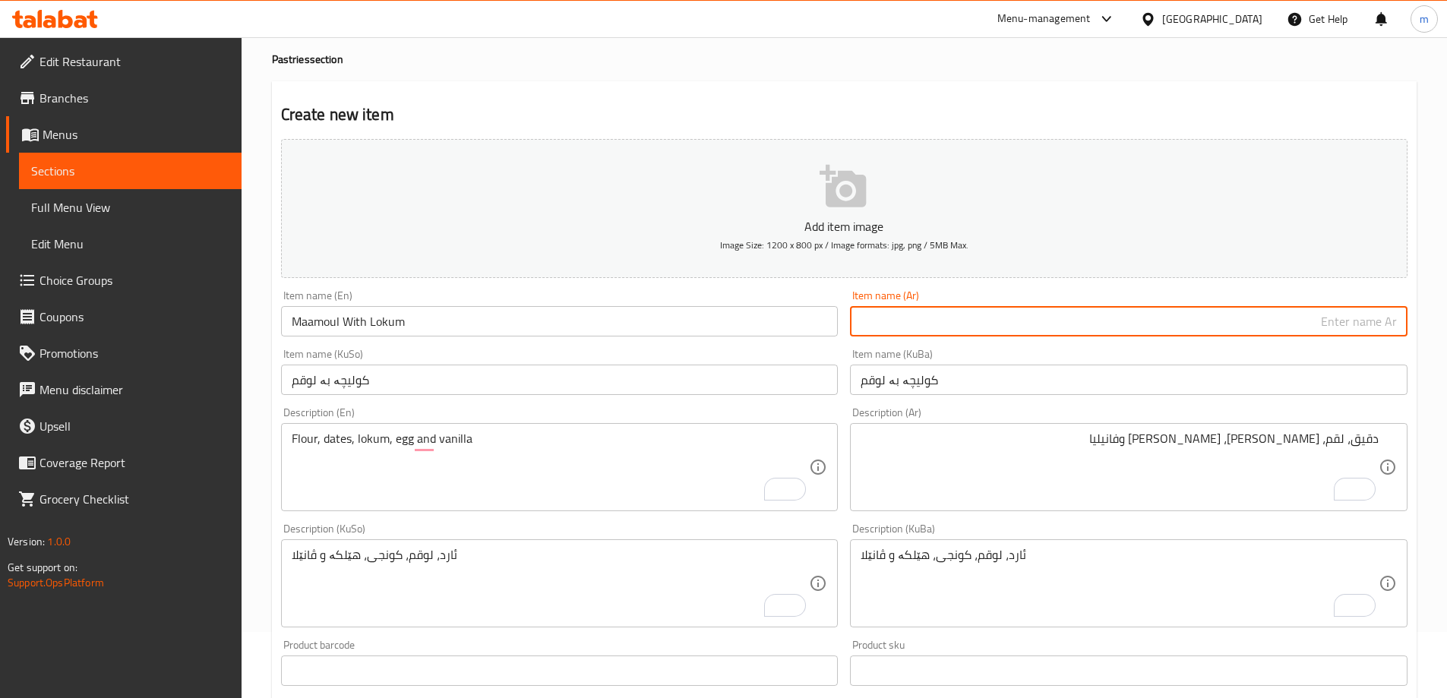
paste input "معمول"
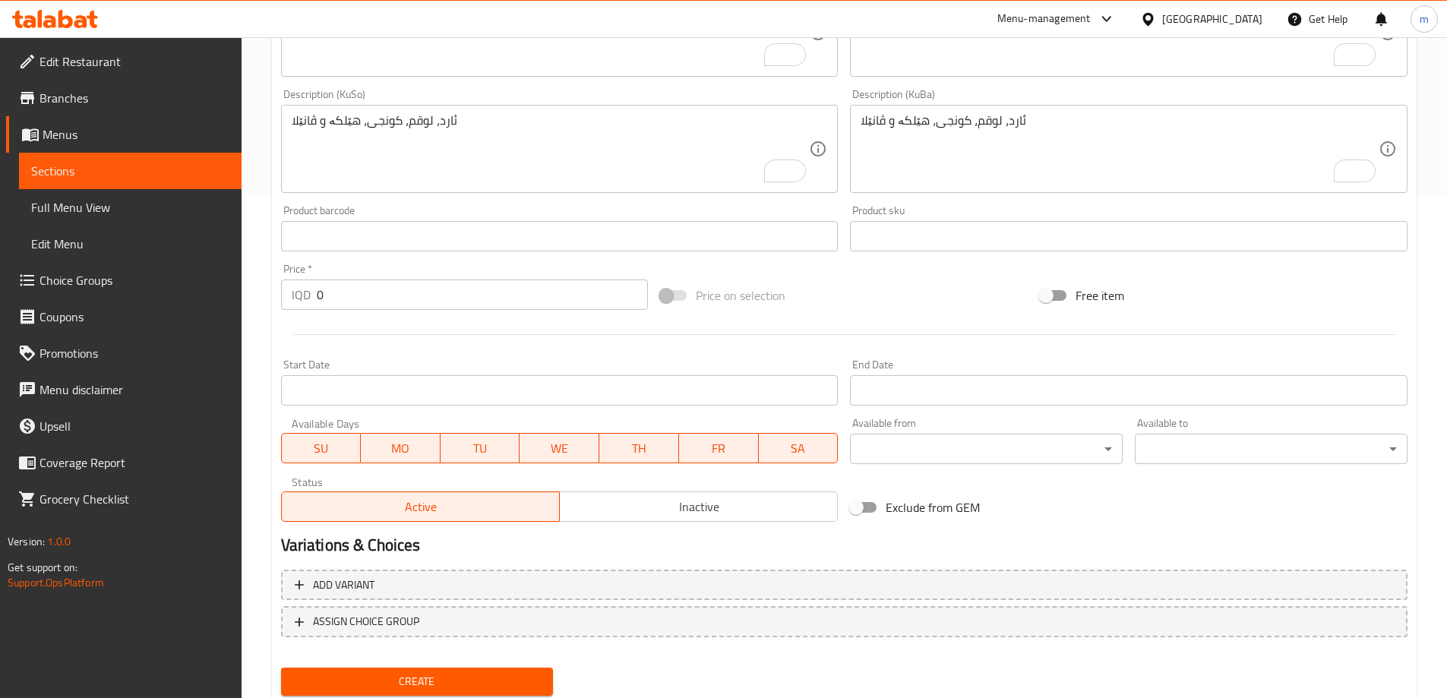
scroll to position [550, 0]
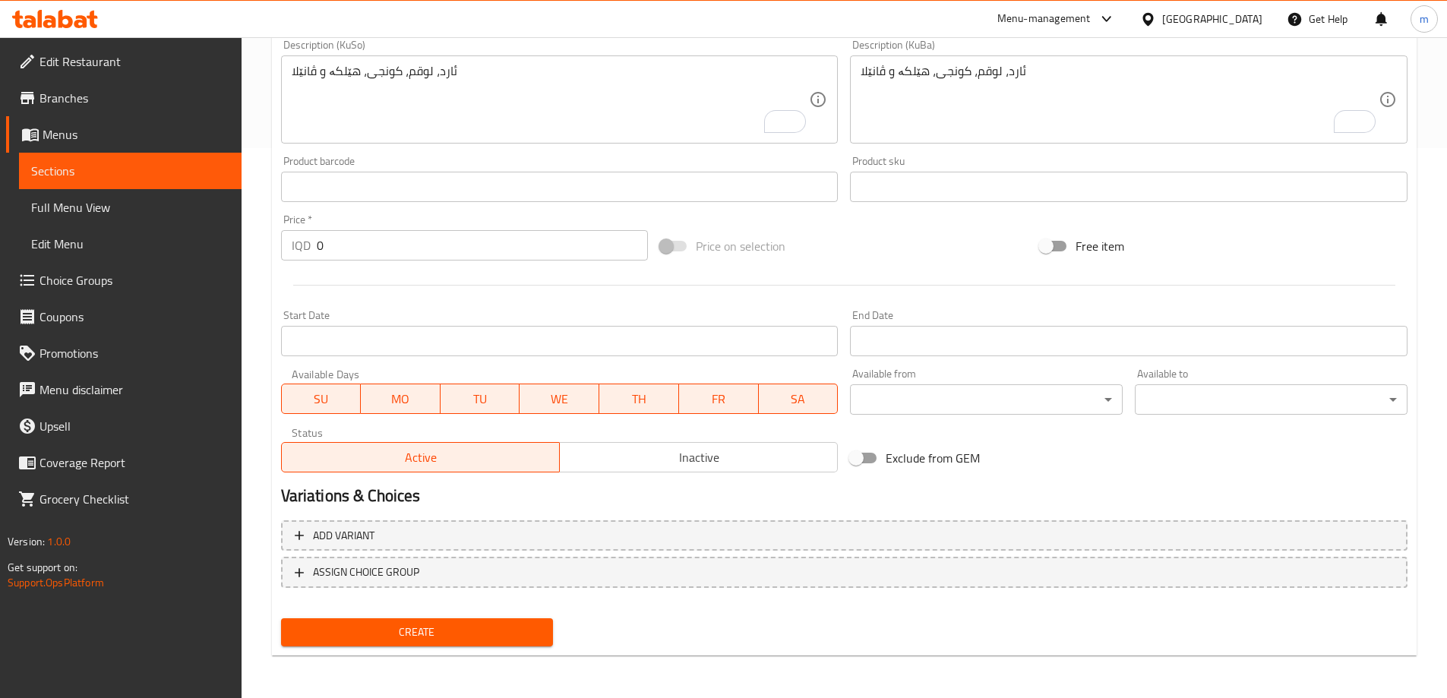
type input "معمول باللقم"
click at [307, 248] on div "IQD 0 Price *" at bounding box center [465, 245] width 368 height 30
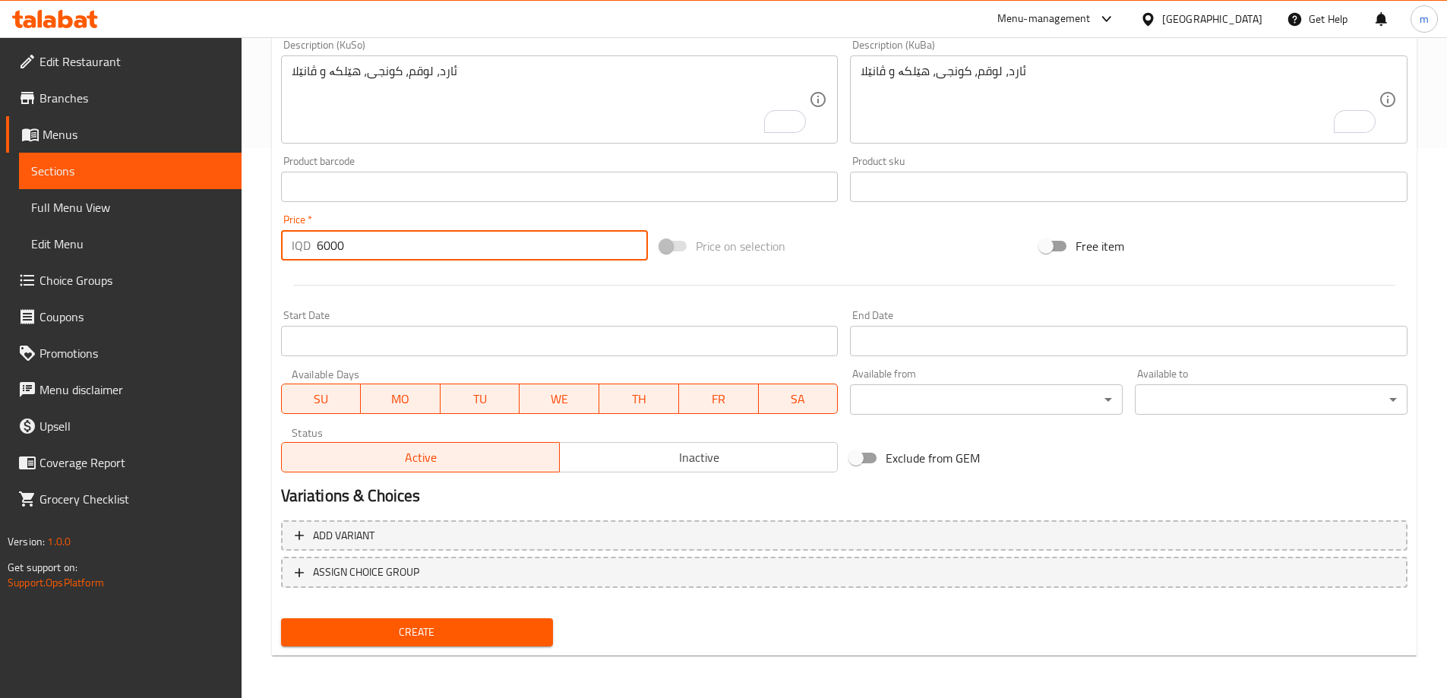
type input "6000"
click at [455, 622] on button "Create" at bounding box center [417, 632] width 273 height 28
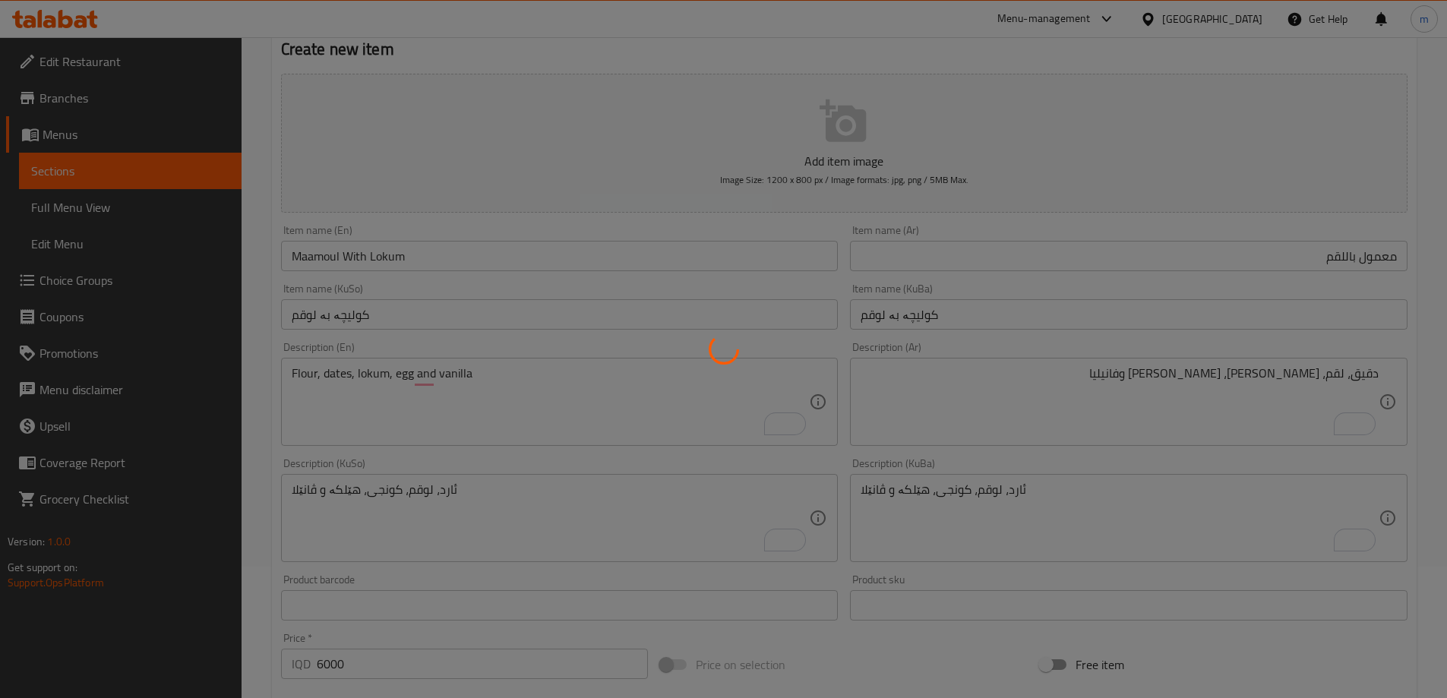
scroll to position [18, 0]
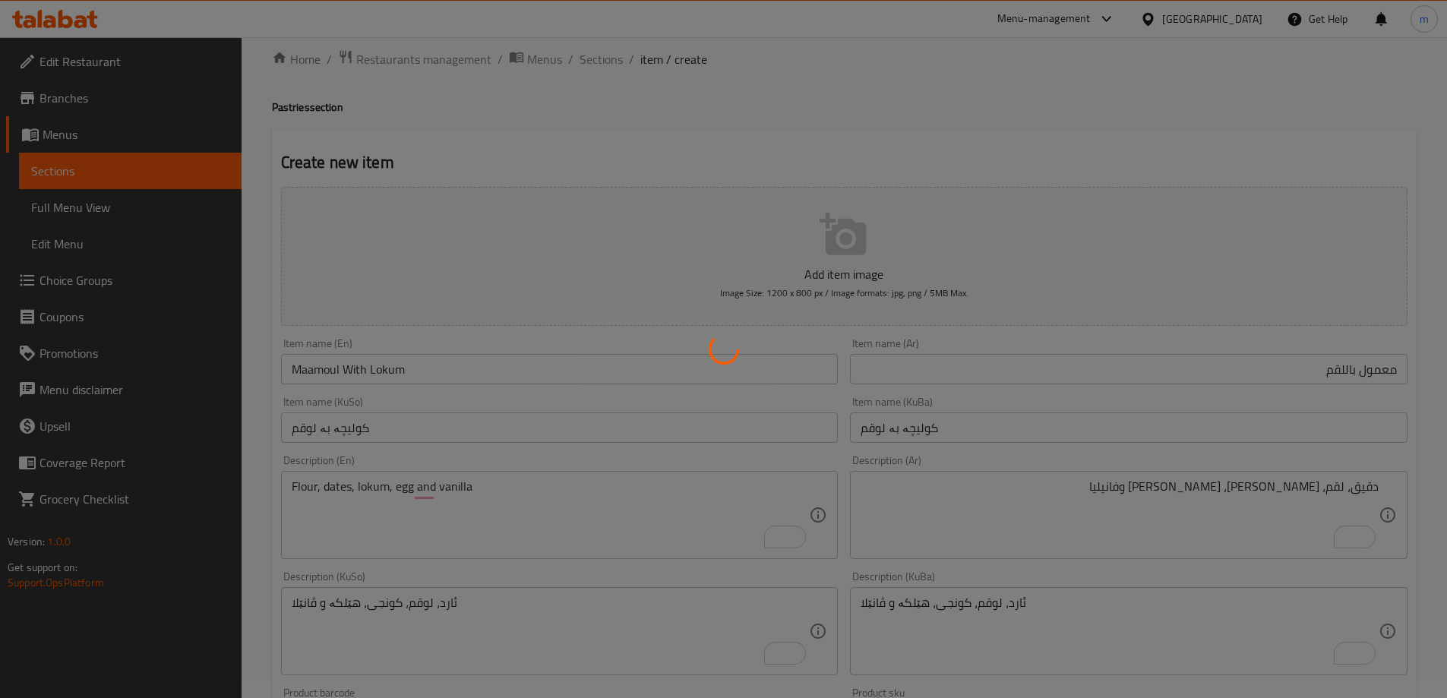
type input "0"
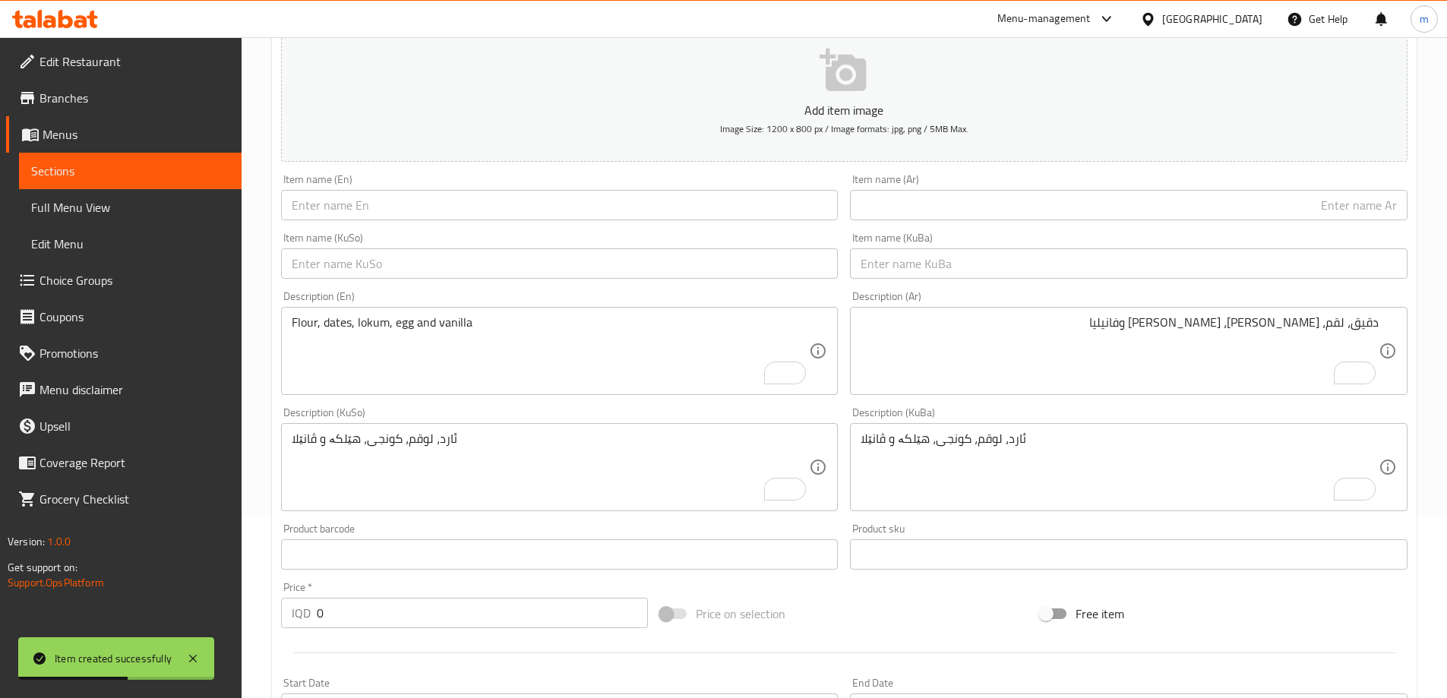
scroll to position [0, 0]
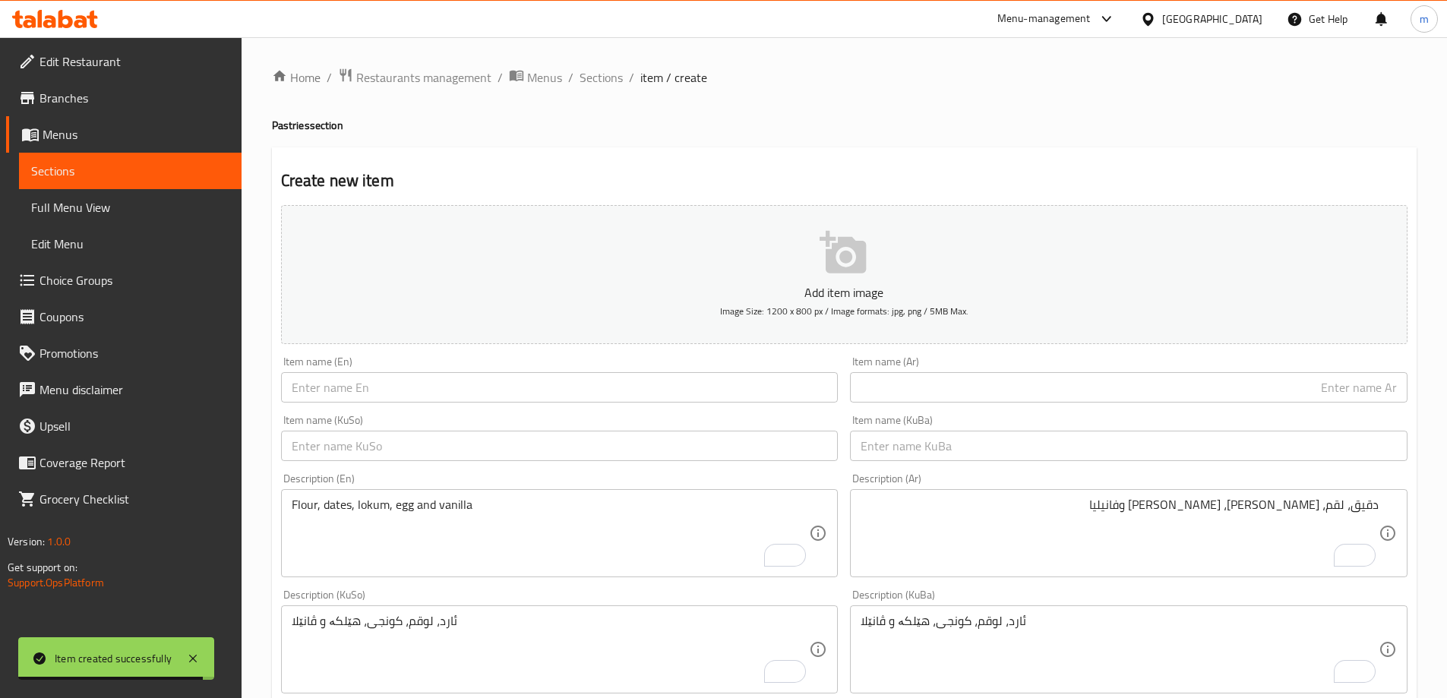
click at [918, 437] on input "text" at bounding box center [1128, 446] width 557 height 30
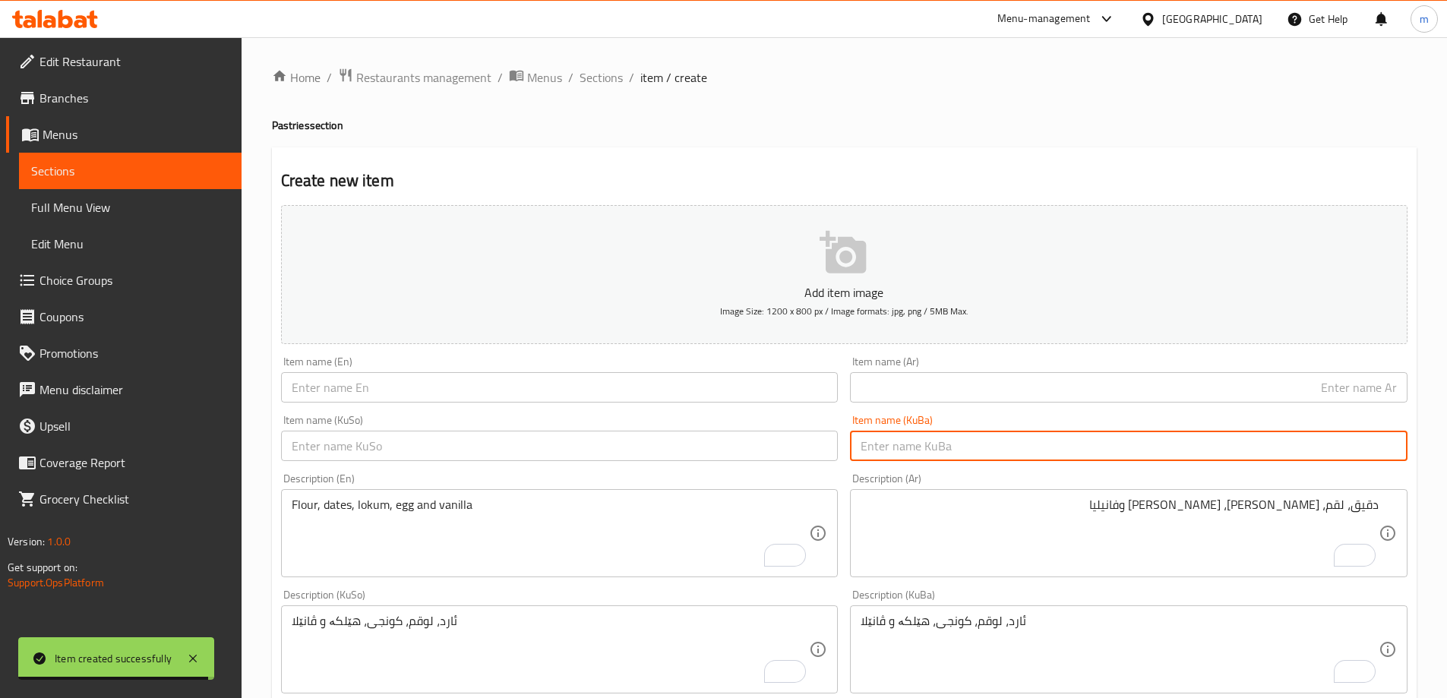
paste input "چۆرەک"
type input "چۆرەک"
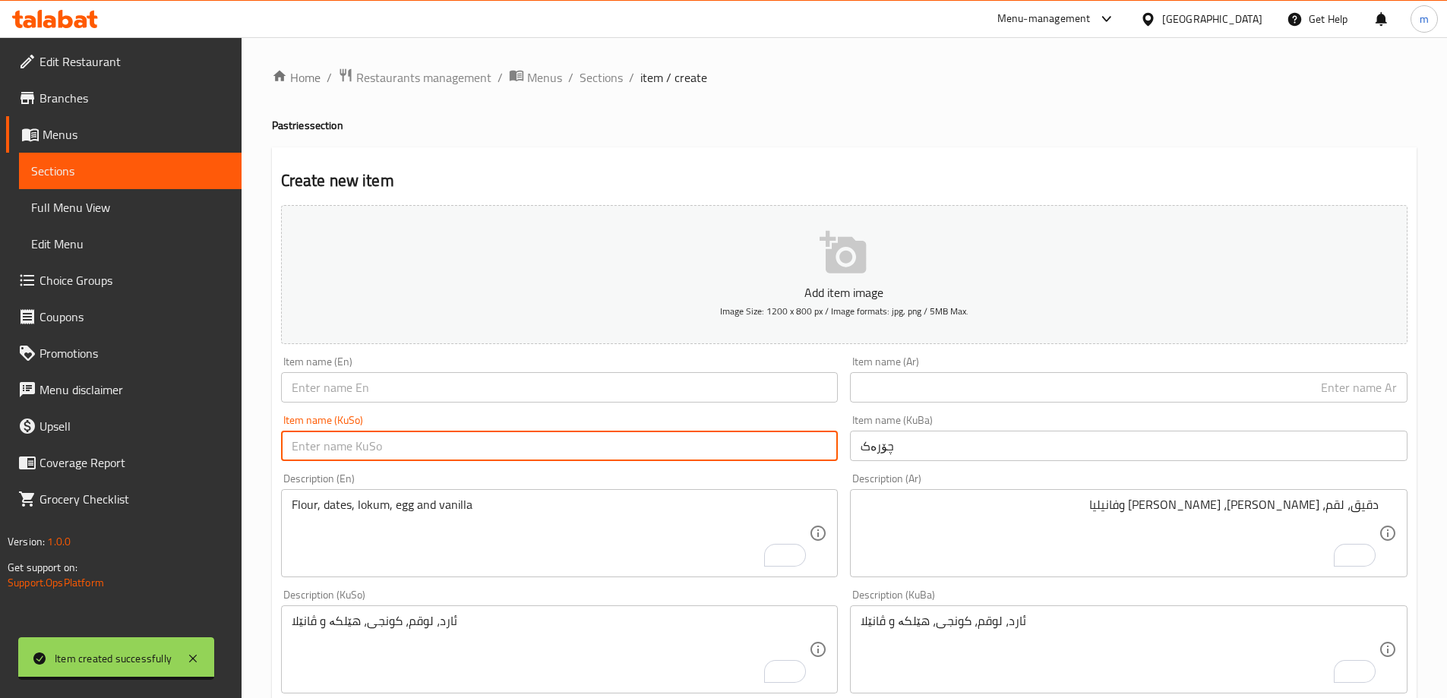
click at [756, 435] on input "text" at bounding box center [559, 446] width 557 height 30
paste input "چۆرەک"
type input "چۆرەک"
click at [473, 383] on input "text" at bounding box center [559, 387] width 557 height 30
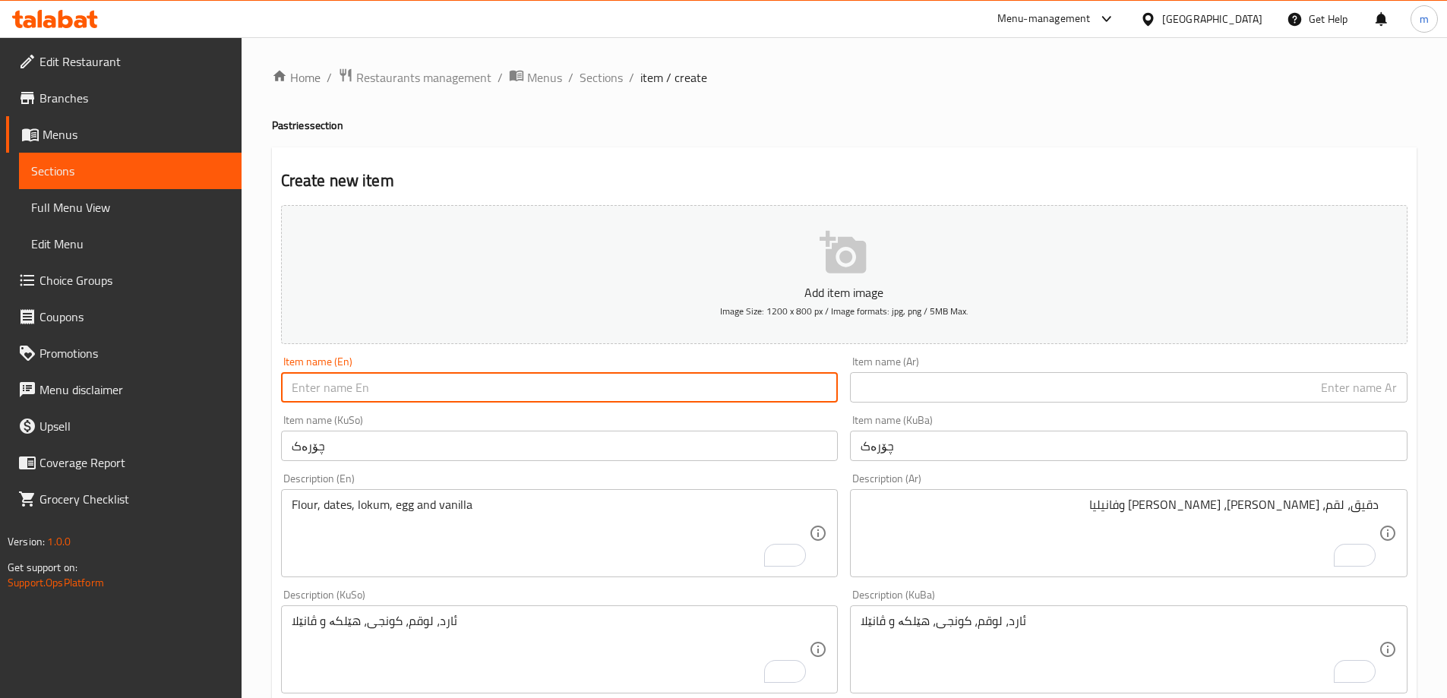
paste input "Churak"
type input "Churak"
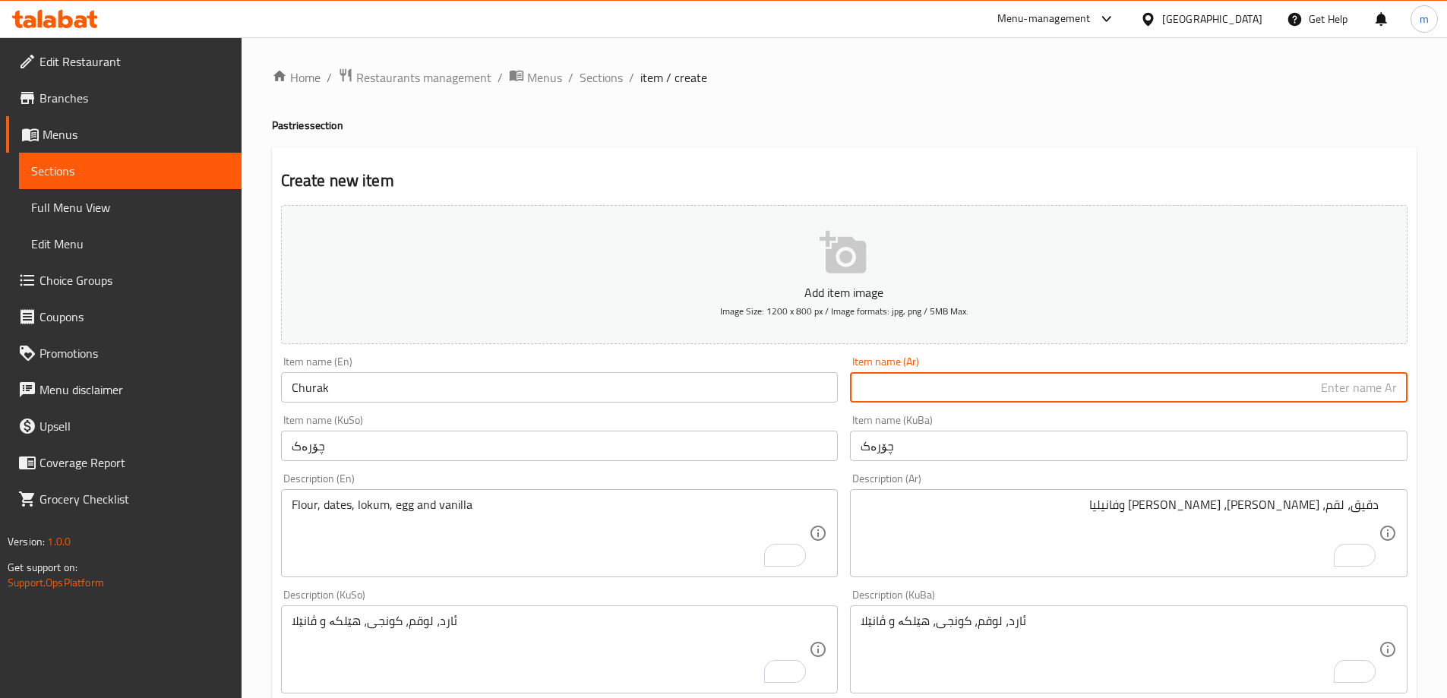
click at [1008, 376] on input "text" at bounding box center [1128, 387] width 557 height 30
paste input "تشورك"
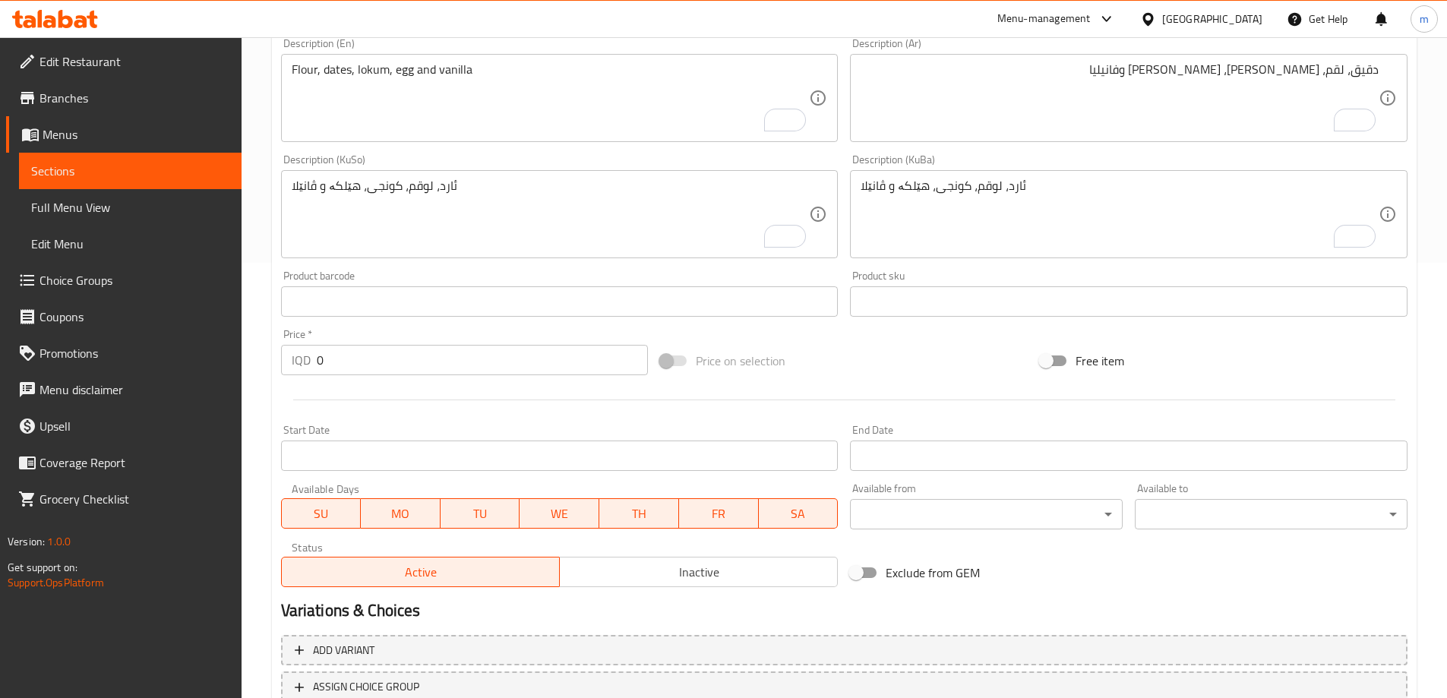
scroll to position [550, 0]
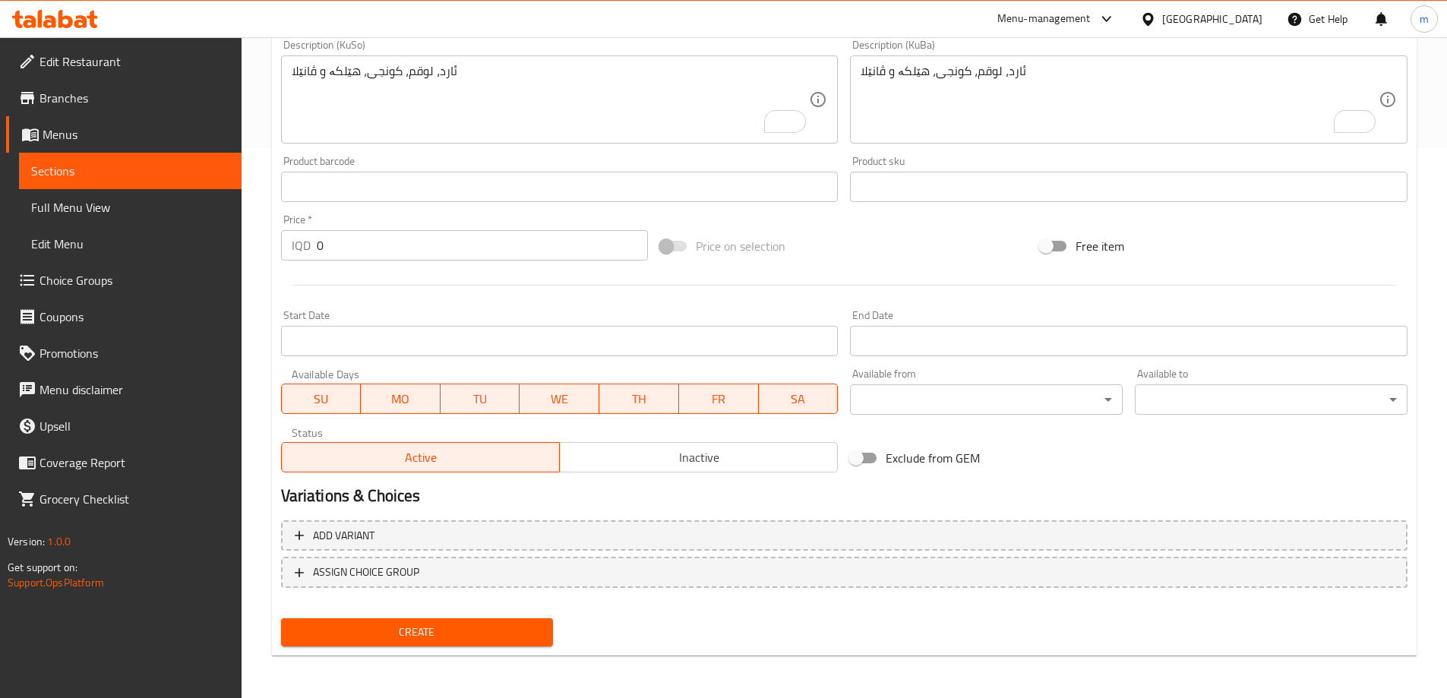
type input "تشورك"
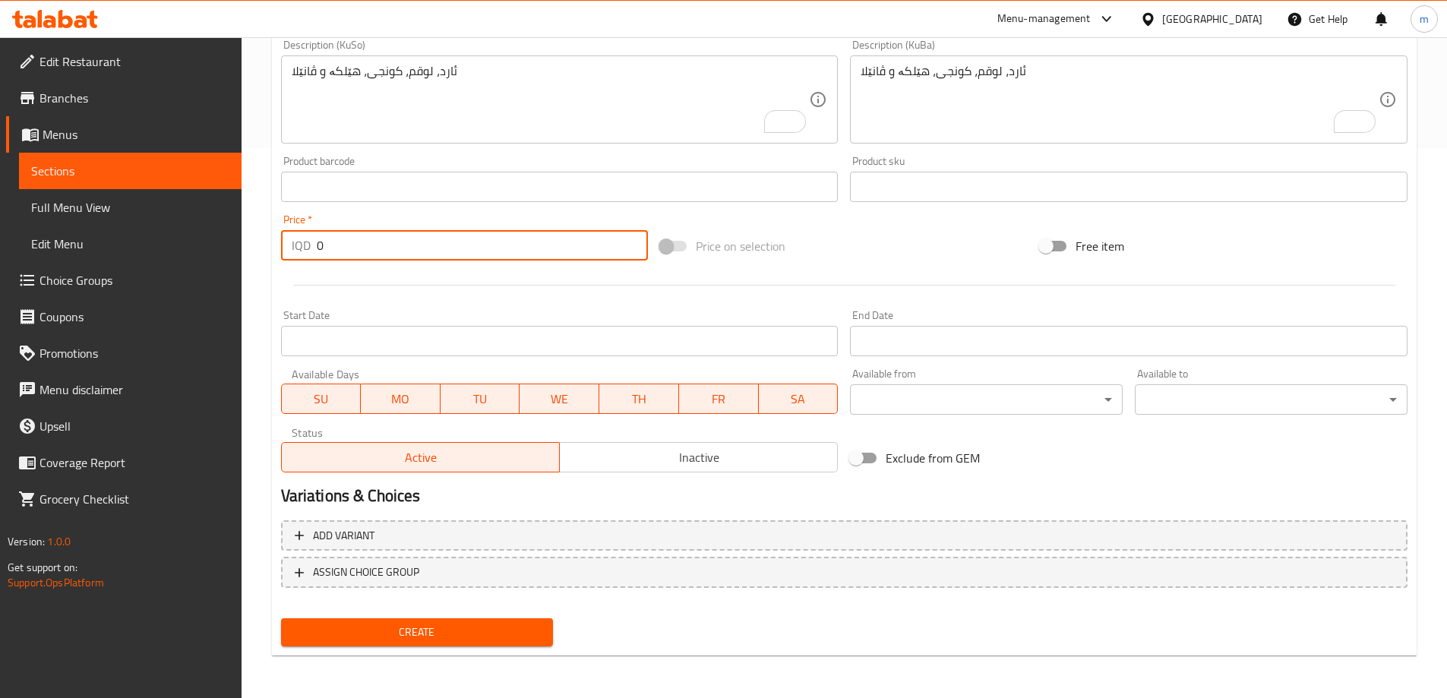
drag, startPoint x: 338, startPoint y: 254, endPoint x: 301, endPoint y: 255, distance: 37.2
click at [302, 255] on div "IQD 0 Price *" at bounding box center [465, 245] width 368 height 30
type input "6000"
click at [397, 628] on span "Create" at bounding box center [417, 632] width 248 height 19
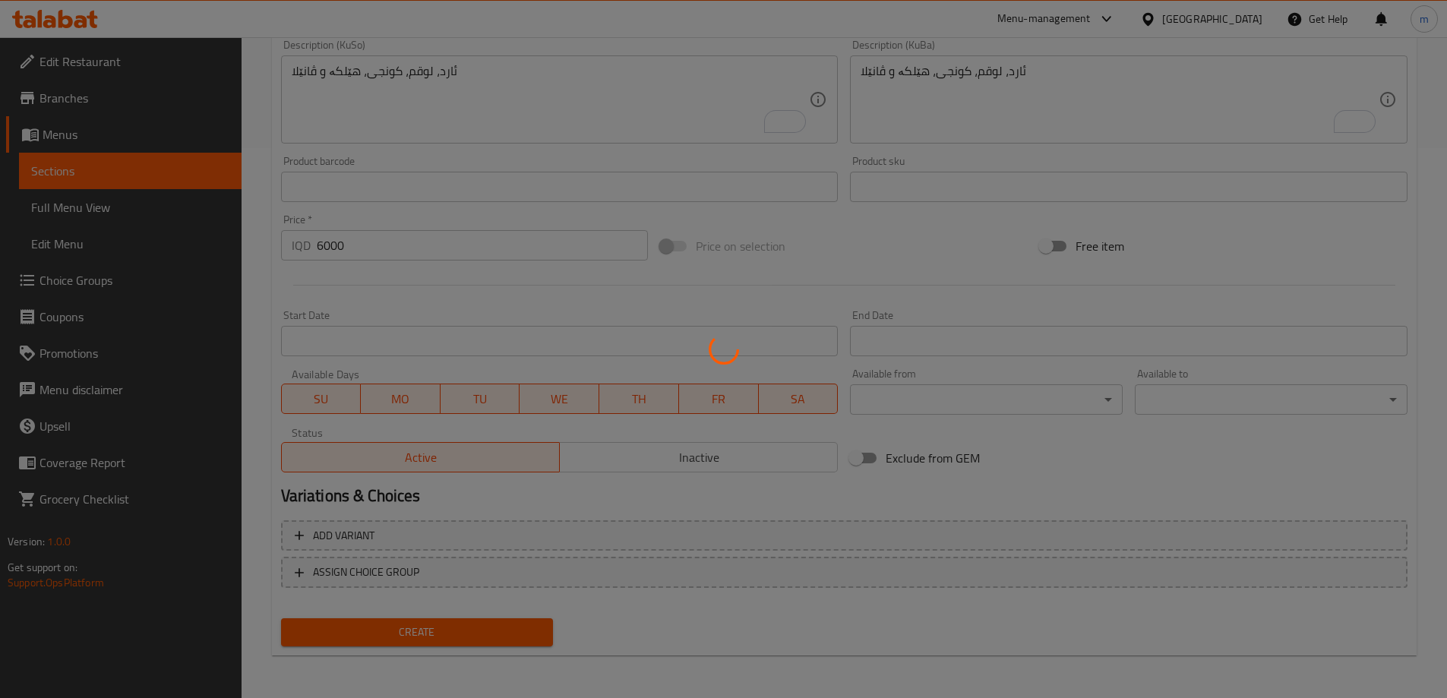
type input "0"
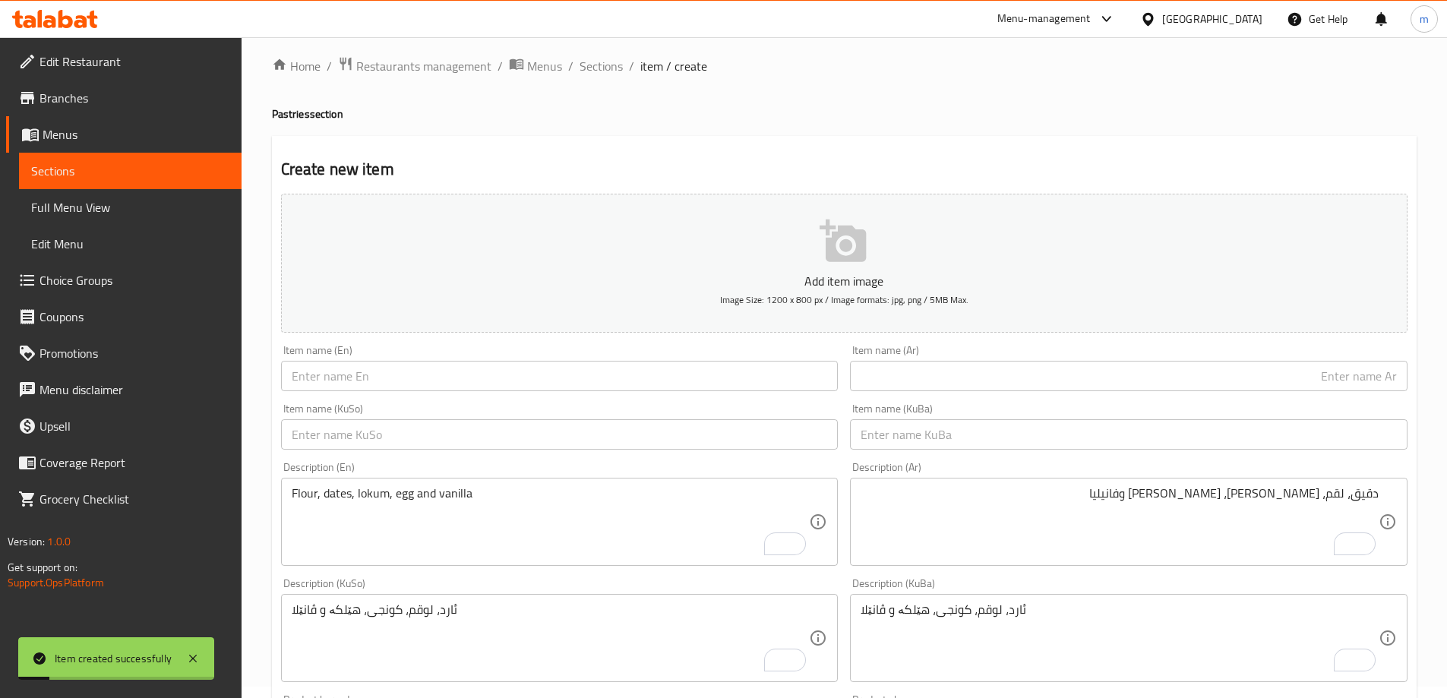
scroll to position [0, 0]
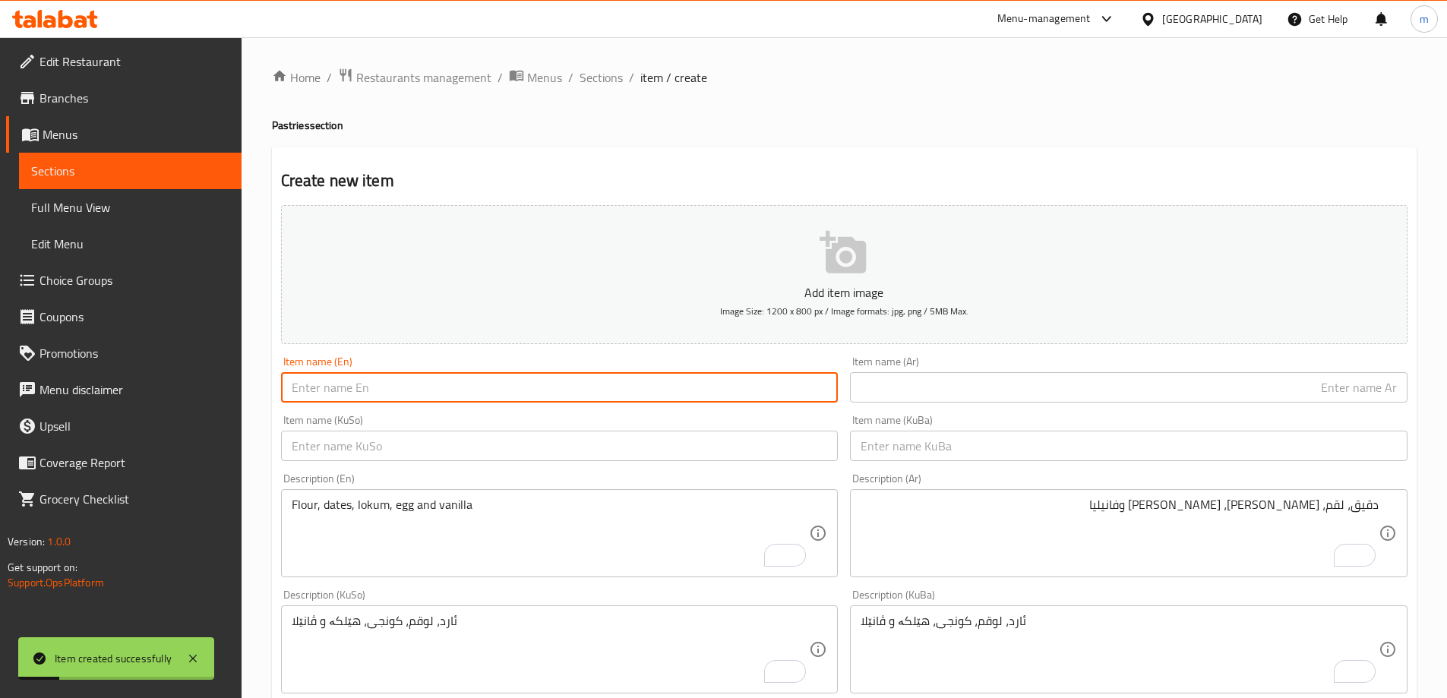
click at [338, 384] on input "text" at bounding box center [559, 387] width 557 height 30
paste input "Churak"
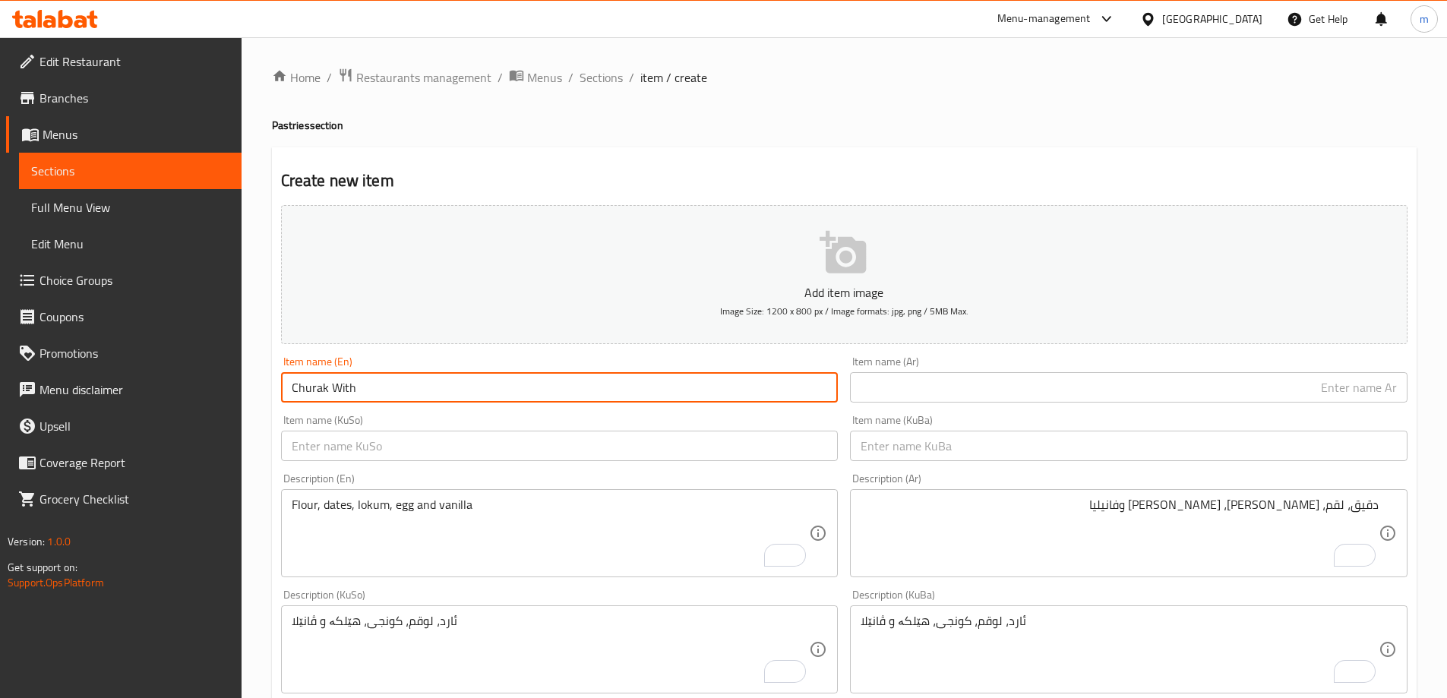
paste input "Sunflower Seeds"
click at [431, 385] on input "Churak With Sunflower Seeds" at bounding box center [559, 387] width 557 height 30
type input "Churak With Sunflower"
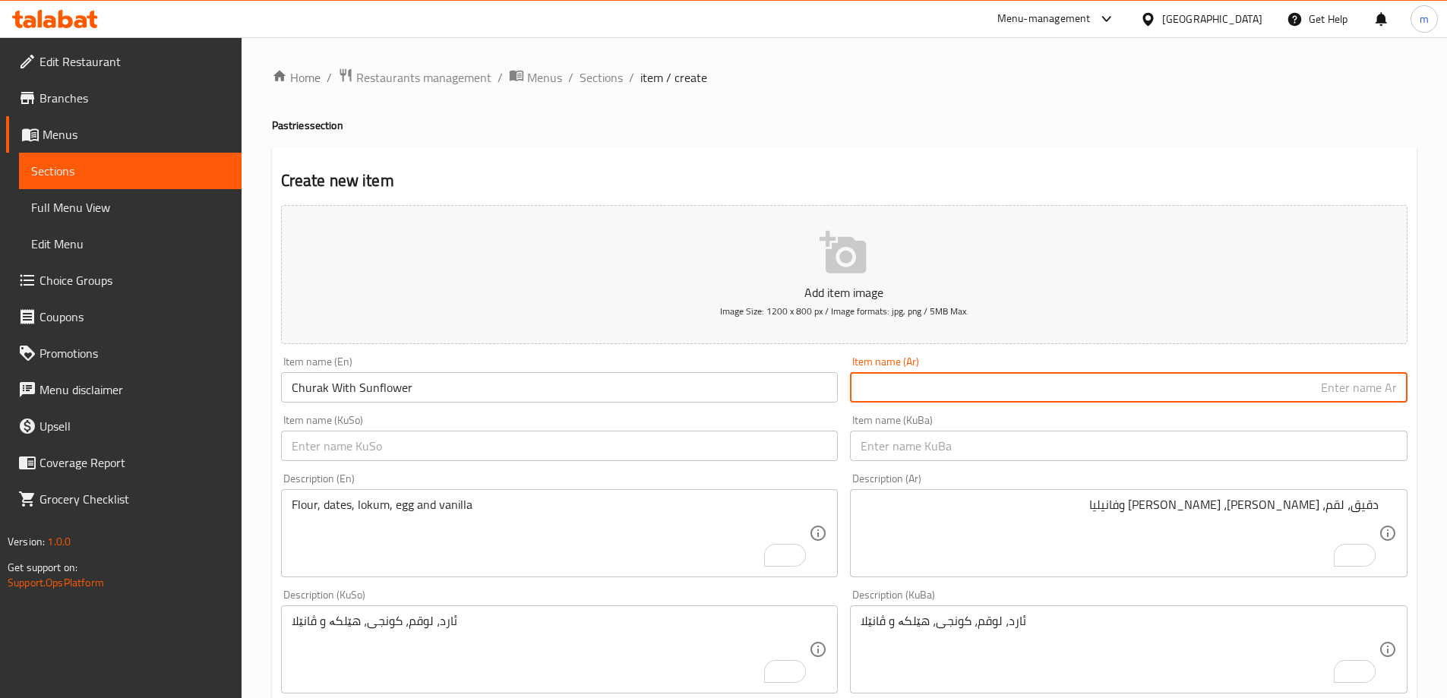
click at [942, 390] on input "text" at bounding box center [1128, 387] width 557 height 30
paste input "تشورك"
paste input "بذور عباد الشمس"
drag, startPoint x: 1336, startPoint y: 387, endPoint x: 1352, endPoint y: 393, distance: 17.1
click at [1352, 393] on input "تشورك بذور عباد الشمس" at bounding box center [1128, 387] width 557 height 30
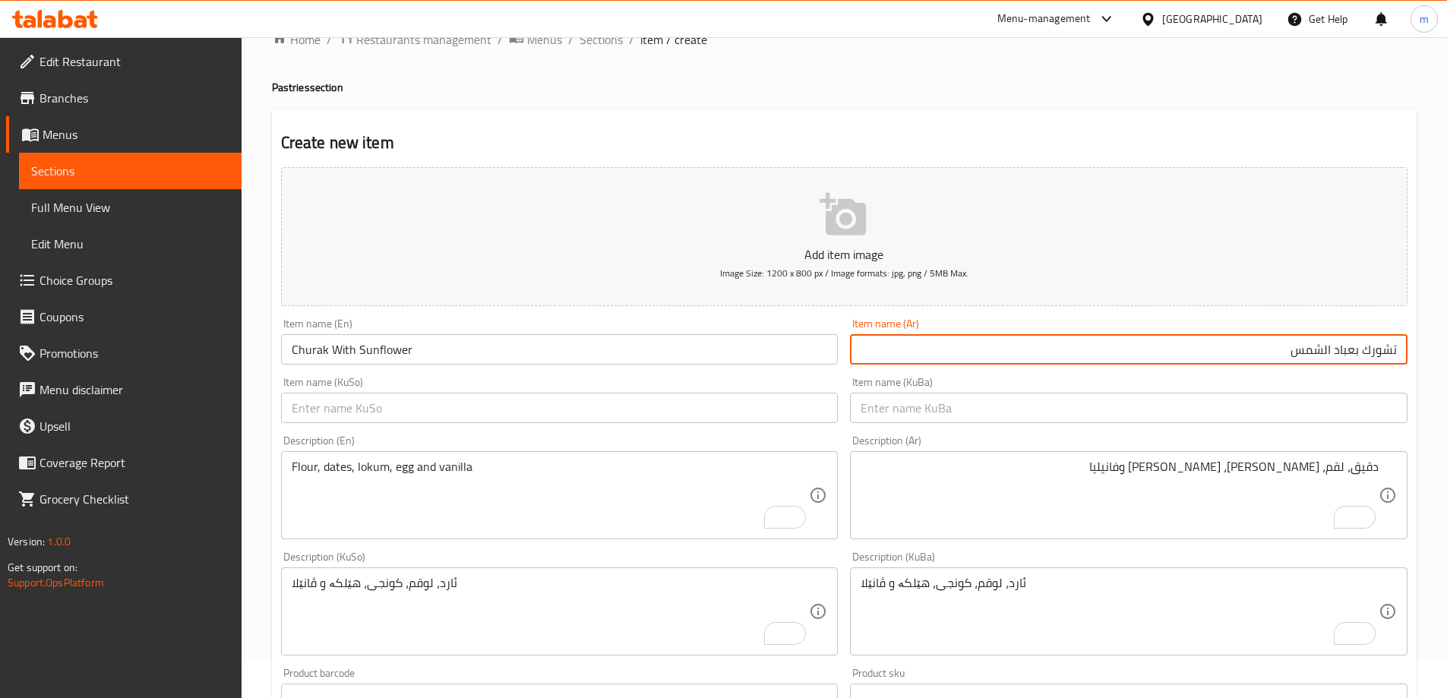
scroll to position [49, 0]
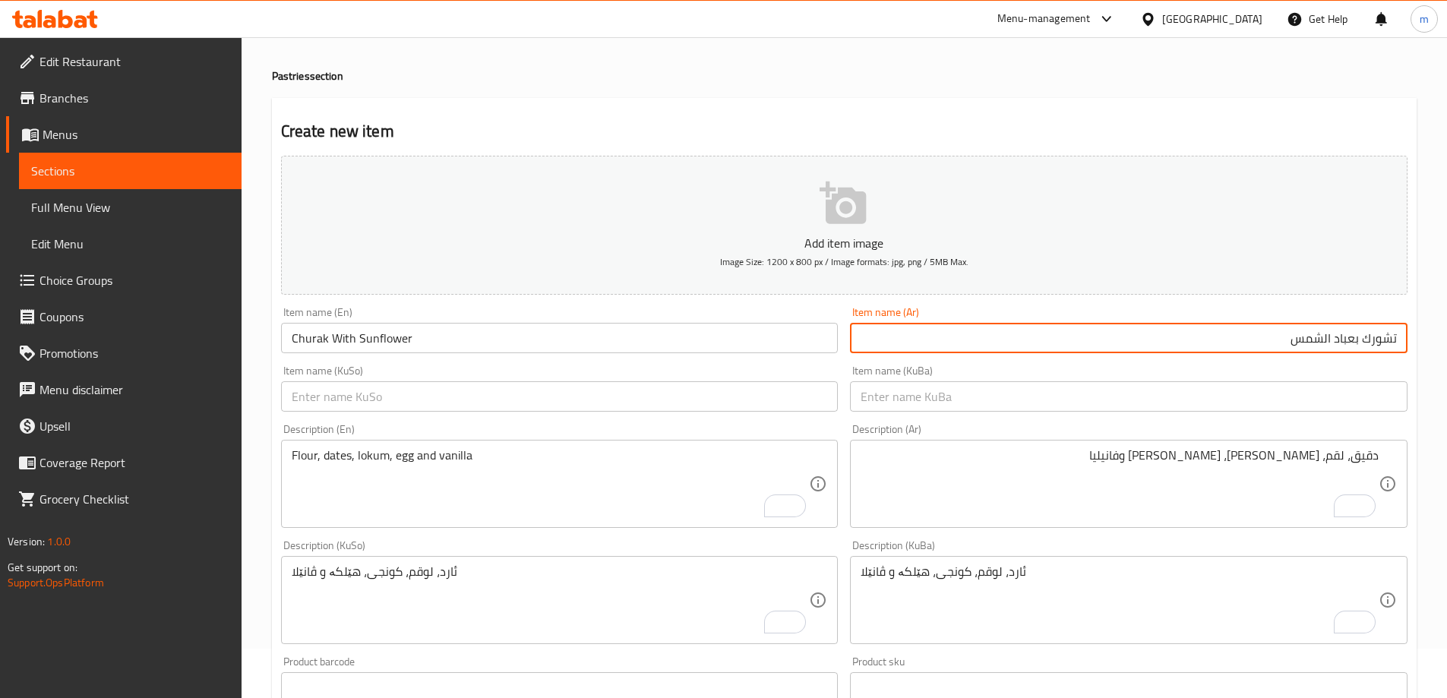
type input "تشورك بعباد الشمس"
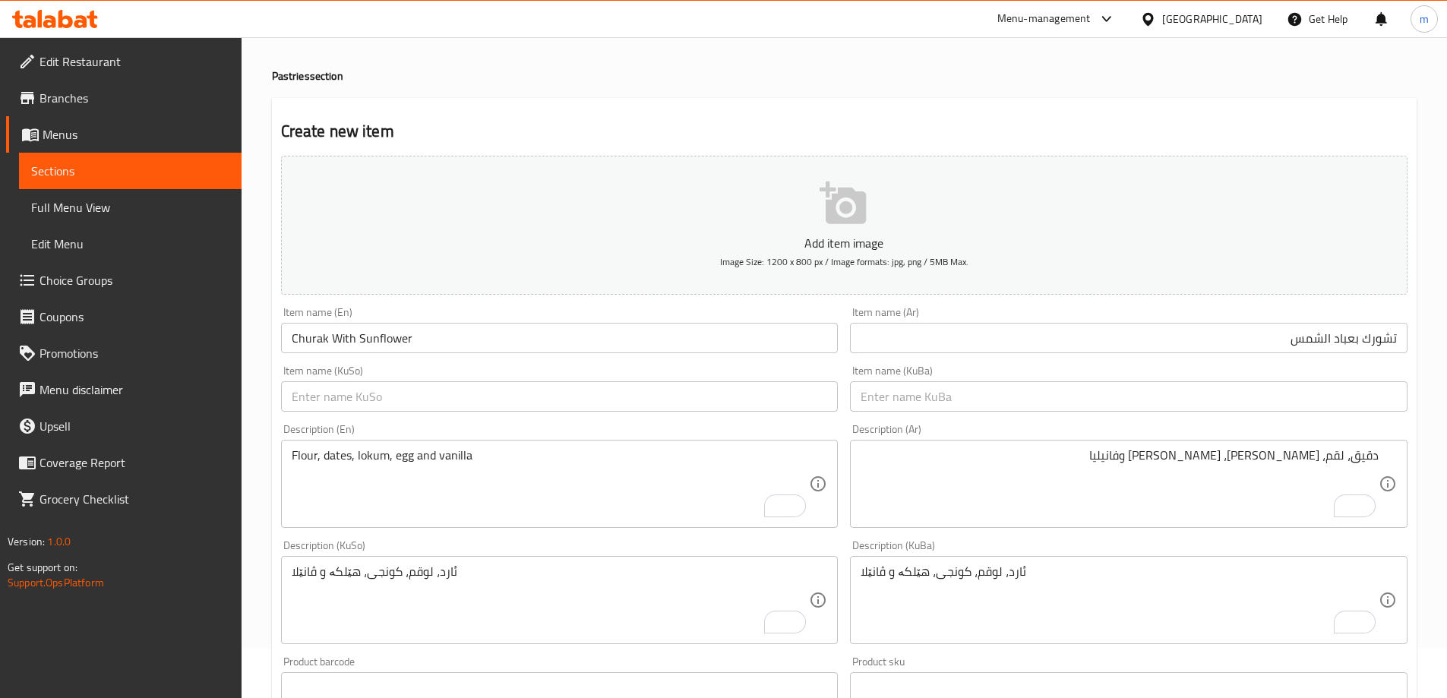
click at [742, 379] on div "Item name (KuSo) Item name (KuSo)" at bounding box center [559, 388] width 557 height 46
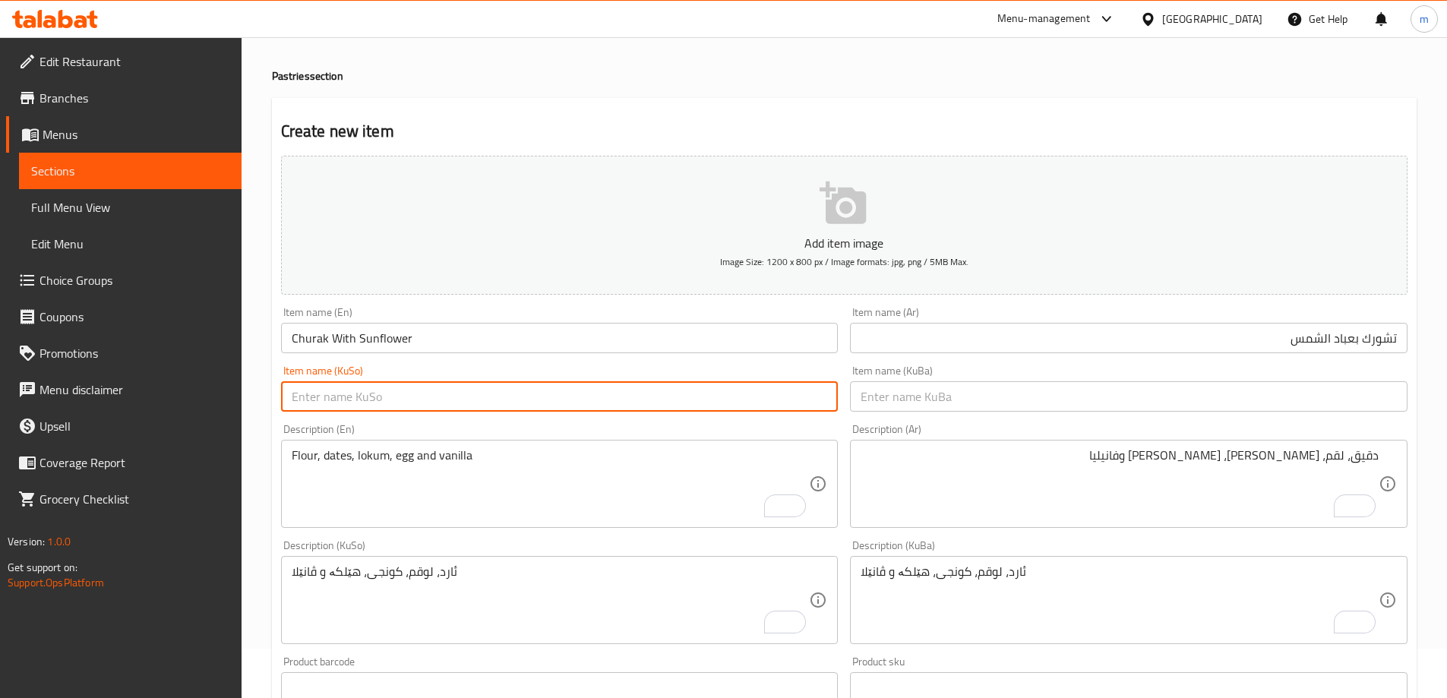
click at [741, 396] on input "text" at bounding box center [559, 396] width 557 height 30
paste input "چۆرەک"
paste input "گوڵەبەڕۆژە"
click at [794, 407] on input "چۆرەک بە گوڵەبەڕۆژە" at bounding box center [559, 396] width 557 height 30
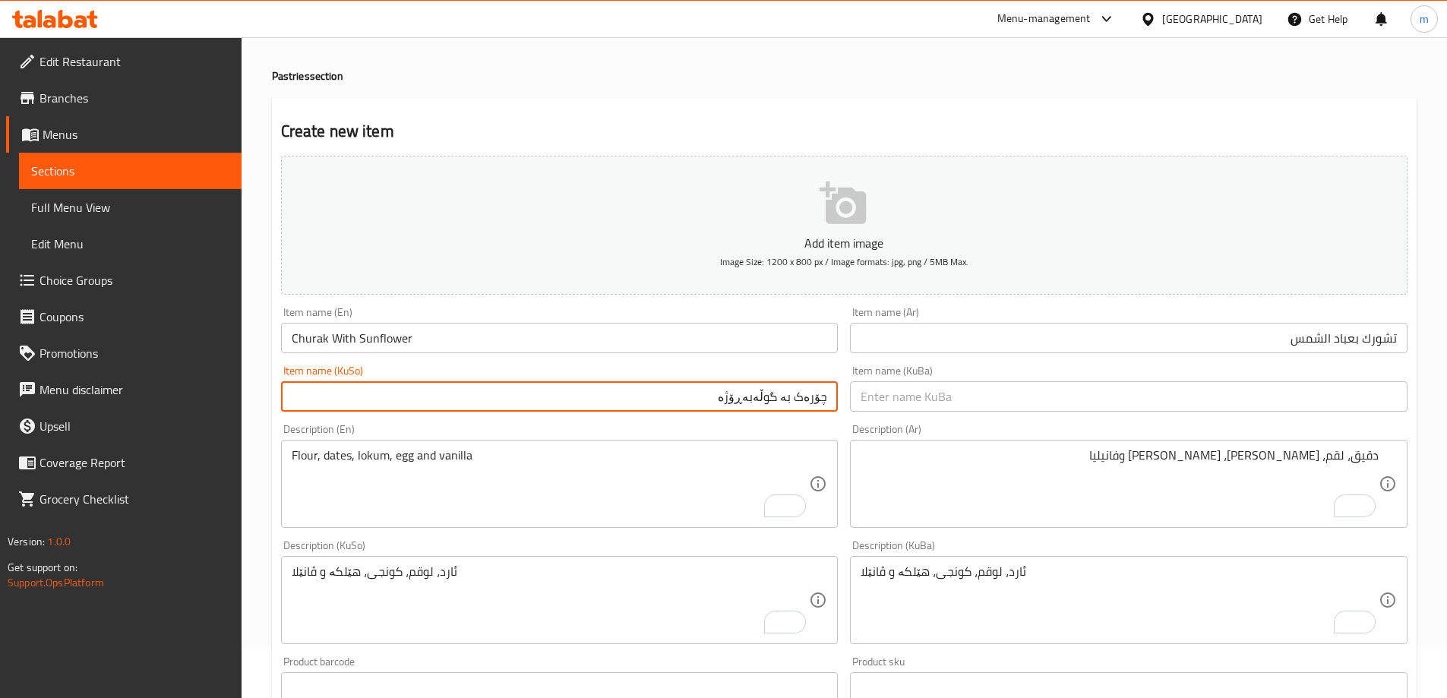
click at [794, 407] on input "چۆرەک بە گوڵەبەڕۆژە" at bounding box center [559, 396] width 557 height 30
type input "چۆرەک بە گوڵەبەڕۆژە"
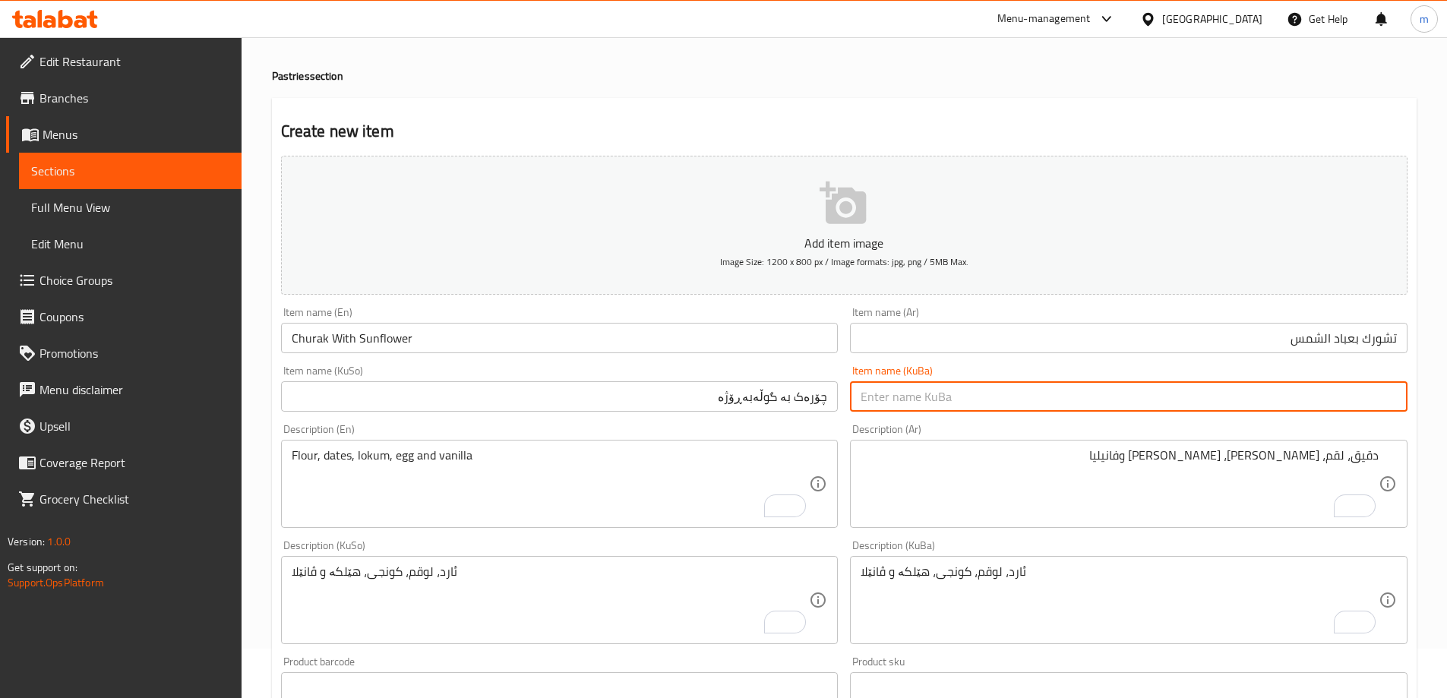
click at [958, 391] on input "text" at bounding box center [1128, 396] width 557 height 30
paste input "چۆرەک بە گوڵەبەڕۆژە"
type input "چۆرەک بە گوڵەبەڕۆژە"
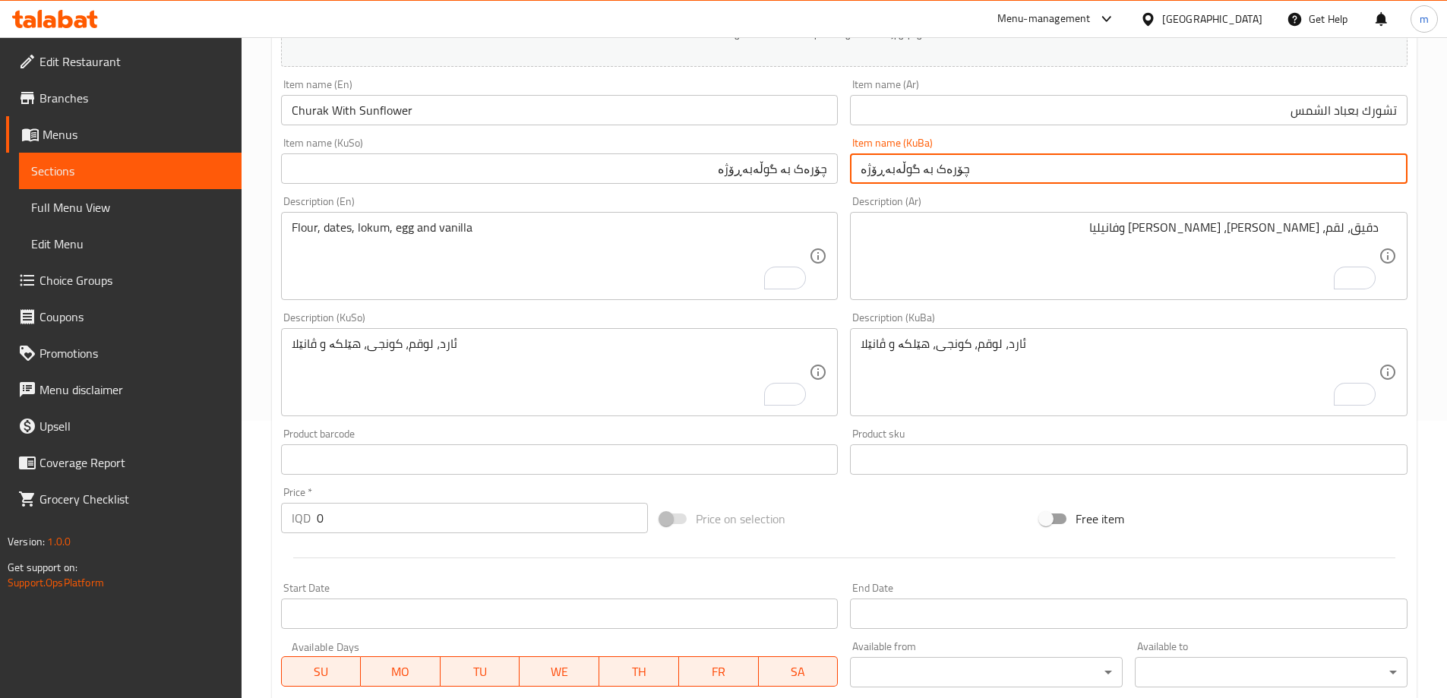
scroll to position [550, 0]
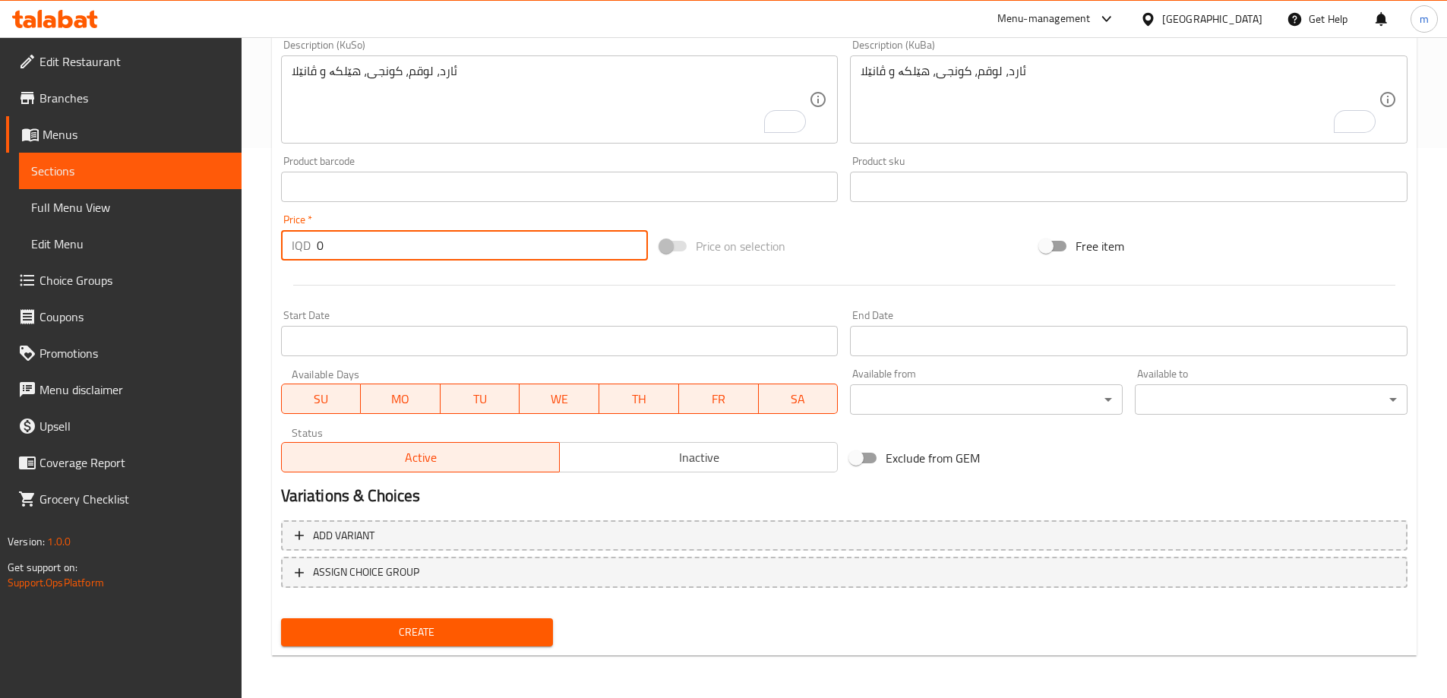
drag, startPoint x: 332, startPoint y: 244, endPoint x: 301, endPoint y: 245, distance: 31.2
click at [302, 245] on div "IQD 0 Price *" at bounding box center [465, 245] width 368 height 30
type input "6000"
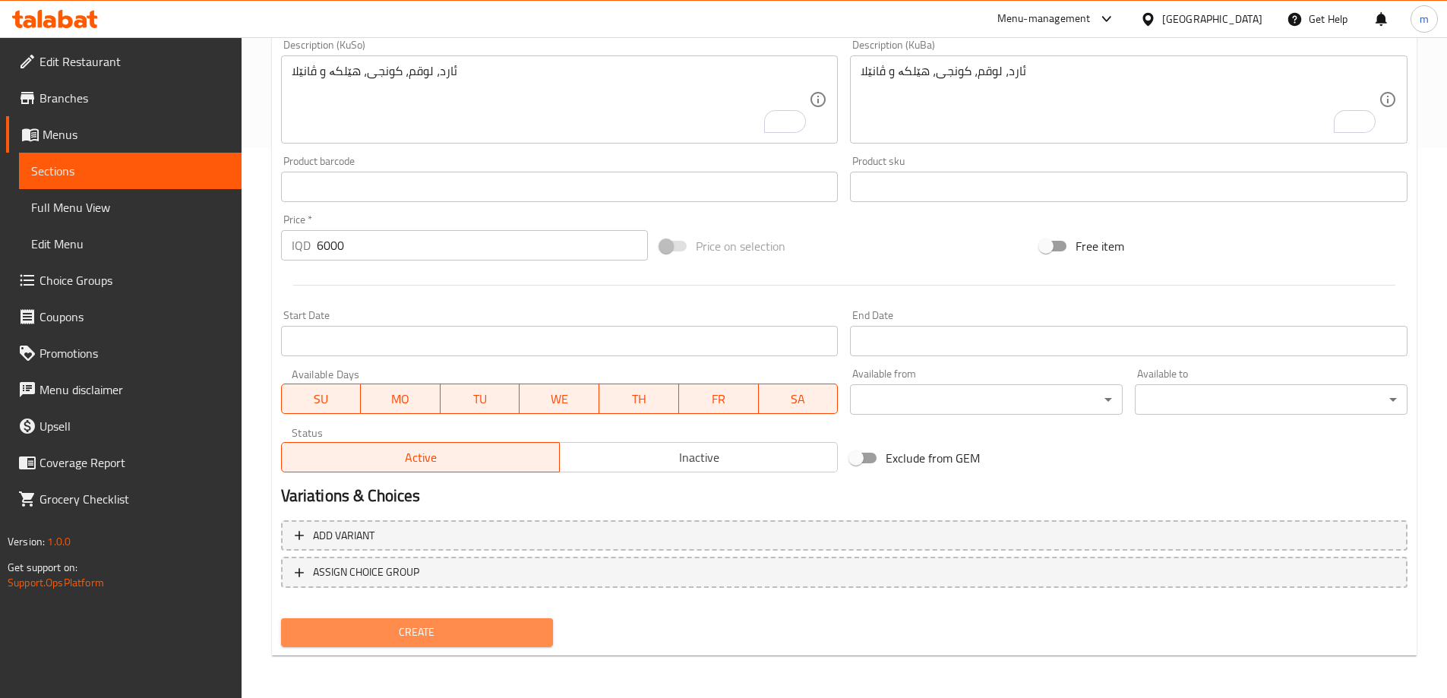
click at [418, 633] on span "Create" at bounding box center [417, 632] width 248 height 19
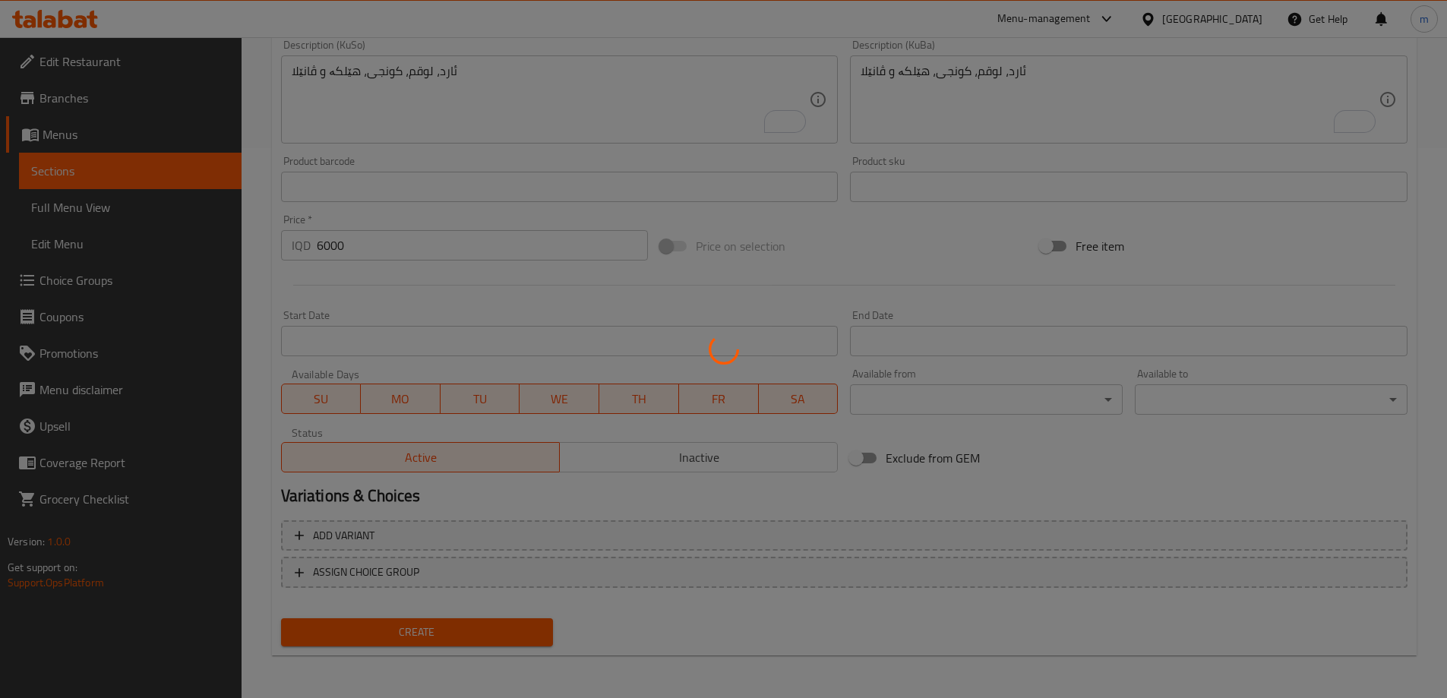
scroll to position [0, 0]
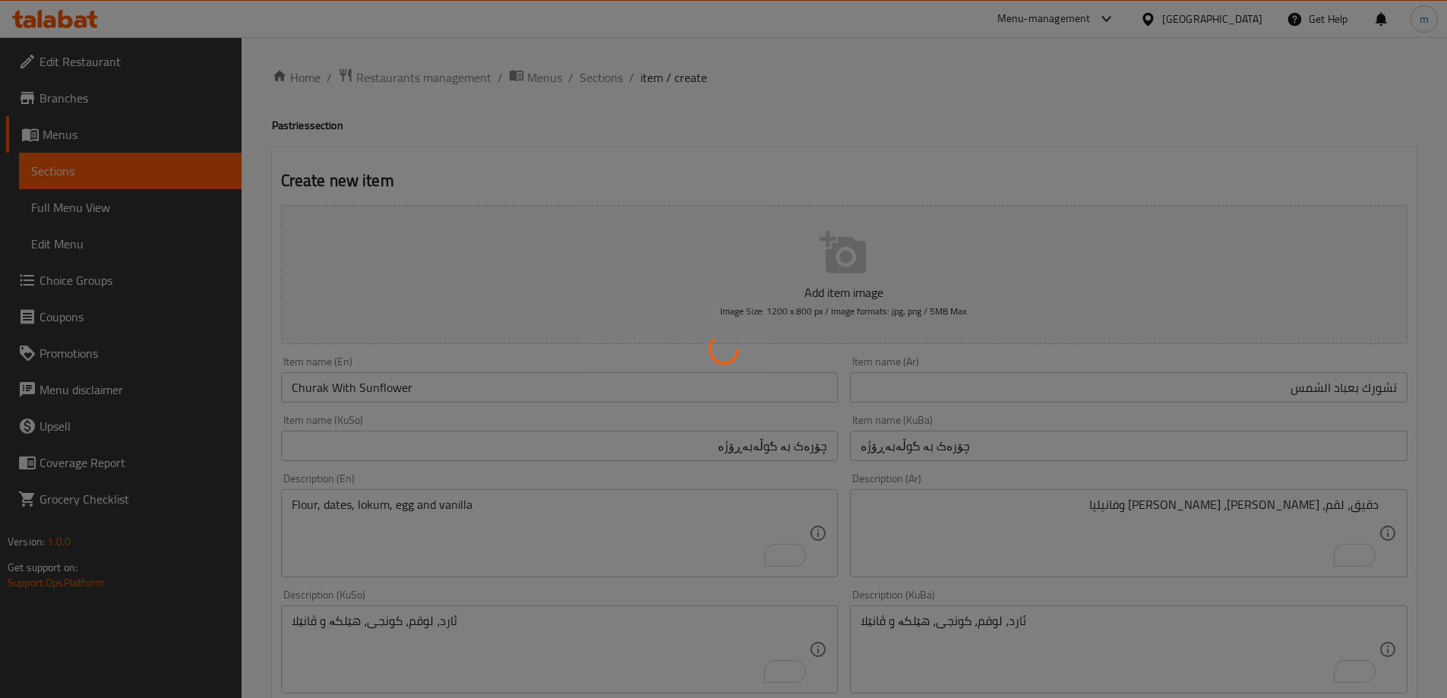
type input "0"
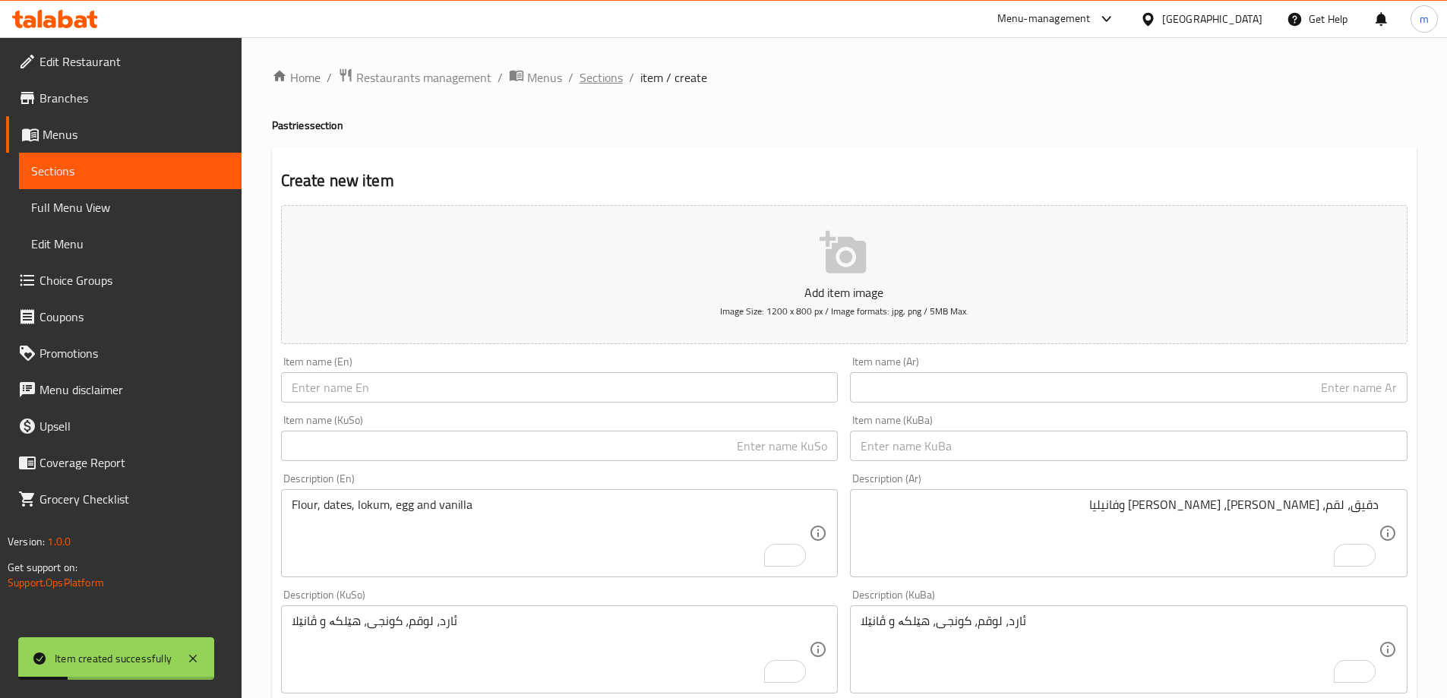
click at [607, 77] on span "Sections" at bounding box center [600, 77] width 43 height 18
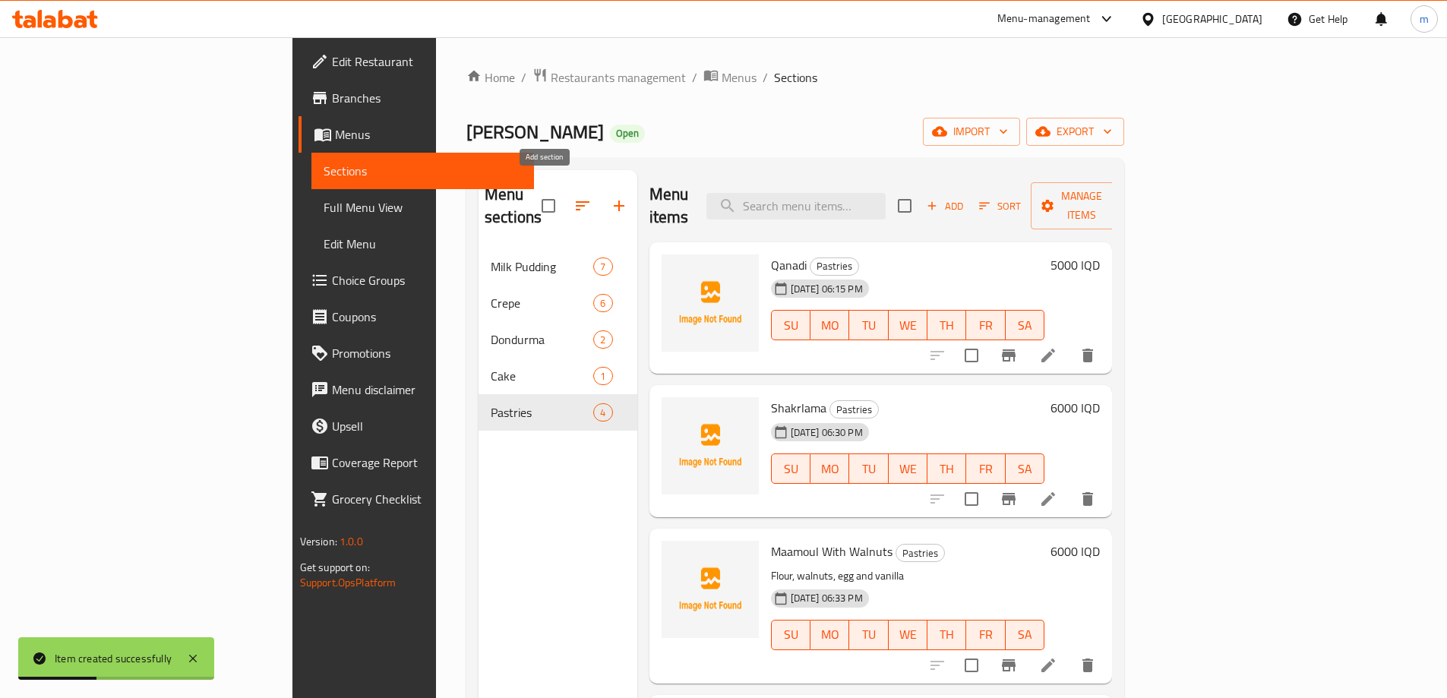
click at [610, 197] on icon "button" at bounding box center [619, 206] width 18 height 18
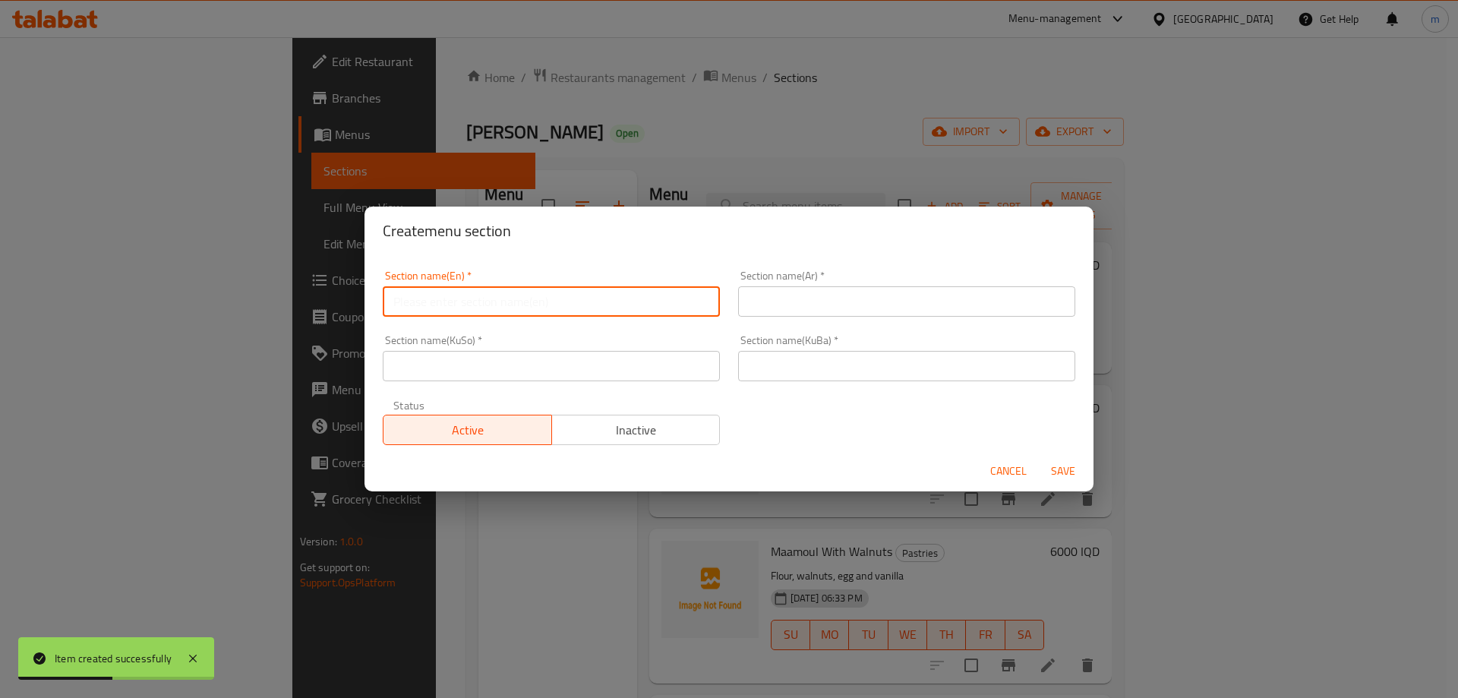
click at [533, 301] on input "text" at bounding box center [551, 301] width 337 height 30
type input "Drinks"
click at [767, 303] on input "text" at bounding box center [906, 301] width 337 height 30
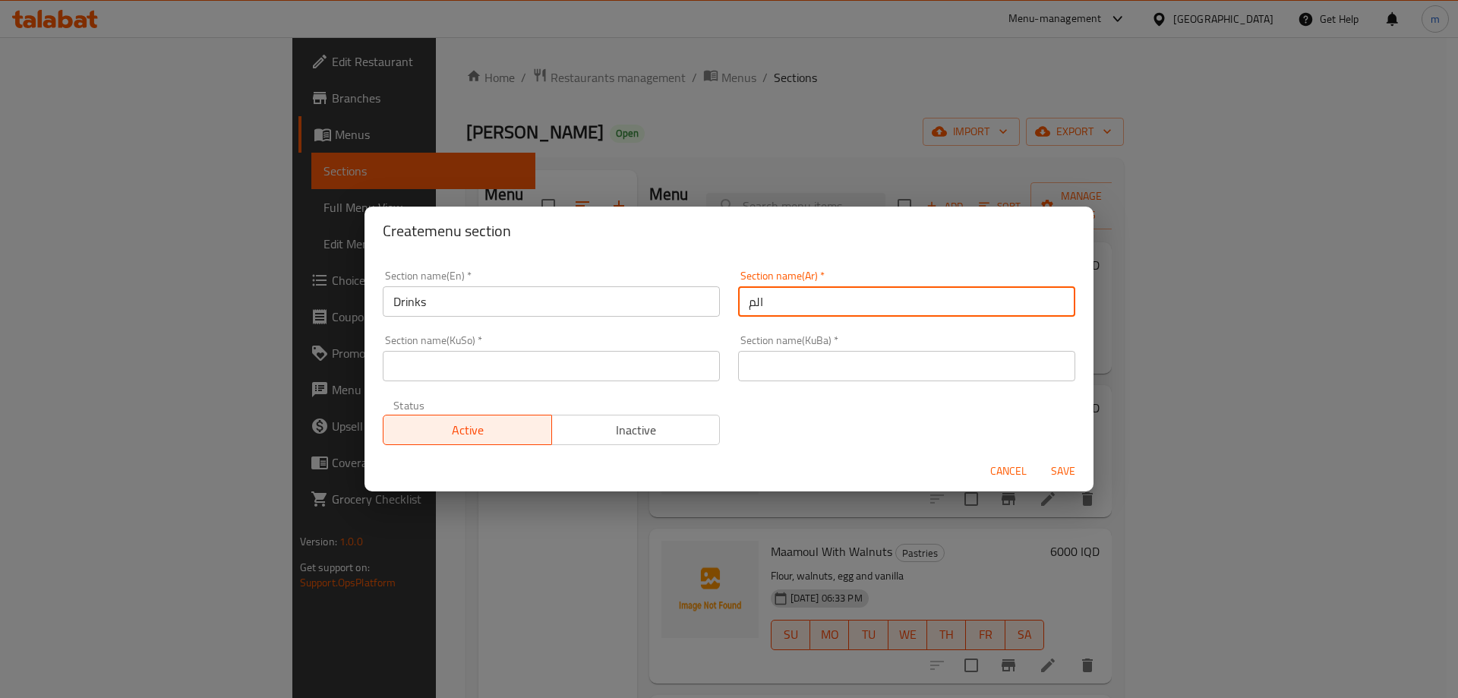
type input "المشروبات"
drag, startPoint x: 645, startPoint y: 345, endPoint x: 640, endPoint y: 356, distance: 12.3
click at [645, 348] on div "Section name(KuSo)   * Section name(KuSo) *" at bounding box center [551, 358] width 337 height 46
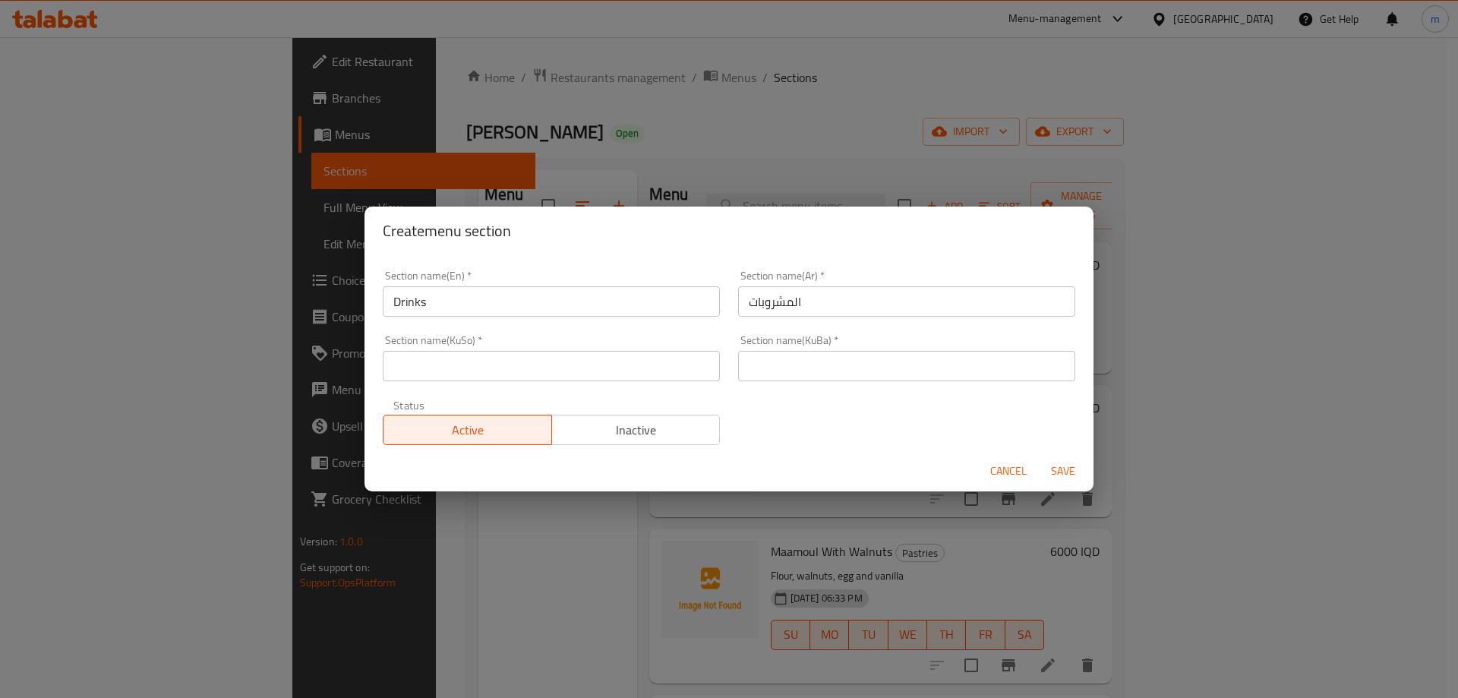
click at [623, 390] on div "Section name(KuSo)   * Section name(KuSo) *" at bounding box center [551, 358] width 355 height 65
click at [623, 374] on input "text" at bounding box center [551, 366] width 337 height 30
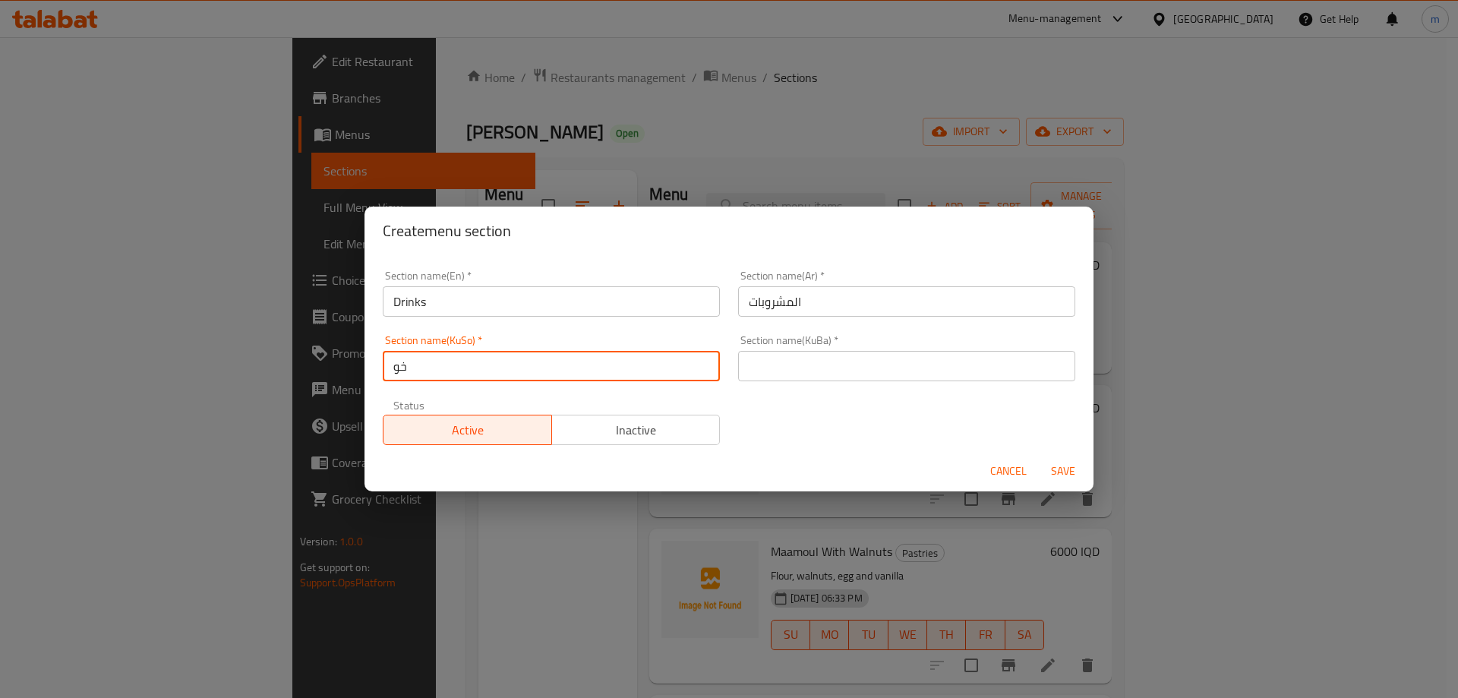
type input "خواردنەوەکان"
click at [523, 374] on input "خواردنەوەکان" at bounding box center [551, 366] width 337 height 30
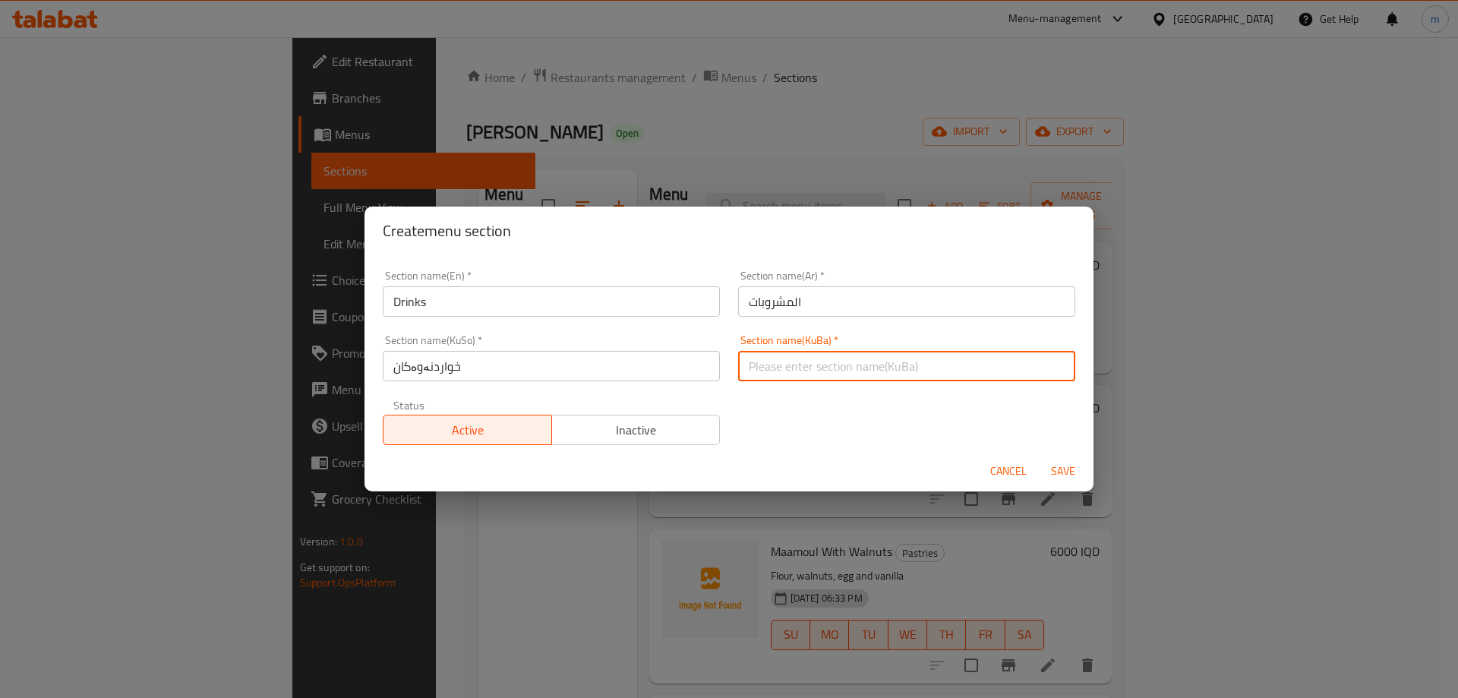
click at [789, 358] on input "text" at bounding box center [906, 366] width 337 height 30
paste input "خواردنەوەکان"
type input "خواردنەوەکان"
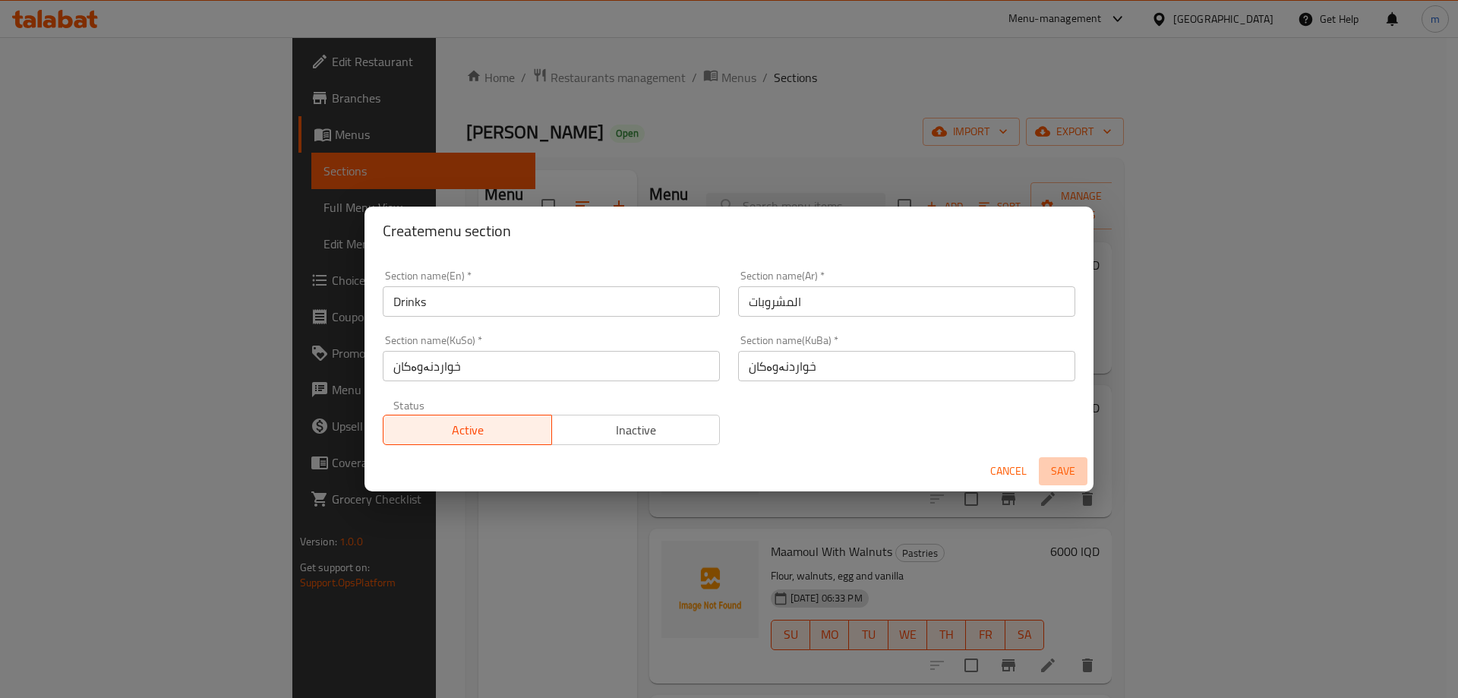
click at [1057, 462] on span "Save" at bounding box center [1063, 471] width 36 height 19
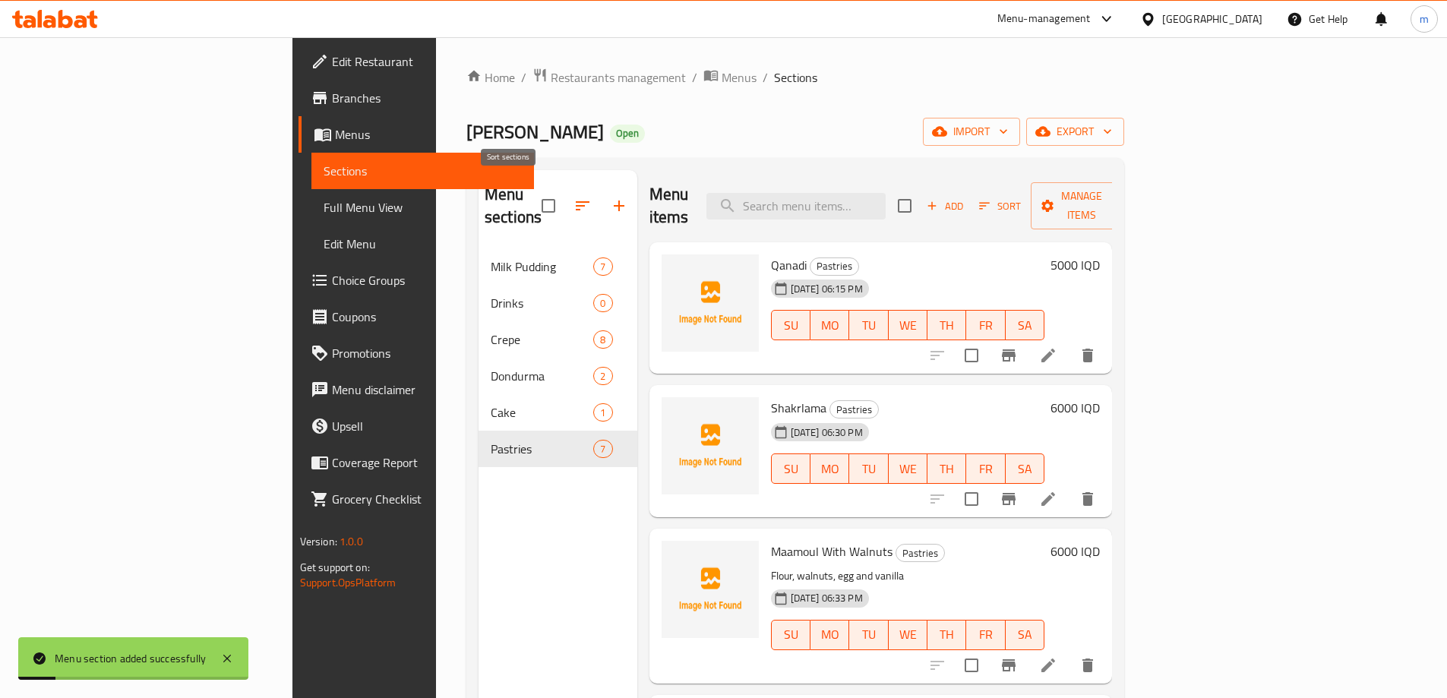
click at [573, 197] on icon "button" at bounding box center [582, 206] width 18 height 18
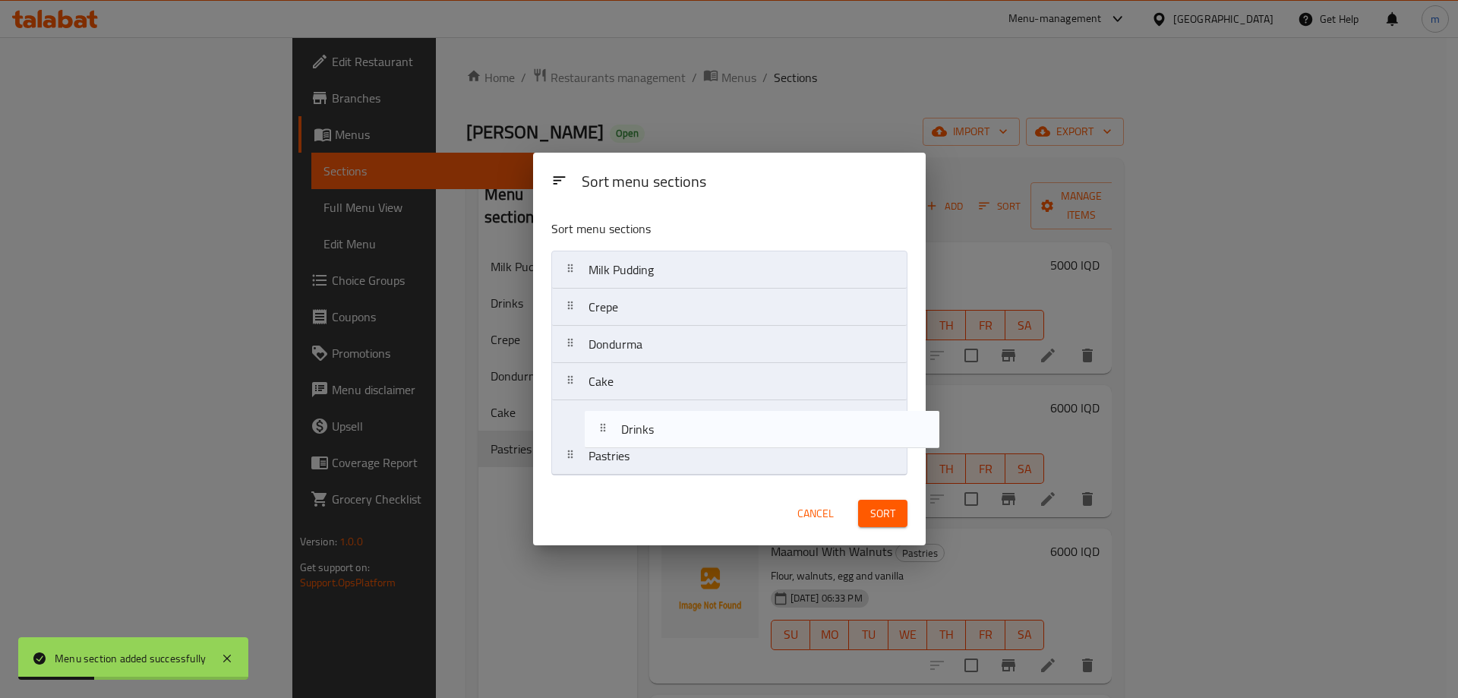
drag, startPoint x: 635, startPoint y: 326, endPoint x: 670, endPoint y: 459, distance: 138.1
click at [670, 459] on nav "Milk Pudding Drinks Crepe Dondurma Cake Pastries" at bounding box center [729, 363] width 356 height 225
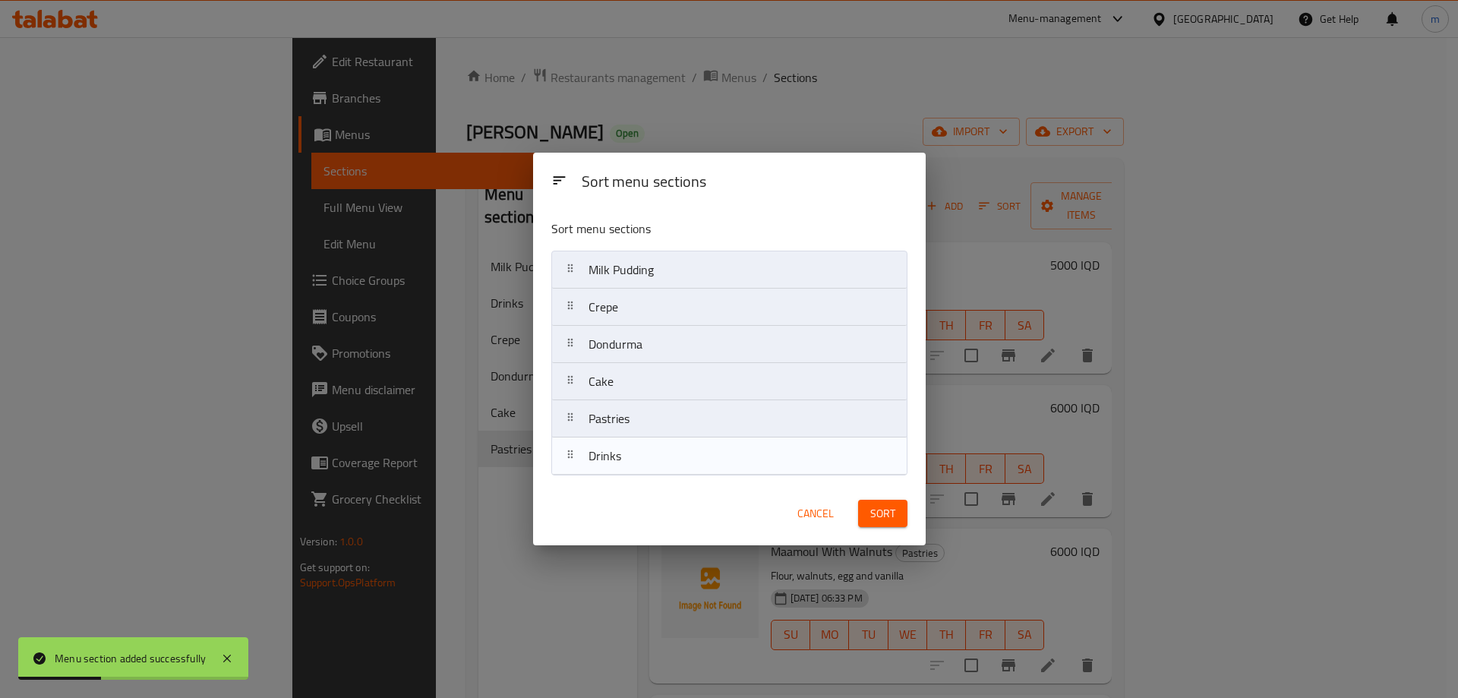
click at [671, 463] on nav "Milk Pudding Drinks Crepe Dondurma Cake Pastries" at bounding box center [729, 363] width 356 height 225
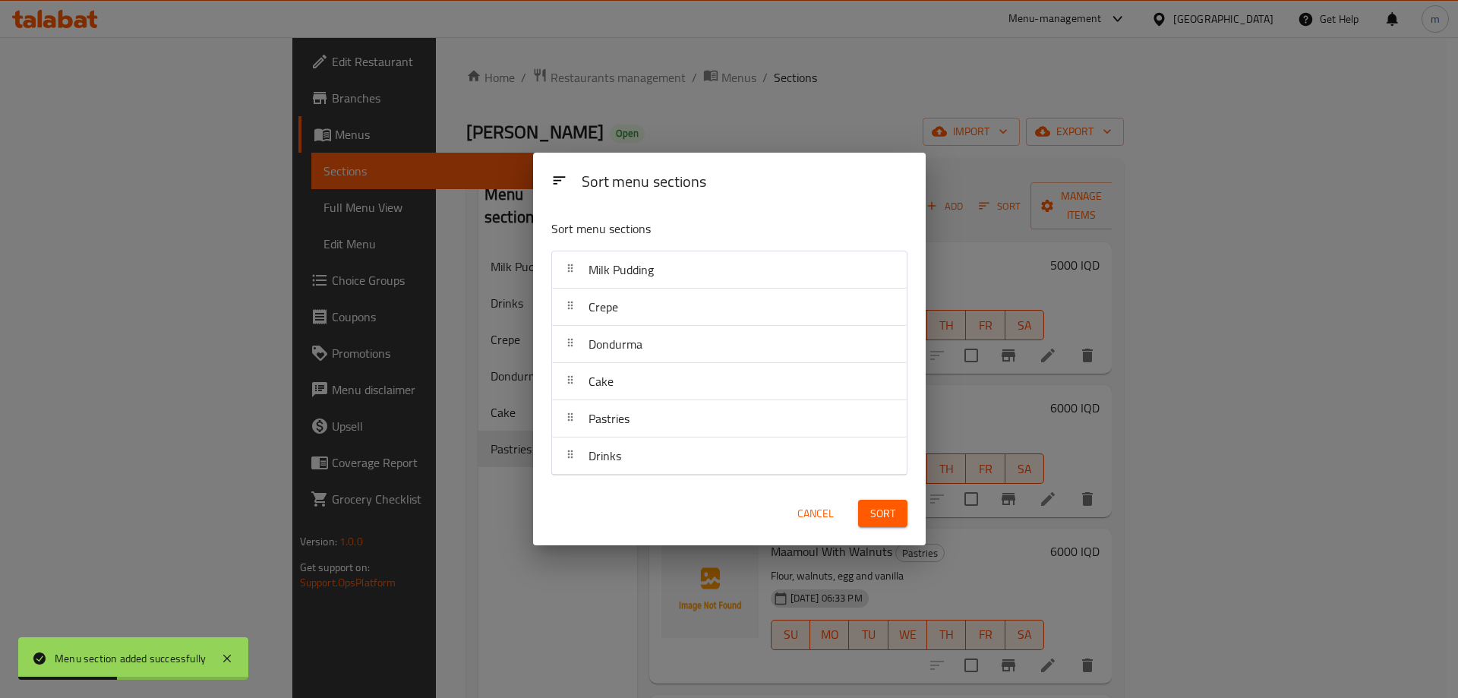
click at [877, 516] on span "Sort" at bounding box center [882, 513] width 25 height 19
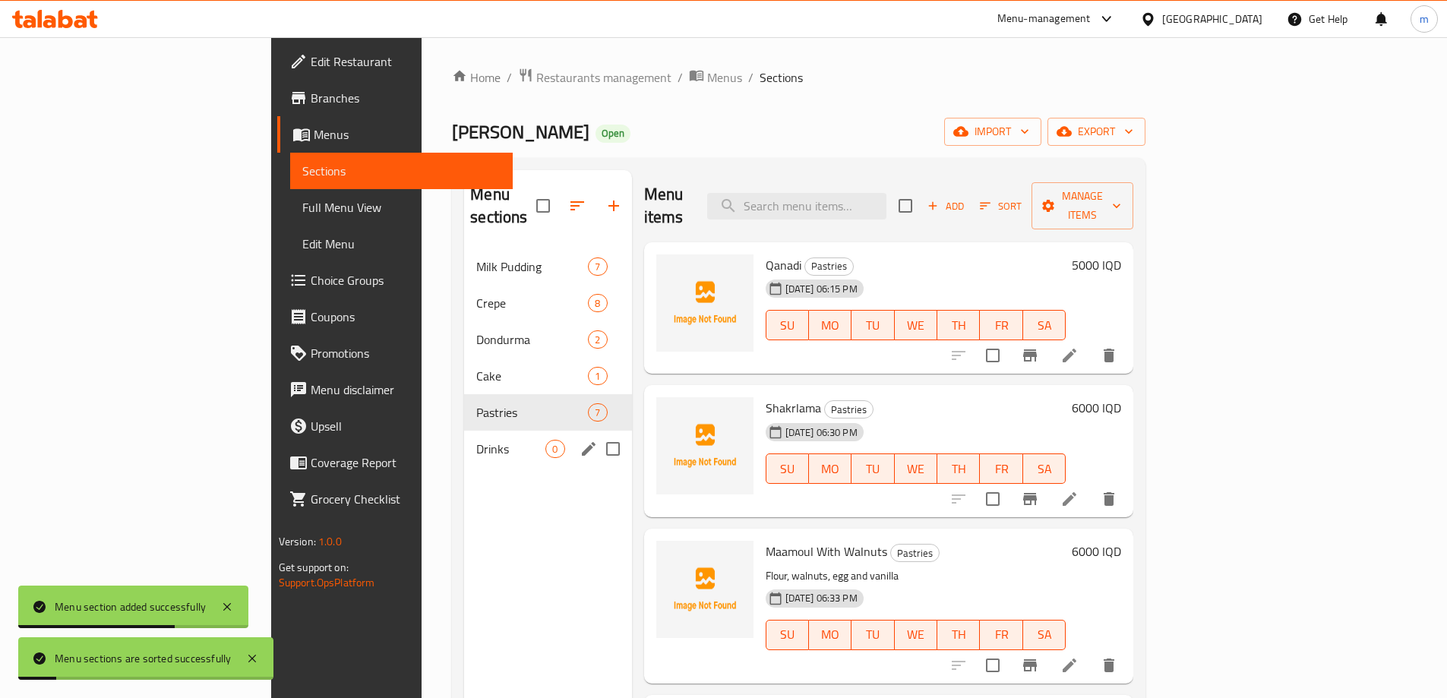
drag, startPoint x: 342, startPoint y: 415, endPoint x: 355, endPoint y: 414, distance: 13.0
click at [464, 431] on div "Drinks 0" at bounding box center [547, 449] width 167 height 36
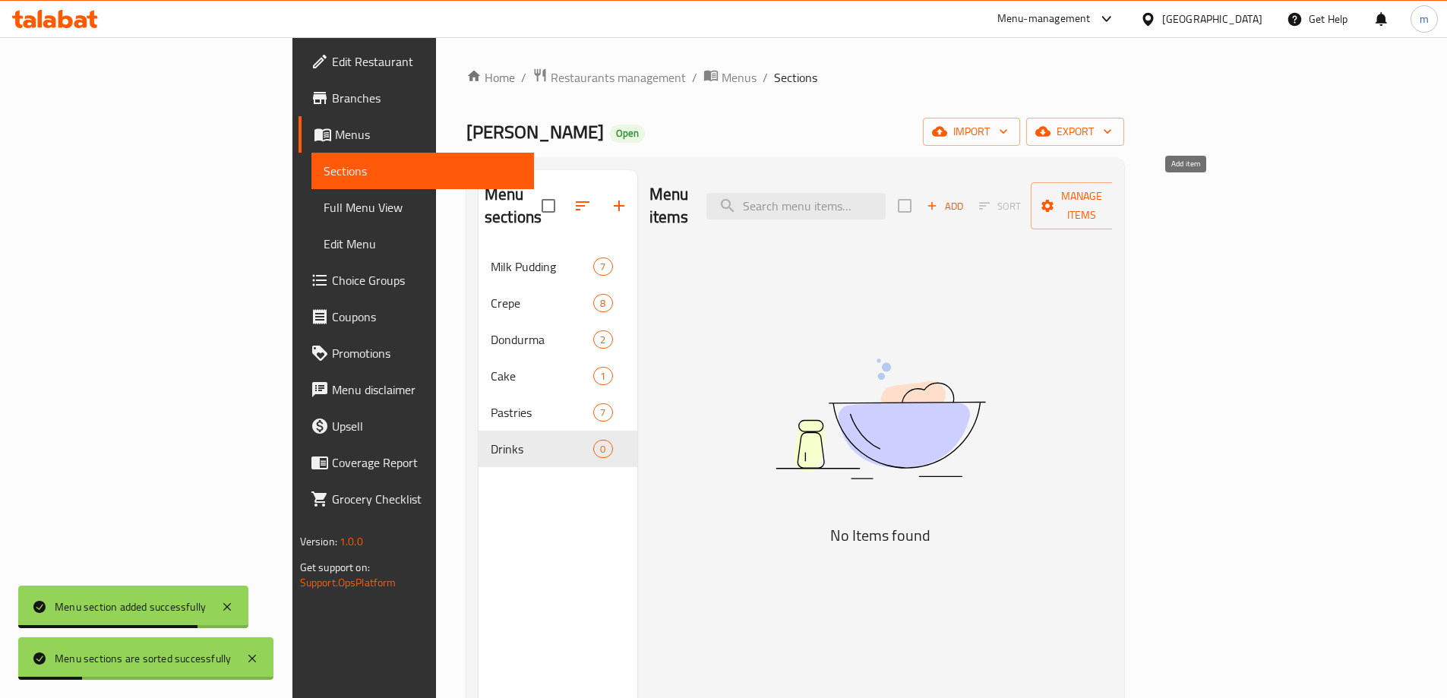
click at [939, 199] on icon "button" at bounding box center [932, 206] width 14 height 14
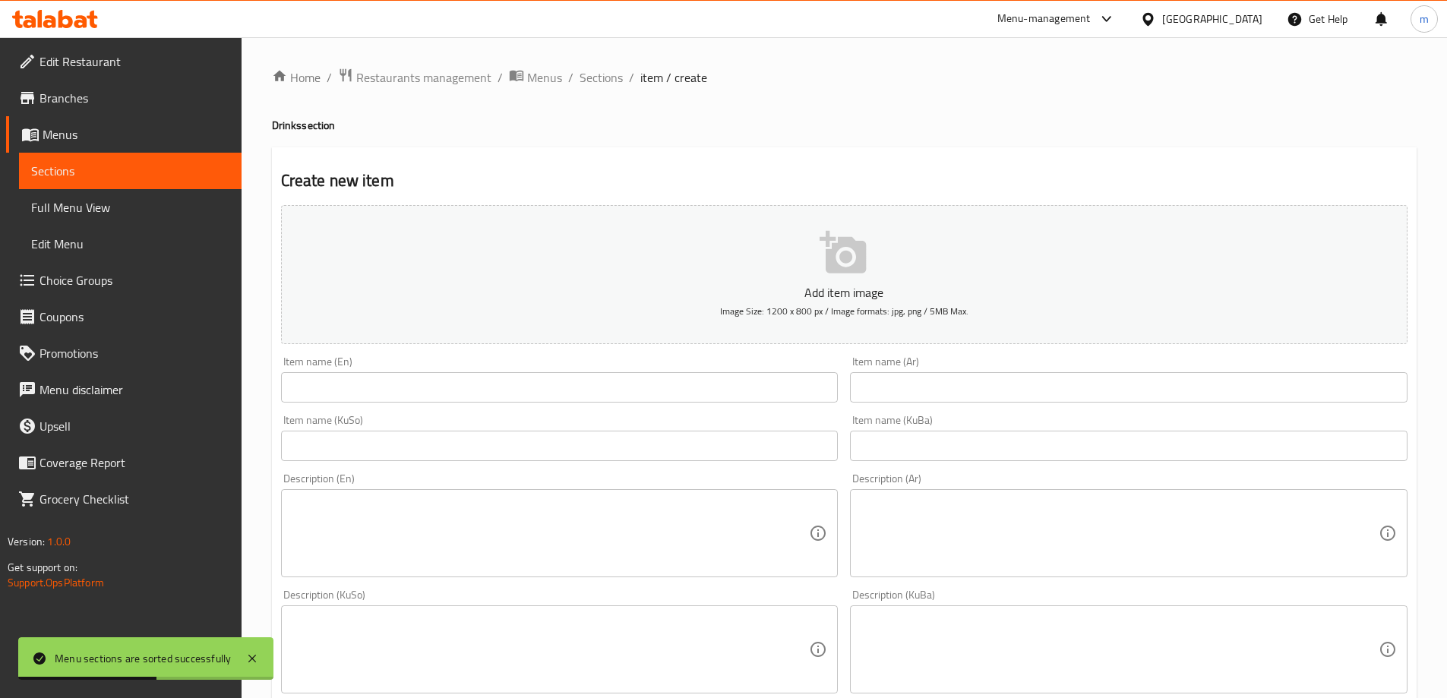
click at [648, 439] on input "text" at bounding box center [559, 446] width 557 height 30
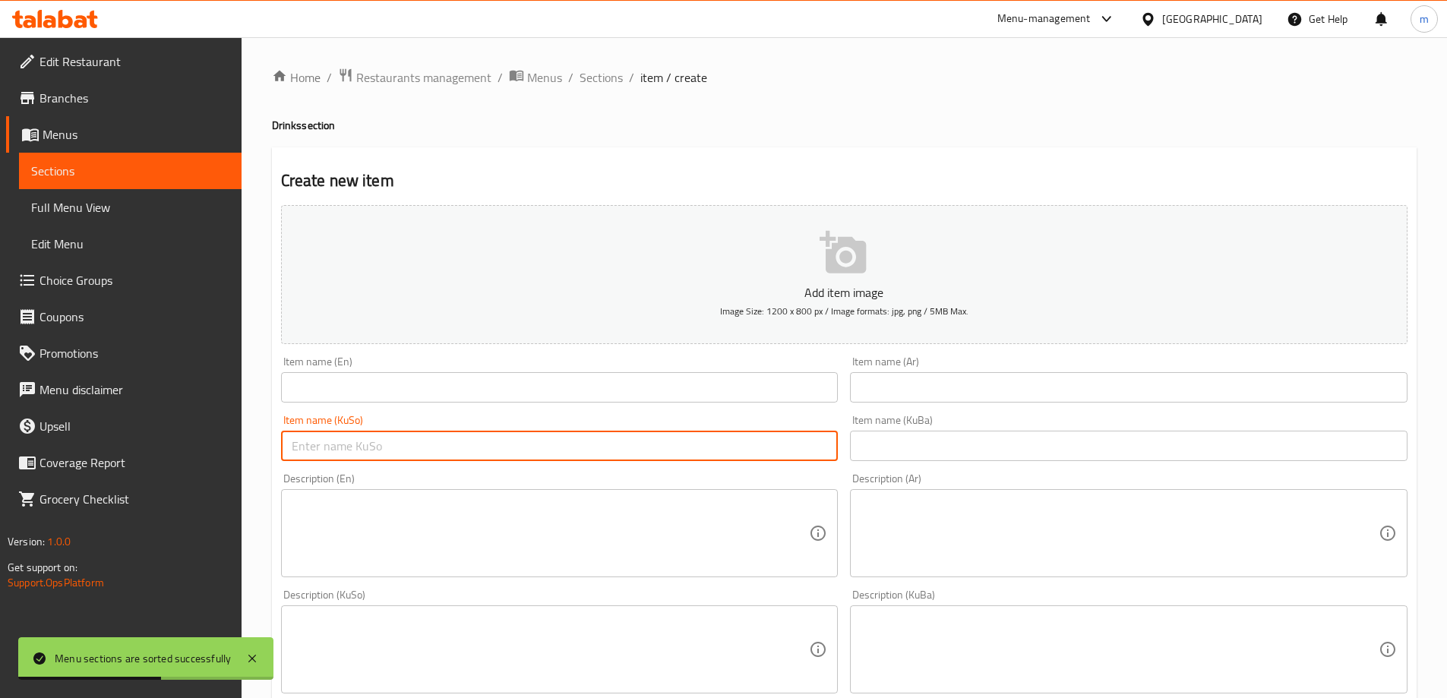
paste input "ئاویی کانزایی"
type input "ئاویی کانزایی"
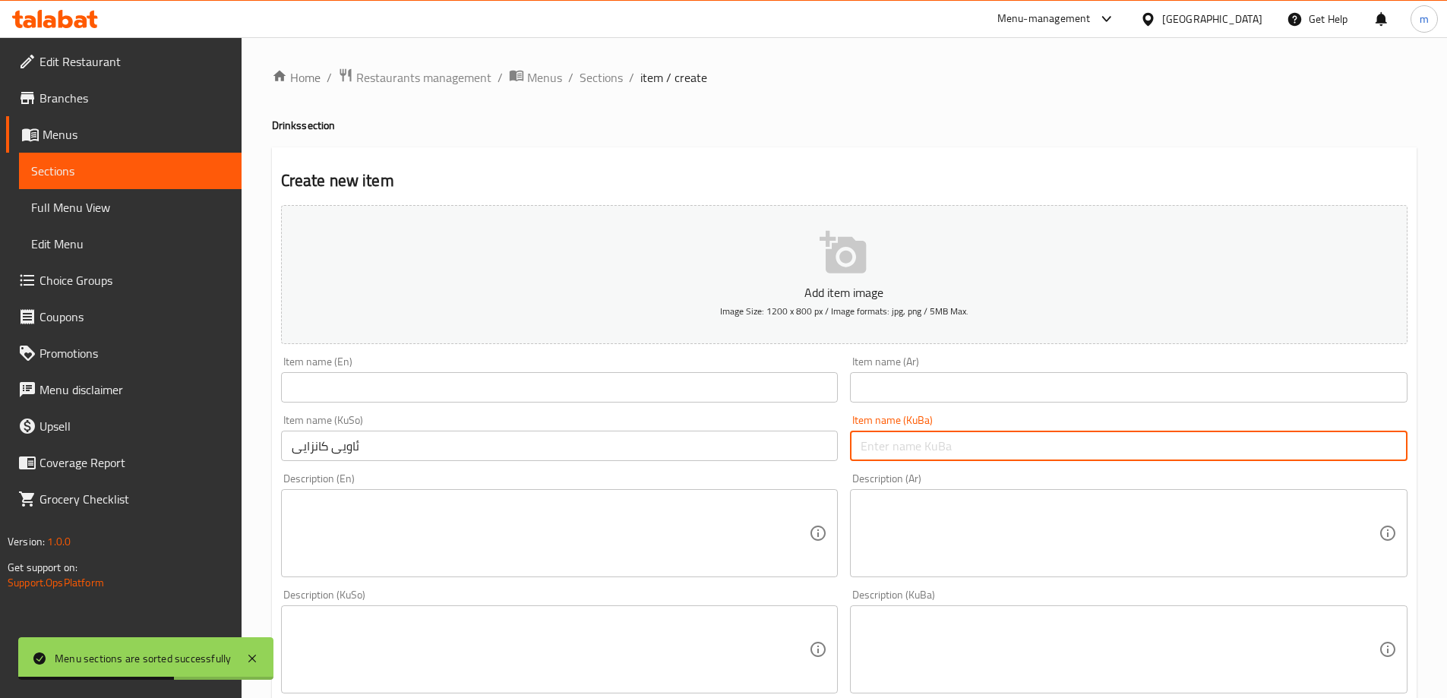
click at [941, 448] on input "text" at bounding box center [1128, 446] width 557 height 30
paste input "ئاویی کانزایی"
type input "ئاویی کانزایی"
click at [917, 387] on input "text" at bounding box center [1128, 387] width 557 height 30
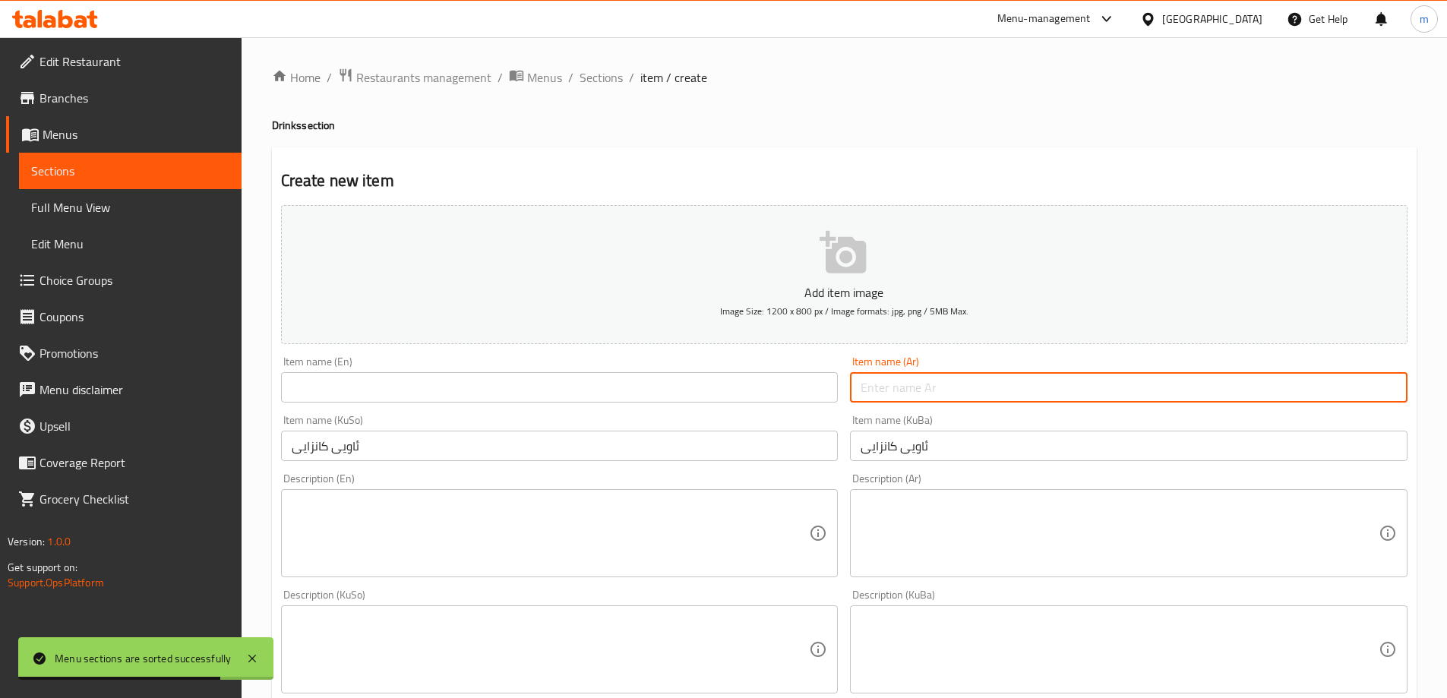
paste input "مياه معدنية"
type input "مياه معدنية"
click at [774, 392] on input "text" at bounding box center [559, 387] width 557 height 30
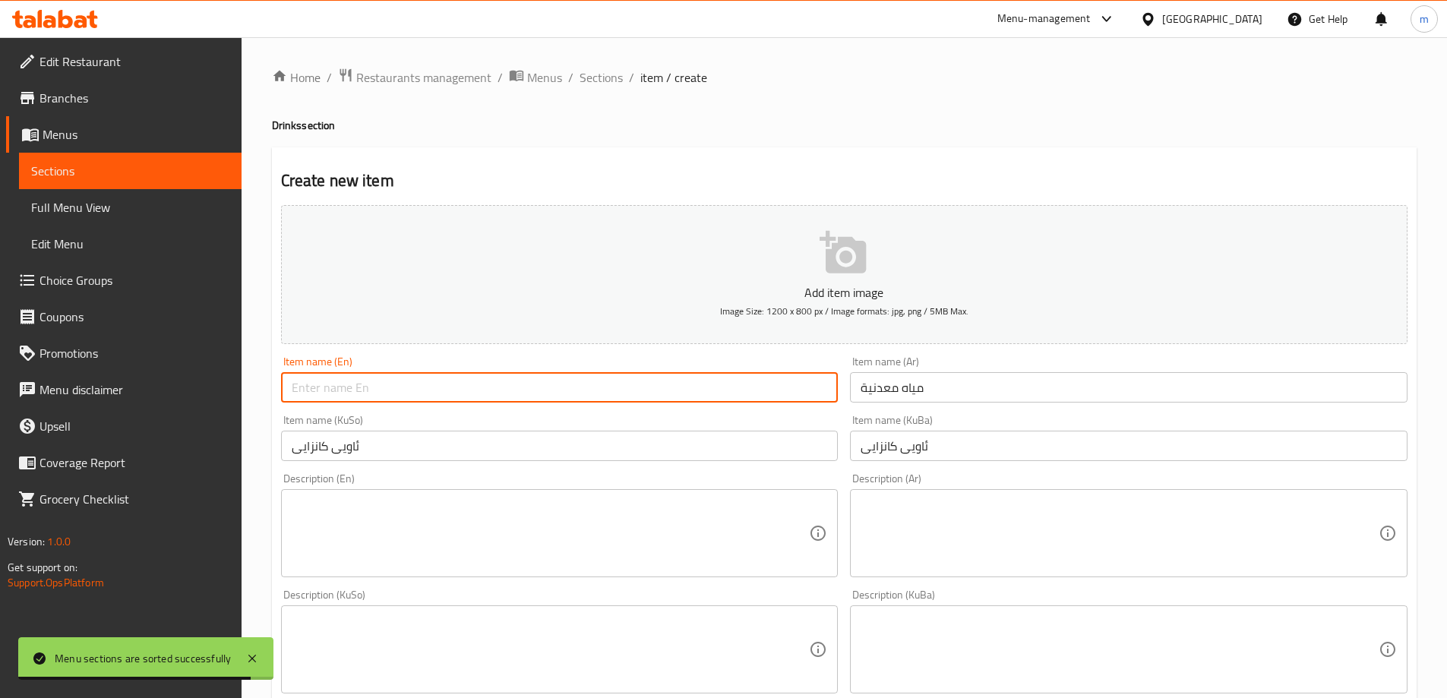
paste input "Mineral Water"
type input "Mineral Water"
click at [500, 416] on div "Item name (KuSo) ئاویی کانزایی Item name (KuSo)" at bounding box center [559, 438] width 557 height 46
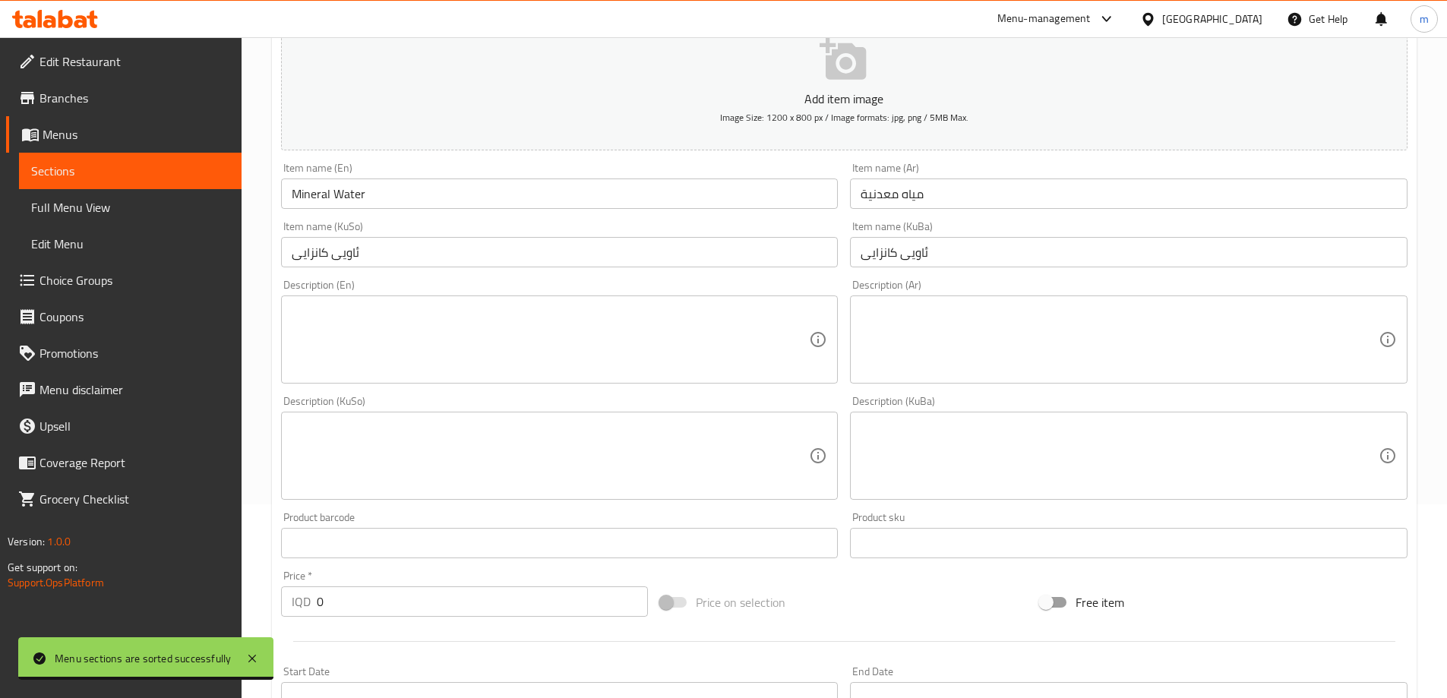
scroll to position [550, 0]
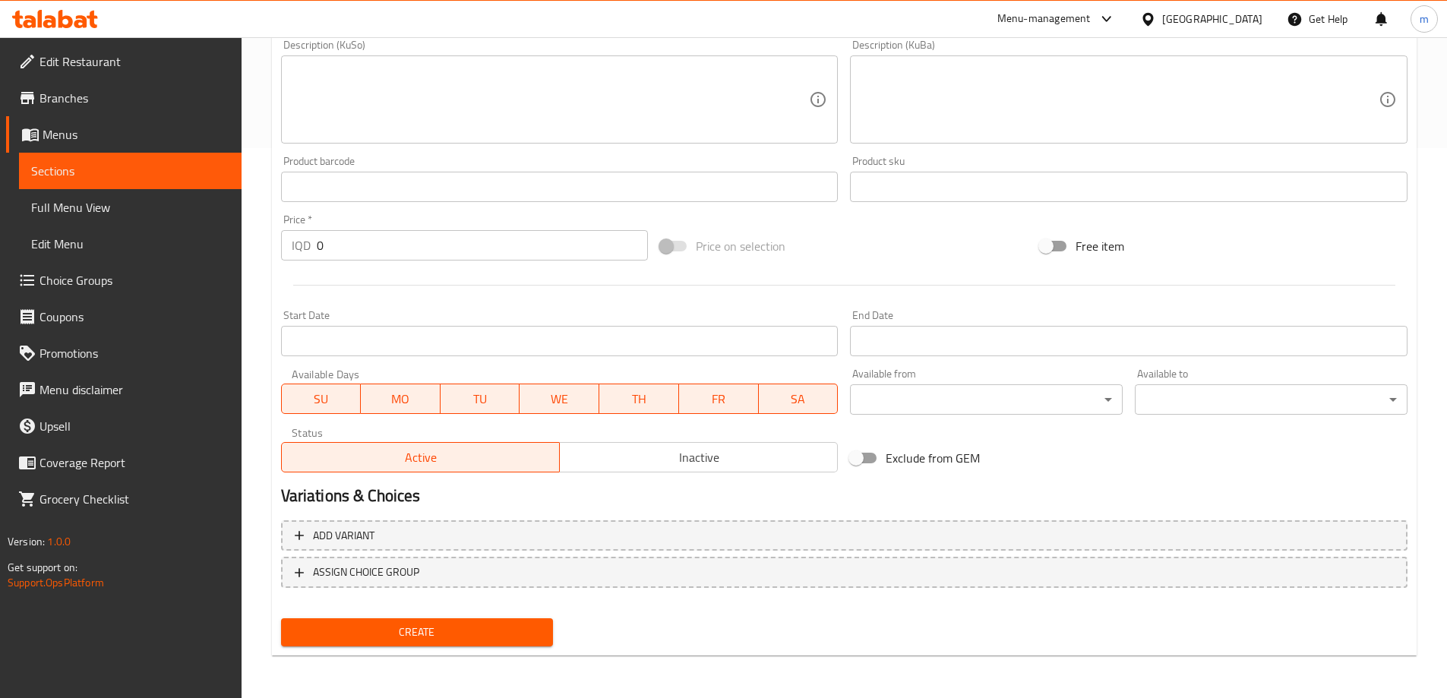
drag, startPoint x: 340, startPoint y: 248, endPoint x: 300, endPoint y: 248, distance: 40.2
click at [300, 248] on div "IQD 0 Price *" at bounding box center [465, 245] width 368 height 30
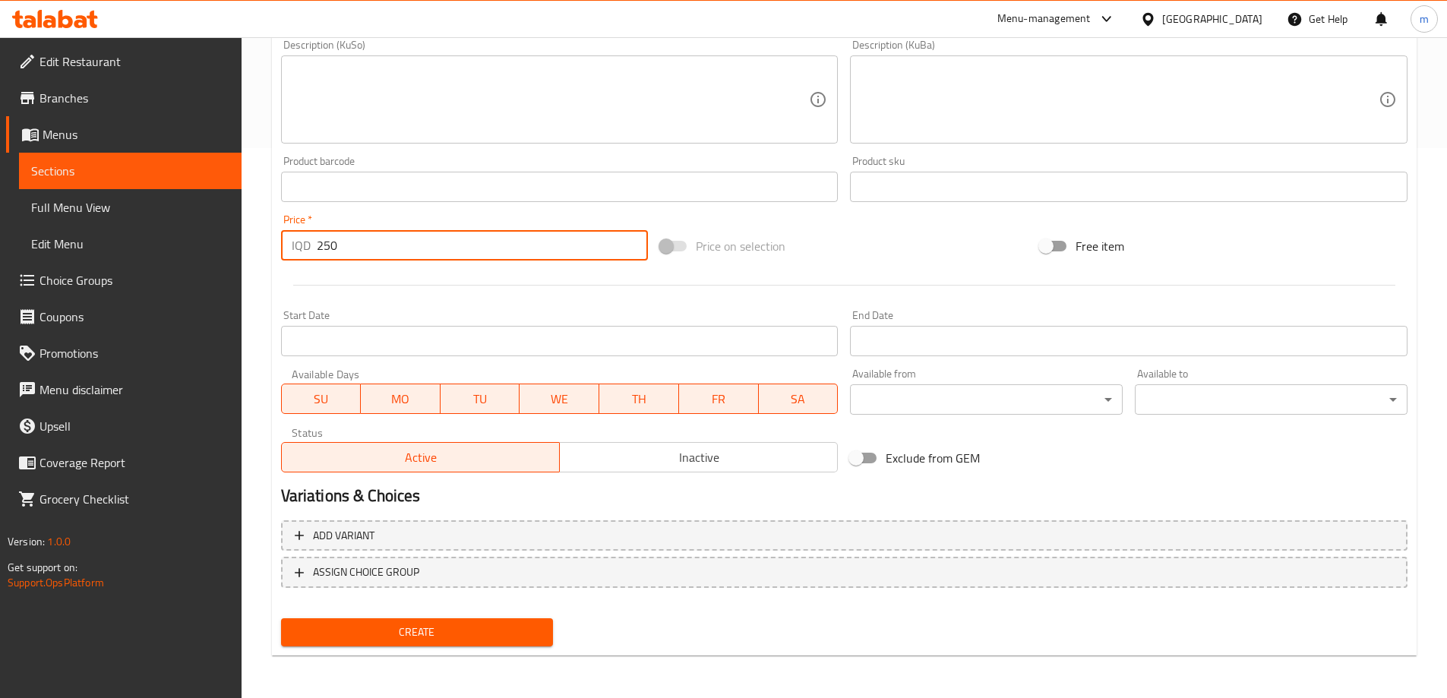
type input "250"
click at [418, 636] on span "Create" at bounding box center [417, 632] width 248 height 19
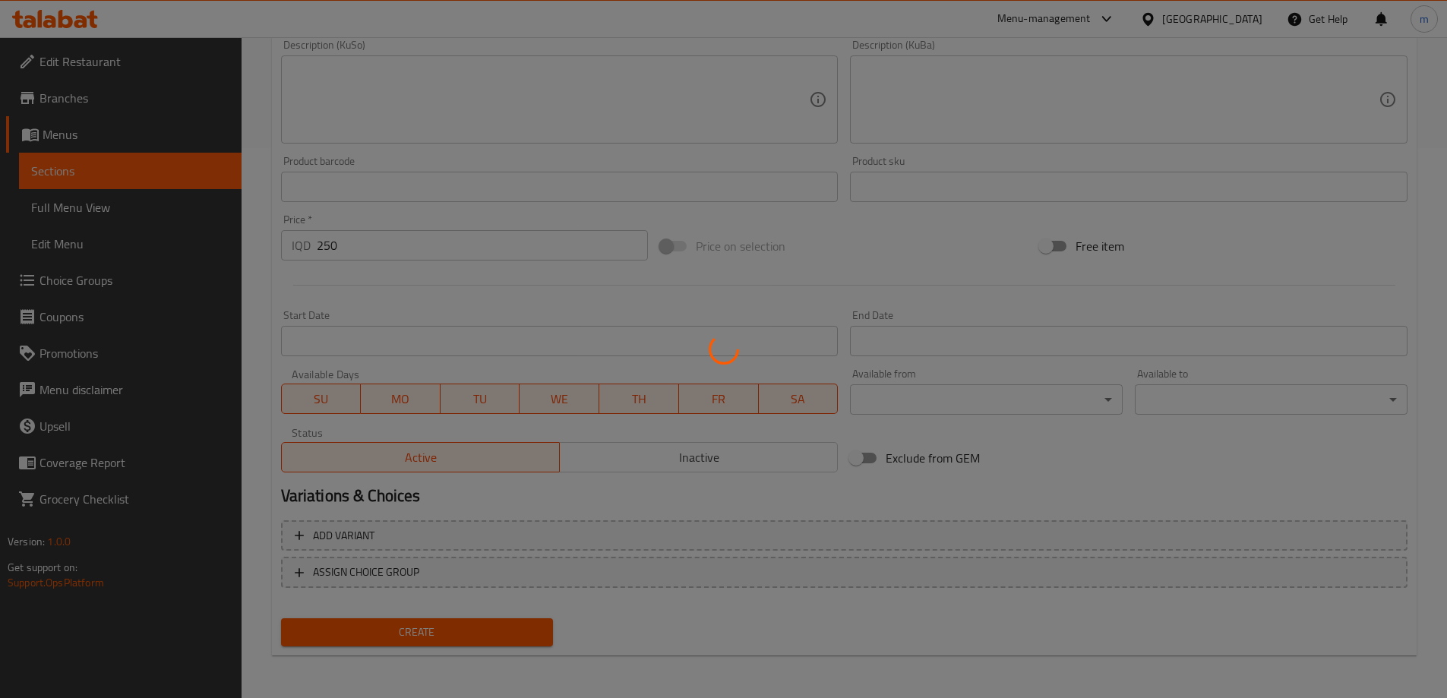
type input "0"
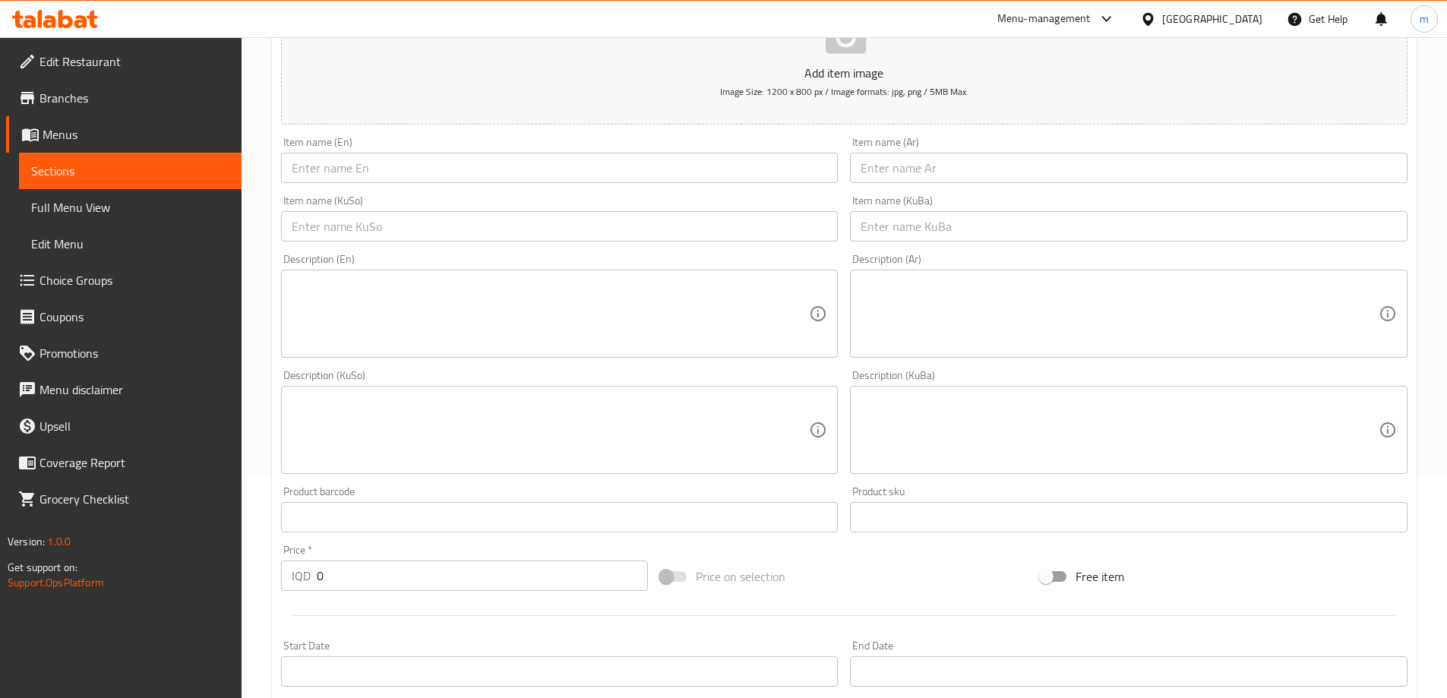
scroll to position [0, 0]
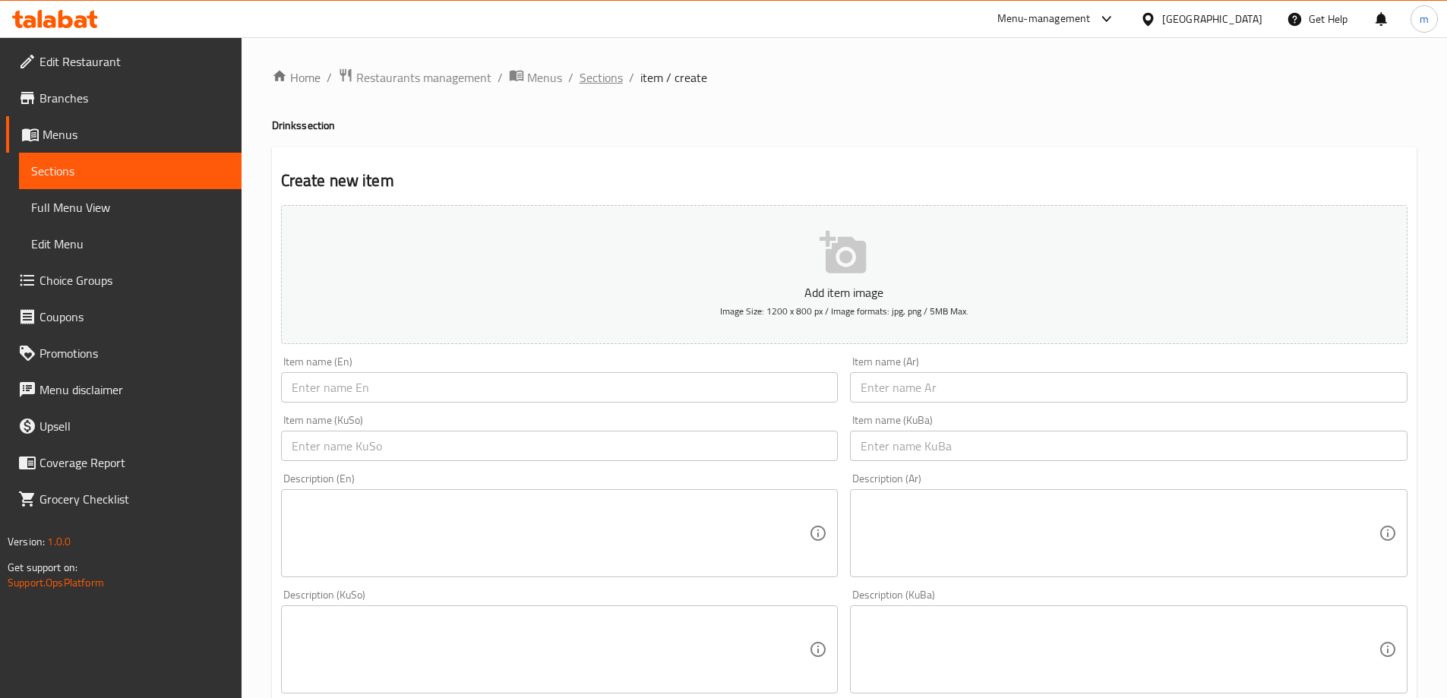
click at [604, 84] on span "Sections" at bounding box center [600, 77] width 43 height 18
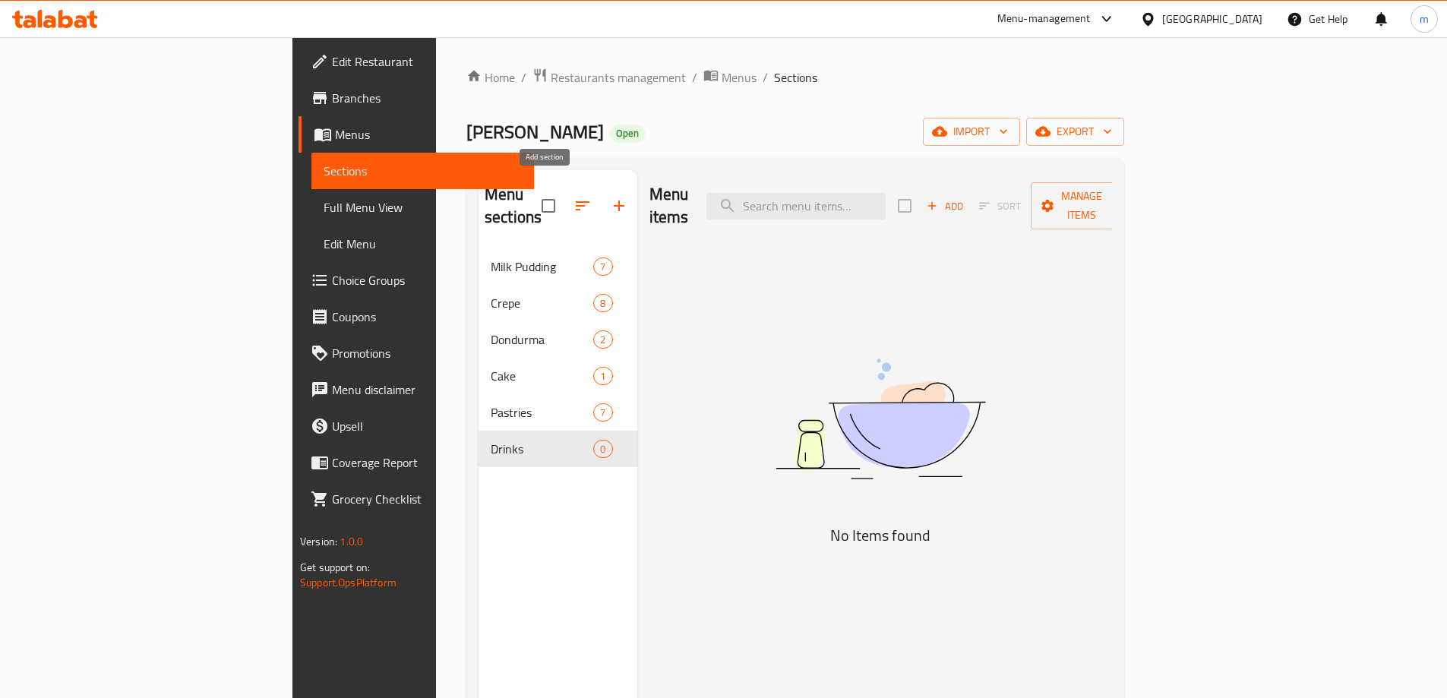
click at [610, 197] on icon "button" at bounding box center [619, 206] width 18 height 18
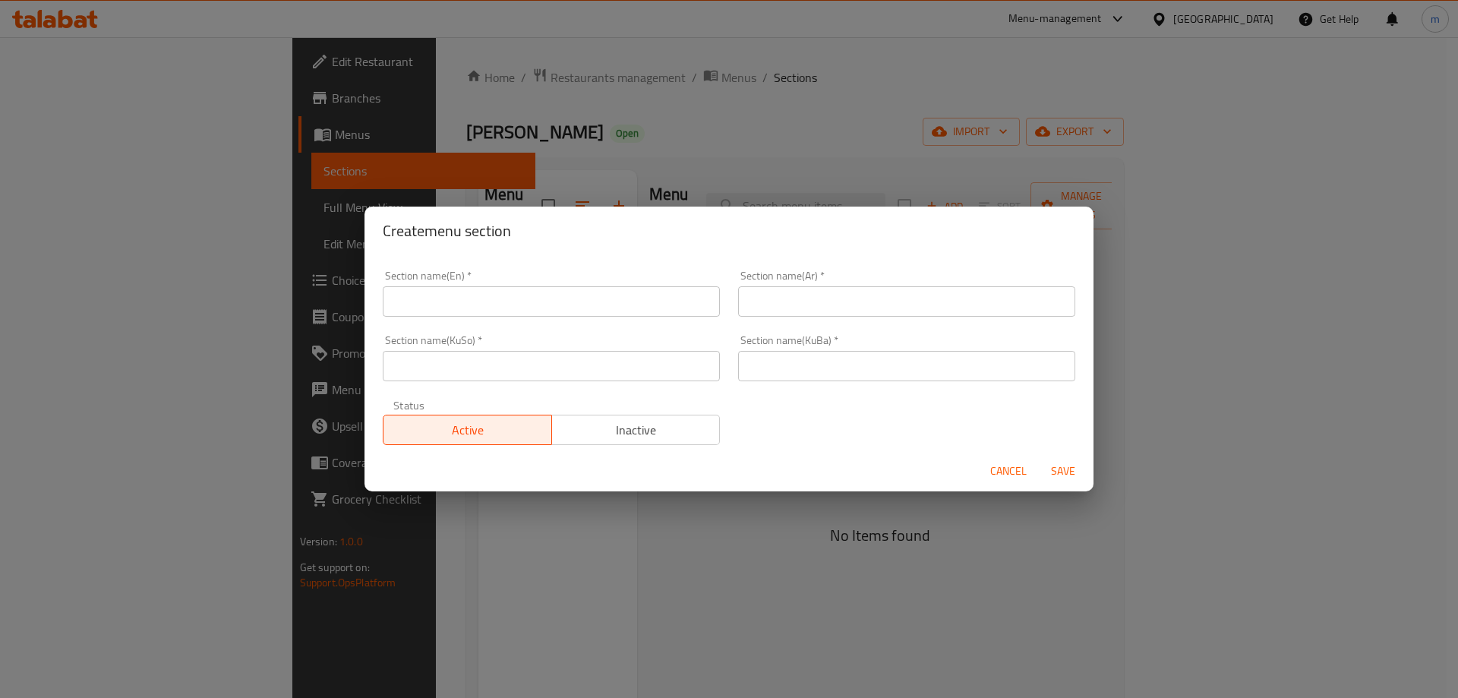
click at [574, 304] on input "text" at bounding box center [551, 301] width 337 height 30
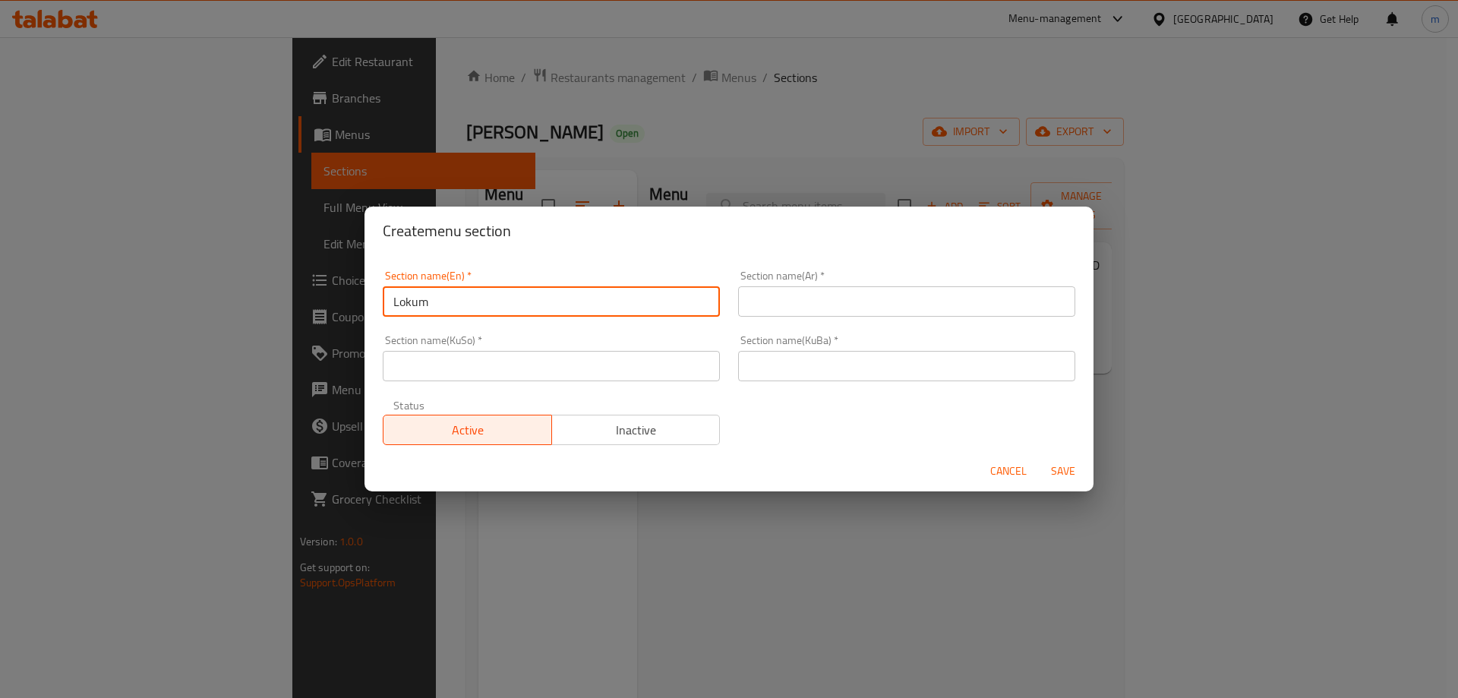
type input "Lokum"
click at [789, 303] on input "text" at bounding box center [906, 301] width 337 height 30
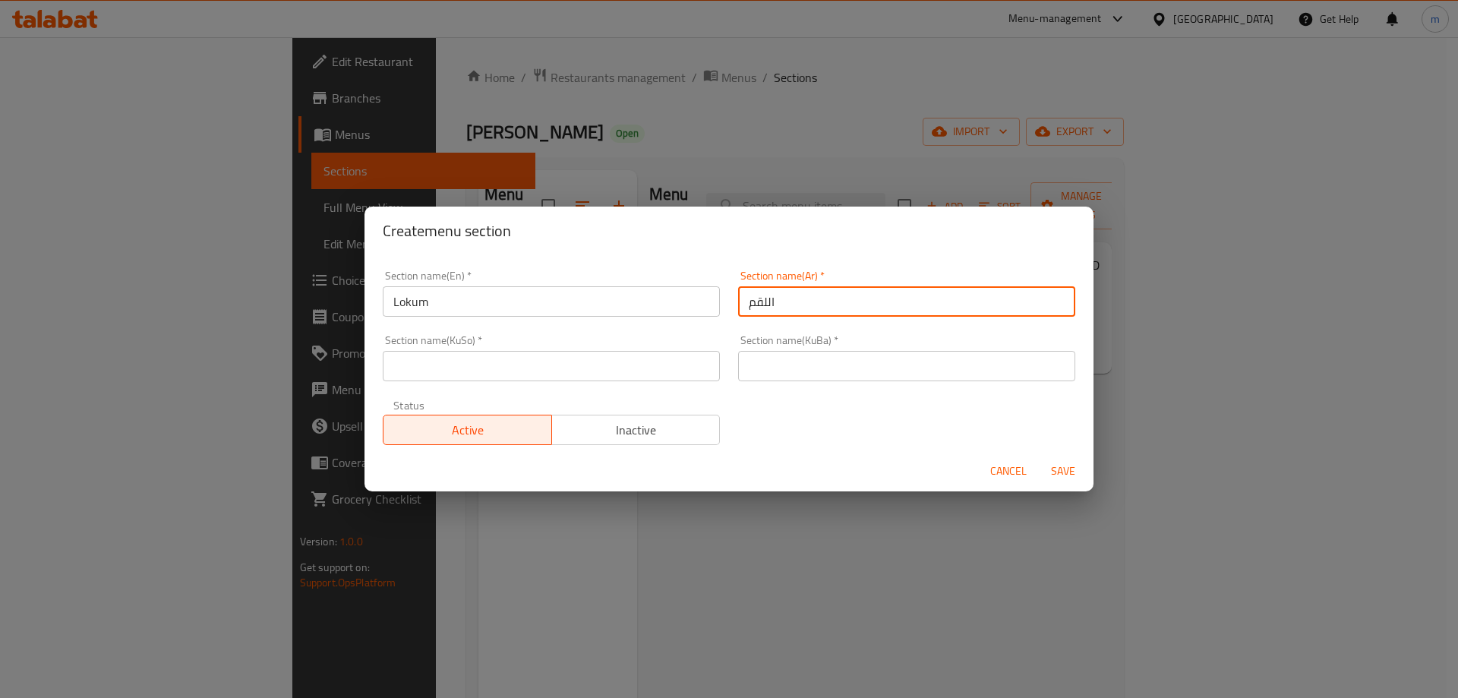
type input "اللقم"
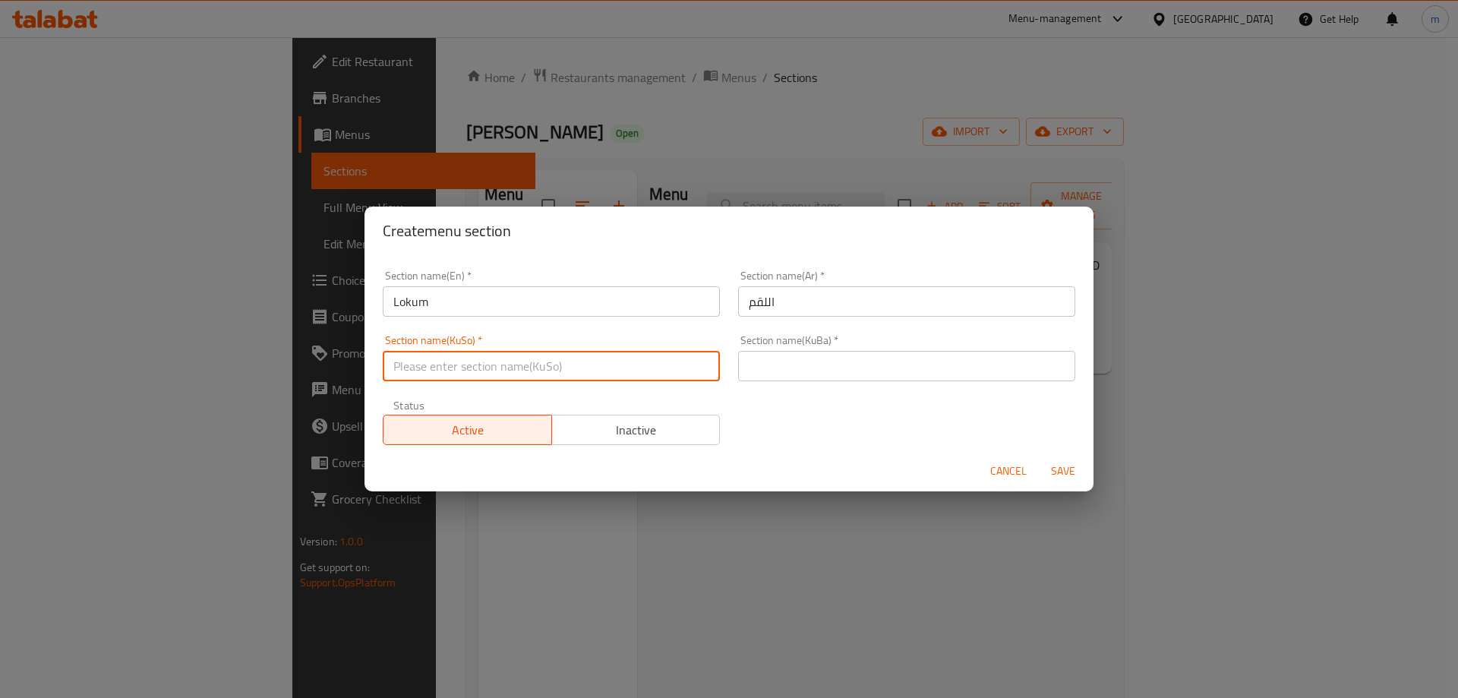
click at [684, 368] on input "text" at bounding box center [551, 366] width 337 height 30
click at [686, 366] on input "لوقم" at bounding box center [551, 366] width 337 height 30
type input "لوقم"
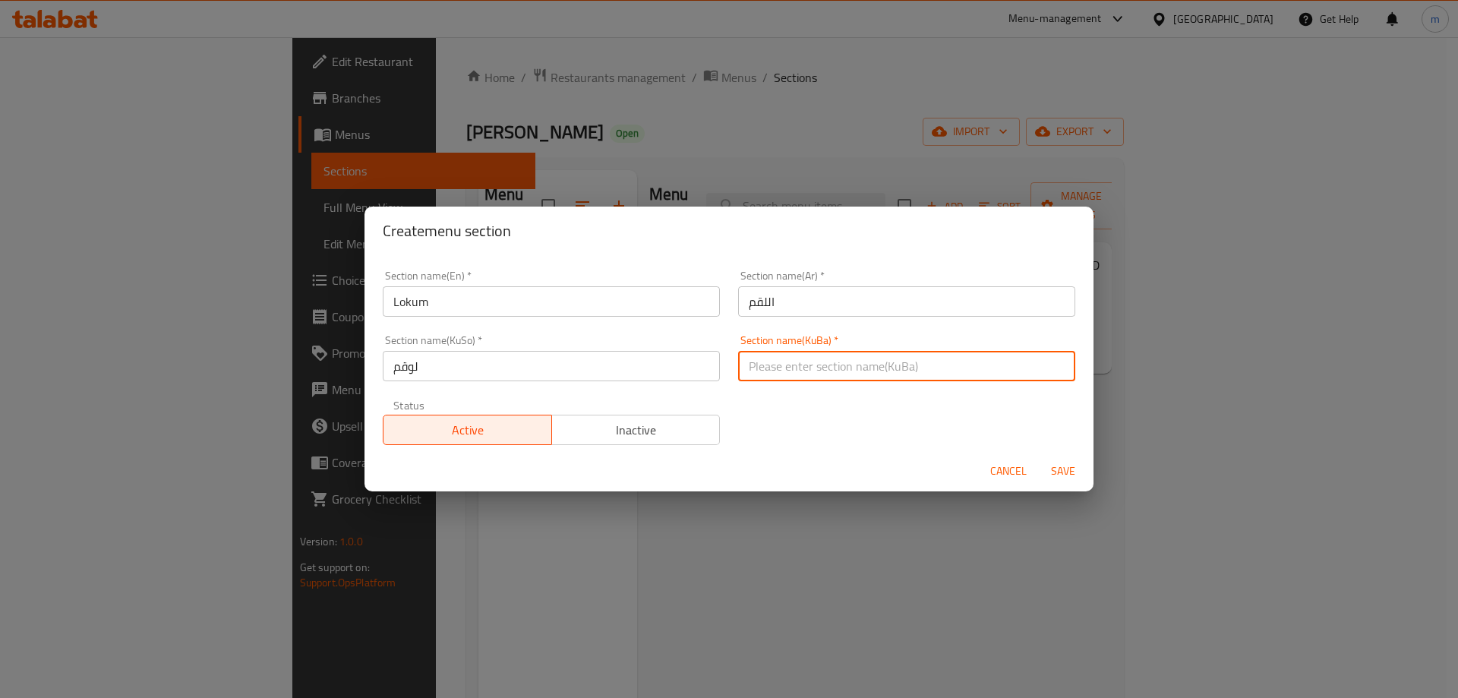
click at [792, 368] on input "text" at bounding box center [906, 366] width 337 height 30
paste input "لوقم"
type input "لوقم"
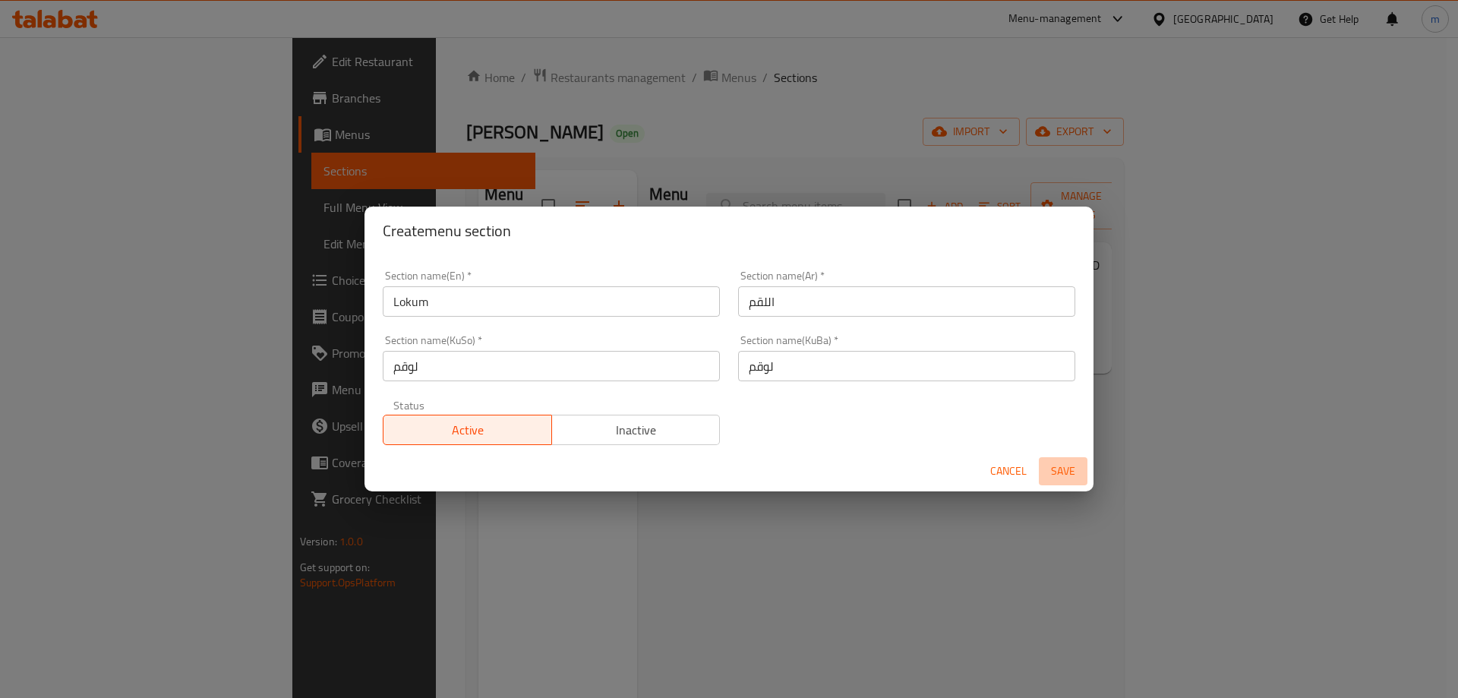
click at [1046, 467] on span "Save" at bounding box center [1063, 471] width 36 height 19
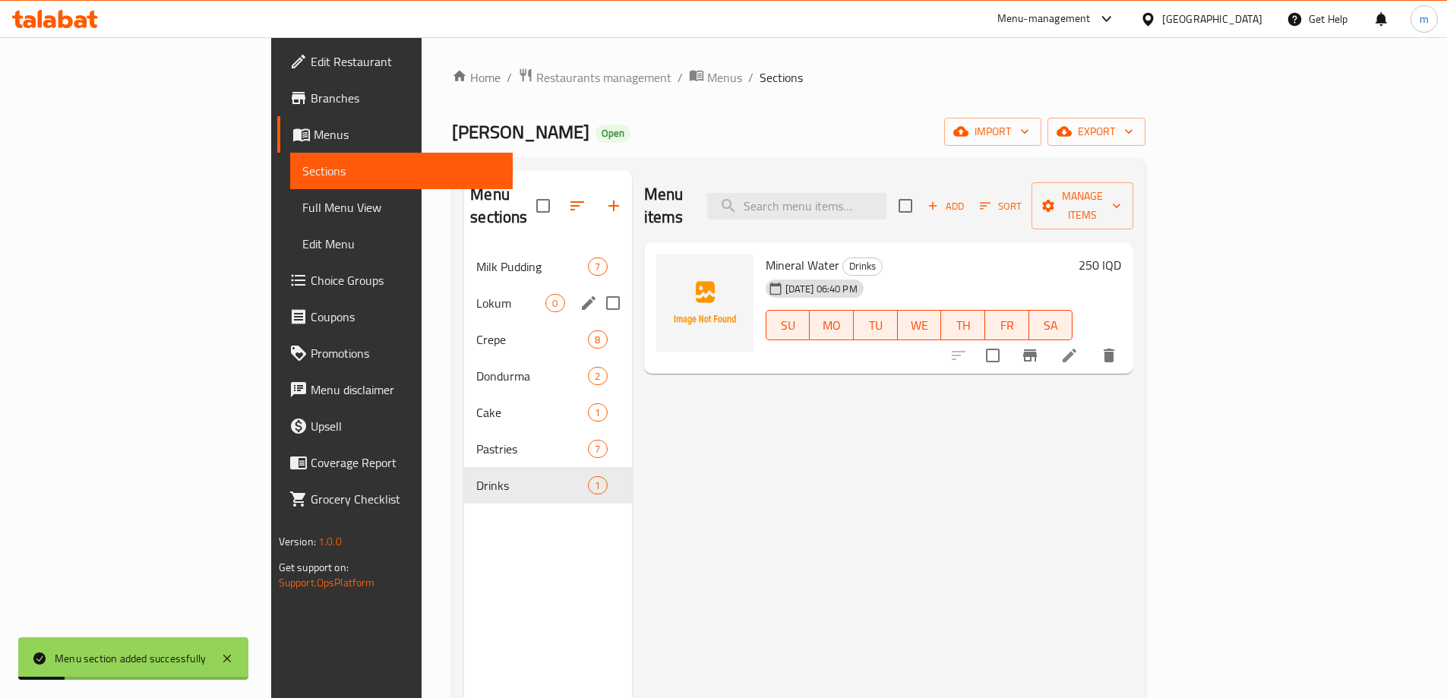
click at [464, 285] on div "Lokum 0" at bounding box center [547, 303] width 167 height 36
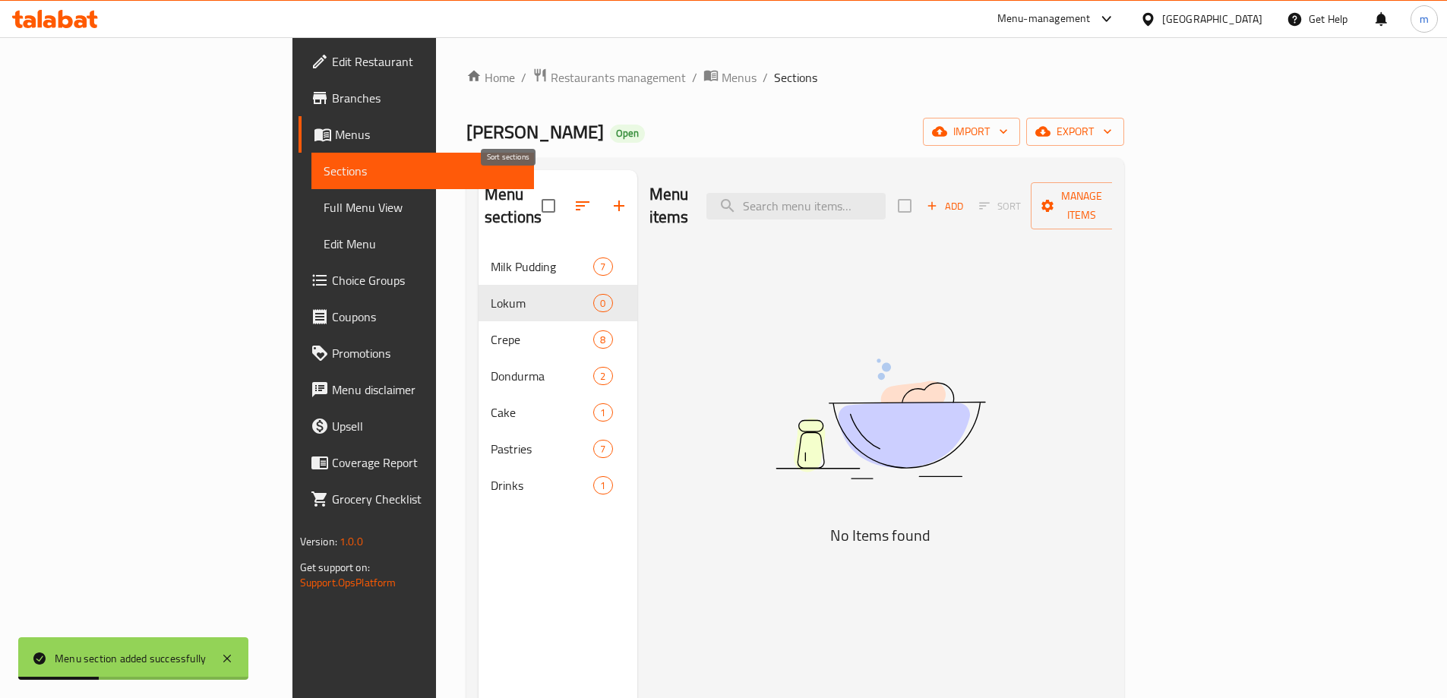
click at [564, 197] on button "button" at bounding box center [582, 206] width 36 height 36
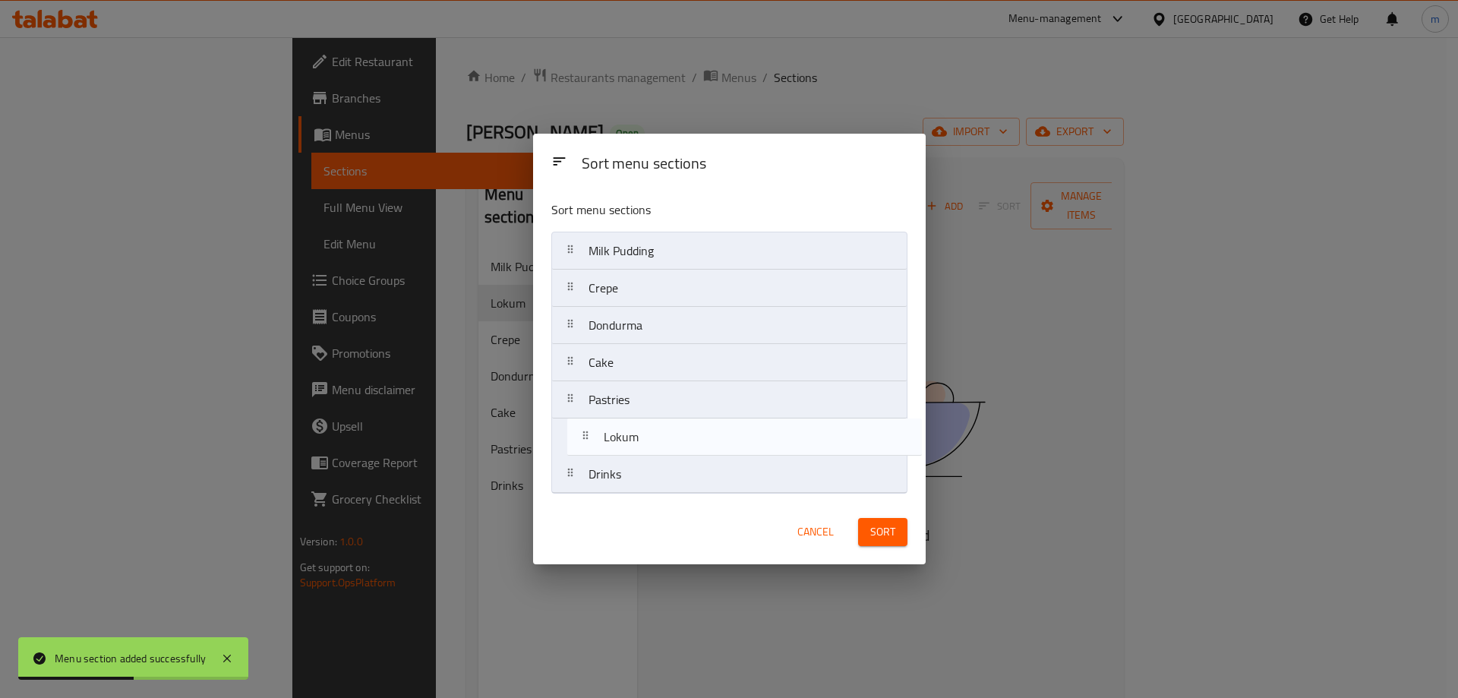
drag, startPoint x: 616, startPoint y: 293, endPoint x: 743, endPoint y: 486, distance: 230.8
click at [630, 443] on nav "Milk Pudding Lokum Crepe Dondurma Cake Pastries Drinks" at bounding box center [729, 363] width 356 height 262
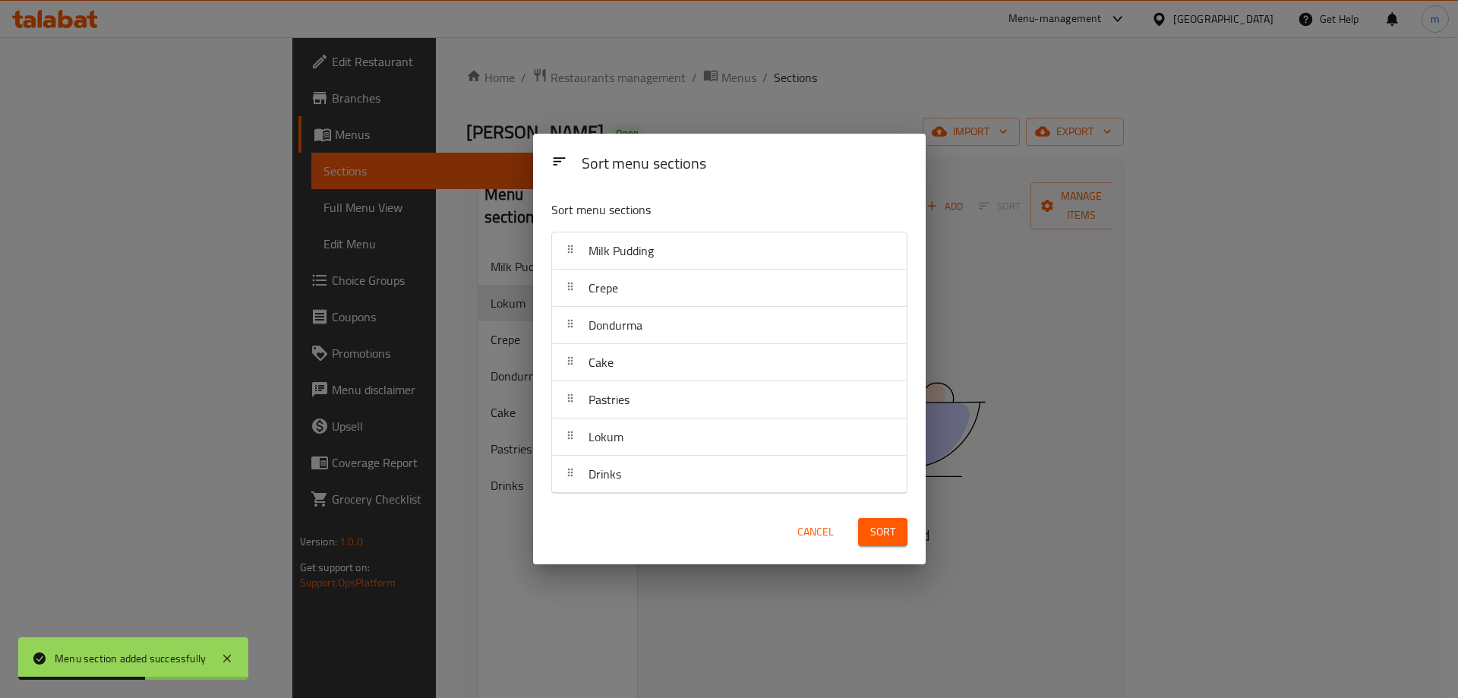
click at [876, 529] on span "Sort" at bounding box center [882, 531] width 25 height 19
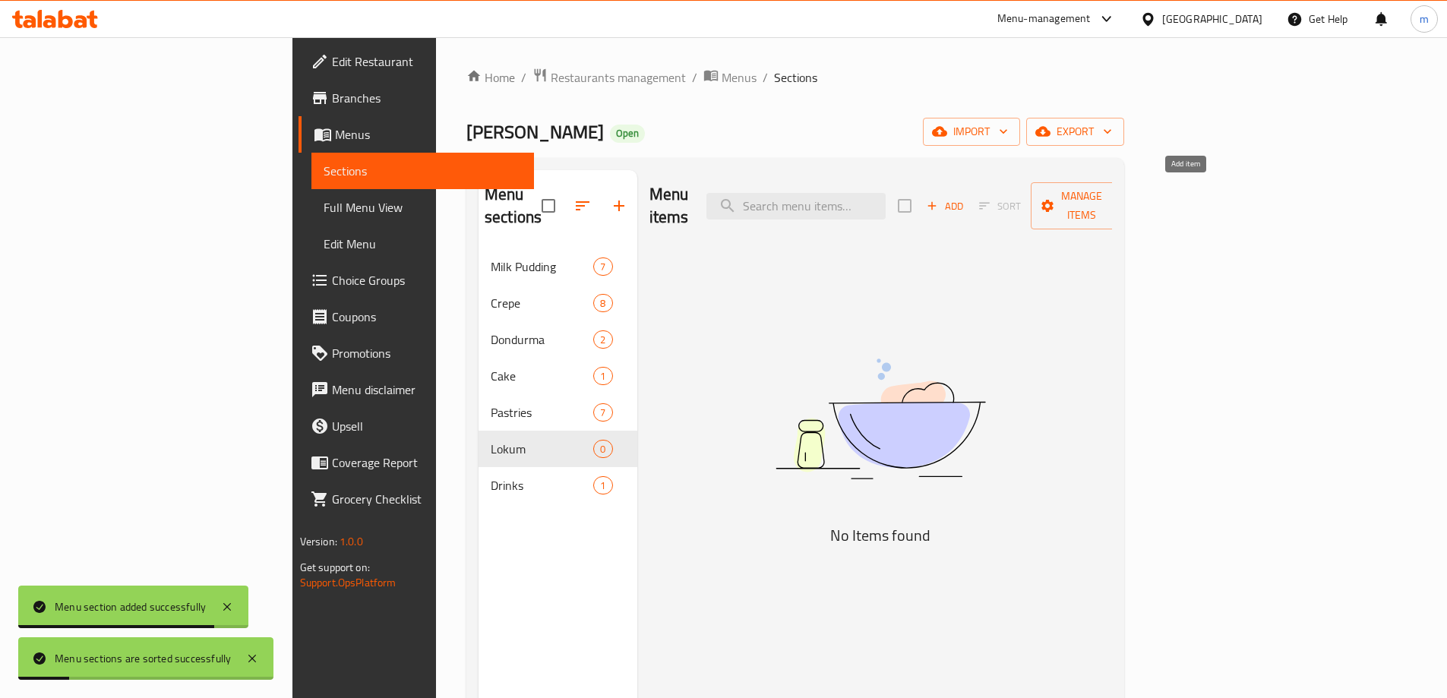
click at [965, 197] on span "Add" at bounding box center [944, 205] width 41 height 17
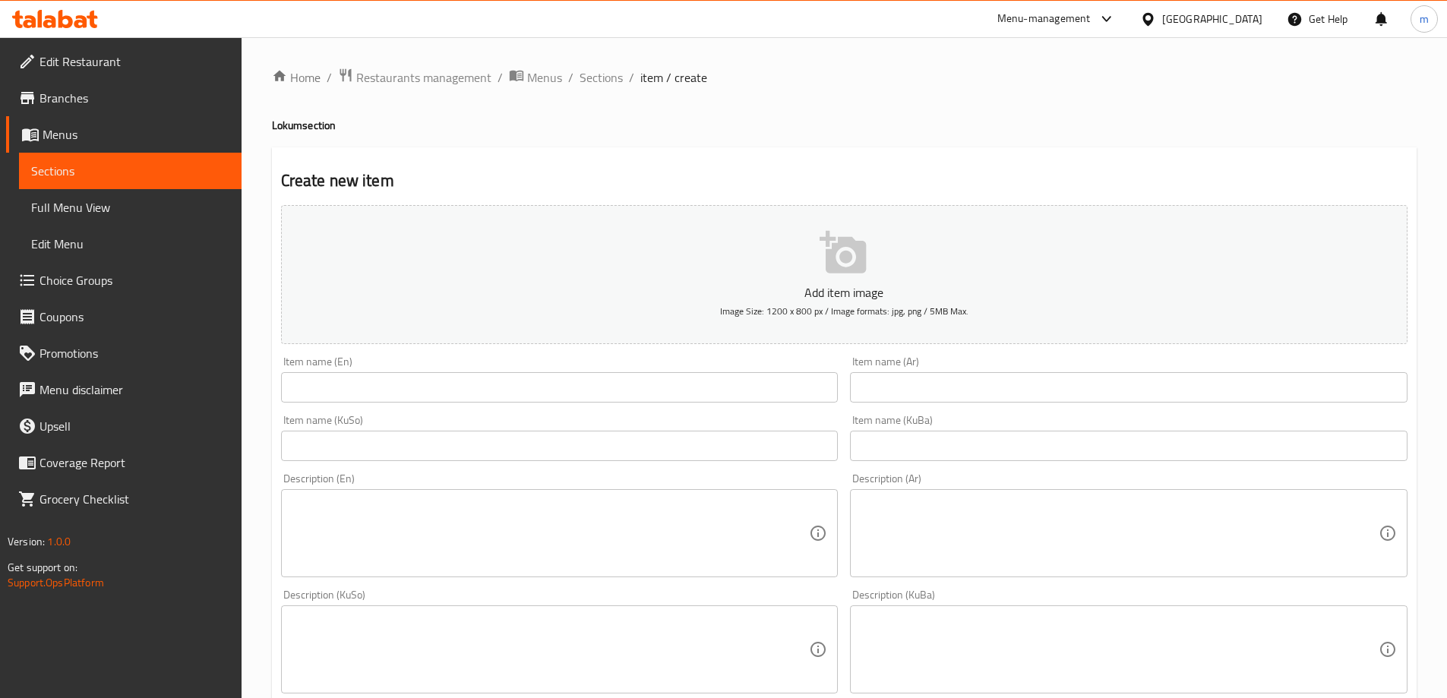
click at [1058, 404] on div "Item name (Ar) Item name (Ar)" at bounding box center [1129, 379] width 570 height 58
click at [945, 462] on div "Item name (KuBa) Item name (KuBa)" at bounding box center [1129, 438] width 570 height 58
click at [727, 446] on input "text" at bounding box center [559, 446] width 557 height 30
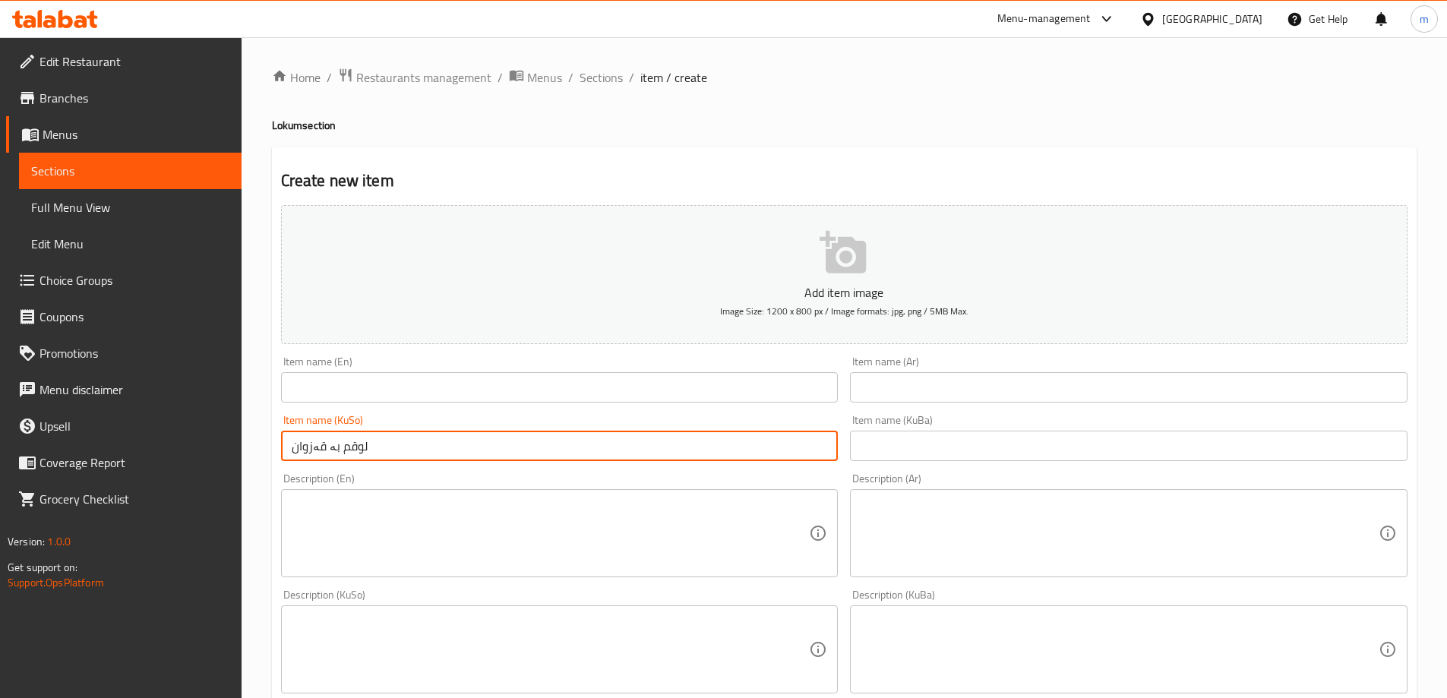
click at [762, 431] on input "لوقم بە قەزوان" at bounding box center [559, 446] width 557 height 30
type input "لوقم بە قەزوان"
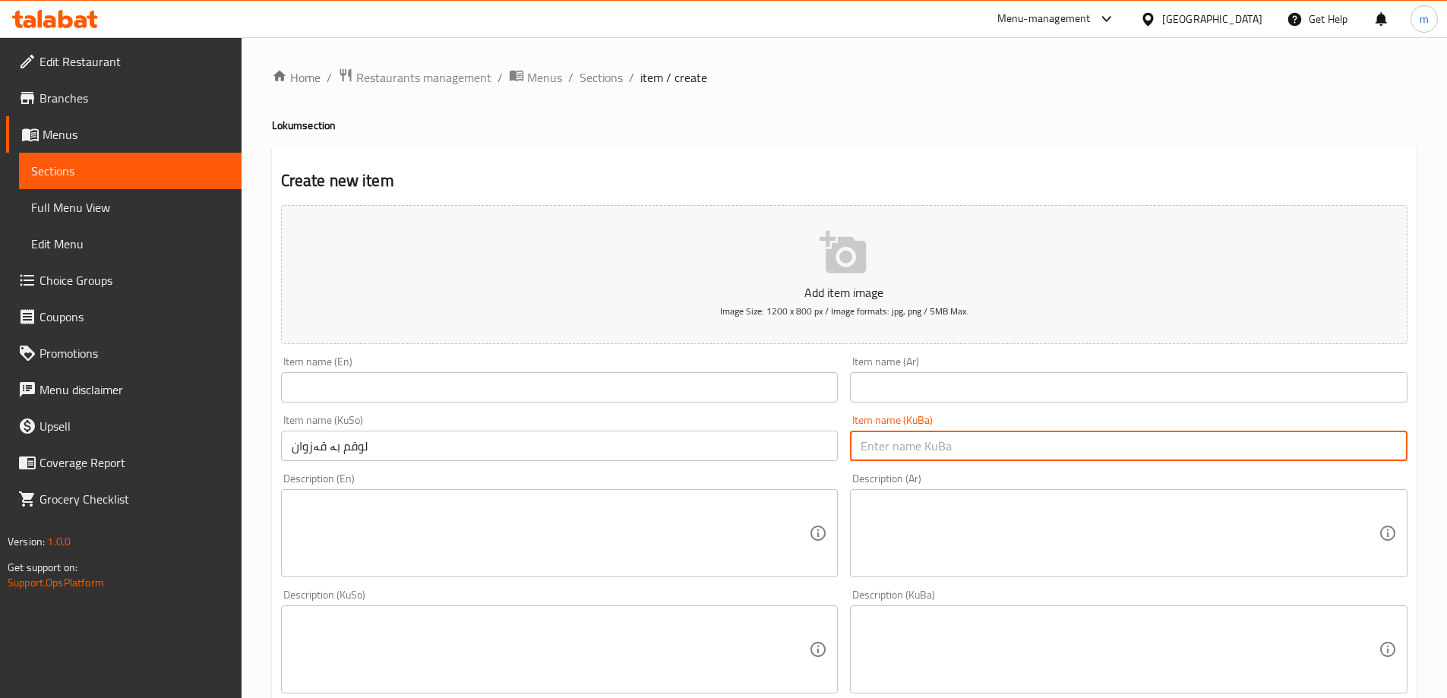
click at [906, 443] on input "text" at bounding box center [1128, 446] width 557 height 30
paste input "لوقم بە قەزوان"
type input "لوقم بە قەزوان"
click at [913, 403] on div "Item name (Ar) Item name (Ar)" at bounding box center [1129, 379] width 570 height 58
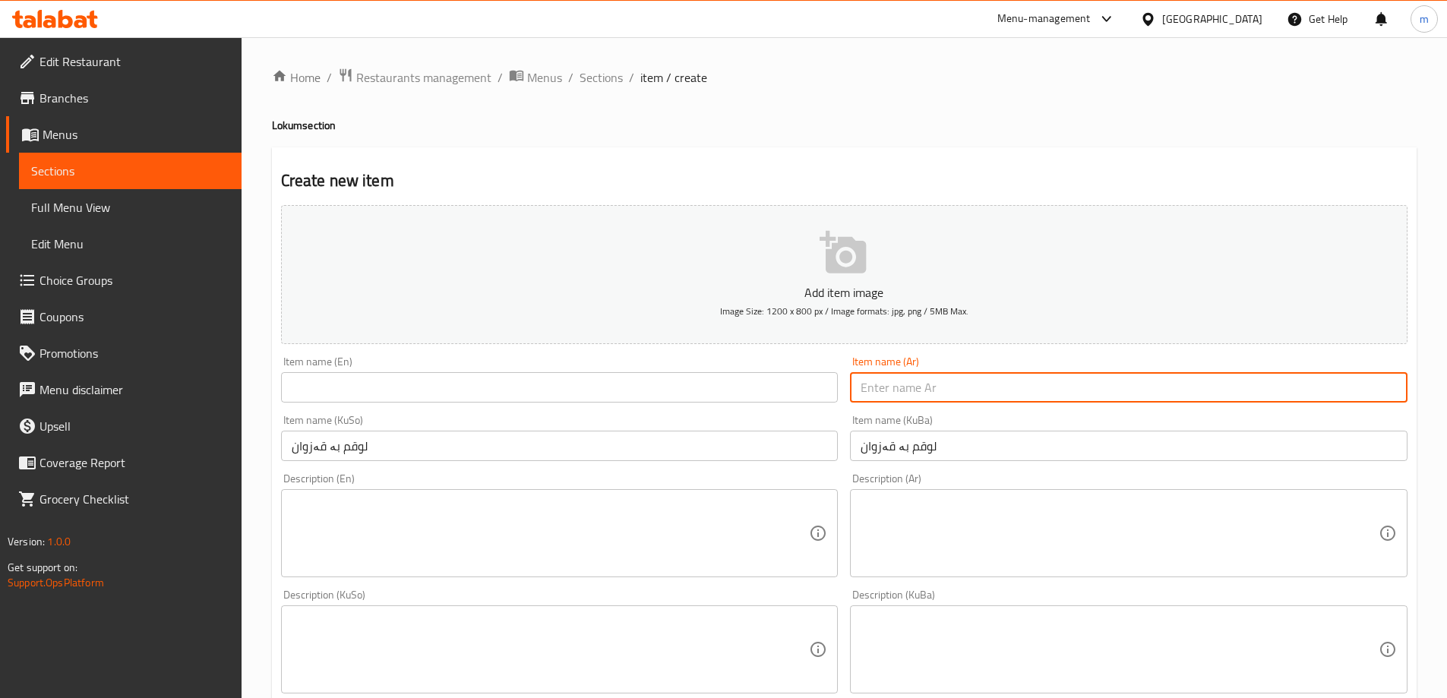
click at [914, 394] on input "text" at bounding box center [1128, 387] width 557 height 30
type input "لقم بالقزوان"
click at [761, 383] on input "text" at bounding box center [559, 387] width 557 height 30
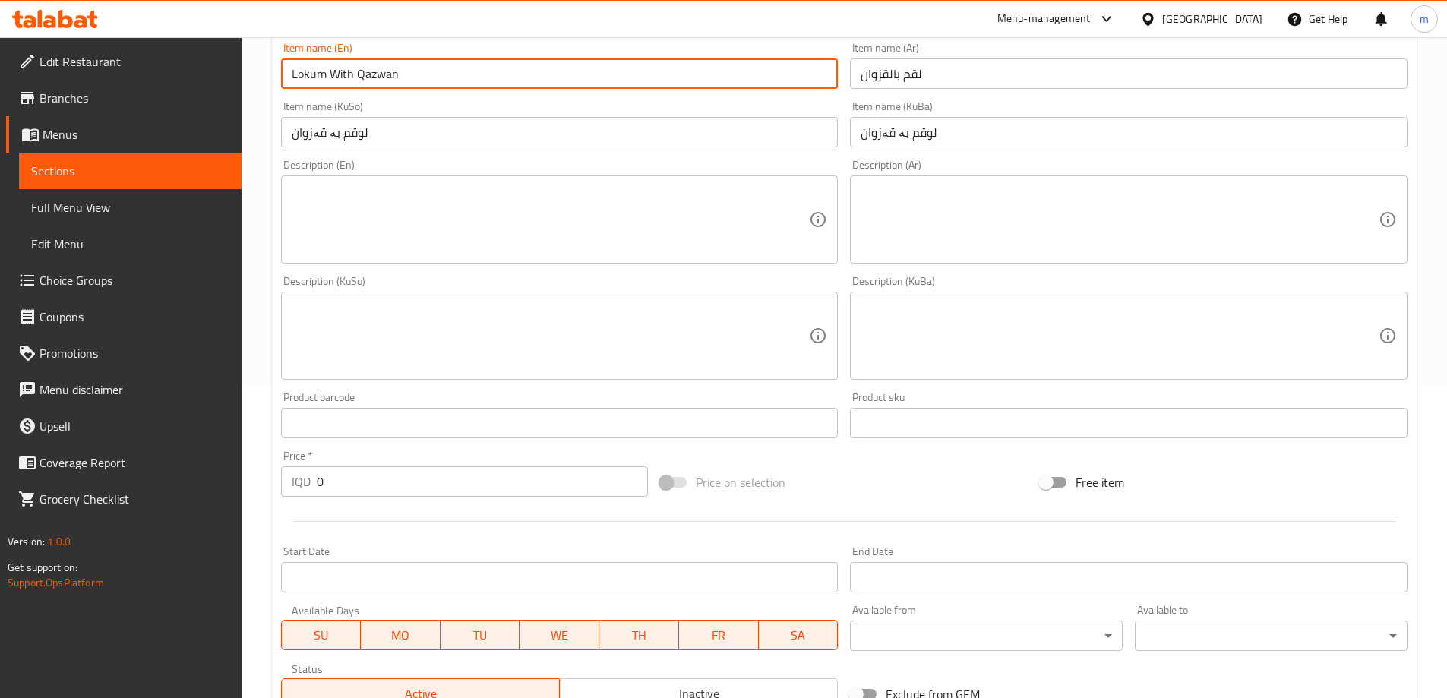
scroll to position [550, 0]
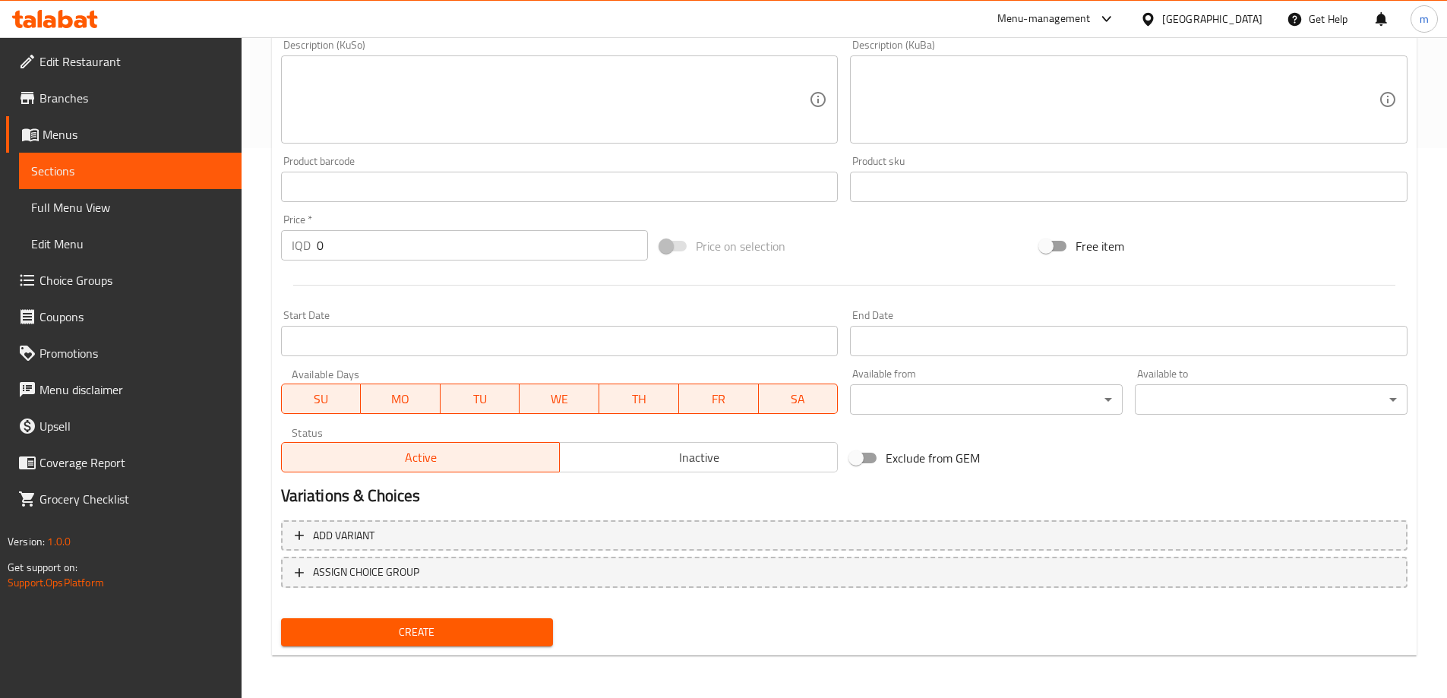
type input "Lokum With Qazwan"
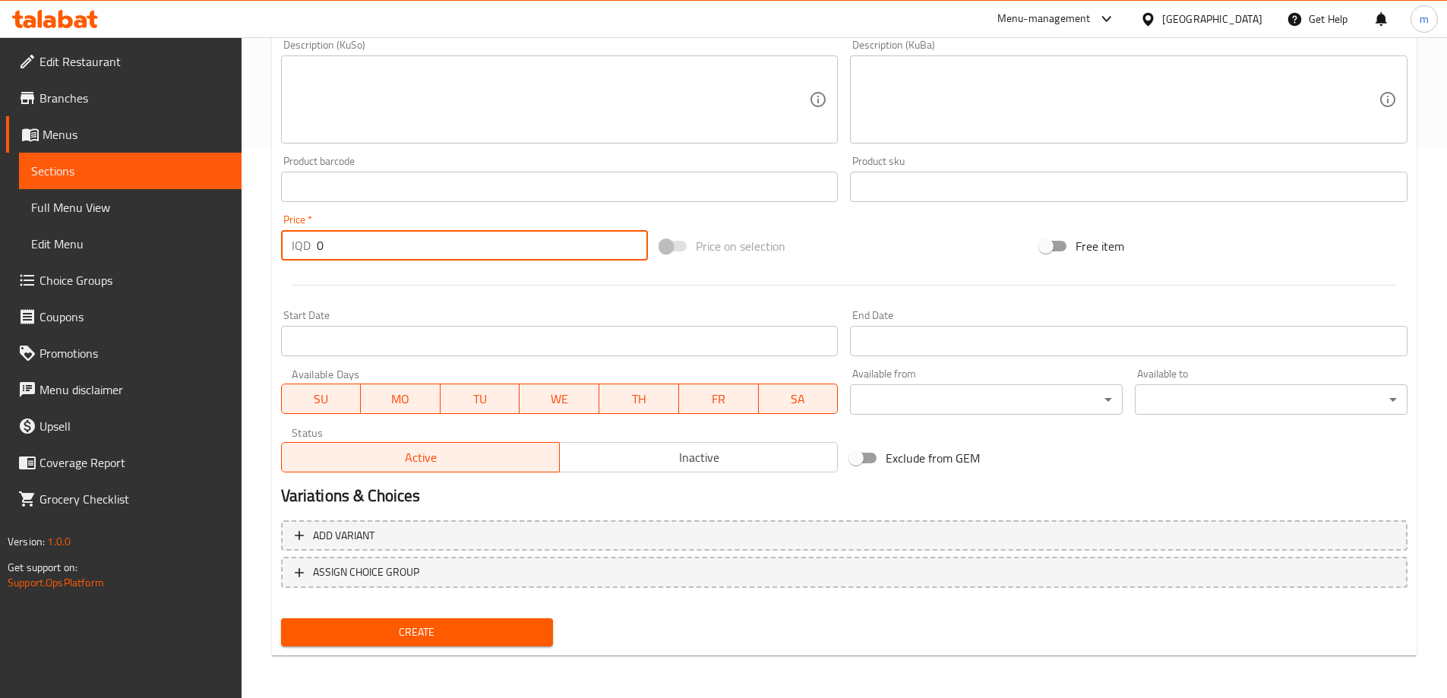
drag, startPoint x: 364, startPoint y: 238, endPoint x: 262, endPoint y: 238, distance: 102.5
click at [260, 251] on div "Home / Restaurants management / Menus / Sections / item / create Lokum section …" at bounding box center [843, 92] width 1205 height 1210
type input "6000"
drag, startPoint x: 434, startPoint y: 629, endPoint x: 444, endPoint y: 606, distance: 24.8
click at [435, 629] on span "Create" at bounding box center [417, 632] width 248 height 19
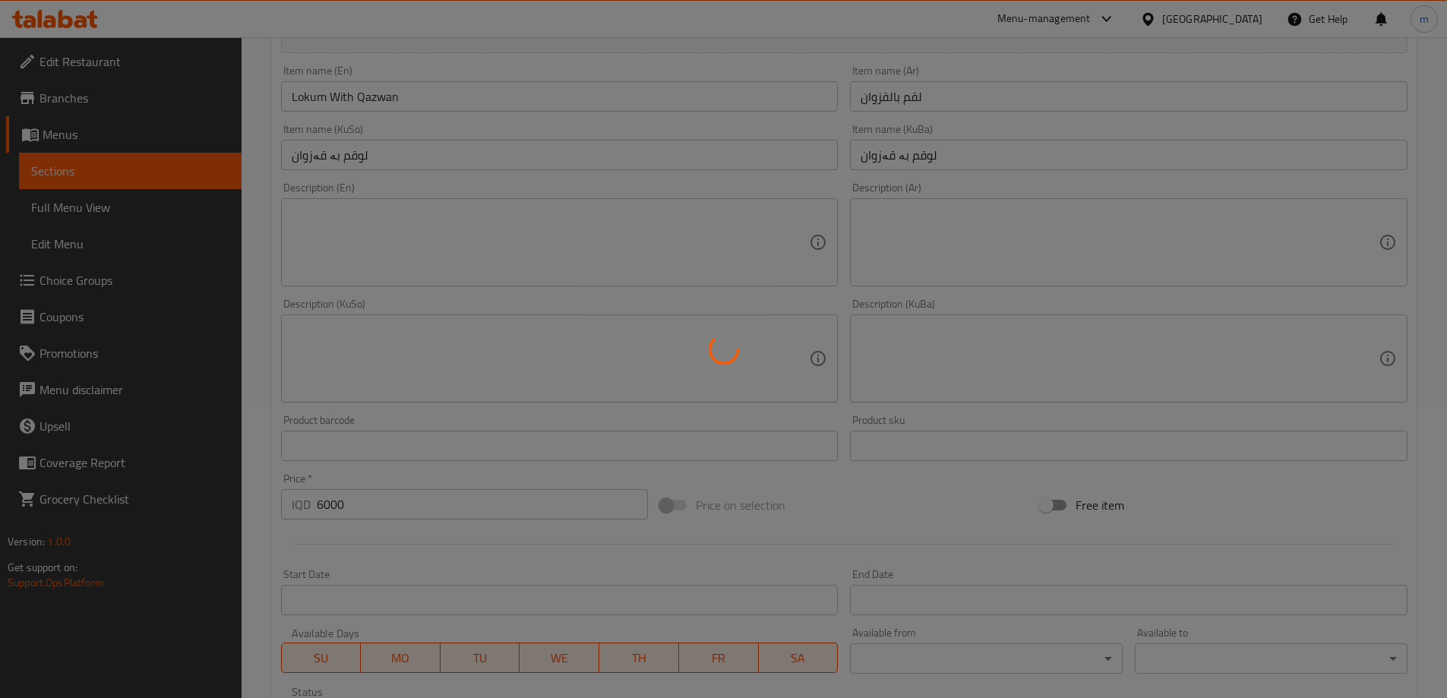
scroll to position [195, 0]
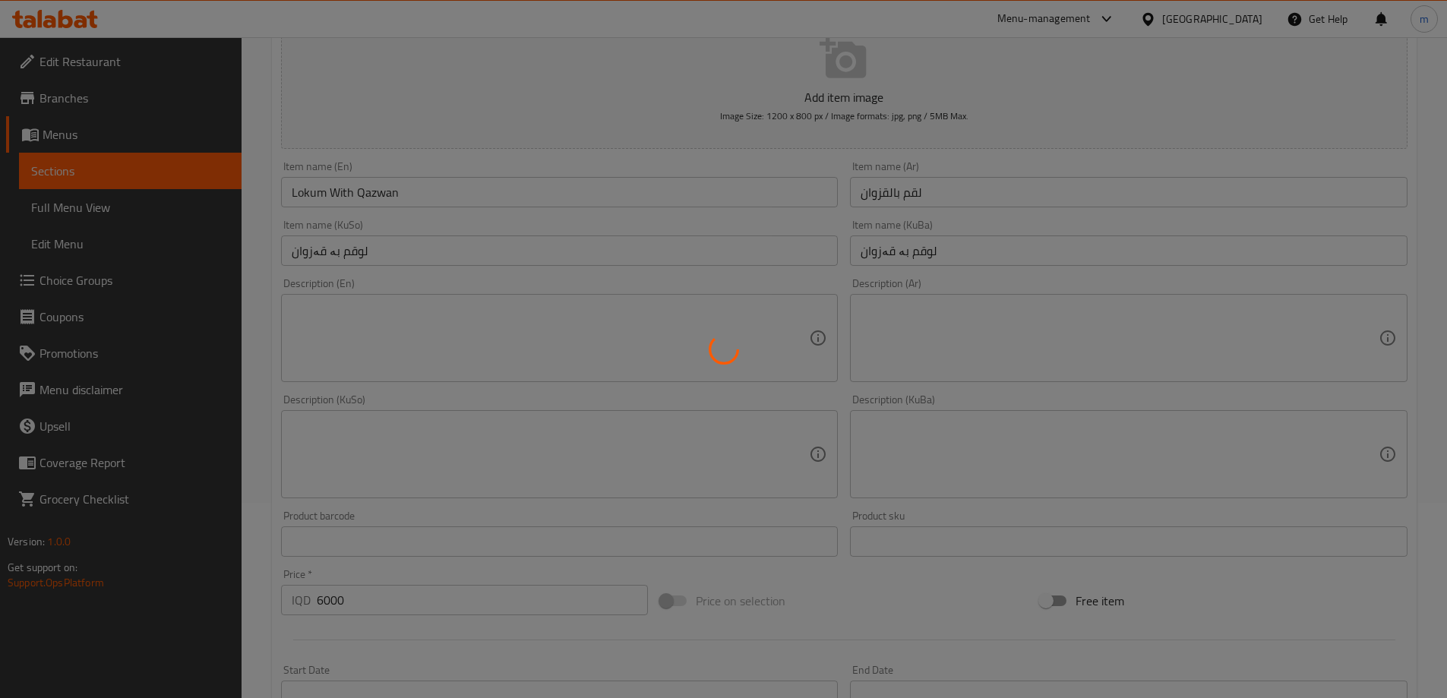
type input "0"
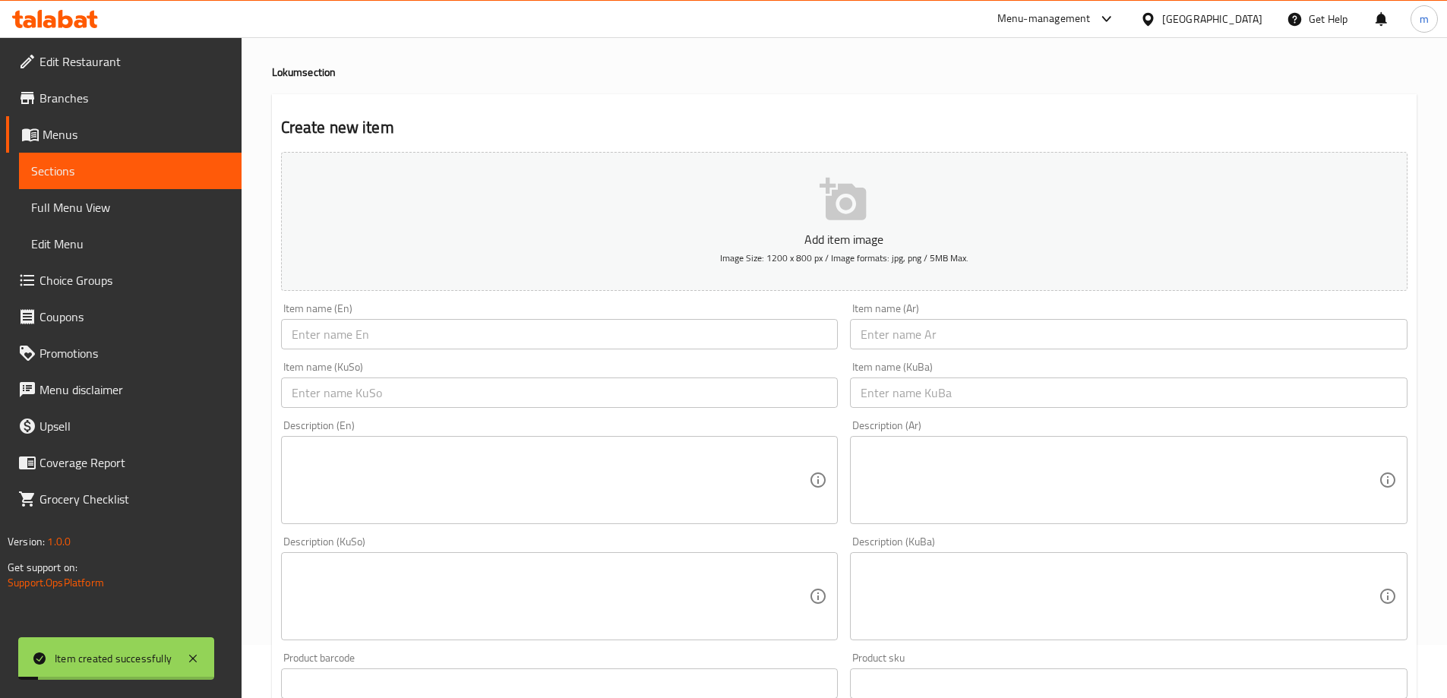
scroll to position [0, 0]
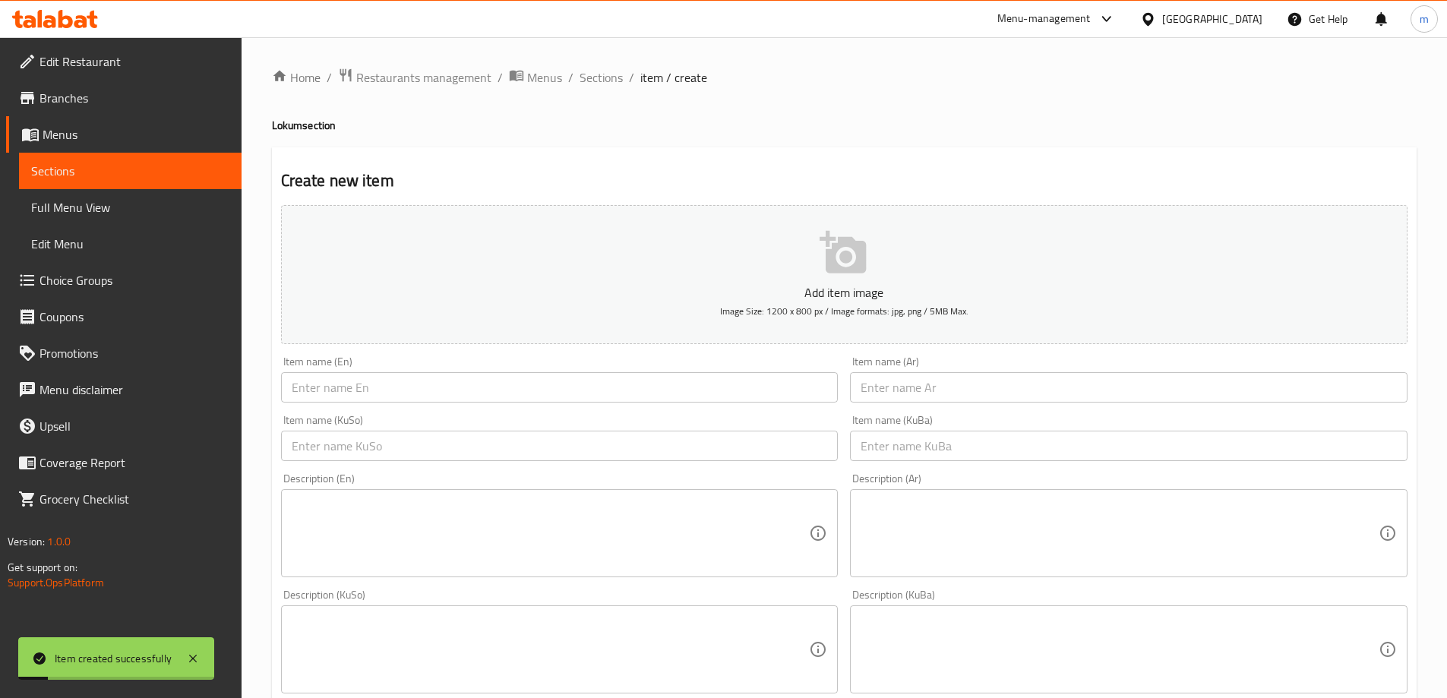
click at [549, 455] on input "text" at bounding box center [559, 446] width 557 height 30
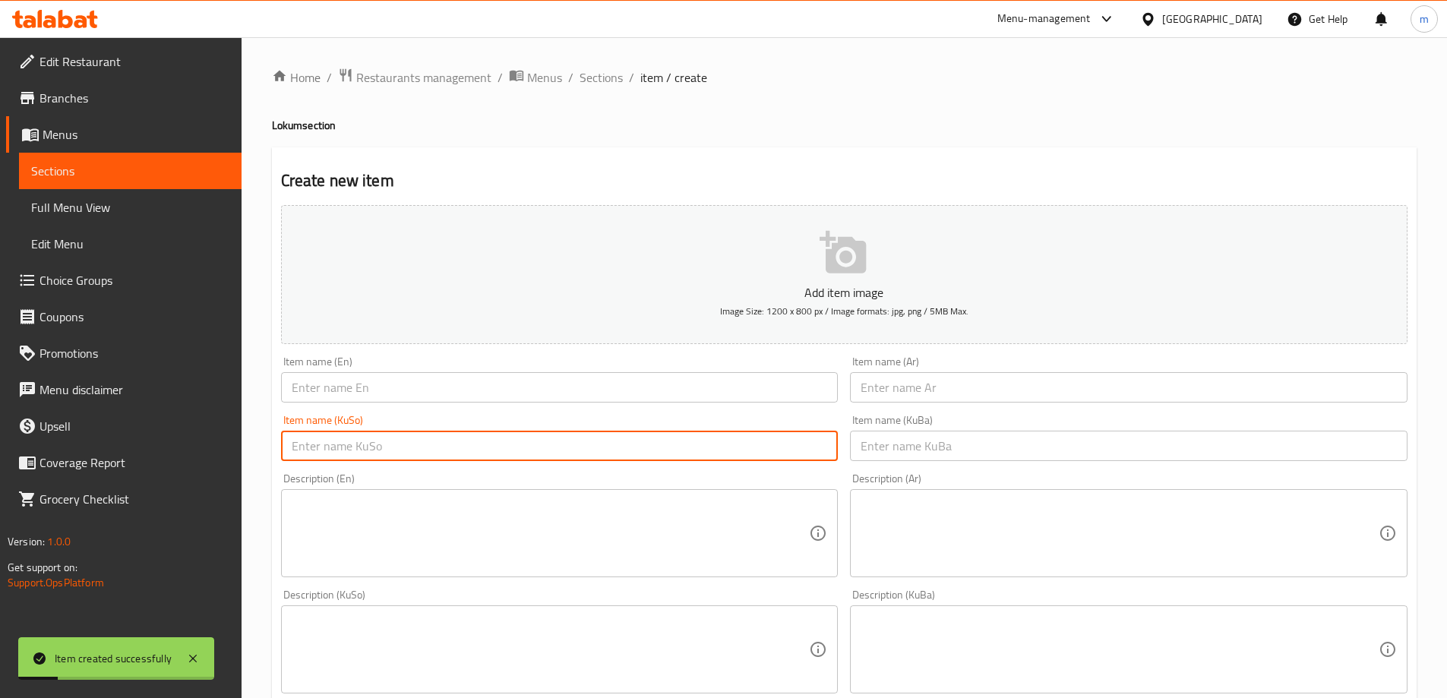
paste input "لوقم بە قەزوان"
click at [309, 446] on input "لوقم بە قەزوان" at bounding box center [559, 446] width 557 height 30
click at [306, 448] on input "لوقم بە گوێز" at bounding box center [559, 446] width 557 height 30
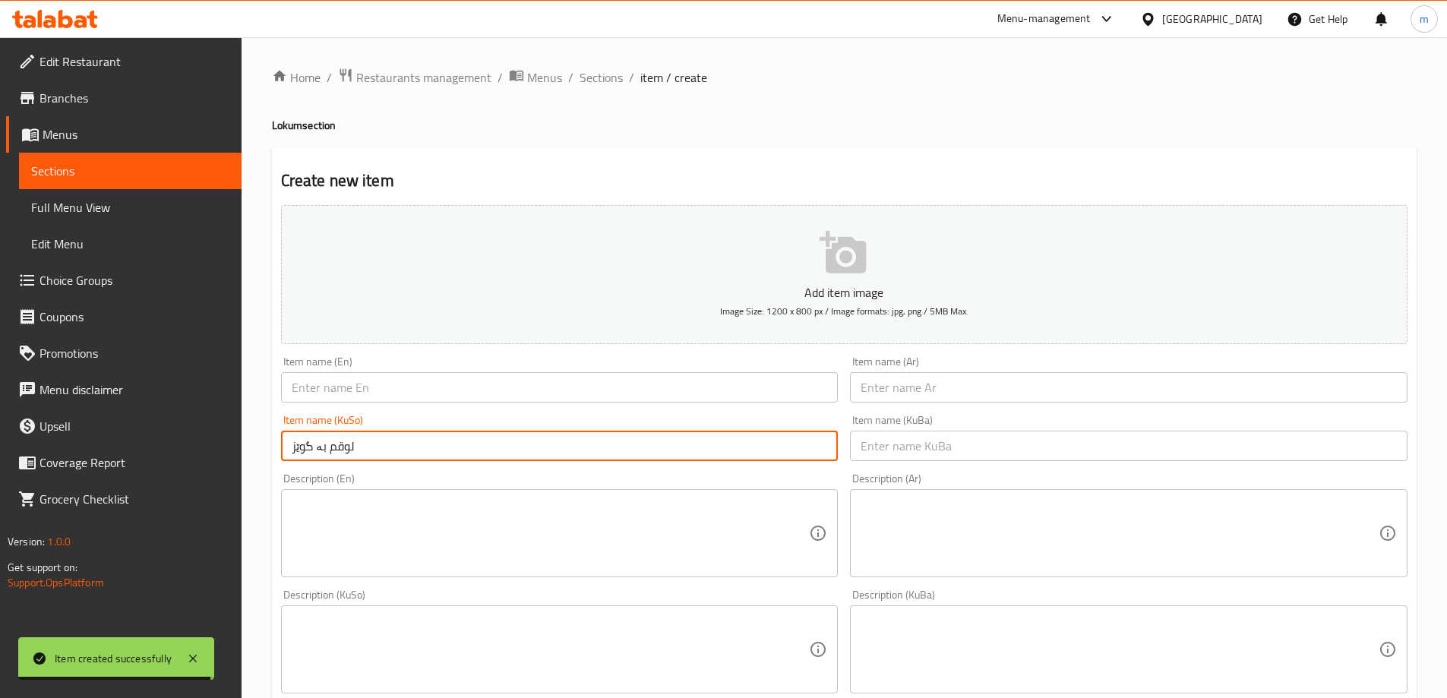
click at [306, 448] on input "لوقم بە گوێز" at bounding box center [559, 446] width 557 height 30
type input "لوقم بە گوێز"
click at [928, 443] on input "text" at bounding box center [1128, 446] width 557 height 30
paste input "لوقم بە گوێز"
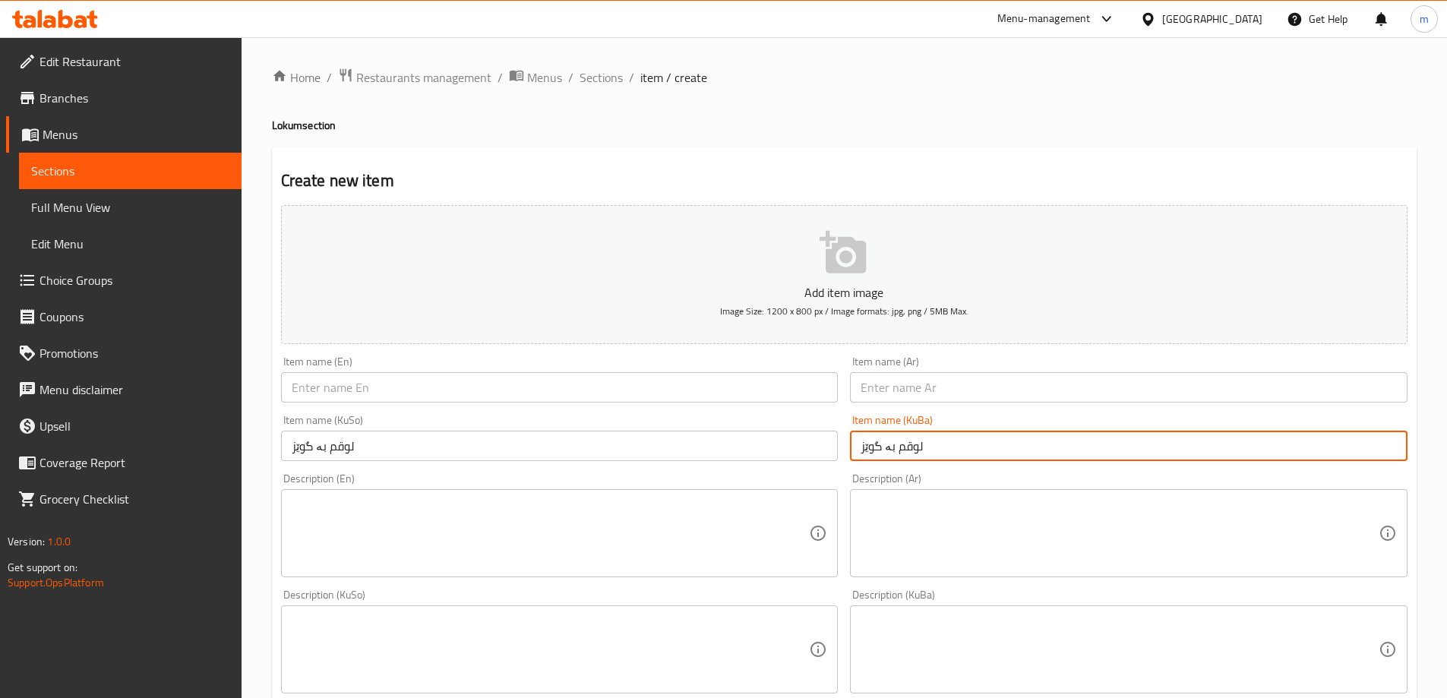
type input "لوقم بە گوێز"
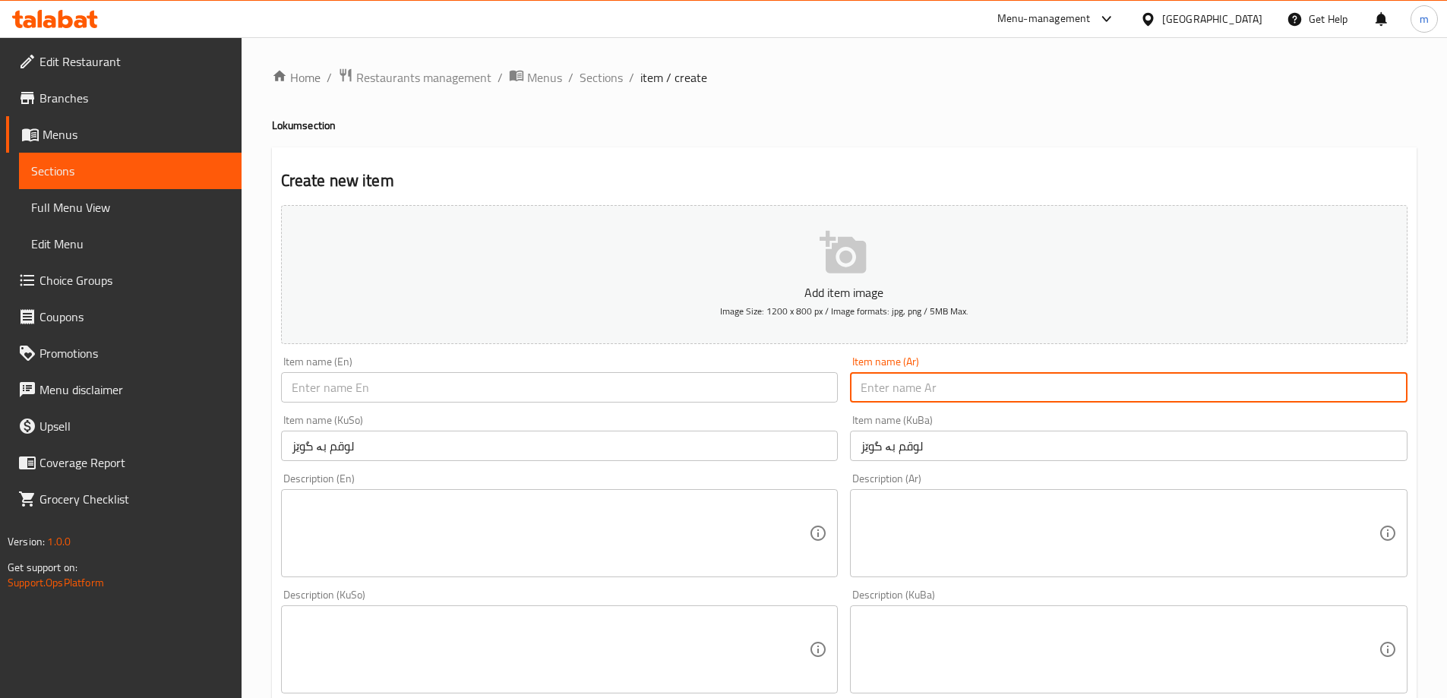
click at [942, 400] on input "text" at bounding box center [1128, 387] width 557 height 30
click at [688, 374] on input "text" at bounding box center [559, 387] width 557 height 30
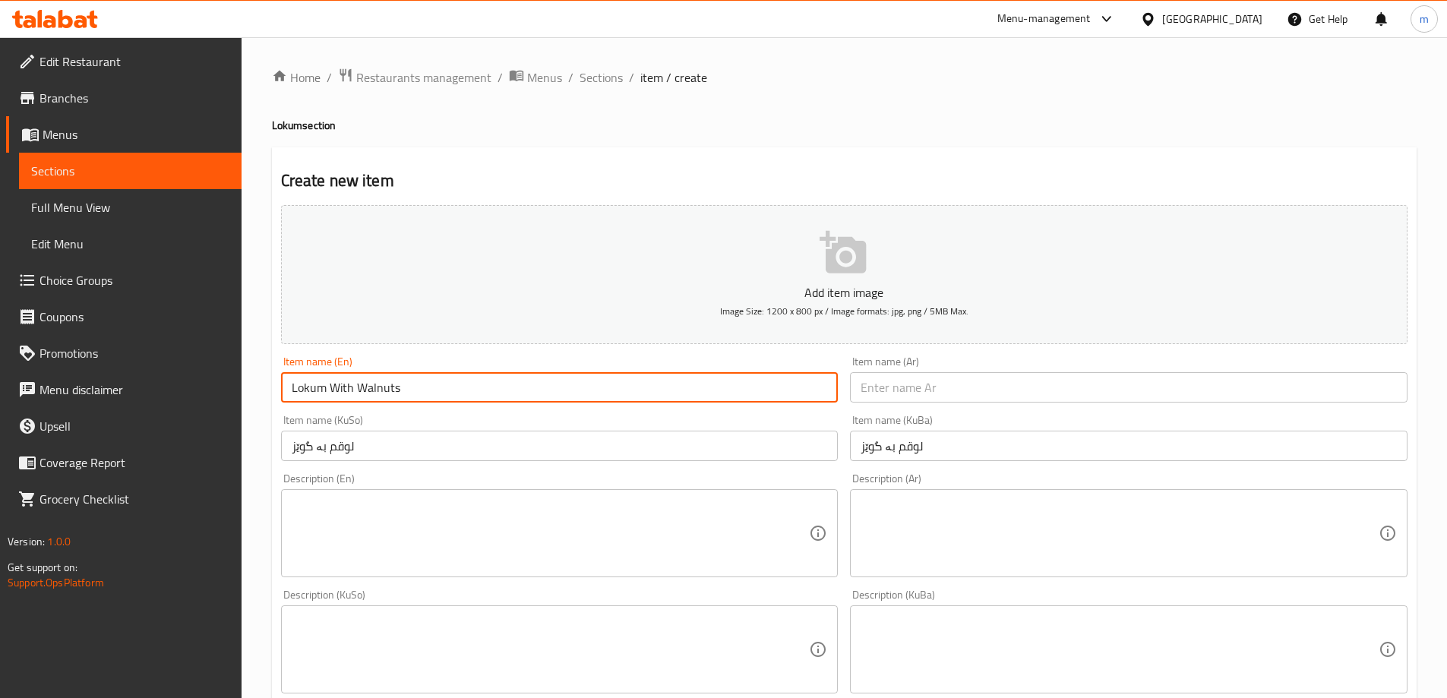
type input "Lokum With Walnuts"
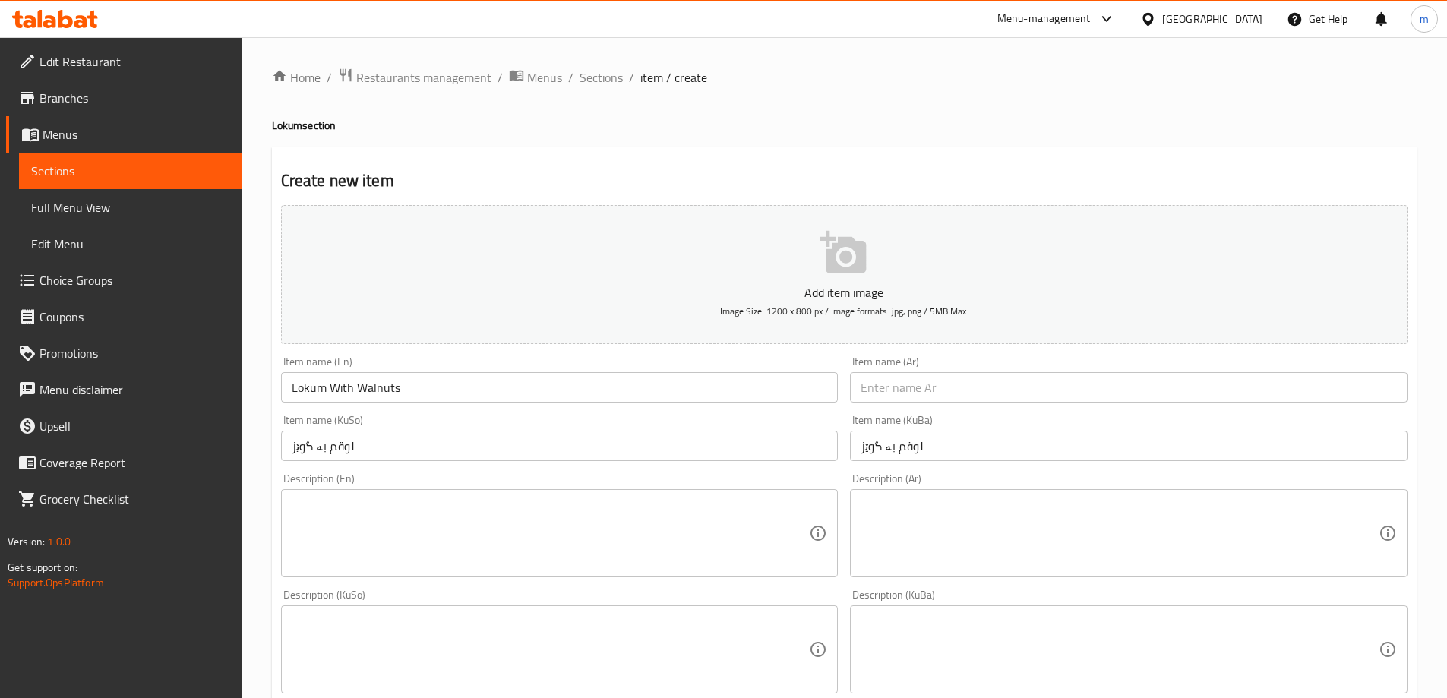
click at [1021, 368] on div "Item name (Ar) Item name (Ar)" at bounding box center [1128, 379] width 557 height 46
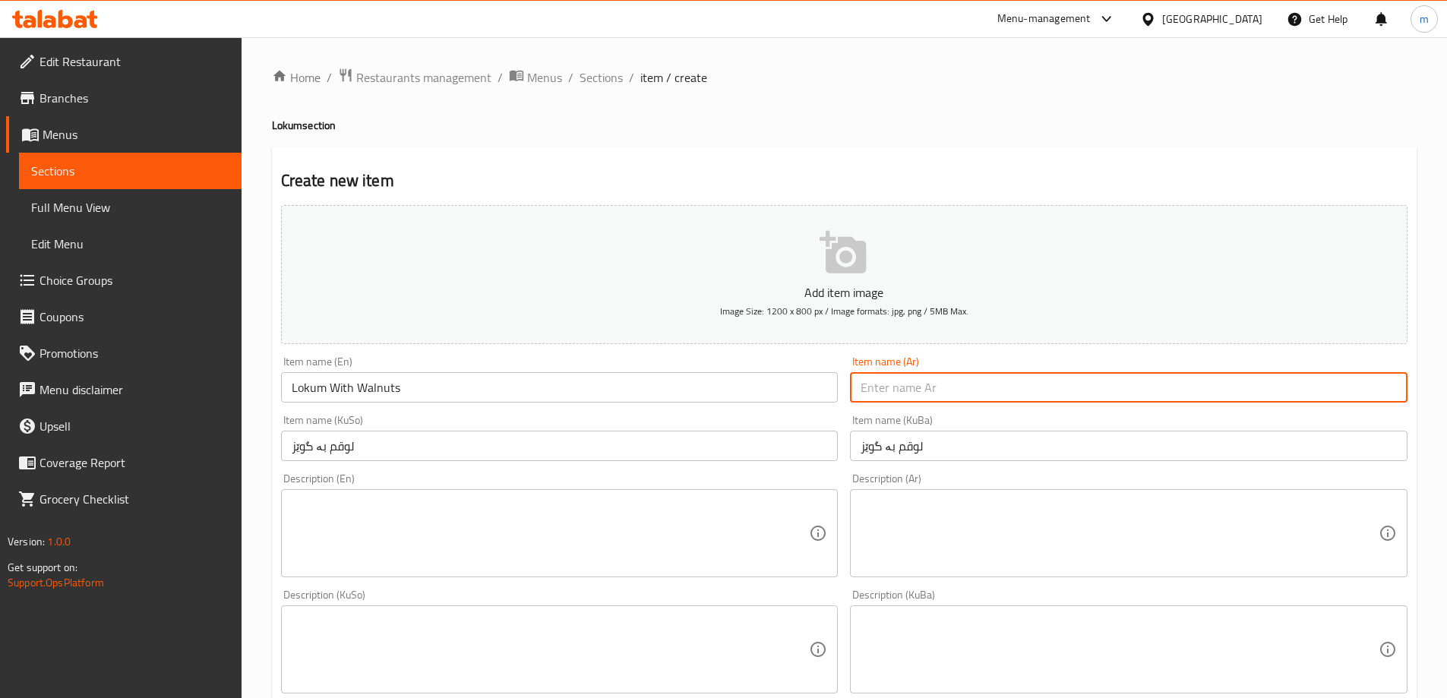
click at [1017, 382] on input "text" at bounding box center [1128, 387] width 557 height 30
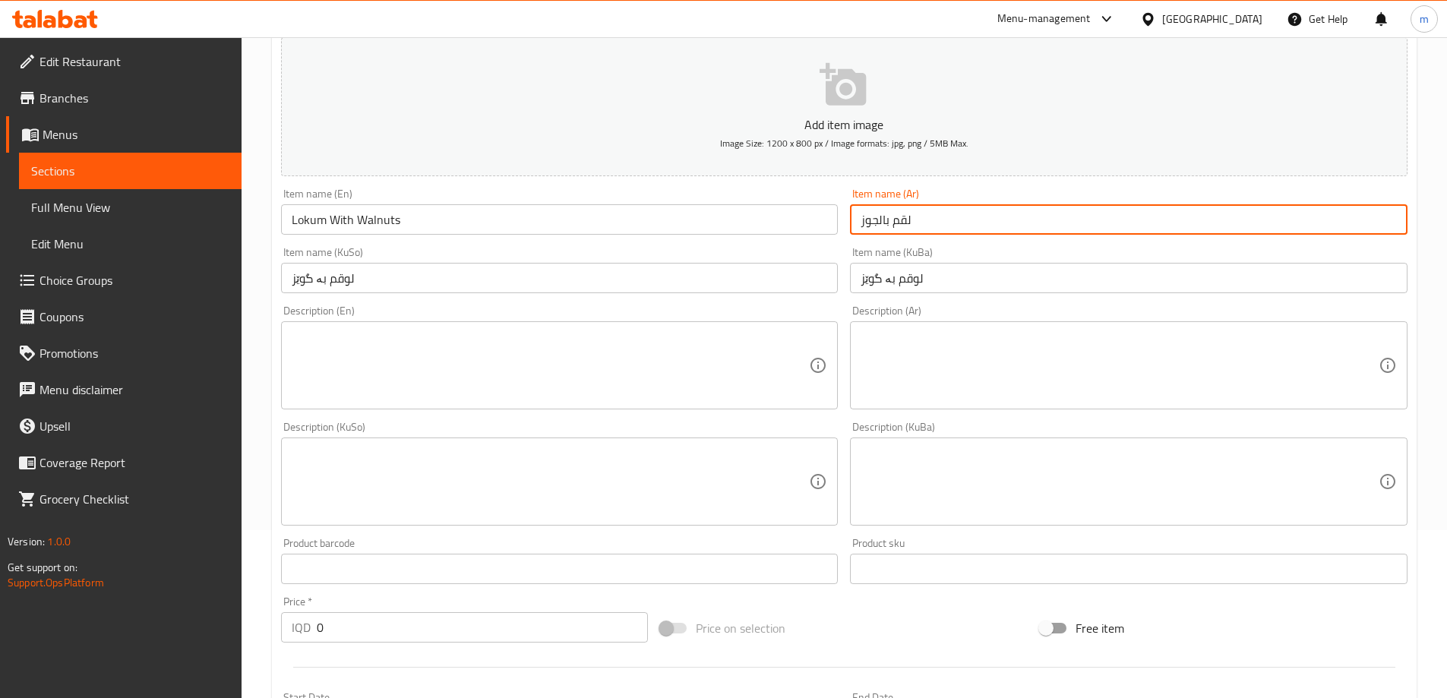
scroll to position [550, 0]
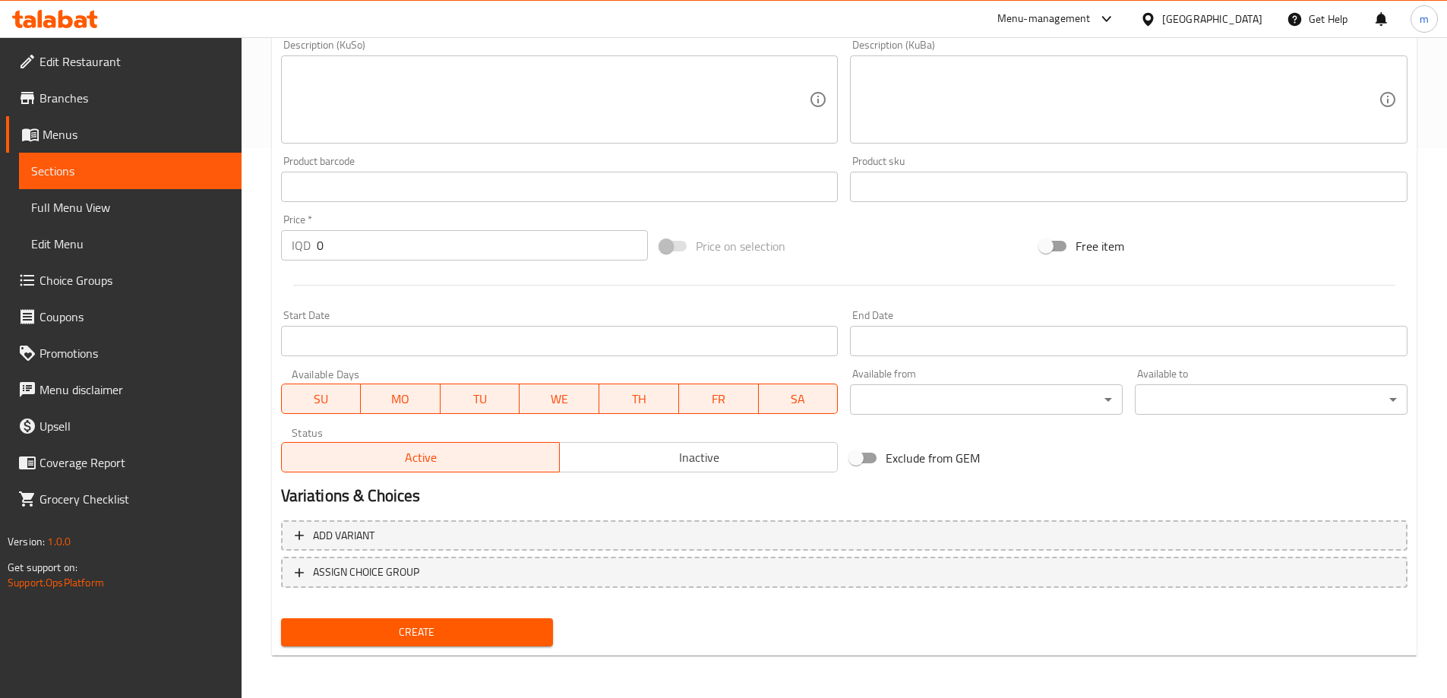
type input "لقم بالجوز"
click at [288, 248] on div "IQD 0 Price *" at bounding box center [465, 245] width 368 height 30
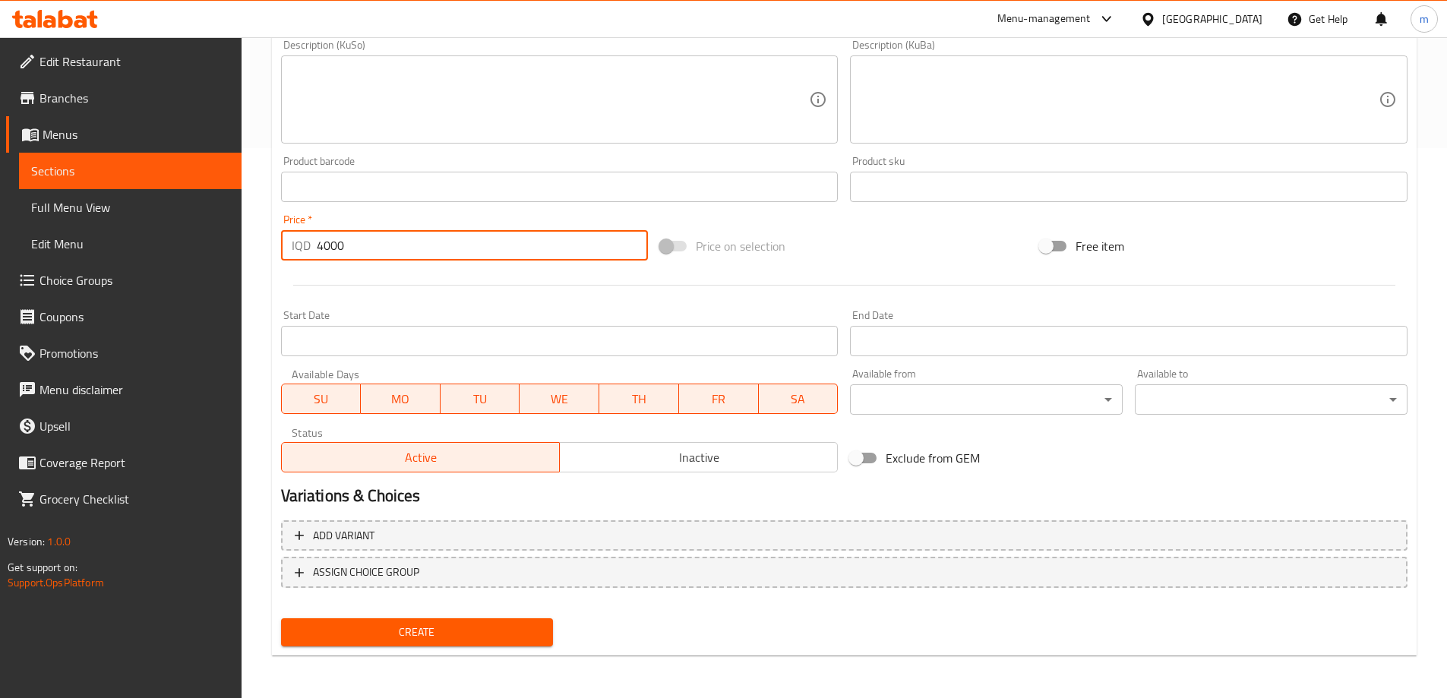
type input "4000"
click at [453, 643] on button "Create" at bounding box center [417, 632] width 273 height 28
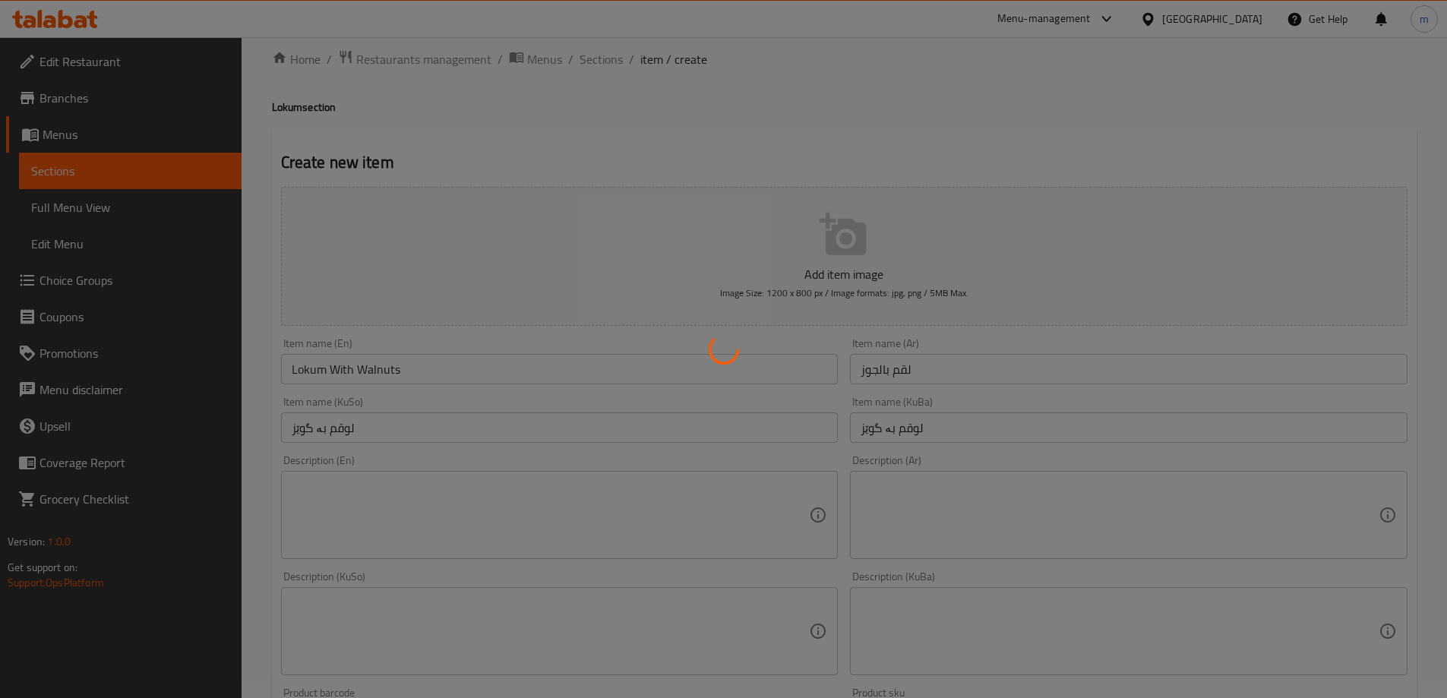
type input "0"
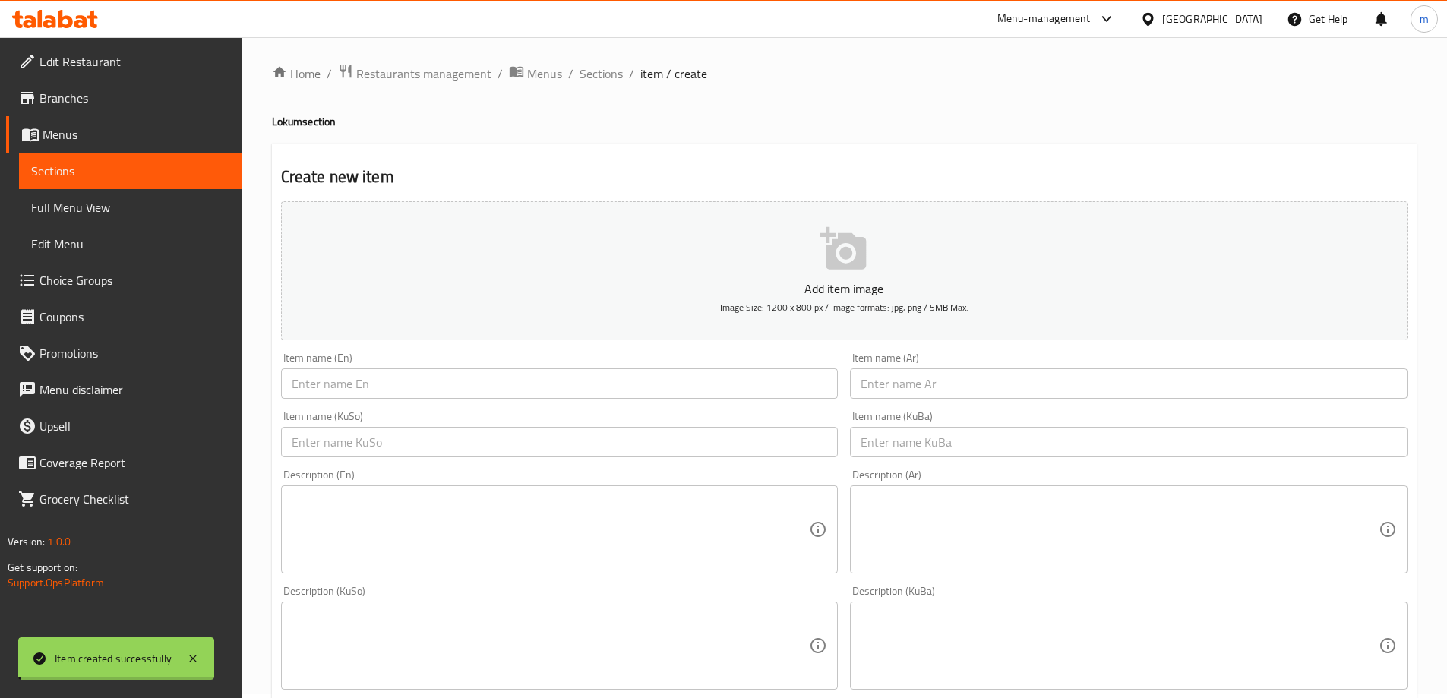
scroll to position [0, 0]
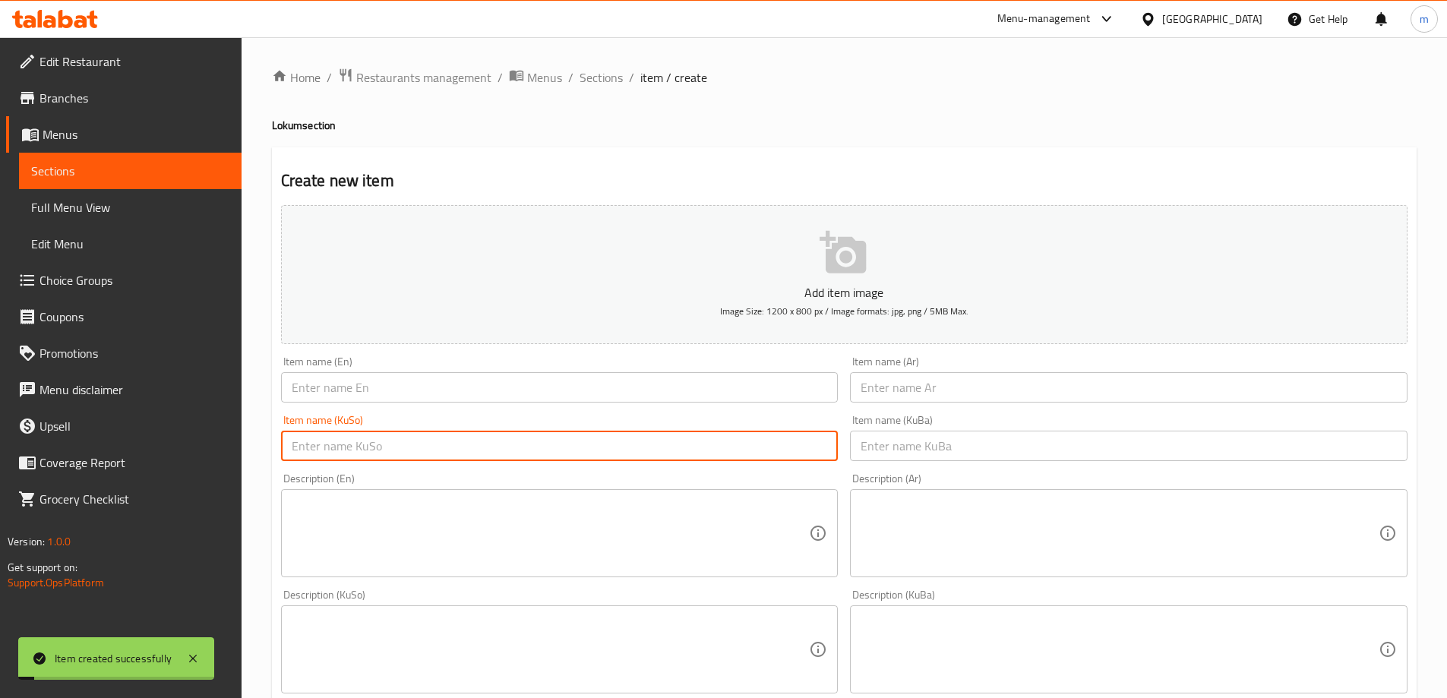
click at [459, 443] on input "text" at bounding box center [559, 446] width 557 height 30
paste input "لوقم بە گوێز"
click at [306, 444] on input "لوقم بە گوێز" at bounding box center [559, 446] width 557 height 30
click at [345, 456] on input "لوقم بە فستەق" at bounding box center [559, 446] width 557 height 30
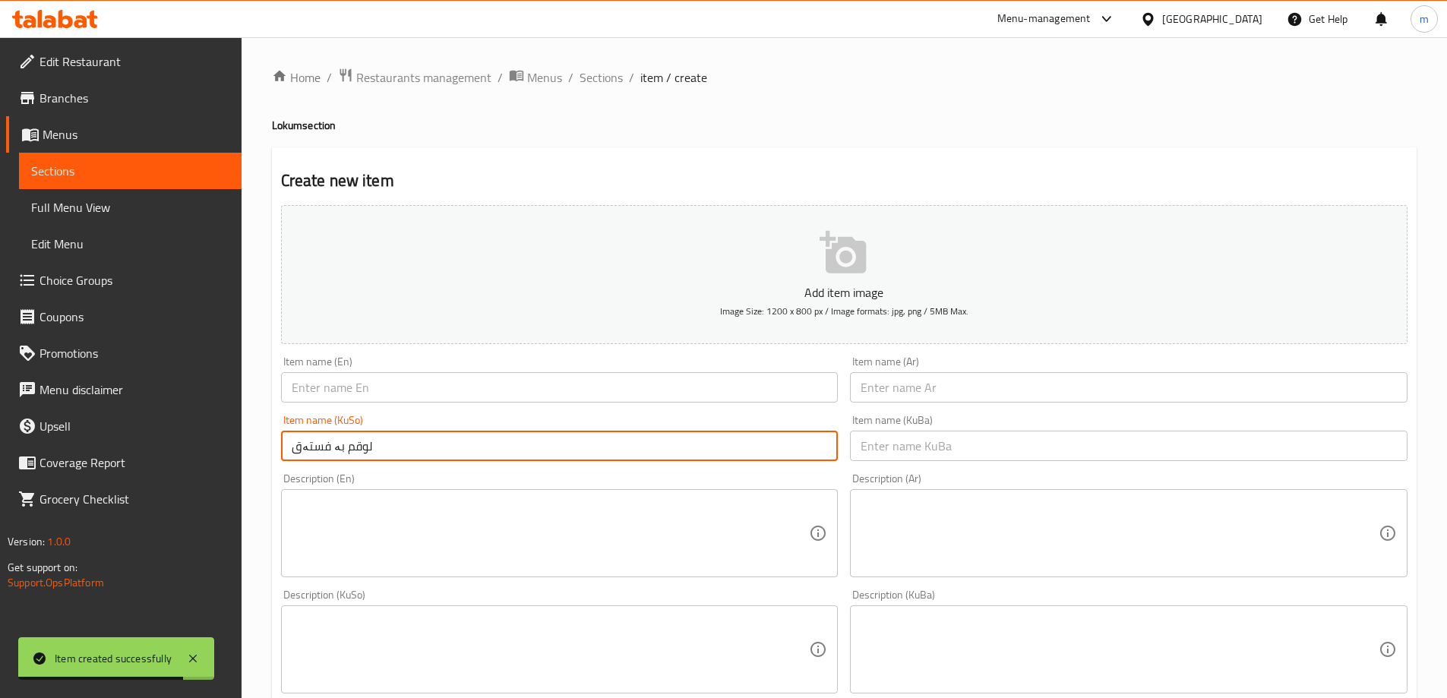
click at [345, 456] on input "لوقم بە فستەق" at bounding box center [559, 446] width 557 height 30
type input "لوقم بە فستەق"
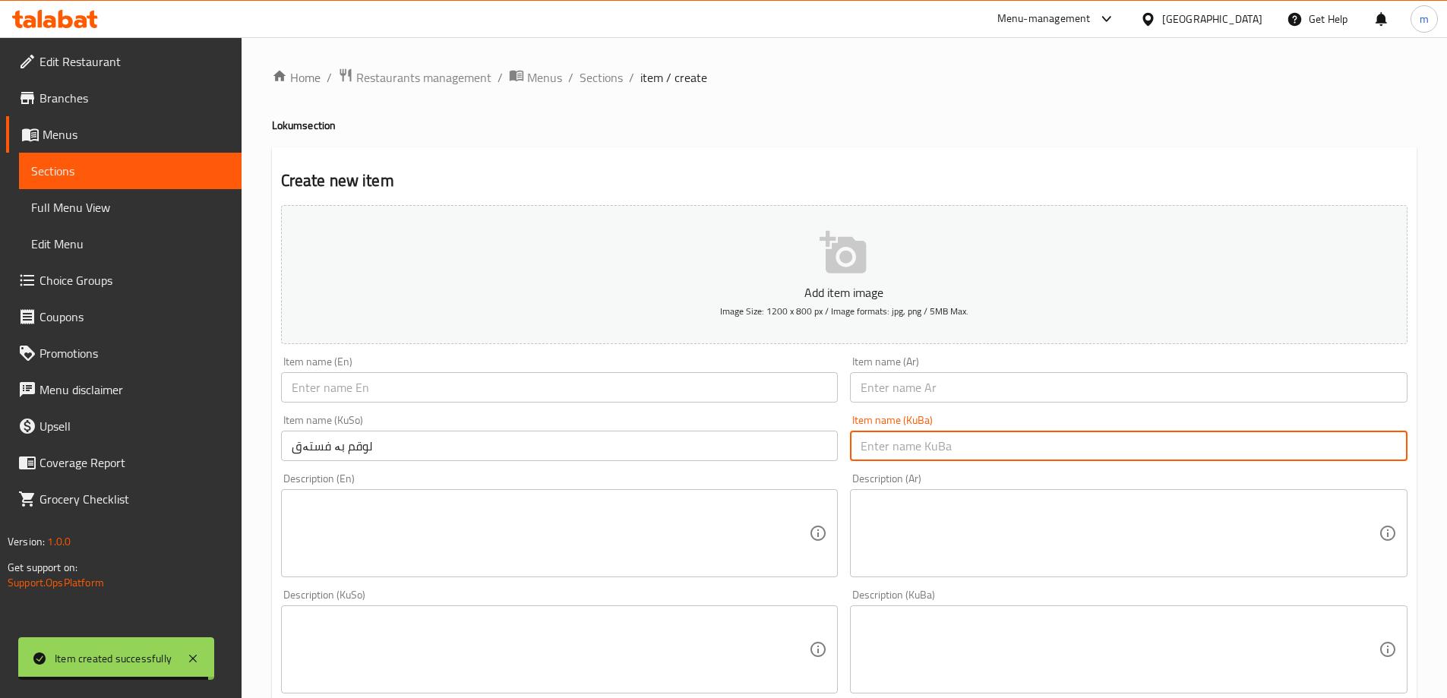
click at [955, 446] on input "text" at bounding box center [1128, 446] width 557 height 30
paste input "لوقم بە فستەق"
type input "لوقم بە فستەق"
click at [943, 383] on input "text" at bounding box center [1128, 387] width 557 height 30
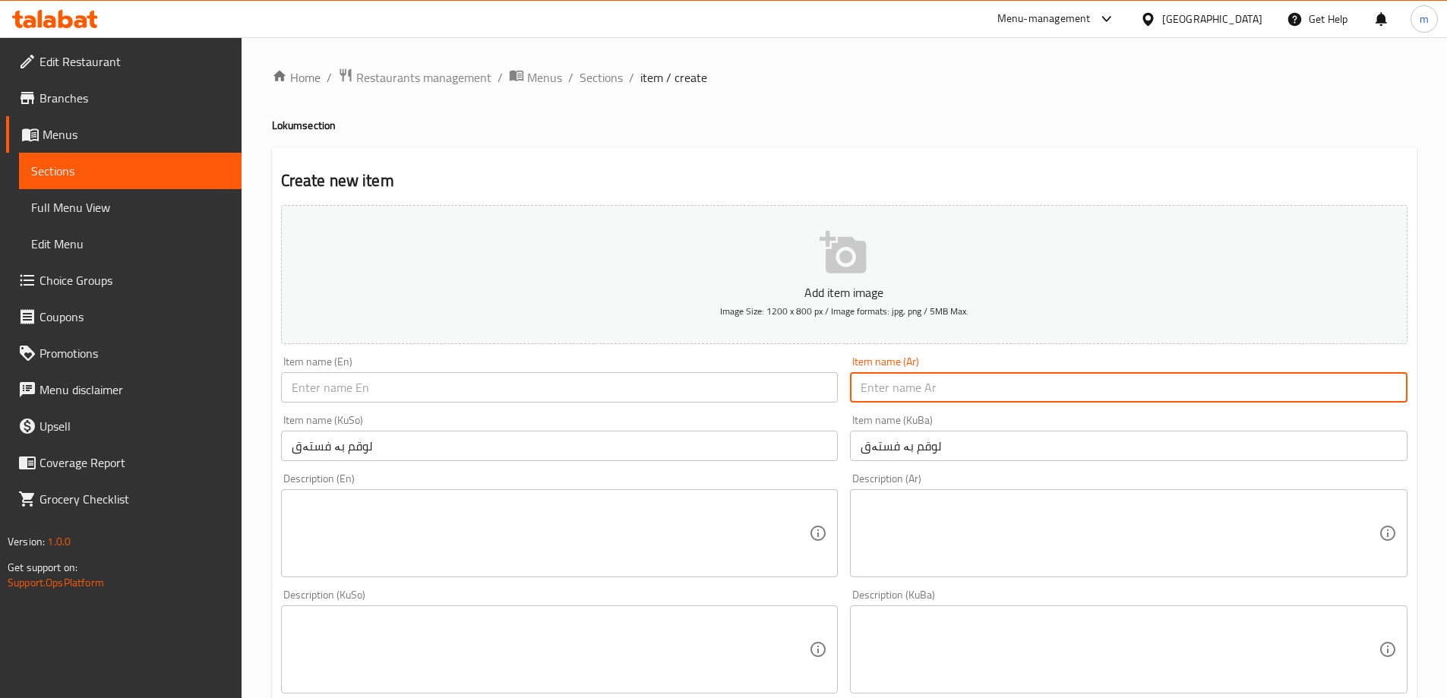
click at [735, 385] on input "text" at bounding box center [559, 387] width 557 height 30
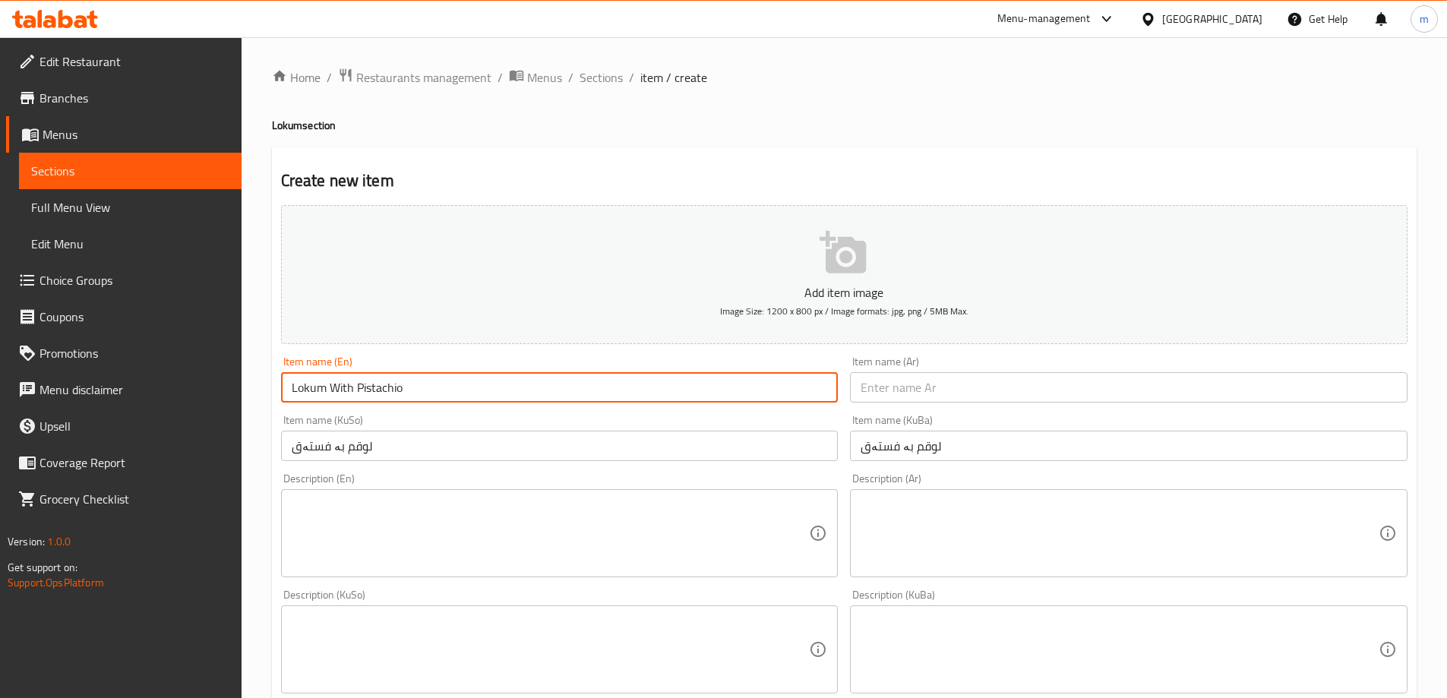
type input "Lokum With Pistachio"
click at [908, 391] on input "text" at bounding box center [1128, 387] width 557 height 30
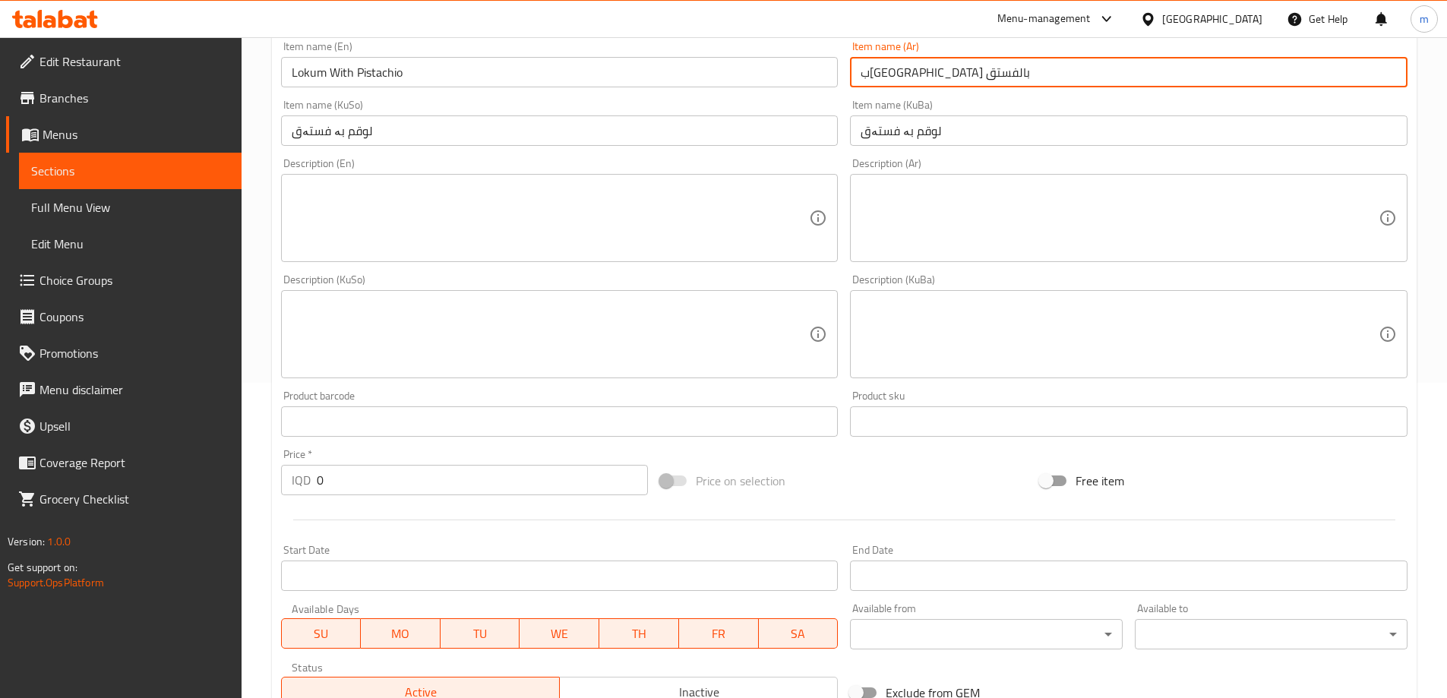
scroll to position [325, 0]
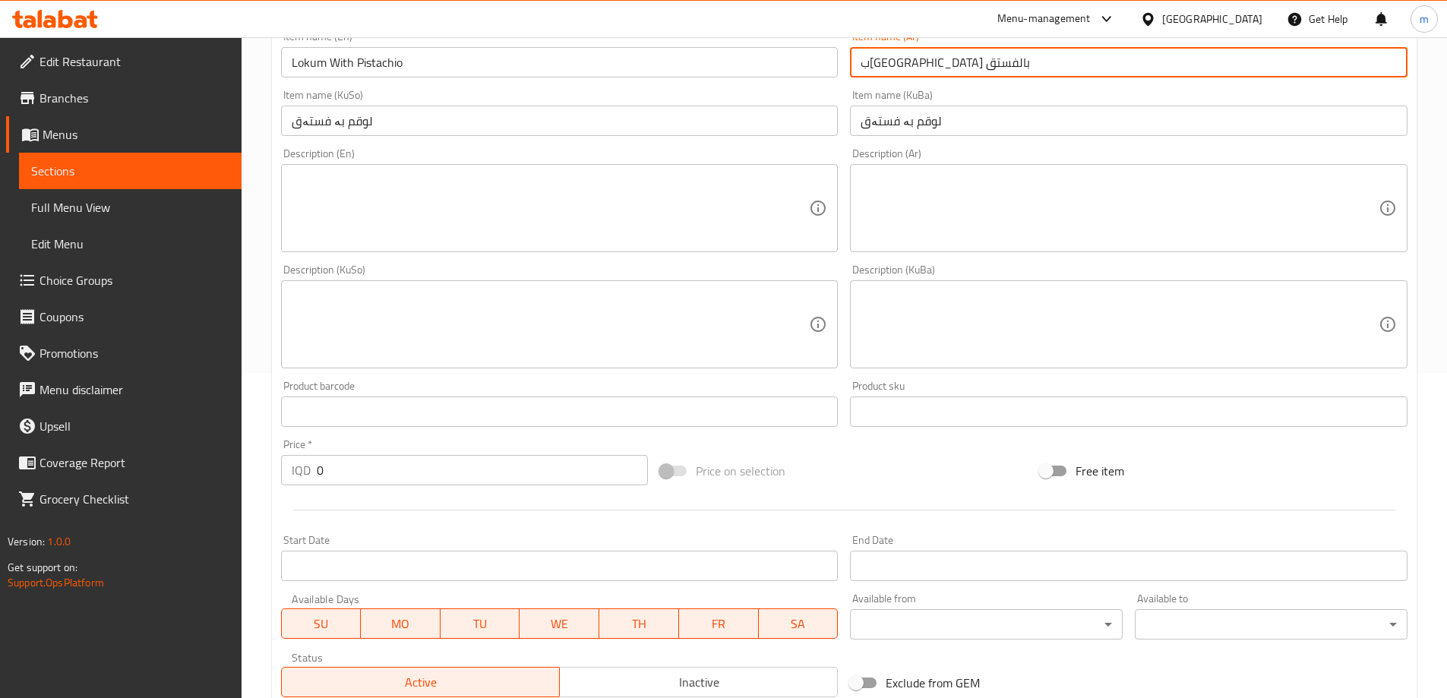
click at [918, 58] on input "بقم بالفستق" at bounding box center [1128, 62] width 557 height 30
click at [924, 65] on input "بقم بالفستق" at bounding box center [1128, 62] width 557 height 30
type input "لقم بالفستق"
click at [967, 88] on div "Item name (KuBa) لوقم بە فستەق Item name (KuBa)" at bounding box center [1129, 113] width 570 height 58
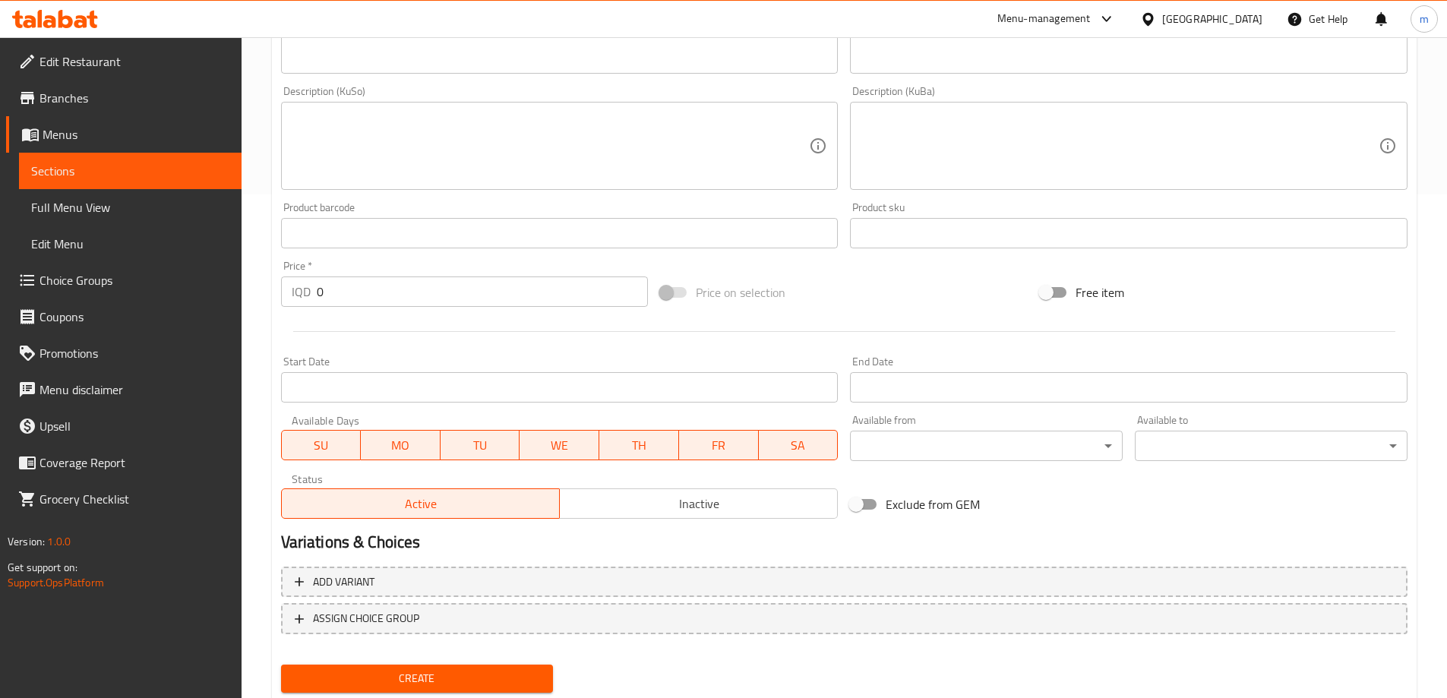
scroll to position [550, 0]
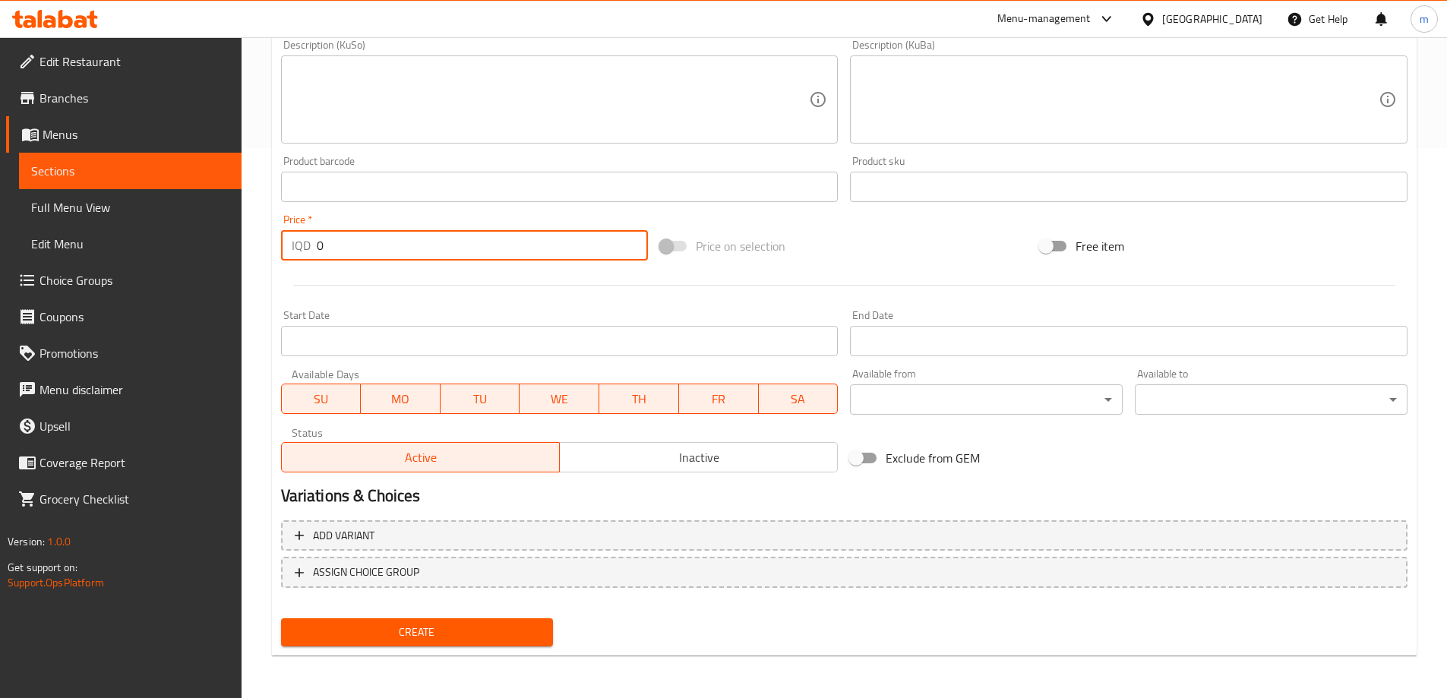
drag, startPoint x: 332, startPoint y: 238, endPoint x: 229, endPoint y: 213, distance: 105.7
click at [249, 219] on div "Home / Restaurants management / Menus / Sections / item / create Lokum section …" at bounding box center [843, 92] width 1205 height 1210
type input "5000"
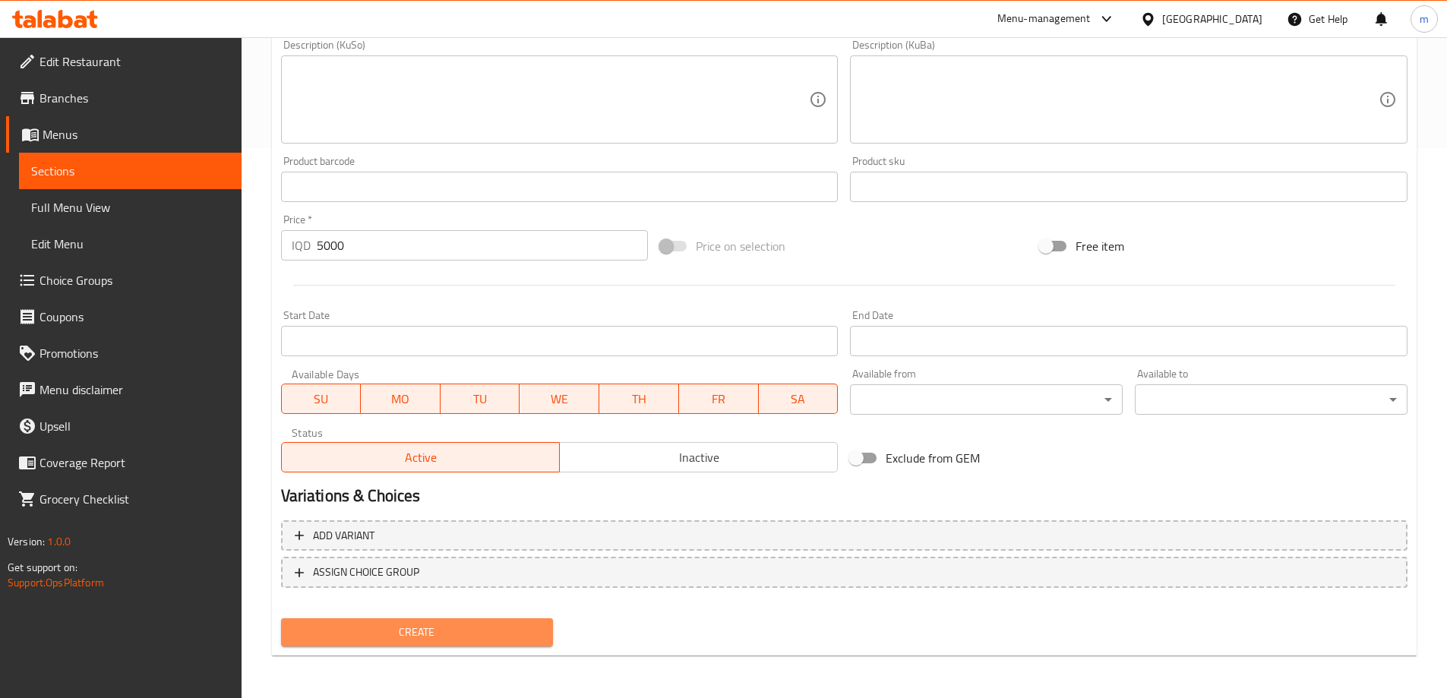
click at [400, 630] on span "Create" at bounding box center [417, 632] width 248 height 19
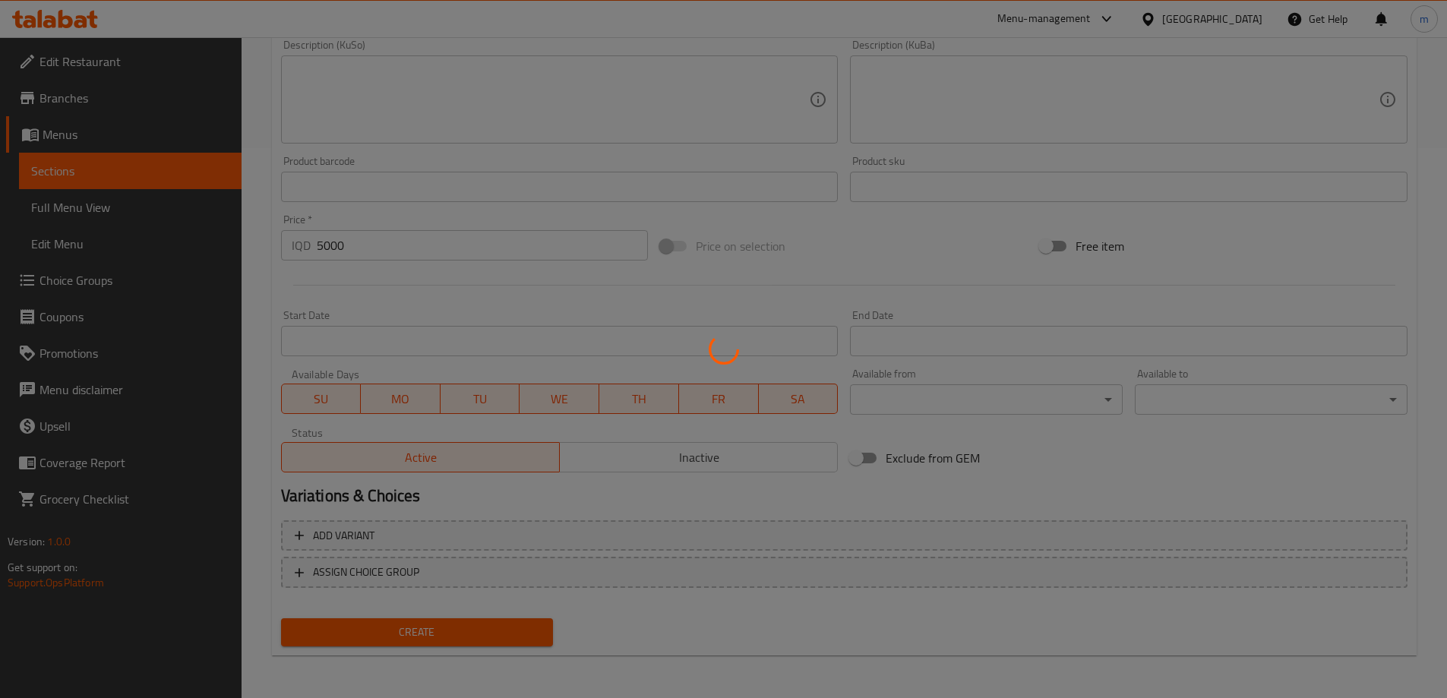
scroll to position [43, 0]
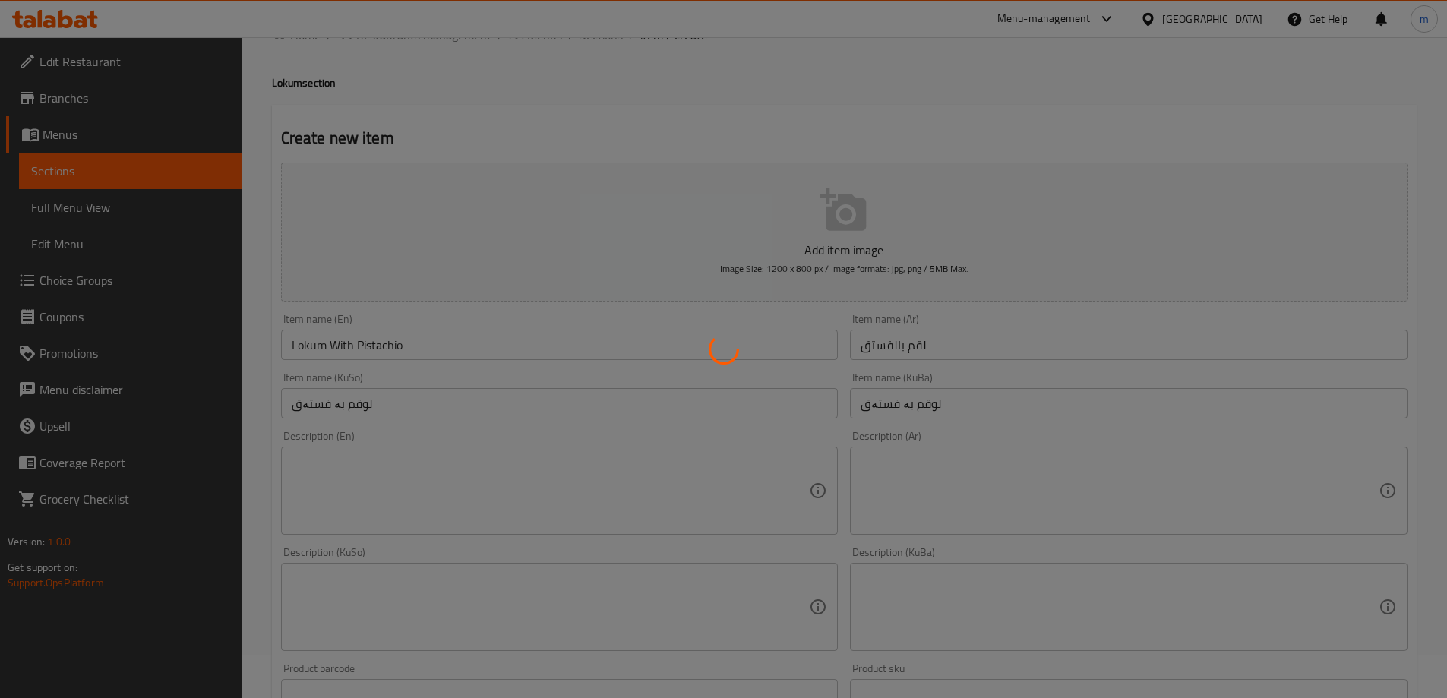
type input "0"
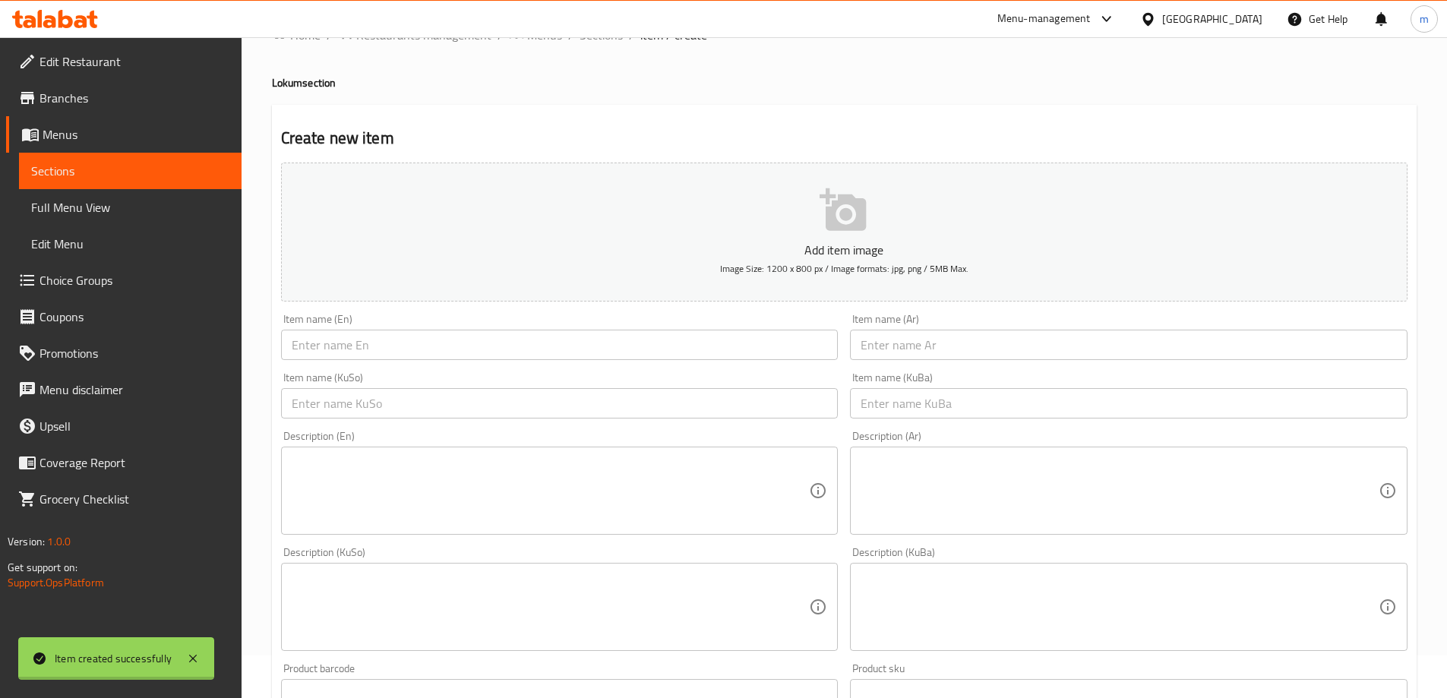
scroll to position [0, 0]
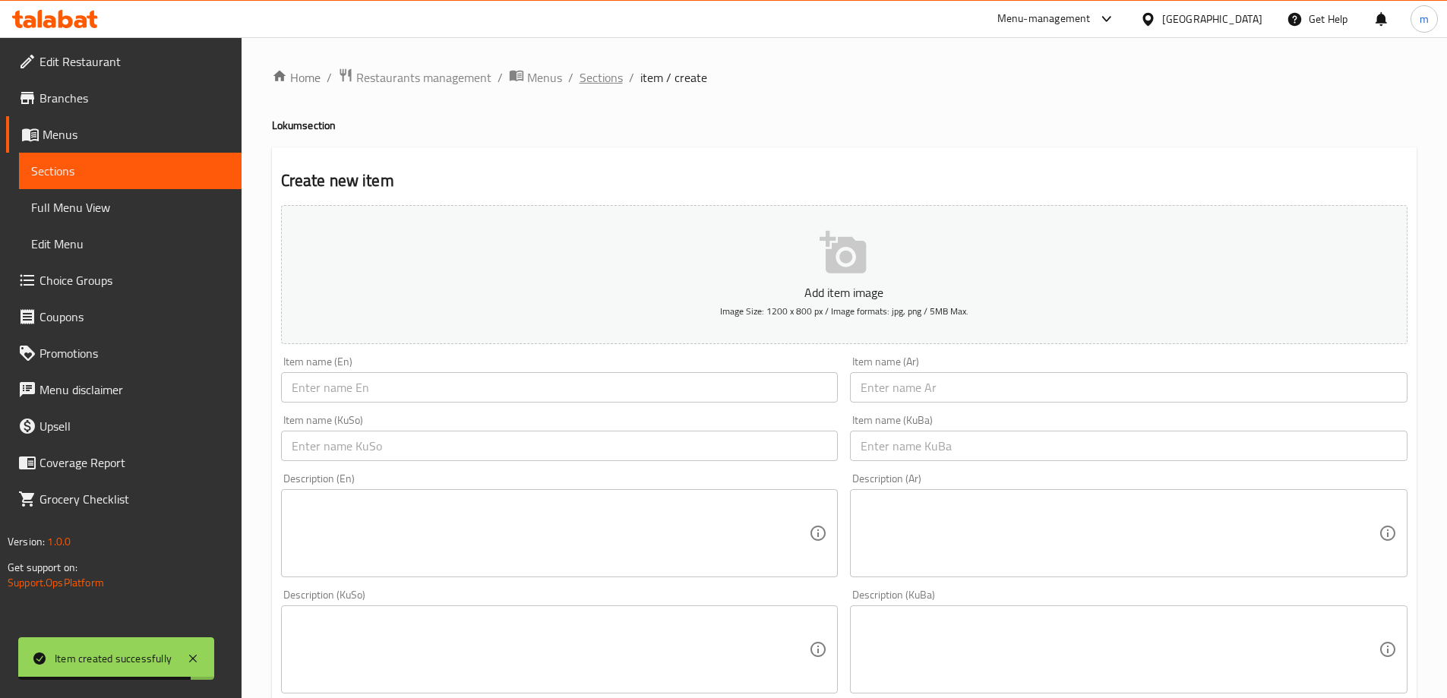
click at [591, 68] on span "Sections" at bounding box center [600, 77] width 43 height 18
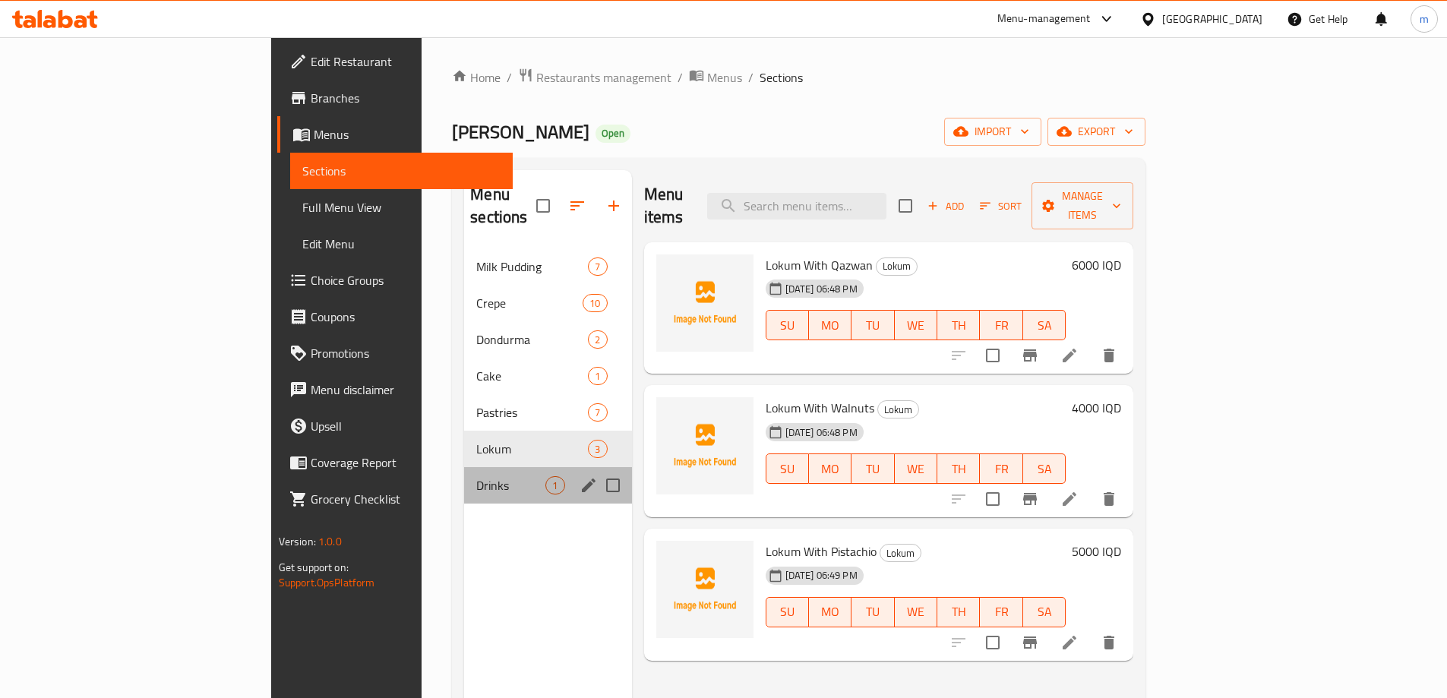
click at [464, 467] on div "Drinks 1" at bounding box center [547, 485] width 167 height 36
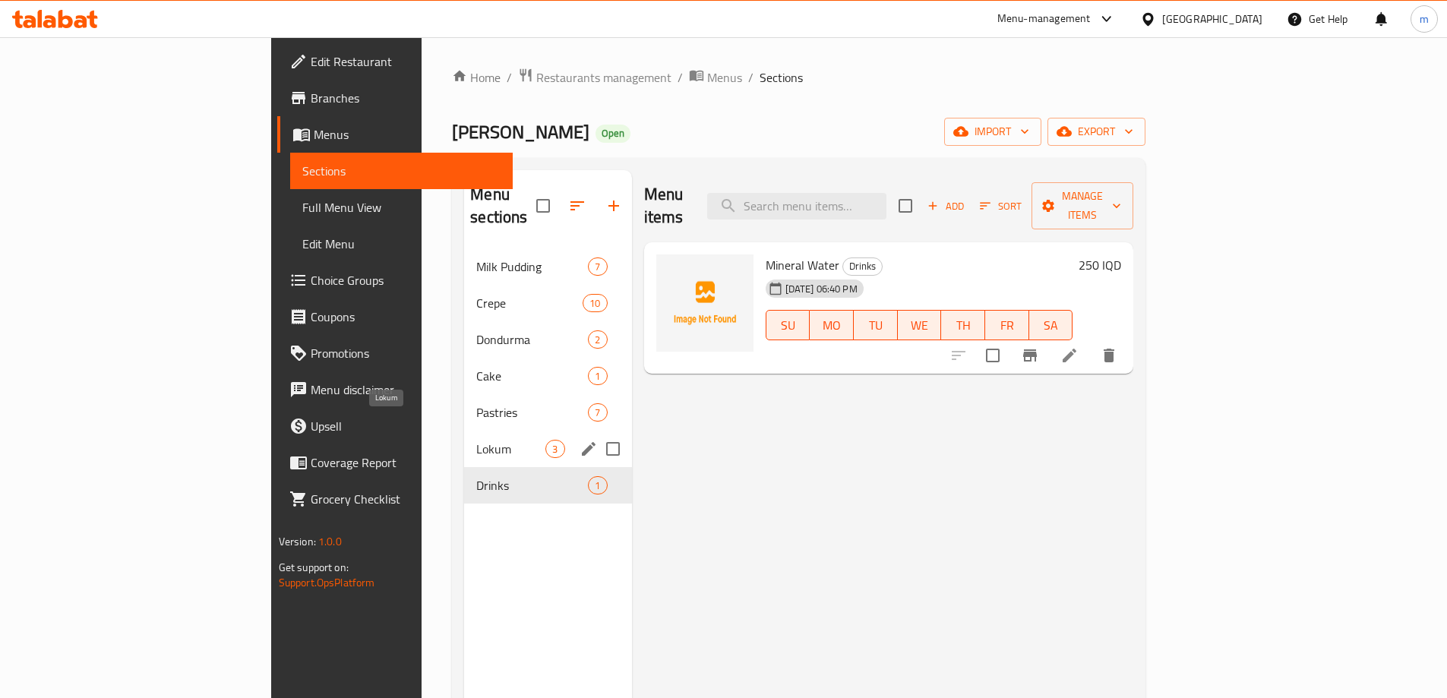
click at [476, 440] on span "Lokum" at bounding box center [510, 449] width 69 height 18
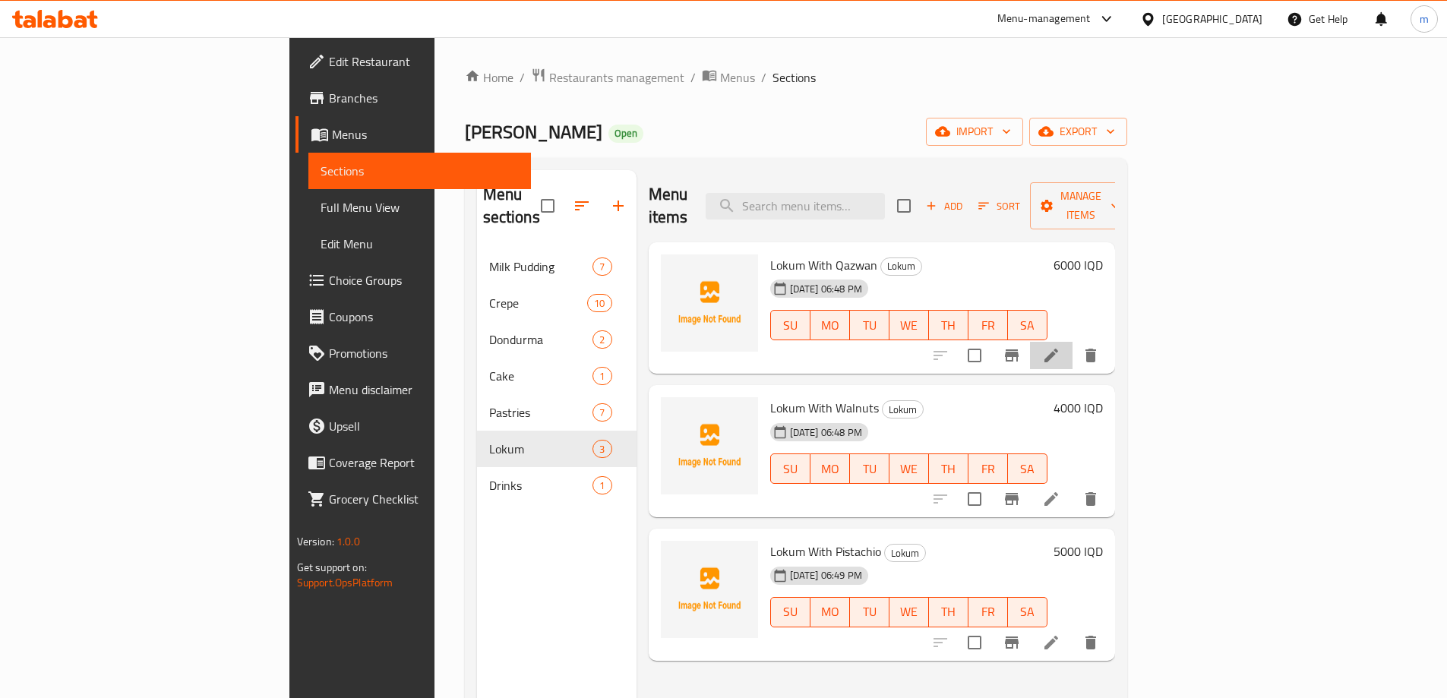
click at [1072, 342] on li at bounding box center [1051, 355] width 43 height 27
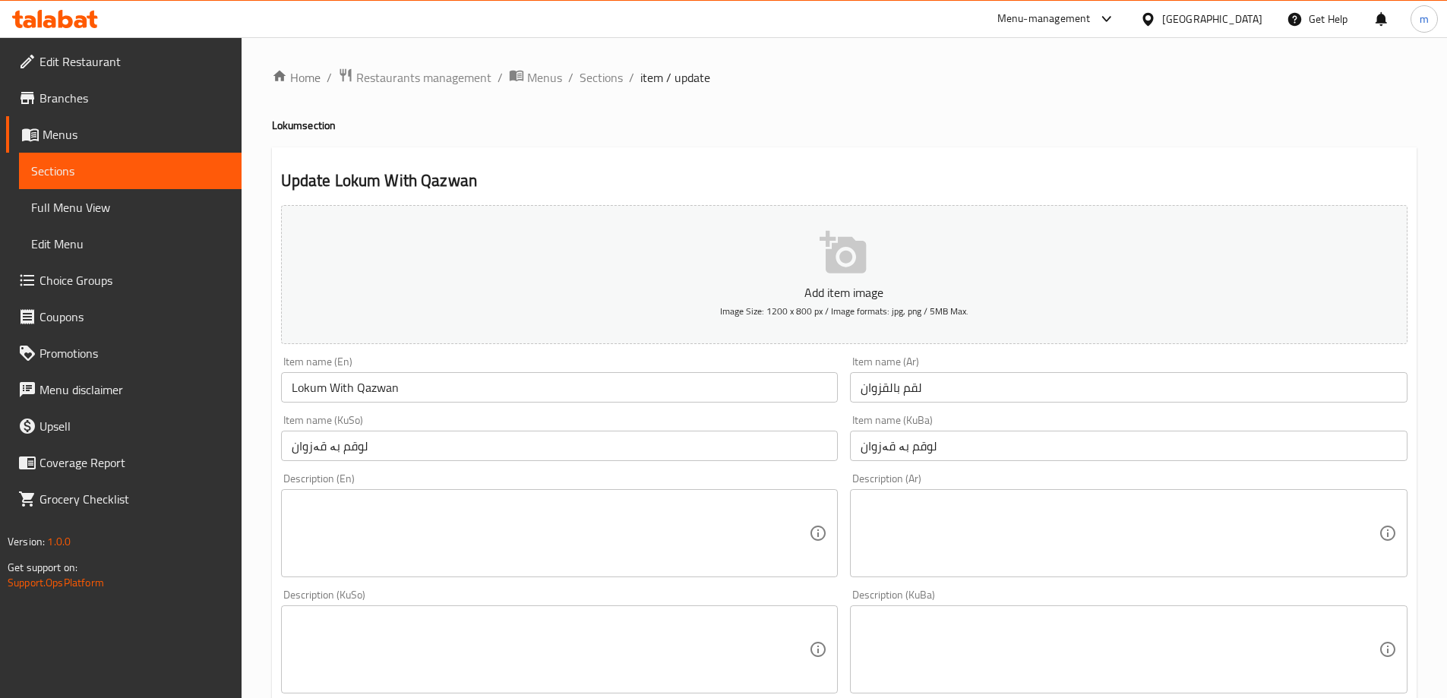
click at [516, 629] on textarea at bounding box center [551, 650] width 518 height 72
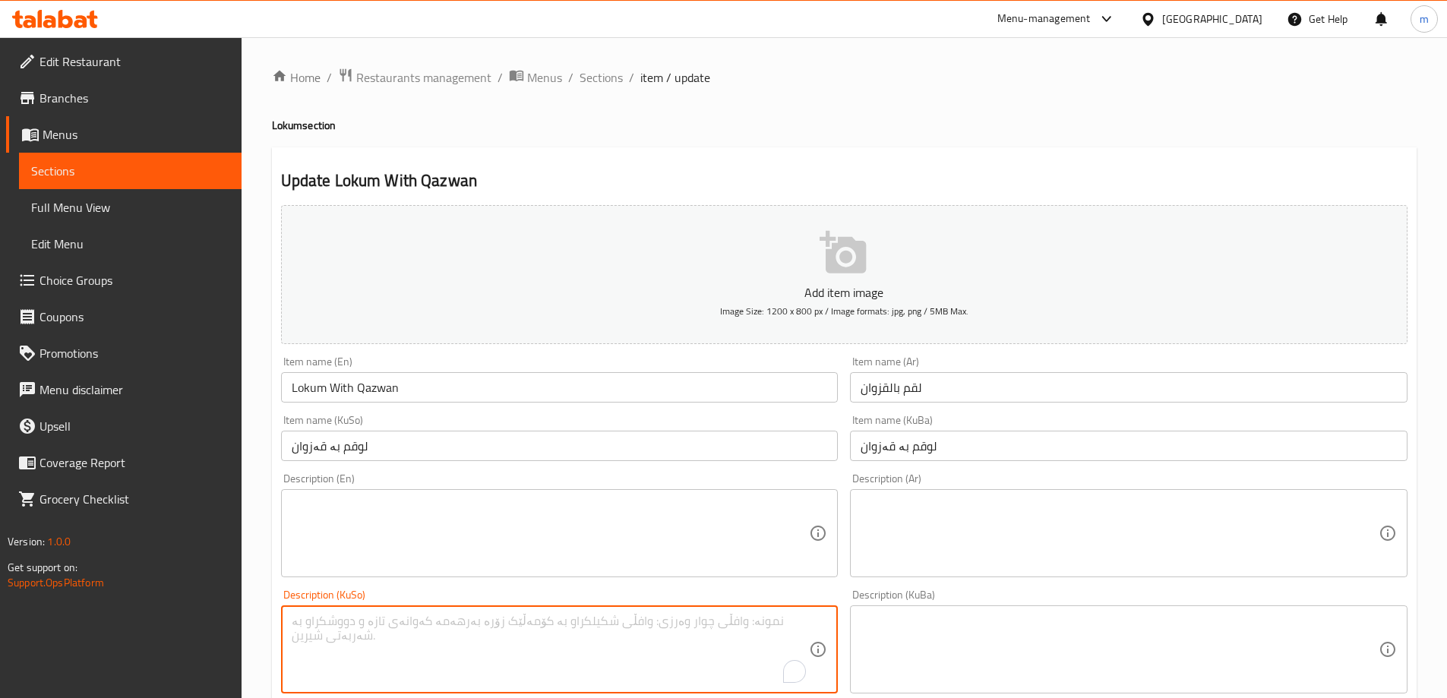
paste textarea "نیشاستە، ئاو، رەنگ و تام"
type textarea "نیشاستە، ئاو، رەنگ و تام"
click at [917, 618] on textarea at bounding box center [1119, 650] width 518 height 72
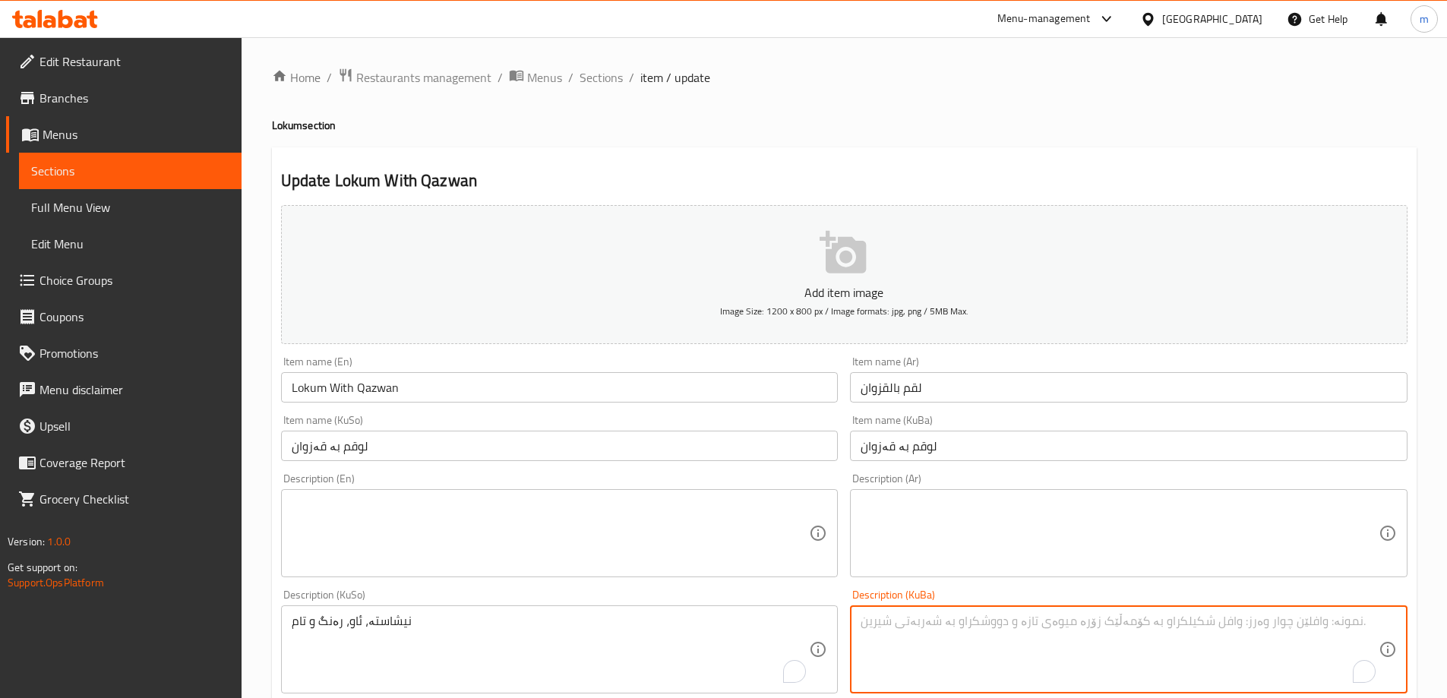
paste textarea "نیشاستە، ئاو، رەنگ و تام"
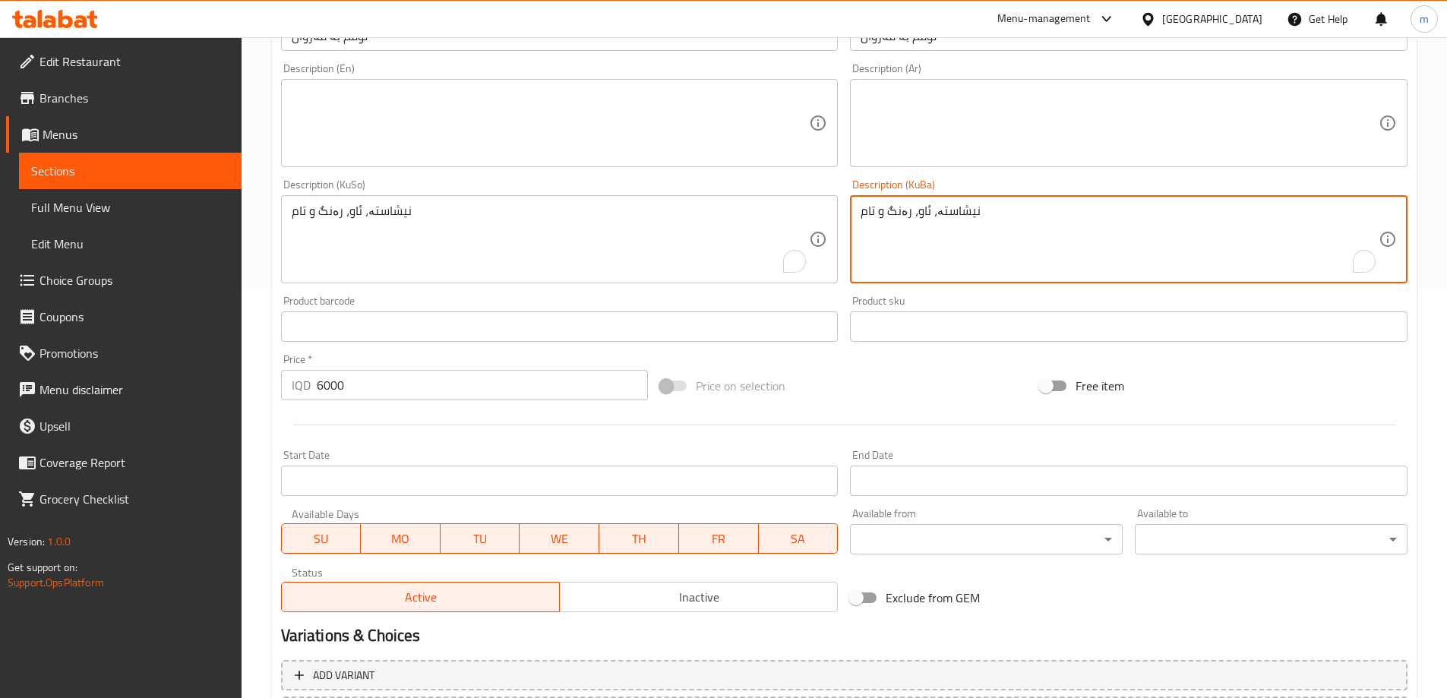
scroll to position [550, 0]
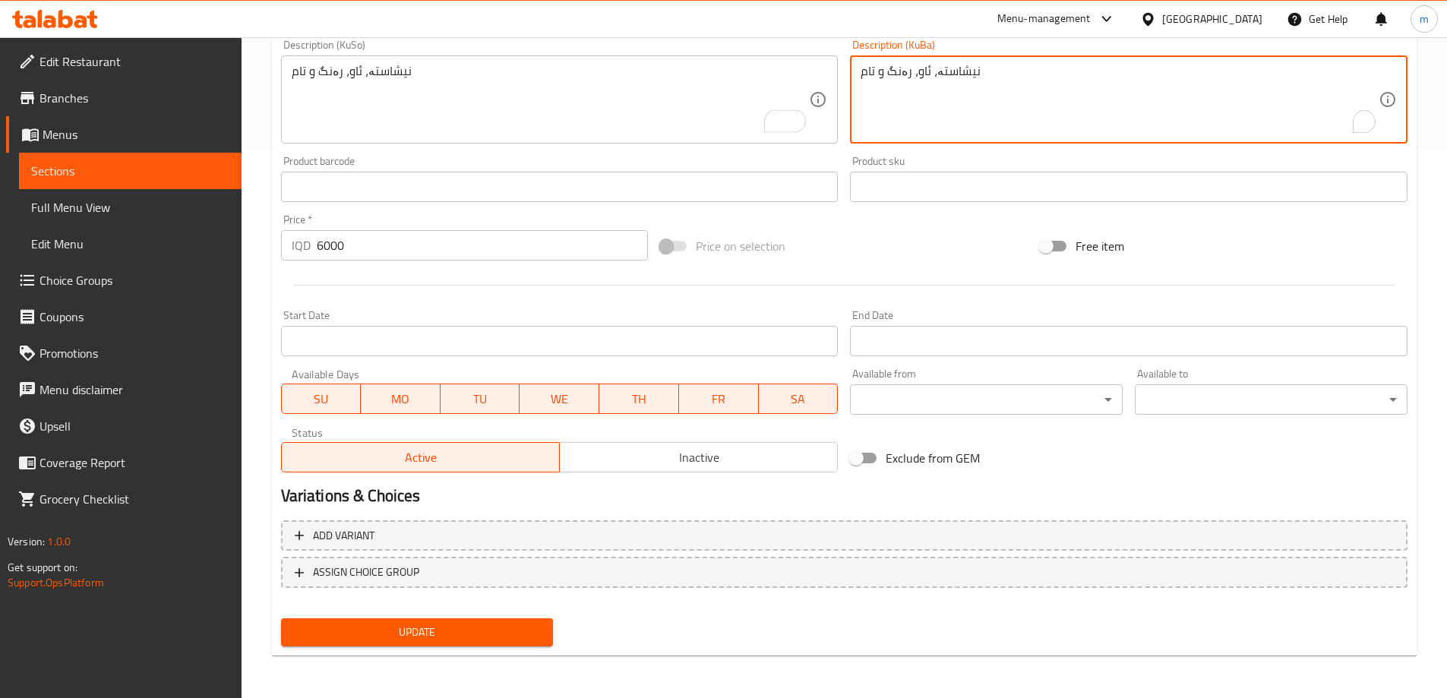
type textarea "نیشاستە، ئاو، رەنگ و تام"
click at [542, 622] on button "Update" at bounding box center [417, 632] width 273 height 28
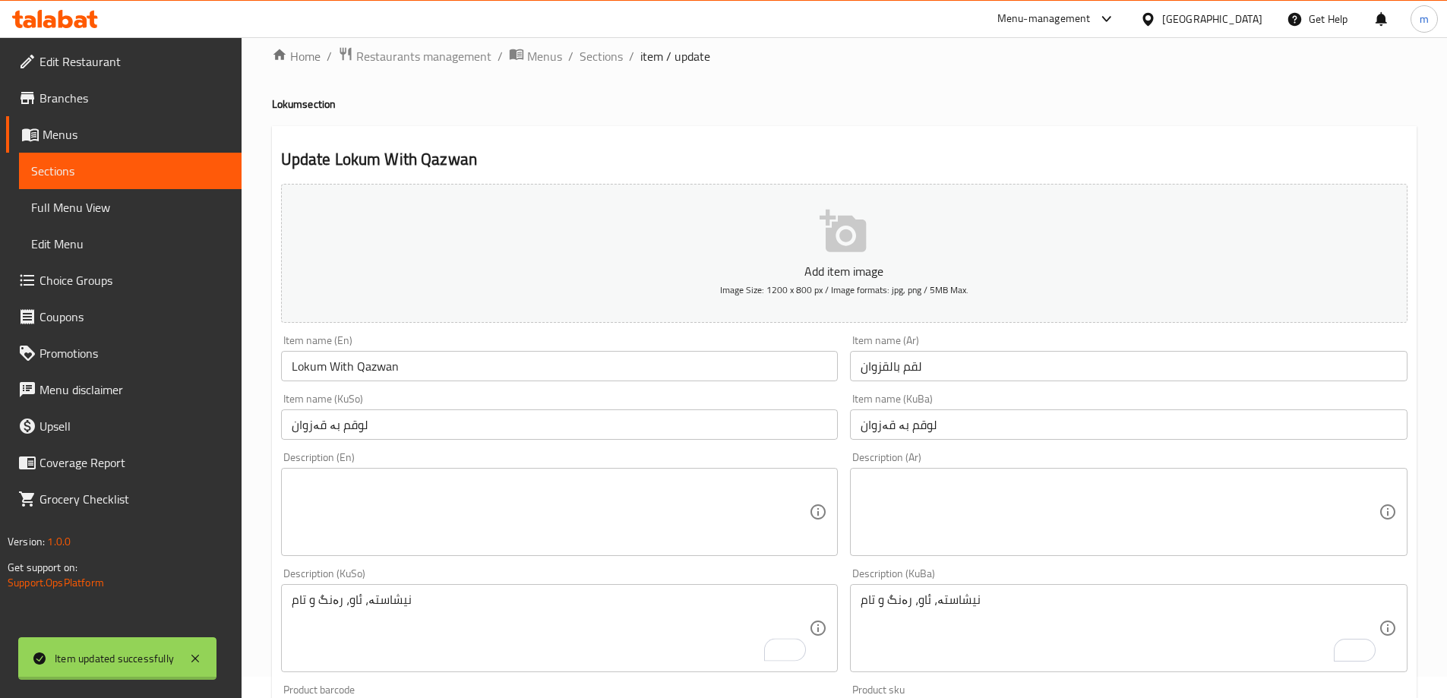
scroll to position [18, 0]
click at [591, 65] on span "Sections" at bounding box center [600, 59] width 43 height 18
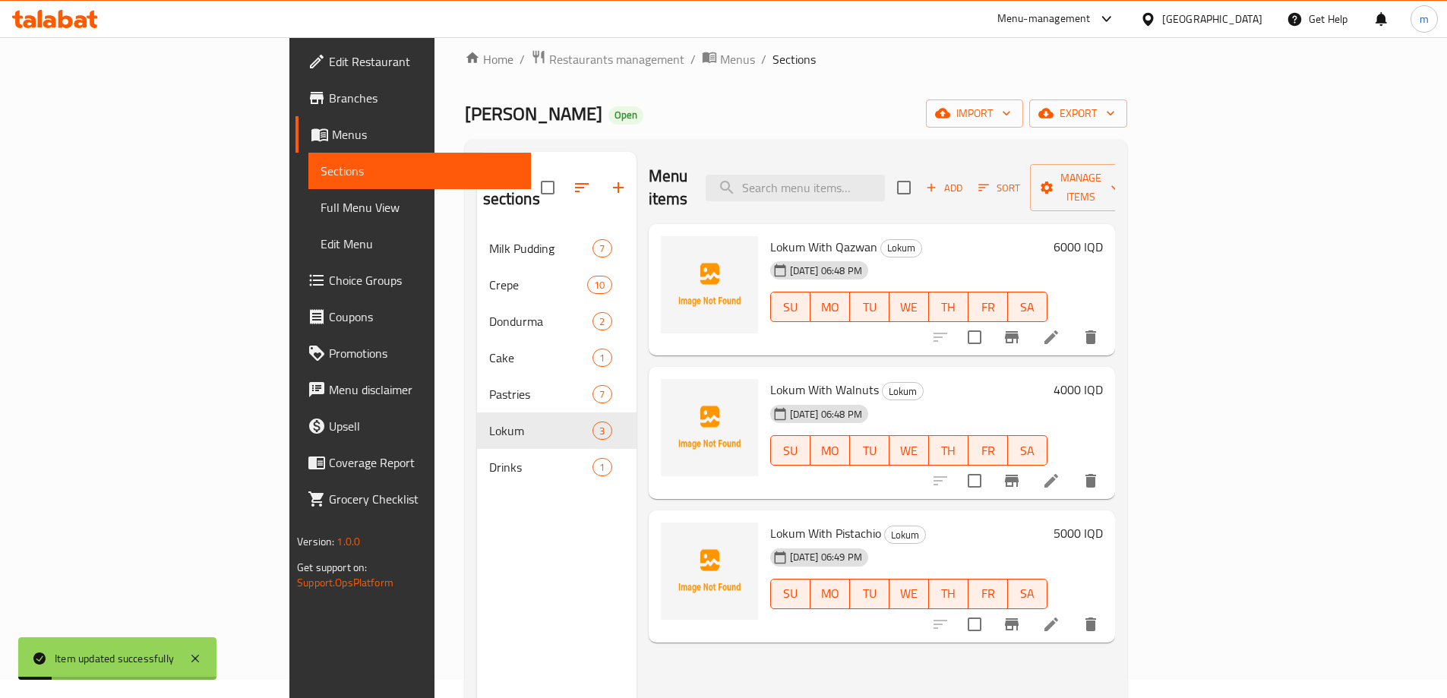
click at [1060, 472] on icon at bounding box center [1051, 481] width 18 height 18
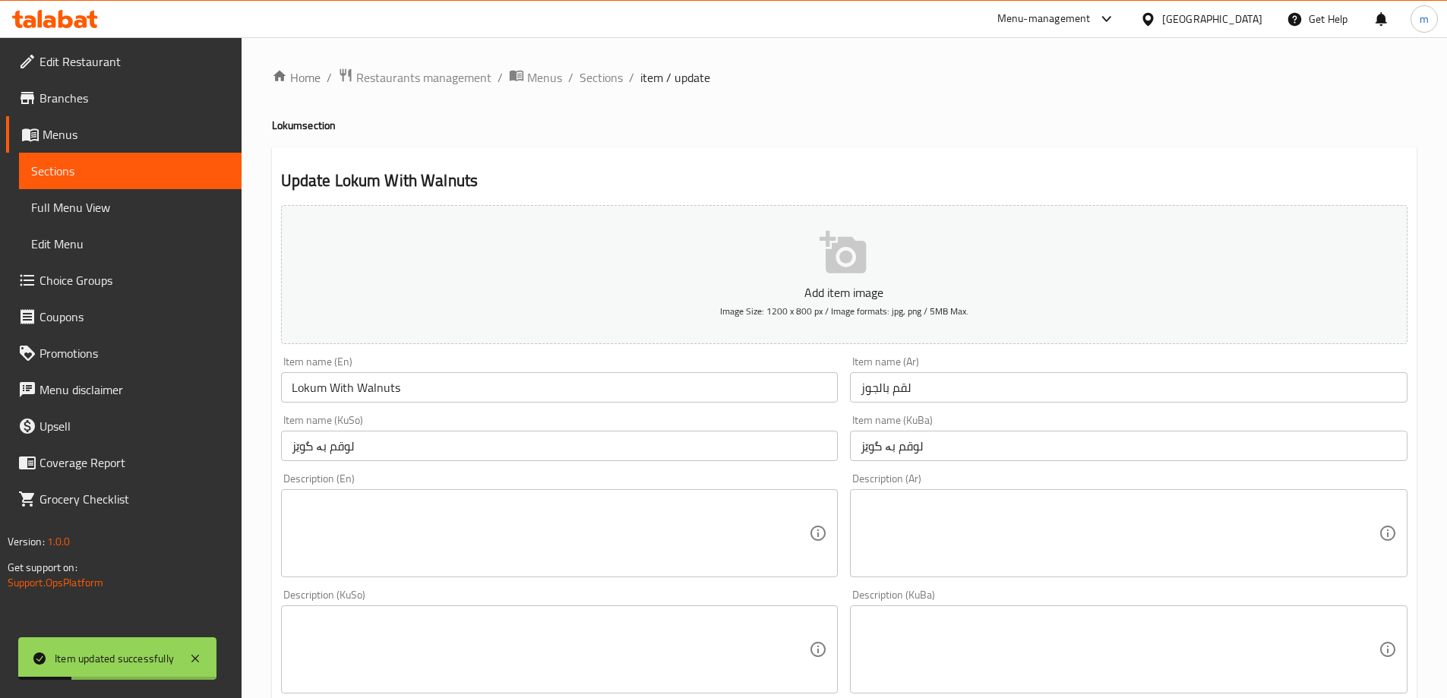
click at [461, 617] on textarea at bounding box center [551, 650] width 518 height 72
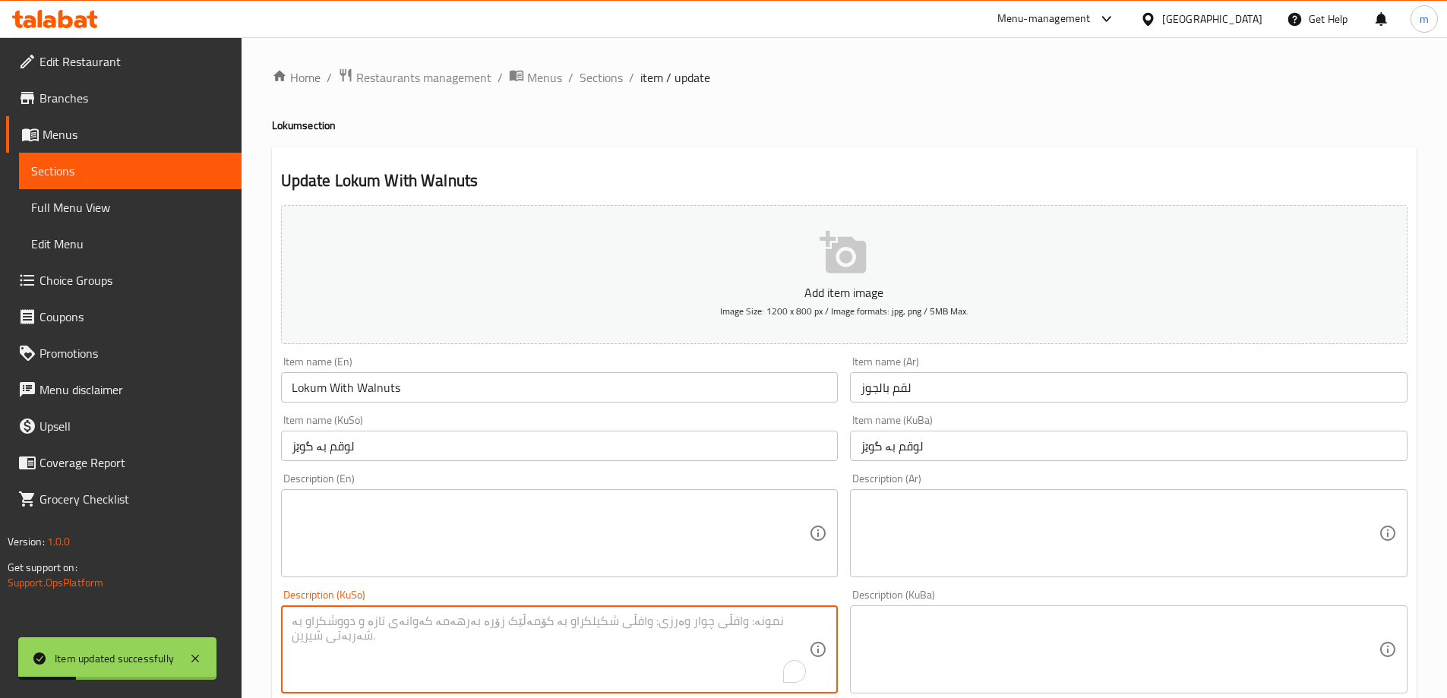
paste textarea "نیشاستە، ئاو، رەنگ و تام"
type textarea "نیشاستە، ئاو، رەنگ و تام"
drag, startPoint x: 1011, startPoint y: 659, endPoint x: 1029, endPoint y: 648, distance: 21.5
click at [1011, 659] on textarea at bounding box center [1119, 650] width 518 height 72
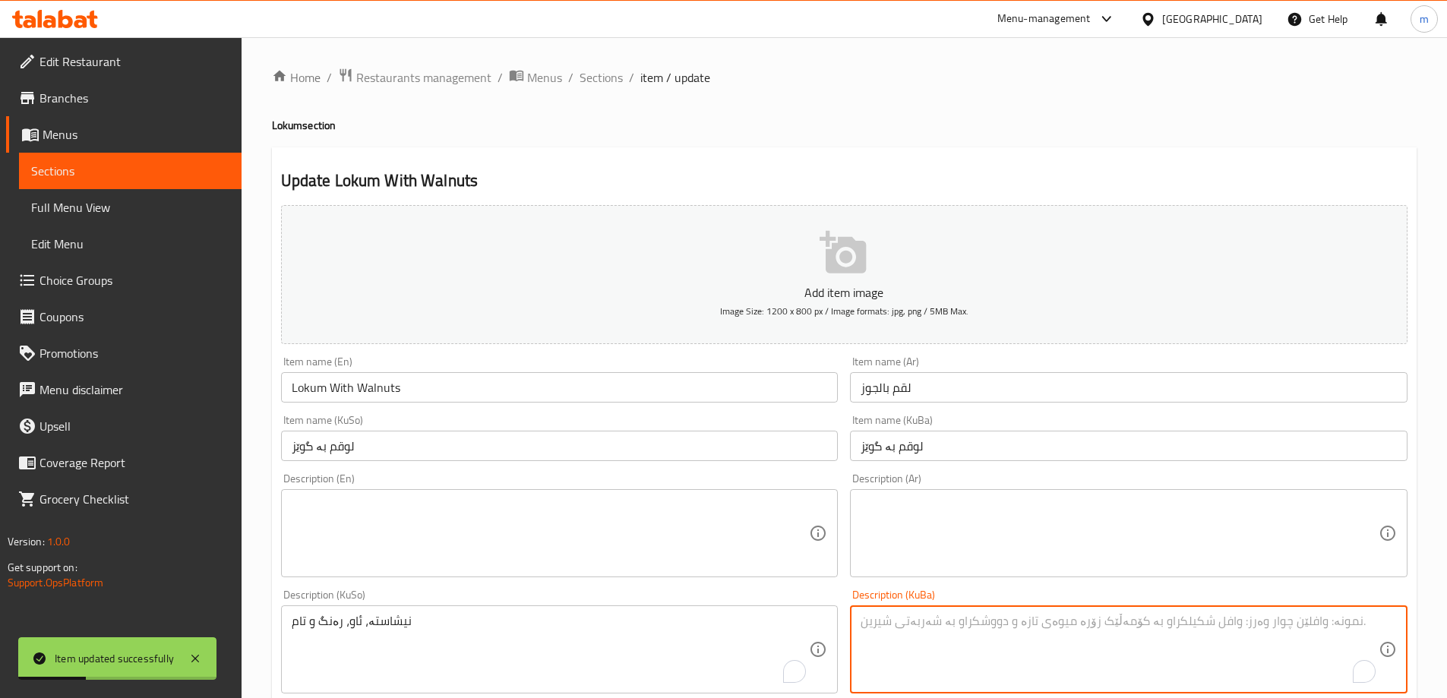
paste textarea "نیشاستە، ئاو، رەنگ و تام"
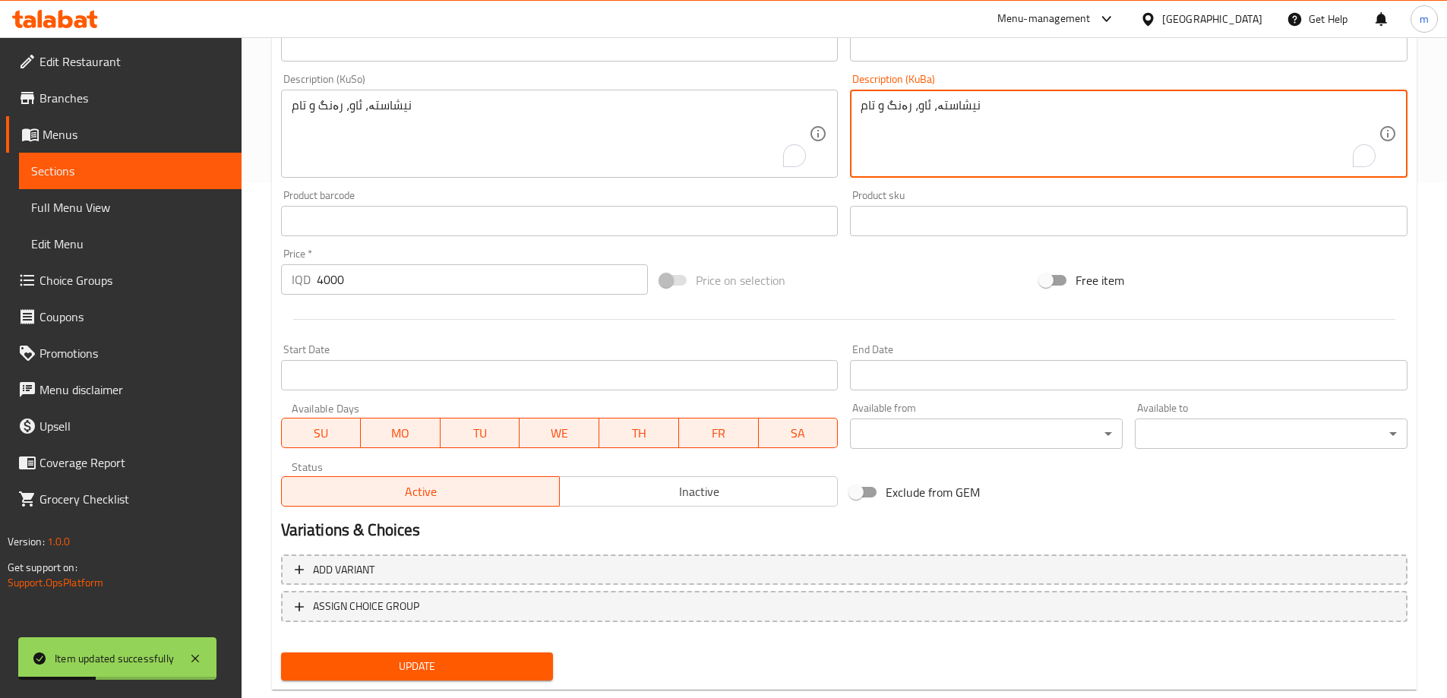
scroll to position [550, 0]
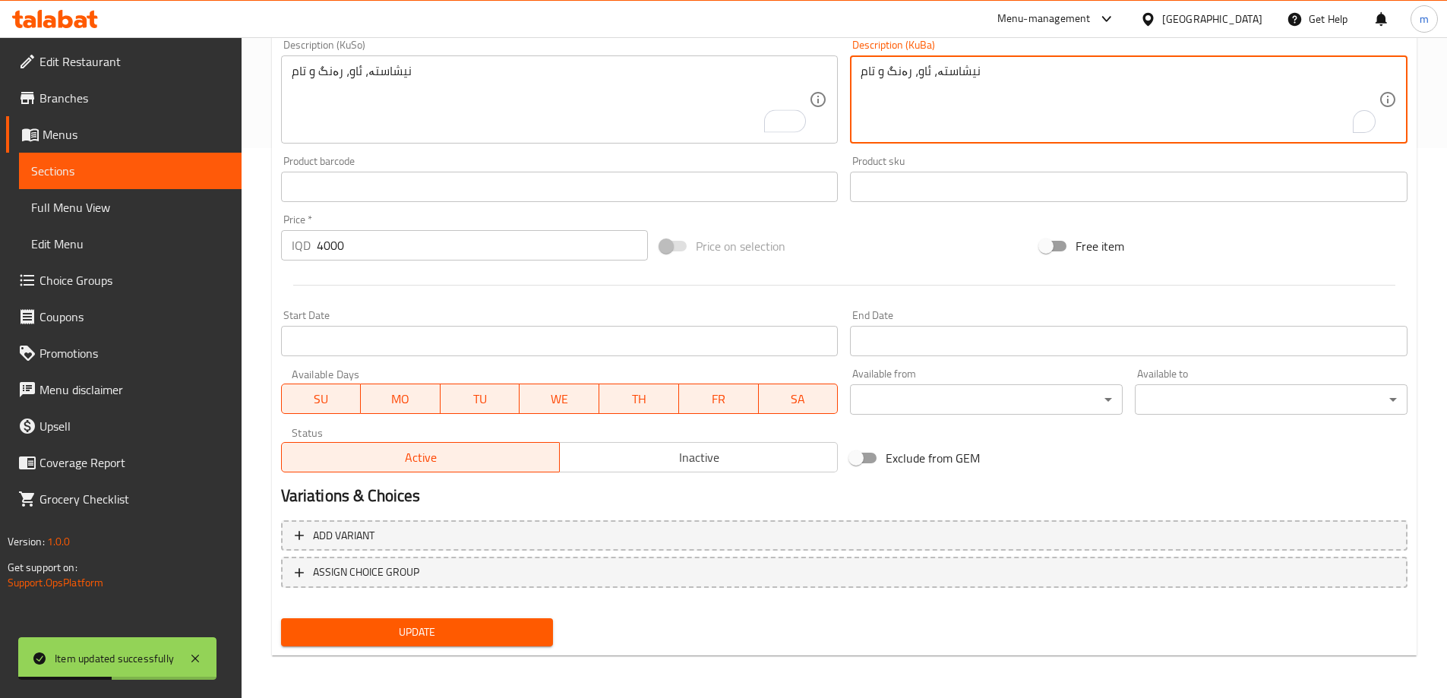
type textarea "نیشاستە، ئاو، رەنگ و تام"
click at [532, 640] on span "Update" at bounding box center [417, 632] width 248 height 19
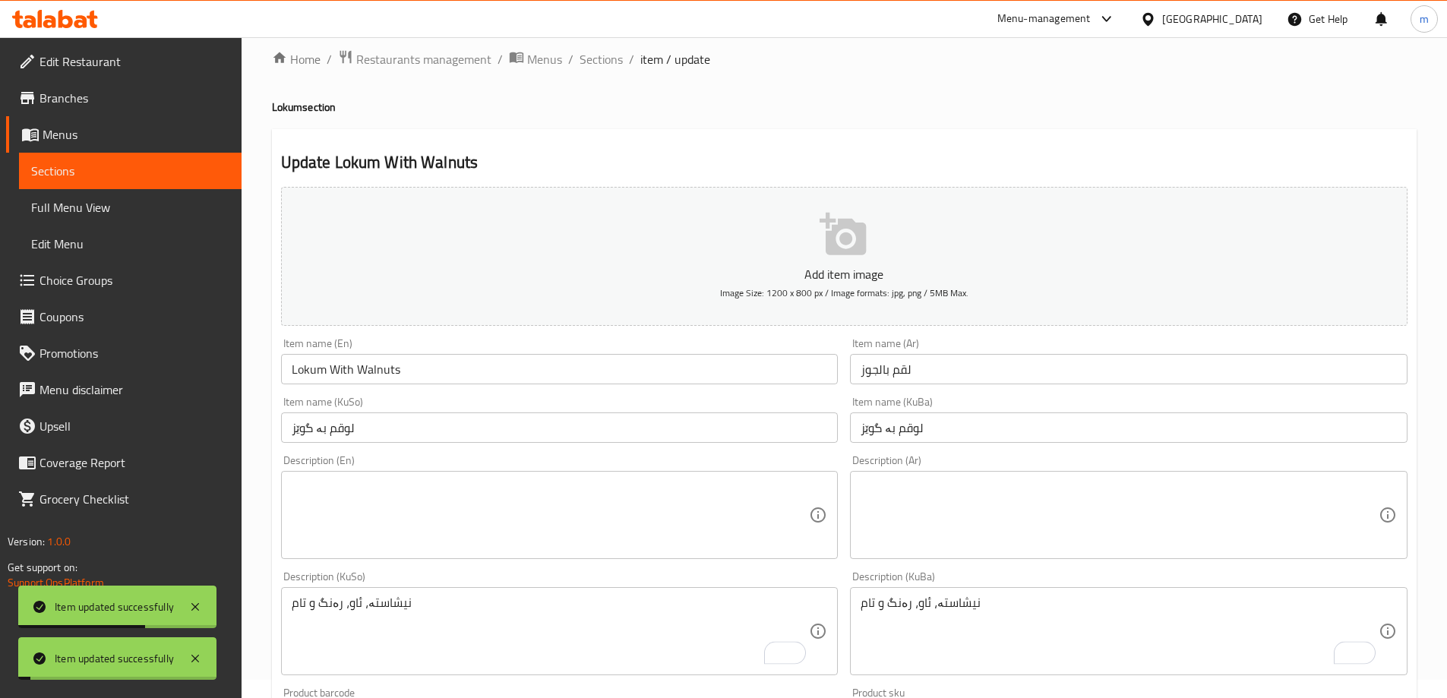
scroll to position [0, 0]
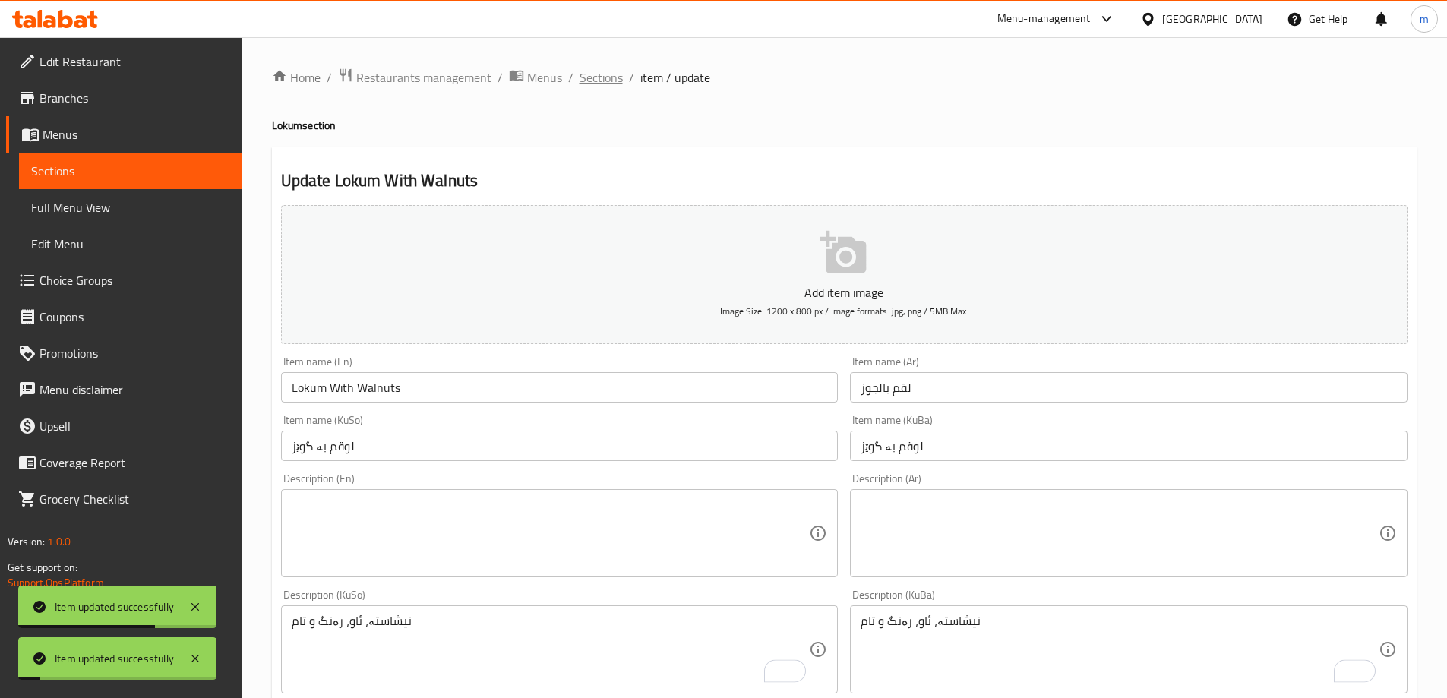
drag, startPoint x: 615, startPoint y: 68, endPoint x: 711, endPoint y: 115, distance: 107.0
click at [615, 68] on span "Sections" at bounding box center [600, 77] width 43 height 18
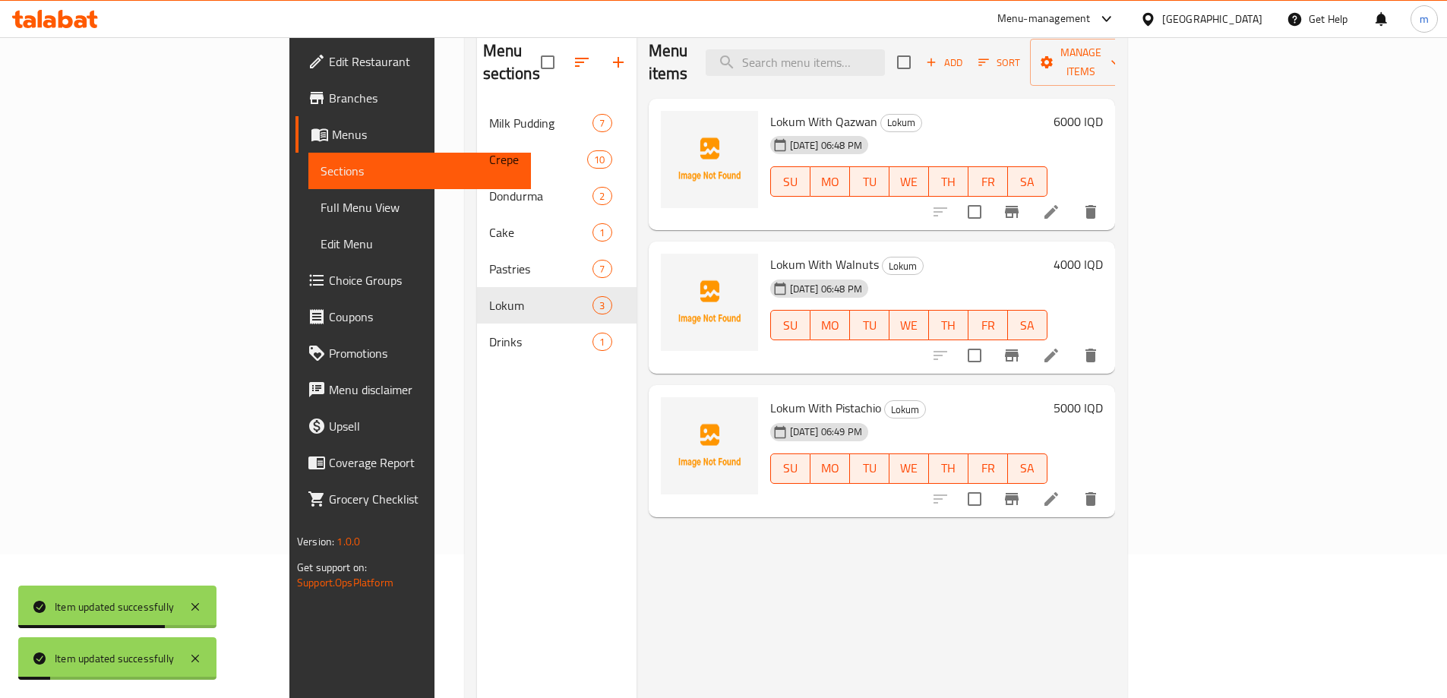
scroll to position [213, 0]
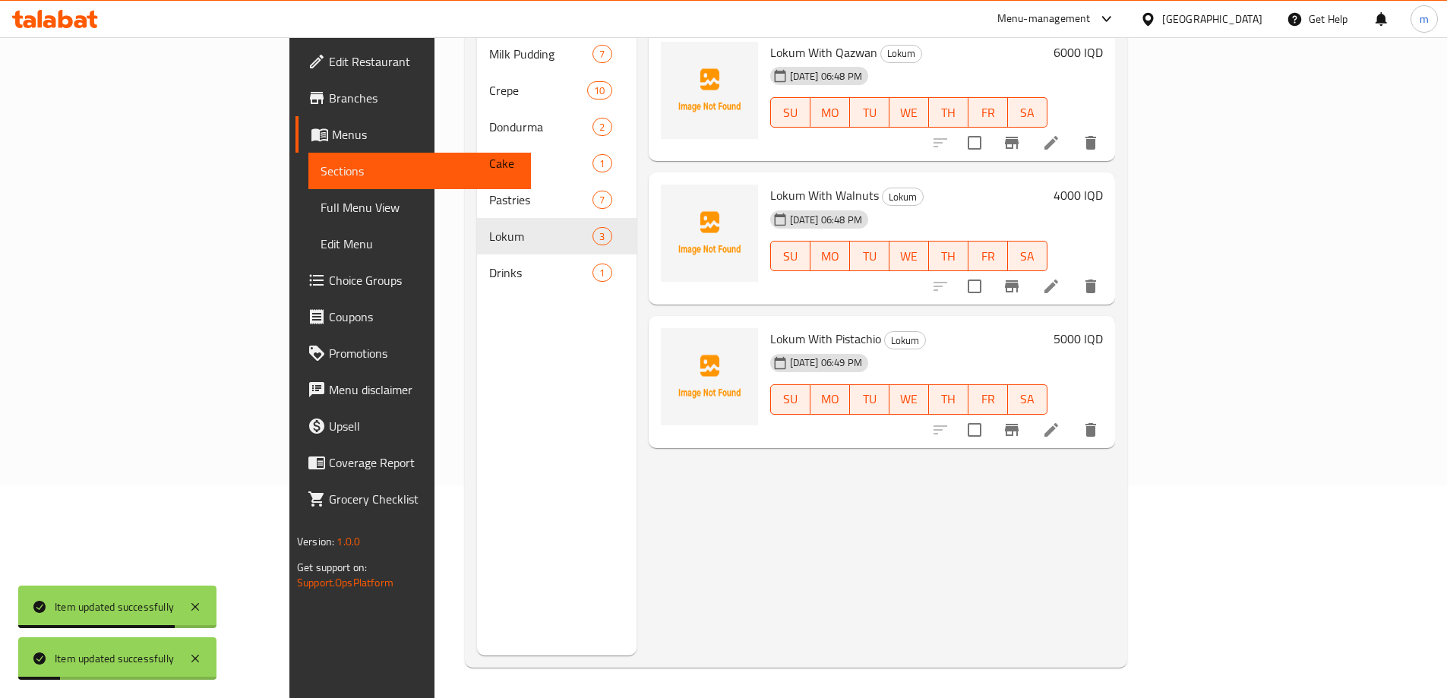
click at [1060, 421] on icon at bounding box center [1051, 430] width 18 height 18
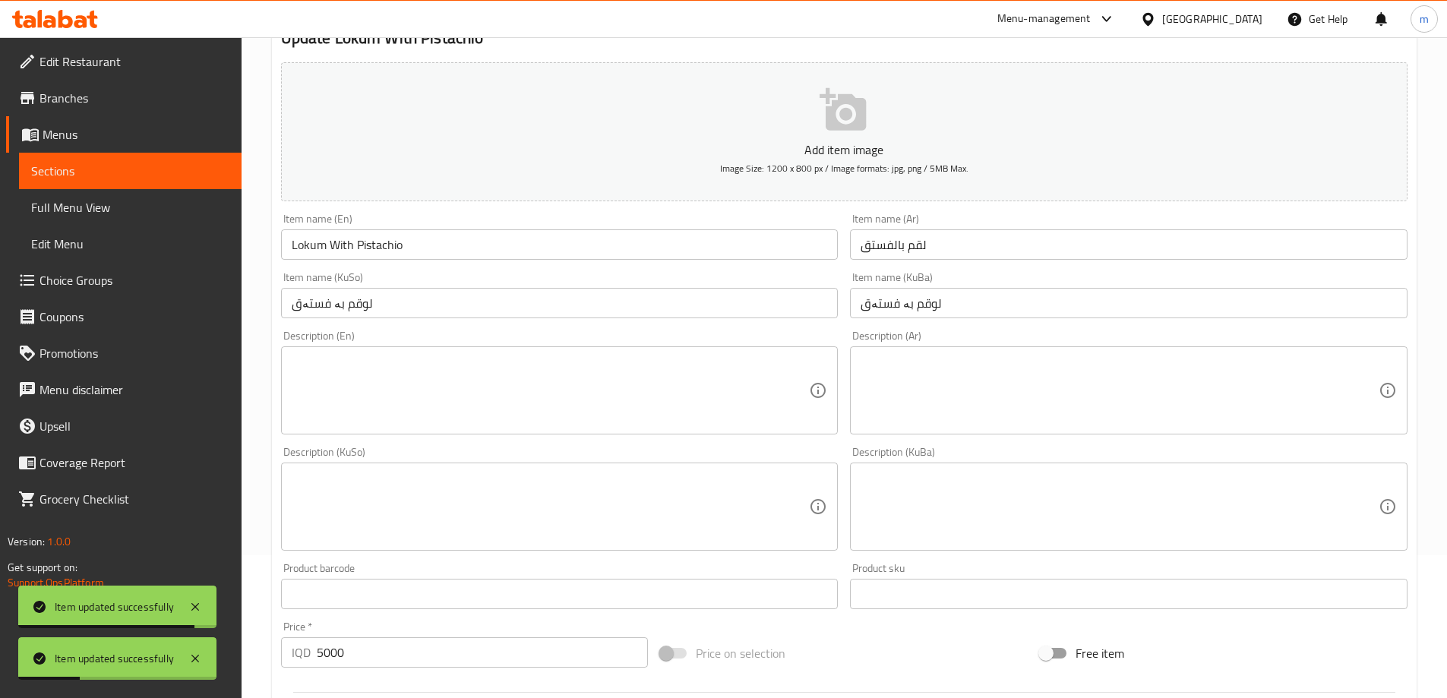
scroll to position [177, 0]
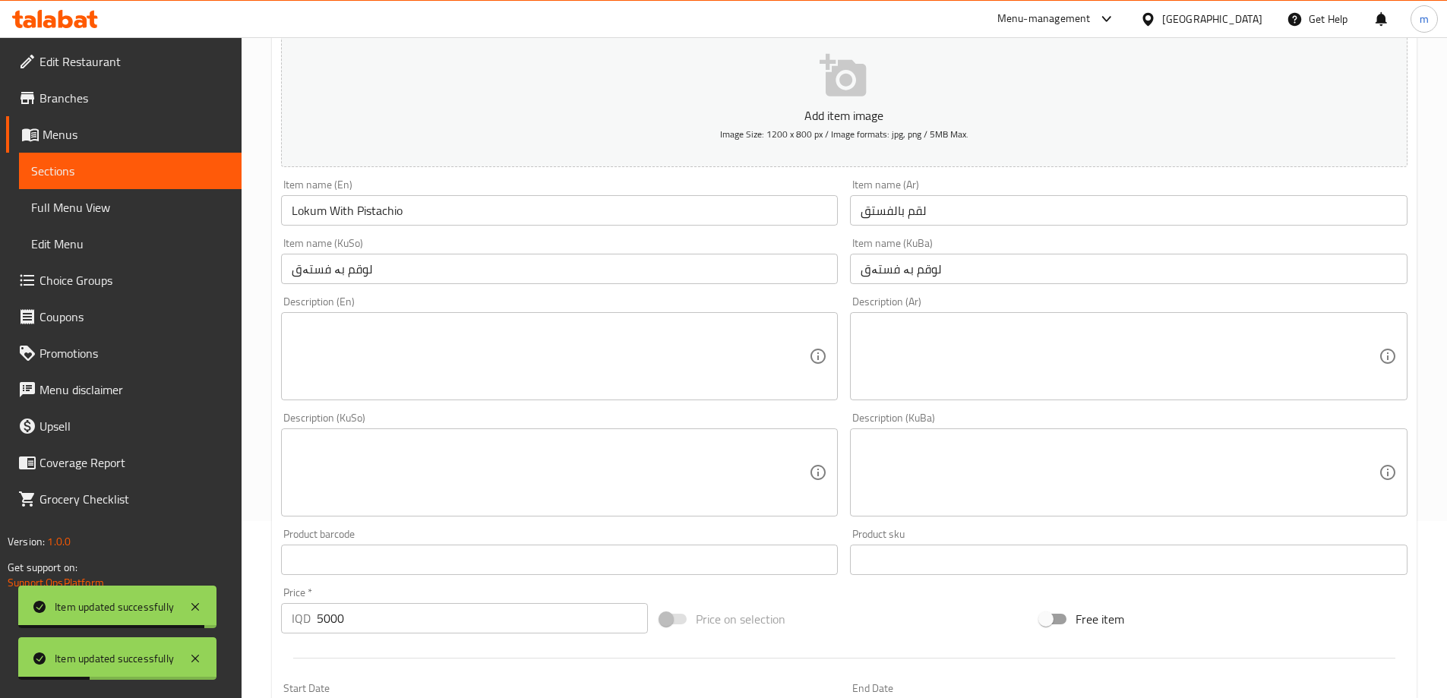
click at [448, 514] on div "Description (KuSo)" at bounding box center [559, 472] width 557 height 88
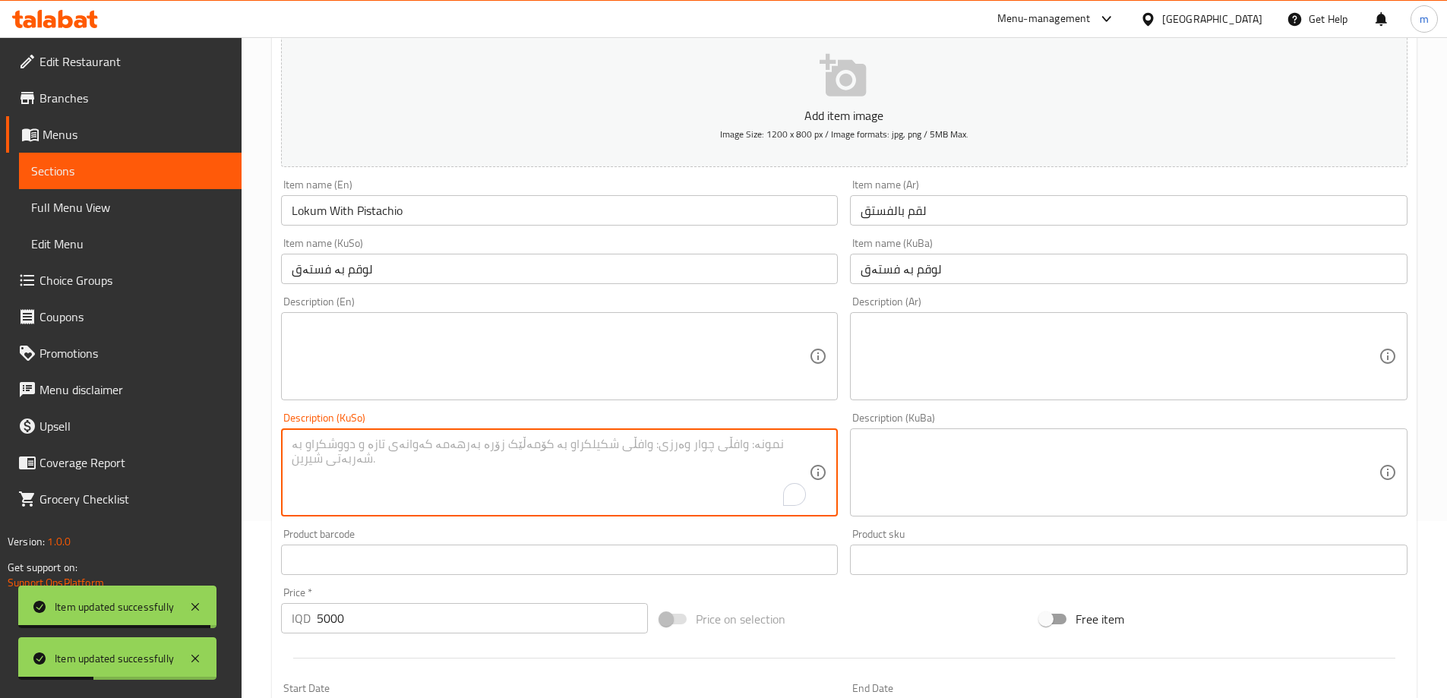
paste textarea "نیشاستە، ئاو، رەنگ و تام"
type textarea "نیشاستە، ئاو، رەنگ و تام"
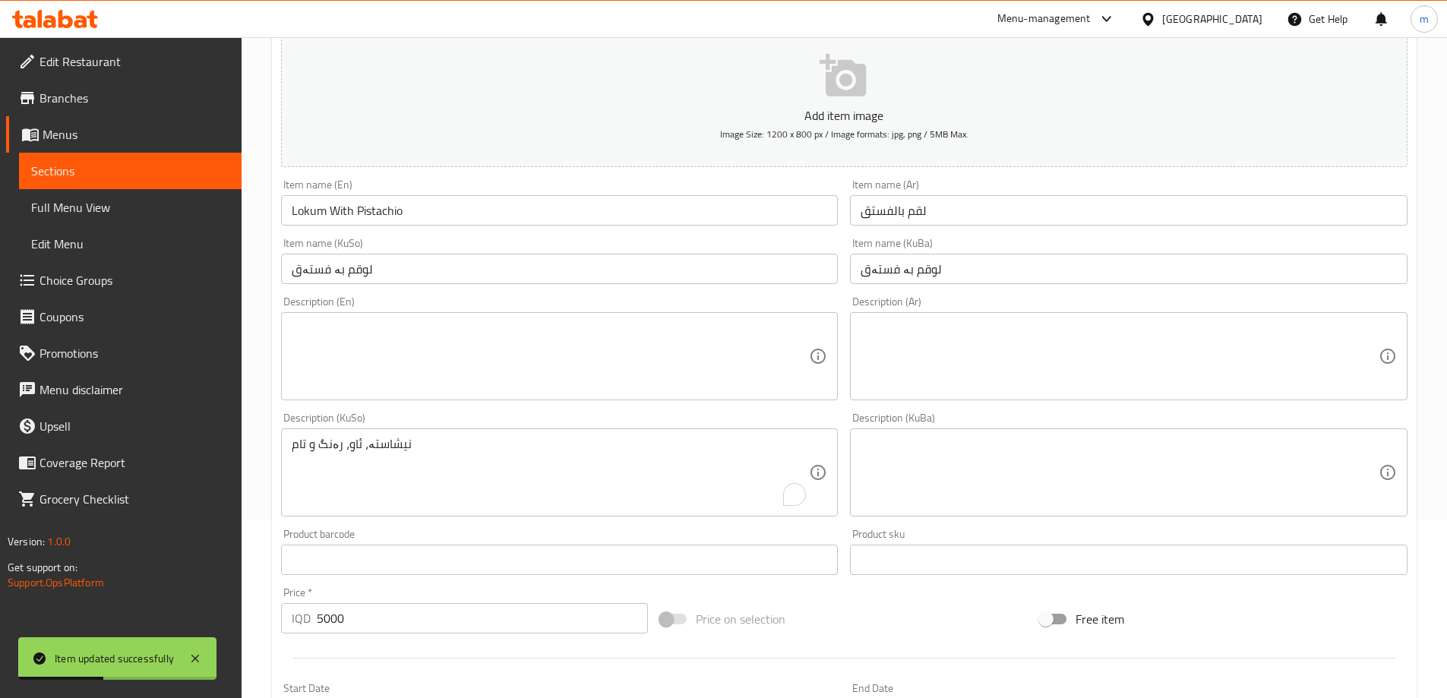
click at [1076, 402] on div "Description (Ar) Description (Ar)" at bounding box center [1129, 348] width 570 height 116
drag, startPoint x: 1080, startPoint y: 510, endPoint x: 1088, endPoint y: 498, distance: 14.7
click at [1081, 510] on div "Description (KuBa)" at bounding box center [1128, 472] width 557 height 88
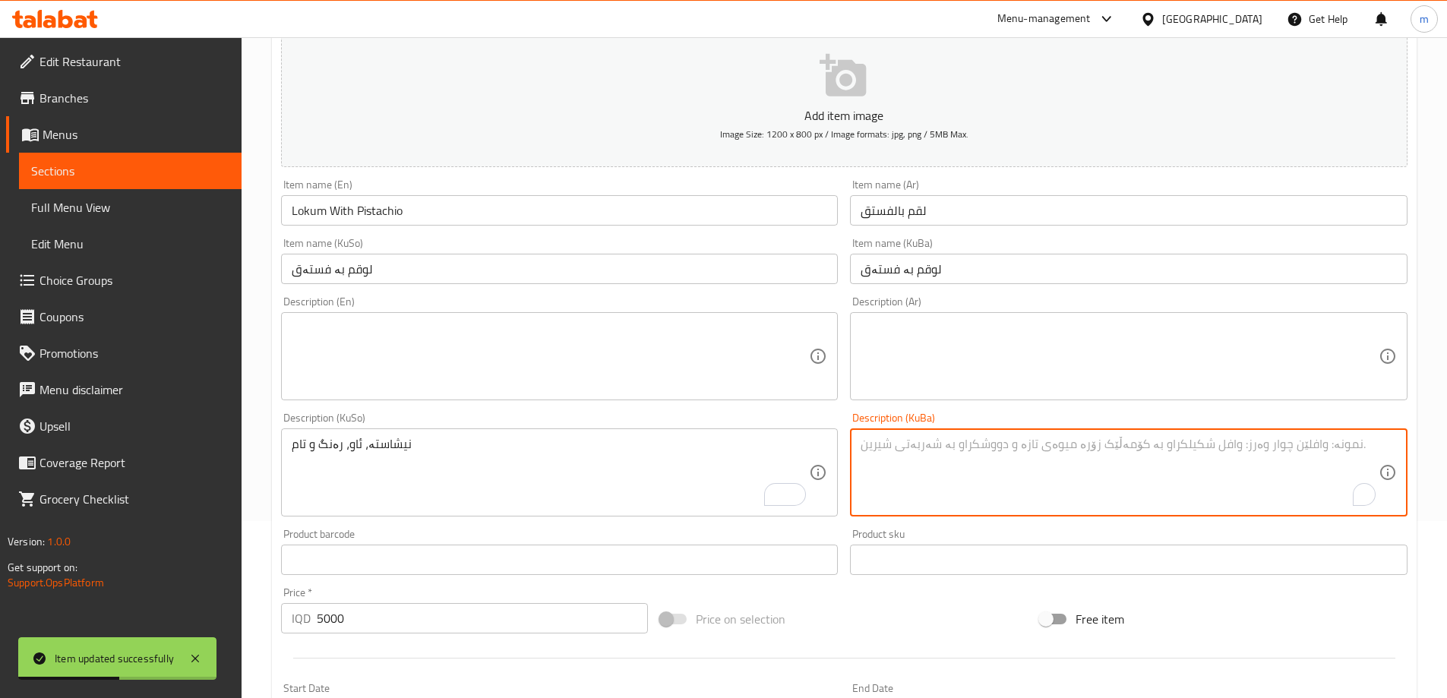
paste textarea "نیشاستە، ئاو، رەنگ و تام"
click at [1097, 479] on textarea "To enrich screen reader interactions, please activate Accessibility in Grammarl…" at bounding box center [1119, 473] width 518 height 72
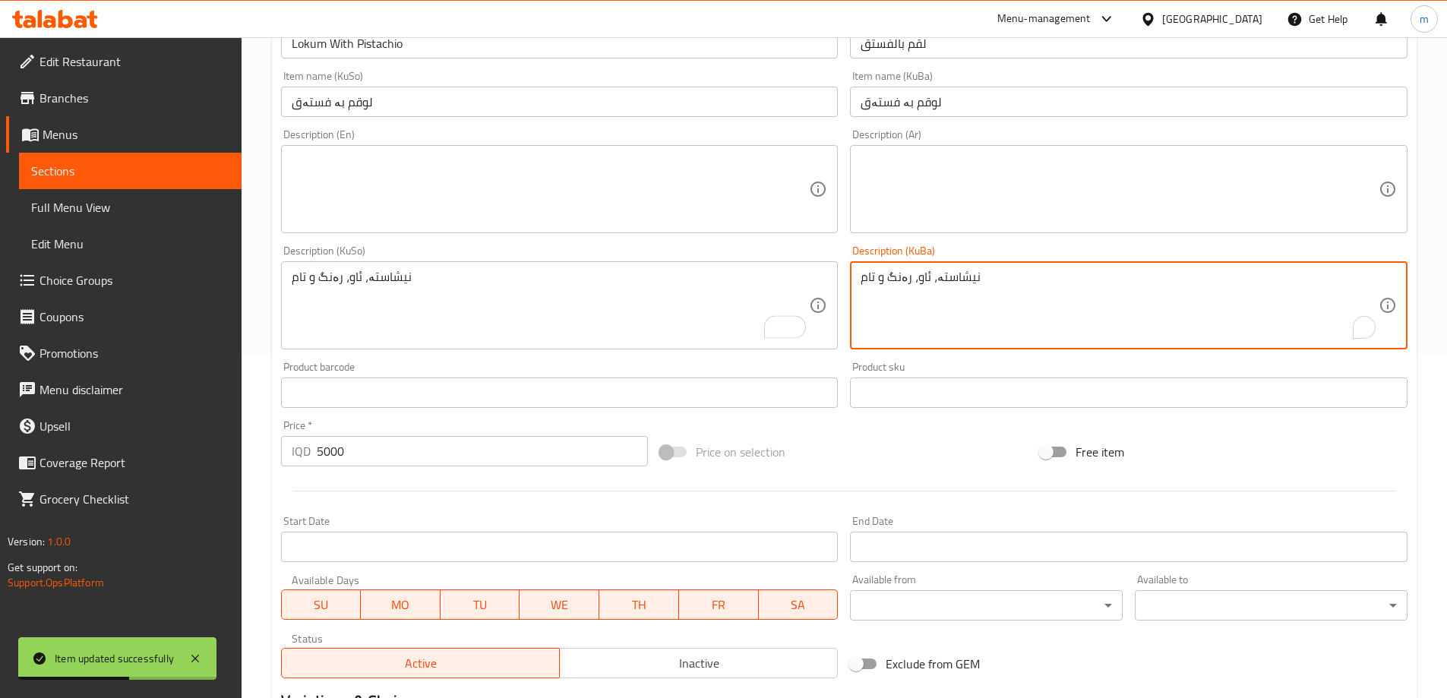
scroll to position [550, 0]
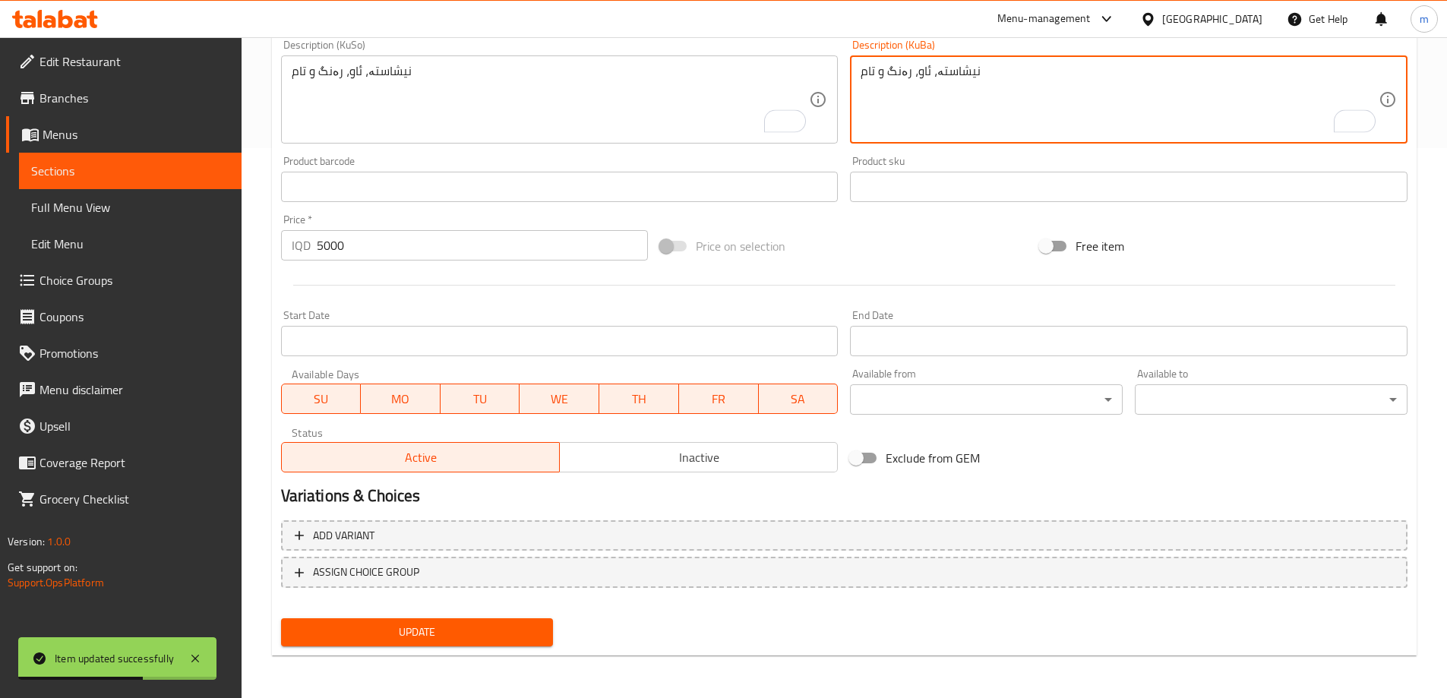
type textarea "نیشاستە، ئاو، رەنگ و تام"
click at [510, 631] on span "Update" at bounding box center [417, 632] width 248 height 19
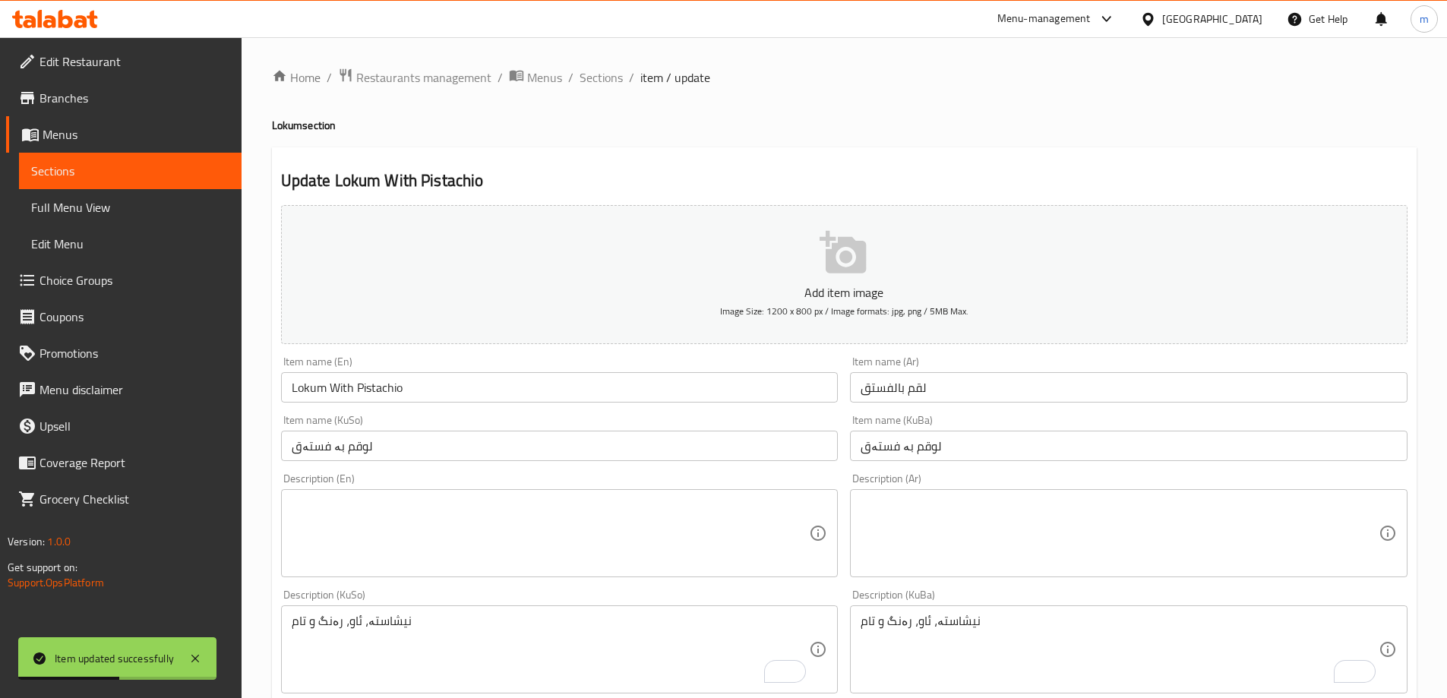
click at [402, 573] on div "Description (En)" at bounding box center [559, 533] width 557 height 88
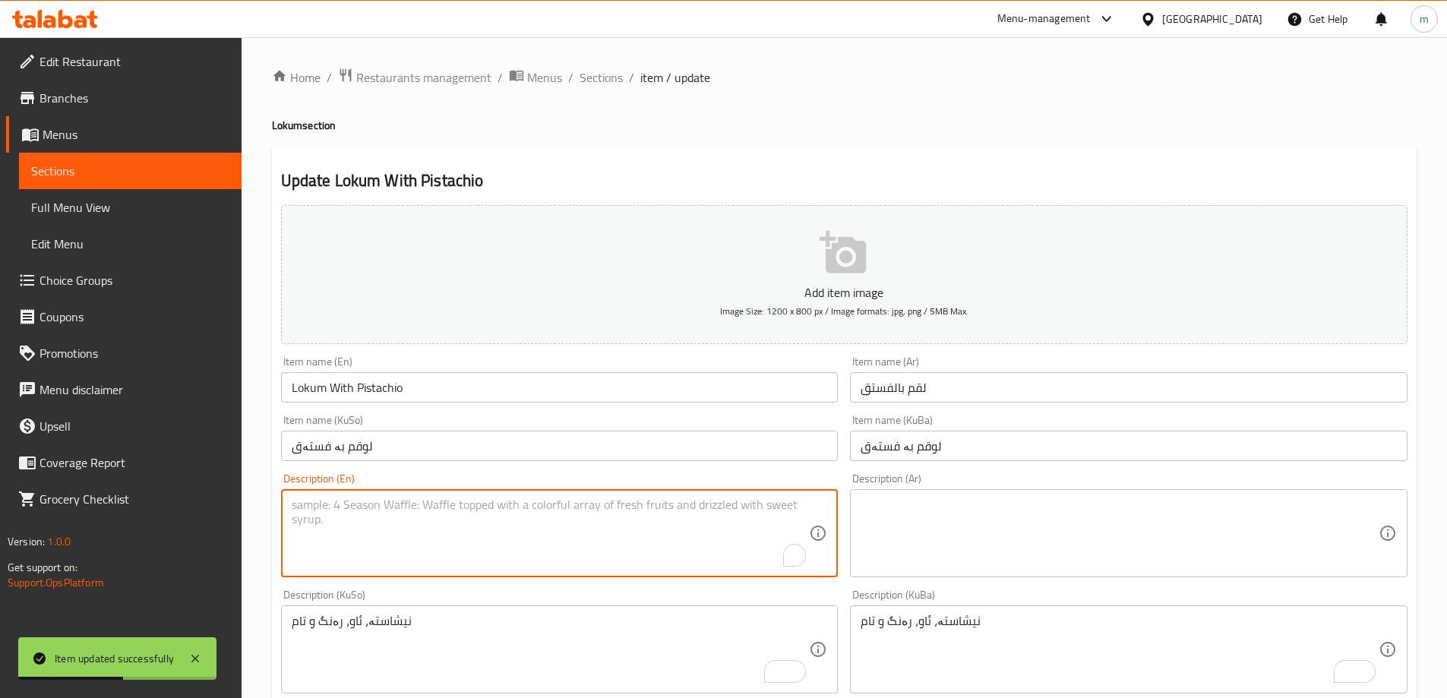
paste textarea "starch, water, color and flavor"
click at [301, 510] on textarea "starch, water, color and flavor" at bounding box center [551, 533] width 518 height 72
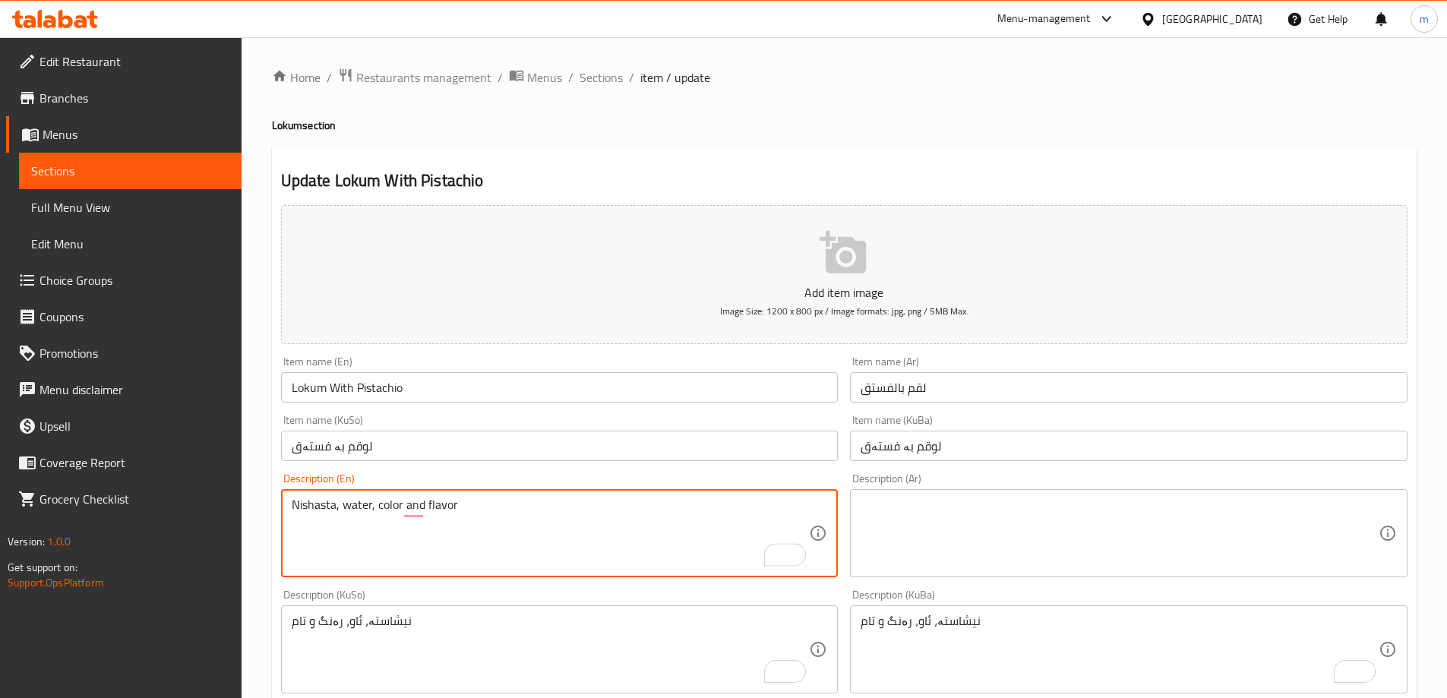
click at [342, 510] on textarea "Nishasta, water, color and flavor" at bounding box center [551, 533] width 518 height 72
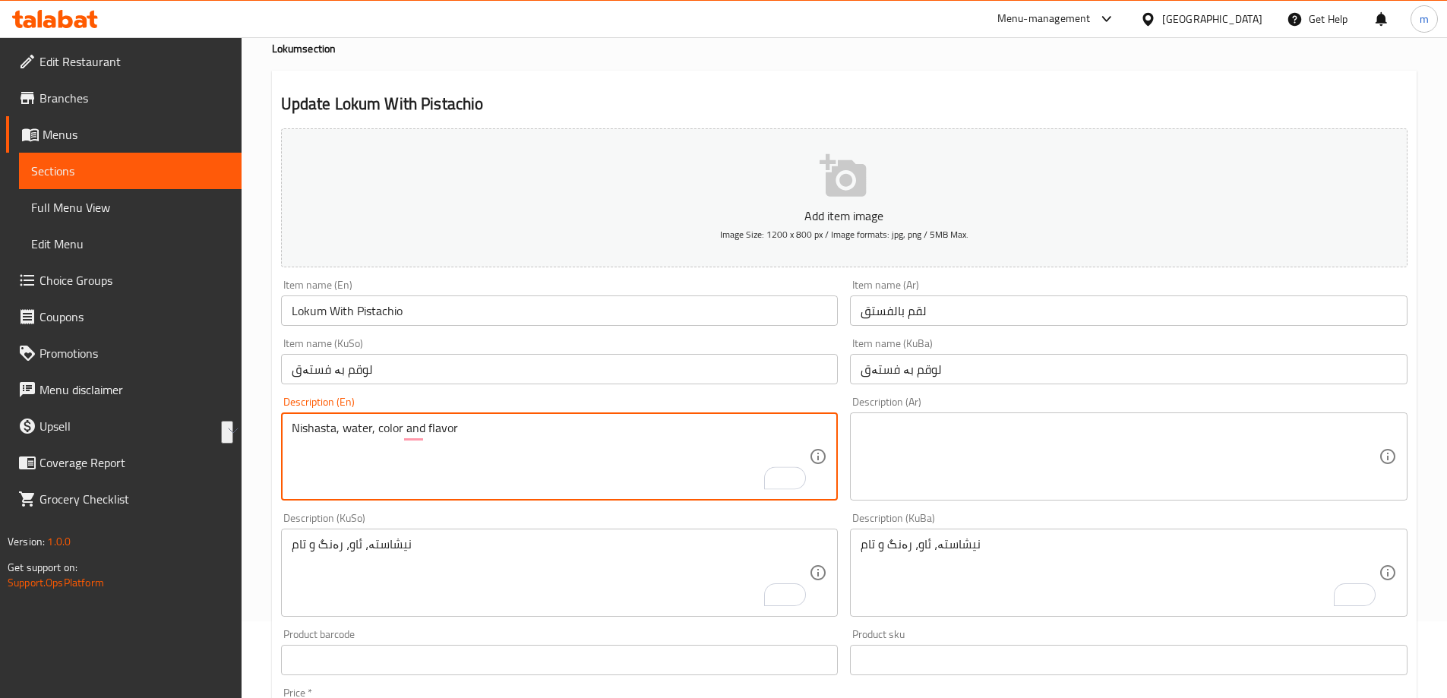
scroll to position [550, 0]
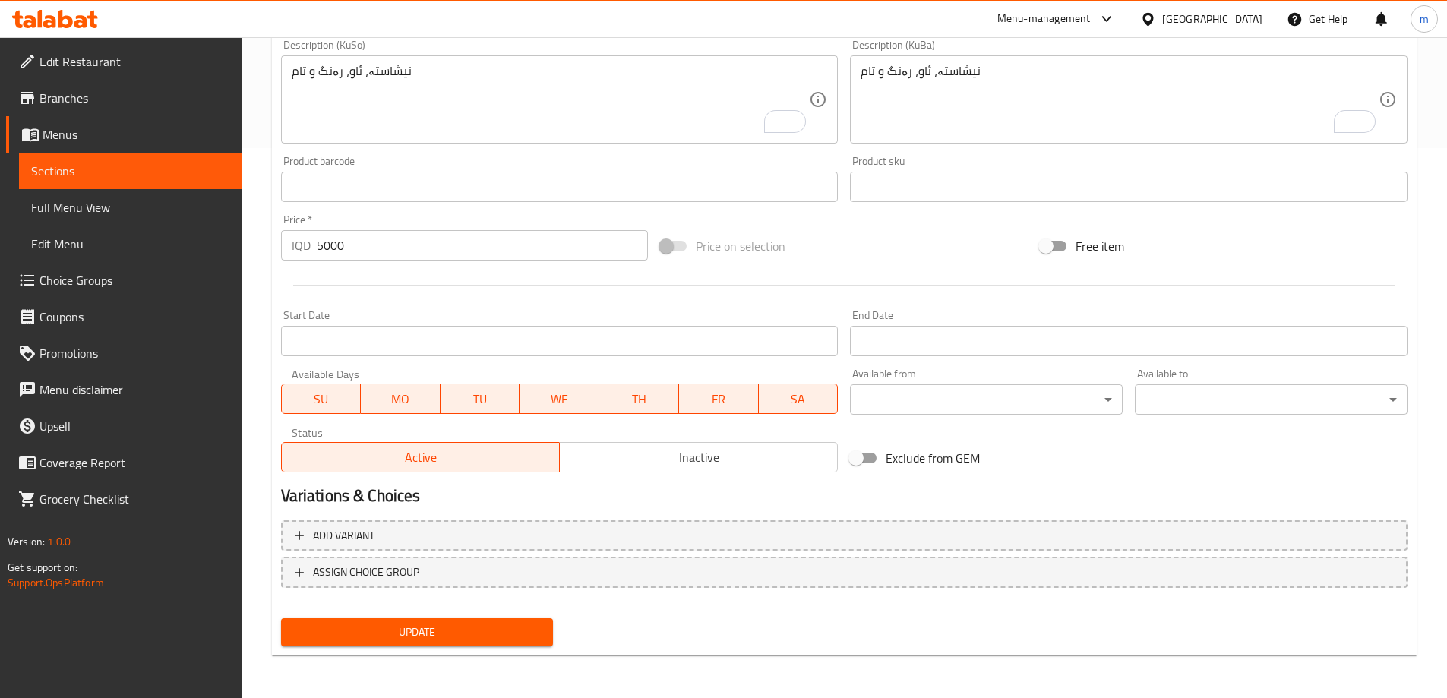
type textarea "Nishasta, water, color and flavor"
click at [511, 627] on span "Update" at bounding box center [417, 632] width 248 height 19
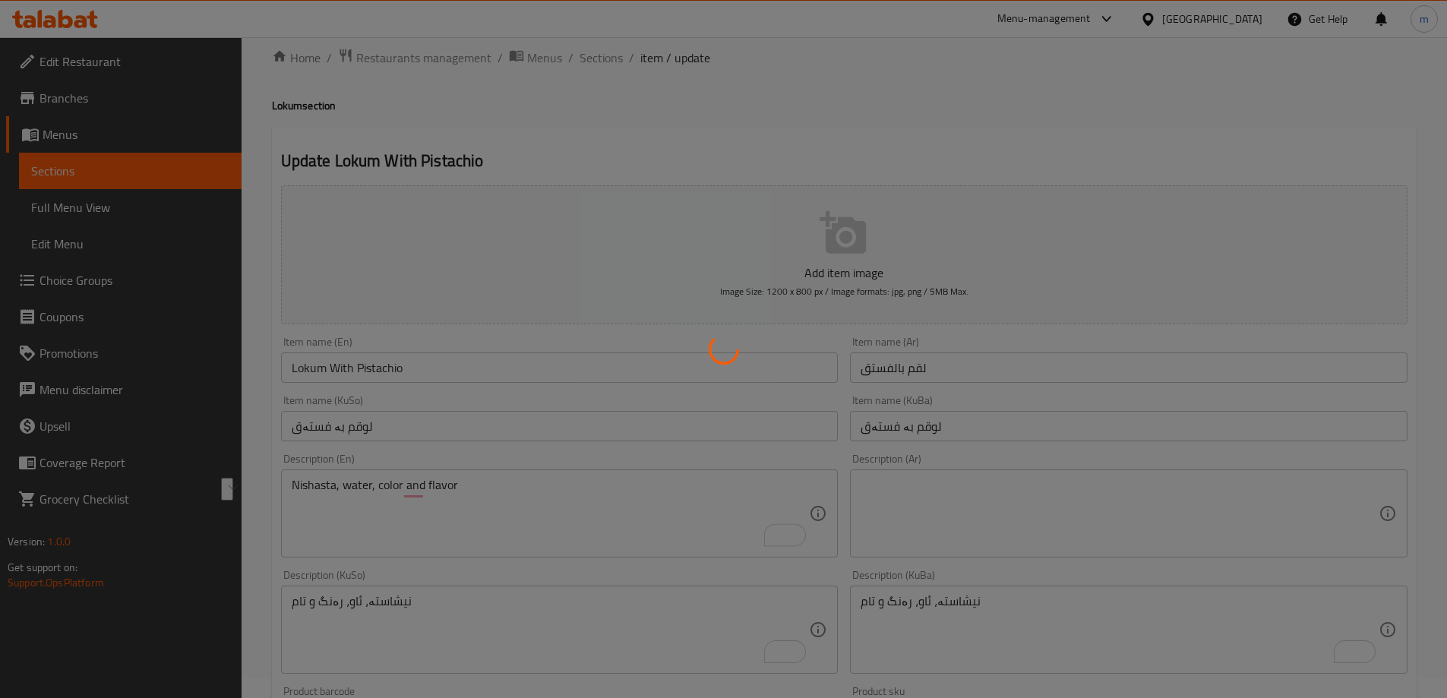
scroll to position [18, 0]
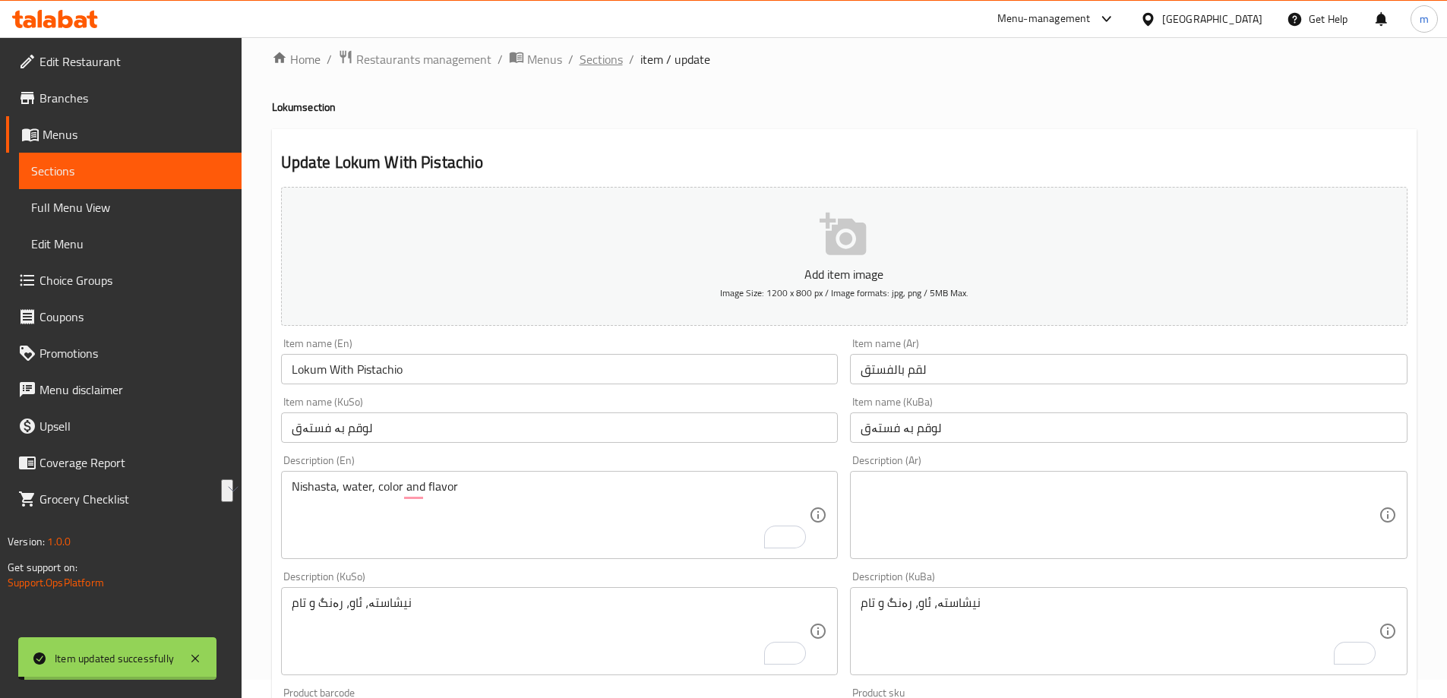
click at [601, 55] on span "Sections" at bounding box center [600, 59] width 43 height 18
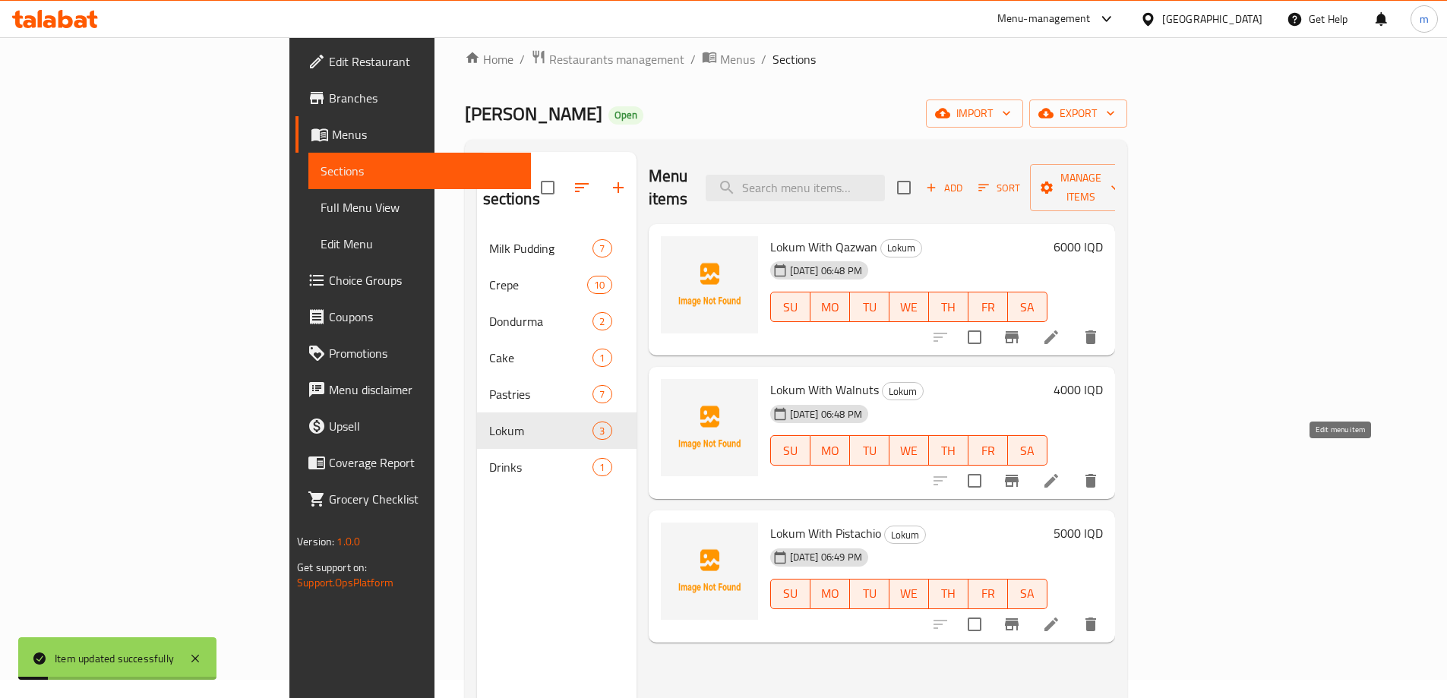
click at [1060, 472] on icon at bounding box center [1051, 481] width 18 height 18
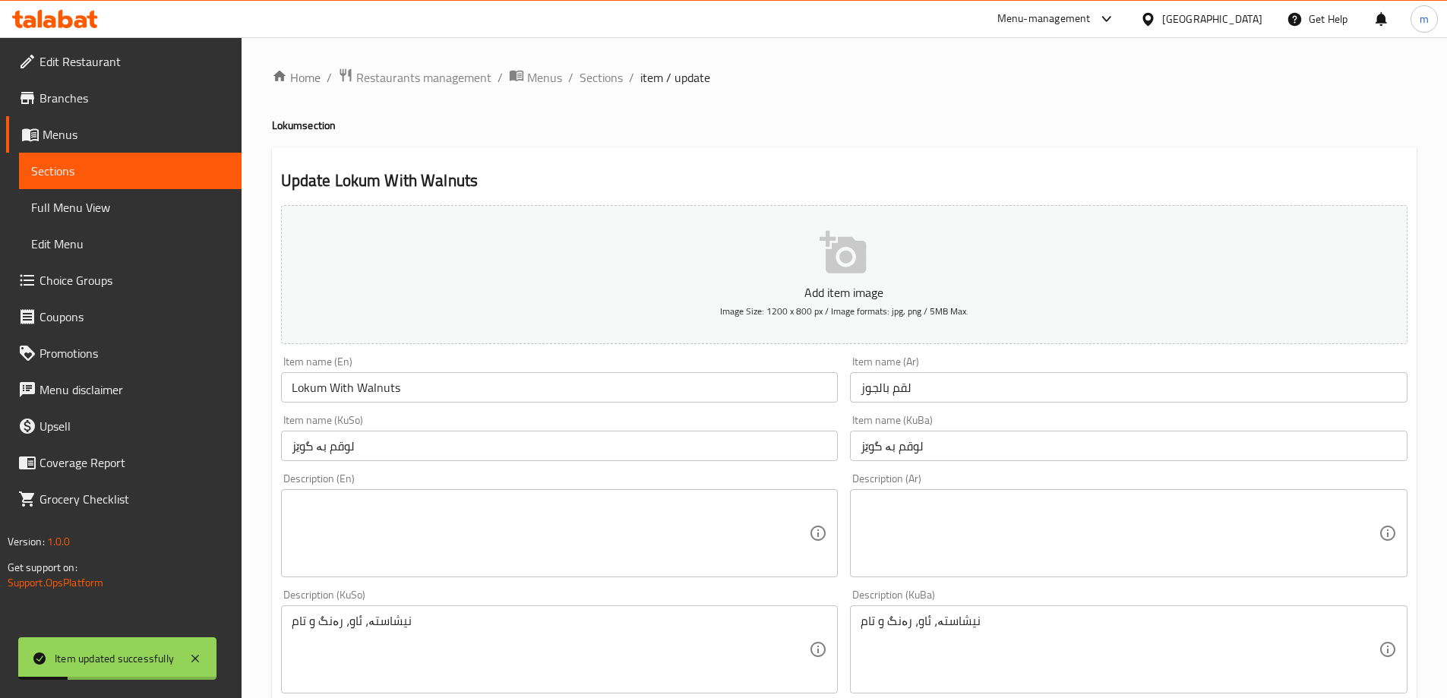
click at [362, 561] on textarea at bounding box center [551, 533] width 518 height 72
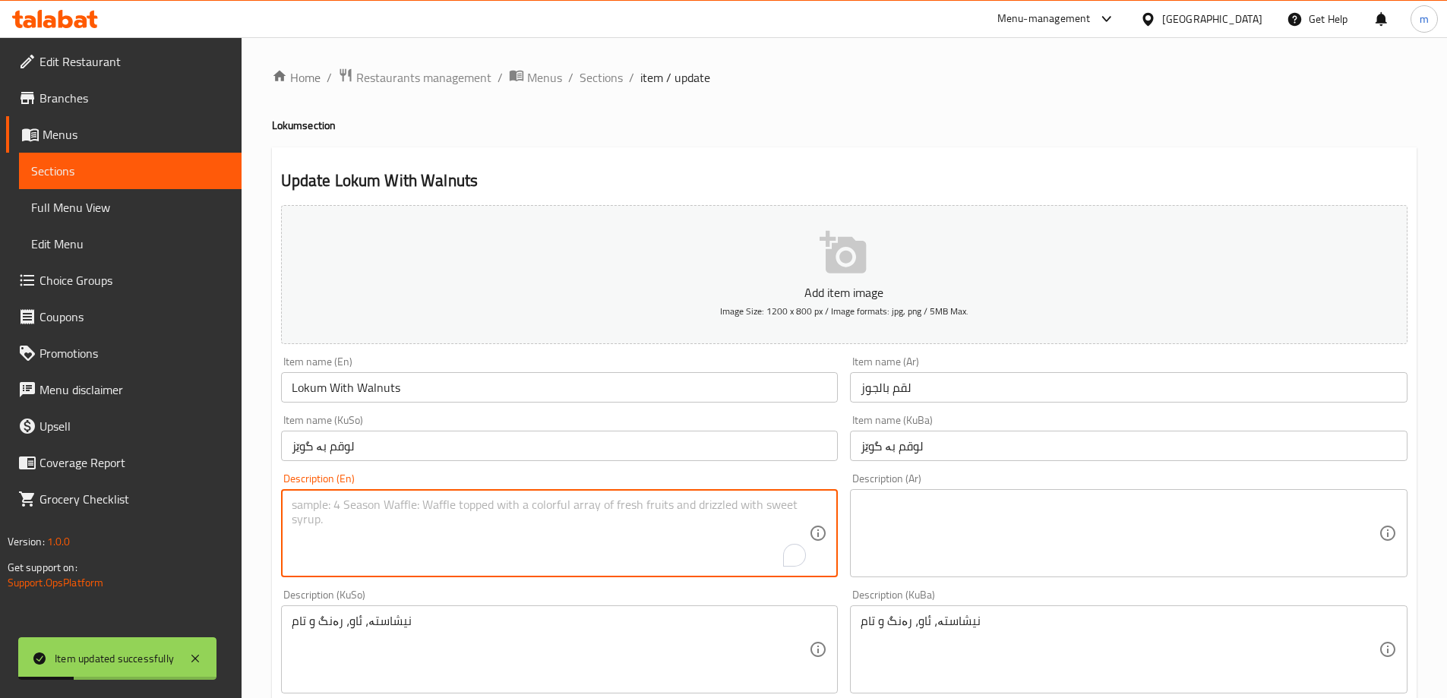
paste textarea "Nishasta, water, color and flavor"
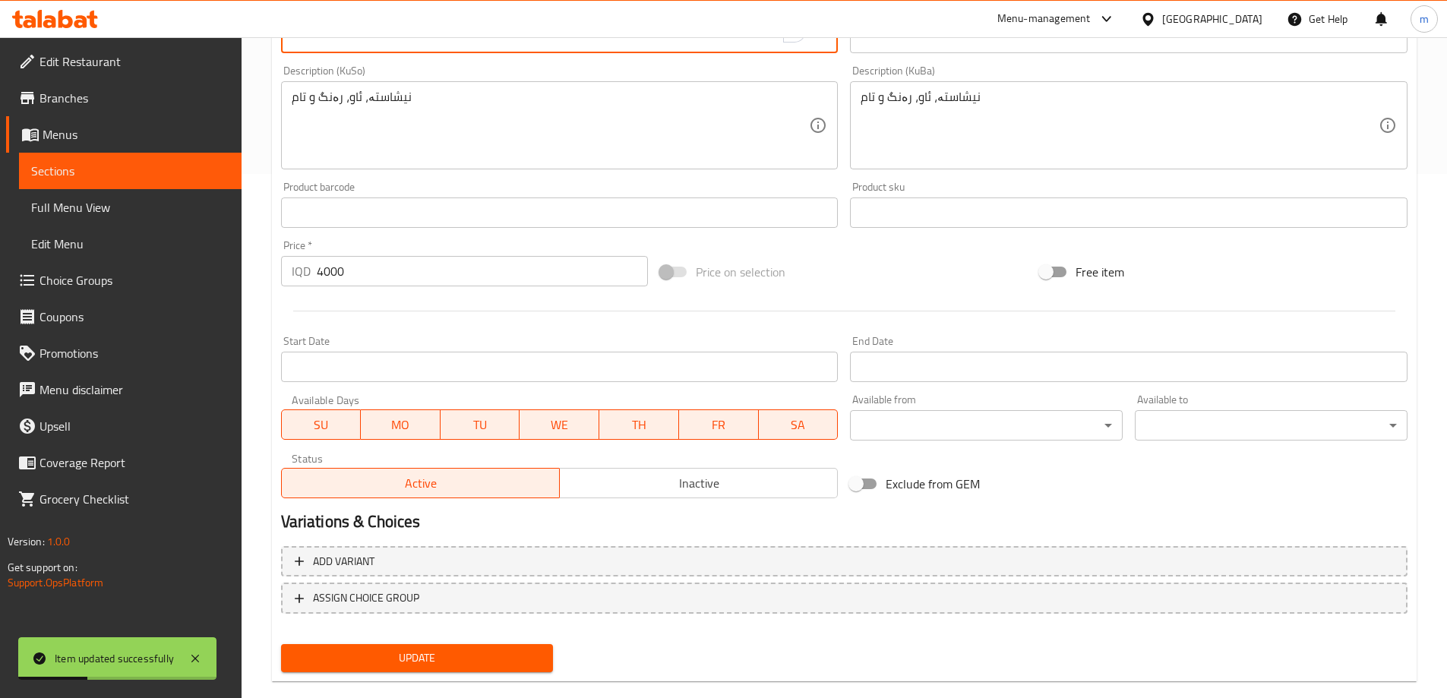
scroll to position [550, 0]
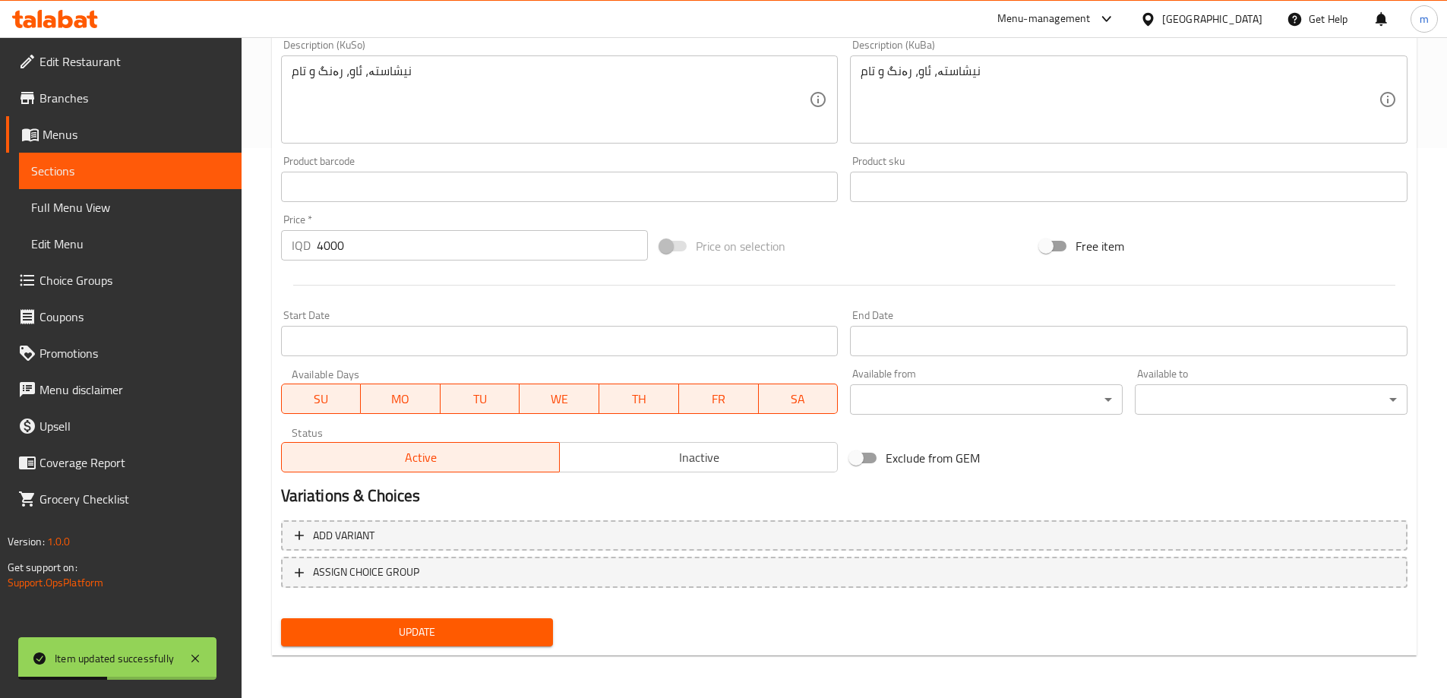
type textarea "Nishasta, water, color and flavor"
click at [424, 626] on span "Update" at bounding box center [417, 632] width 248 height 19
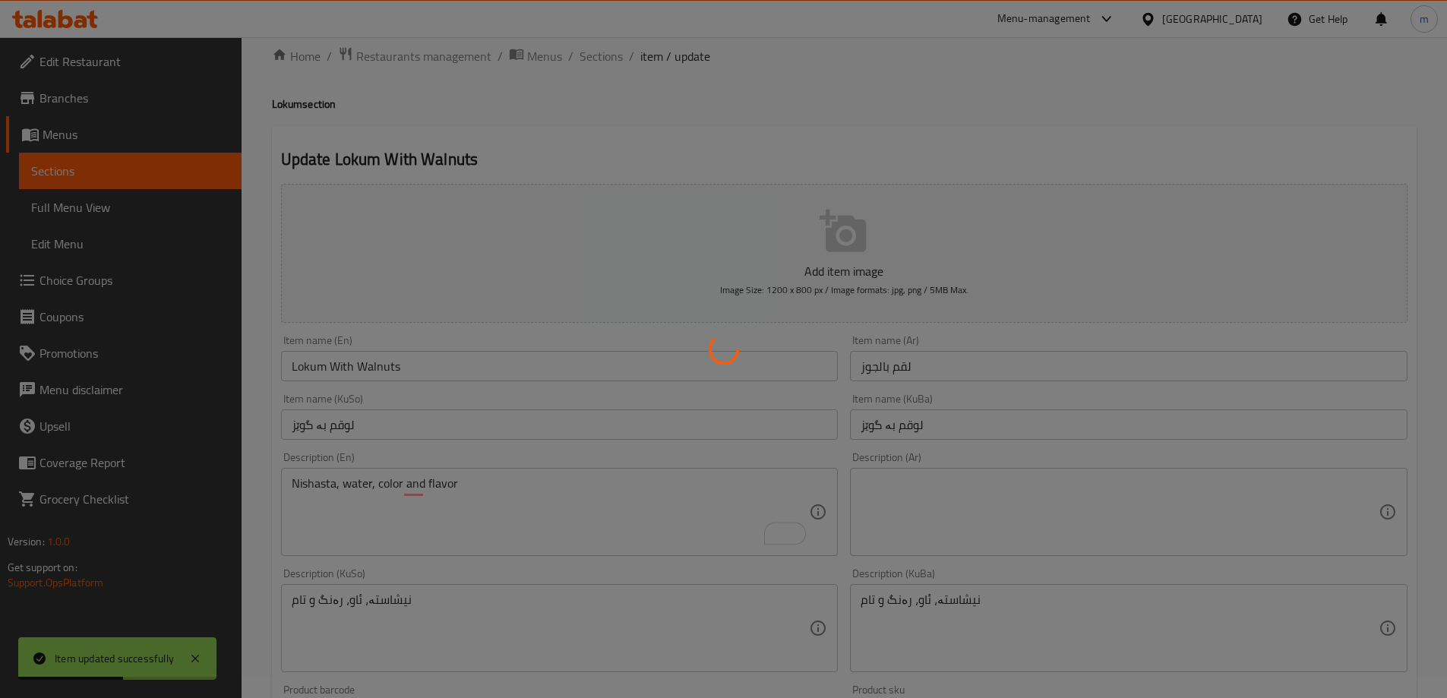
scroll to position [18, 0]
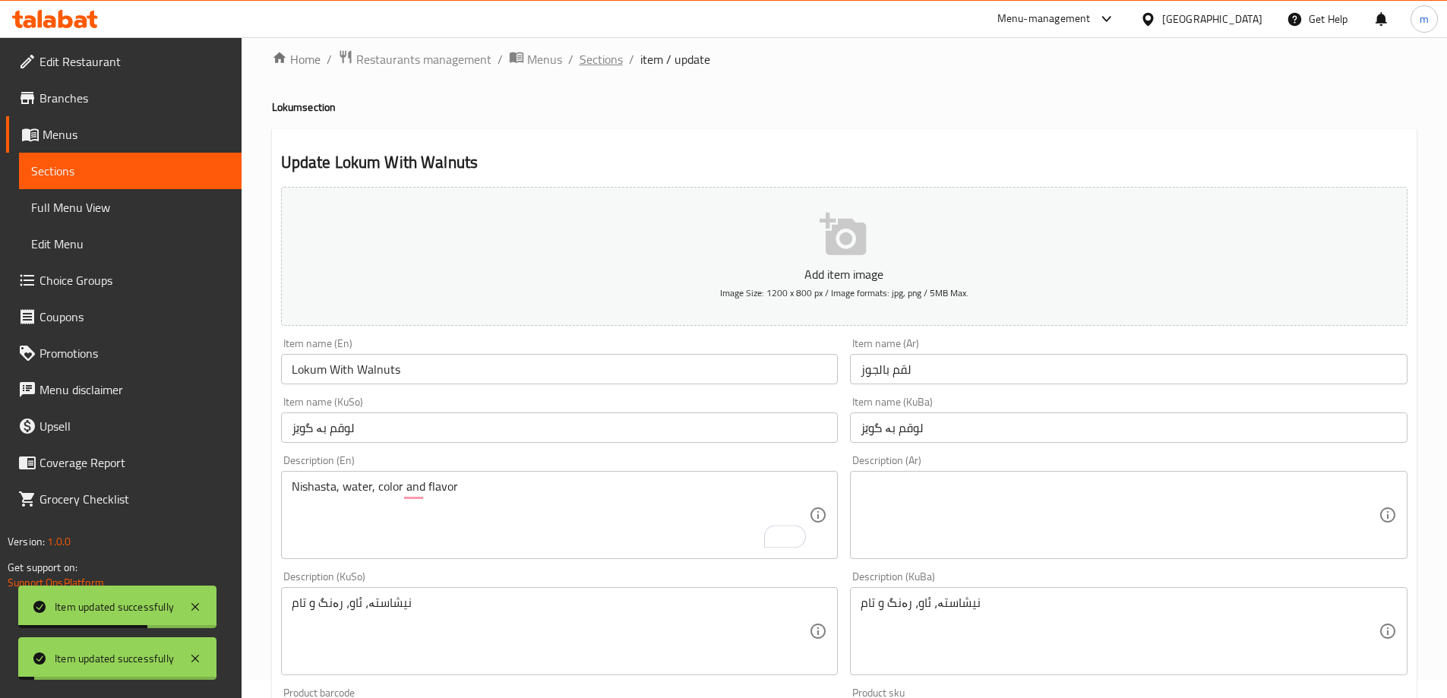
click at [596, 65] on span "Sections" at bounding box center [600, 59] width 43 height 18
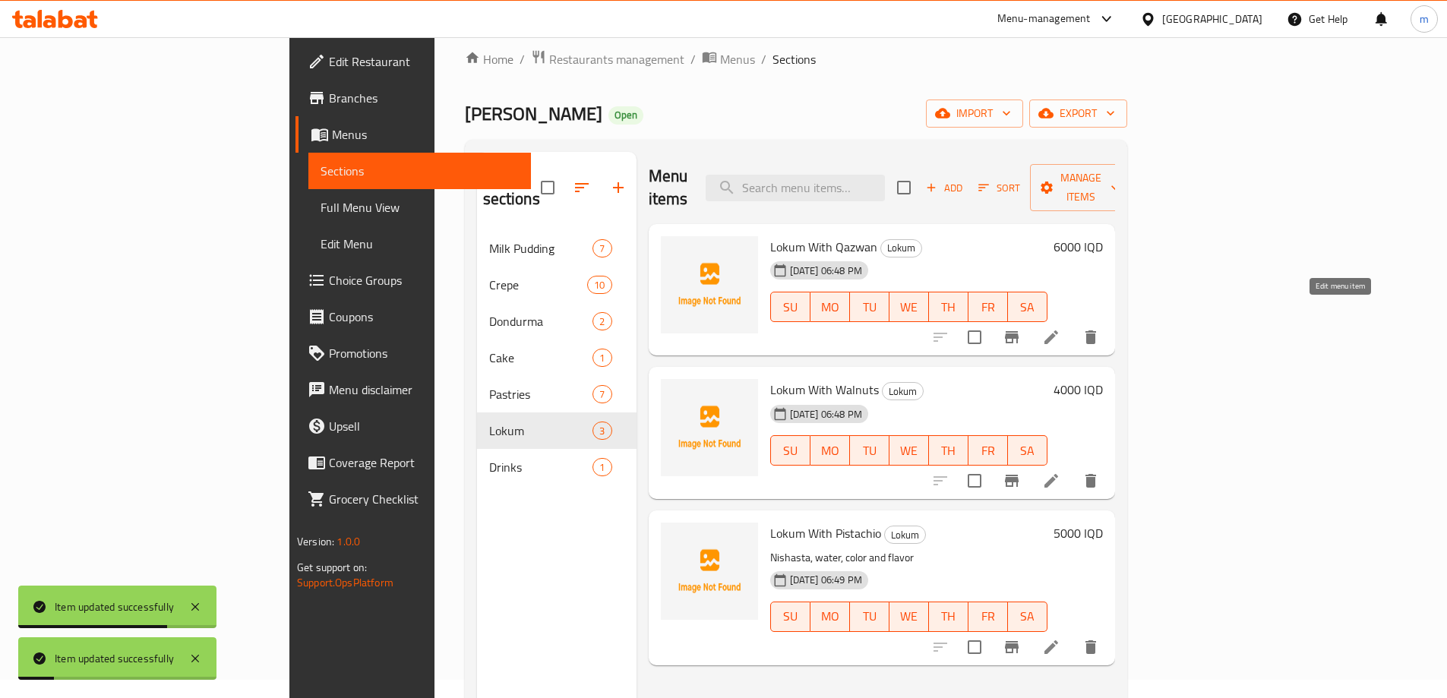
click at [1060, 328] on icon at bounding box center [1051, 337] width 18 height 18
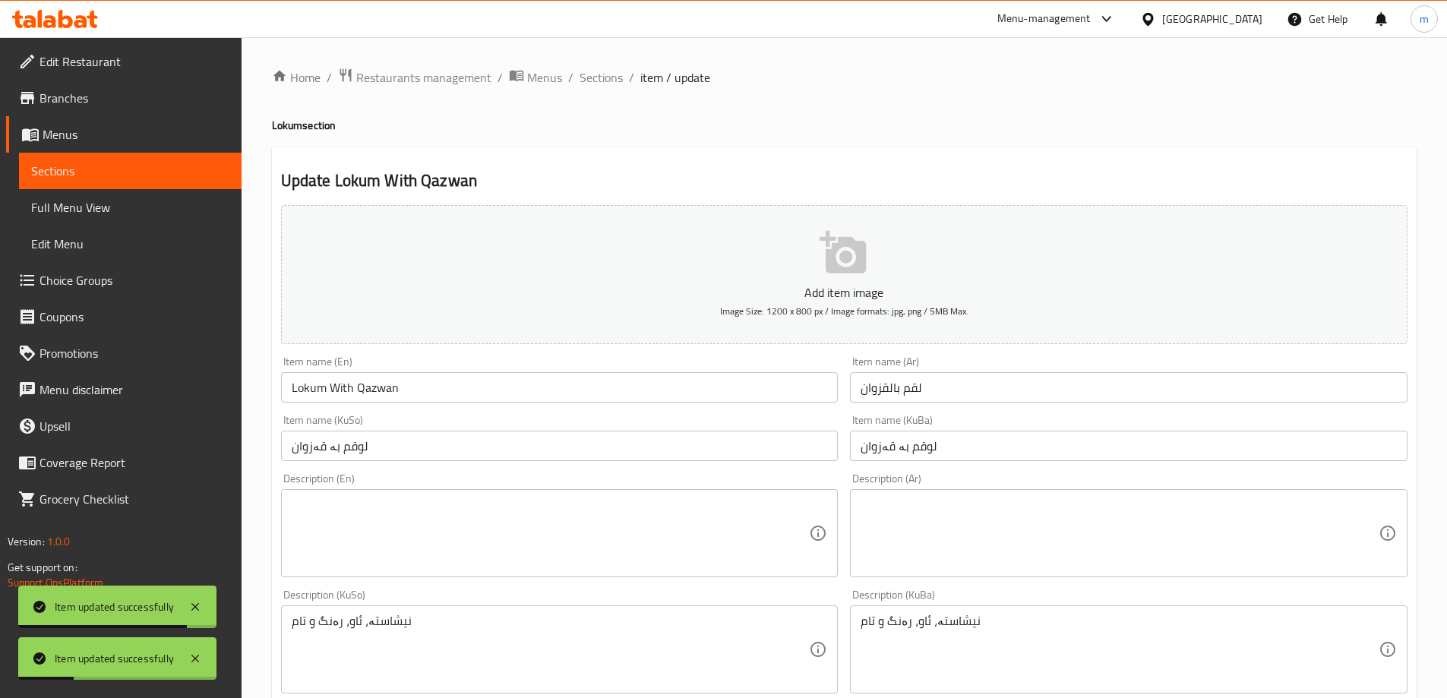
click at [348, 519] on textarea at bounding box center [551, 533] width 518 height 72
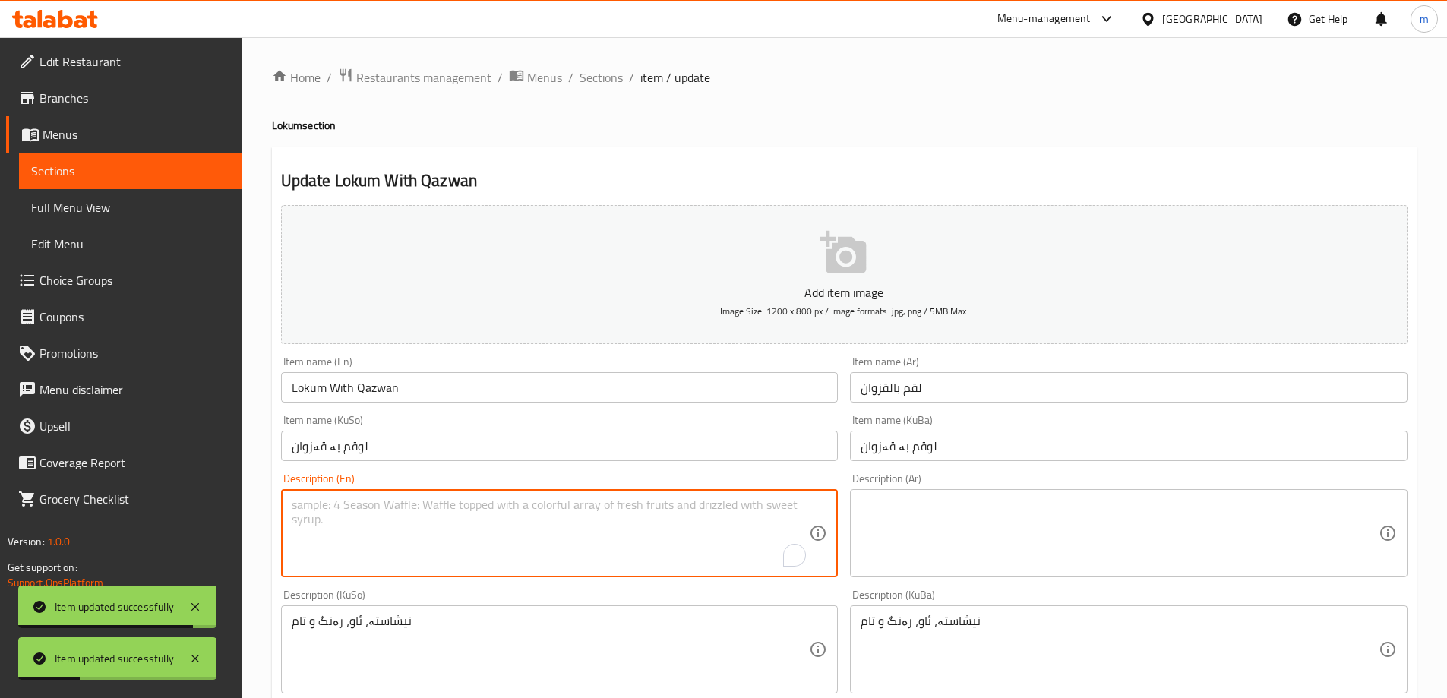
paste textarea "Nishasta, water, color and flavor"
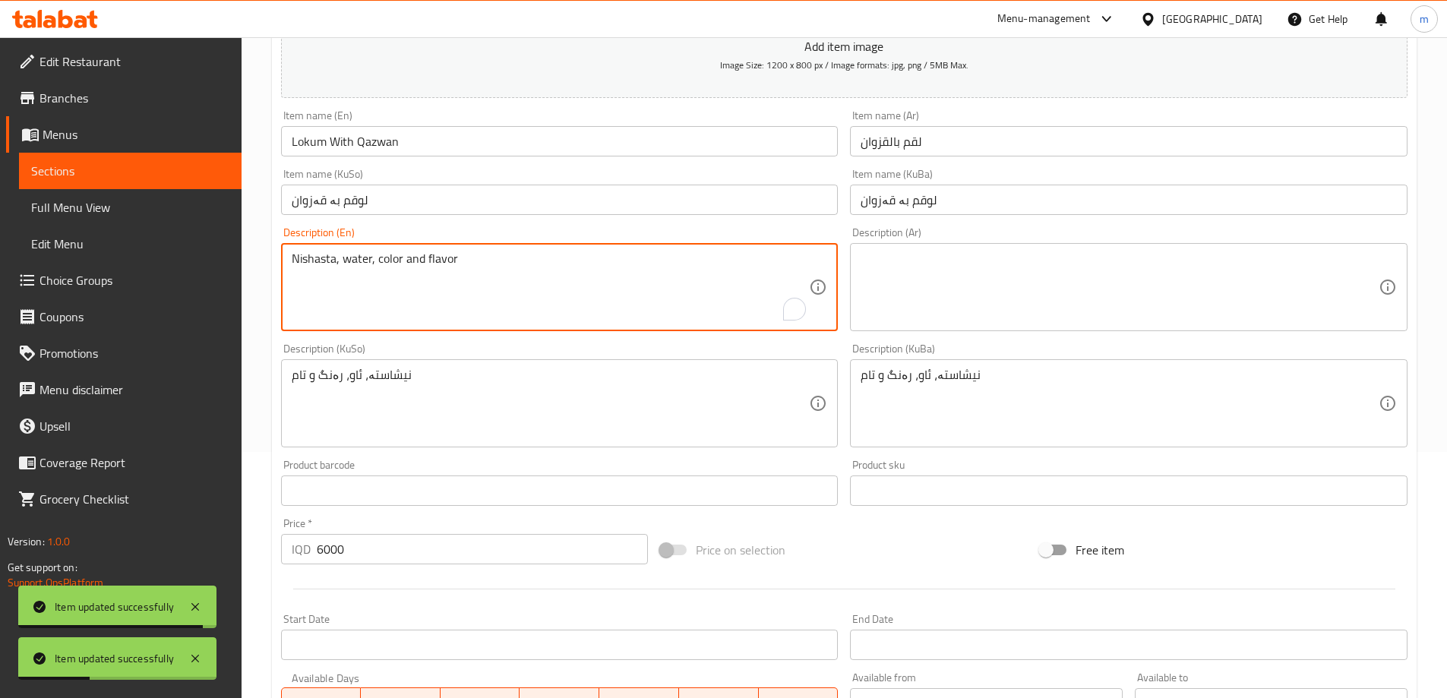
scroll to position [550, 0]
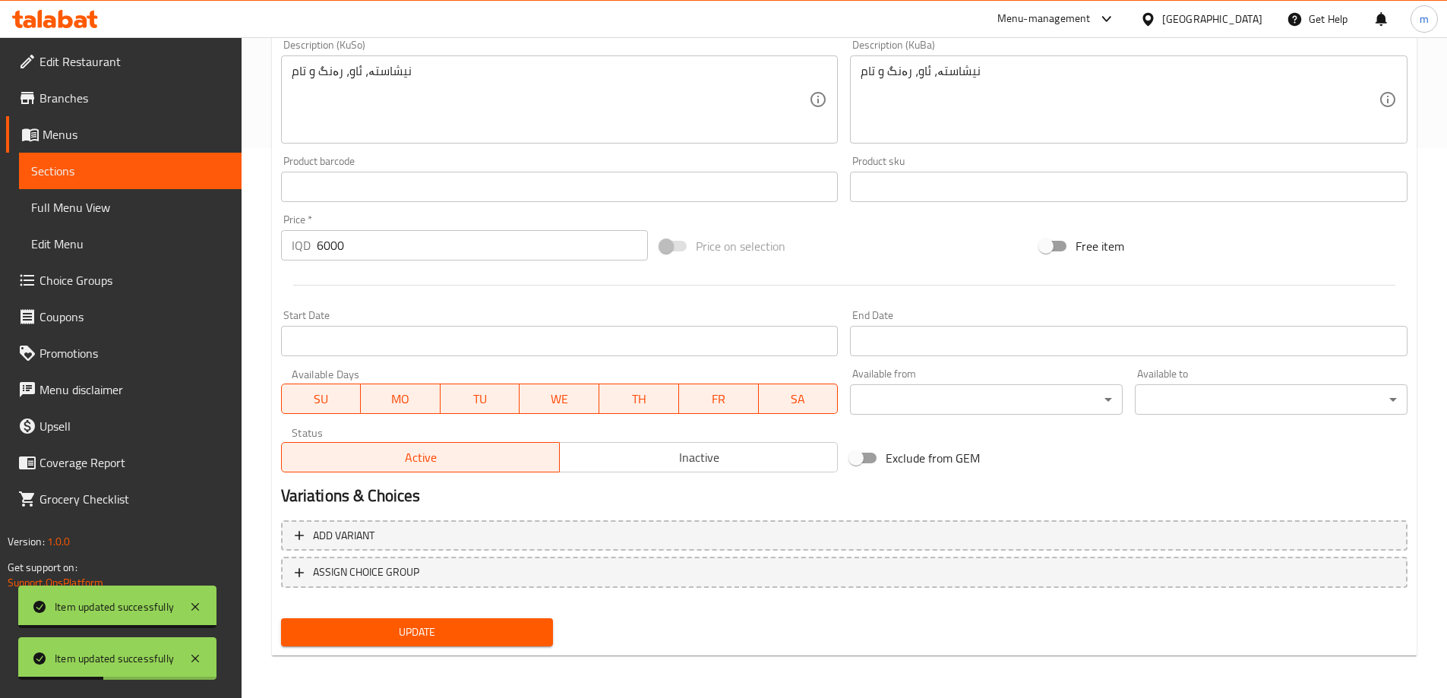
type textarea "Nishasta, water, color and flavor"
click at [436, 623] on button "Update" at bounding box center [417, 632] width 273 height 28
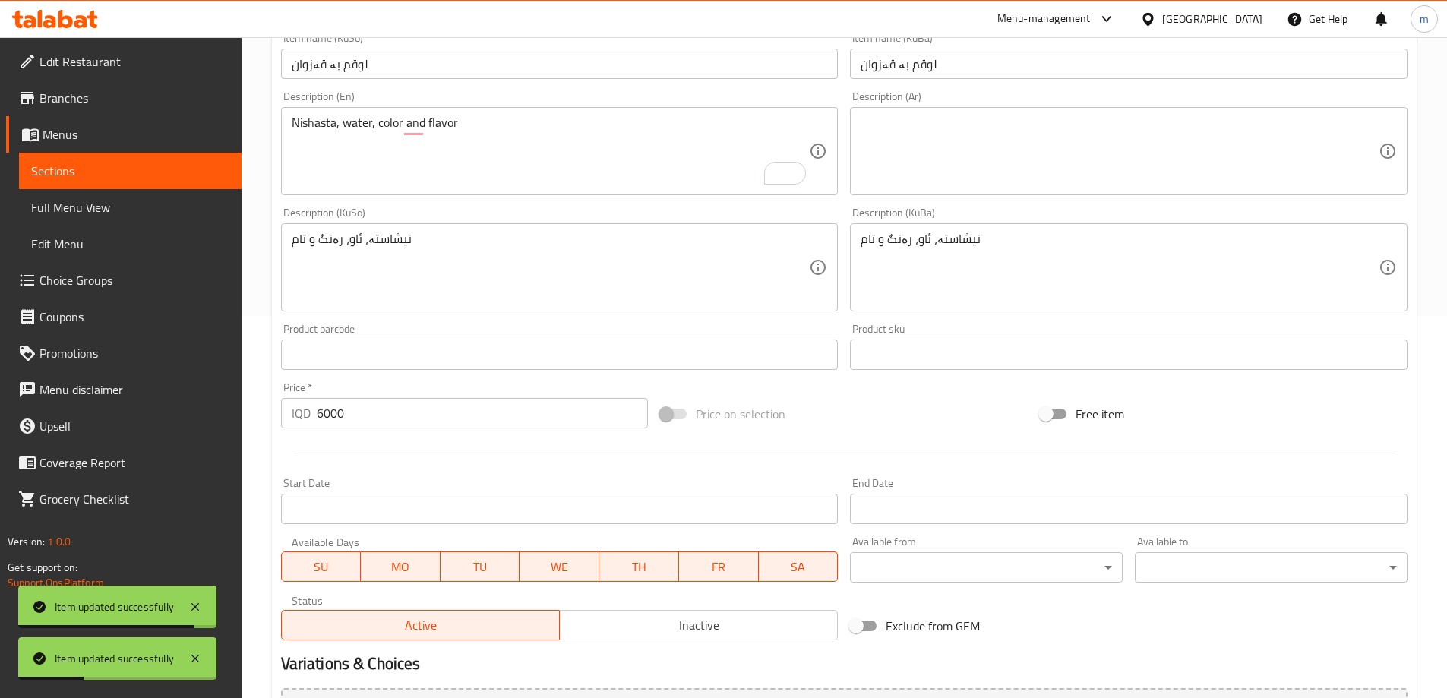
scroll to position [373, 0]
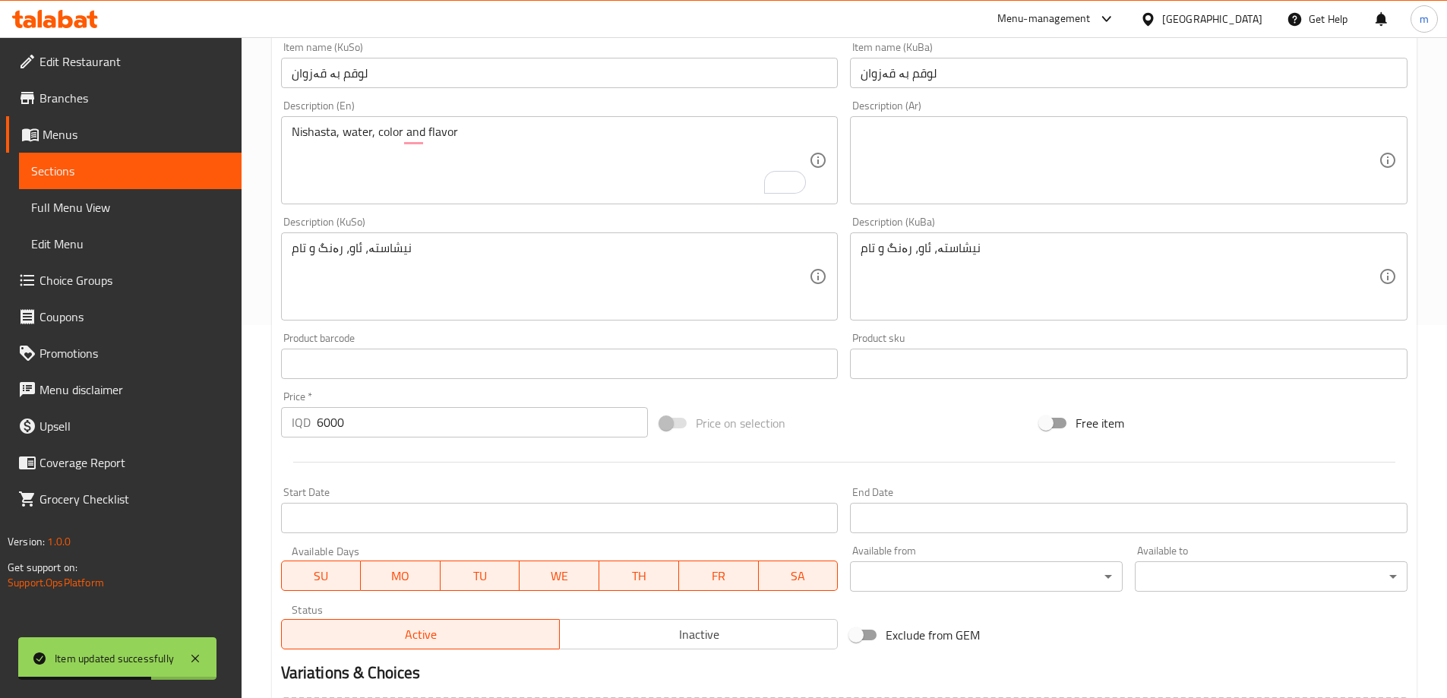
click at [951, 132] on textarea at bounding box center [1119, 161] width 518 height 72
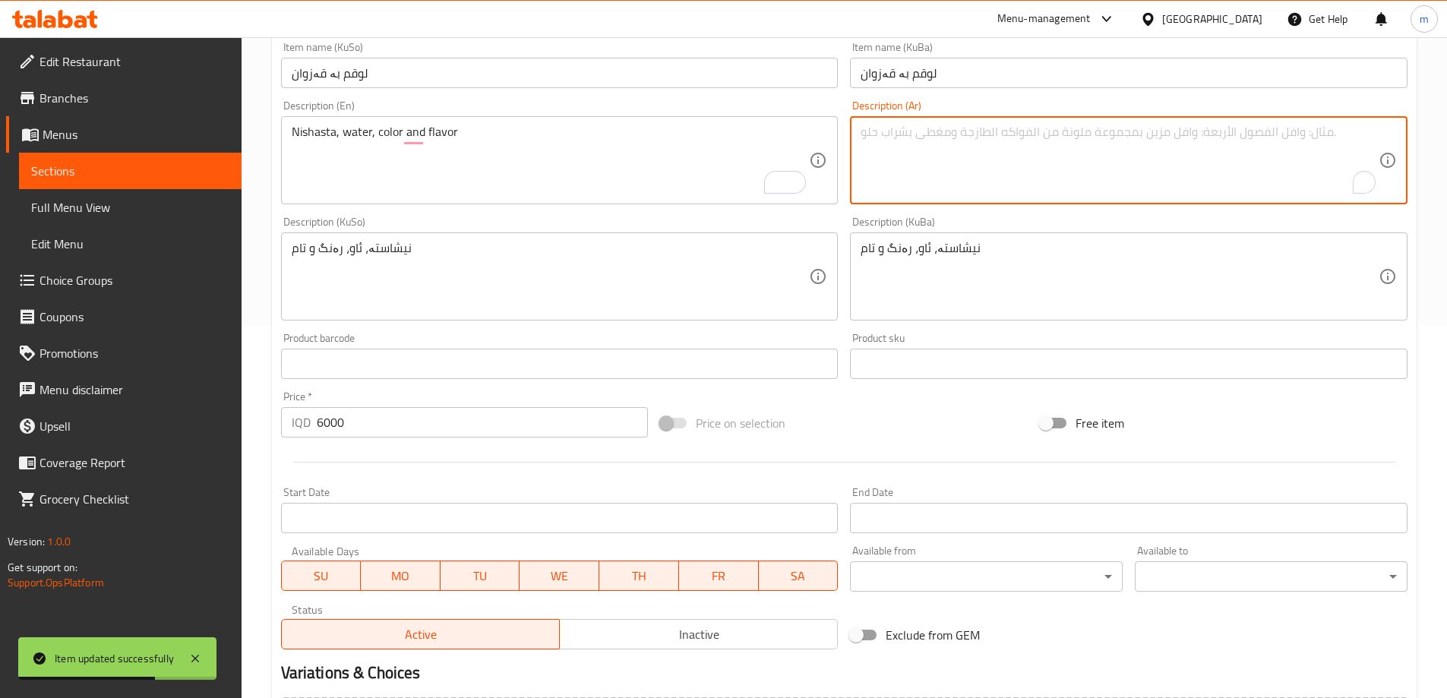
paste textarea "نشا، مياه، لون ونكهة"
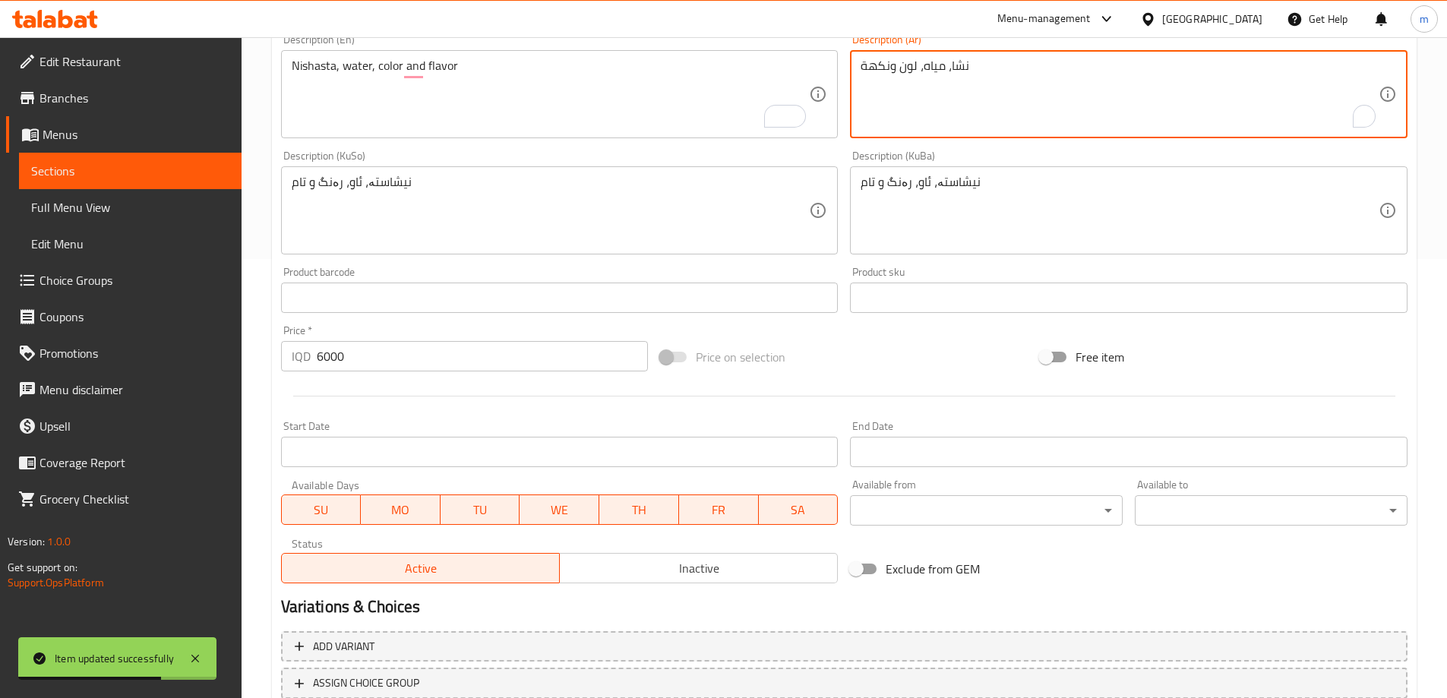
scroll to position [550, 0]
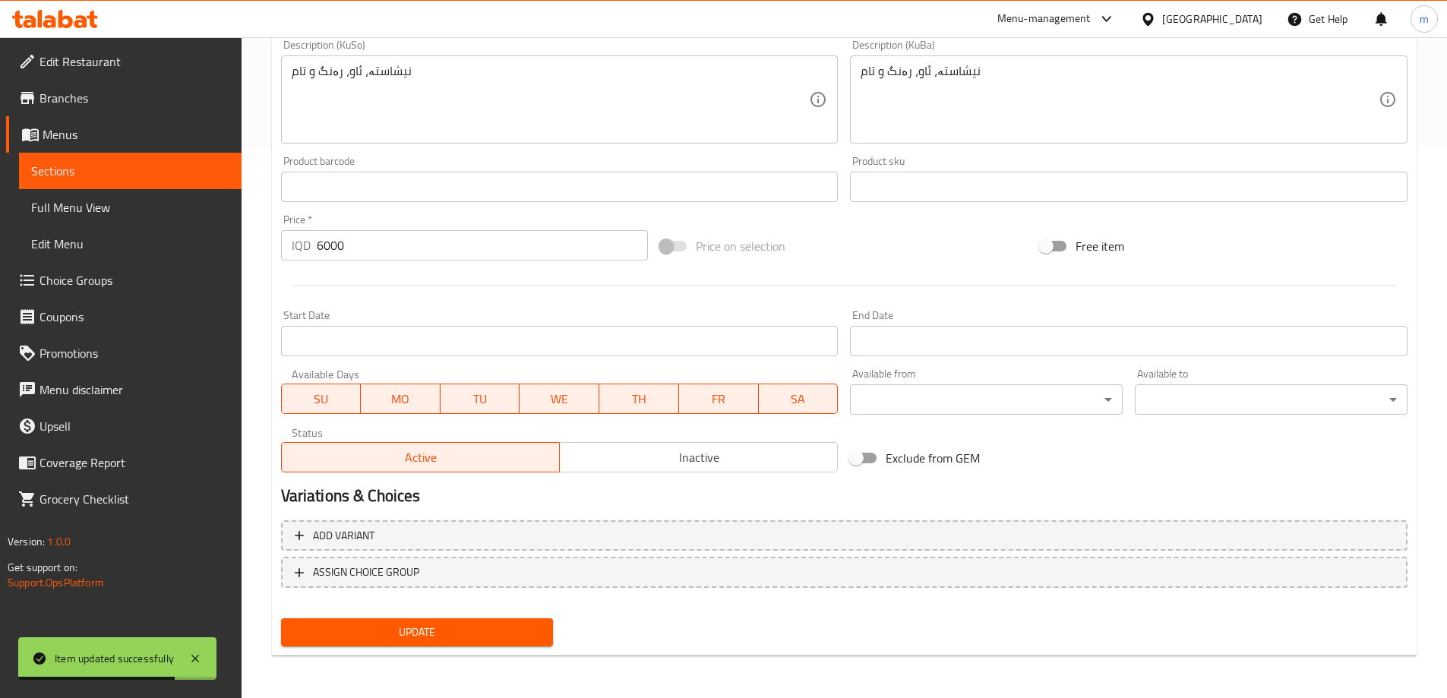
type textarea "نشا، مياه، لون ونكهة"
click at [526, 633] on span "Update" at bounding box center [417, 632] width 248 height 19
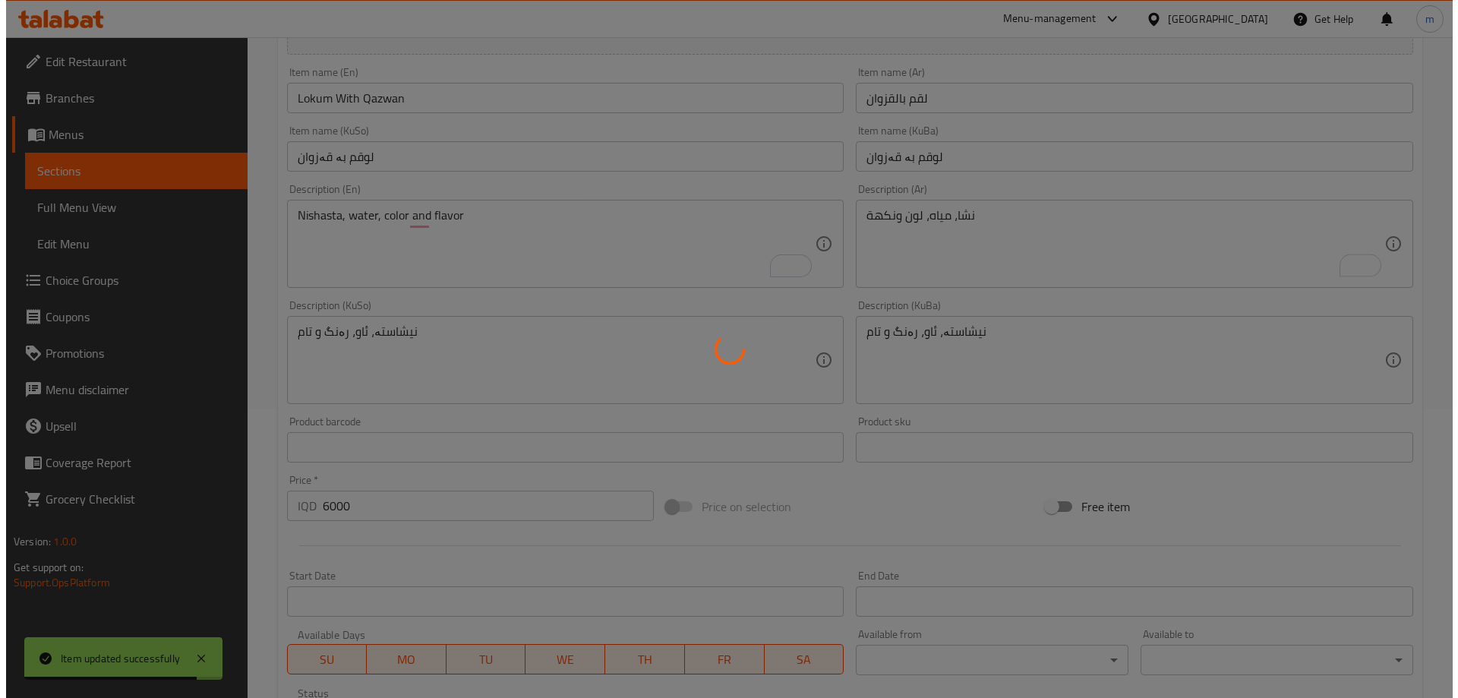
scroll to position [0, 0]
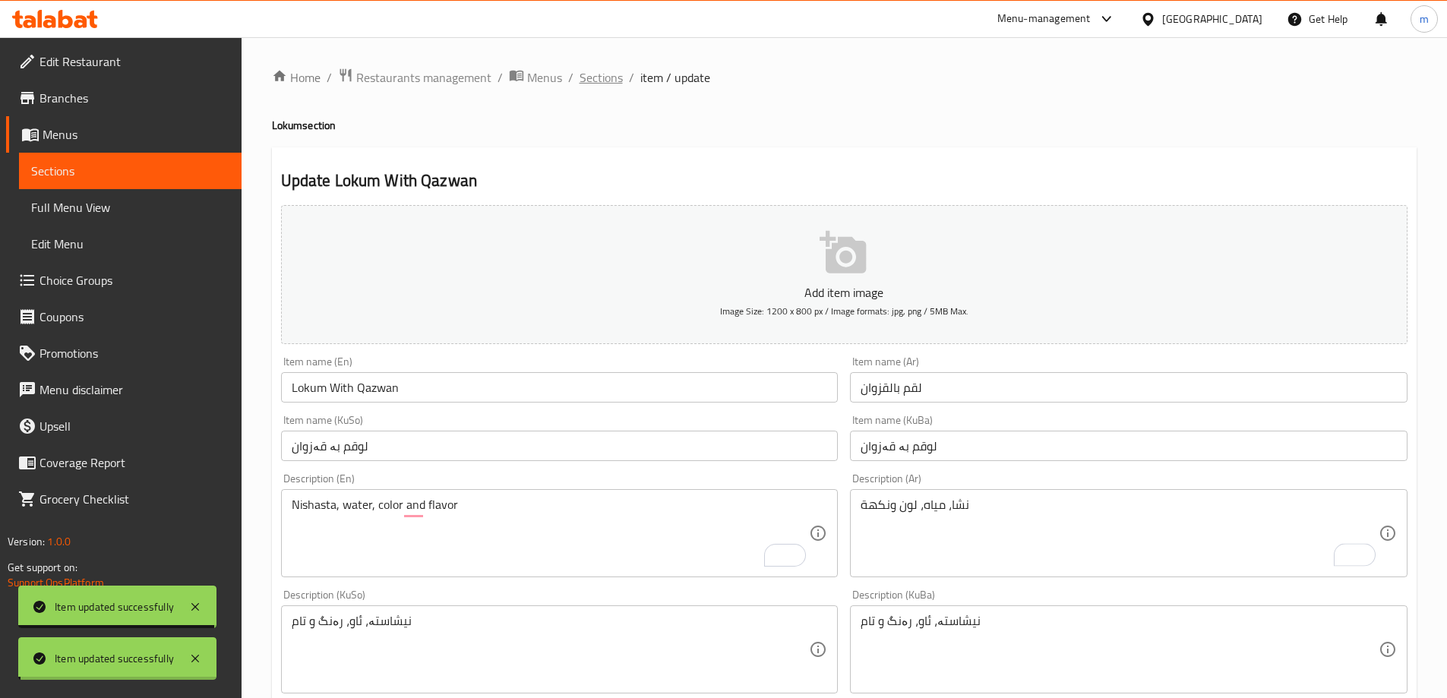
click at [600, 68] on span "Sections" at bounding box center [600, 77] width 43 height 18
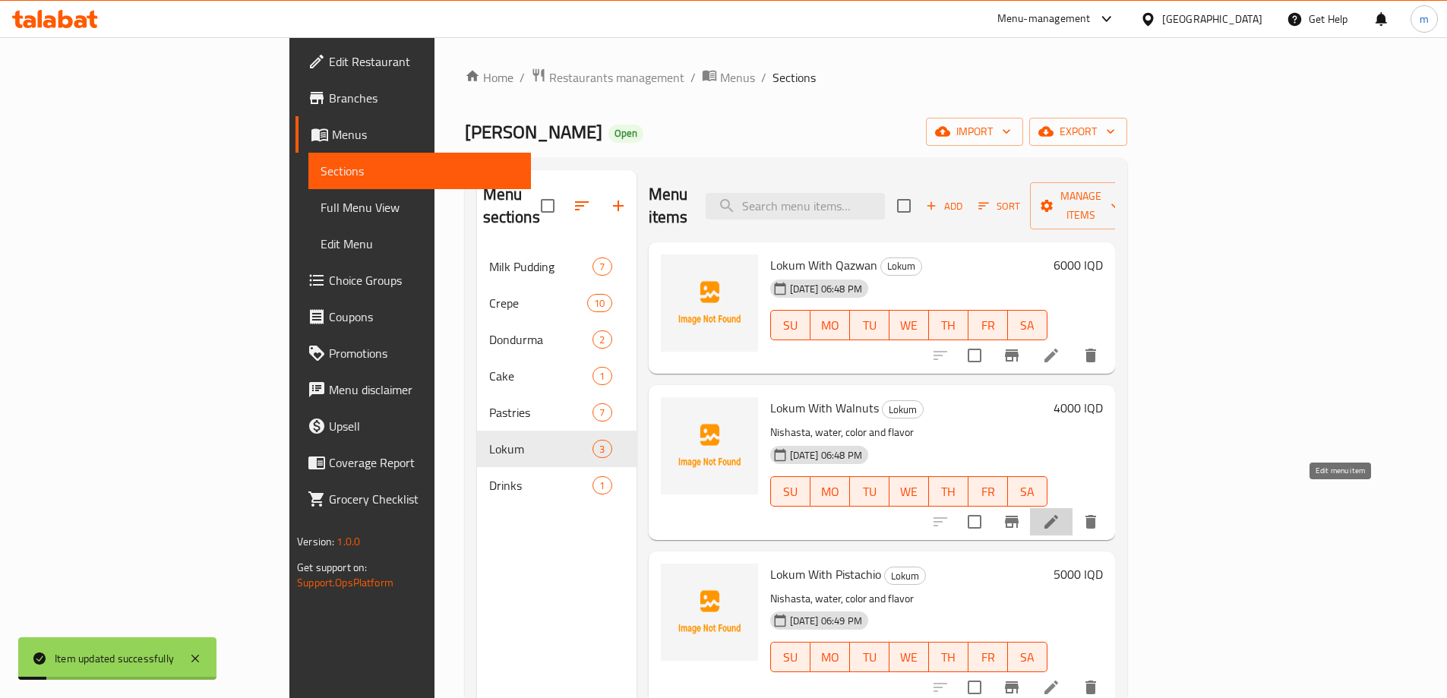
click at [1060, 513] on icon at bounding box center [1051, 522] width 18 height 18
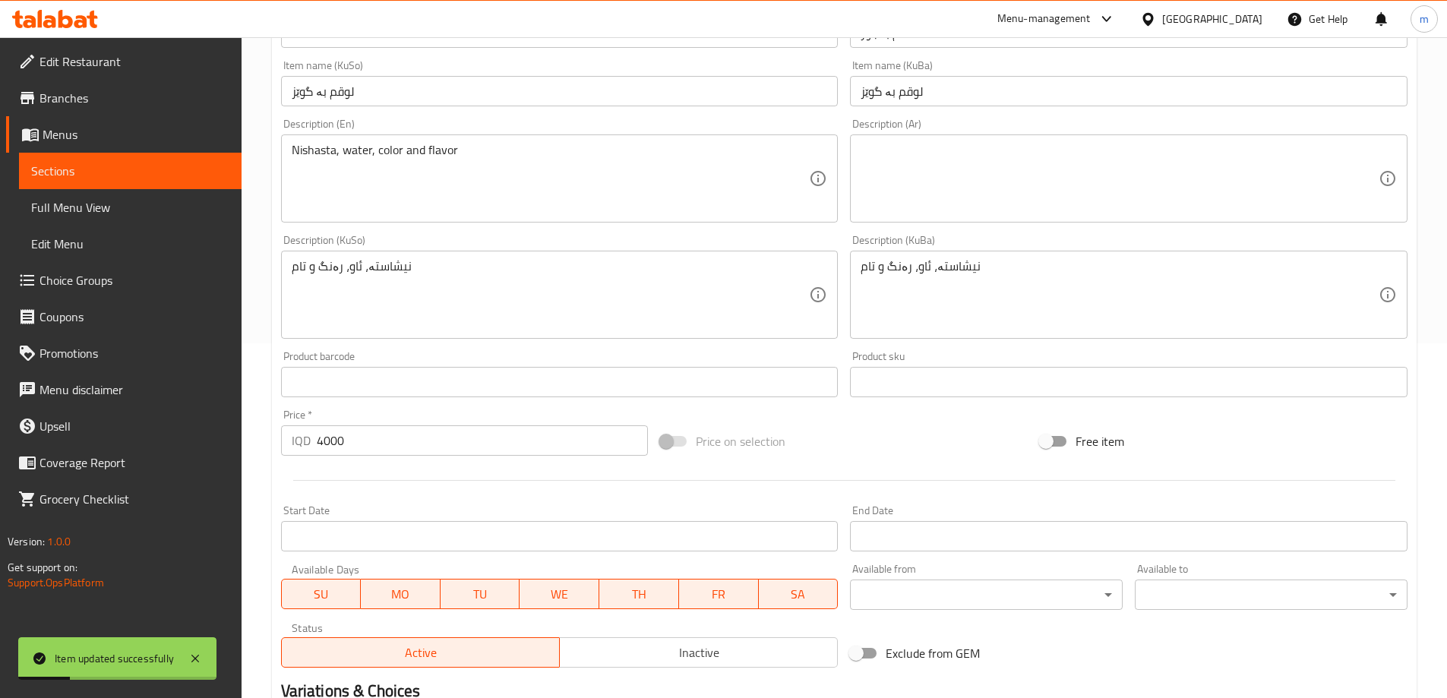
click at [913, 170] on textarea at bounding box center [1119, 179] width 518 height 72
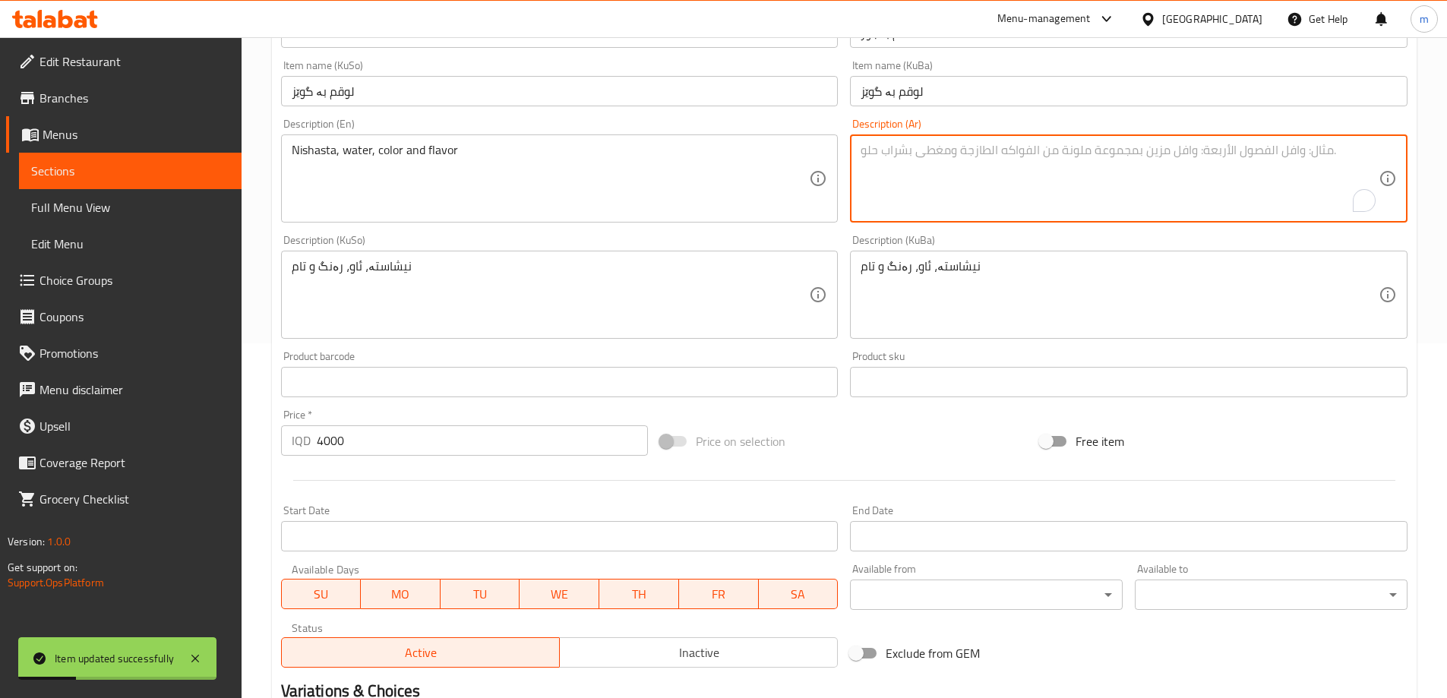
paste textarea "نشا، مياه، لون ونكهة"
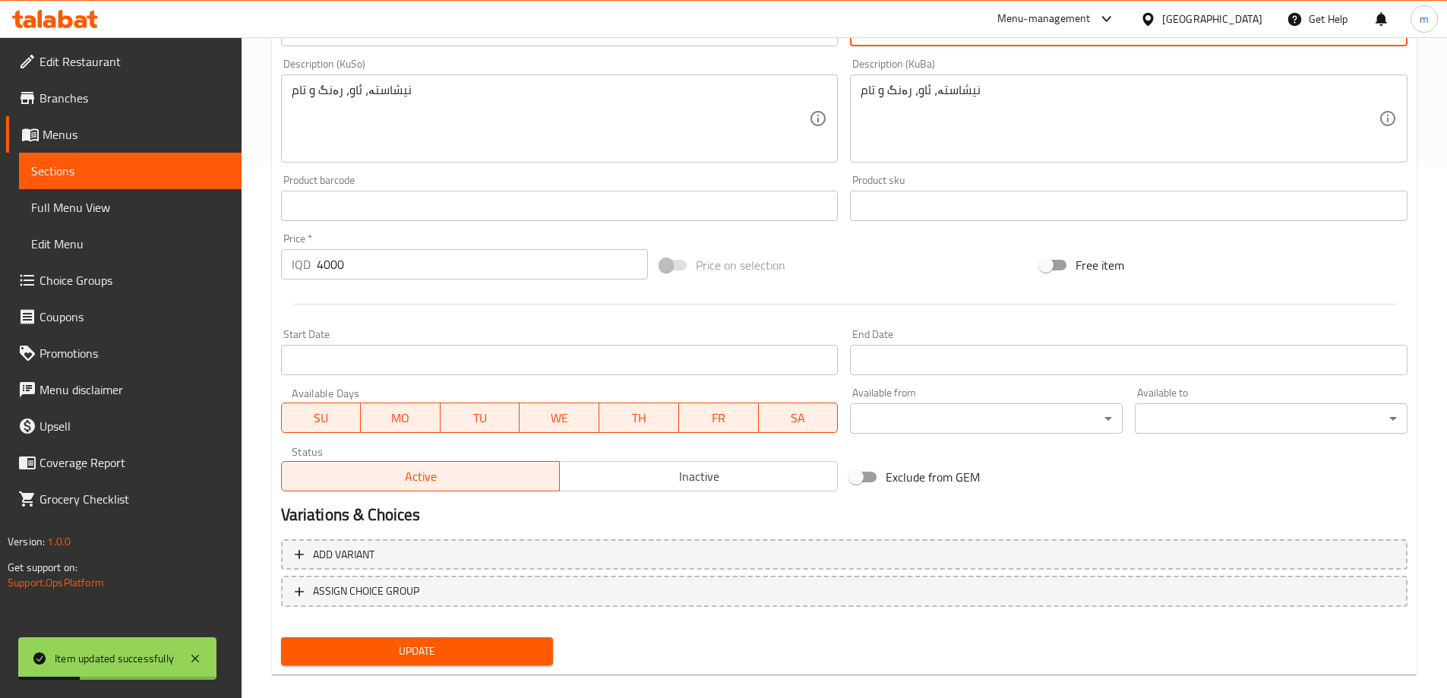
scroll to position [550, 0]
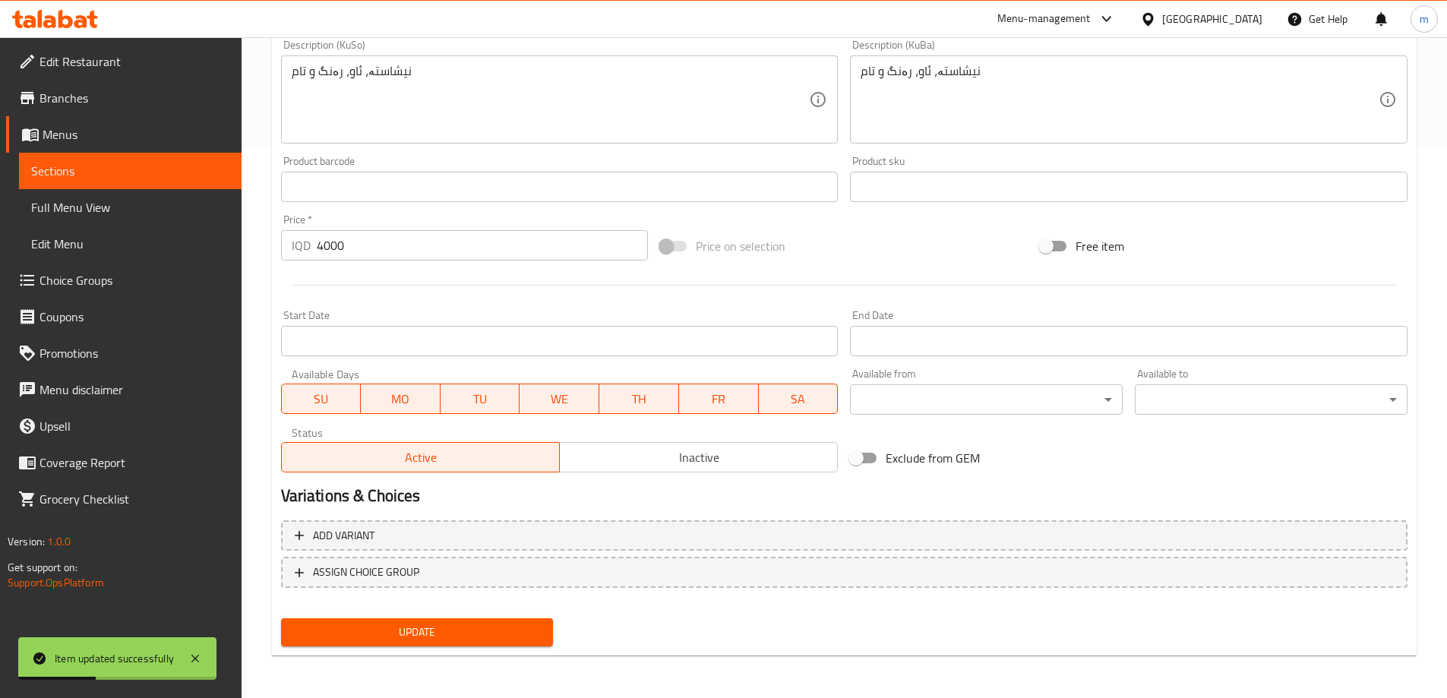
type textarea "نشا، مياه، لون ونكهة"
click at [510, 625] on span "Update" at bounding box center [417, 632] width 248 height 19
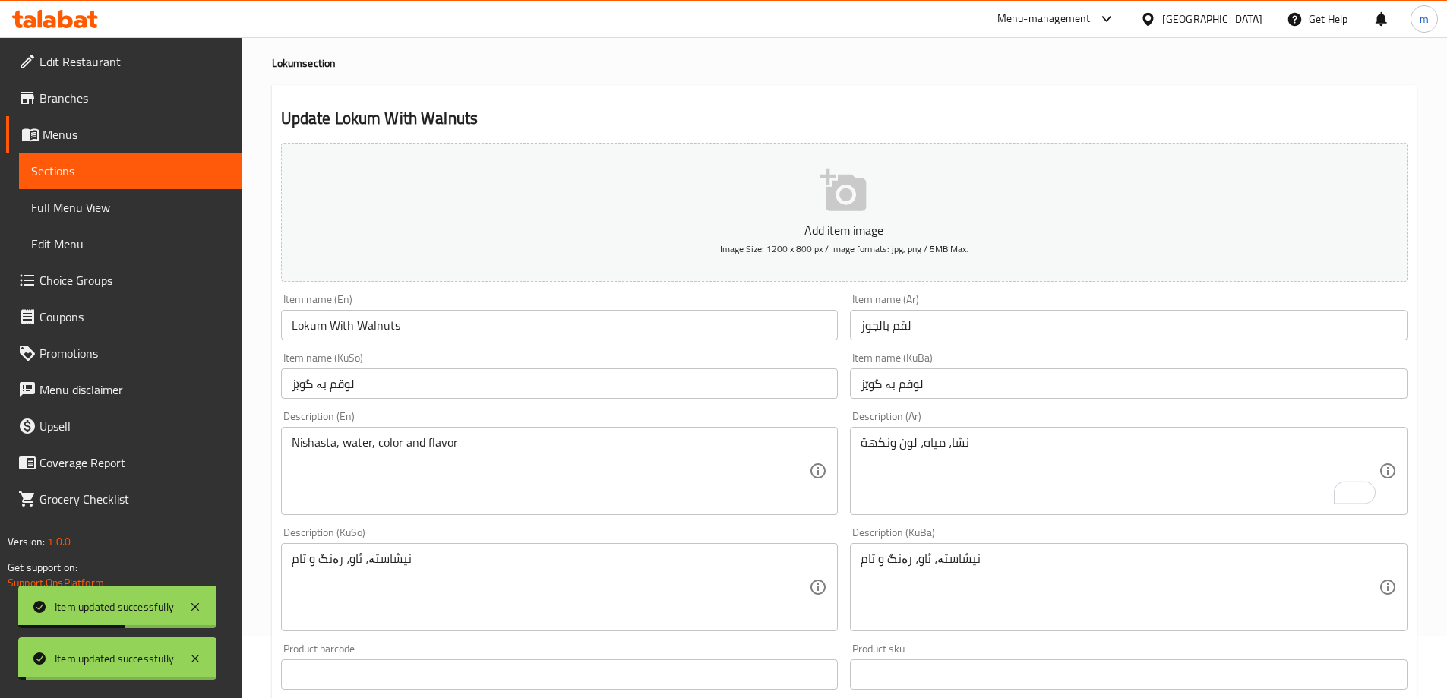
scroll to position [0, 0]
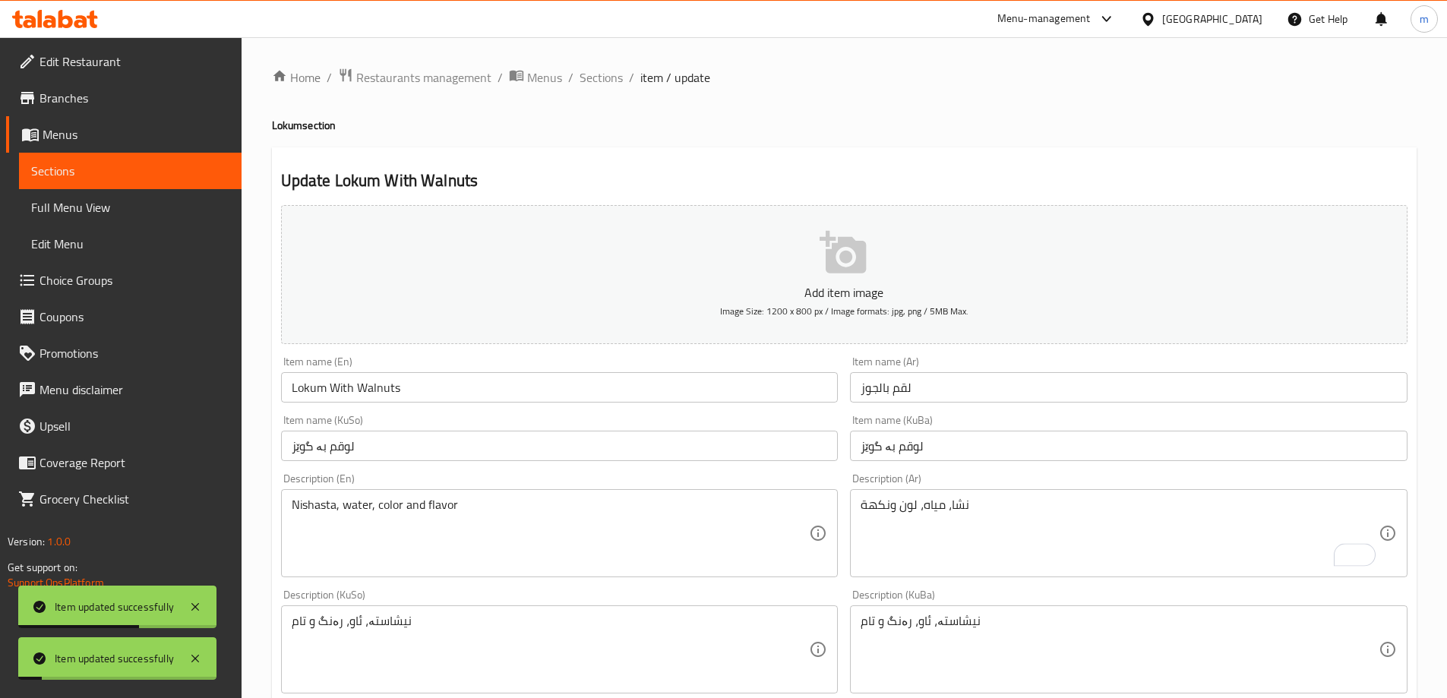
drag, startPoint x: 608, startPoint y: 78, endPoint x: 635, endPoint y: 104, distance: 37.1
click at [608, 77] on span "Sections" at bounding box center [600, 77] width 43 height 18
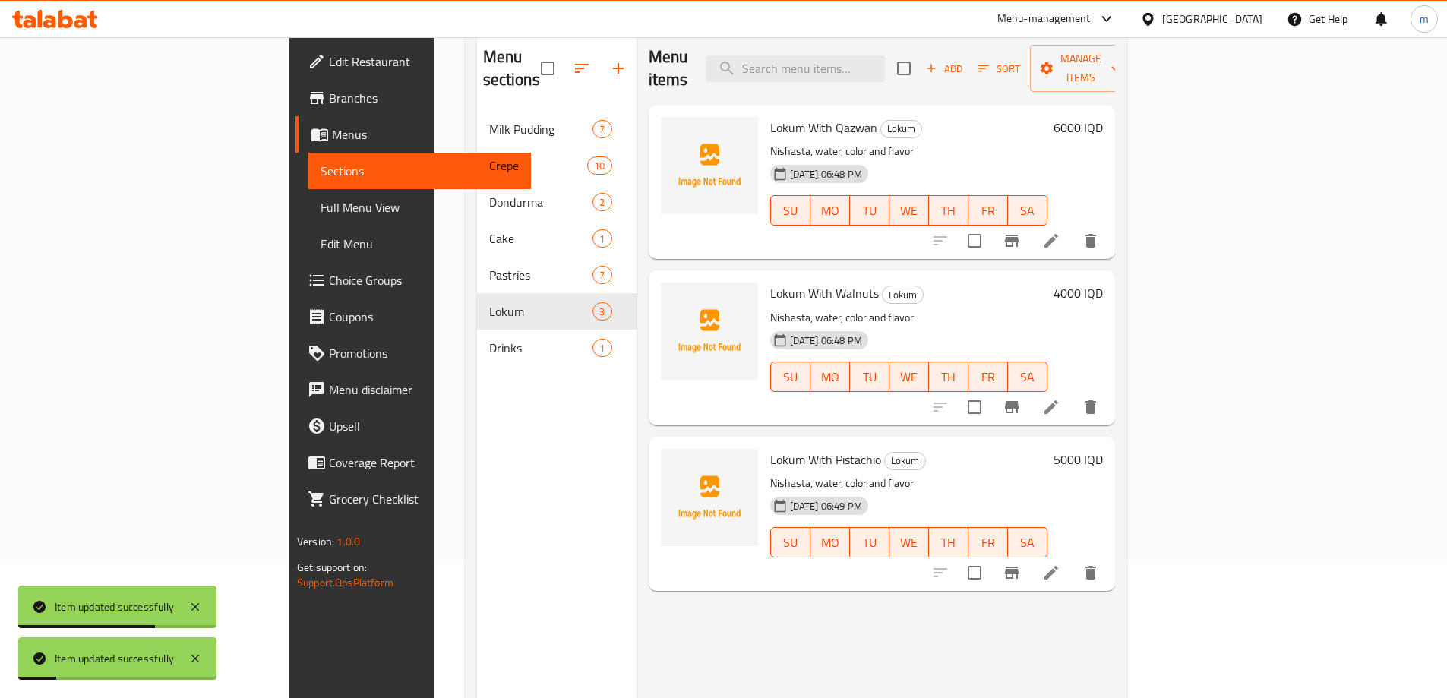
scroll to position [213, 0]
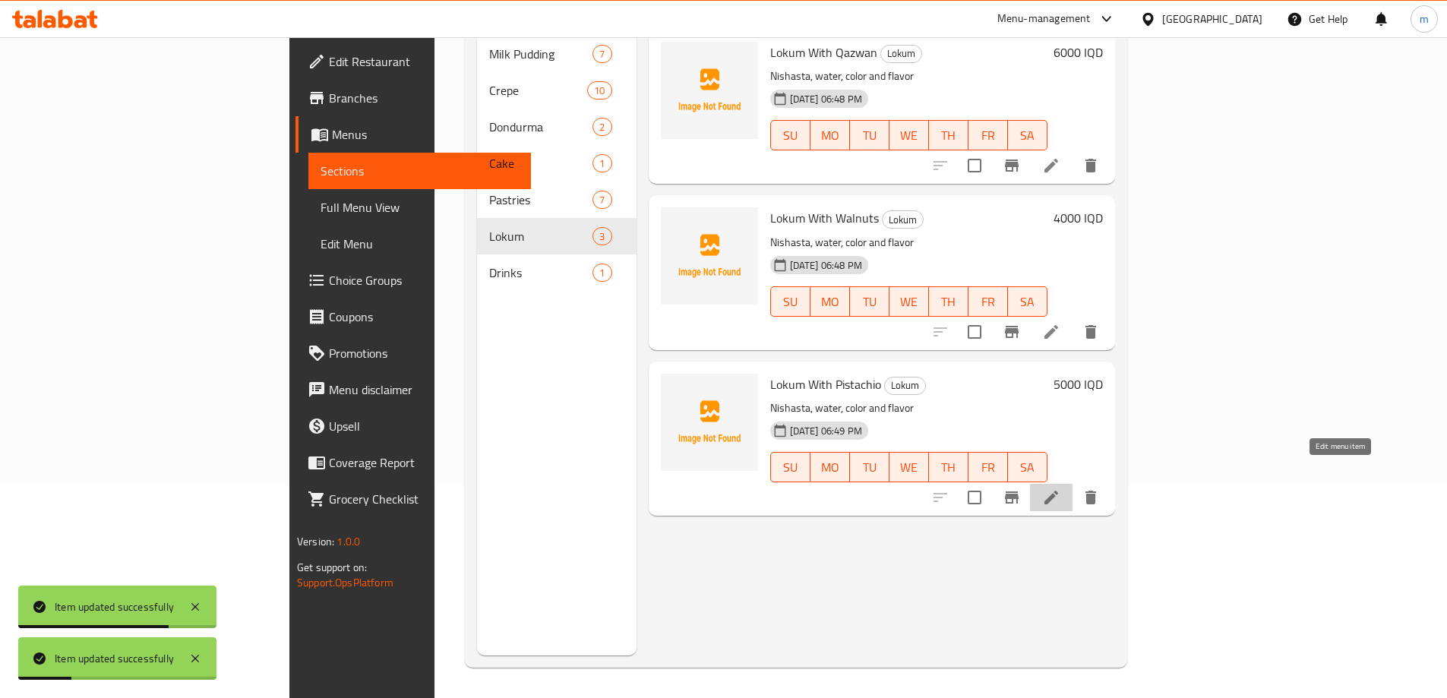
click at [1060, 488] on icon at bounding box center [1051, 497] width 18 height 18
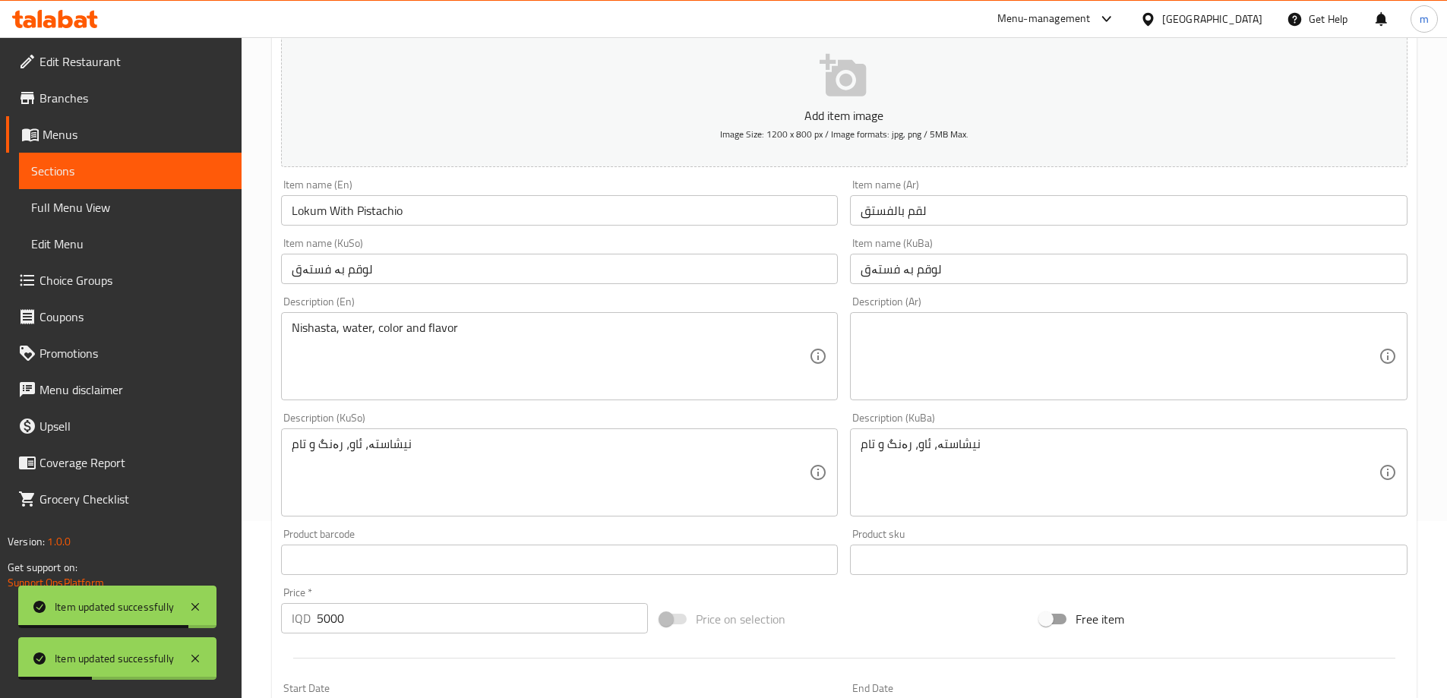
click at [965, 346] on textarea at bounding box center [1119, 356] width 518 height 72
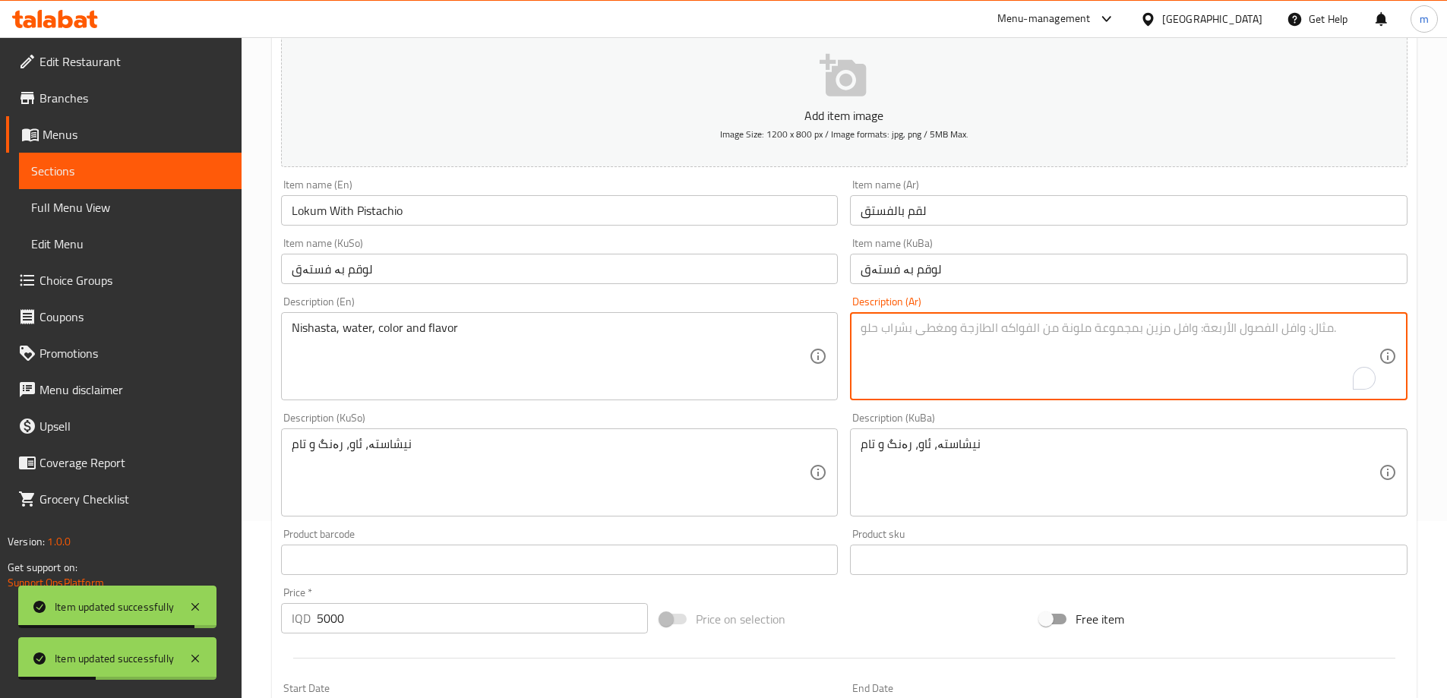
paste textarea "نشا، مياه، لون ونكهة"
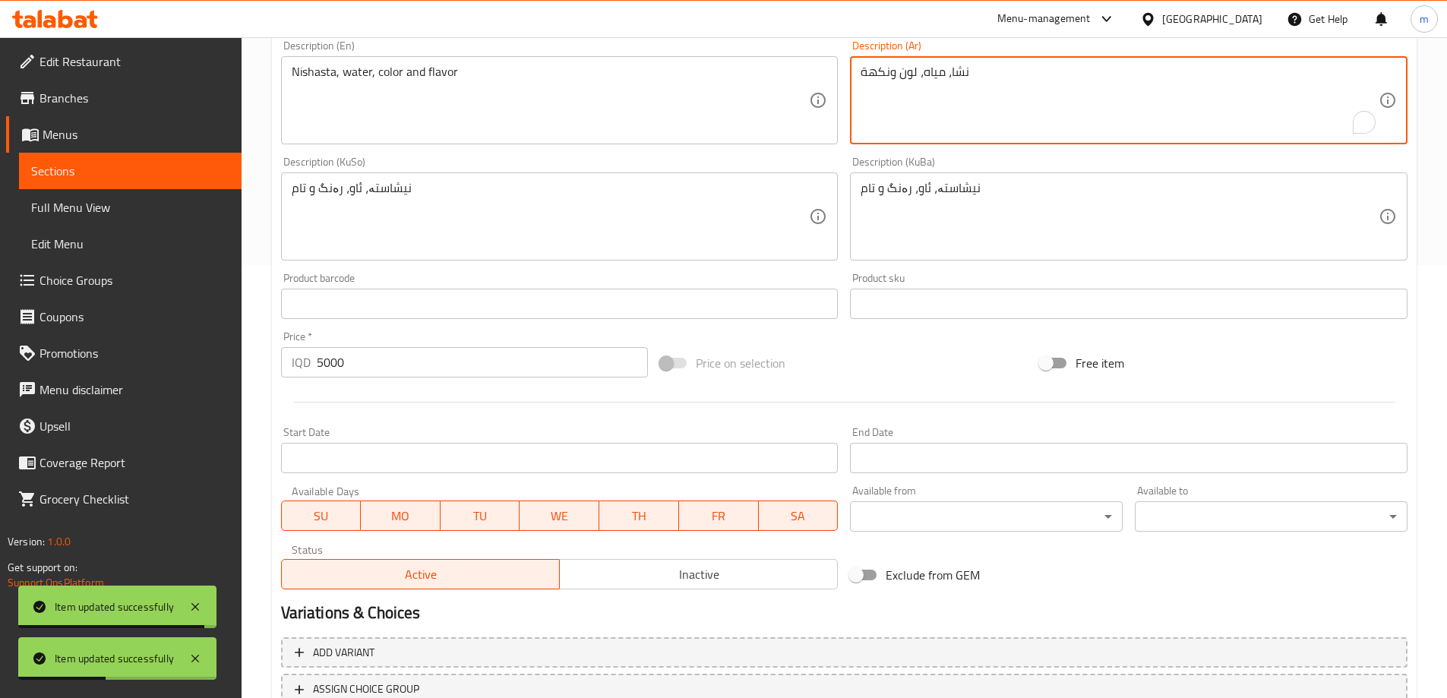
scroll to position [550, 0]
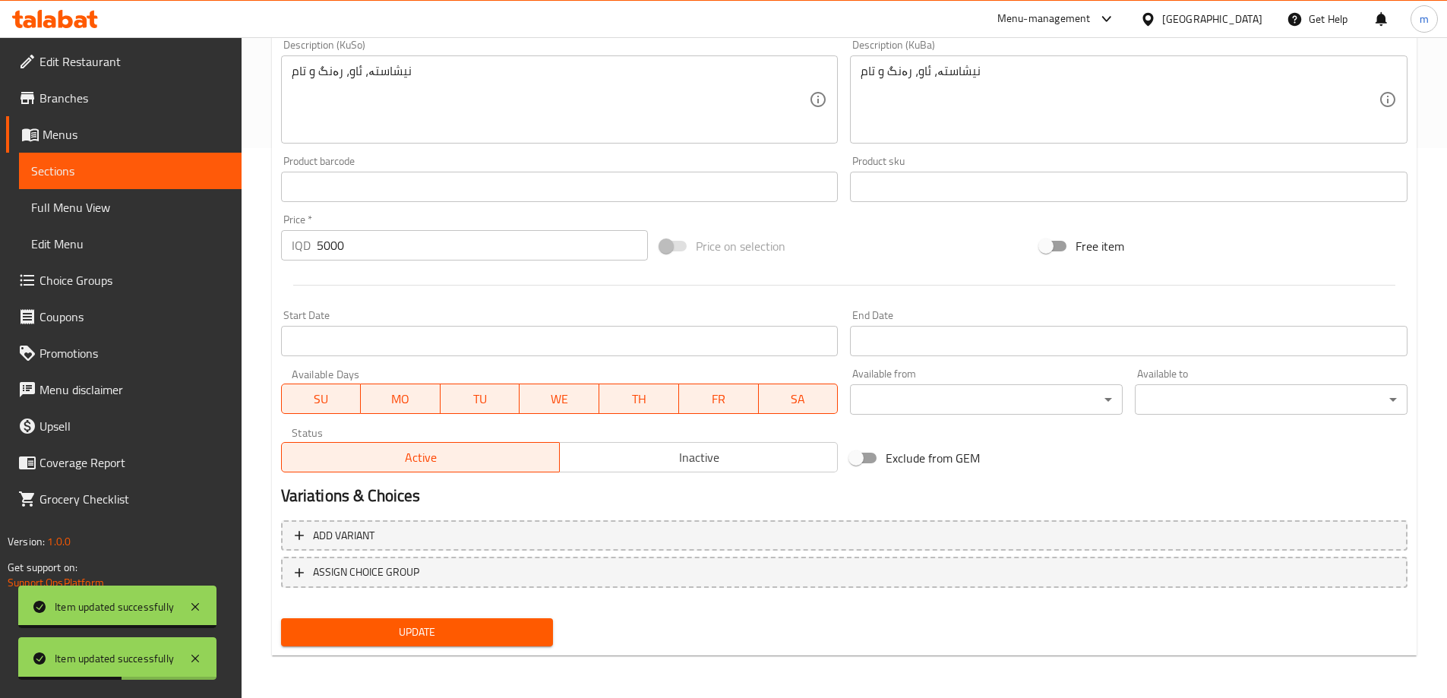
type textarea "نشا، مياه، لون ونكهة"
click at [448, 639] on span "Update" at bounding box center [417, 632] width 248 height 19
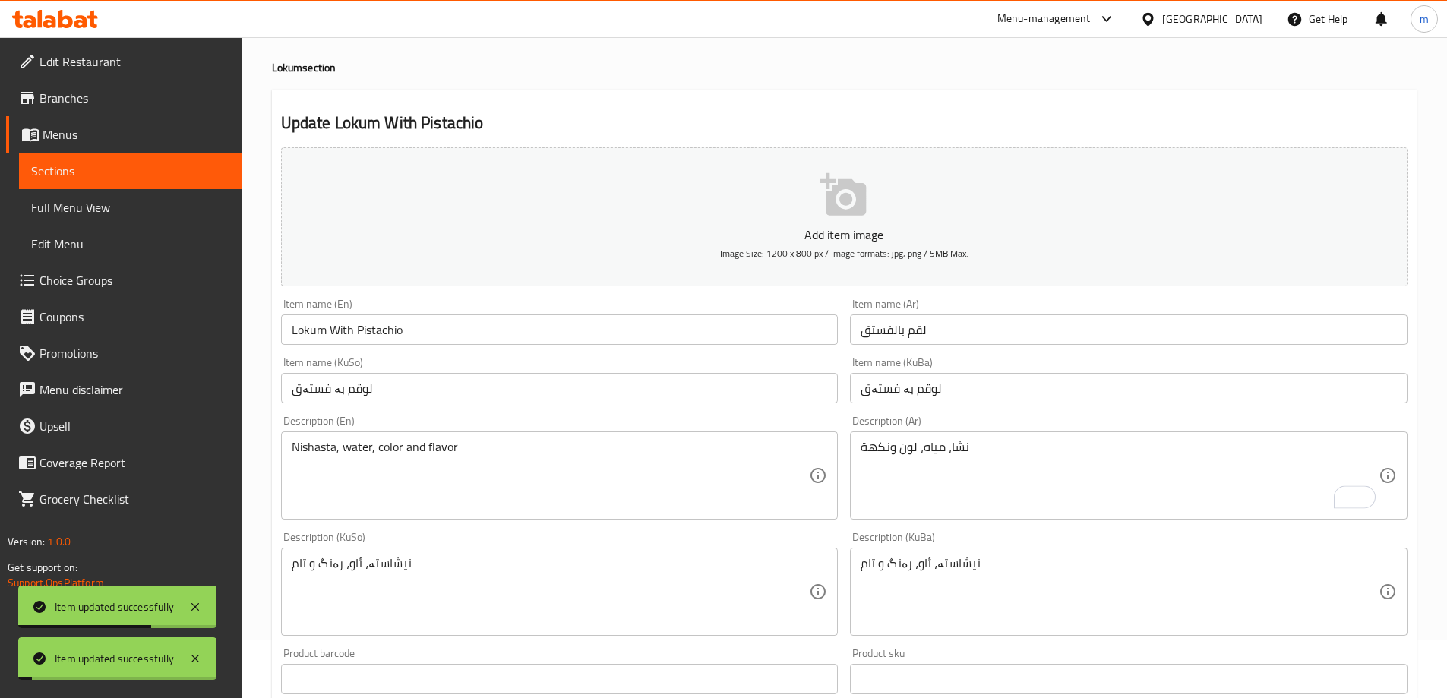
scroll to position [0, 0]
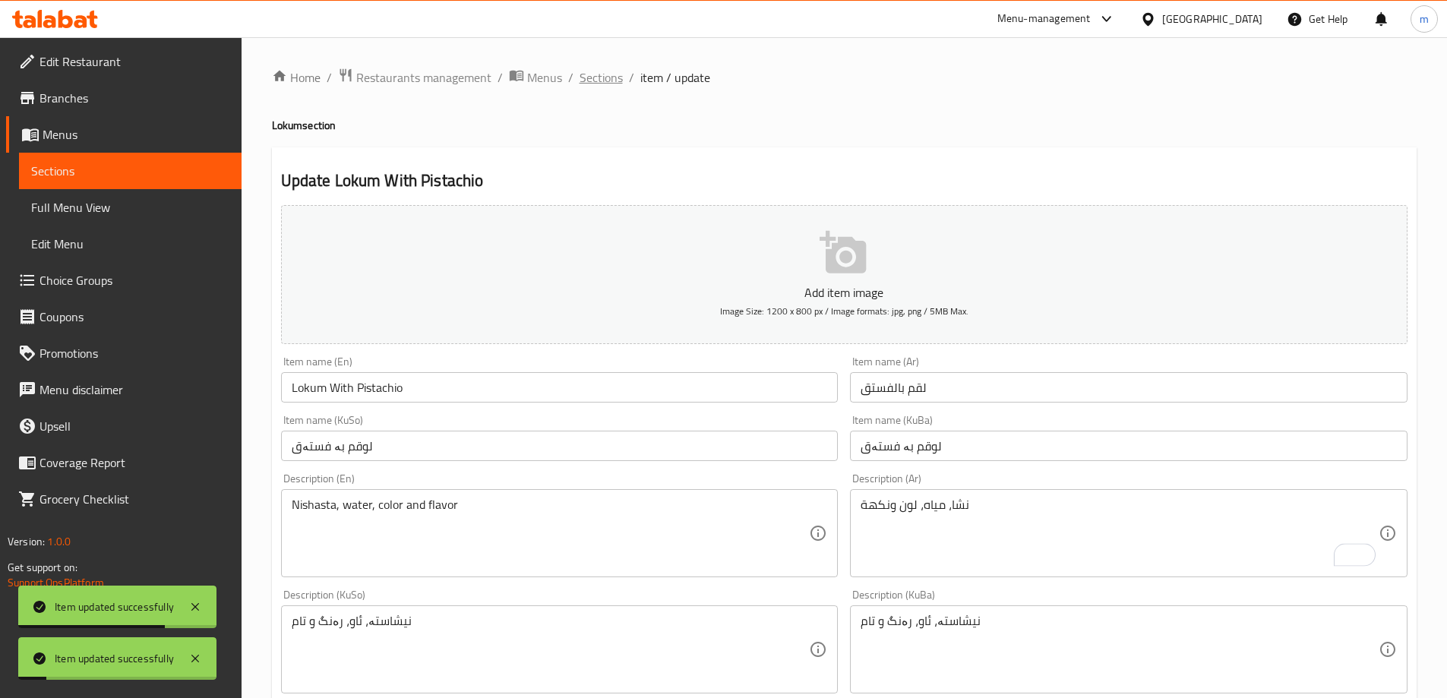
click at [604, 68] on span "Sections" at bounding box center [600, 77] width 43 height 18
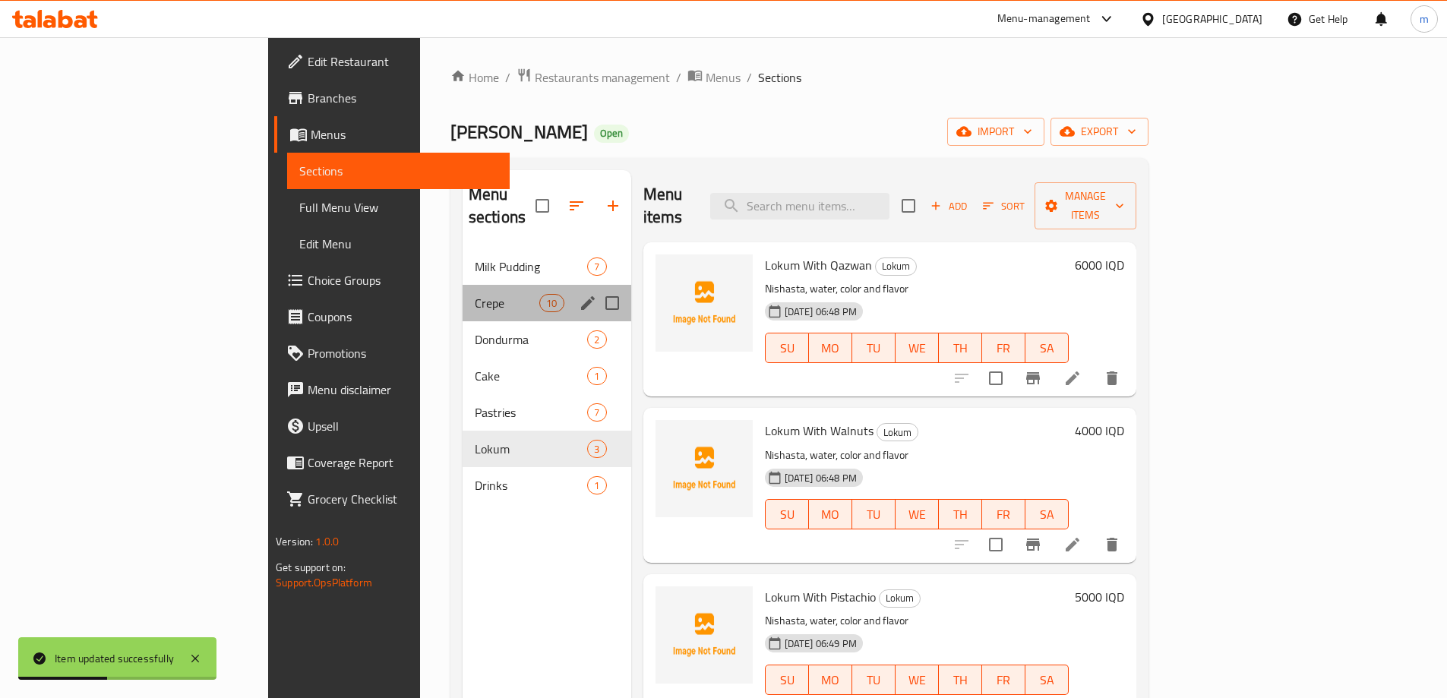
click at [462, 297] on div "Crepe 10" at bounding box center [546, 303] width 169 height 36
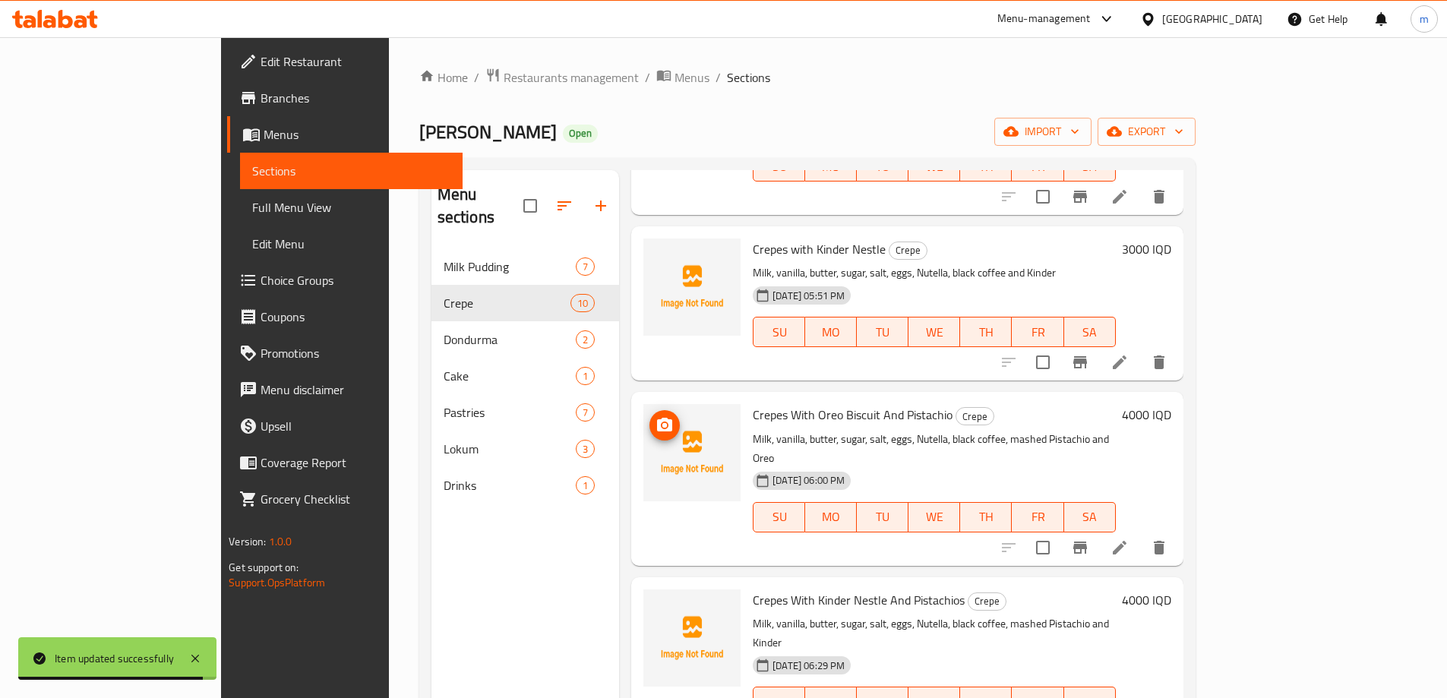
scroll to position [355, 0]
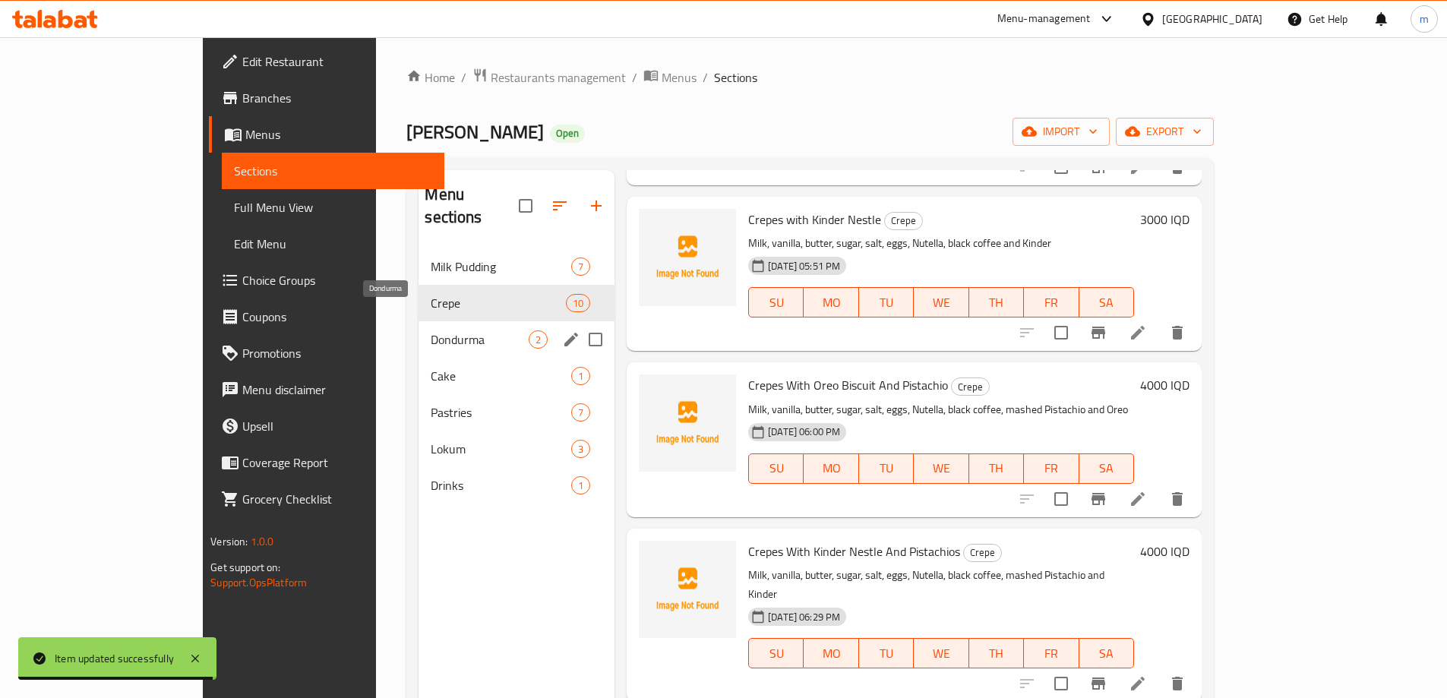
click at [431, 330] on span "Dondurma" at bounding box center [480, 339] width 98 height 18
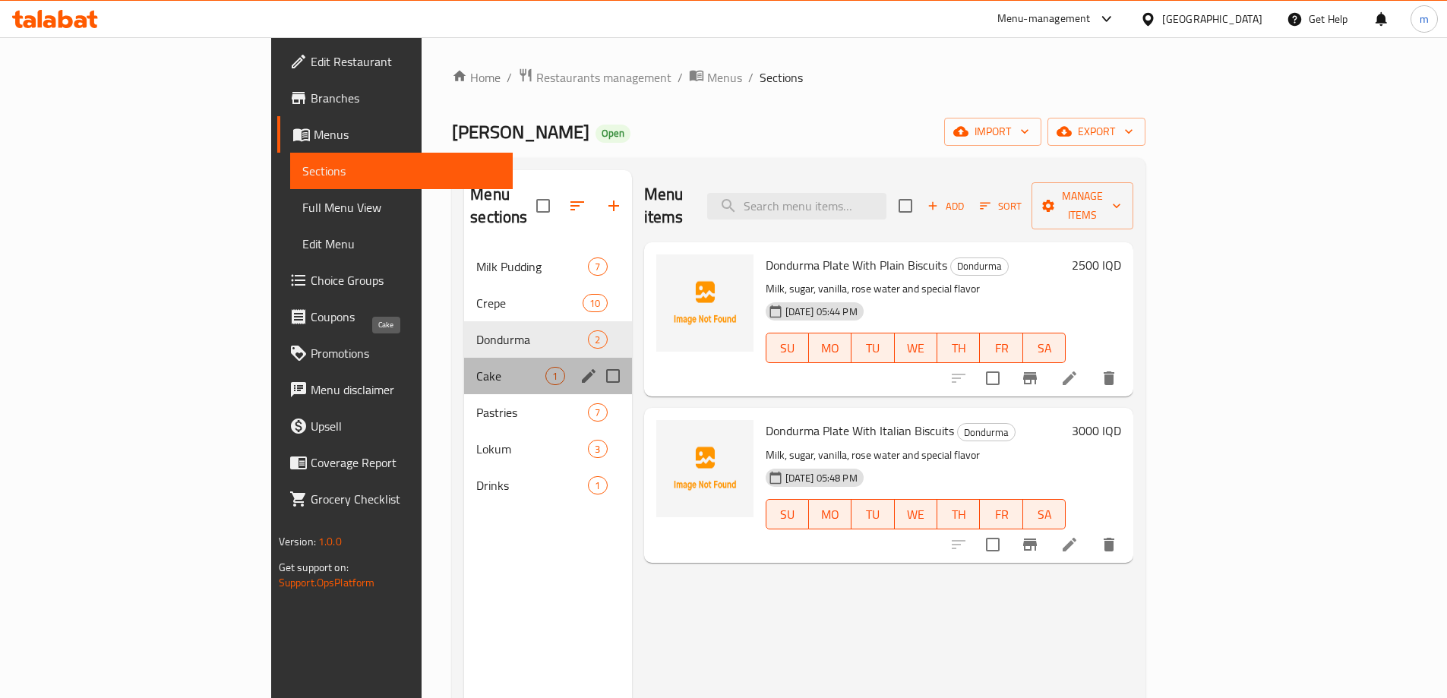
click at [476, 367] on span "Cake" at bounding box center [510, 376] width 69 height 18
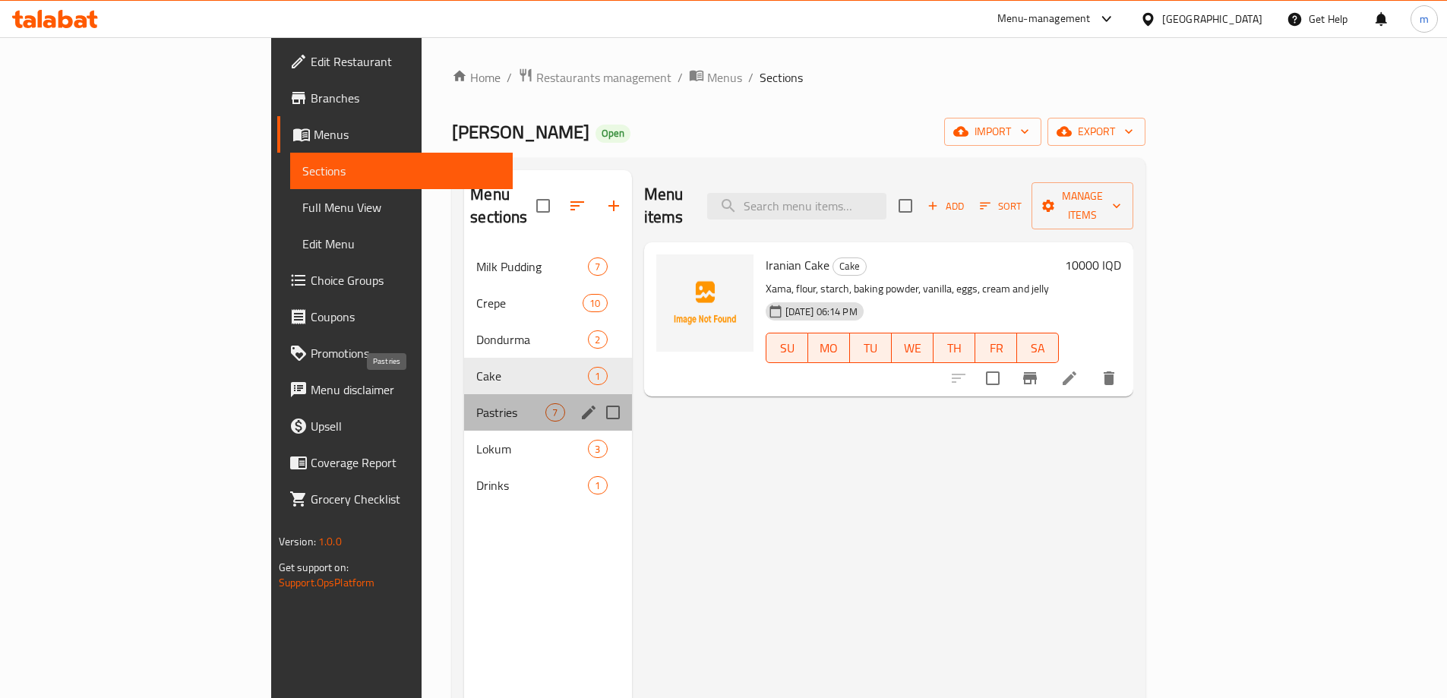
click at [476, 403] on span "Pastries" at bounding box center [510, 412] width 69 height 18
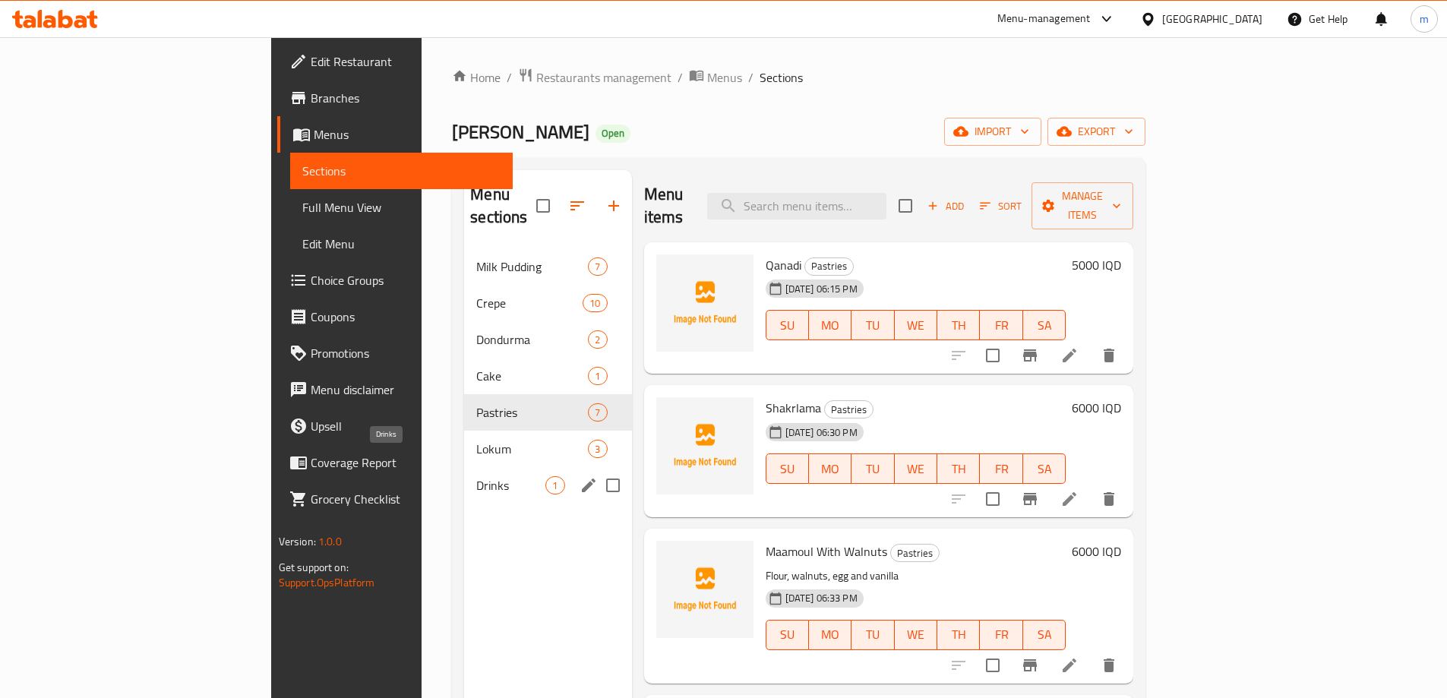
click at [476, 476] on span "Drinks" at bounding box center [510, 485] width 69 height 18
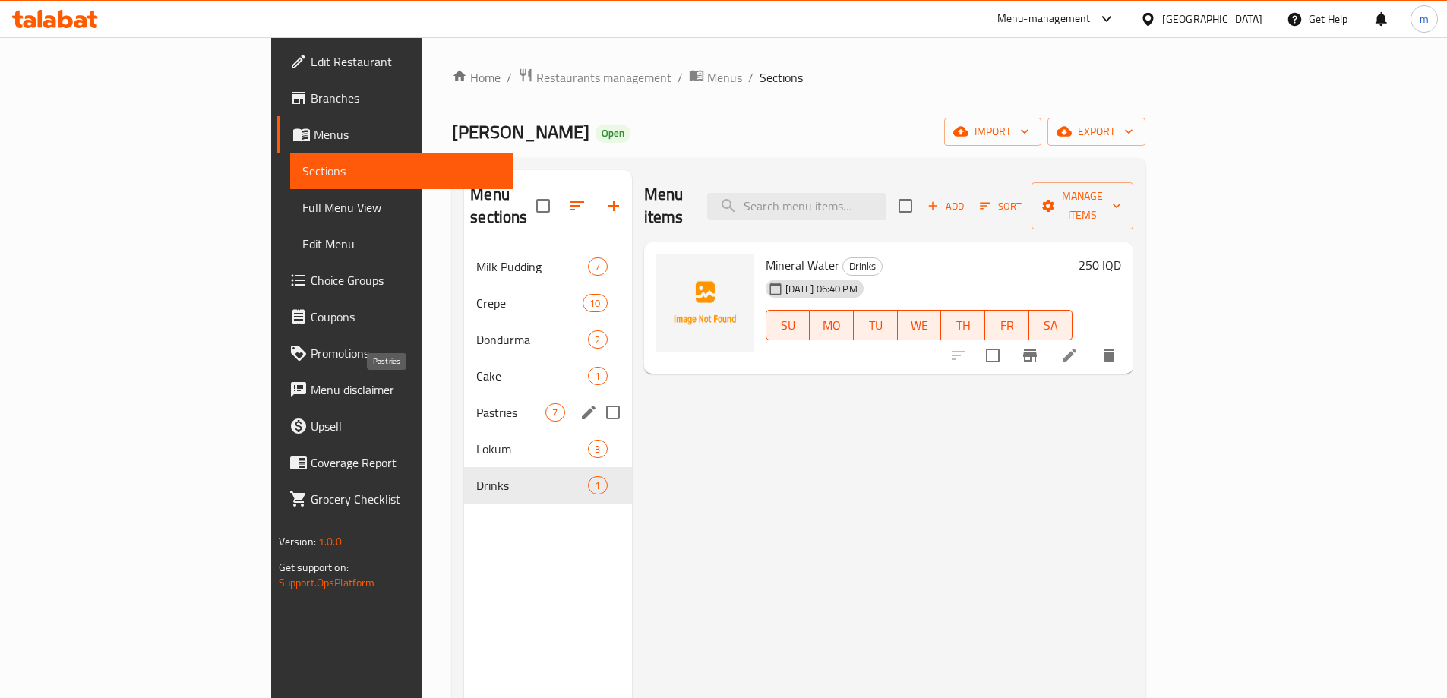
click at [476, 403] on span "Pastries" at bounding box center [510, 412] width 69 height 18
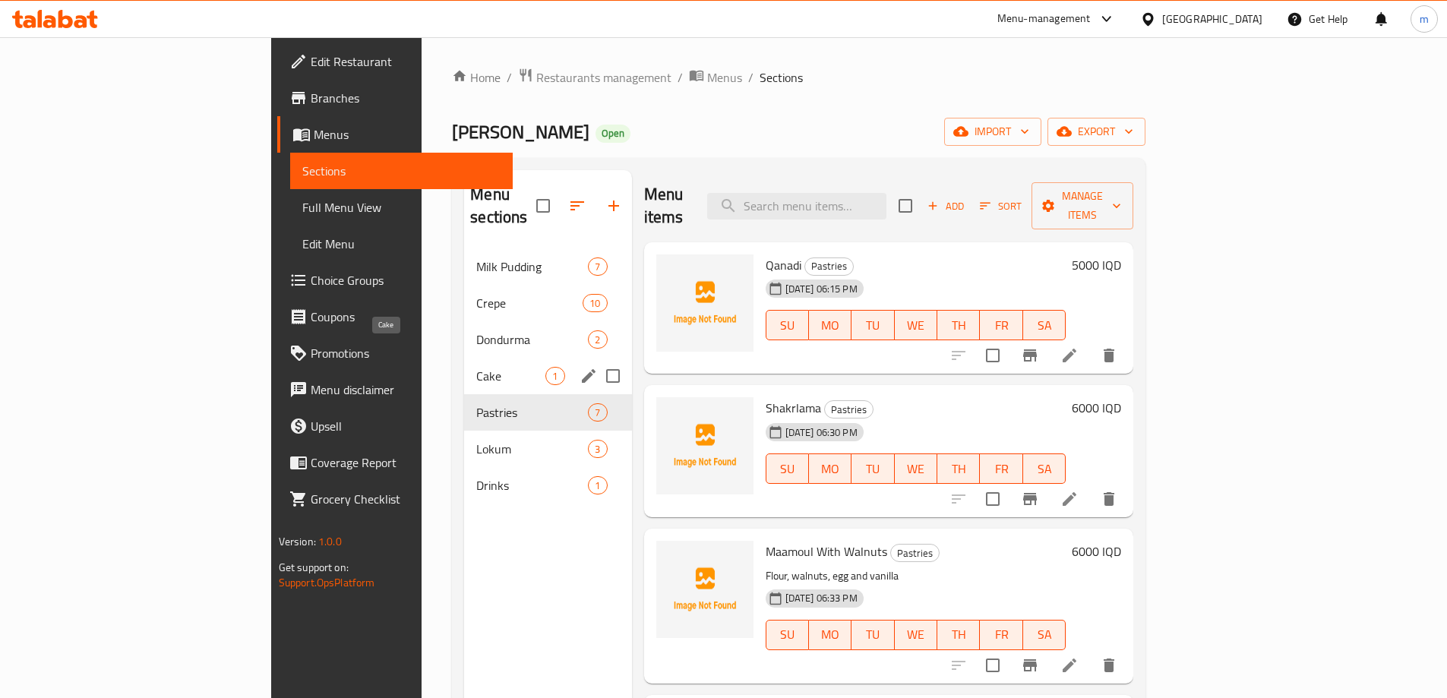
click at [476, 367] on span "Cake" at bounding box center [510, 376] width 69 height 18
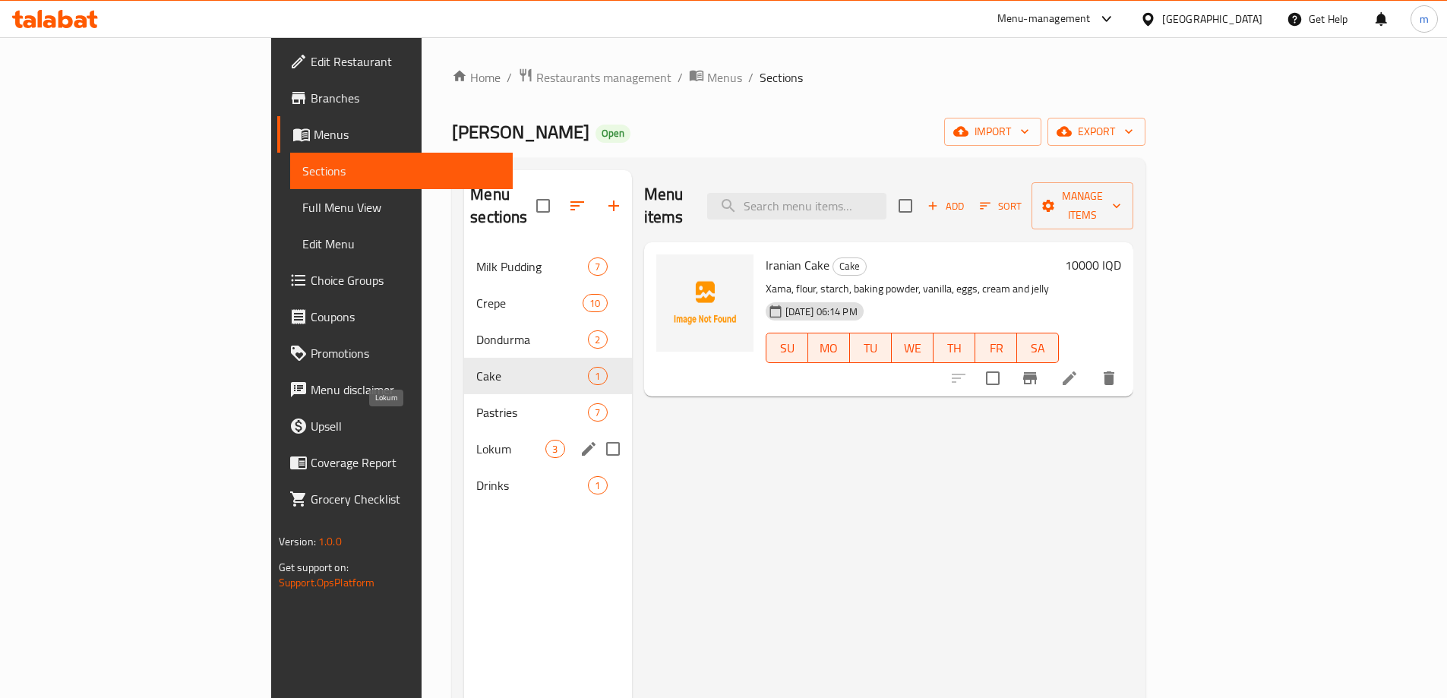
click at [476, 440] on span "Lokum" at bounding box center [510, 449] width 69 height 18
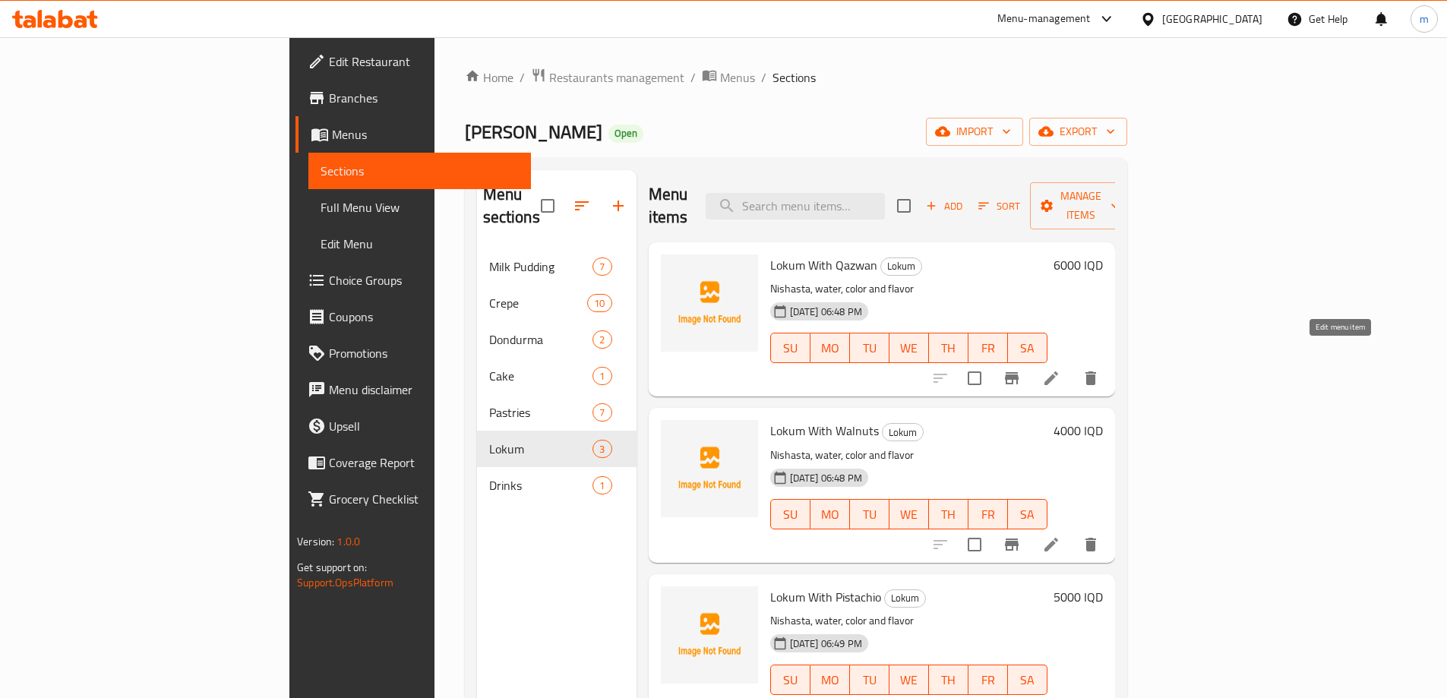
click at [1060, 369] on icon at bounding box center [1051, 378] width 18 height 18
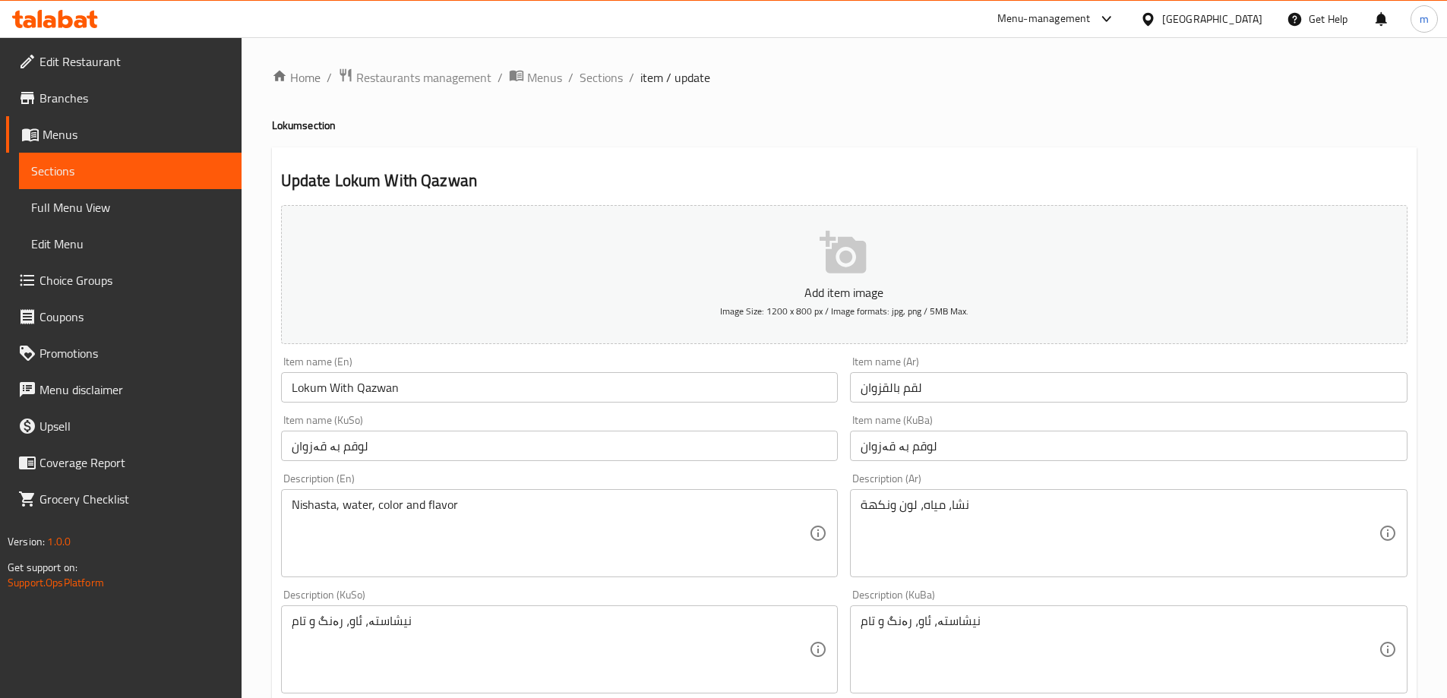
drag, startPoint x: 308, startPoint y: 489, endPoint x: 310, endPoint y: 498, distance: 9.2
click at [310, 490] on div "Nishasta, water, color and flavor Description (En)" at bounding box center [559, 533] width 557 height 88
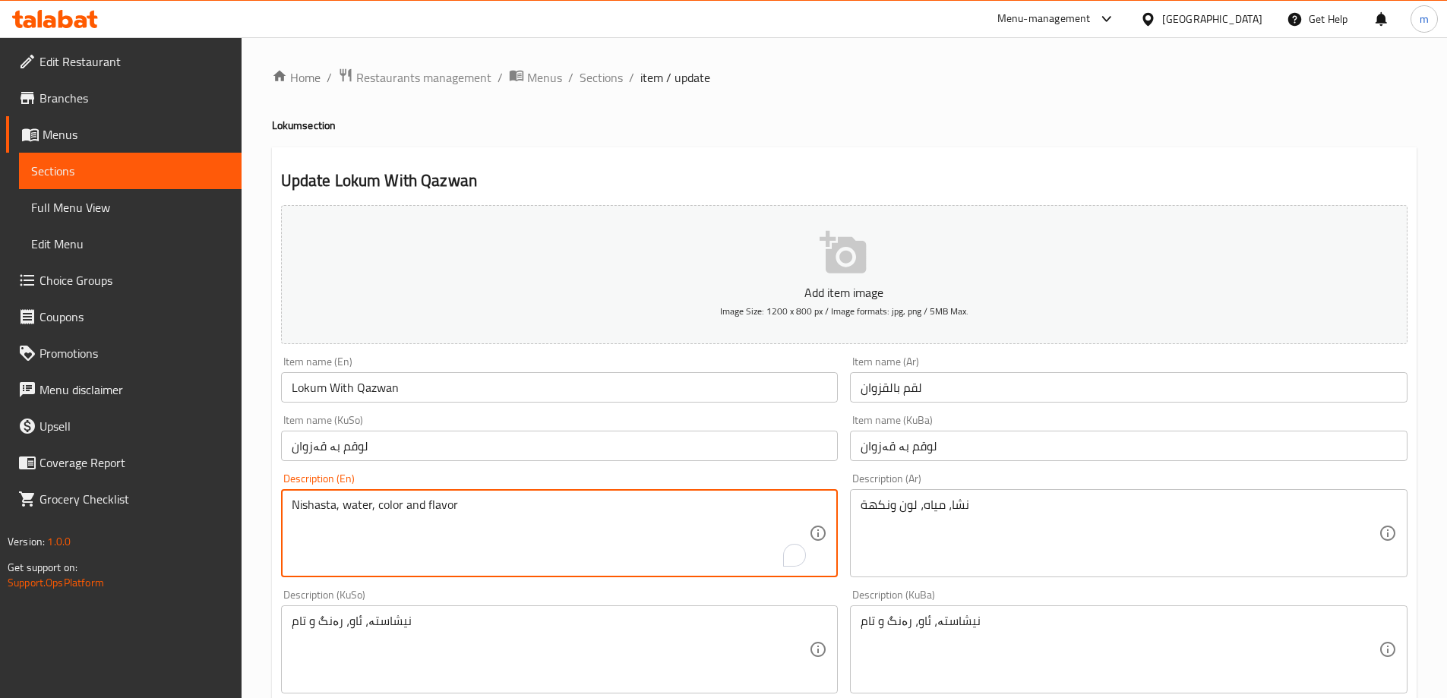
click at [311, 503] on textarea "Nishasta, water, color and flavor" at bounding box center [551, 533] width 518 height 72
paste textarea "Starch"
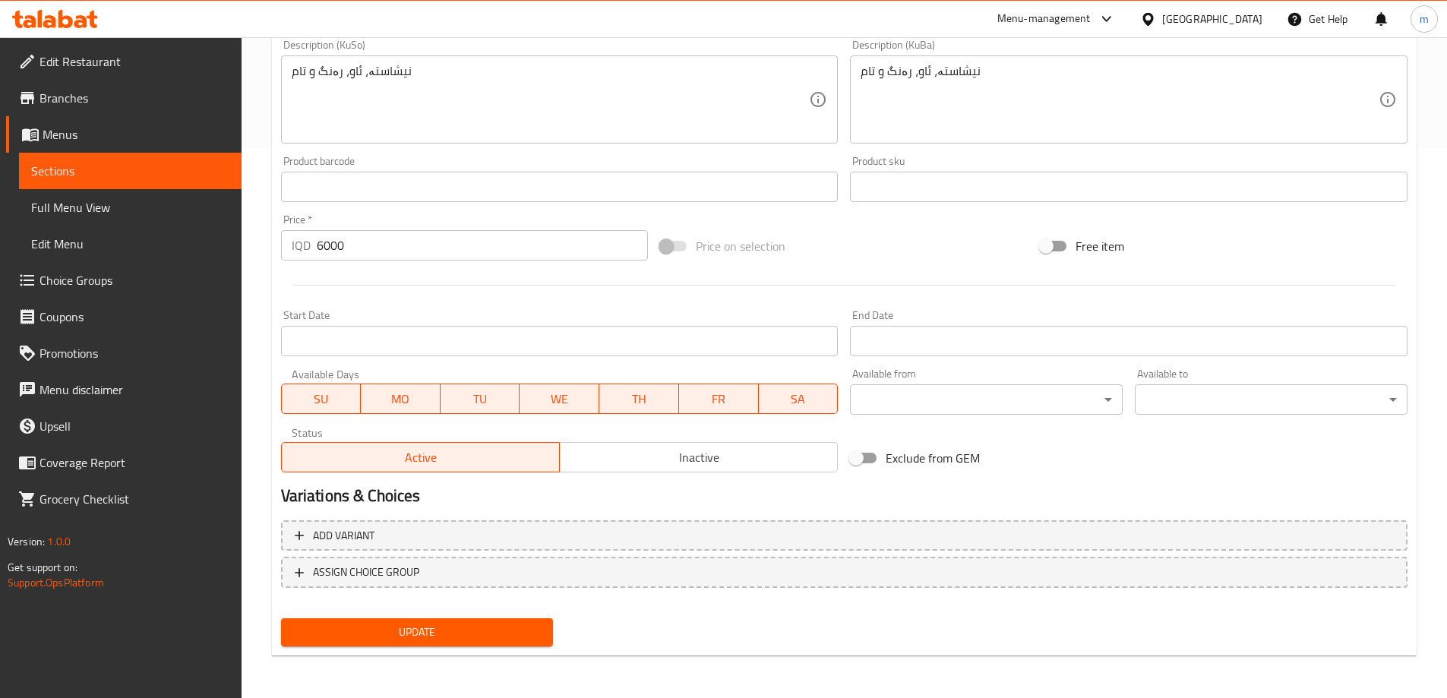
type textarea "Starch, water, color and flavor"
click at [519, 642] on button "Update" at bounding box center [417, 632] width 273 height 28
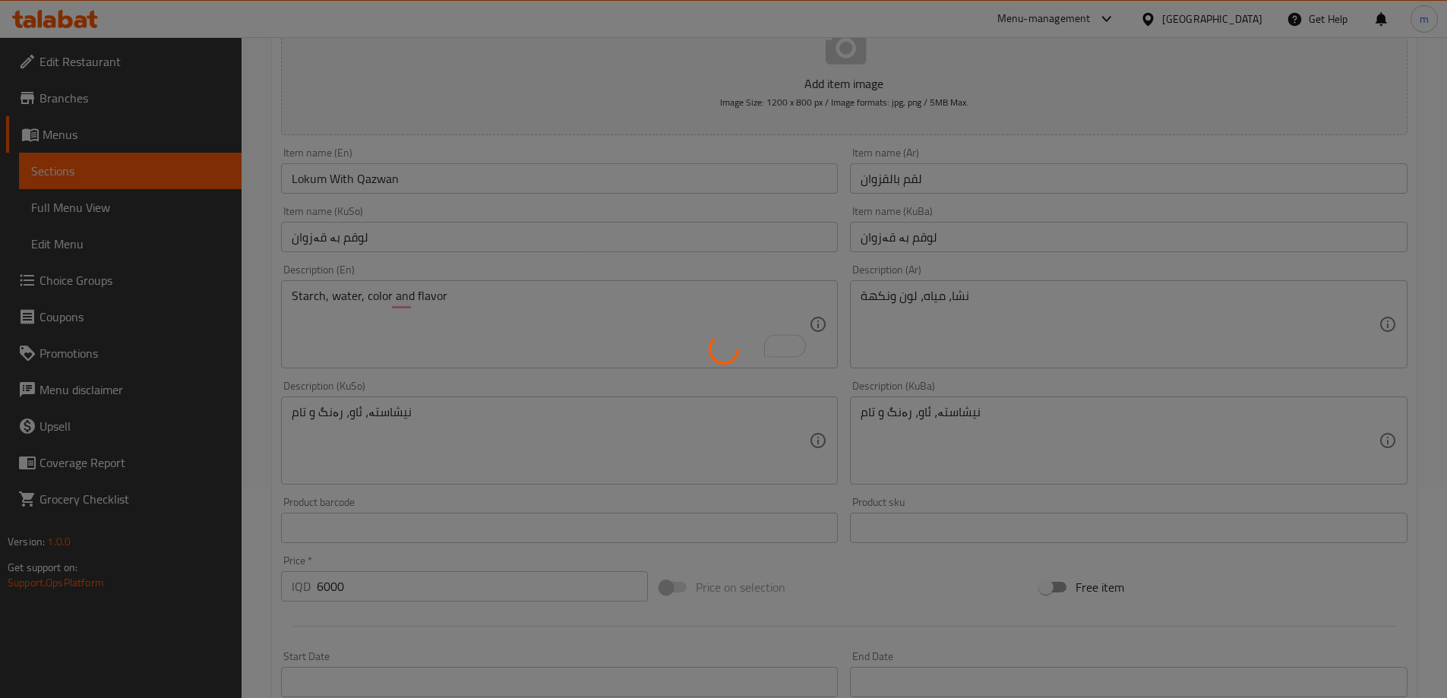
scroll to position [0, 0]
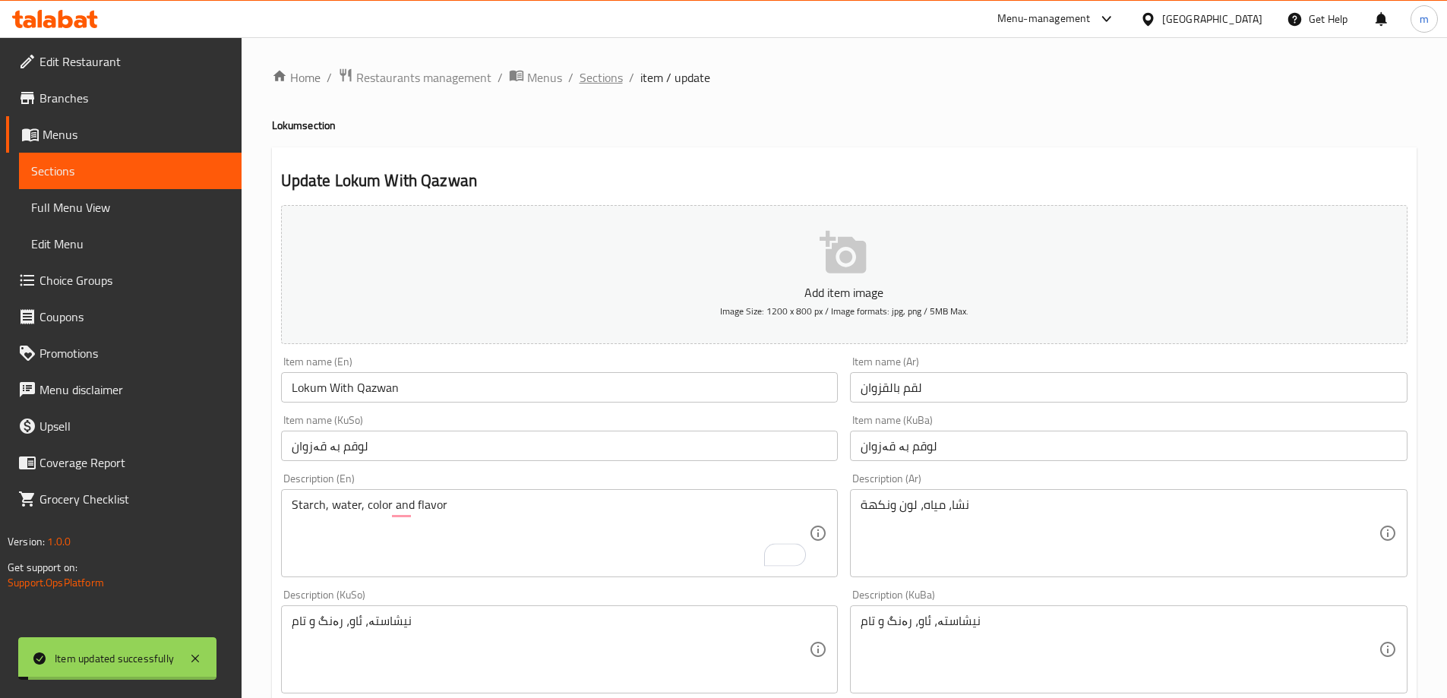
click at [614, 77] on span "Sections" at bounding box center [600, 77] width 43 height 18
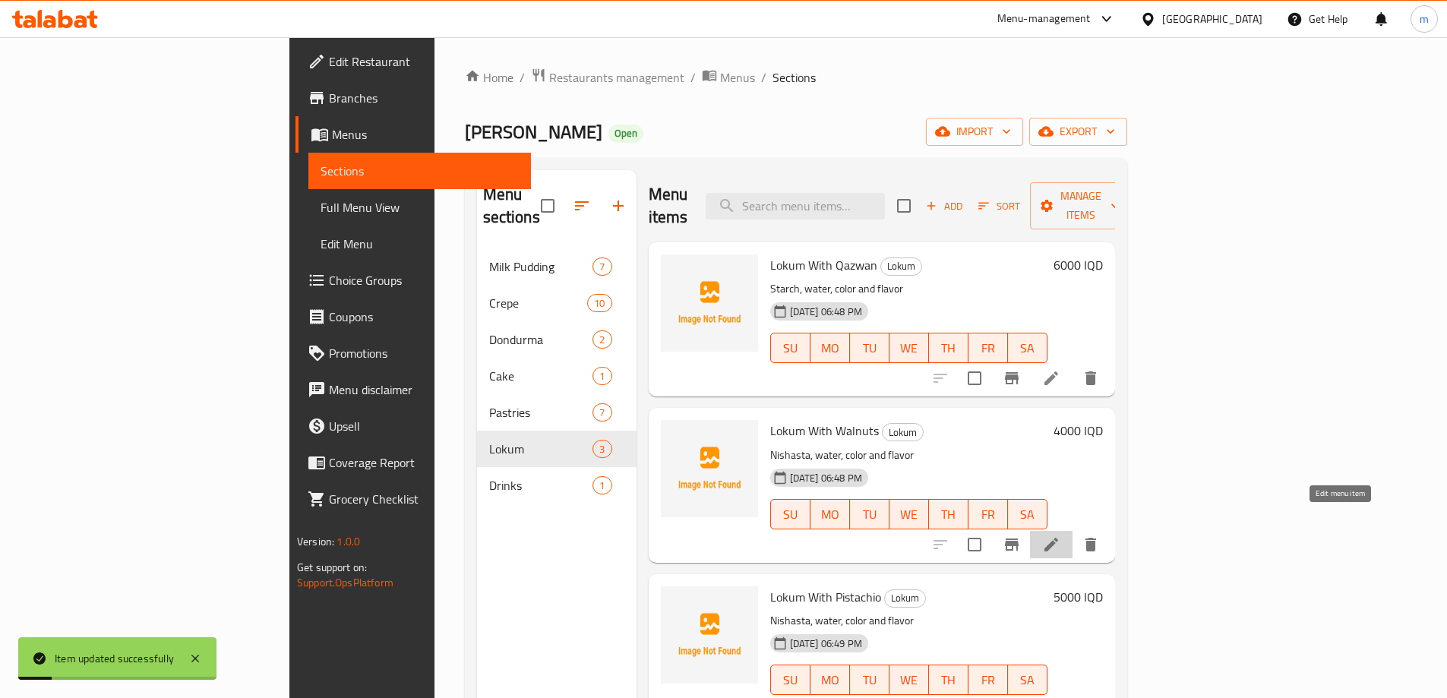
click at [1060, 535] on icon at bounding box center [1051, 544] width 18 height 18
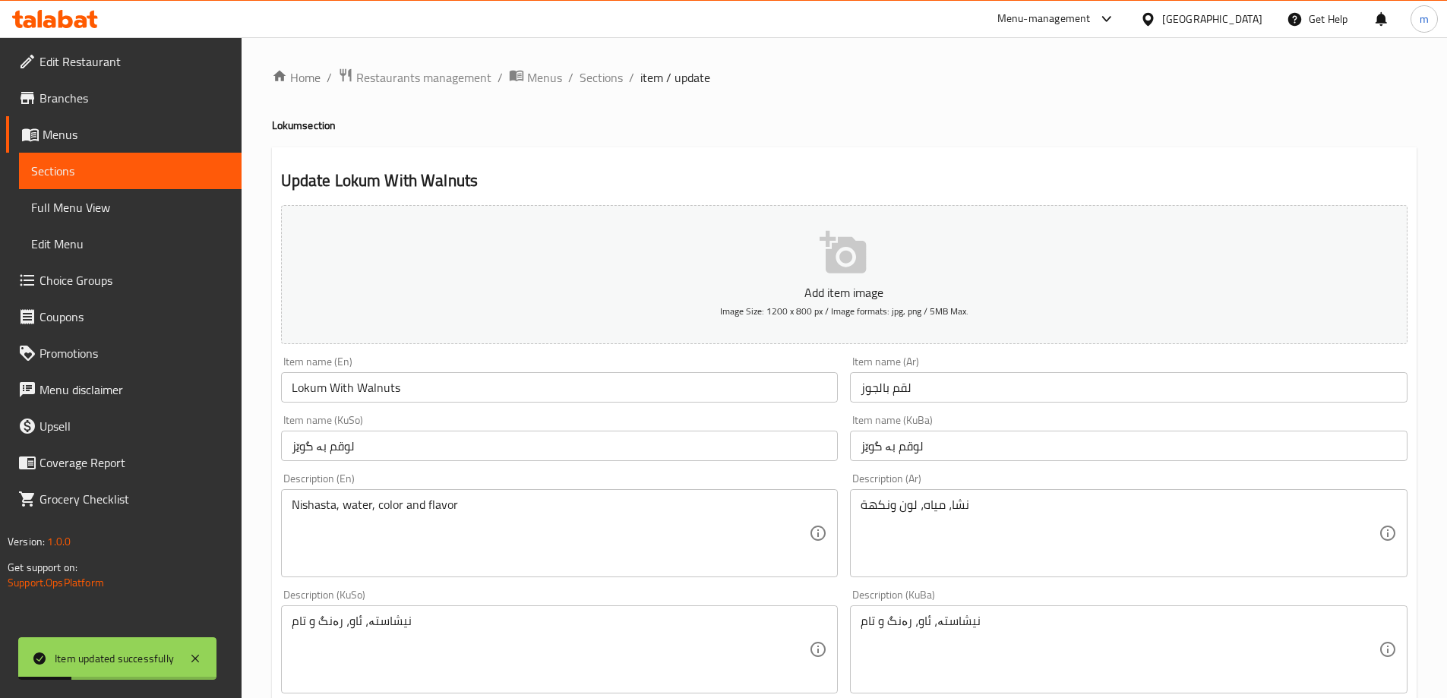
click at [303, 510] on textarea "Nishasta, water, color and flavor" at bounding box center [551, 533] width 518 height 72
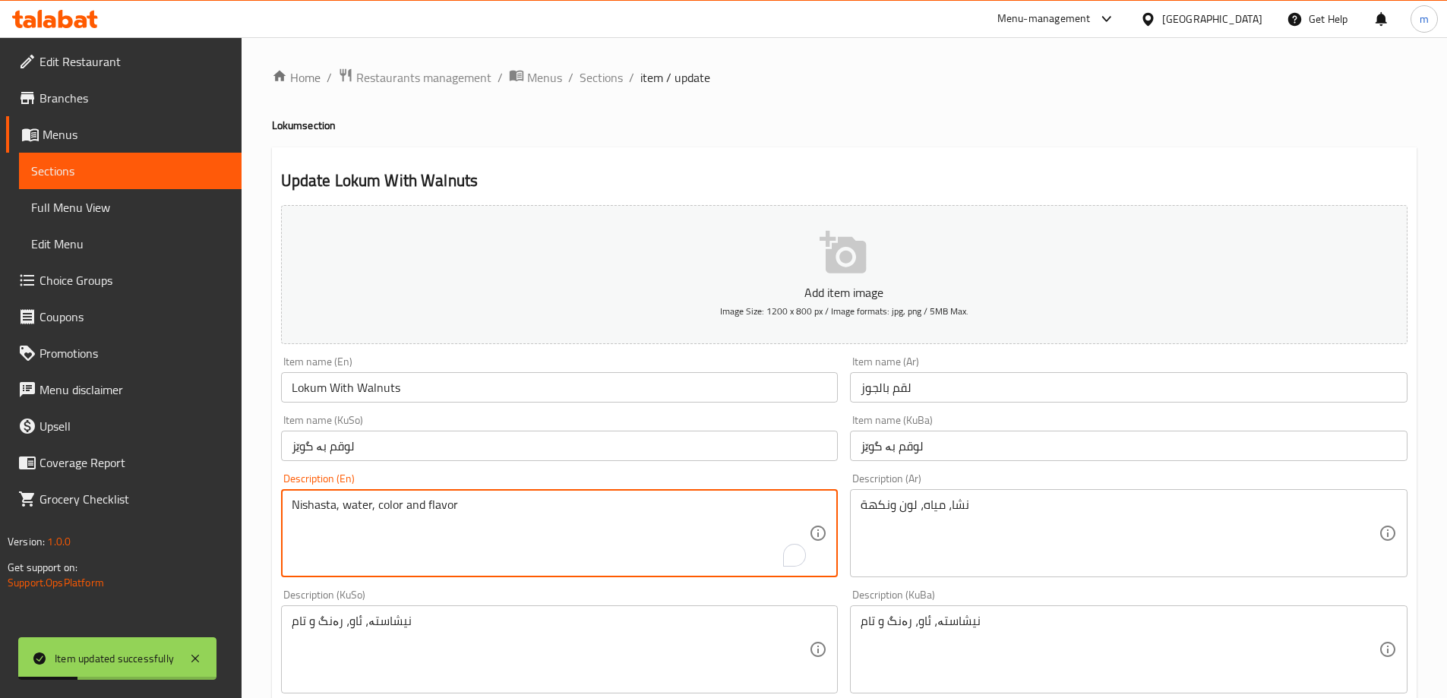
click at [303, 510] on textarea "Nishasta, water, color and flavor" at bounding box center [551, 533] width 518 height 72
paste textarea "Starch"
type textarea "Starch, water, color and flavor"
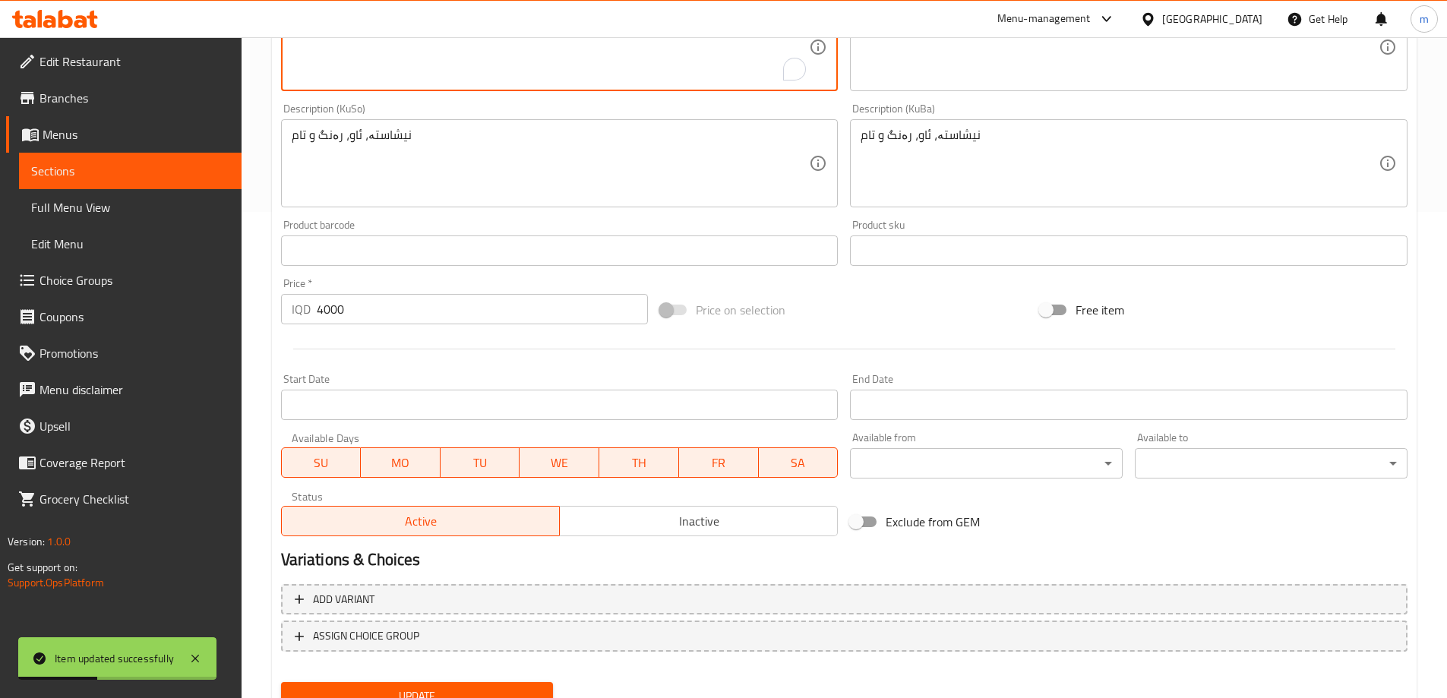
scroll to position [550, 0]
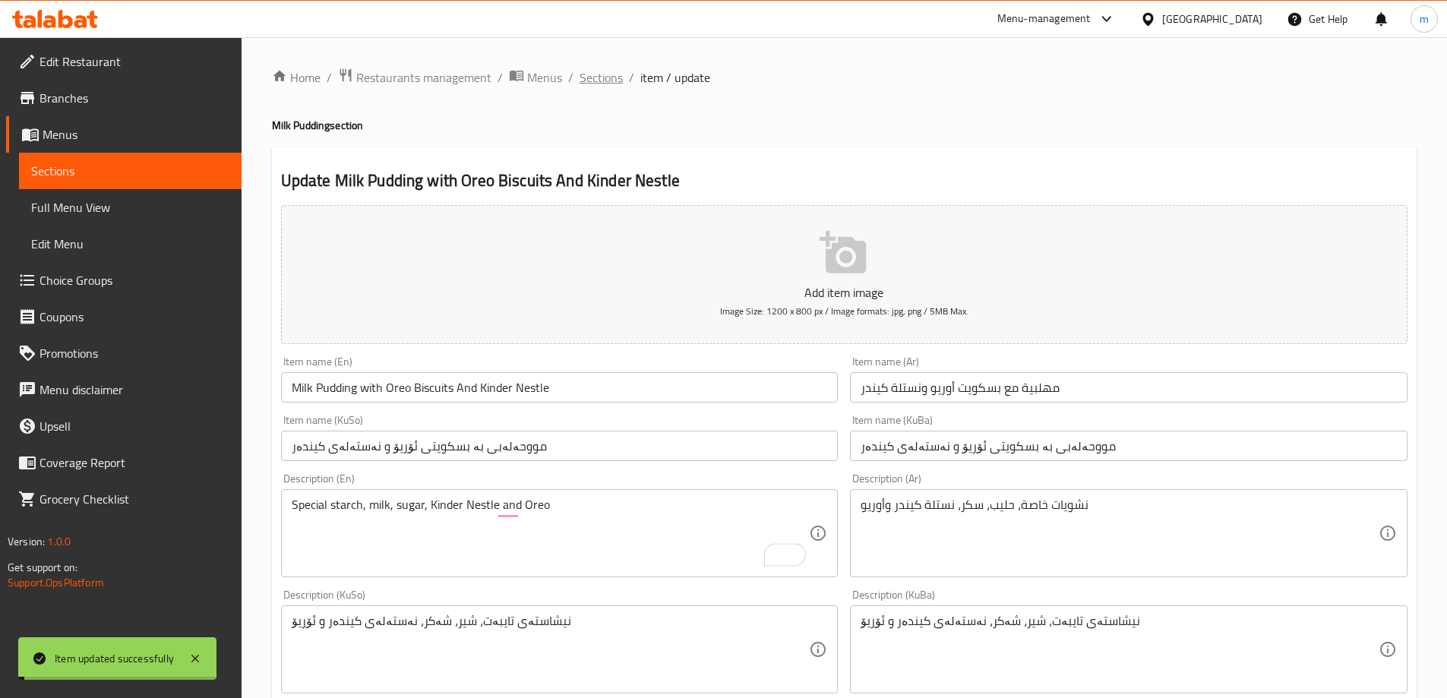
click at [600, 74] on span "Sections" at bounding box center [600, 77] width 43 height 18
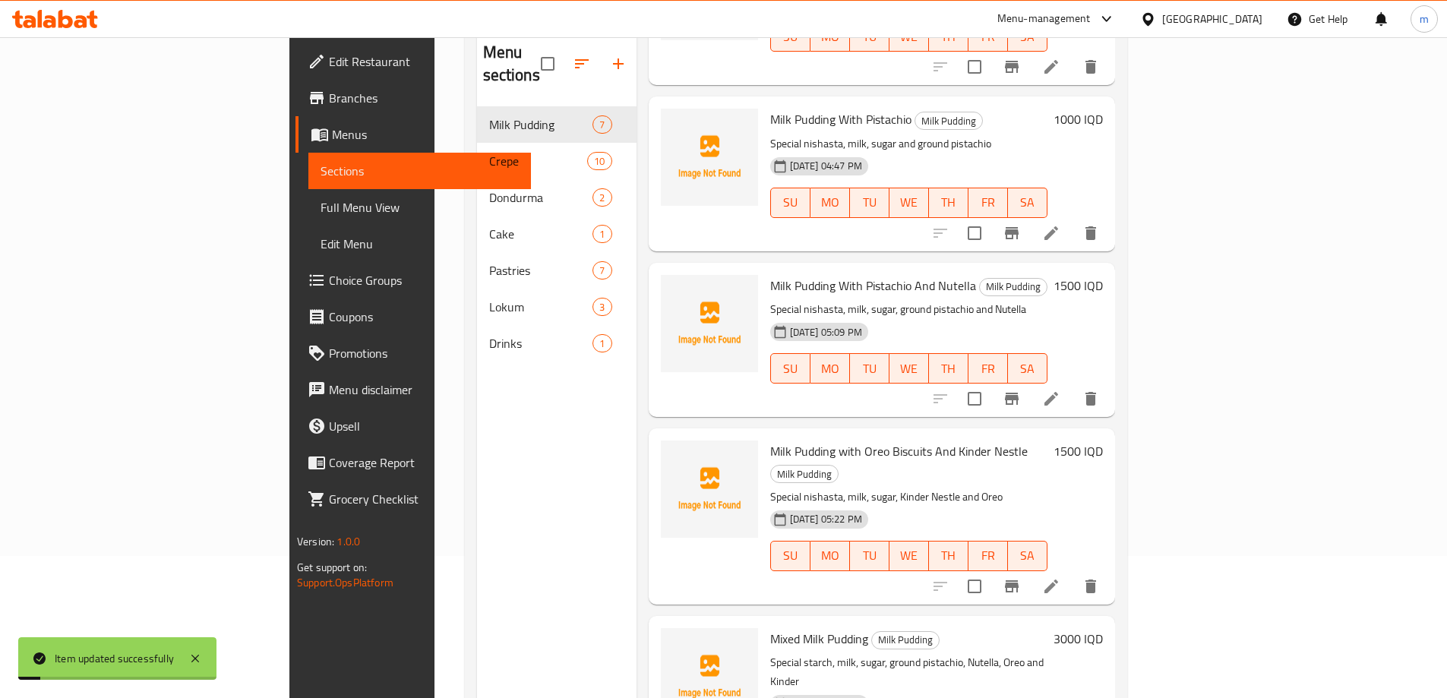
scroll to position [213, 0]
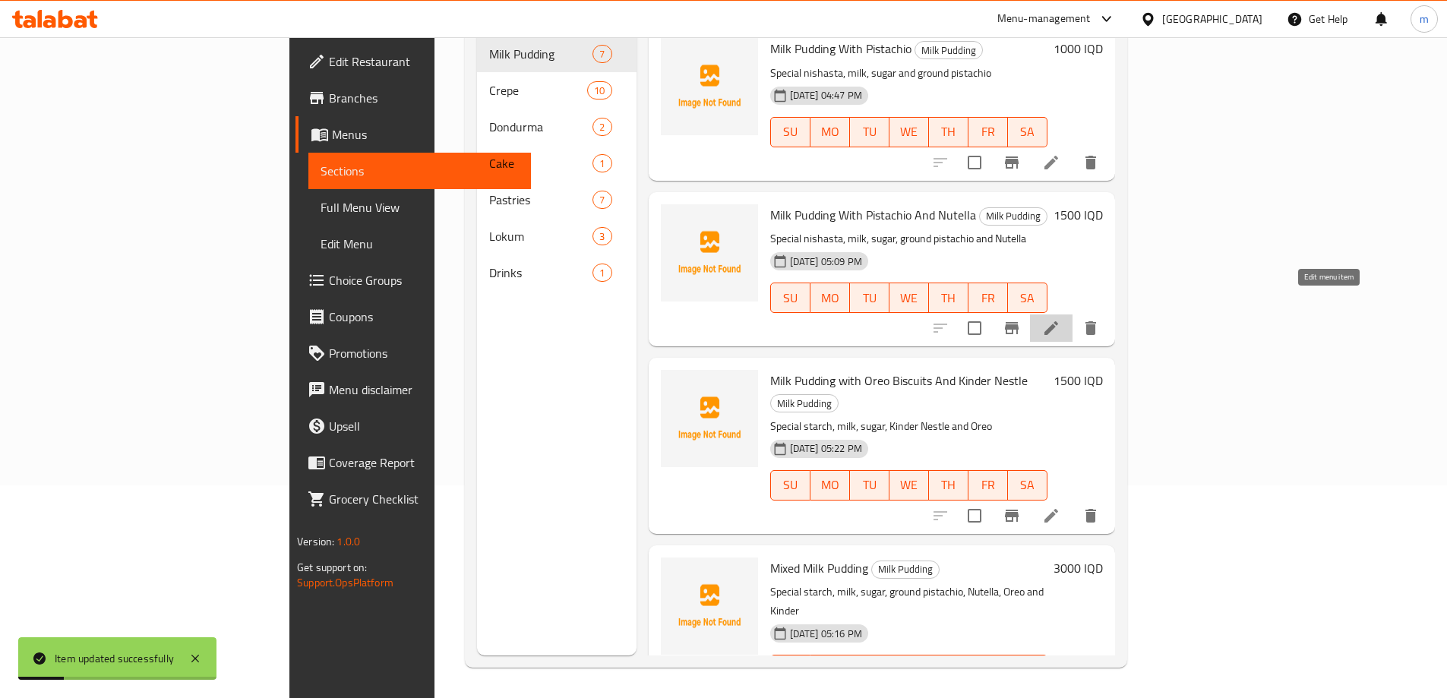
click at [1058, 321] on icon at bounding box center [1051, 328] width 14 height 14
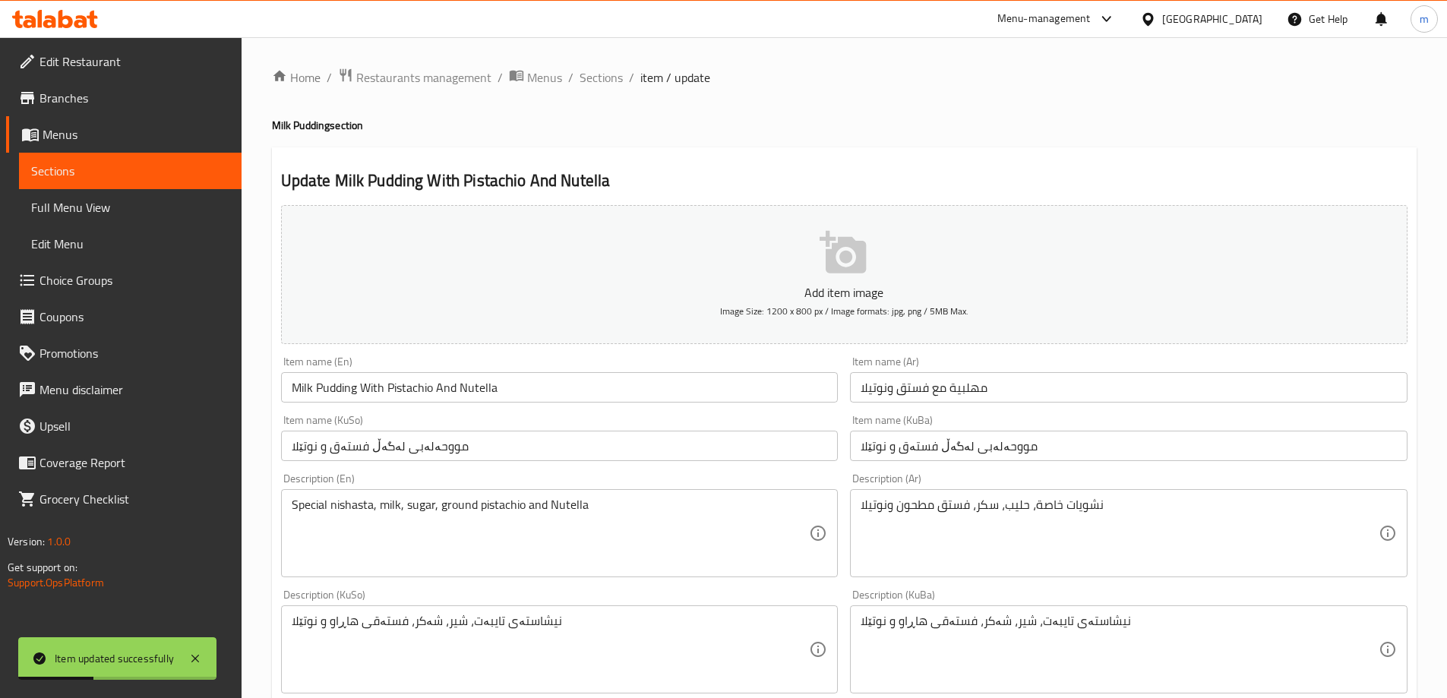
click at [342, 503] on textarea "Special nishasta, milk, sugar, ground pistachio and Nutella" at bounding box center [551, 533] width 518 height 72
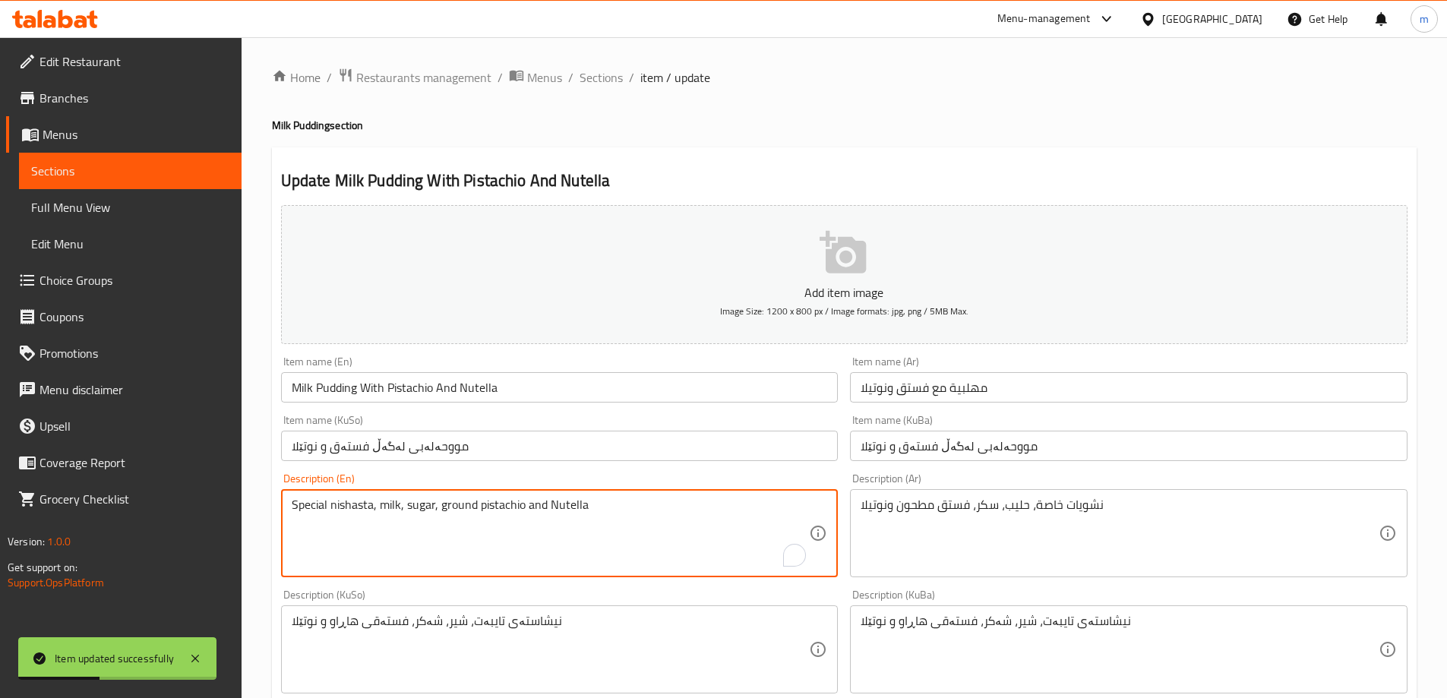
paste textarea "starch"
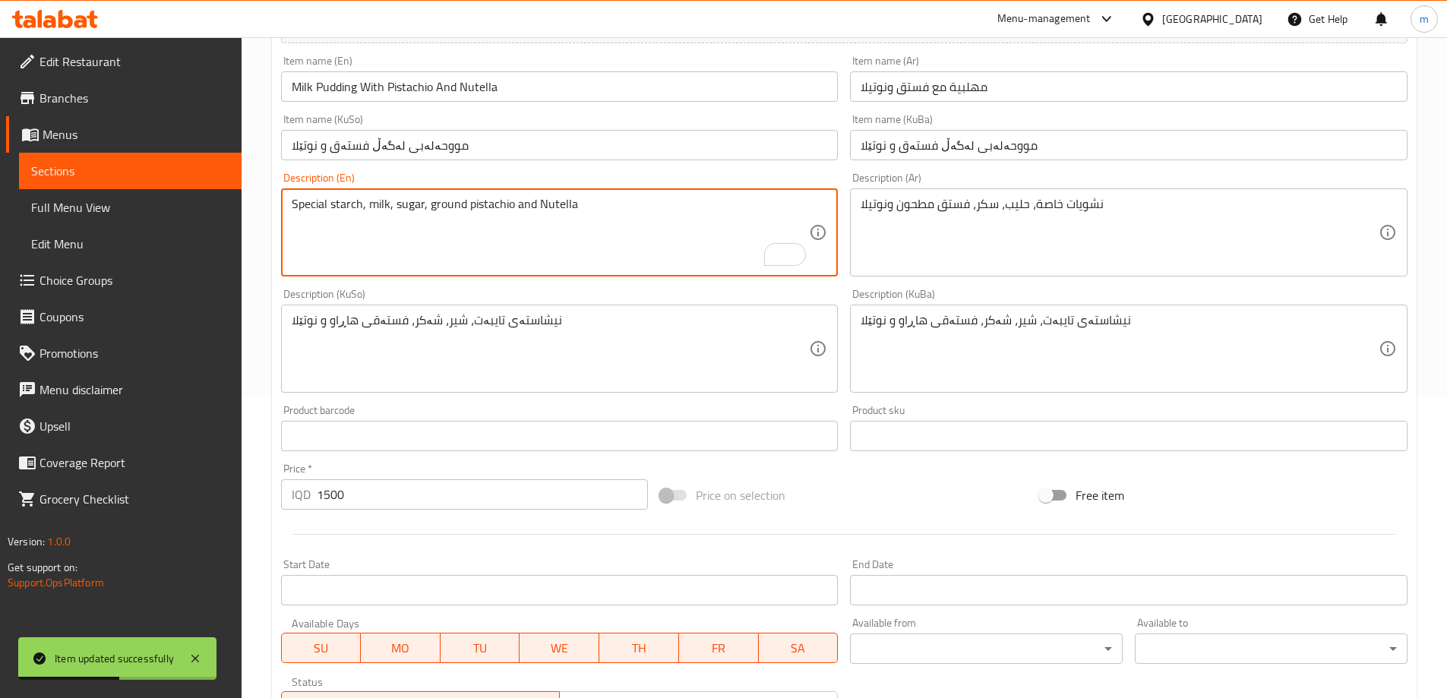
scroll to position [550, 0]
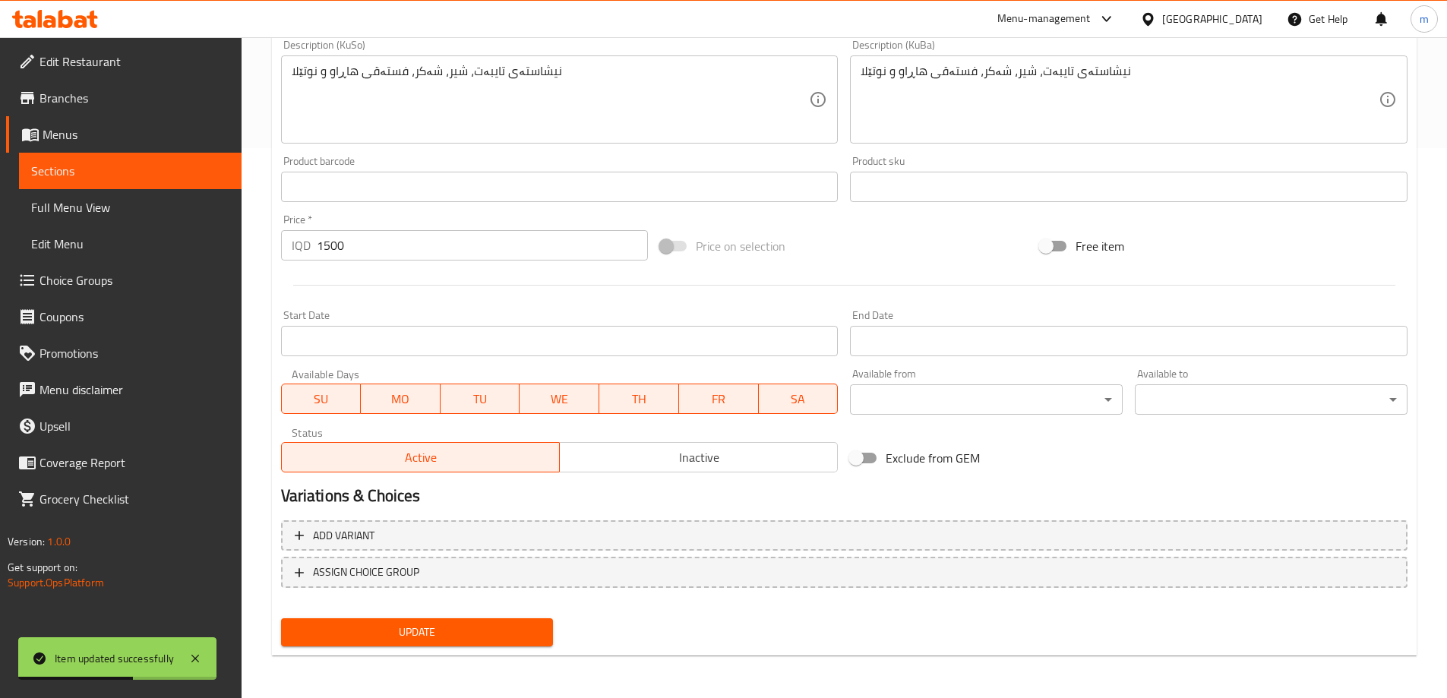
type textarea "Special starch, milk, sugar, ground pistachio and Nutella"
click at [474, 630] on span "Update" at bounding box center [417, 632] width 248 height 19
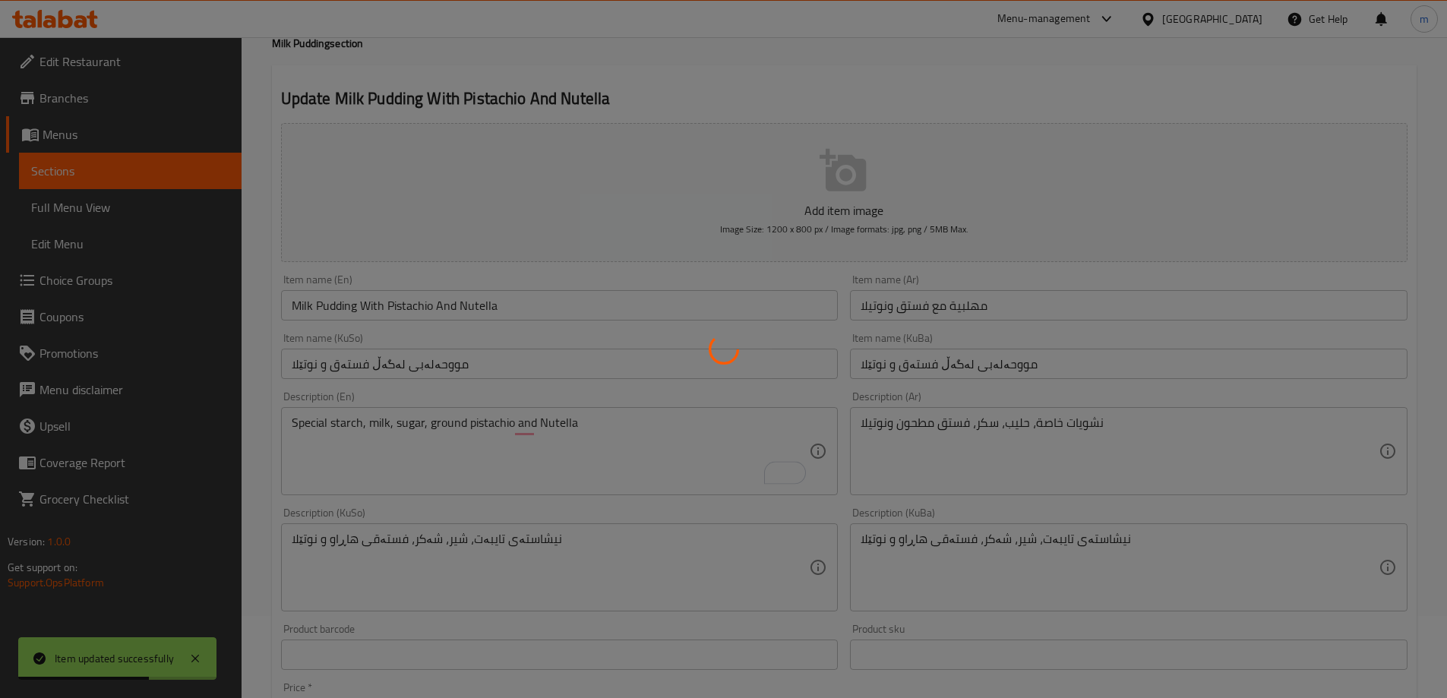
scroll to position [0, 0]
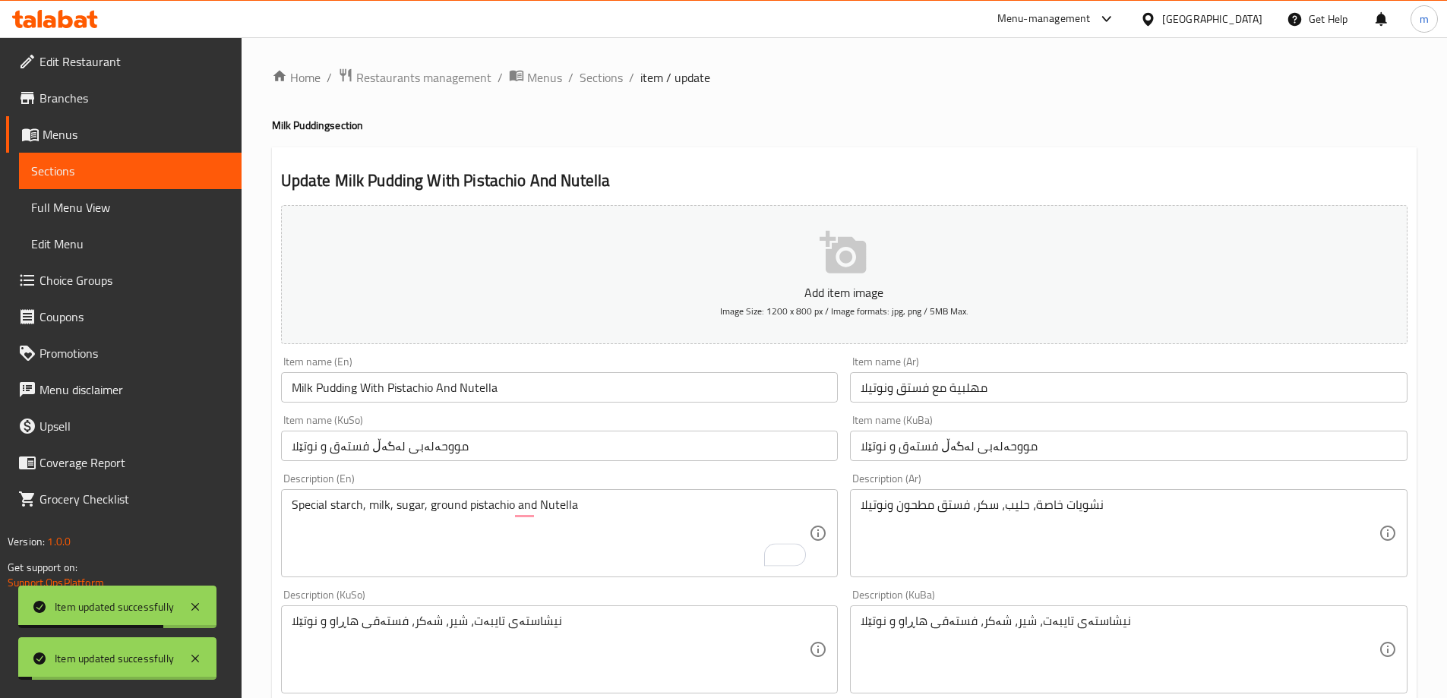
click at [594, 65] on div "Home / Restaurants management / Menus / Sections / item / update Milk Pudding s…" at bounding box center [843, 642] width 1205 height 1210
click at [598, 73] on span "Sections" at bounding box center [600, 77] width 43 height 18
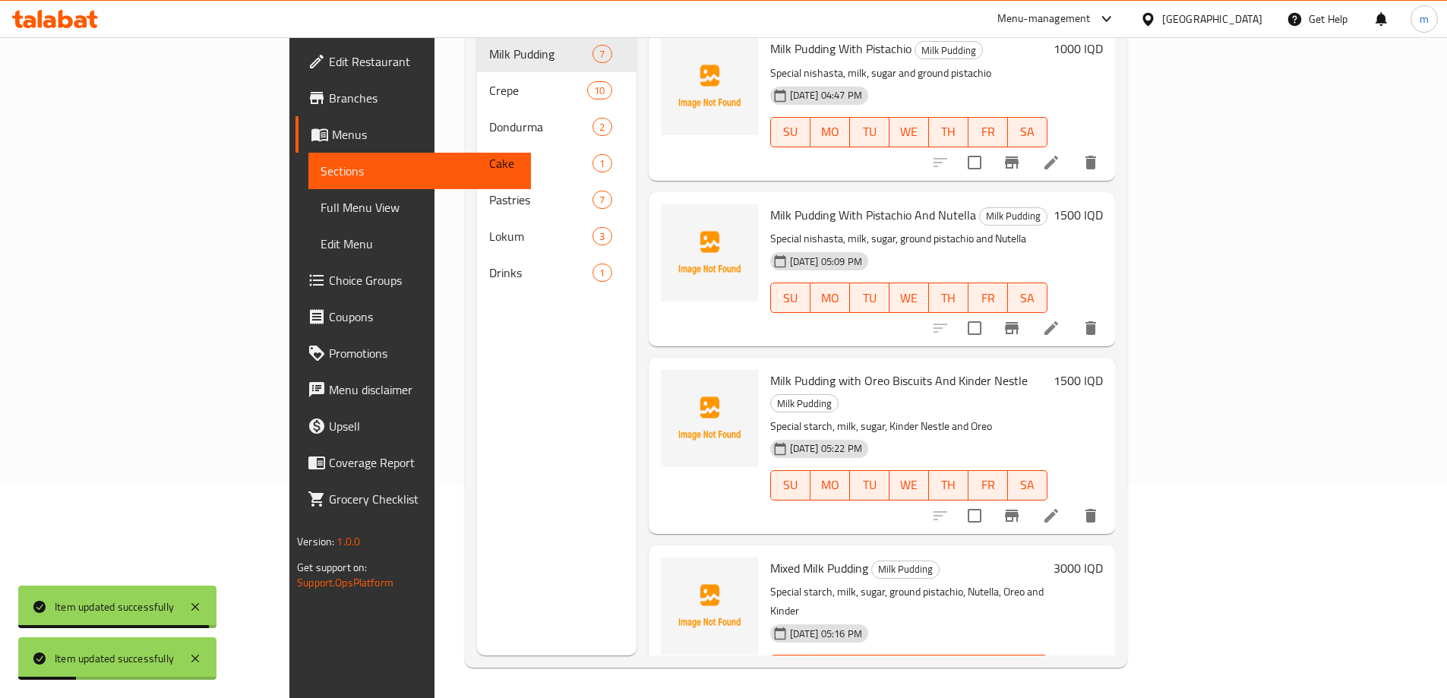
scroll to position [324, 0]
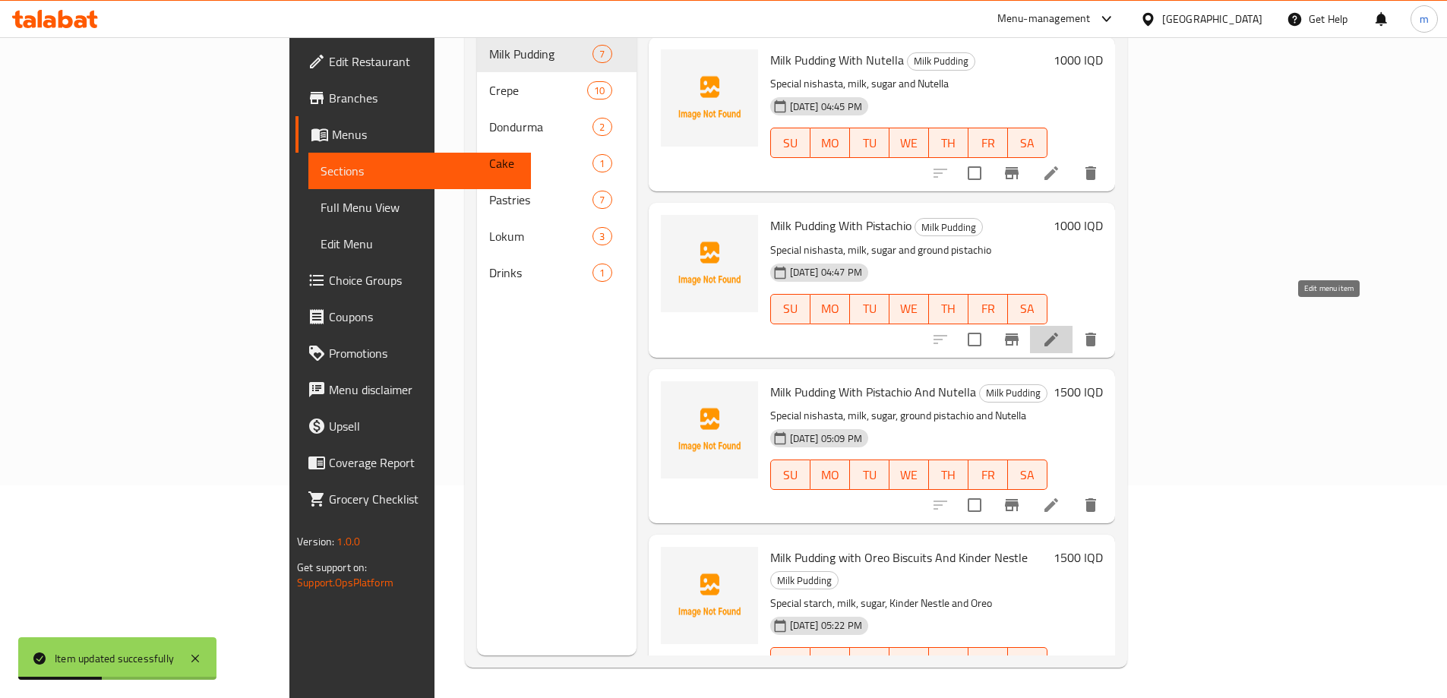
click at [1058, 333] on icon at bounding box center [1051, 340] width 14 height 14
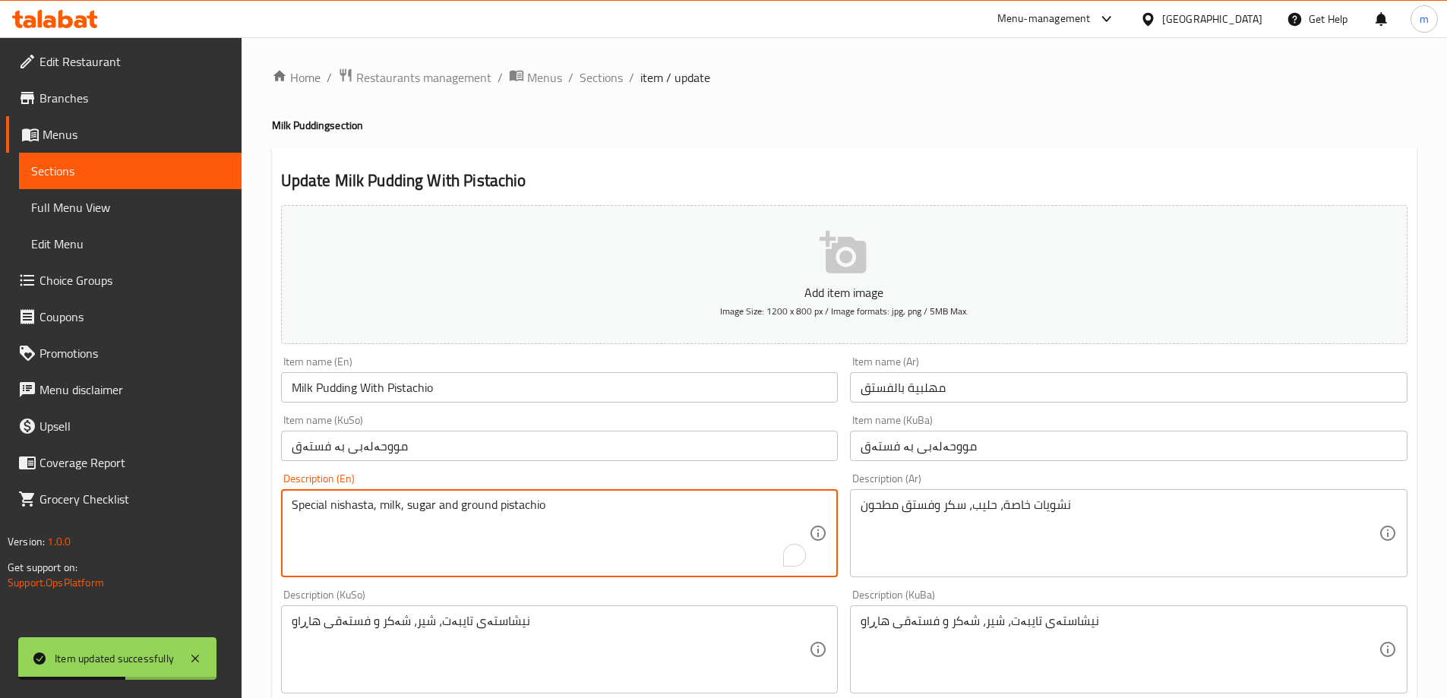
click at [350, 504] on textarea "Special nishasta, milk, sugar and ground pistachio" at bounding box center [551, 533] width 518 height 72
click at [350, 503] on textarea "Special nishasta, milk, sugar and ground pistachio" at bounding box center [551, 533] width 518 height 72
paste textarea "starch"
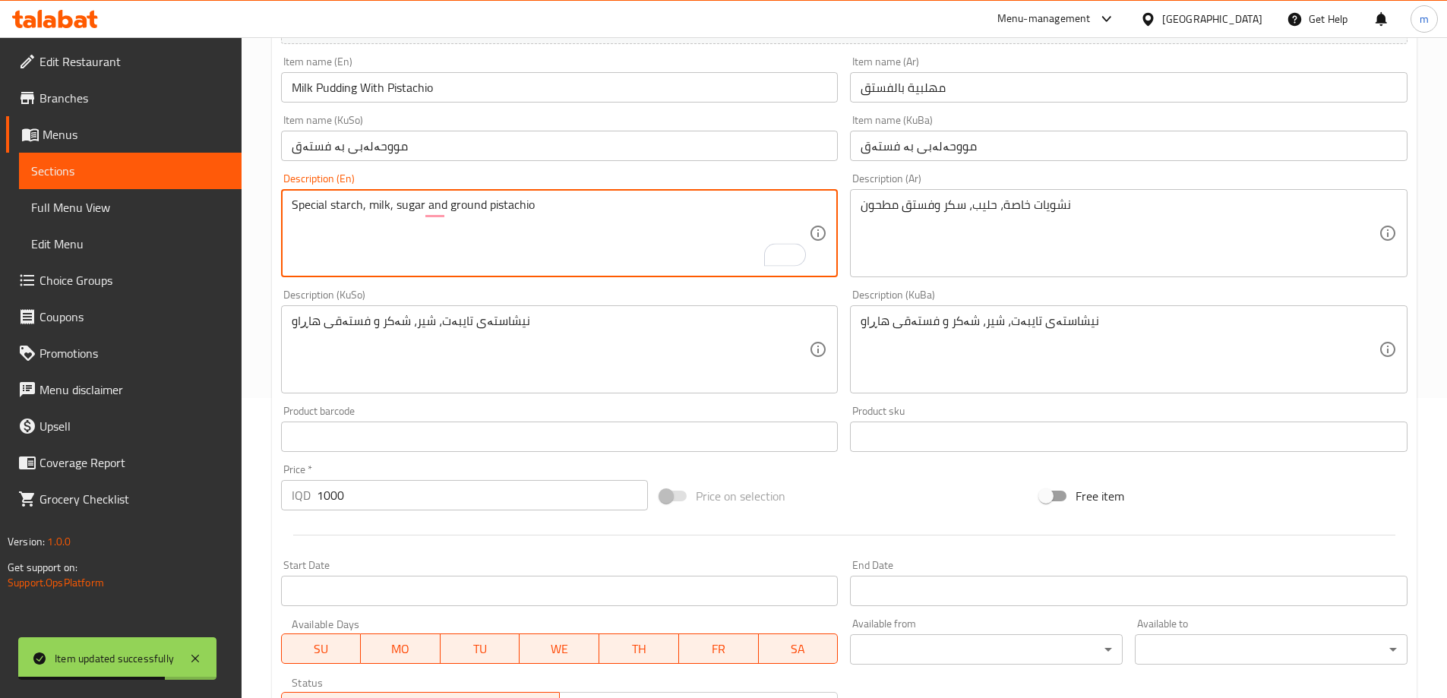
scroll to position [550, 0]
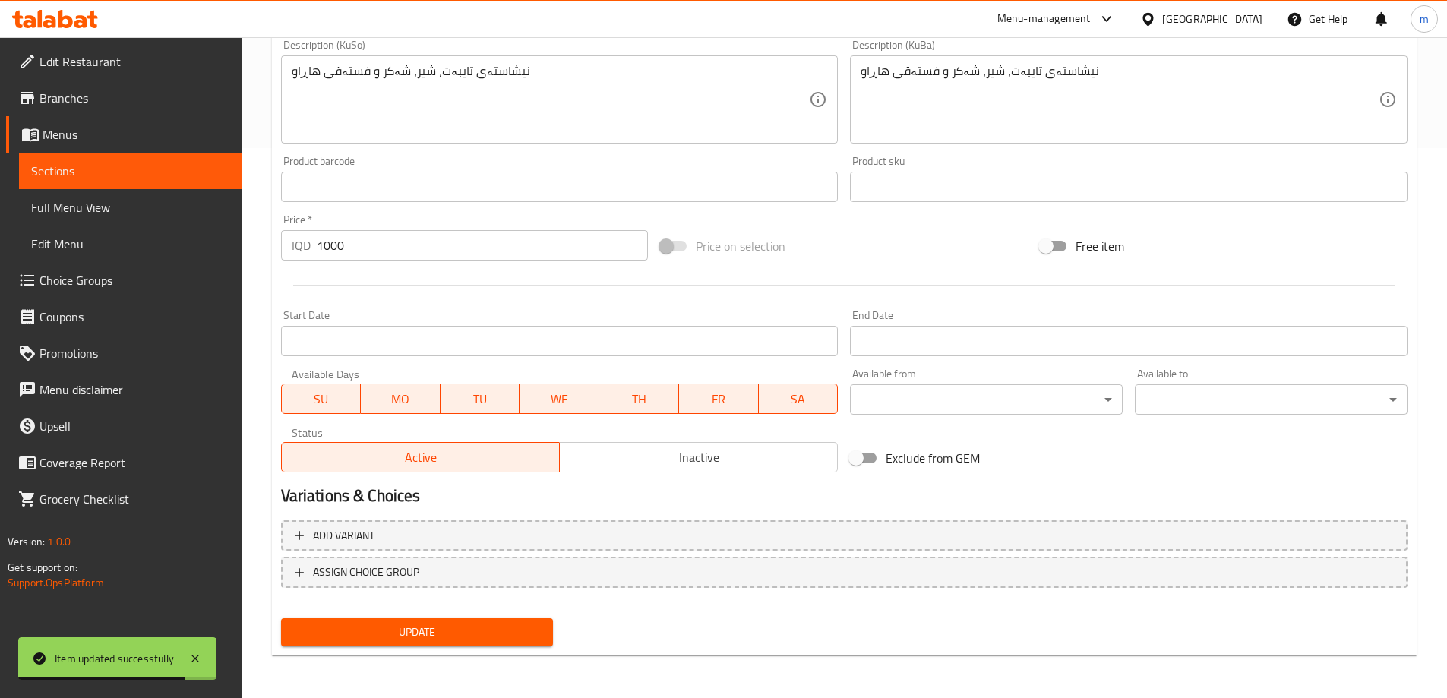
type textarea "Special starch, milk, sugar and ground pistachio"
click at [535, 624] on span "Update" at bounding box center [417, 632] width 248 height 19
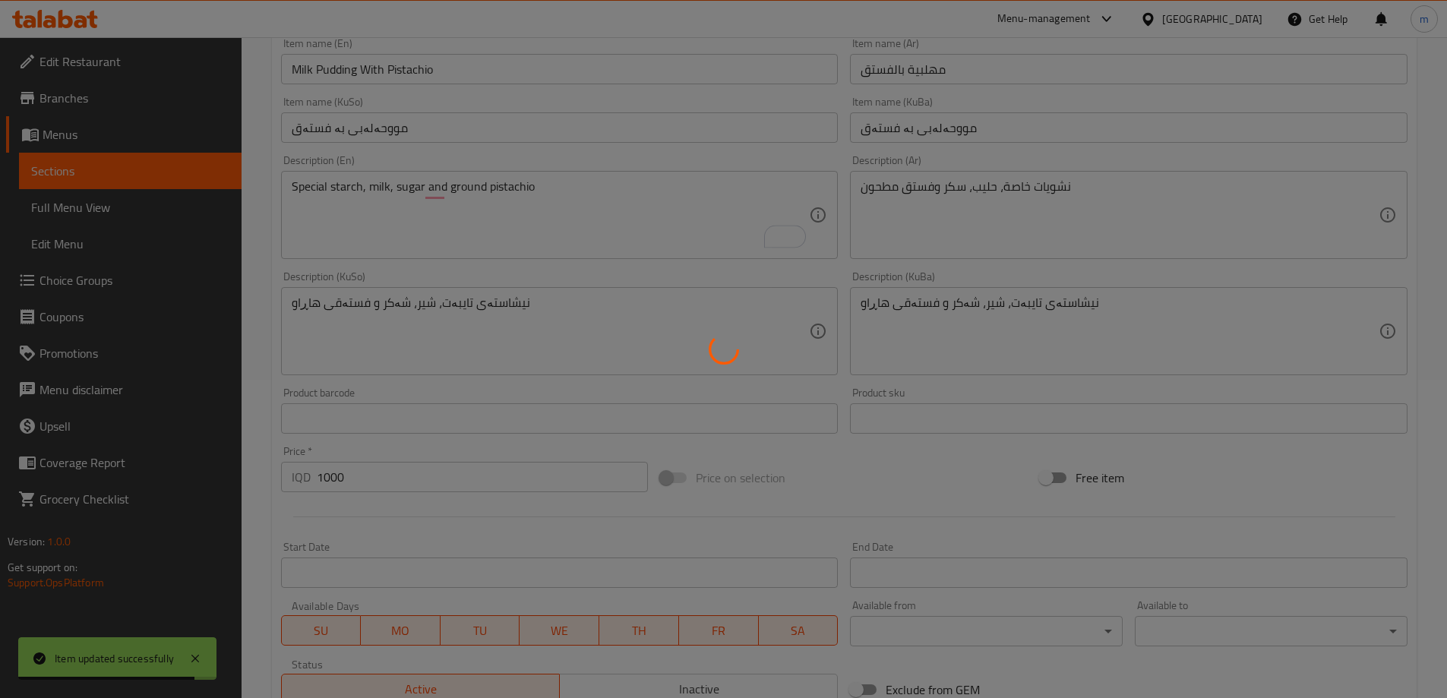
scroll to position [0, 0]
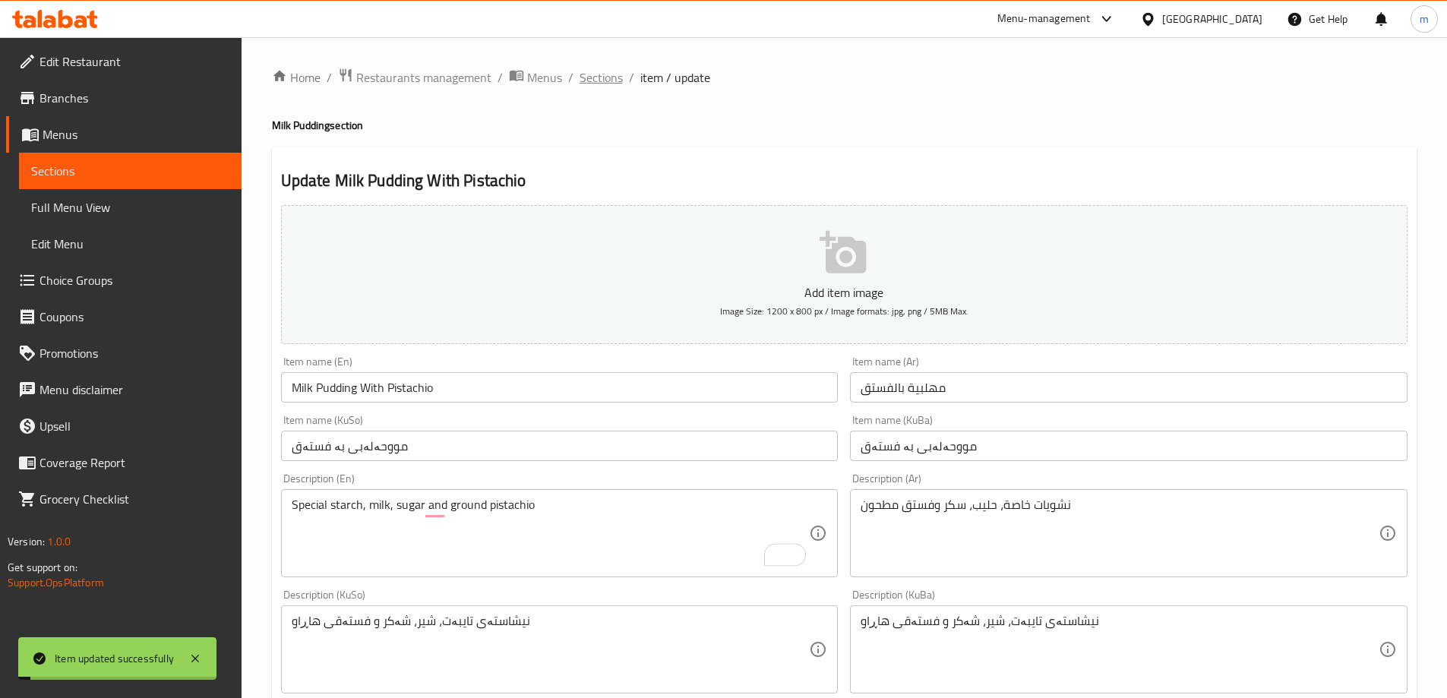
click at [612, 77] on span "Sections" at bounding box center [600, 77] width 43 height 18
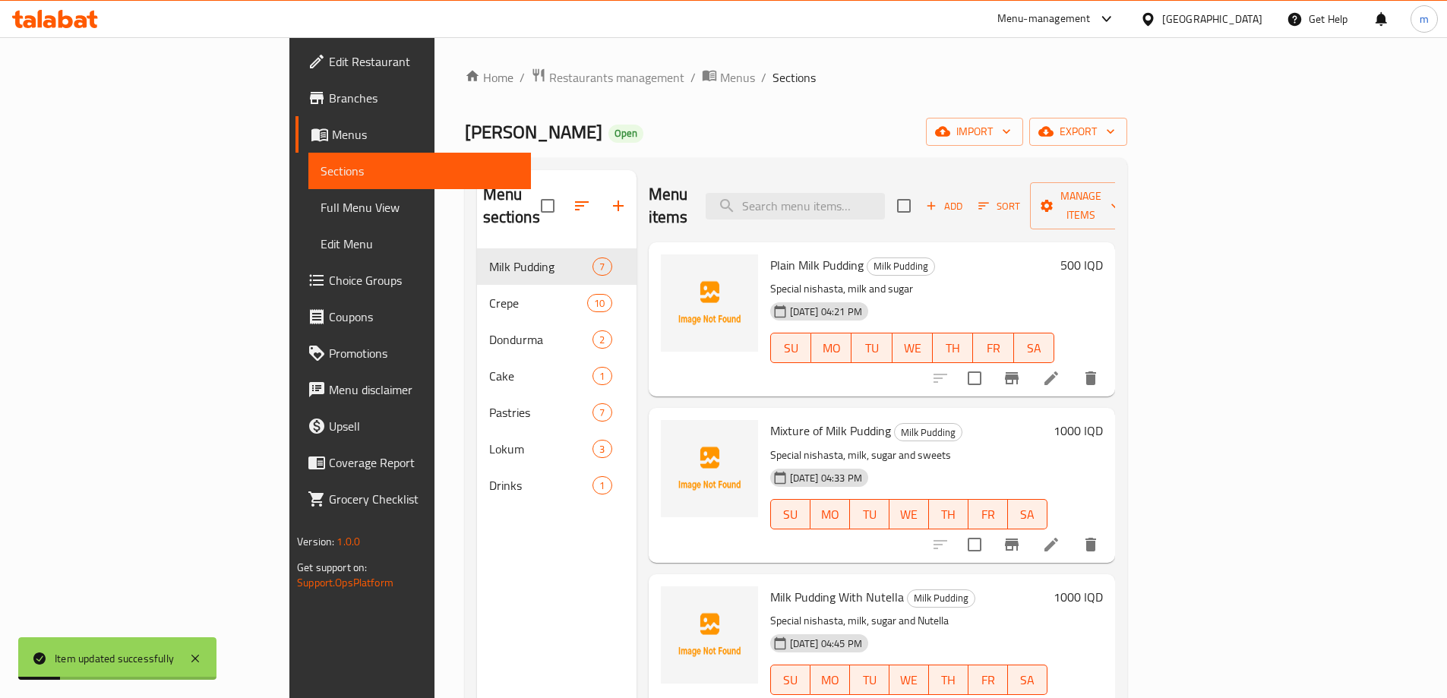
click at [1072, 364] on li at bounding box center [1051, 377] width 43 height 27
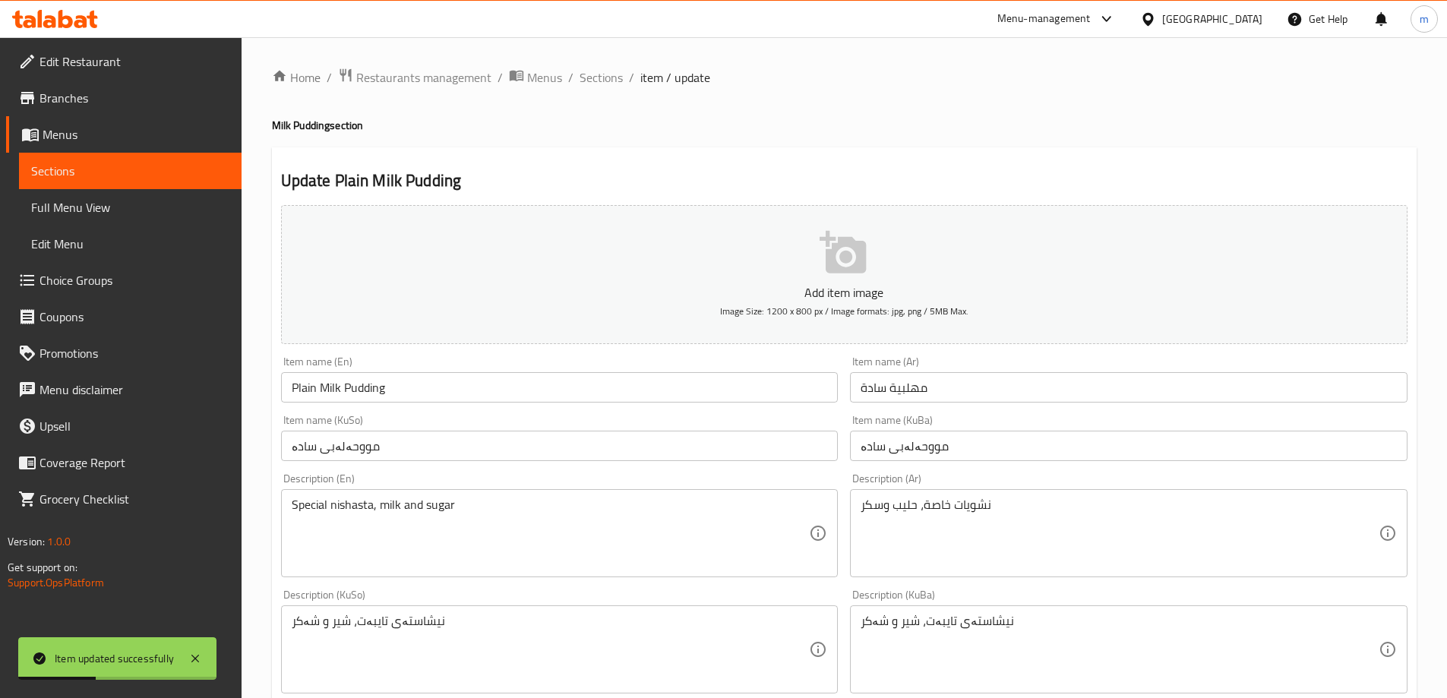
click at [351, 506] on textarea "Special nishasta, milk and sugar" at bounding box center [551, 533] width 518 height 72
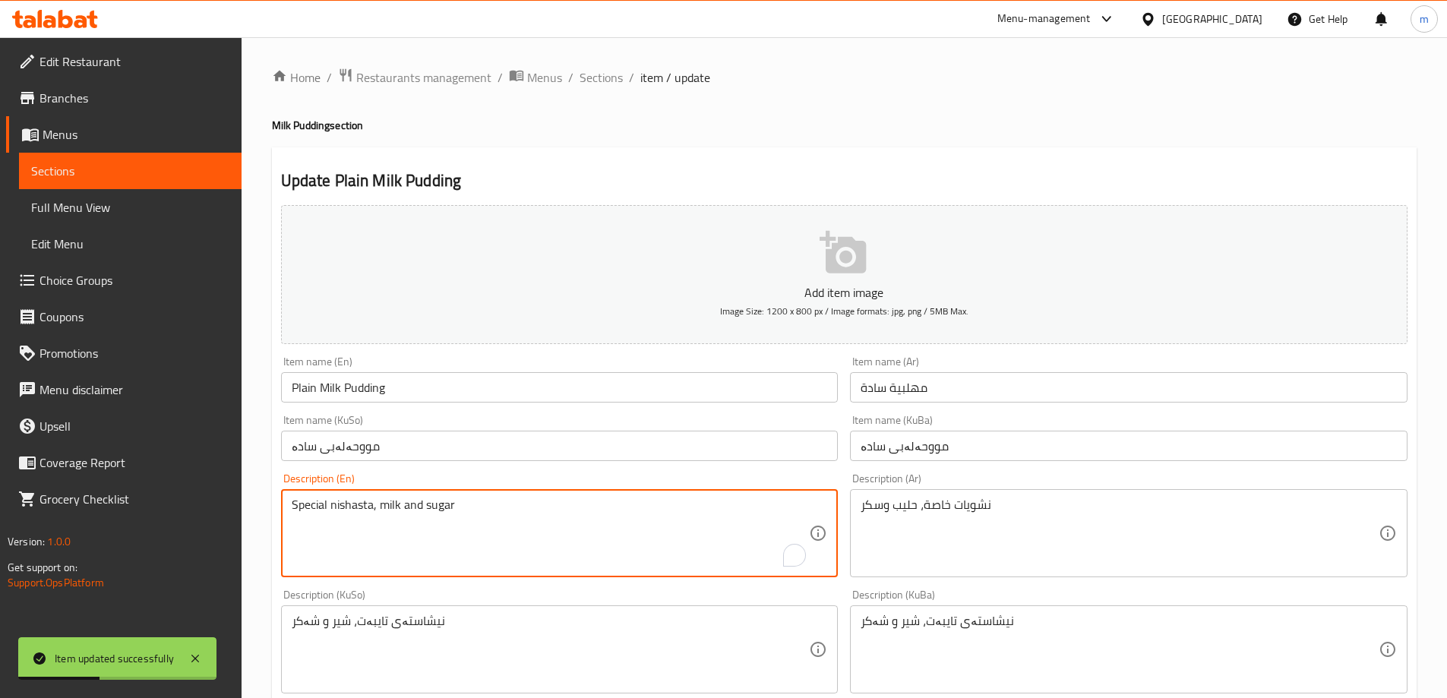
click at [351, 507] on textarea "Special nishasta, milk and sugar" at bounding box center [551, 533] width 518 height 72
paste textarea "starch"
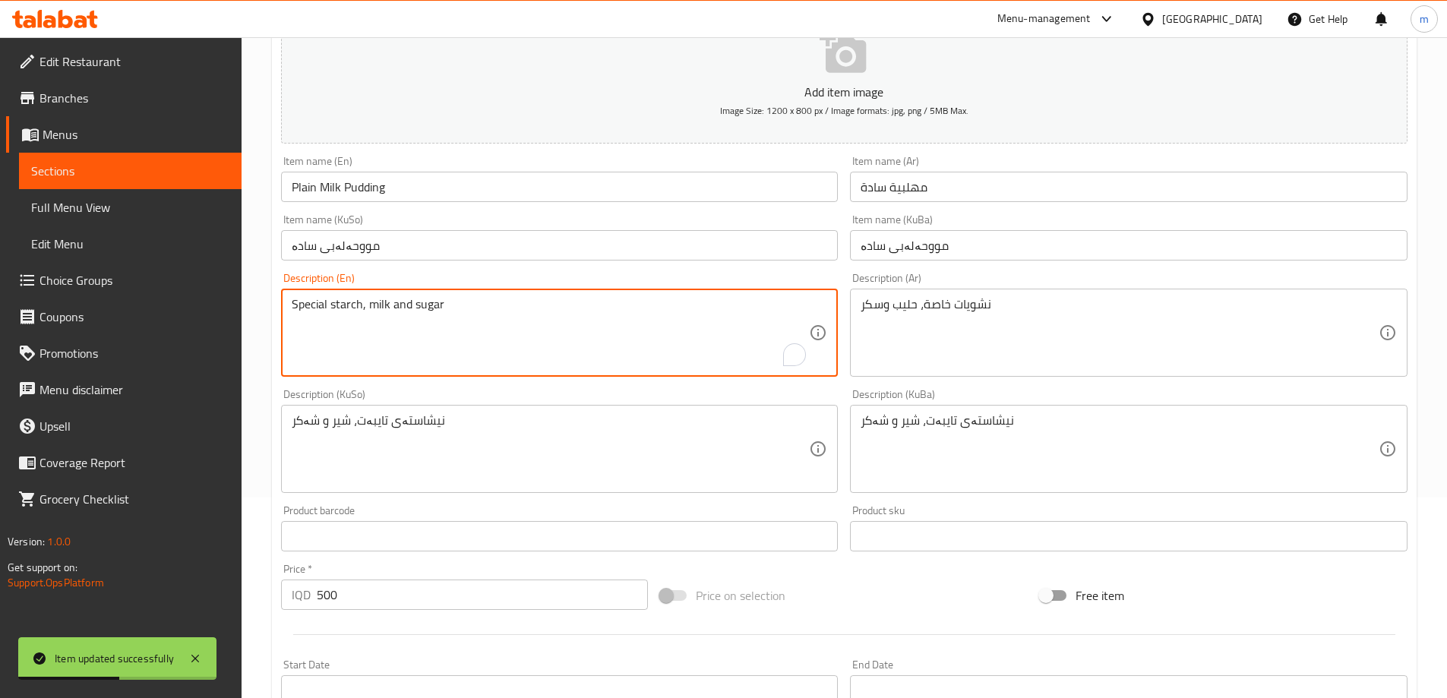
scroll to position [550, 0]
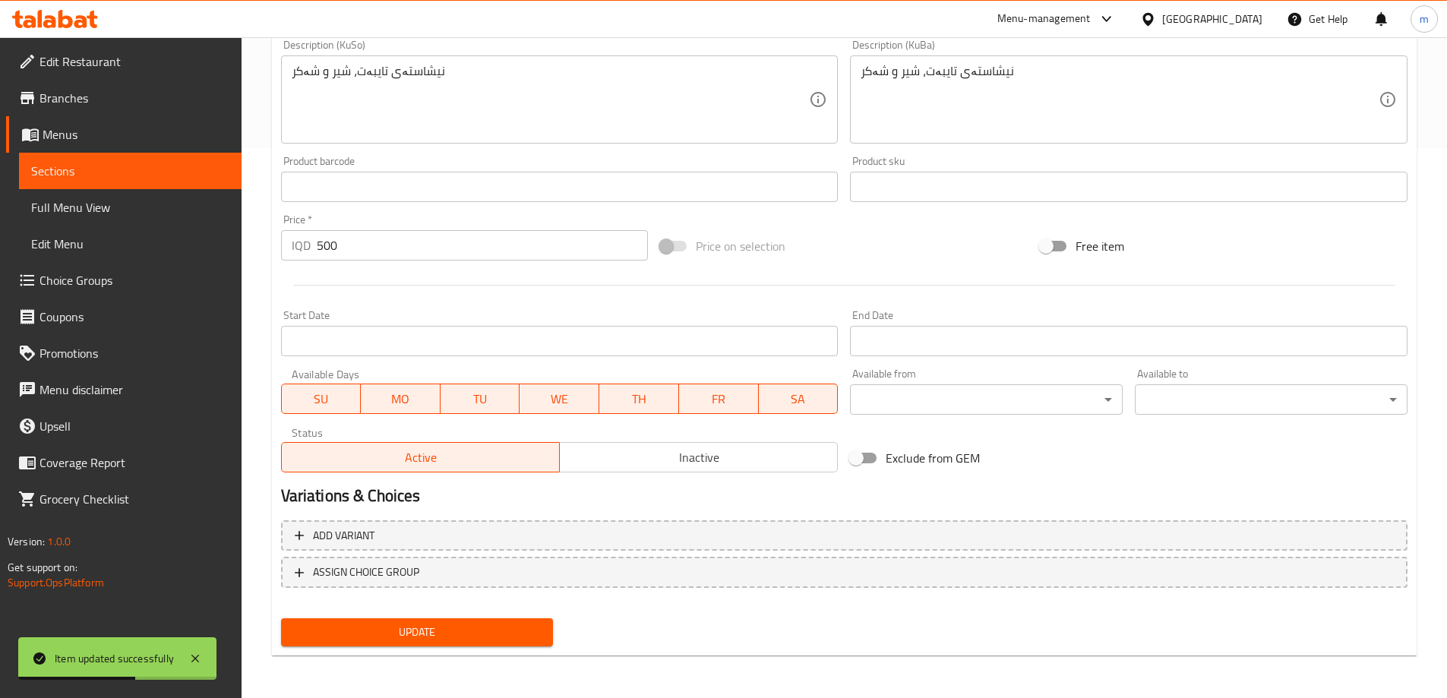
type textarea "Special starch, milk and sugar"
click at [377, 626] on span "Update" at bounding box center [417, 632] width 248 height 19
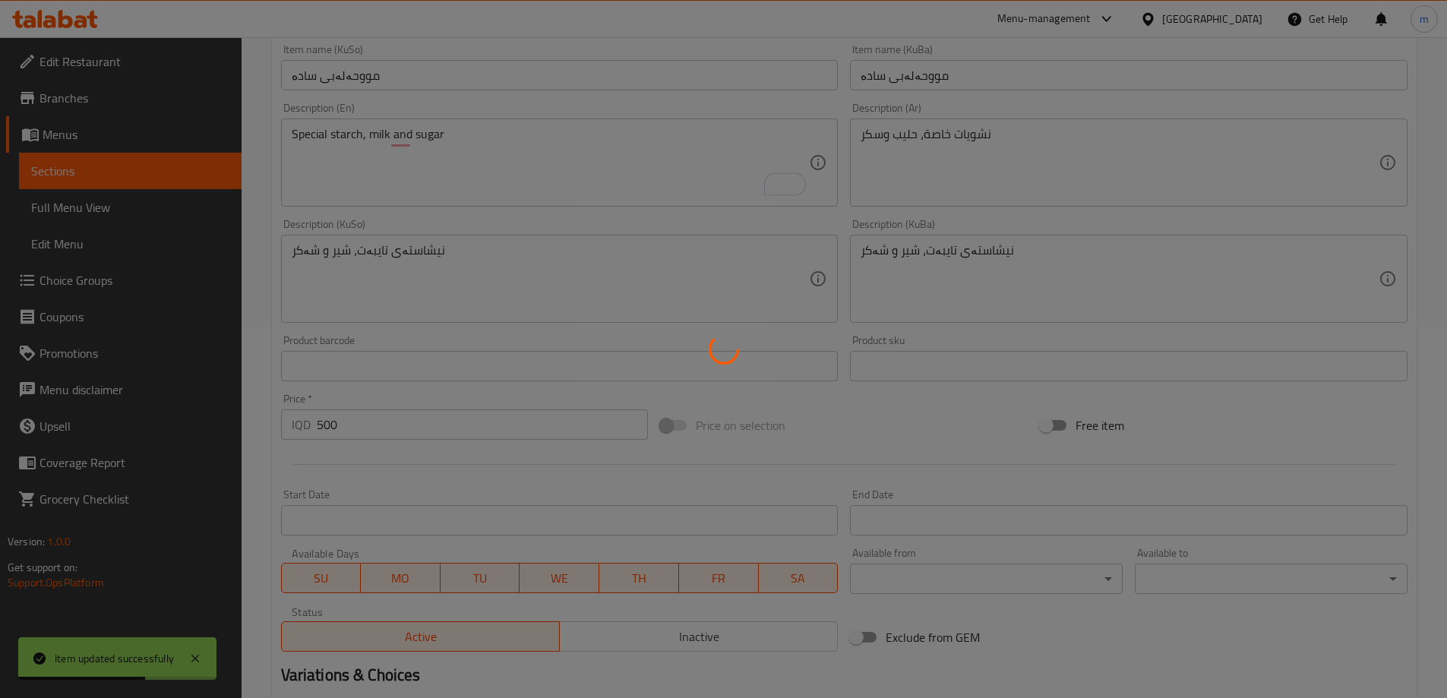
scroll to position [18, 0]
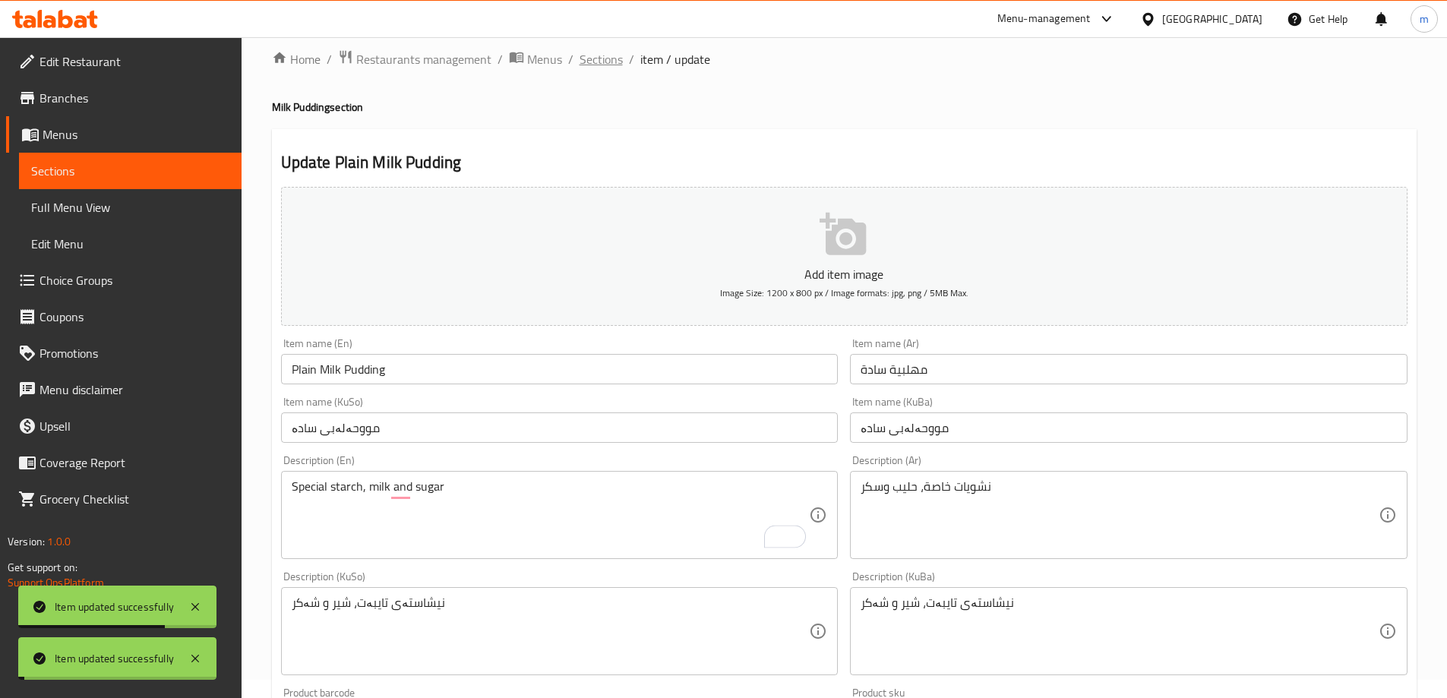
click at [617, 52] on span "Sections" at bounding box center [600, 59] width 43 height 18
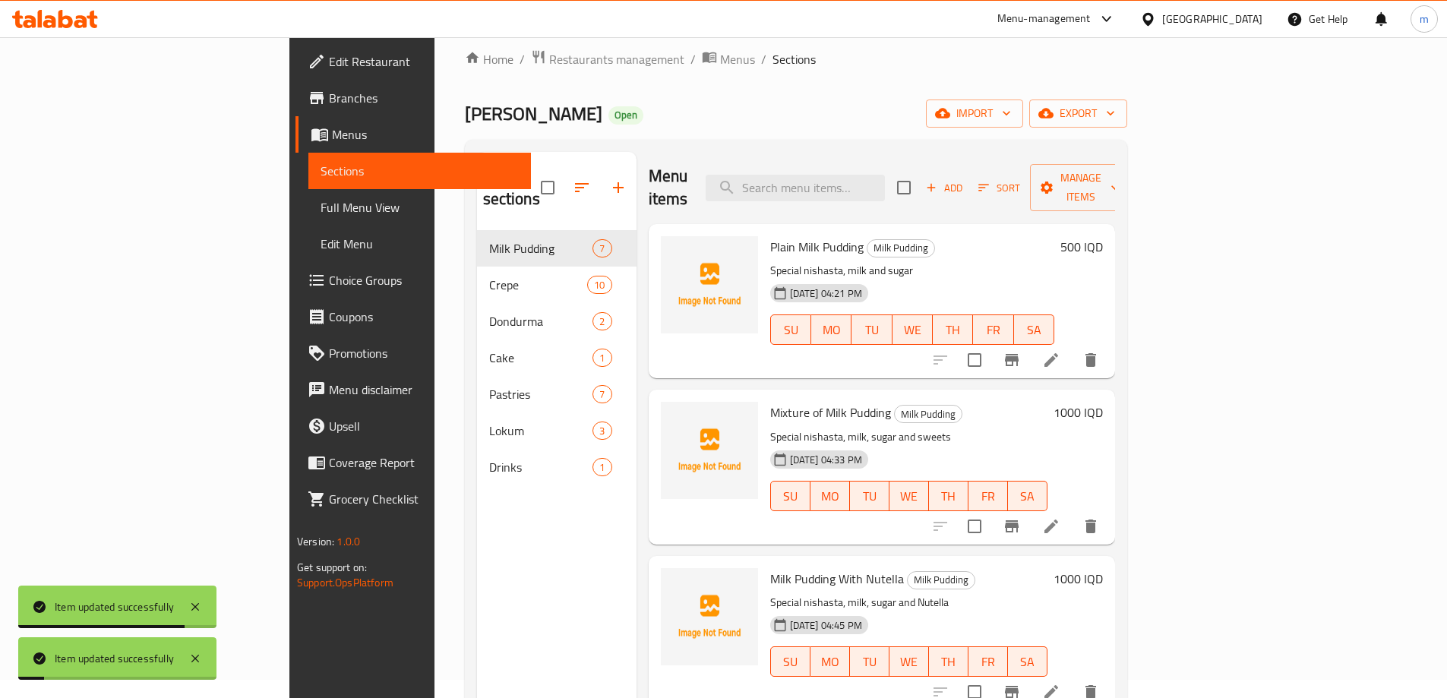
click at [1060, 517] on icon at bounding box center [1051, 526] width 18 height 18
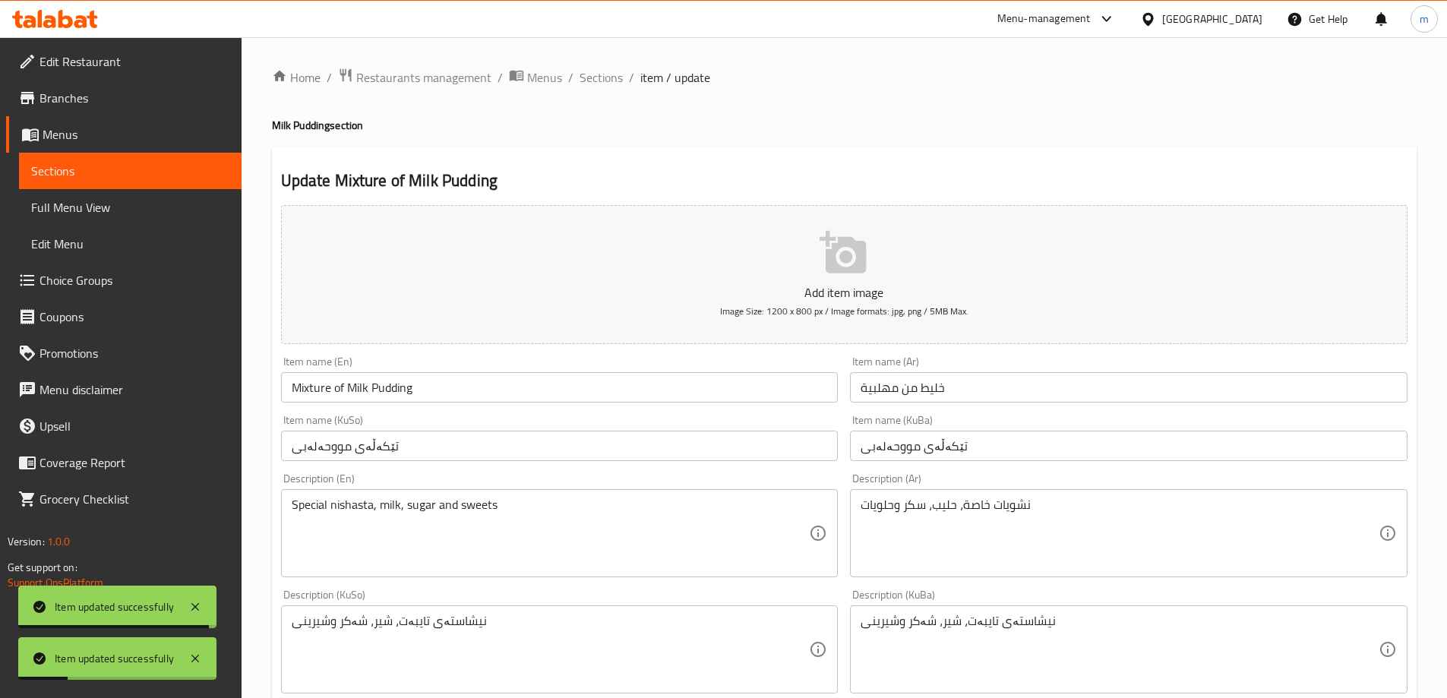
click at [351, 508] on textarea "Special nishasta, milk, sugar and sweets" at bounding box center [551, 533] width 518 height 72
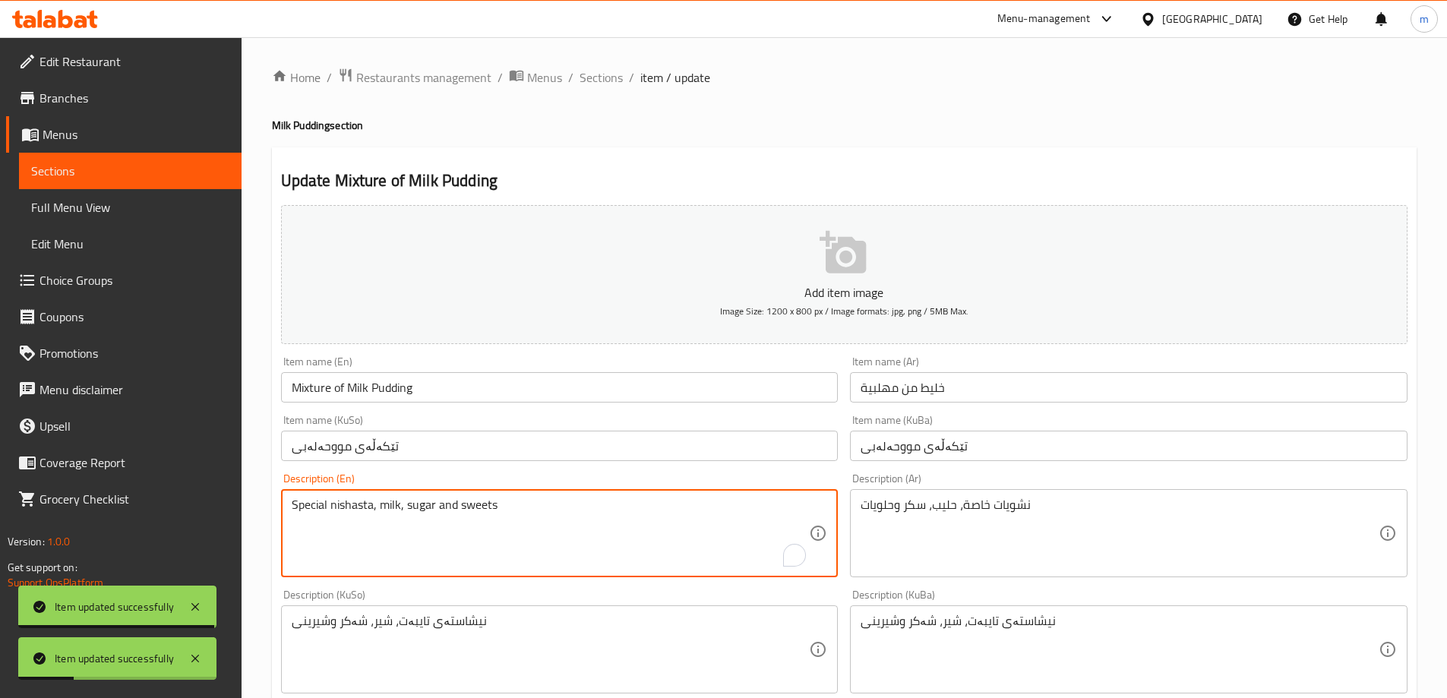
click at [351, 508] on textarea "Special nishasta, milk, sugar and sweets" at bounding box center [551, 533] width 518 height 72
paste textarea "starch"
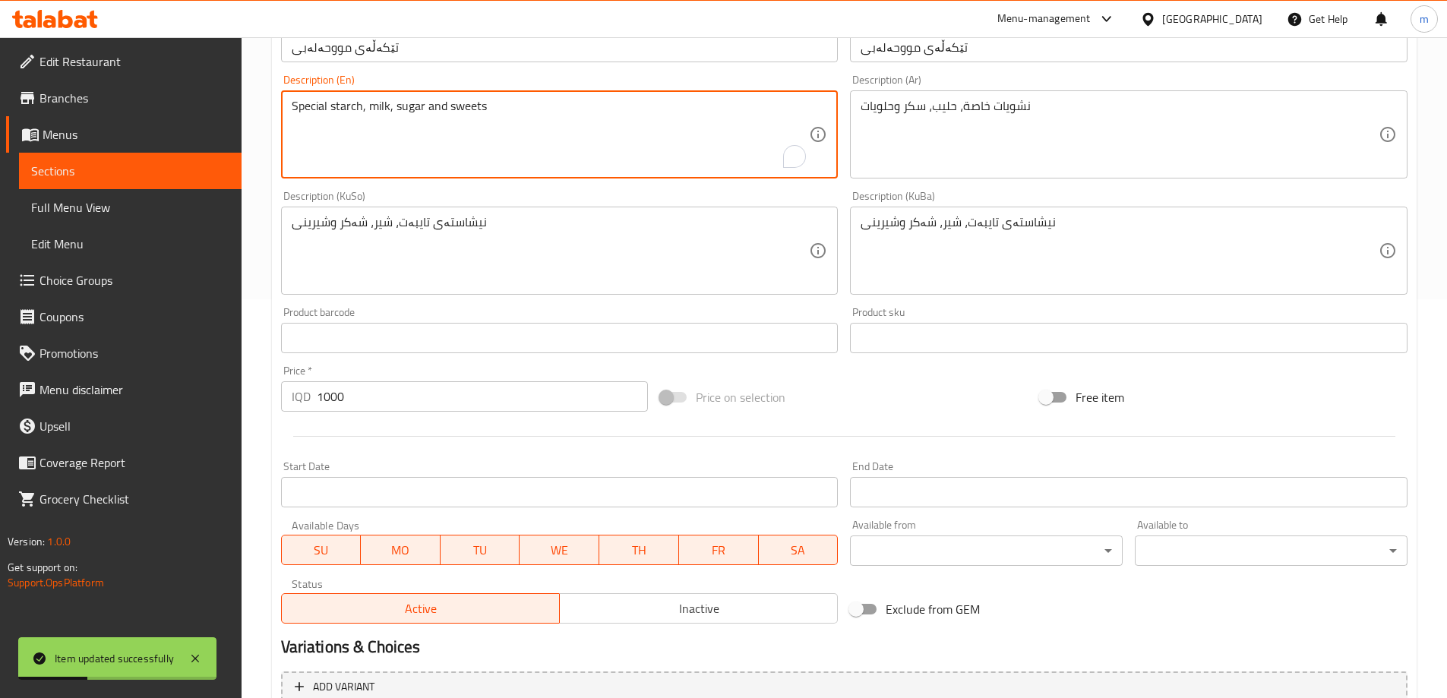
scroll to position [550, 0]
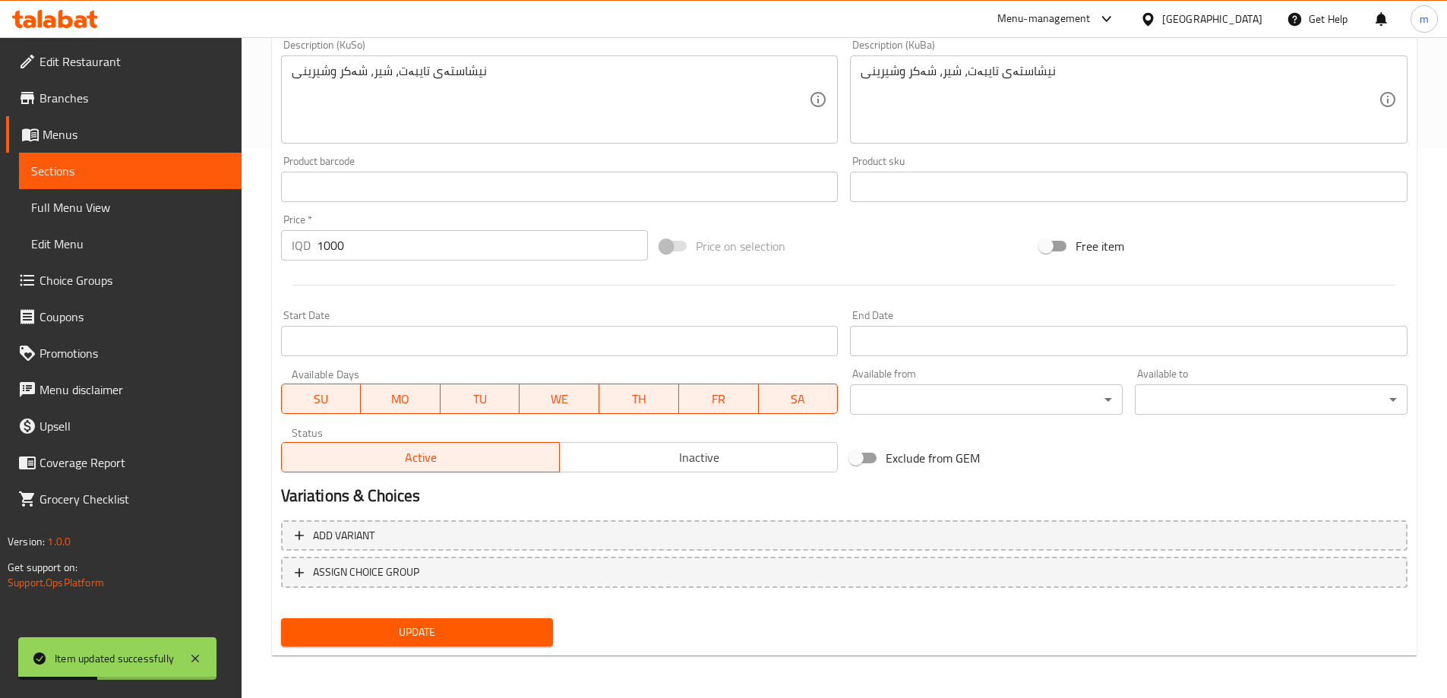
type textarea "Special starch, milk, sugar and sweets"
click at [453, 627] on span "Update" at bounding box center [417, 632] width 248 height 19
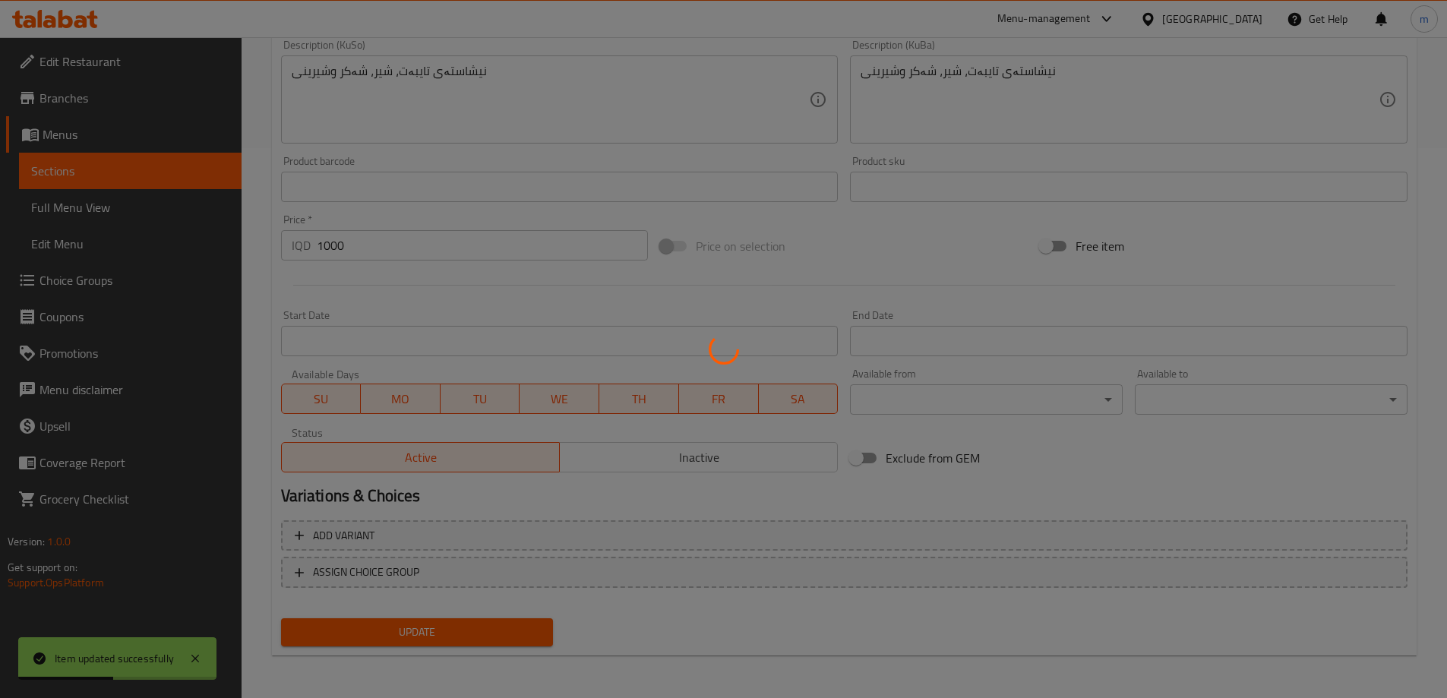
scroll to position [0, 0]
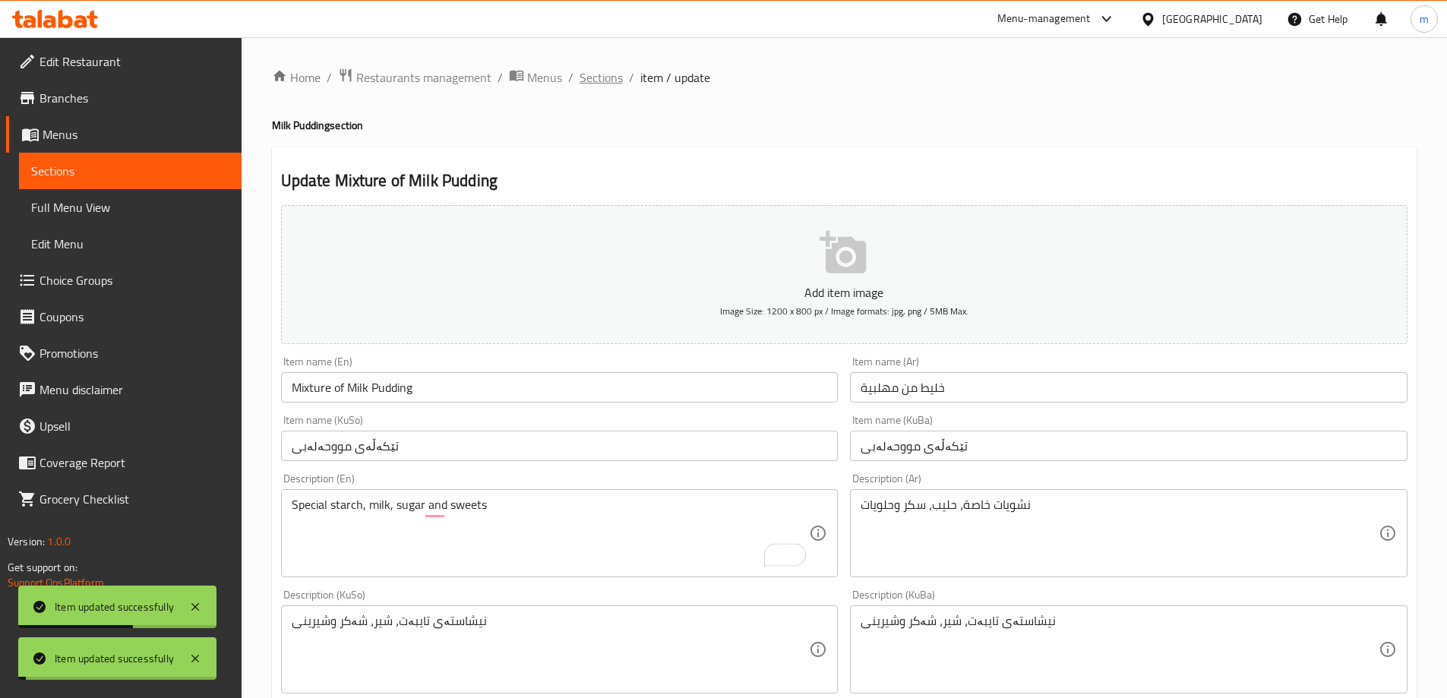
click at [606, 74] on span "Sections" at bounding box center [600, 77] width 43 height 18
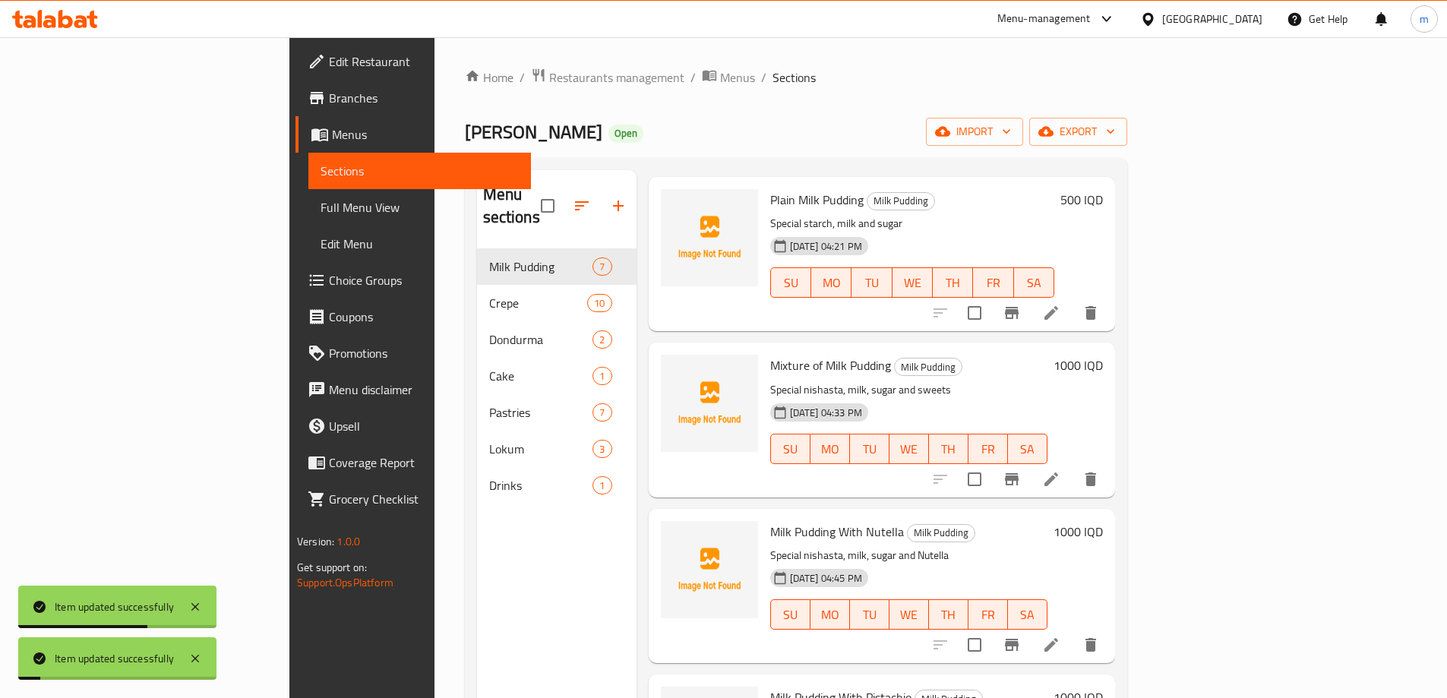
scroll to position [177, 0]
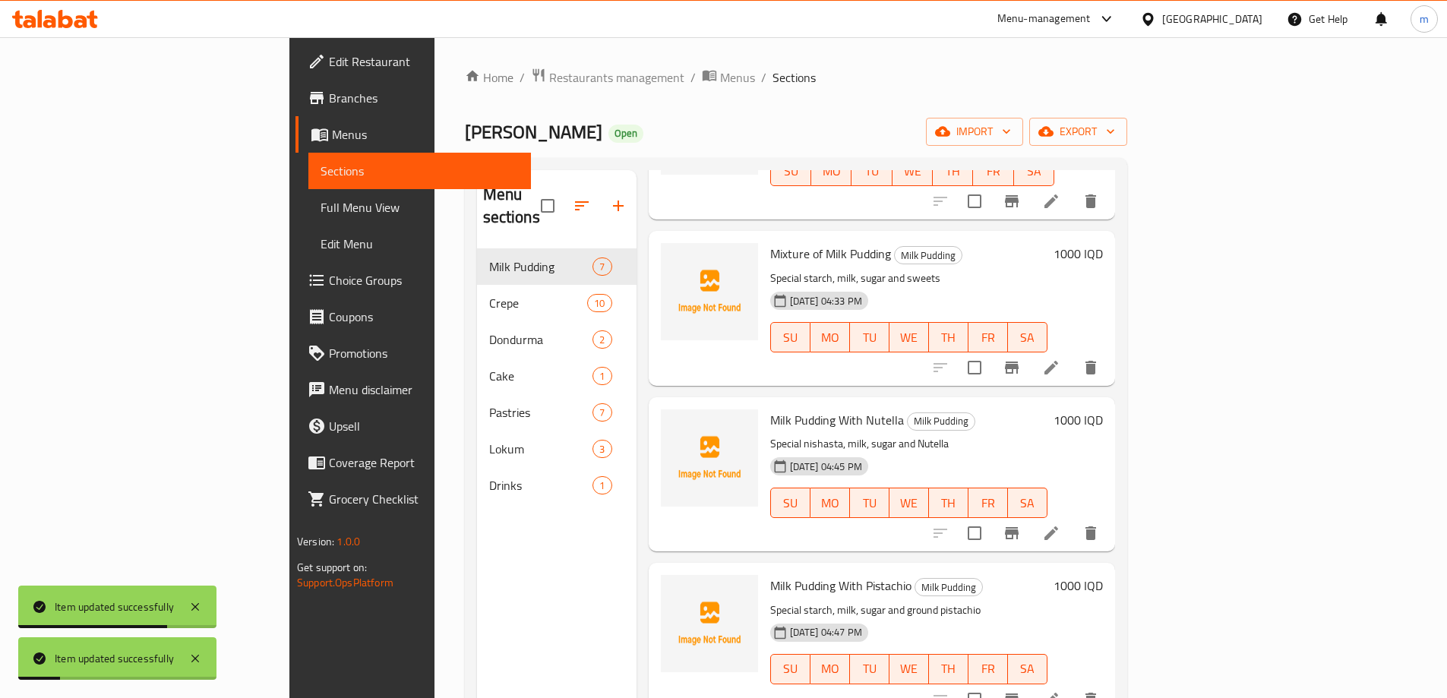
click at [1060, 524] on icon at bounding box center [1051, 533] width 18 height 18
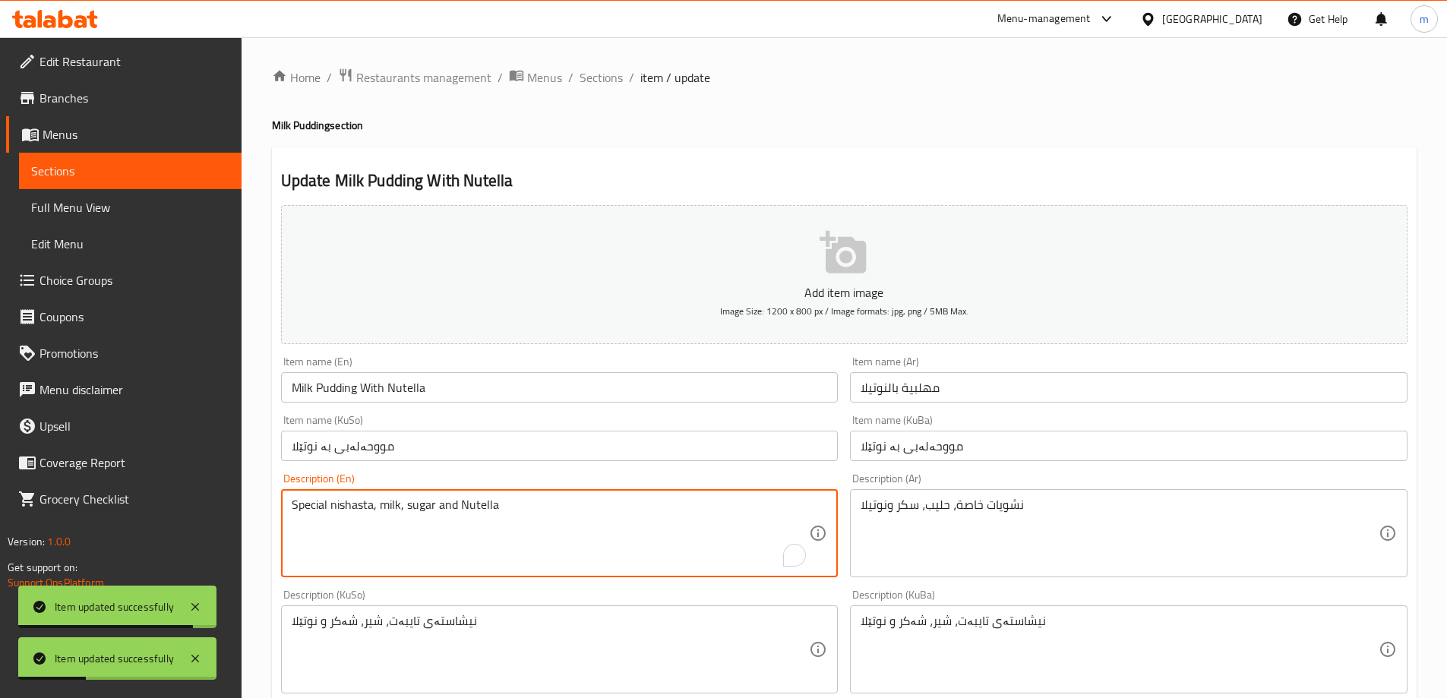
click at [352, 508] on textarea "Special nishasta, milk, sugar and Nutella" at bounding box center [551, 533] width 518 height 72
paste textarea "starch"
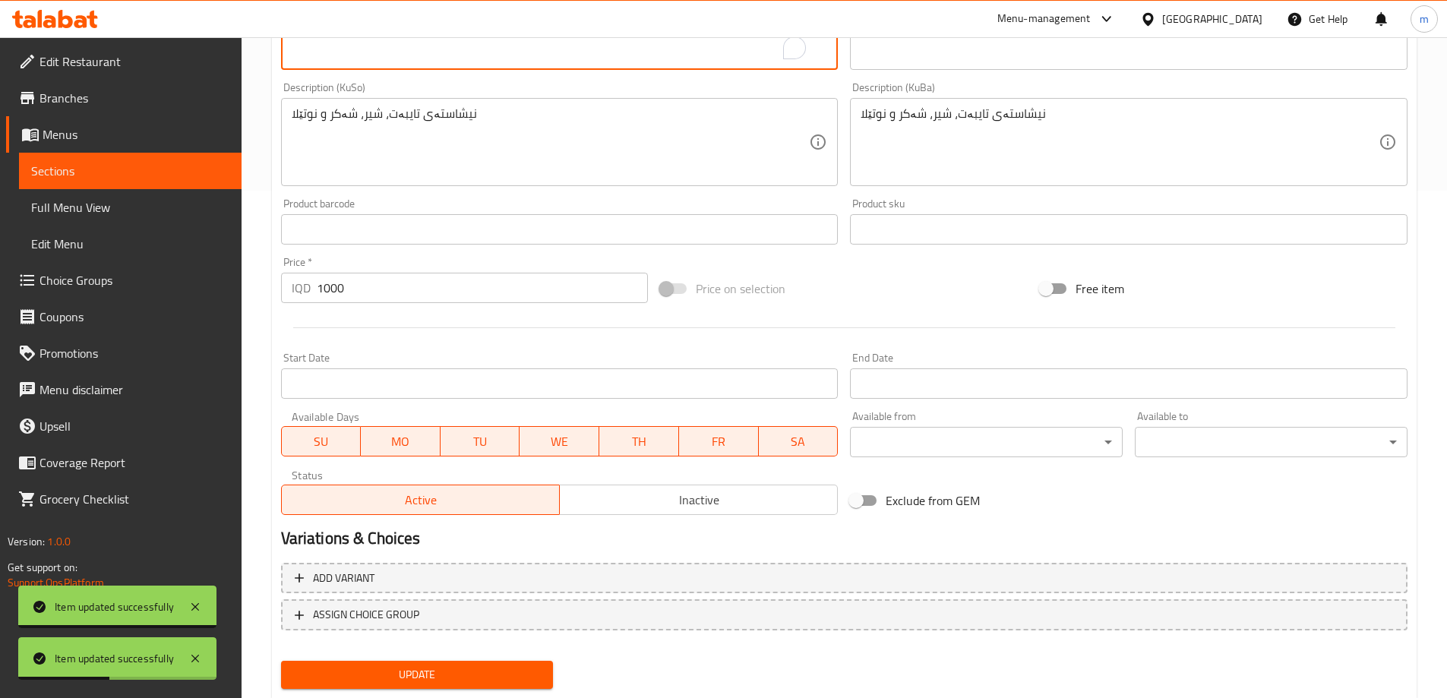
scroll to position [550, 0]
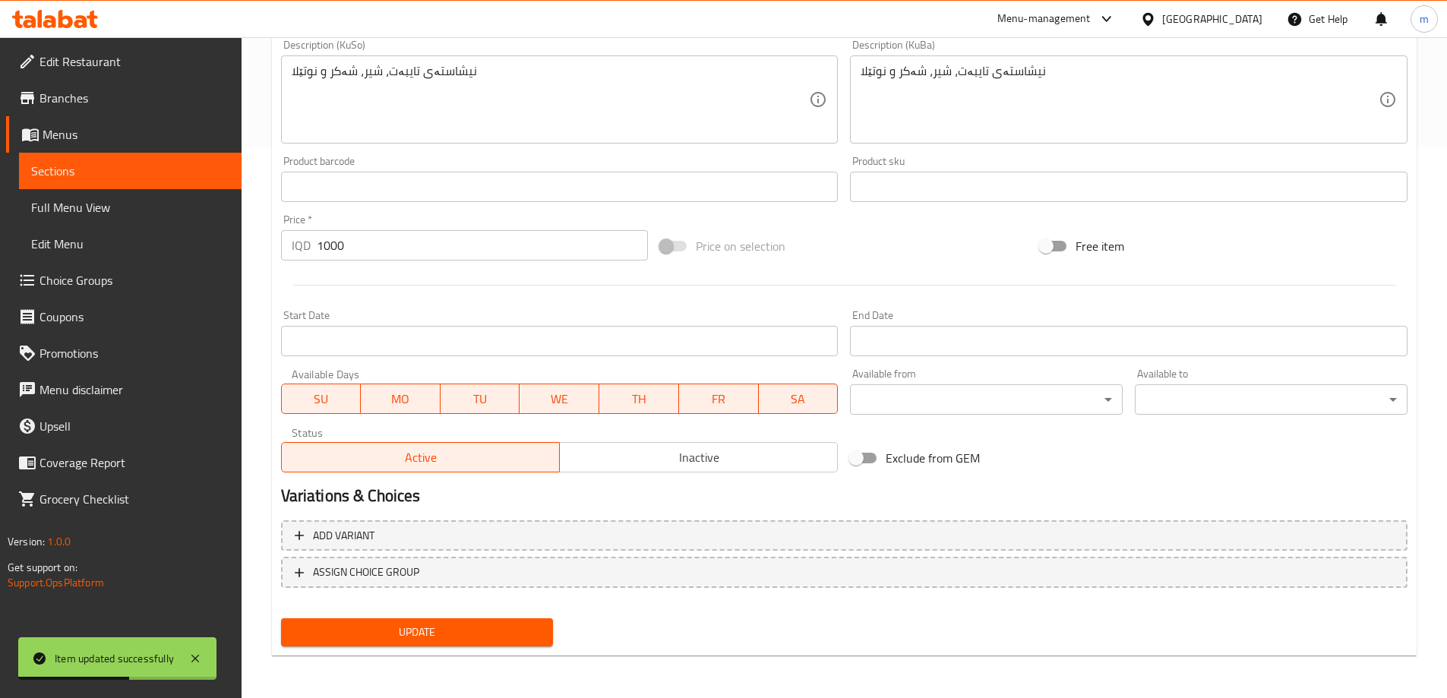
type textarea "Special starch, milk, sugar and Nutella"
click at [392, 623] on span "Update" at bounding box center [417, 632] width 248 height 19
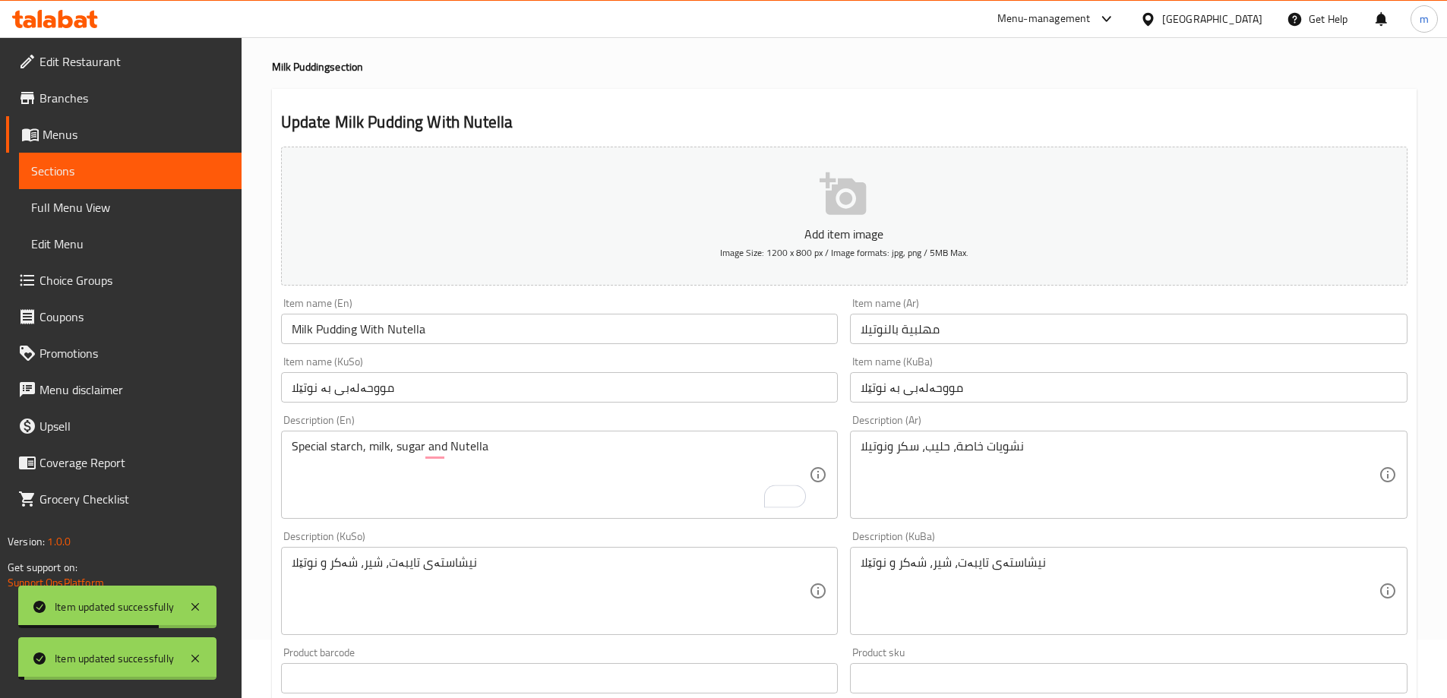
scroll to position [18, 0]
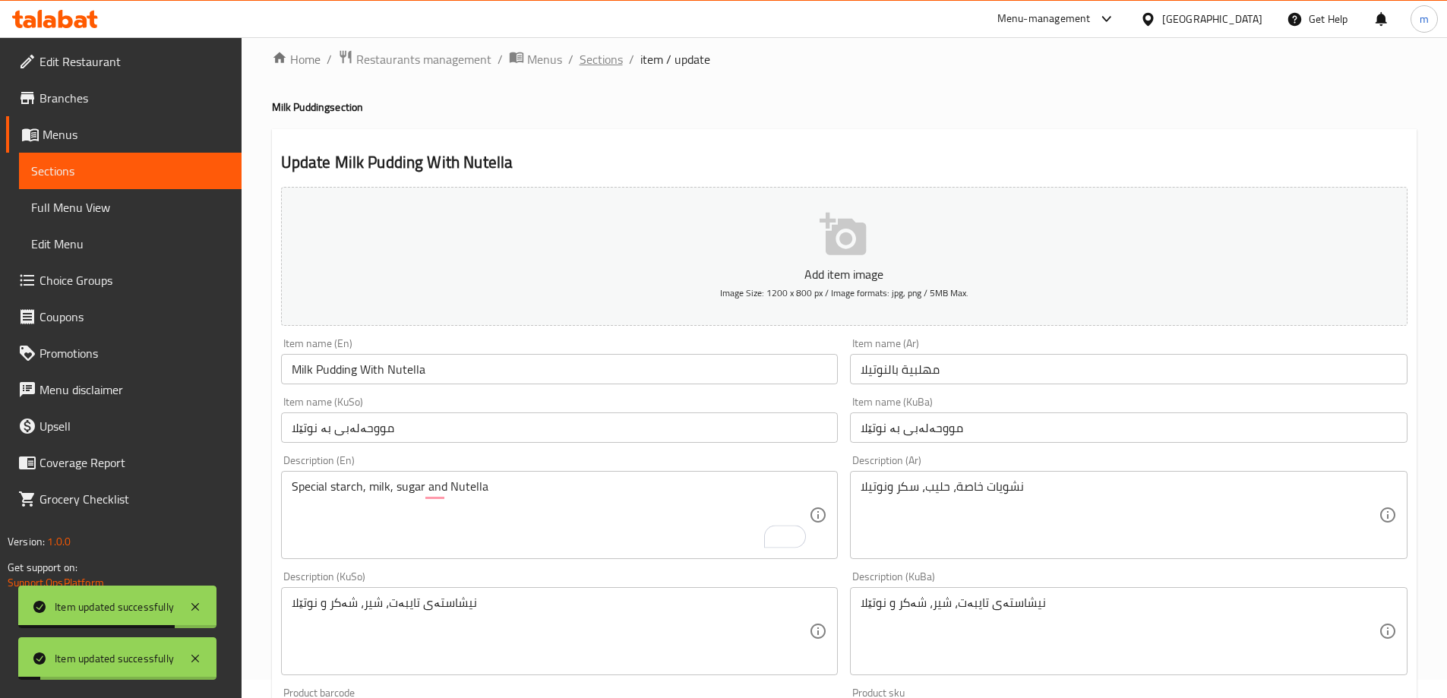
click at [601, 61] on span "Sections" at bounding box center [600, 59] width 43 height 18
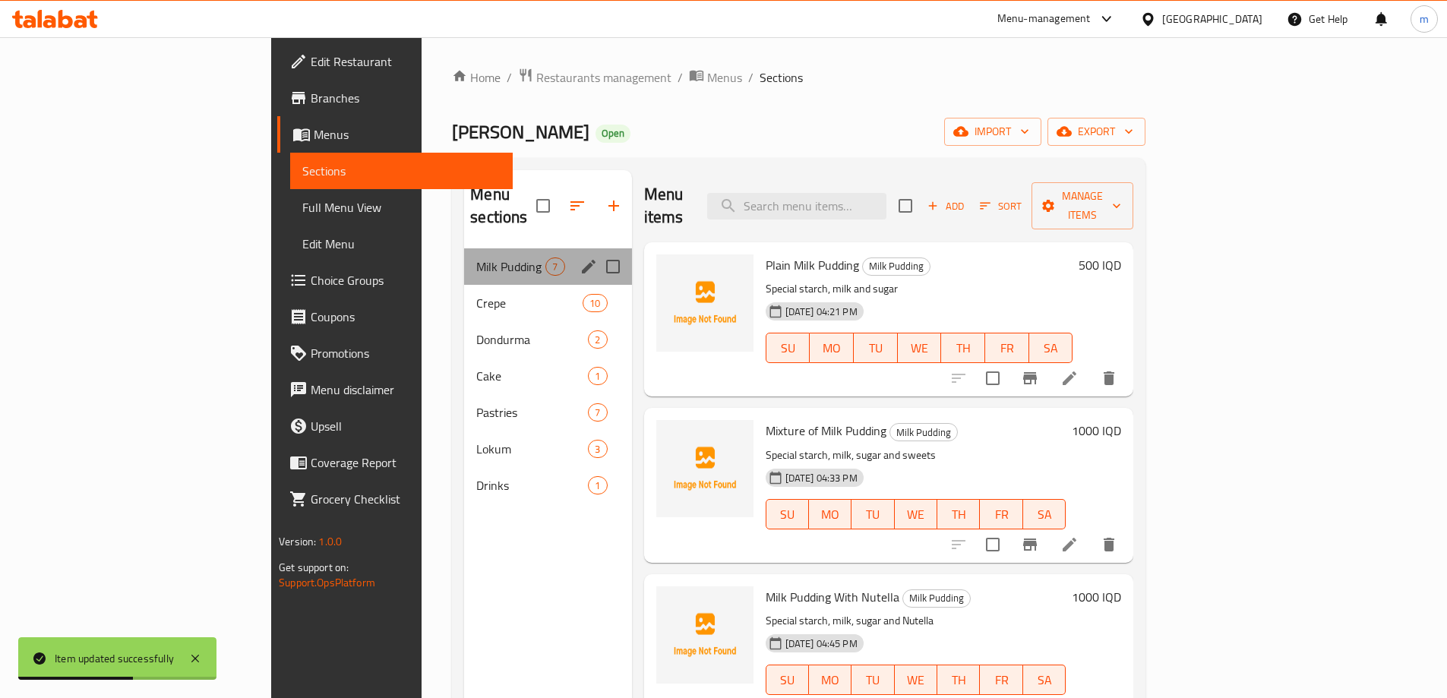
click at [464, 259] on div "Milk Pudding 7" at bounding box center [547, 266] width 167 height 36
click at [464, 321] on div "Dondurma 2" at bounding box center [547, 339] width 167 height 36
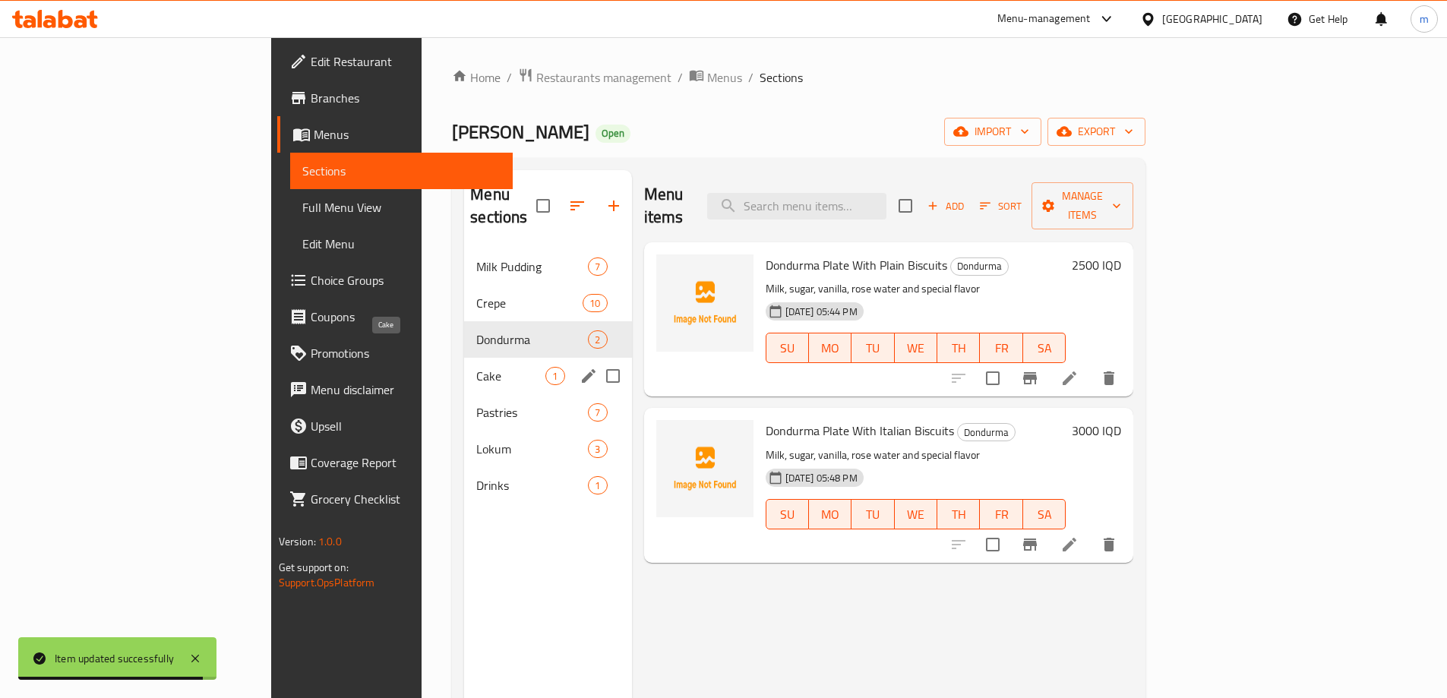
click at [464, 362] on div "Cake 1" at bounding box center [547, 376] width 167 height 36
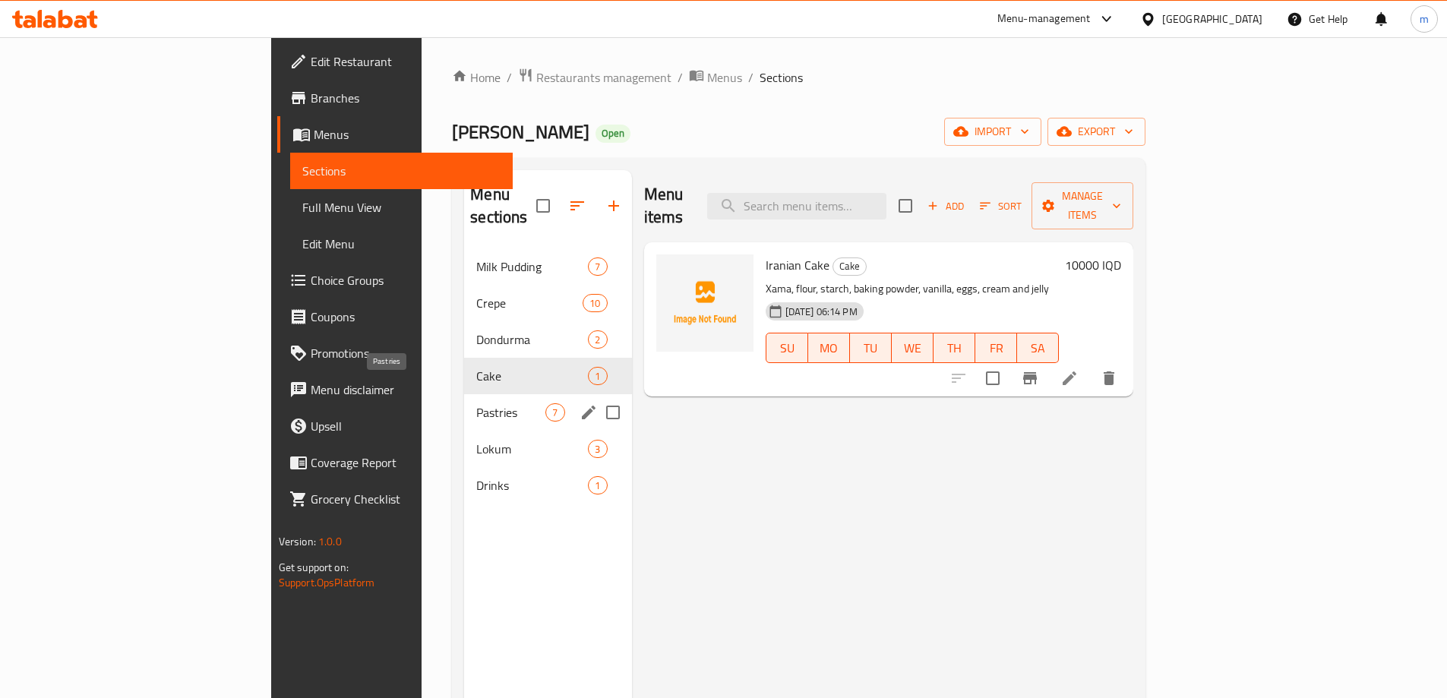
click at [476, 403] on span "Pastries" at bounding box center [510, 412] width 69 height 18
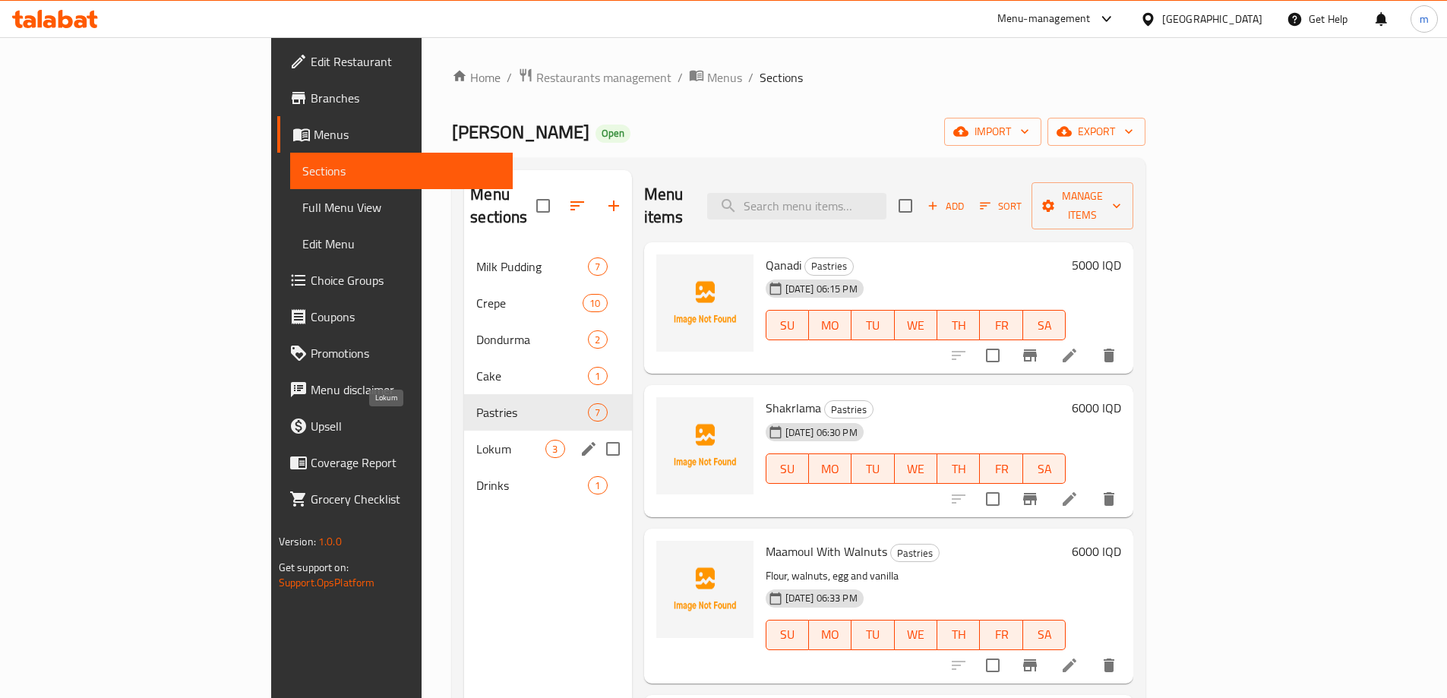
click at [476, 440] on span "Lokum" at bounding box center [510, 449] width 69 height 18
